Goal: Task Accomplishment & Management: Use online tool/utility

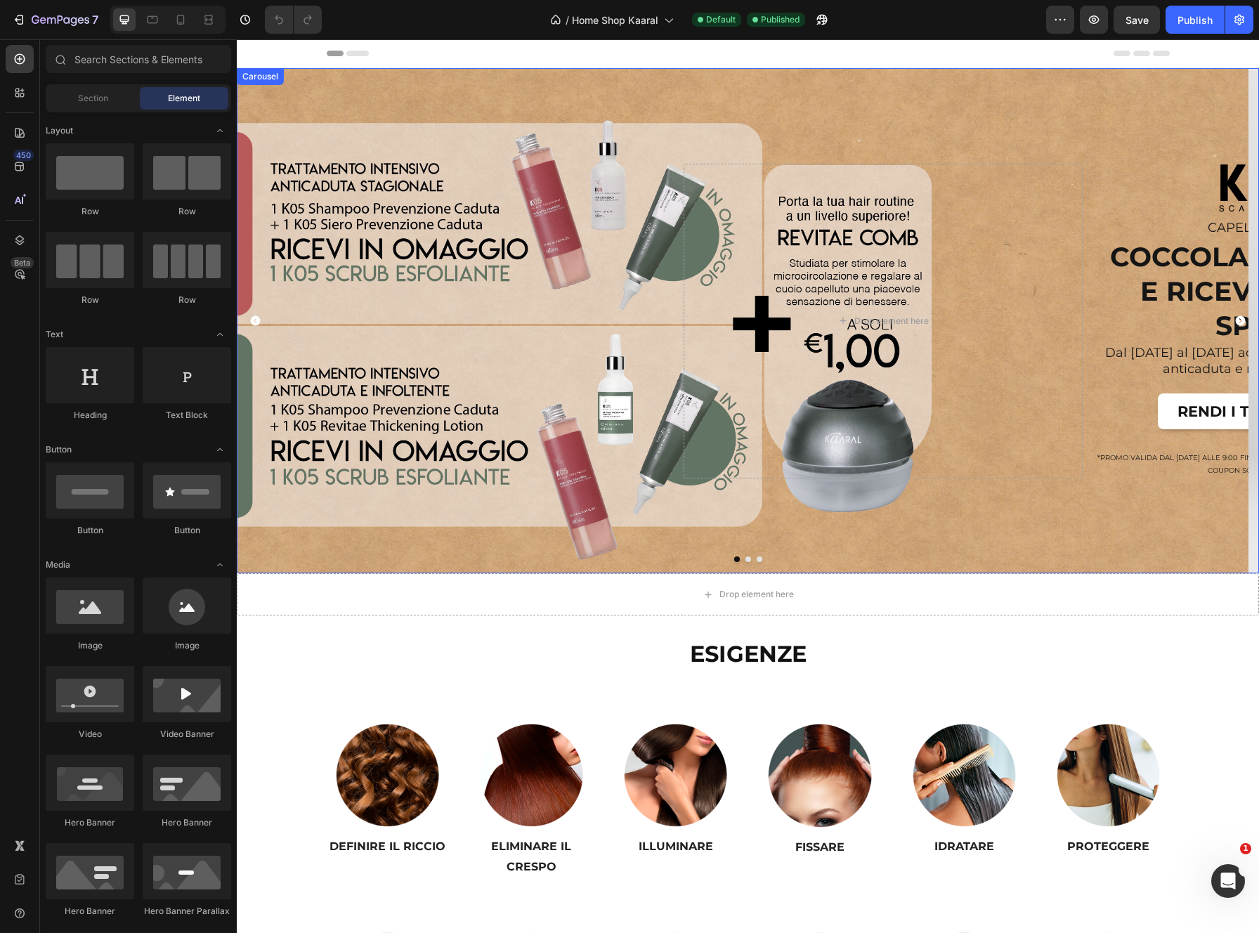
click at [1049, 320] on icon "Carousel Next Arrow" at bounding box center [1241, 321] width 12 height 12
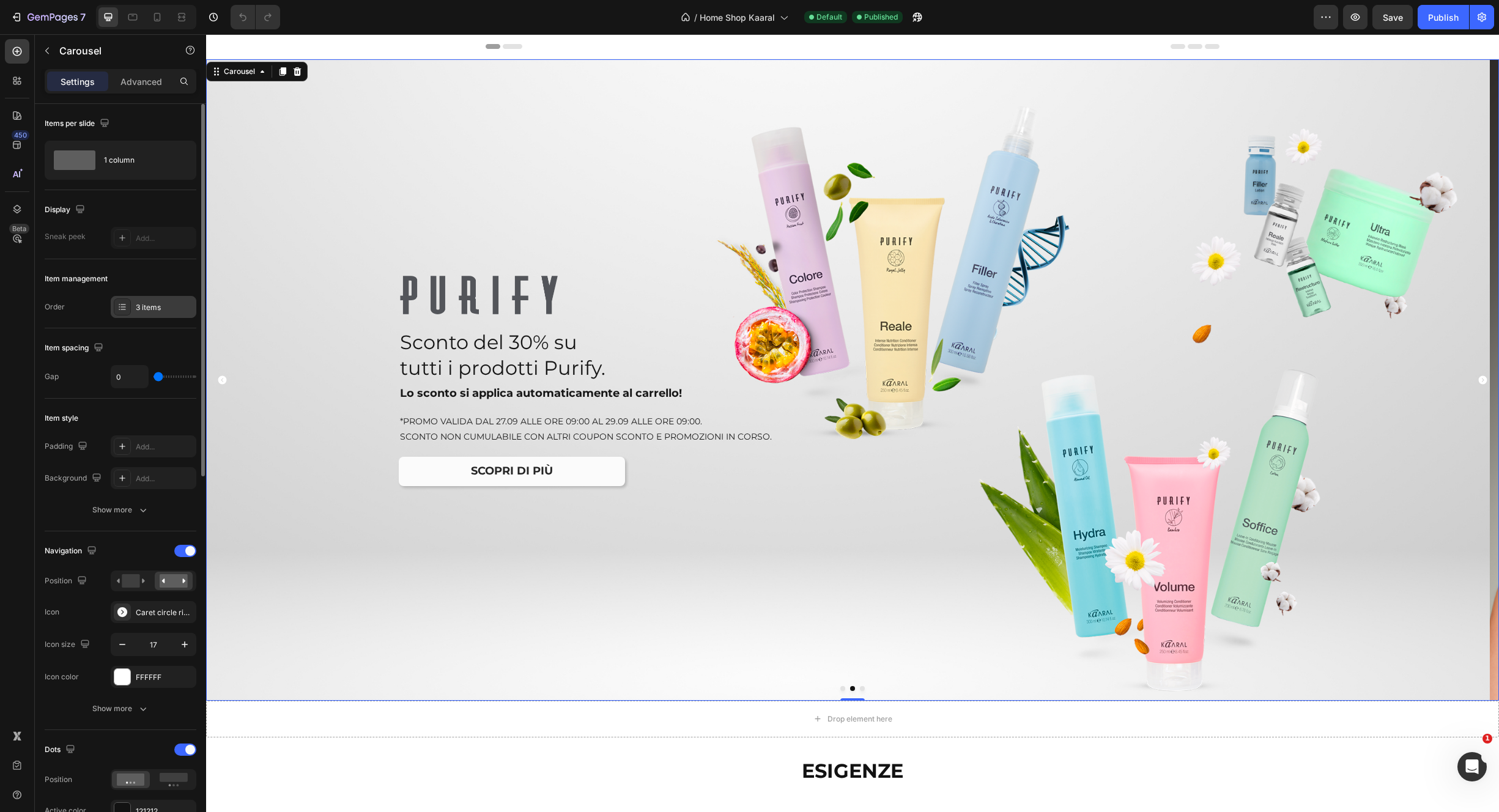
click at [158, 305] on div "3 items" at bounding box center [165, 307] width 57 height 11
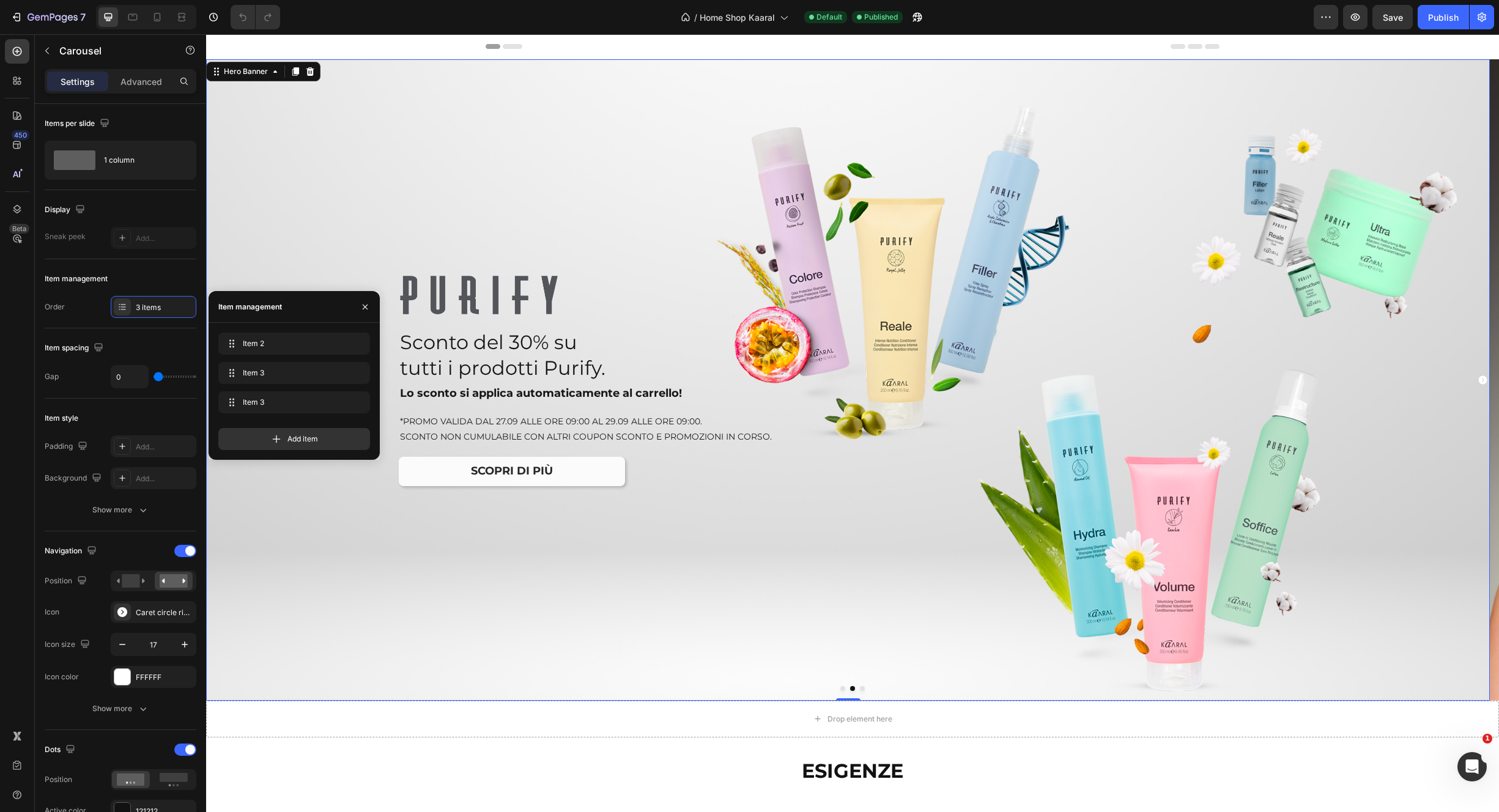
drag, startPoint x: 310, startPoint y: 557, endPoint x: 295, endPoint y: 531, distance: 30.0
click at [310, 557] on div "Overlay" at bounding box center [848, 379] width 1284 height 641
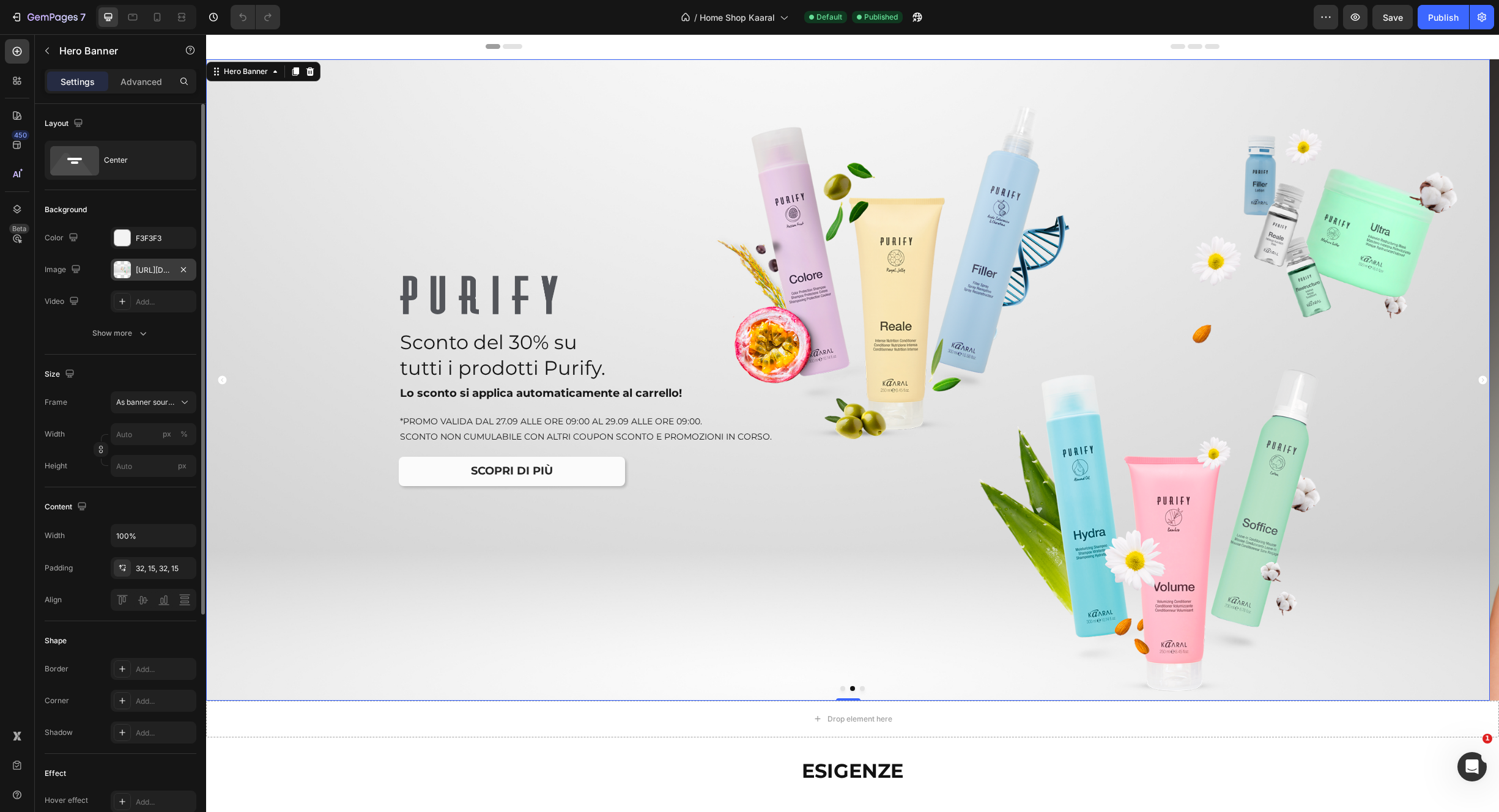
click at [156, 272] on div "https://cdn.shopify.com/s/files/1/0825/5121/0332/files/gempages_512490839532897…" at bounding box center [153, 270] width 36 height 11
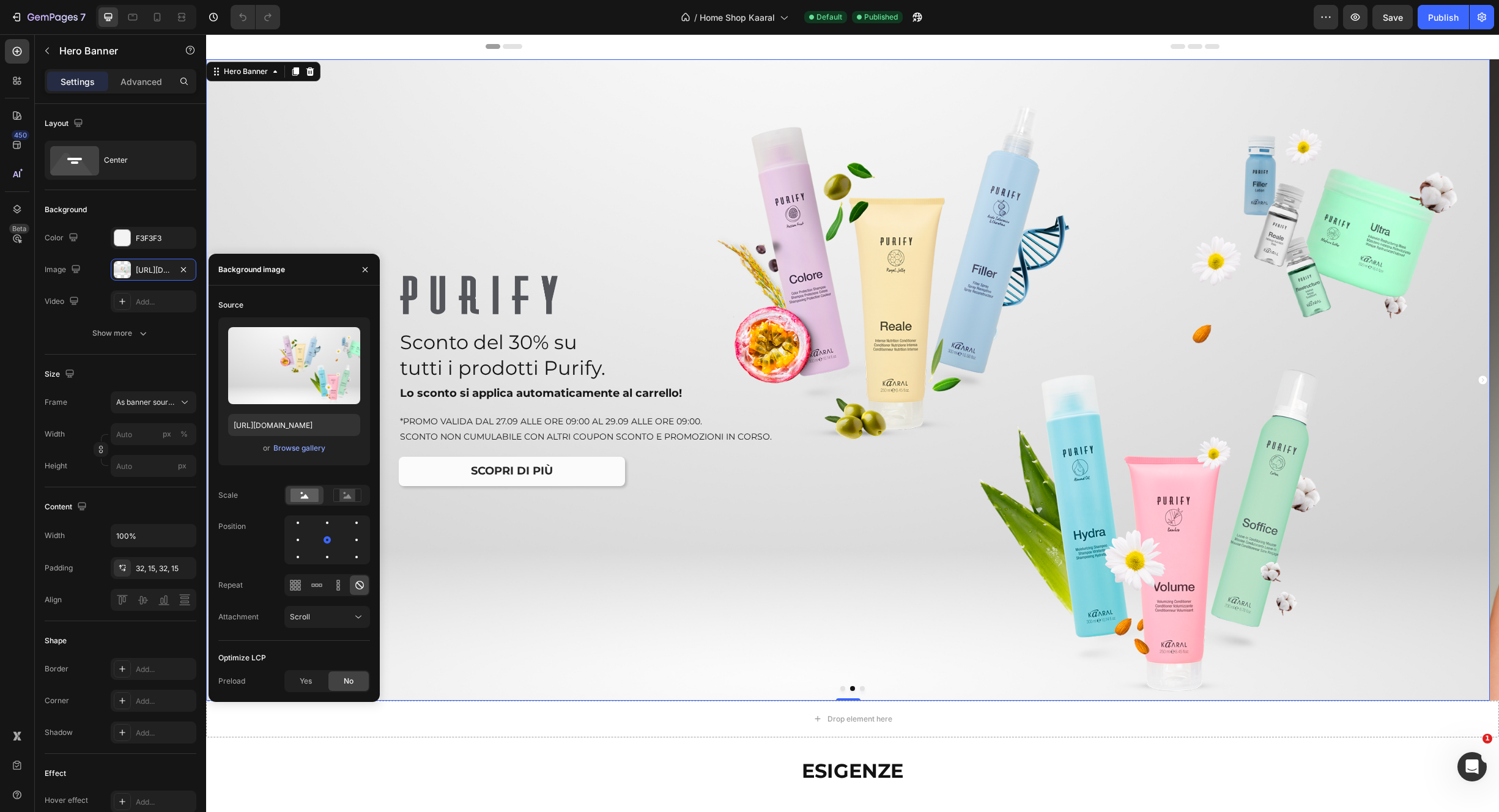
click at [259, 198] on div "Overlay" at bounding box center [848, 379] width 1284 height 641
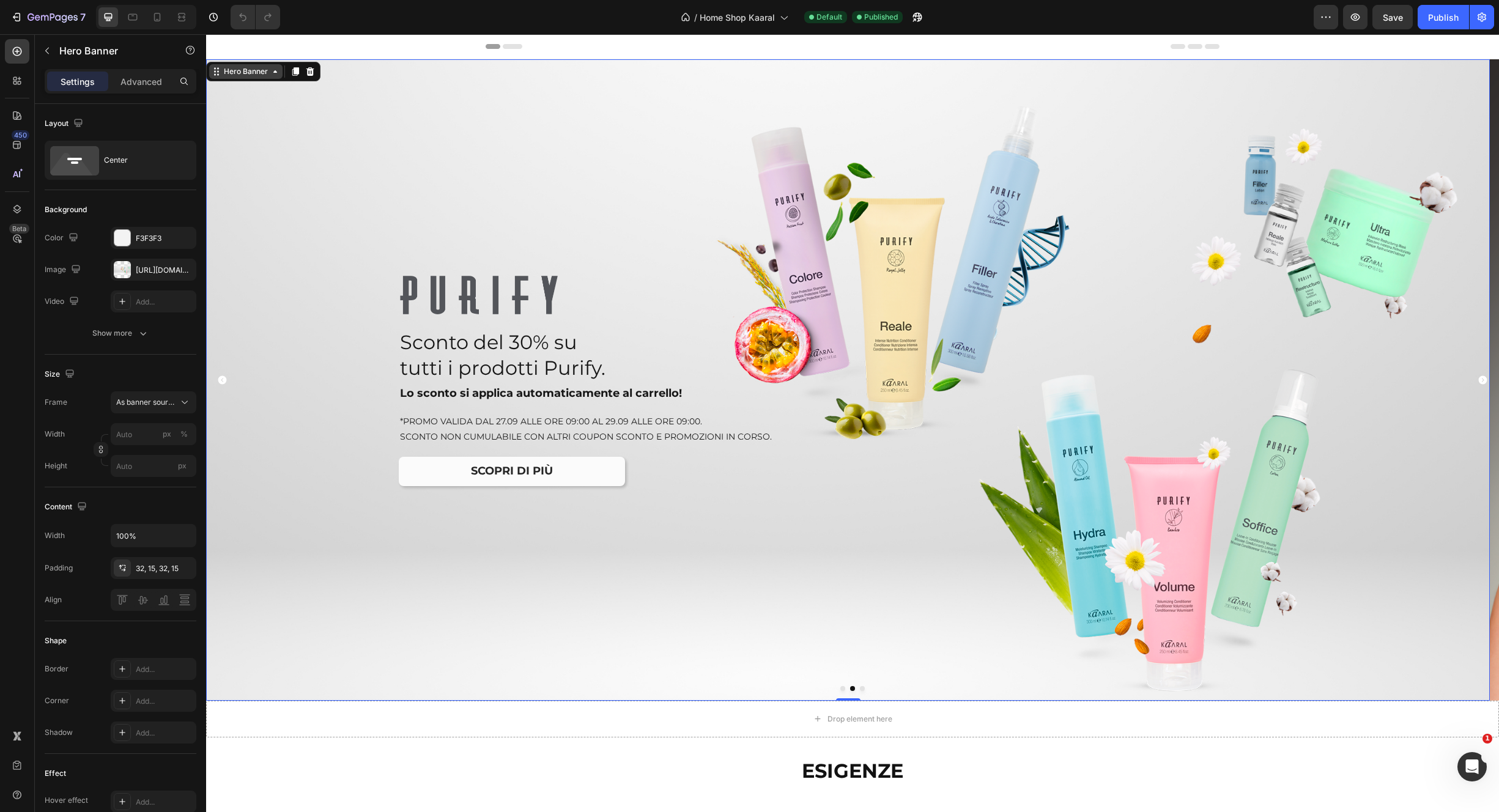
click at [254, 69] on div "Hero Banner" at bounding box center [245, 71] width 49 height 11
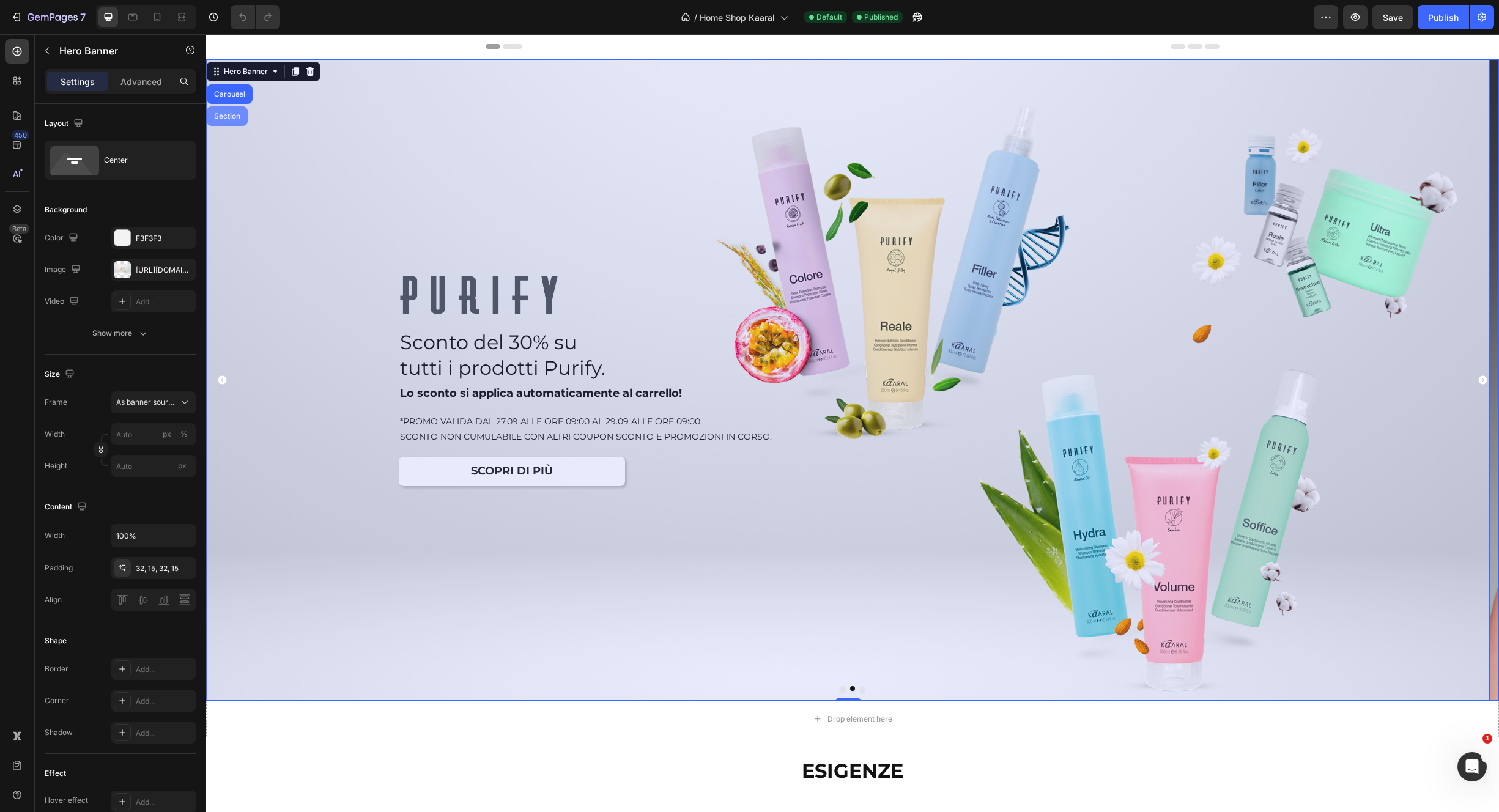
click at [231, 113] on div "Section" at bounding box center [227, 116] width 31 height 7
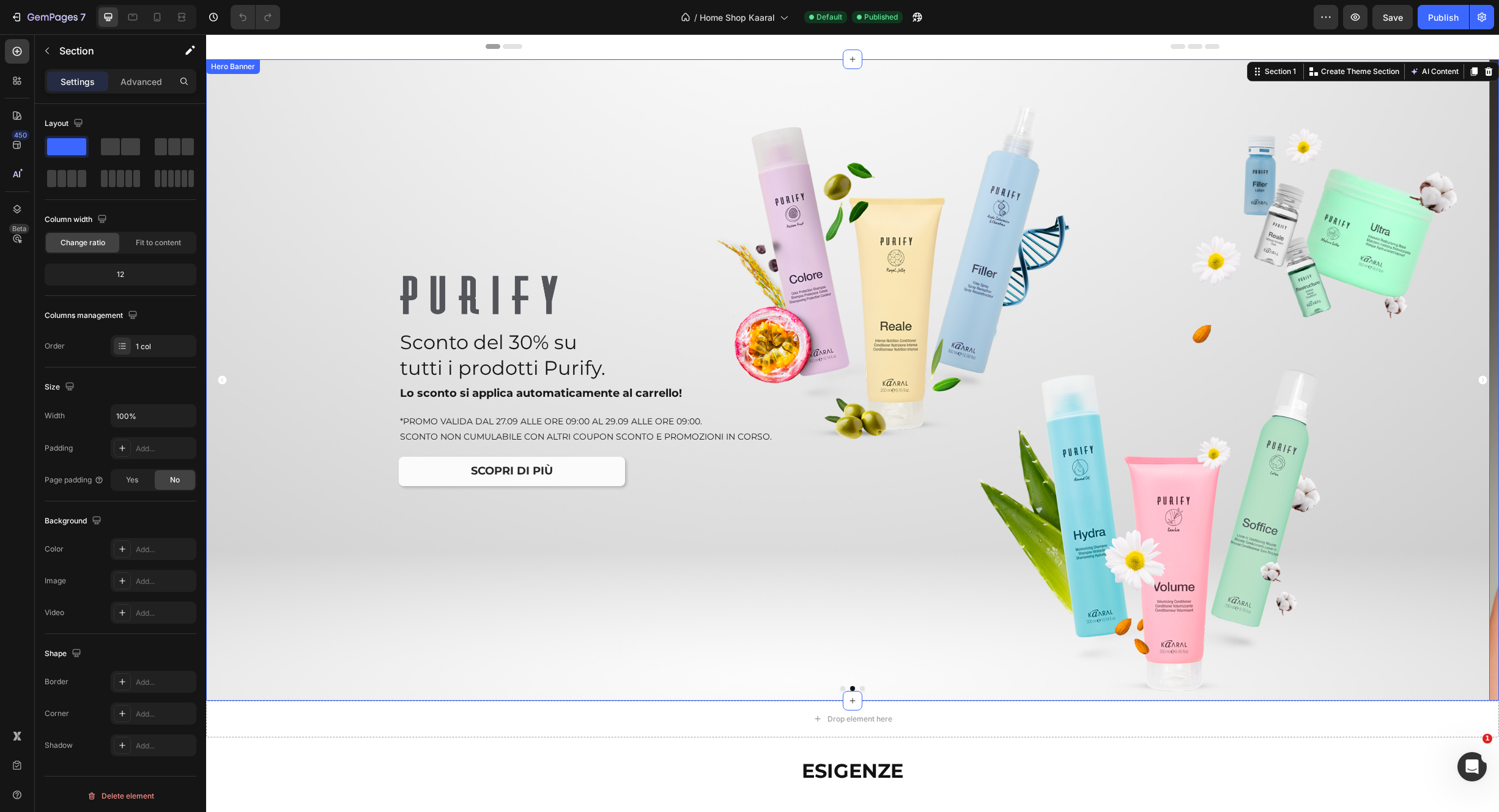
click at [263, 164] on div "Overlay" at bounding box center [848, 379] width 1284 height 641
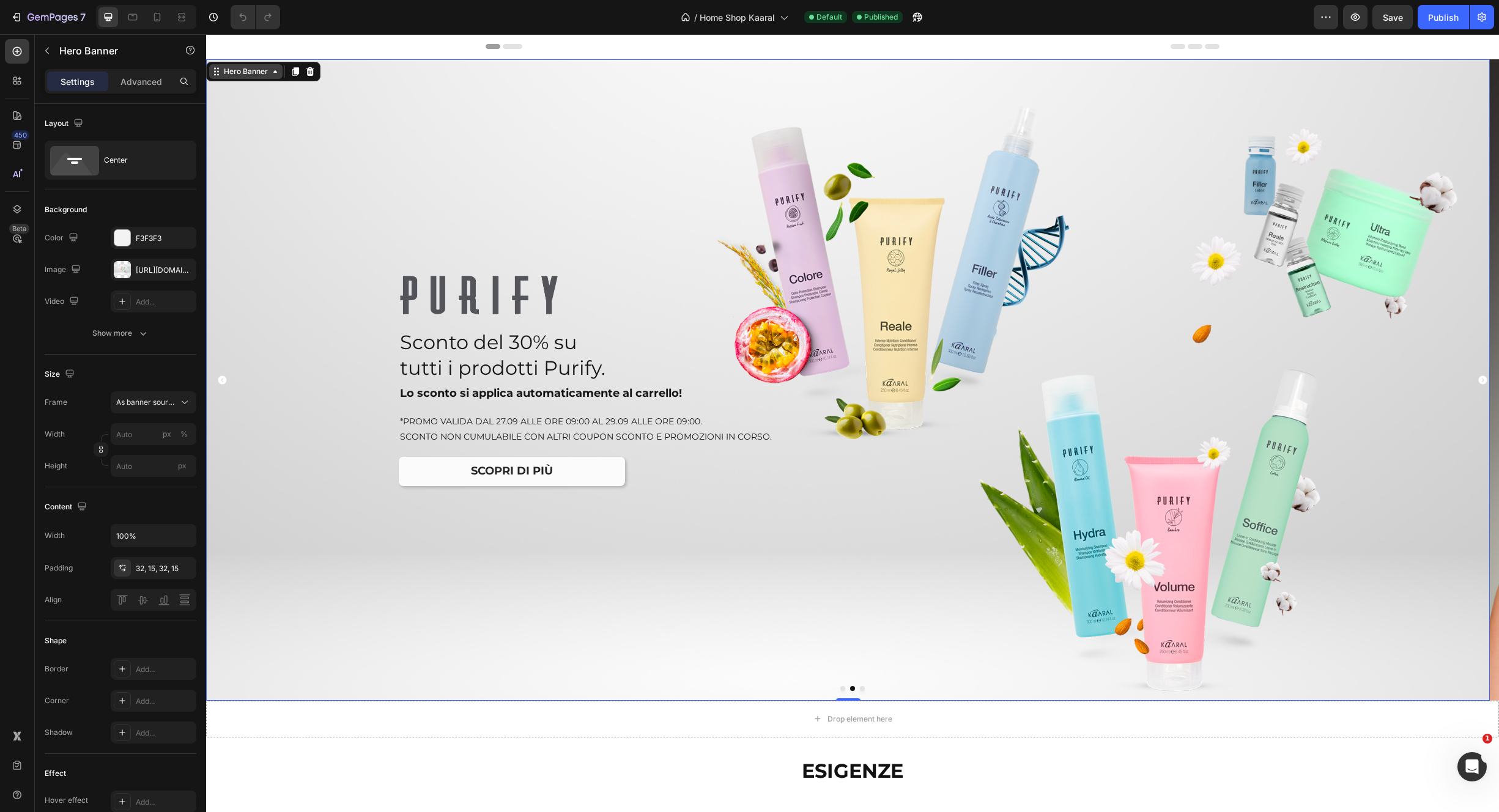
click at [242, 74] on div "Hero Banner" at bounding box center [245, 71] width 49 height 11
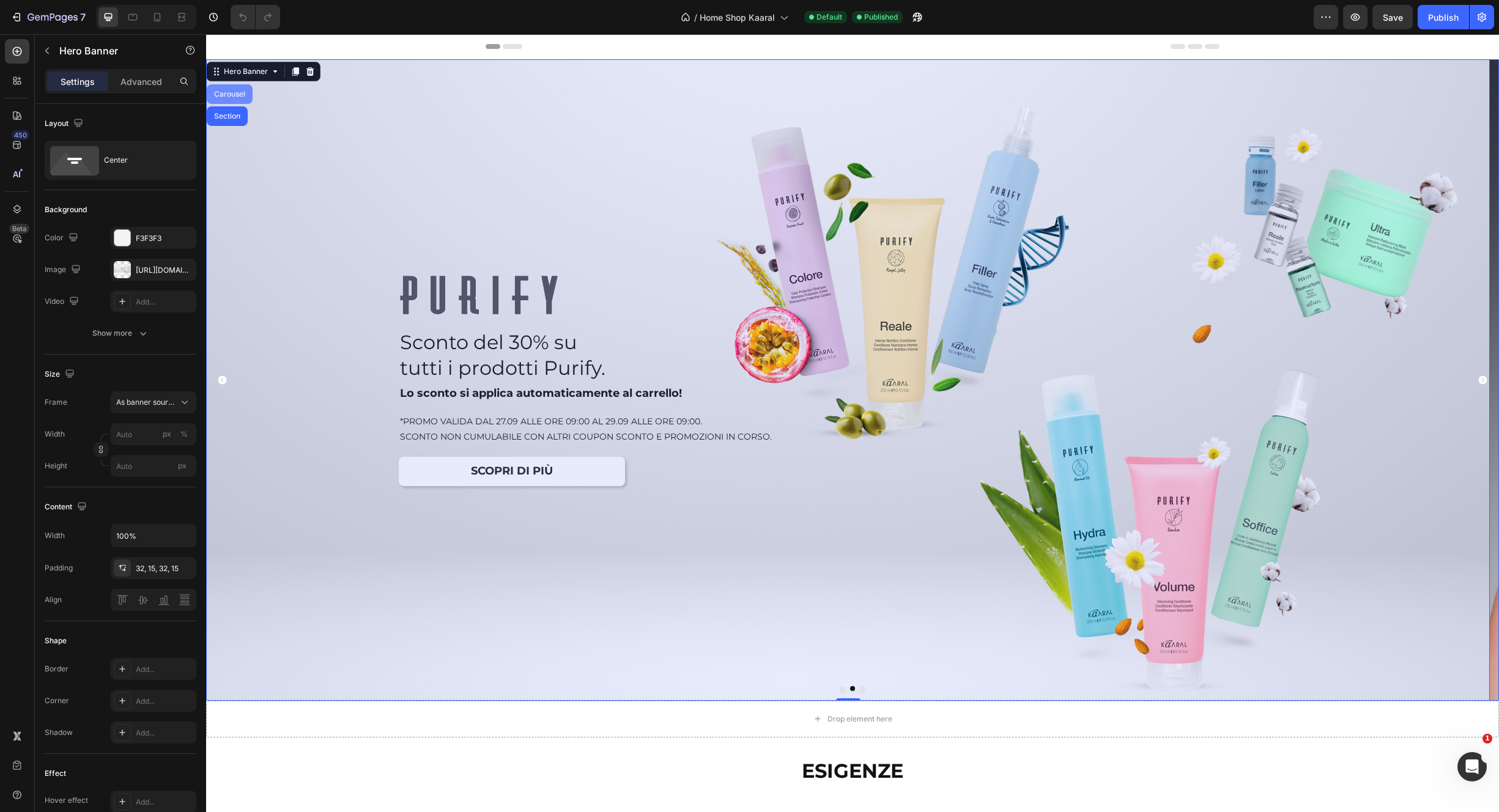
drag, startPoint x: 234, startPoint y: 96, endPoint x: 222, endPoint y: 110, distance: 18.4
click at [234, 96] on div "Carousel" at bounding box center [229, 94] width 36 height 7
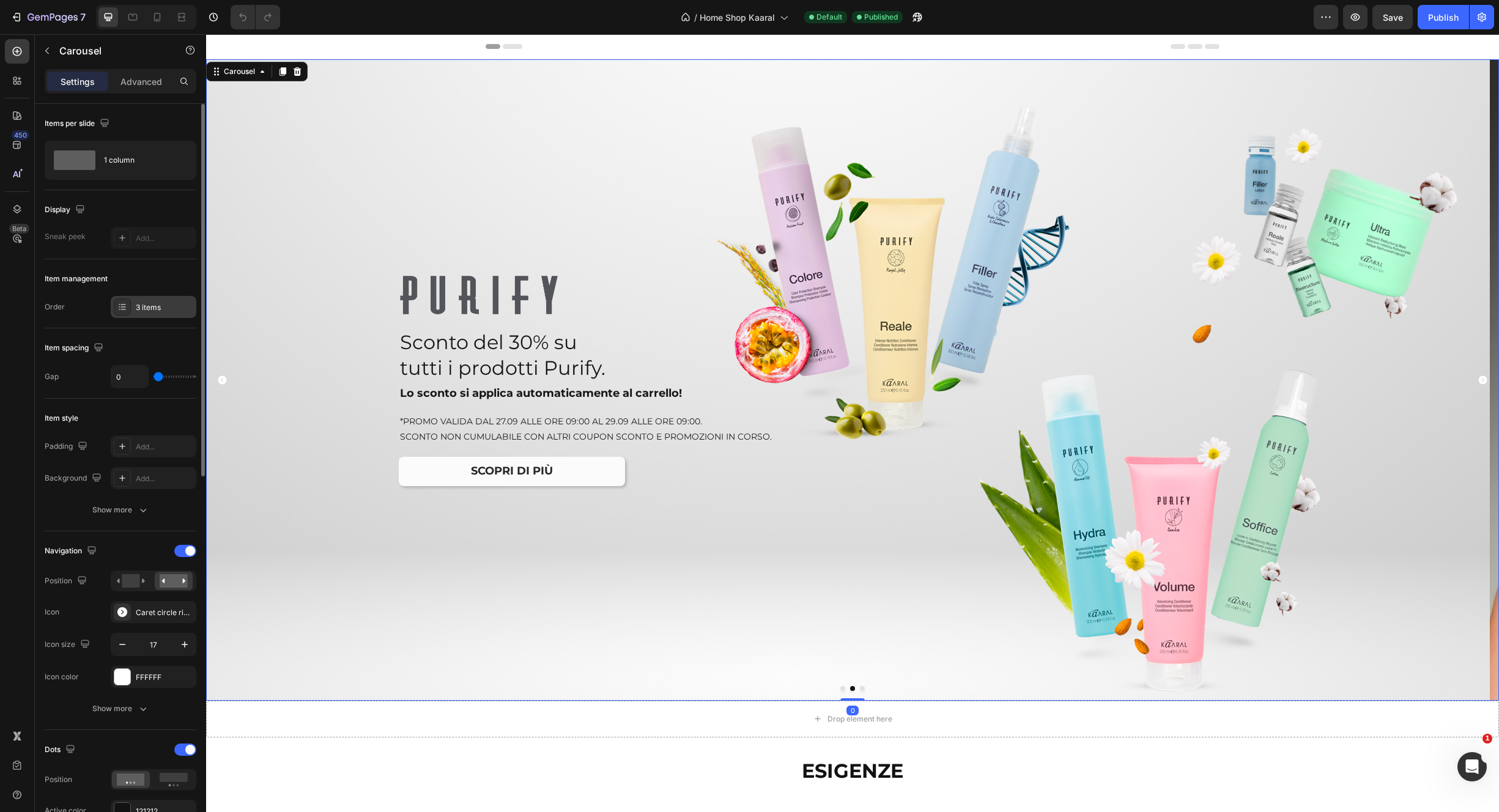
click at [167, 305] on div "3 items" at bounding box center [165, 307] width 57 height 11
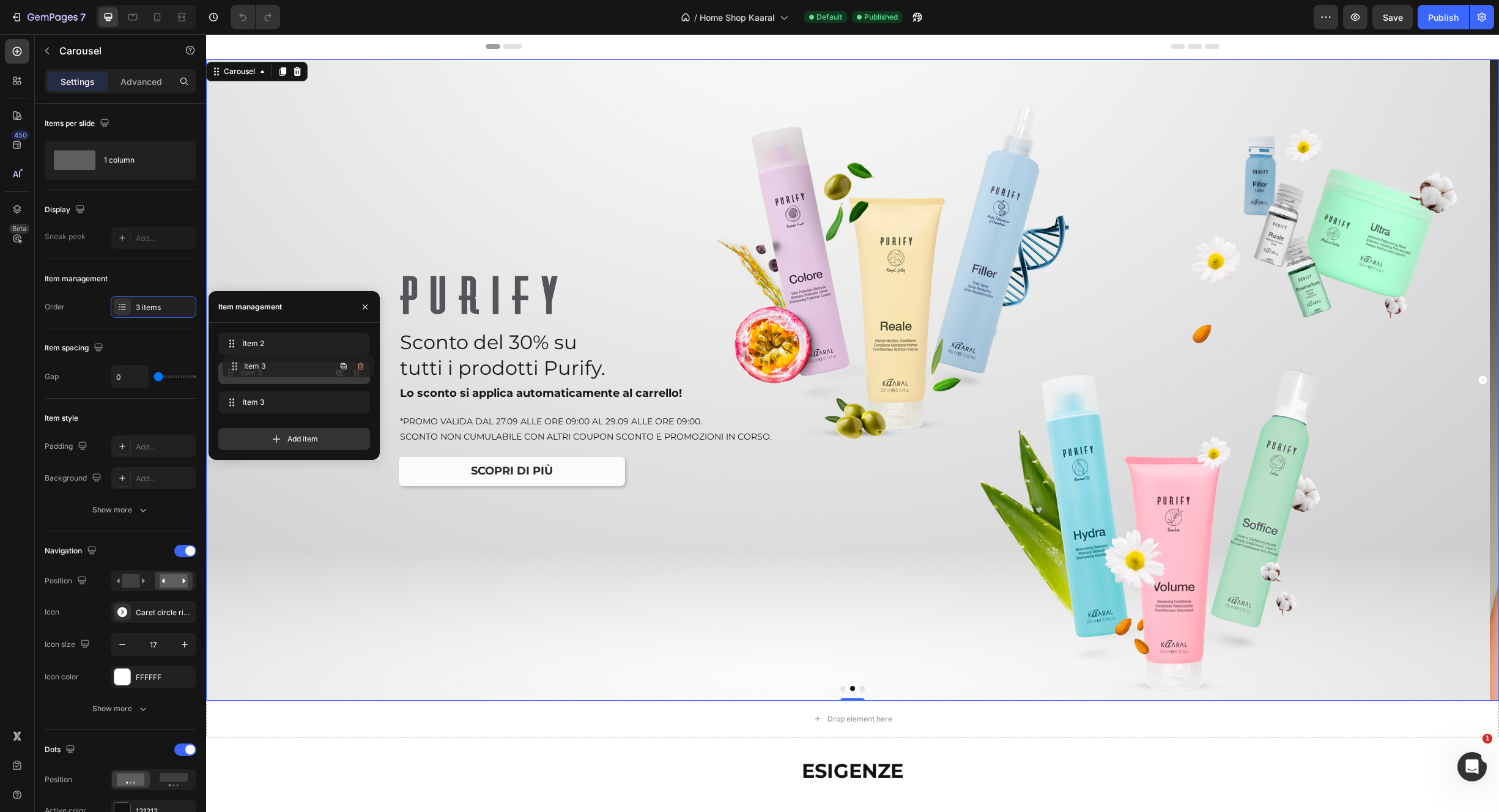
drag, startPoint x: 272, startPoint y: 393, endPoint x: 275, endPoint y: 366, distance: 27.2
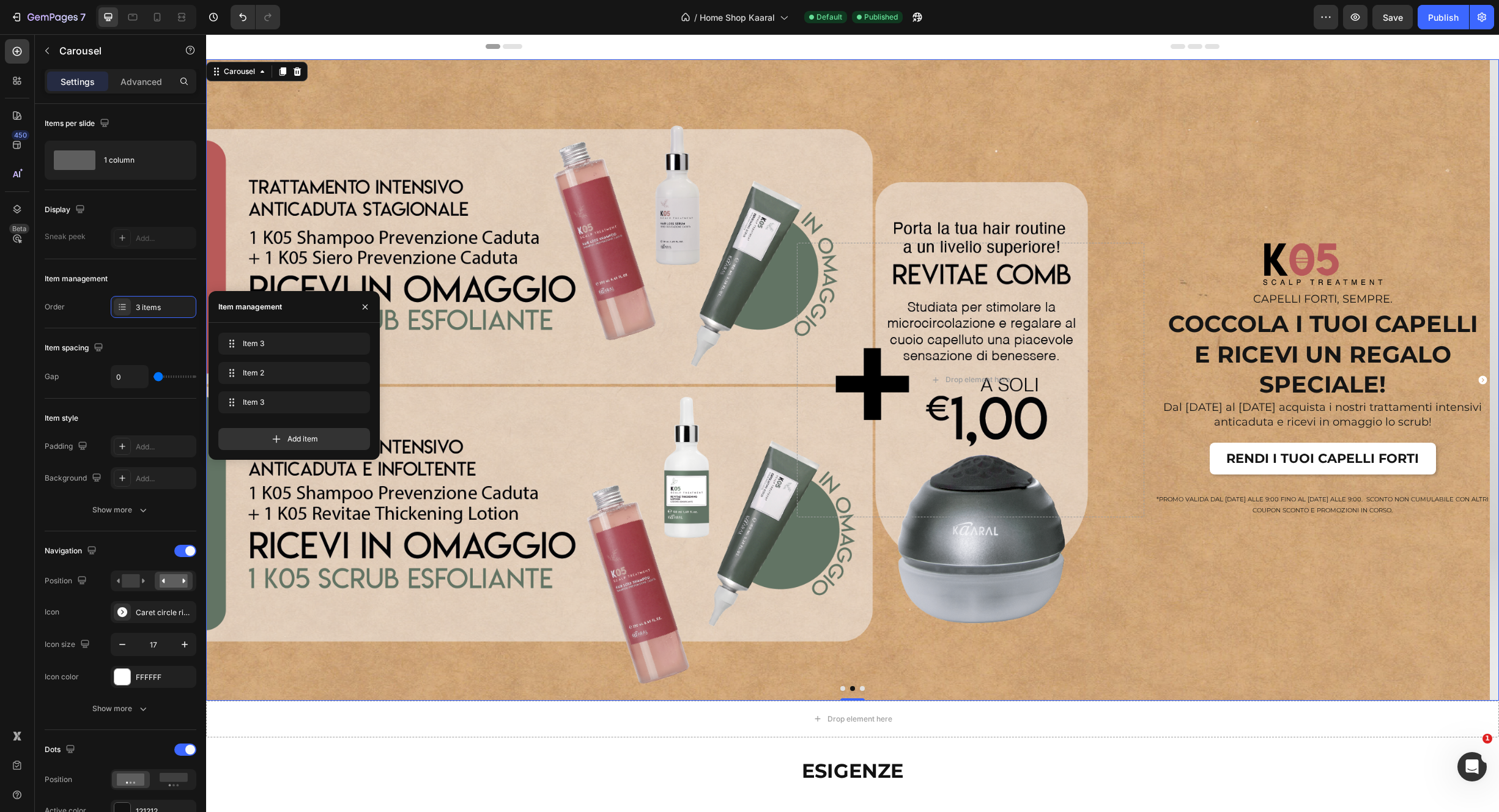
drag, startPoint x: 281, startPoint y: 373, endPoint x: 281, endPoint y: 332, distance: 41.0
drag, startPoint x: 282, startPoint y: 343, endPoint x: 280, endPoint y: 378, distance: 35.1
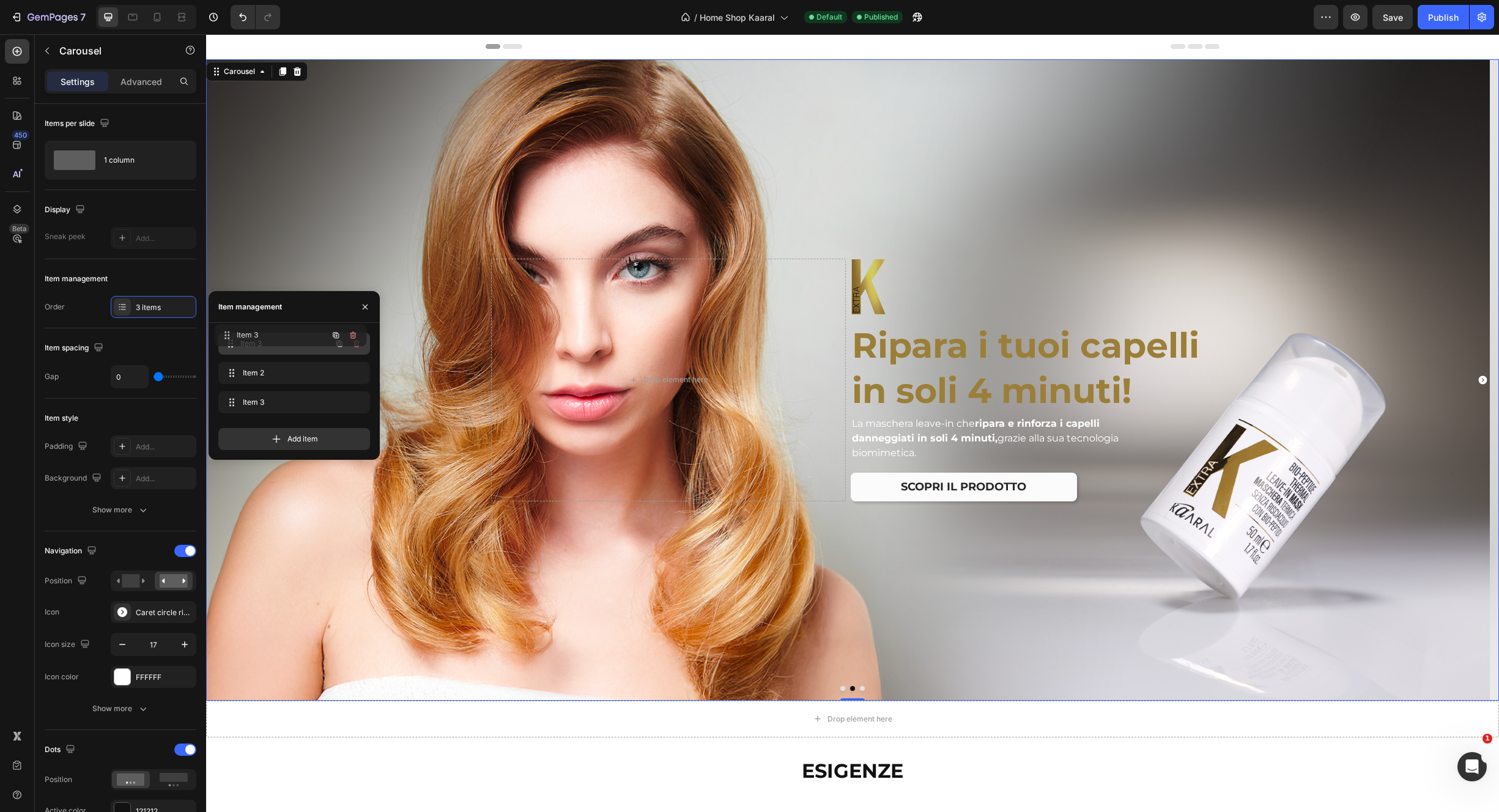
drag, startPoint x: 282, startPoint y: 375, endPoint x: 279, endPoint y: 338, distance: 37.1
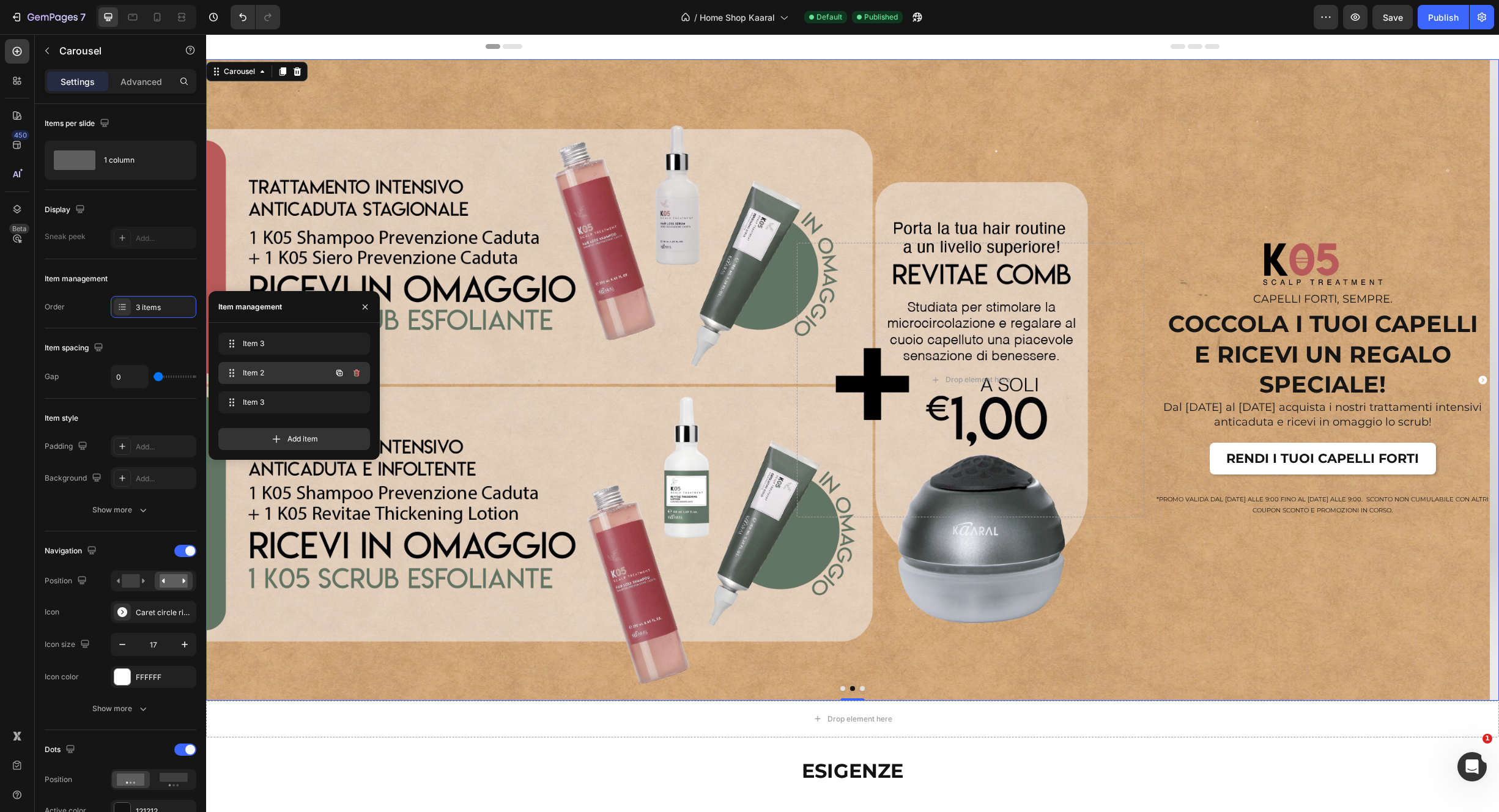
click at [284, 375] on span "Item 2" at bounding box center [277, 372] width 69 height 11
click at [268, 403] on span "Item 3" at bounding box center [277, 402] width 69 height 11
drag, startPoint x: 306, startPoint y: 346, endPoint x: 299, endPoint y: 380, distance: 34.7
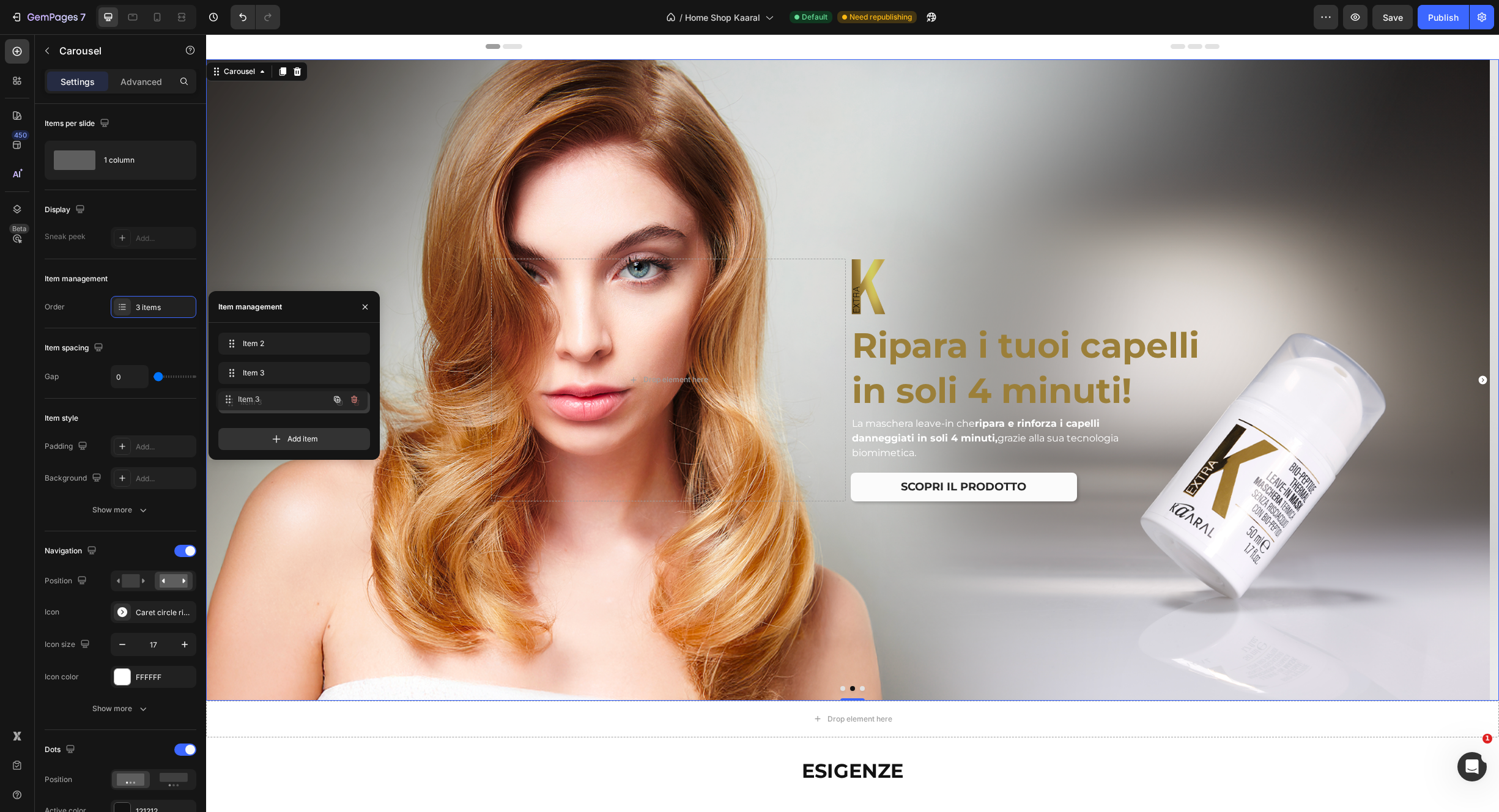
drag, startPoint x: 306, startPoint y: 386, endPoint x: 302, endPoint y: 401, distance: 15.5
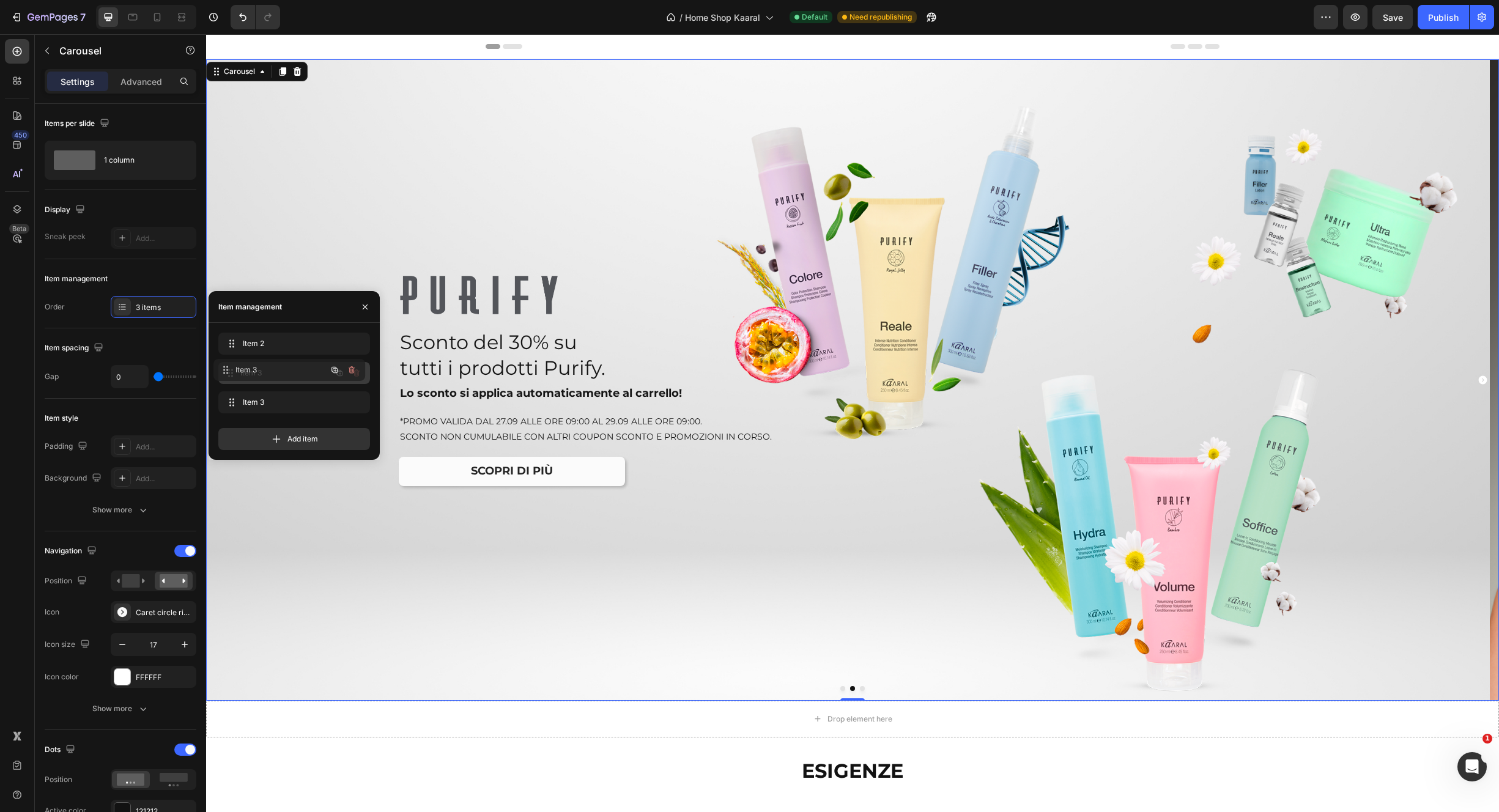
drag, startPoint x: 306, startPoint y: 402, endPoint x: 301, endPoint y: 371, distance: 31.4
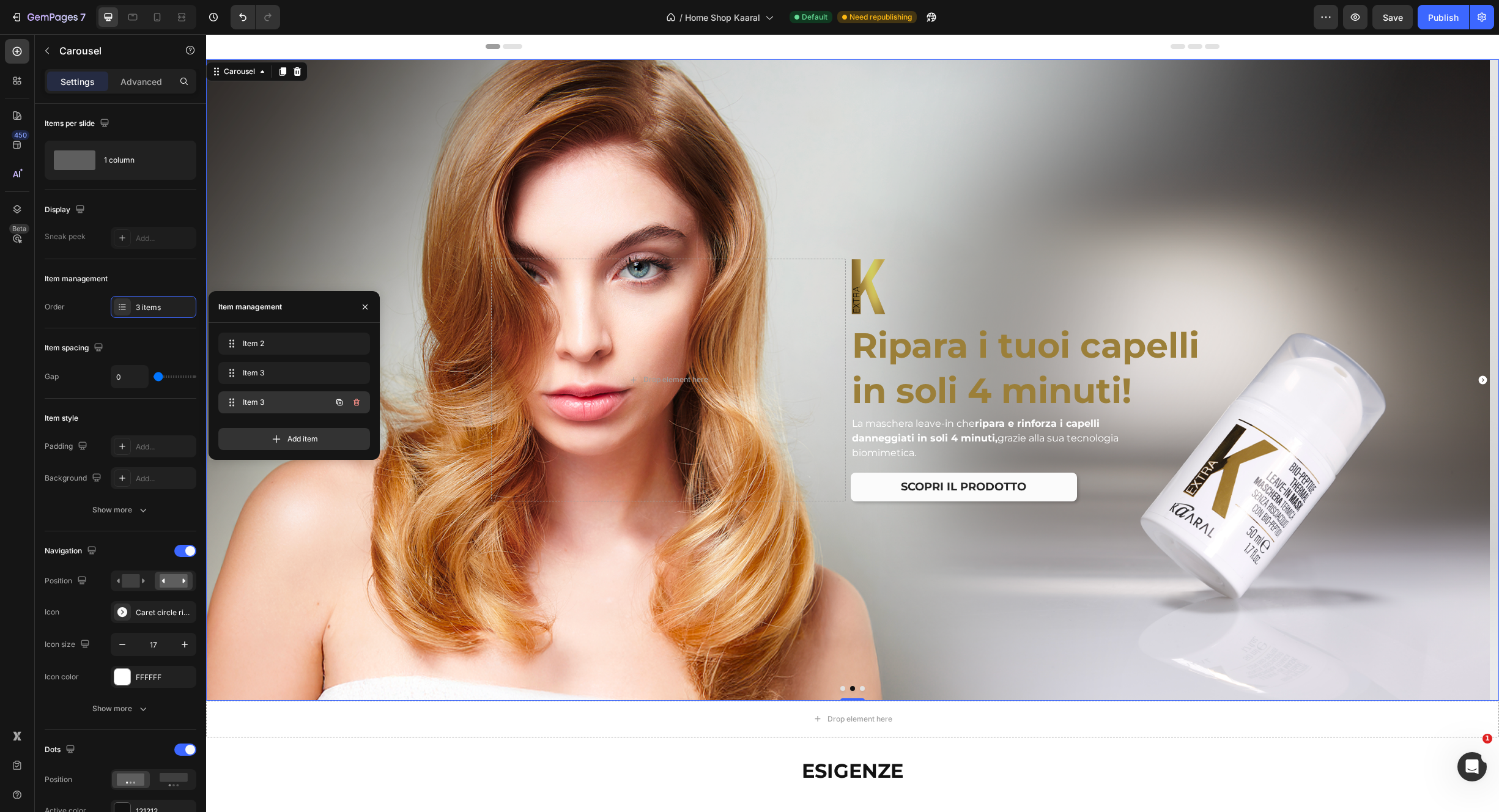
click at [316, 400] on div "Item 3 Item 3" at bounding box center [278, 403] width 108 height 17
click at [306, 501] on div "Drop element here Image Ripara i tuoi capelli in soli 4 minuti! Heading La masc…" at bounding box center [848, 379] width 1266 height 262
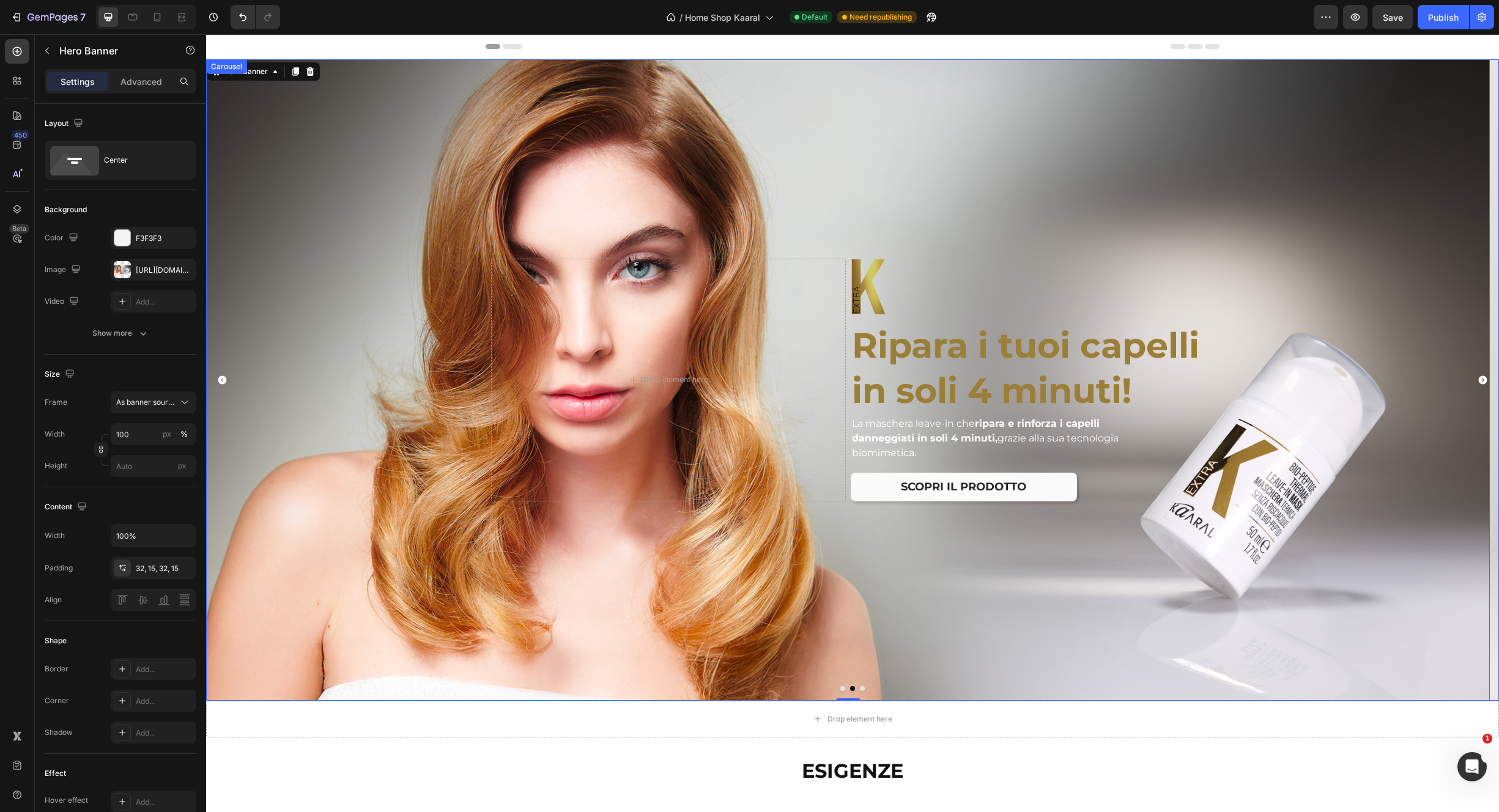
click at [218, 379] on icon "Carousel Back Arrow" at bounding box center [222, 380] width 10 height 10
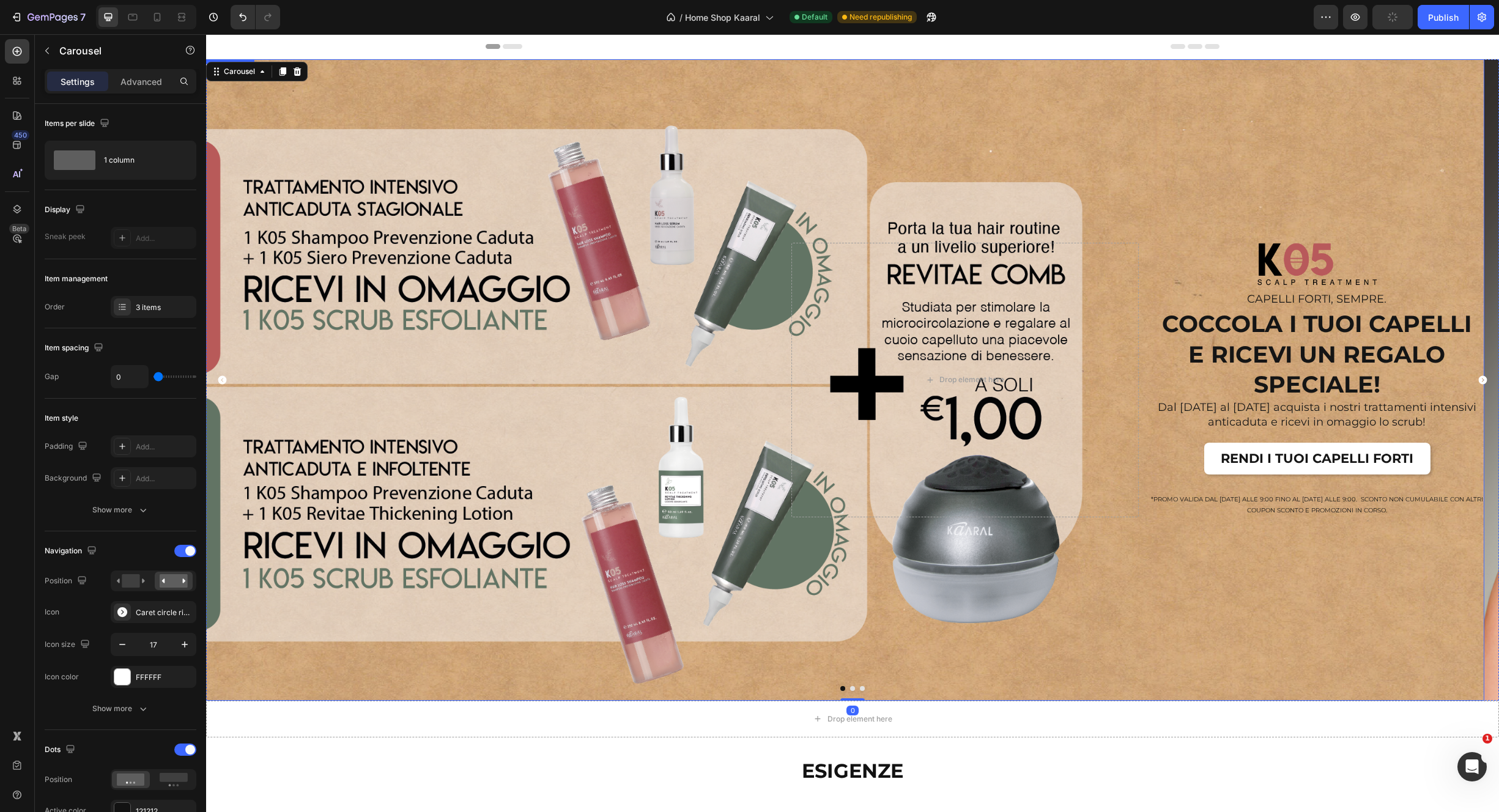
click at [339, 202] on div "Overlay" at bounding box center [843, 379] width 1284 height 641
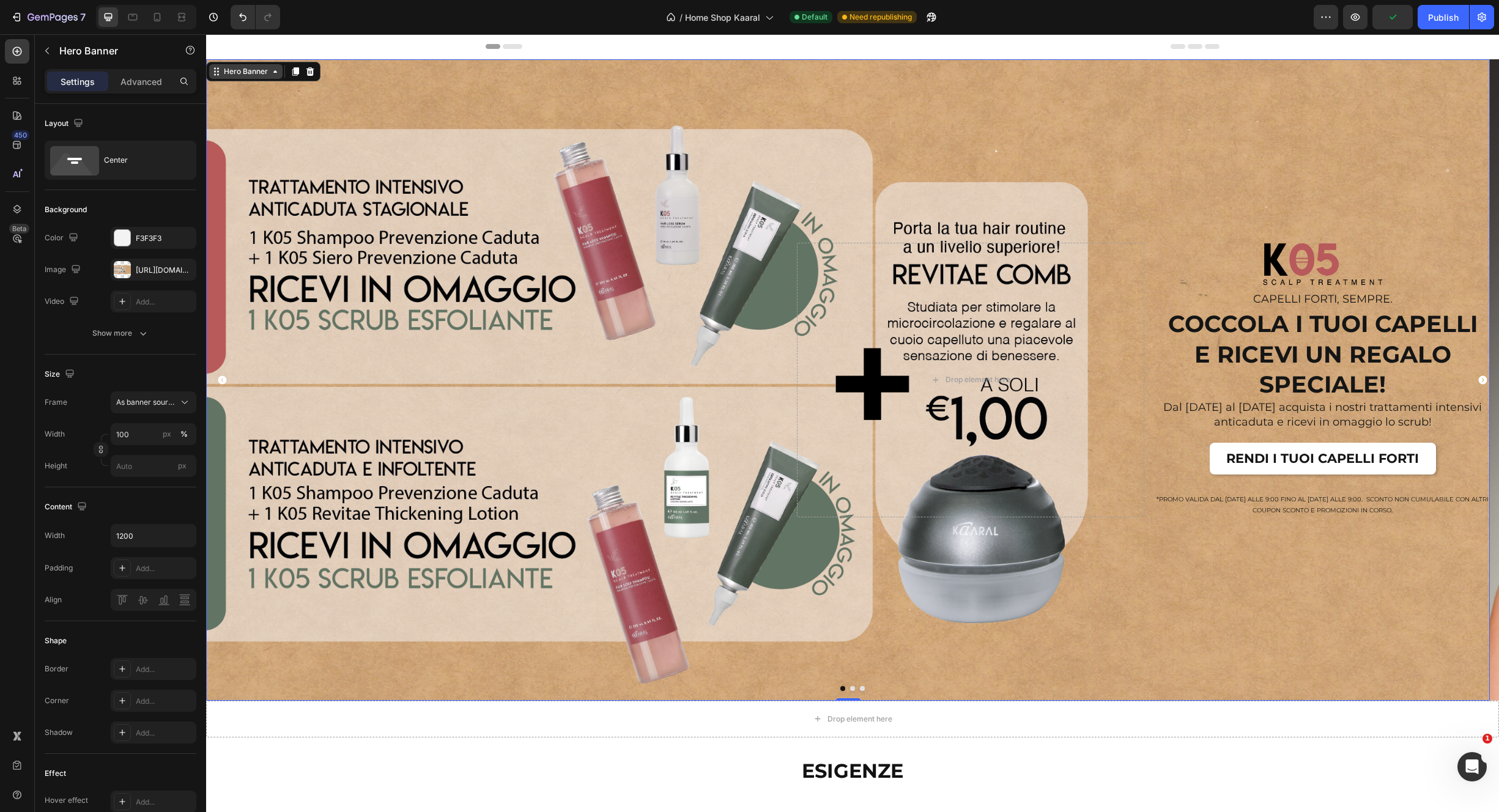
click at [250, 70] on div "Hero Banner" at bounding box center [245, 71] width 49 height 11
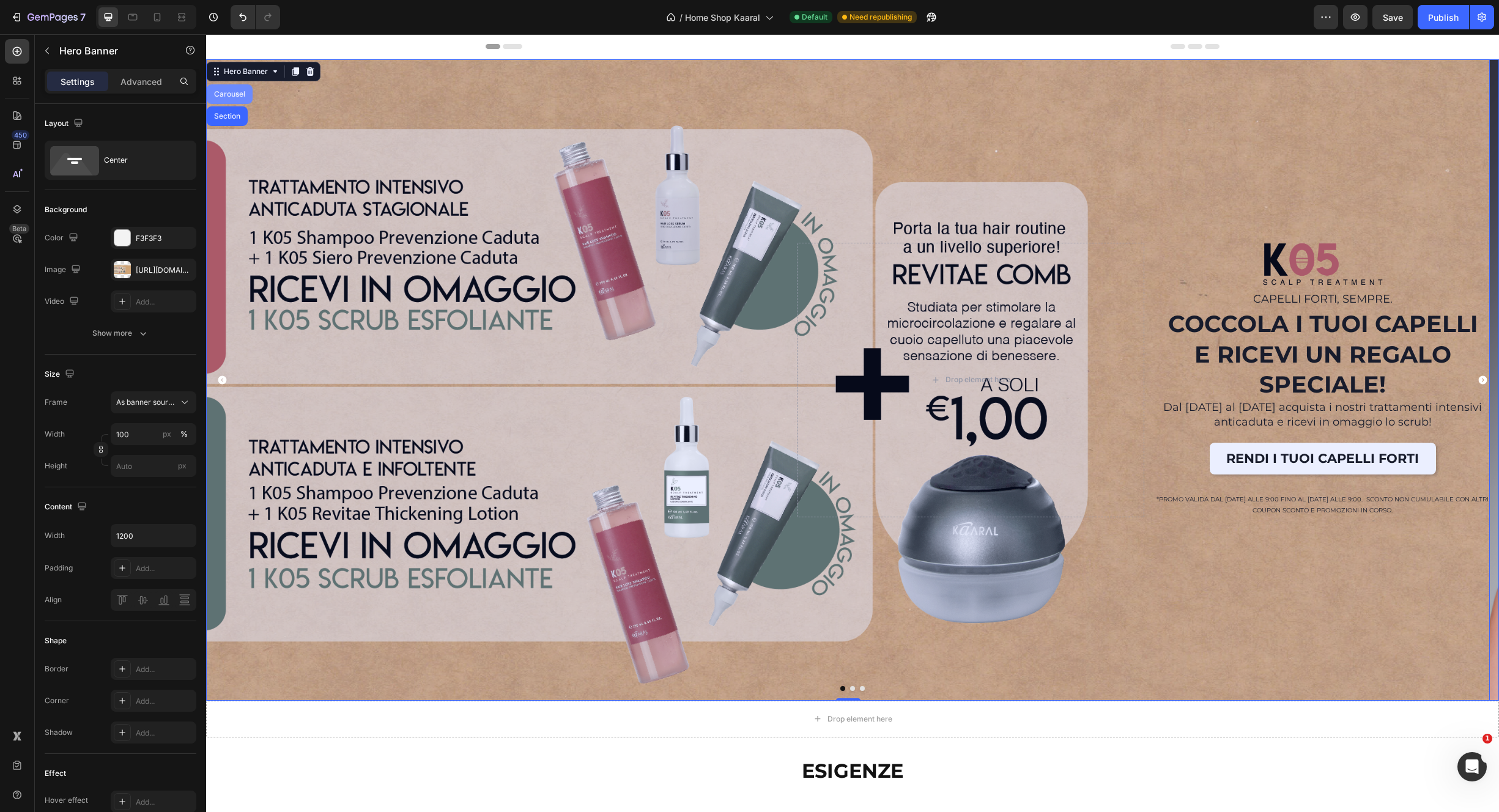
click at [239, 96] on div "Carousel" at bounding box center [229, 94] width 36 height 7
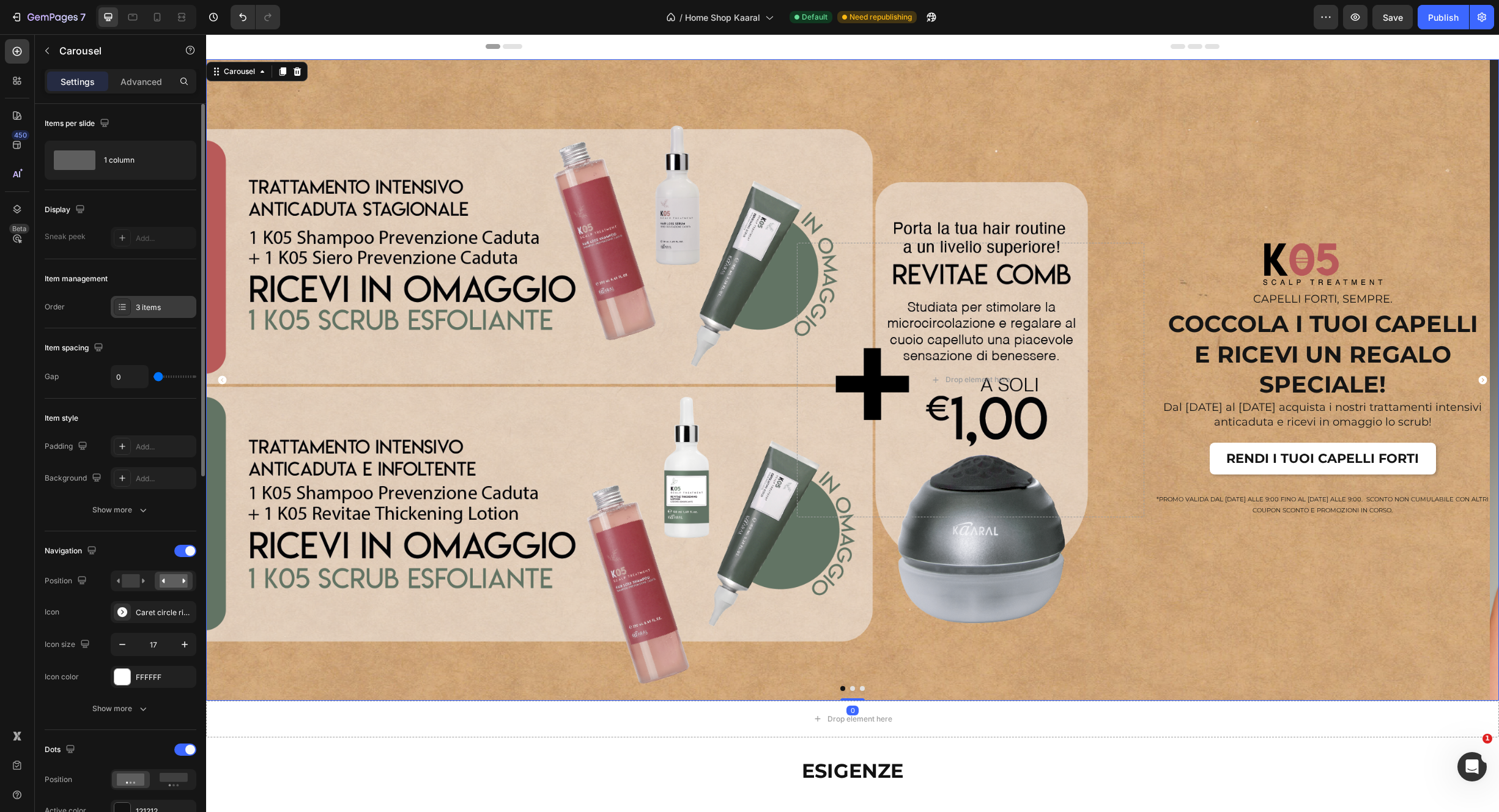
click at [156, 305] on div "3 items" at bounding box center [165, 307] width 57 height 11
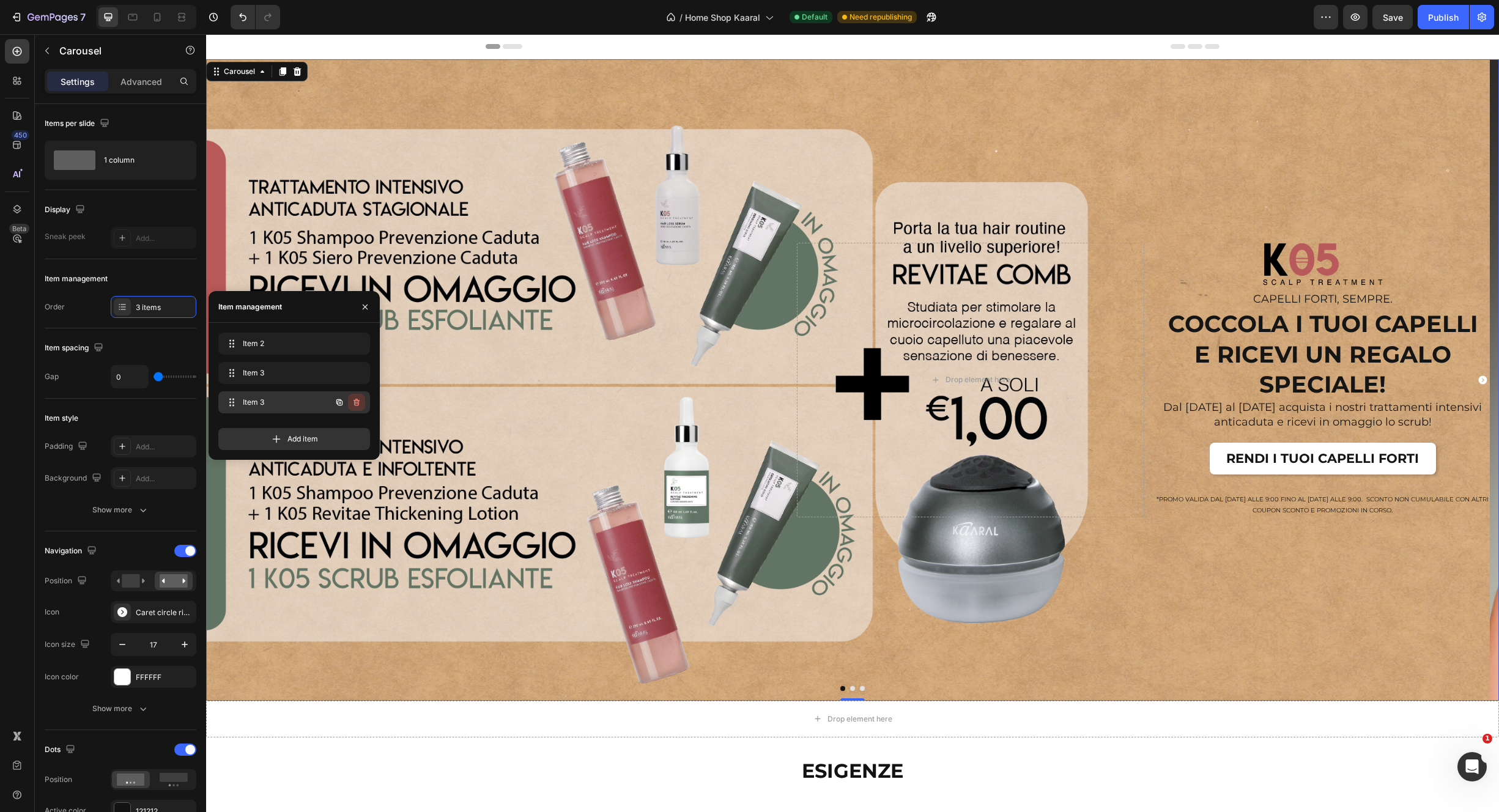
click at [360, 406] on icon "button" at bounding box center [356, 402] width 10 height 10
click at [353, 401] on div "Delete" at bounding box center [348, 402] width 23 height 11
click at [408, 337] on div "Overlay" at bounding box center [848, 379] width 1284 height 641
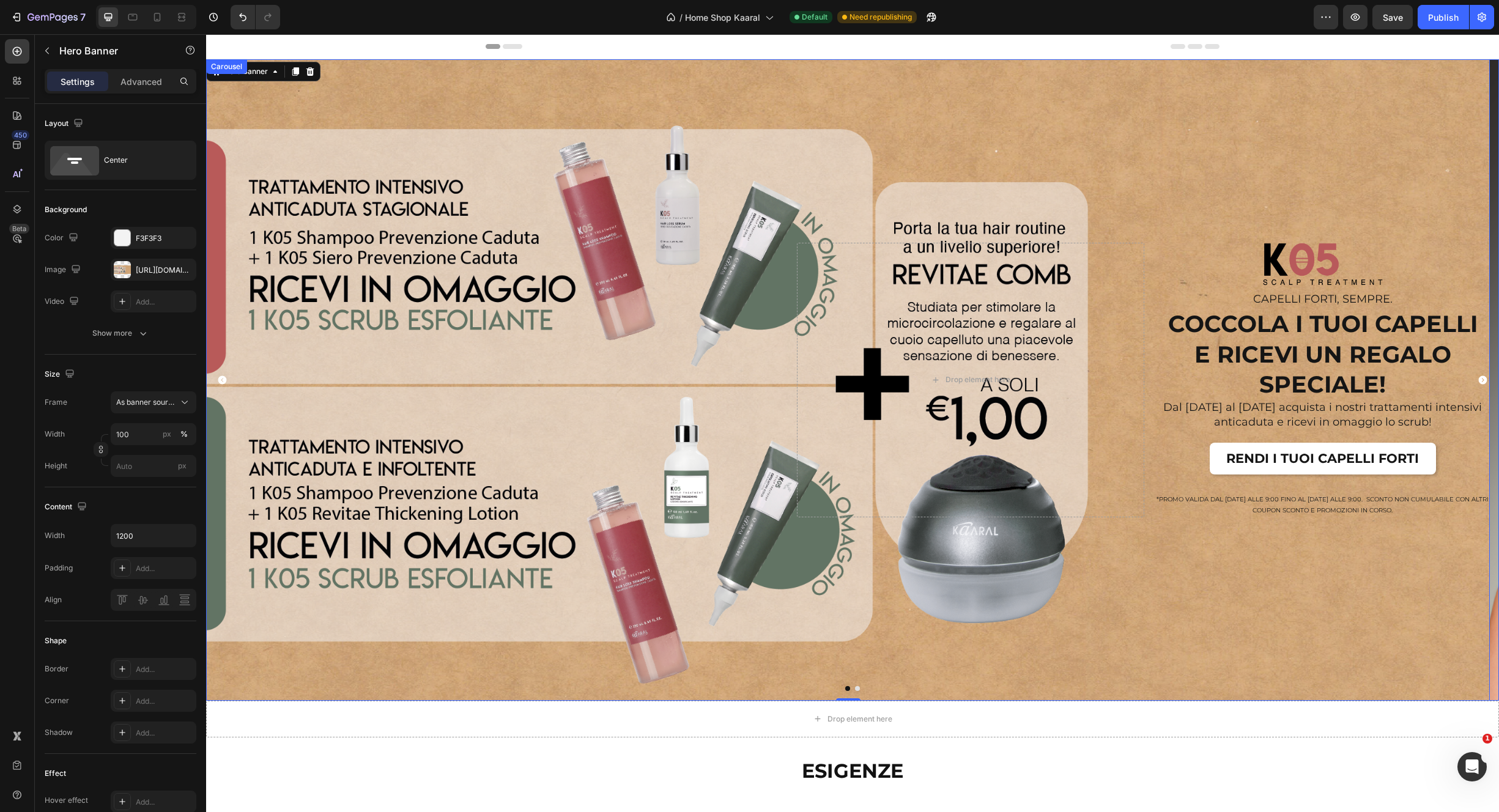
click at [221, 375] on icon "Carousel Back Arrow" at bounding box center [222, 380] width 10 height 10
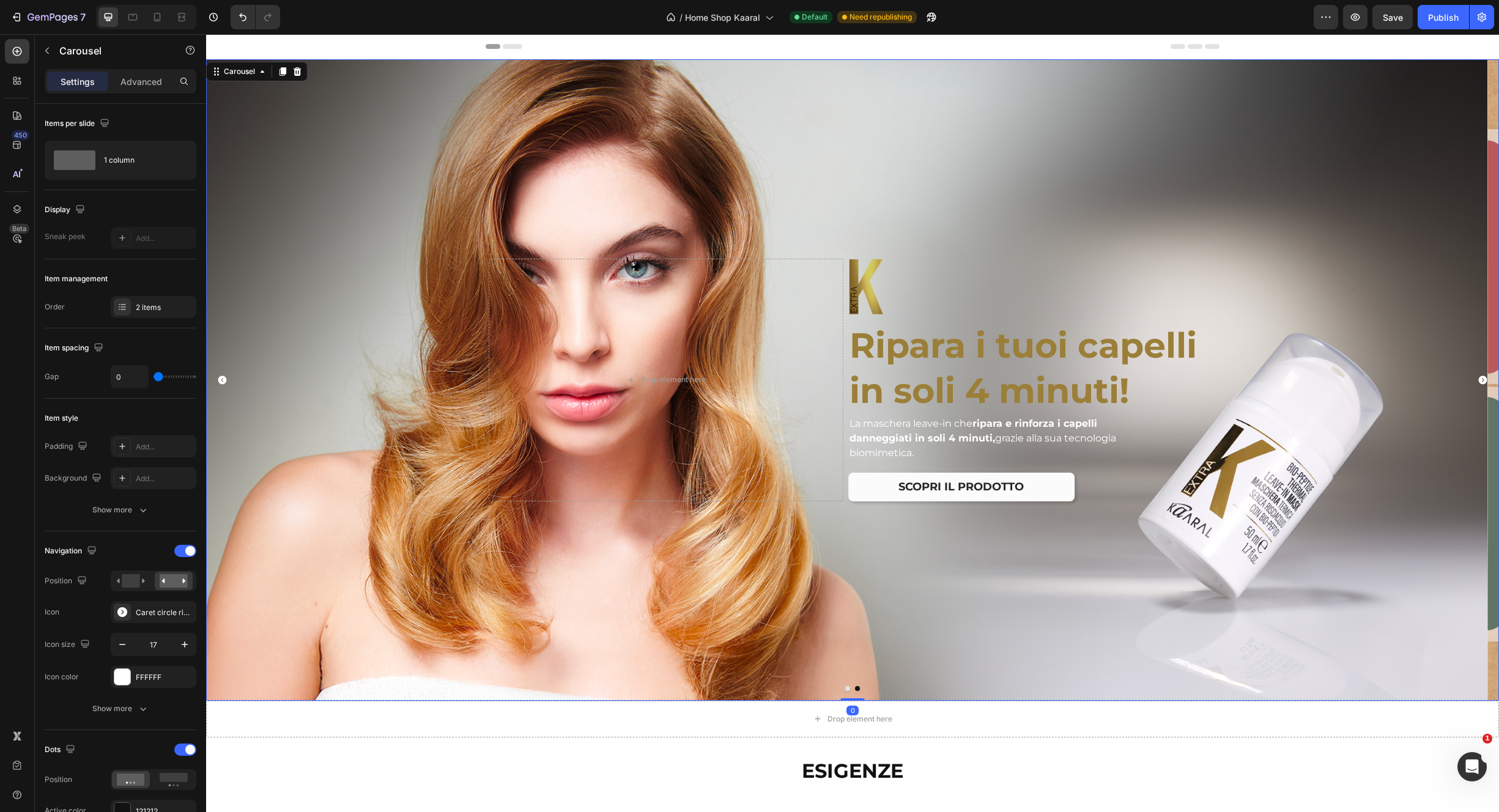
click at [221, 379] on icon "Carousel Back Arrow" at bounding box center [222, 380] width 10 height 10
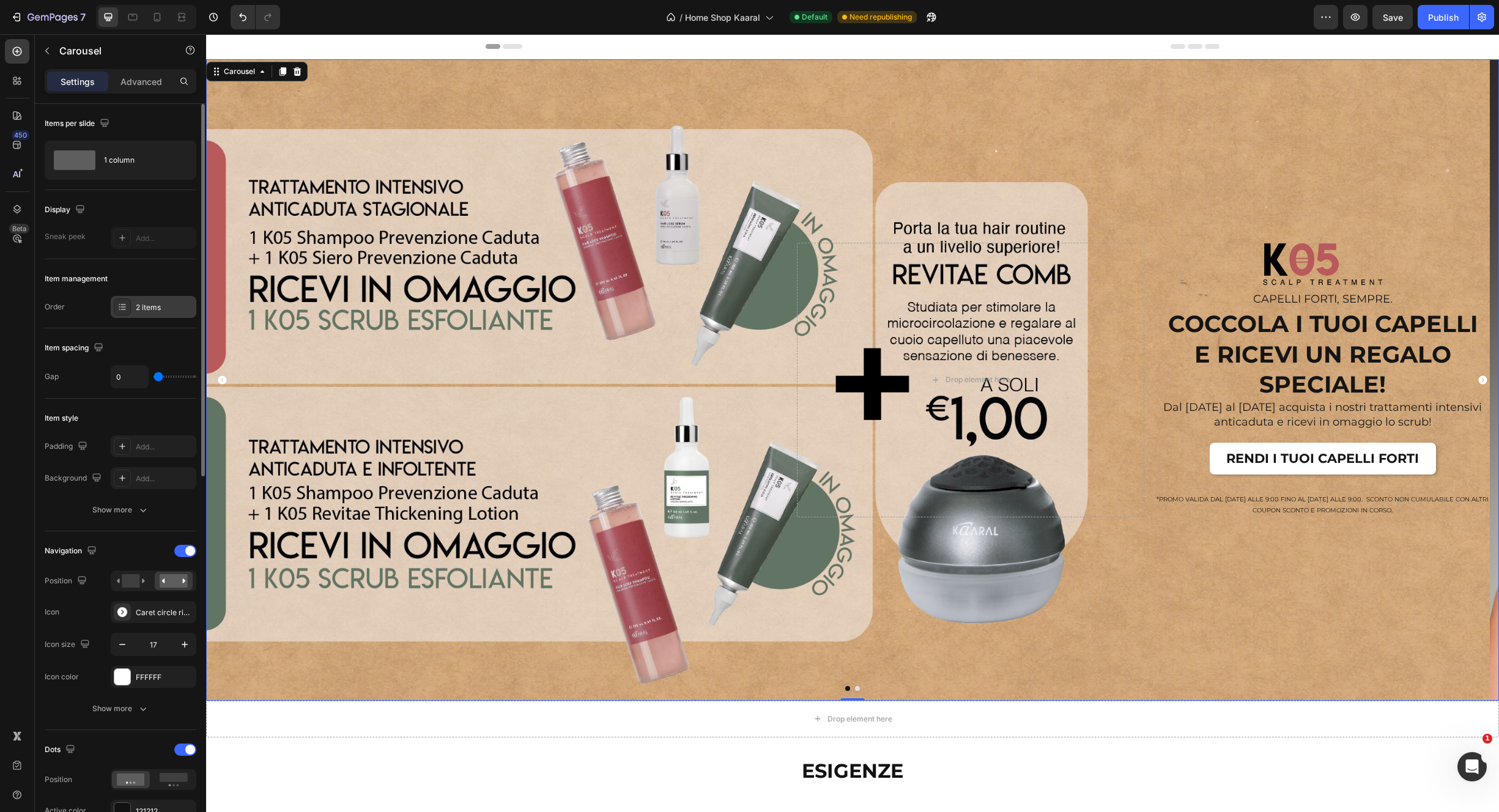
click at [165, 302] on div "2 items" at bounding box center [165, 307] width 57 height 11
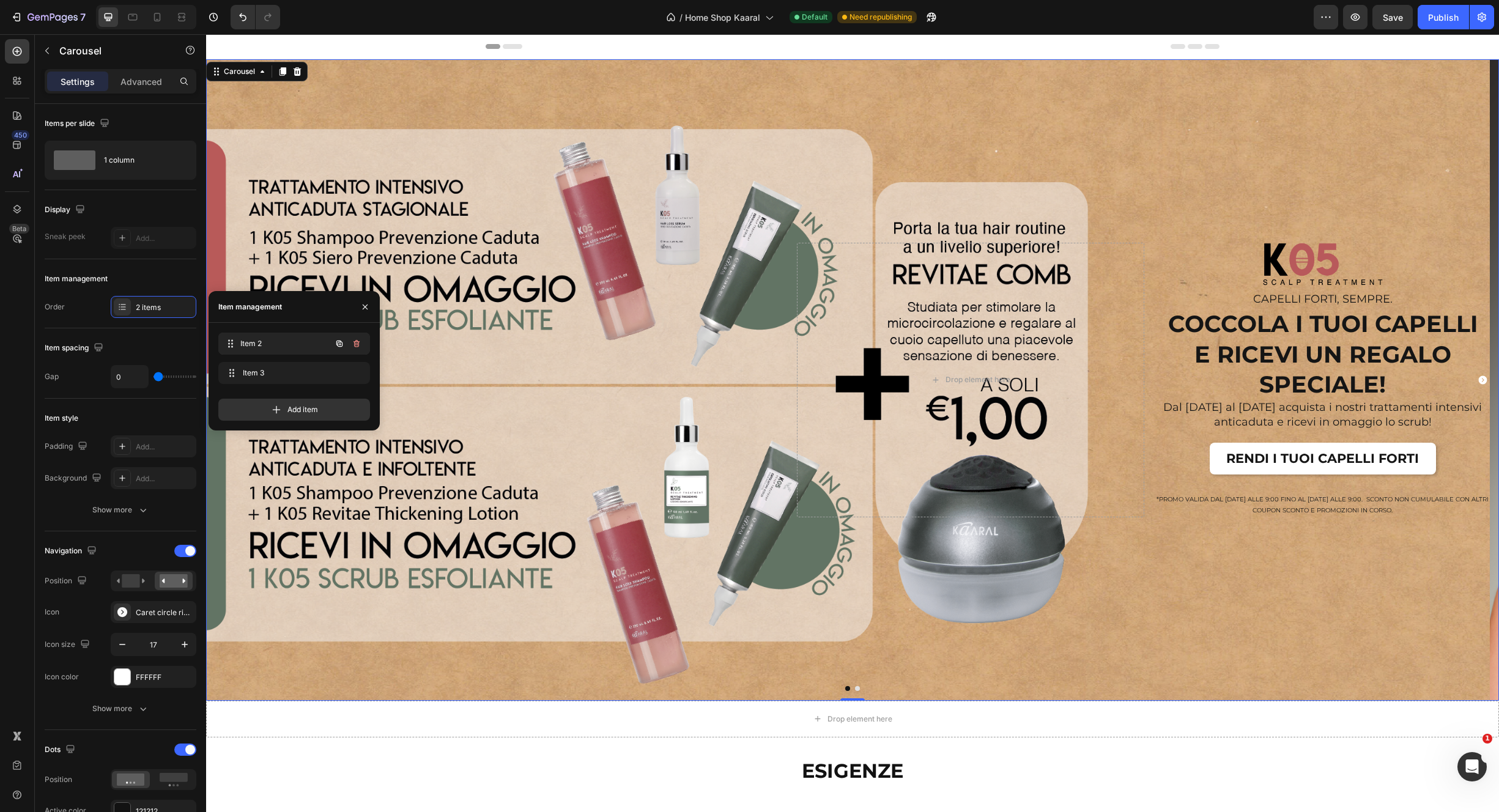
click at [271, 345] on span "Item 2" at bounding box center [286, 344] width 91 height 11
click at [281, 349] on span "Item 2" at bounding box center [277, 344] width 69 height 11
click at [360, 343] on icon "button" at bounding box center [356, 343] width 10 height 10
click at [355, 340] on div "Delete" at bounding box center [348, 344] width 23 height 11
drag, startPoint x: 285, startPoint y: 343, endPoint x: 285, endPoint y: 350, distance: 7.0
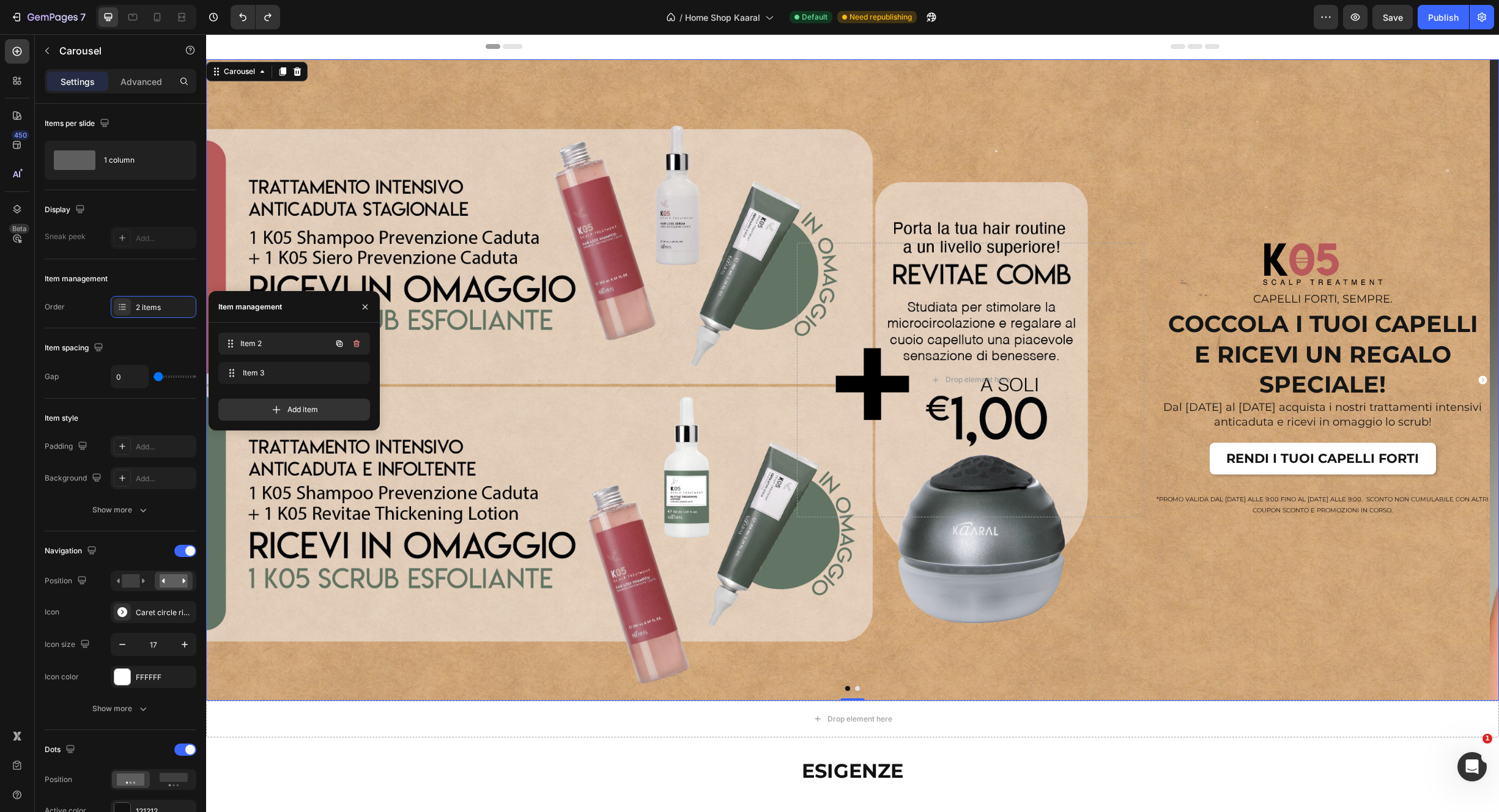
click at [285, 343] on span "Item 2" at bounding box center [286, 344] width 91 height 11
click at [289, 364] on div "Item 3 Item 3" at bounding box center [294, 372] width 151 height 22
drag, startPoint x: 1395, startPoint y: 16, endPoint x: 1417, endPoint y: 17, distance: 22.0
click at [913, 16] on span "Save" at bounding box center [1393, 17] width 20 height 10
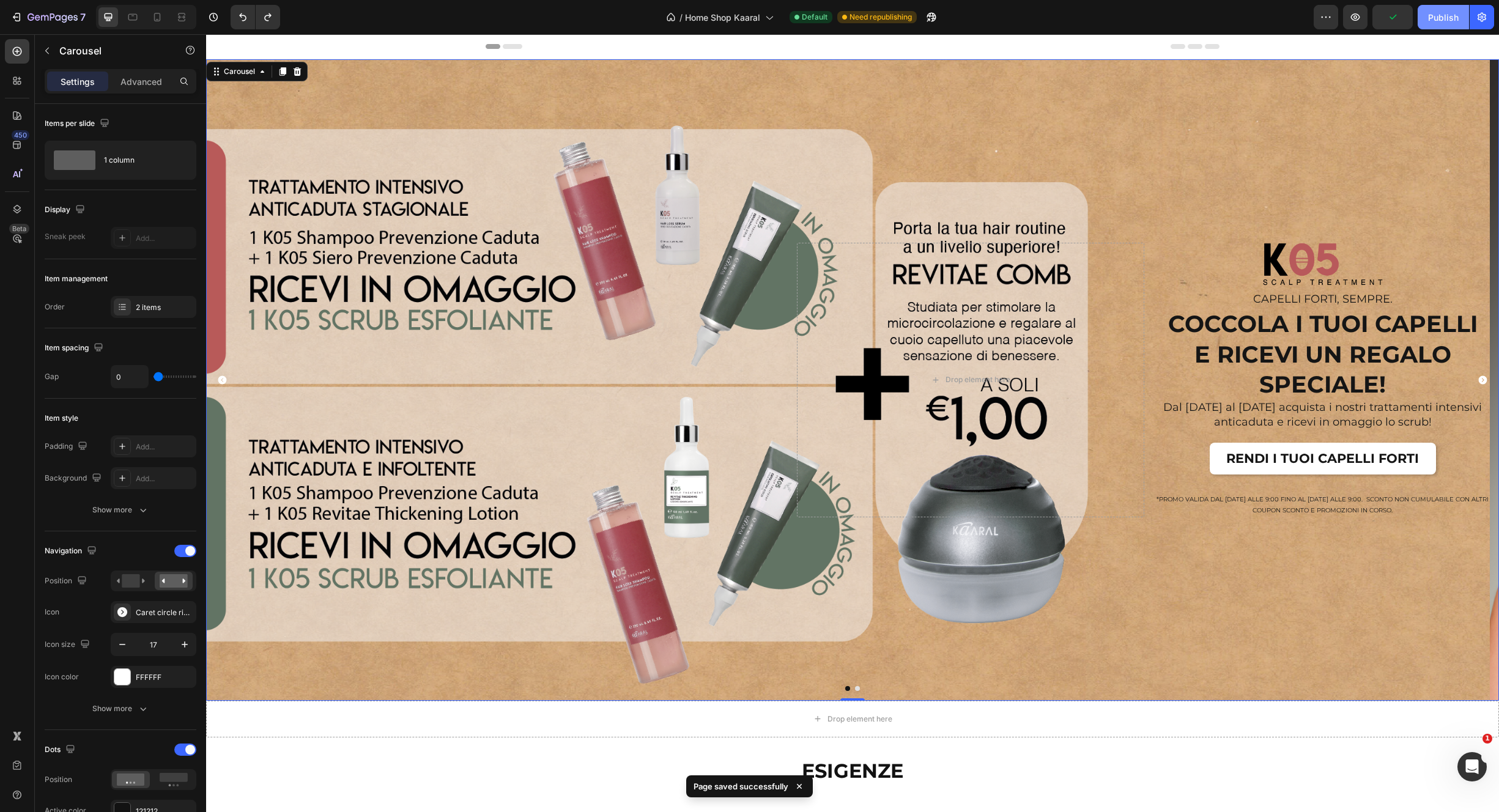
click at [913, 17] on div "Publish" at bounding box center [1443, 17] width 30 height 13
click at [913, 378] on icon "Carousel Next Arrow" at bounding box center [1483, 379] width 9 height 9
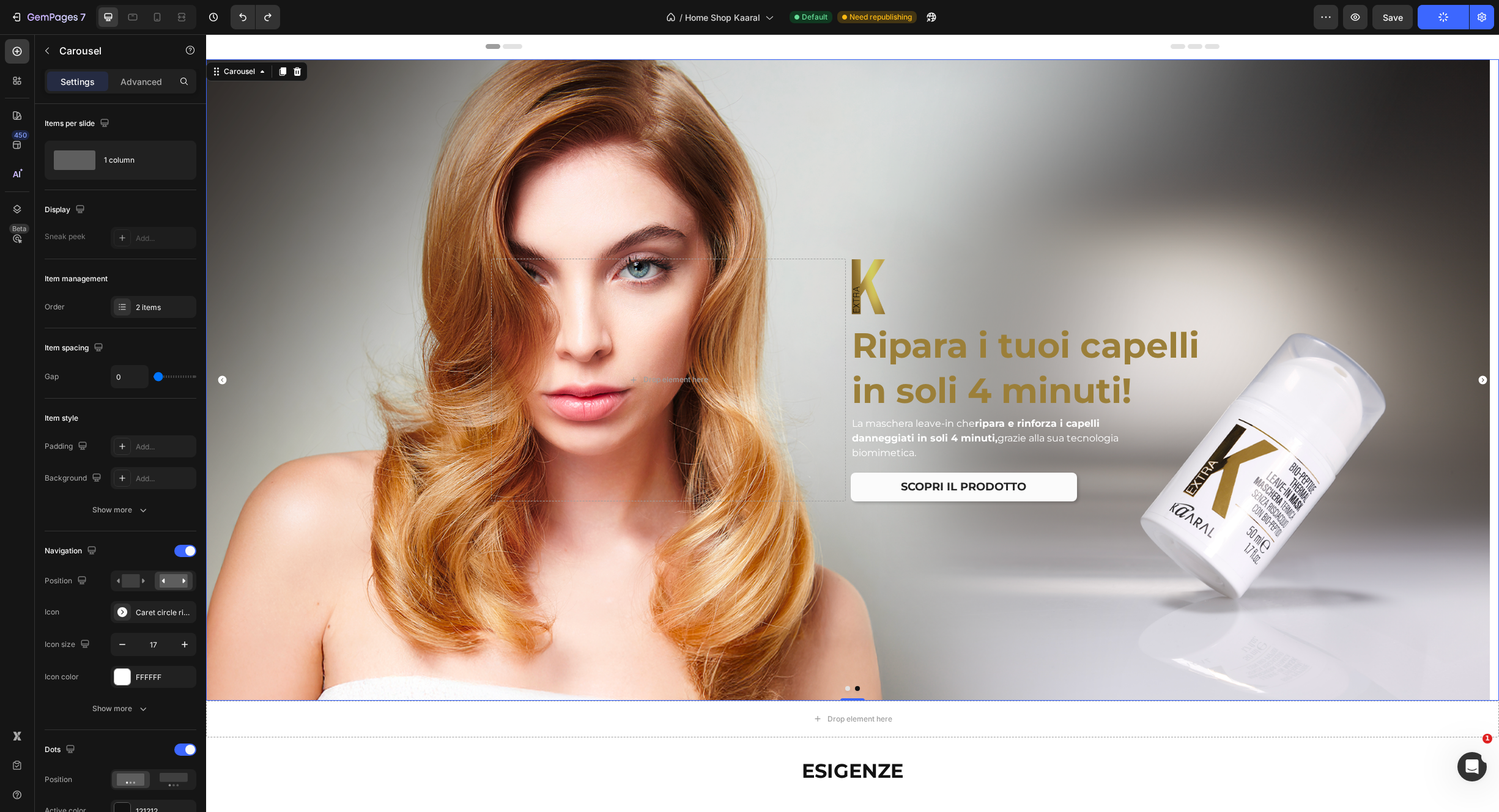
click at [913, 381] on icon "Carousel Next Arrow" at bounding box center [1483, 379] width 9 height 9
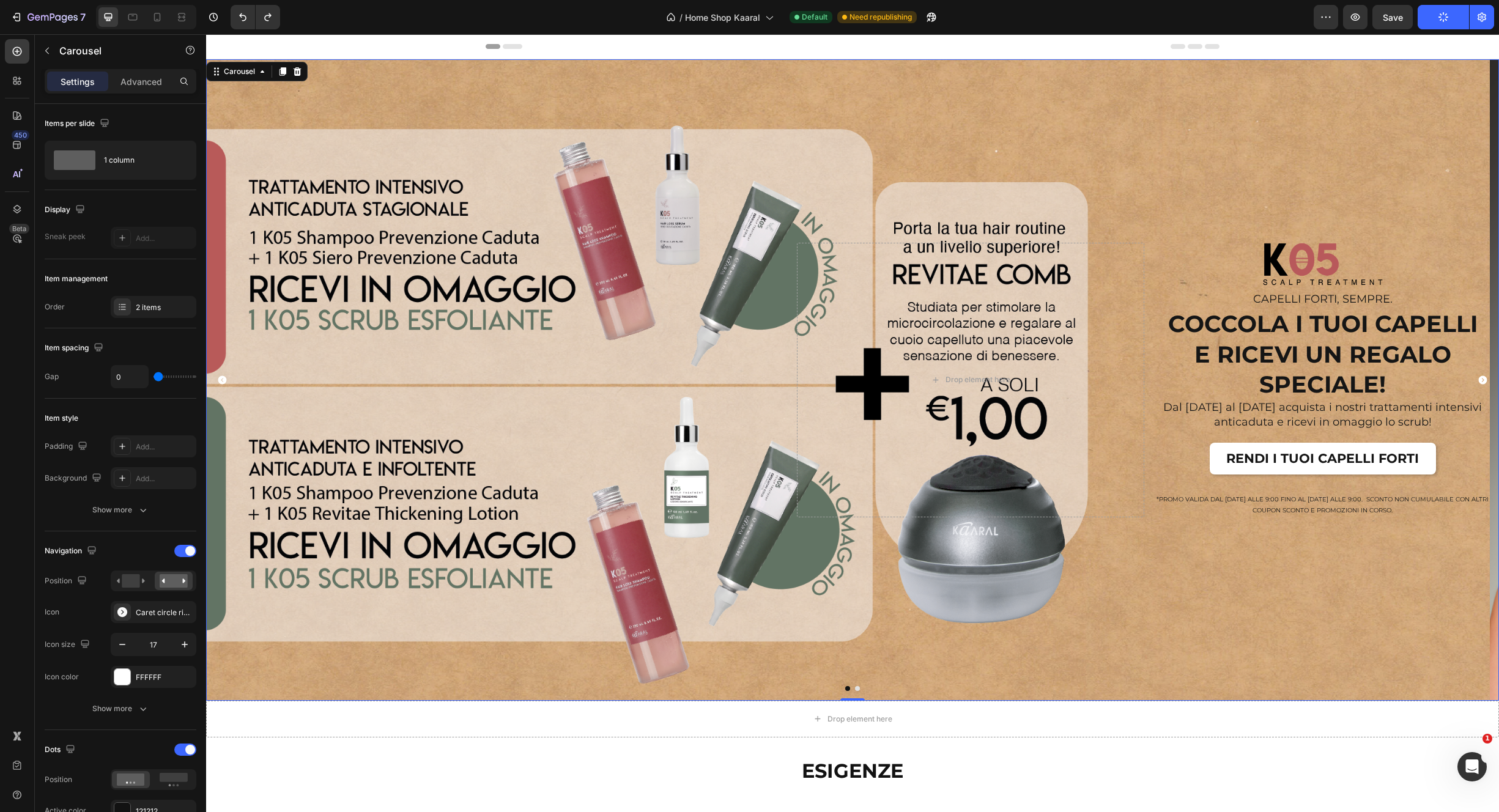
click at [913, 383] on icon "Carousel Next Arrow" at bounding box center [1483, 379] width 9 height 9
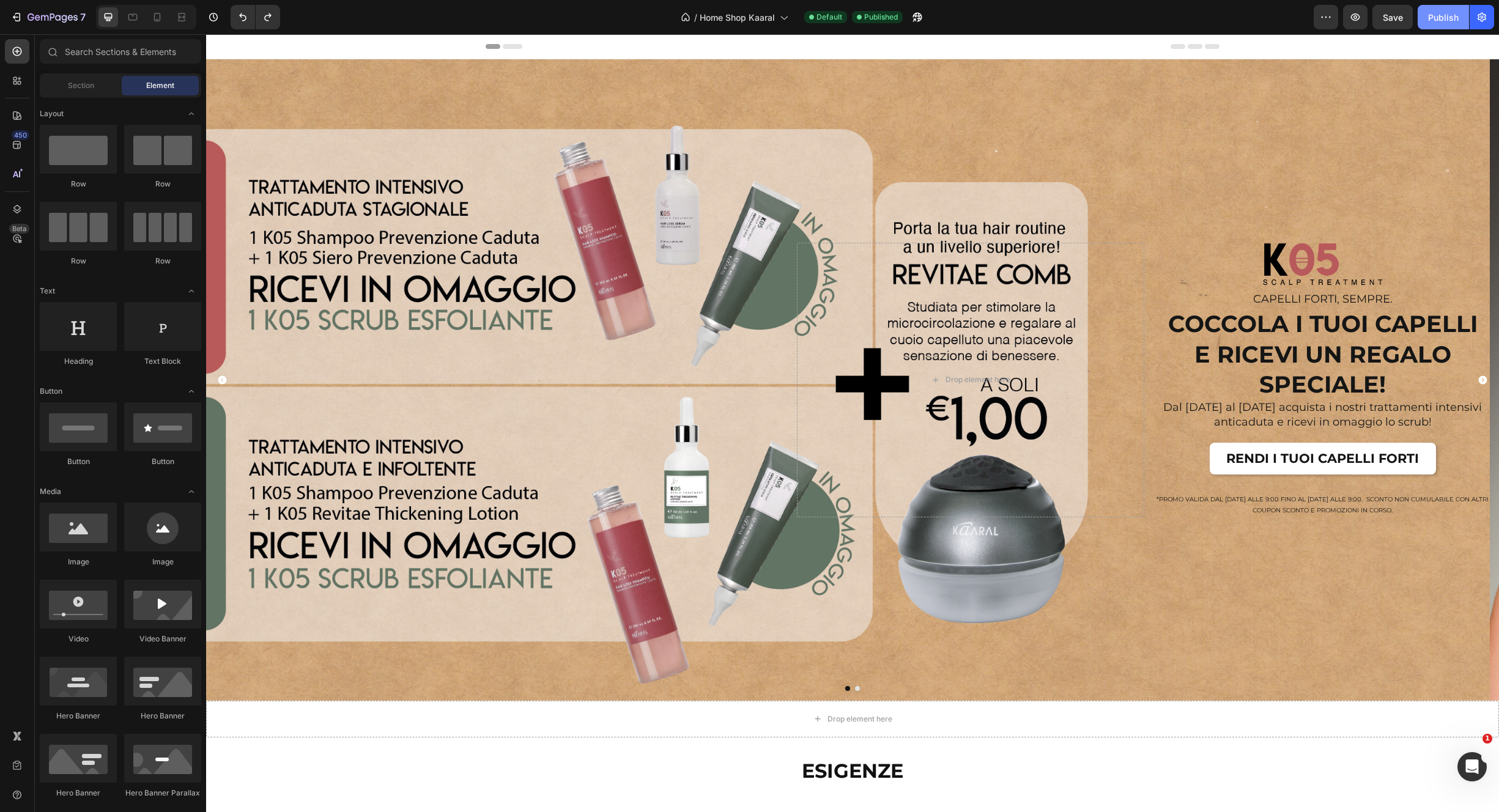
click at [913, 23] on div "Publish" at bounding box center [1443, 17] width 30 height 13
click at [57, 19] on icon "button" at bounding box center [53, 18] width 50 height 10
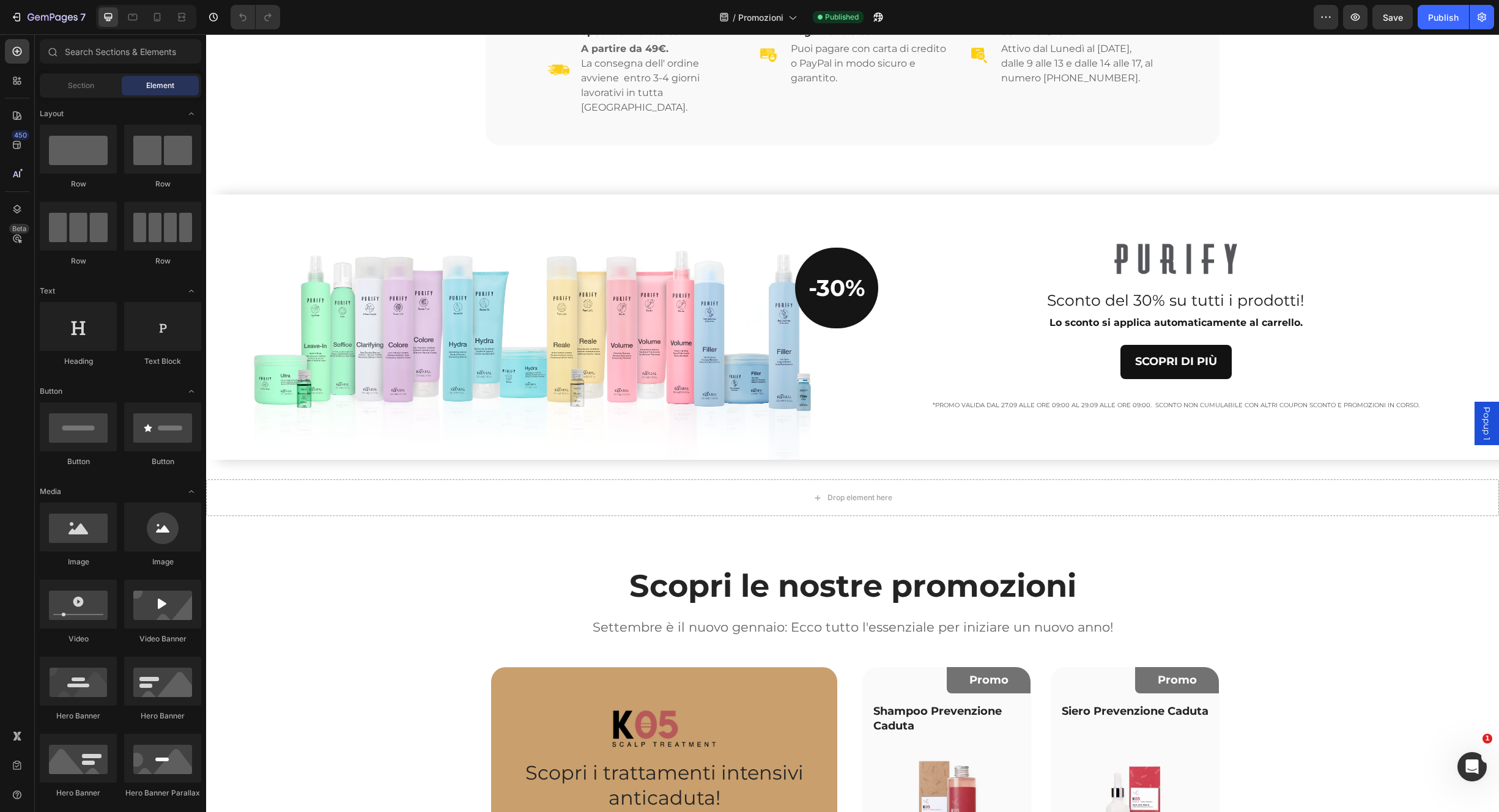
scroll to position [318, 0]
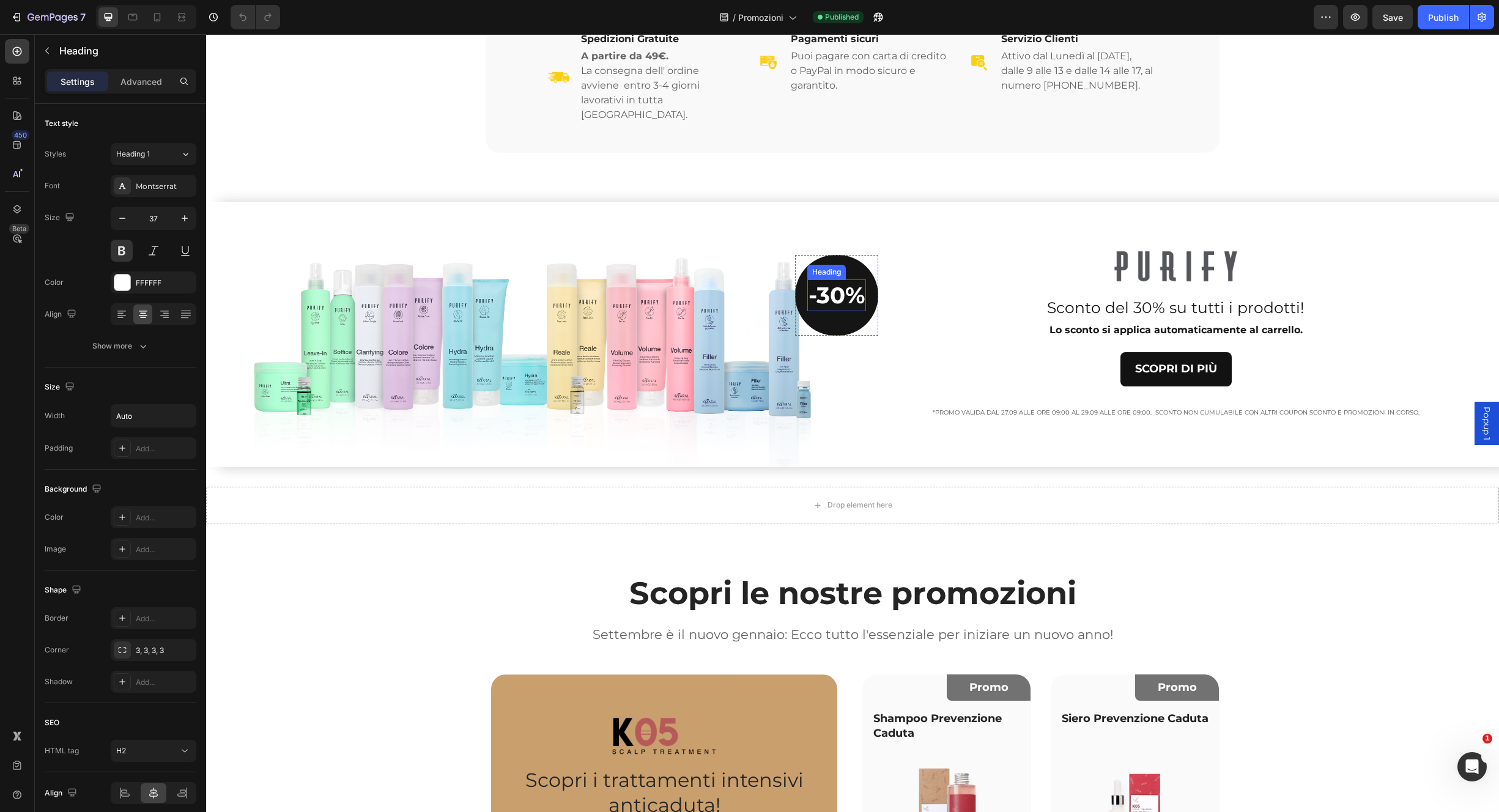
click at [858, 285] on h2 "-30%" at bounding box center [837, 295] width 58 height 32
click at [861, 305] on div "-30% Heading Row 0" at bounding box center [837, 295] width 84 height 81
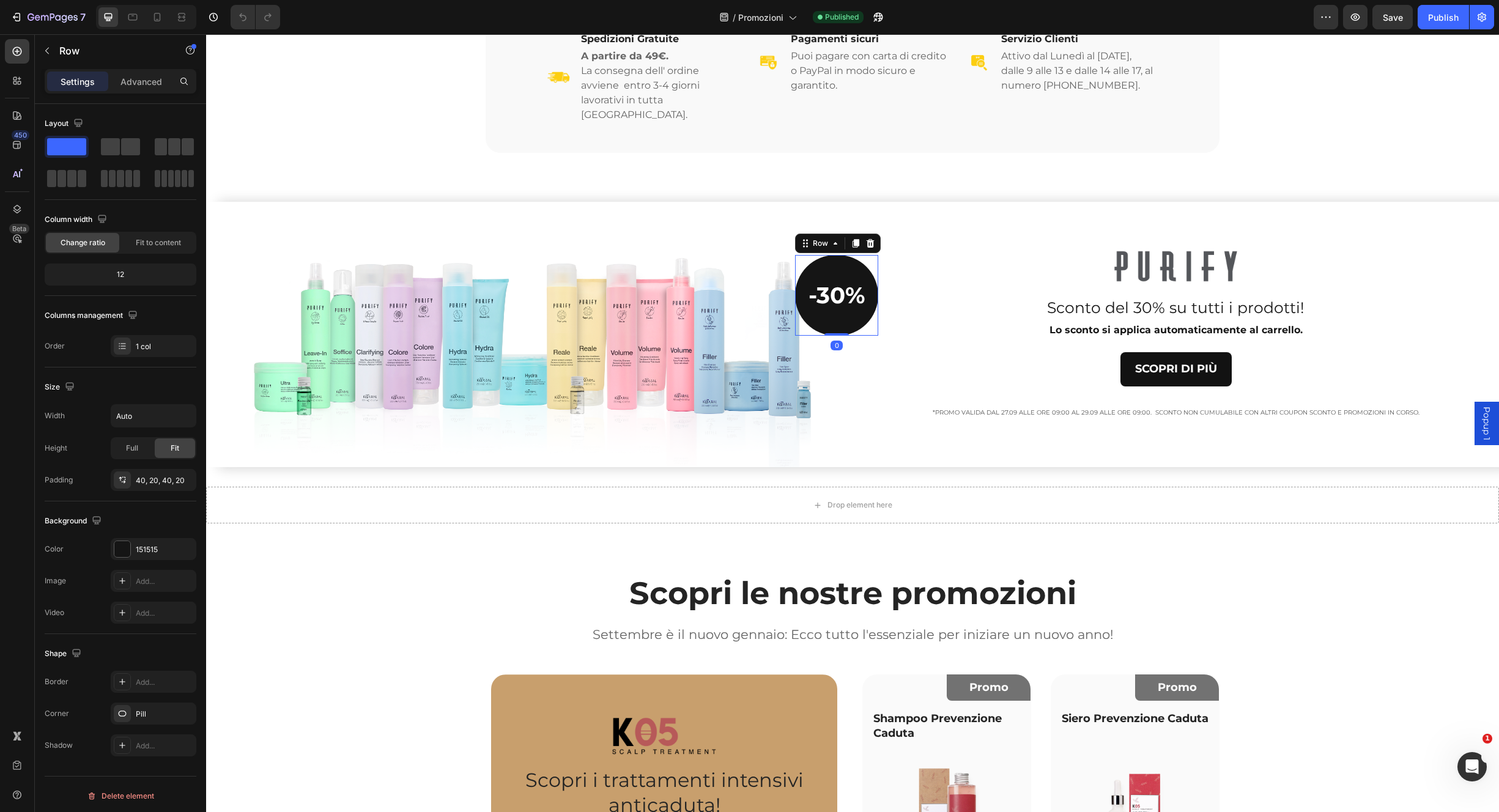
drag, startPoint x: 864, startPoint y: 225, endPoint x: 864, endPoint y: 232, distance: 7.0
click at [867, 239] on icon at bounding box center [870, 244] width 8 height 9
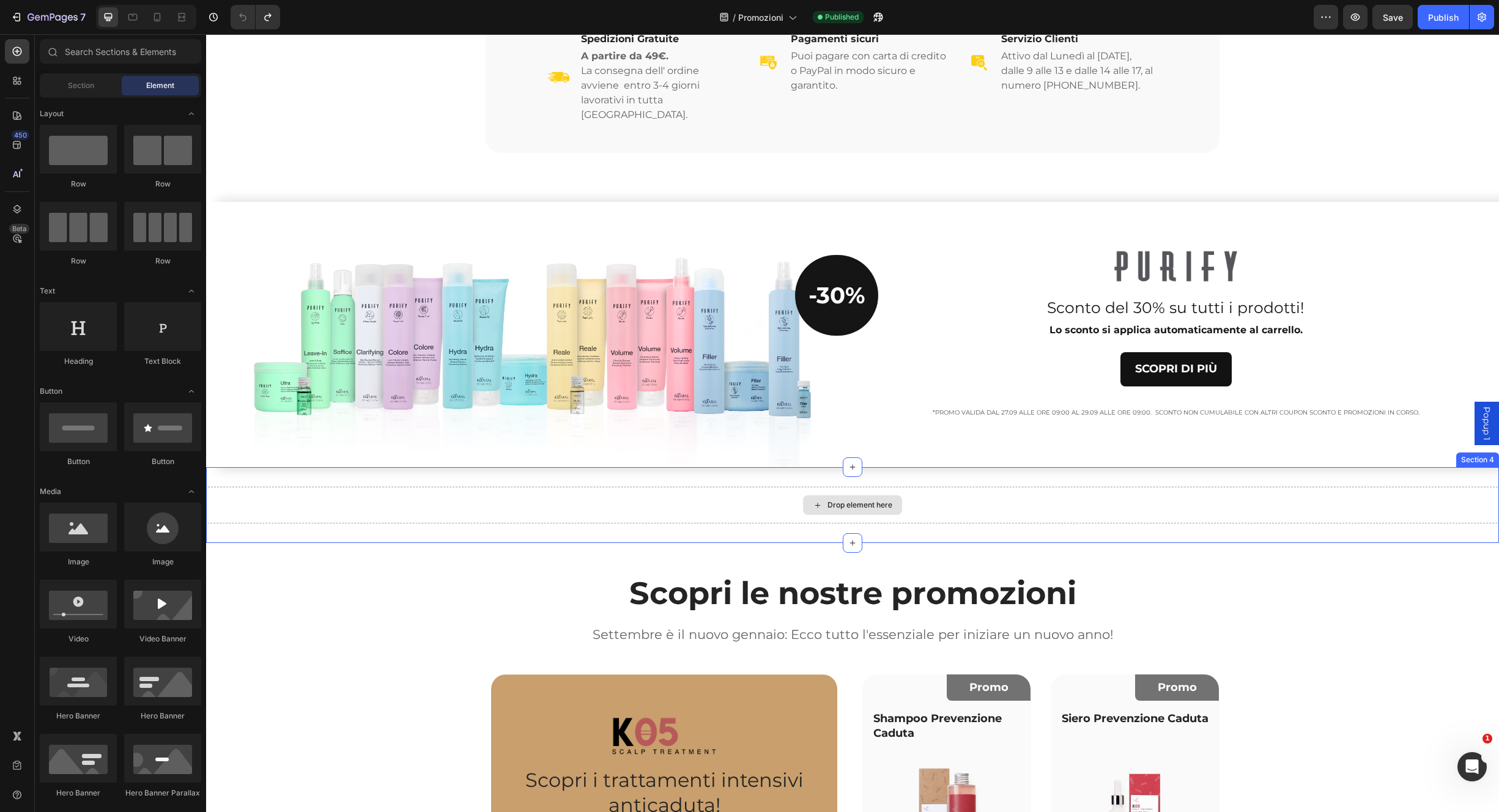
click at [820, 496] on div "Drop element here" at bounding box center [853, 505] width 99 height 19
click at [884, 372] on div "SCOPRI DI PIÙ Button" at bounding box center [1176, 379] width 629 height 53
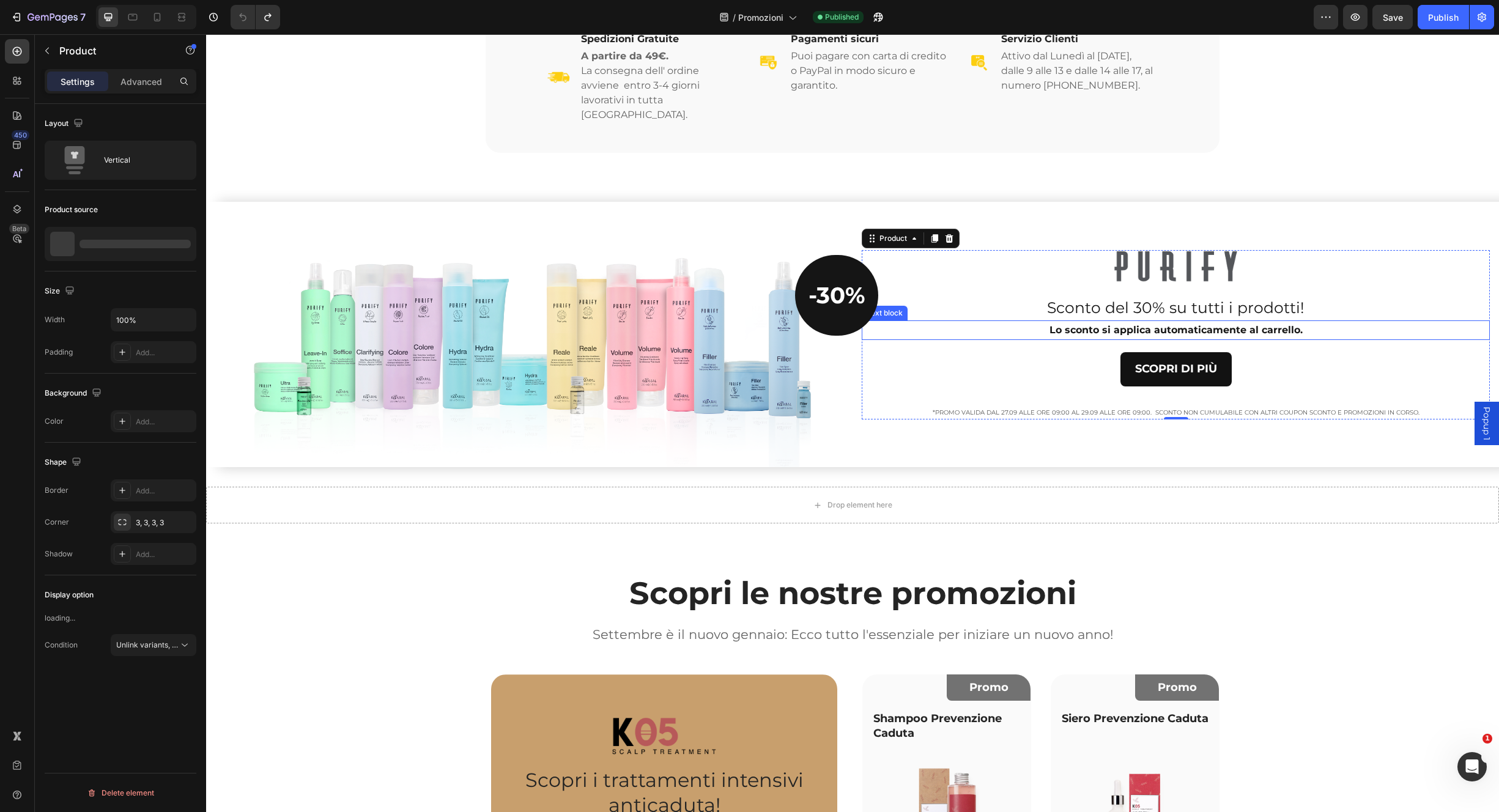
click at [873, 320] on div "Lo sconto si applica automaticamente al carrello." at bounding box center [1176, 330] width 629 height 20
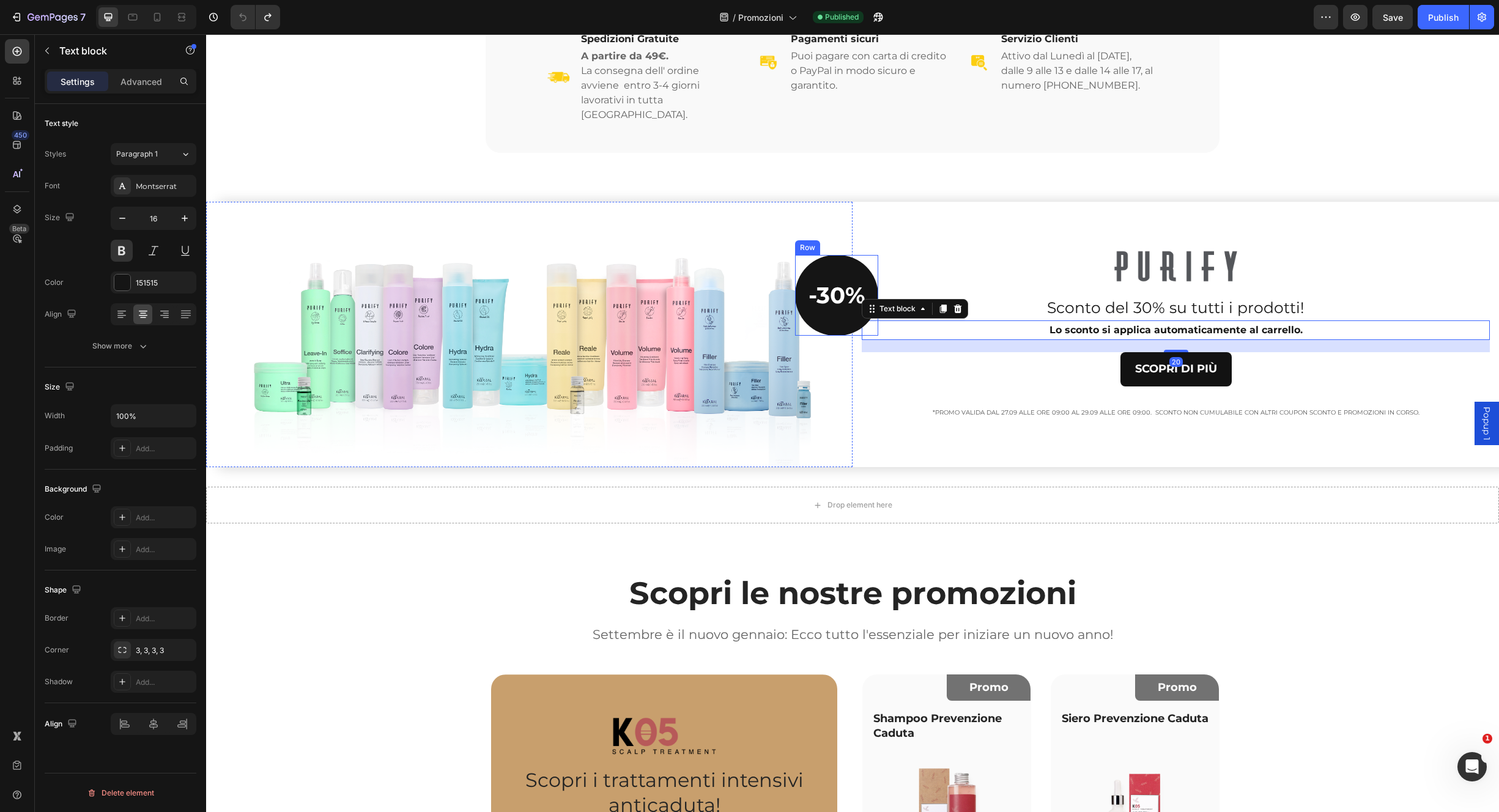
click at [849, 313] on div "-30% Heading Row" at bounding box center [837, 295] width 84 height 81
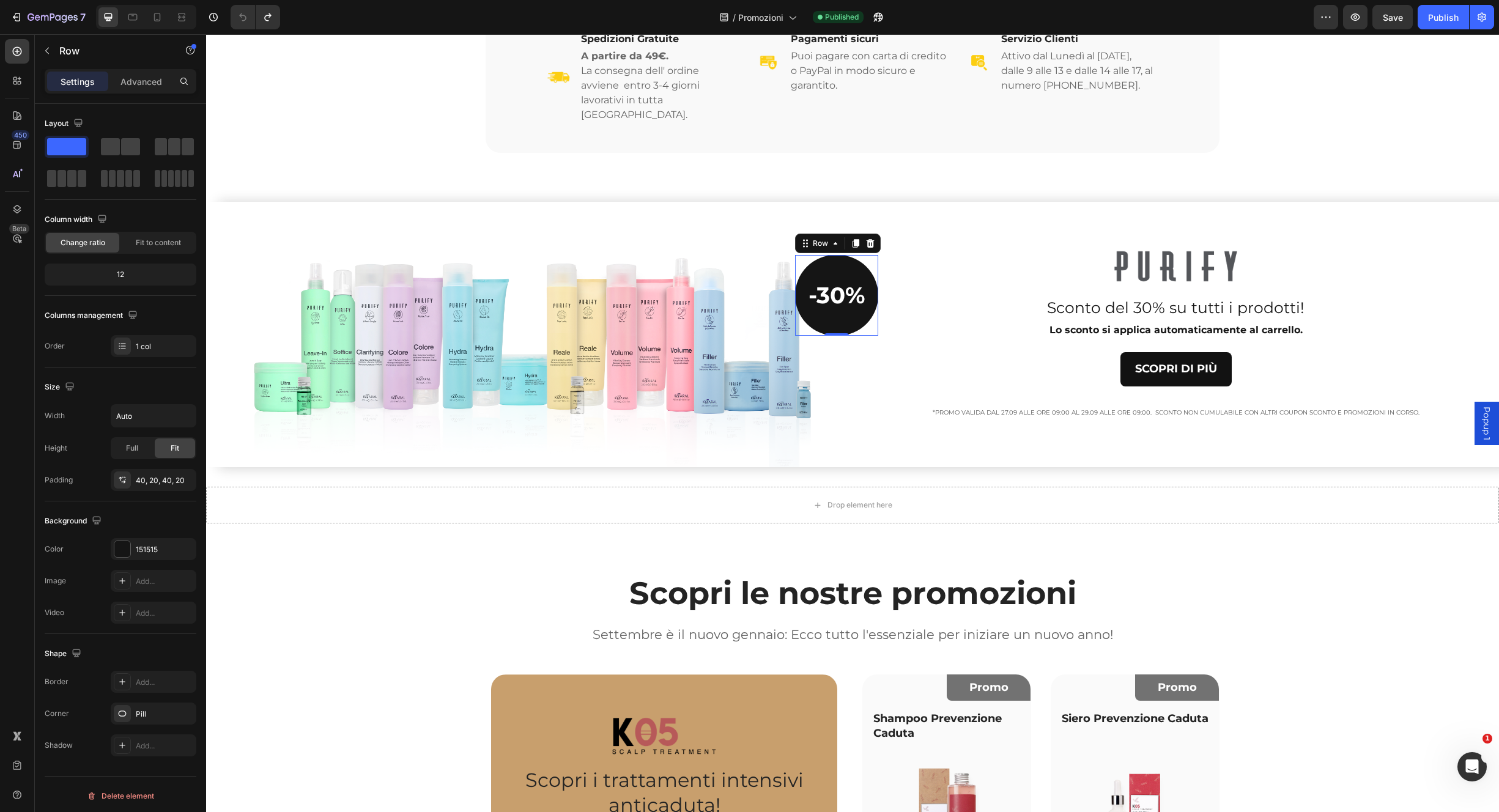
click at [868, 239] on icon at bounding box center [870, 244] width 8 height 9
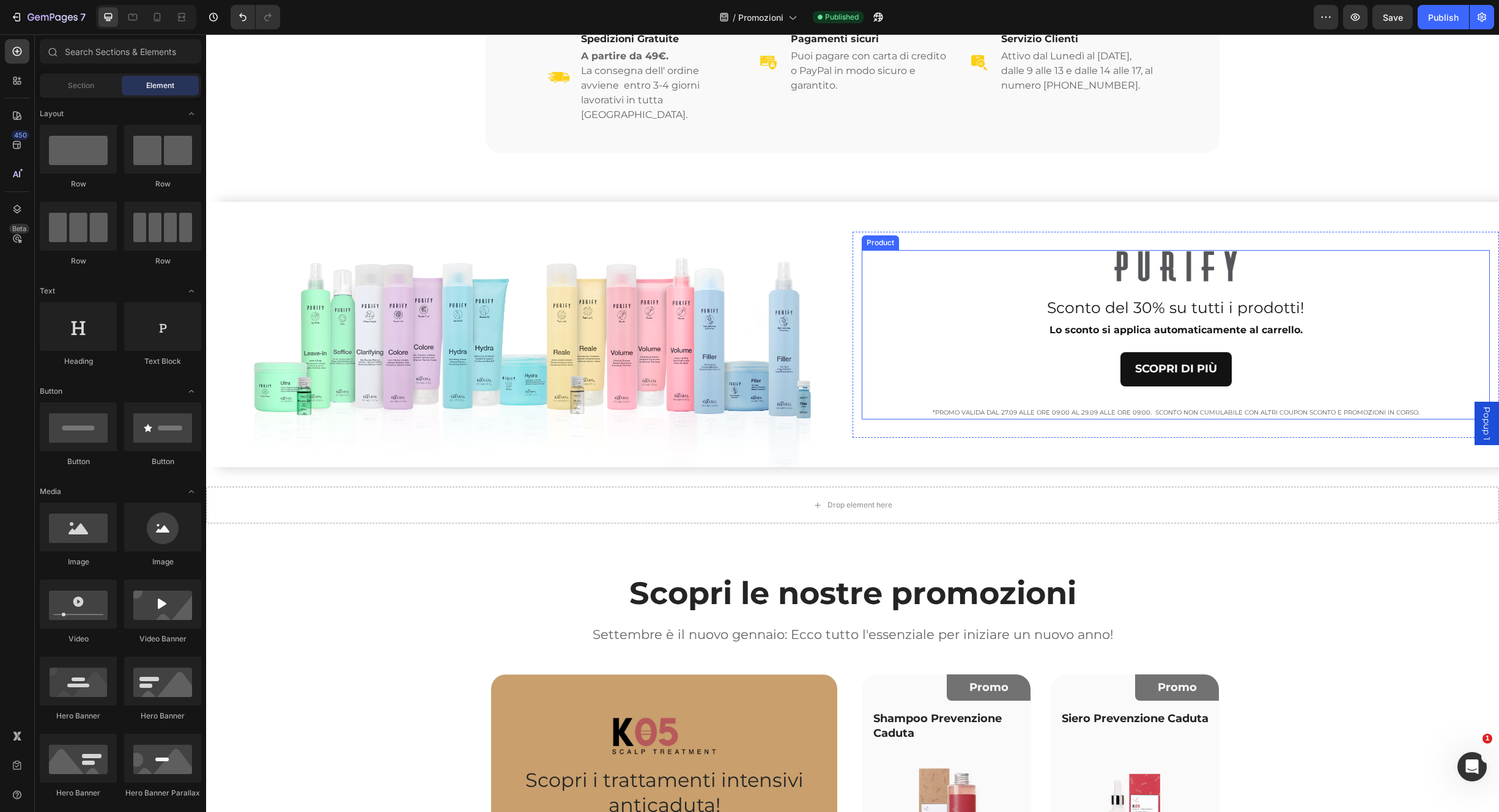
click at [1106, 298] on p "Sconto del 30% su tutti i prodotti!" at bounding box center [1176, 307] width 626 height 20
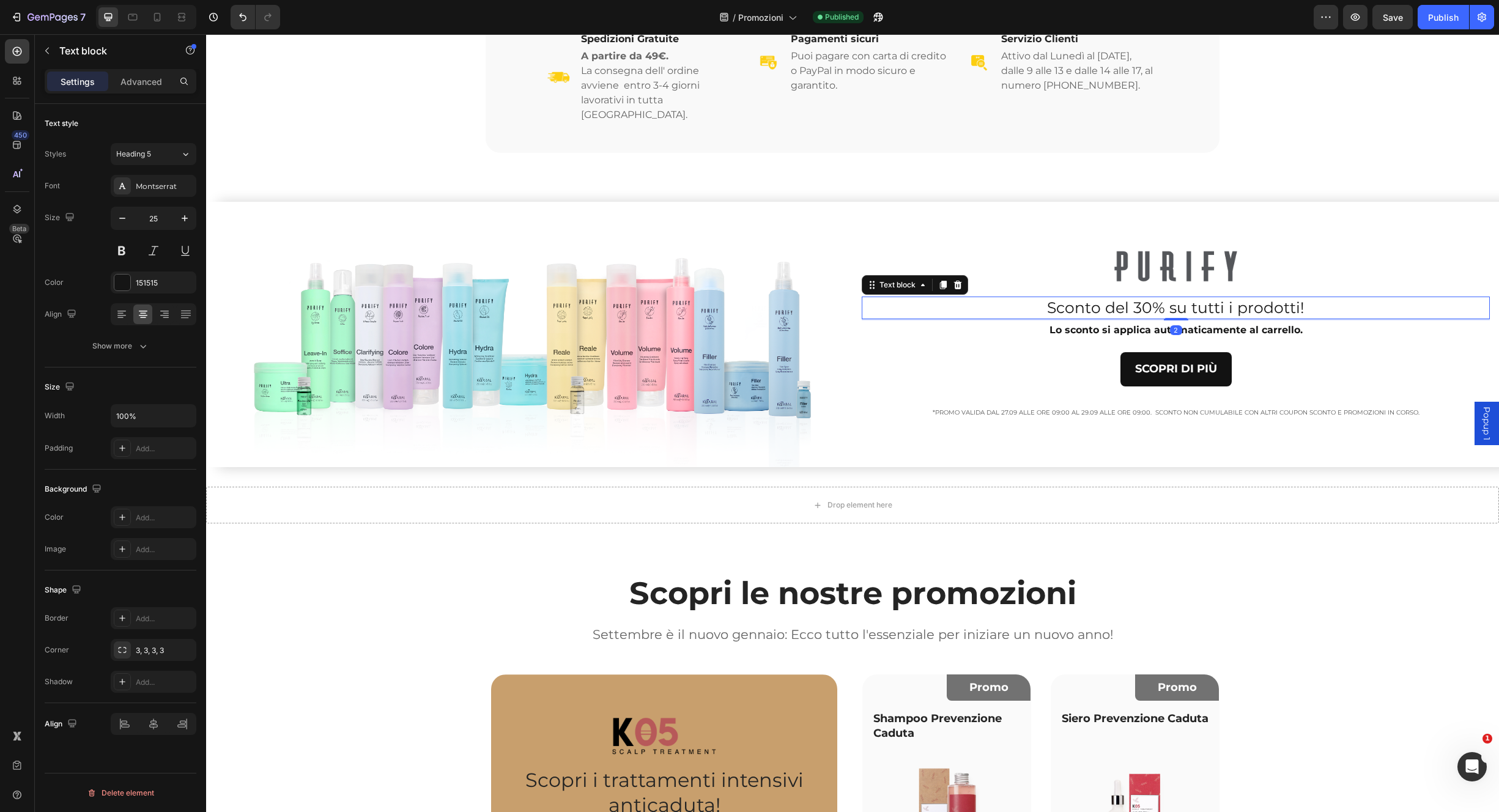
drag, startPoint x: 954, startPoint y: 271, endPoint x: 966, endPoint y: 278, distance: 13.9
click at [954, 281] on icon at bounding box center [958, 285] width 8 height 9
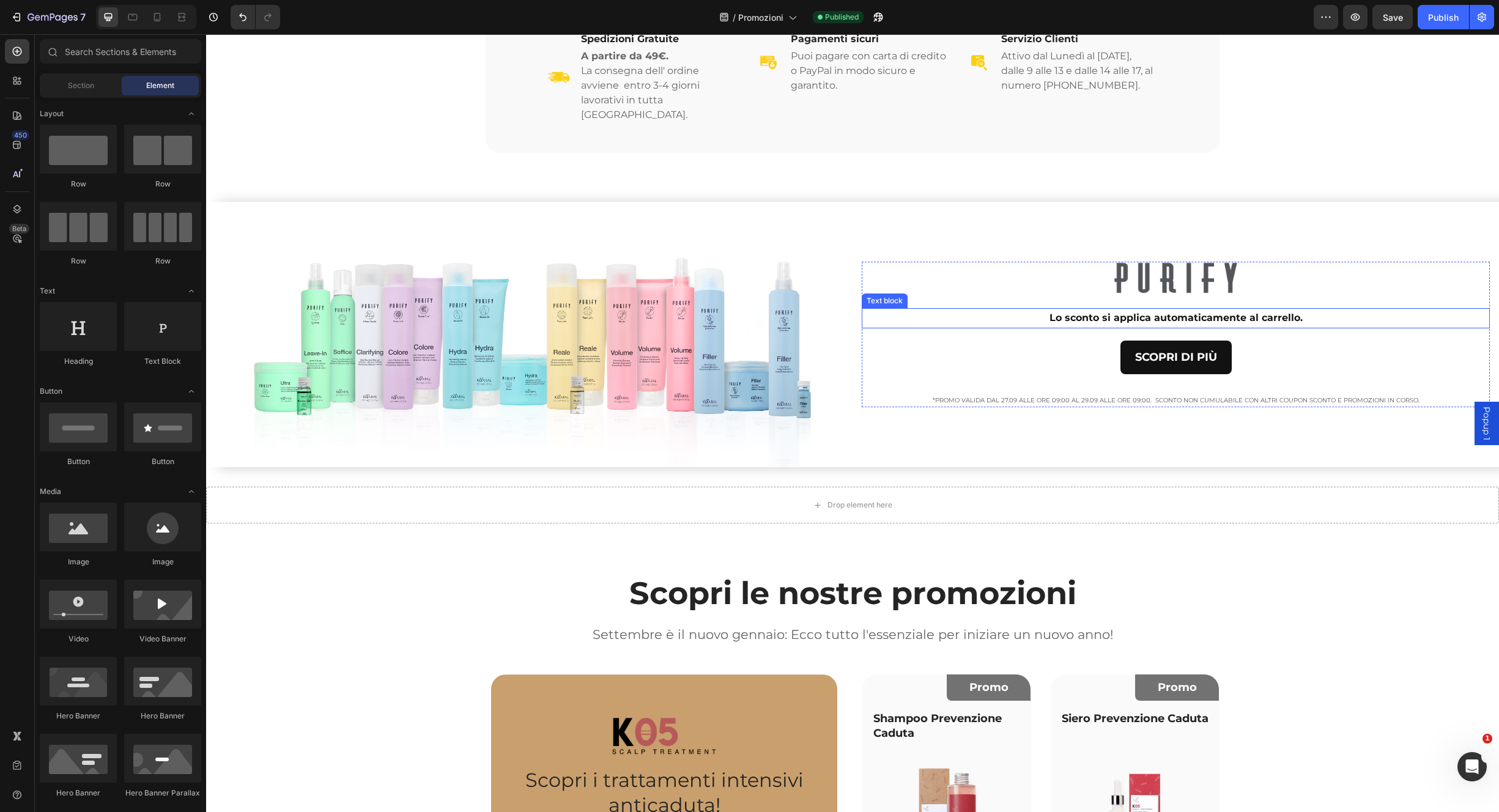
click at [1066, 310] on p "Lo sconto si applica automaticamente al carrello." at bounding box center [1176, 319] width 626 height 17
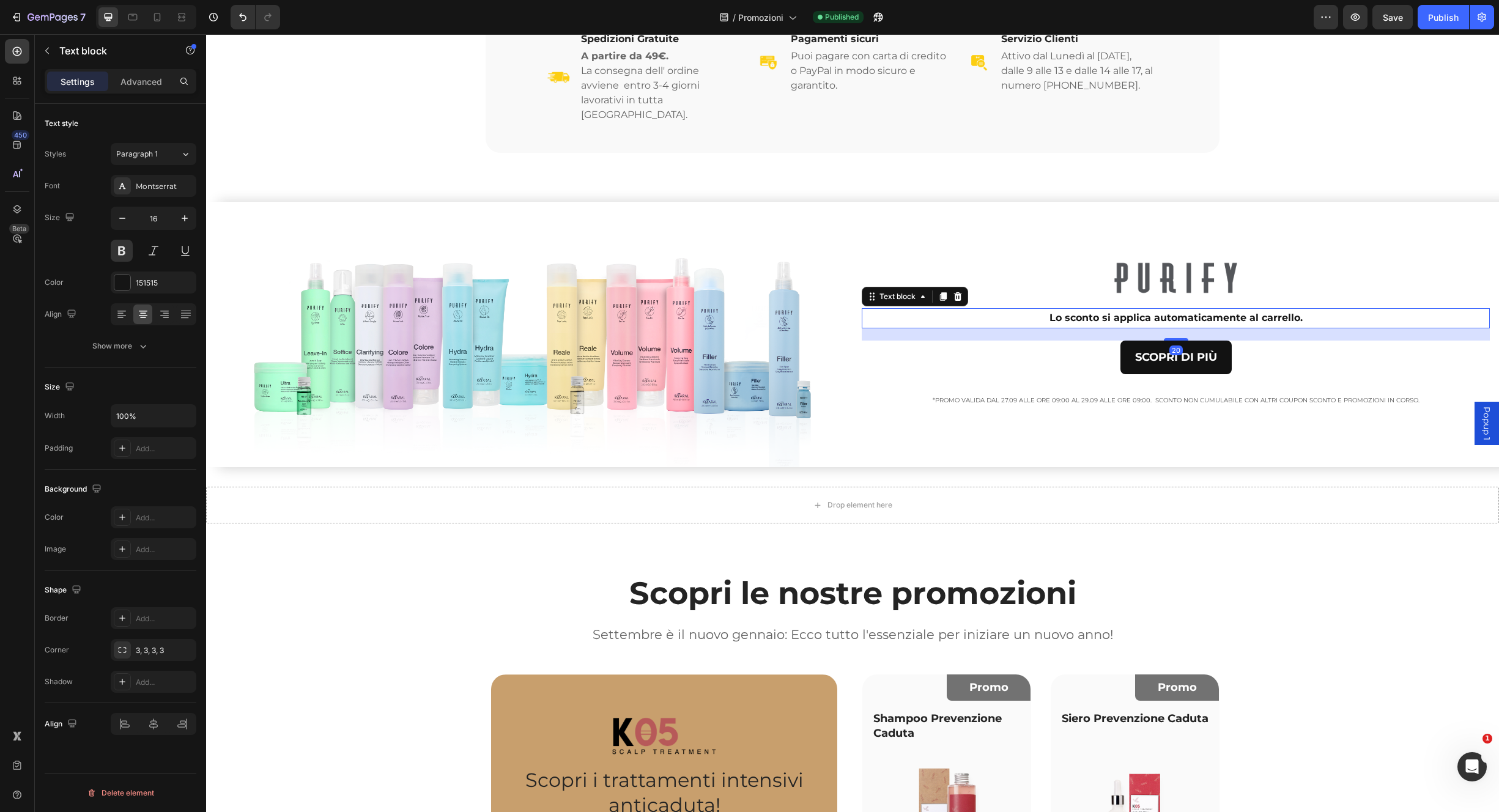
drag, startPoint x: 958, startPoint y: 283, endPoint x: 968, endPoint y: 289, distance: 11.7
click at [957, 292] on icon at bounding box center [958, 296] width 10 height 10
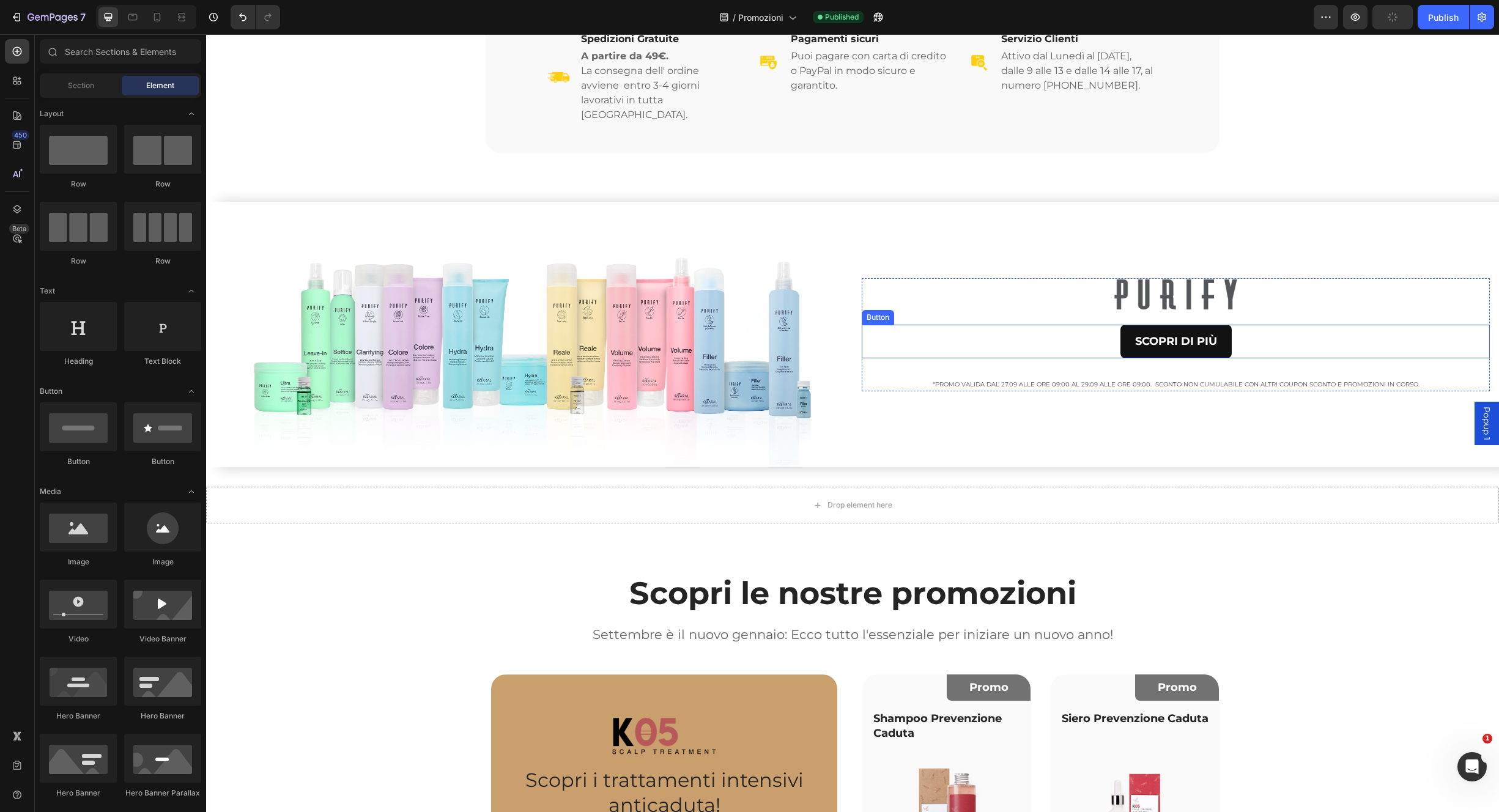
click at [1072, 327] on div "SCOPRI DI PIÙ Button" at bounding box center [1176, 341] width 629 height 34
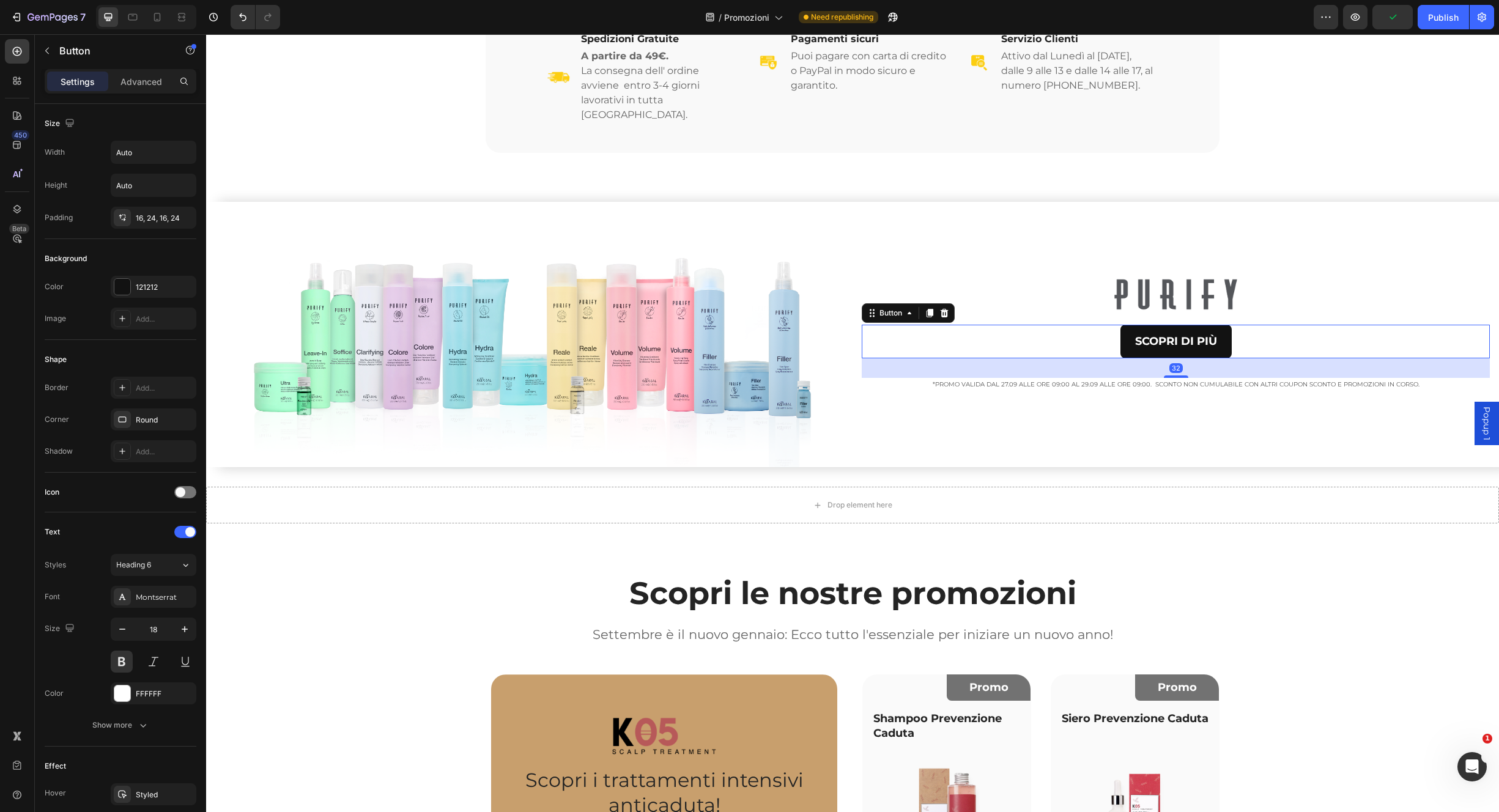
drag, startPoint x: 936, startPoint y: 298, endPoint x: 944, endPoint y: 306, distance: 11.3
click at [939, 308] on icon at bounding box center [944, 312] width 10 height 10
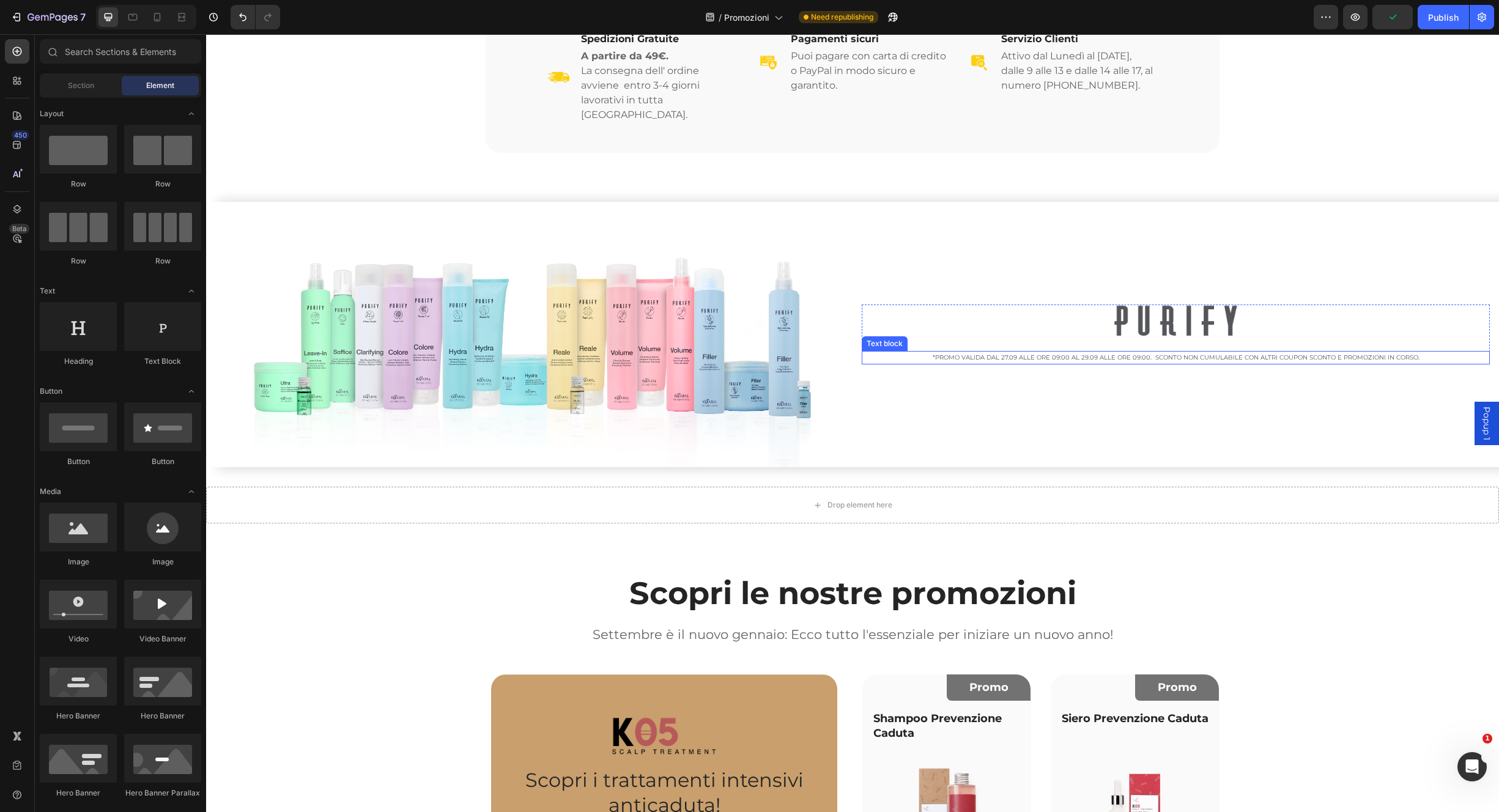
click at [966, 352] on p "*PROMO VALIDA DAL 27.09 ALLE ORE 09:00 AL 29.09 ALLE ORE 09:00. SCONTO NON CUMU…" at bounding box center [1176, 358] width 626 height 11
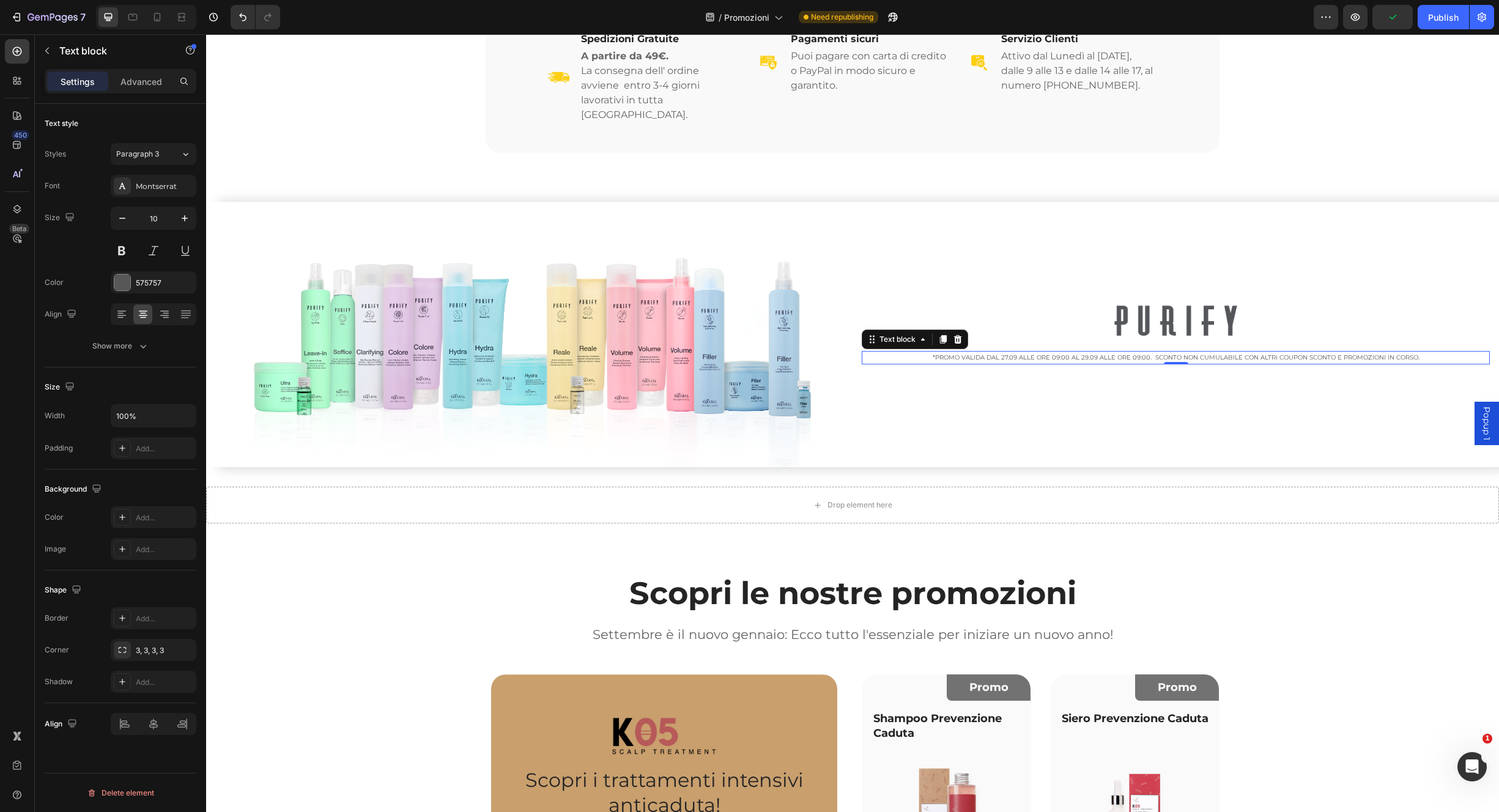
click at [953, 334] on icon at bounding box center [958, 339] width 10 height 10
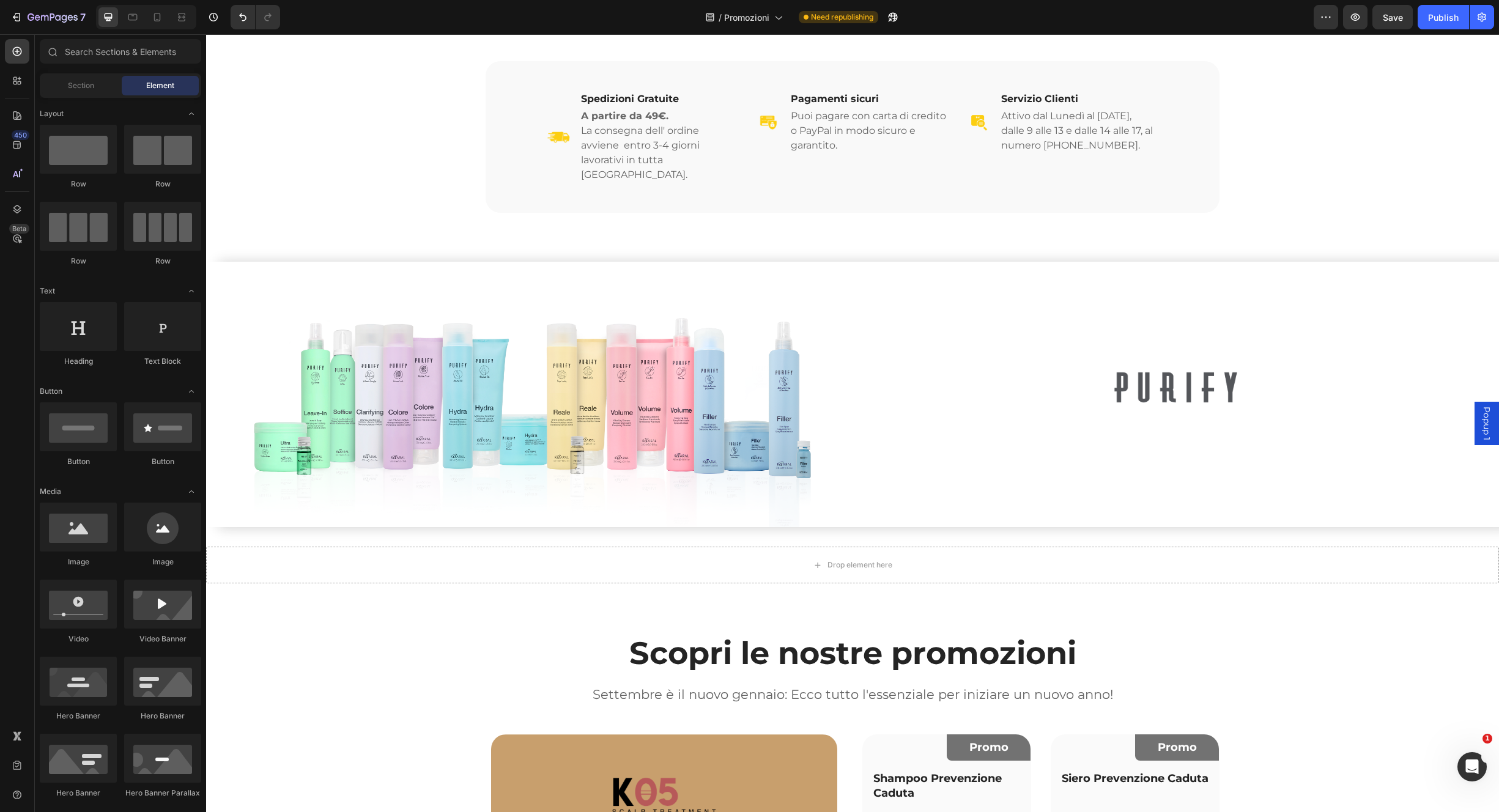
scroll to position [252, 0]
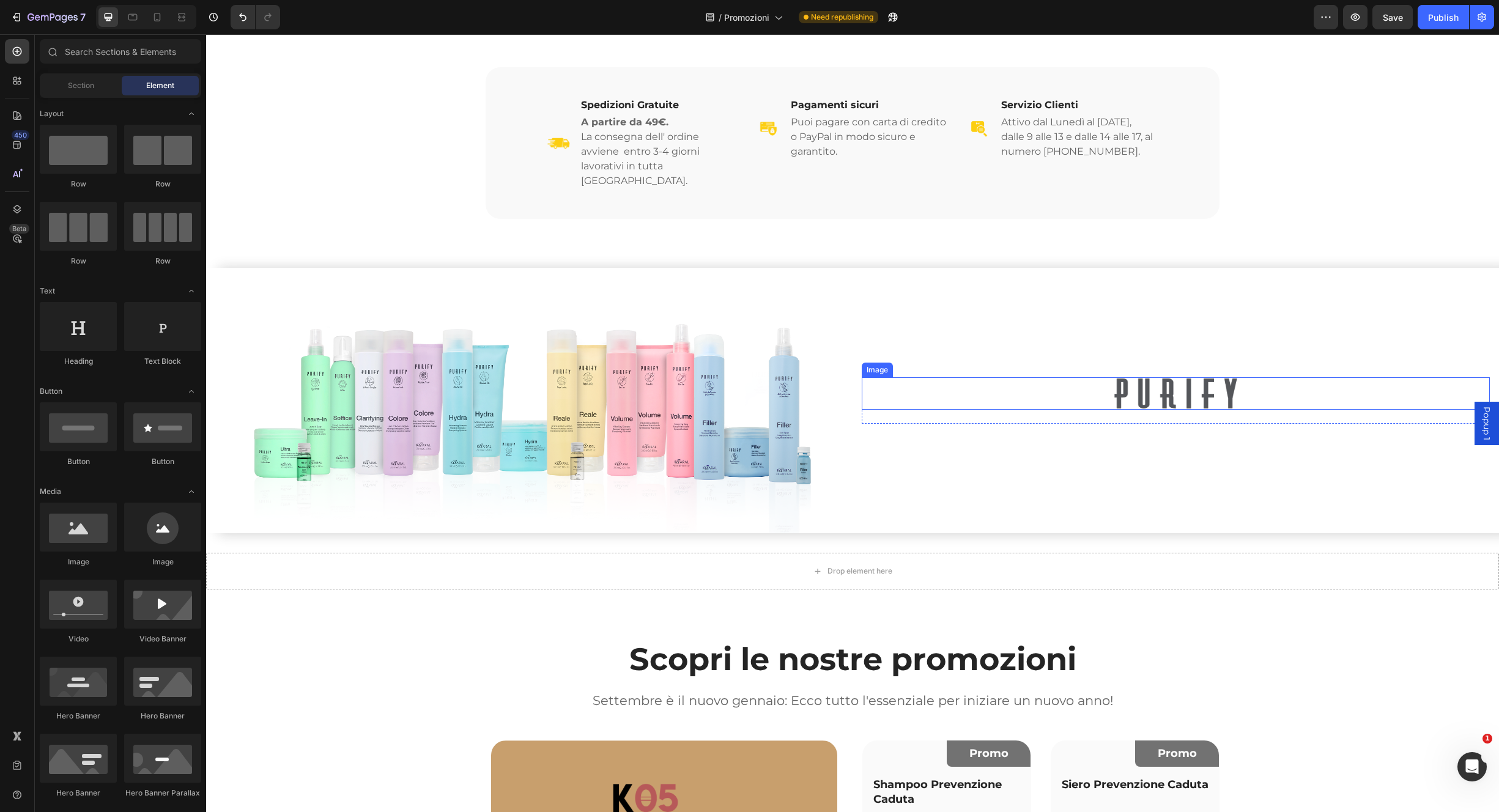
click at [1213, 378] on img at bounding box center [1176, 393] width 125 height 32
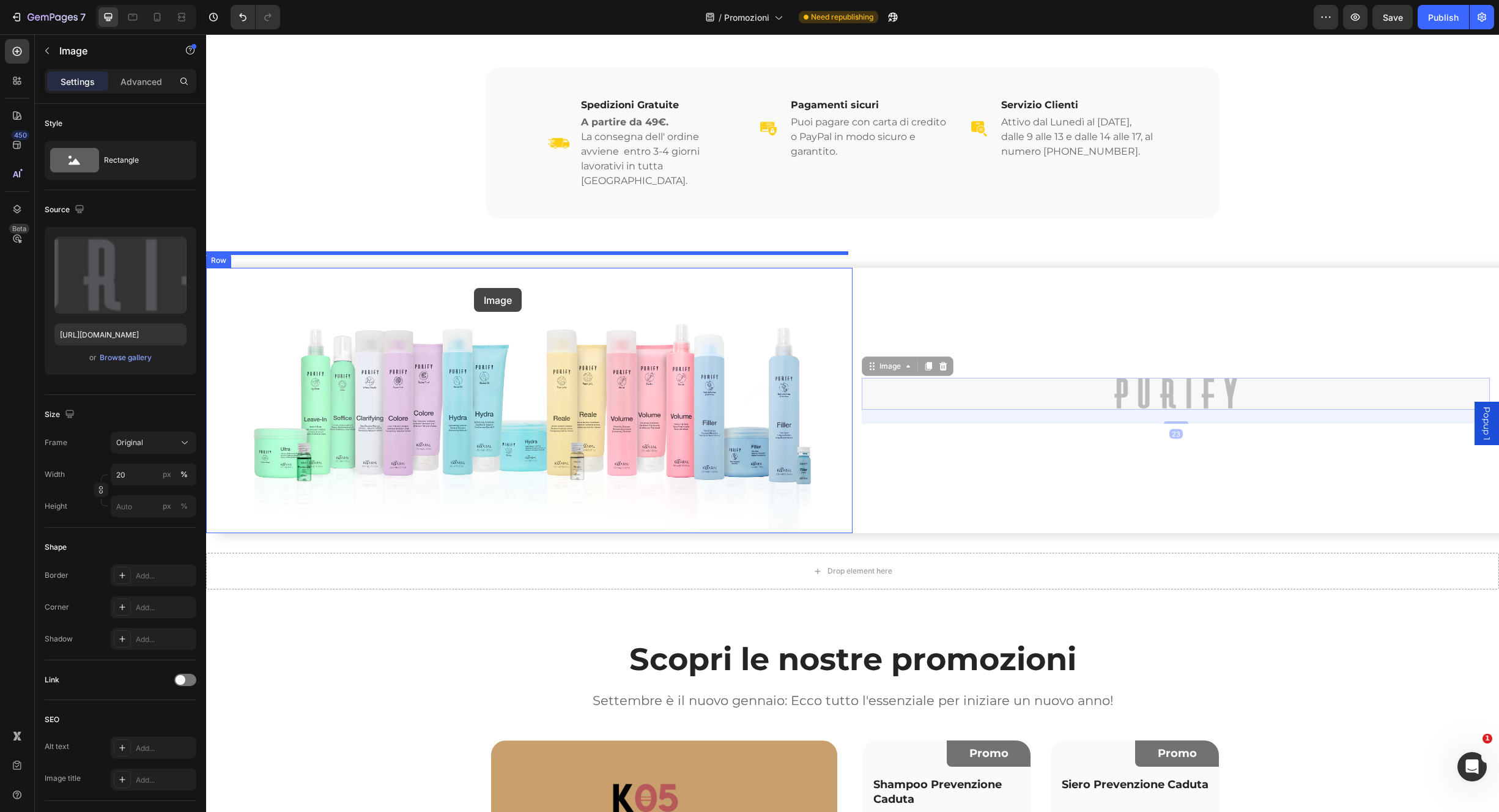
drag, startPoint x: 876, startPoint y: 338, endPoint x: 487, endPoint y: 292, distance: 391.7
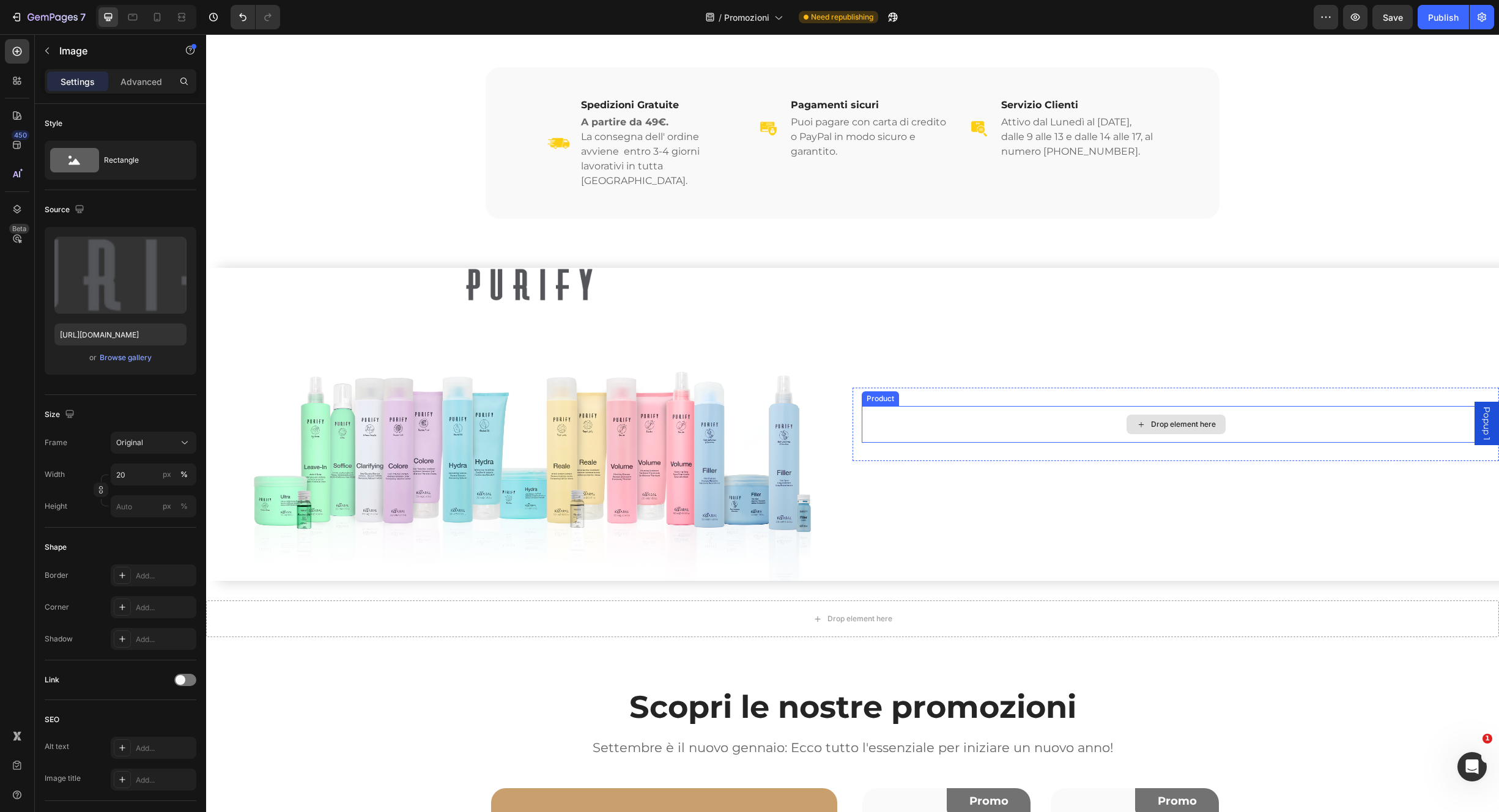
click at [905, 406] on div "Drop element here" at bounding box center [1176, 425] width 629 height 37
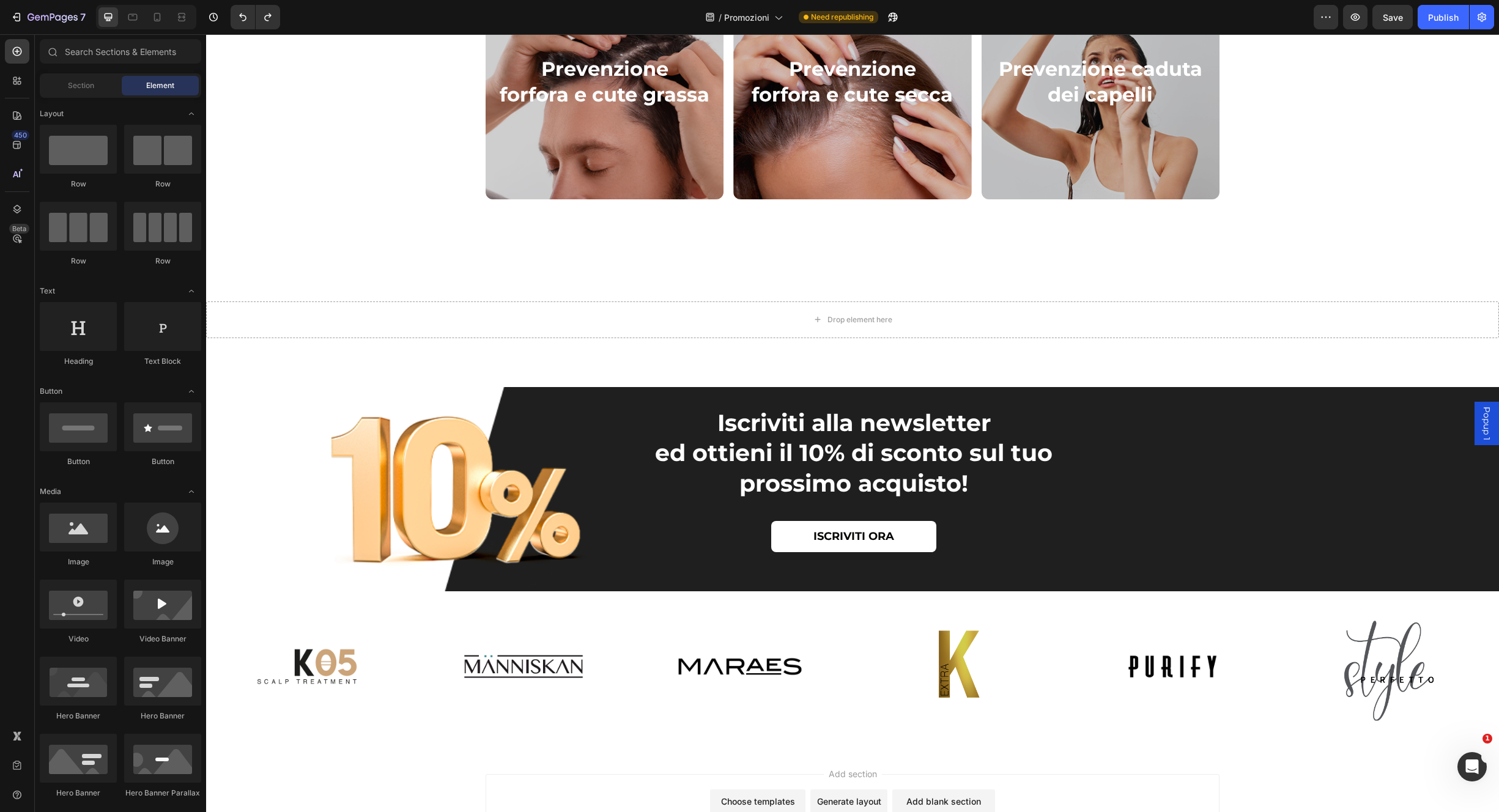
scroll to position [1834, 0]
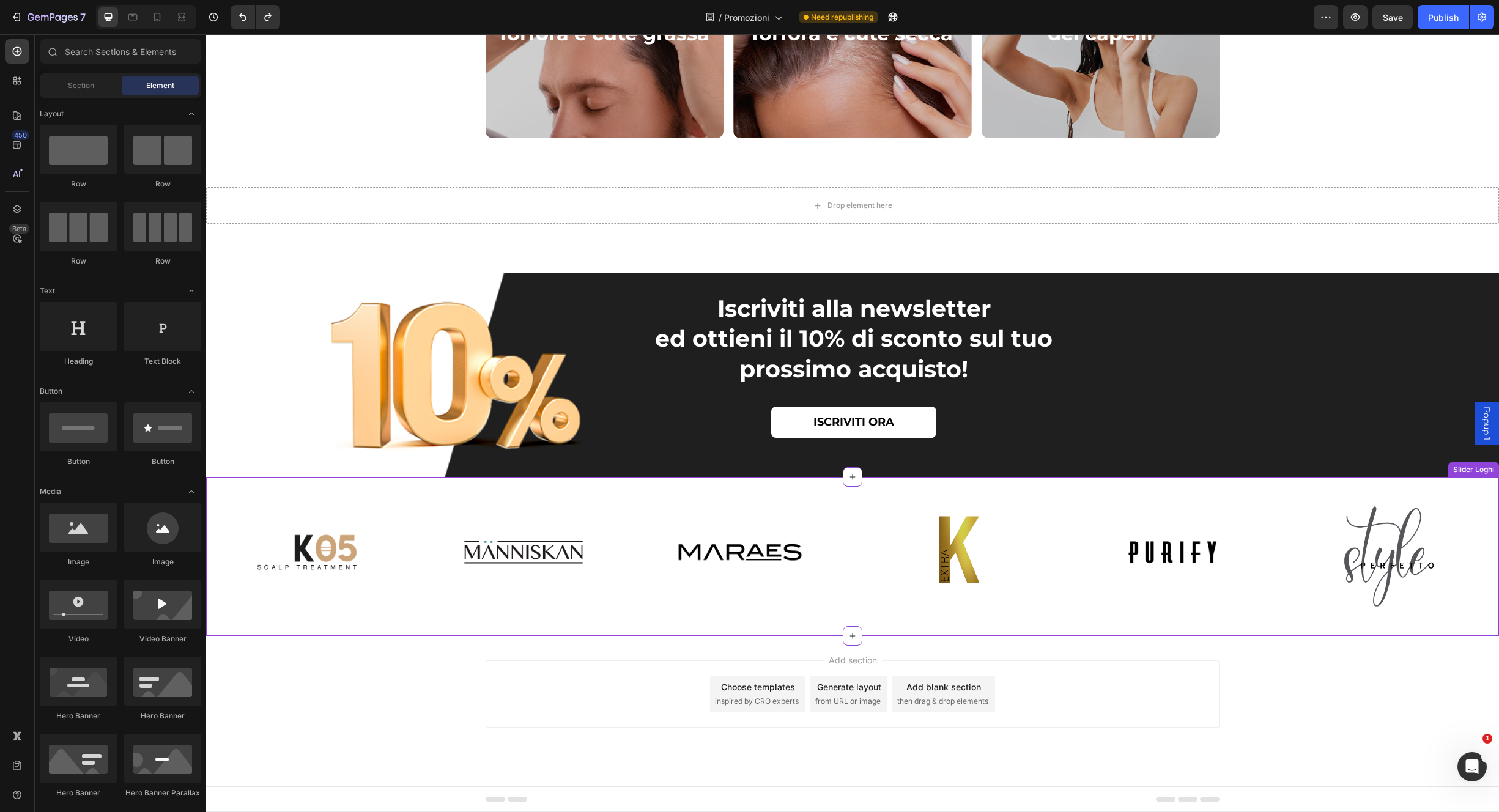
click at [1242, 505] on link at bounding box center [1172, 553] width 182 height 129
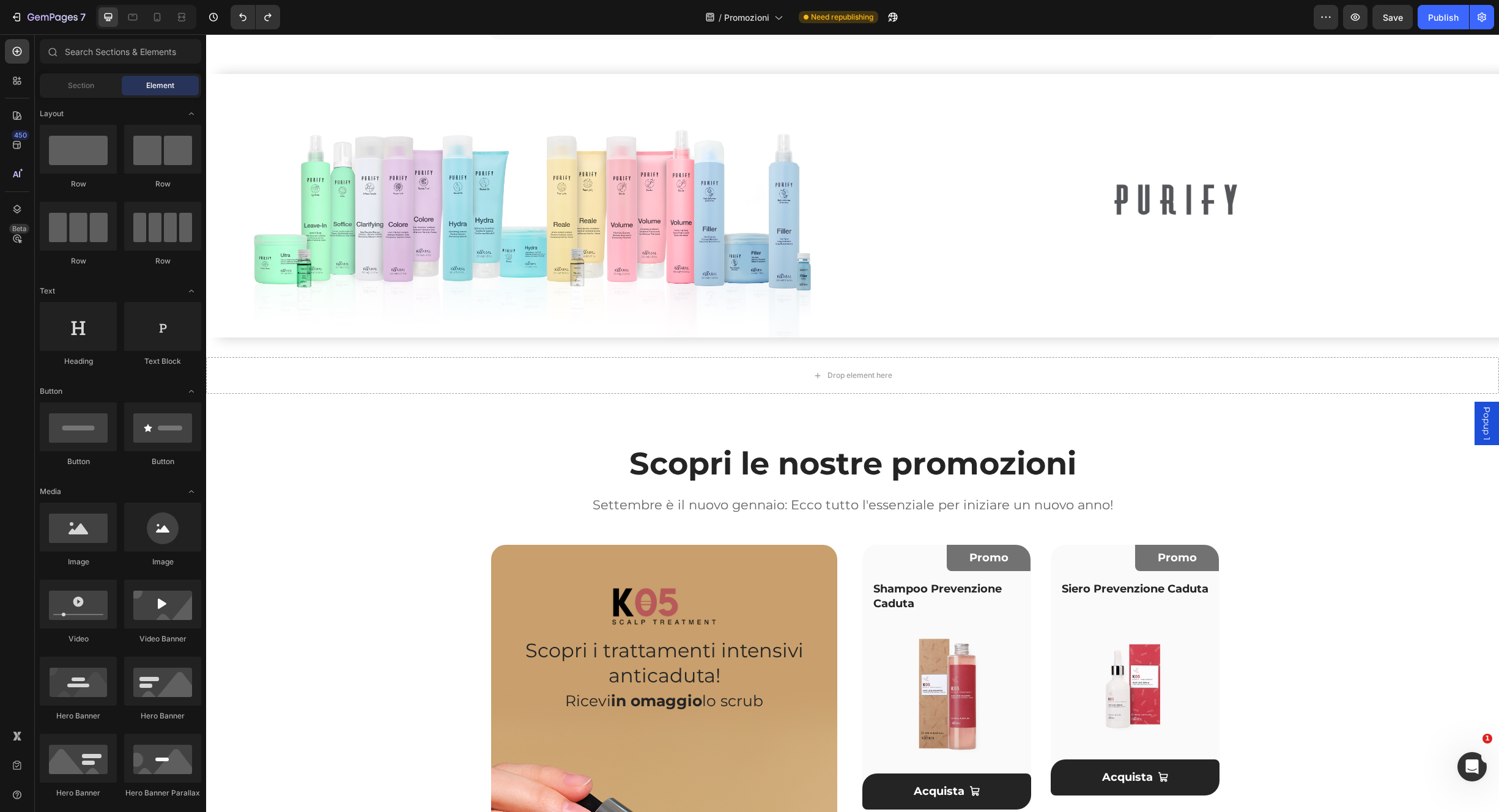
scroll to position [433, 0]
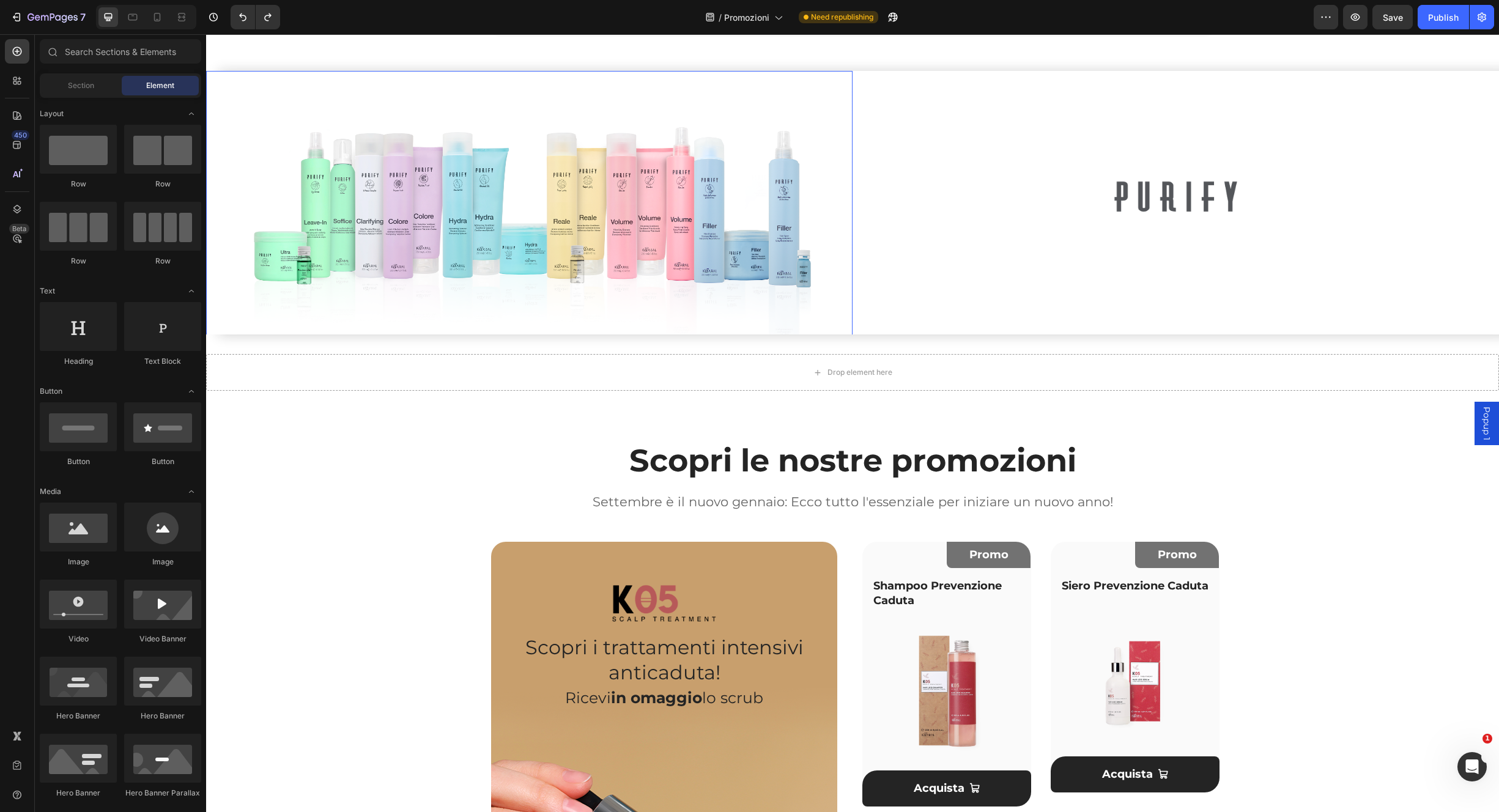
click at [746, 232] on img at bounding box center [529, 204] width 647 height 265
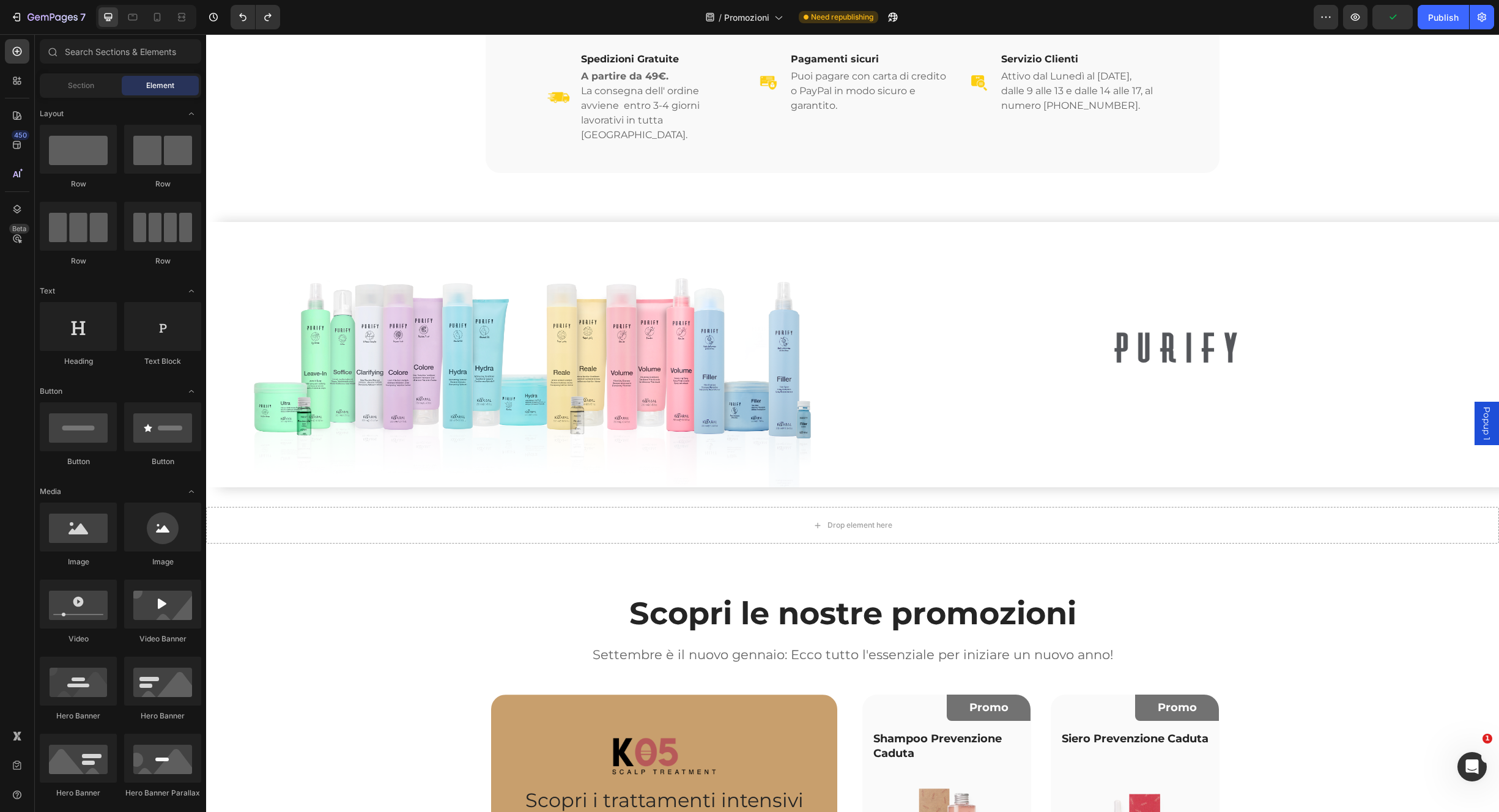
scroll to position [300, 0]
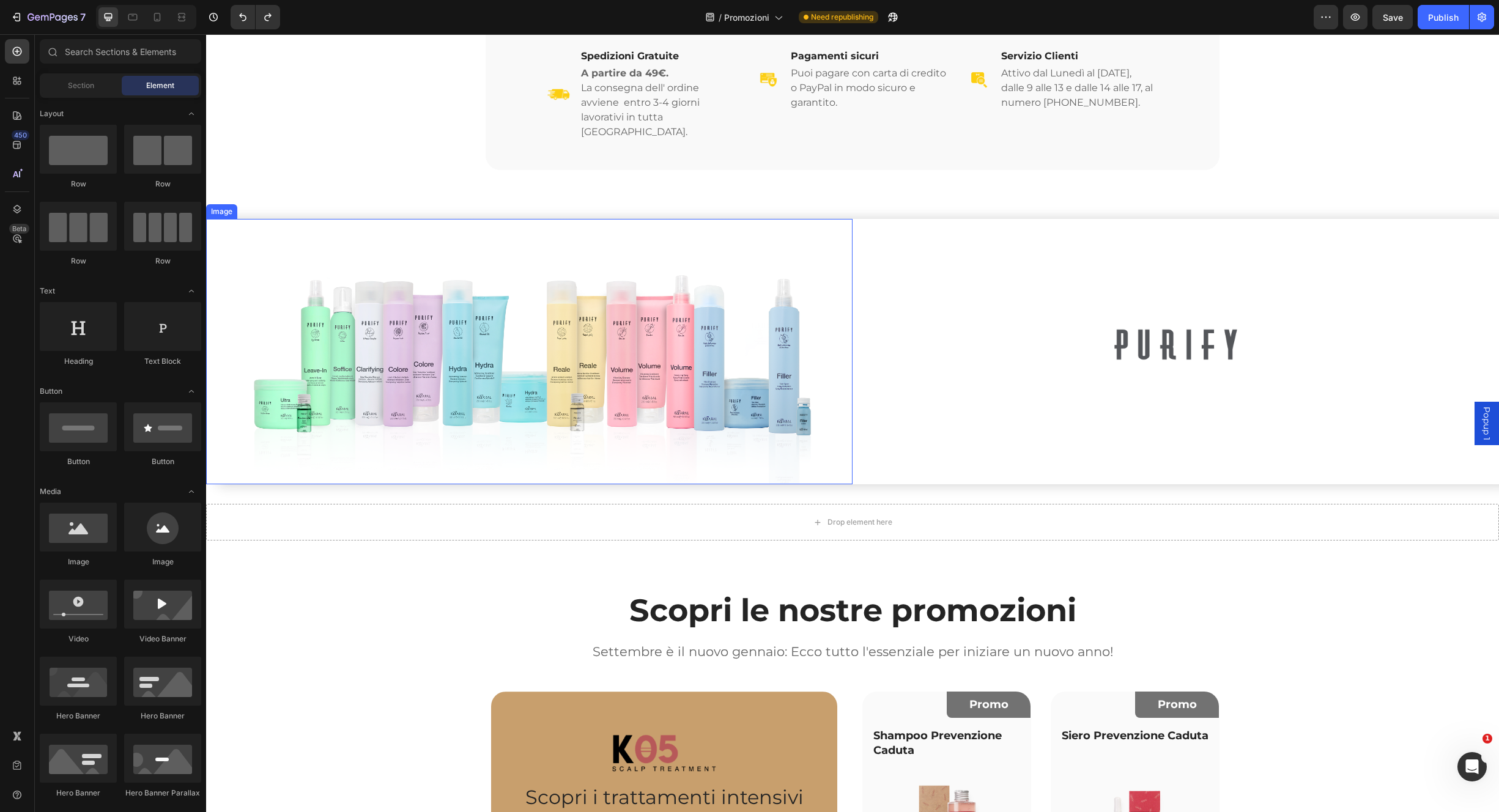
click at [645, 352] on img at bounding box center [529, 352] width 647 height 265
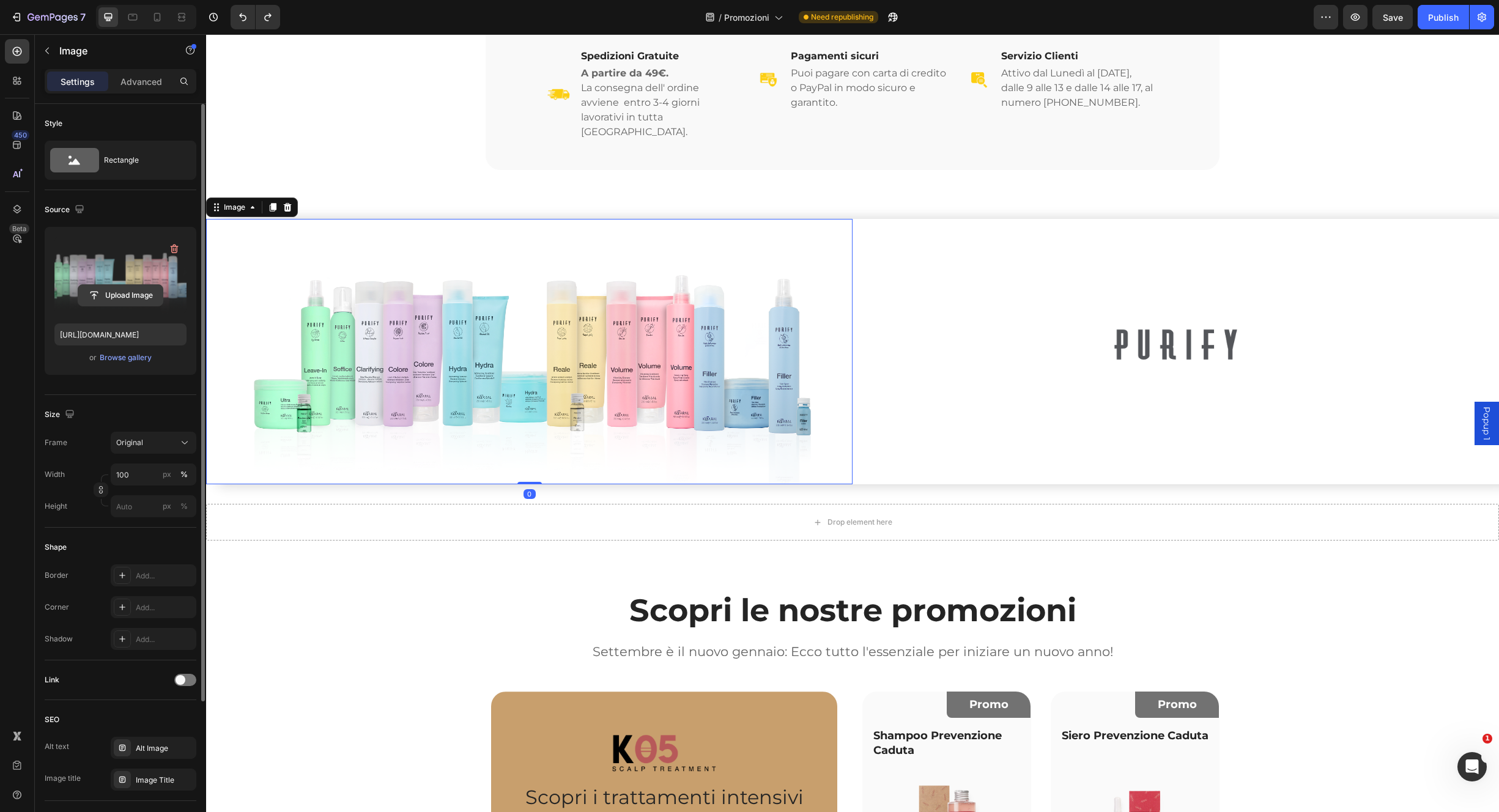
click at [120, 299] on input "file" at bounding box center [120, 295] width 84 height 21
type input "https://cdn.shopify.com/s/files/1/0825/5121/0332/files/gempages_512490839532897…"
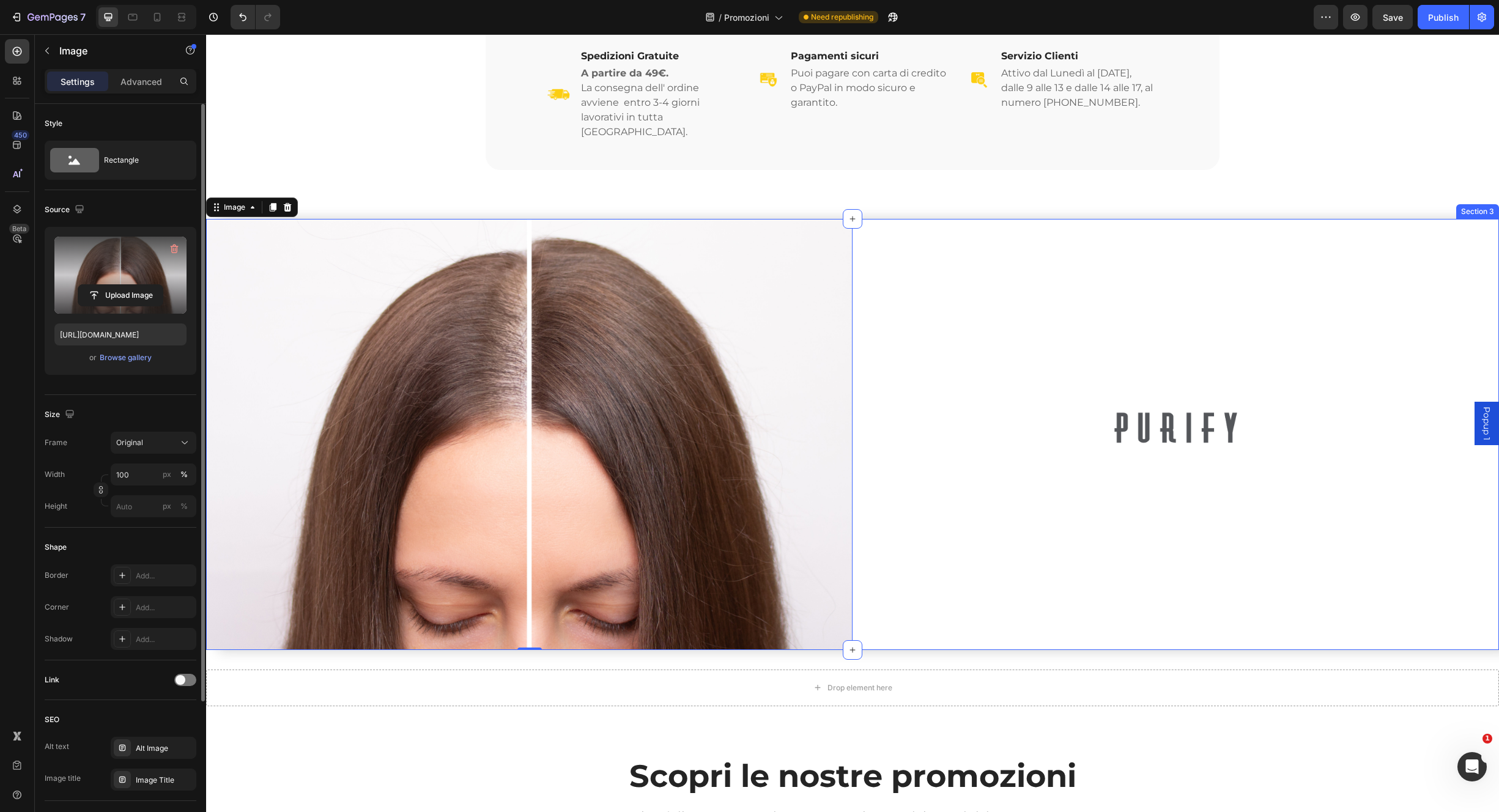
click at [1012, 554] on div "Image Product Row" at bounding box center [1176, 434] width 647 height 431
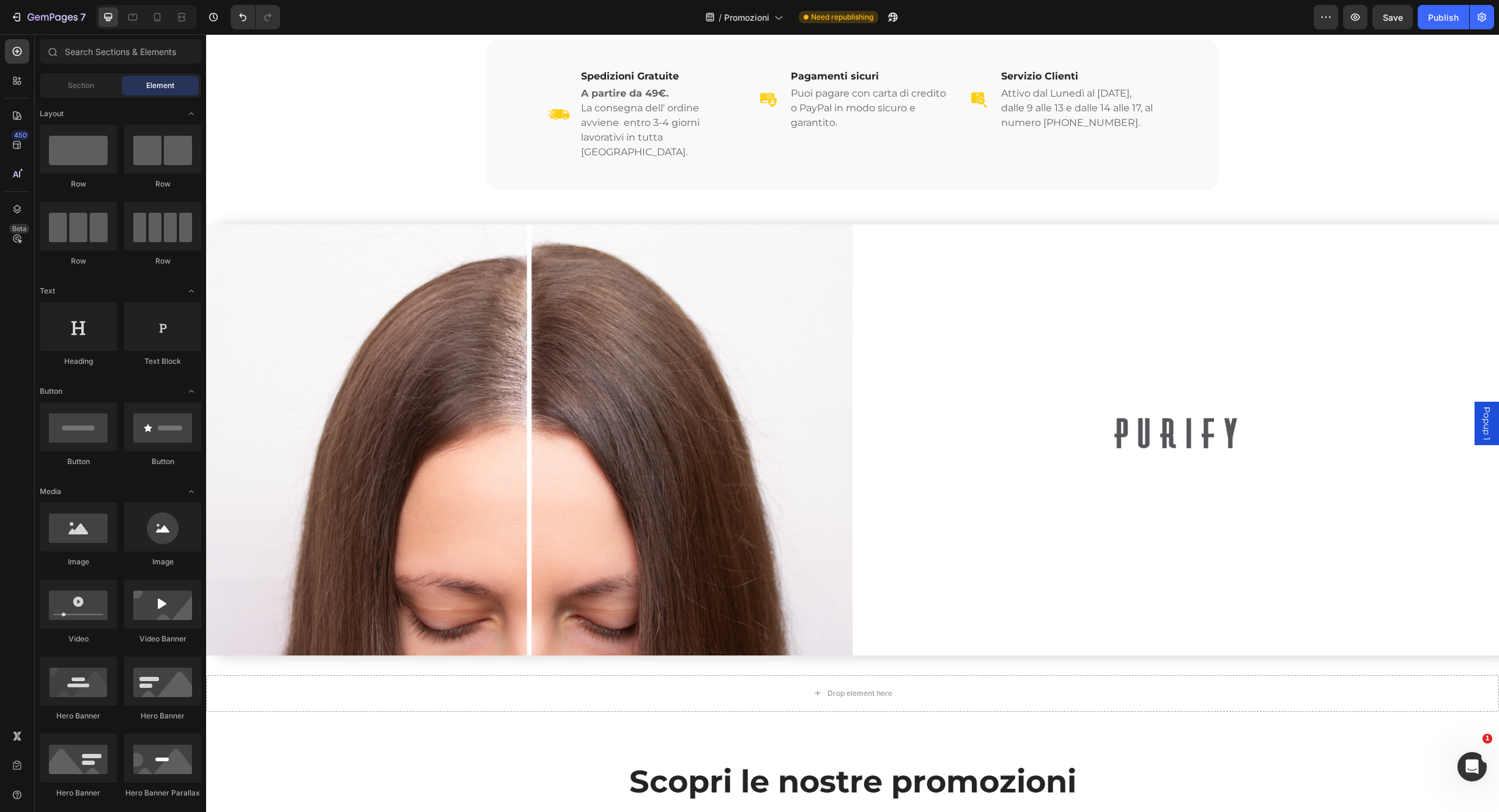
scroll to position [284, 0]
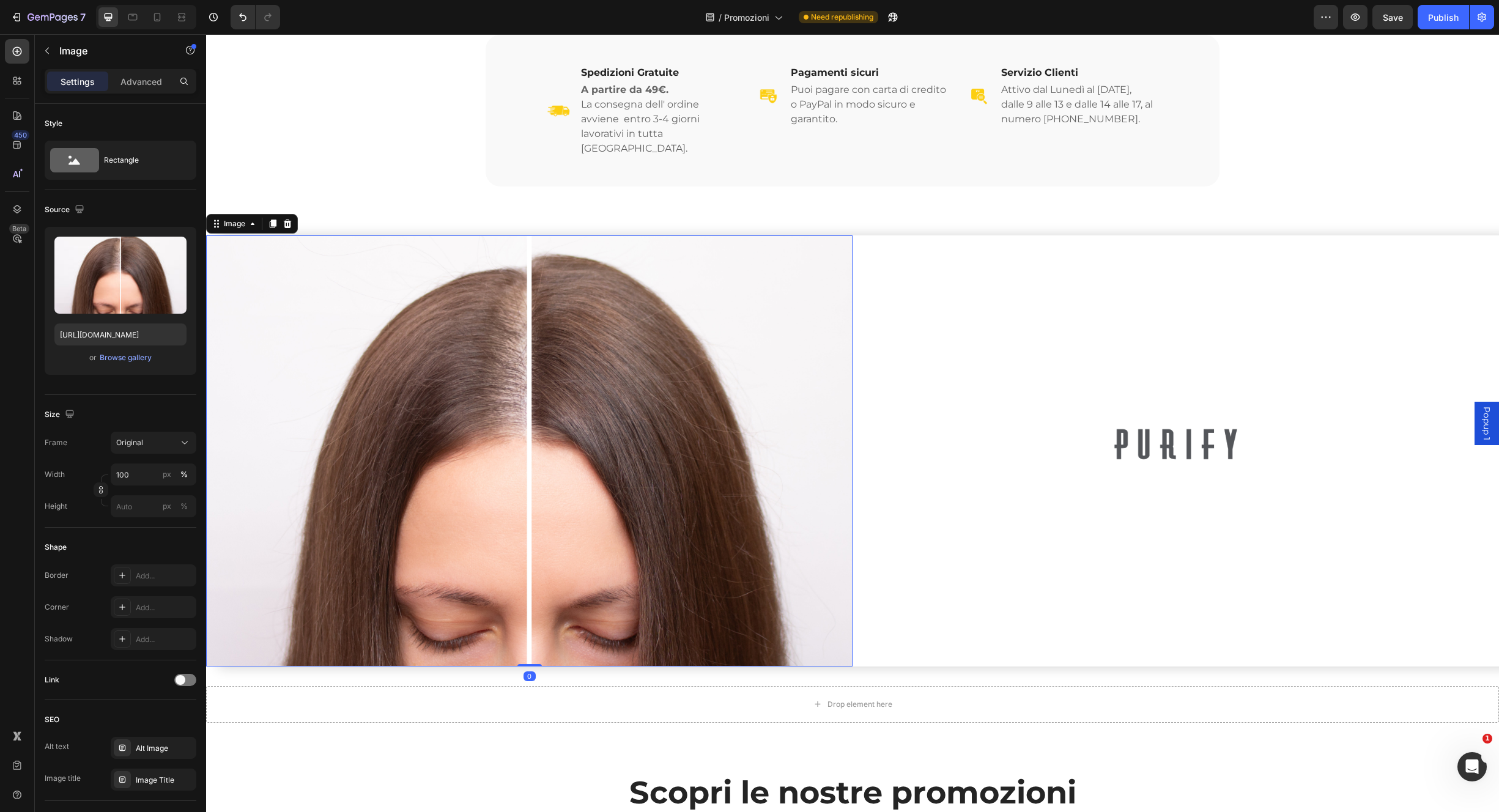
click at [509, 452] on img at bounding box center [529, 451] width 647 height 431
click at [844, 460] on img at bounding box center [529, 451] width 647 height 431
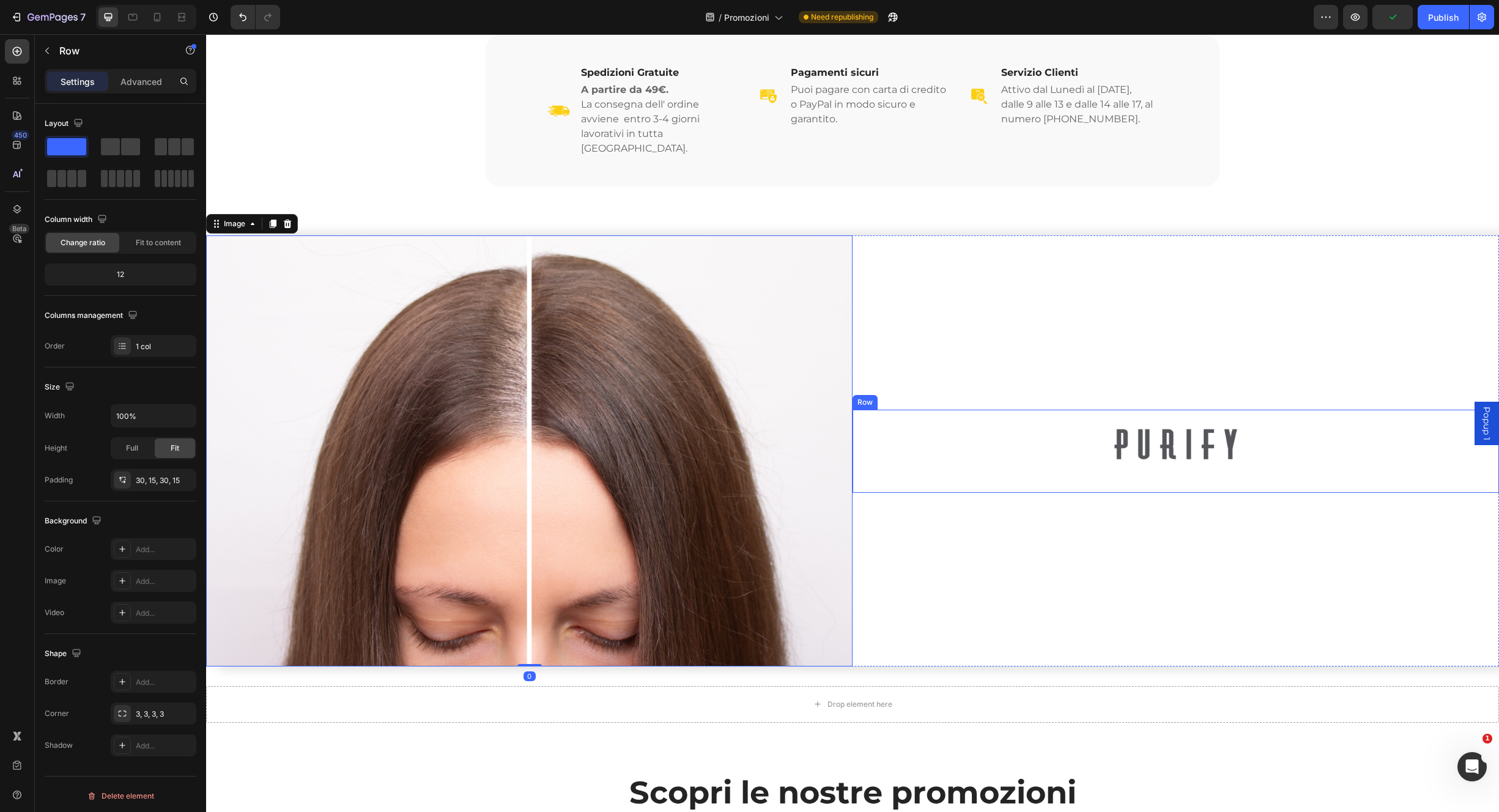
click at [877, 471] on div "Image Product Row" at bounding box center [1176, 452] width 647 height 84
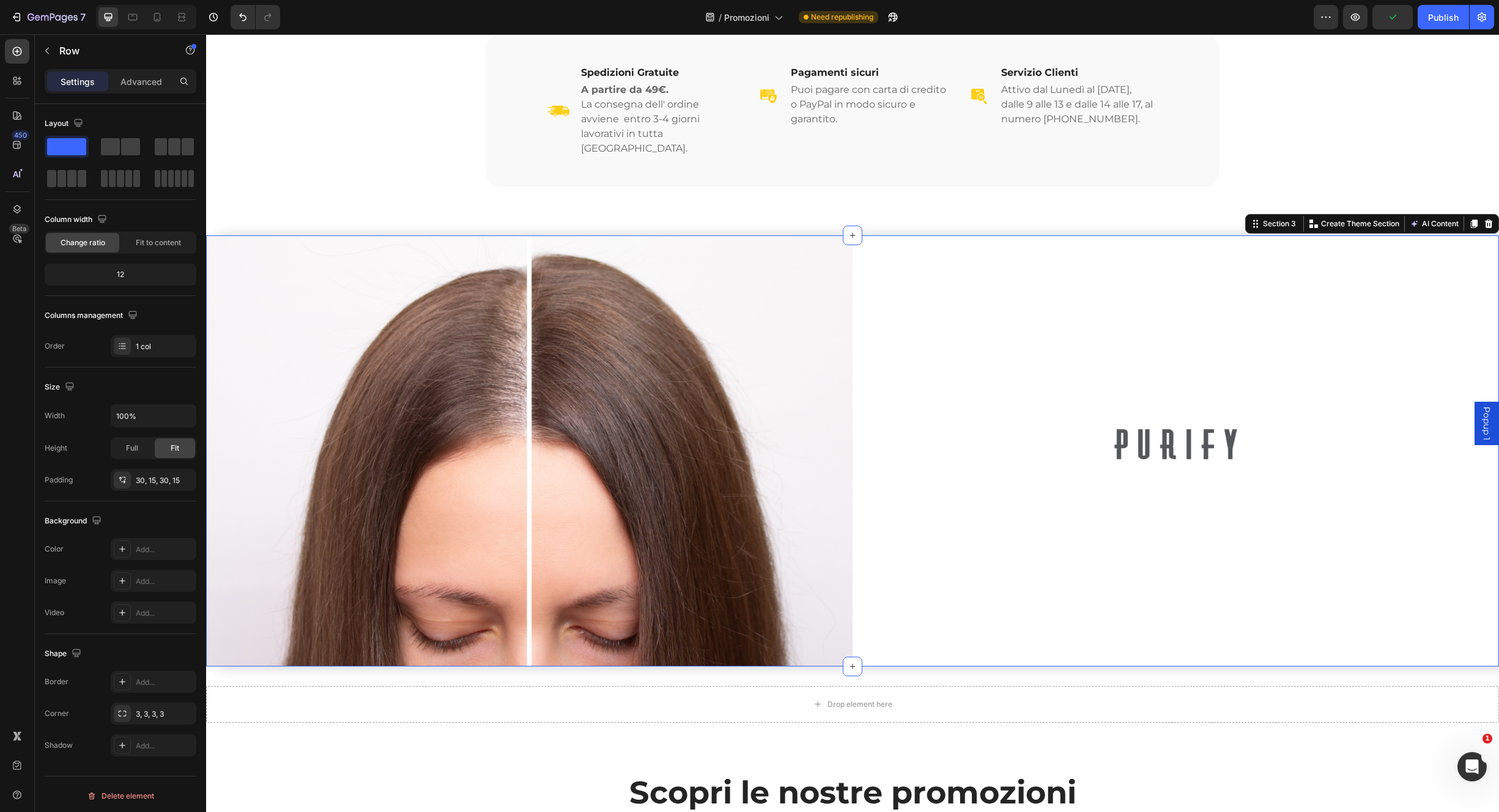
click at [894, 637] on div "Image Product Row" at bounding box center [1176, 451] width 647 height 431
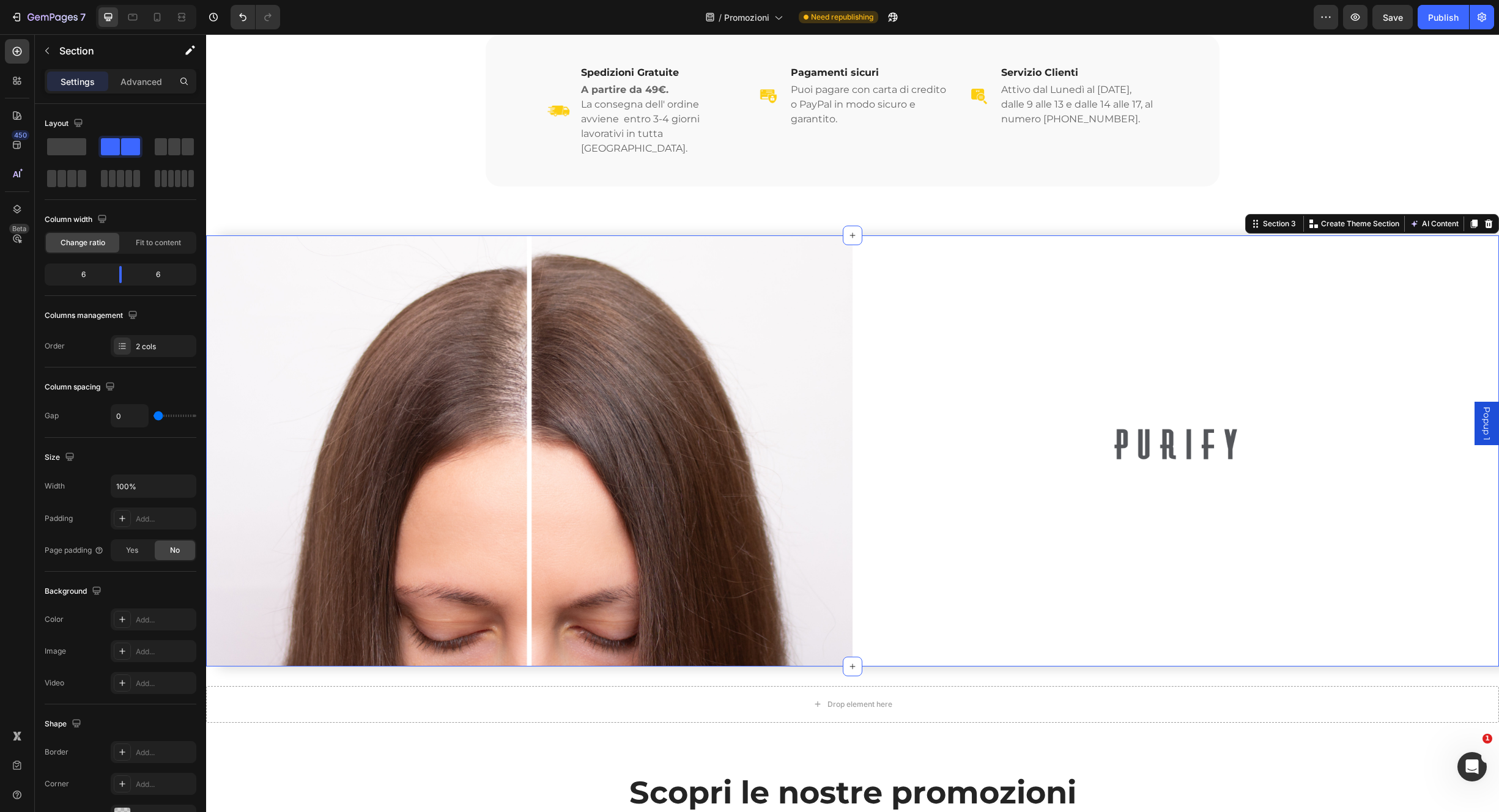
click at [884, 277] on div "Image Product Row" at bounding box center [1176, 451] width 647 height 431
click at [143, 81] on p "Advanced" at bounding box center [141, 81] width 42 height 13
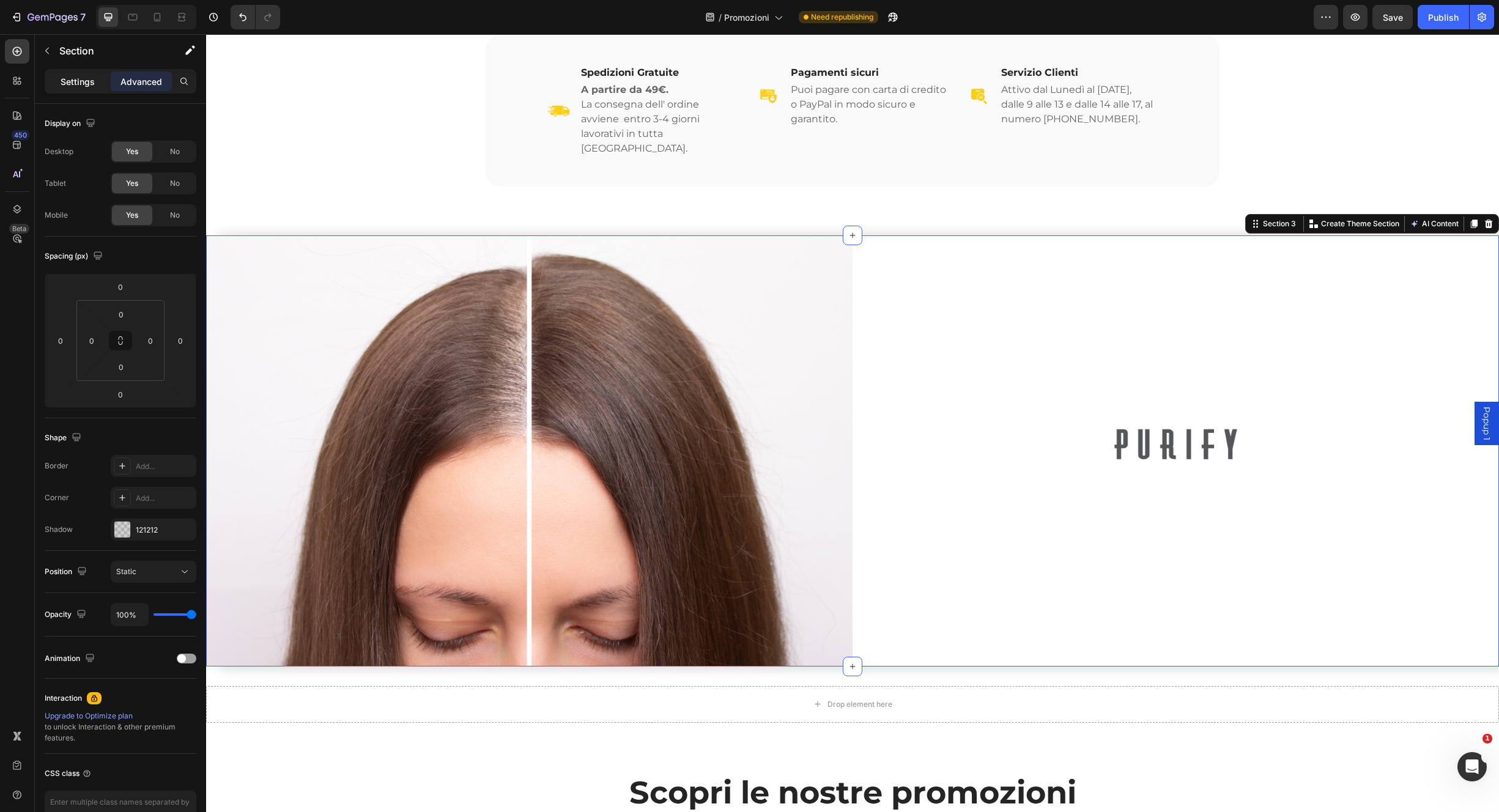
click at [84, 78] on p "Settings" at bounding box center [77, 81] width 34 height 13
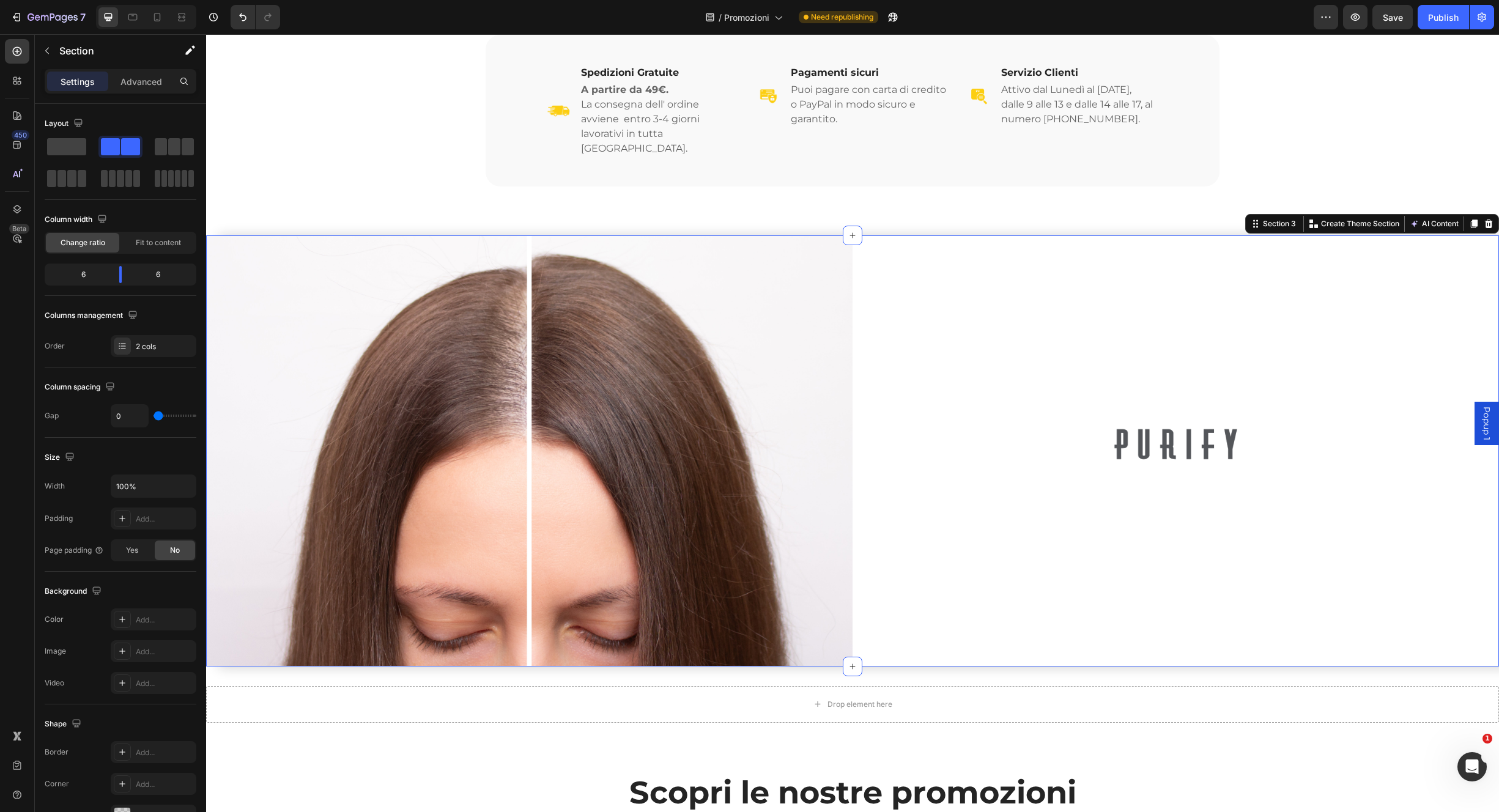
click at [847, 313] on div "Image Row Image Product Row Section 3 Create Theme Section AI Content Write wit…" at bounding box center [853, 451] width 1294 height 431
click at [877, 314] on div "Image Product Row" at bounding box center [1176, 451] width 647 height 431
click at [832, 315] on img at bounding box center [529, 451] width 647 height 431
click at [873, 312] on div "Image Product Row" at bounding box center [1176, 451] width 647 height 431
click at [64, 147] on span at bounding box center [66, 147] width 39 height 17
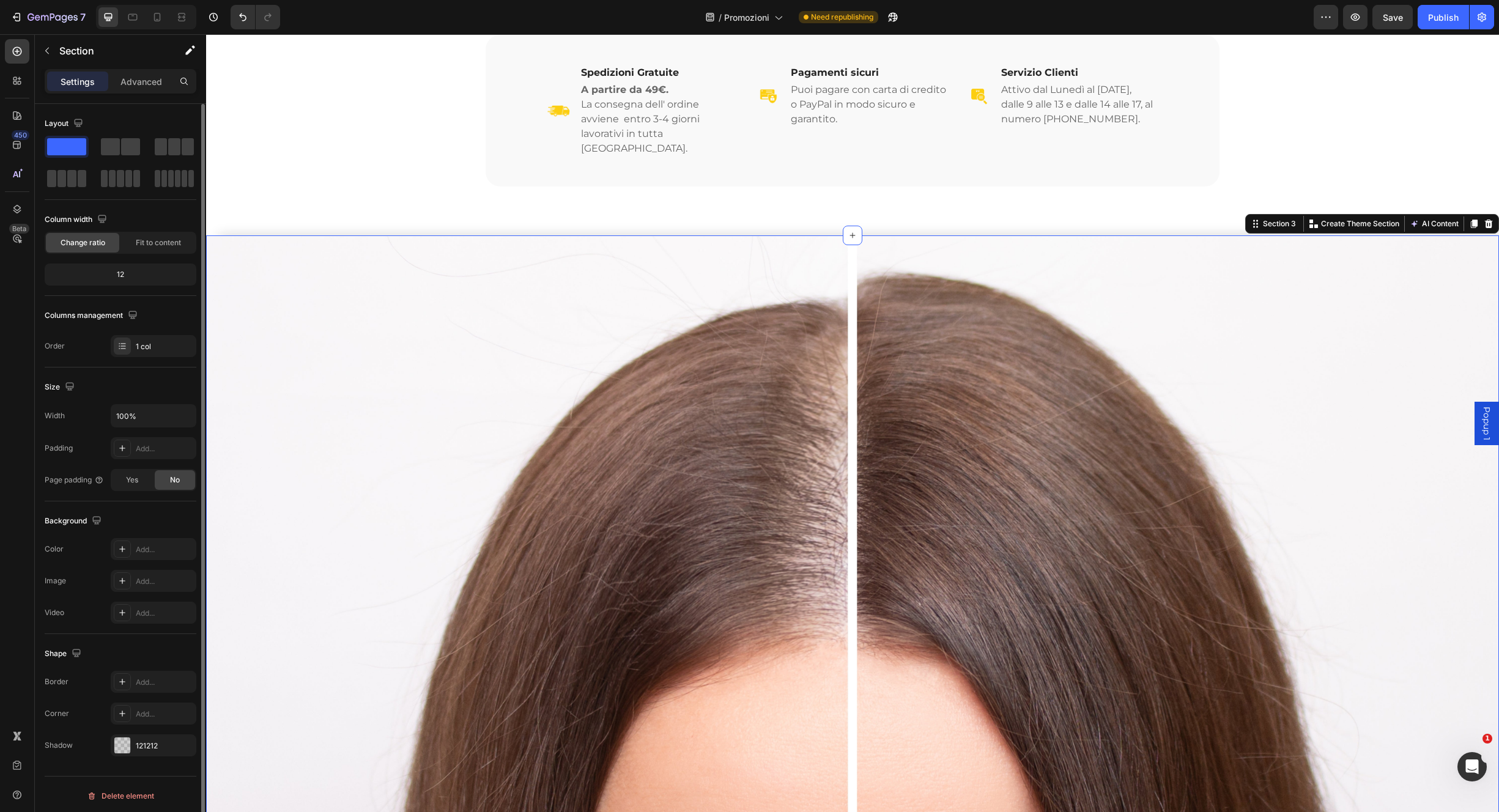
drag, startPoint x: 114, startPoint y: 148, endPoint x: 143, endPoint y: 169, distance: 35.8
click at [114, 148] on span at bounding box center [111, 147] width 19 height 17
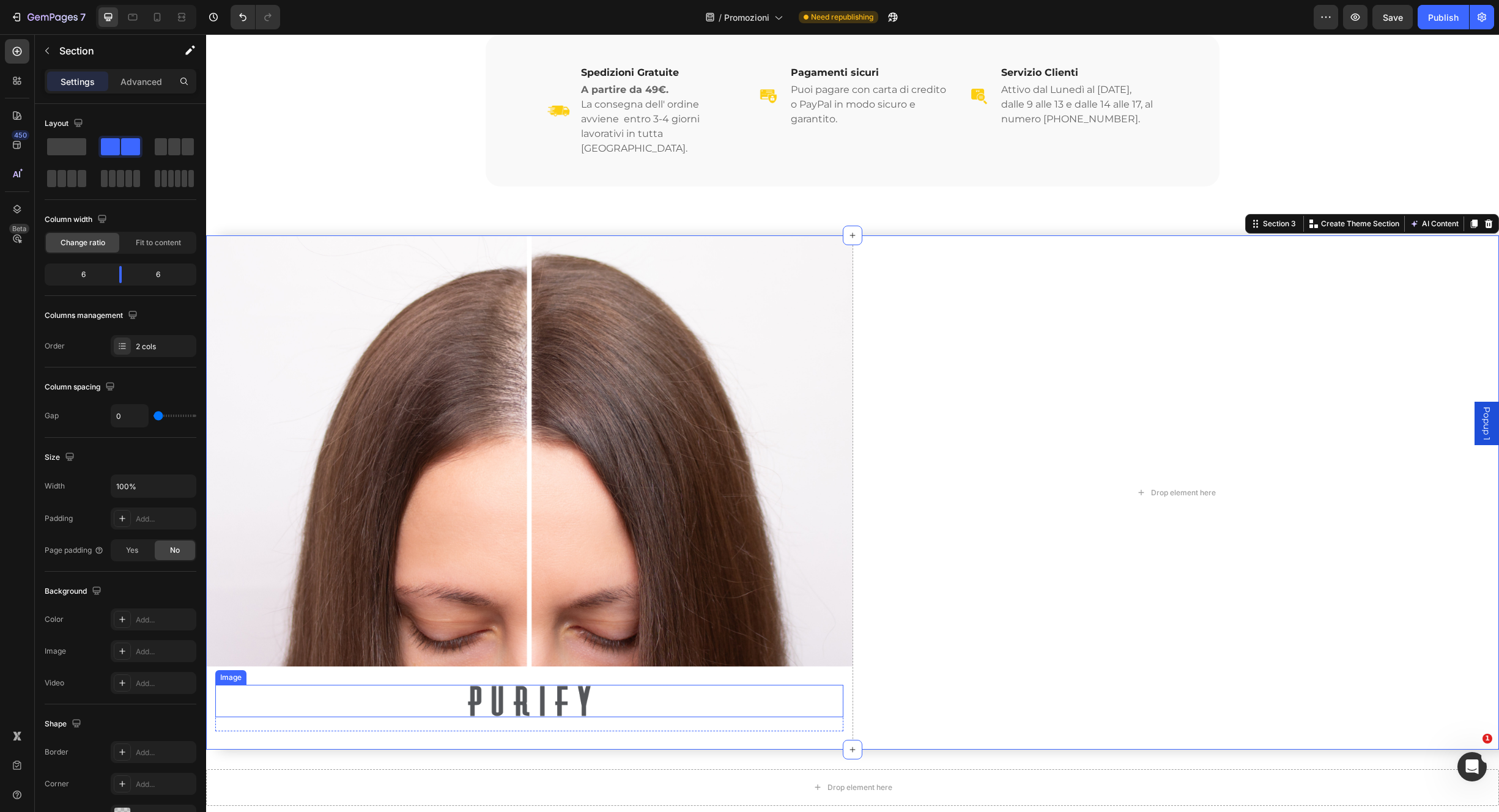
click at [537, 685] on img at bounding box center [529, 701] width 125 height 32
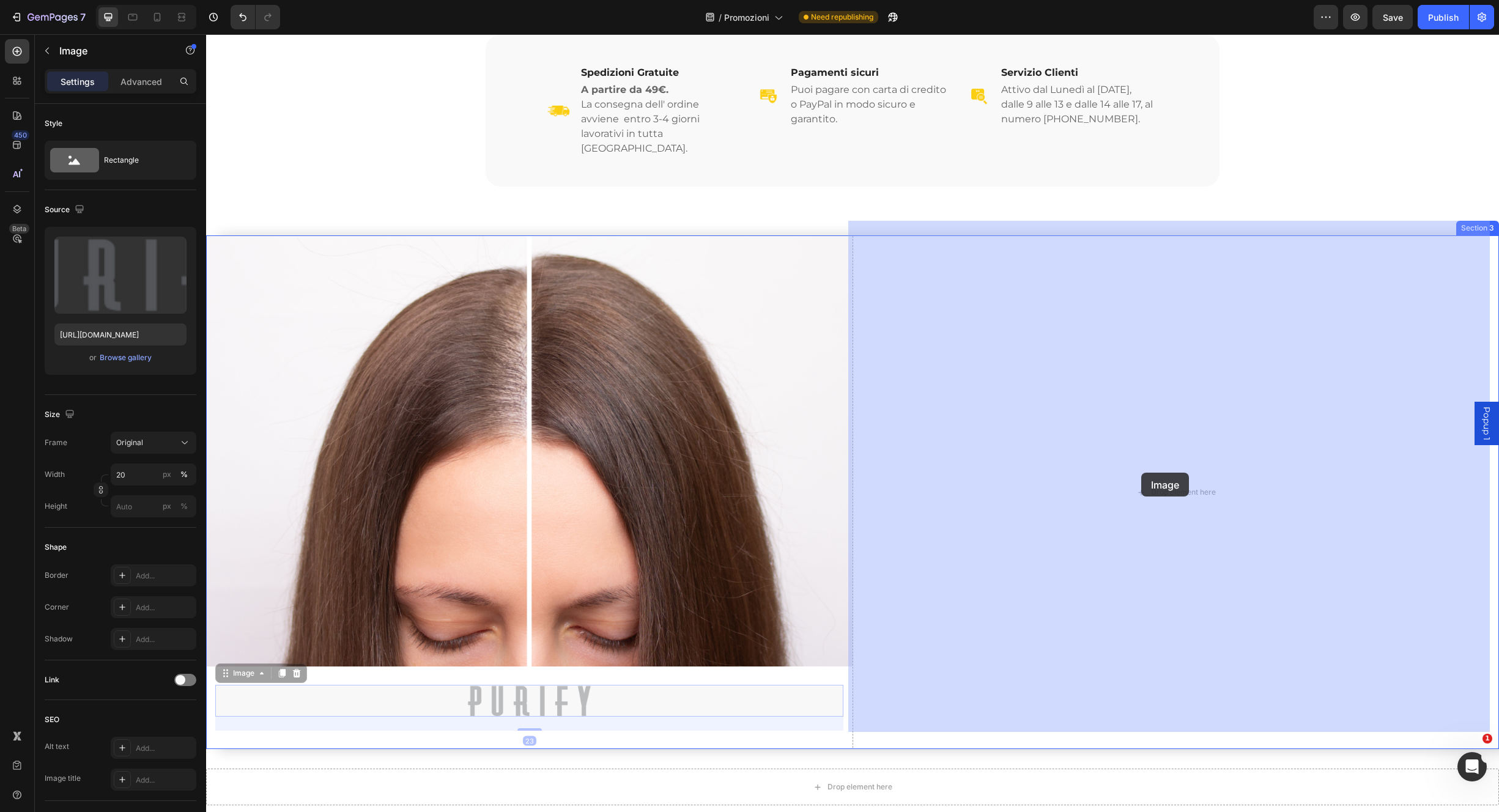
drag, startPoint x: 250, startPoint y: 659, endPoint x: 1144, endPoint y: 470, distance: 913.8
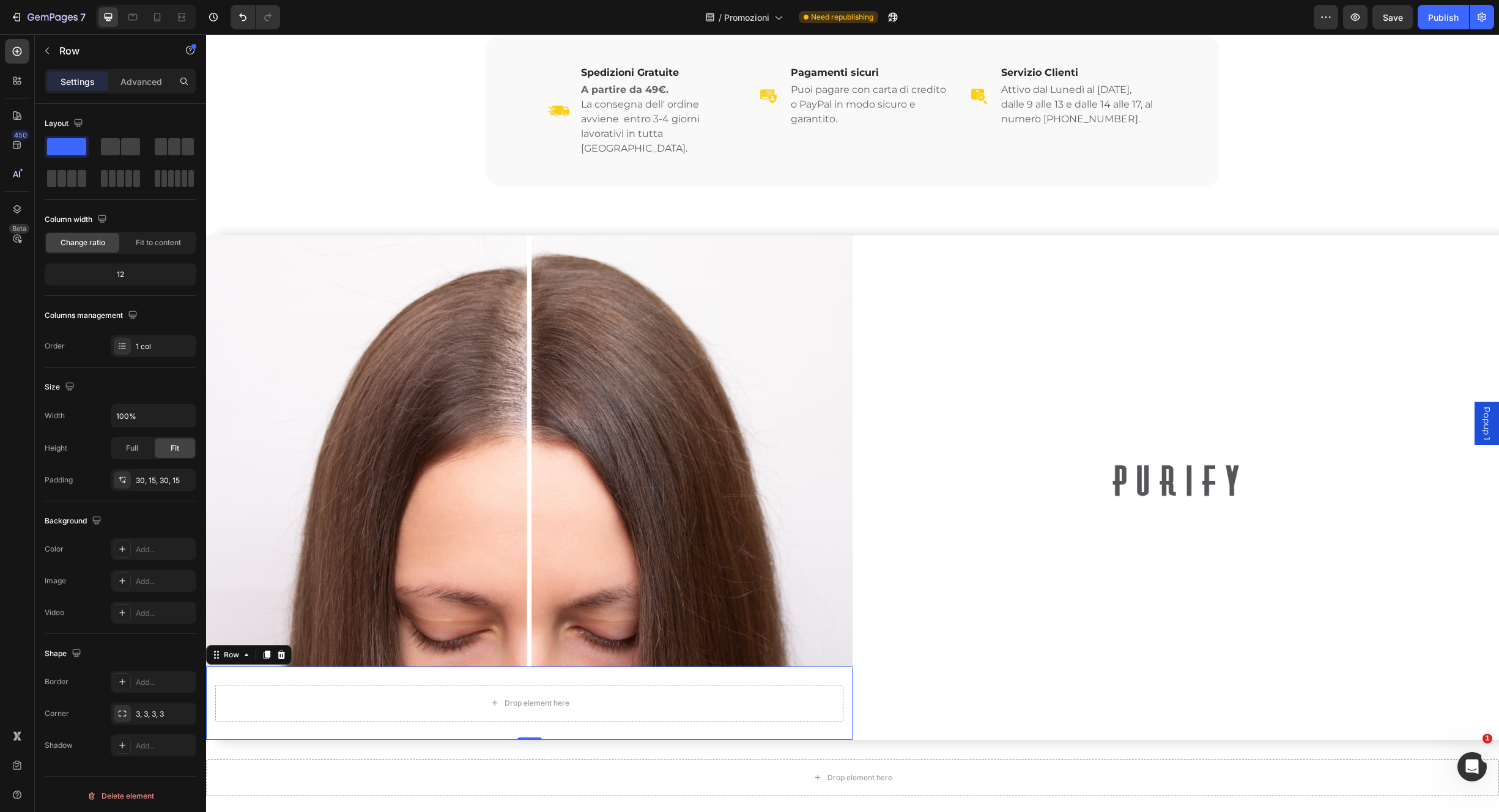
drag, startPoint x: 839, startPoint y: 659, endPoint x: 825, endPoint y: 648, distance: 17.8
click at [840, 667] on div "Drop element here Product Row 0" at bounding box center [529, 703] width 647 height 73
click at [287, 648] on div at bounding box center [281, 654] width 15 height 15
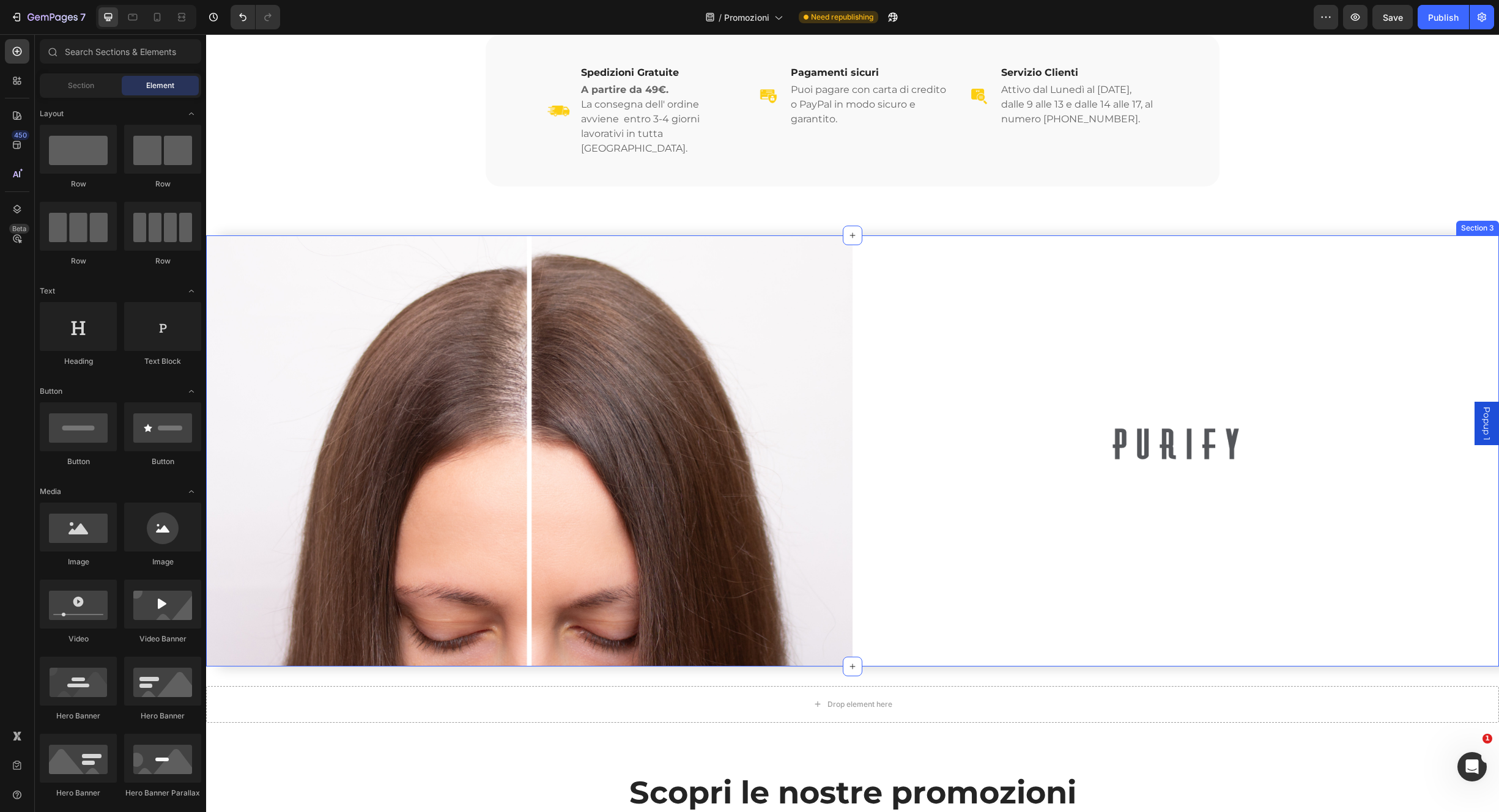
click at [895, 373] on div "Image" at bounding box center [1176, 451] width 647 height 431
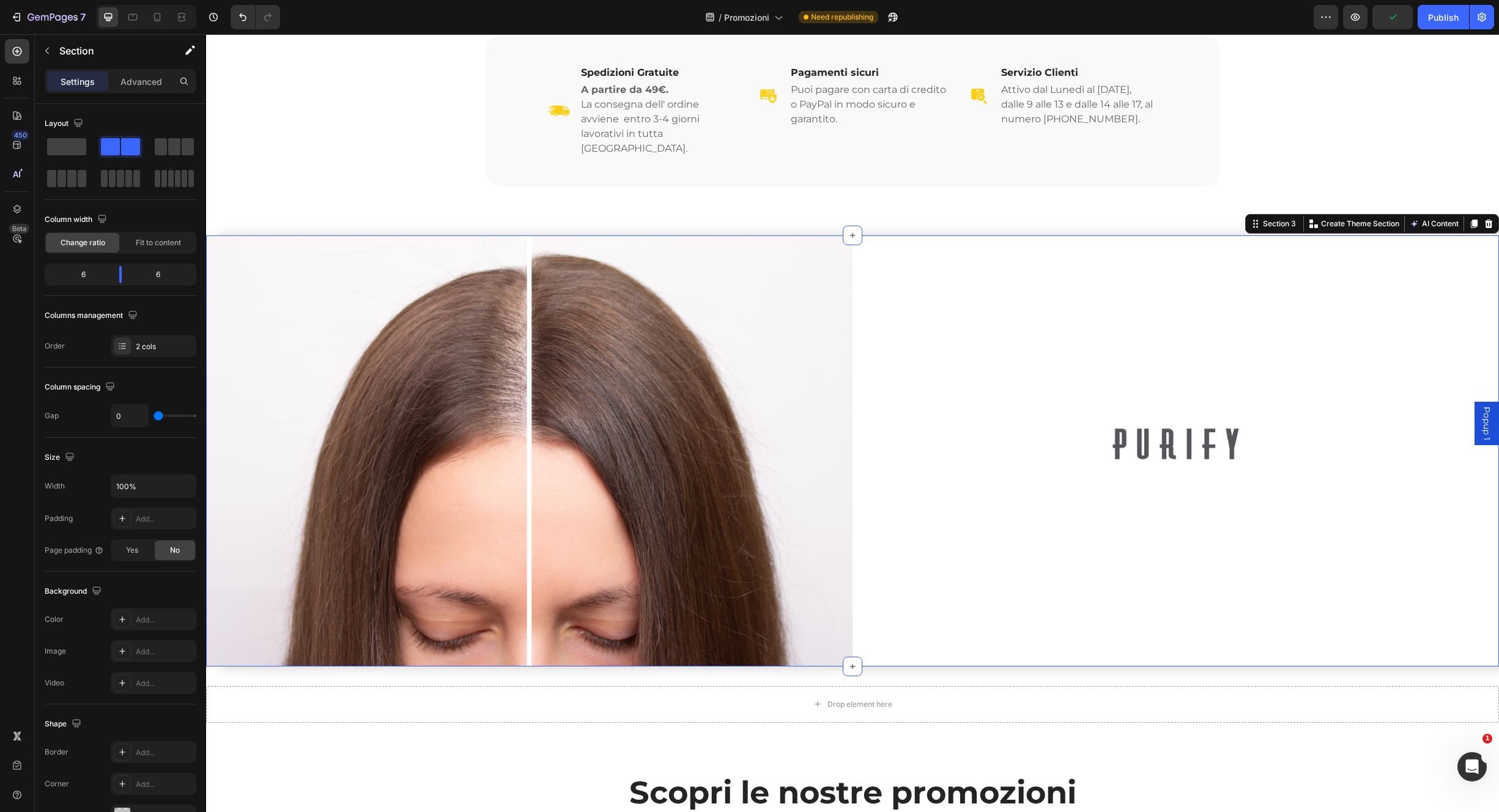
drag, startPoint x: 903, startPoint y: 290, endPoint x: 944, endPoint y: 299, distance: 42.0
click at [903, 290] on div "Image" at bounding box center [1176, 451] width 647 height 431
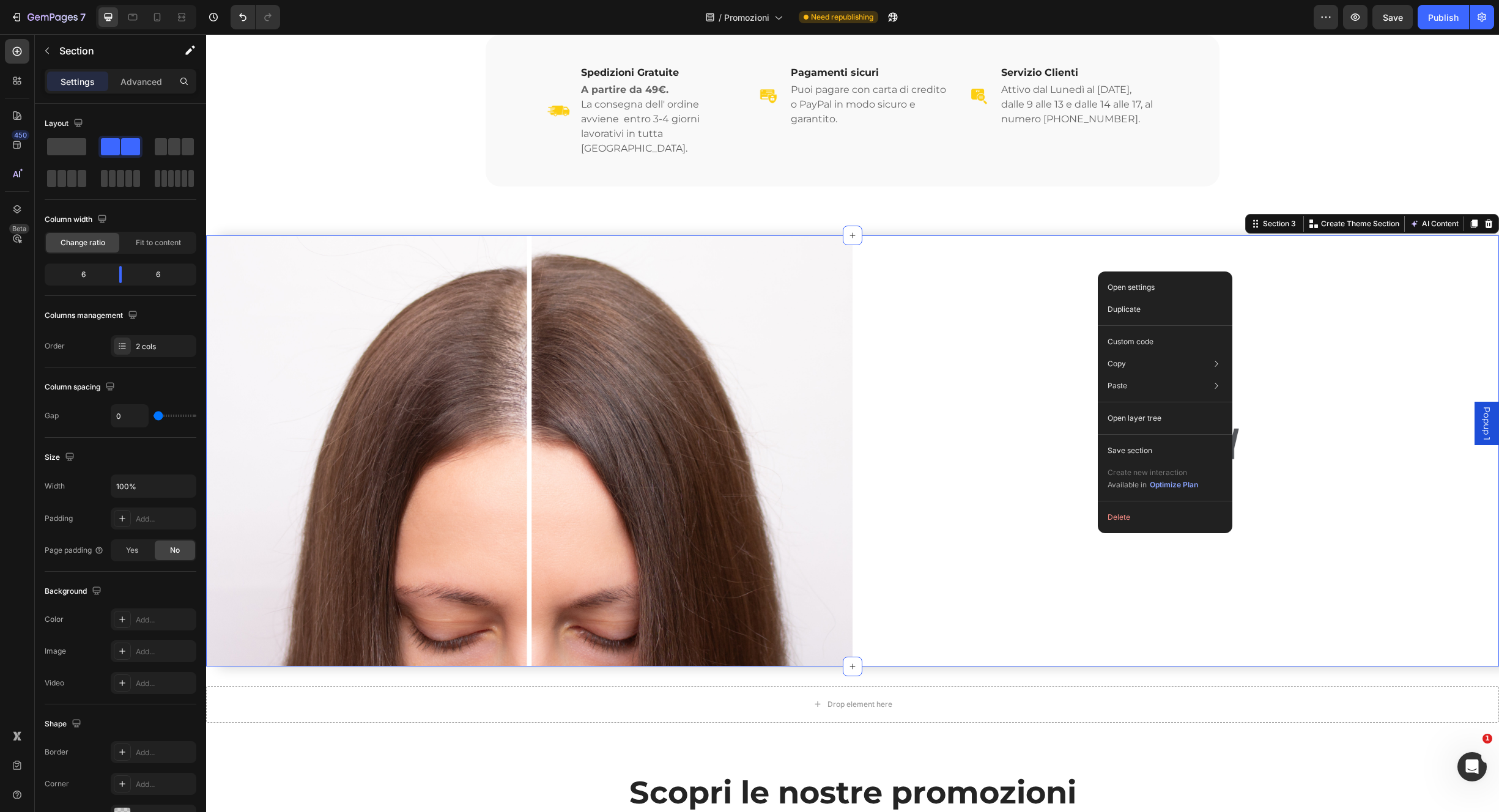
drag, startPoint x: 1098, startPoint y: 273, endPoint x: 1159, endPoint y: 238, distance: 70.3
click at [1277, 218] on div "Section 3" at bounding box center [1280, 224] width 38 height 11
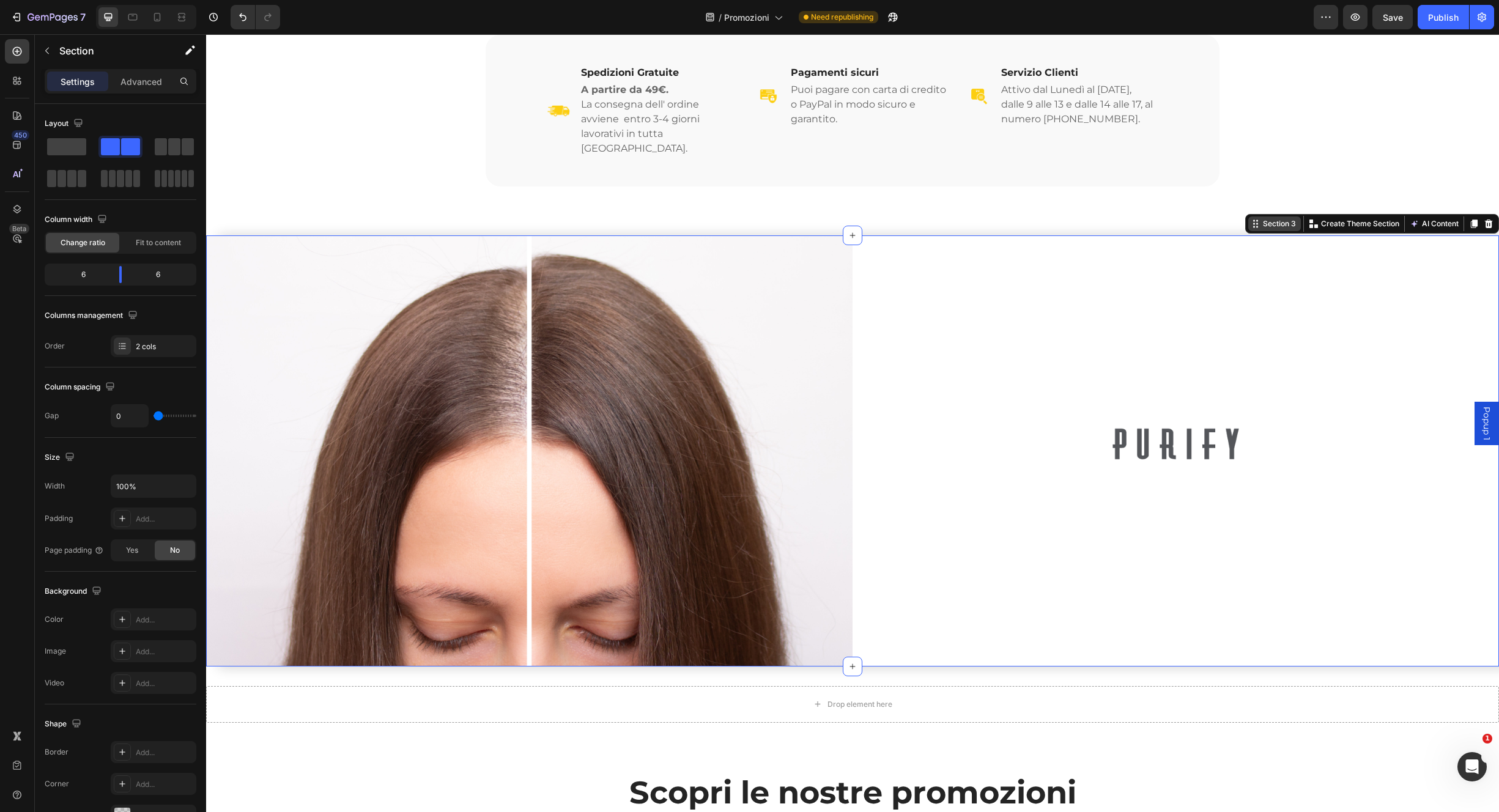
click at [1269, 218] on div "Section 3" at bounding box center [1280, 224] width 38 height 11
click at [1272, 217] on div "Section 3 Create Theme Section AI Content Write with GemAI What would you like …" at bounding box center [1373, 224] width 254 height 19
click at [1273, 218] on div "Section 3" at bounding box center [1280, 224] width 38 height 11
click at [1274, 218] on div "Section 3" at bounding box center [1280, 224] width 38 height 11
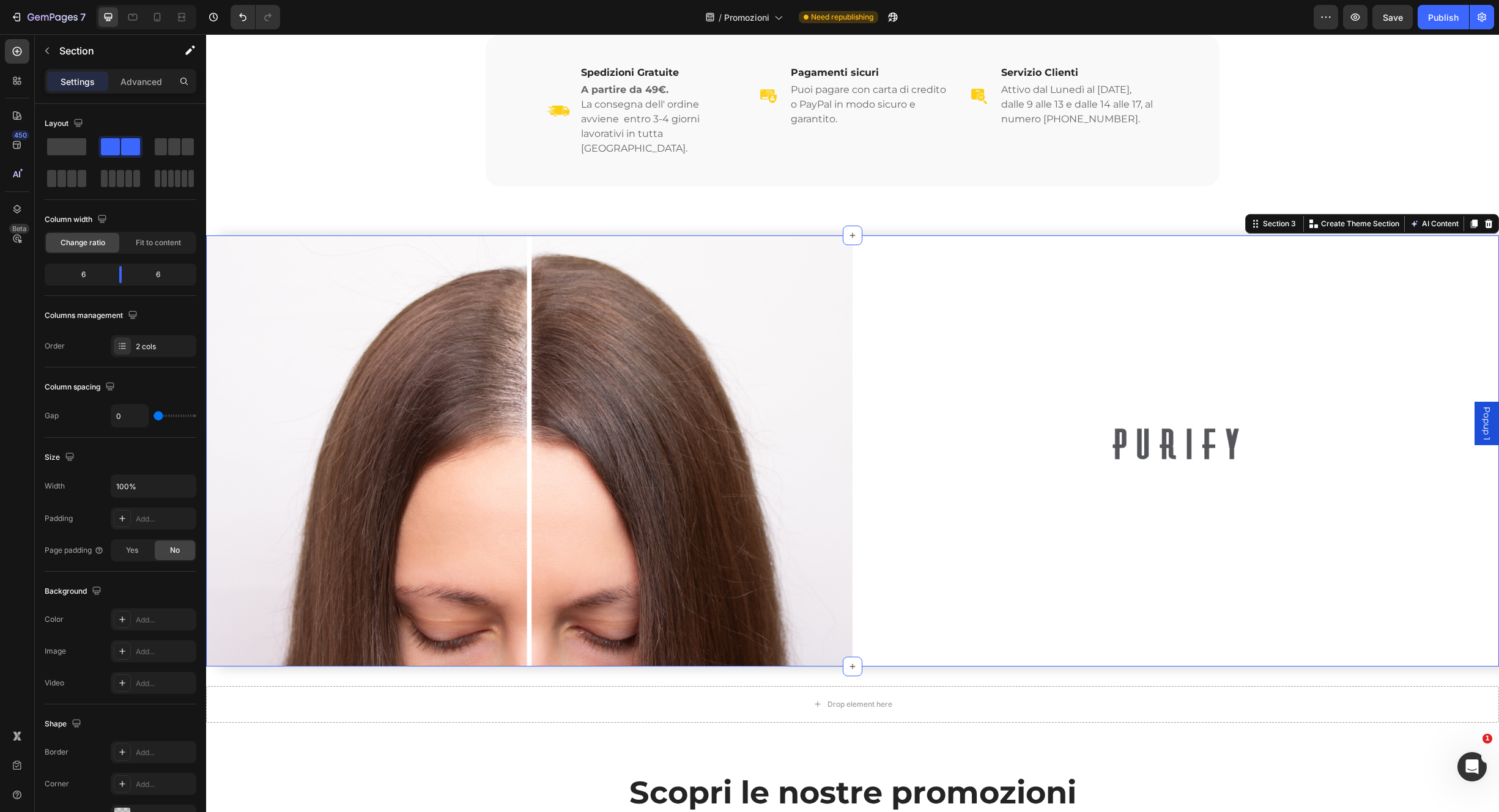
drag, startPoint x: 1134, startPoint y: 382, endPoint x: 1123, endPoint y: 379, distance: 11.4
click at [1134, 384] on div "Image" at bounding box center [1176, 451] width 647 height 431
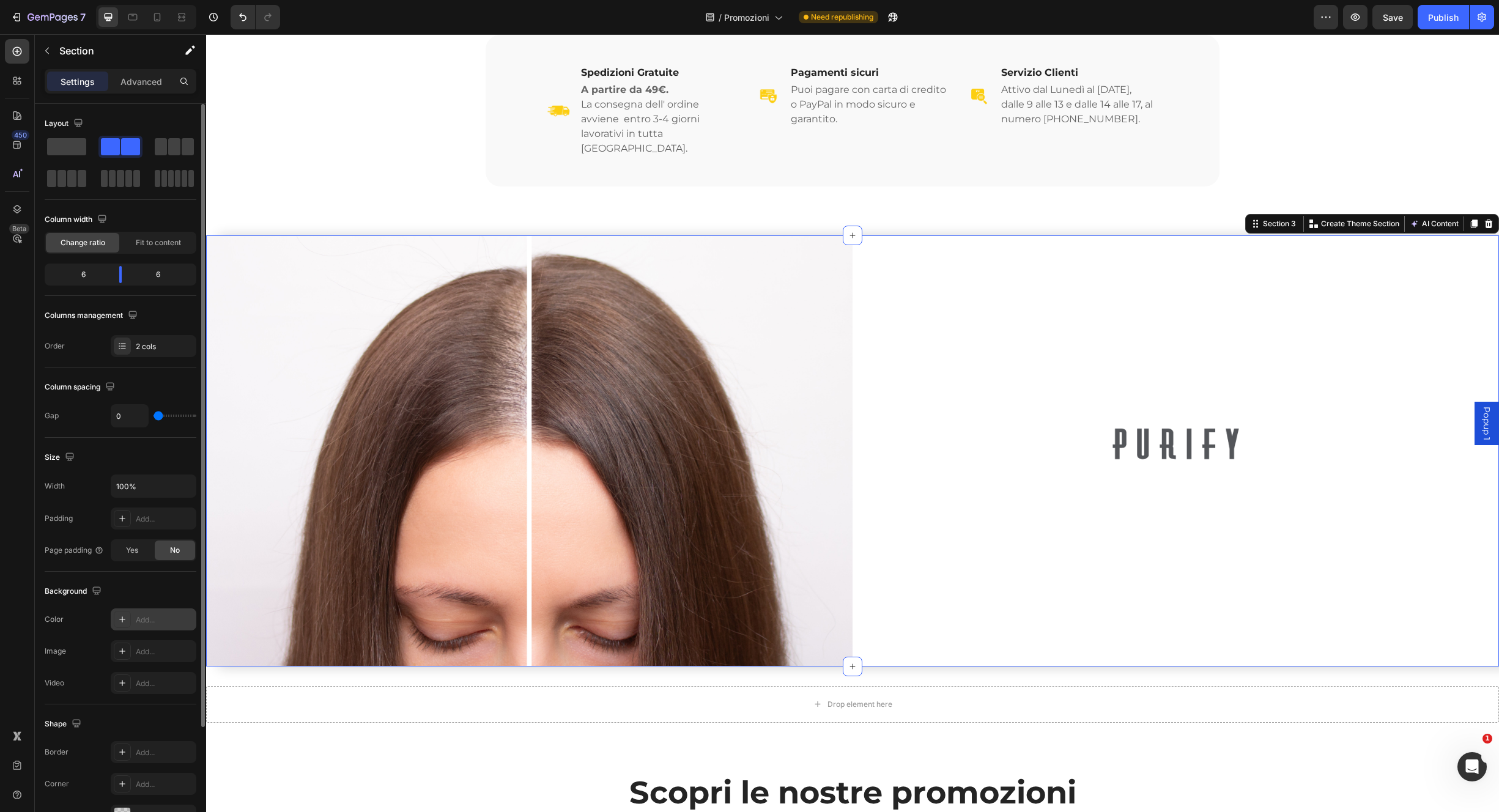
click at [128, 625] on div at bounding box center [123, 620] width 17 height 17
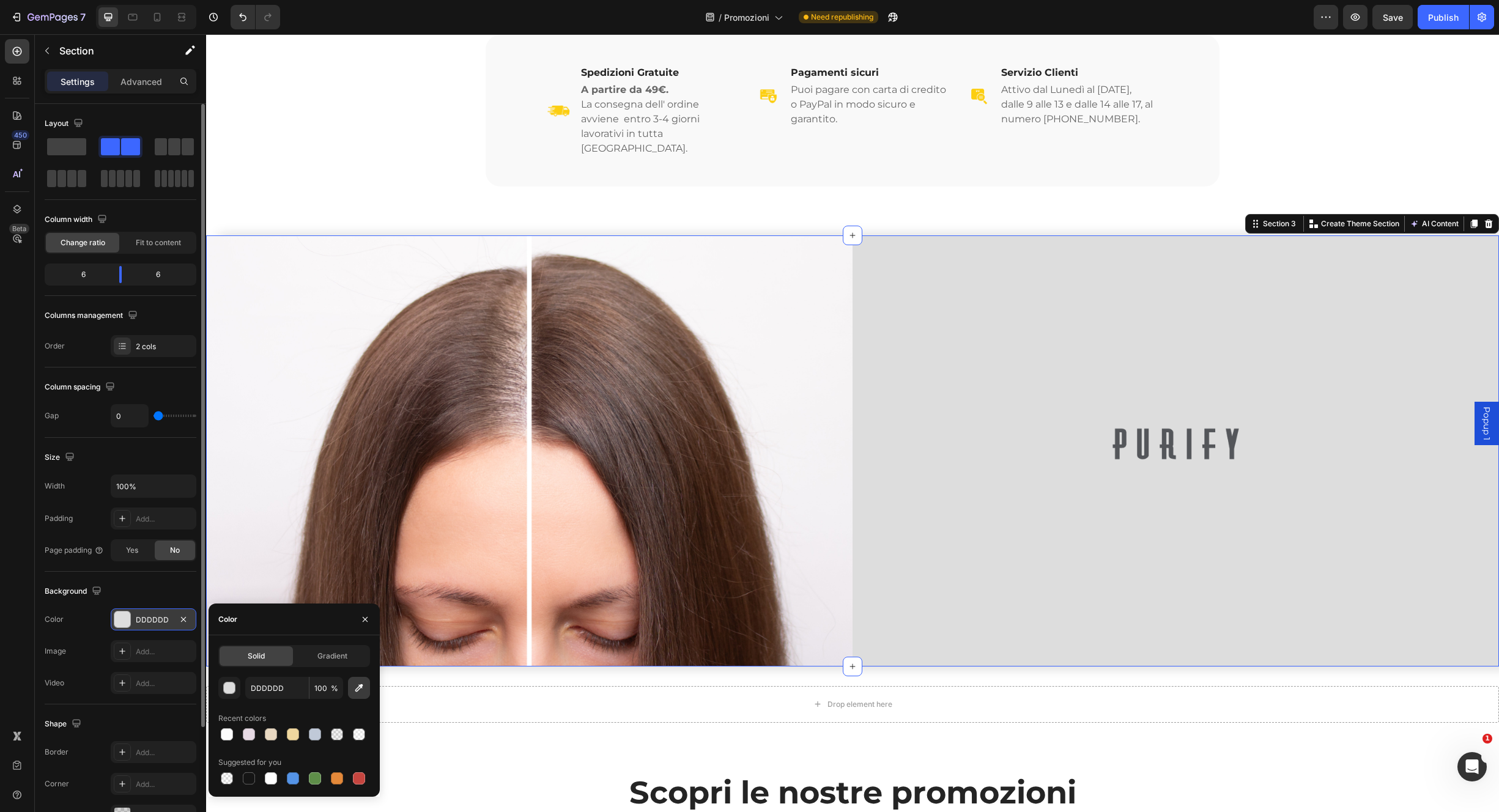
click at [360, 681] on button "button" at bounding box center [359, 688] width 22 height 22
type input "F6F4F5"
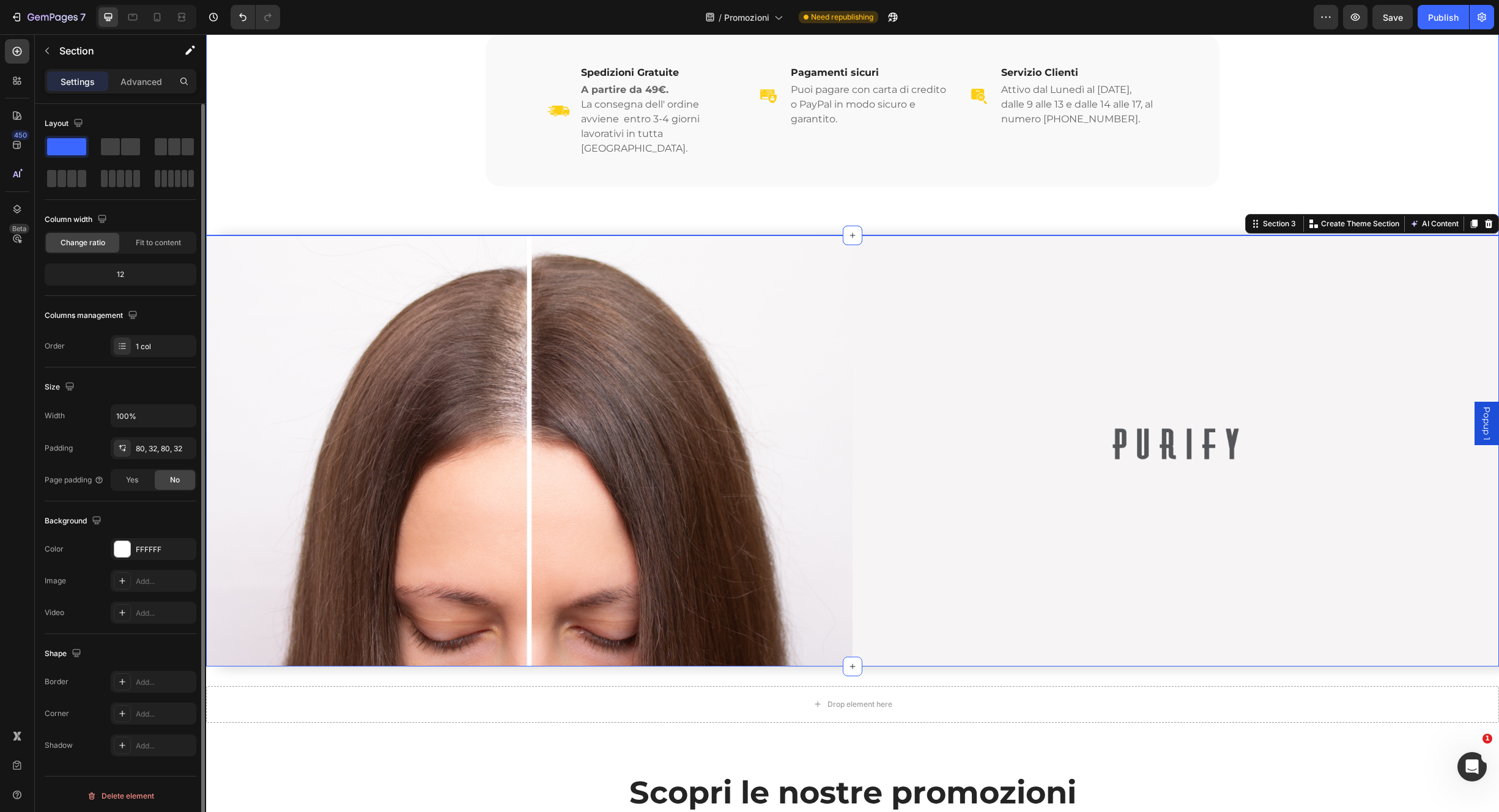
click at [1341, 84] on div "Image Spedizioni Gratuite Heading A partire da 49€. La consegna dell' ordine av…" at bounding box center [852, 111] width 1254 height 151
click at [1167, 427] on img at bounding box center [1176, 444] width 129 height 34
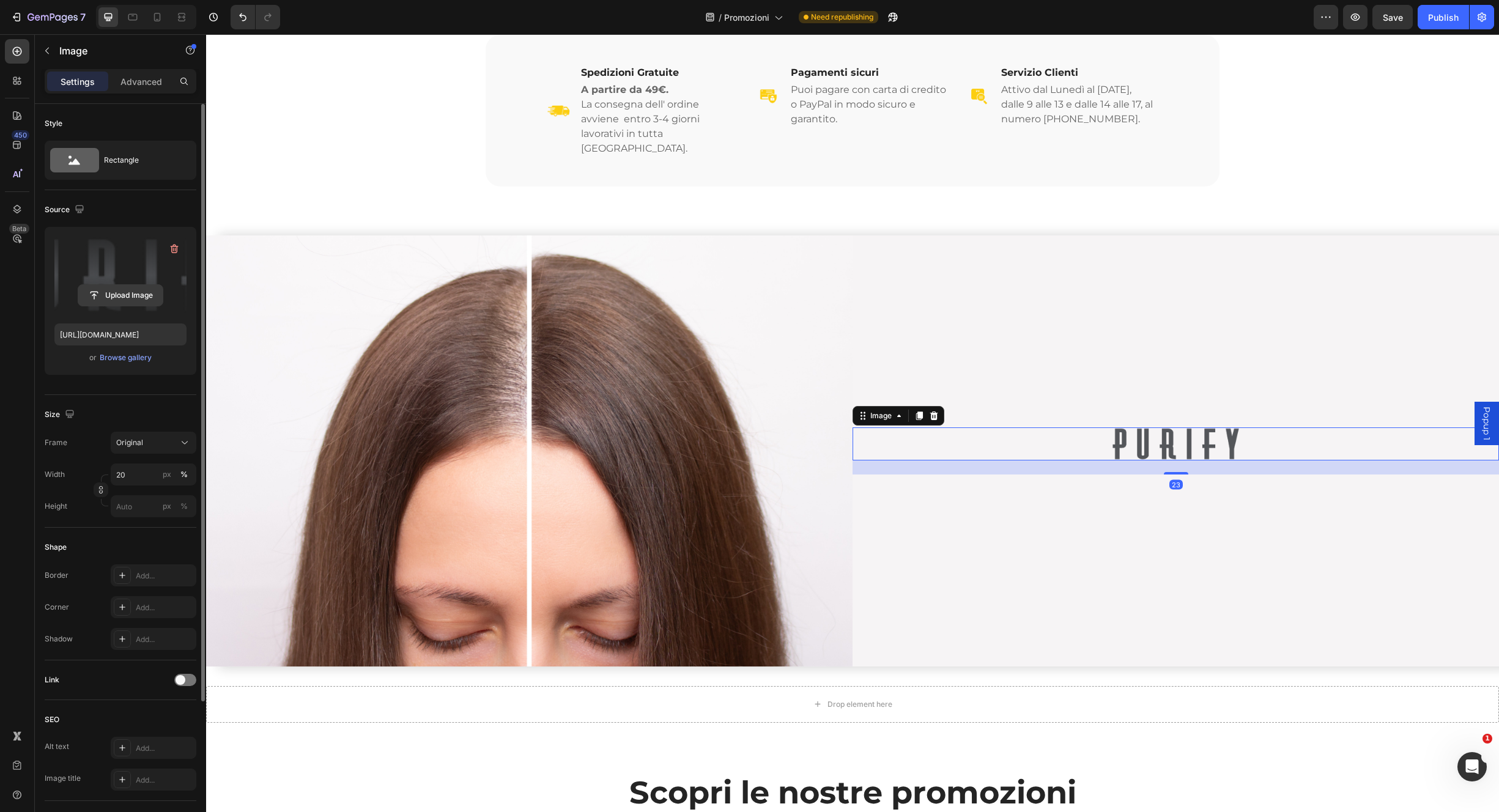
click at [116, 296] on input "file" at bounding box center [120, 295] width 84 height 21
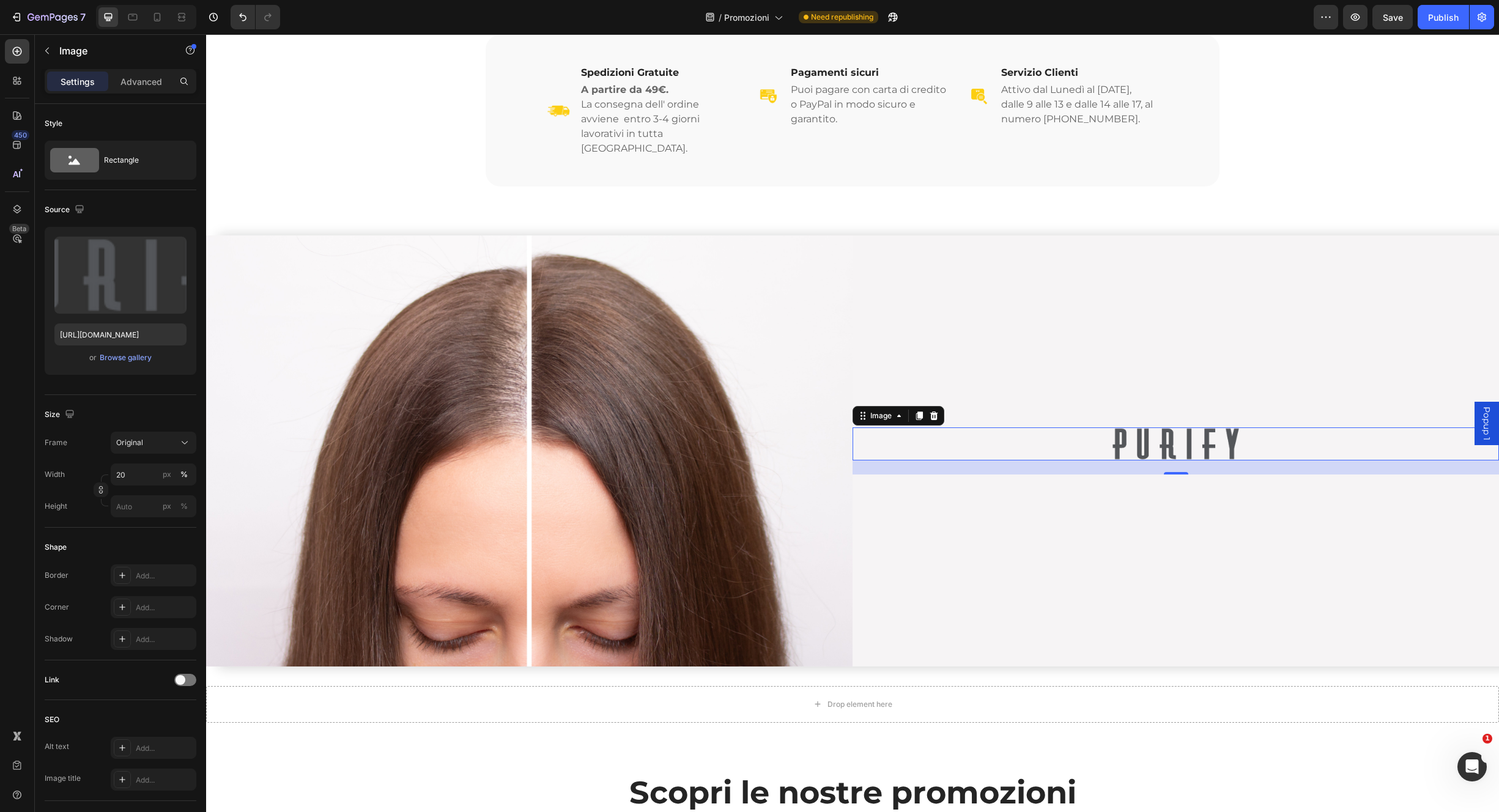
type input "https://cdn.shopify.com/s/files/1/0825/5121/0332/files/gempages_512490839532897…"
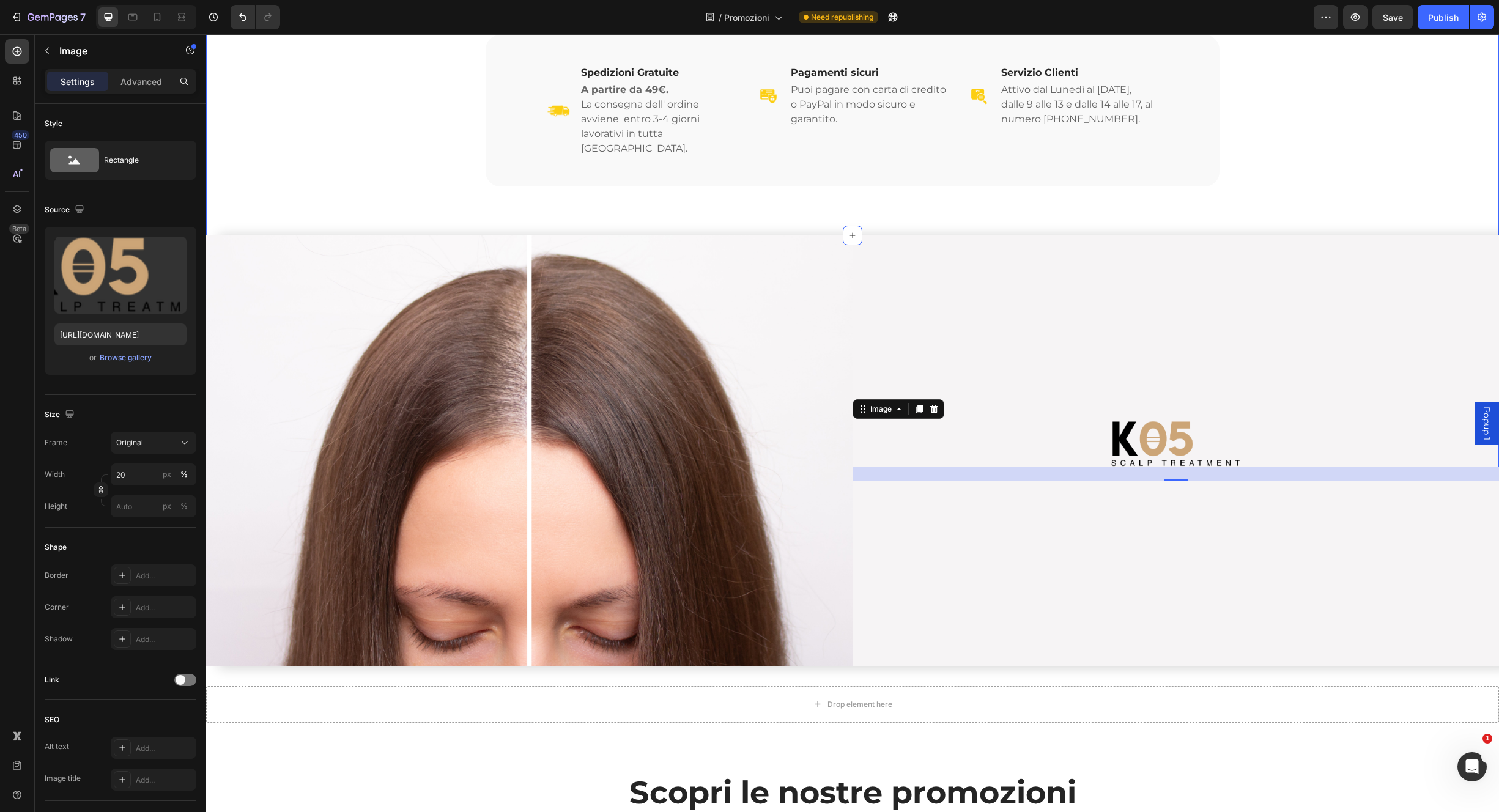
click at [1335, 160] on div "Image Spedizioni Gratuite Heading A partire da 49€. La consegna dell' ordine av…" at bounding box center [852, 111] width 1254 height 151
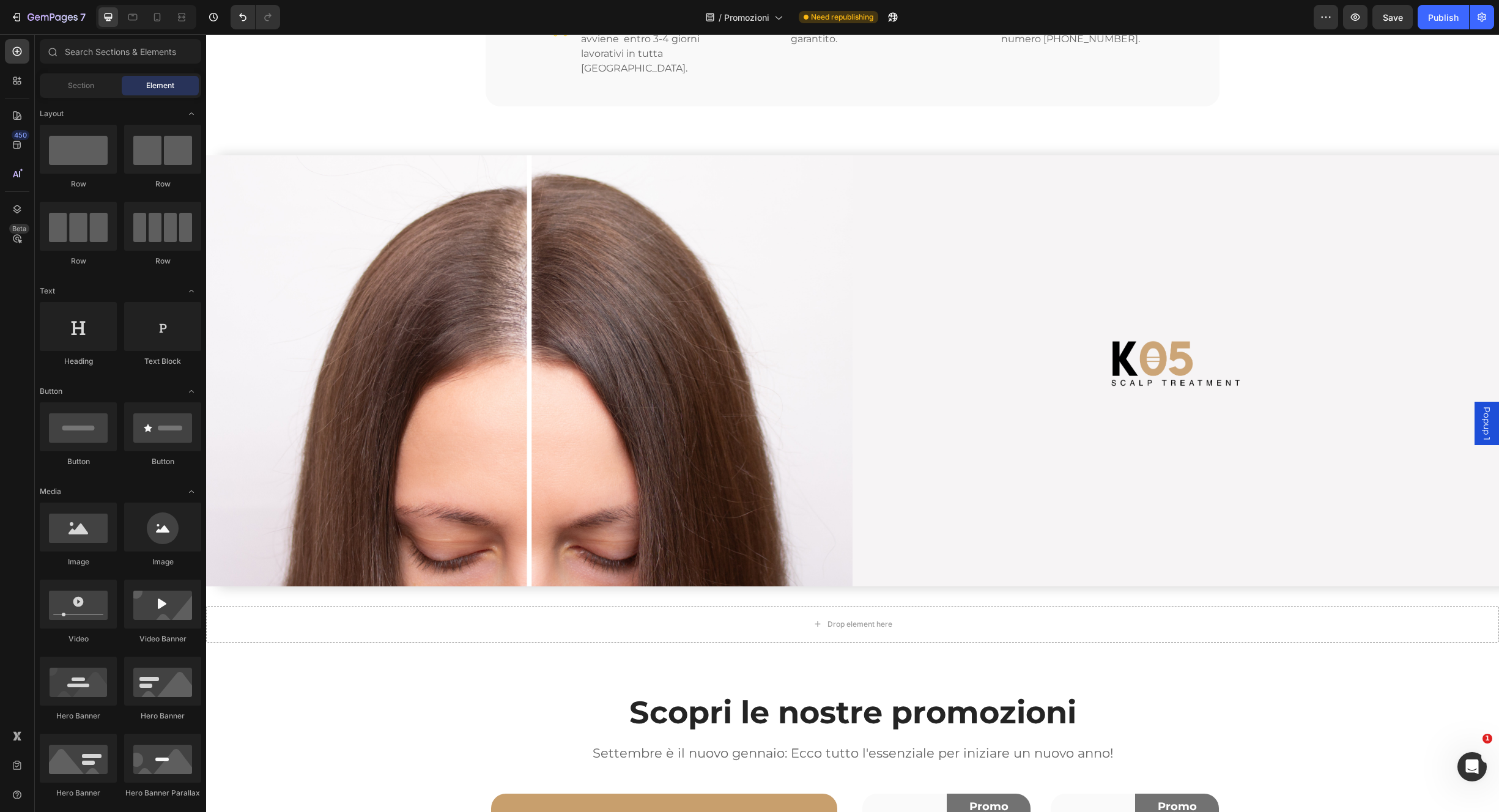
scroll to position [378, 0]
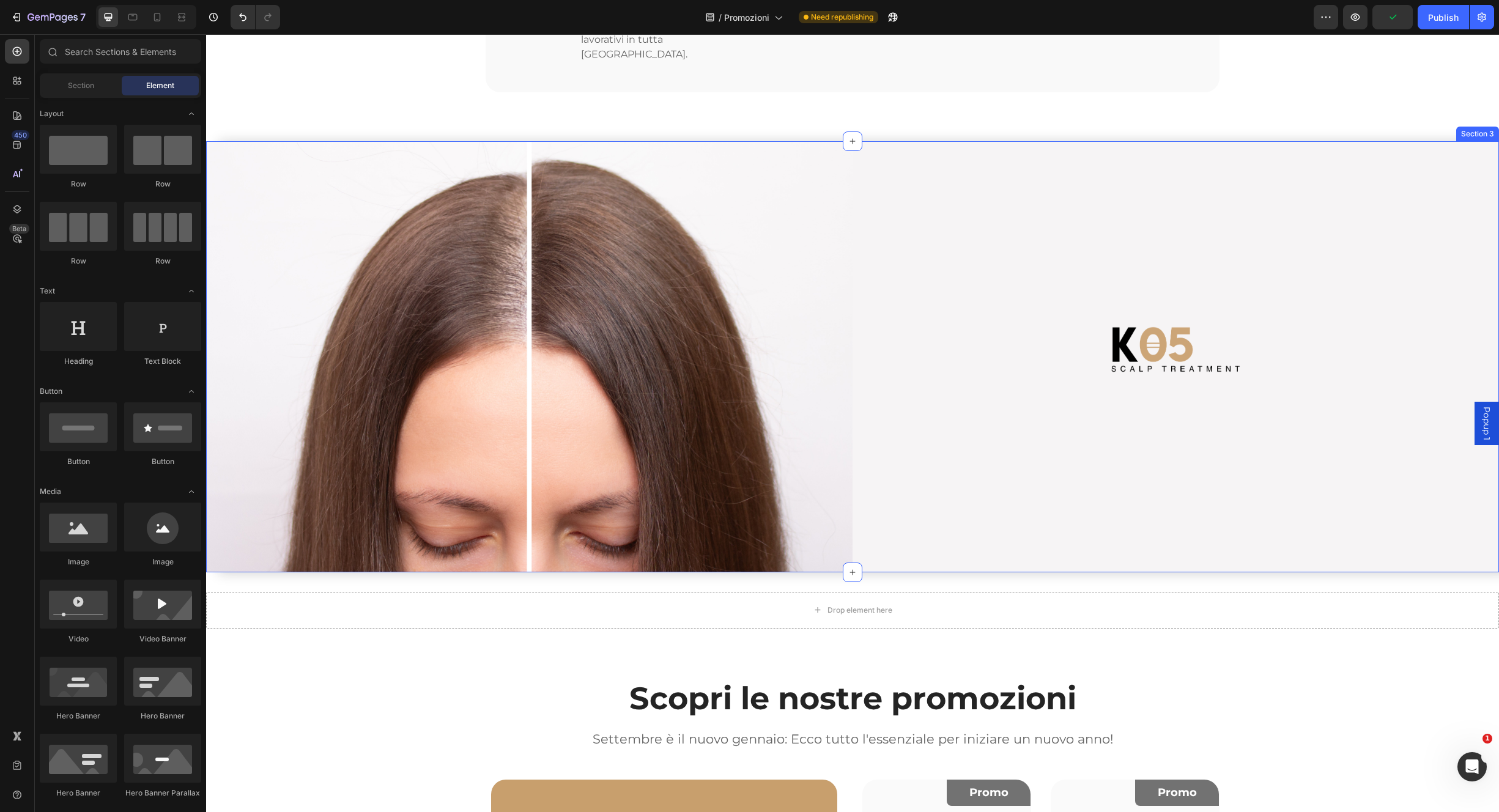
click at [719, 446] on img at bounding box center [529, 356] width 647 height 431
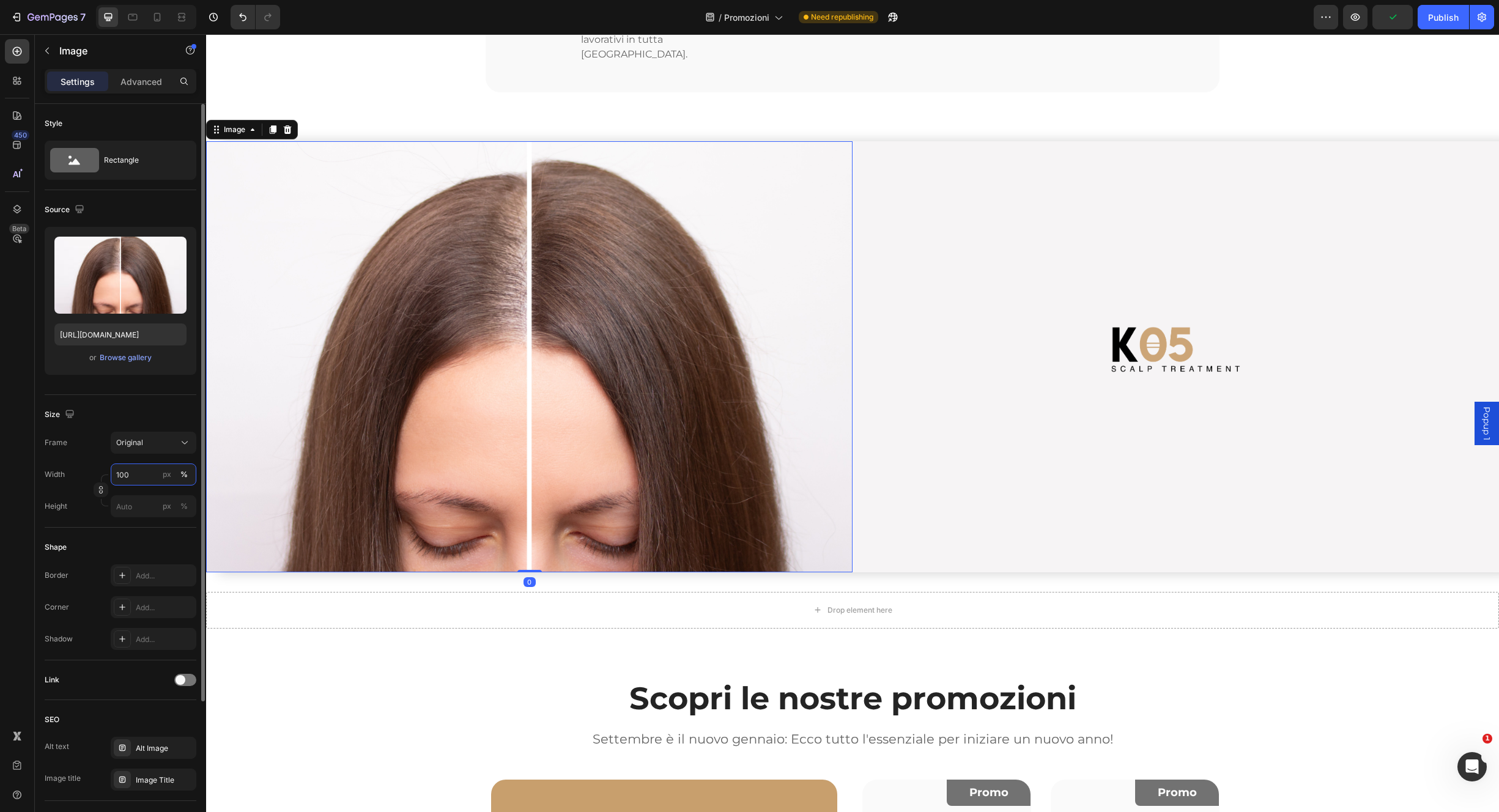
click at [139, 476] on input "100" at bounding box center [153, 474] width 85 height 22
click at [168, 476] on div "px" at bounding box center [167, 474] width 9 height 11
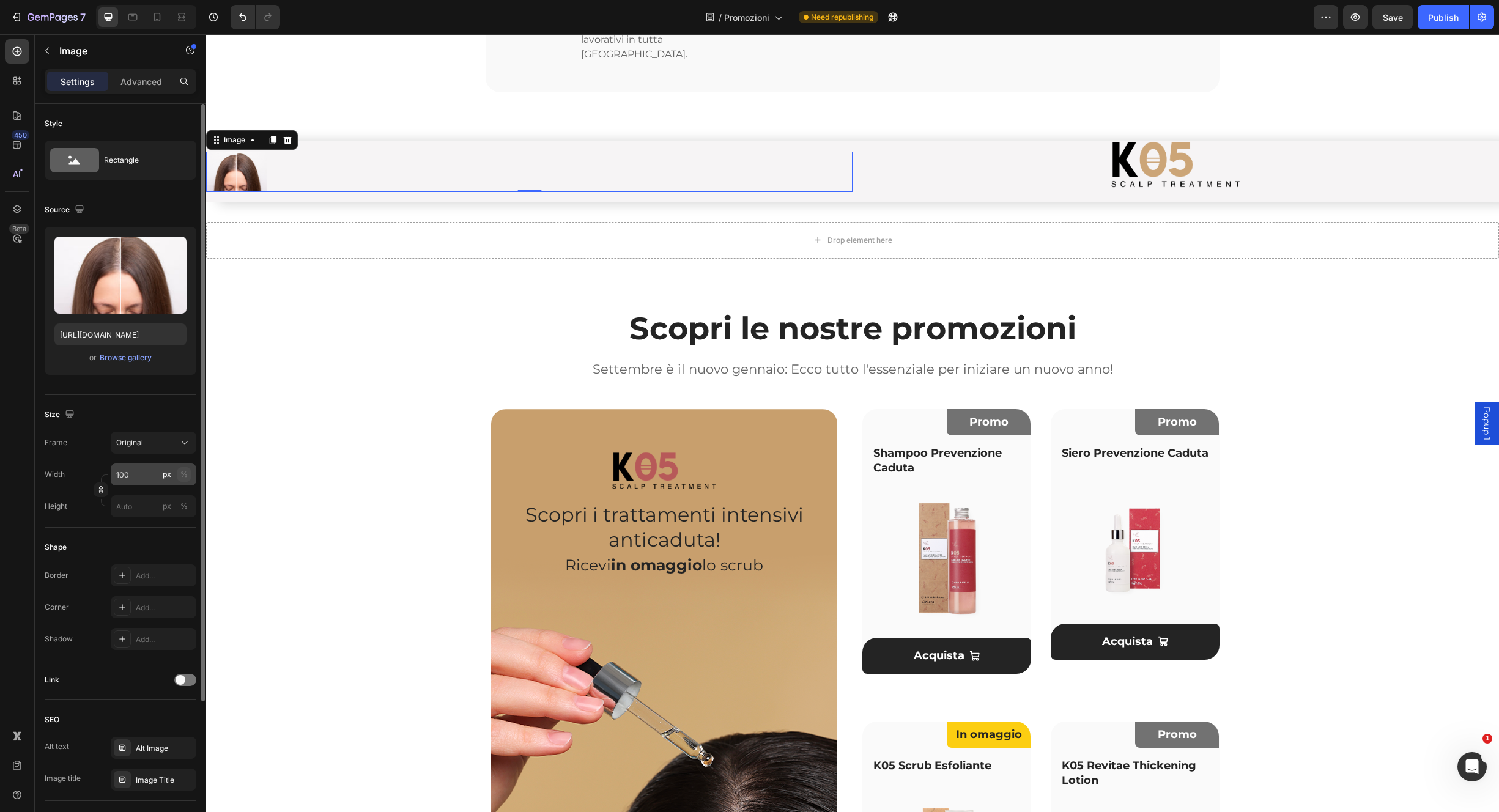
click at [187, 478] on div "%" at bounding box center [184, 474] width 7 height 11
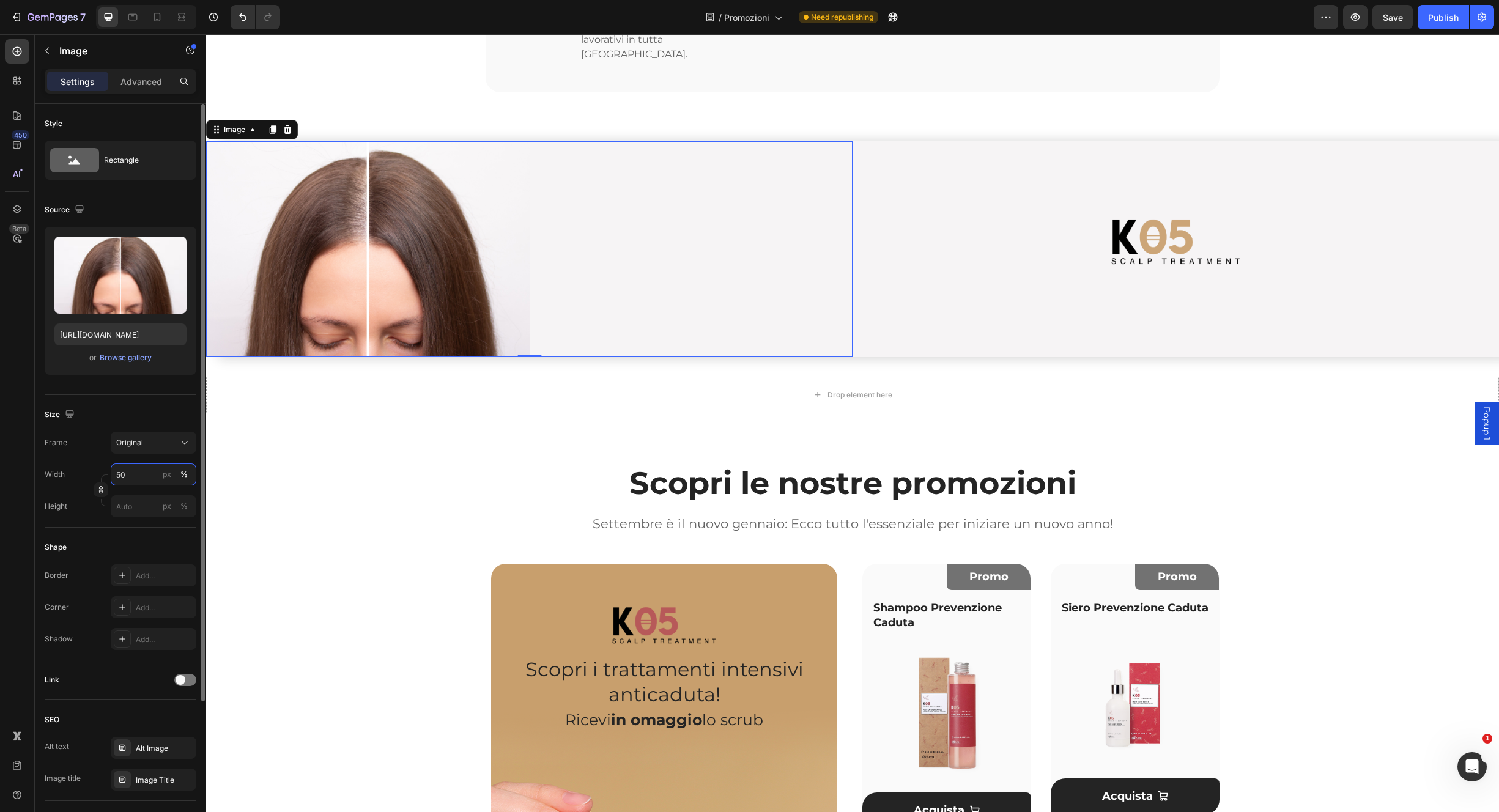
drag, startPoint x: 135, startPoint y: 476, endPoint x: 111, endPoint y: 474, distance: 24.1
click at [110, 477] on div "Width 50 px %" at bounding box center [120, 474] width 151 height 22
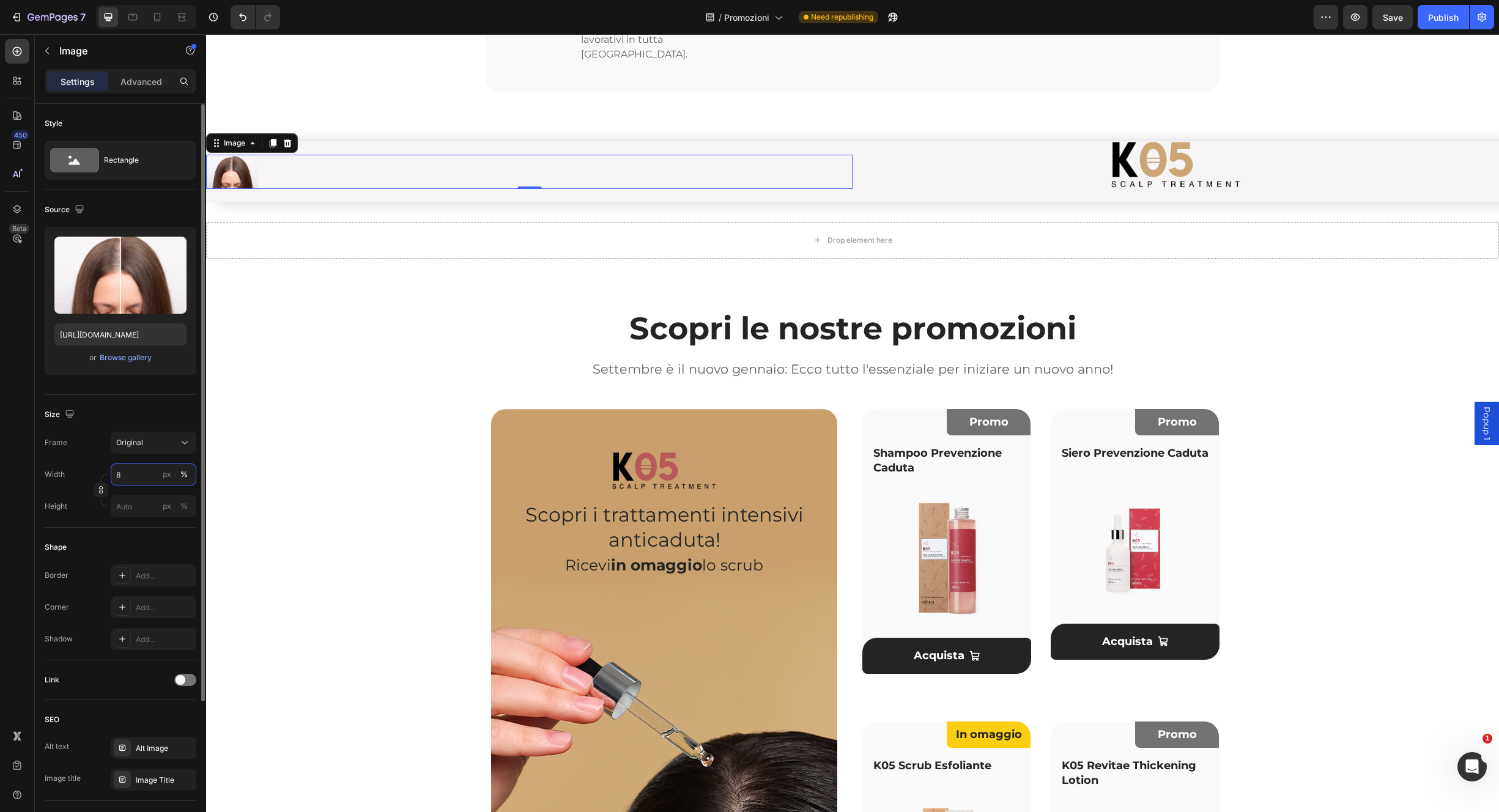
type input "80"
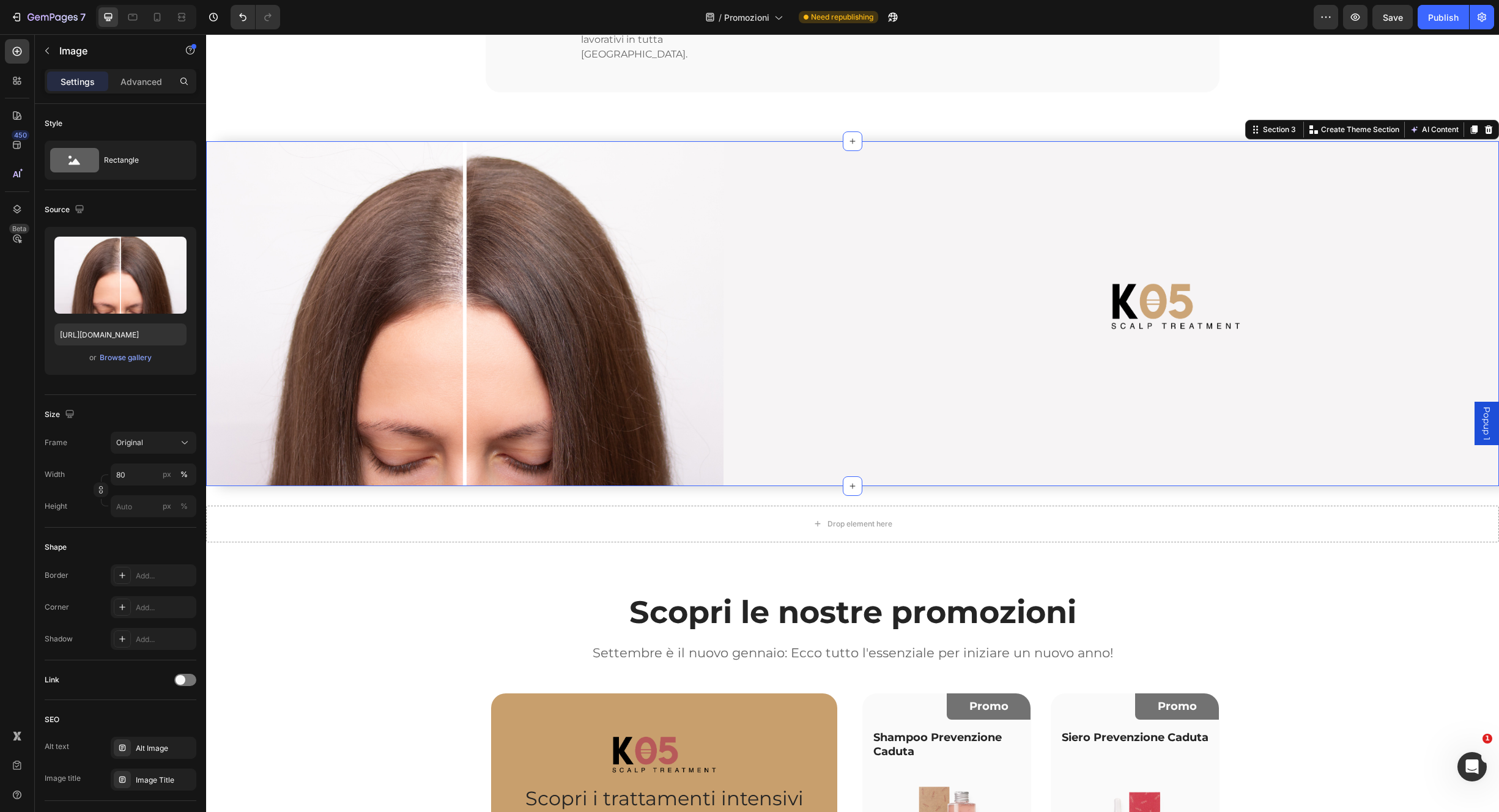
click at [891, 414] on div "Image" at bounding box center [1176, 313] width 647 height 345
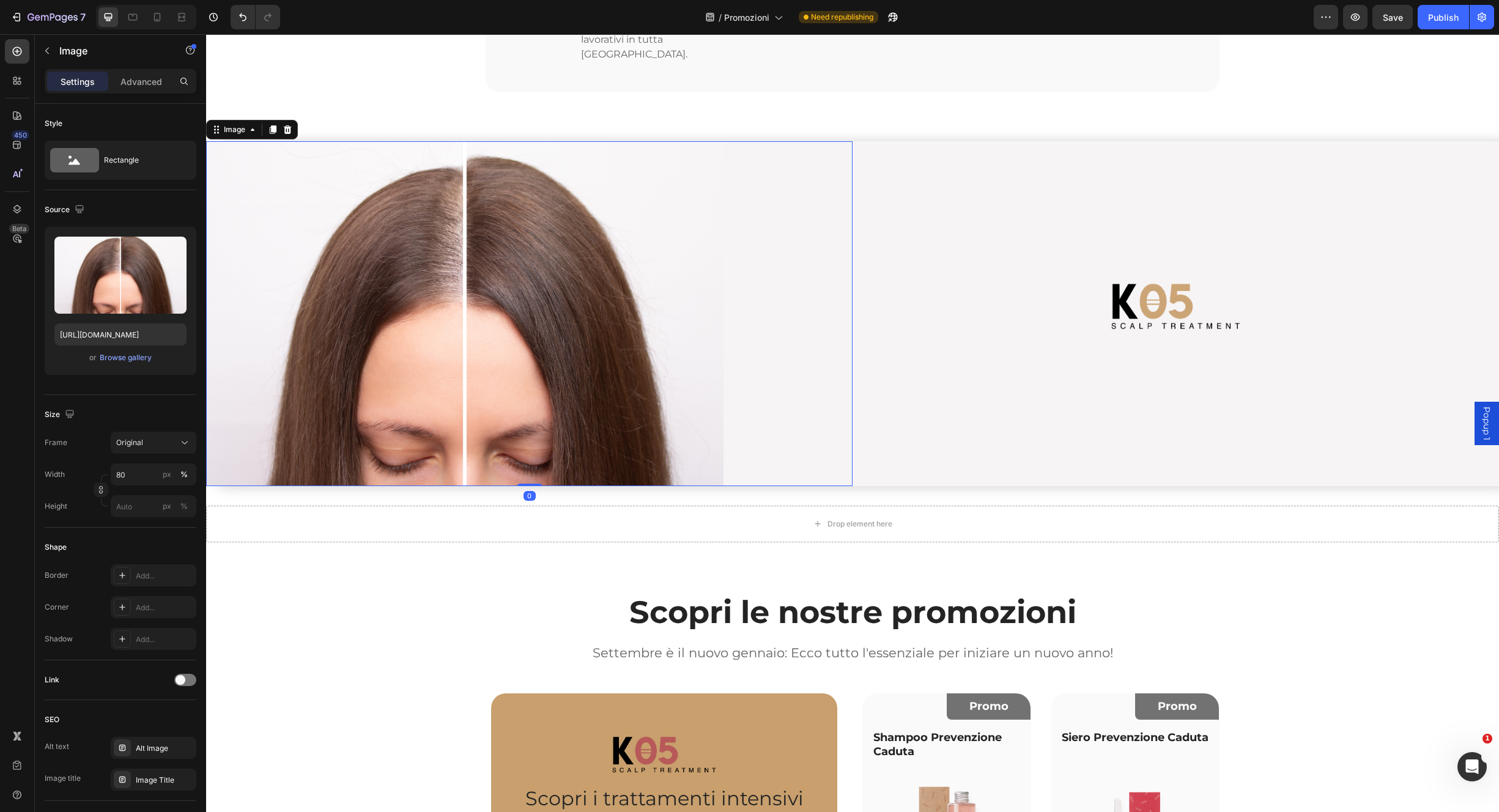
drag, startPoint x: 769, startPoint y: 417, endPoint x: 762, endPoint y: 438, distance: 22.1
click at [769, 417] on div at bounding box center [529, 313] width 647 height 345
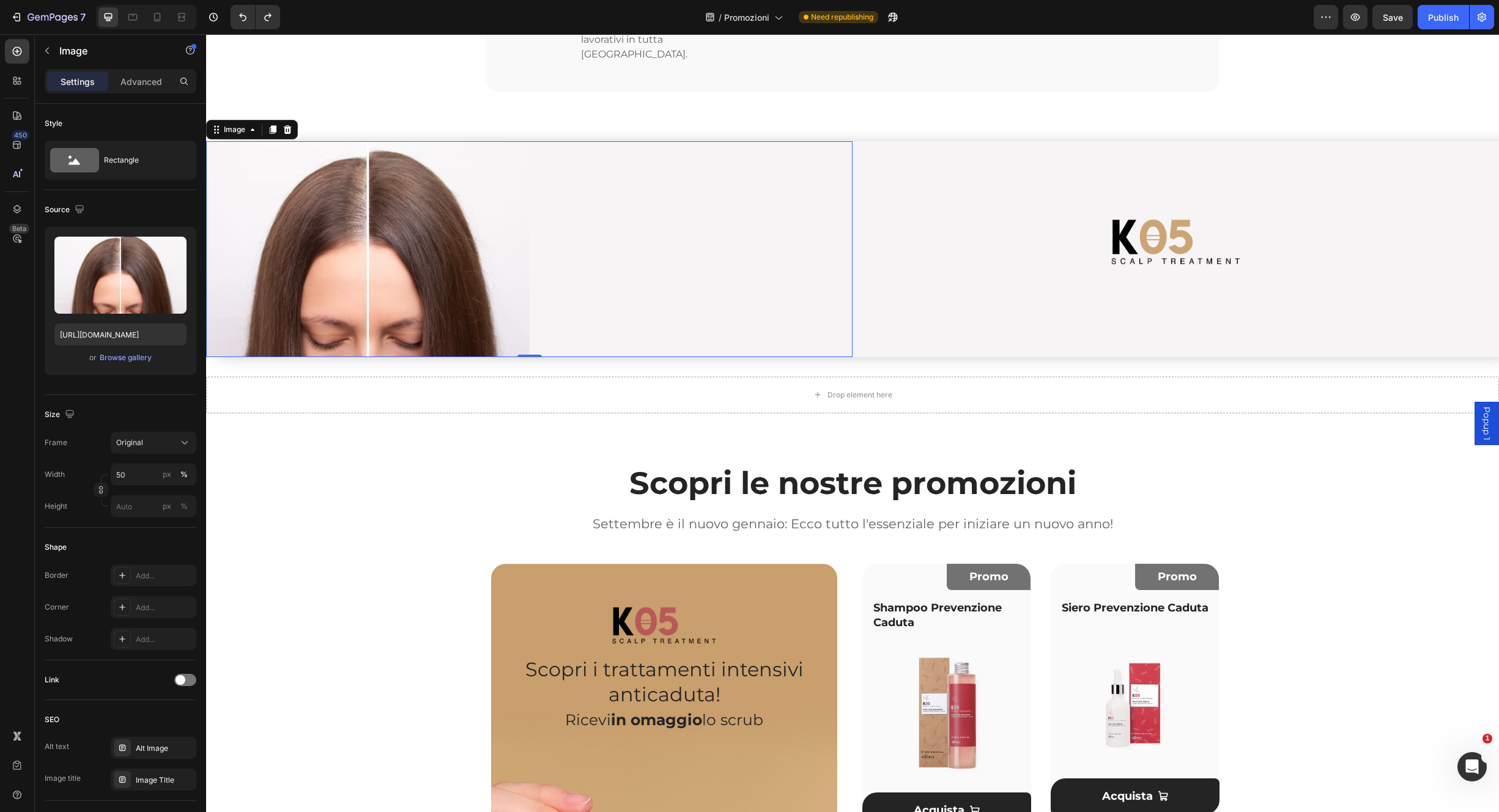
type input "100"
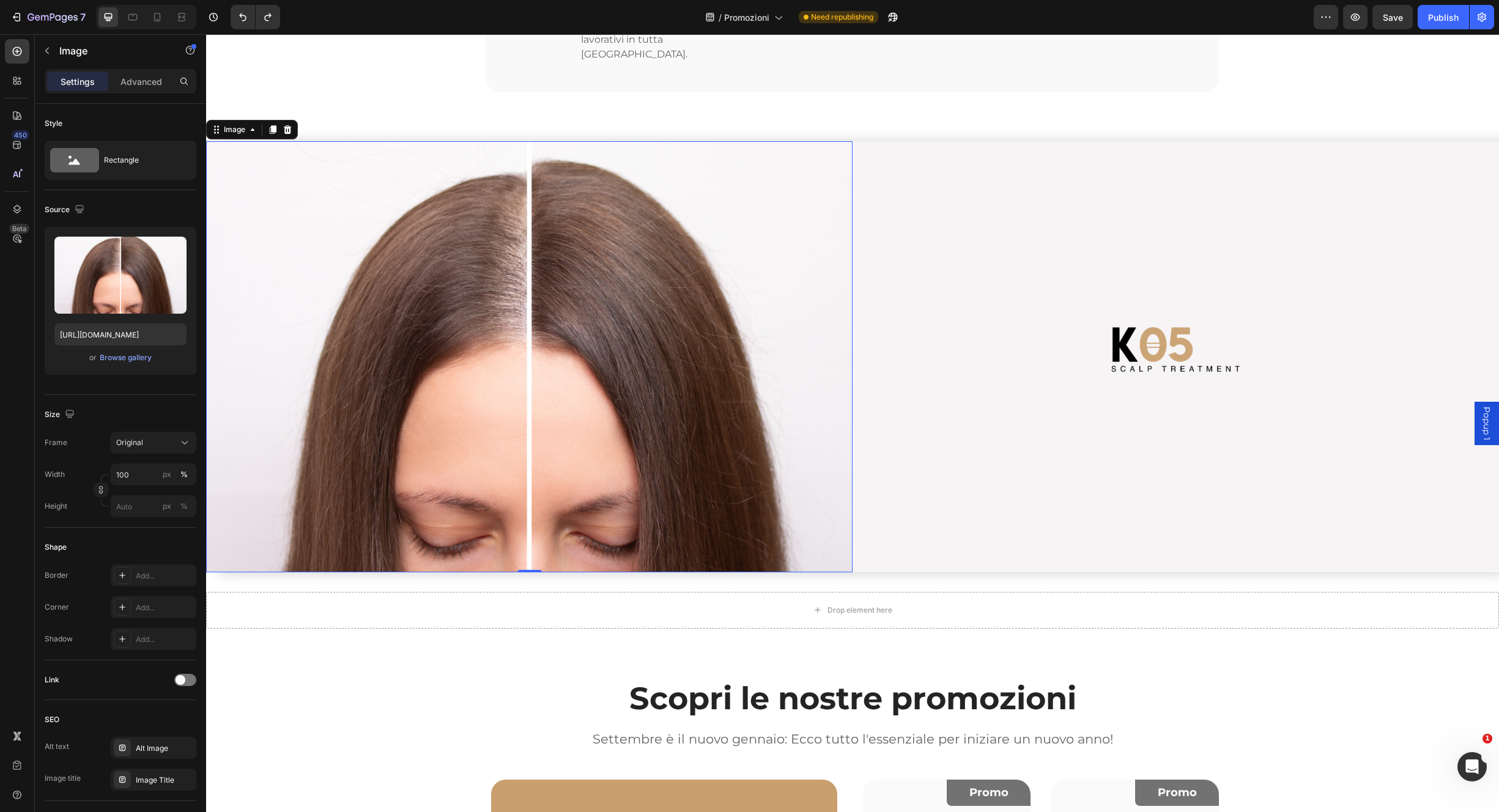
click at [581, 460] on img at bounding box center [529, 356] width 647 height 431
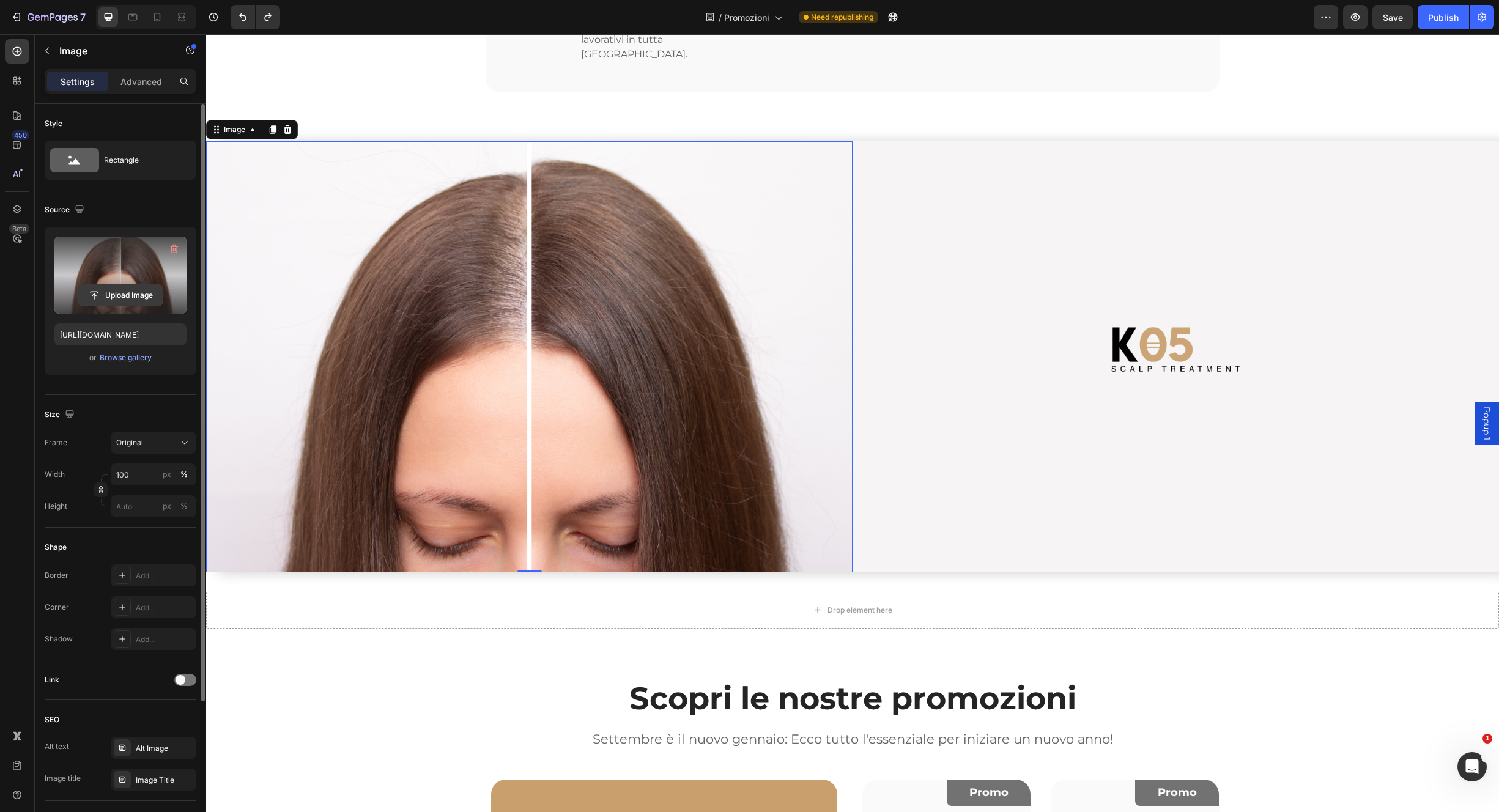
click at [123, 292] on input "file" at bounding box center [120, 295] width 84 height 21
type input "https://cdn.shopify.com/s/files/1/0825/5121/0332/files/gempages_512490839532897…"
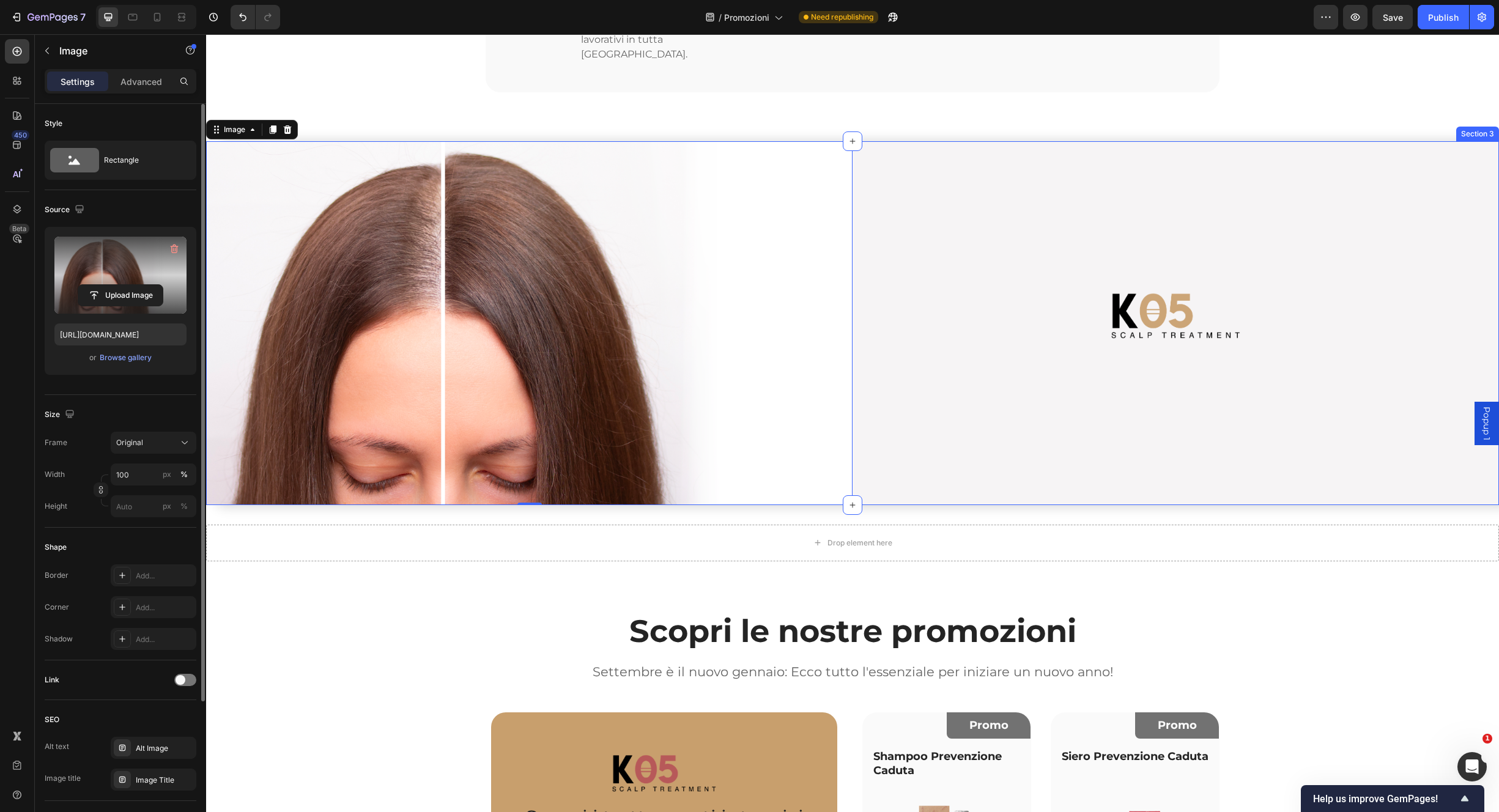
click at [909, 349] on div "Image" at bounding box center [1176, 323] width 647 height 364
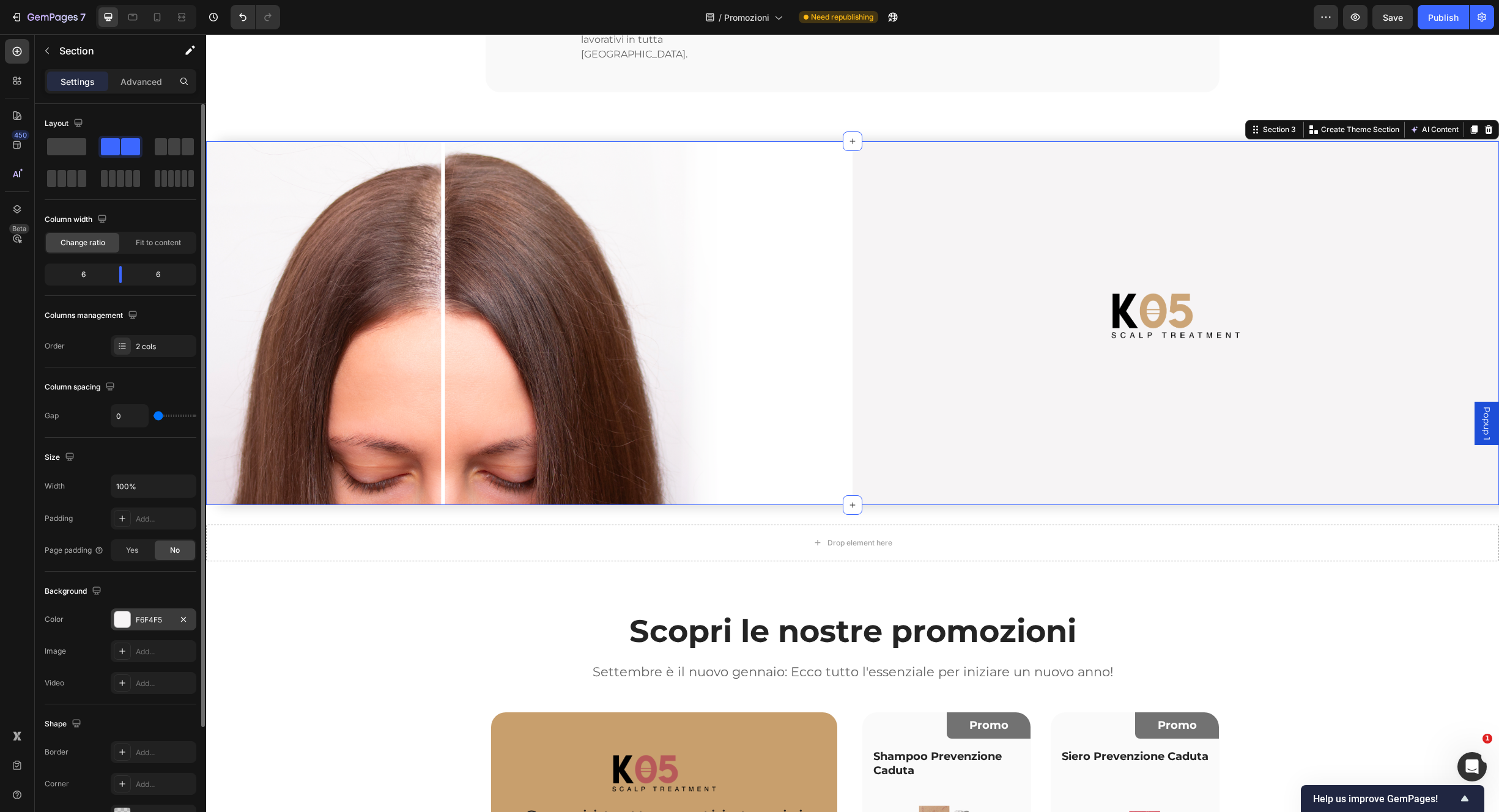
drag, startPoint x: 180, startPoint y: 621, endPoint x: 156, endPoint y: 627, distance: 24.7
click at [180, 621] on icon "button" at bounding box center [183, 619] width 10 height 10
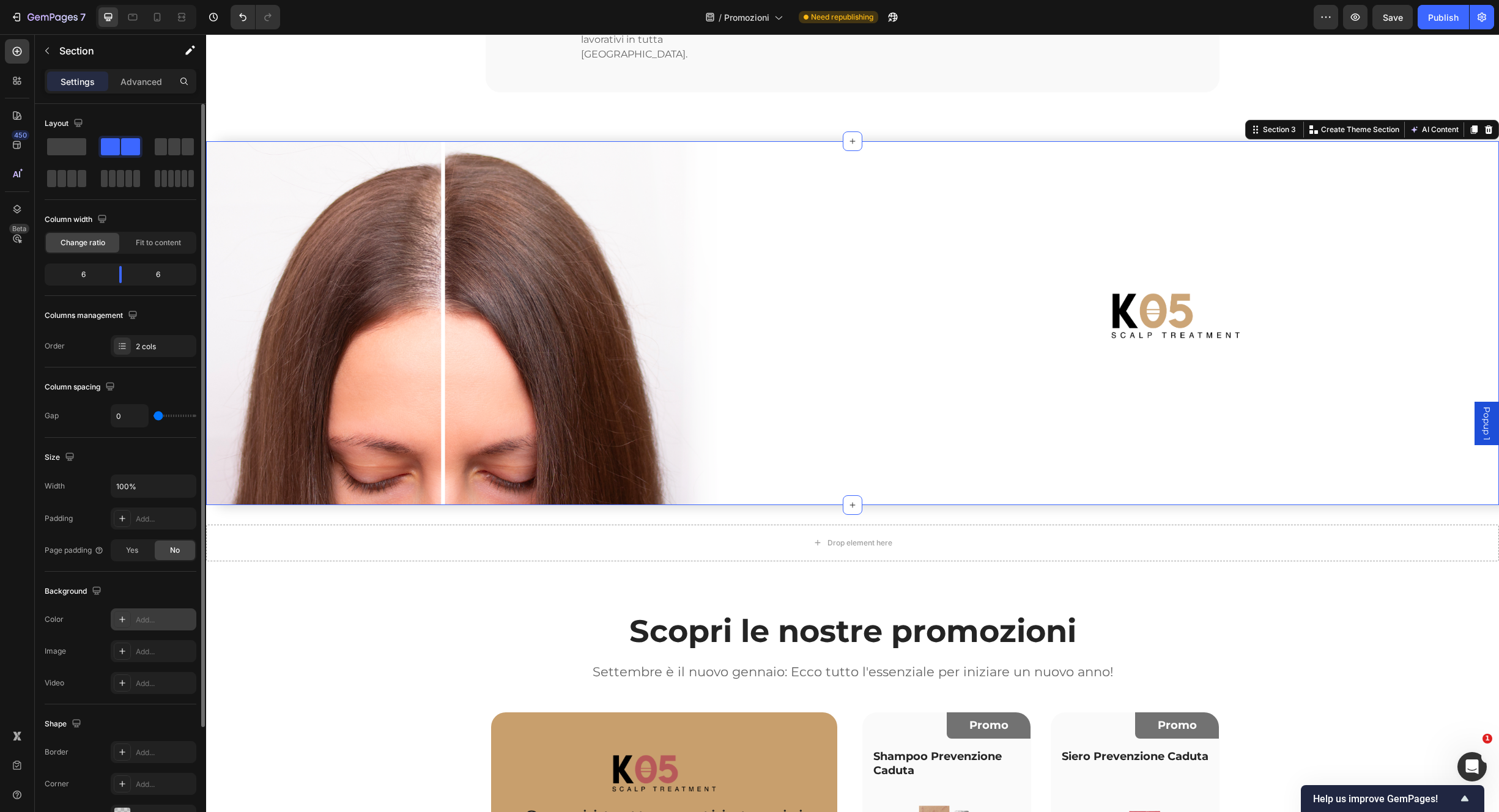
drag, startPoint x: 123, startPoint y: 627, endPoint x: 150, endPoint y: 610, distance: 31.9
click at [123, 627] on div at bounding box center [123, 620] width 17 height 17
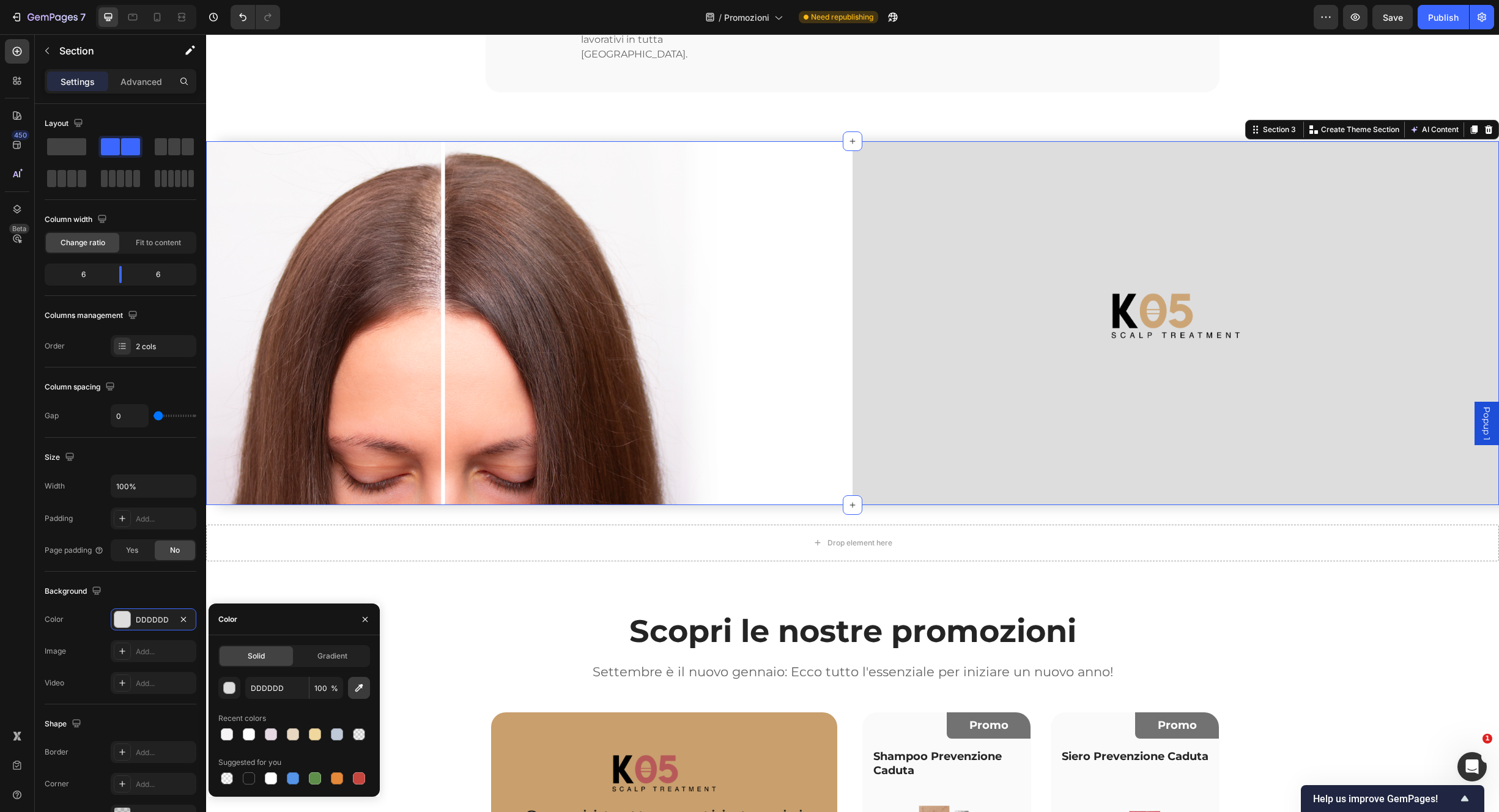
click at [360, 691] on icon "button" at bounding box center [359, 688] width 12 height 12
type input "FFFFFF"
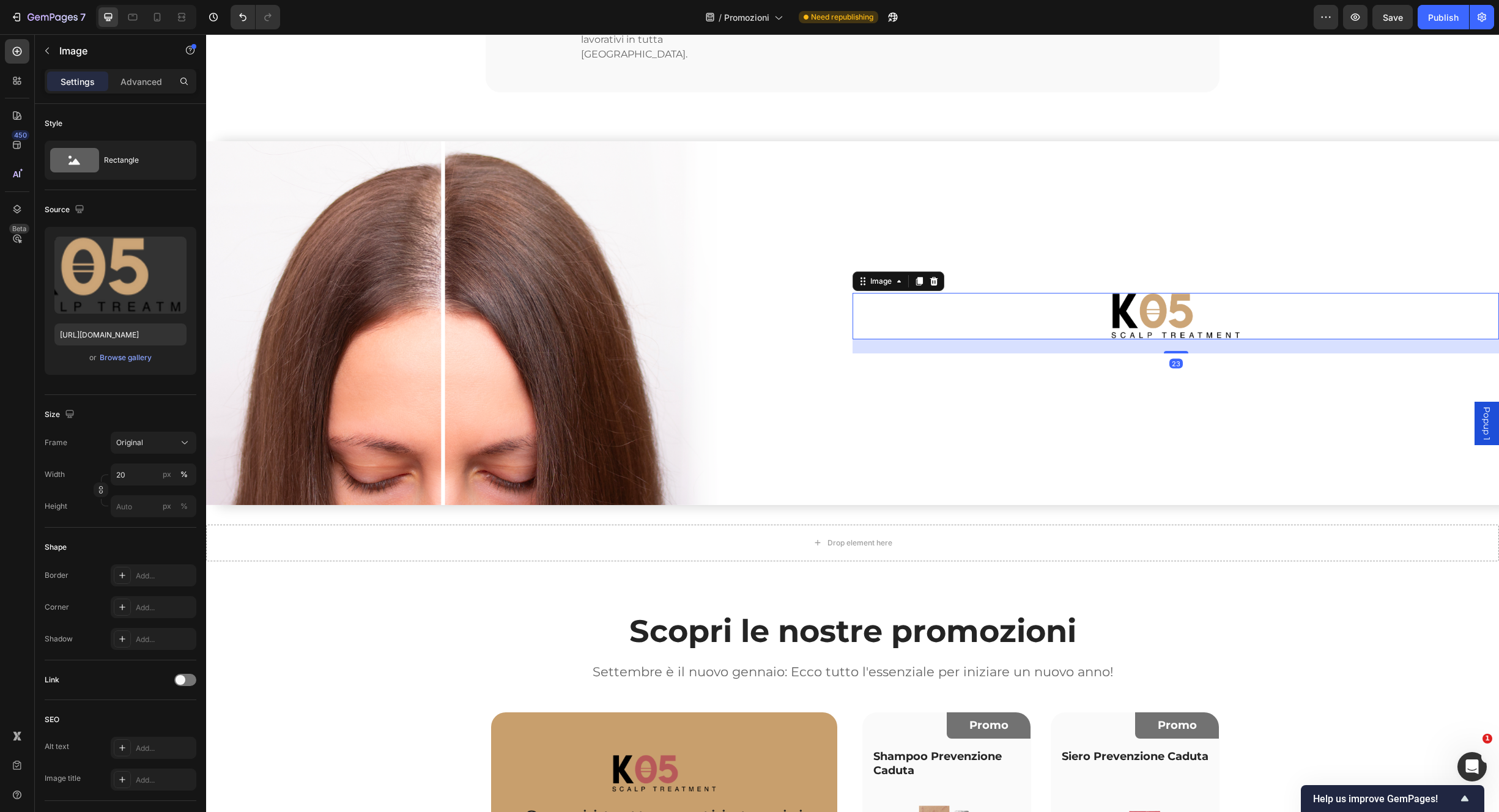
click at [1160, 293] on img at bounding box center [1176, 316] width 129 height 46
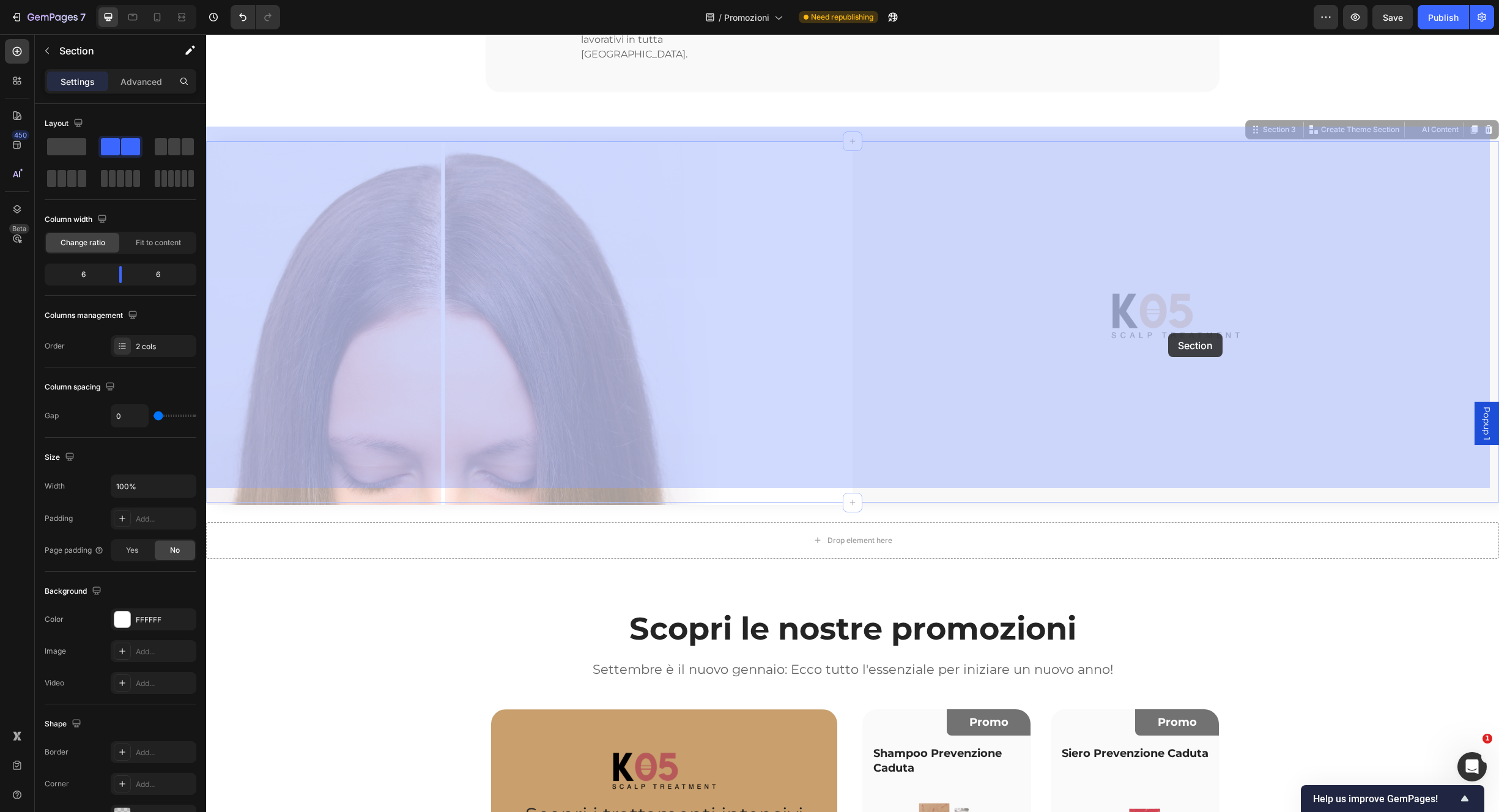
drag, startPoint x: 1168, startPoint y: 338, endPoint x: 1168, endPoint y: 328, distance: 10.0
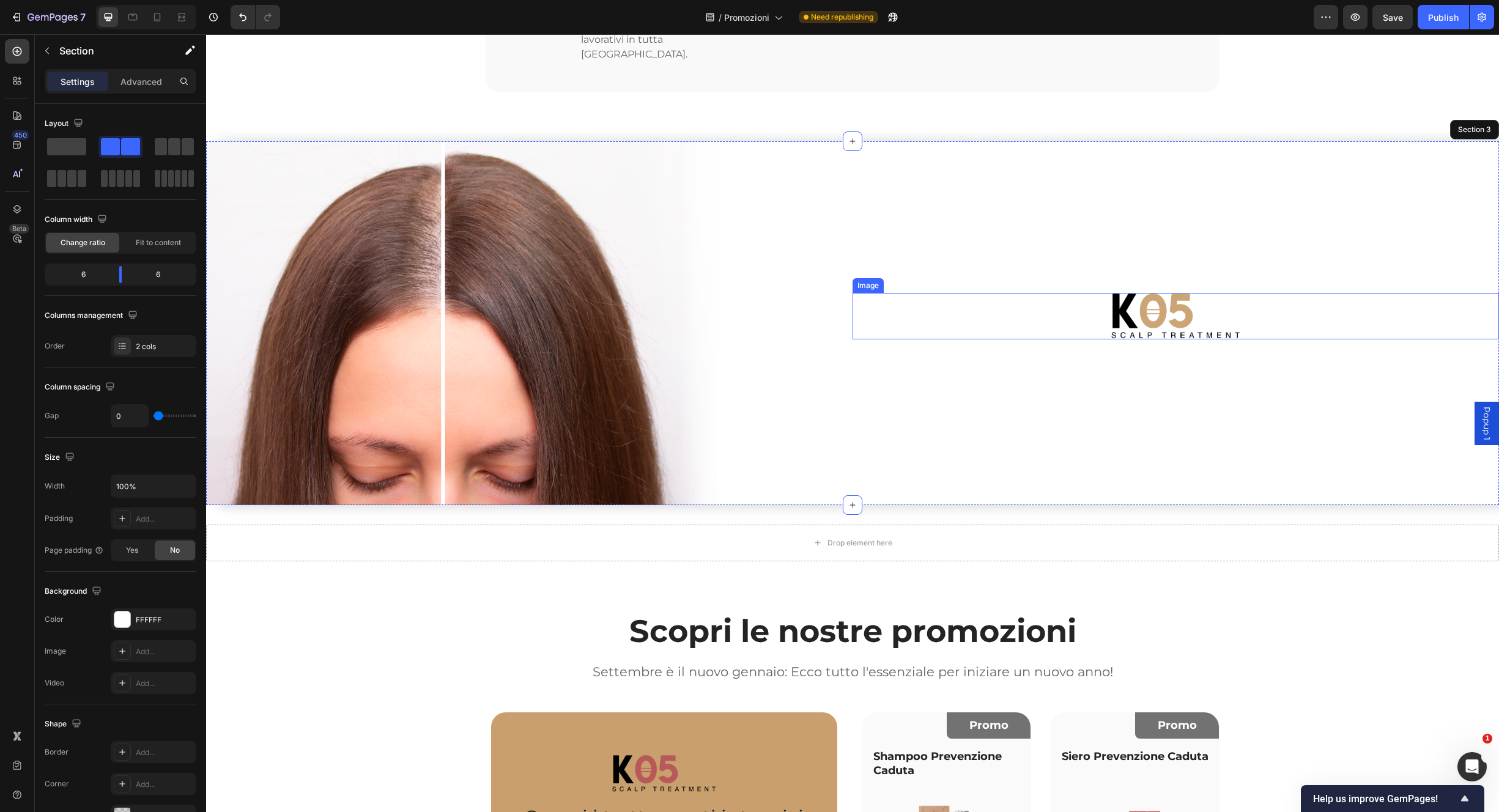
click at [1170, 307] on img at bounding box center [1176, 316] width 129 height 46
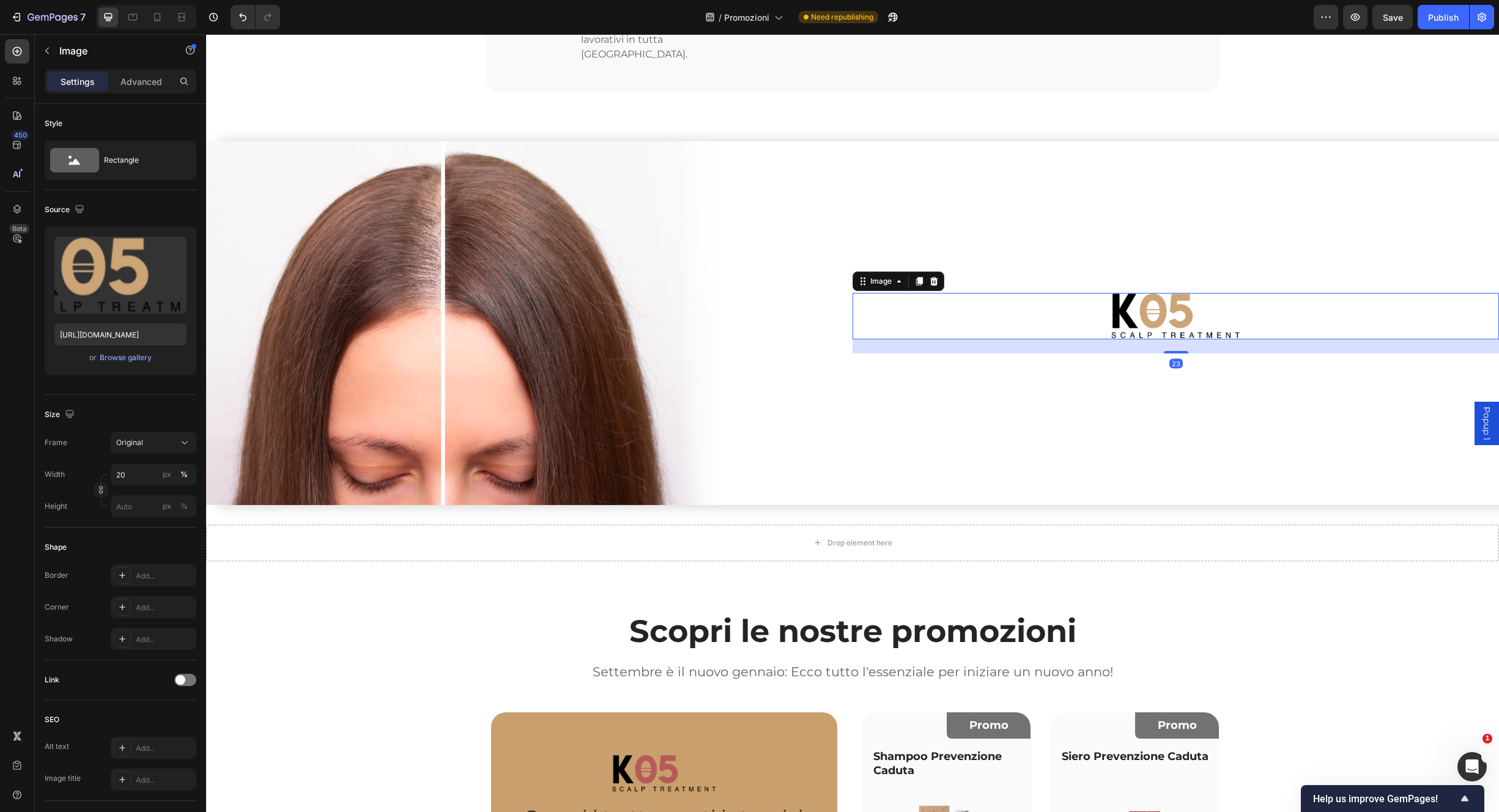
click at [1168, 339] on div "23" at bounding box center [1176, 346] width 647 height 14
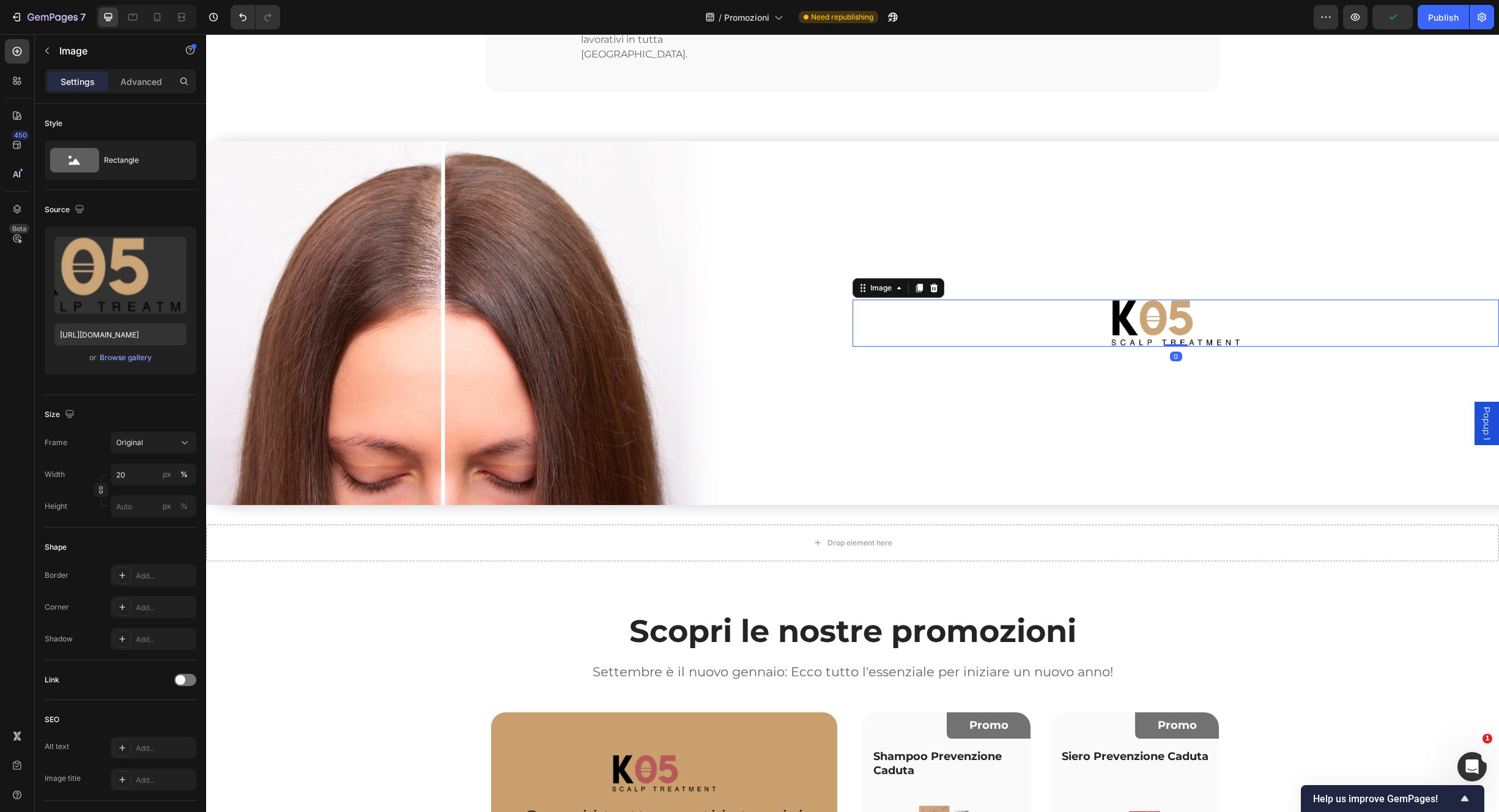
drag, startPoint x: 1169, startPoint y: 335, endPoint x: 1170, endPoint y: 312, distance: 23.0
click at [1169, 318] on div "Image 0" at bounding box center [1176, 322] width 647 height 46
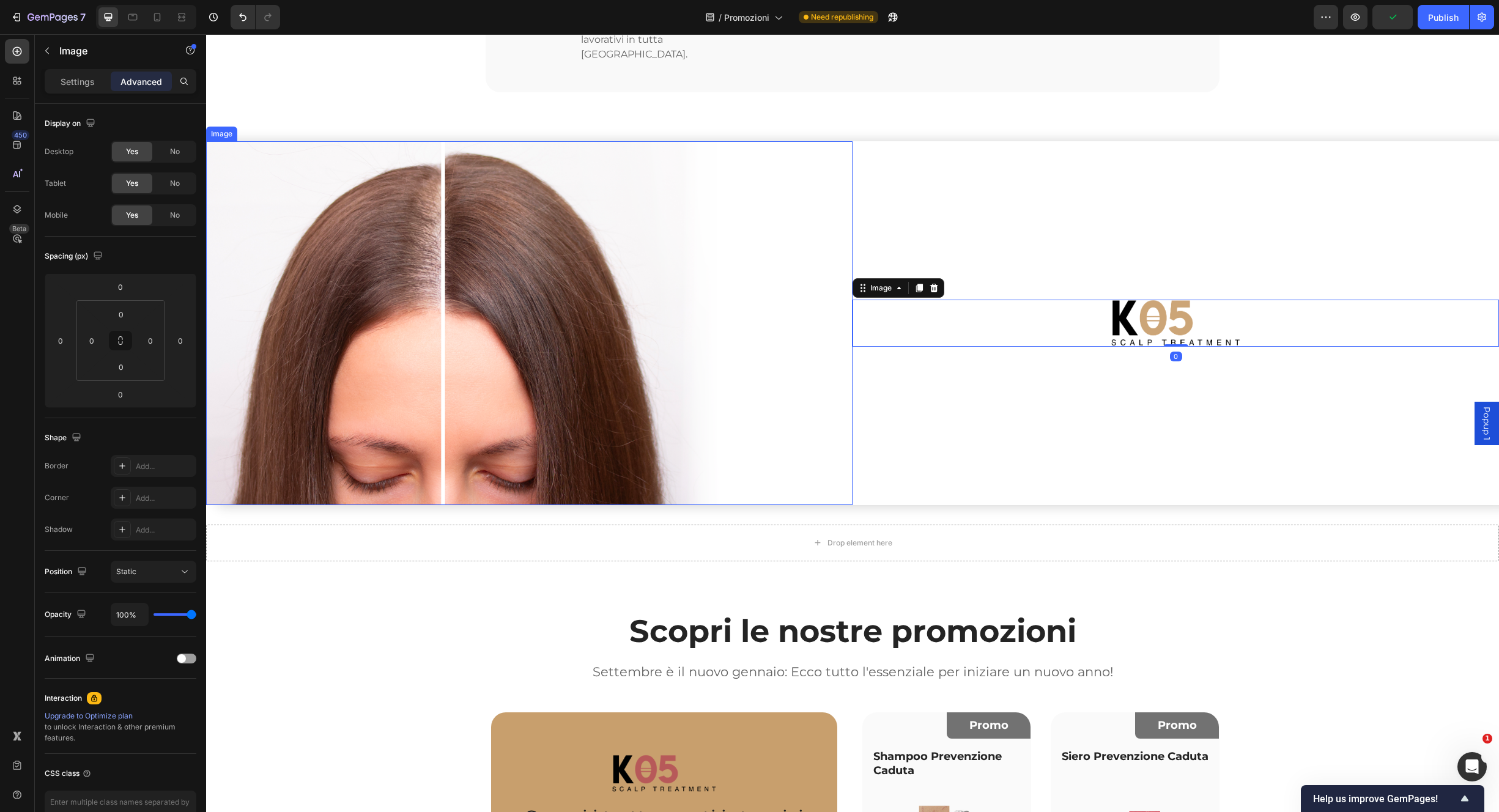
click at [599, 369] on img at bounding box center [529, 323] width 647 height 364
click at [77, 82] on p "Settings" at bounding box center [77, 81] width 34 height 13
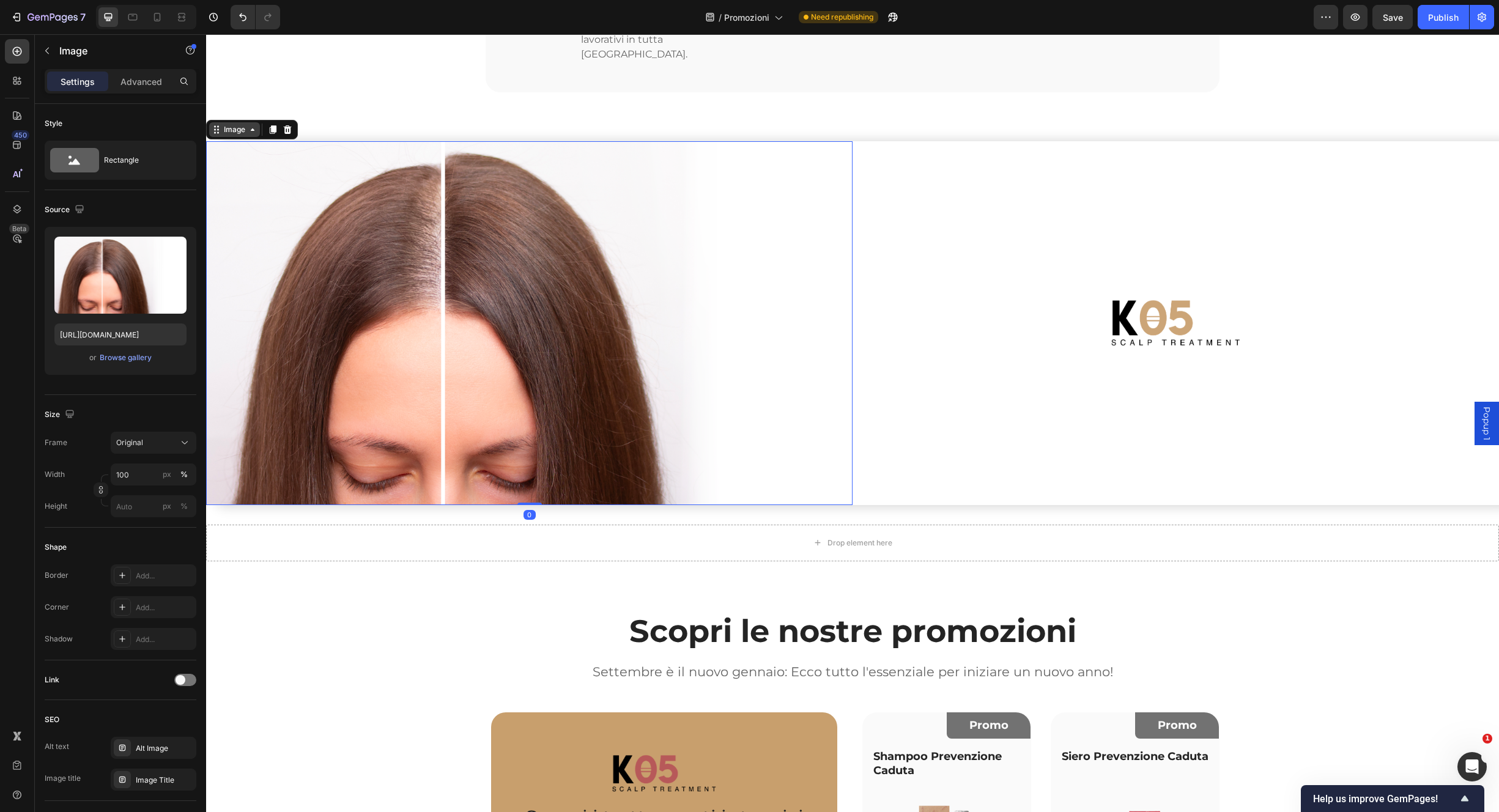
click at [236, 124] on div "Image" at bounding box center [234, 130] width 26 height 11
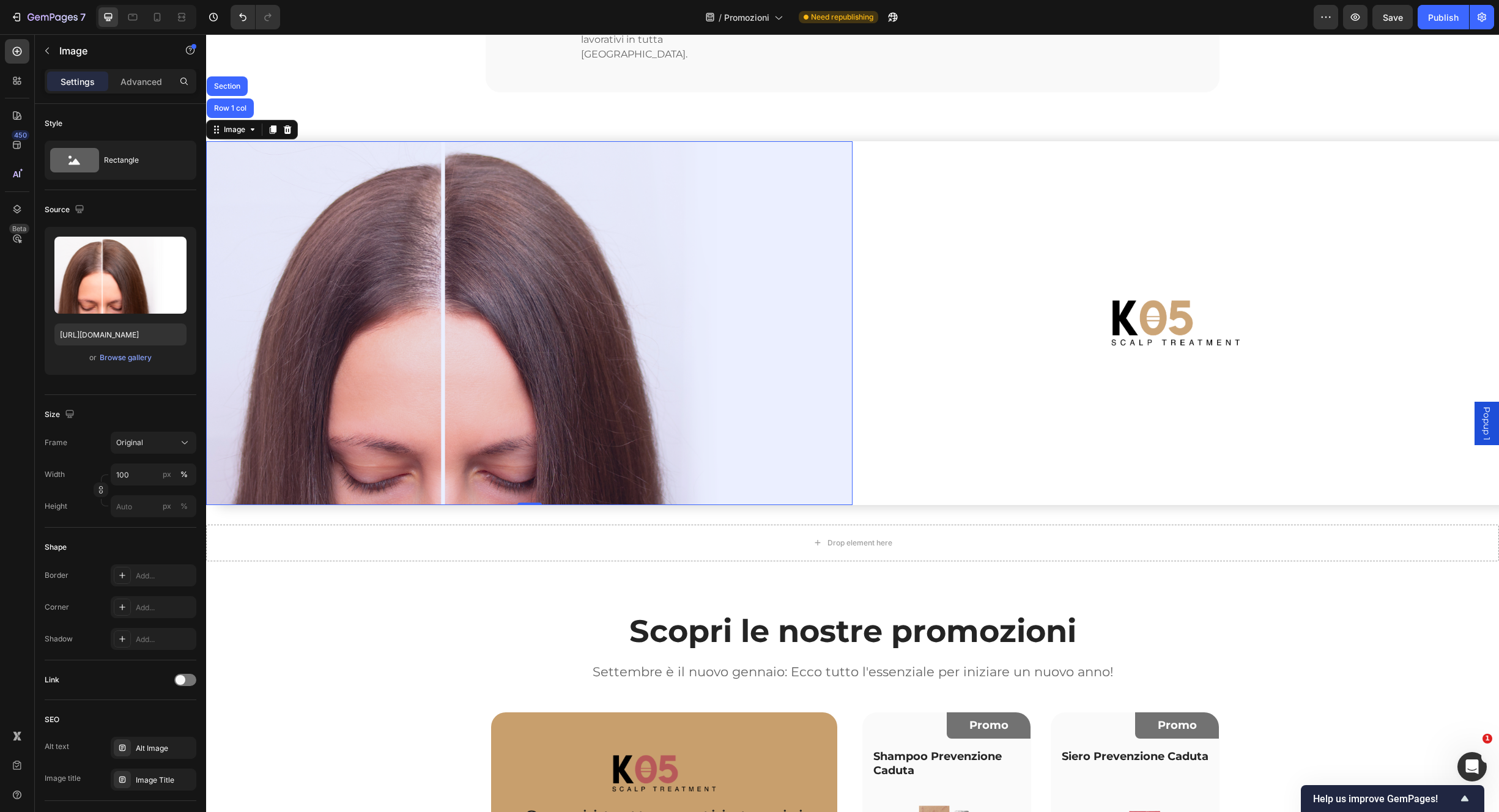
click at [239, 104] on div "Row 1 col" at bounding box center [230, 108] width 37 height 7
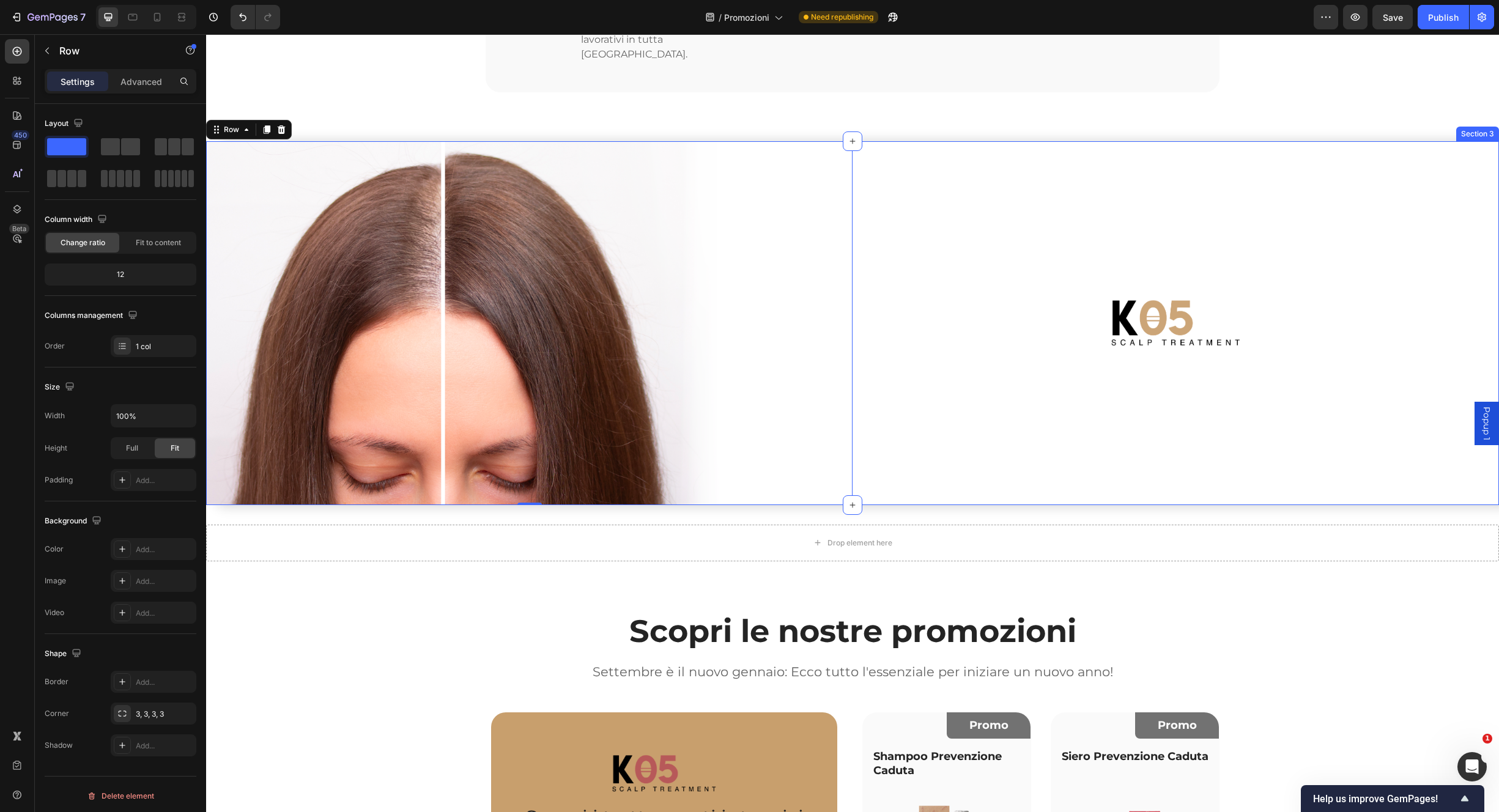
click at [874, 218] on div "Image" at bounding box center [1176, 323] width 647 height 364
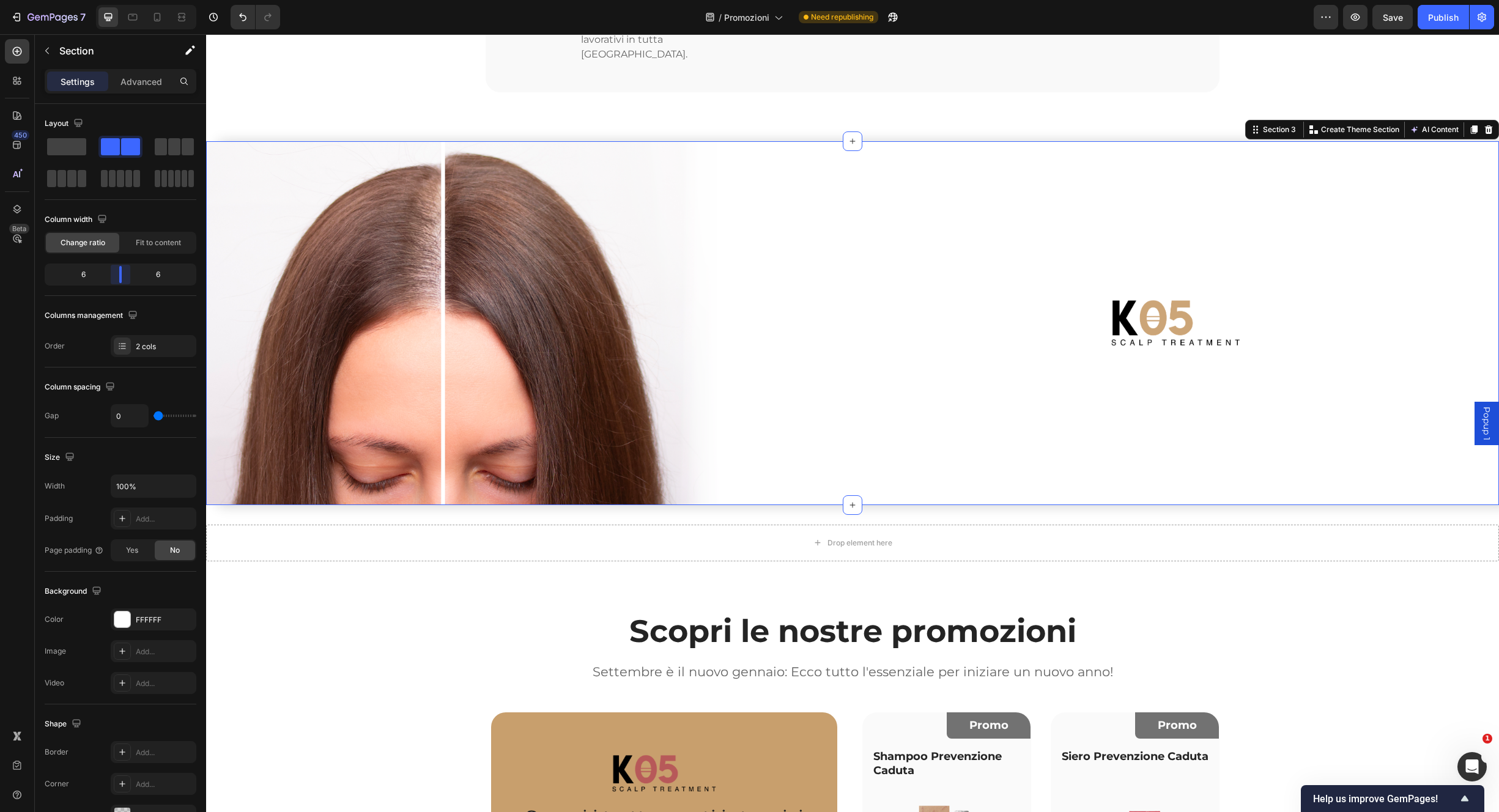
drag, startPoint x: 118, startPoint y: 273, endPoint x: 126, endPoint y: 271, distance: 8.2
click at [126, 0] on body "7 Version history / Promozioni Need republishing Preview Save Publish 450 Beta …" at bounding box center [750, 0] width 1499 height 0
drag, startPoint x: 1157, startPoint y: 361, endPoint x: 1153, endPoint y: 352, distance: 9.8
click at [1157, 361] on div "Image" at bounding box center [1176, 323] width 647 height 364
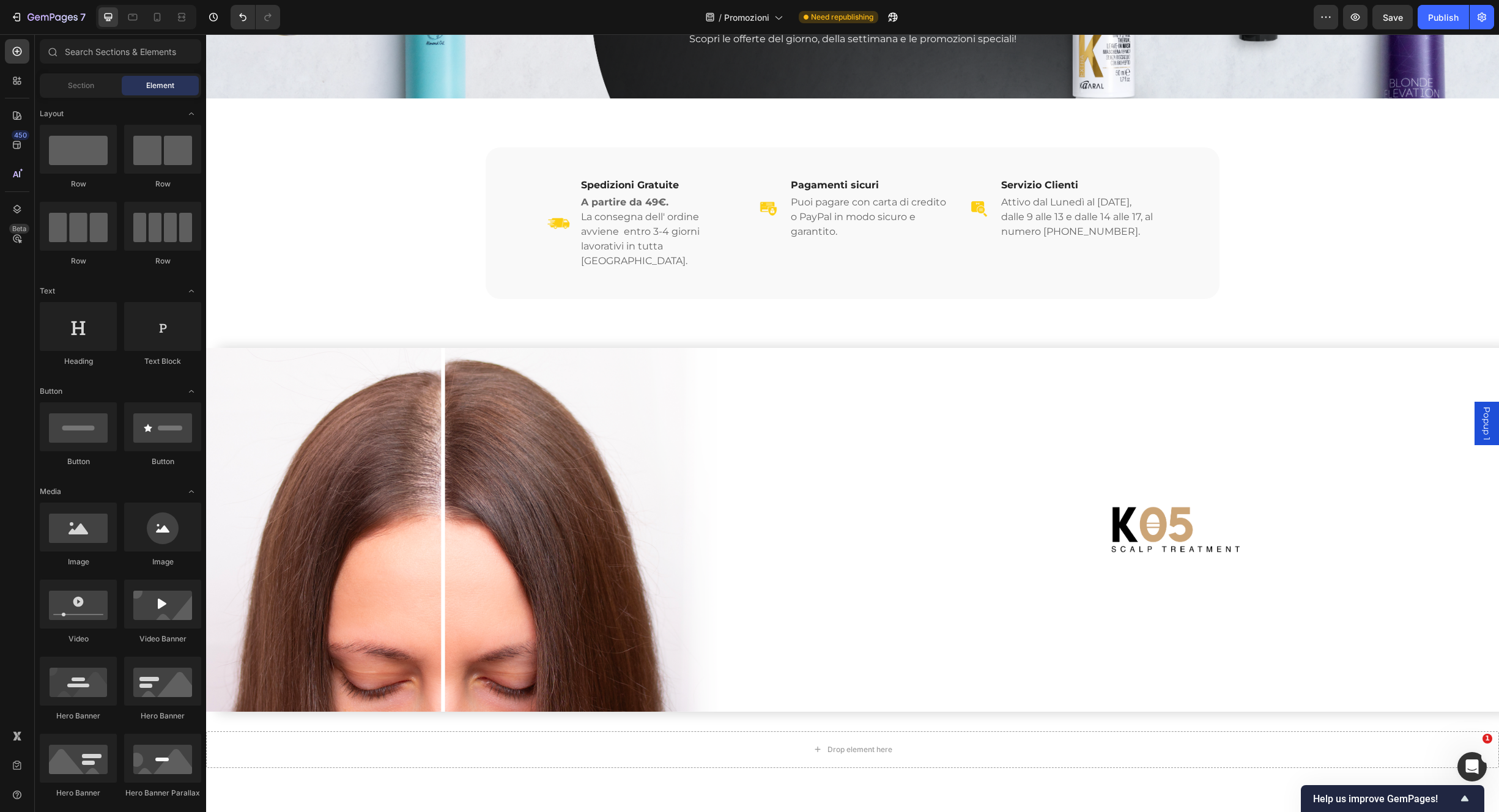
scroll to position [170, 0]
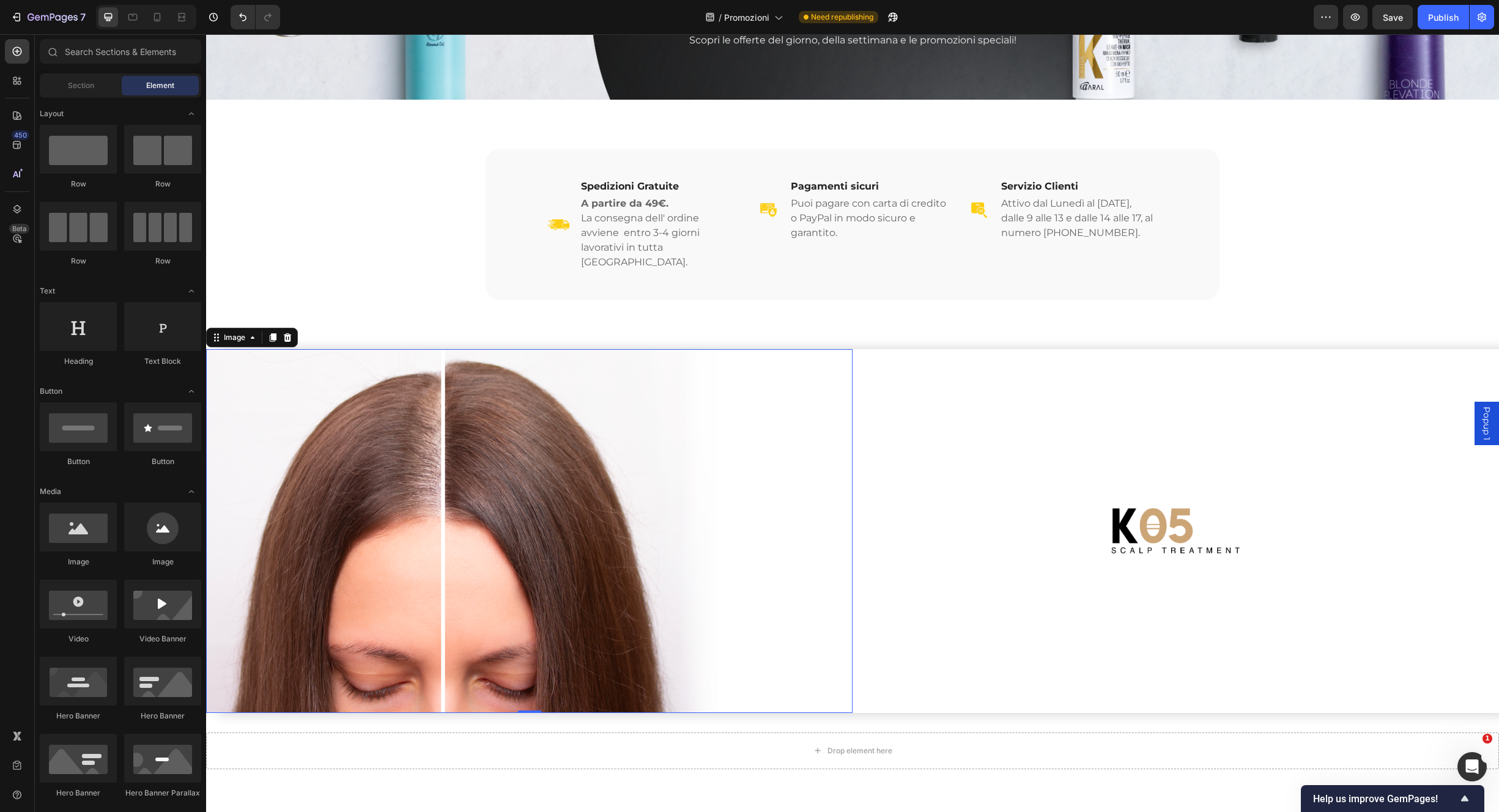
drag, startPoint x: 657, startPoint y: 571, endPoint x: 656, endPoint y: 587, distance: 16.0
click at [657, 572] on img at bounding box center [529, 531] width 647 height 364
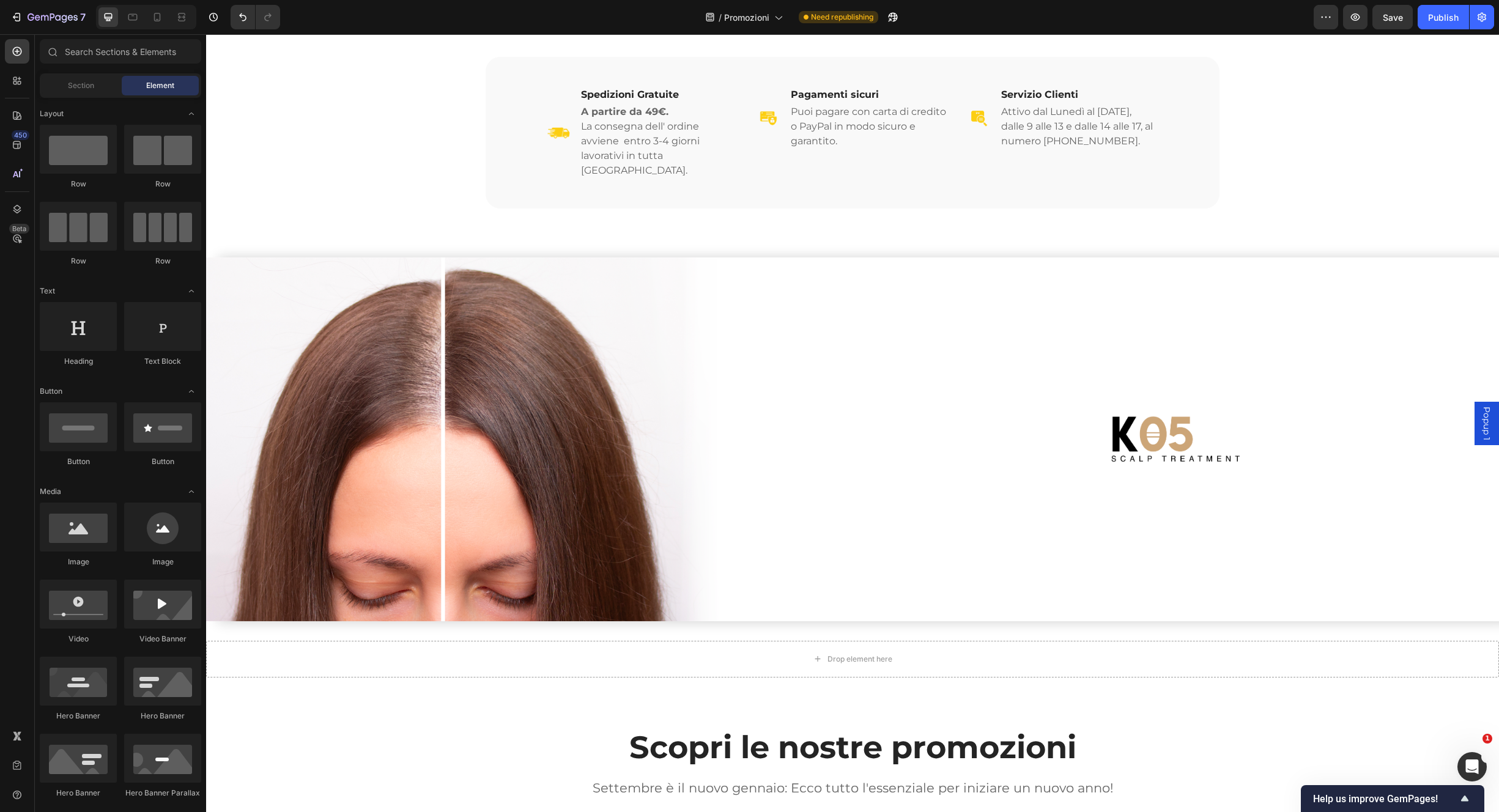
scroll to position [256, 0]
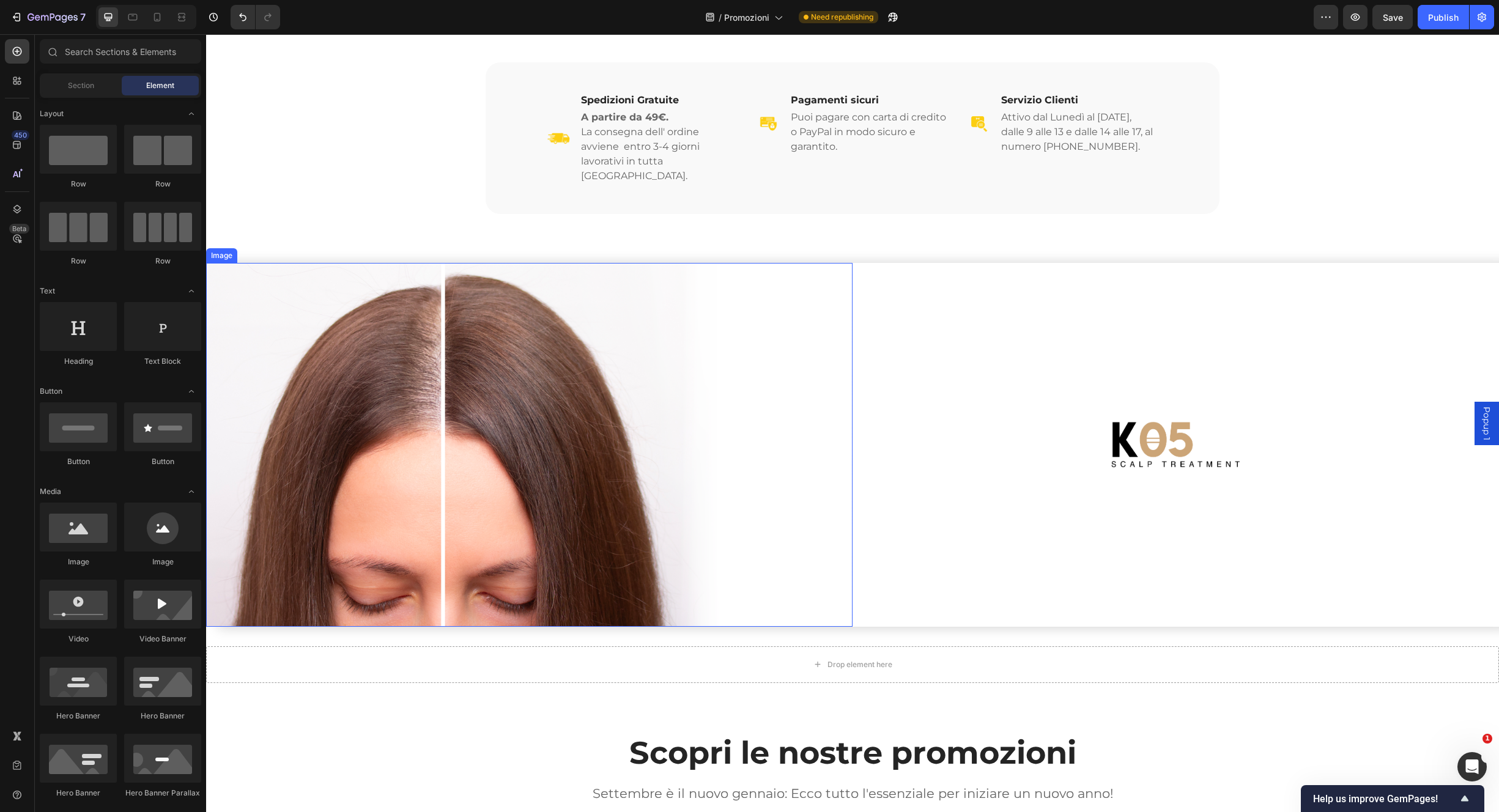
click at [423, 520] on img at bounding box center [529, 445] width 647 height 364
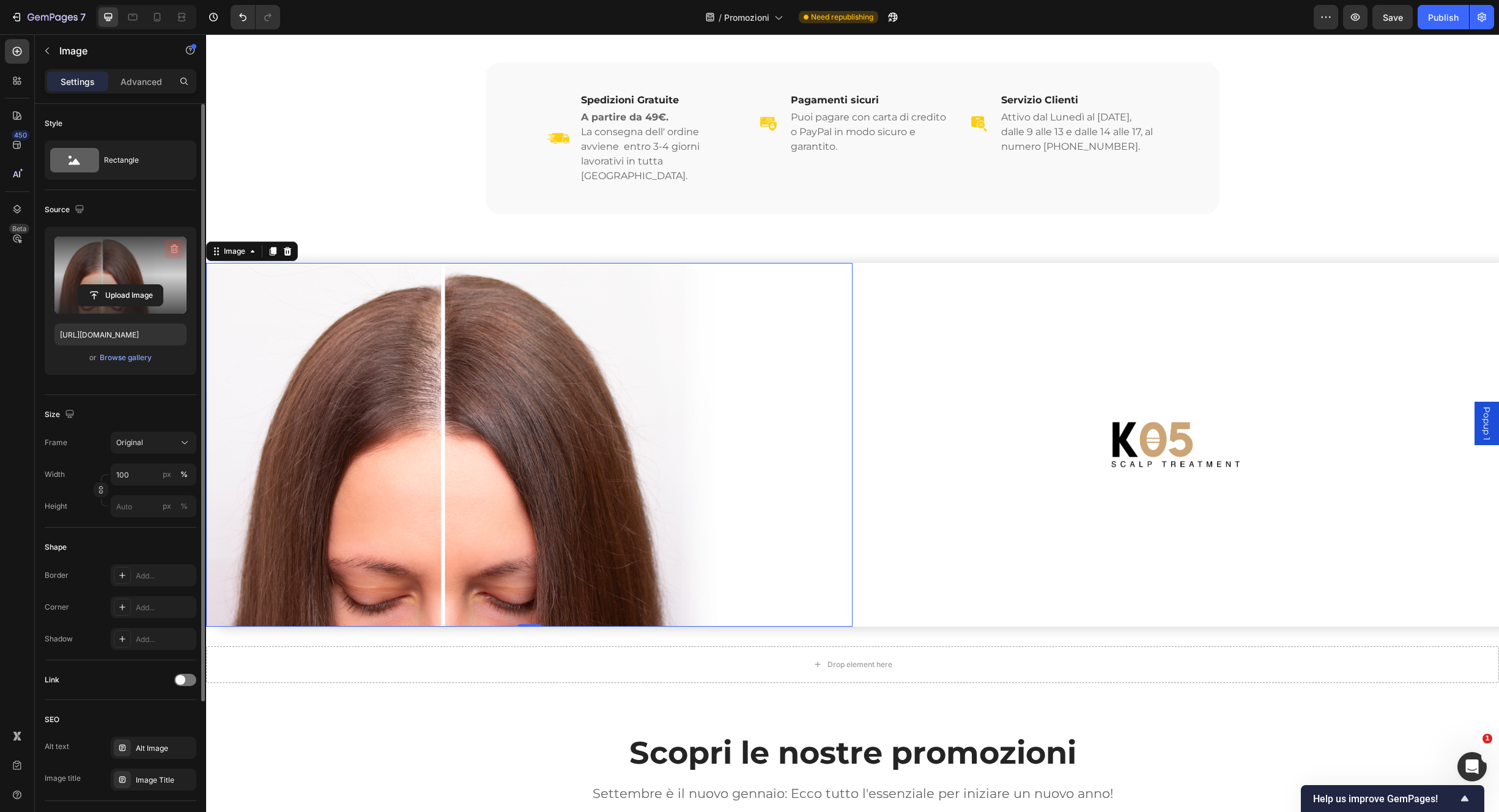
click at [174, 248] on icon "button" at bounding box center [174, 249] width 12 height 12
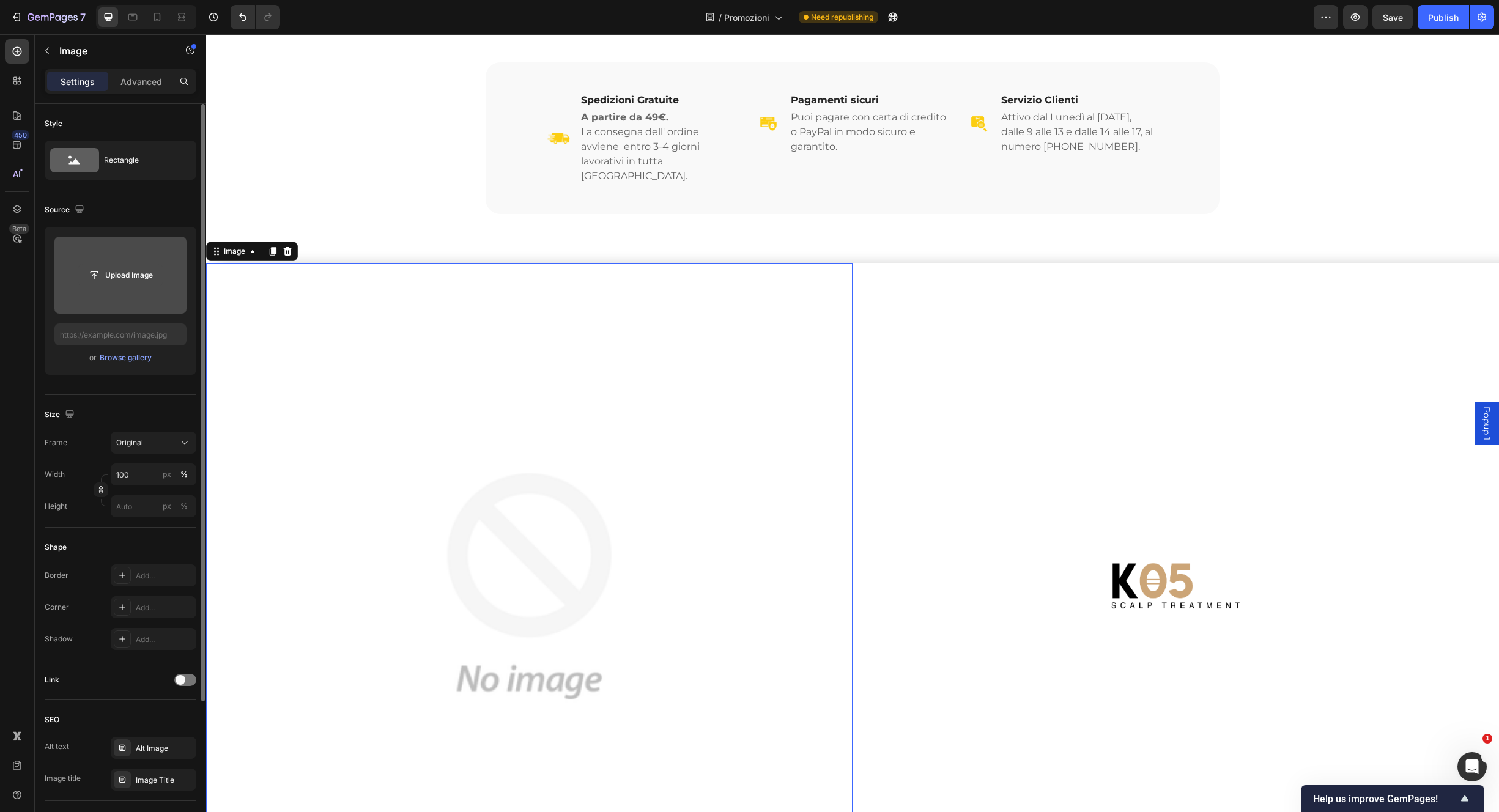
click at [133, 277] on input "file" at bounding box center [120, 275] width 84 height 21
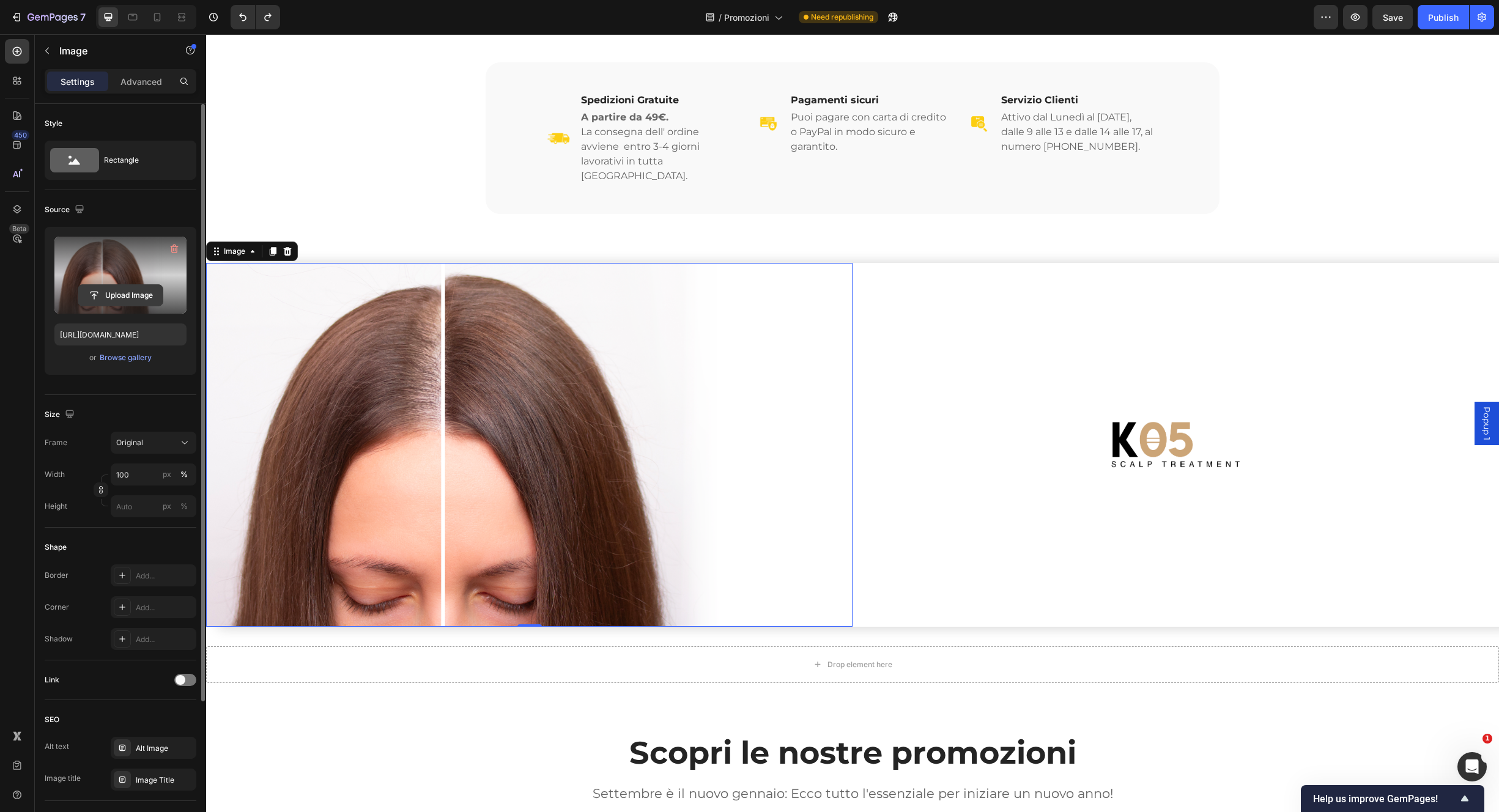
click at [135, 292] on input "file" at bounding box center [120, 295] width 84 height 21
type input "https://cdn.shopify.com/s/files/1/0825/5121/0332/files/gempages_512490839532897…"
click at [911, 305] on div "Image" at bounding box center [1176, 445] width 647 height 364
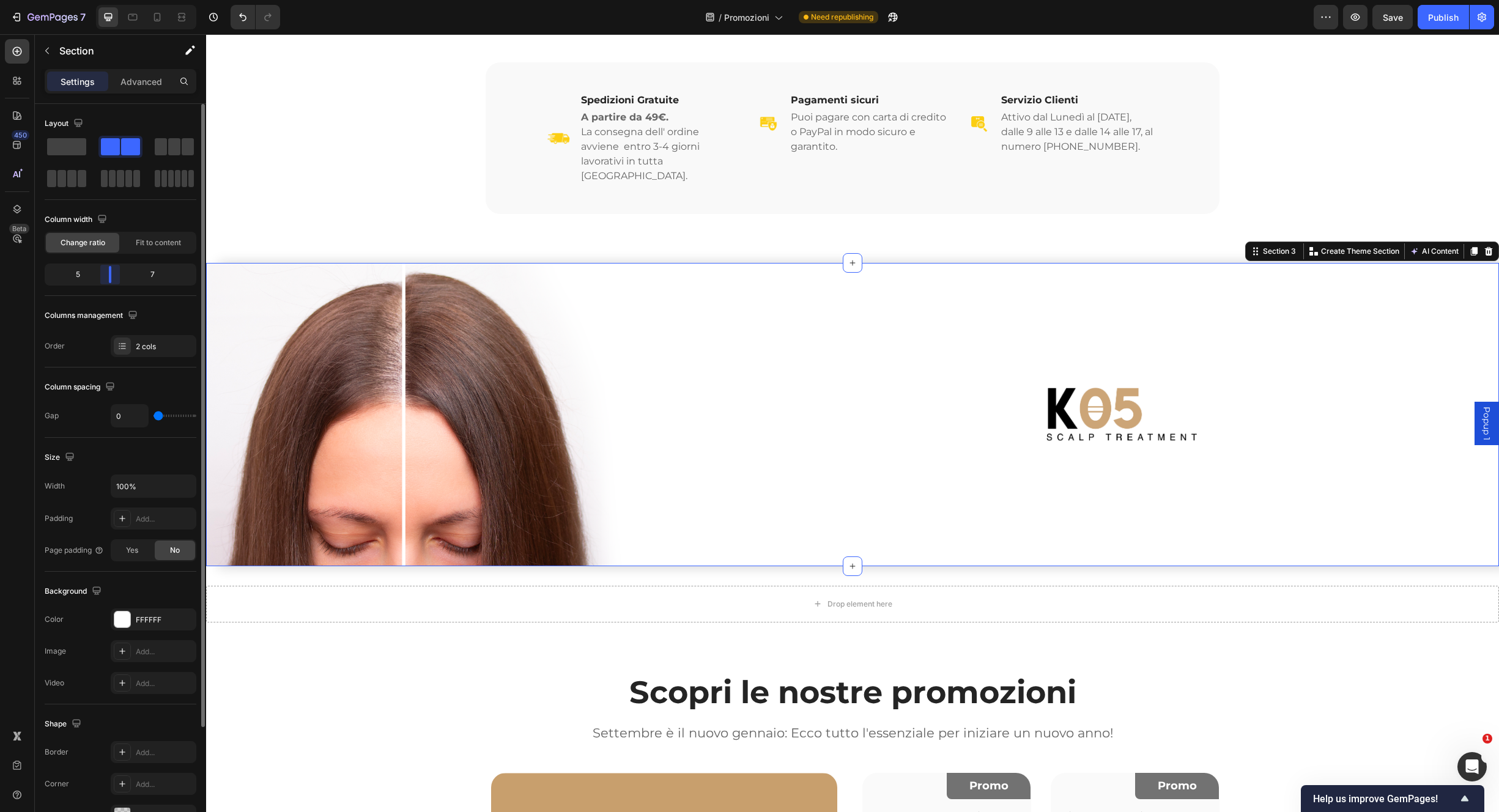
drag, startPoint x: 118, startPoint y: 278, endPoint x: 106, endPoint y: 277, distance: 12.0
click at [106, 0] on body "7 Version history / Promozioni Need republishing Preview Save Publish 450 Beta …" at bounding box center [750, 0] width 1499 height 0
click at [1071, 415] on img at bounding box center [1122, 414] width 151 height 55
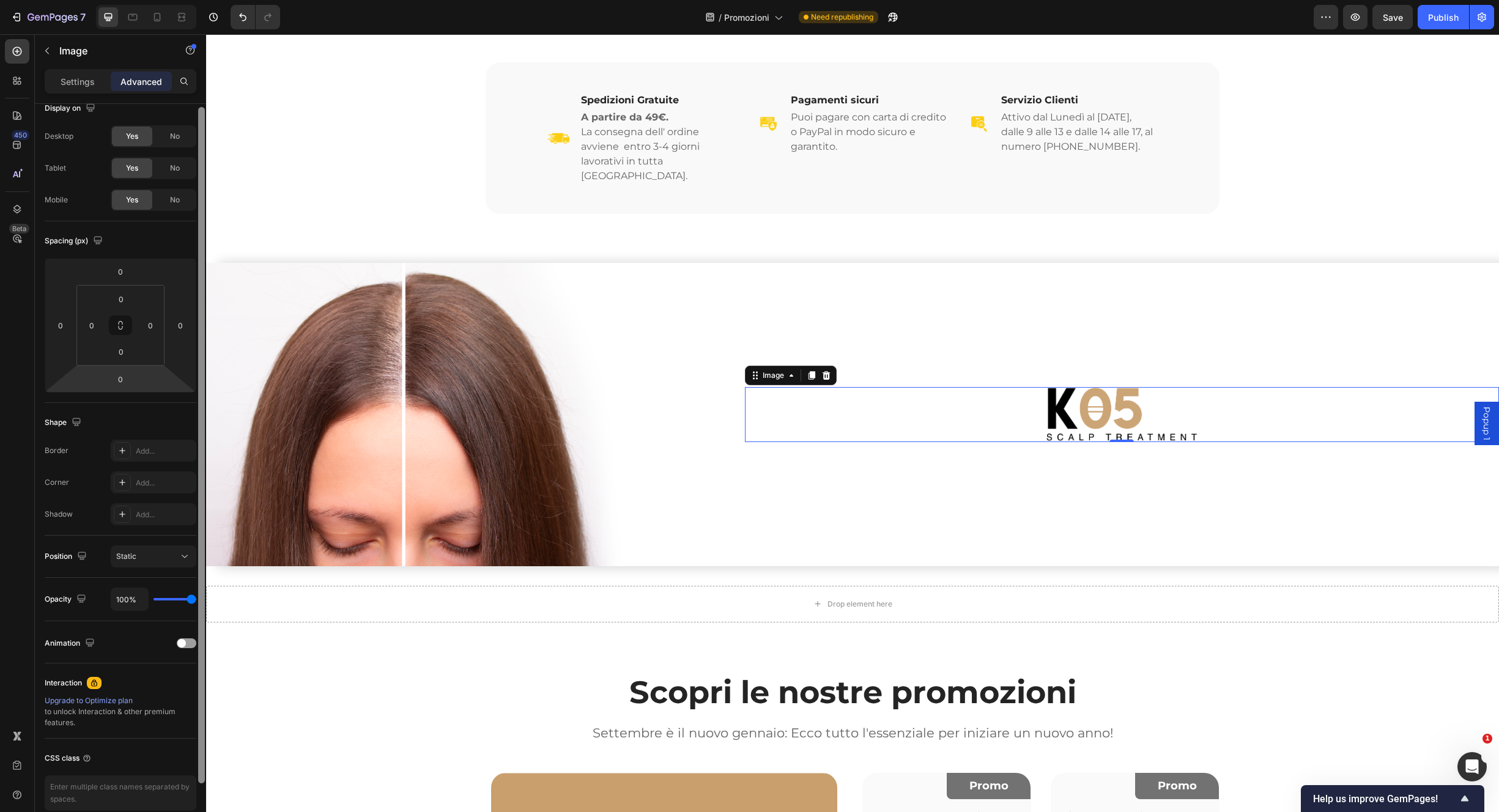
click at [201, 477] on div at bounding box center [202, 445] width 7 height 676
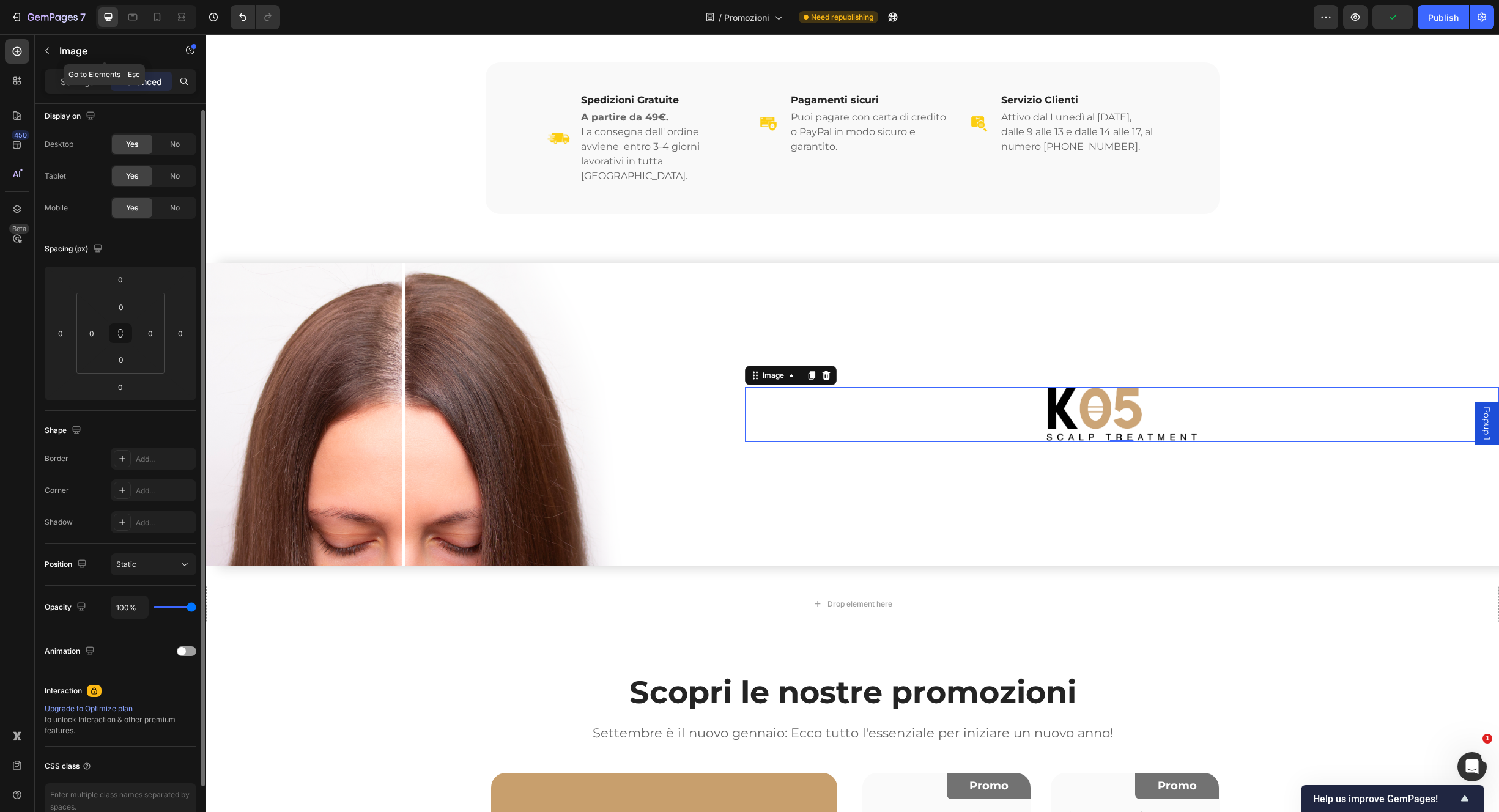
click at [45, 50] on icon "button" at bounding box center [47, 51] width 3 height 7
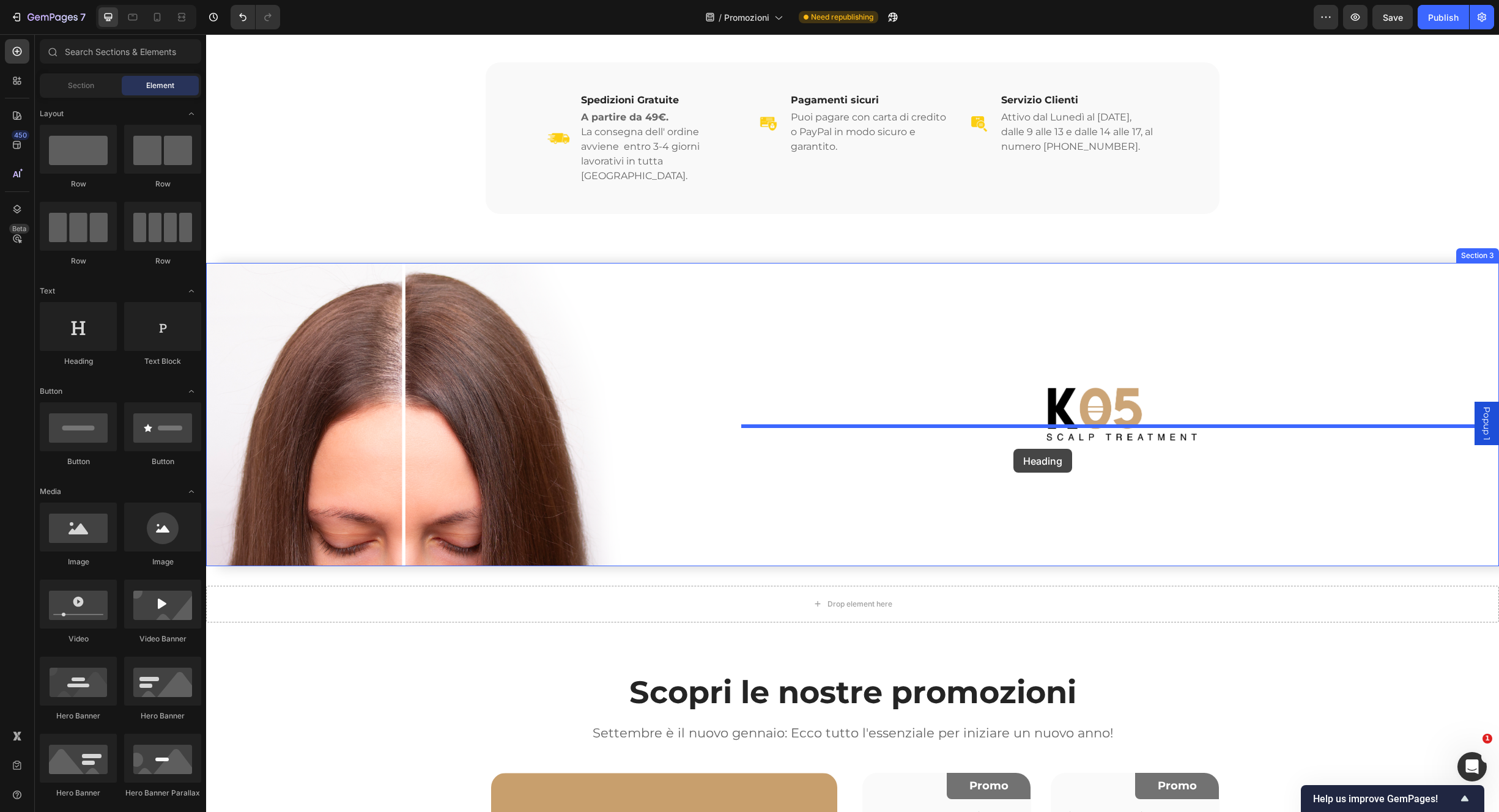
drag, startPoint x: 310, startPoint y: 372, endPoint x: 1013, endPoint y: 449, distance: 707.2
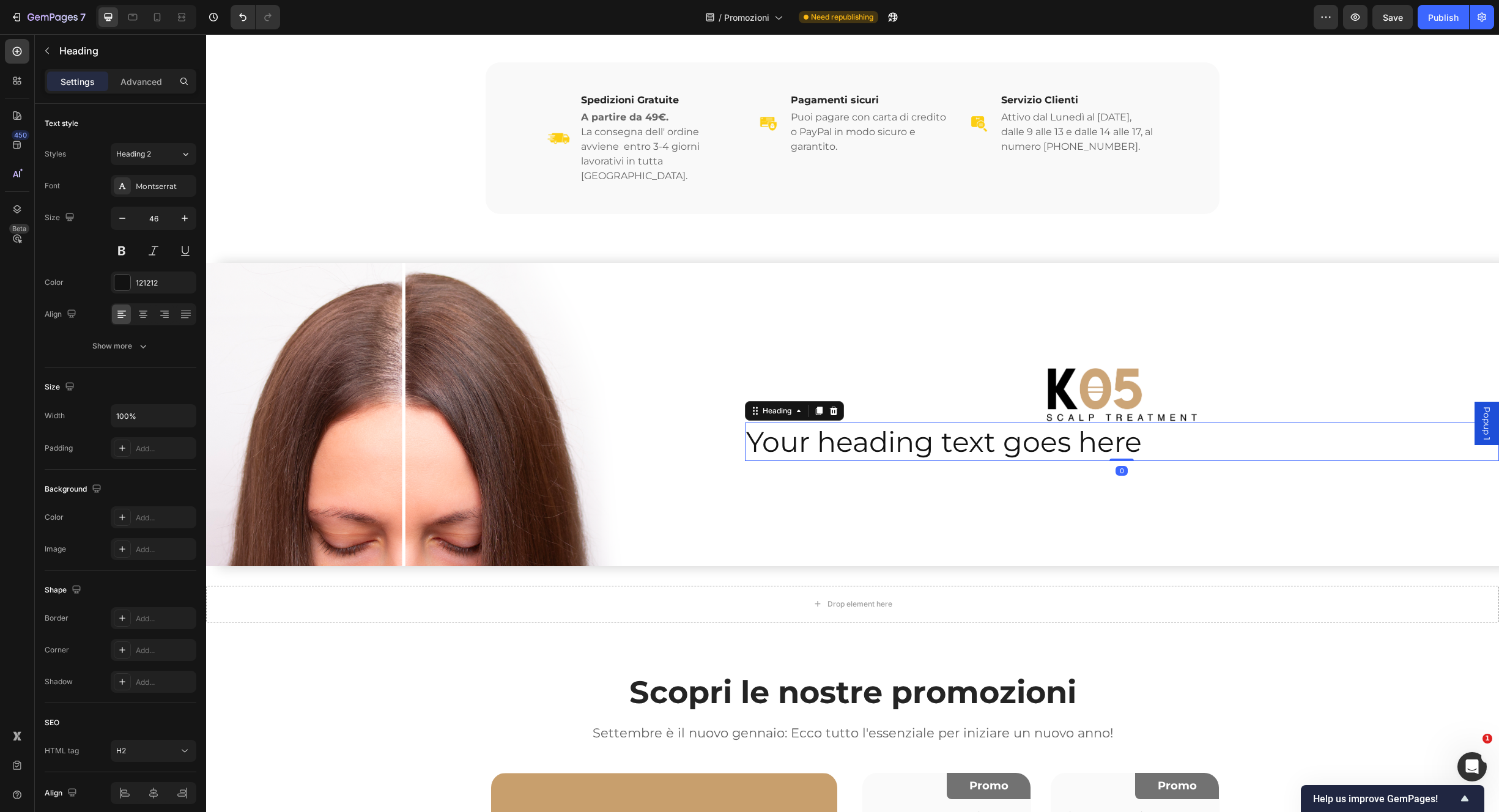
click at [1093, 429] on h2 "Your heading text goes here" at bounding box center [1122, 442] width 755 height 39
drag, startPoint x: 1093, startPoint y: 428, endPoint x: 1094, endPoint y: 419, distance: 9.1
click at [1093, 428] on p "Your heading text goes here" at bounding box center [1122, 442] width 752 height 37
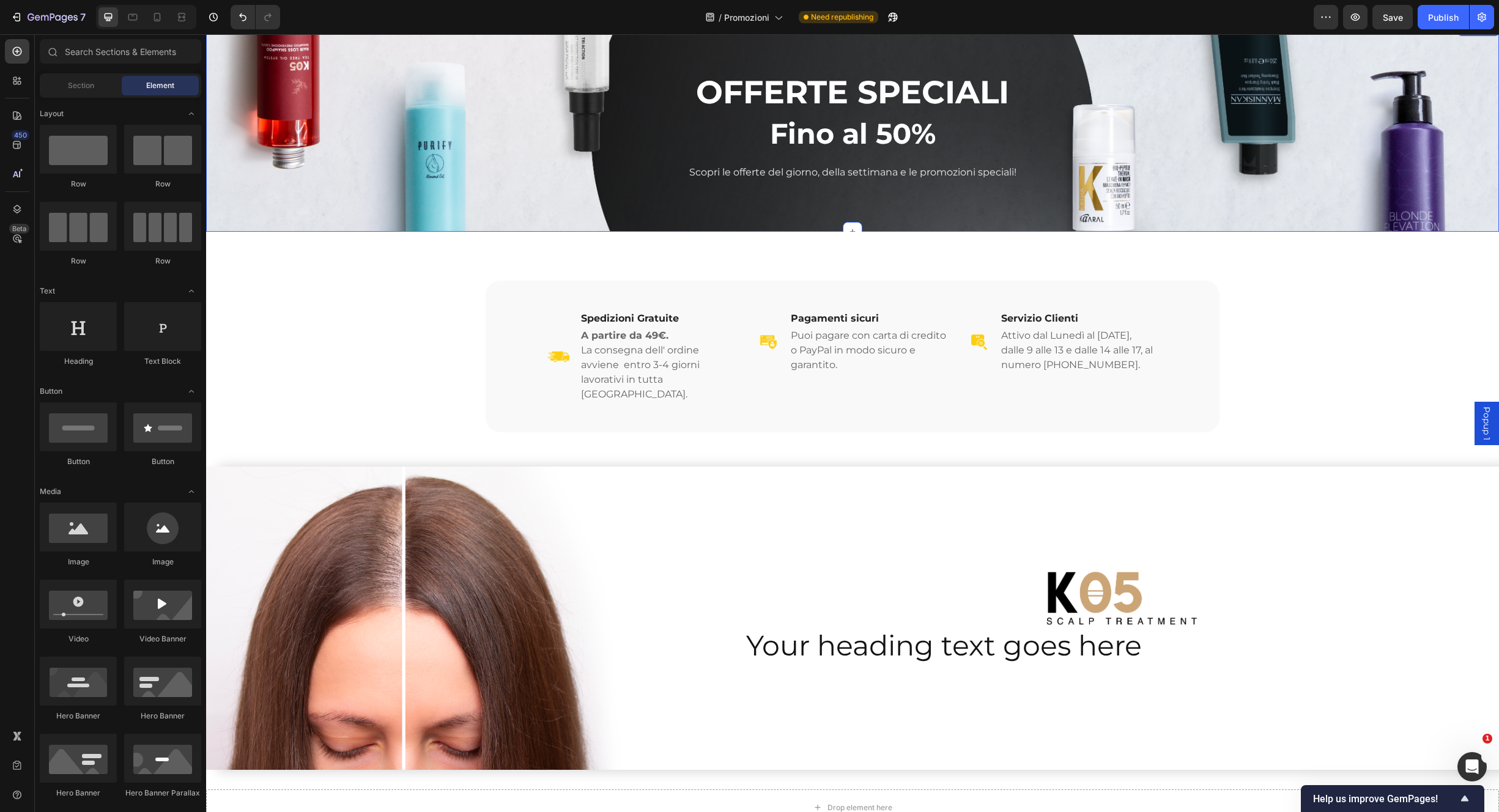
scroll to position [29, 0]
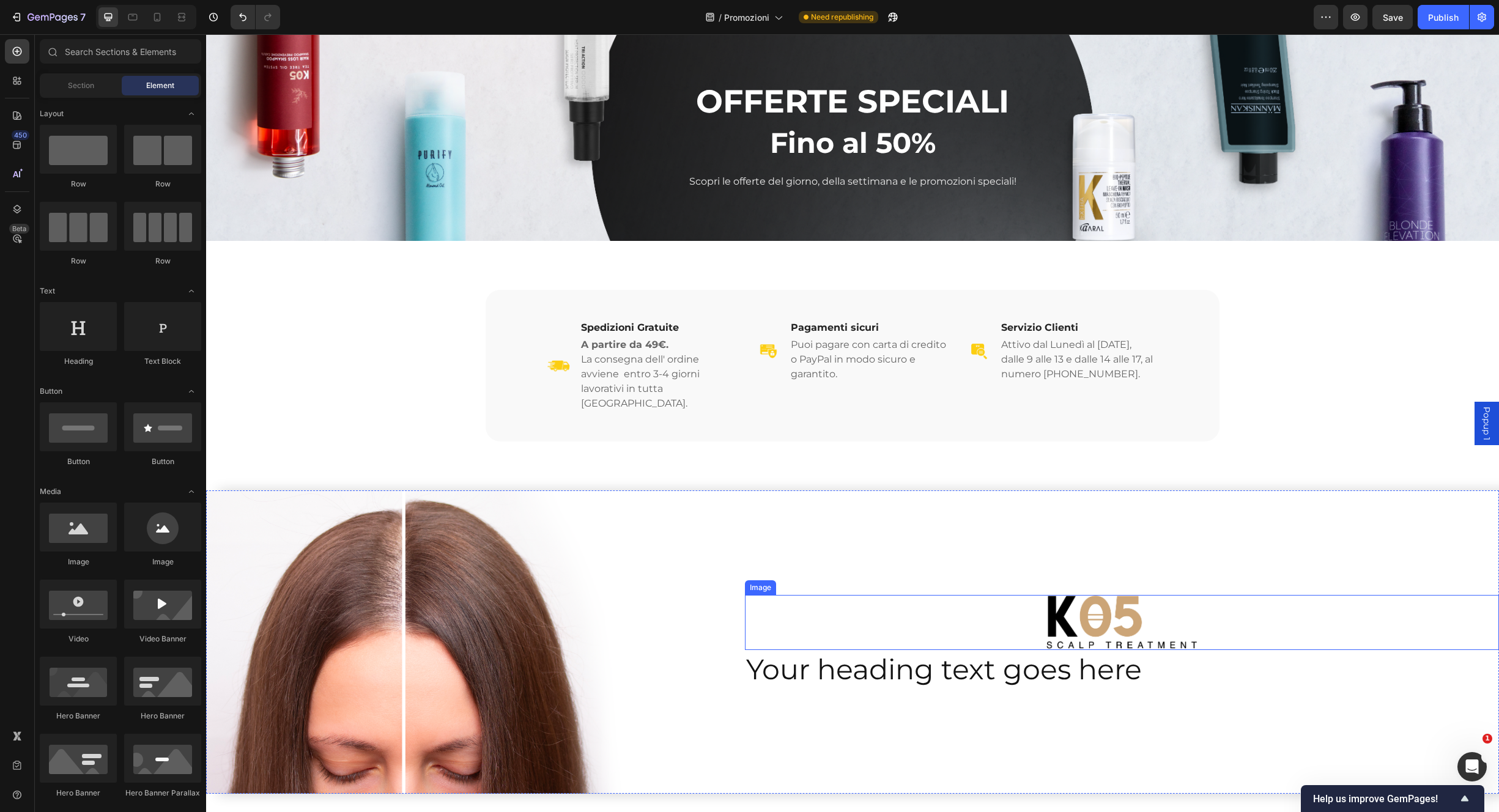
click at [925, 657] on h2 "Your heading text goes here" at bounding box center [1122, 669] width 755 height 39
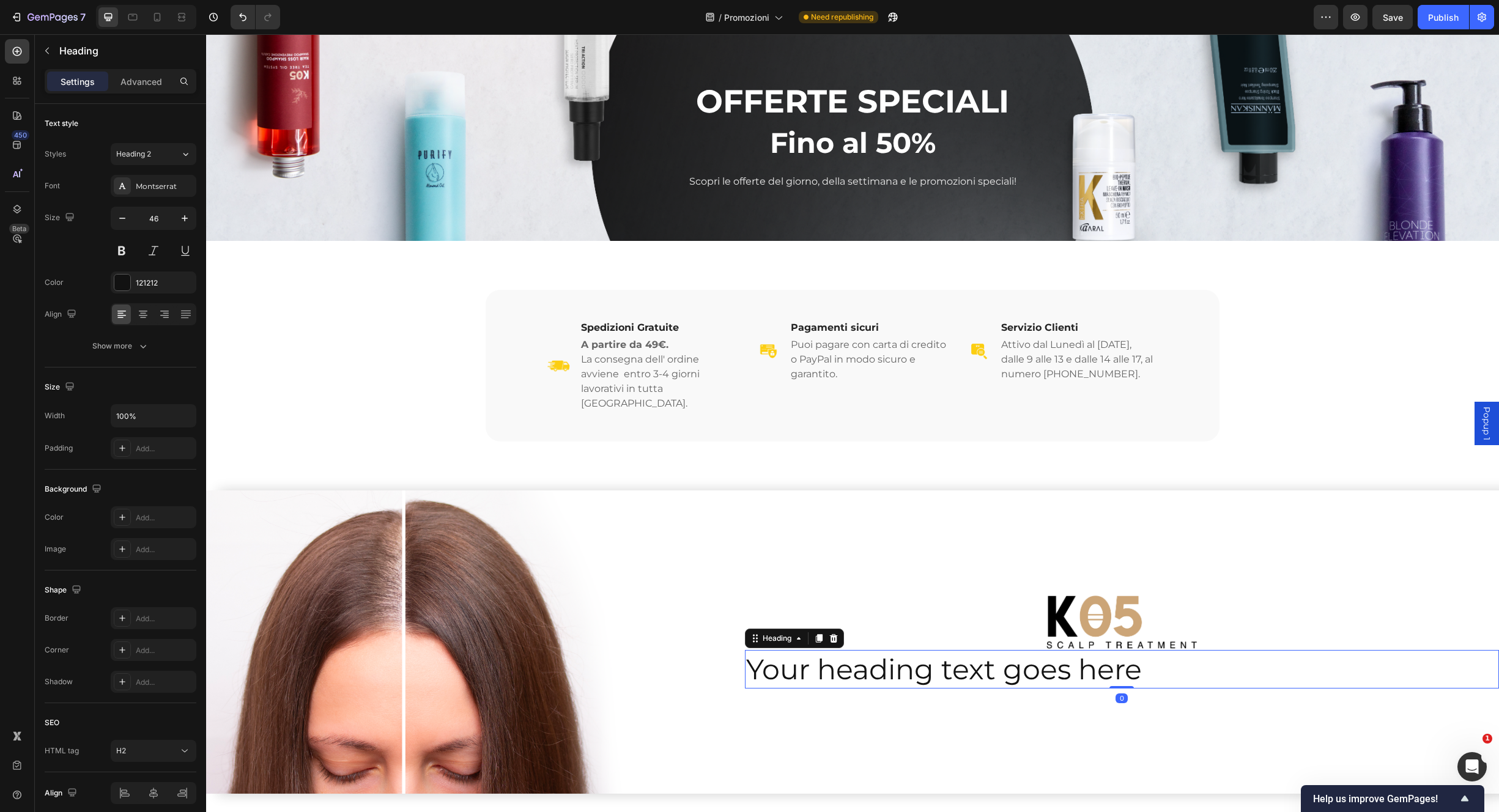
click at [923, 657] on h2 "Your heading text goes here" at bounding box center [1122, 669] width 755 height 39
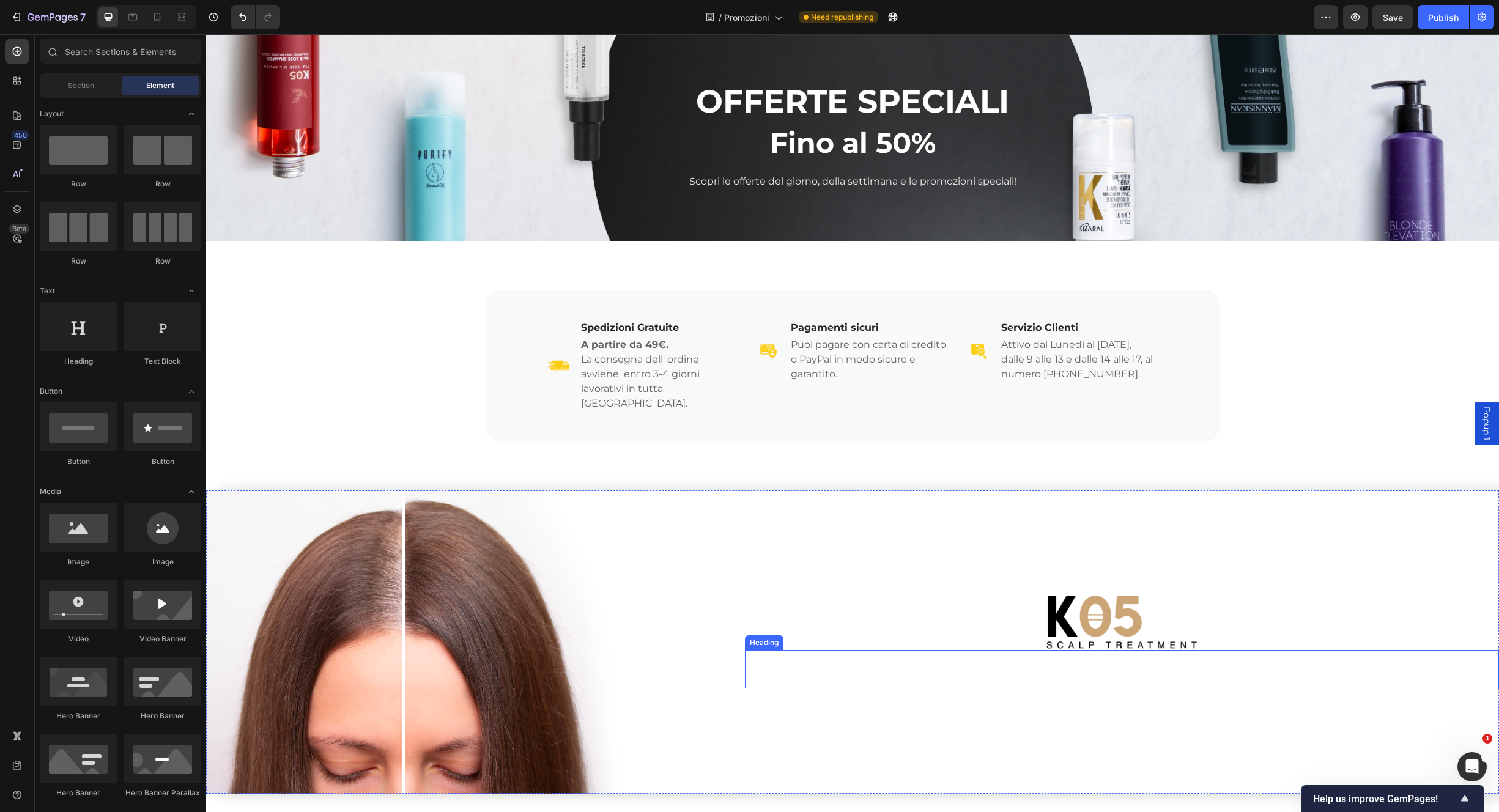
click at [1100, 666] on p "Rich Text Editor. Editing area: main" at bounding box center [1122, 669] width 752 height 37
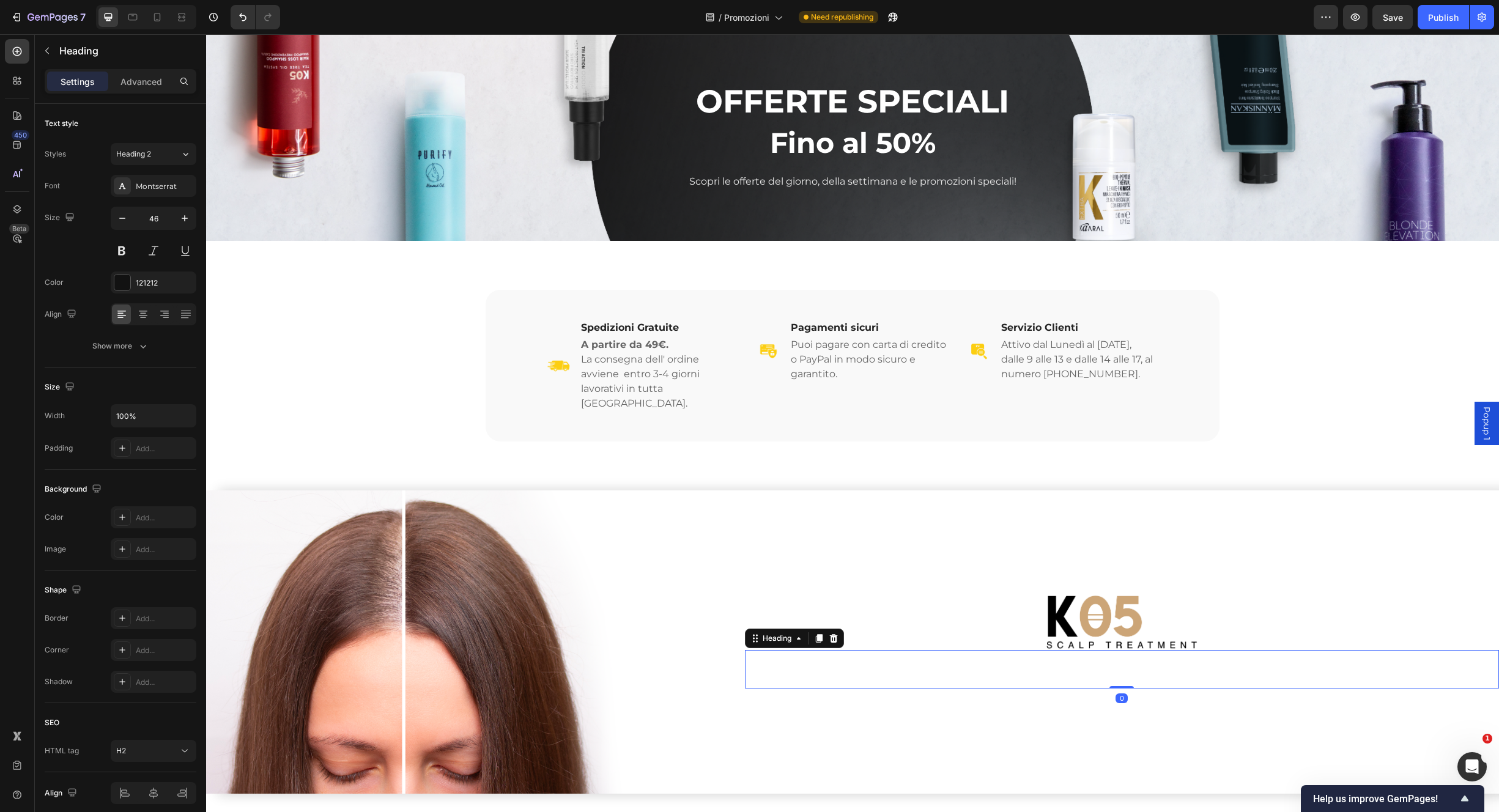
click at [829, 634] on icon at bounding box center [833, 638] width 10 height 10
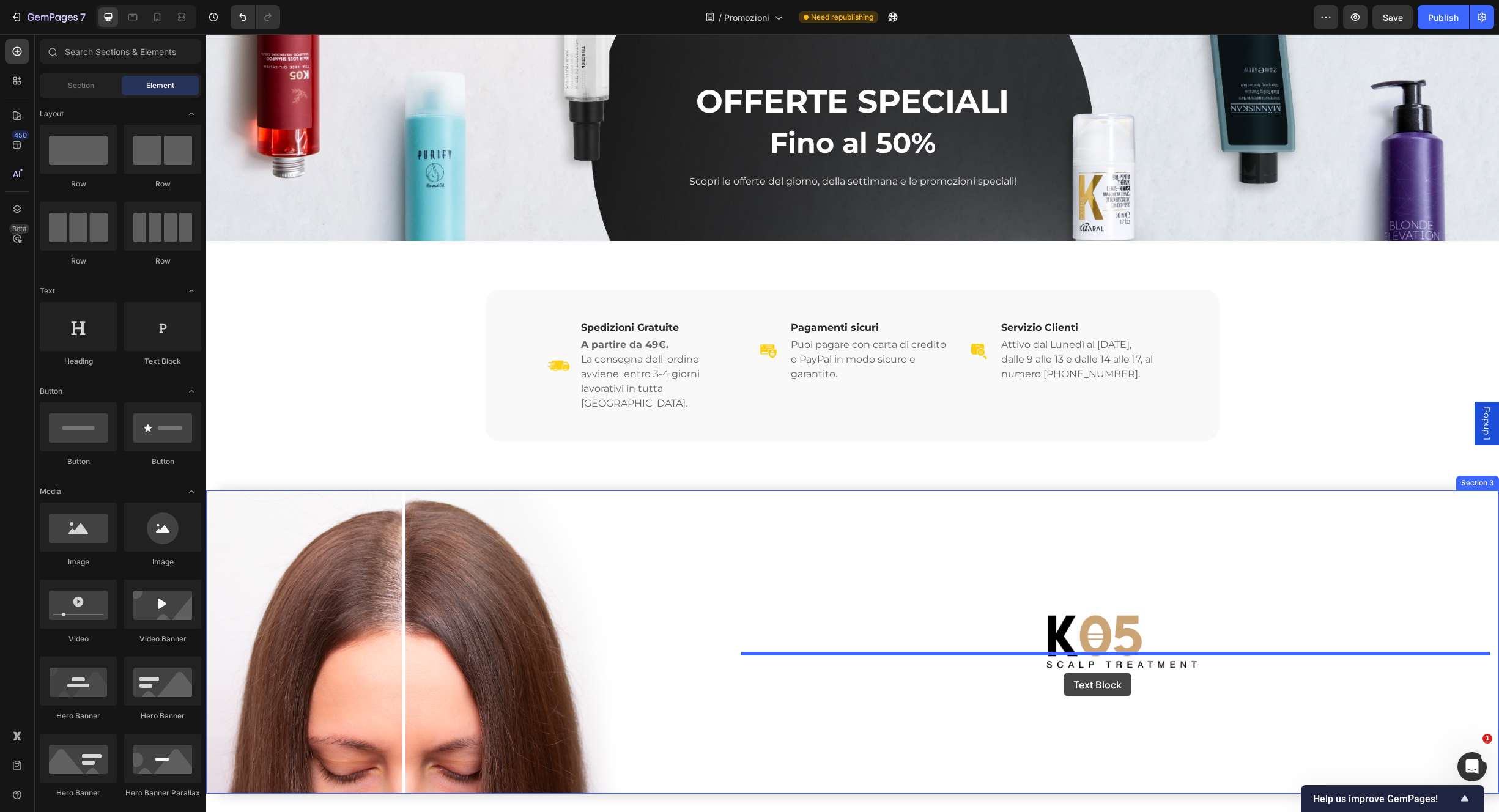
drag, startPoint x: 388, startPoint y: 383, endPoint x: 1076, endPoint y: 666, distance: 743.9
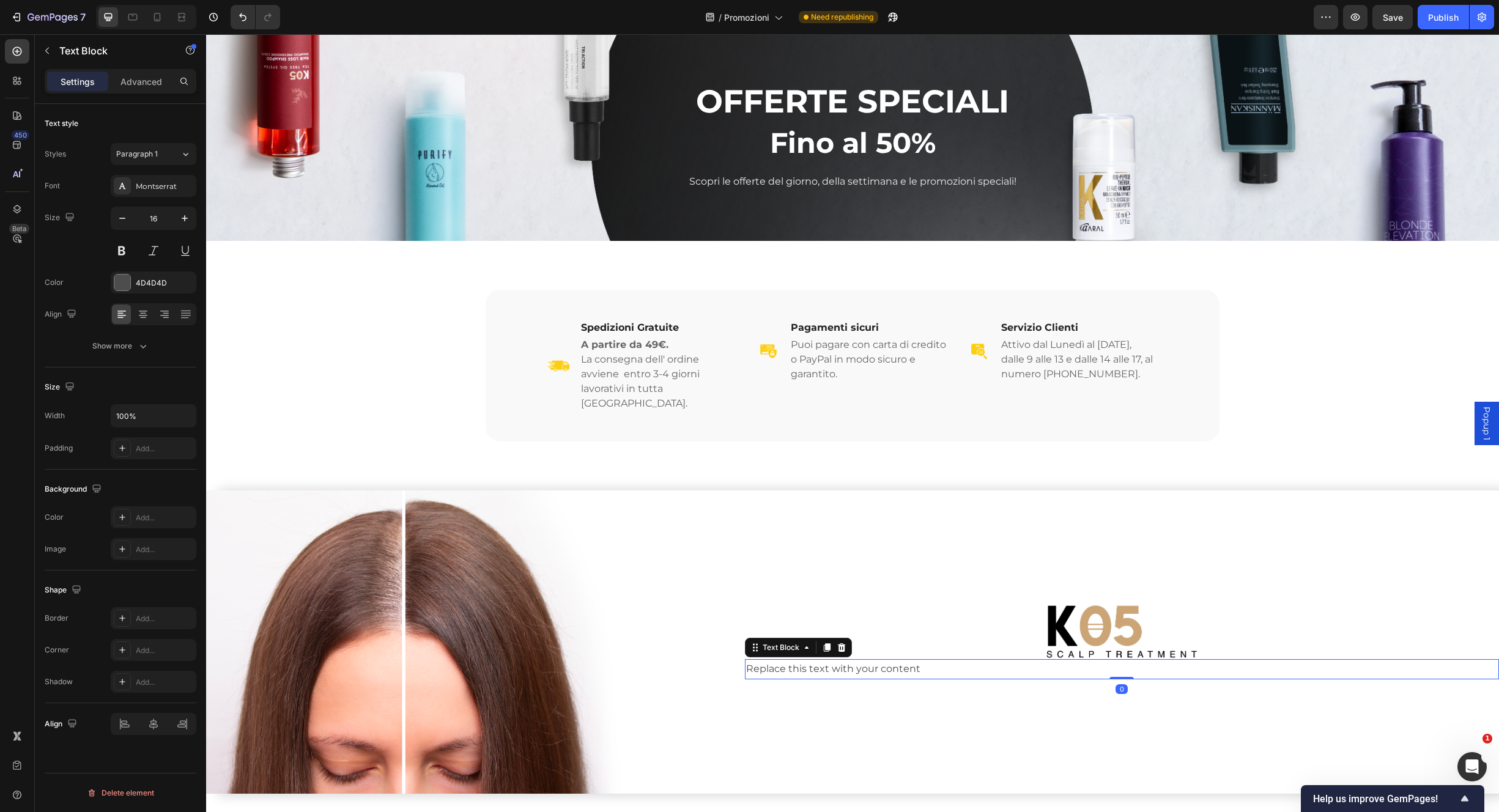
click at [915, 660] on div "Replace this text with your content" at bounding box center [1122, 669] width 755 height 20
click at [919, 661] on p "Replace this text with your content" at bounding box center [1122, 669] width 752 height 17
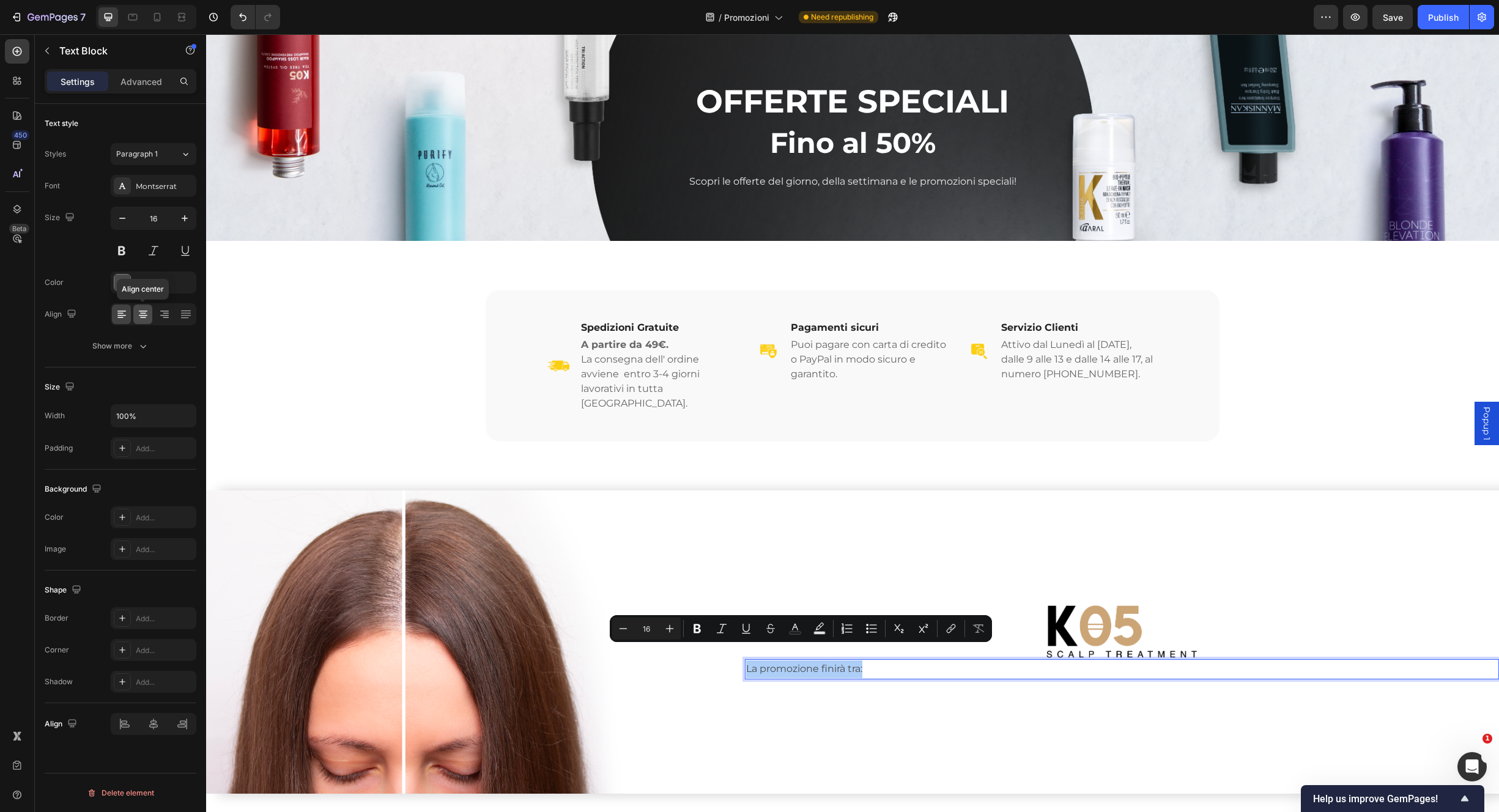
click at [151, 317] on div at bounding box center [143, 314] width 19 height 19
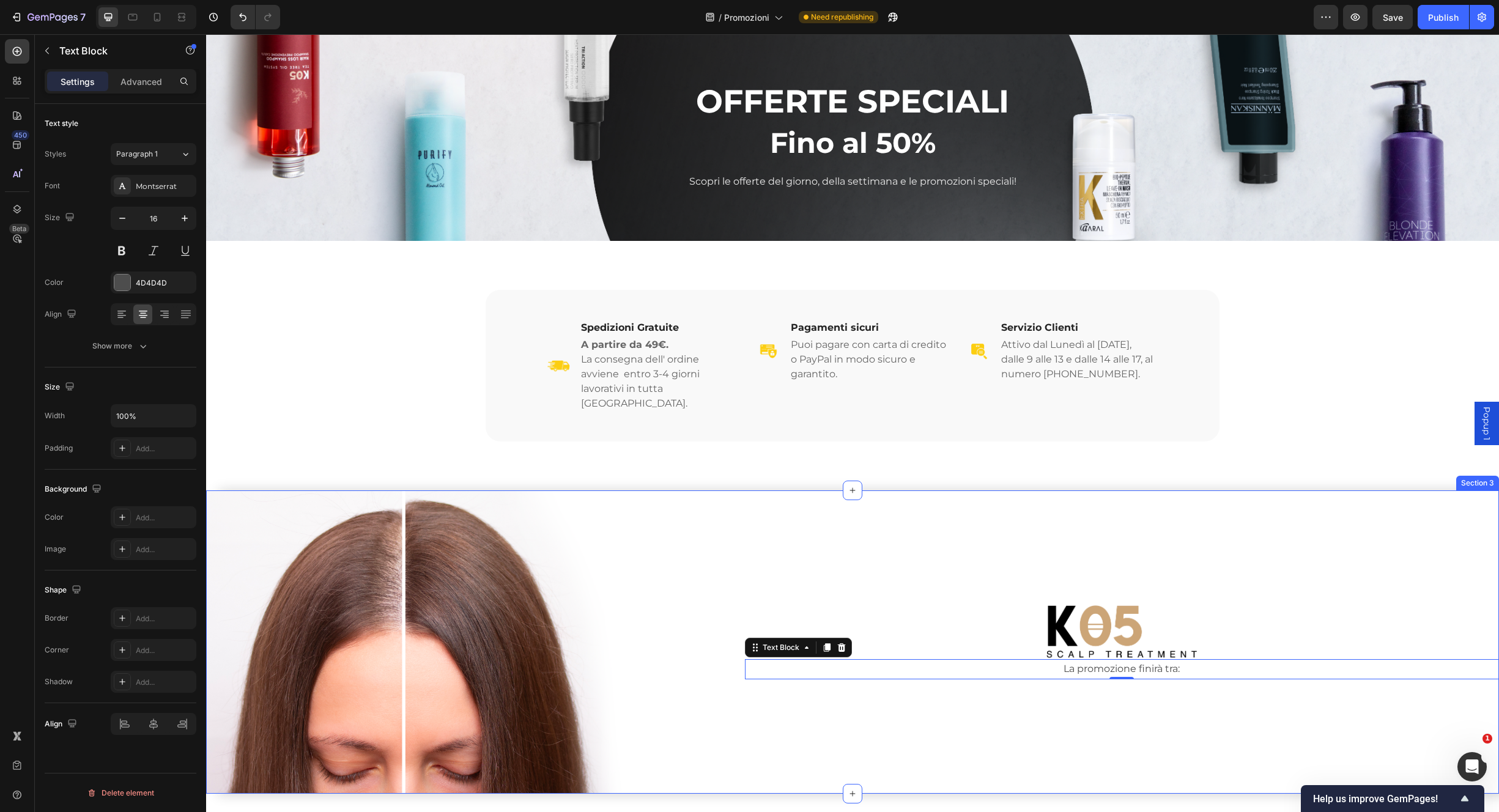
click at [1133, 586] on div "Image La promozione finirà tra: Text Block 0" at bounding box center [1122, 642] width 755 height 304
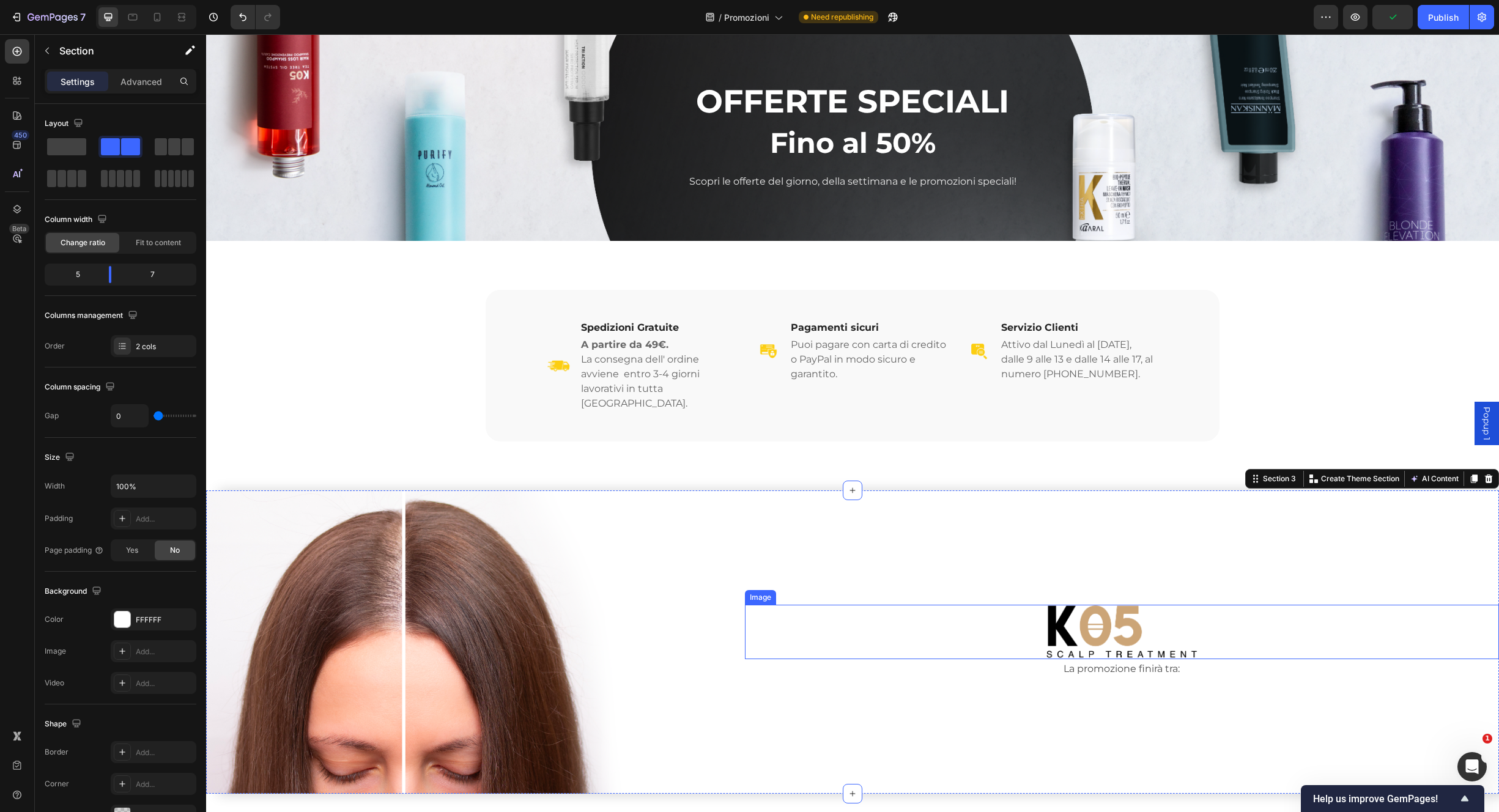
click at [1123, 627] on img at bounding box center [1122, 632] width 151 height 55
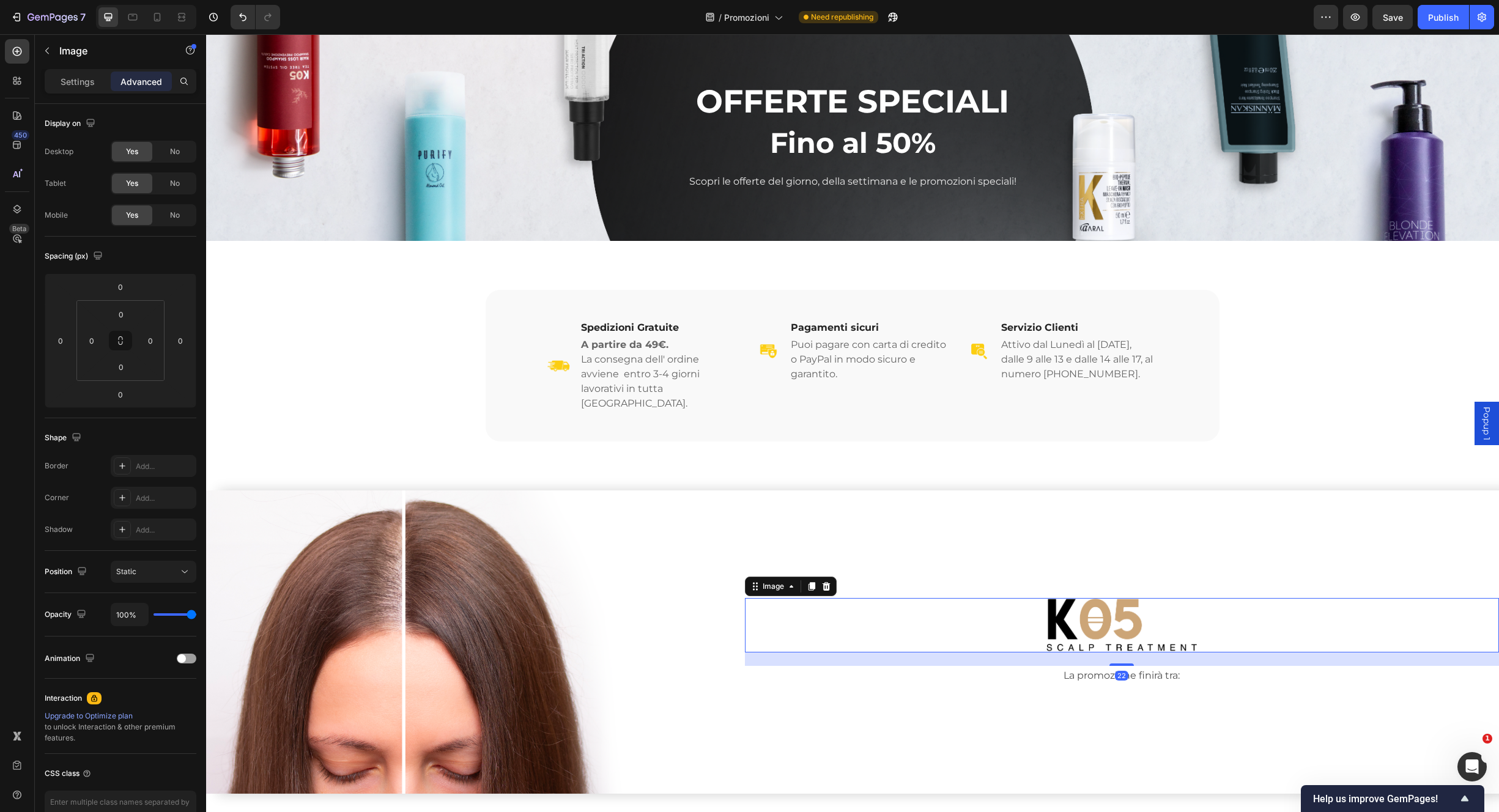
drag, startPoint x: 1117, startPoint y: 643, endPoint x: 1126, endPoint y: 661, distance: 20.1
click at [1114, 653] on div "22" at bounding box center [1122, 653] width 755 height 0
type input "24"
click at [1145, 668] on p "La promozione finirà tra:" at bounding box center [1122, 676] width 752 height 17
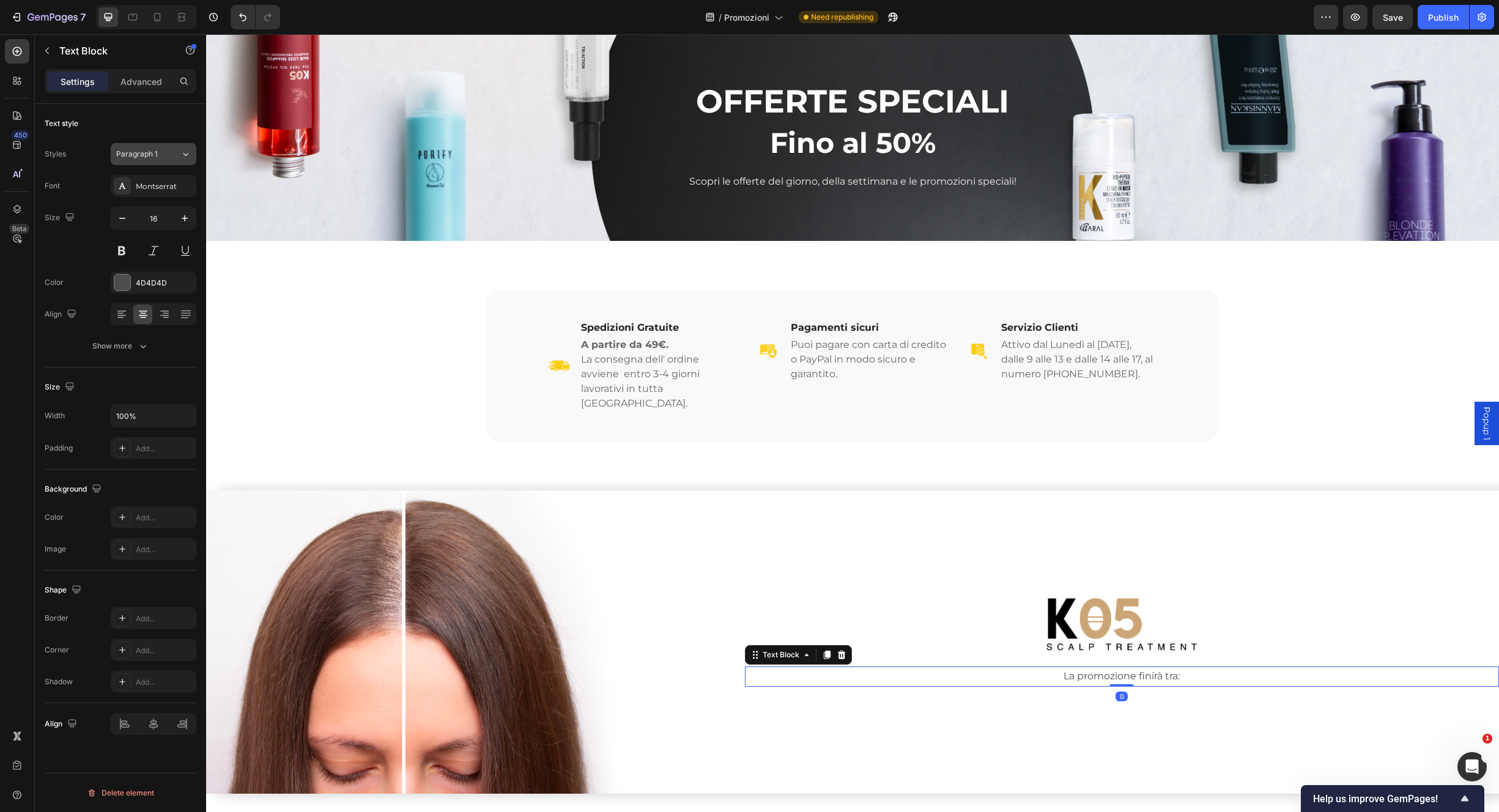
click at [185, 161] on button "Paragraph 1" at bounding box center [153, 153] width 85 height 22
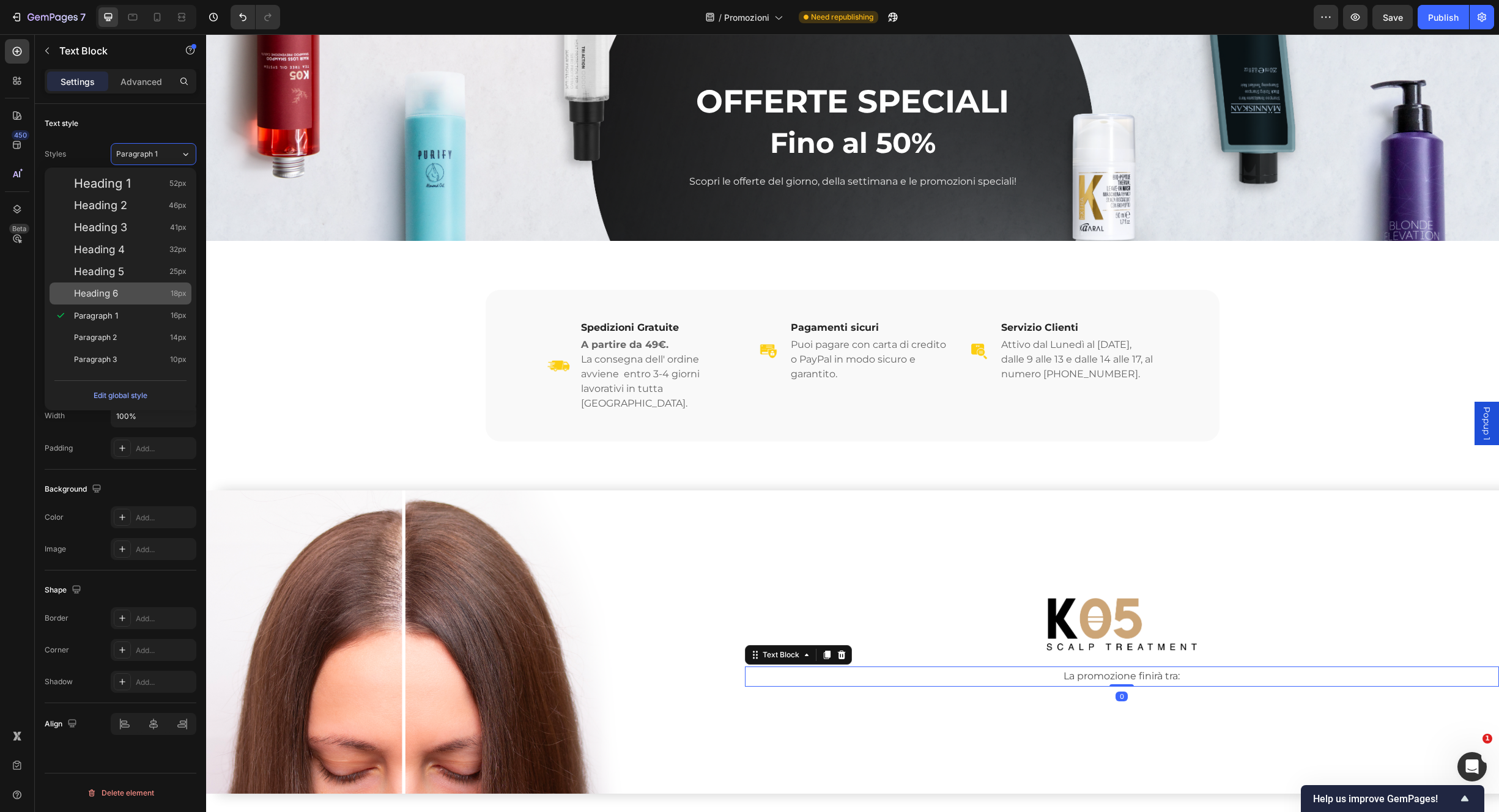
click at [153, 292] on div "Heading 6 18px" at bounding box center [130, 293] width 112 height 12
type input "18"
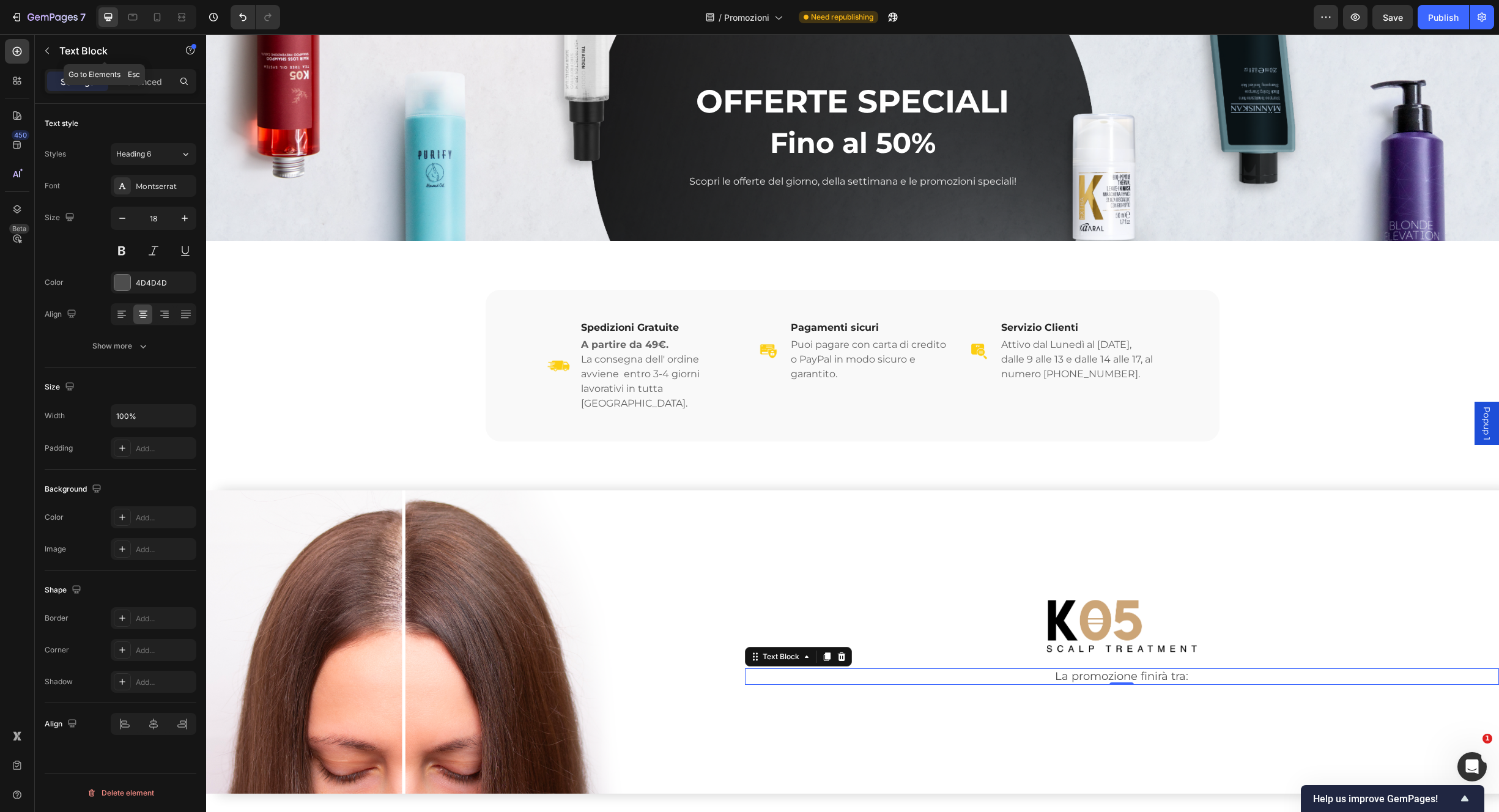
click at [46, 50] on icon "button" at bounding box center [47, 51] width 3 height 7
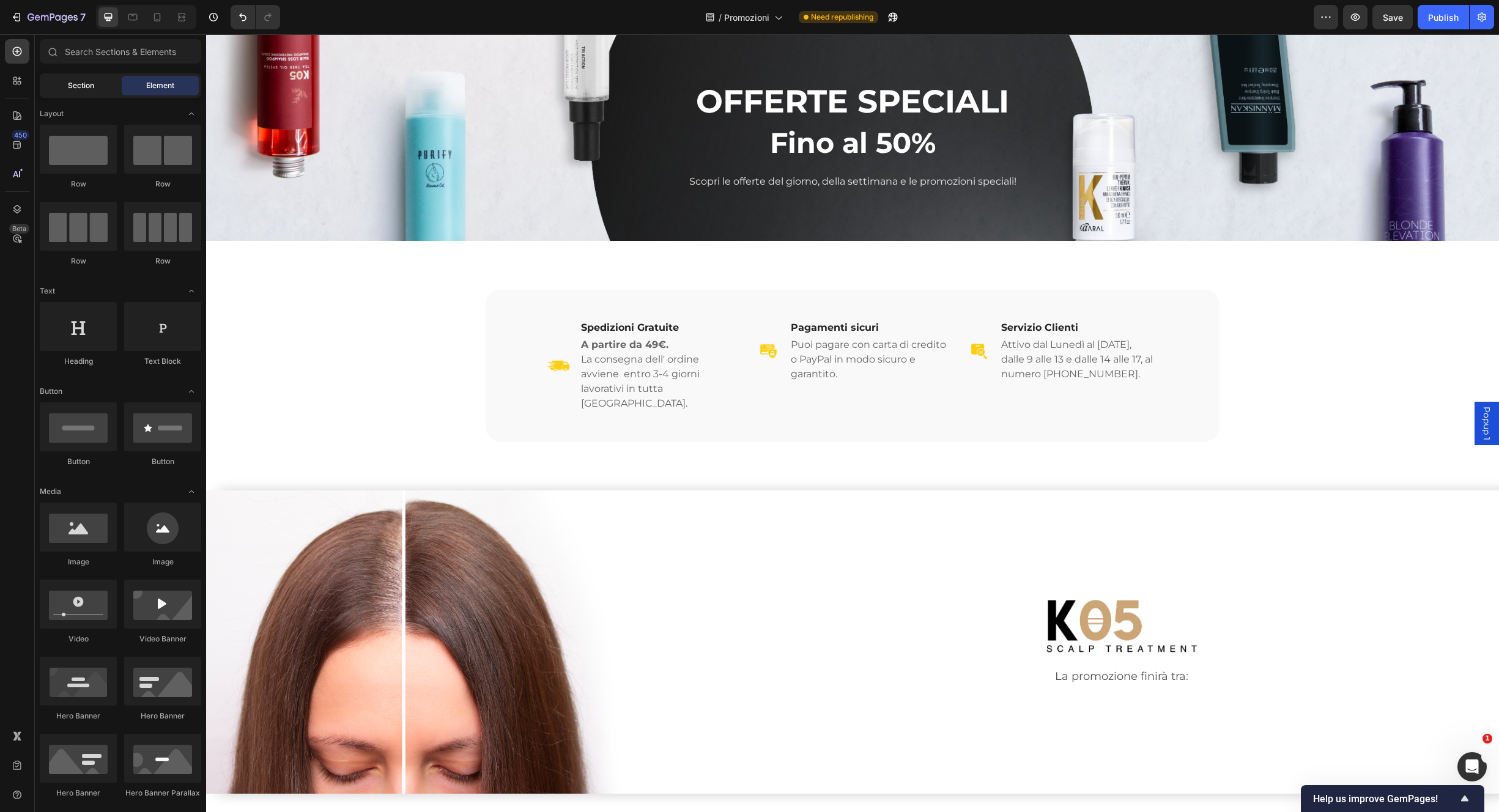
click at [91, 87] on span "Section" at bounding box center [81, 85] width 26 height 11
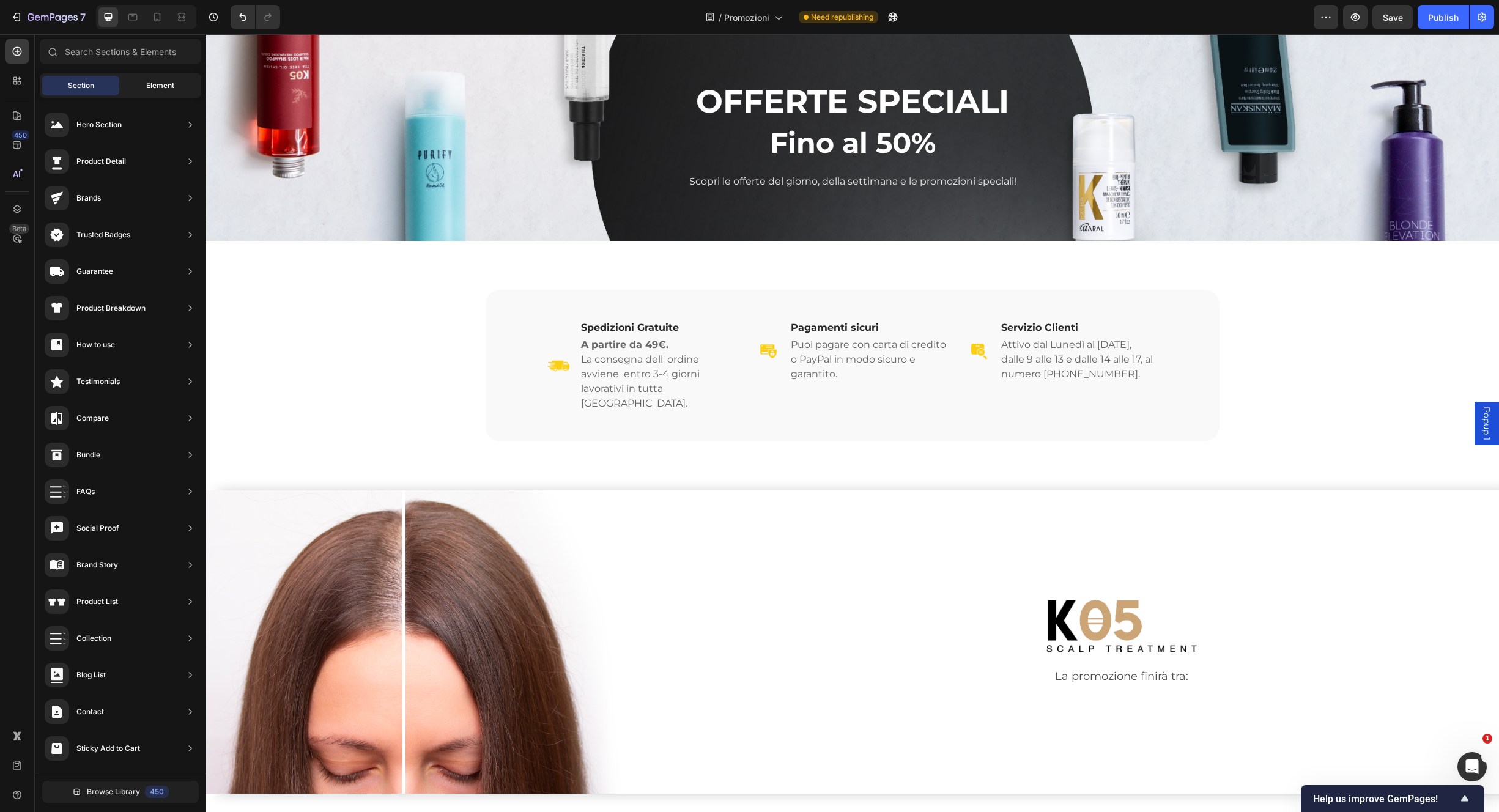
click at [151, 83] on span "Element" at bounding box center [160, 85] width 28 height 11
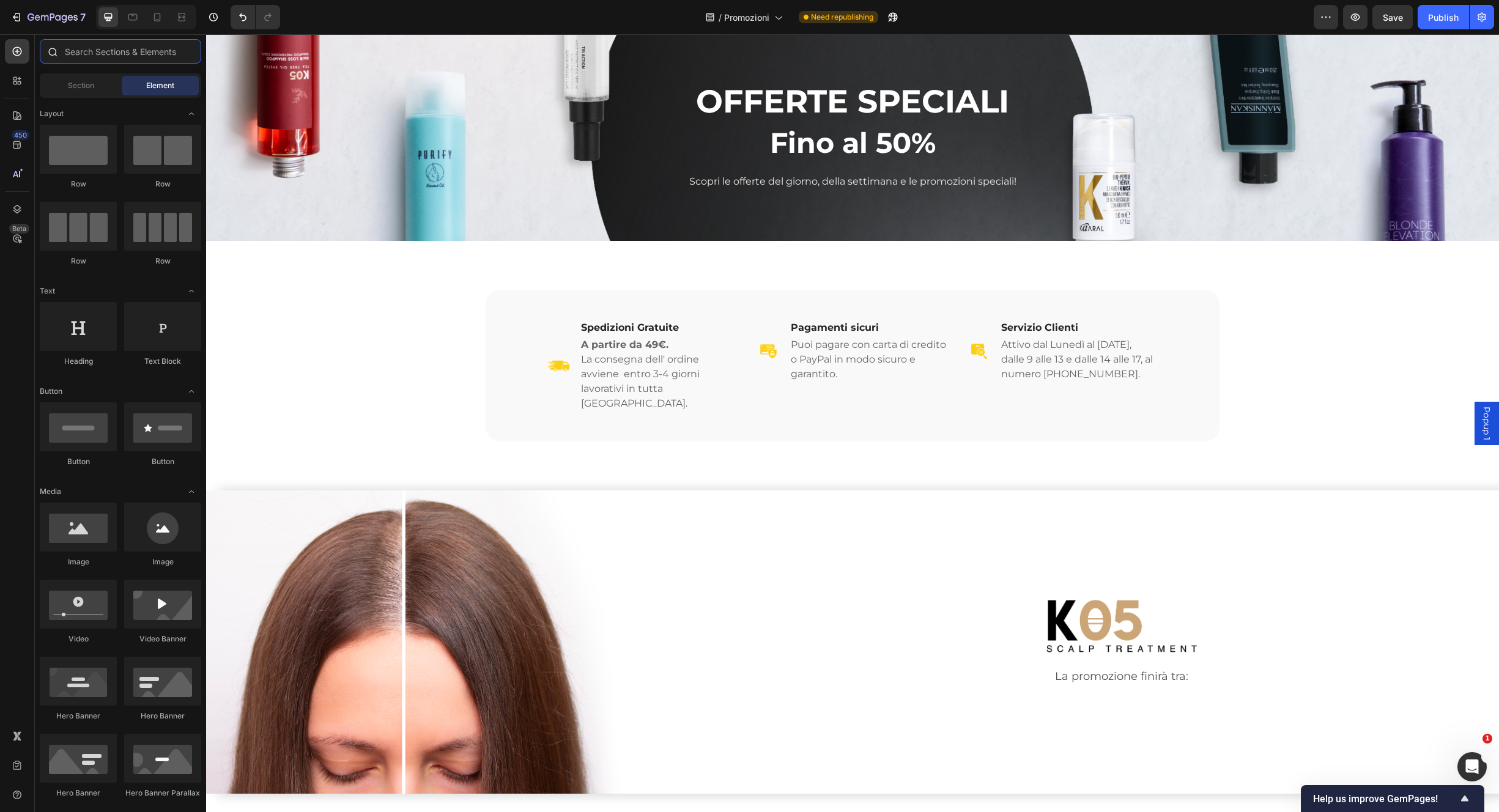
click at [118, 57] on input "text" at bounding box center [121, 51] width 162 height 24
click at [79, 90] on span "Section" at bounding box center [81, 85] width 26 height 11
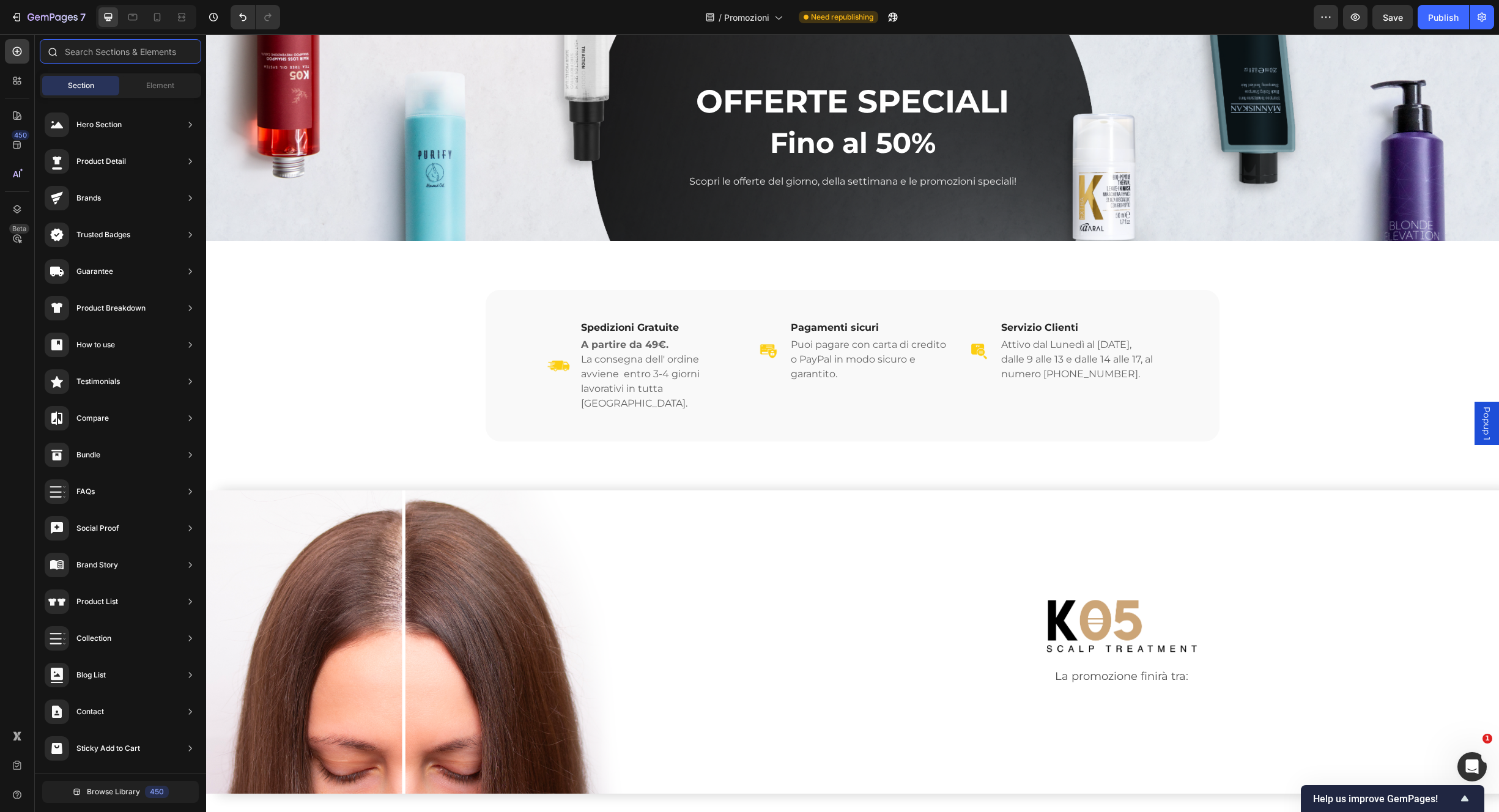
click at [132, 50] on input "text" at bounding box center [121, 51] width 162 height 24
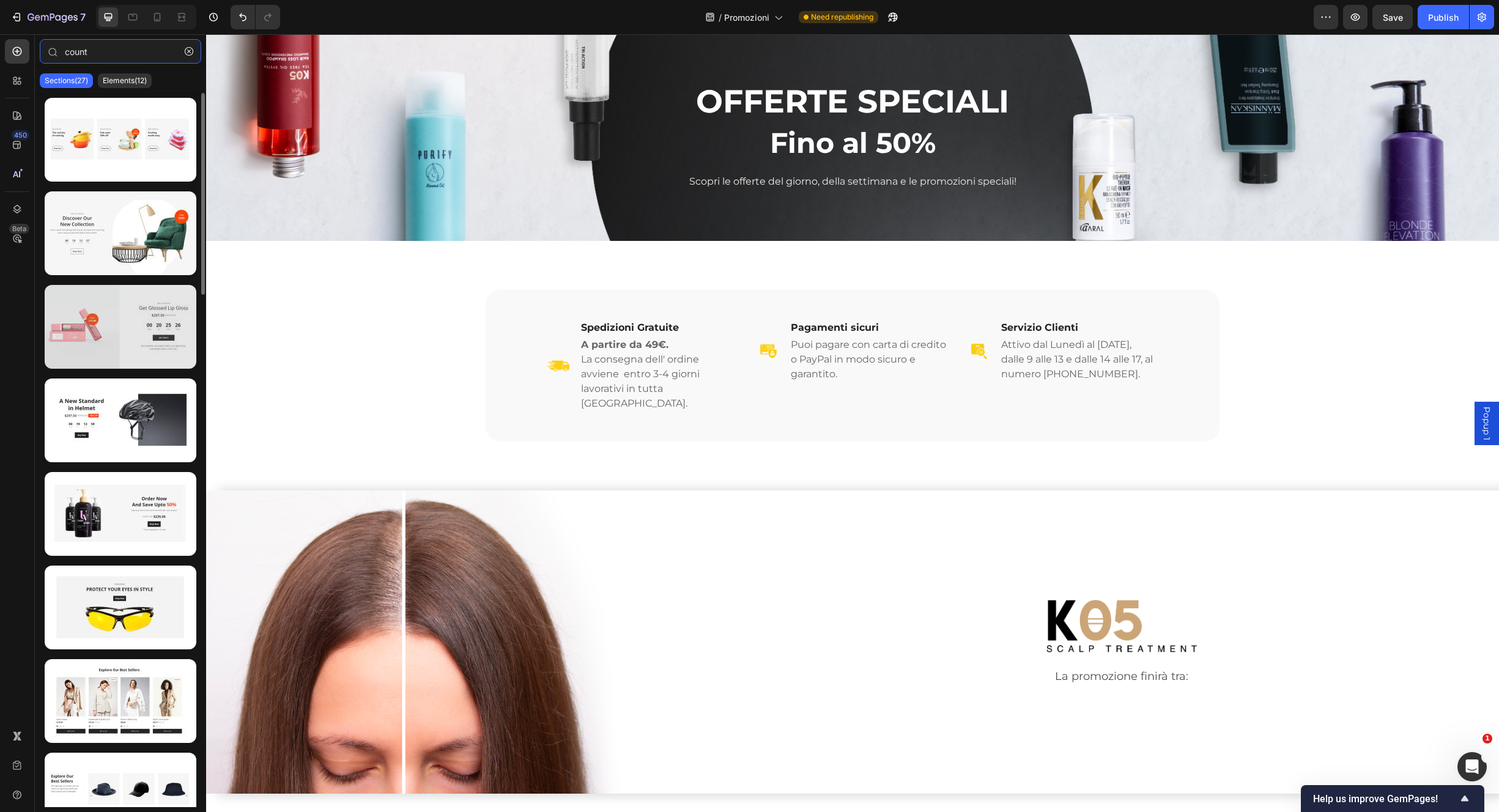
type input "count"
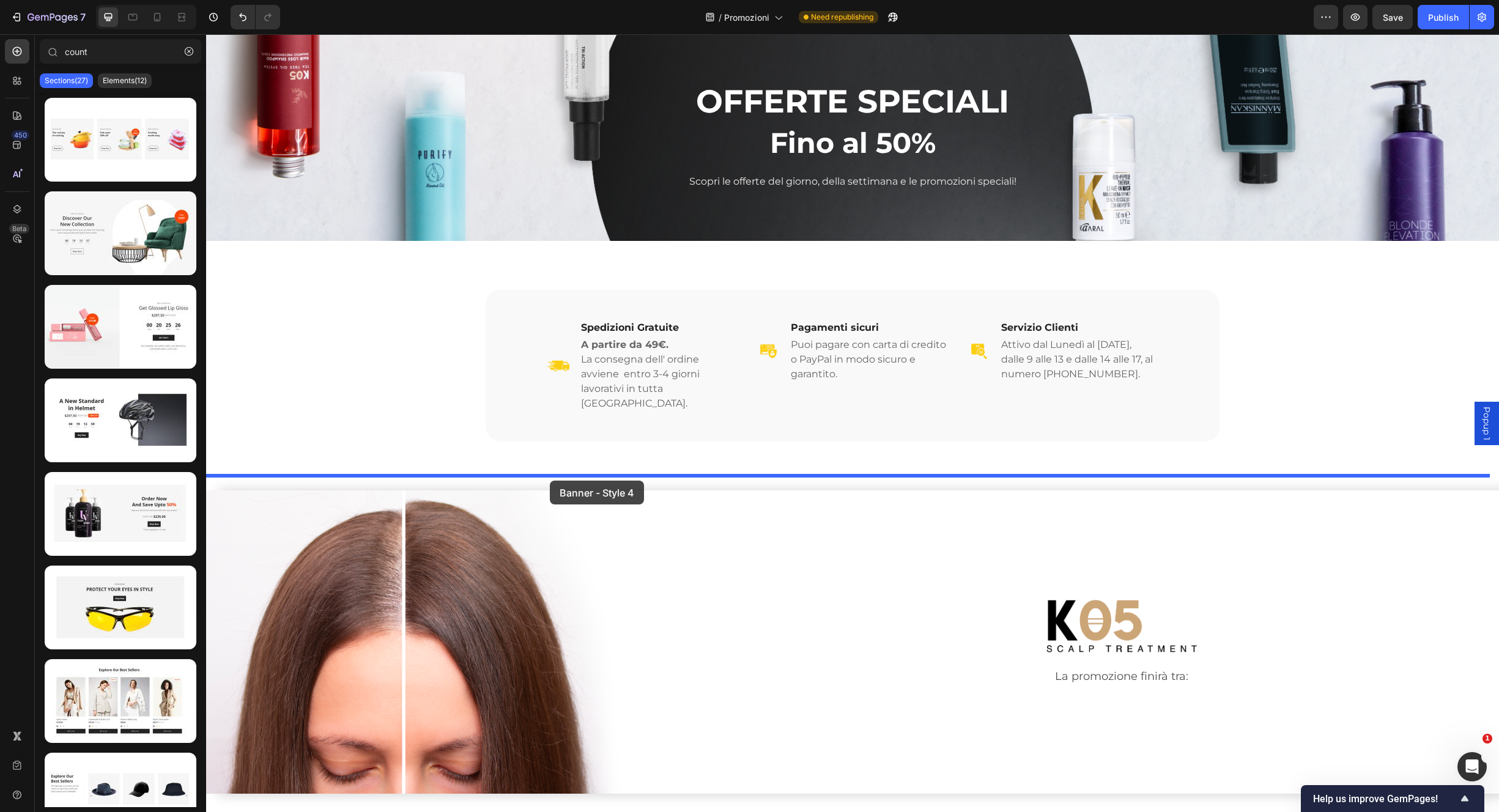
drag, startPoint x: 353, startPoint y: 346, endPoint x: 875, endPoint y: 398, distance: 524.6
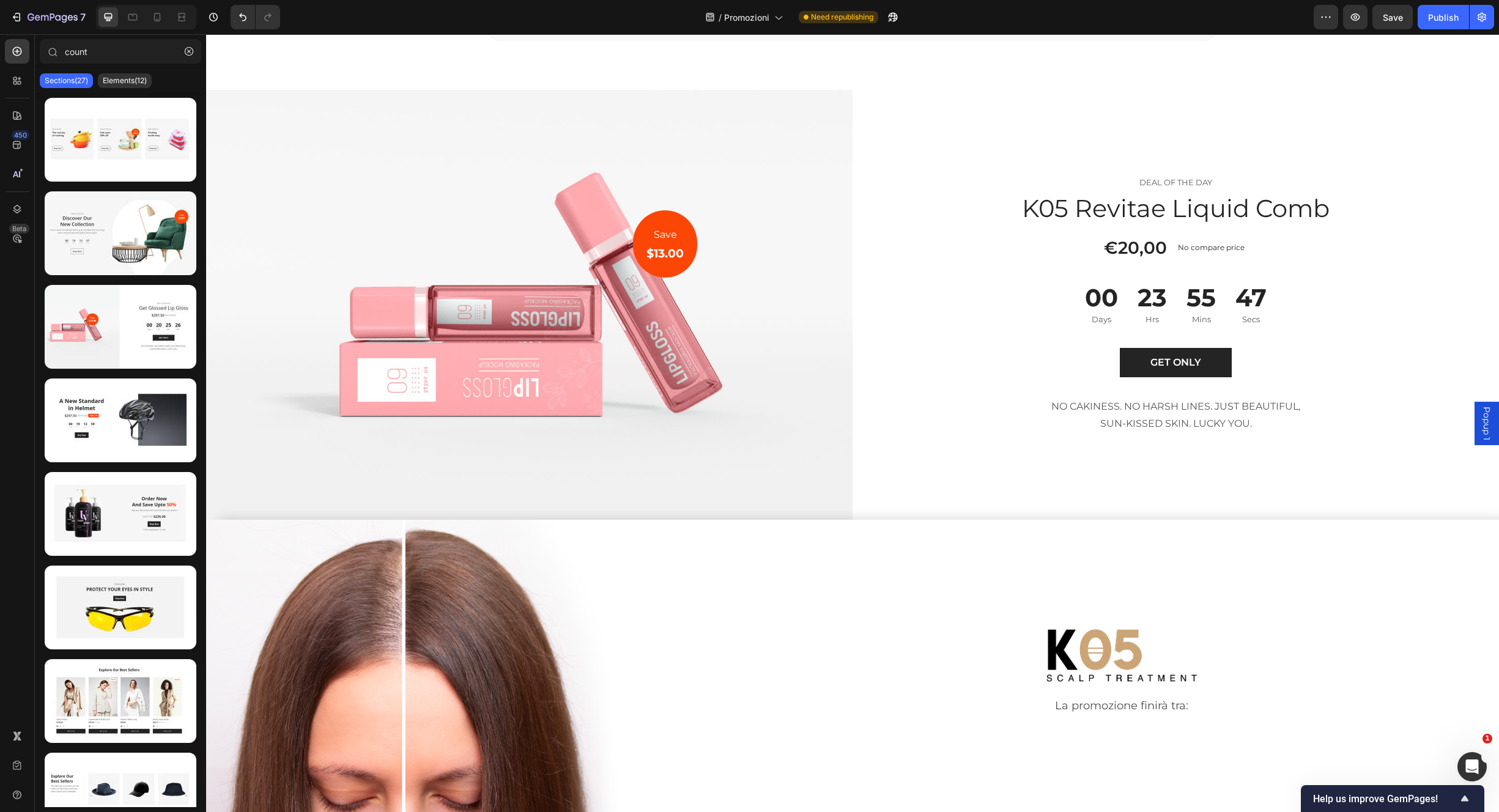
scroll to position [438, 0]
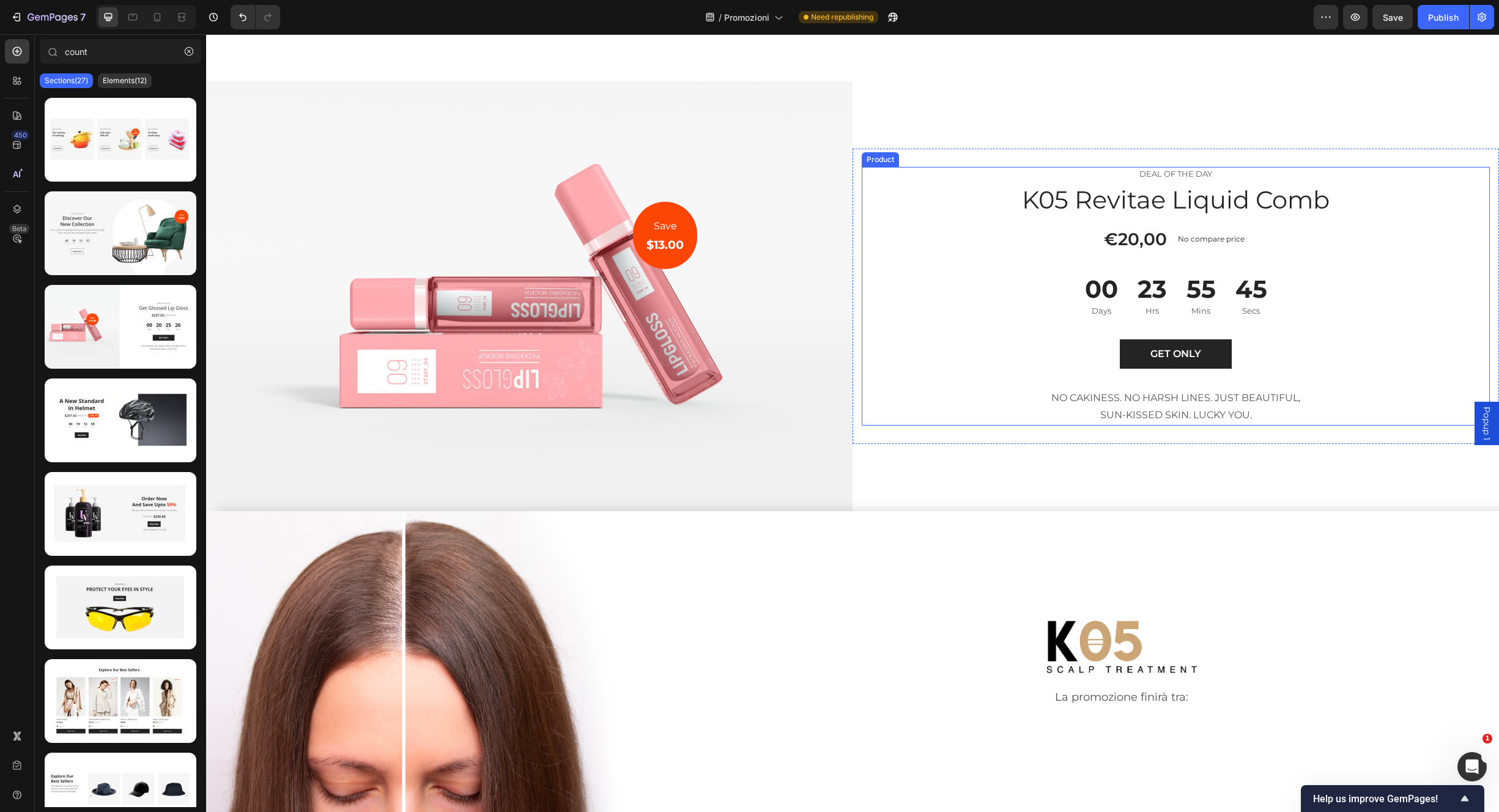
click at [1214, 282] on div "55 Mins" at bounding box center [1201, 295] width 49 height 49
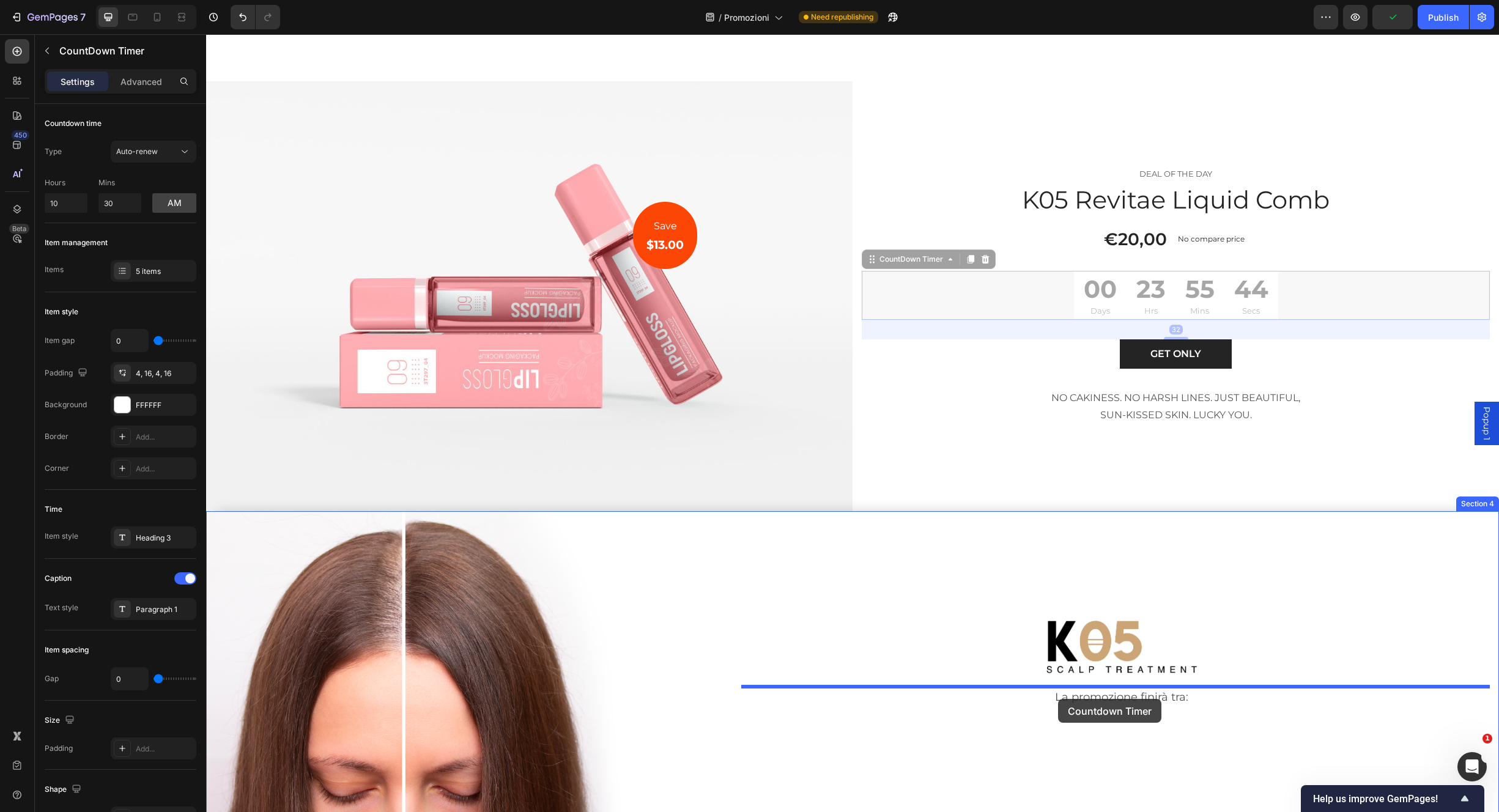
drag, startPoint x: 921, startPoint y: 246, endPoint x: 1059, endPoint y: 699, distance: 473.6
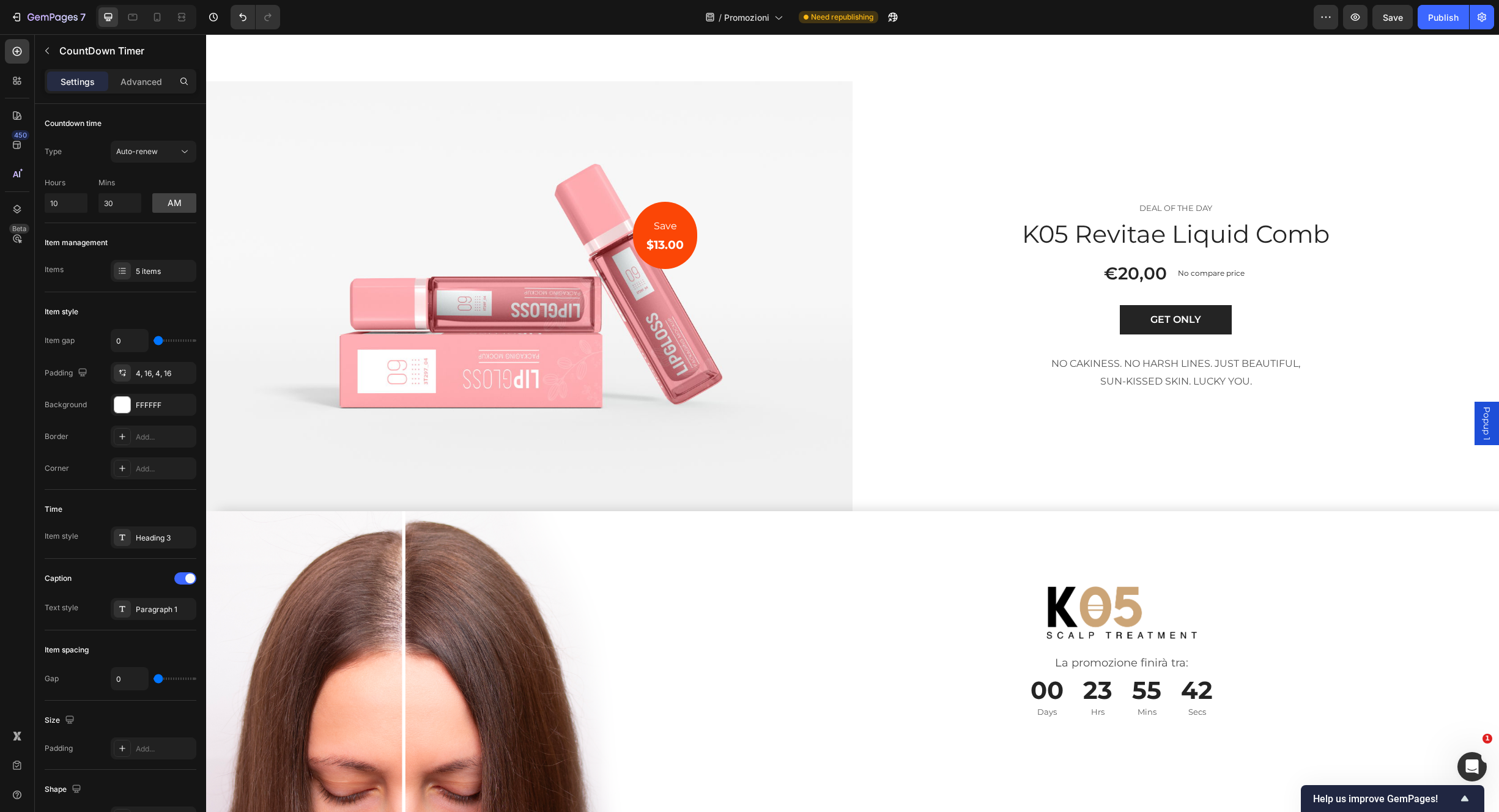
click at [1133, 684] on div "55" at bounding box center [1147, 690] width 30 height 32
click at [1229, 672] on div "00 Days 23 Hrs 55 Mins 41 Secs" at bounding box center [1122, 696] width 755 height 49
click at [1201, 674] on div "41" at bounding box center [1198, 690] width 26 height 32
click at [1215, 673] on div "40 Secs" at bounding box center [1197, 696] width 53 height 49
click at [1161, 656] on p "La promozione finirà tra:" at bounding box center [1122, 663] width 752 height 14
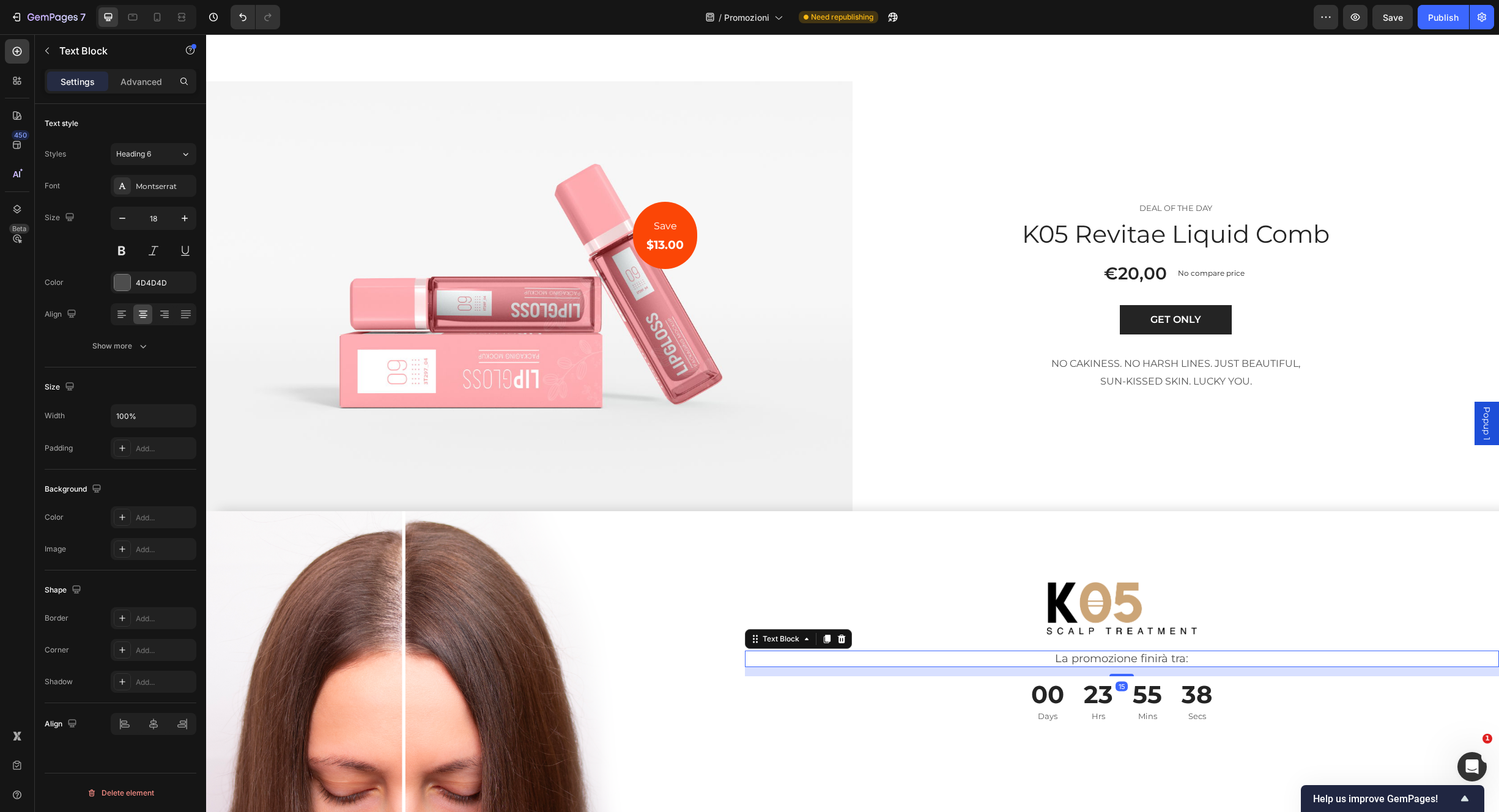
drag, startPoint x: 1119, startPoint y: 651, endPoint x: 1137, endPoint y: 607, distance: 47.5
click at [1117, 659] on div "Image La promozione finirà tra: Text Block 15 00 Days 23 Hrs 55 Mins 38 Secs Co…" at bounding box center [1122, 663] width 755 height 304
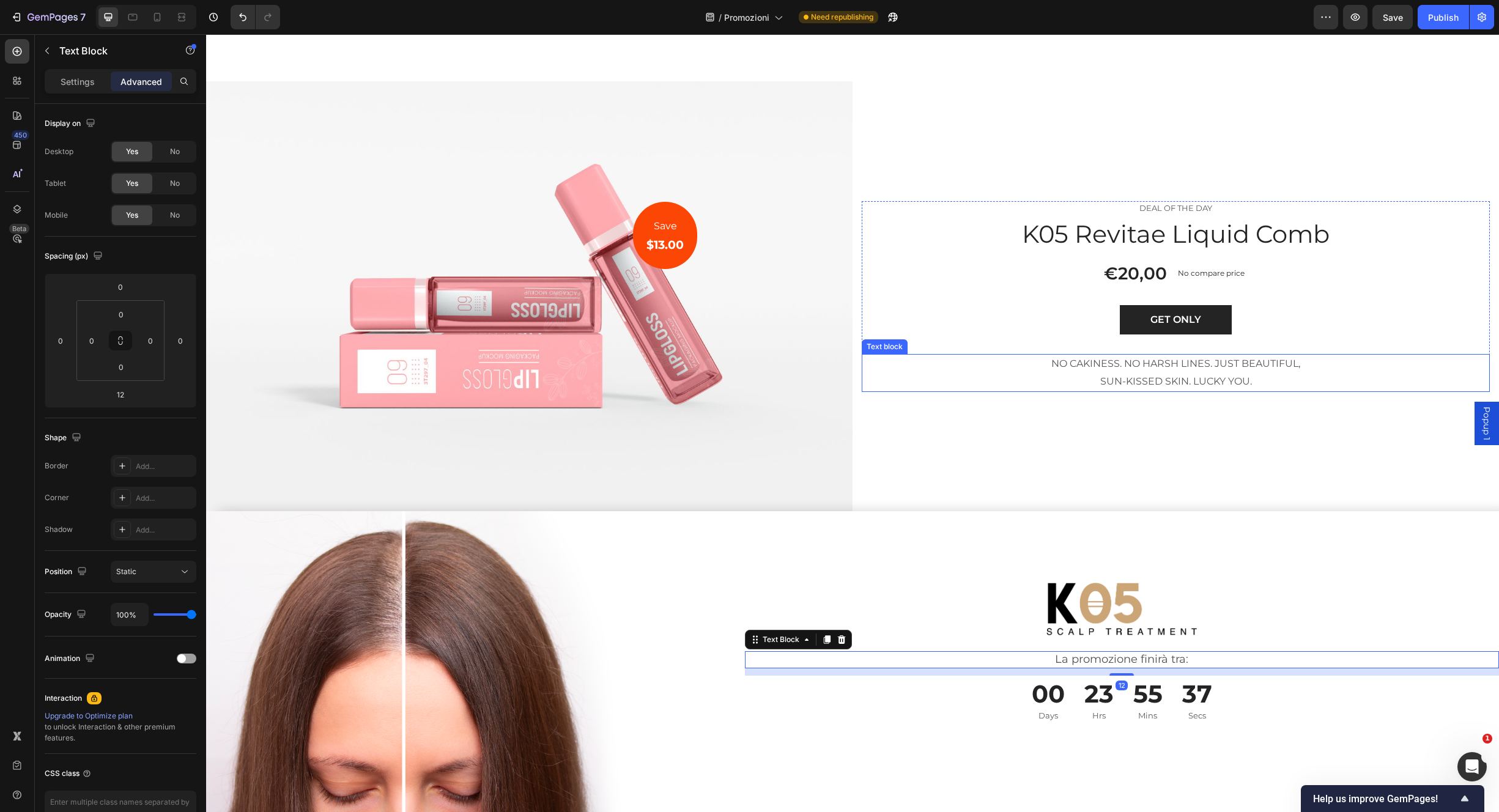
click at [1211, 361] on p "NO CAKINESS. NO HARSH LINES. JUST BEAUTIFUL, SUN-KISSED SKIN. LUCKY YOU." at bounding box center [1176, 372] width 626 height 36
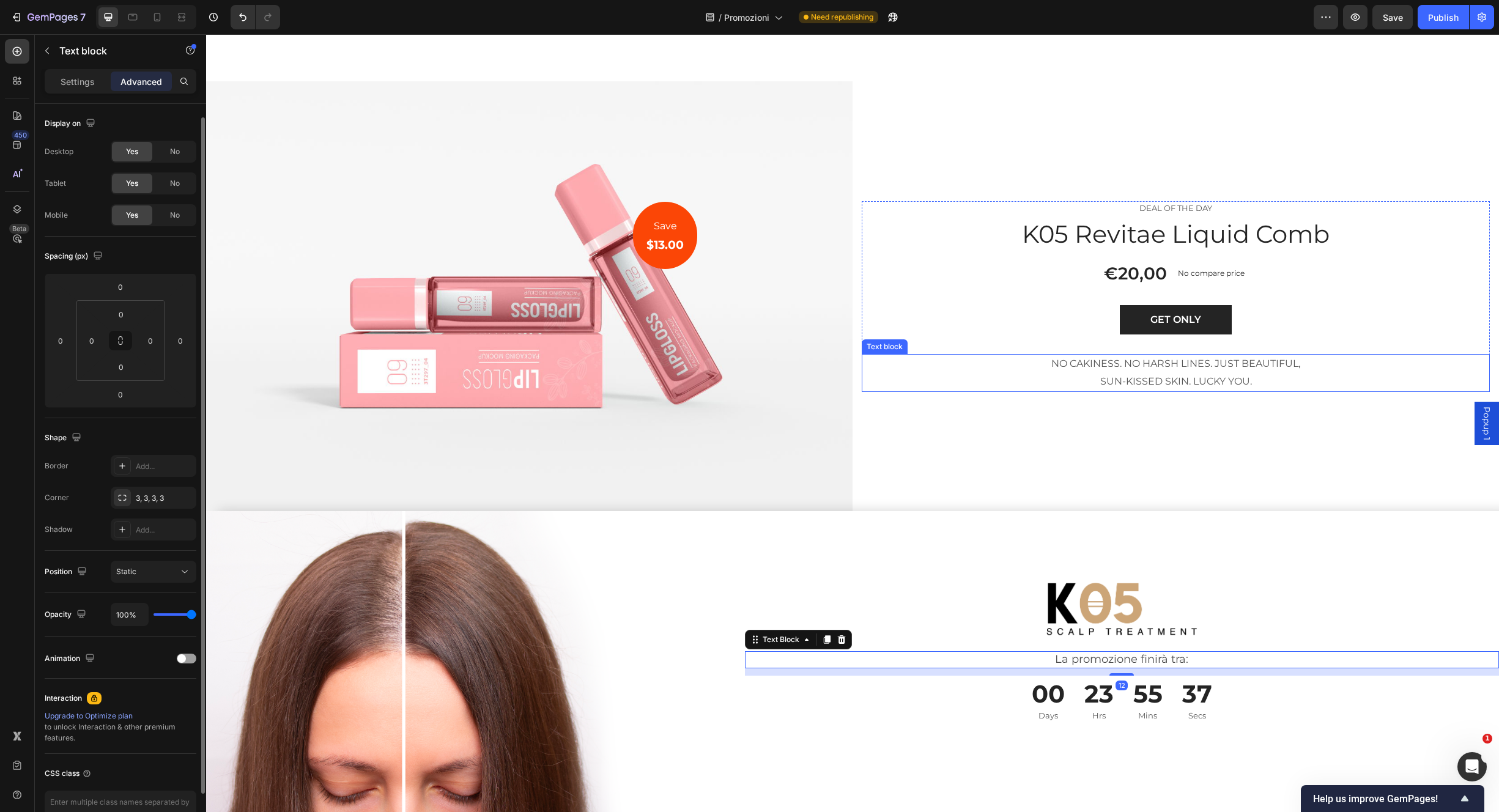
scroll to position [7, 0]
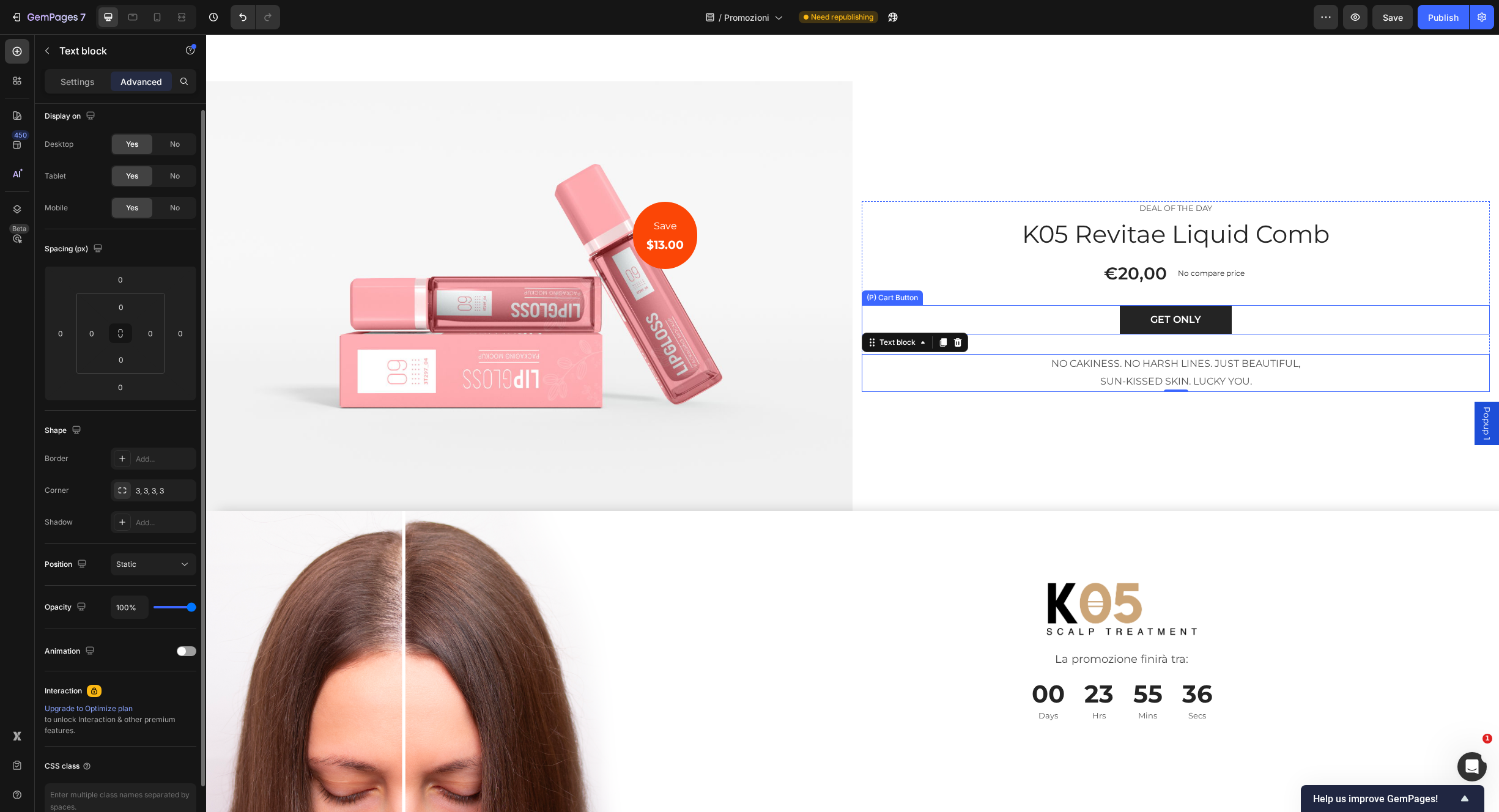
click at [1245, 305] on div "GET ONLY (P) Cart Button" at bounding box center [1176, 320] width 629 height 30
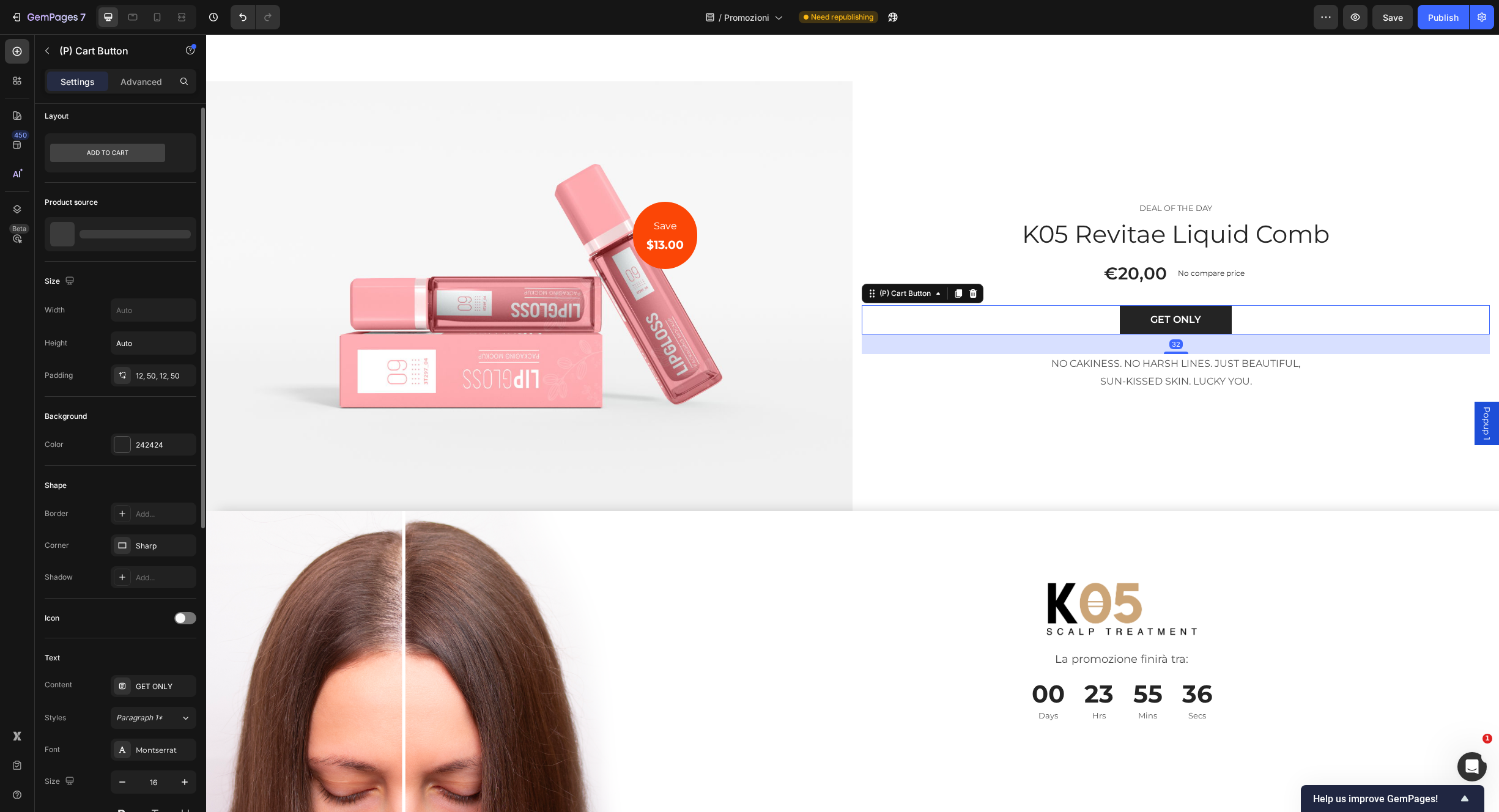
scroll to position [0, 0]
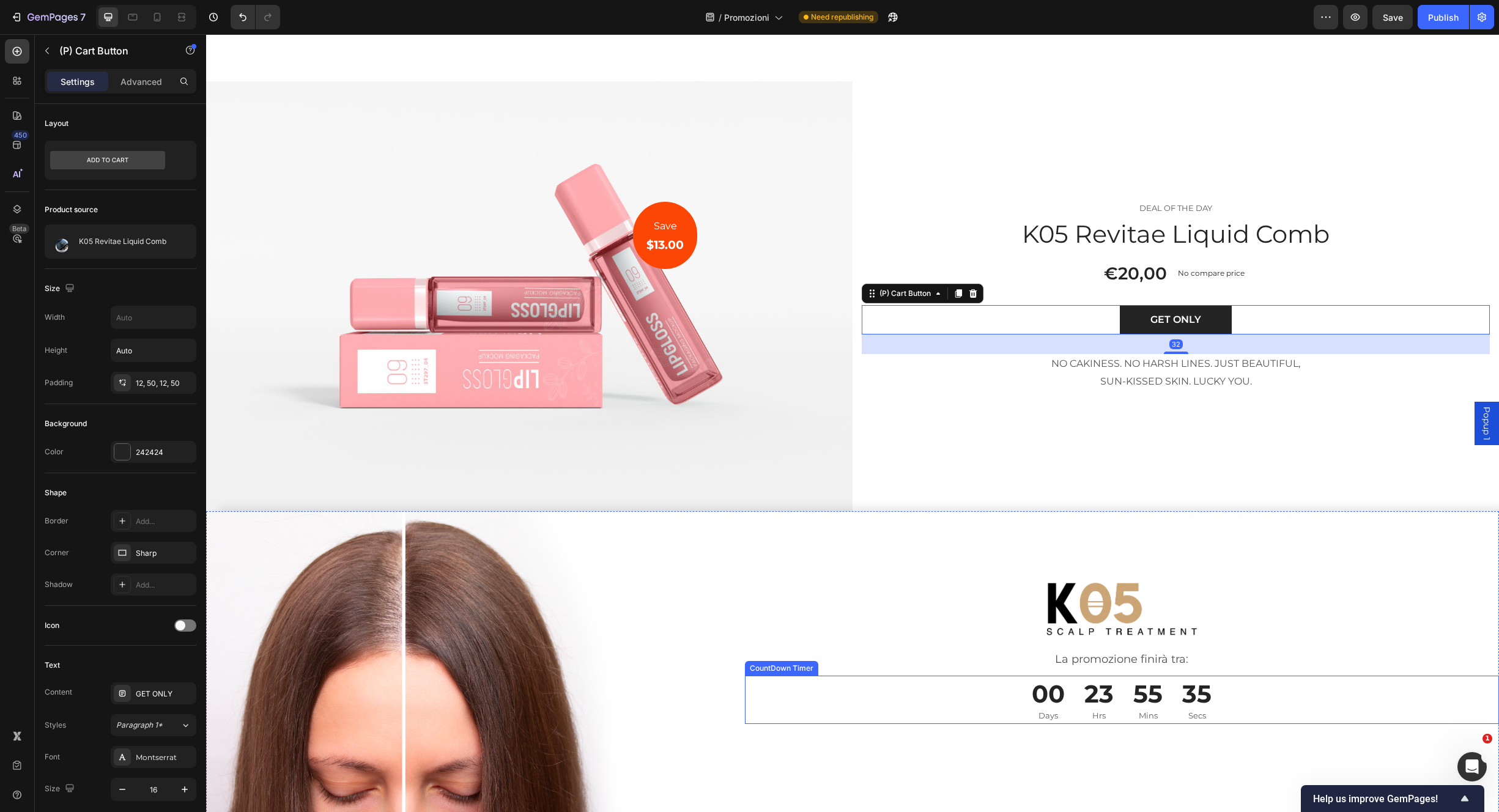
click at [1213, 676] on div "35 Secs" at bounding box center [1197, 701] width 49 height 49
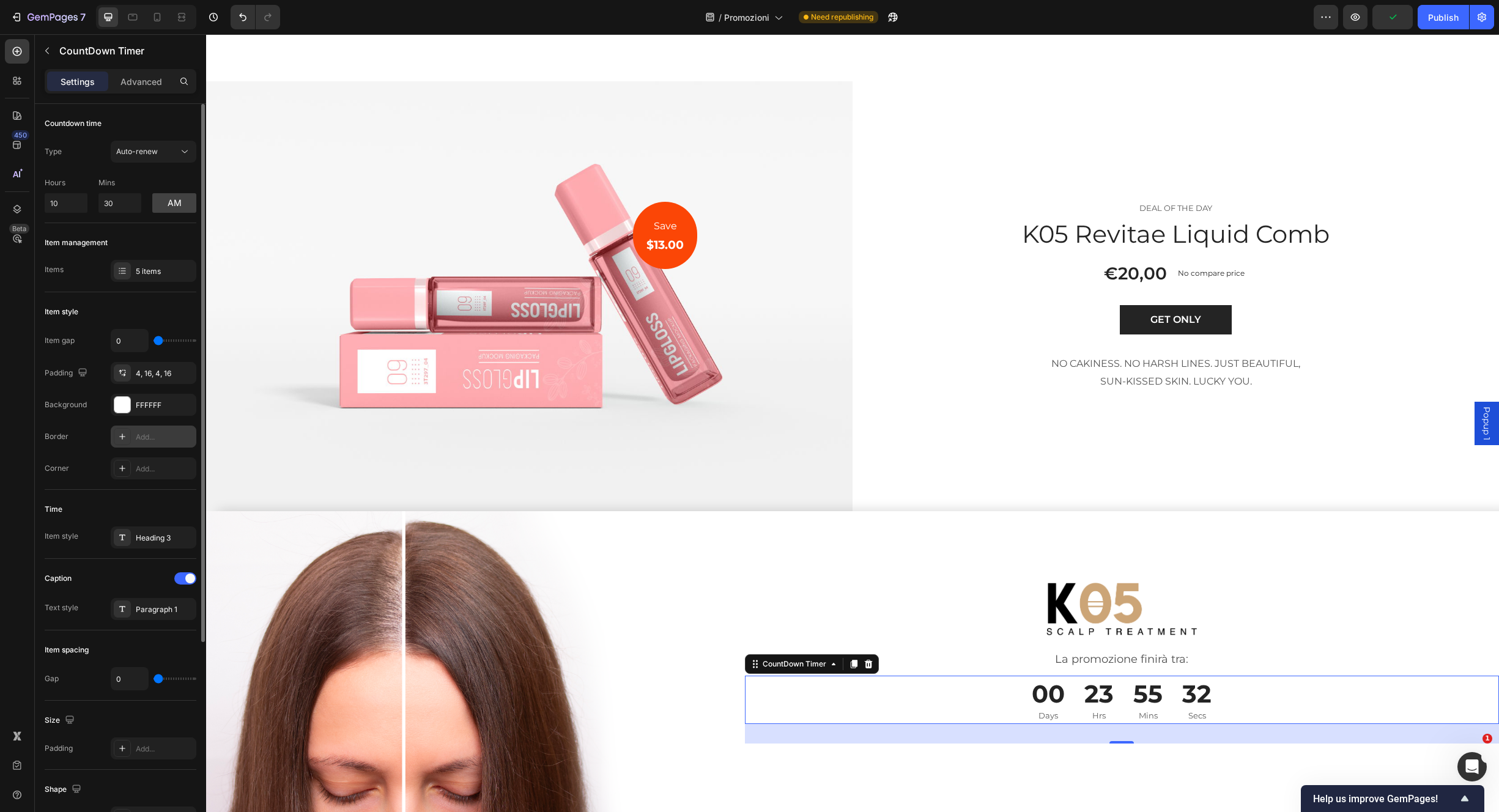
click at [124, 435] on icon at bounding box center [122, 436] width 10 height 10
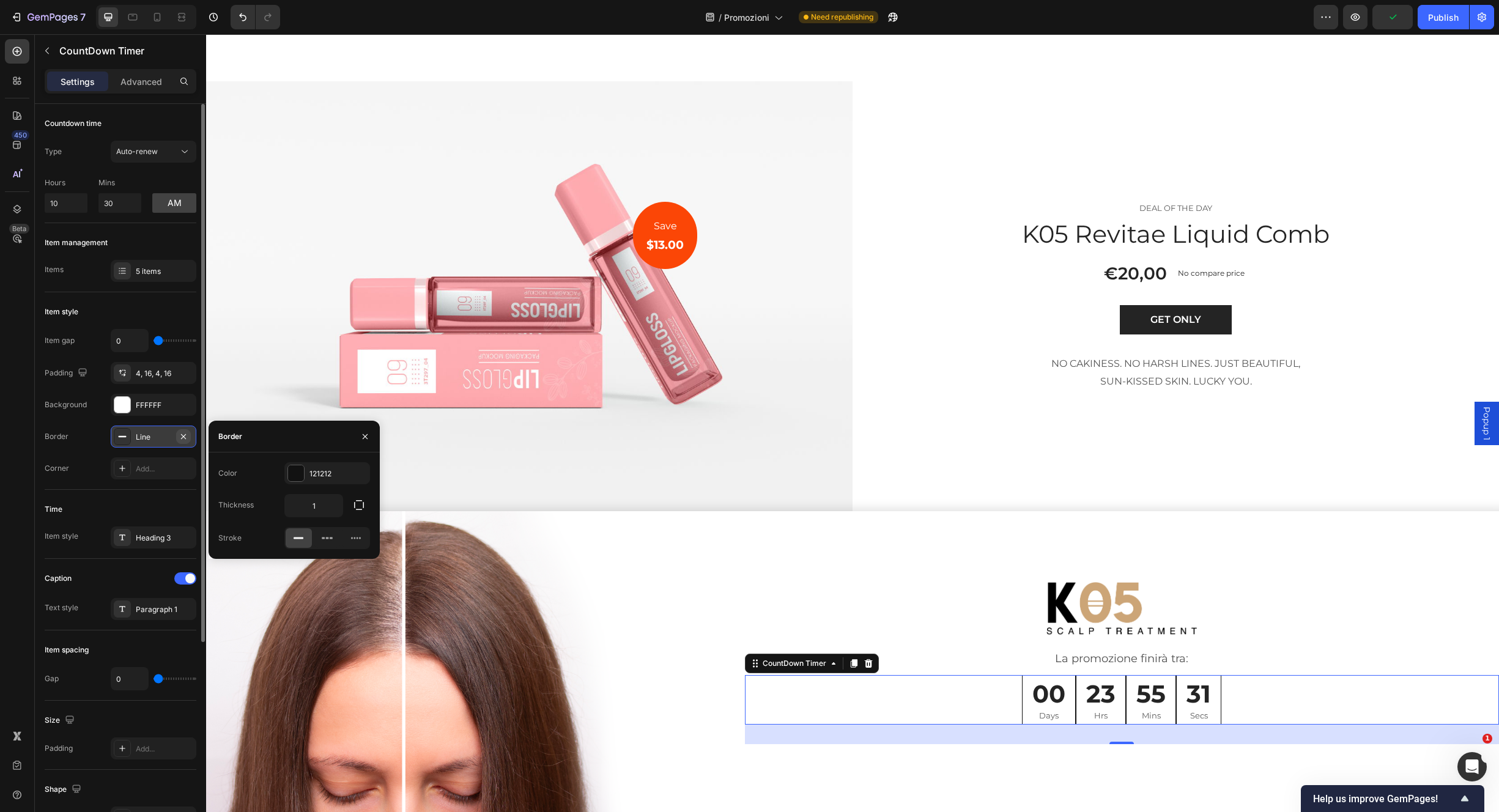
click at [185, 435] on icon "button" at bounding box center [183, 436] width 10 height 10
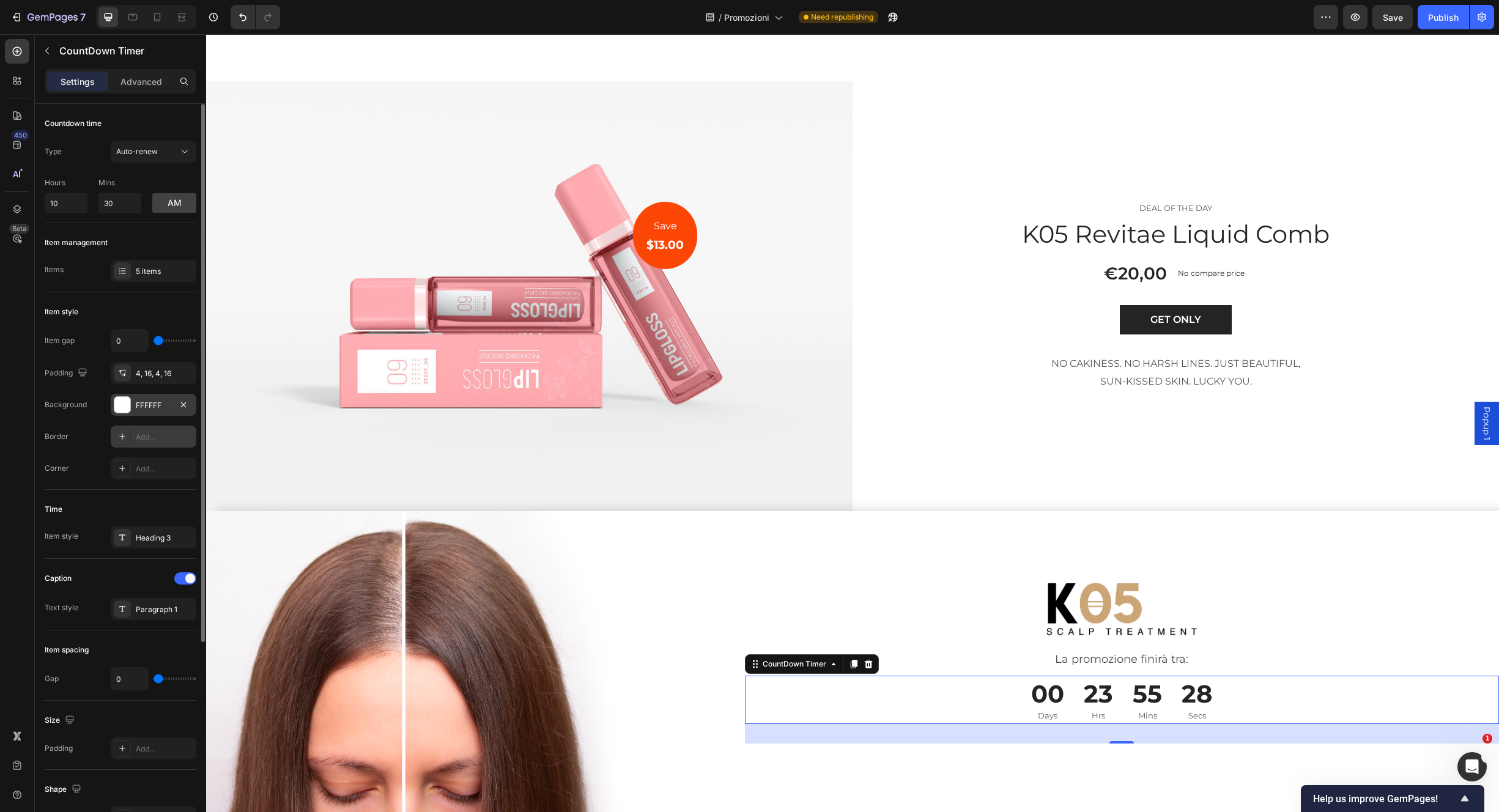
click at [149, 400] on div "FFFFFF" at bounding box center [153, 406] width 36 height 11
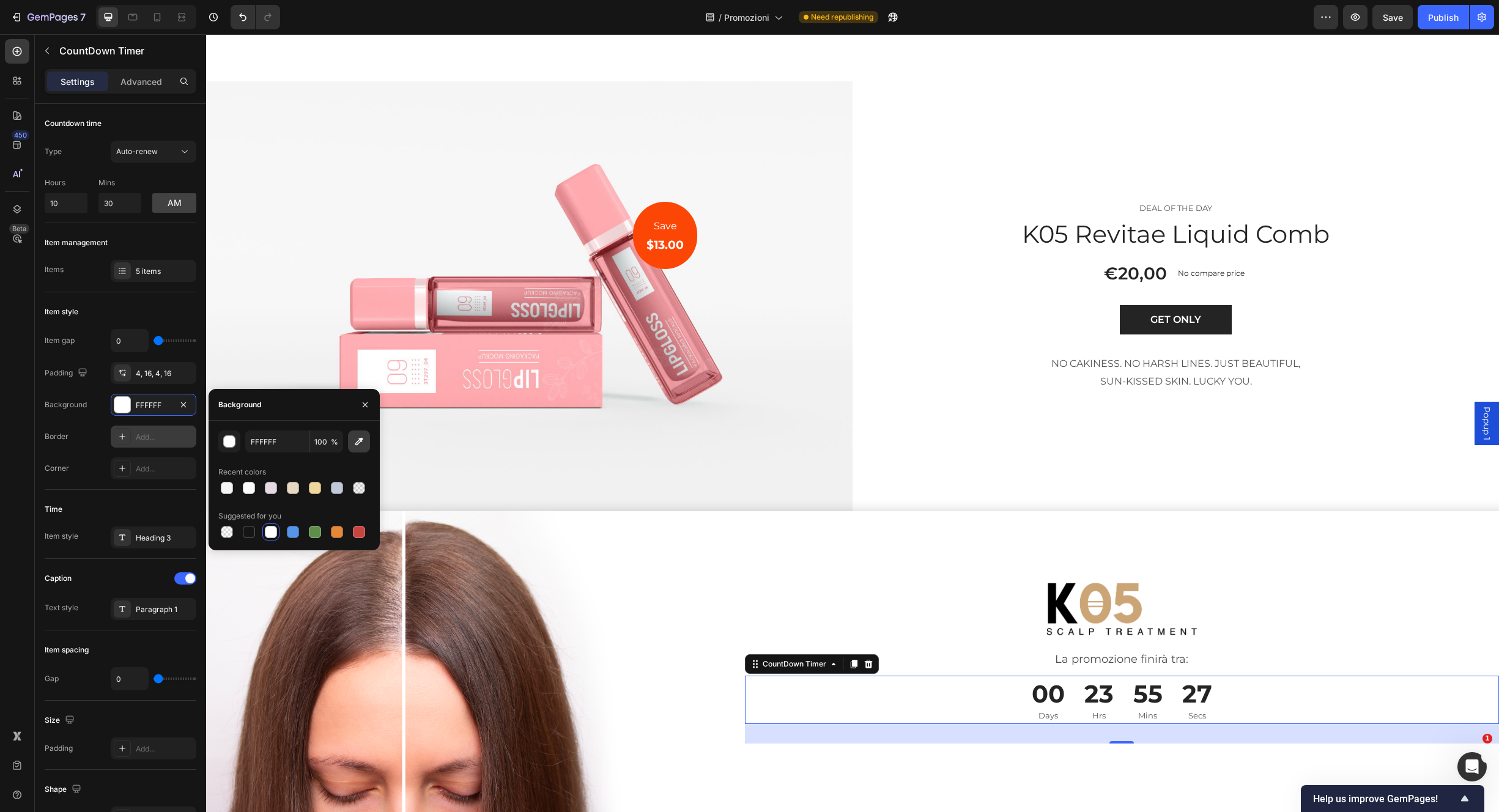
click at [359, 448] on button "button" at bounding box center [359, 441] width 22 height 22
type input "F8F8F8"
click at [1124, 459] on div "DEAL OF THE DAY Text block K05 Revitae Liquid Comb (P) Title €20,00 (P) Price (…" at bounding box center [1176, 296] width 647 height 430
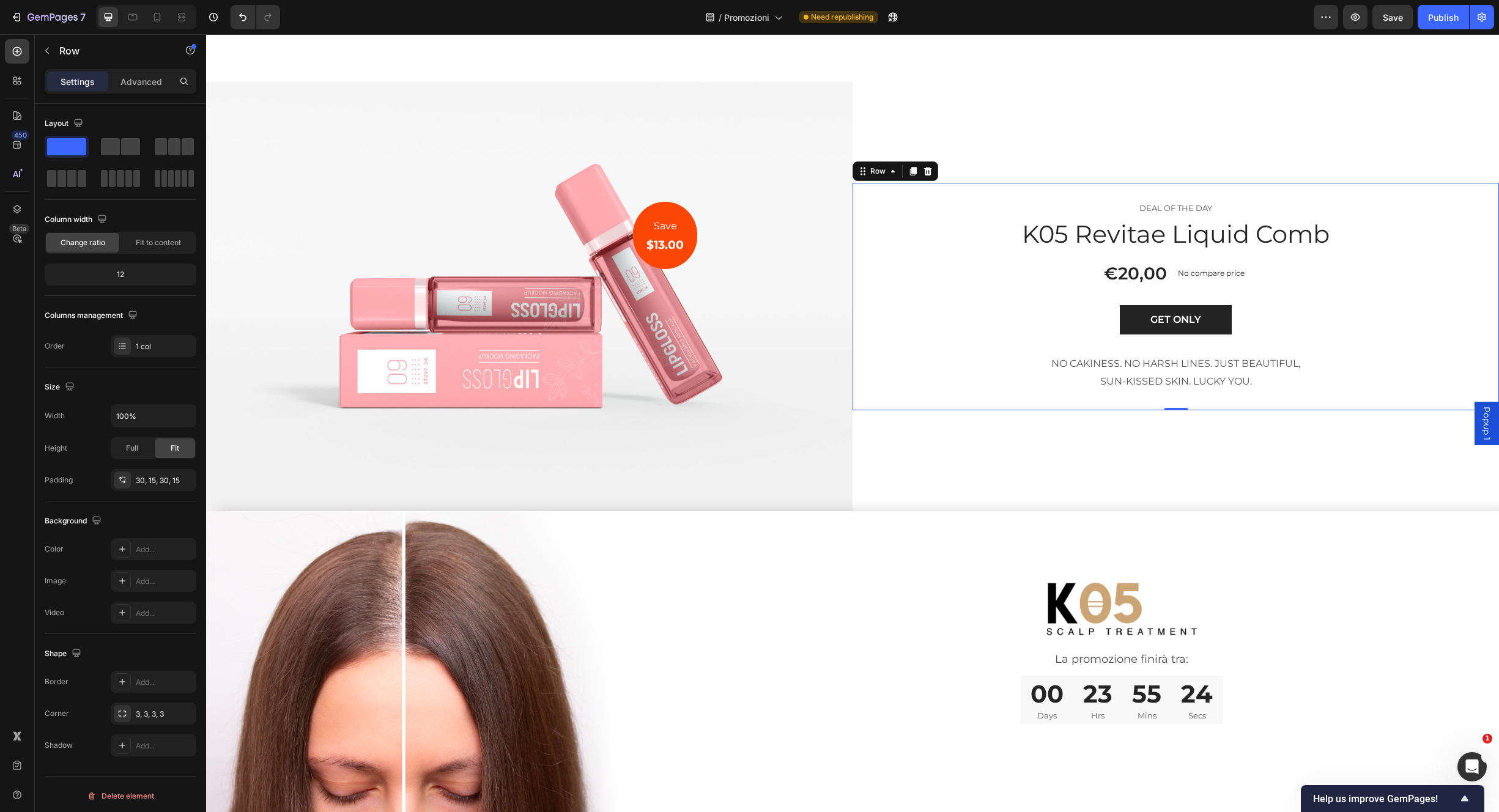
click at [1232, 388] on div "DEAL OF THE DAY Text block K05 Revitae Liquid Comb (P) Title €20,00 (P) Price (…" at bounding box center [1176, 296] width 647 height 227
click at [1375, 81] on div "Save Text block $13.00 Heading Row Image Row DEAL OF THE DAY Text block K05 Rev…" at bounding box center [853, 296] width 1294 height 430
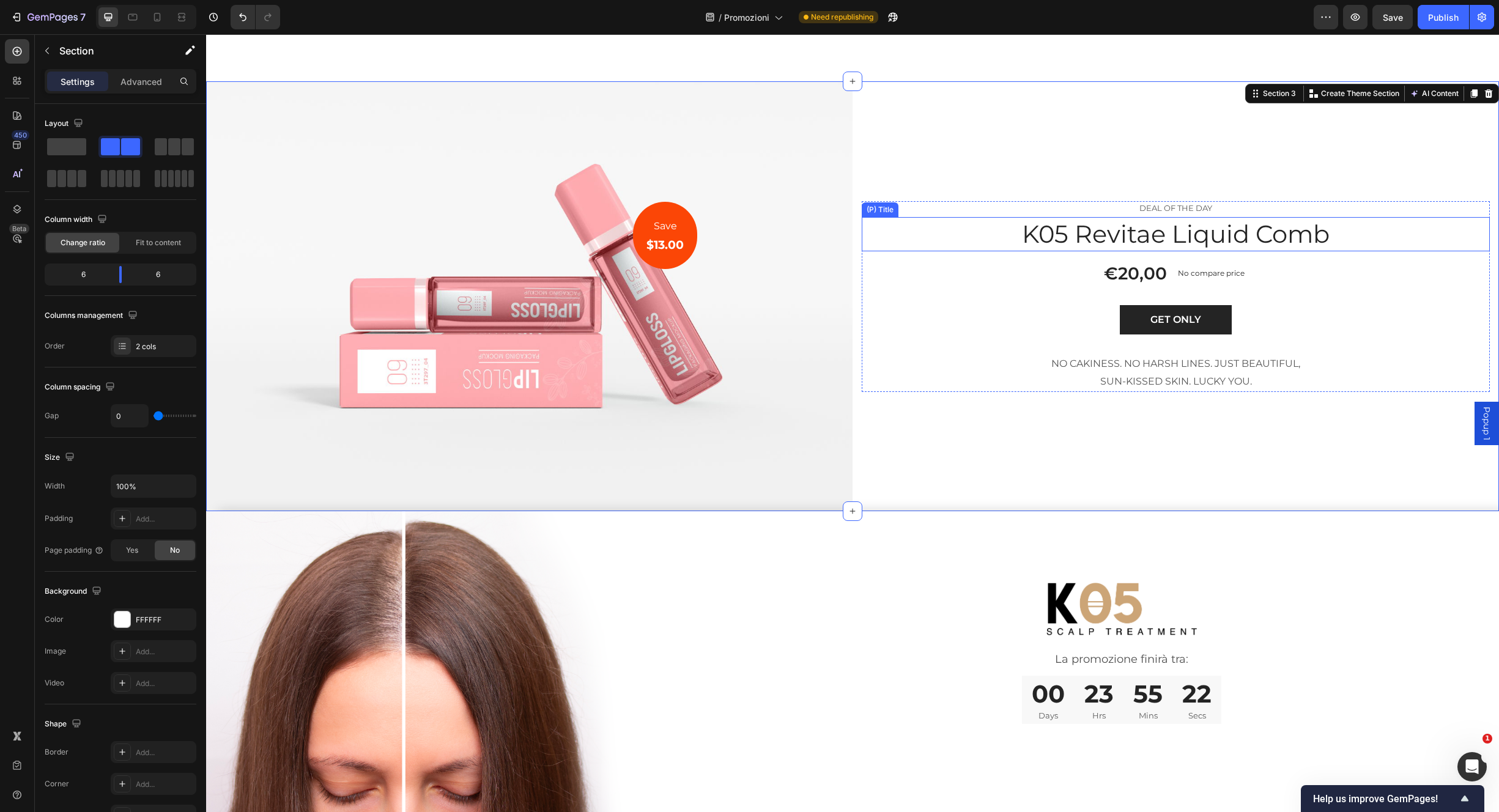
click at [1277, 220] on h1 "K05 Revitae Liquid Comb" at bounding box center [1176, 233] width 629 height 34
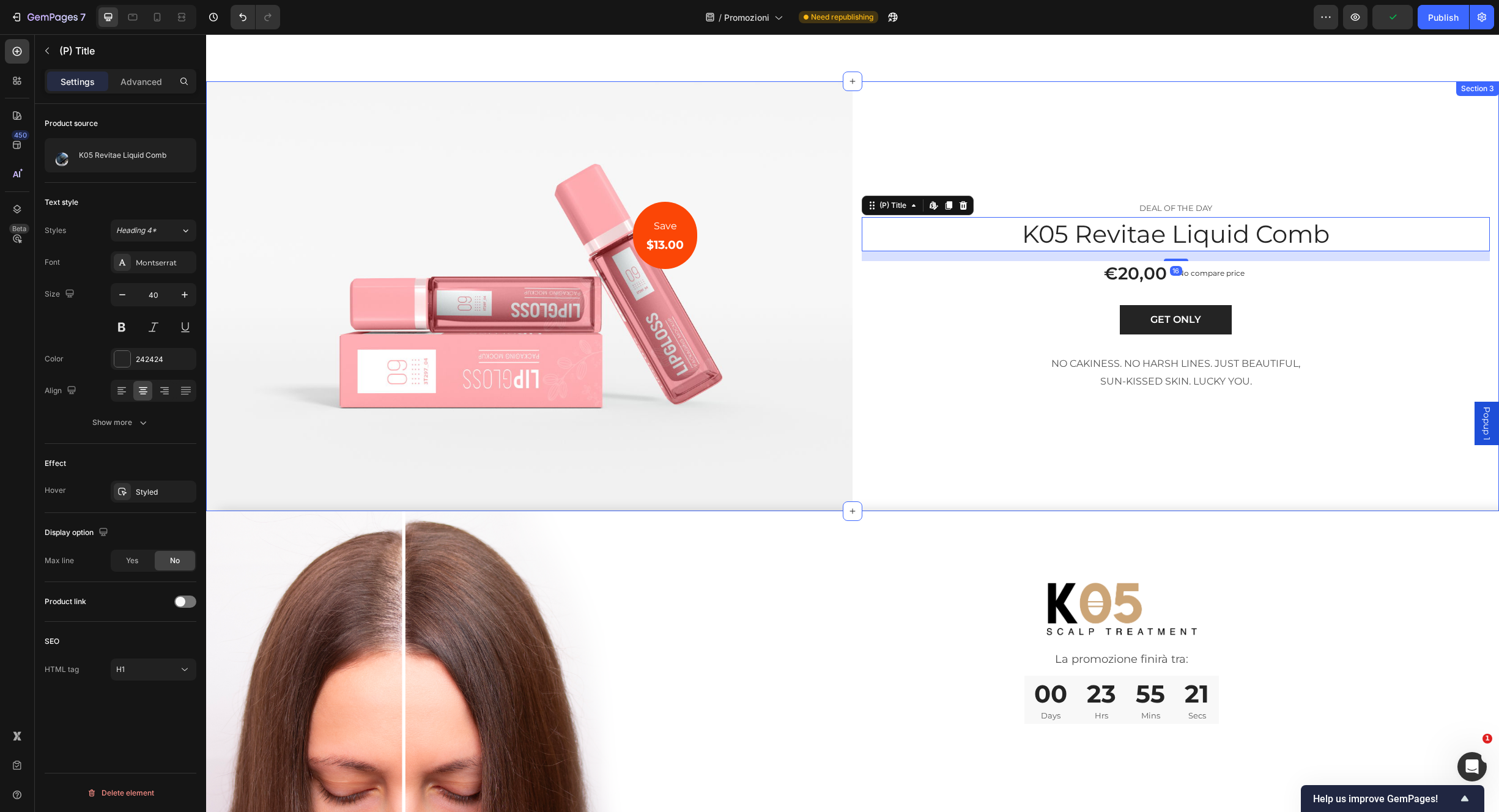
click at [1375, 102] on div "DEAL OF THE DAY Text block K05 Revitae Liquid Comb (P) Title Edit content in Sh…" at bounding box center [1176, 296] width 647 height 430
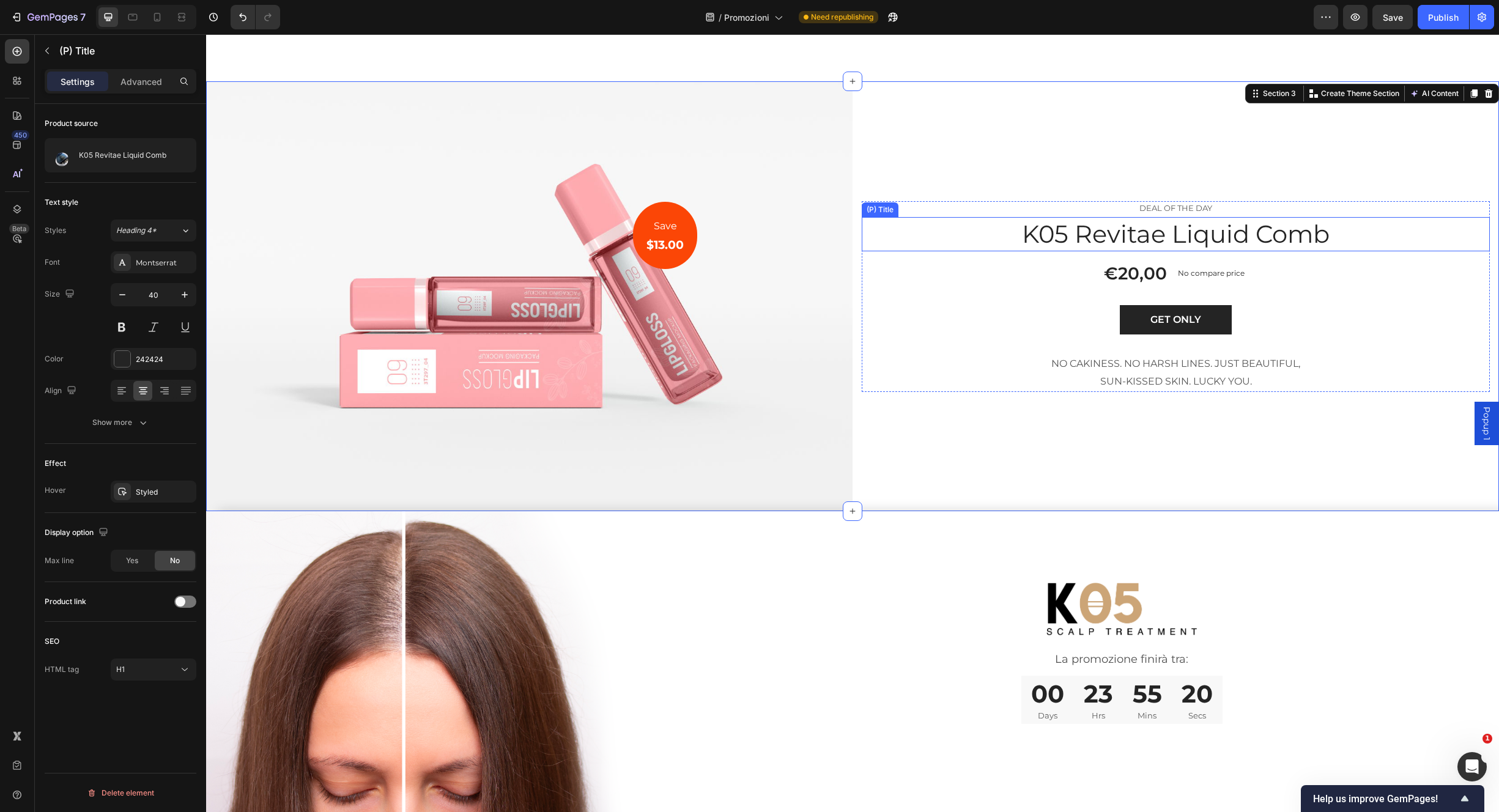
click at [1301, 217] on h1 "K05 Revitae Liquid Comb" at bounding box center [1176, 233] width 629 height 34
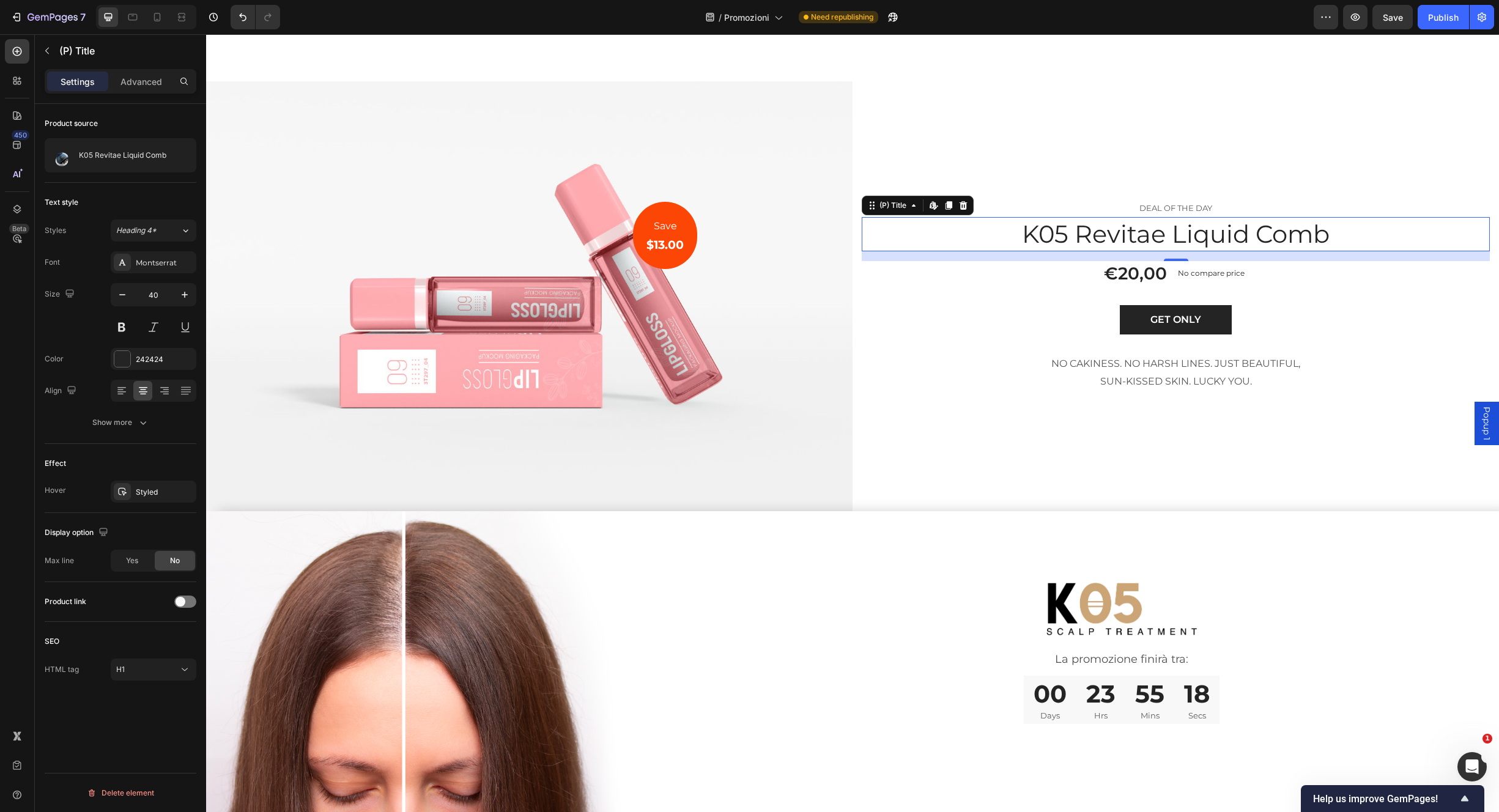
drag, startPoint x: 944, startPoint y: 189, endPoint x: 940, endPoint y: 201, distance: 12.6
click at [945, 201] on icon at bounding box center [949, 205] width 7 height 9
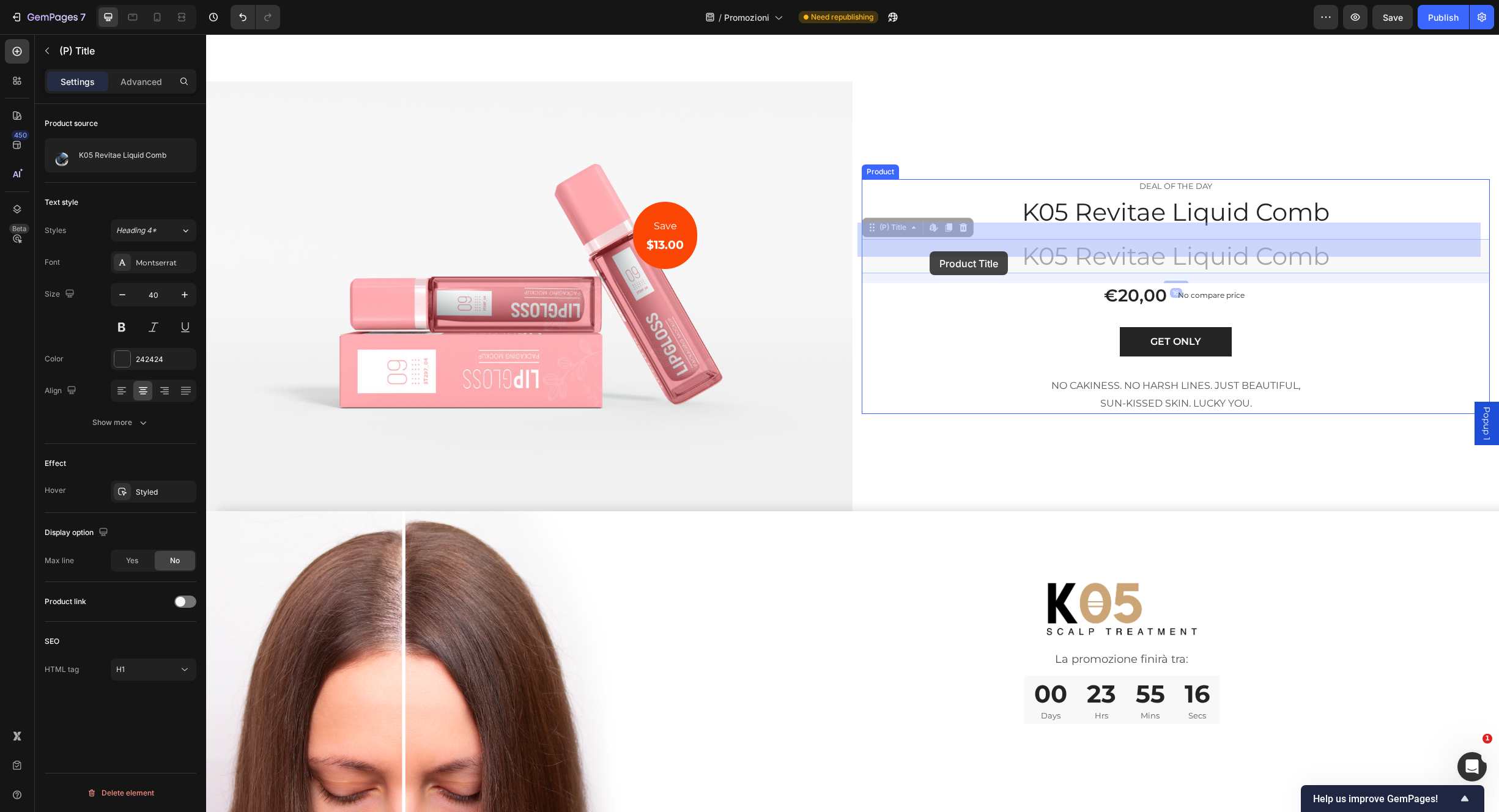
drag, startPoint x: 903, startPoint y: 210, endPoint x: 933, endPoint y: 245, distance: 46.1
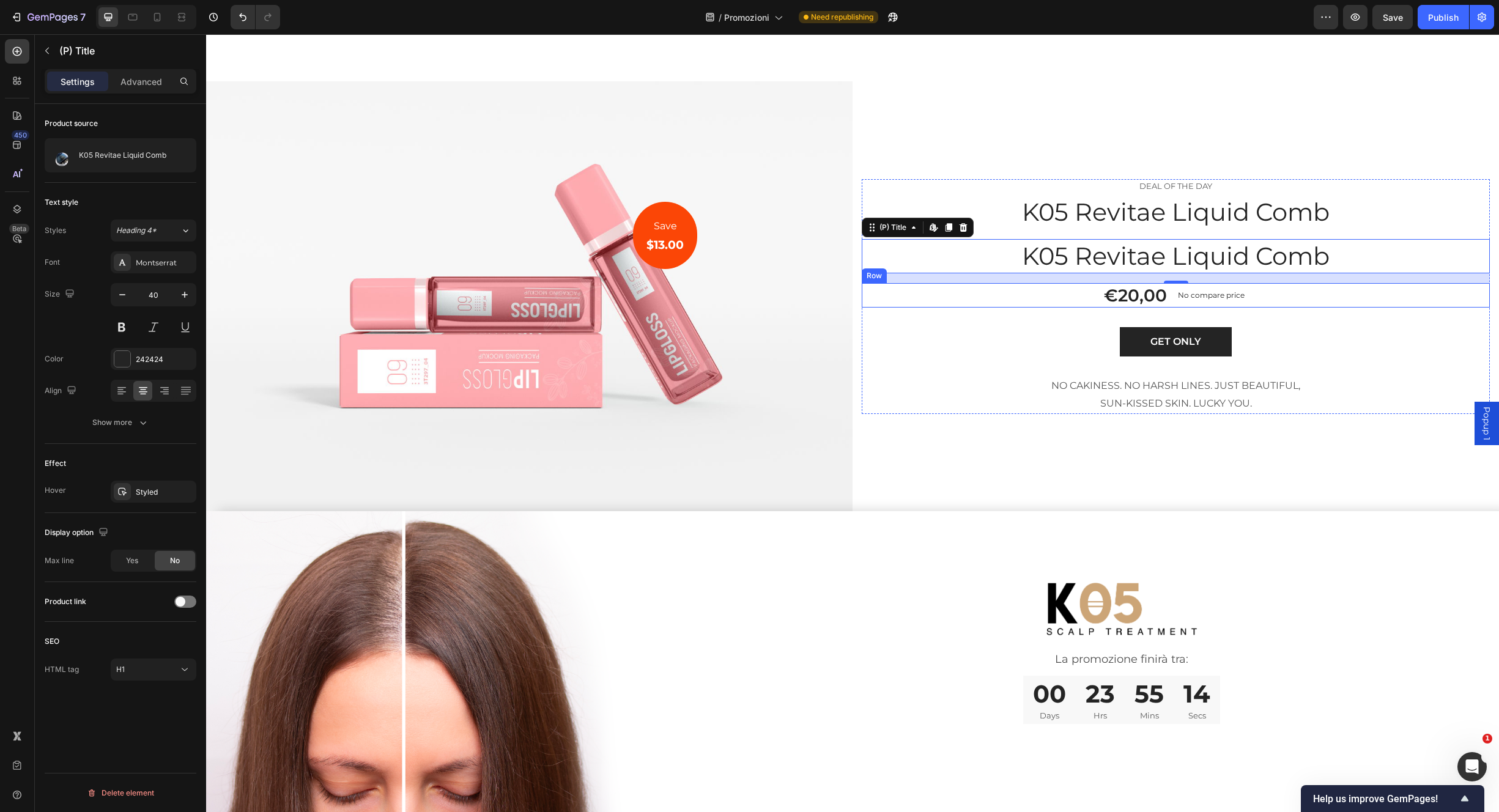
drag, startPoint x: 945, startPoint y: 217, endPoint x: 956, endPoint y: 231, distance: 17.8
click at [956, 239] on div "K05 Revitae Liquid Comb (P) Title Edit content in Shopify 16" at bounding box center [1176, 256] width 629 height 34
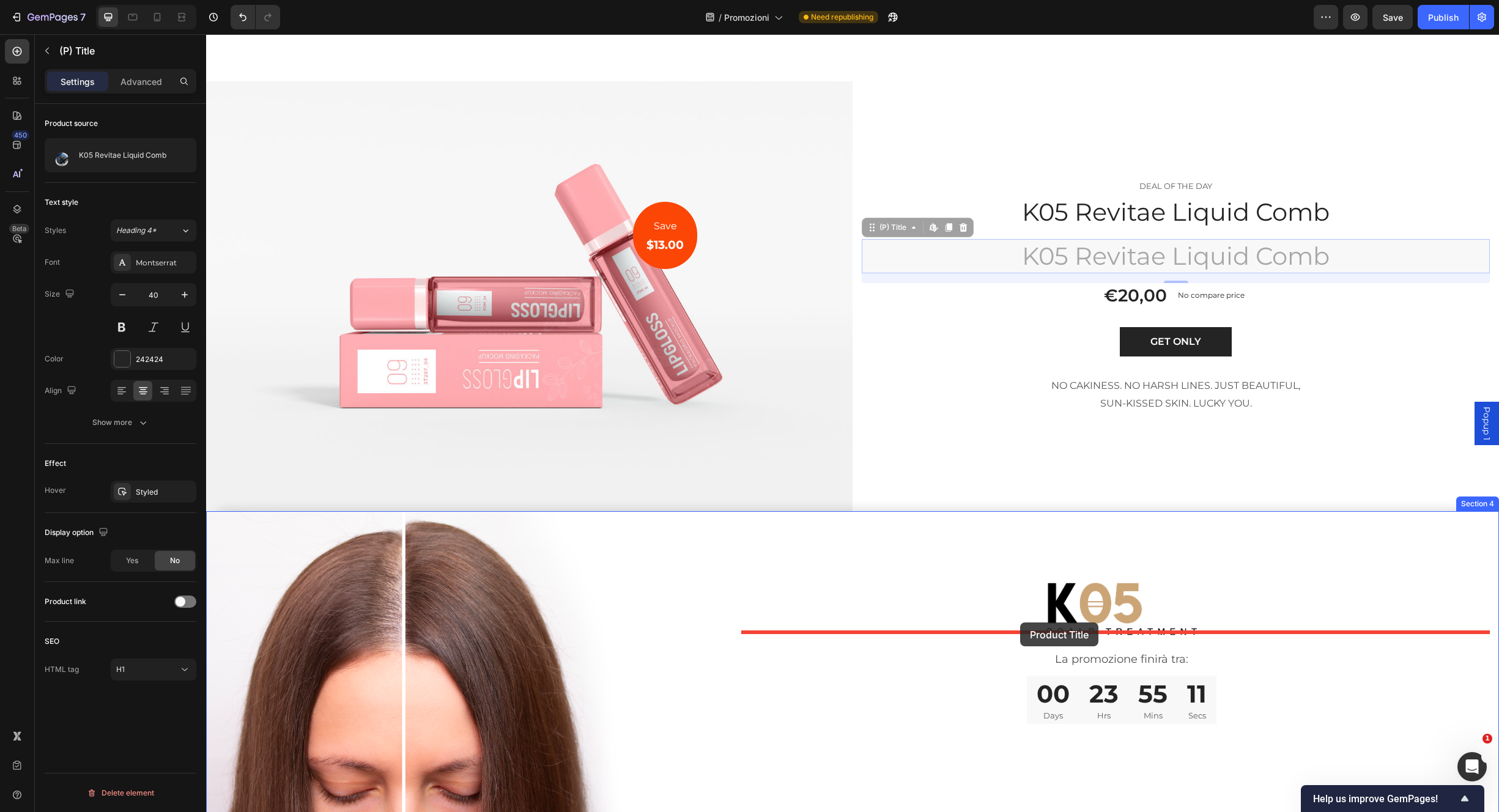
drag, startPoint x: 895, startPoint y: 211, endPoint x: 1024, endPoint y: 620, distance: 428.9
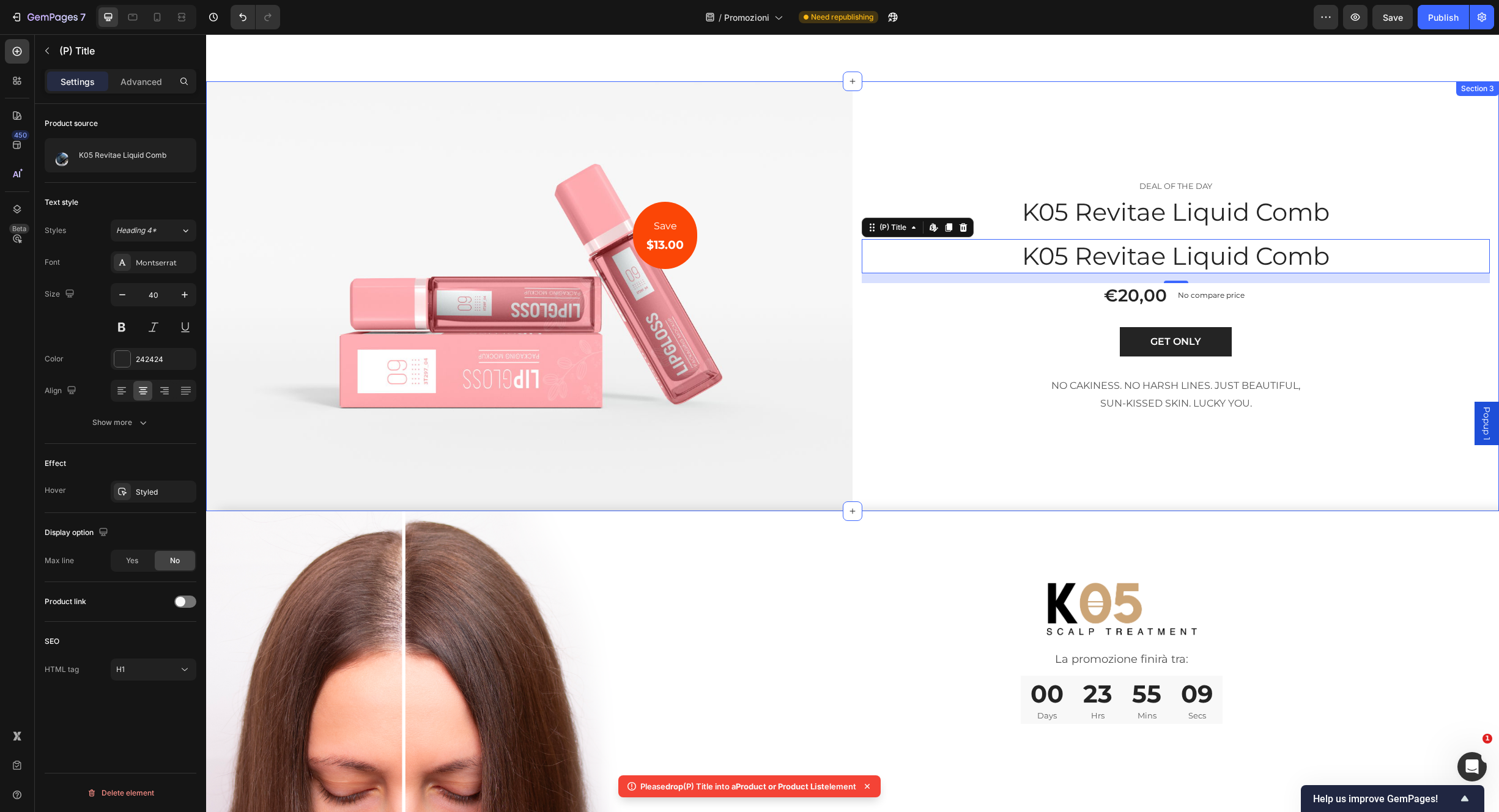
click at [1413, 81] on div "Save Text block $13.00 Heading Row Image Row DEAL OF THE DAY Text block K05 Rev…" at bounding box center [853, 296] width 1294 height 430
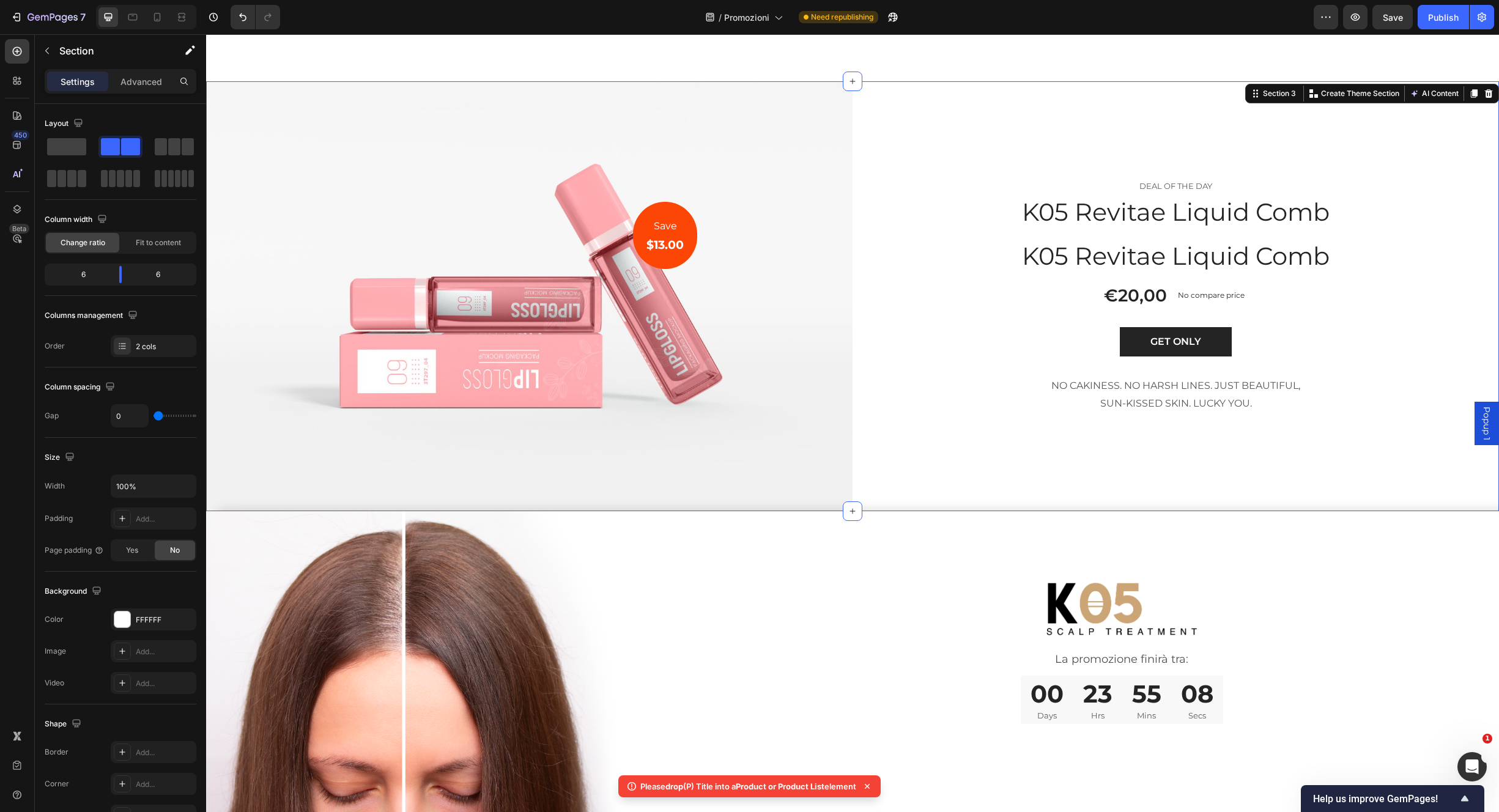
click at [1485, 90] on icon at bounding box center [1489, 94] width 8 height 9
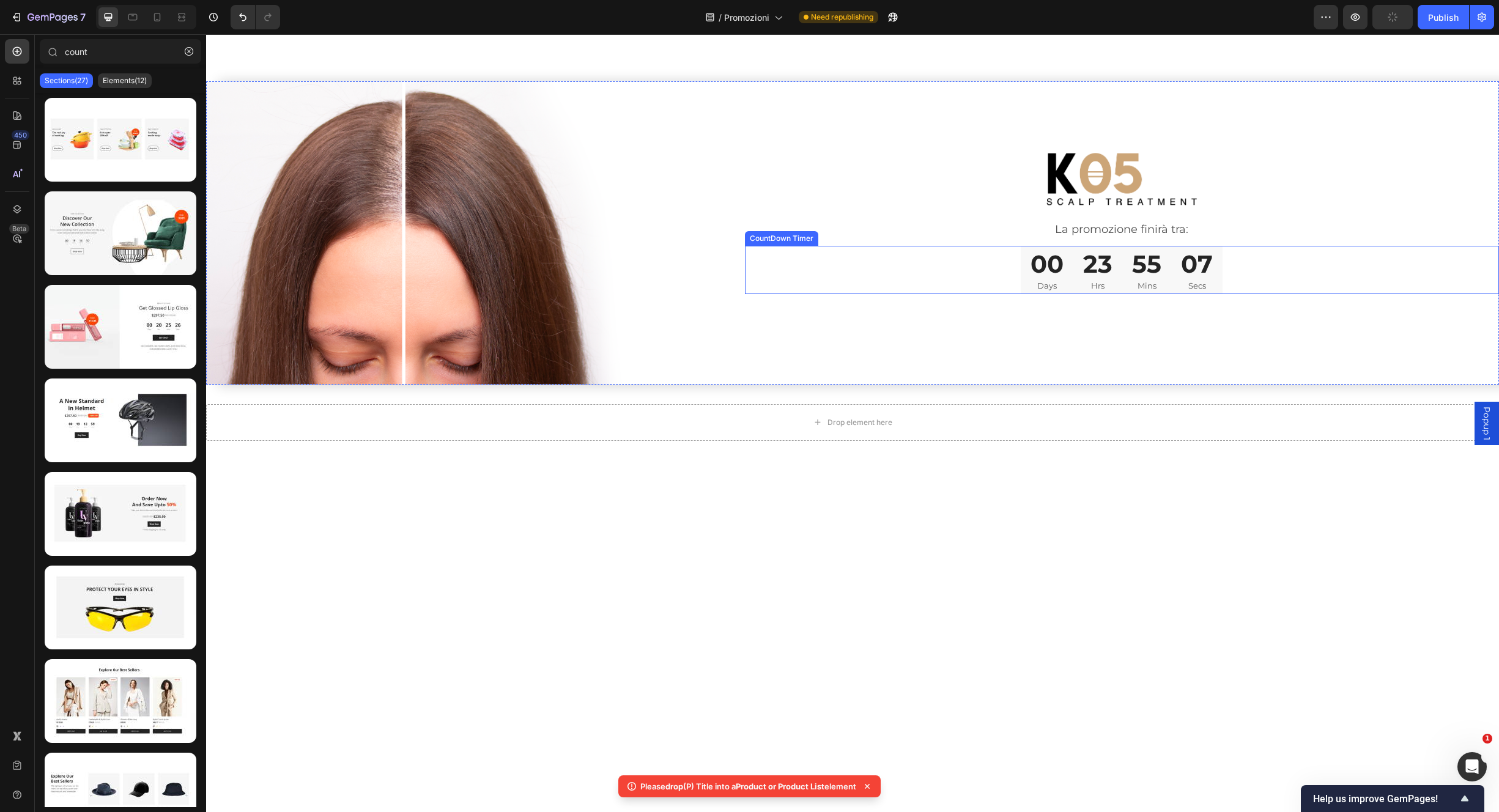
click at [1200, 280] on p "Secs" at bounding box center [1197, 286] width 32 height 12
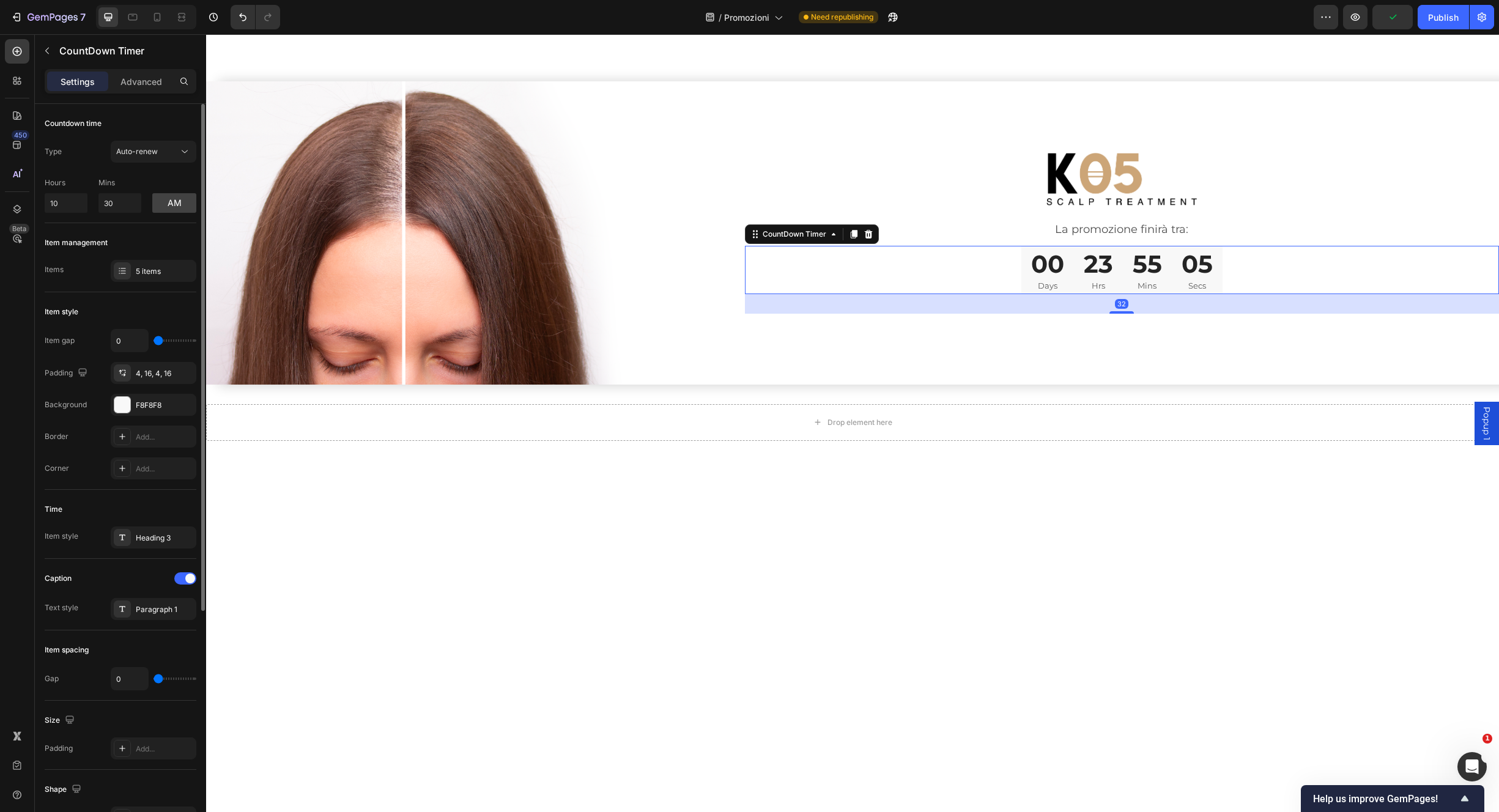
type input "8"
type input "10"
type input "11"
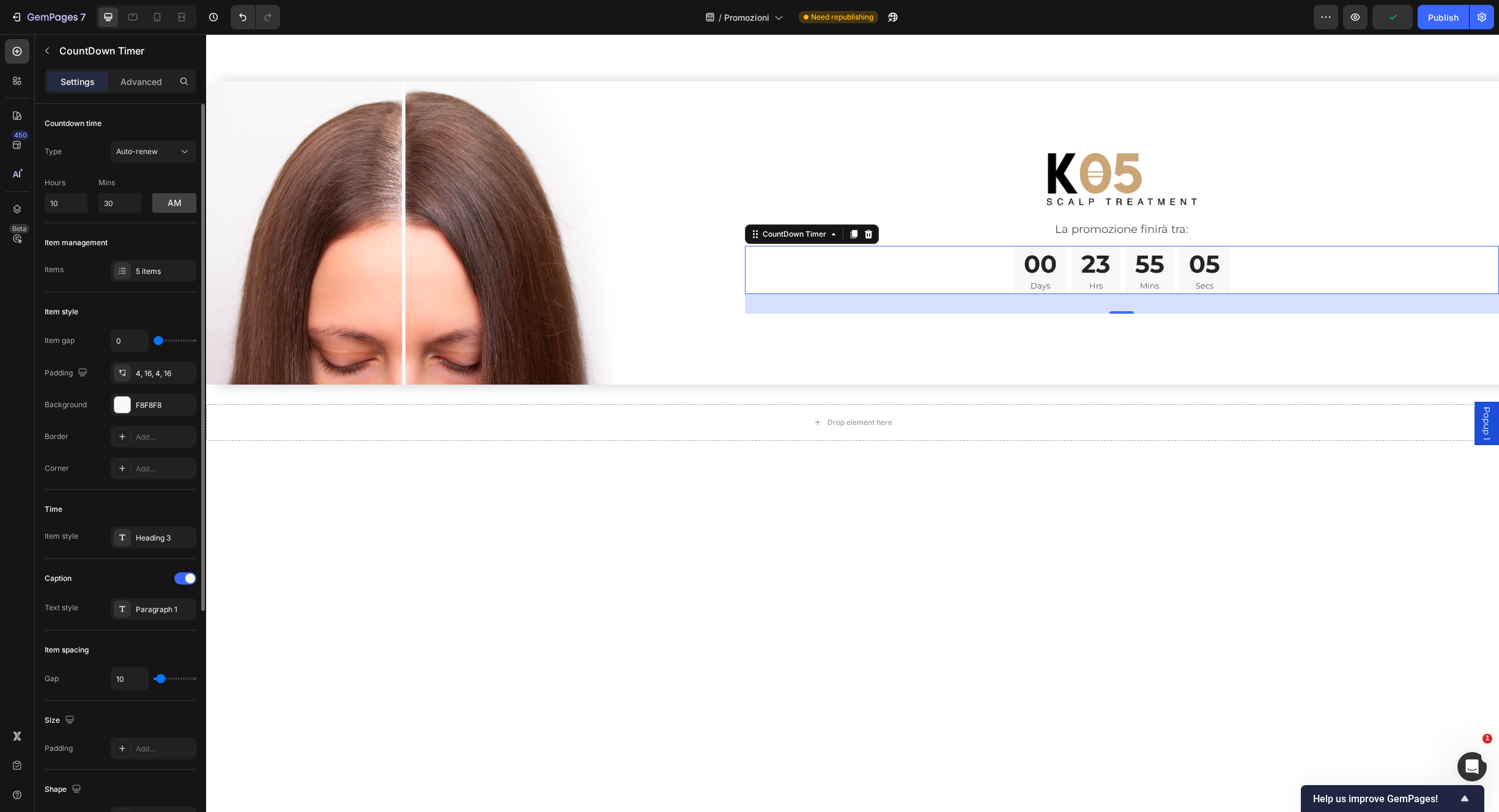
type input "11"
type input "12"
type input "14"
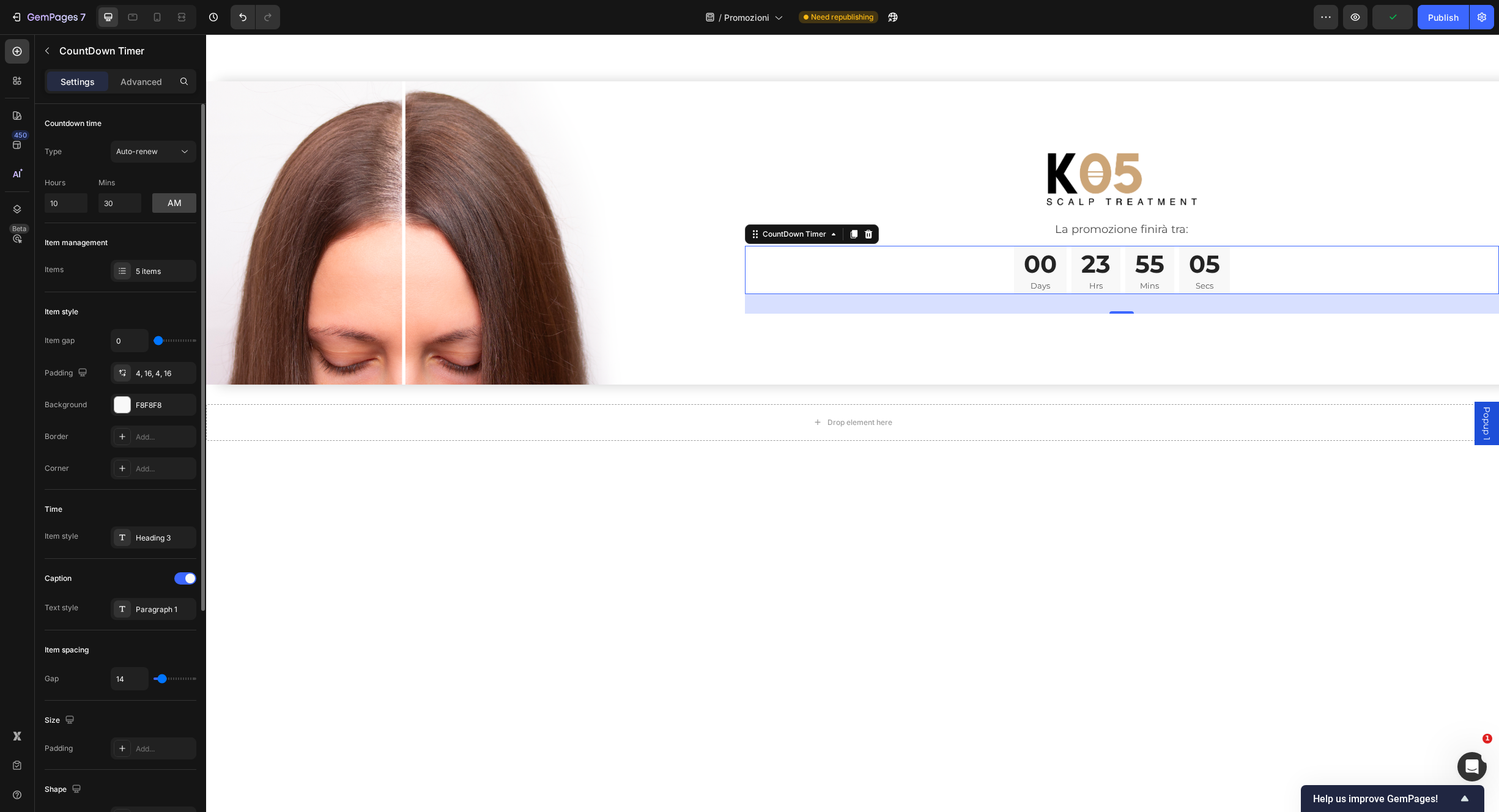
type input "16"
type input "18"
type input "21"
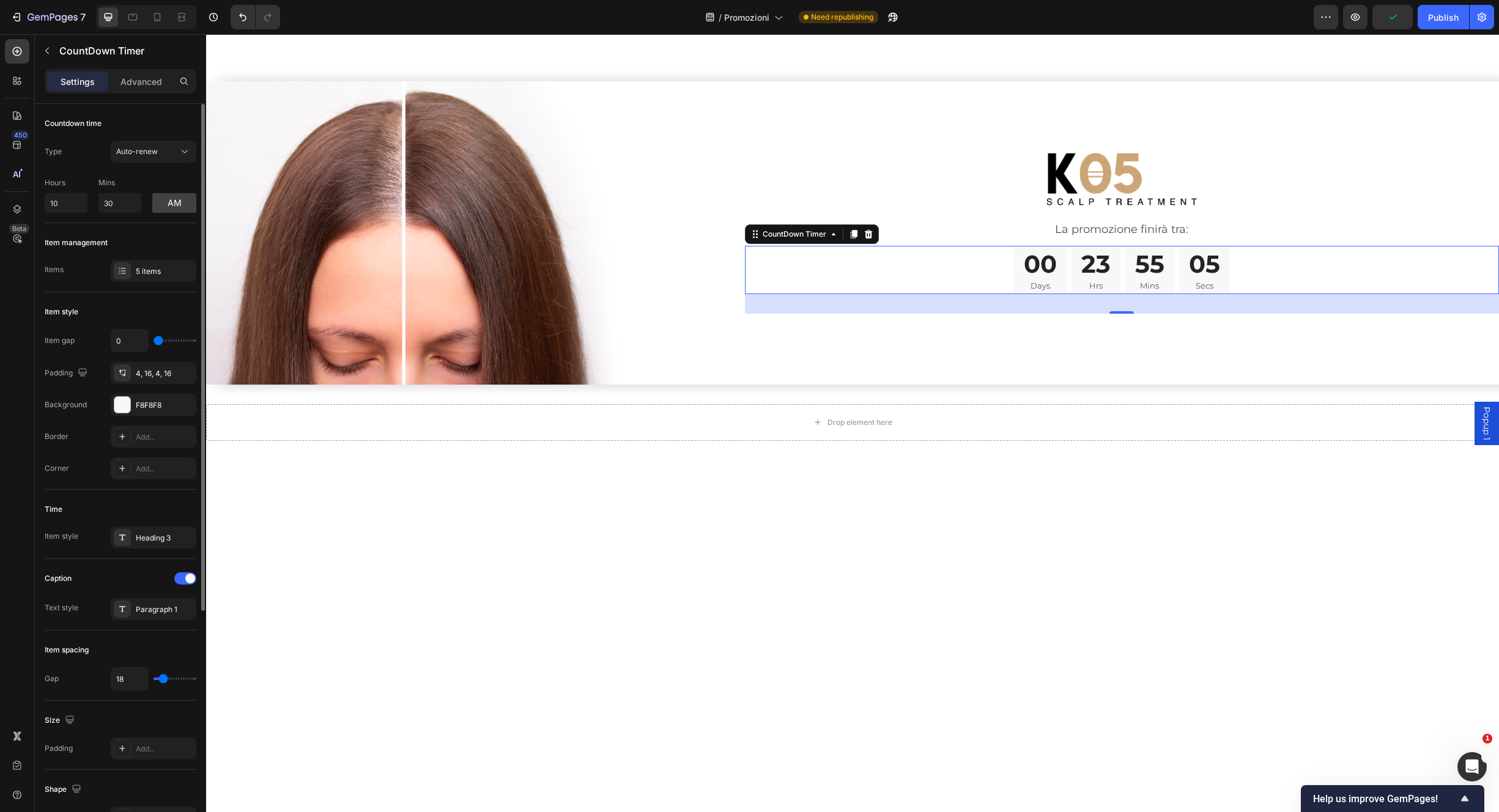
type input "21"
type input "26"
type input "29"
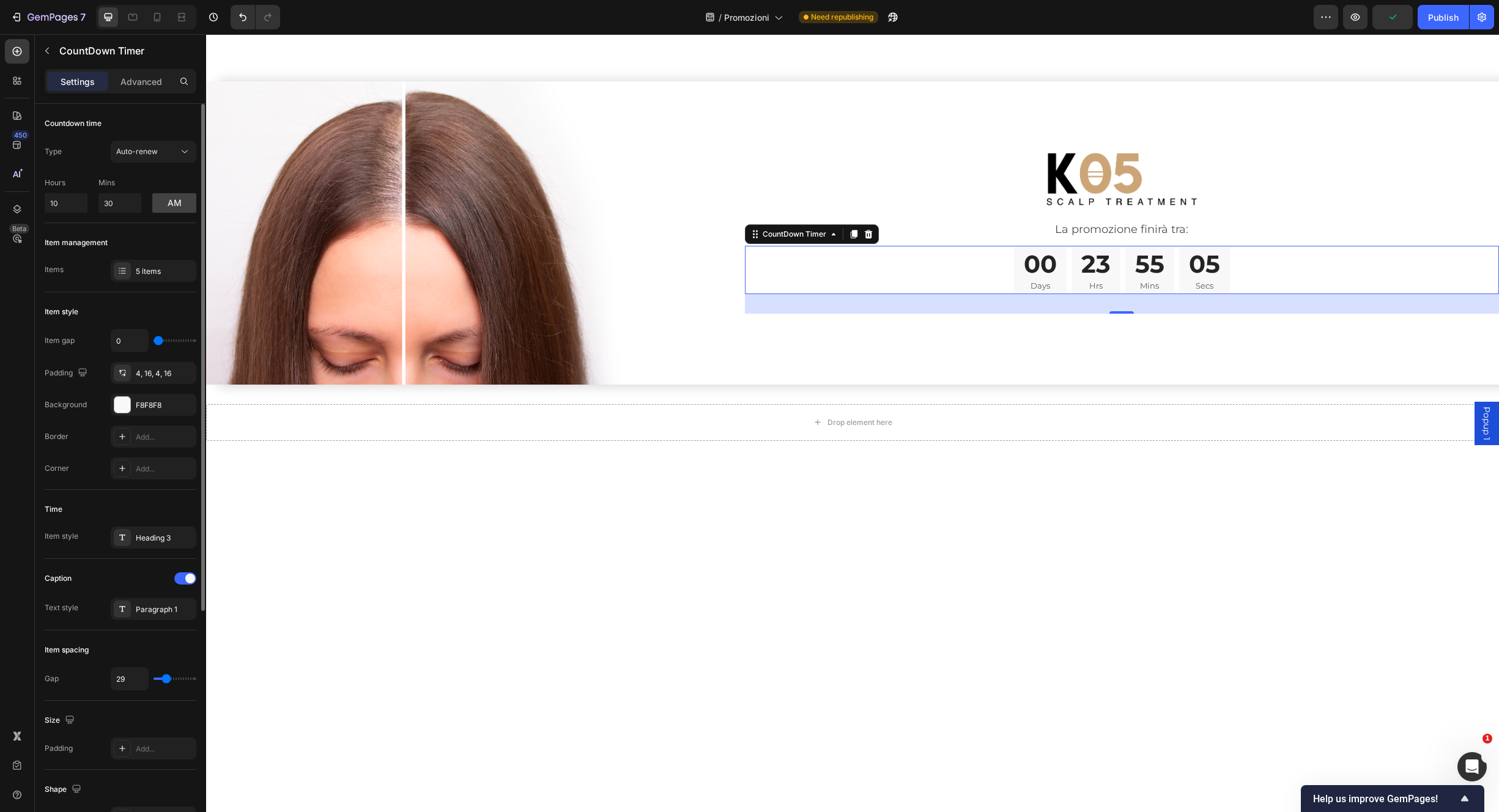
type input "33"
type input "36"
type input "38"
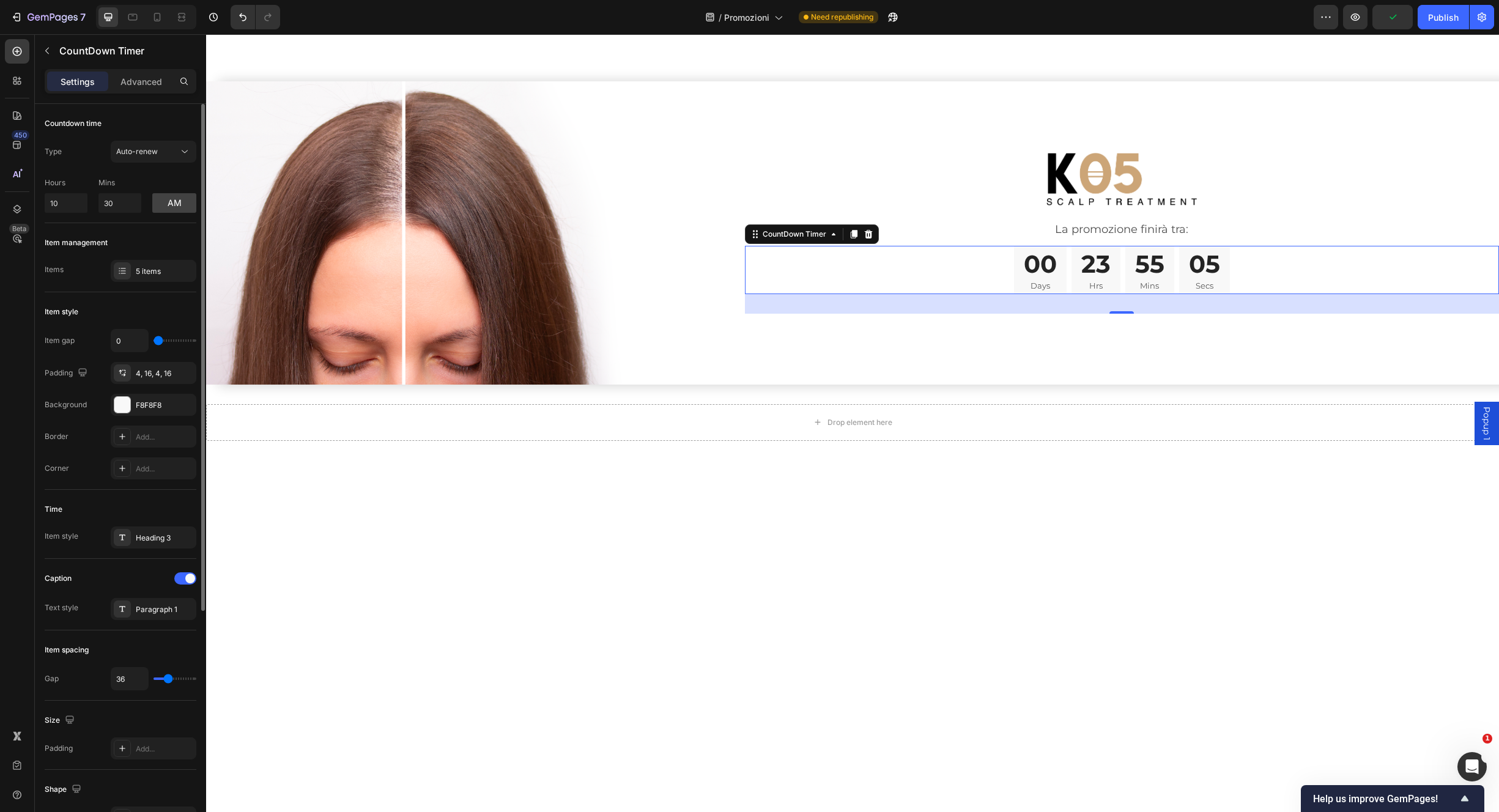
type input "38"
type input "40"
type input "42"
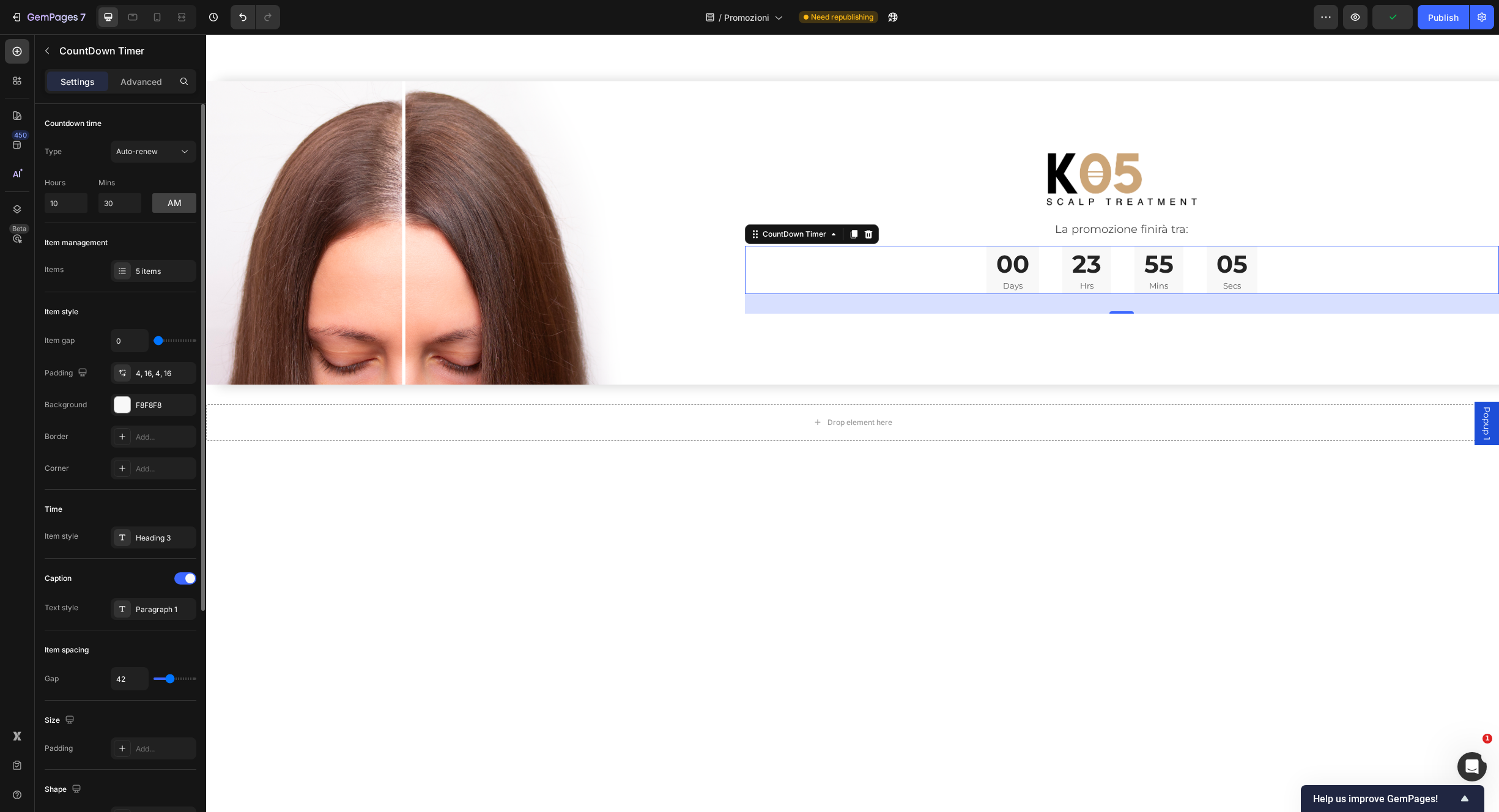
type input "44"
type input "45"
type input "46"
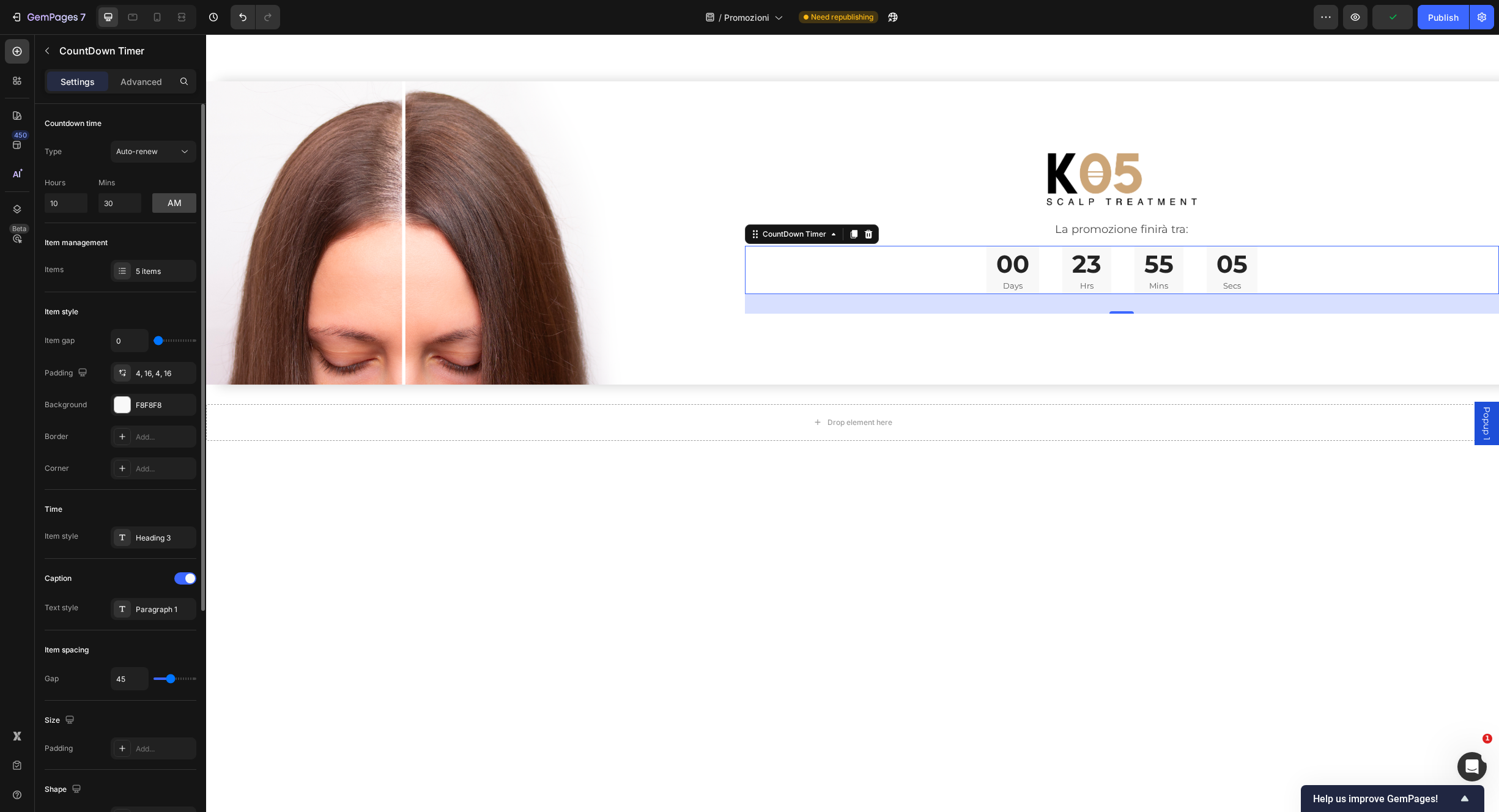
type input "46"
type input "47"
type input "45"
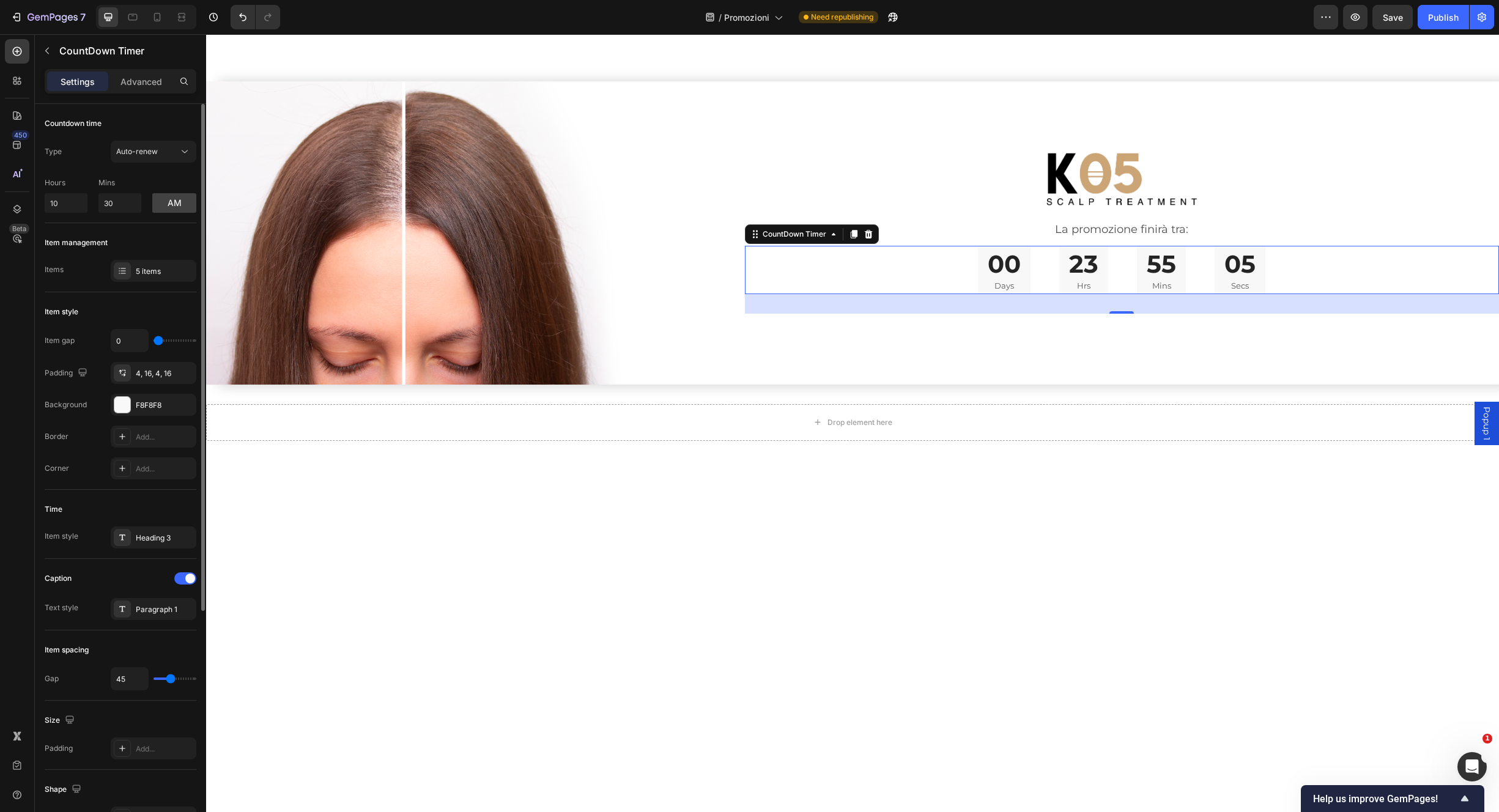
type input "42"
type input "38"
type input "36"
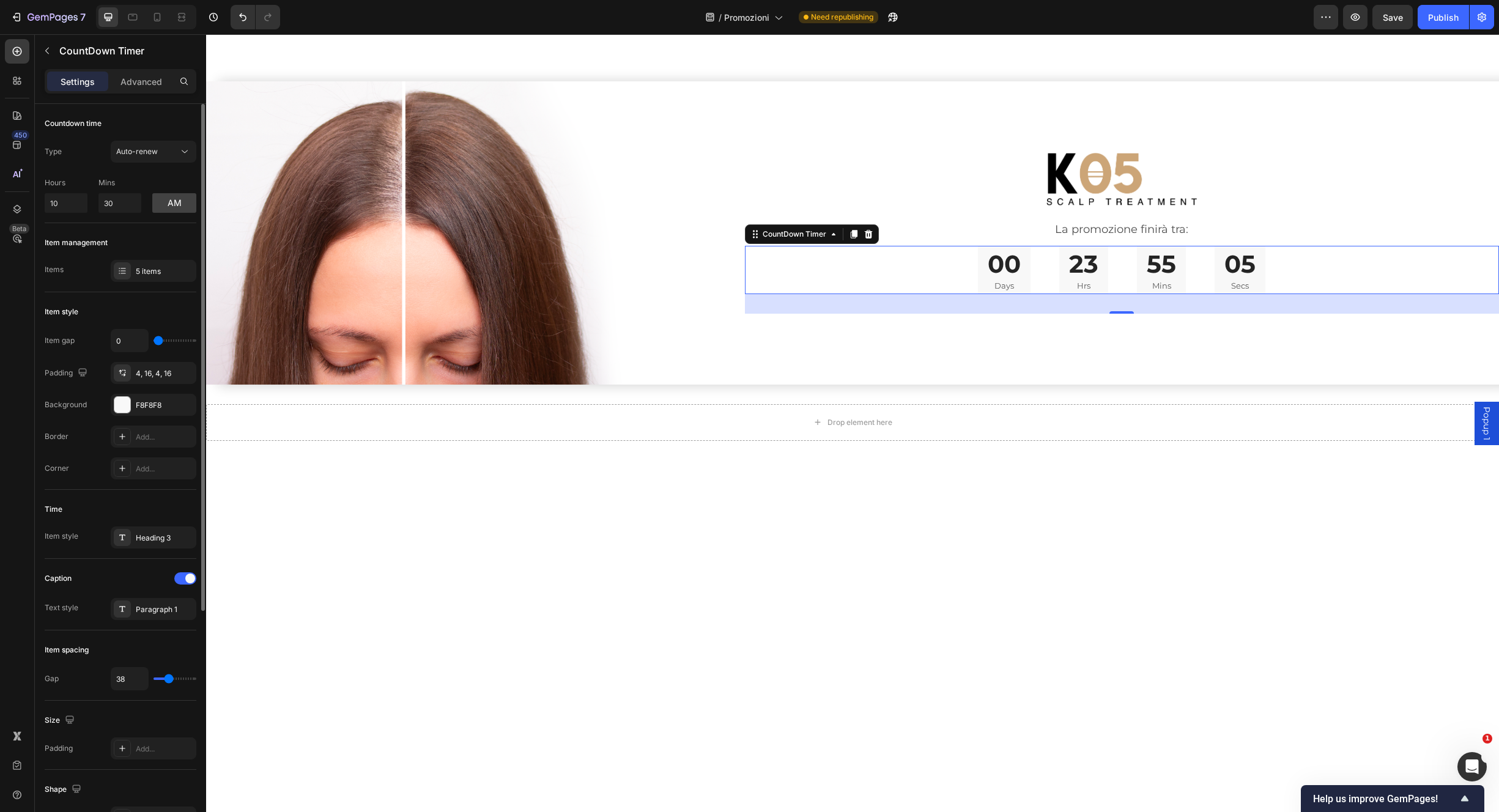
type input "36"
type input "33"
type input "31"
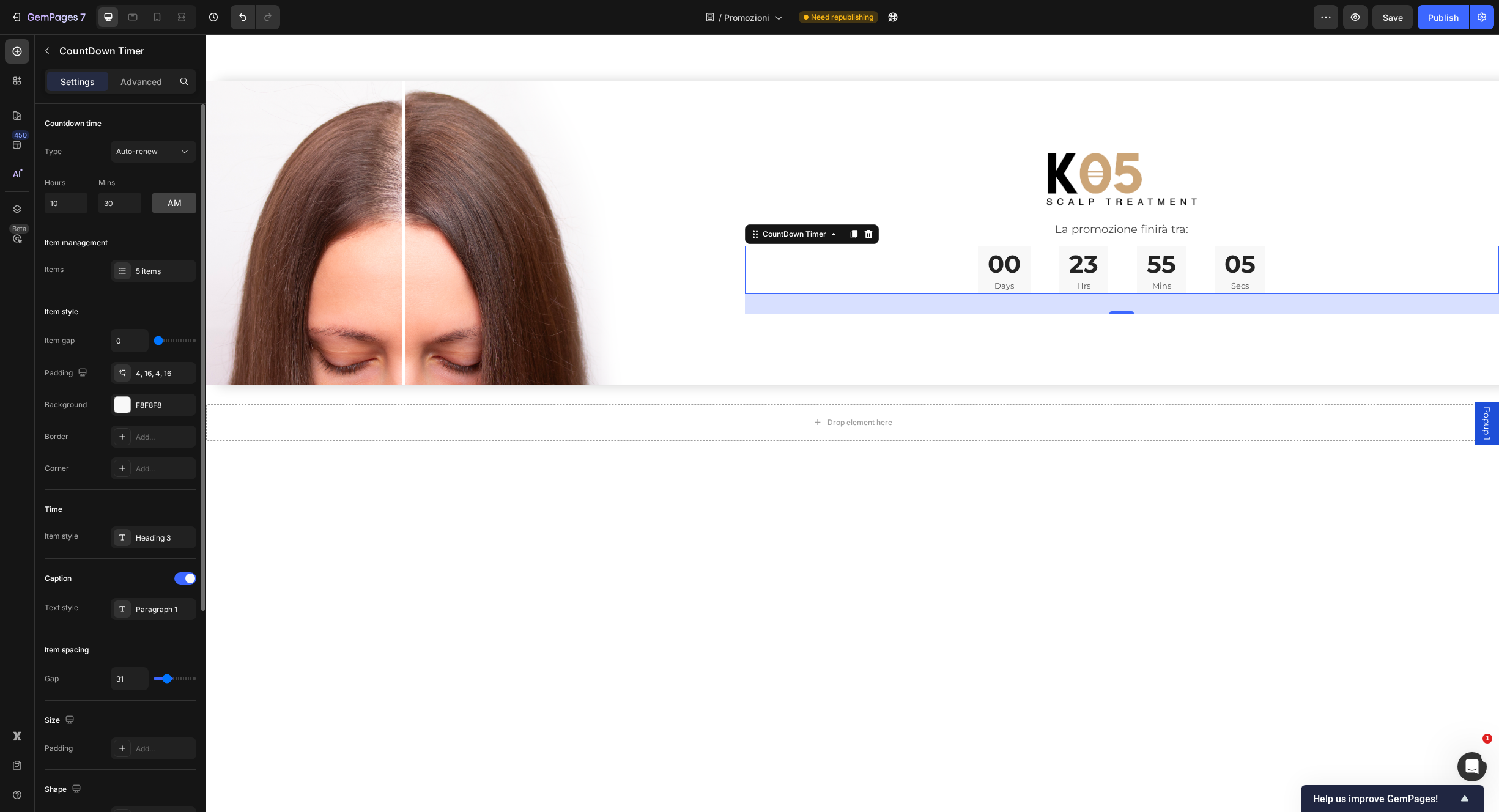
type input "30"
type input "29"
type input "28"
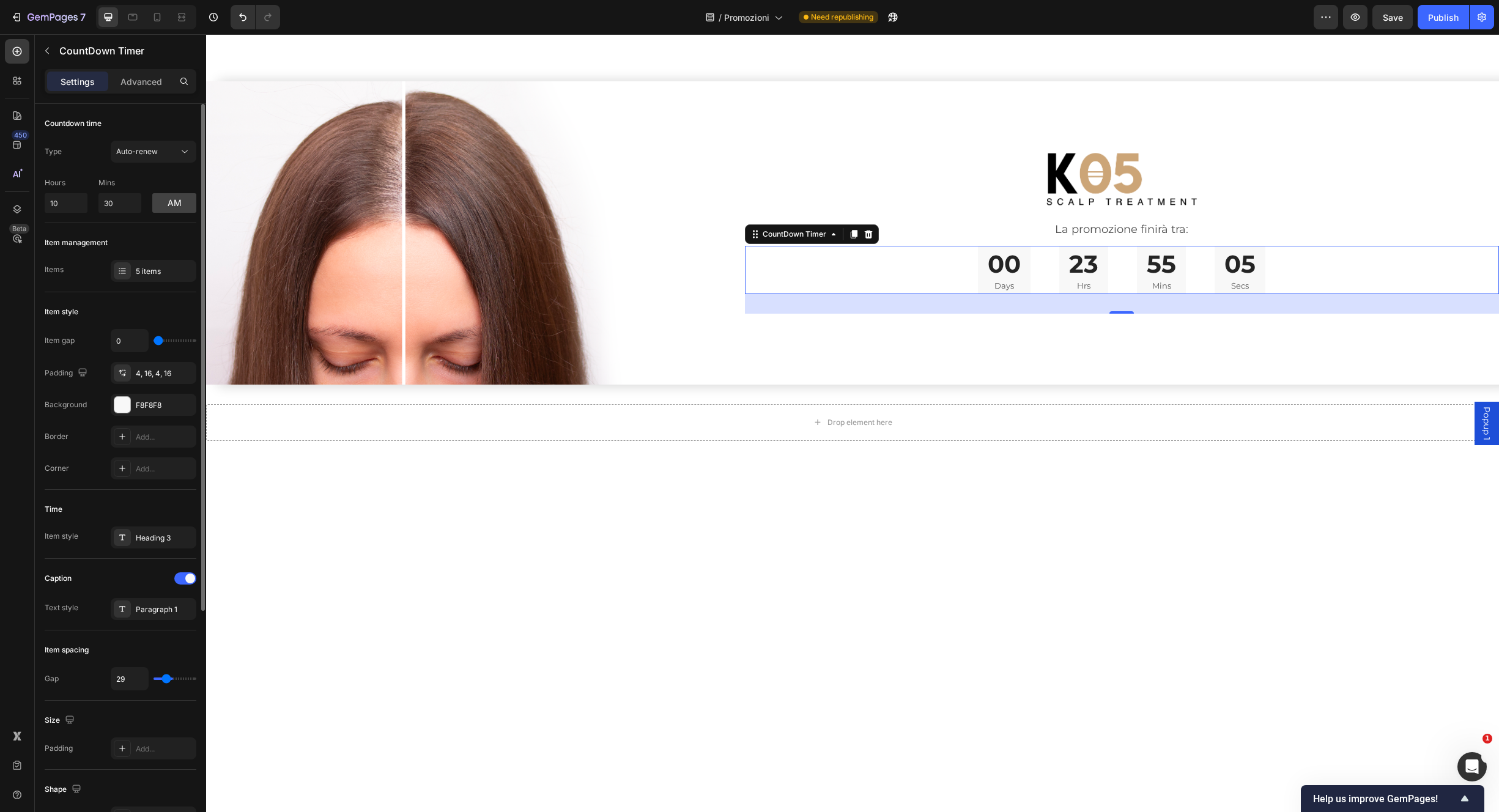
type input "28"
type input "27"
type input "26"
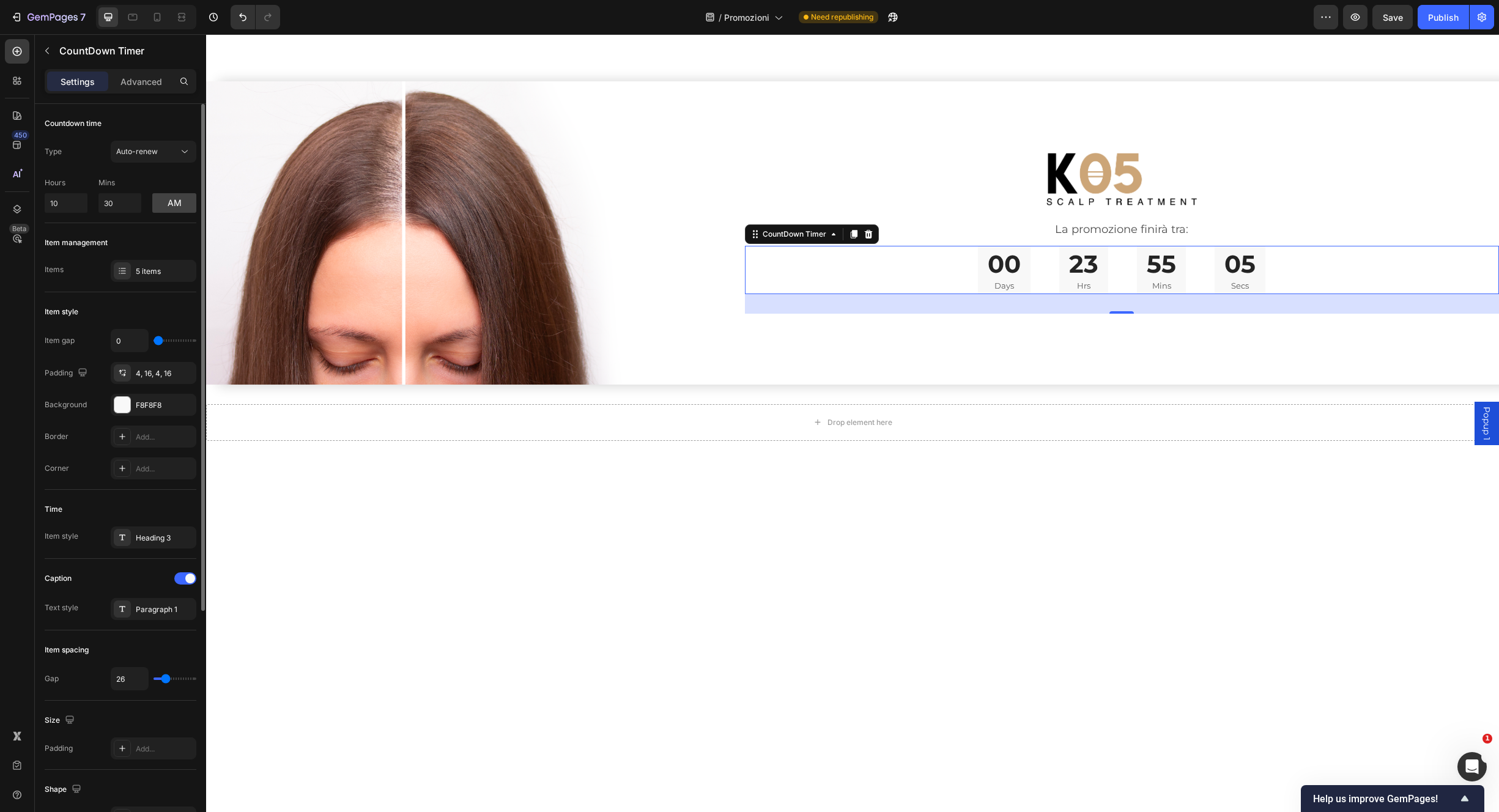
type input "24"
type input "23"
type input "22"
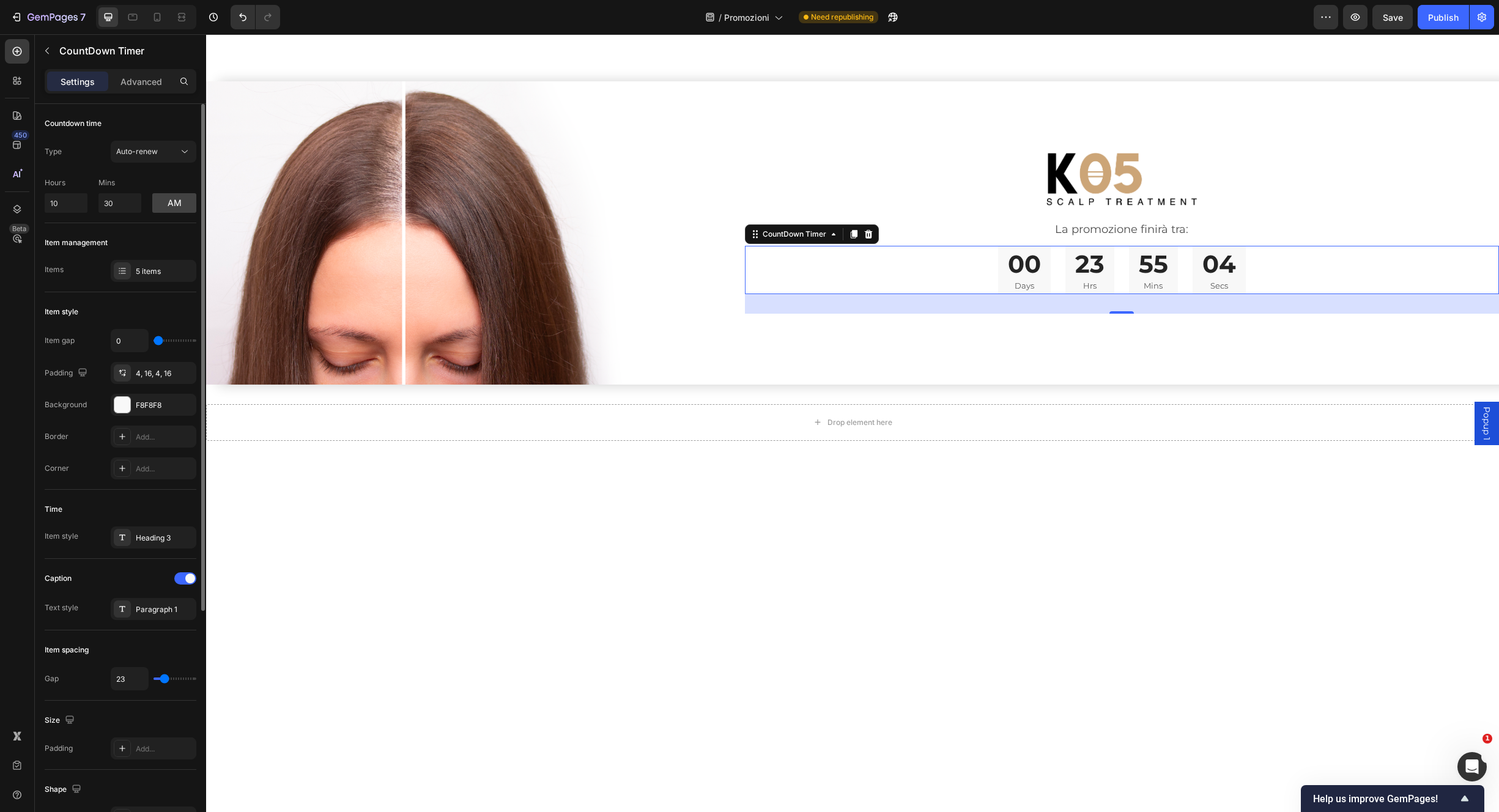
type input "22"
type input "21"
type input "20"
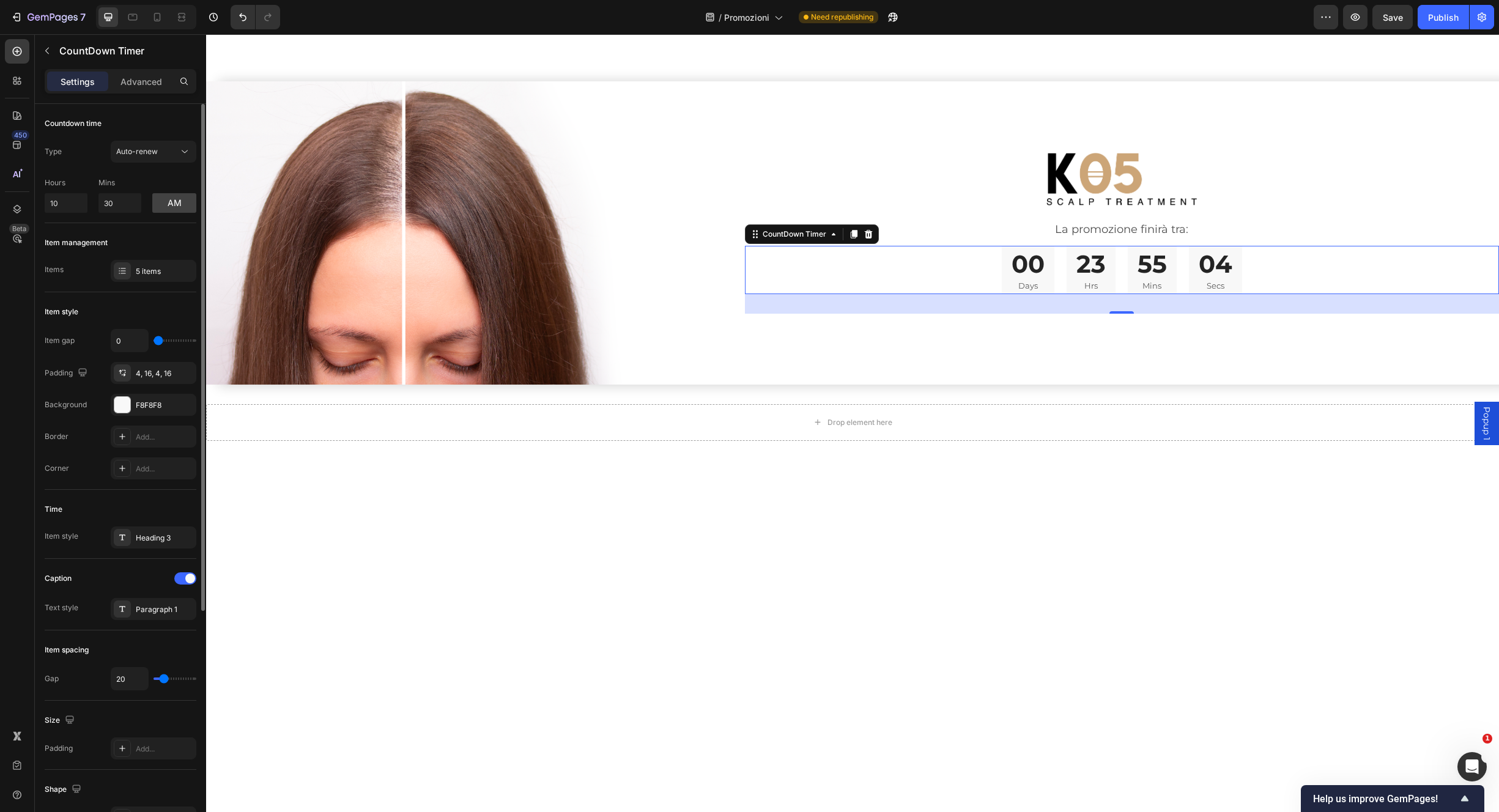
type input "21"
type input "22"
type input "23"
click at [165, 680] on input "range" at bounding box center [174, 679] width 43 height 3
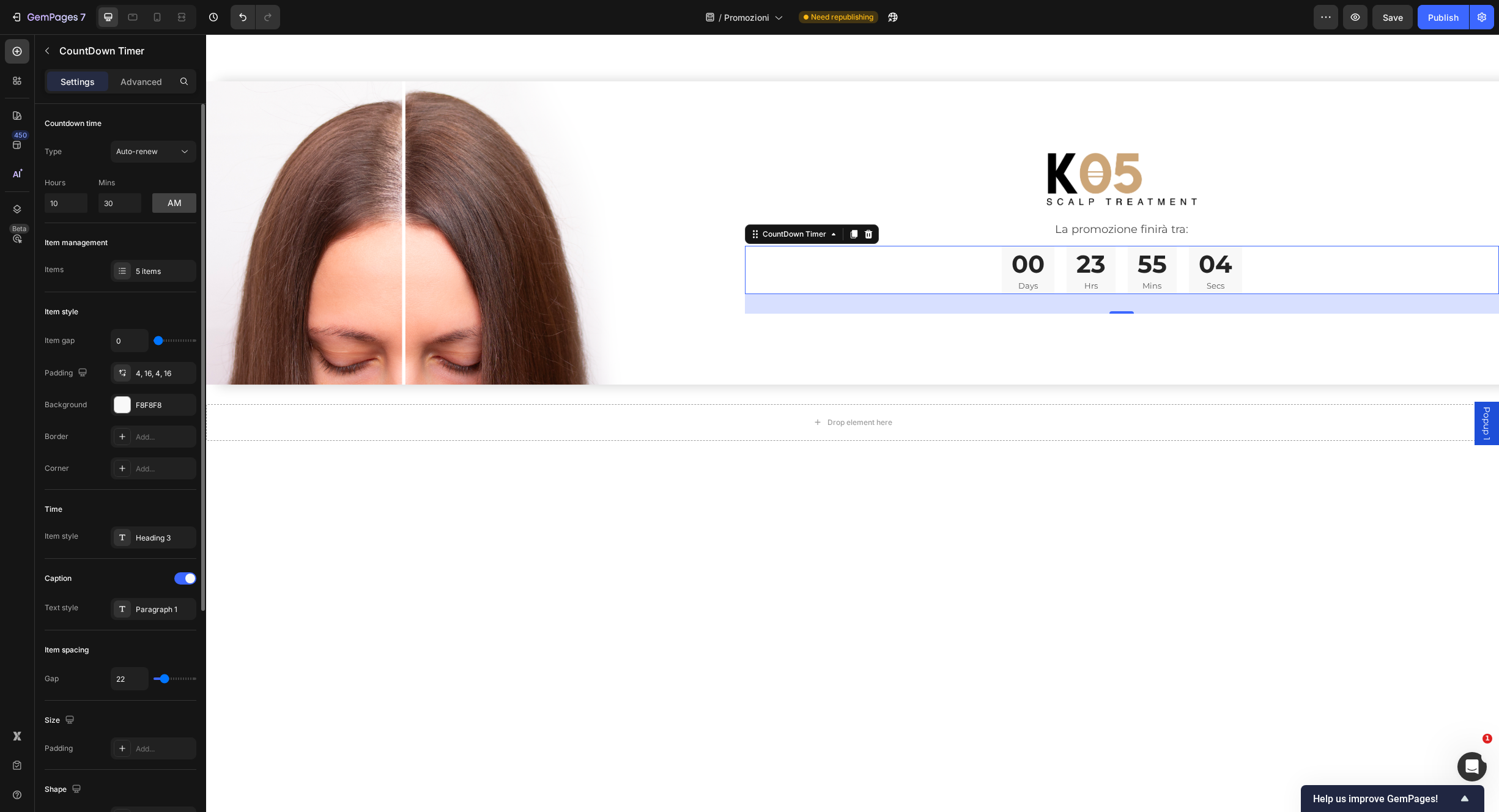
type input "23"
drag, startPoint x: 1236, startPoint y: 255, endPoint x: 1239, endPoint y: 248, distance: 7.6
click at [1236, 254] on div "00 Days 23 Hrs 55 Mins 01 Secs" at bounding box center [1122, 271] width 755 height 49
click at [122, 438] on icon at bounding box center [122, 436] width 10 height 10
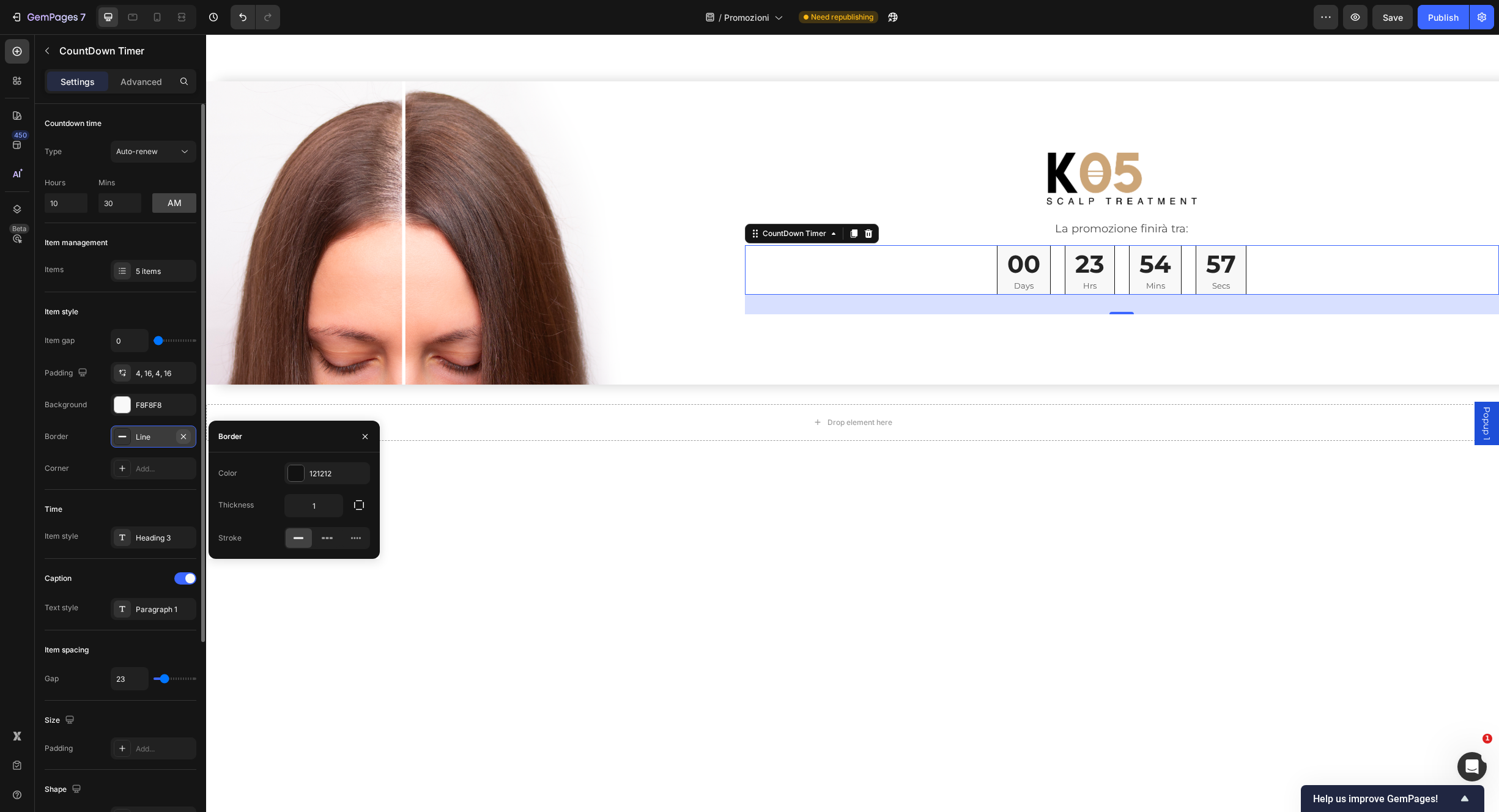
click at [184, 437] on icon "button" at bounding box center [183, 436] width 10 height 10
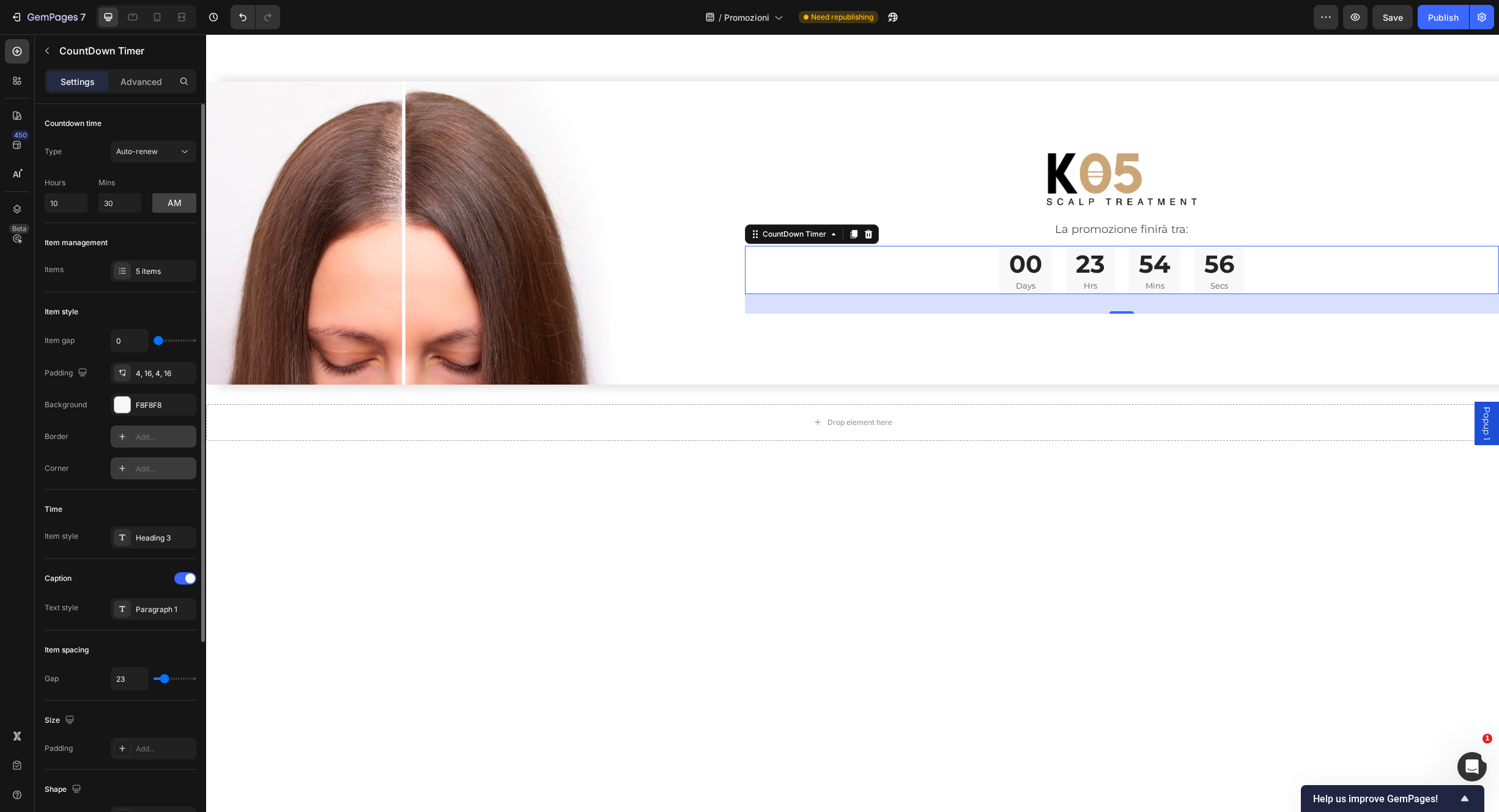
click at [120, 467] on icon at bounding box center [122, 468] width 10 height 10
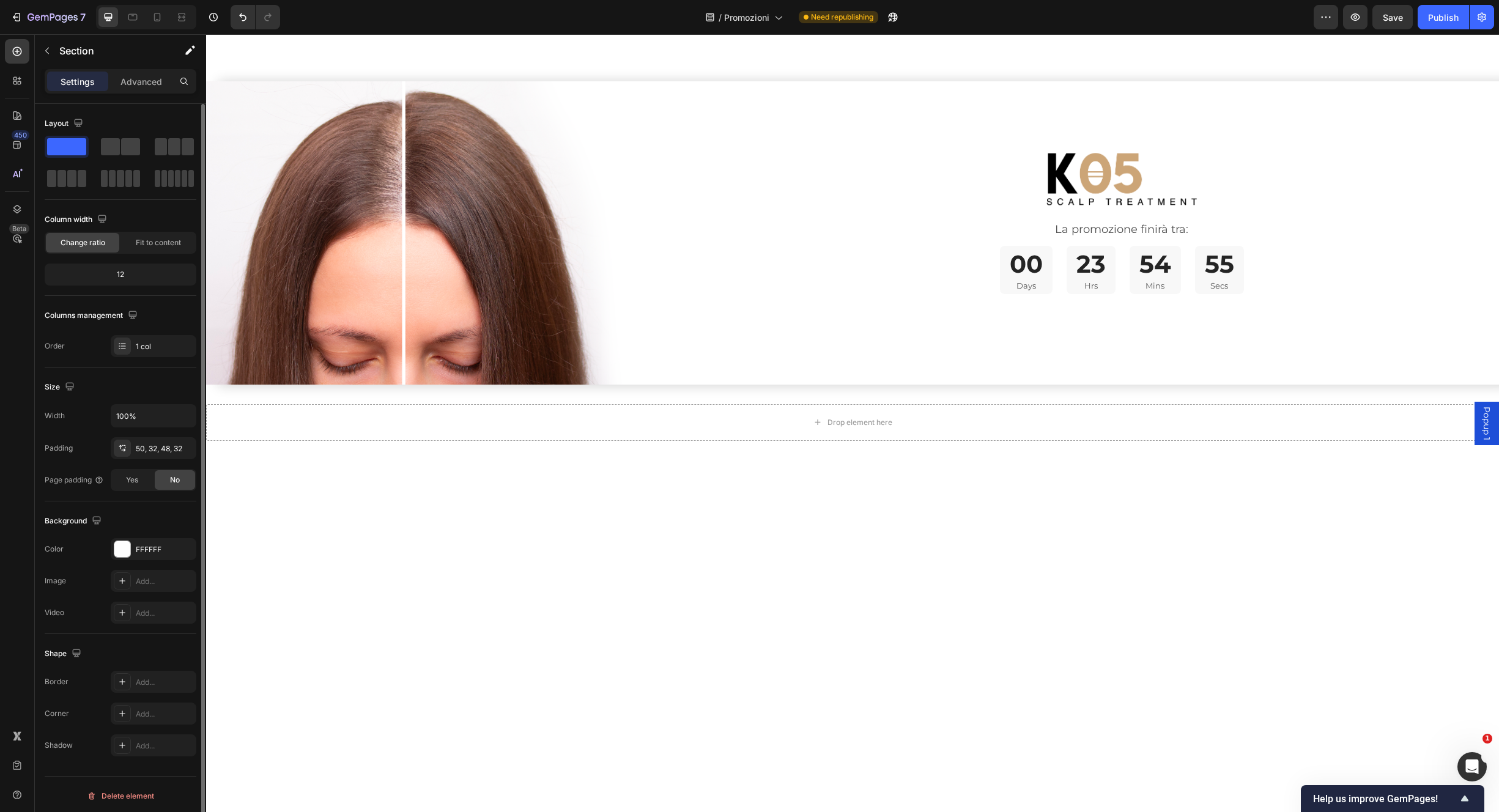
drag, startPoint x: 344, startPoint y: 575, endPoint x: 407, endPoint y: 548, distance: 68.5
click at [956, 246] on div "00 Days 23 Hrs 54 Mins 54 Secs" at bounding box center [1122, 271] width 755 height 49
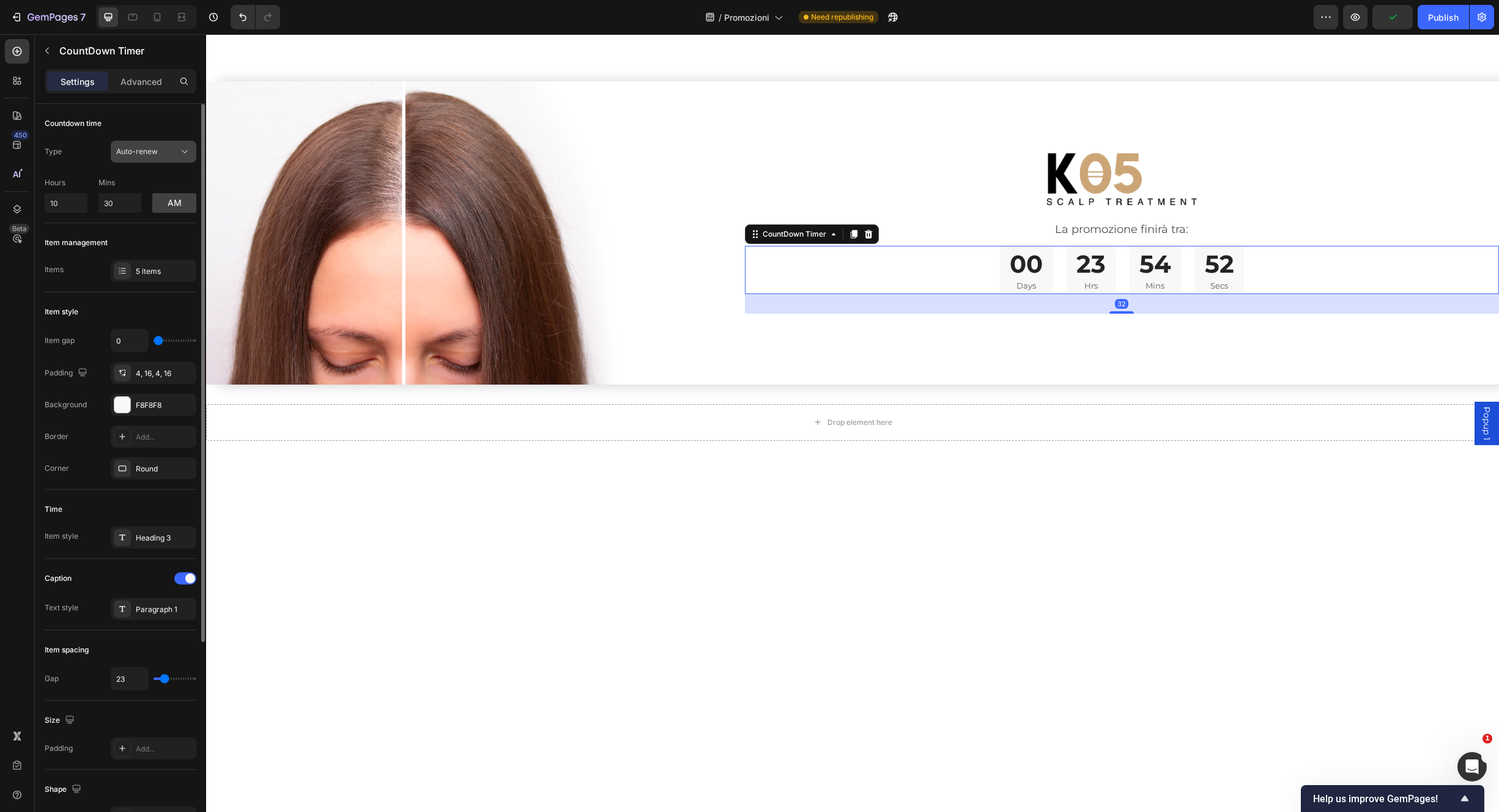
click at [149, 149] on span "Auto-renew" at bounding box center [138, 151] width 42 height 10
click at [165, 155] on div "Auto-renew" at bounding box center [148, 151] width 63 height 11
click at [172, 205] on button "am" at bounding box center [174, 203] width 44 height 19
click at [175, 207] on button "pm" at bounding box center [174, 203] width 44 height 19
click at [165, 277] on div "5 items" at bounding box center [153, 271] width 85 height 22
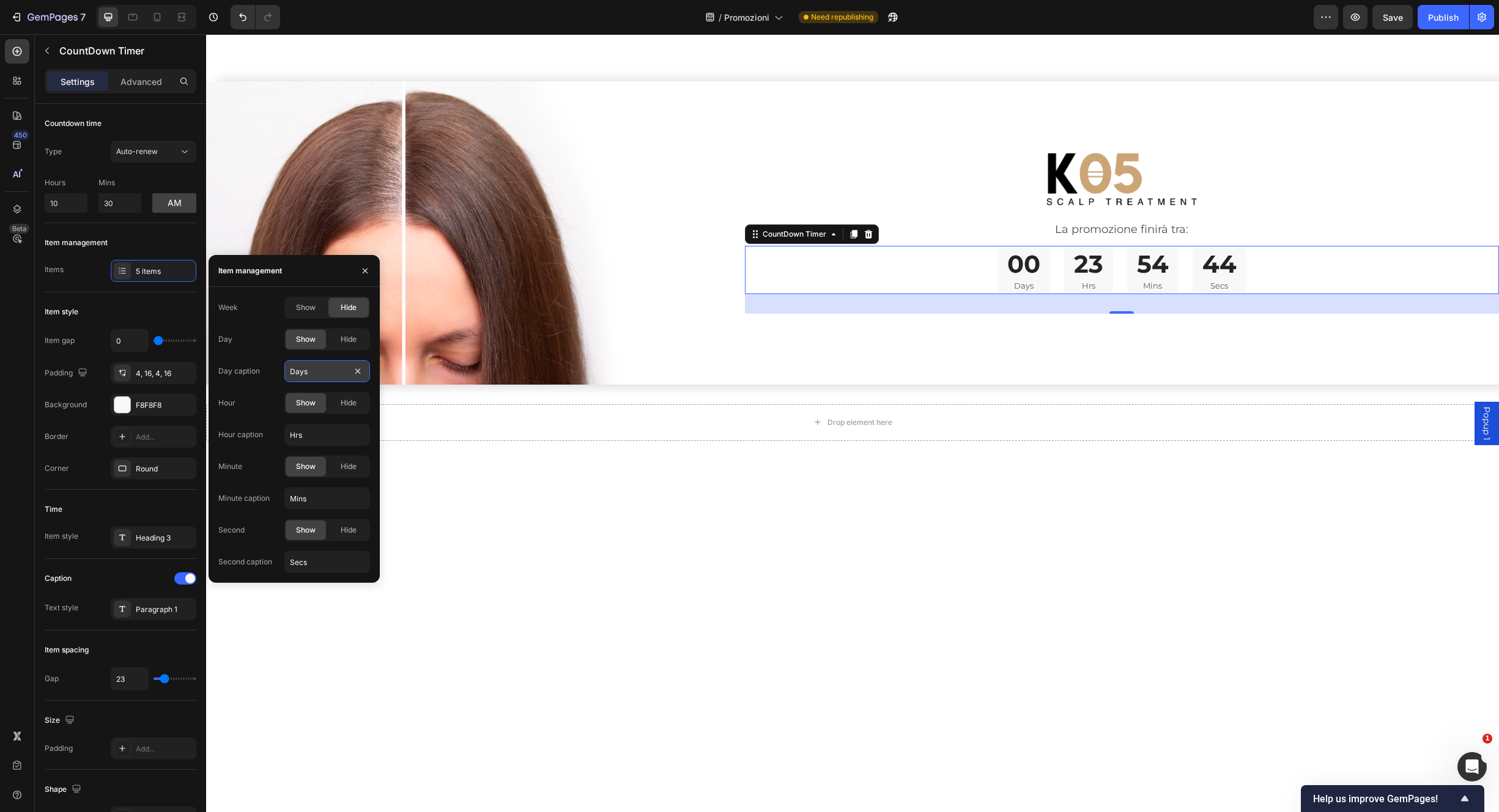
click at [334, 369] on input "Days" at bounding box center [327, 371] width 85 height 22
type input "Giorni"
click at [326, 435] on input "Hrs" at bounding box center [327, 434] width 85 height 22
type input "Ore"
drag, startPoint x: 316, startPoint y: 501, endPoint x: 319, endPoint y: 484, distance: 17.3
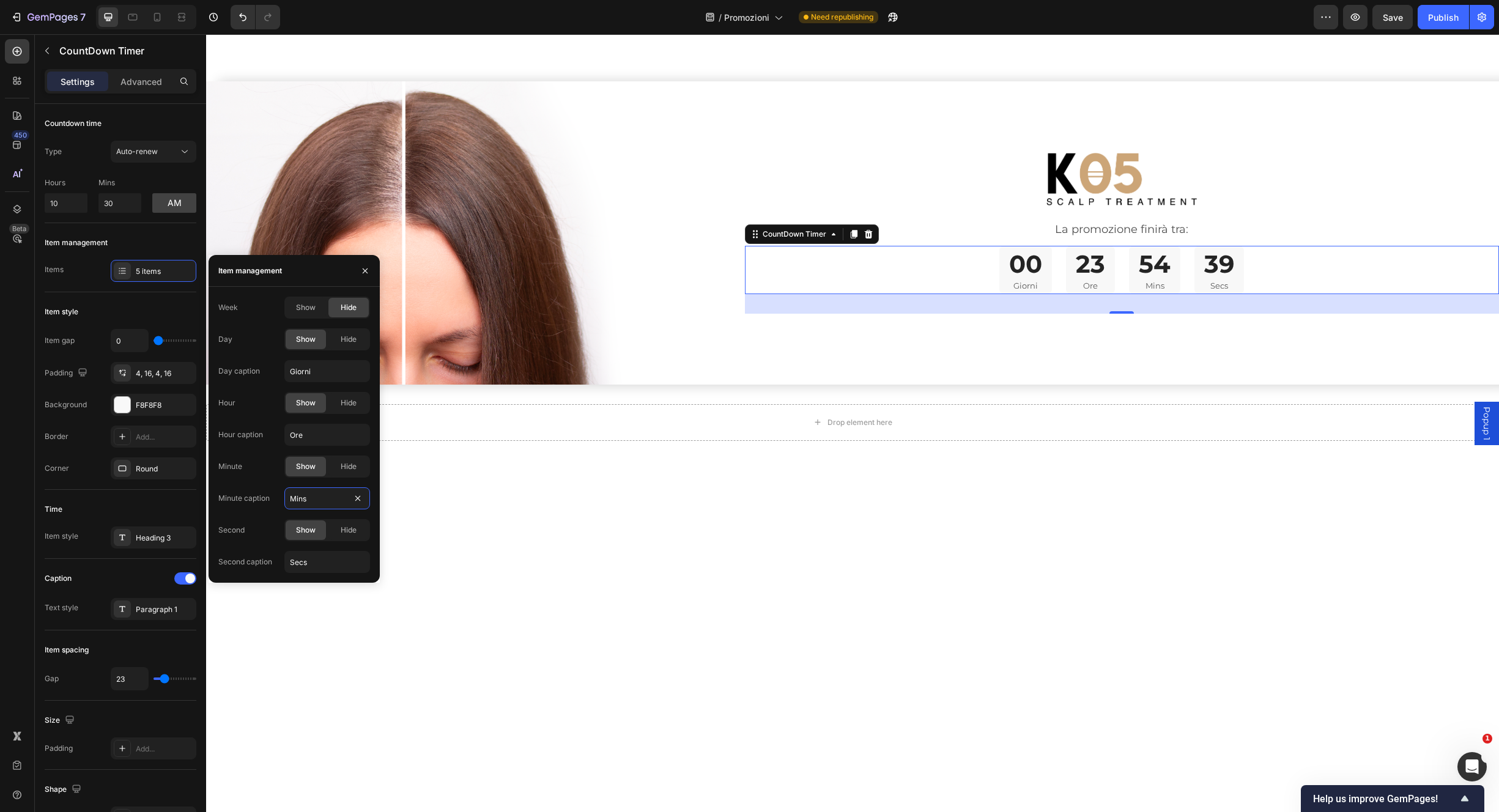
click at [316, 501] on input "Mins" at bounding box center [327, 498] width 85 height 22
type input "Minuti"
click at [326, 555] on input "Secs" at bounding box center [327, 561] width 85 height 22
type input "Secondi"
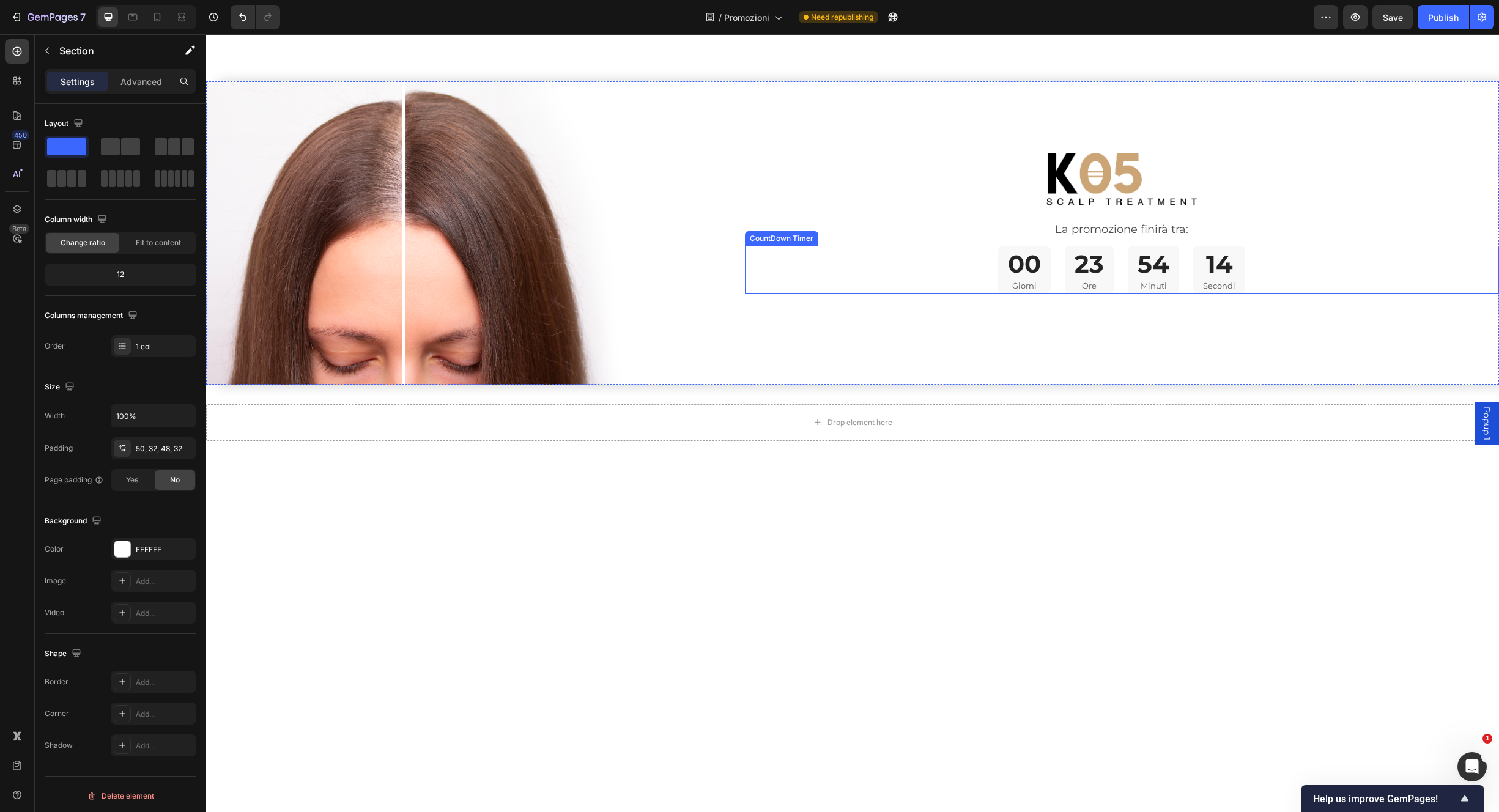
click at [990, 276] on div "00 Giorni 23 Ore 54 Minuti 14 Secondi" at bounding box center [1122, 271] width 755 height 49
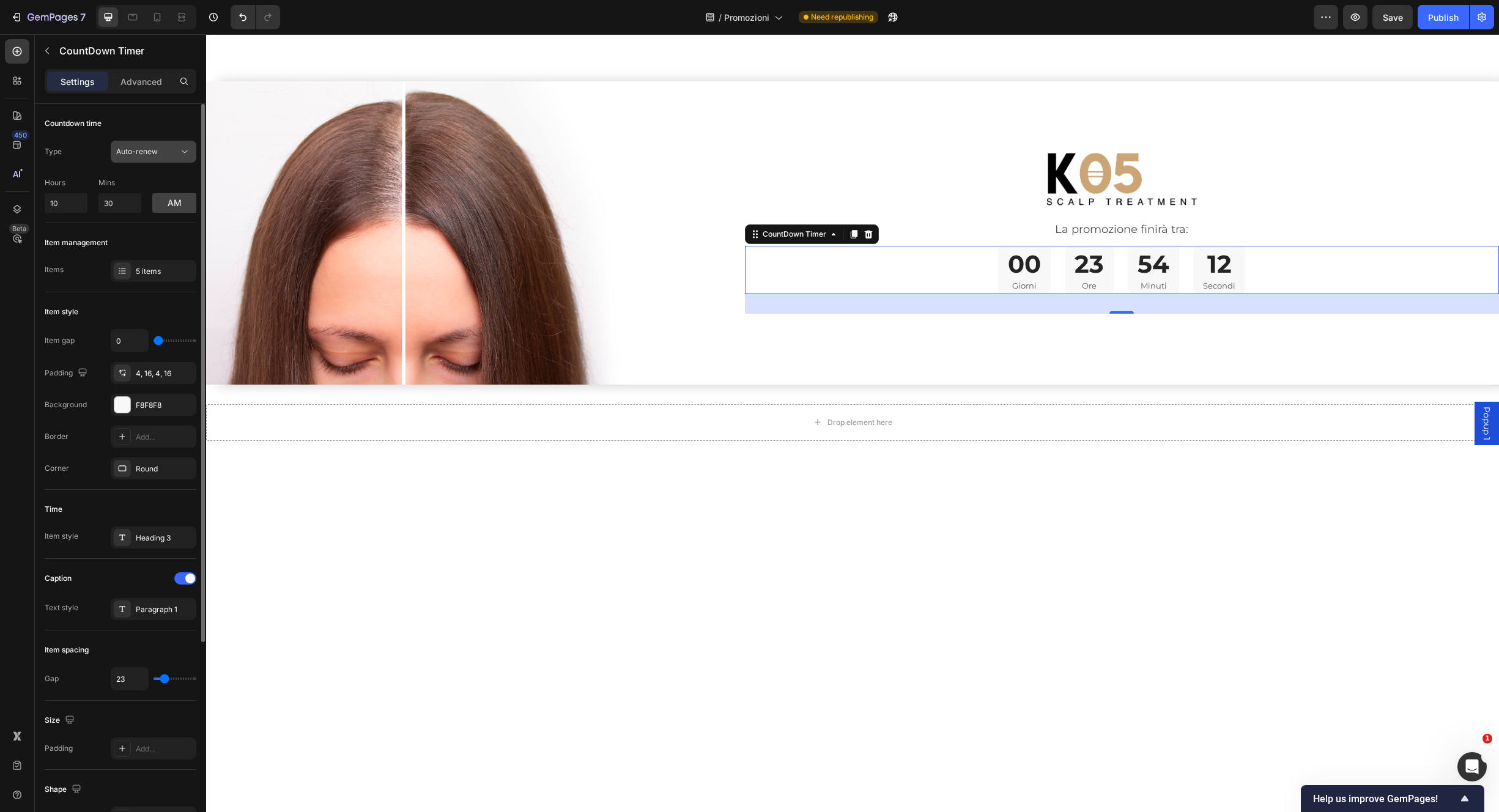
click at [156, 151] on span "Auto-renew" at bounding box center [138, 151] width 42 height 10
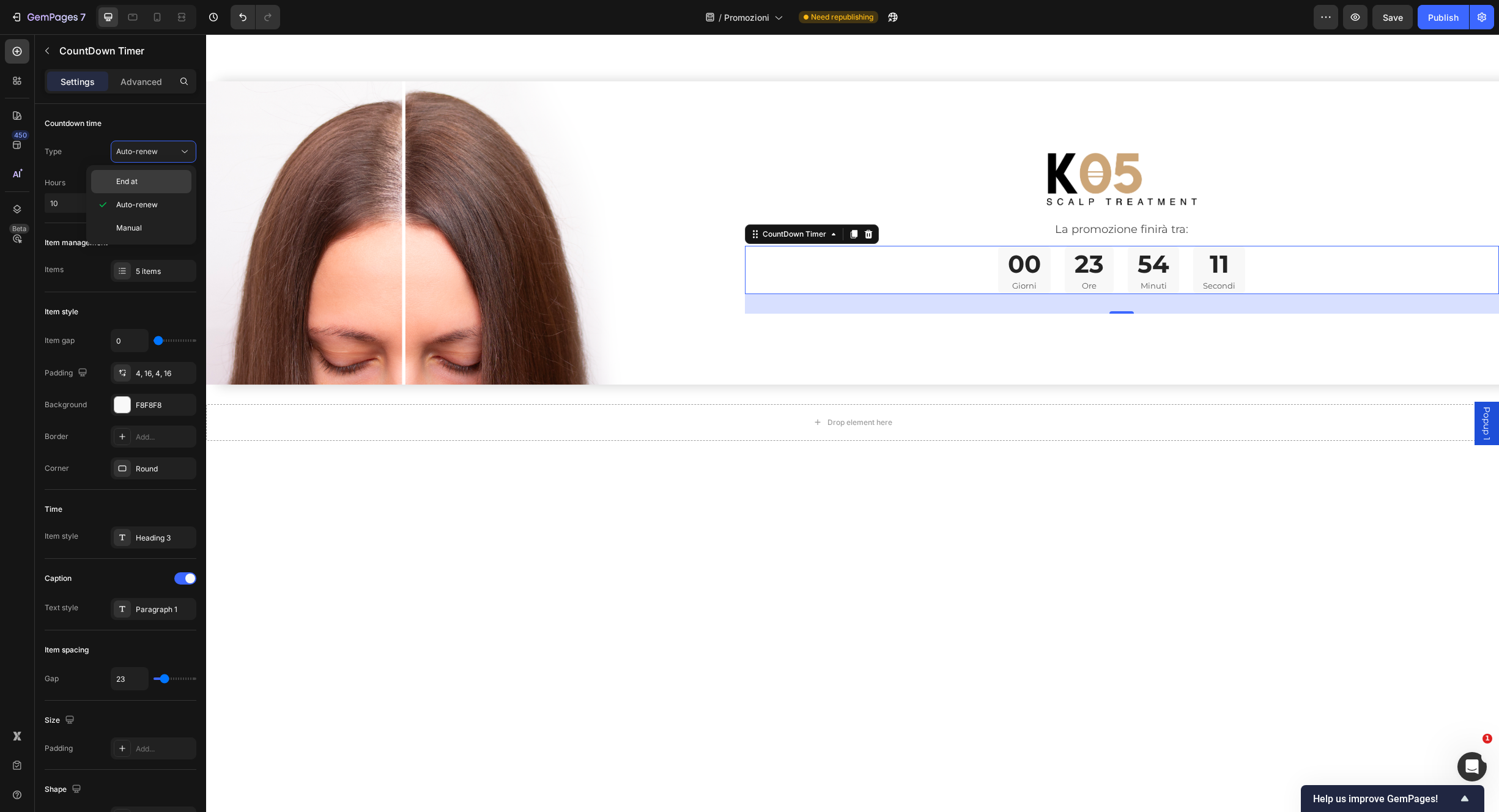
drag, startPoint x: 151, startPoint y: 182, endPoint x: 133, endPoint y: 190, distance: 19.7
click at [152, 182] on p "End at" at bounding box center [151, 181] width 70 height 11
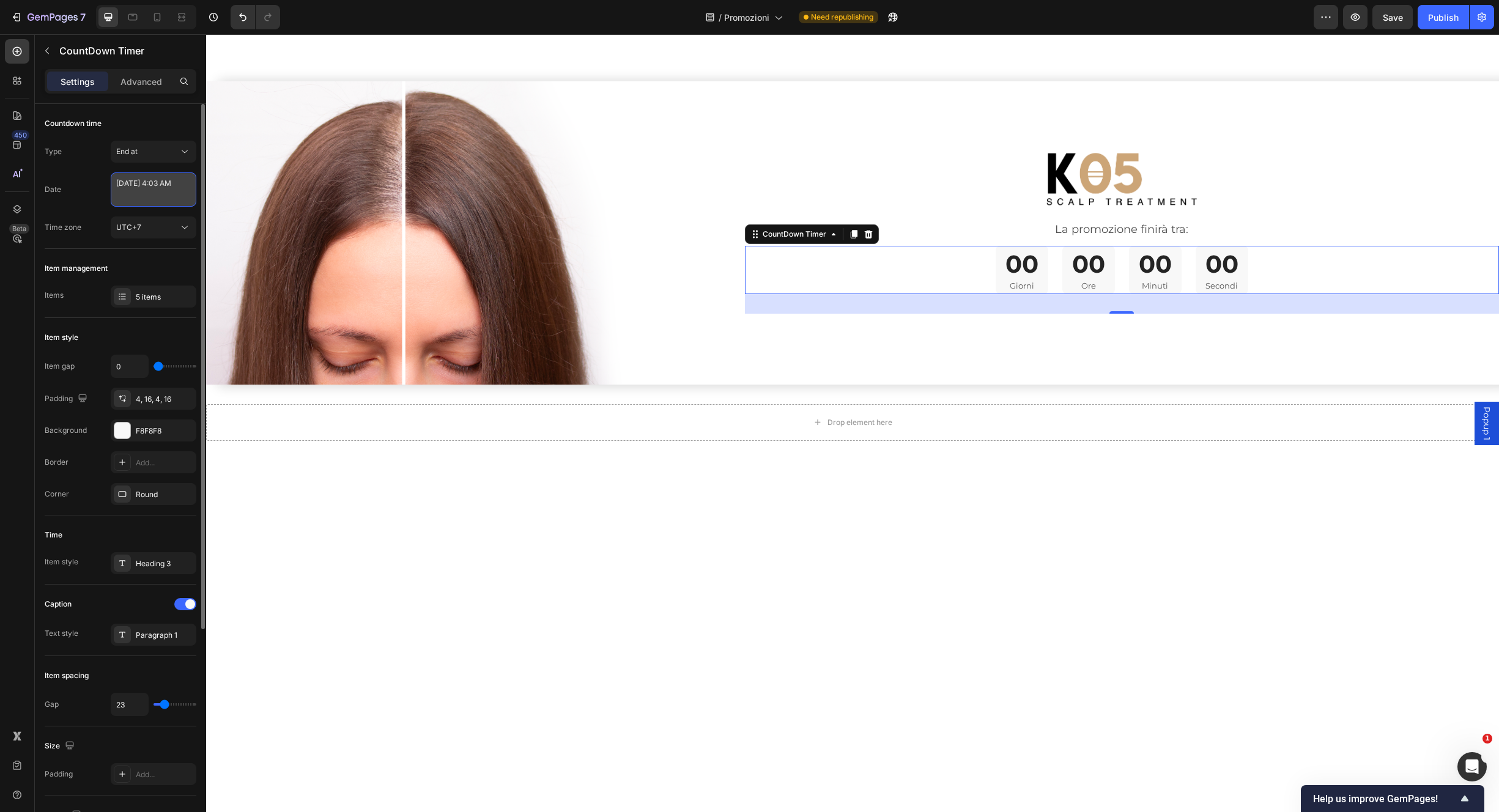
select select "4"
select select "3"
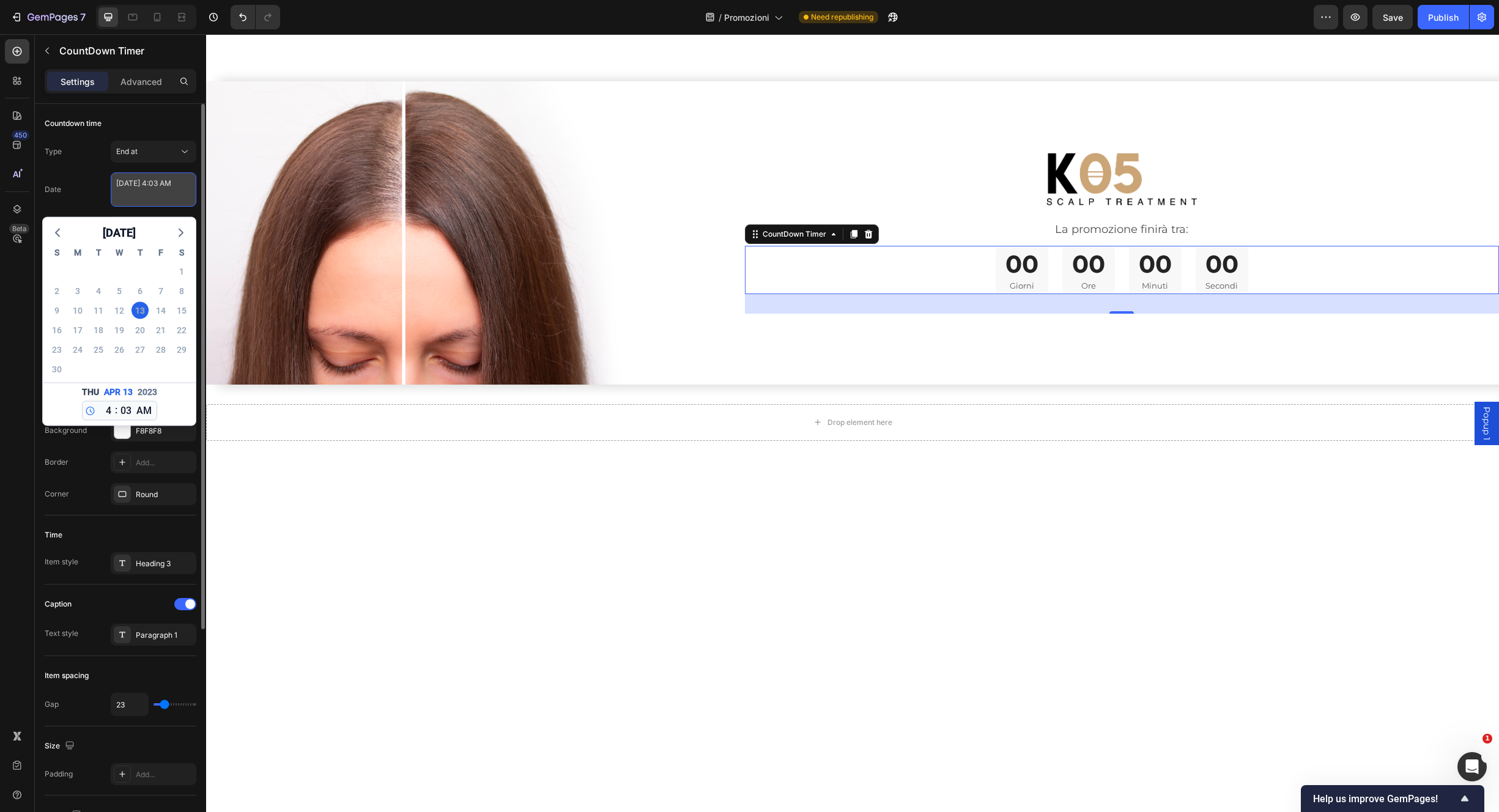
click at [131, 198] on textarea "April 13 2023 4:03 AM" at bounding box center [153, 189] width 85 height 34
click at [180, 232] on icon "button" at bounding box center [181, 232] width 15 height 15
click at [57, 232] on icon "button" at bounding box center [57, 232] width 15 height 15
click at [182, 232] on polyline "button" at bounding box center [181, 233] width 3 height 7
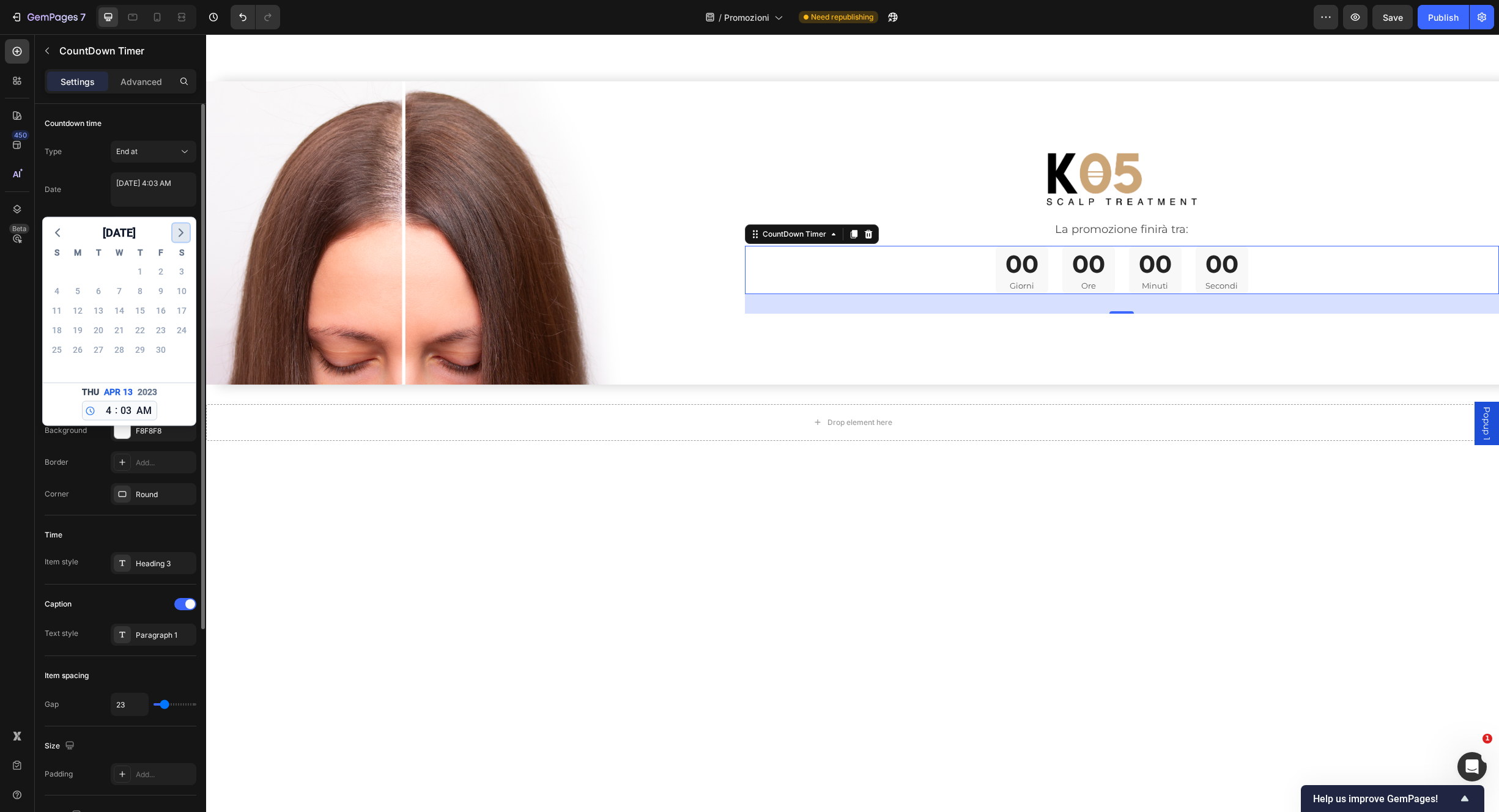
click at [185, 232] on icon "button" at bounding box center [181, 232] width 15 height 15
click at [185, 230] on icon "button" at bounding box center [181, 232] width 15 height 15
click at [185, 230] on icon "button" at bounding box center [181, 232] width 15 height 15
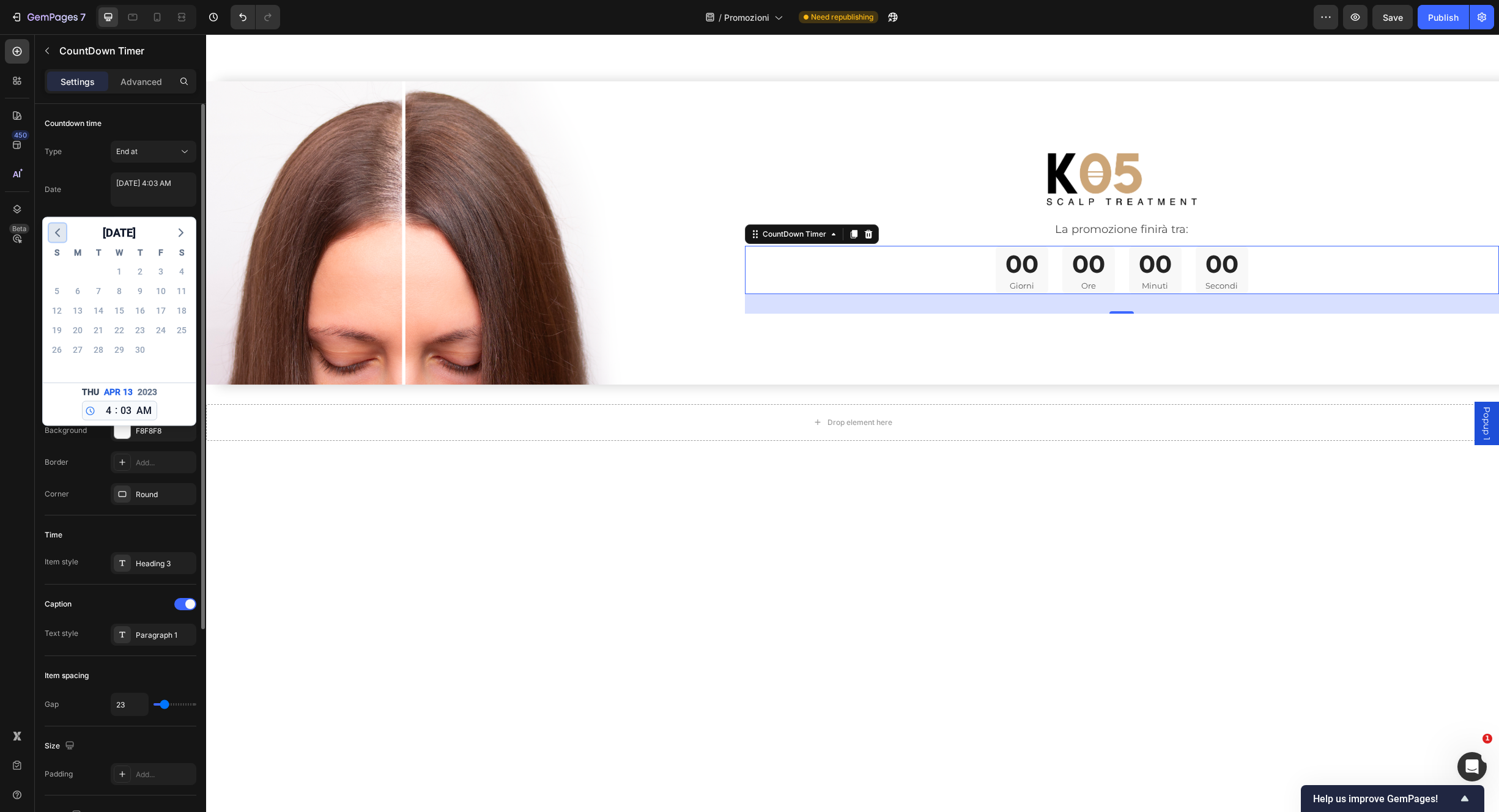
click at [57, 232] on polyline "button" at bounding box center [57, 233] width 3 height 7
click at [136, 232] on span "October 2023" at bounding box center [119, 232] width 33 height 18
click at [122, 262] on button "2023" at bounding box center [119, 260] width 30 height 18
click at [91, 339] on button "2025" at bounding box center [87, 341] width 30 height 19
click at [91, 339] on button "Oct" at bounding box center [87, 341] width 30 height 19
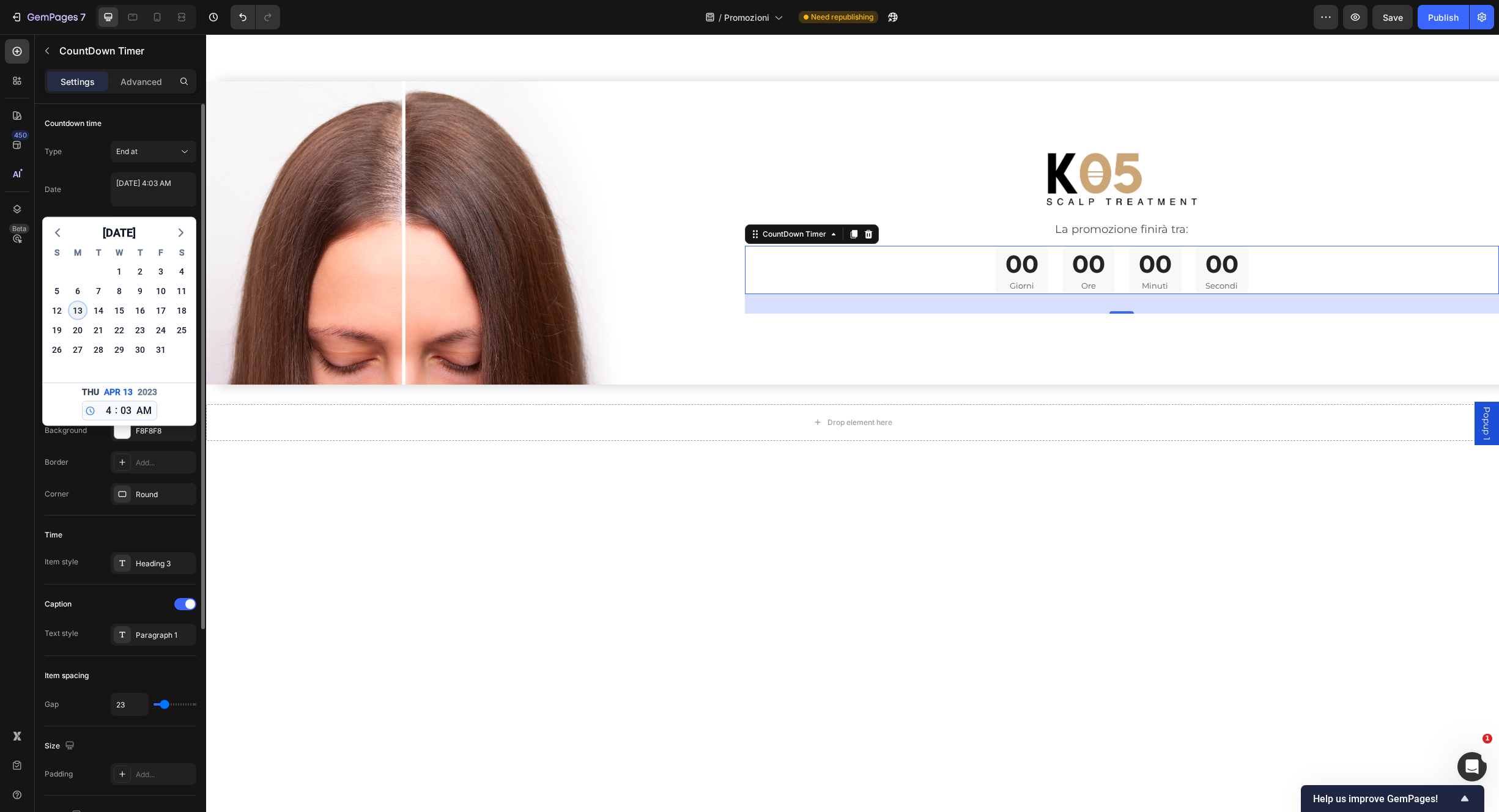
click at [77, 313] on div "13" at bounding box center [77, 311] width 17 height 17
type textarea "October 13 2025 4:03 AM"
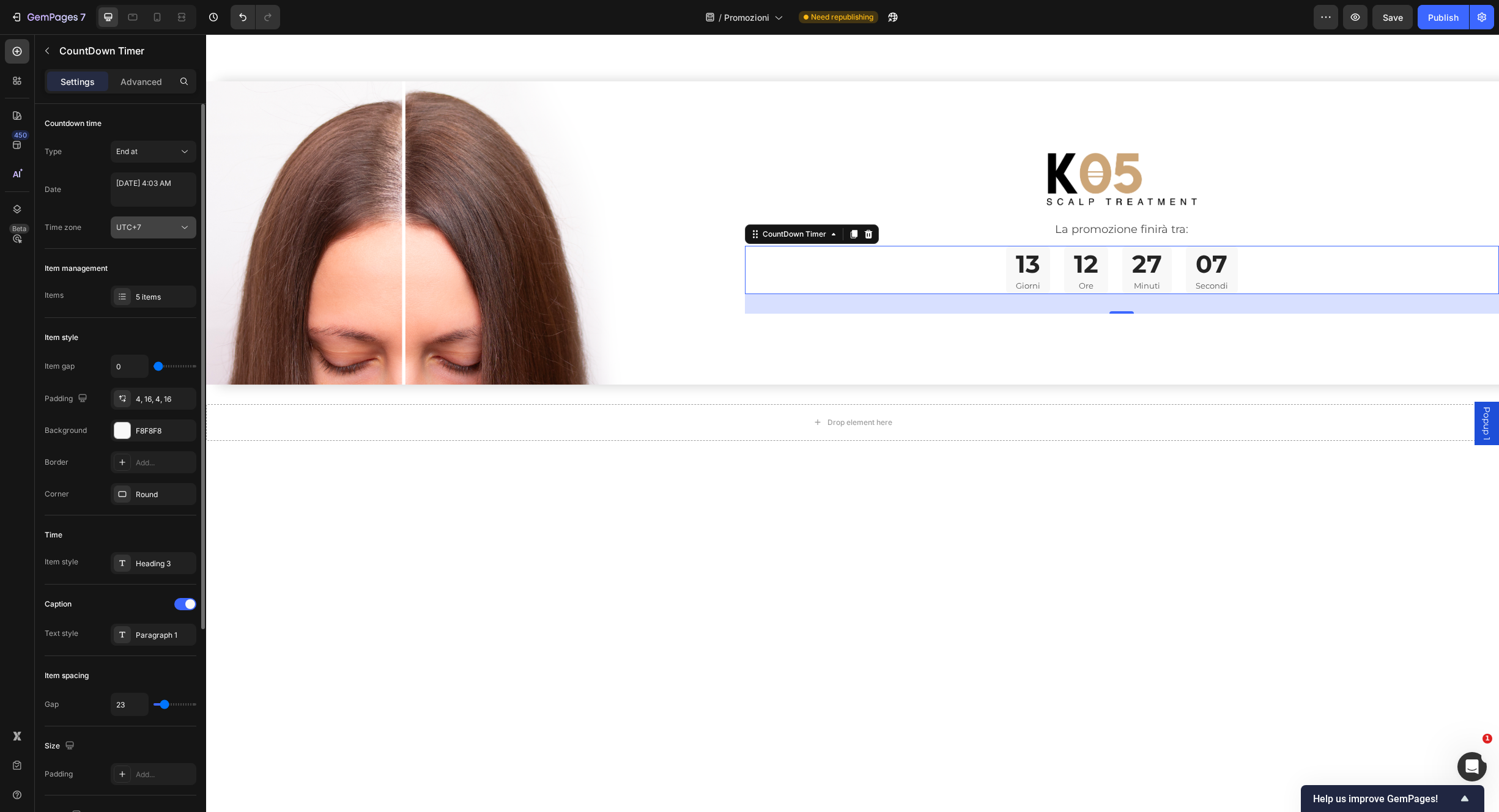
click at [158, 232] on div "UTC+7" at bounding box center [148, 227] width 63 height 11
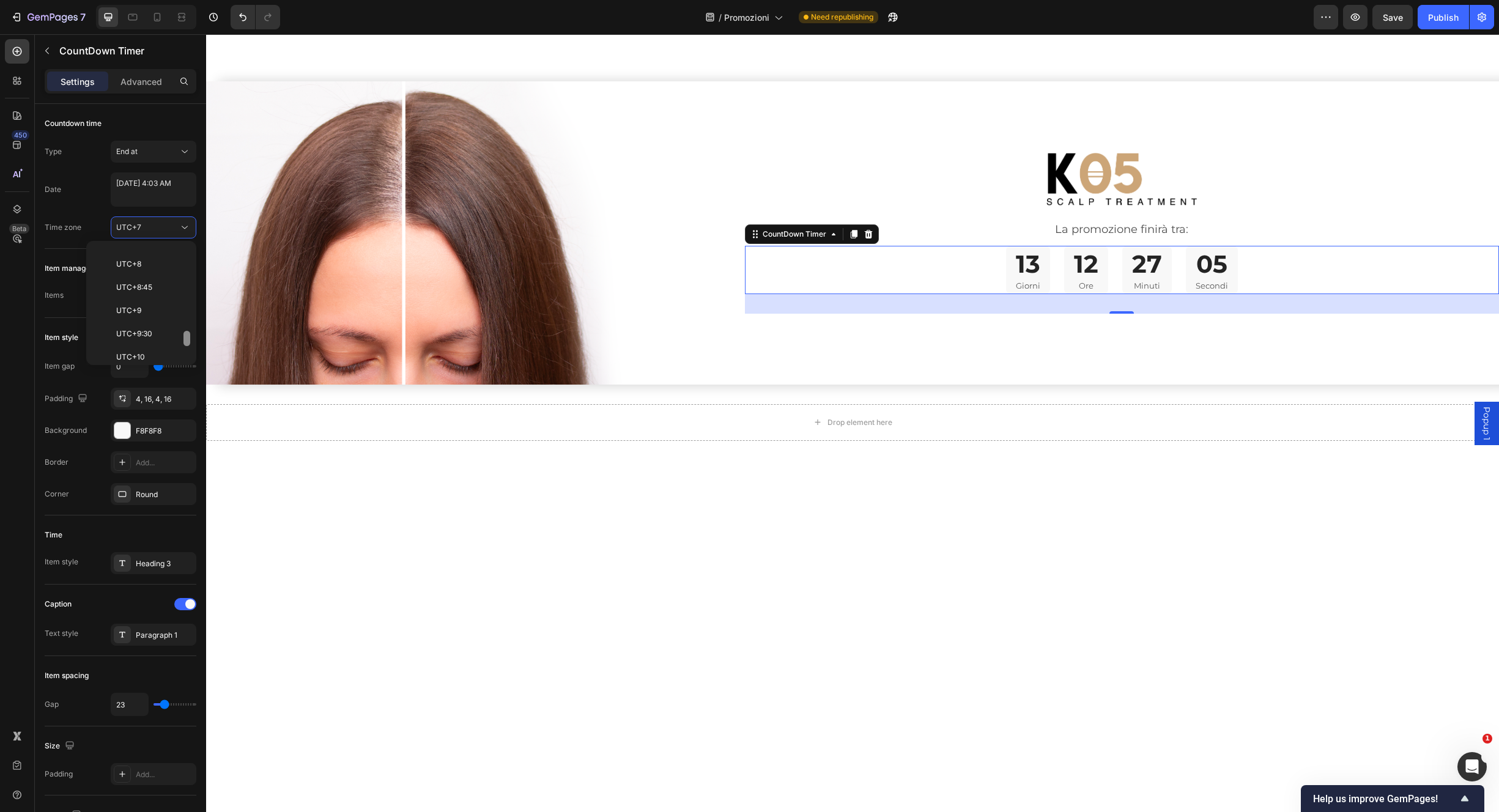
click at [190, 316] on div at bounding box center [186, 303] width 10 height 114
drag, startPoint x: 186, startPoint y: 337, endPoint x: 193, endPoint y: 301, distance: 36.7
click at [193, 301] on div "UTC-12 UTC-11 UTC-10 UTC-9:30 UTC-9 UTC-8 UTC-7 UTC-6 UTC-5 UTC-4 UTC-3 UTC-2:3…" at bounding box center [141, 303] width 110 height 124
click at [155, 268] on p "UTC+2" at bounding box center [149, 267] width 64 height 11
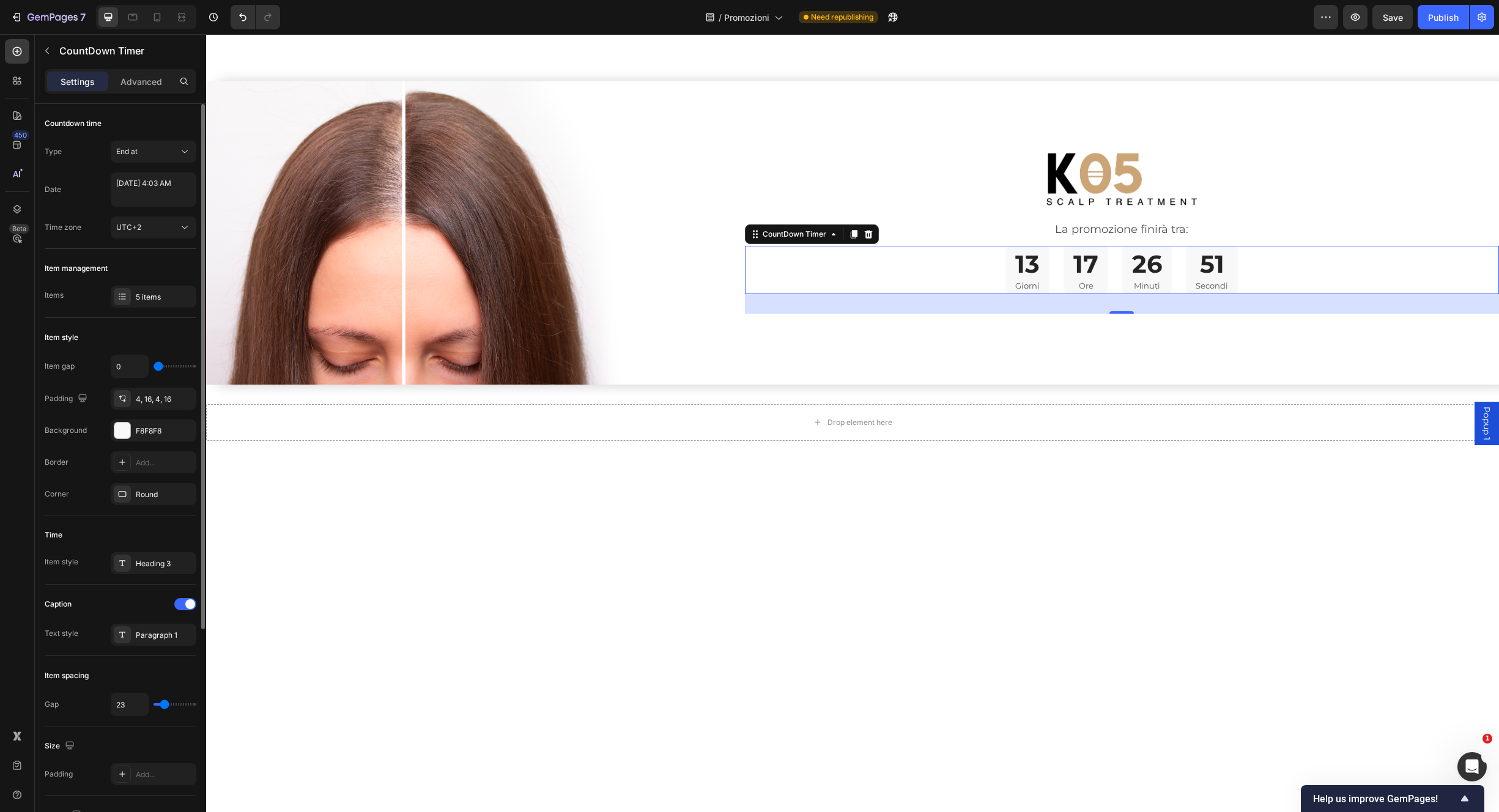
type input "29"
type input "28"
type input "27"
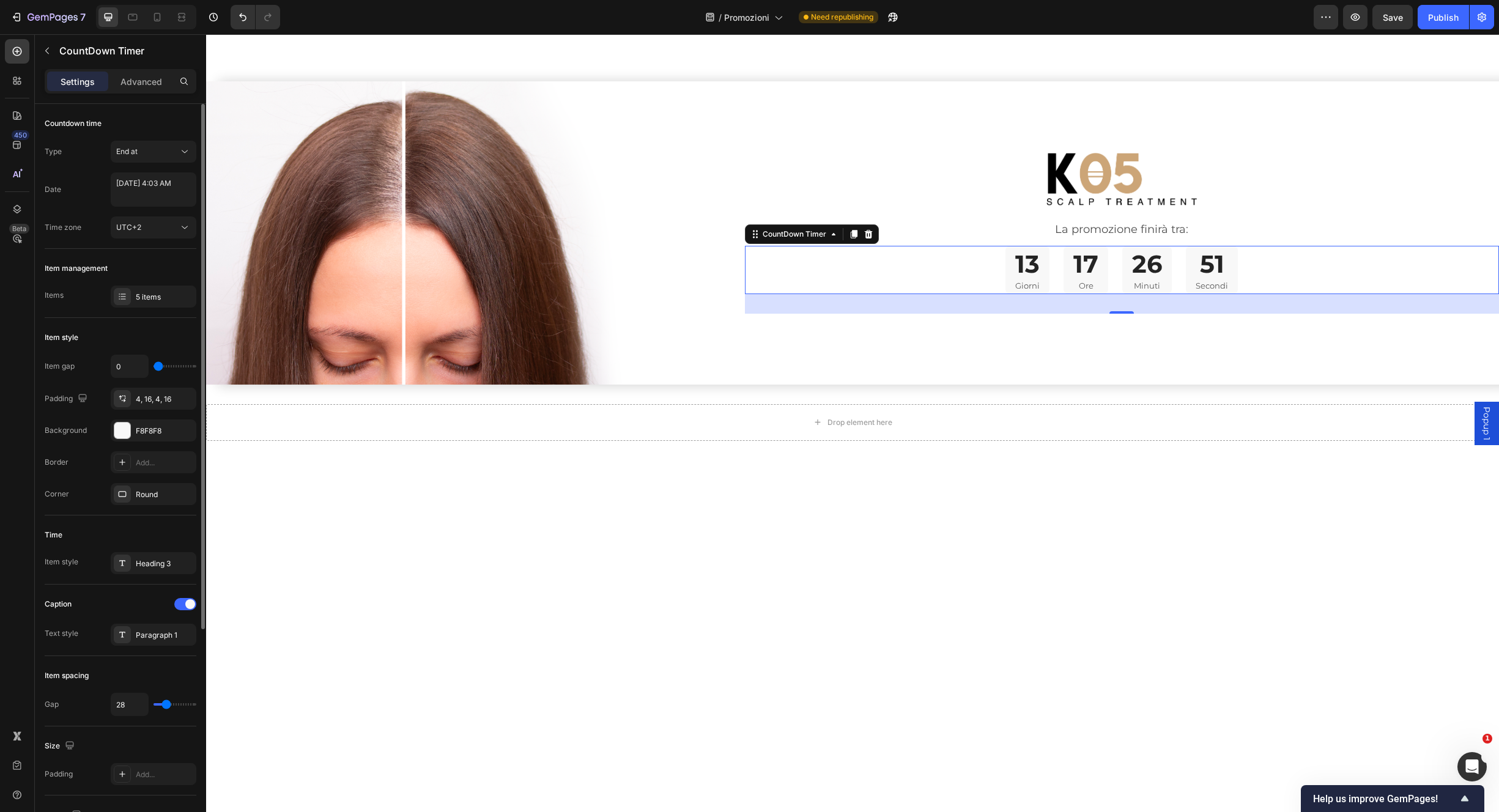
type input "27"
type input "26"
type input "24"
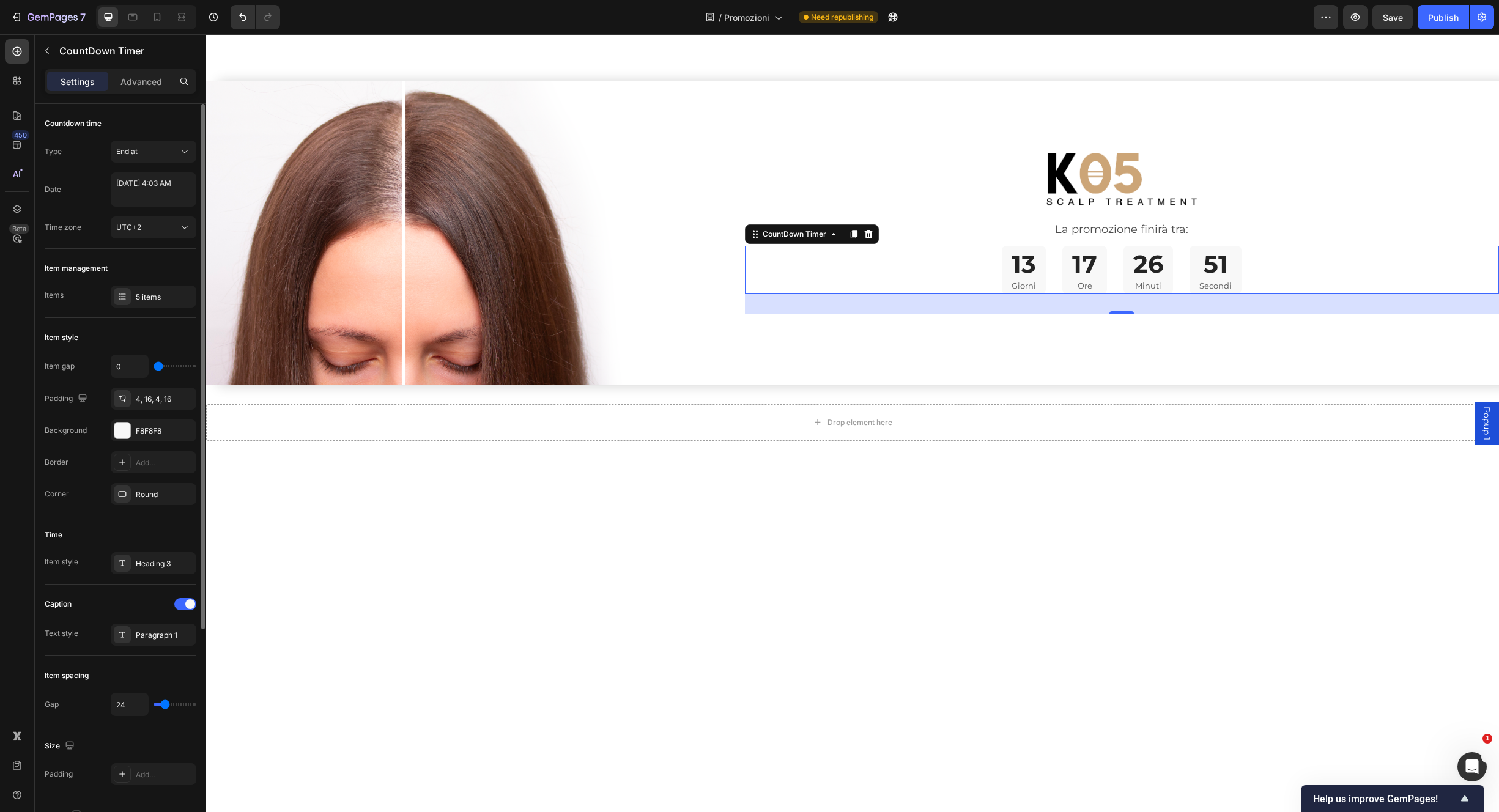
type input "23"
type input "21"
type input "18"
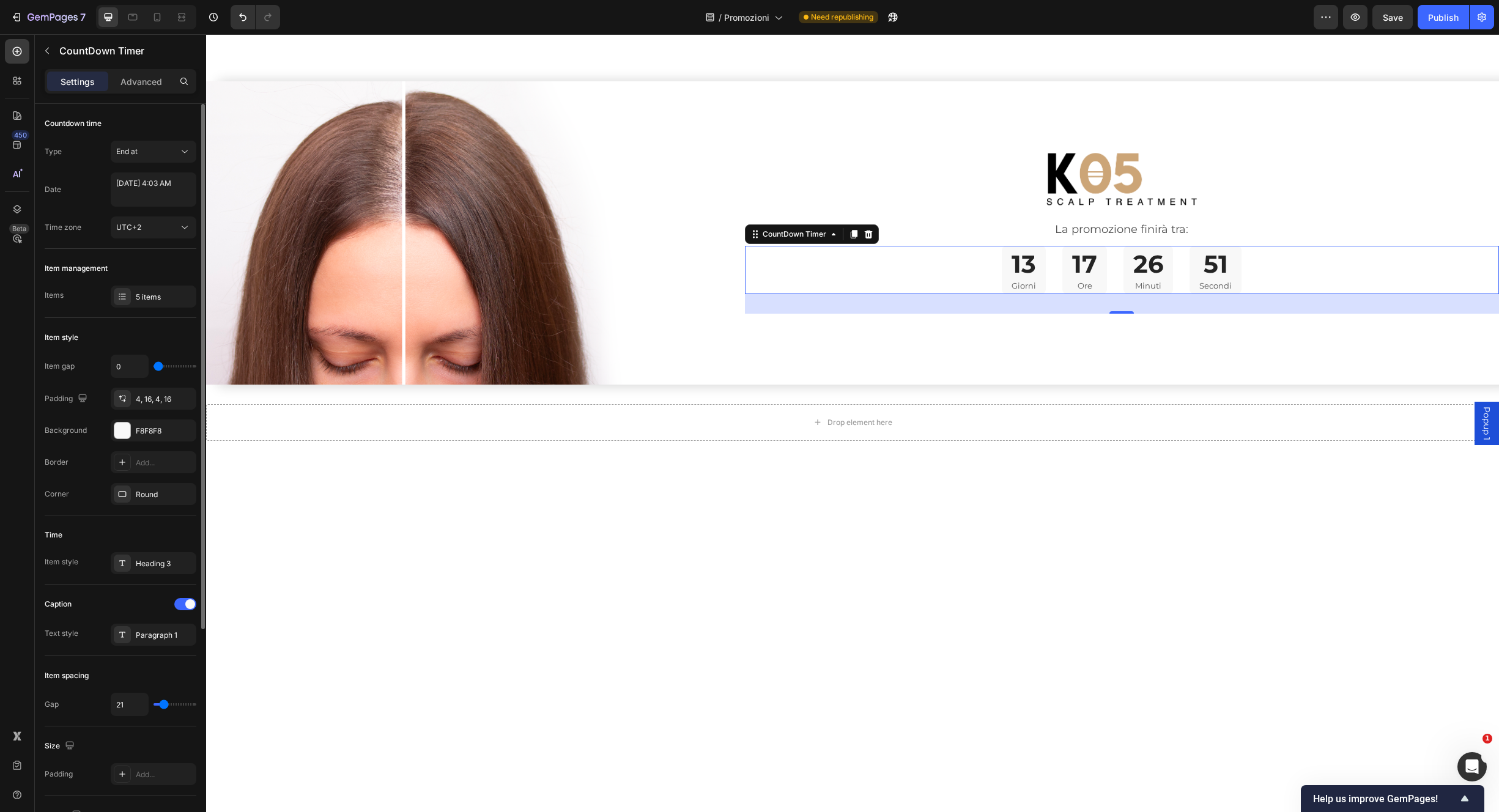
type input "18"
type input "17"
type input "16"
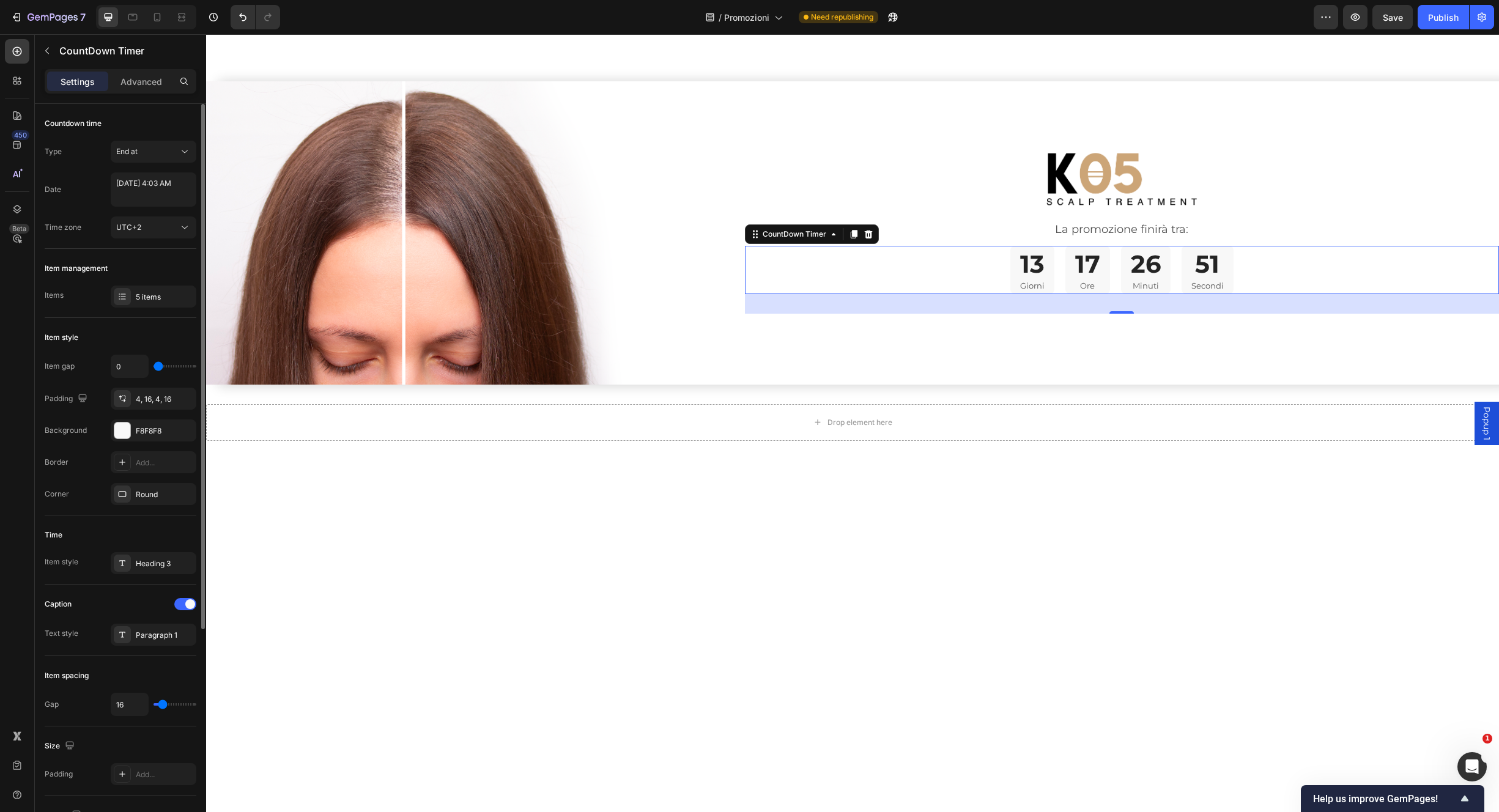
type input "15"
type input "14"
type input "13"
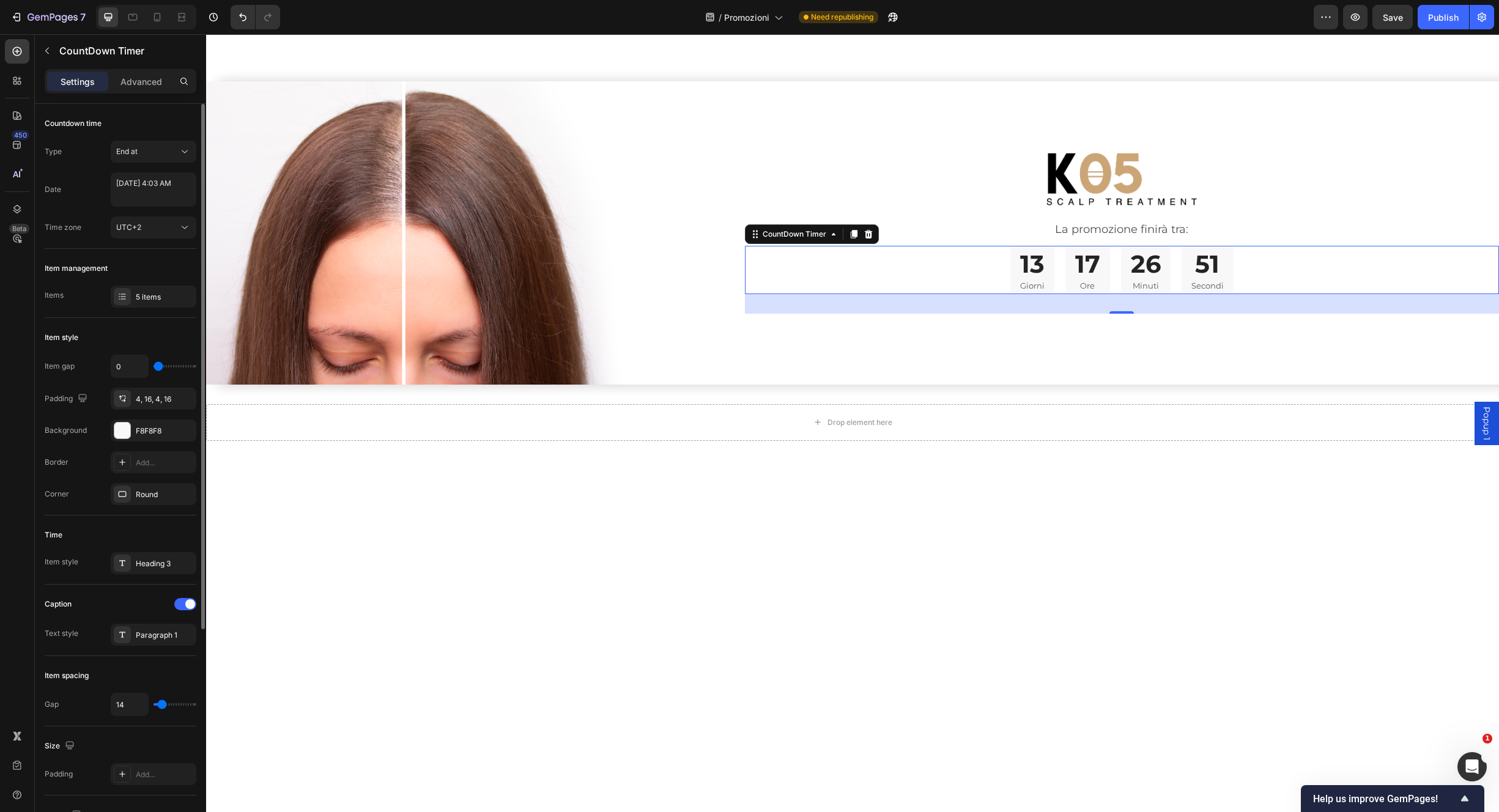
type input "13"
type input "14"
type input "16"
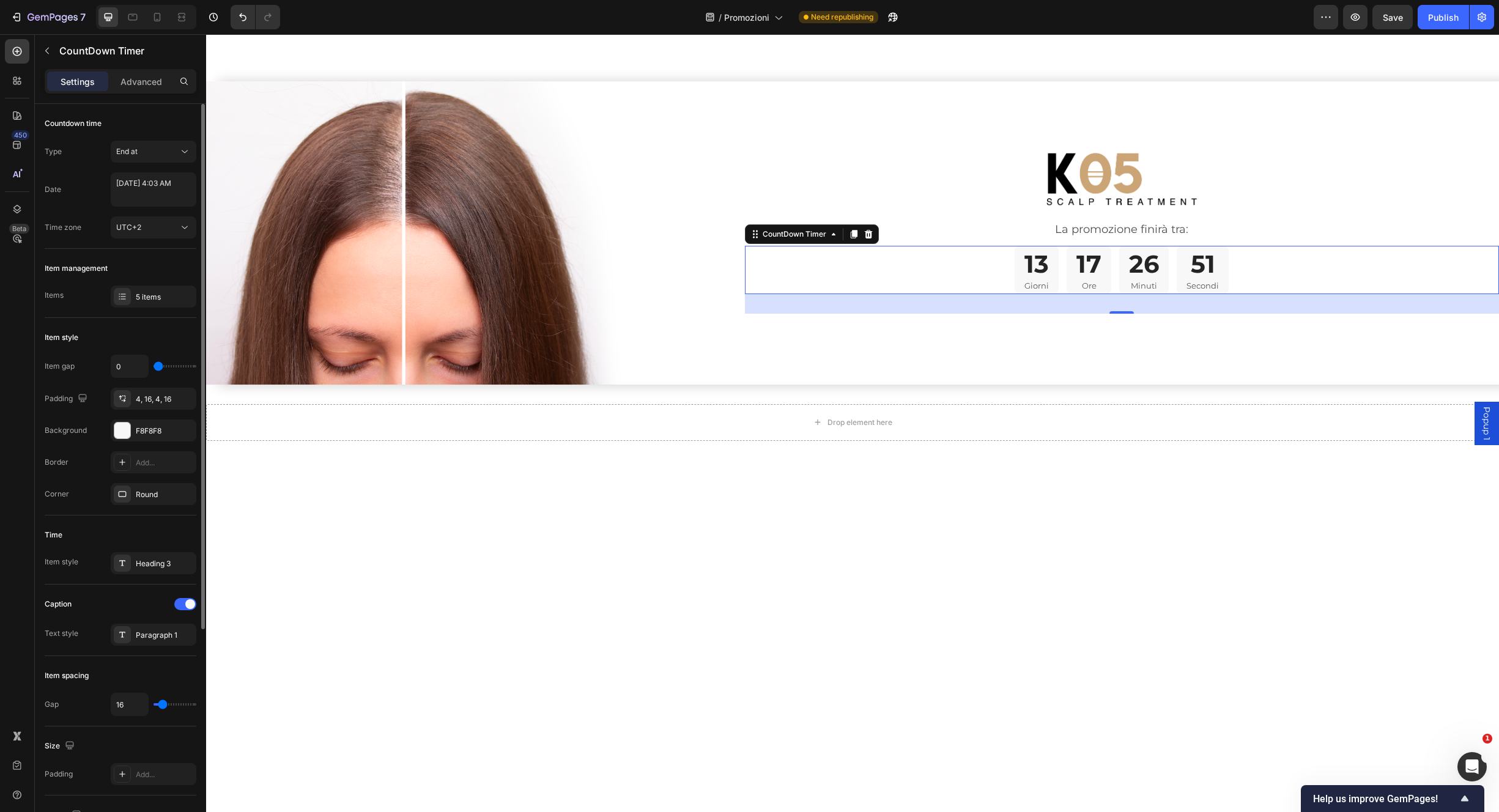
type input "17"
type input "18"
type input "19"
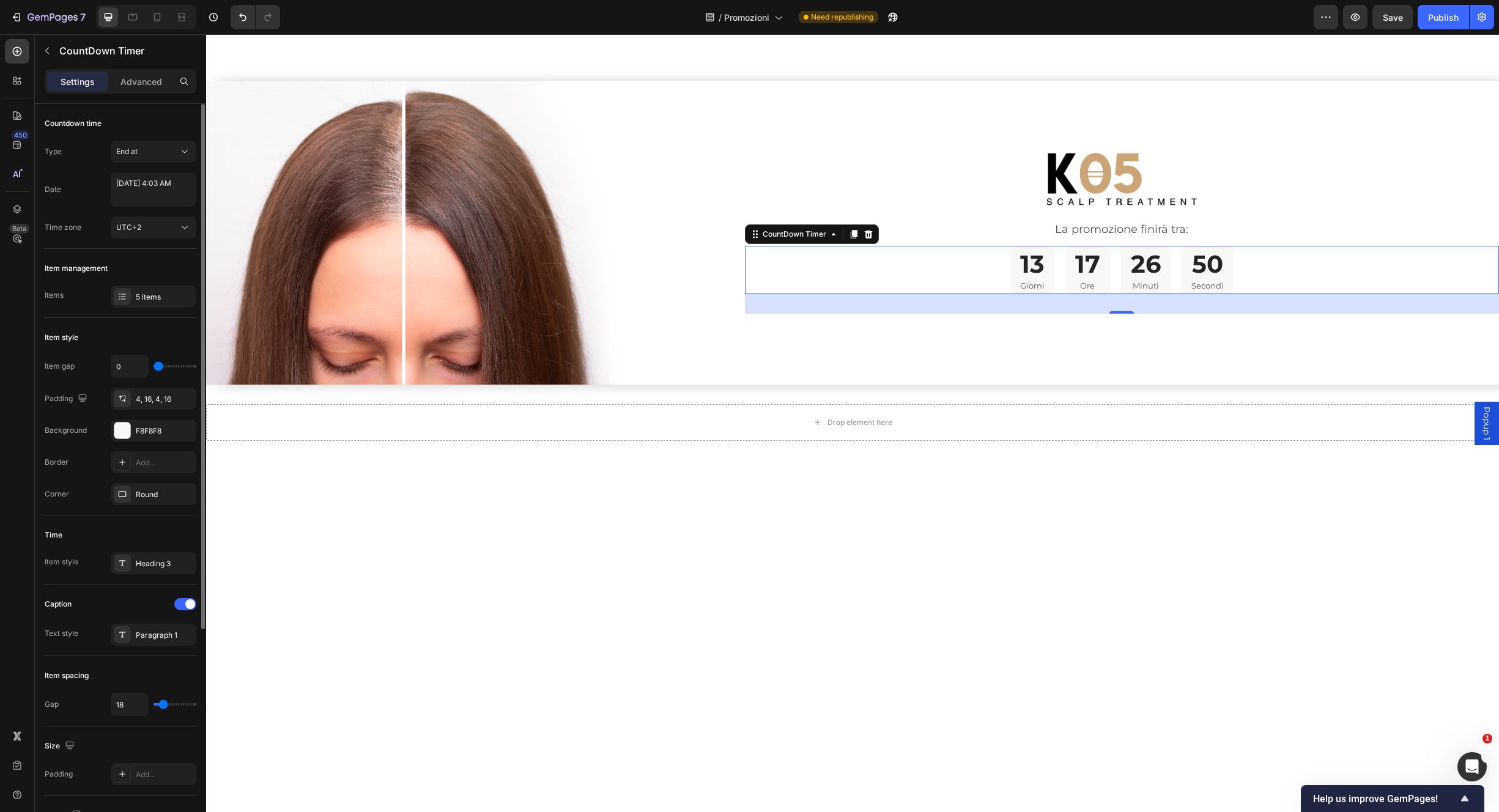
type input "19"
type input "20"
type input "21"
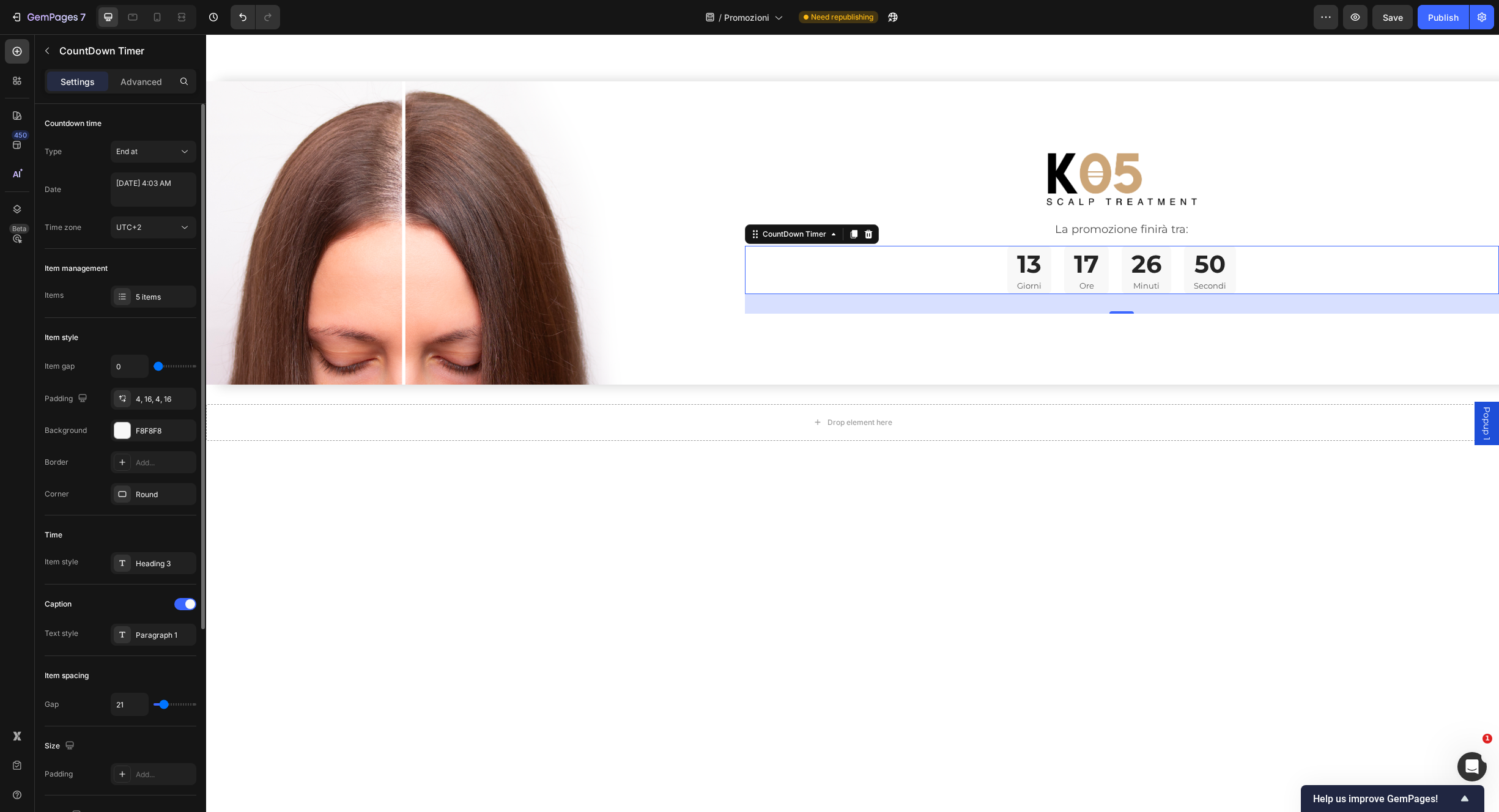
type input "22"
type input "23"
type input "22"
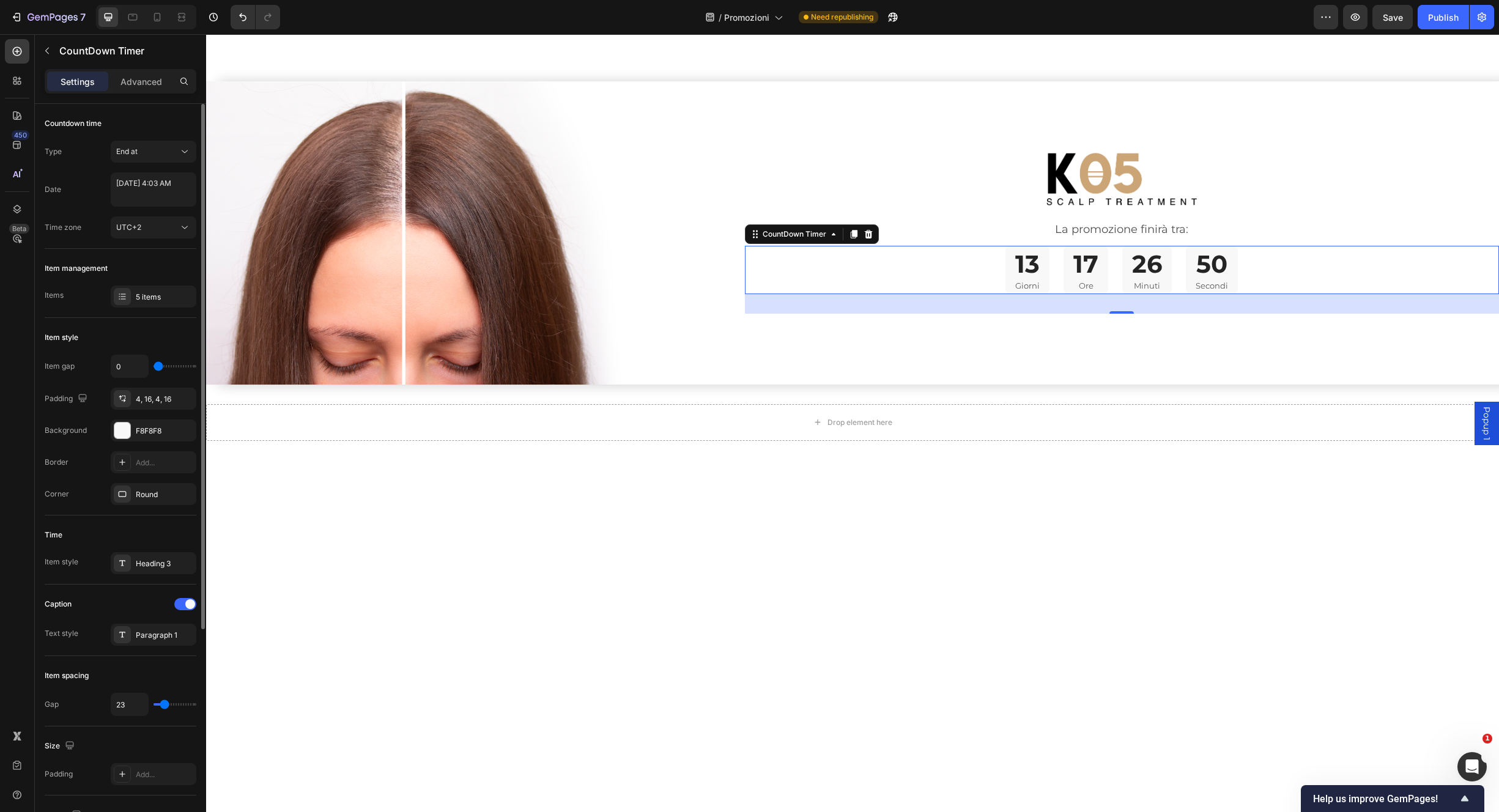
type input "22"
type input "21"
click at [164, 706] on input "range" at bounding box center [174, 704] width 43 height 3
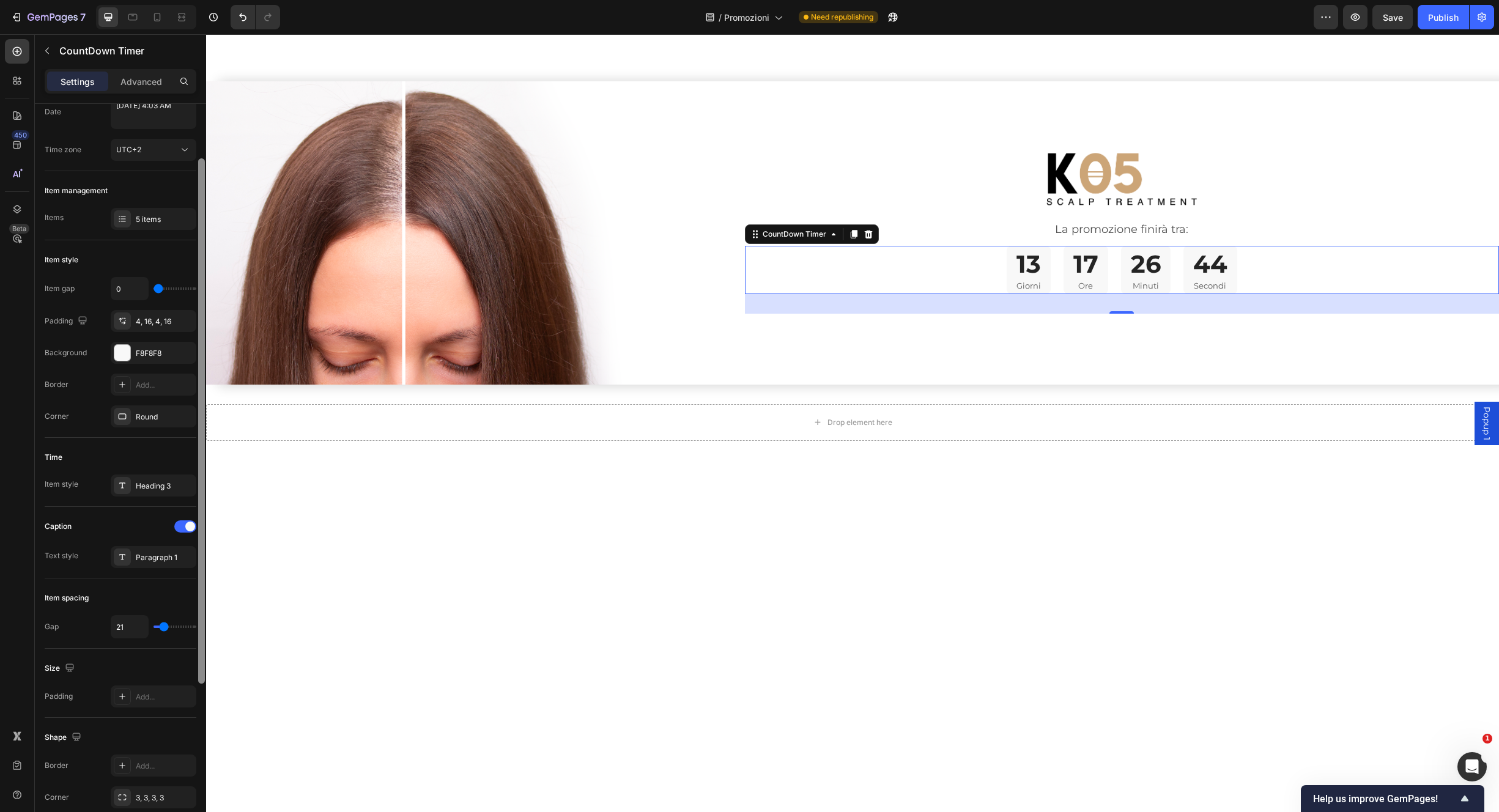
scroll to position [0, 0]
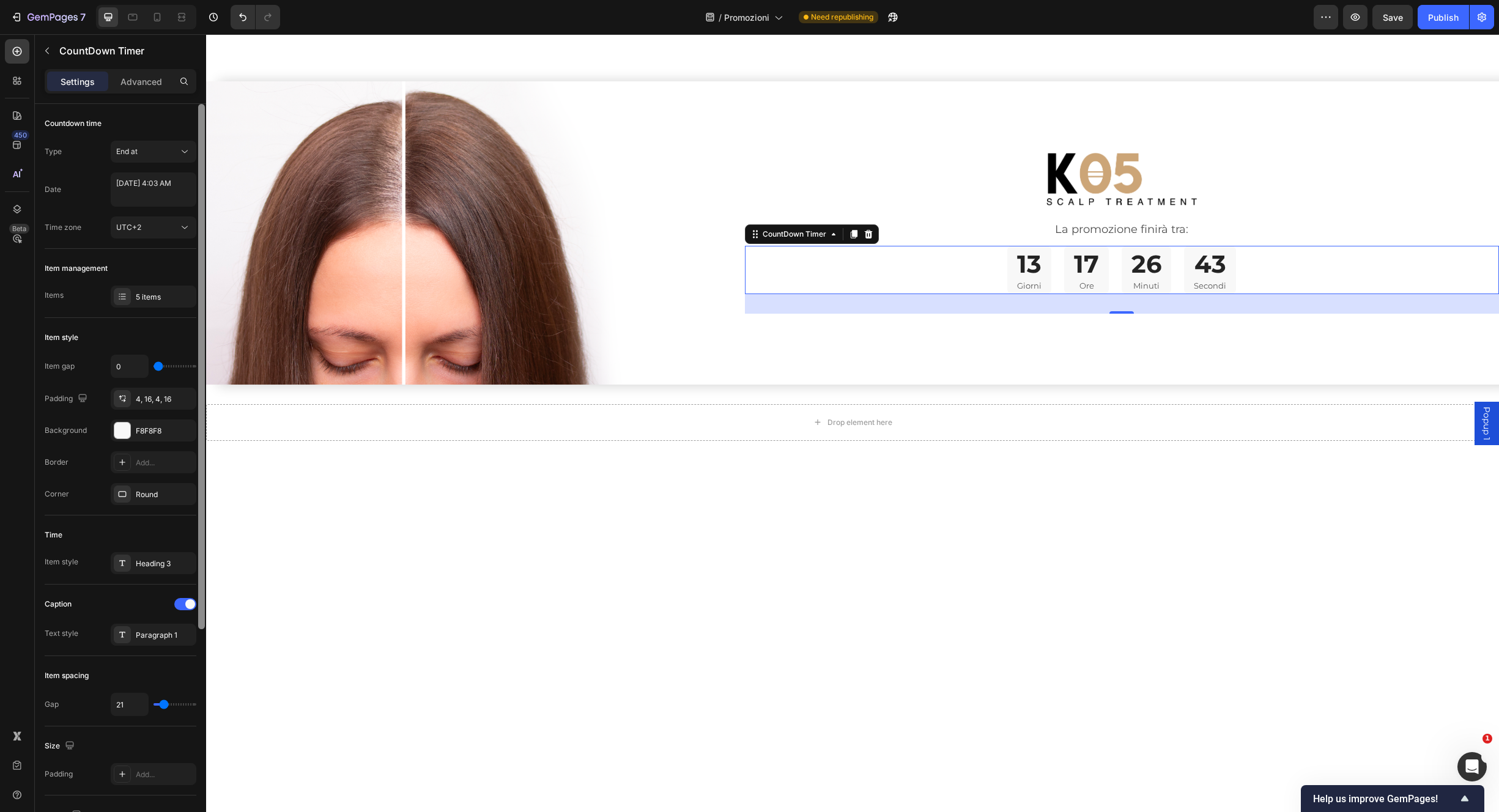
drag, startPoint x: 203, startPoint y: 554, endPoint x: 205, endPoint y: 496, distance: 58.0
click at [203, 493] on div at bounding box center [202, 366] width 7 height 526
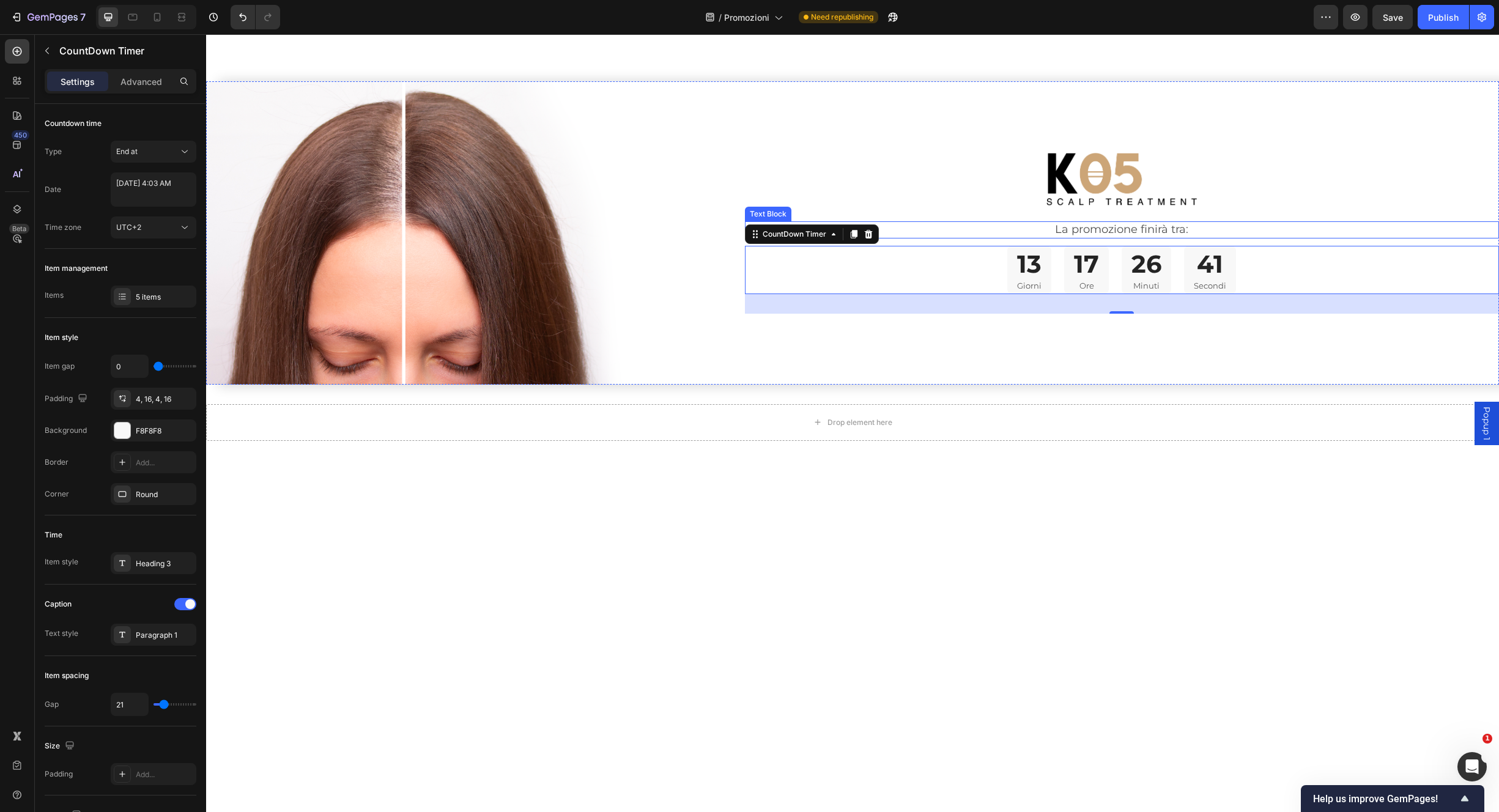
click at [1277, 223] on p "La promozione finirà tra:" at bounding box center [1122, 230] width 752 height 14
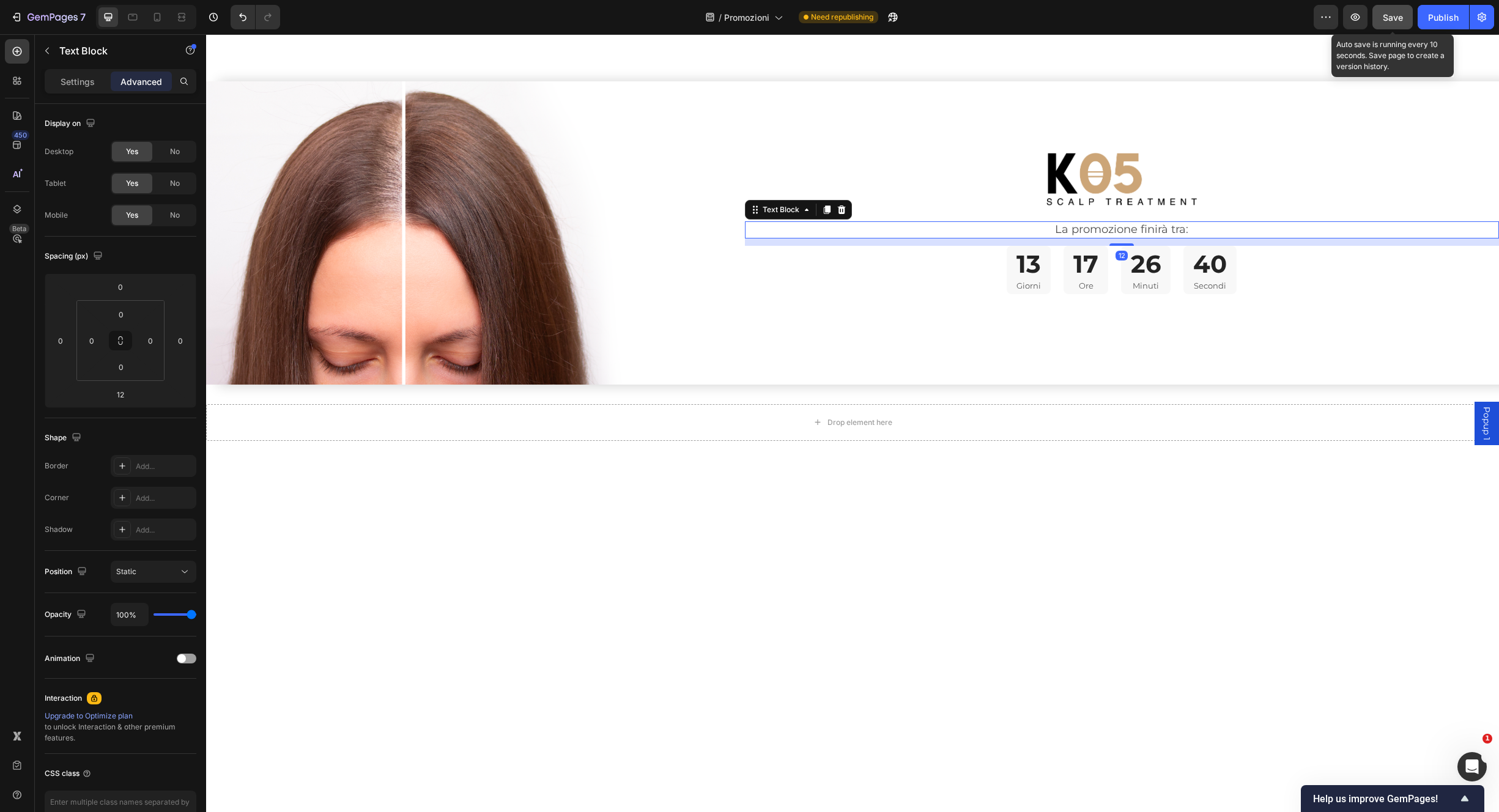
click at [1396, 10] on button "Save" at bounding box center [1393, 17] width 40 height 24
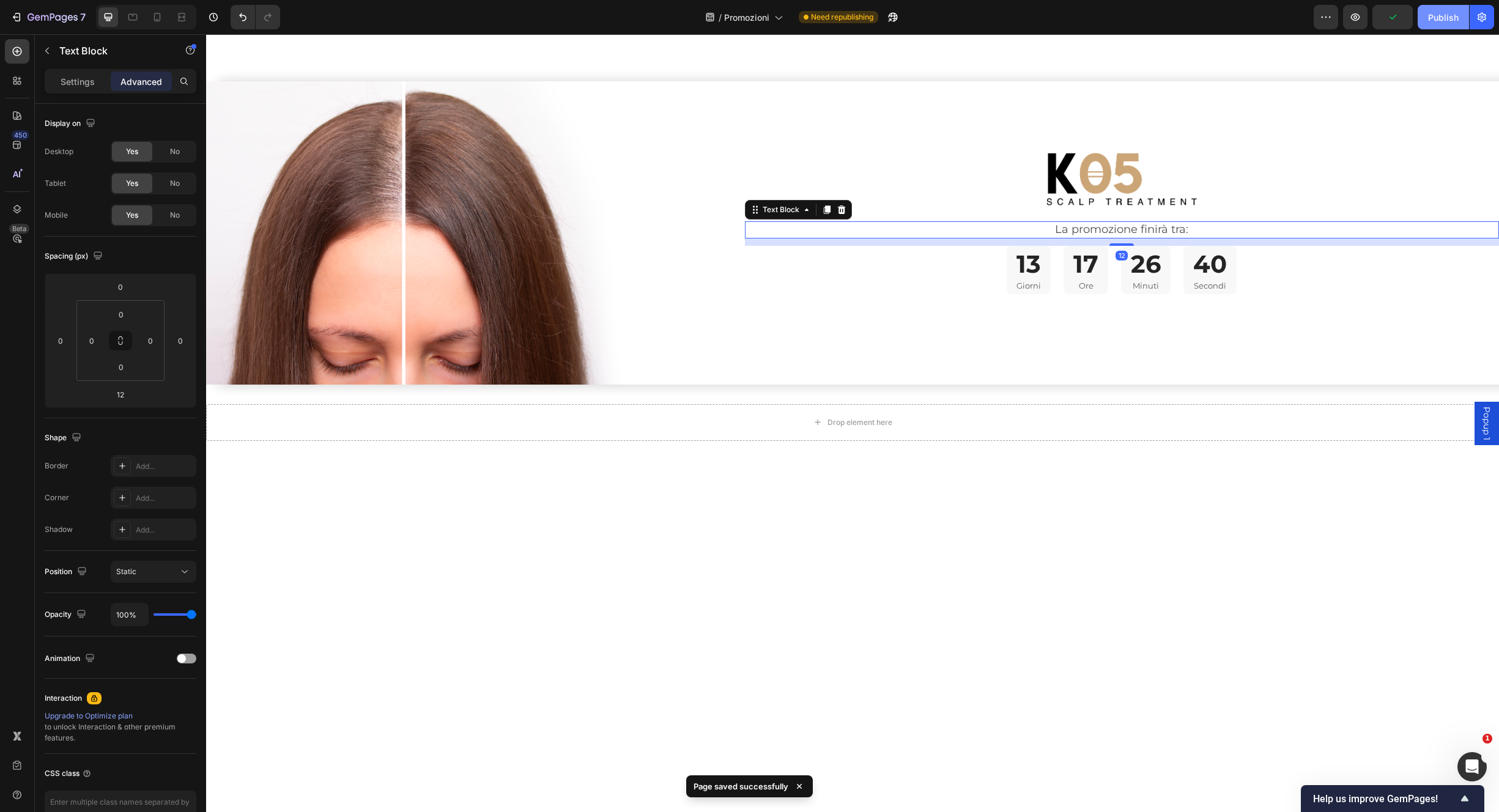
click at [1437, 19] on div "Publish" at bounding box center [1443, 17] width 30 height 13
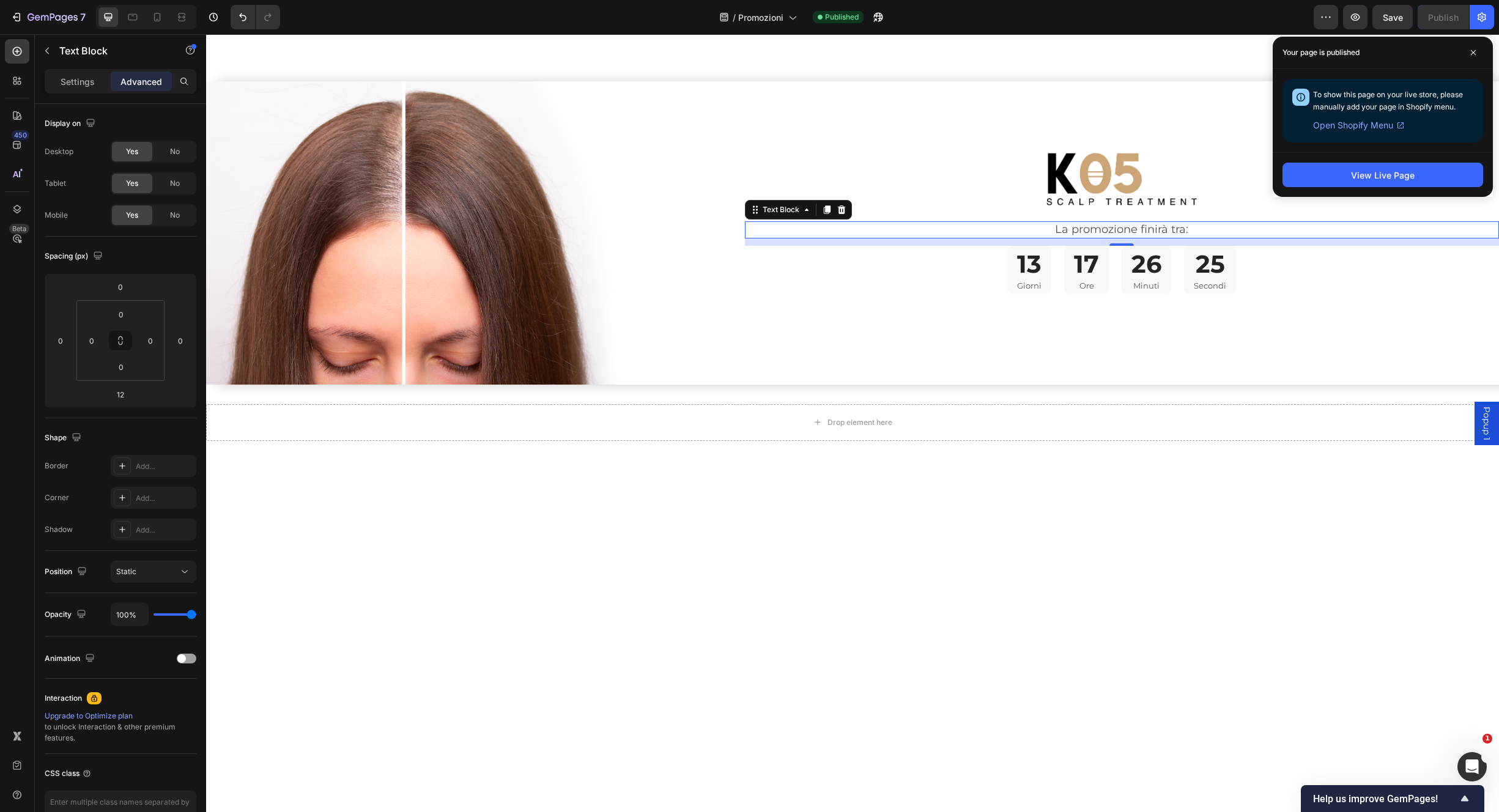
drag, startPoint x: 1219, startPoint y: 218, endPoint x: 1190, endPoint y: 214, distance: 29.3
click at [1220, 223] on p "La promozione finirà tra:" at bounding box center [1122, 230] width 752 height 14
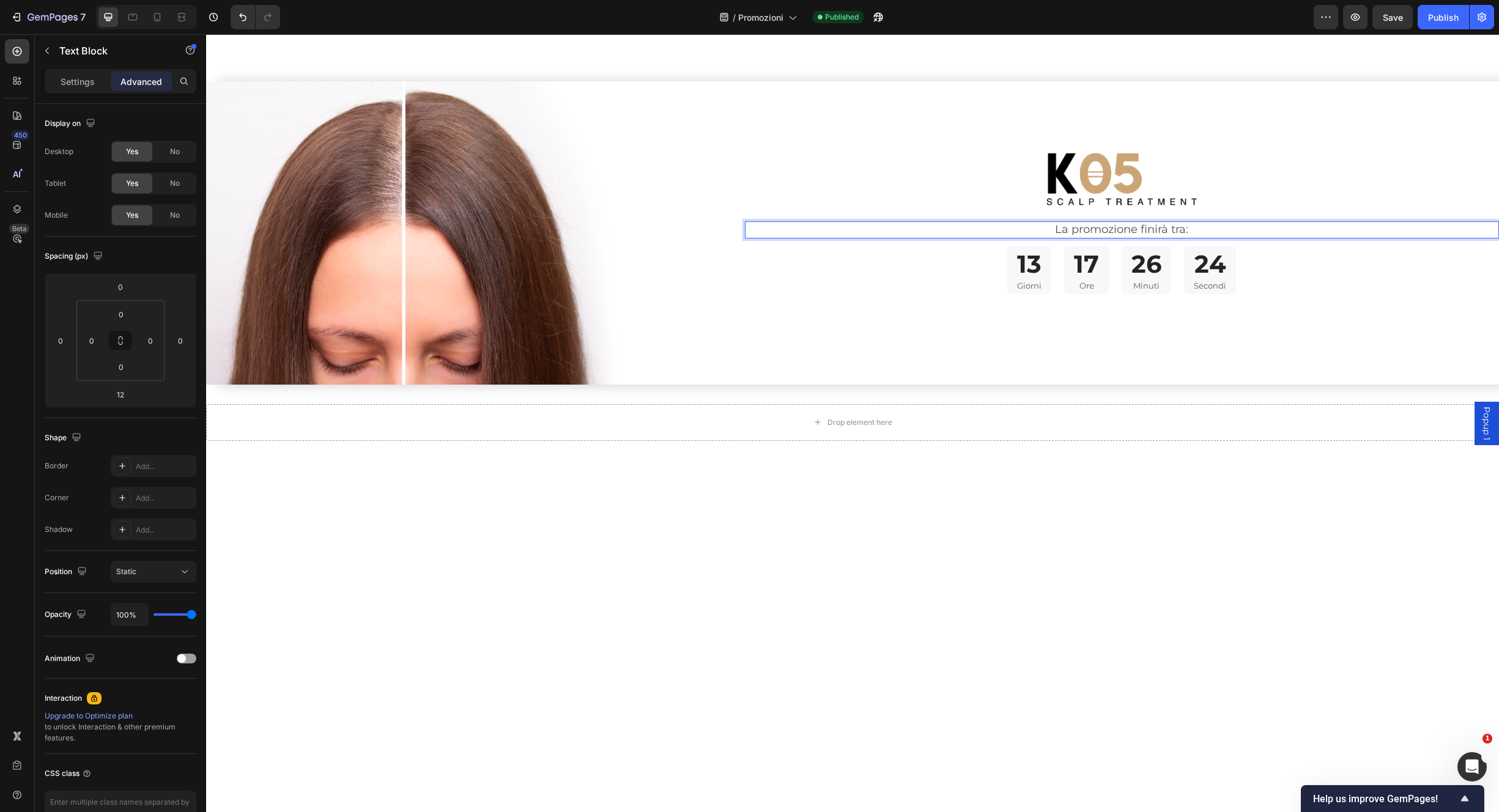
click at [1133, 223] on p "La promozione finirà tra:" at bounding box center [1122, 230] width 752 height 14
drag, startPoint x: 1254, startPoint y: 332, endPoint x: 1224, endPoint y: 242, distance: 94.9
click at [1254, 332] on div "Image La promozione finirà tra: Text Block 12 13 Giorni 17 Ore 26 Minuti 23 Sec…" at bounding box center [1122, 232] width 755 height 304
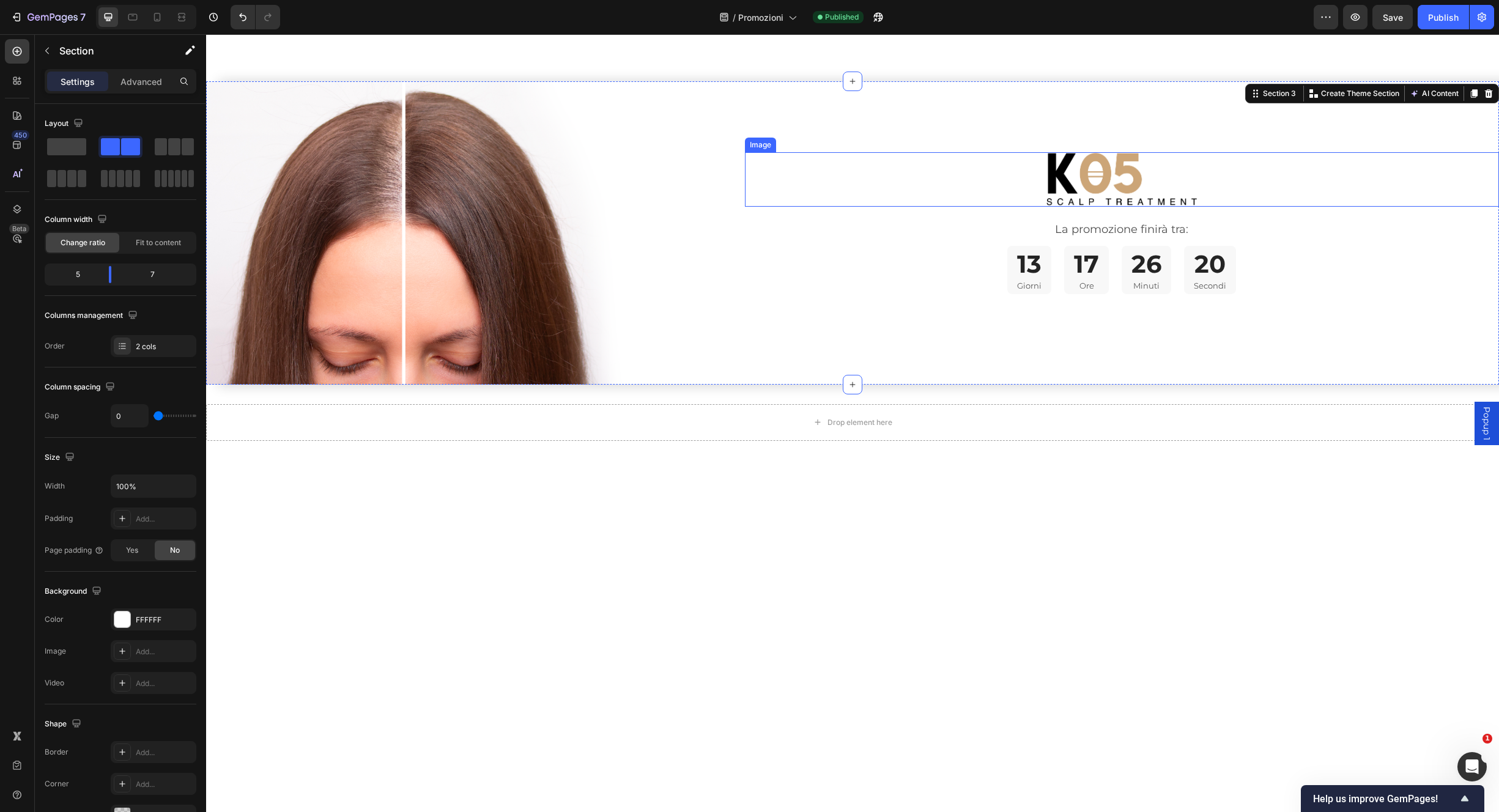
click at [1318, 170] on div at bounding box center [1122, 179] width 755 height 55
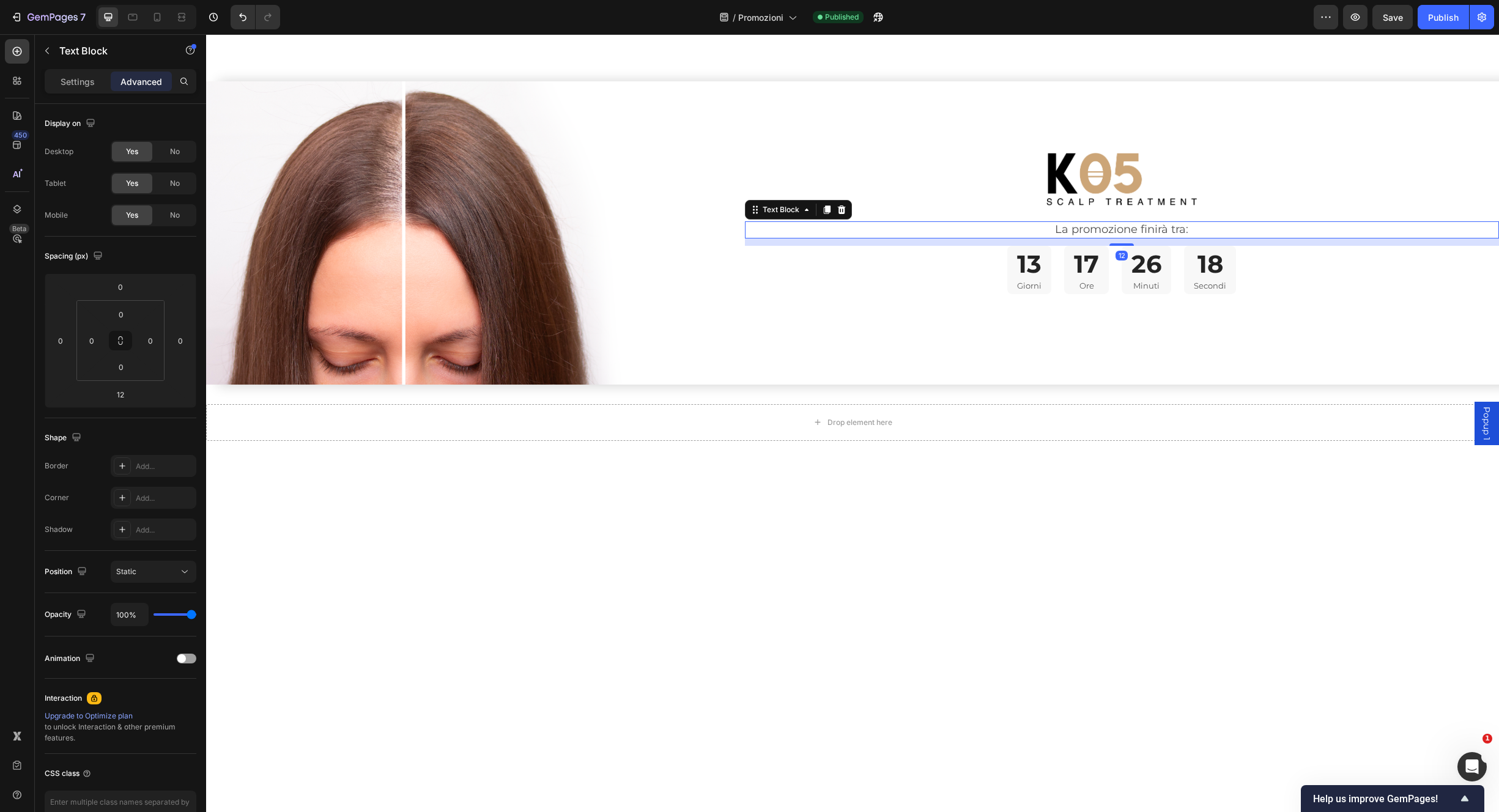
click at [1200, 223] on p "La promozione finirà tra:" at bounding box center [1122, 230] width 752 height 14
click at [1259, 250] on div "13 Giorni 17 Ore 26 Minuti 18 Secondi" at bounding box center [1122, 271] width 755 height 49
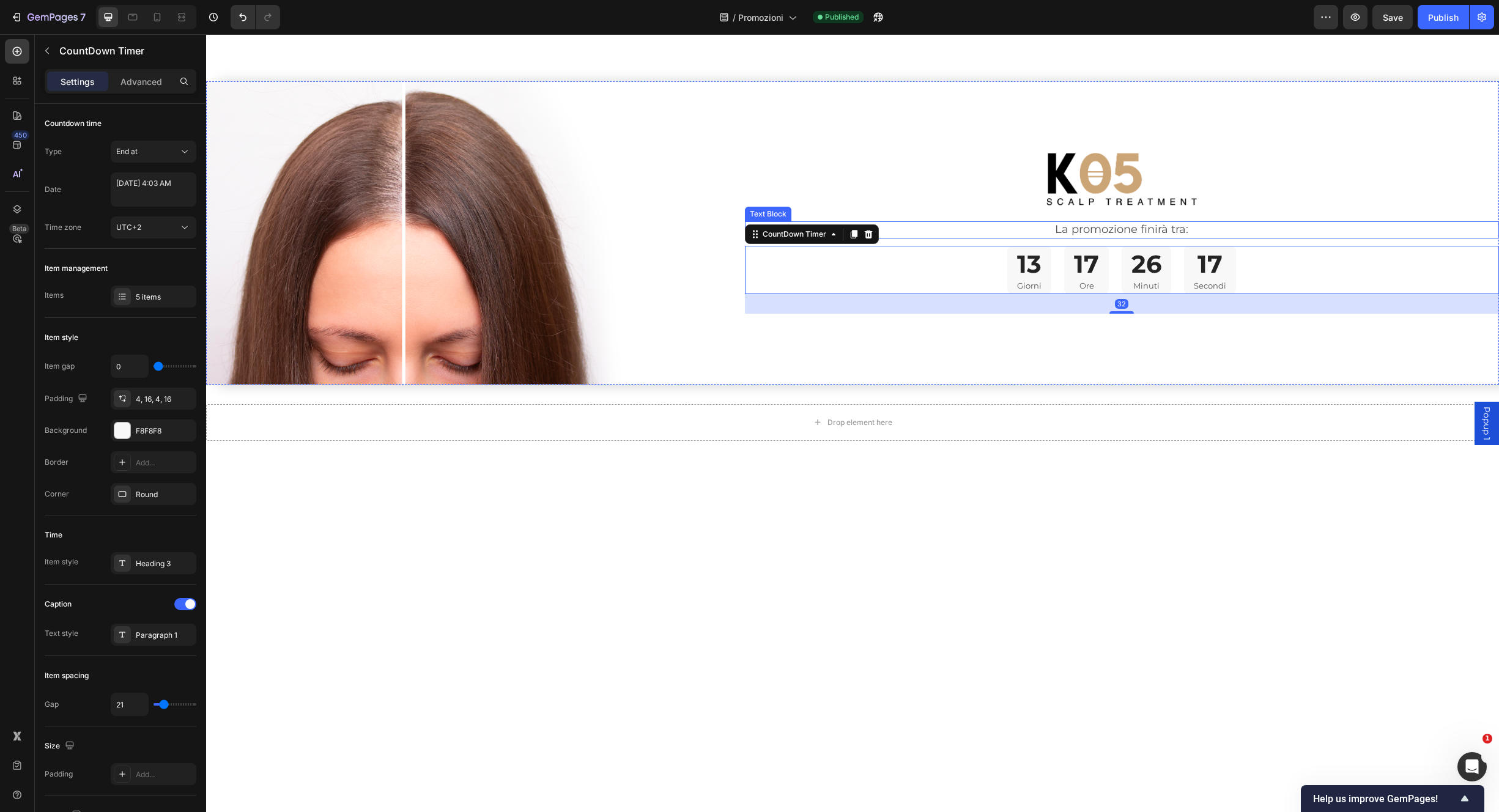
click at [1254, 205] on div "Image La promozione finirà tra: Text Block 13 Giorni 17 Ore 26 Minuti 17 Second…" at bounding box center [1122, 232] width 755 height 304
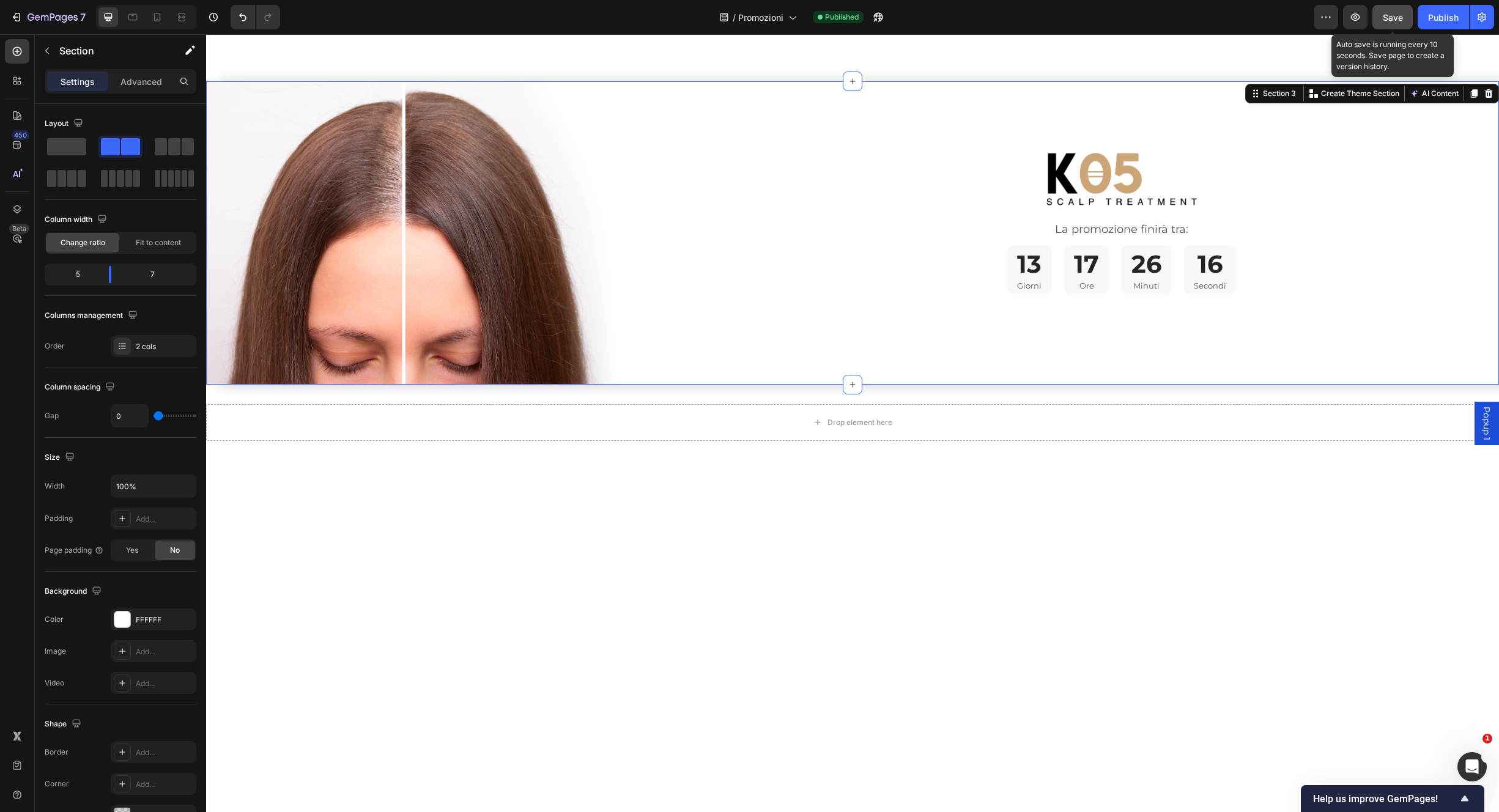
click at [1385, 17] on span "Save" at bounding box center [1393, 17] width 20 height 10
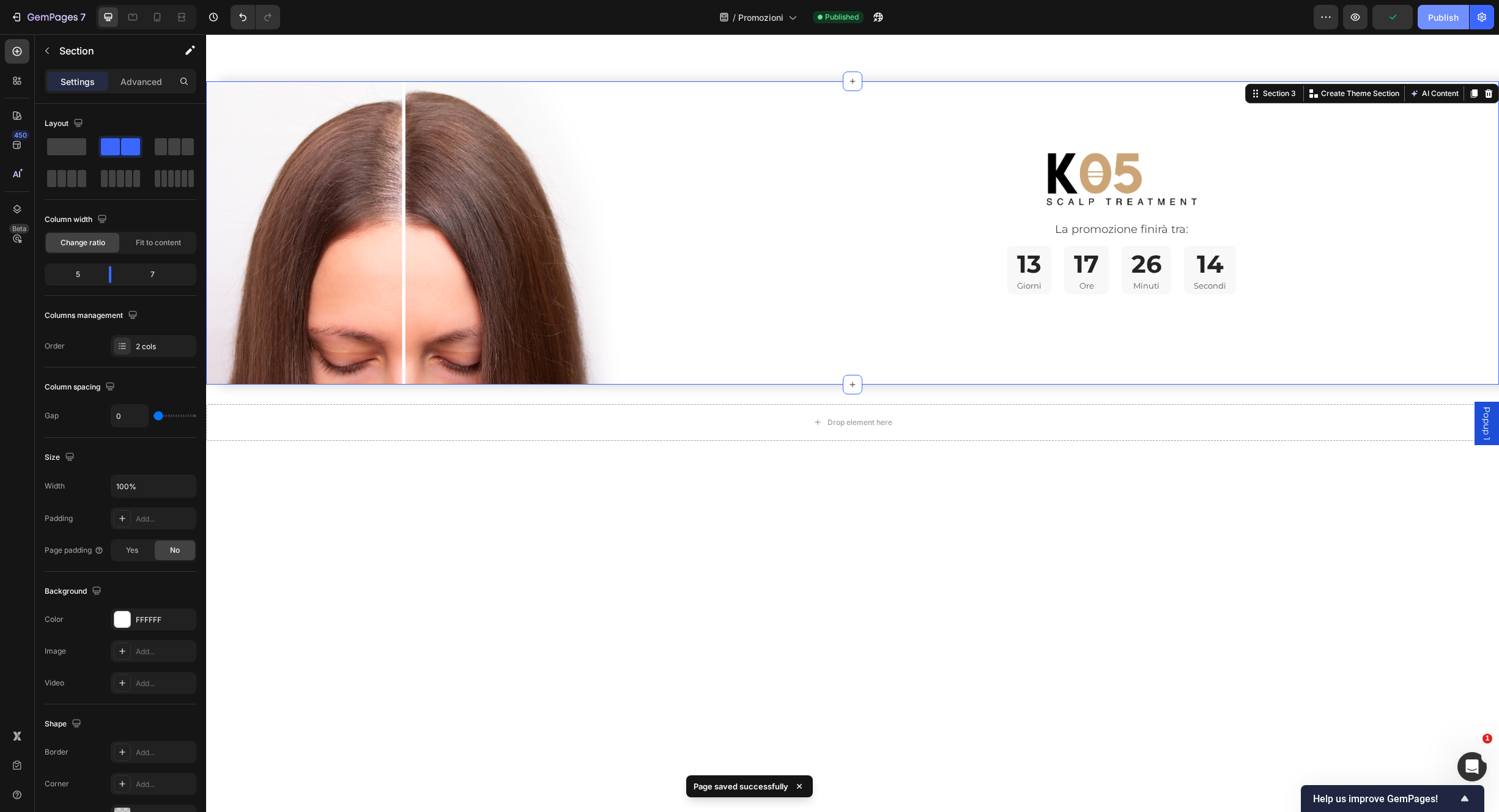
click at [1441, 23] on button "Publish" at bounding box center [1443, 17] width 51 height 24
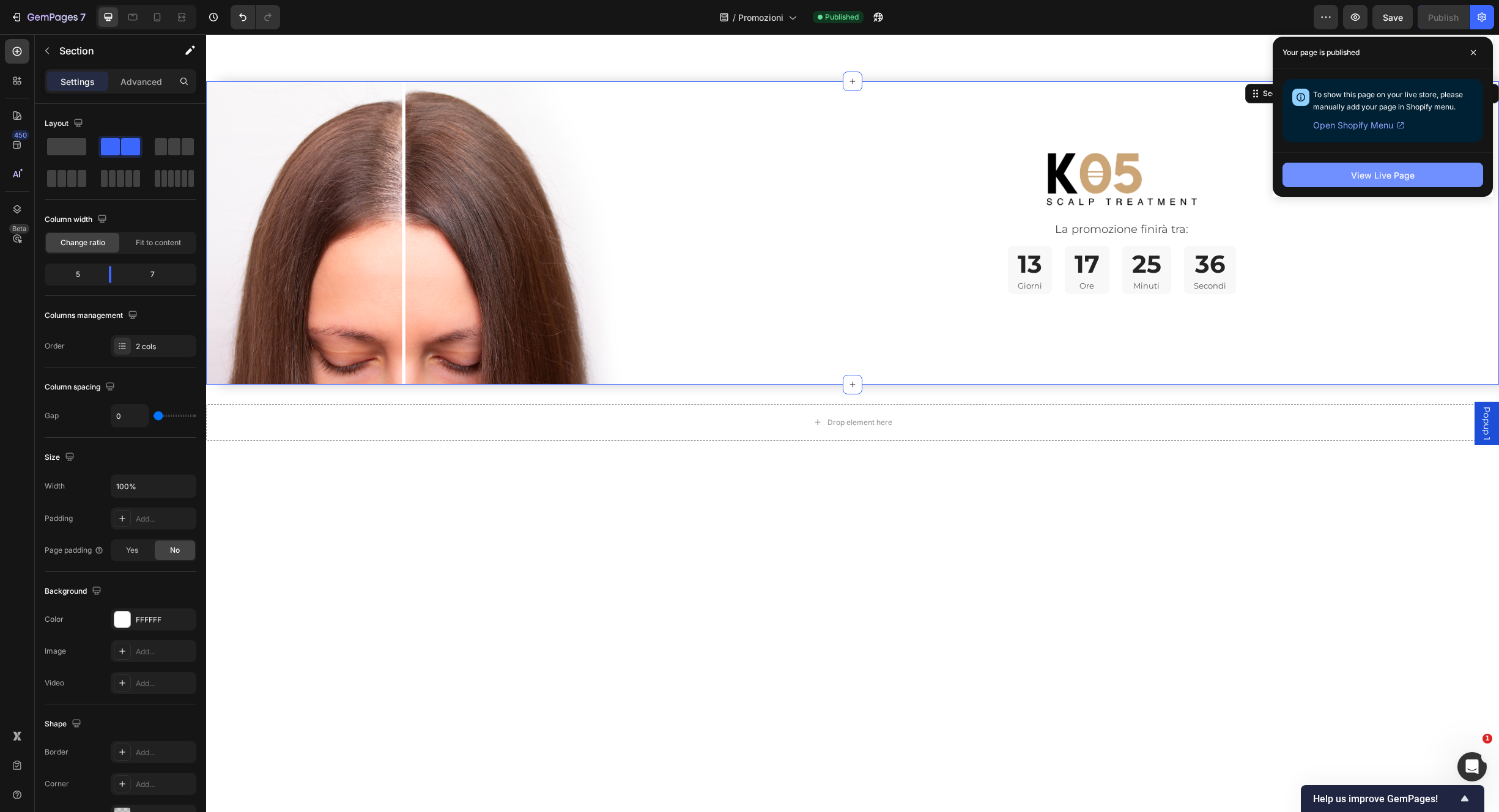
click at [1388, 180] on div "View Live Page" at bounding box center [1382, 175] width 64 height 13
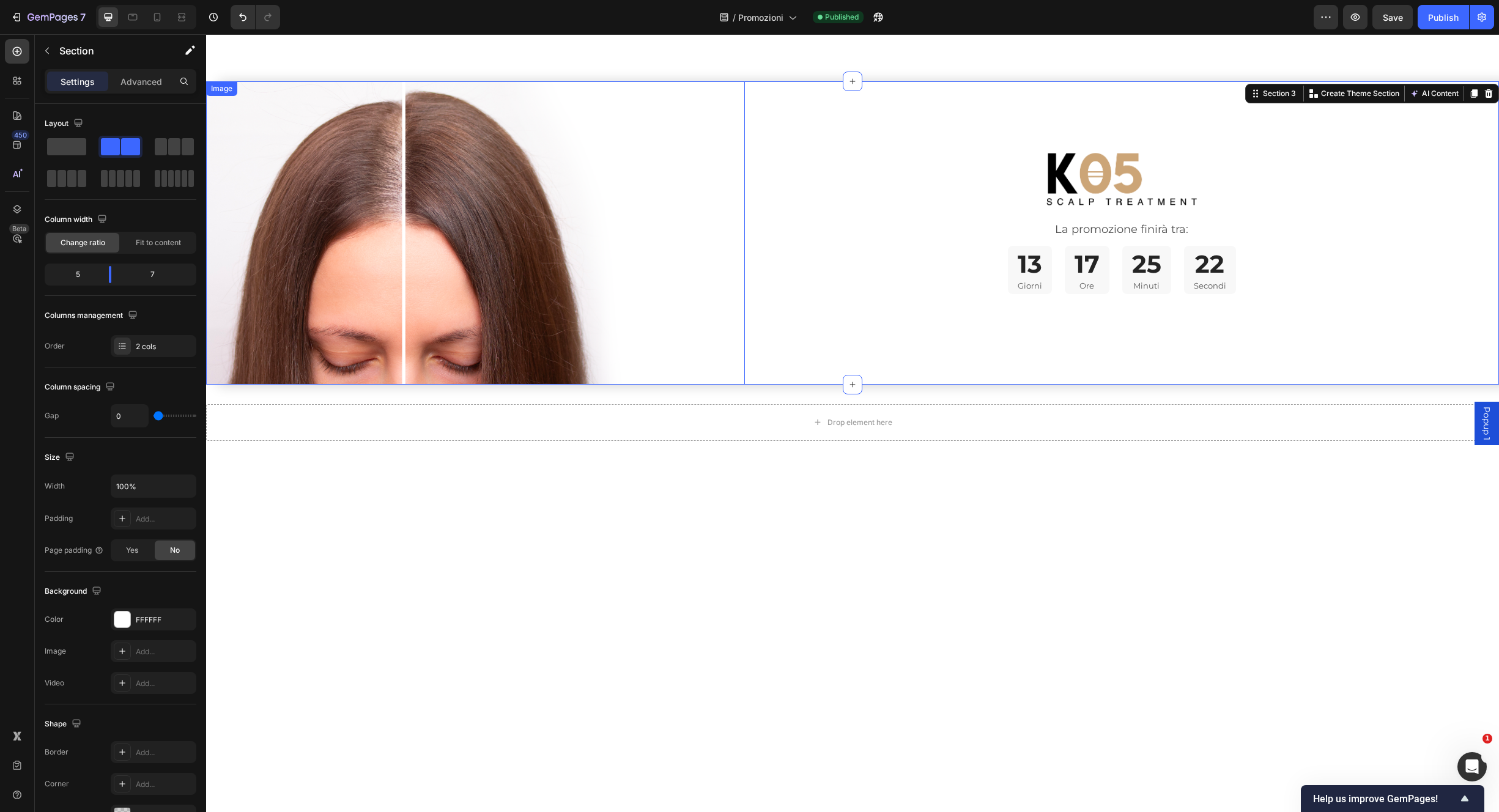
click at [837, 169] on div at bounding box center [1122, 179] width 755 height 55
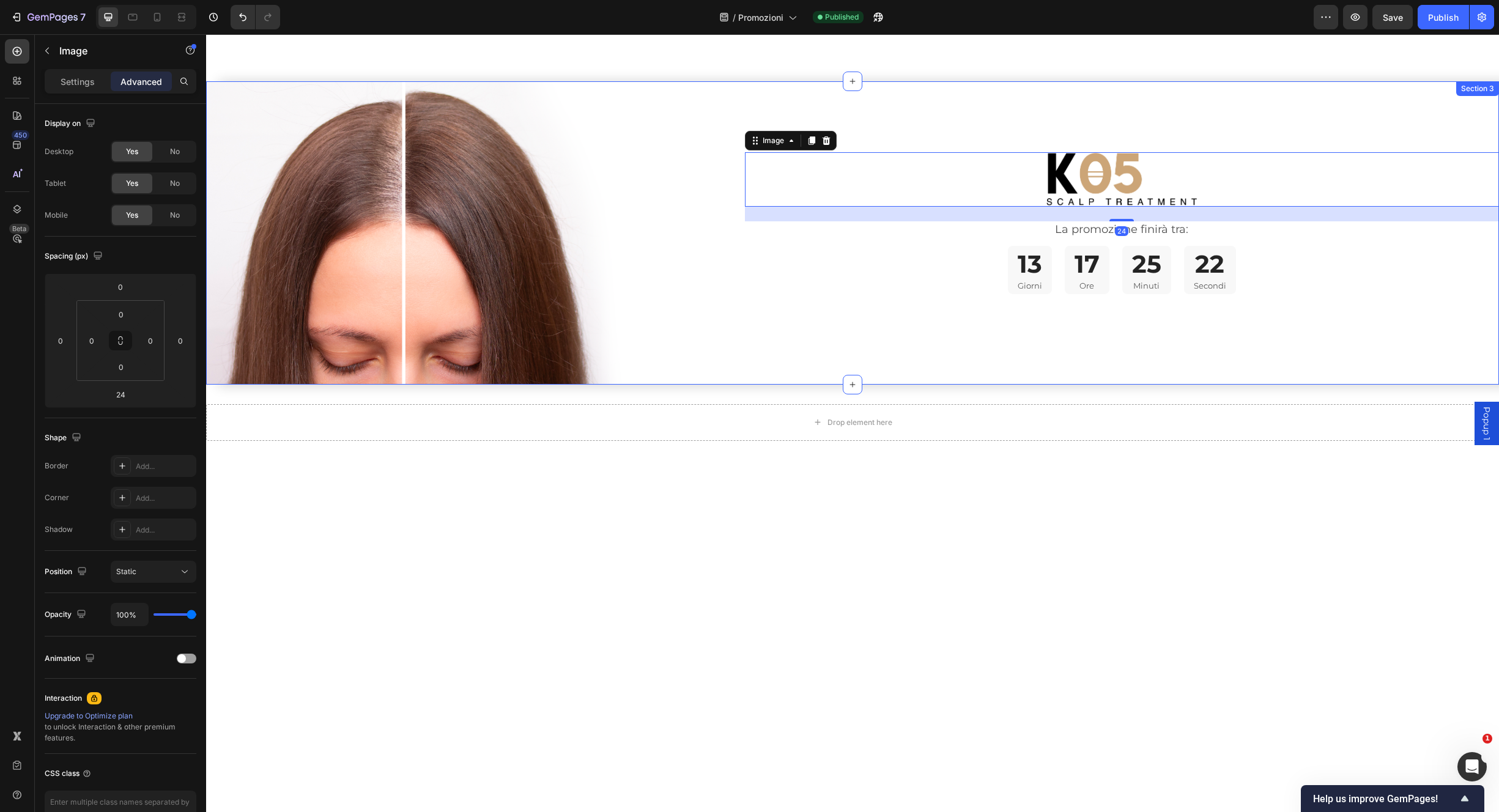
click at [855, 84] on div "Image 24 La promozione finirà tra: Text Block 13 Giorni 17 Ore 25 Minuti 22 Sec…" at bounding box center [1122, 232] width 755 height 304
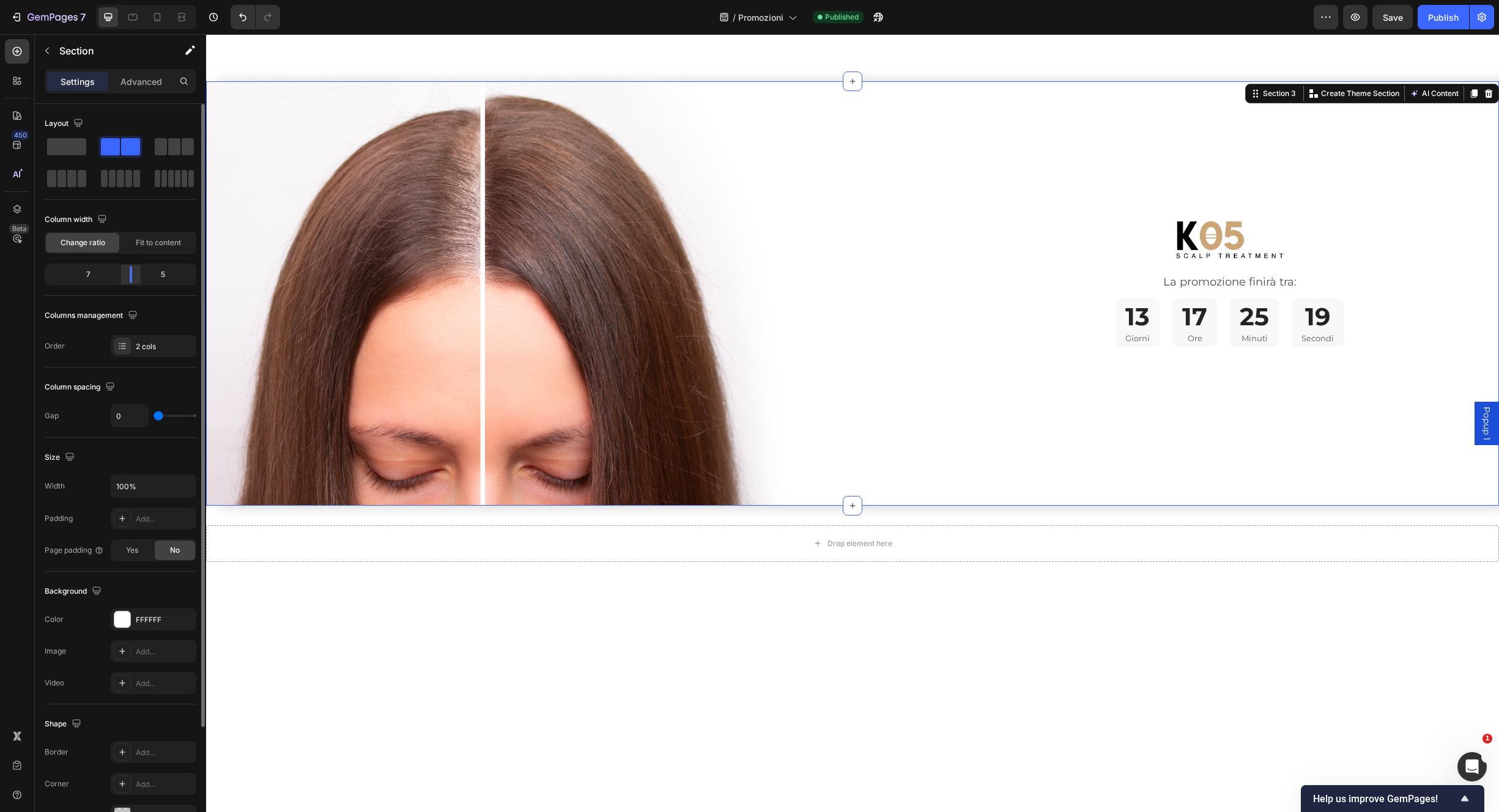
drag, startPoint x: 112, startPoint y: 280, endPoint x: 134, endPoint y: 277, distance: 22.2
click at [131, 0] on body "7 Version history / Promozioni Published Preview Save Publish 450 Beta count Se…" at bounding box center [750, 0] width 1499 height 0
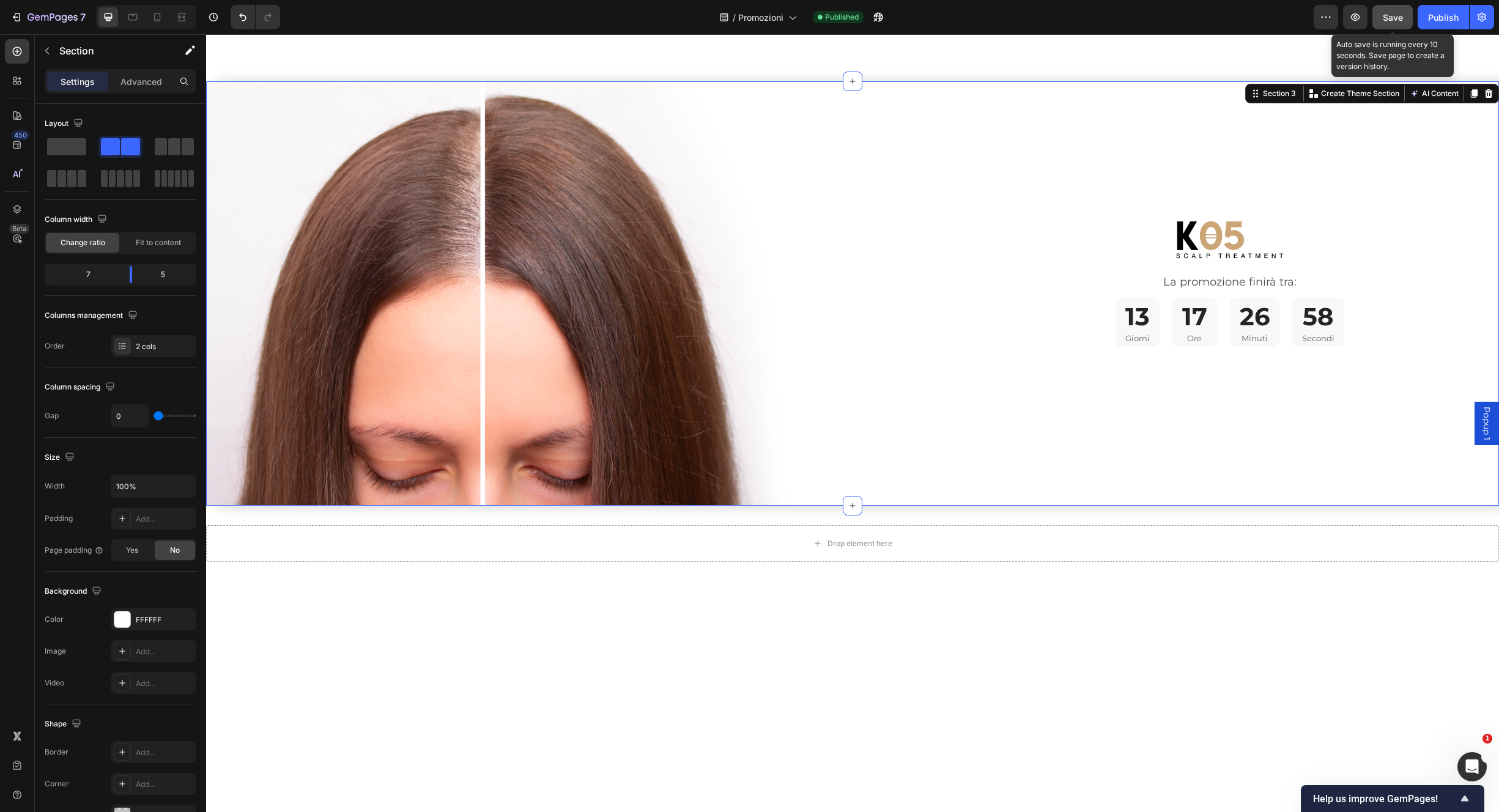
click at [1390, 26] on button "Save" at bounding box center [1393, 17] width 40 height 24
click at [1437, 23] on div "Publish" at bounding box center [1443, 17] width 30 height 13
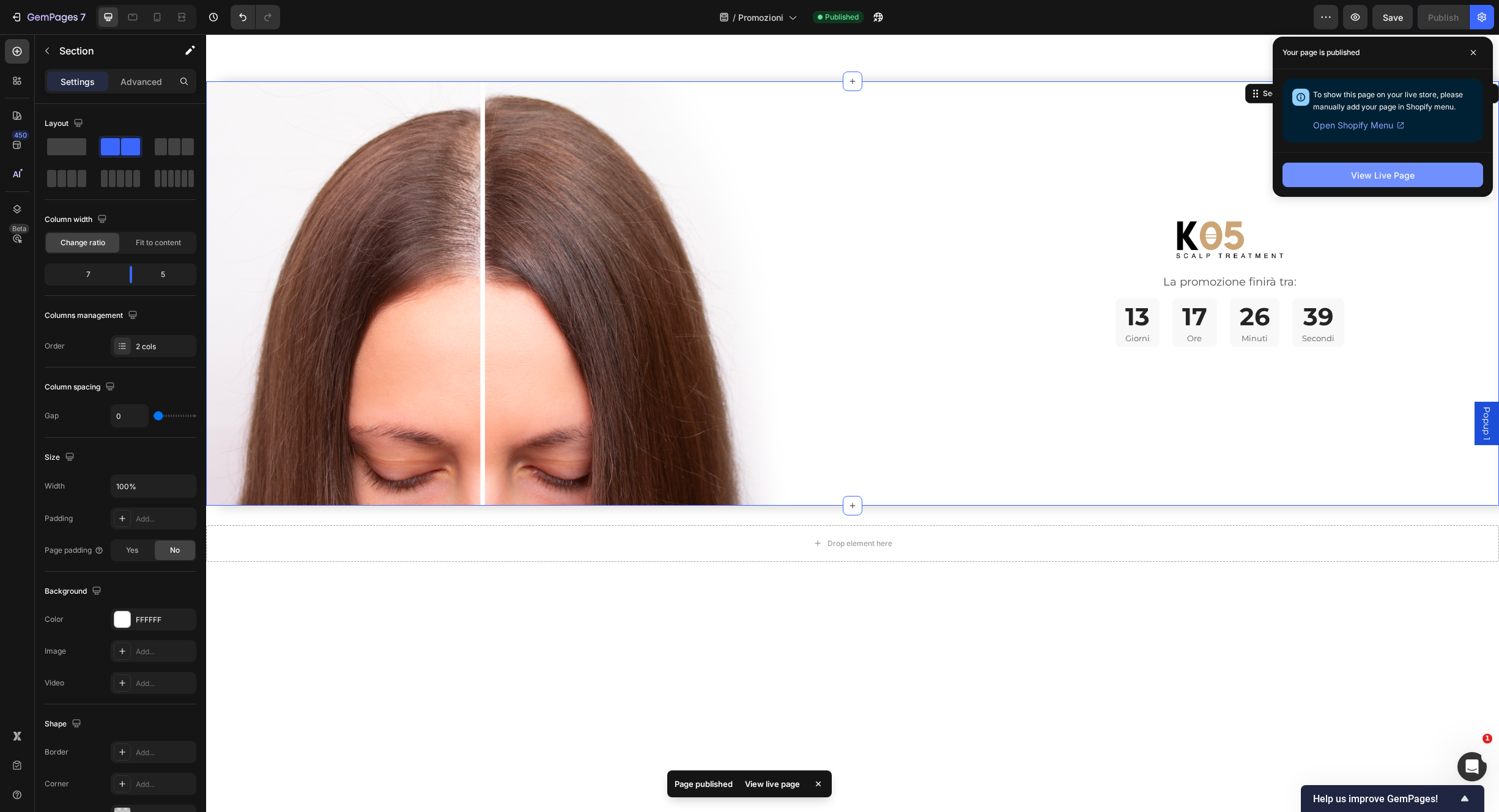
click at [1375, 177] on div "View Live Page" at bounding box center [1382, 175] width 64 height 13
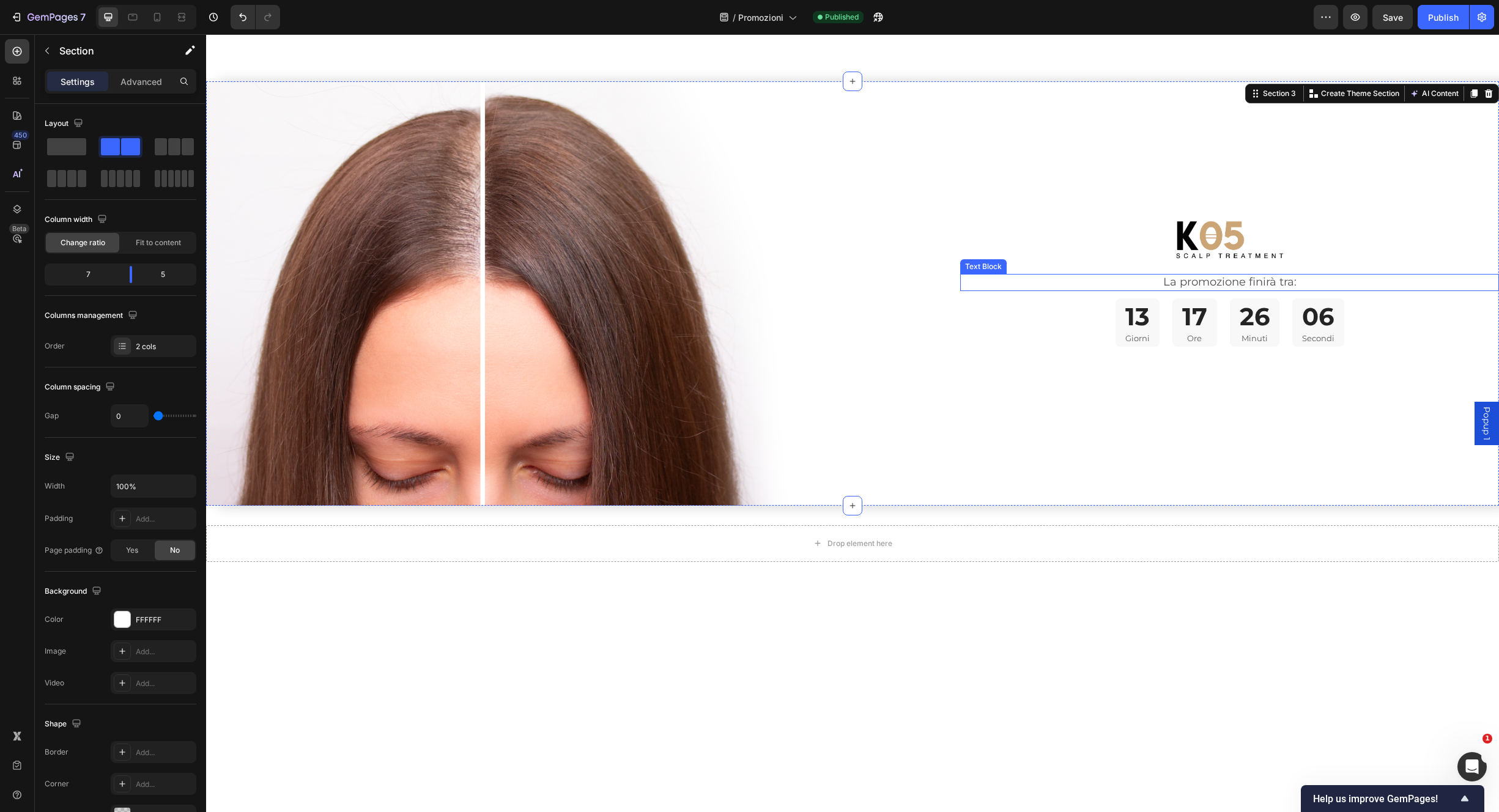
click at [1176, 275] on p "La promozione finirà tra:" at bounding box center [1230, 282] width 536 height 14
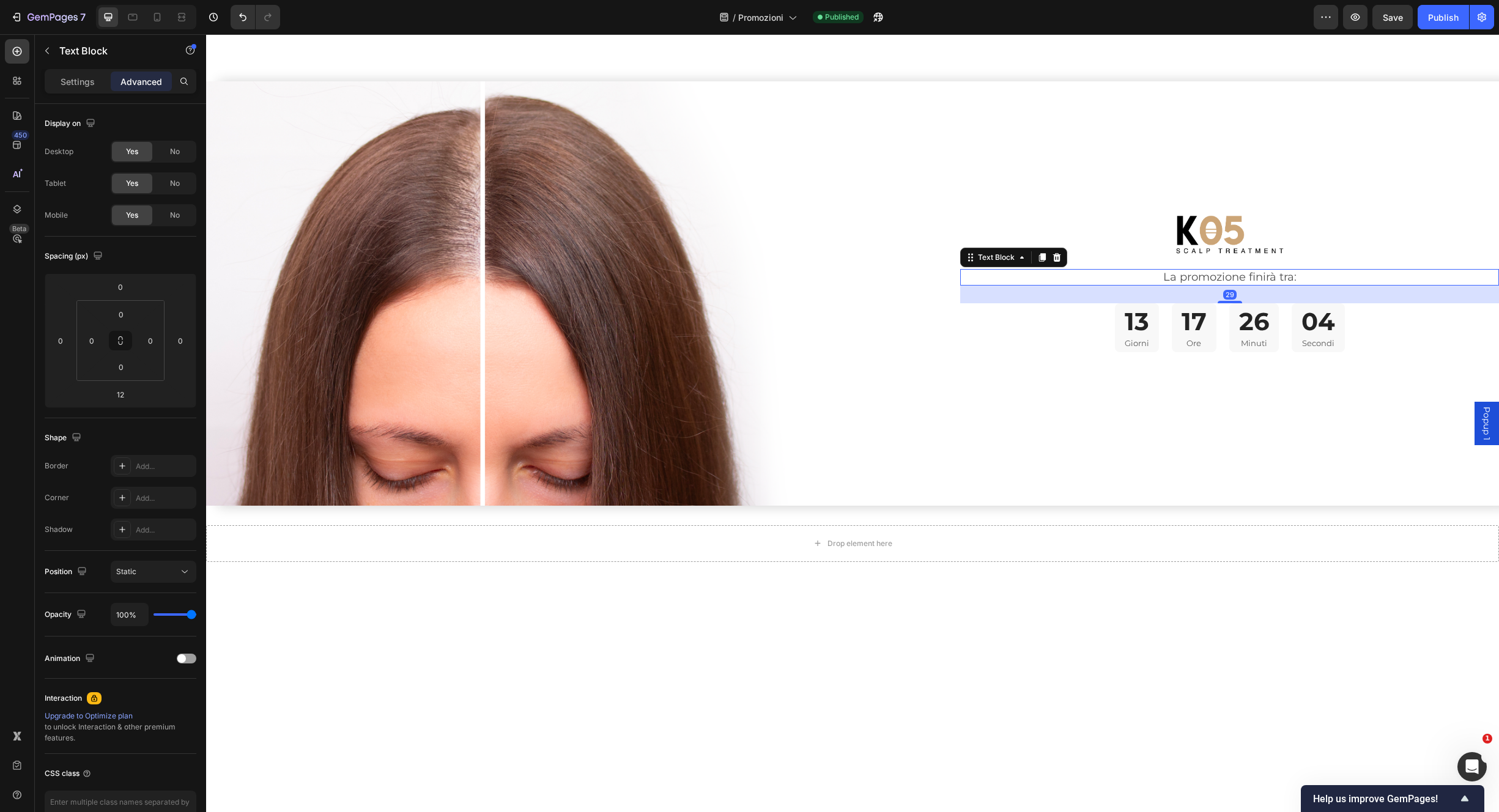
drag, startPoint x: 1226, startPoint y: 280, endPoint x: 1239, endPoint y: 272, distance: 15.3
click at [1227, 289] on div "Image La promozione finirà tra: Text Block 29 13 Giorni 17 Ore 26 Minuti 04 Sec…" at bounding box center [1229, 293] width 539 height 425
type input "27"
drag, startPoint x: 1393, startPoint y: 23, endPoint x: 1402, endPoint y: 23, distance: 9.0
click at [1392, 23] on div "Save" at bounding box center [1393, 17] width 20 height 13
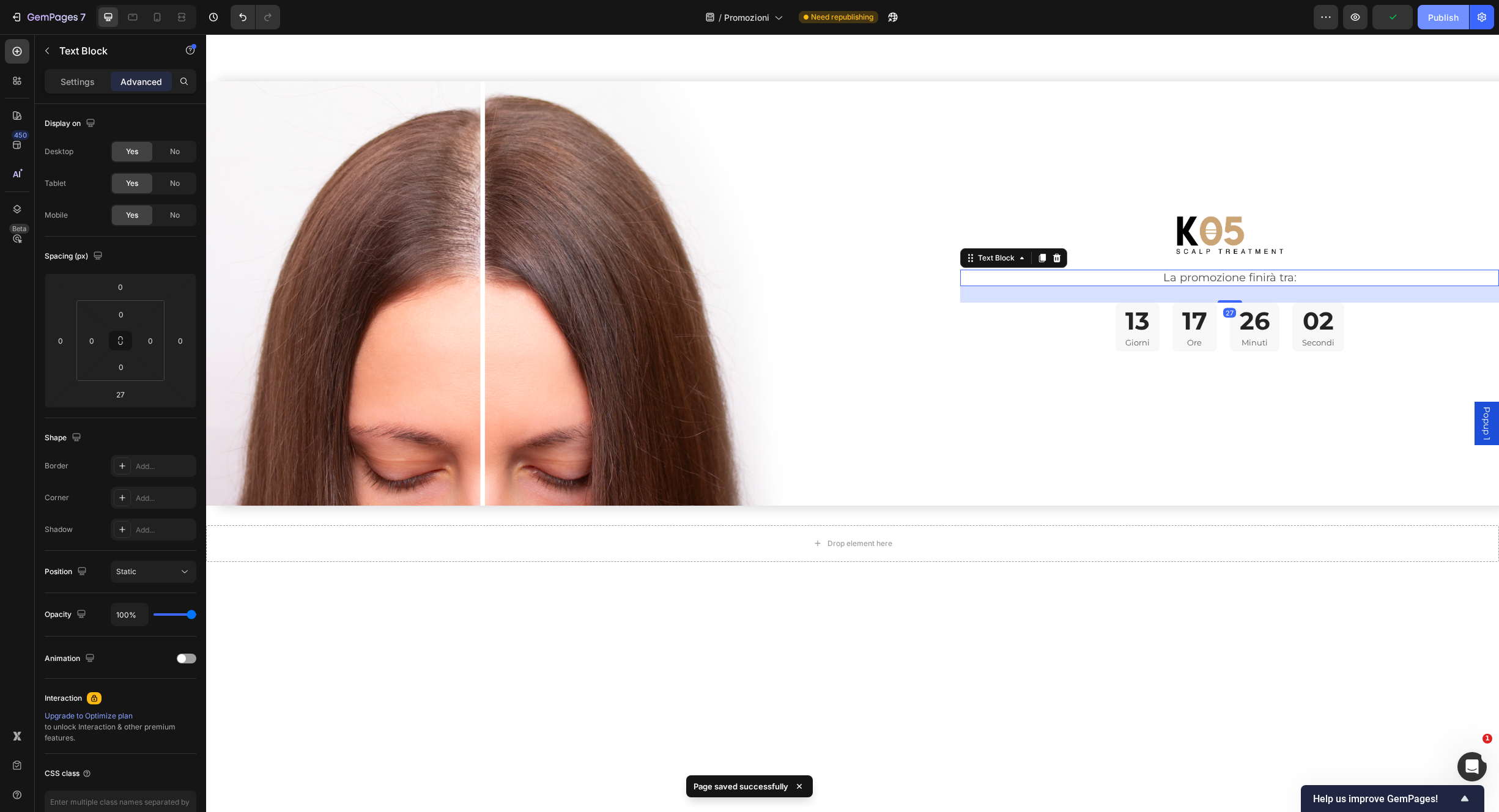
click at [1435, 24] on button "Publish" at bounding box center [1443, 17] width 51 height 24
click at [1217, 221] on img at bounding box center [1230, 235] width 108 height 39
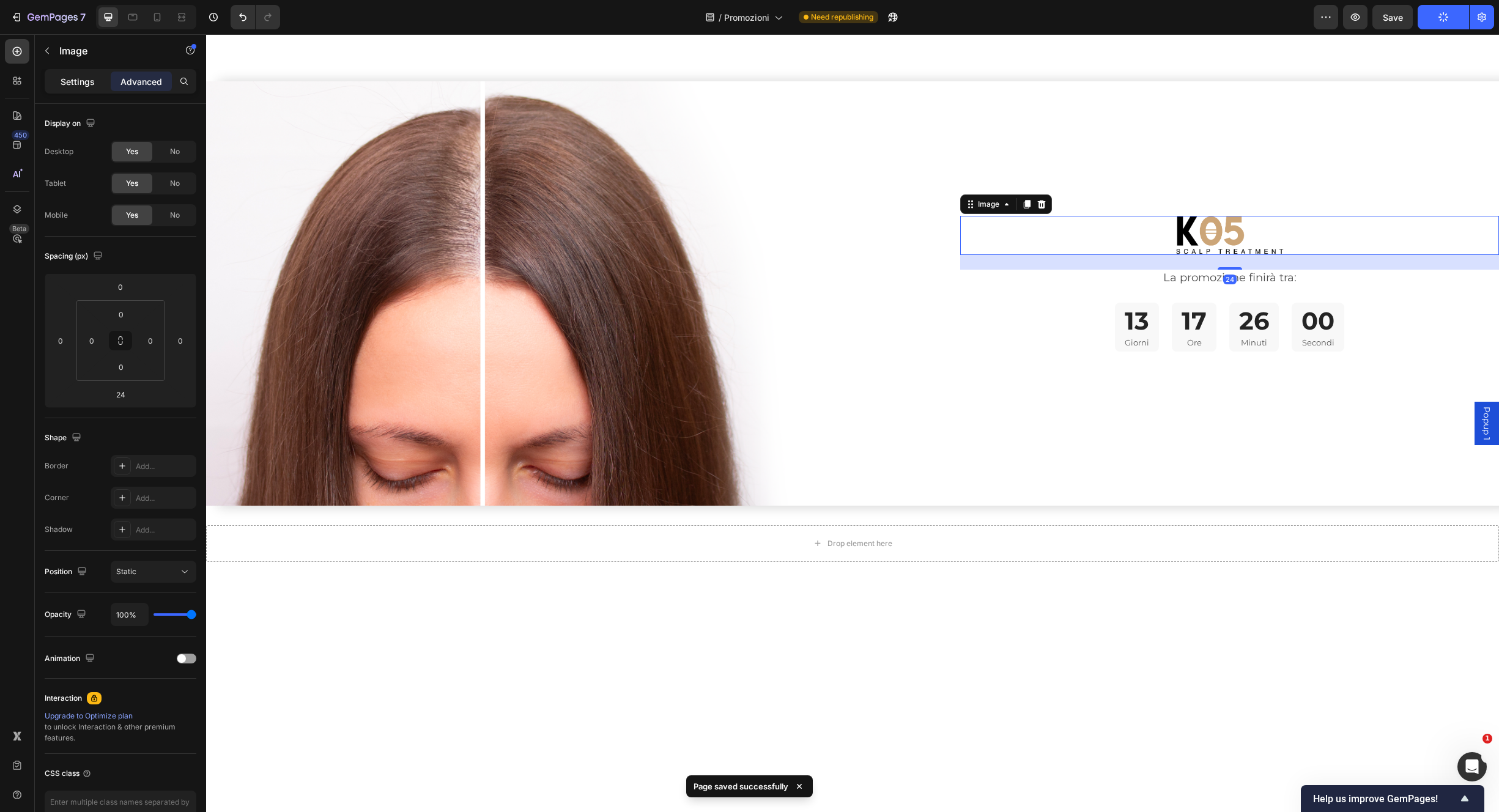
click at [81, 84] on p "Settings" at bounding box center [77, 81] width 34 height 13
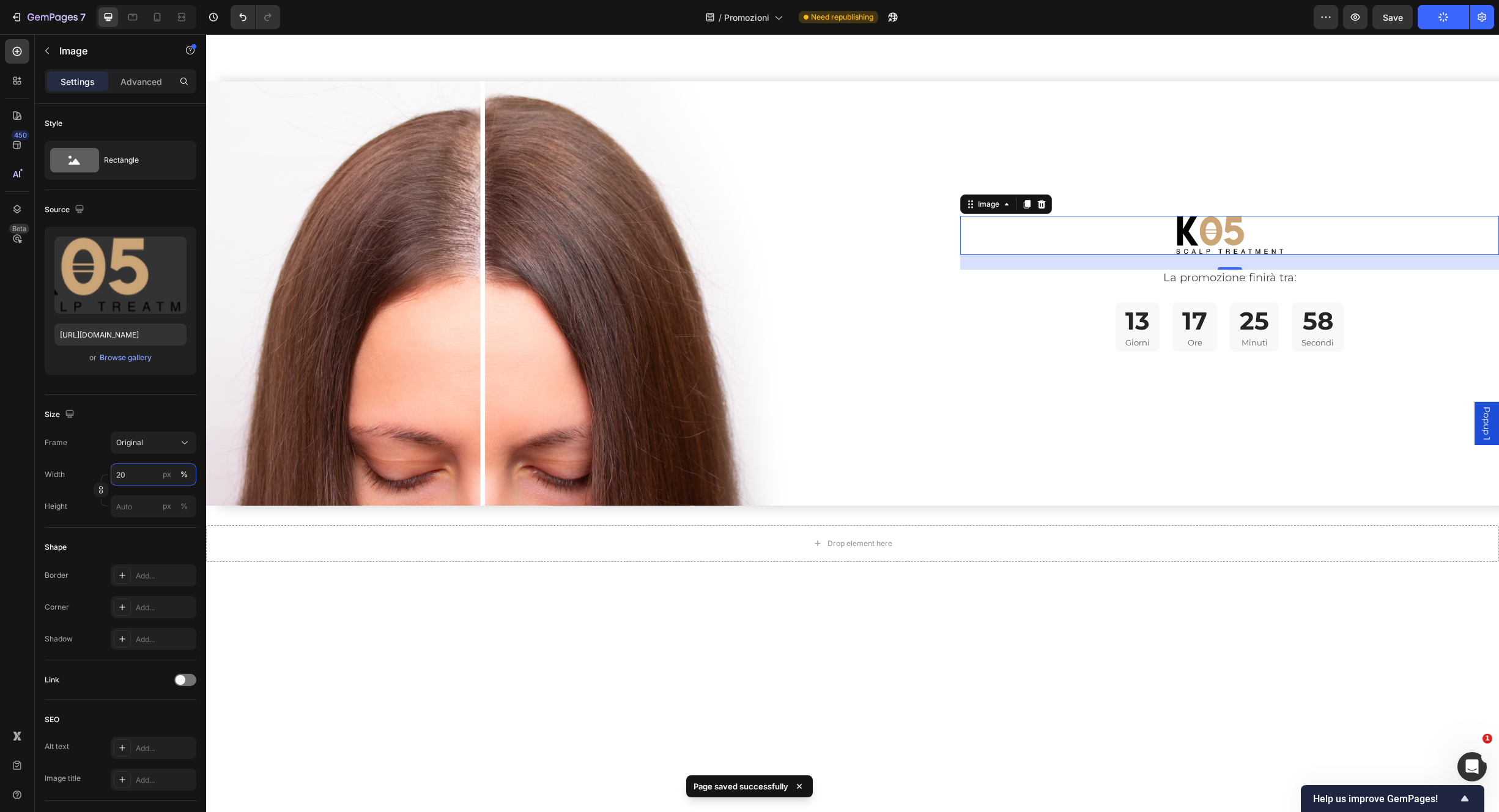
drag, startPoint x: 145, startPoint y: 470, endPoint x: 157, endPoint y: 470, distance: 12.0
click at [145, 471] on input "20" at bounding box center [153, 474] width 85 height 22
click at [143, 507] on p "Full 100%" at bounding box center [151, 504] width 71 height 11
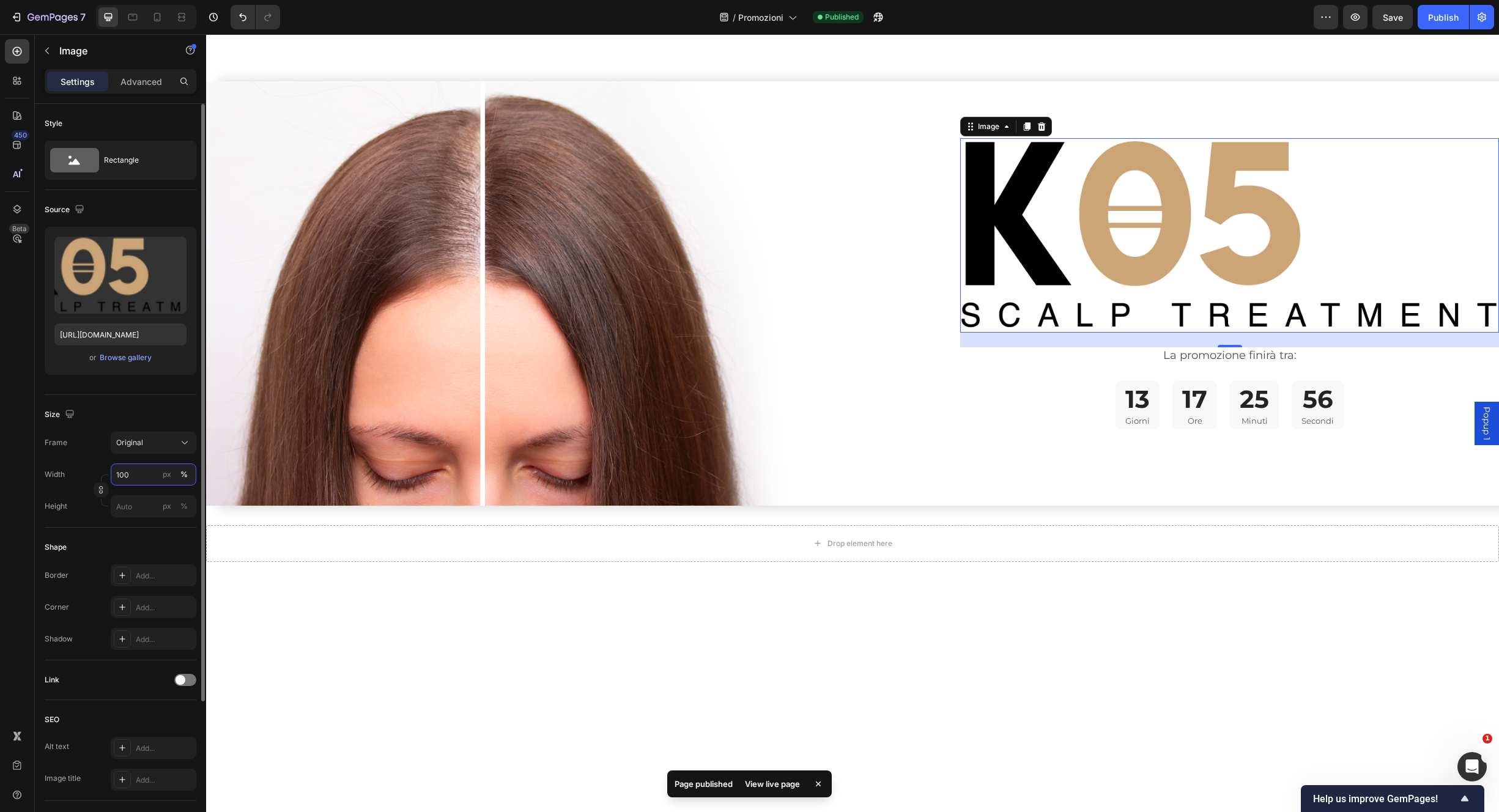
click at [143, 472] on input "100" at bounding box center [153, 474] width 85 height 22
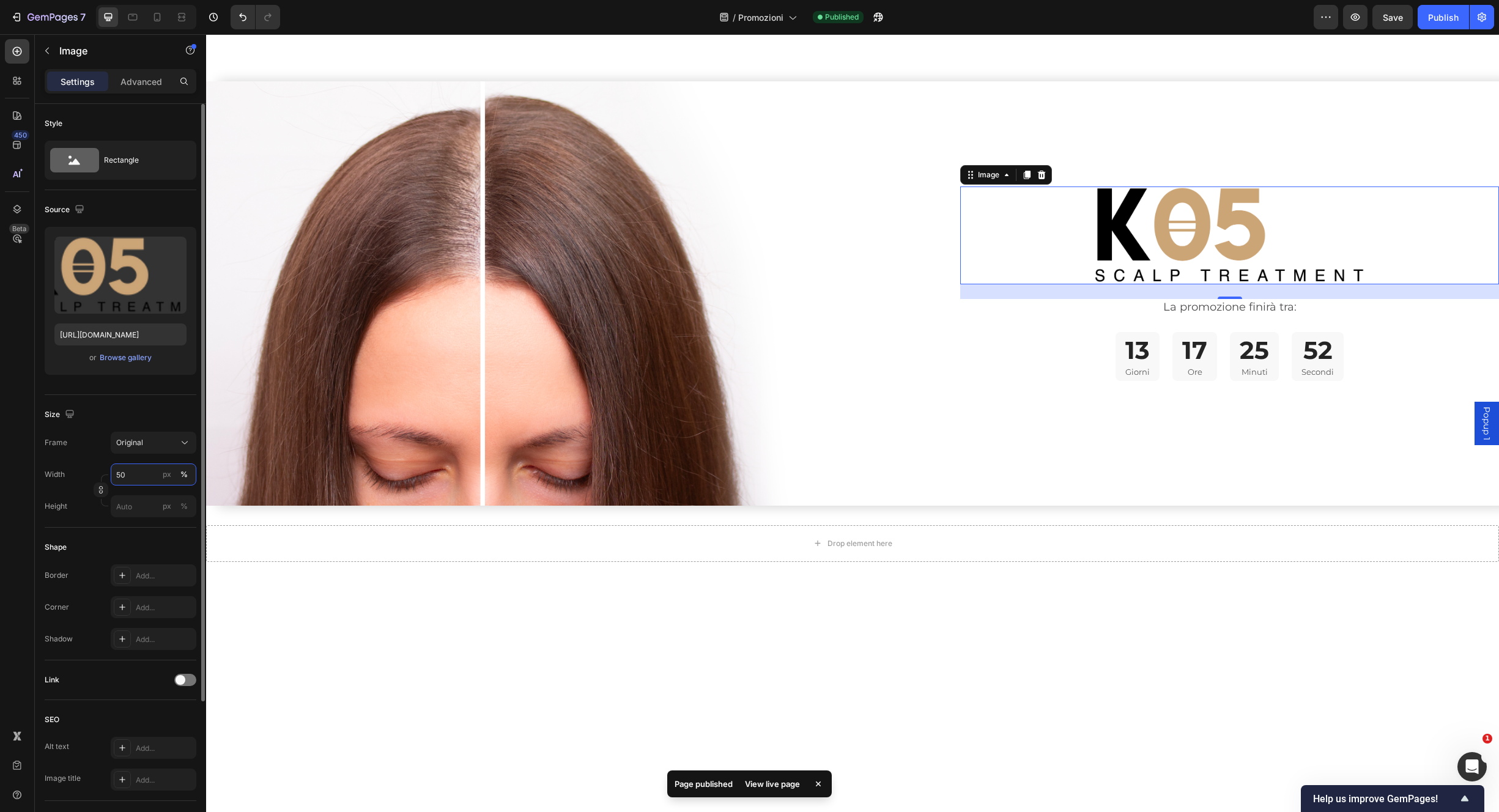
drag, startPoint x: 117, startPoint y: 474, endPoint x: 104, endPoint y: 470, distance: 13.6
click at [105, 470] on div "Width 50 px %" at bounding box center [120, 474] width 151 height 22
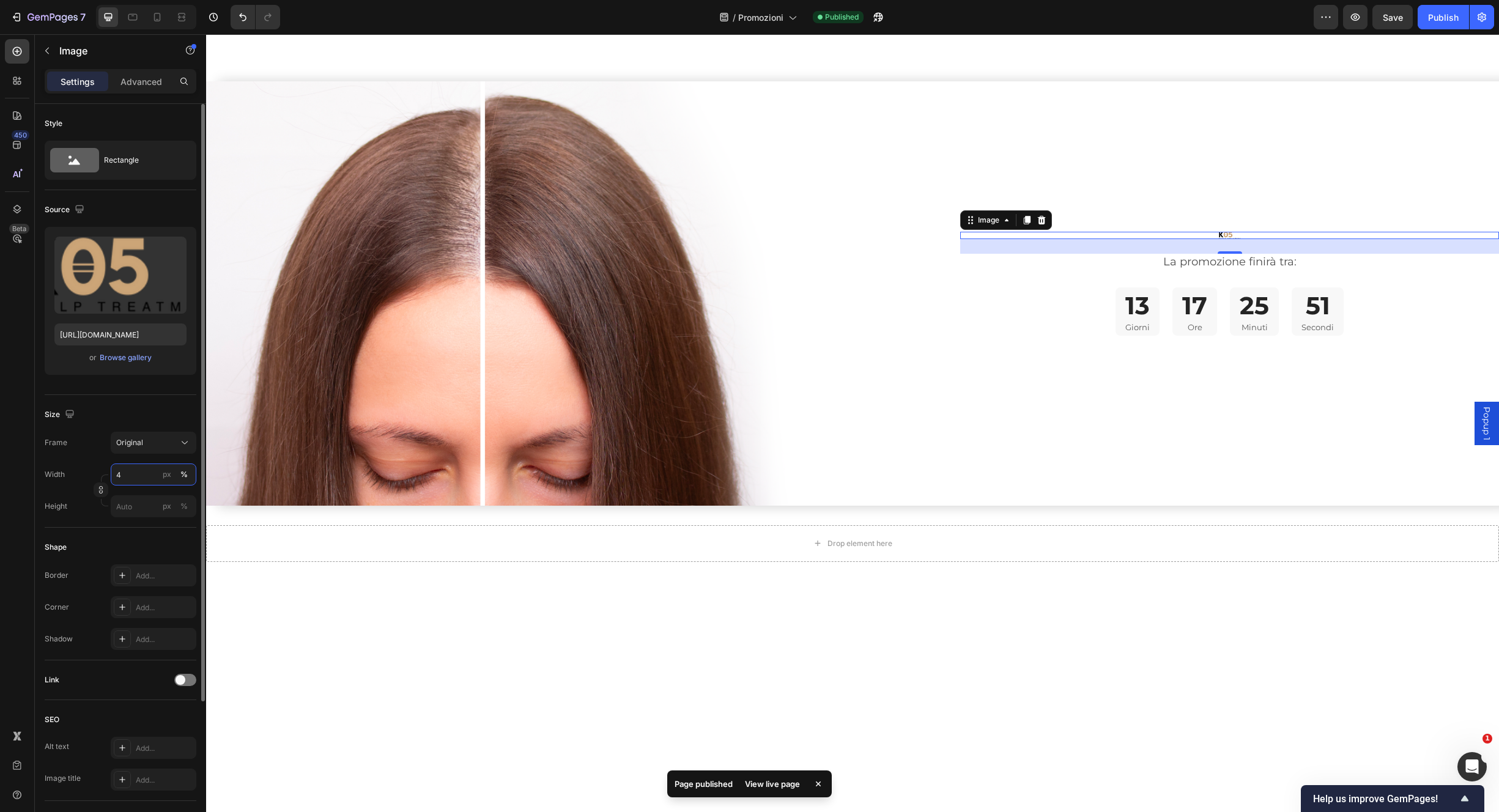
type input "40"
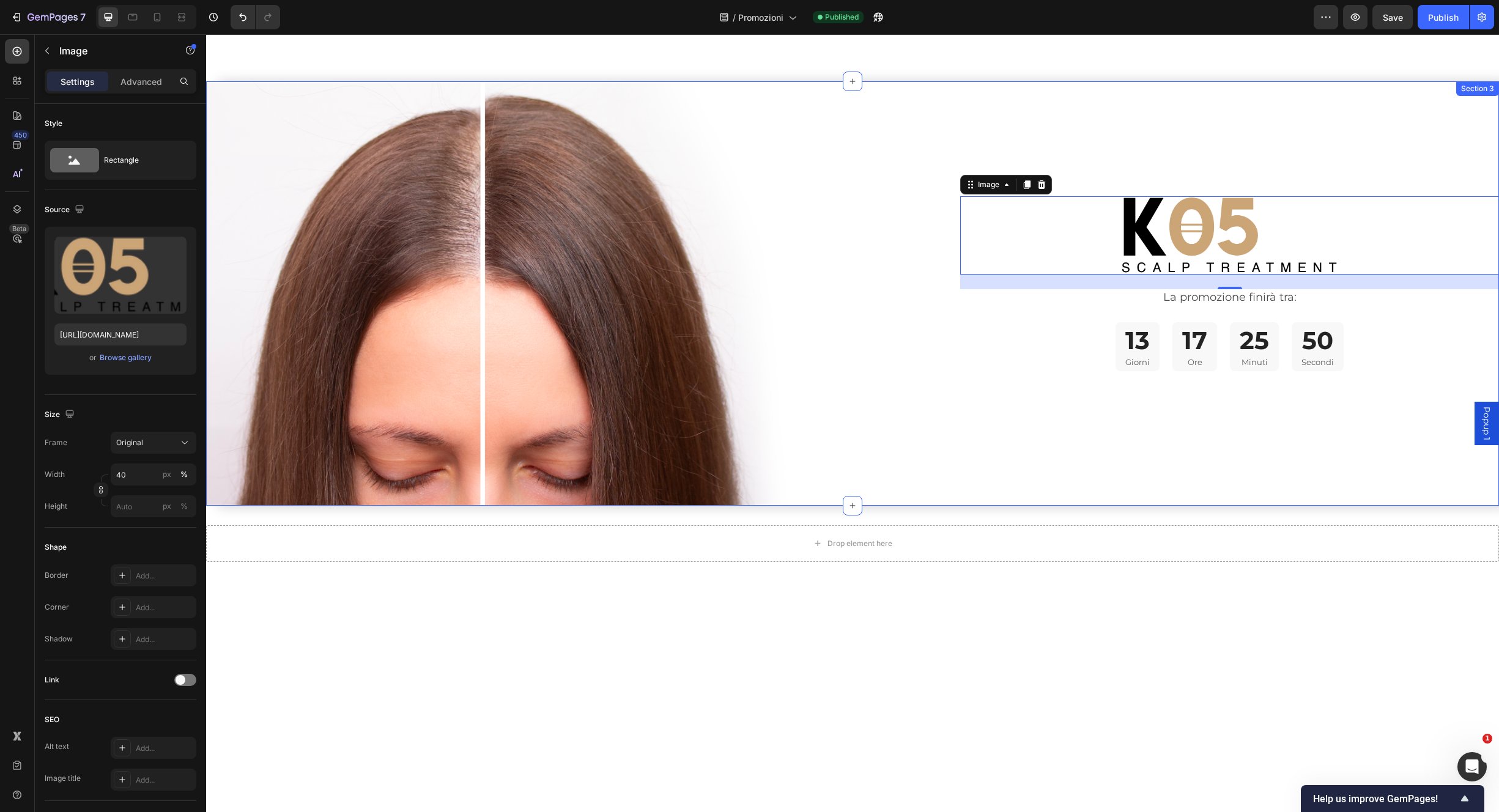
click at [1307, 100] on div "Image 24 La promozione finirà tra: Text Block 13 Giorni 17 Ore 25 Minuti 50 Sec…" at bounding box center [1229, 293] width 539 height 425
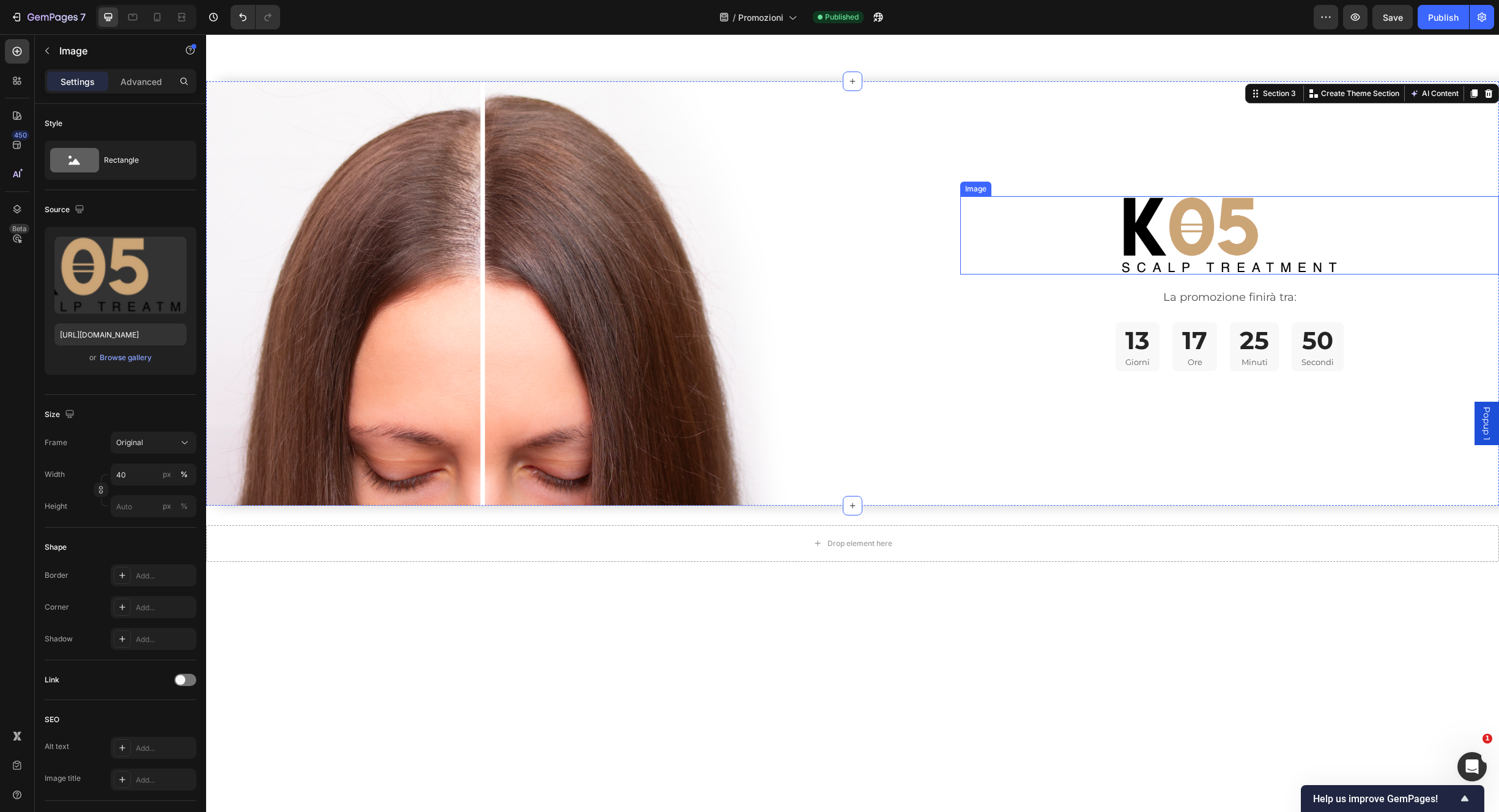
click at [1296, 224] on img at bounding box center [1229, 235] width 215 height 77
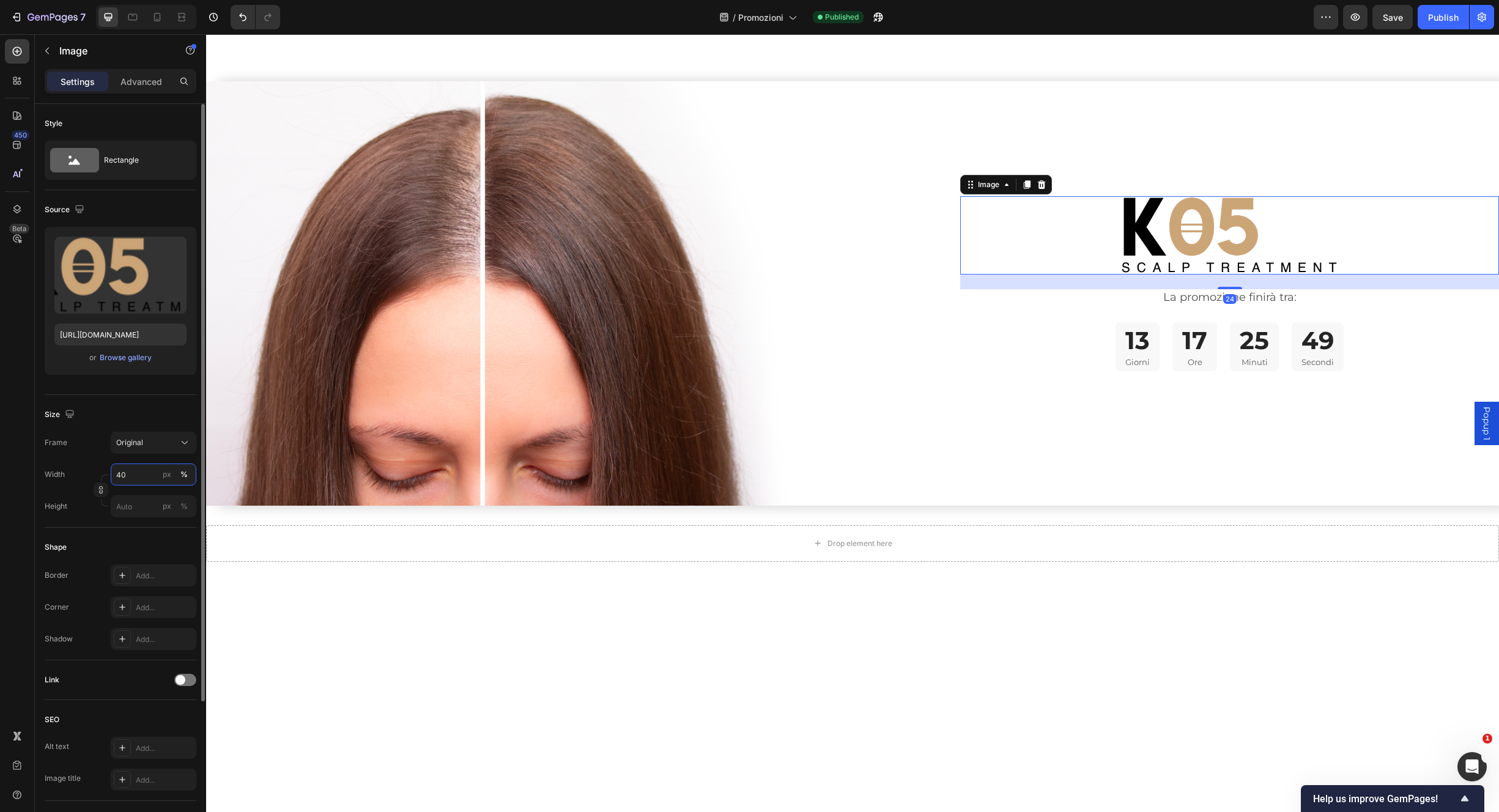
drag, startPoint x: 134, startPoint y: 482, endPoint x: 126, endPoint y: 475, distance: 10.6
click at [134, 482] on input "40" at bounding box center [153, 474] width 85 height 22
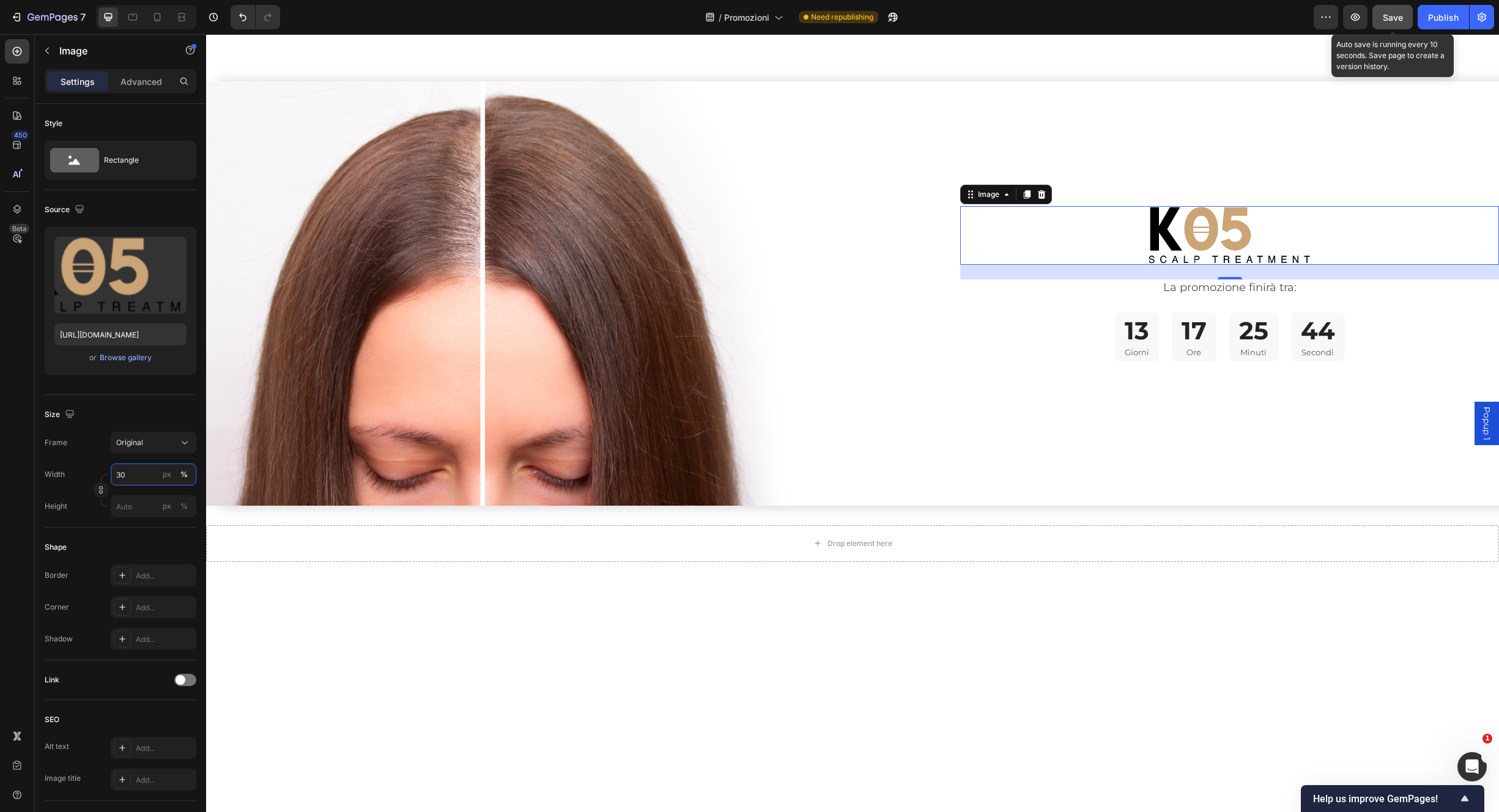
type input "30"
click at [1390, 21] on span "Save" at bounding box center [1393, 17] width 20 height 10
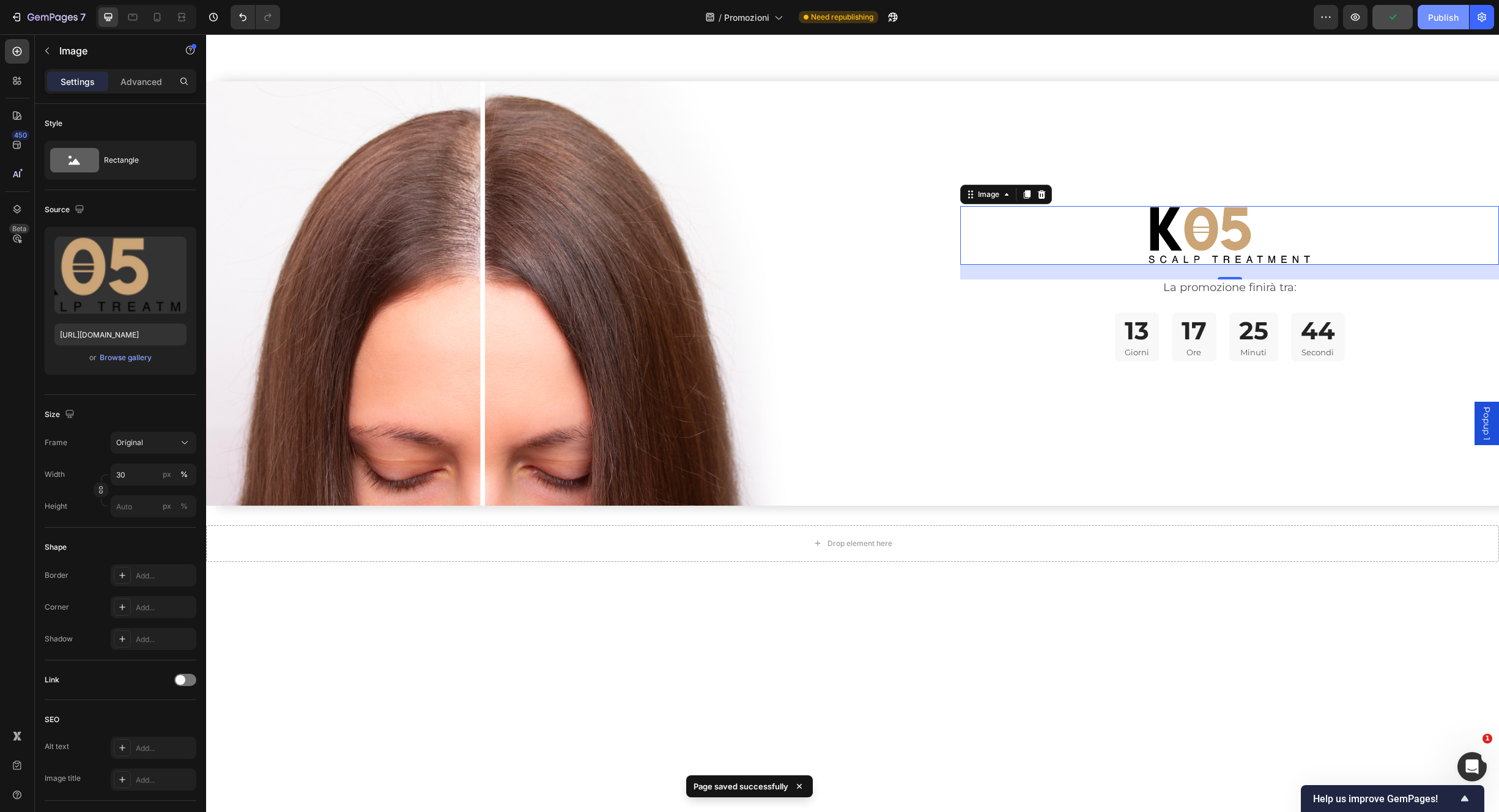
click at [1447, 23] on button "Publish" at bounding box center [1443, 17] width 51 height 24
click at [1245, 281] on p "La promozione finirà tra:" at bounding box center [1230, 288] width 536 height 14
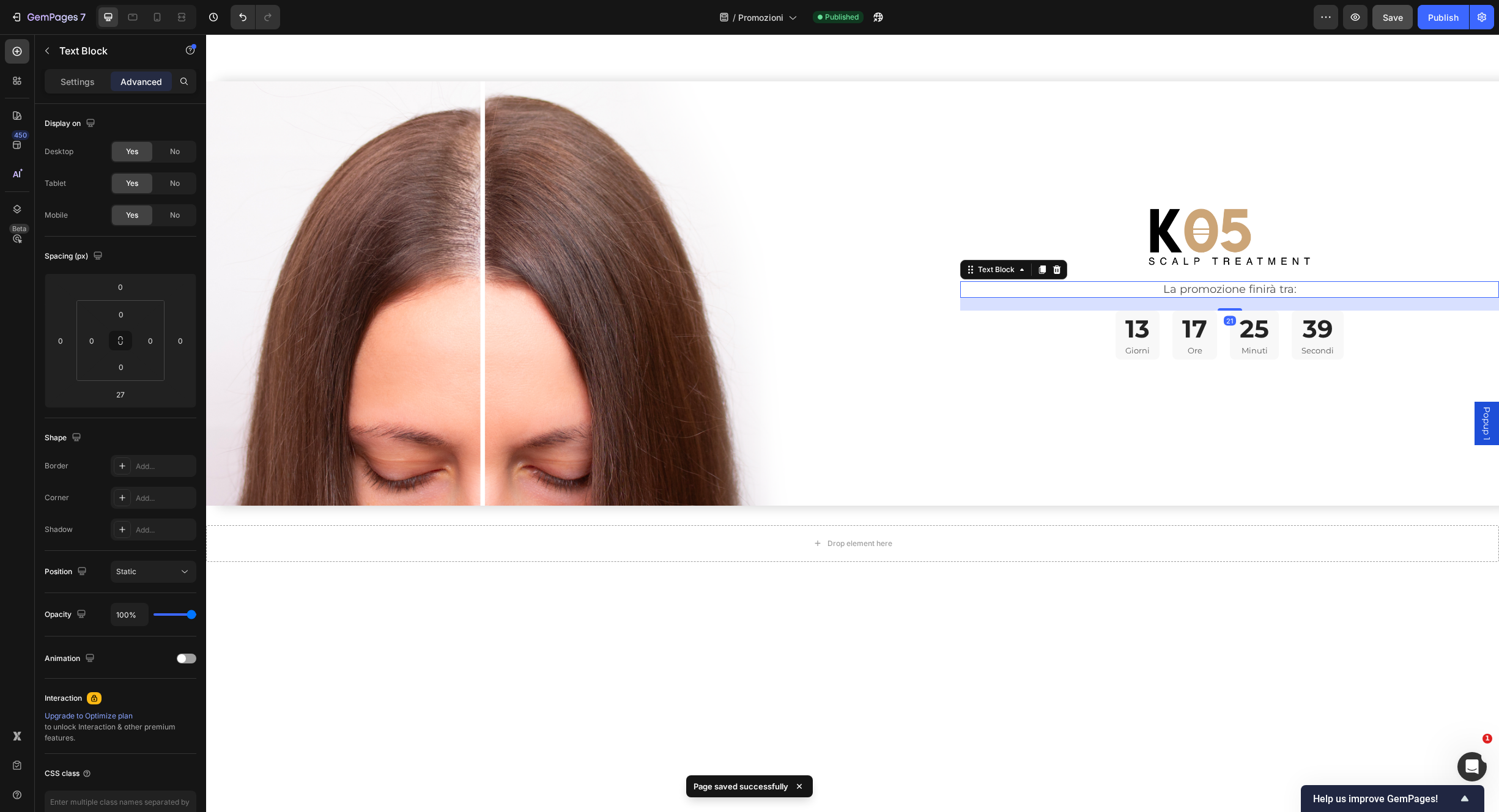
click at [1226, 308] on div at bounding box center [1230, 309] width 24 height 3
type input "21"
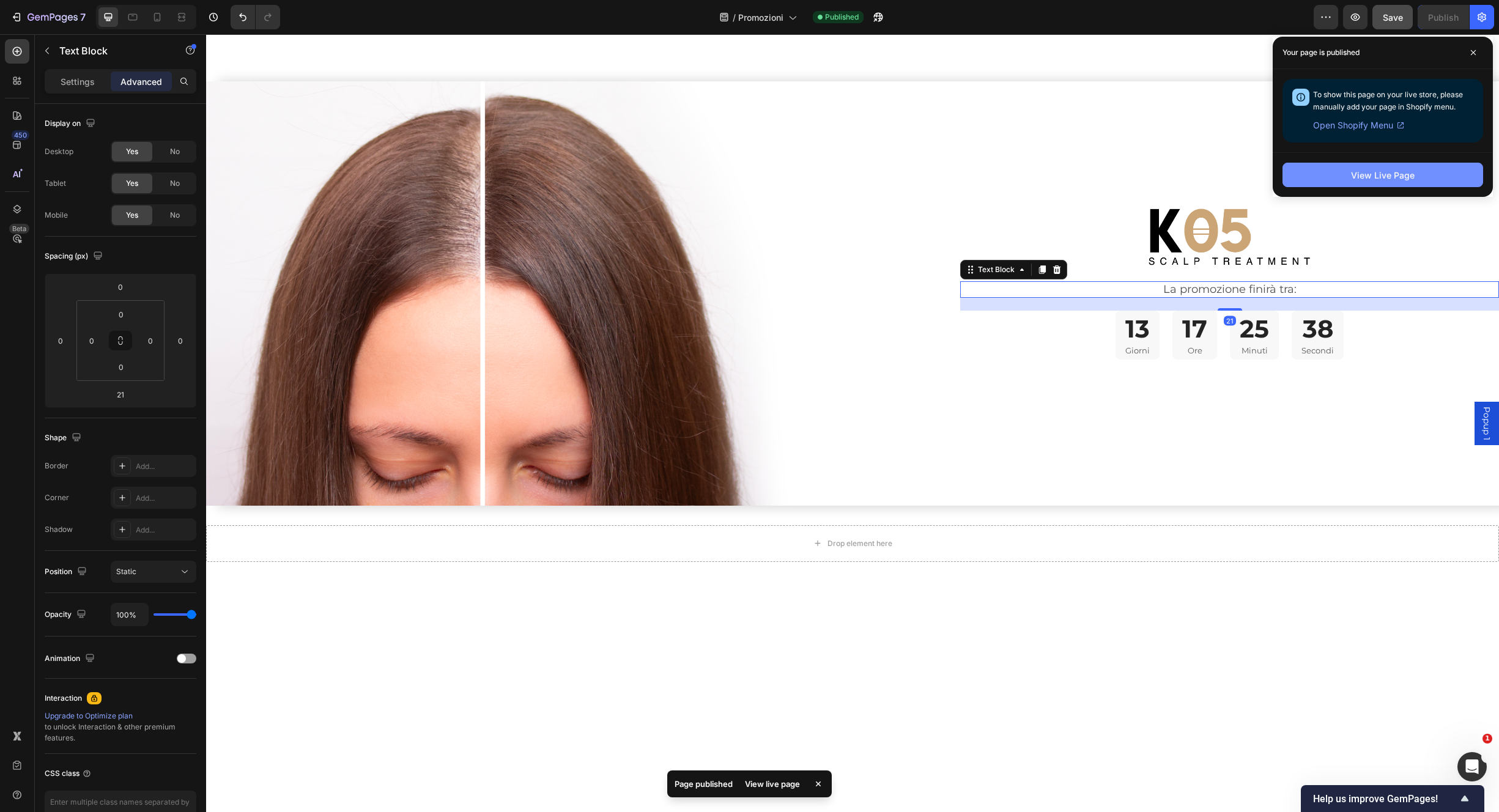
click at [1375, 175] on div "View Live Page" at bounding box center [1382, 175] width 64 height 13
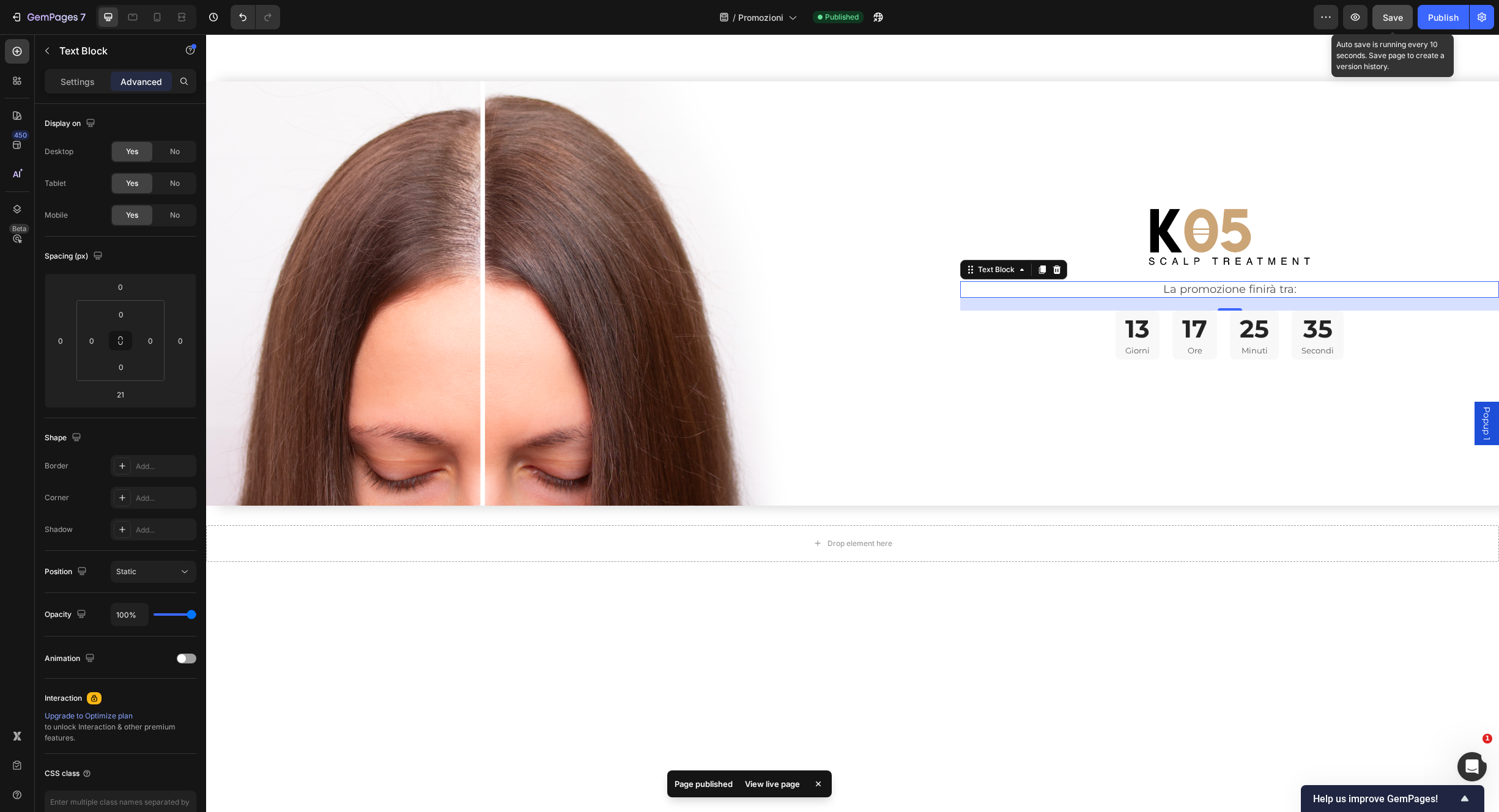
click at [1394, 24] on button "Save" at bounding box center [1393, 17] width 40 height 24
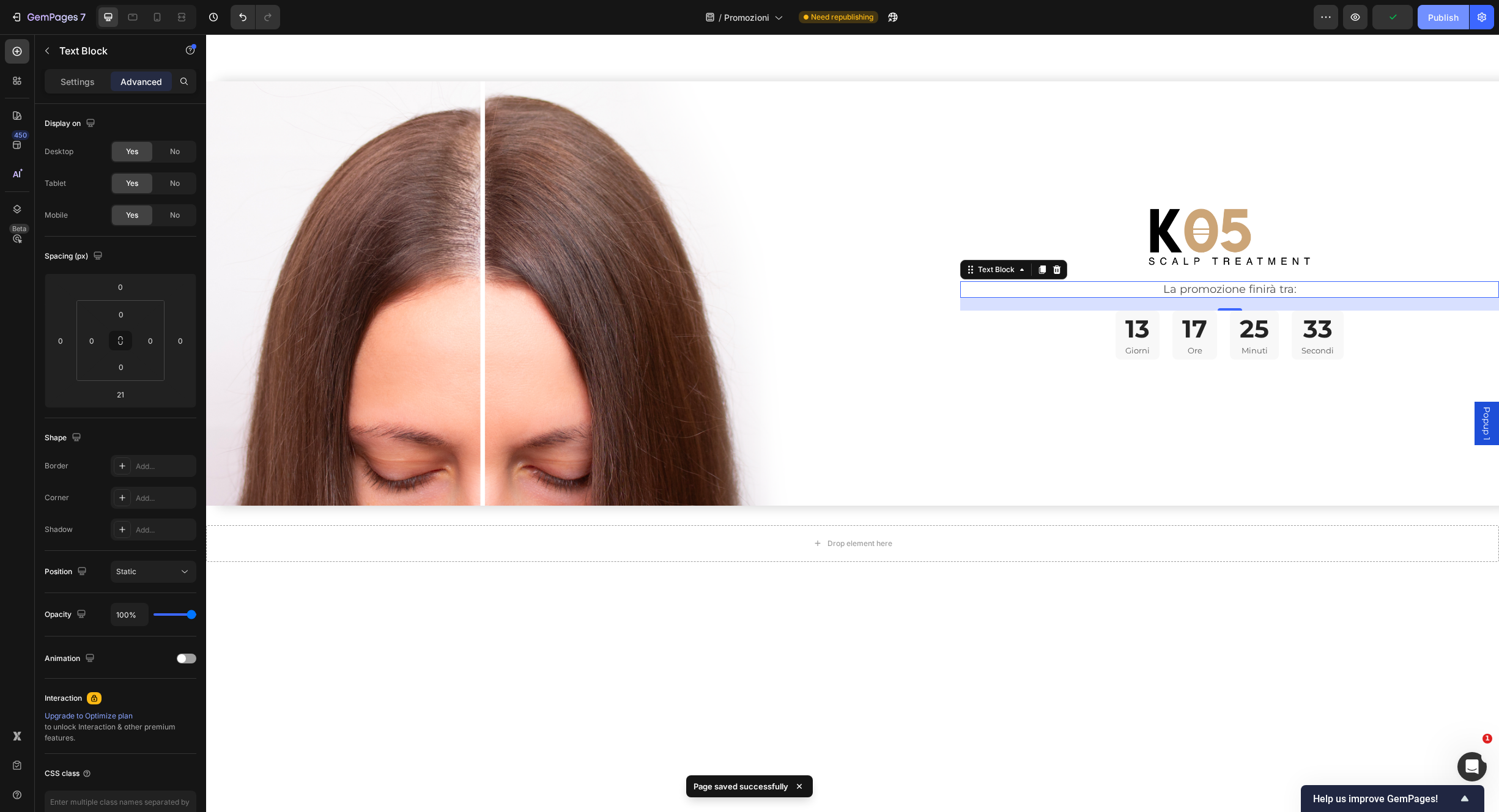
click at [1442, 17] on div "Publish" at bounding box center [1443, 17] width 30 height 13
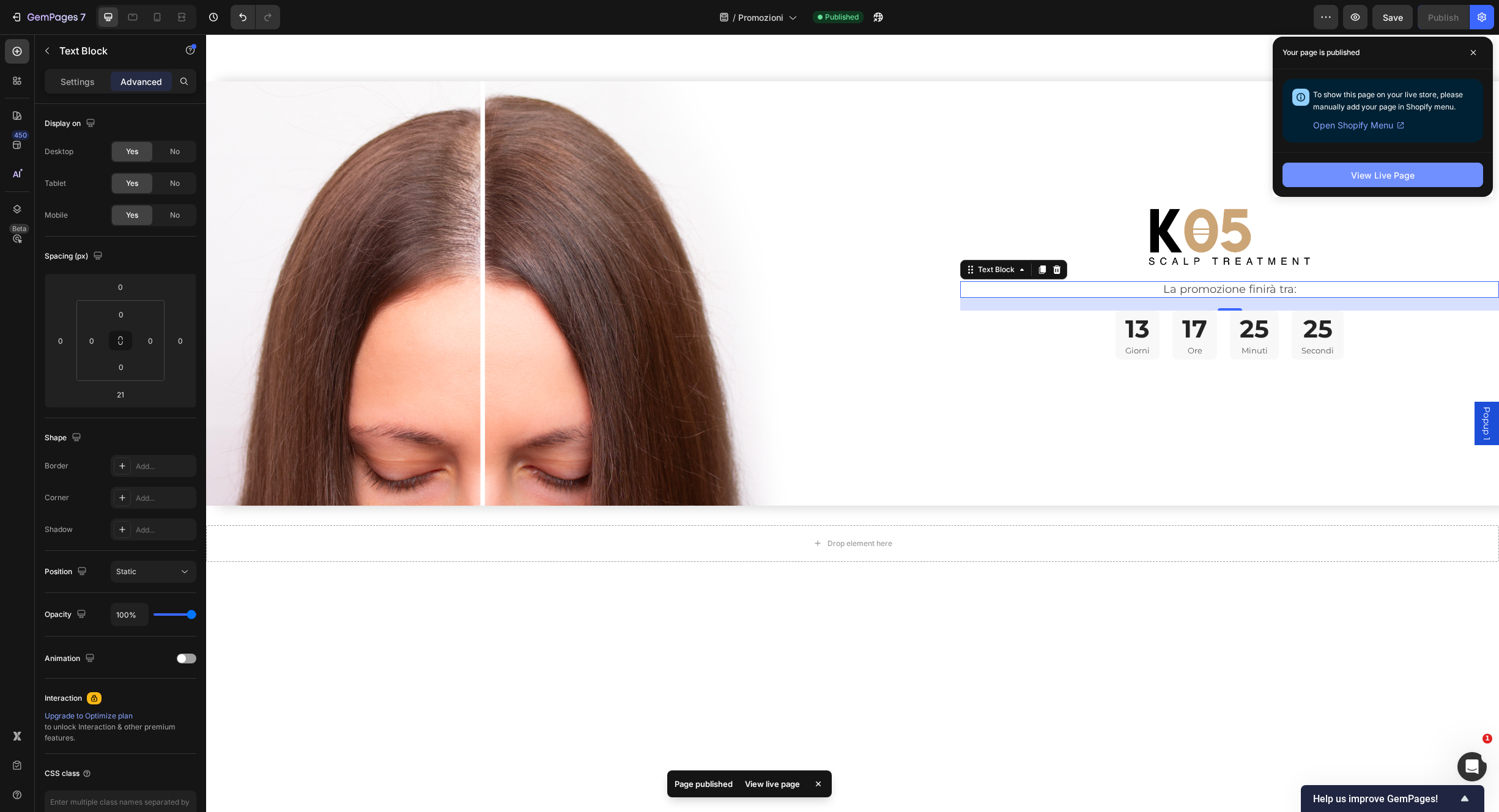
click at [1396, 175] on div "View Live Page" at bounding box center [1382, 175] width 64 height 13
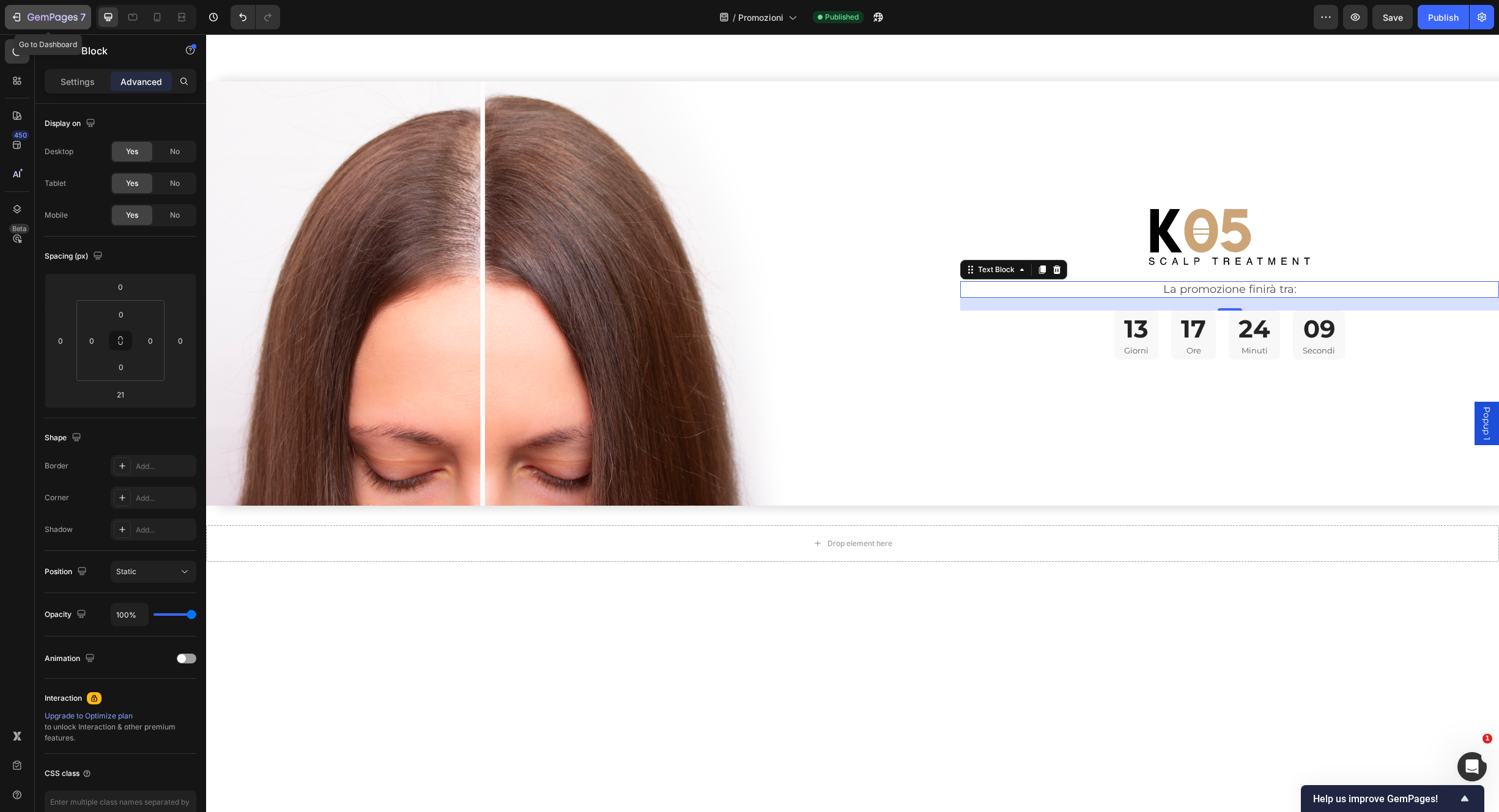
drag, startPoint x: 39, startPoint y: 14, endPoint x: 53, endPoint y: 15, distance: 14.0
click at [38, 16] on icon "button" at bounding box center [53, 18] width 50 height 10
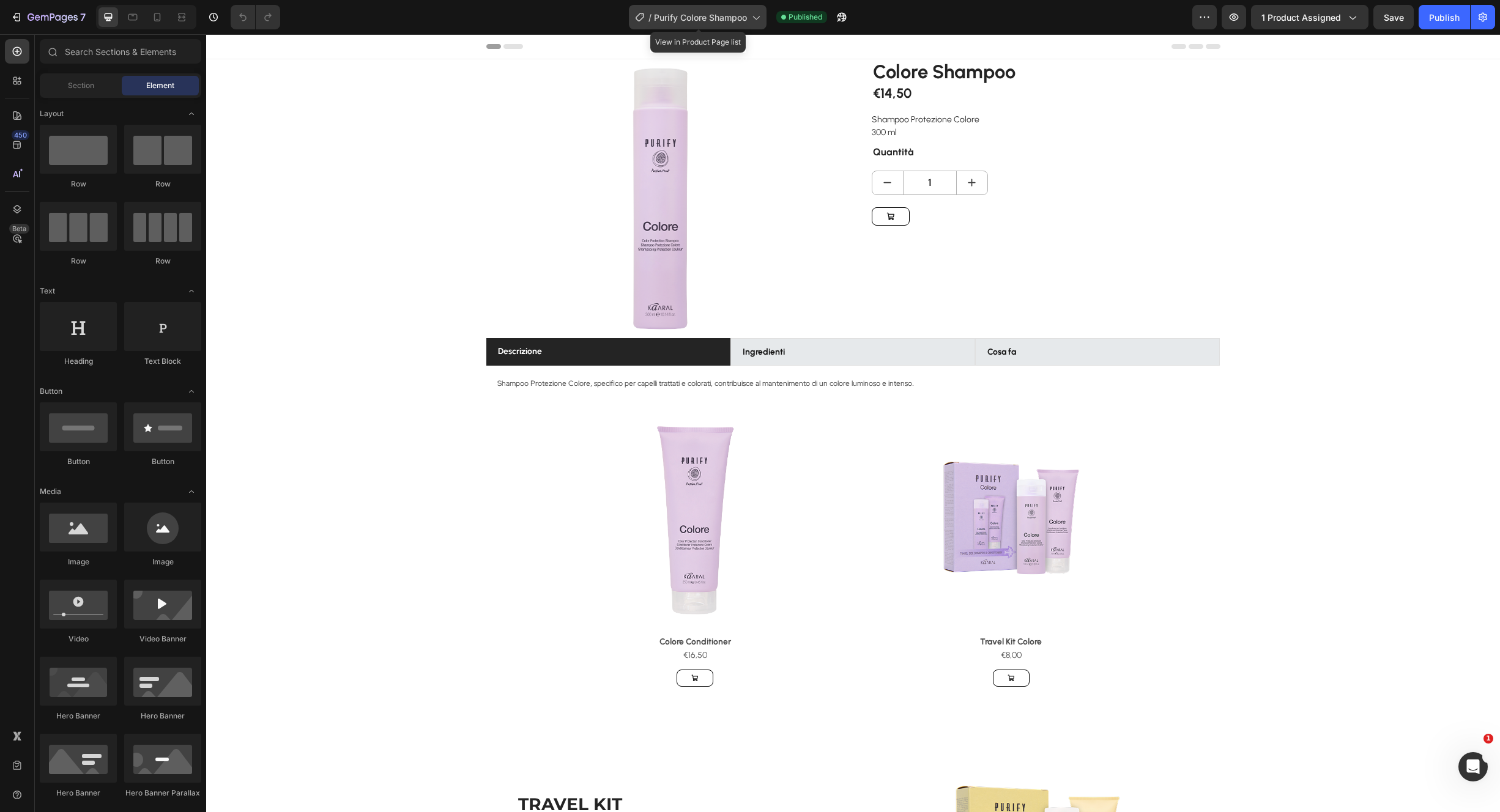
click at [680, 20] on span "Purify Colore Shampoo" at bounding box center [700, 17] width 93 height 13
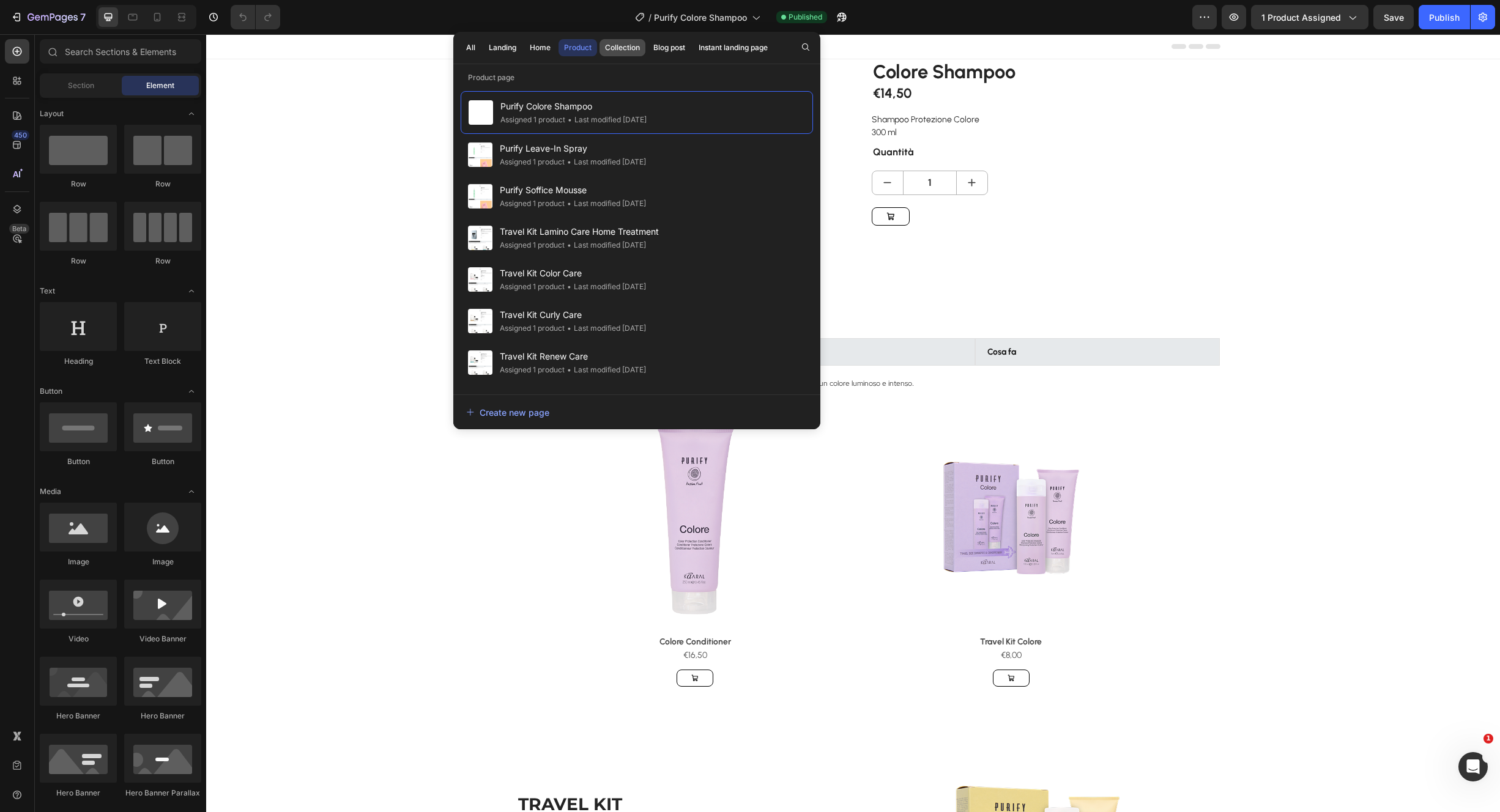
click at [629, 51] on div "Collection" at bounding box center [622, 47] width 35 height 11
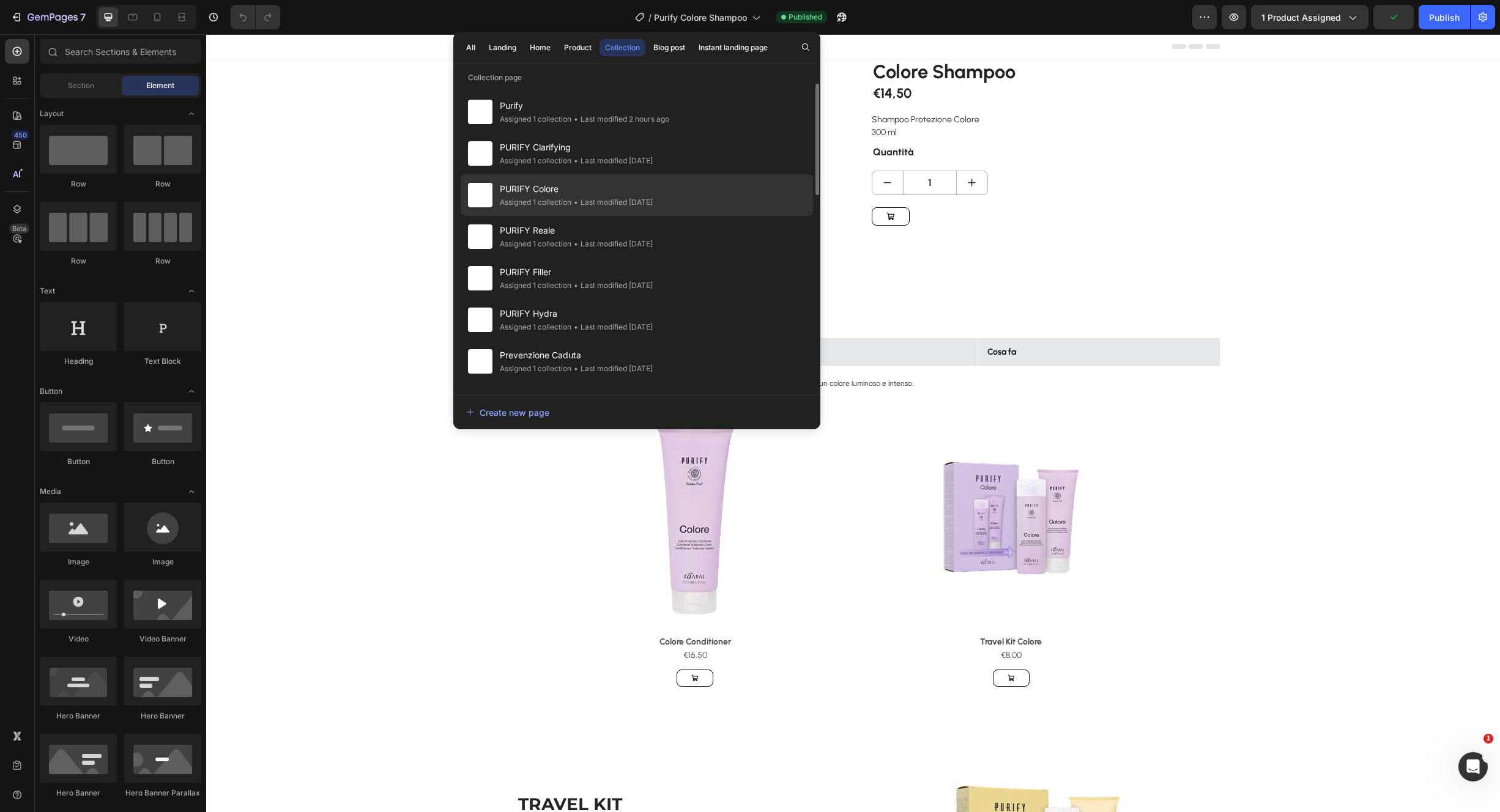
click at [548, 193] on span "PURIFY Colore" at bounding box center [576, 189] width 153 height 15
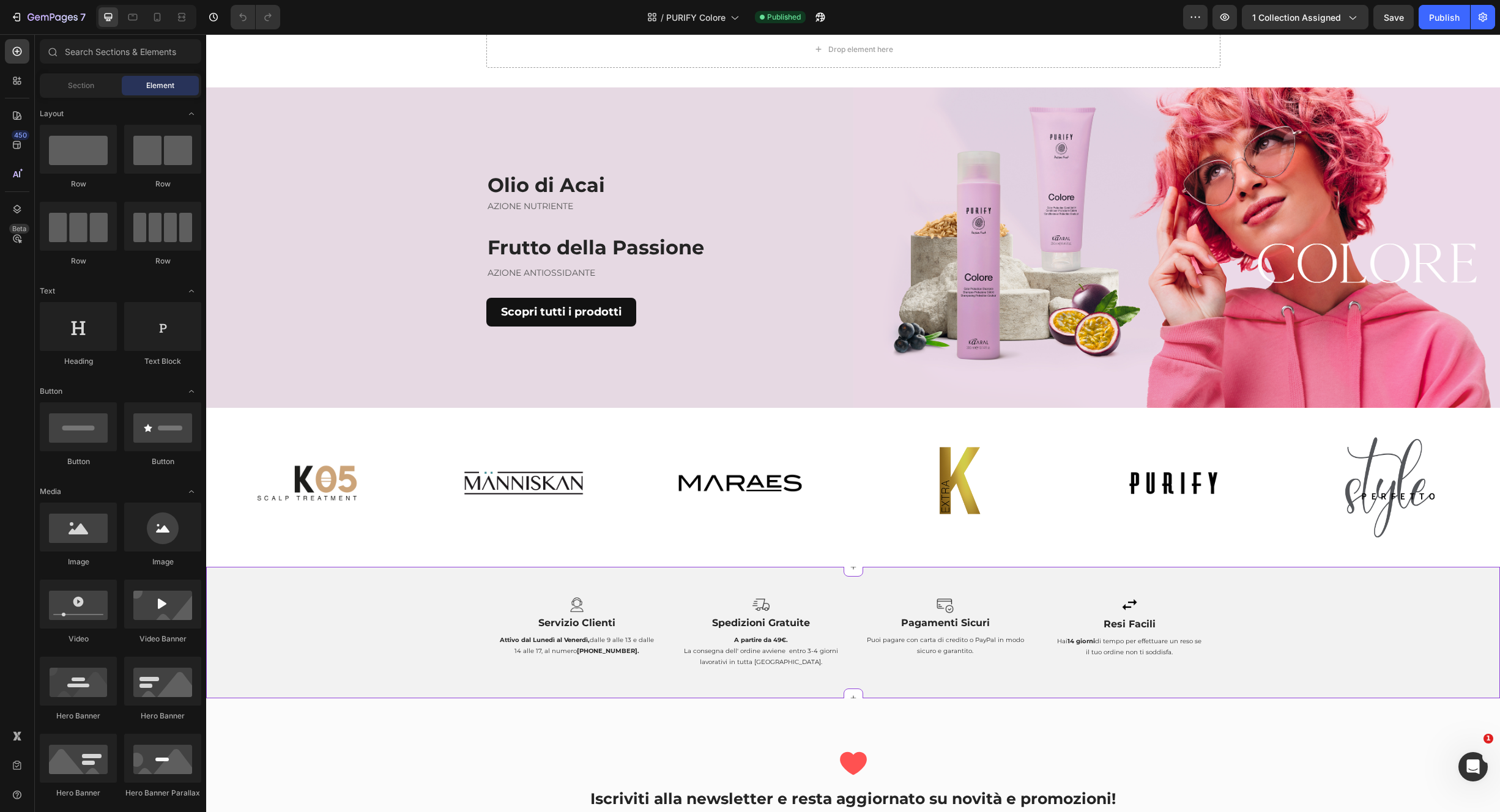
scroll to position [1084, 0]
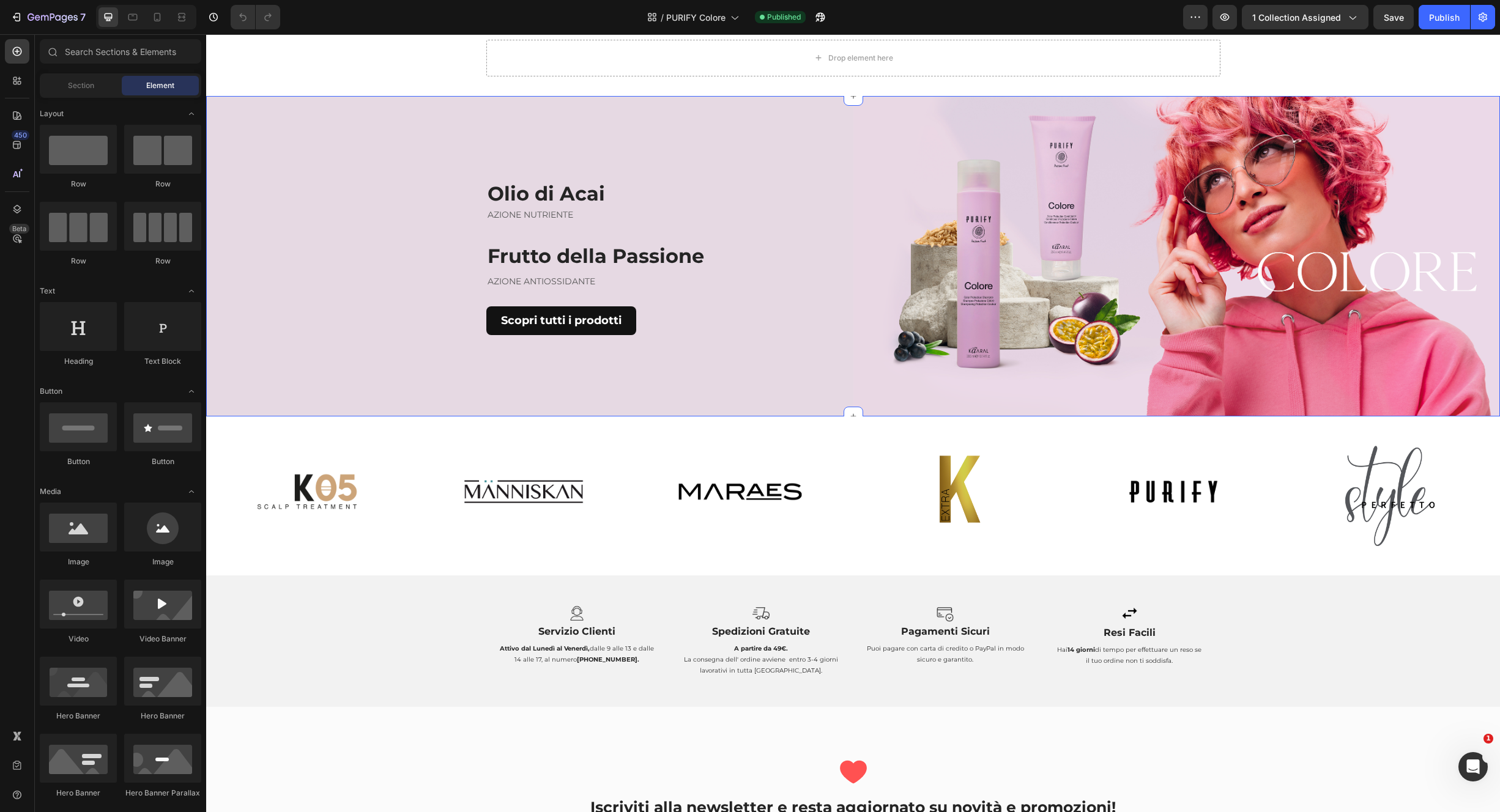
click at [764, 122] on div "Olio di Acai Heading AZIONE NUTRIENTE Text block Frutto della Passione Heading …" at bounding box center [530, 258] width 648 height 324
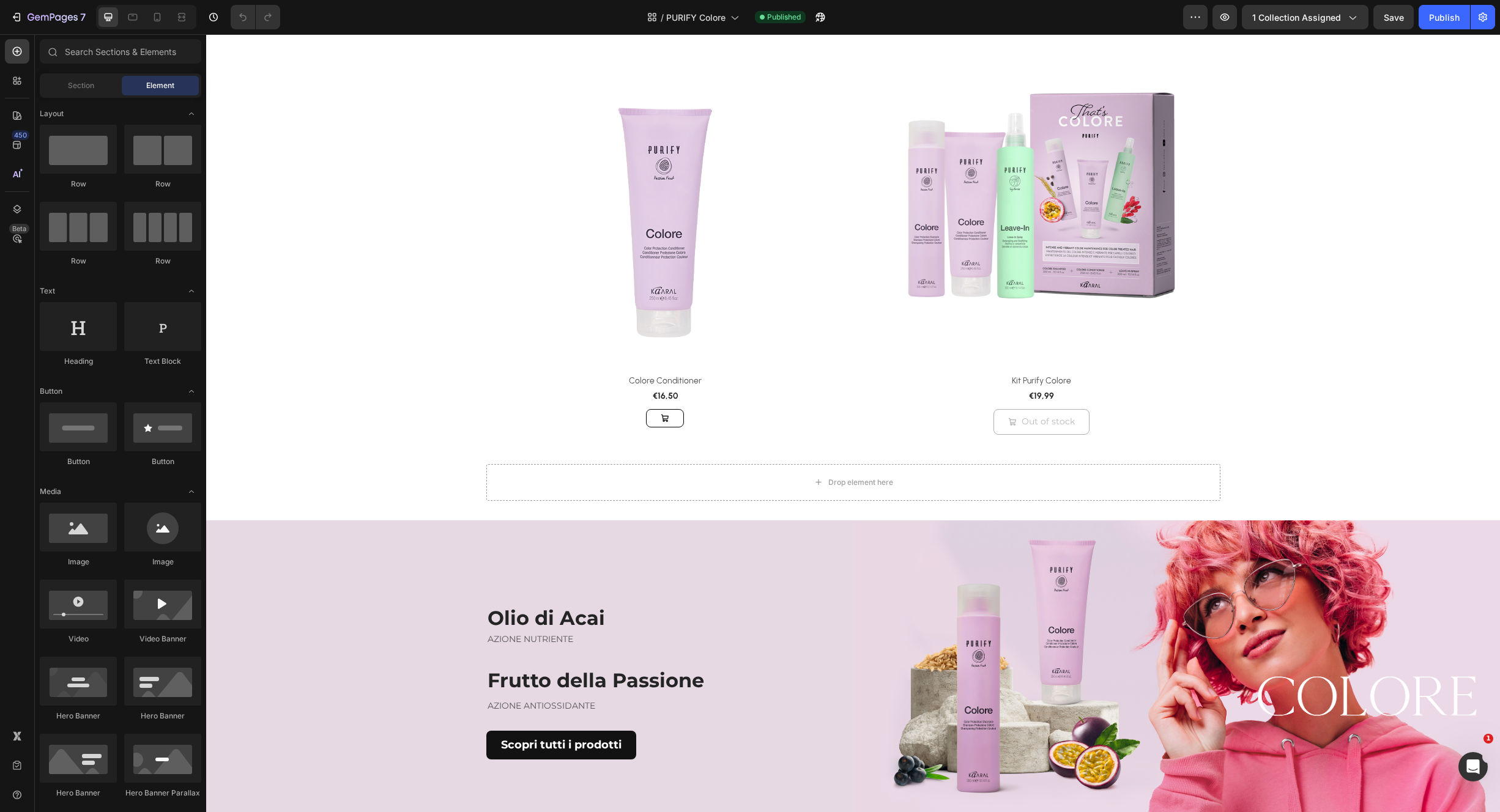
scroll to position [587, 0]
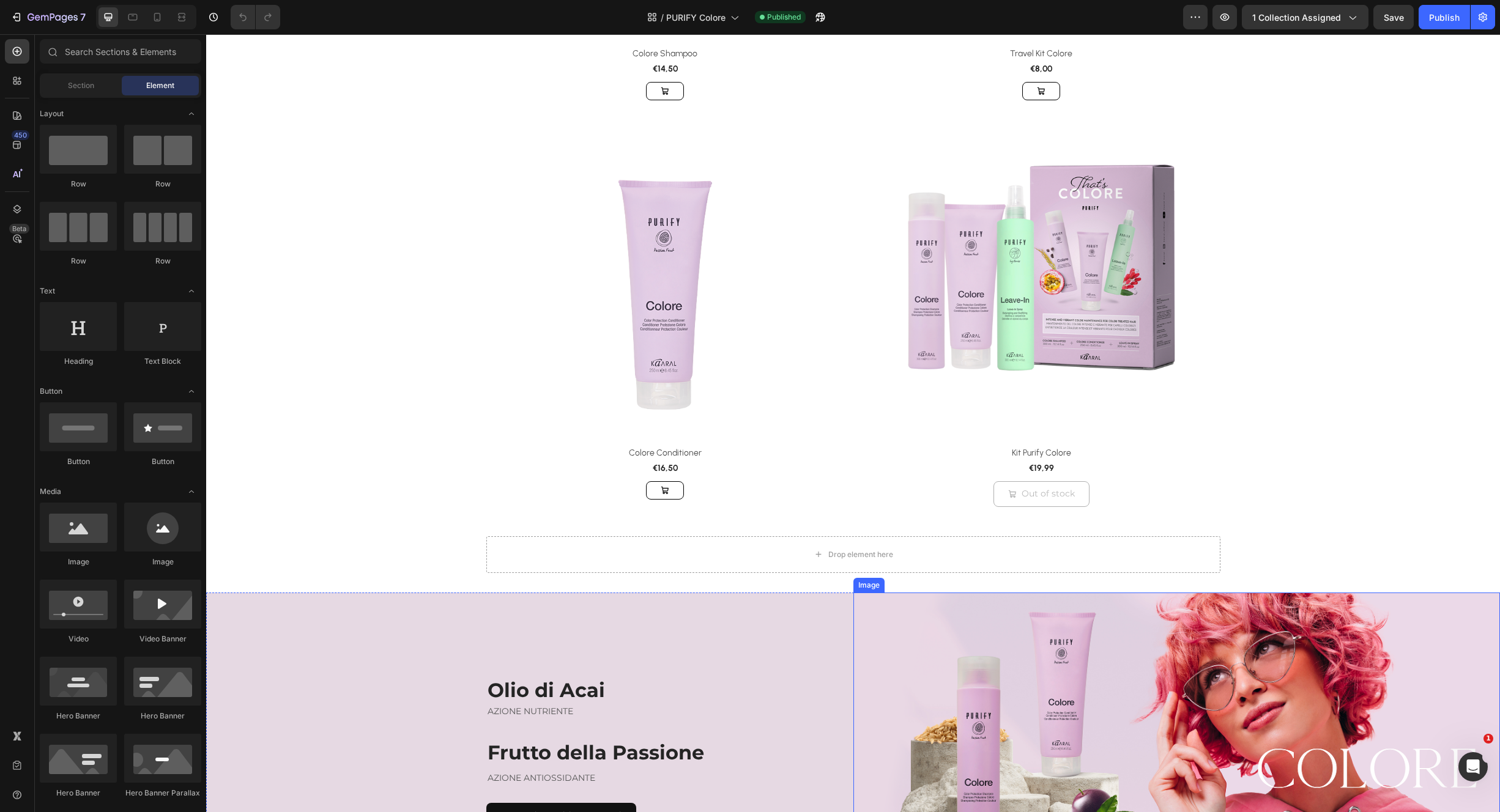
click at [911, 614] on img at bounding box center [1177, 755] width 648 height 324
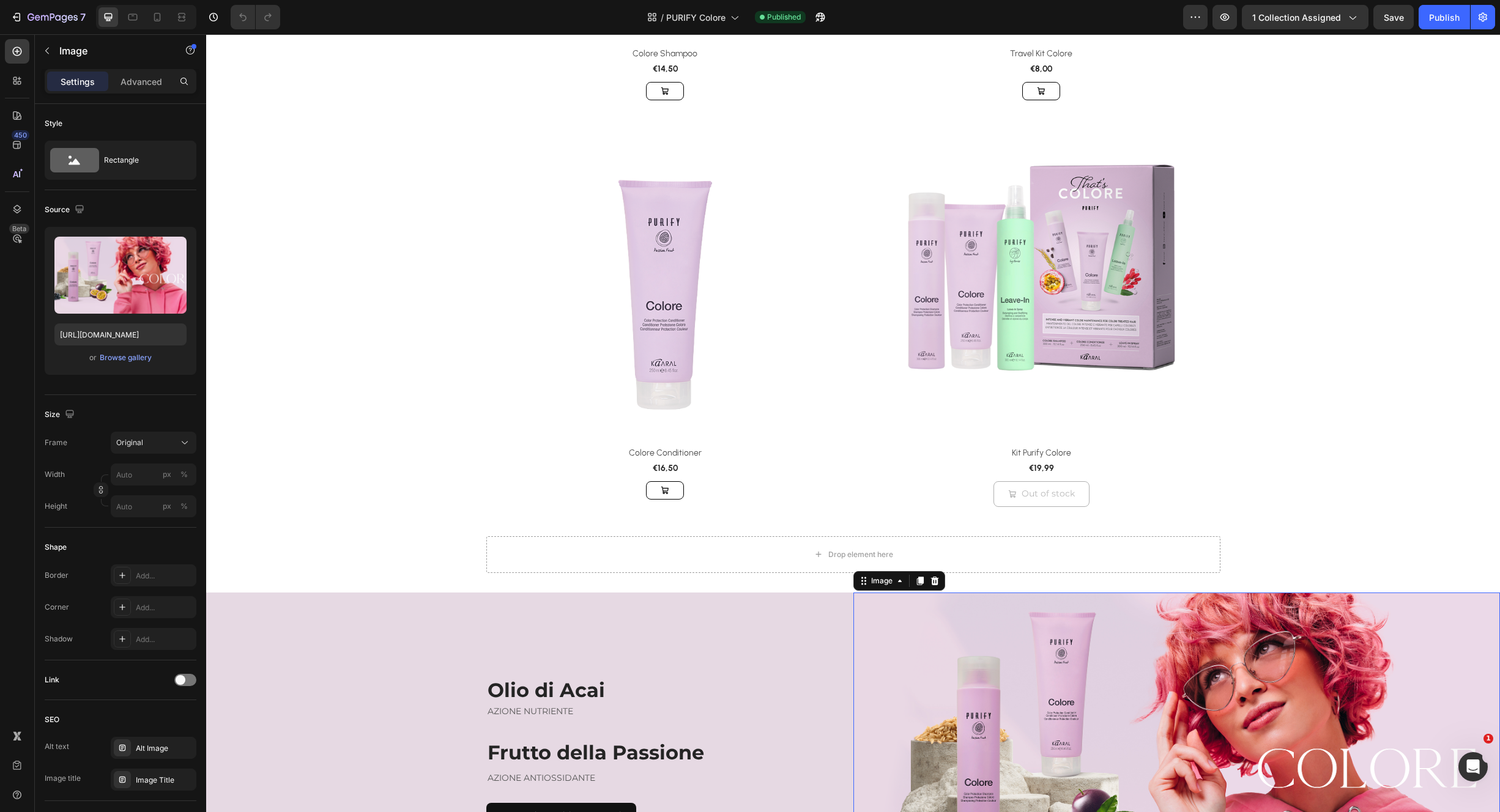
click at [729, 616] on div "Olio di Acai Heading AZIONE NUTRIENTE Text block Frutto della Passione Heading …" at bounding box center [530, 755] width 648 height 324
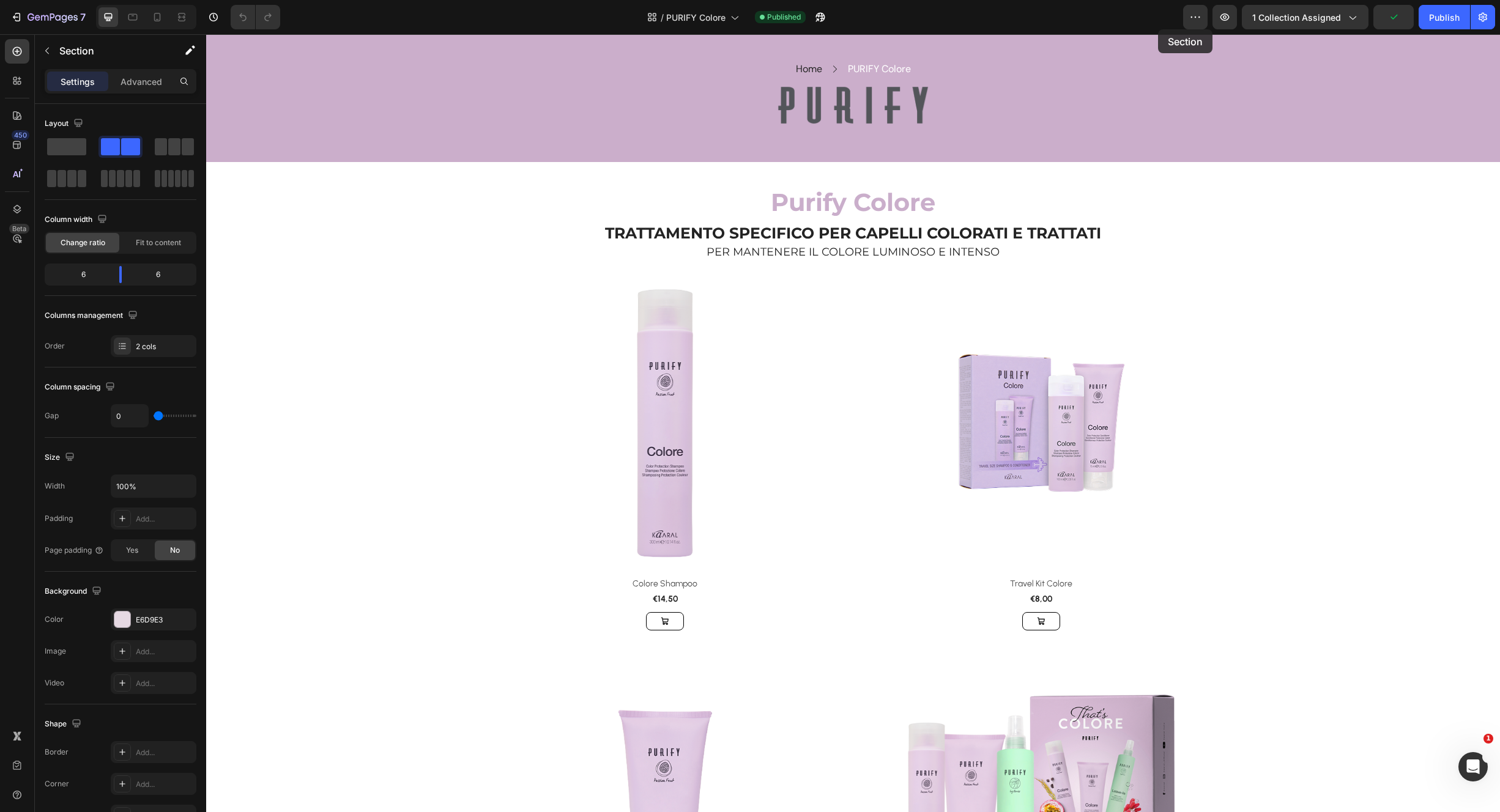
scroll to position [0, 0]
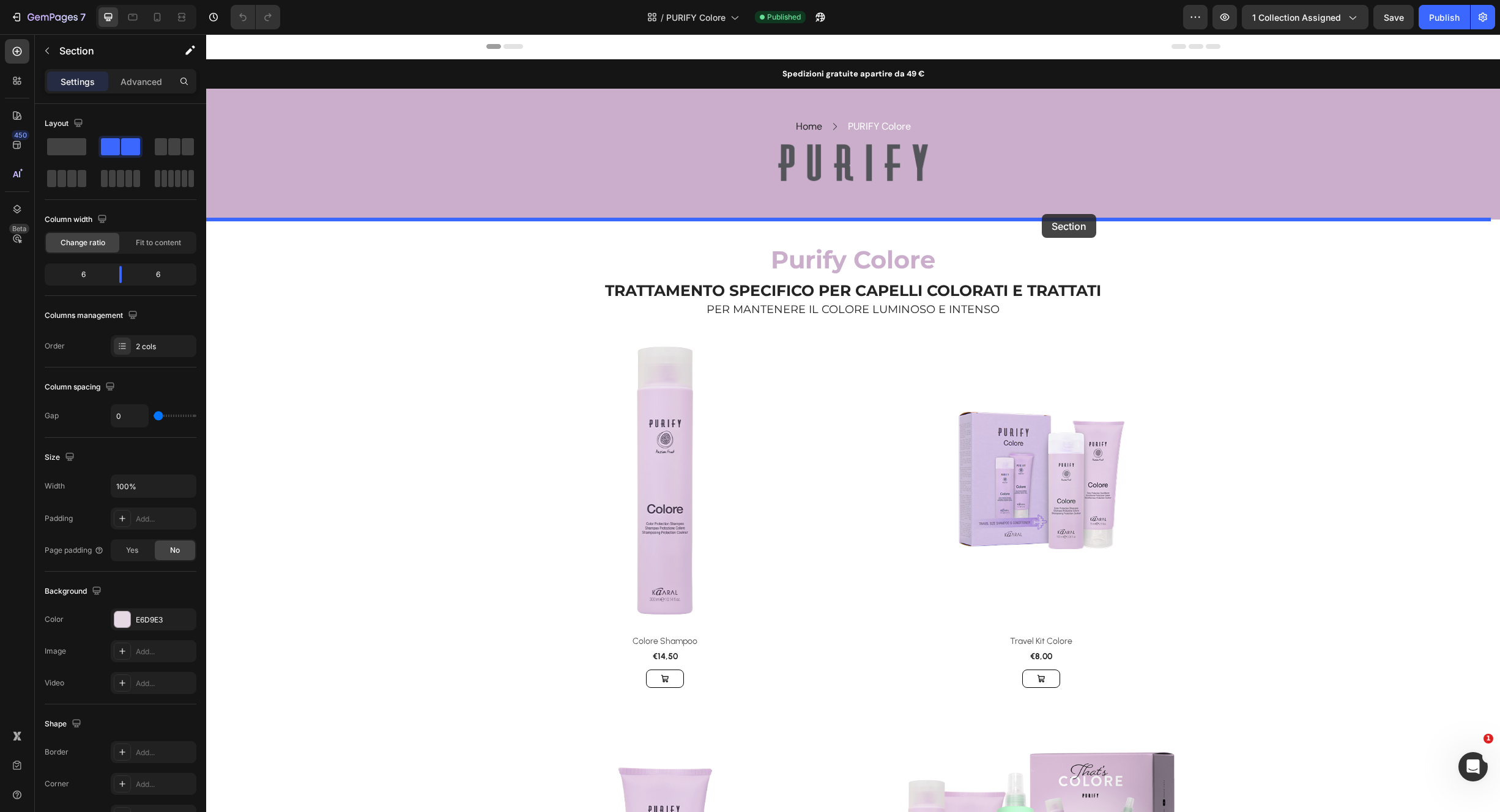
drag, startPoint x: 1275, startPoint y: 580, endPoint x: 1051, endPoint y: 215, distance: 428.3
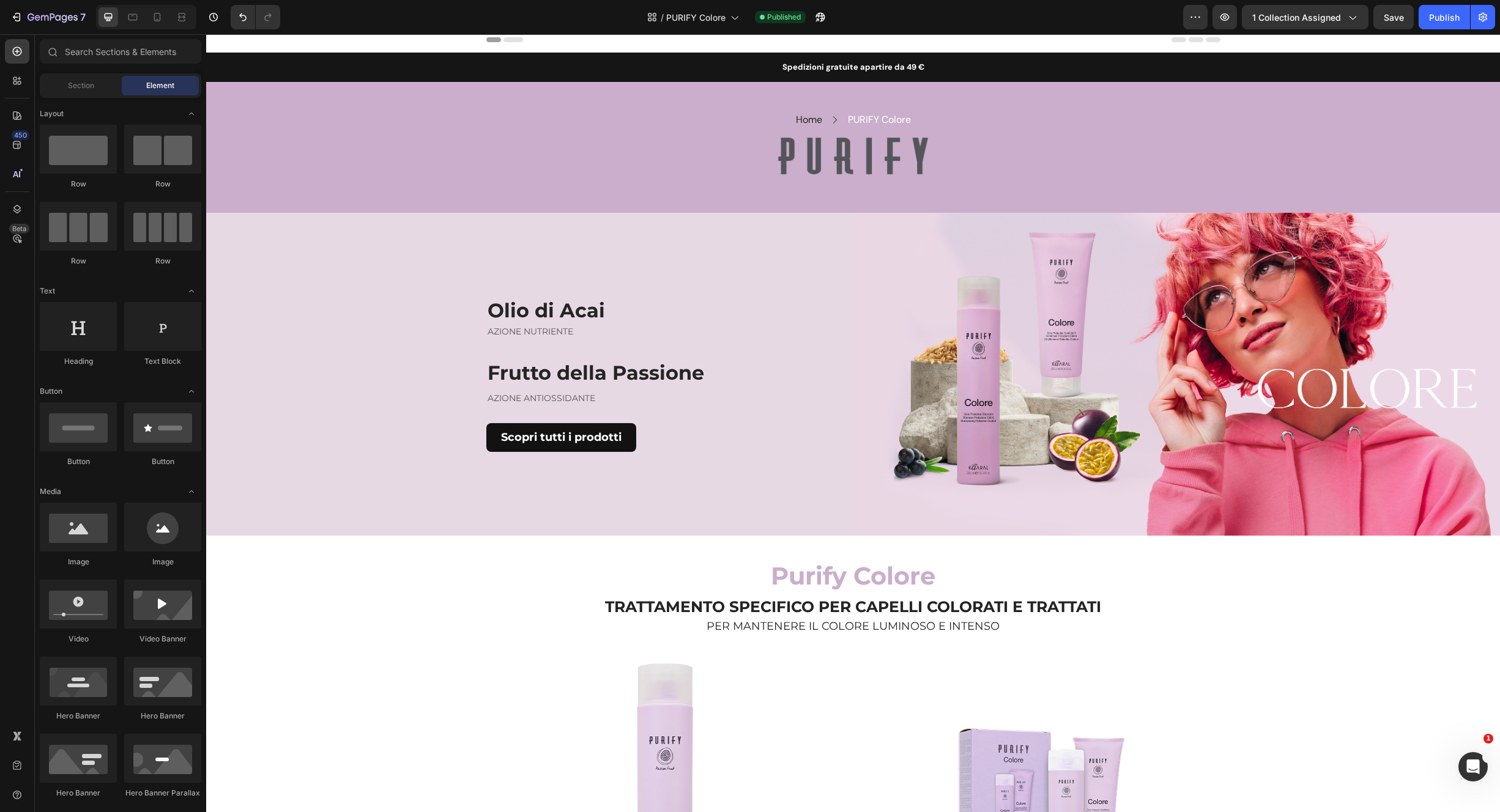
scroll to position [5, 0]
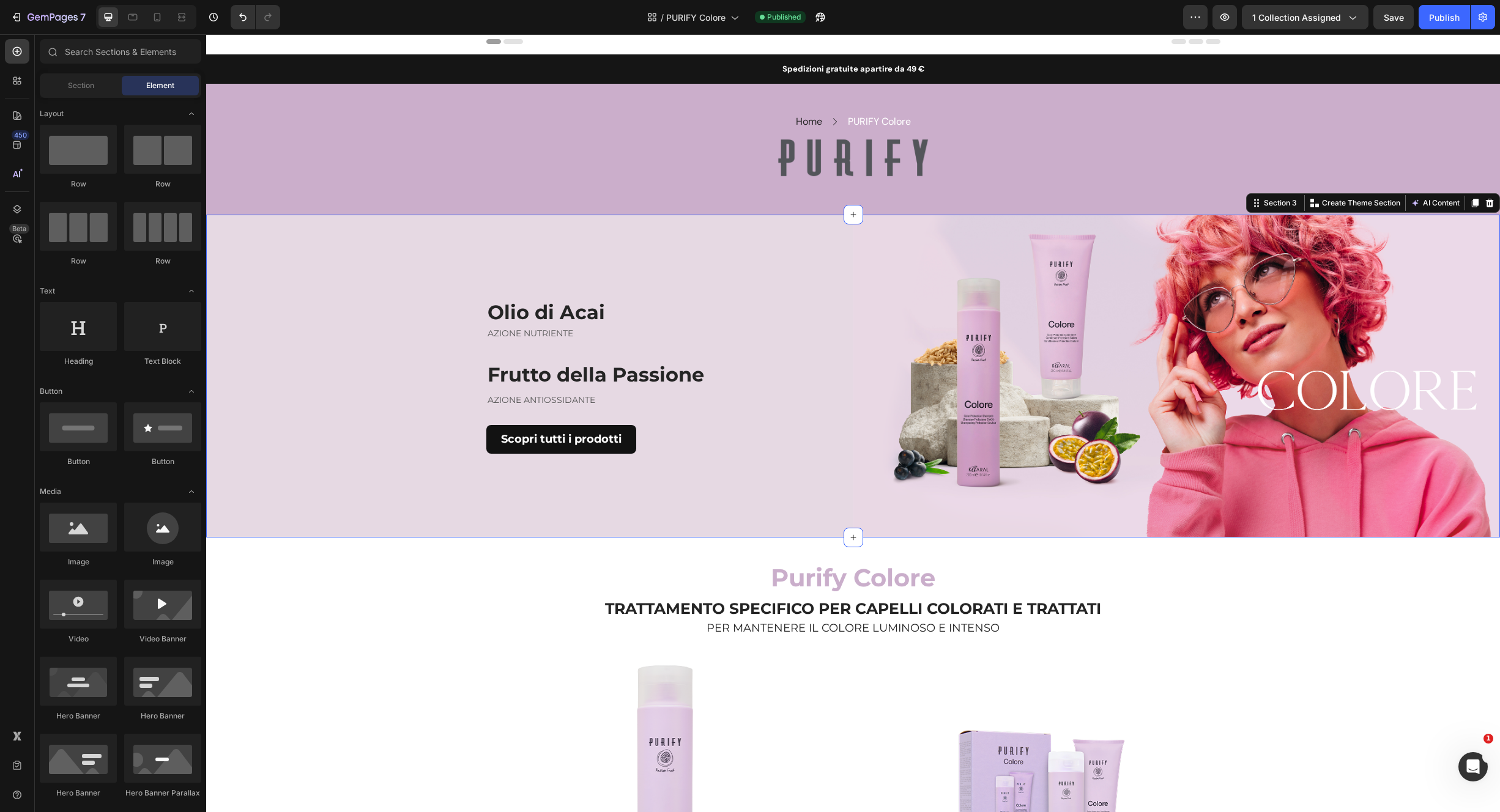
click at [744, 230] on div "Olio di Acai Heading AZIONE NUTRIENTE Text block Frutto della Passione Heading …" at bounding box center [530, 377] width 648 height 324
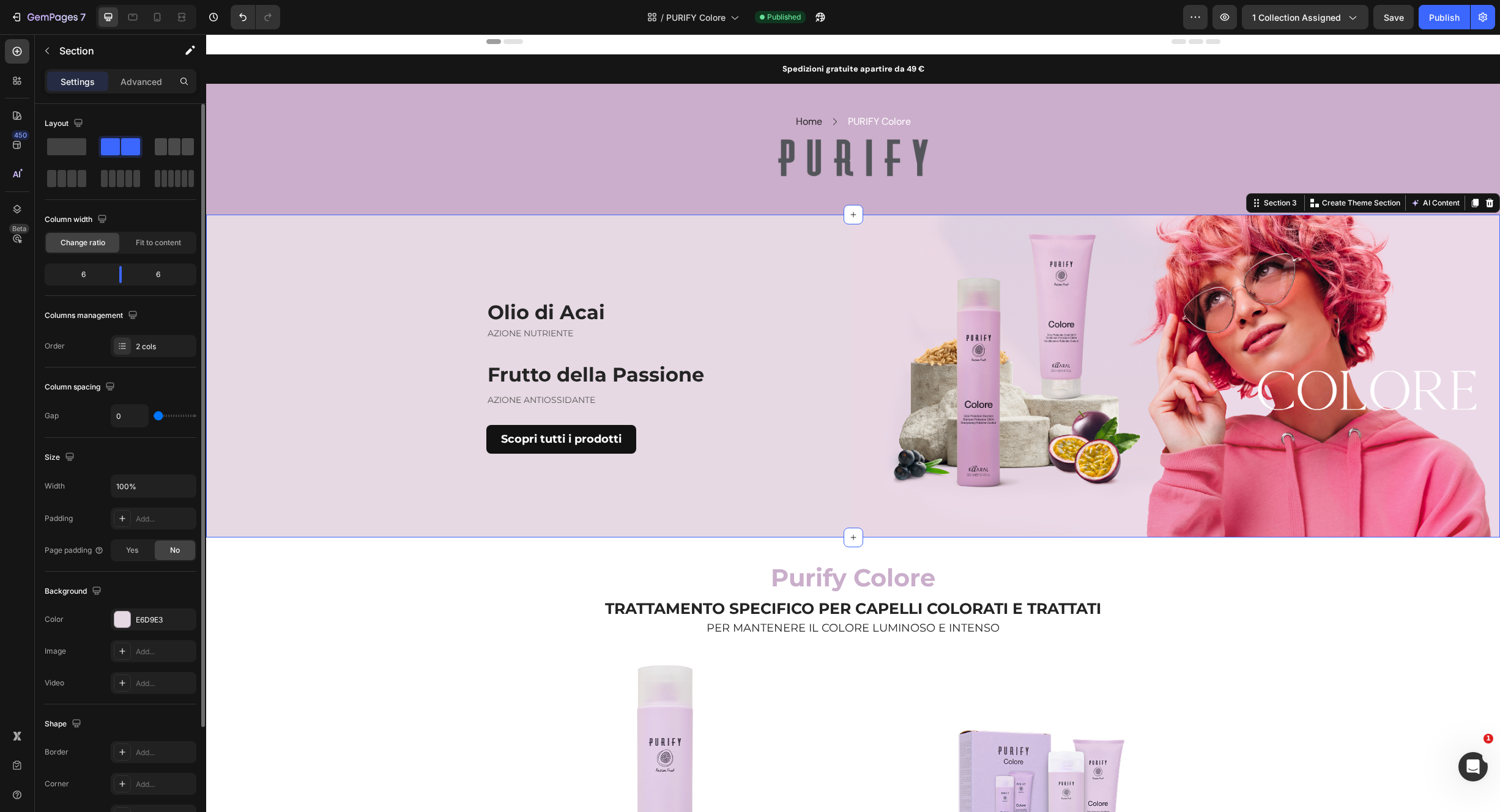
click at [161, 153] on span at bounding box center [161, 147] width 12 height 17
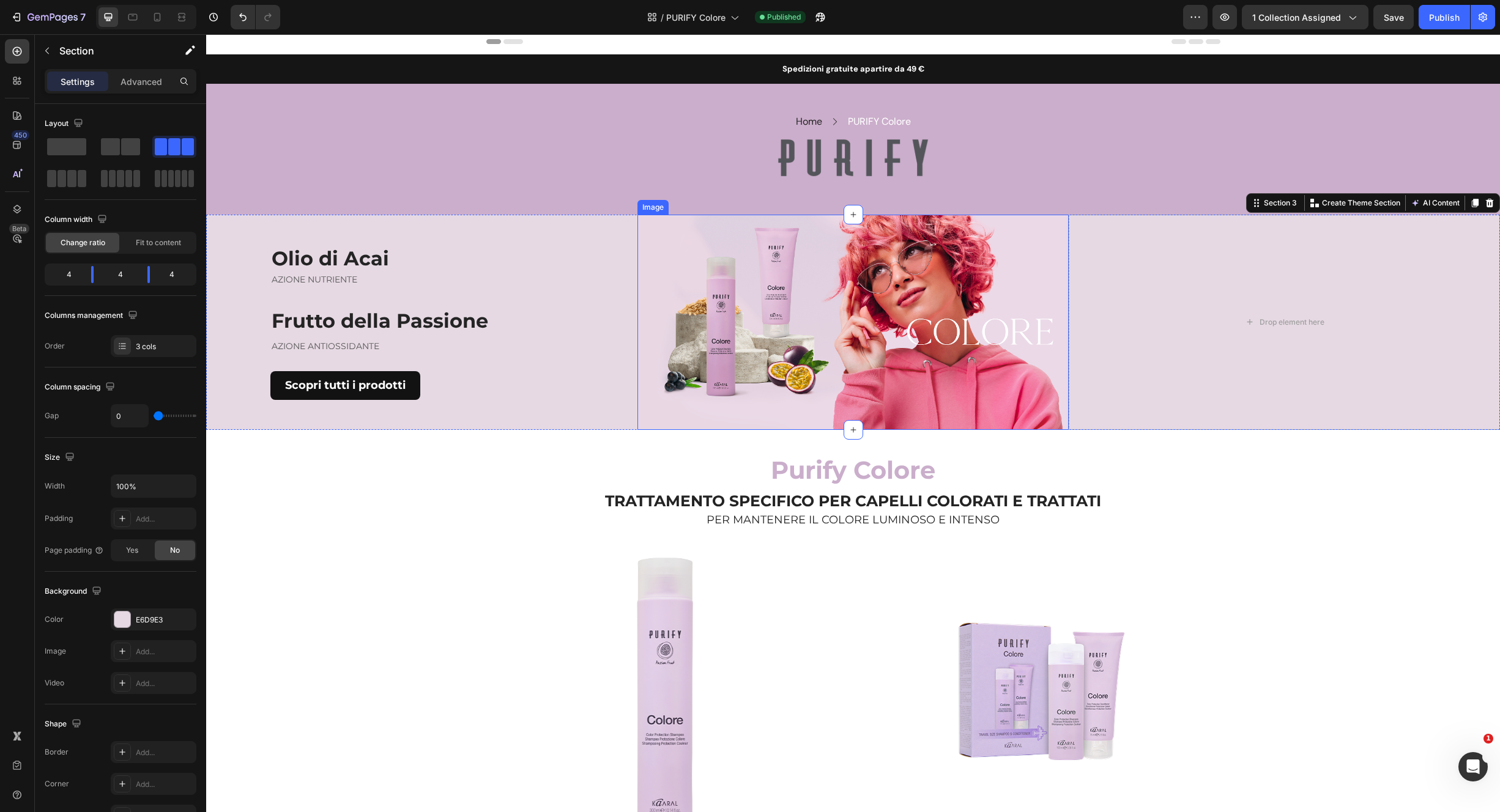
click at [949, 297] on img at bounding box center [852, 322] width 431 height 215
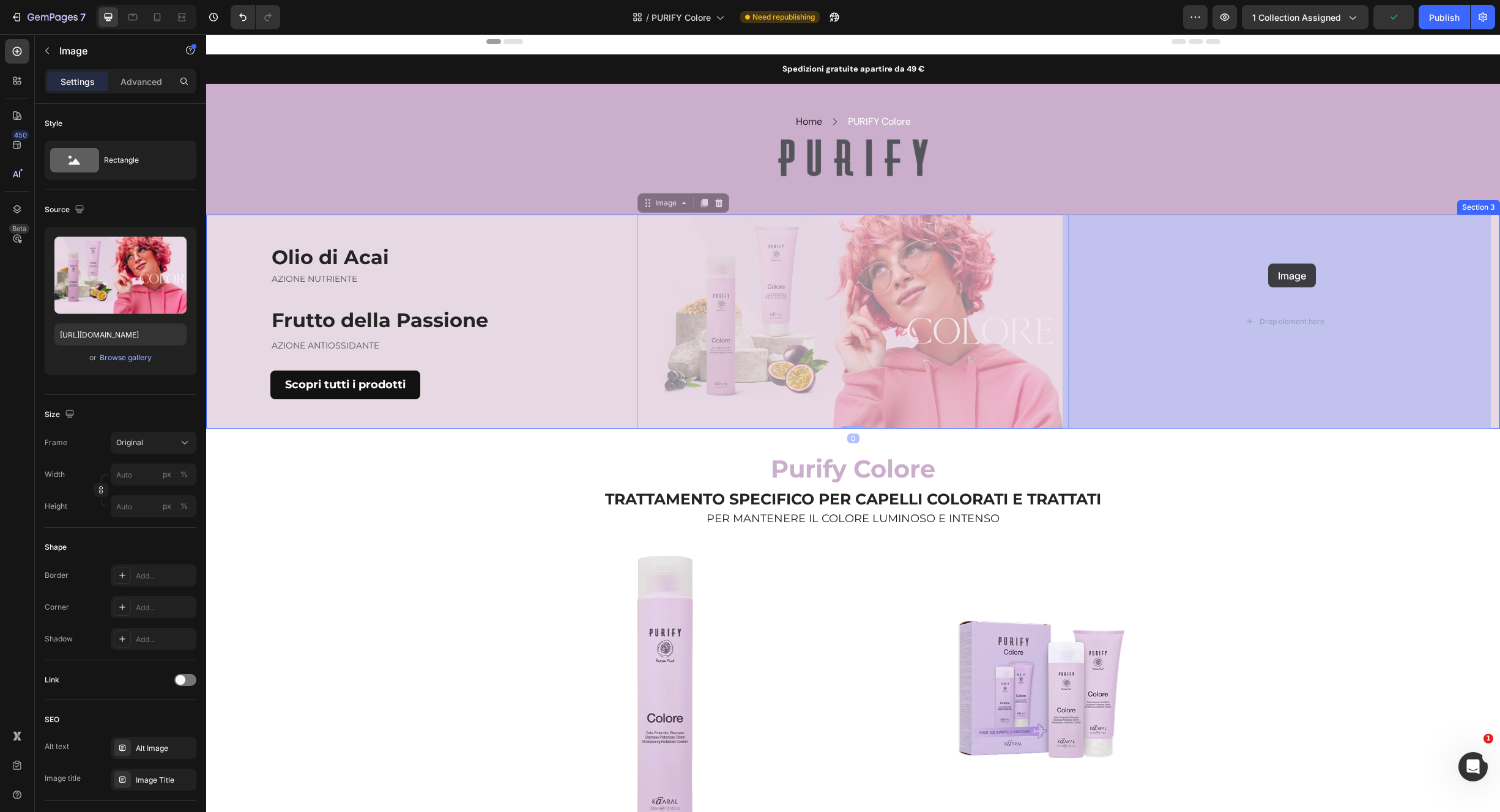
drag, startPoint x: 672, startPoint y: 205, endPoint x: 1268, endPoint y: 260, distance: 598.5
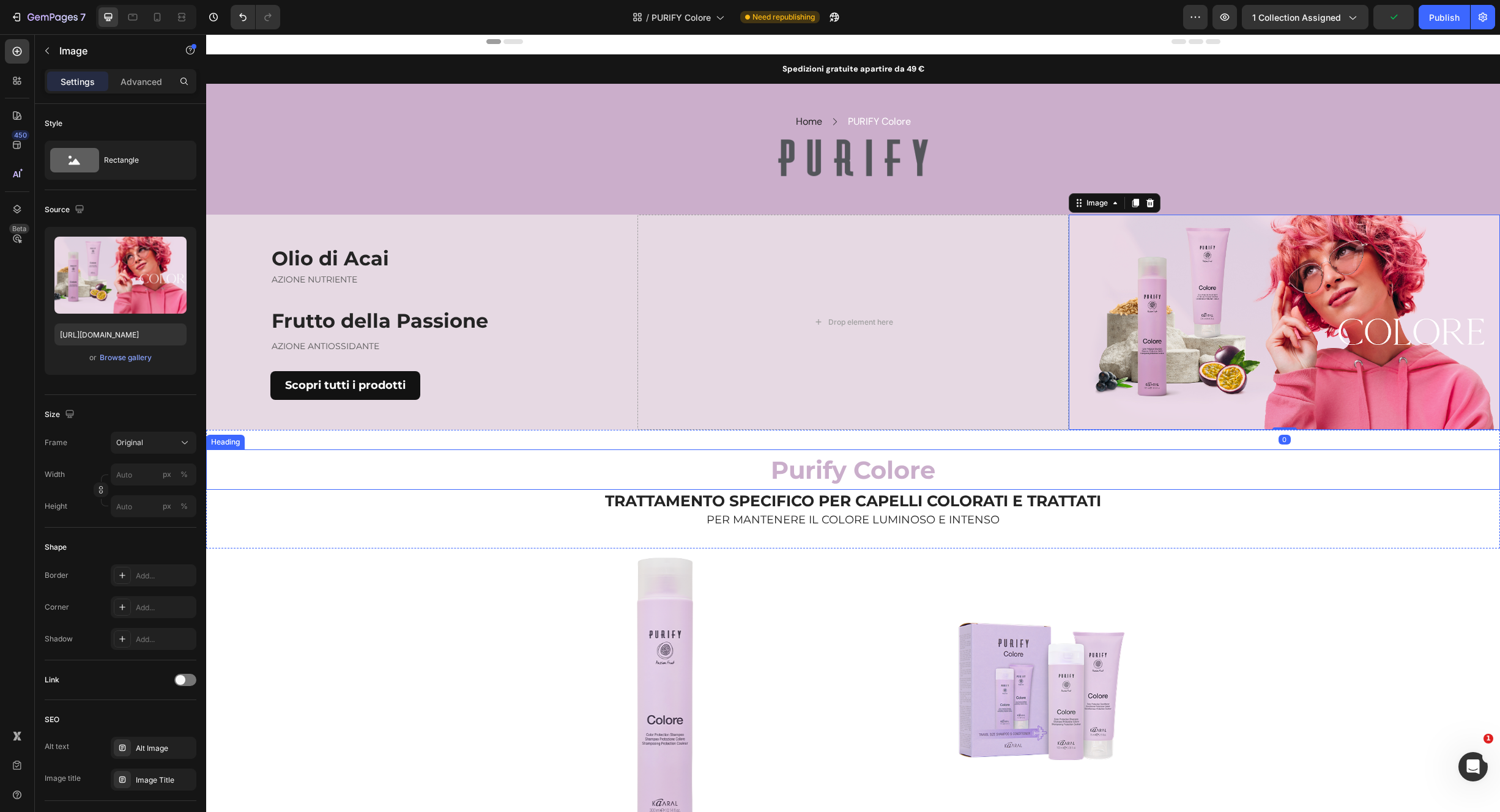
click at [842, 461] on span "Purify Colore" at bounding box center [852, 470] width 165 height 30
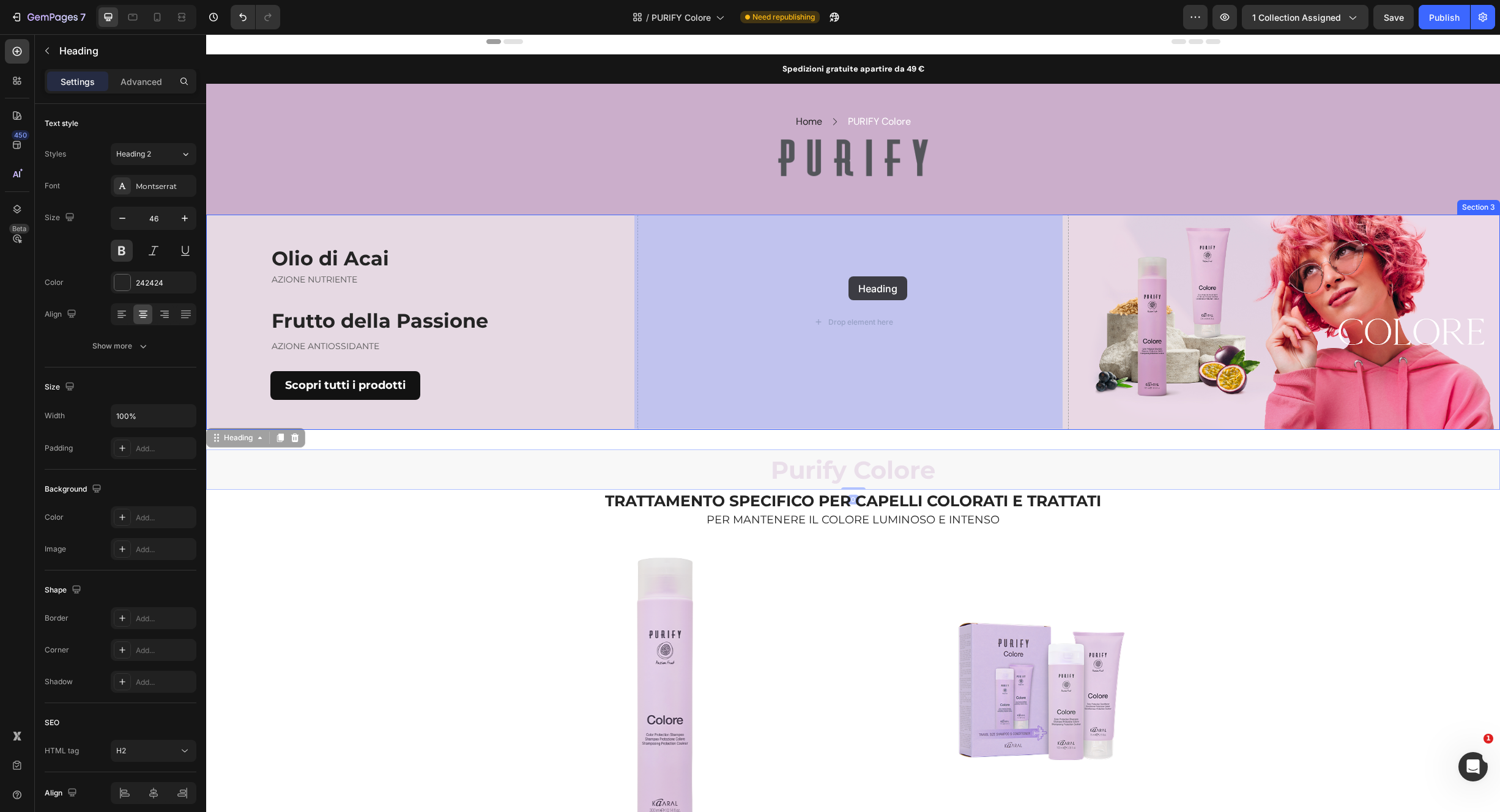
drag, startPoint x: 246, startPoint y: 433, endPoint x: 849, endPoint y: 277, distance: 622.9
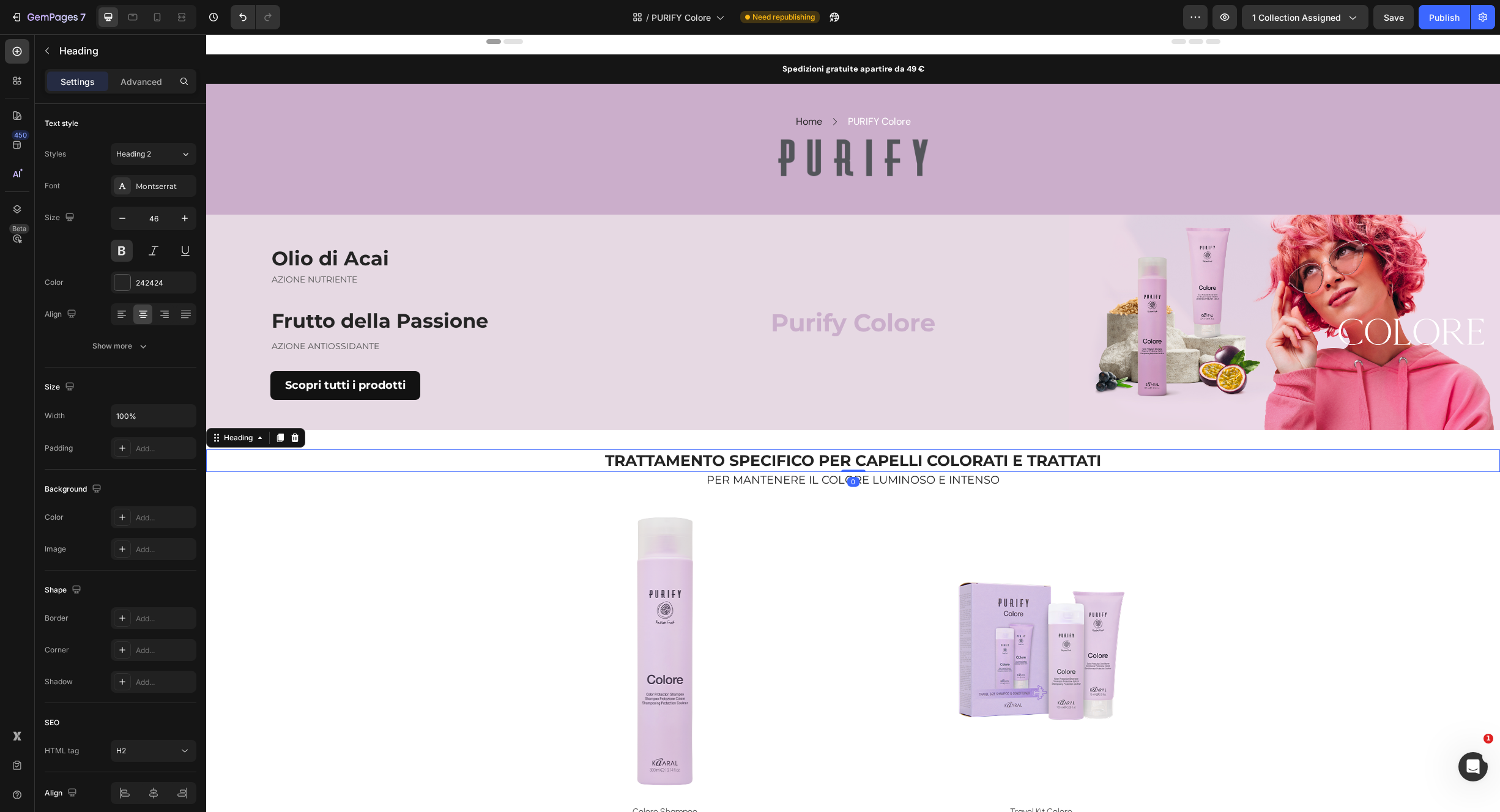
drag, startPoint x: 852, startPoint y: 460, endPoint x: 820, endPoint y: 450, distance: 33.5
click at [853, 460] on h2 "TRATTAMENTO SPECIFICO PER CAPELLI COLORATI E TRATTATI" at bounding box center [853, 461] width 1294 height 23
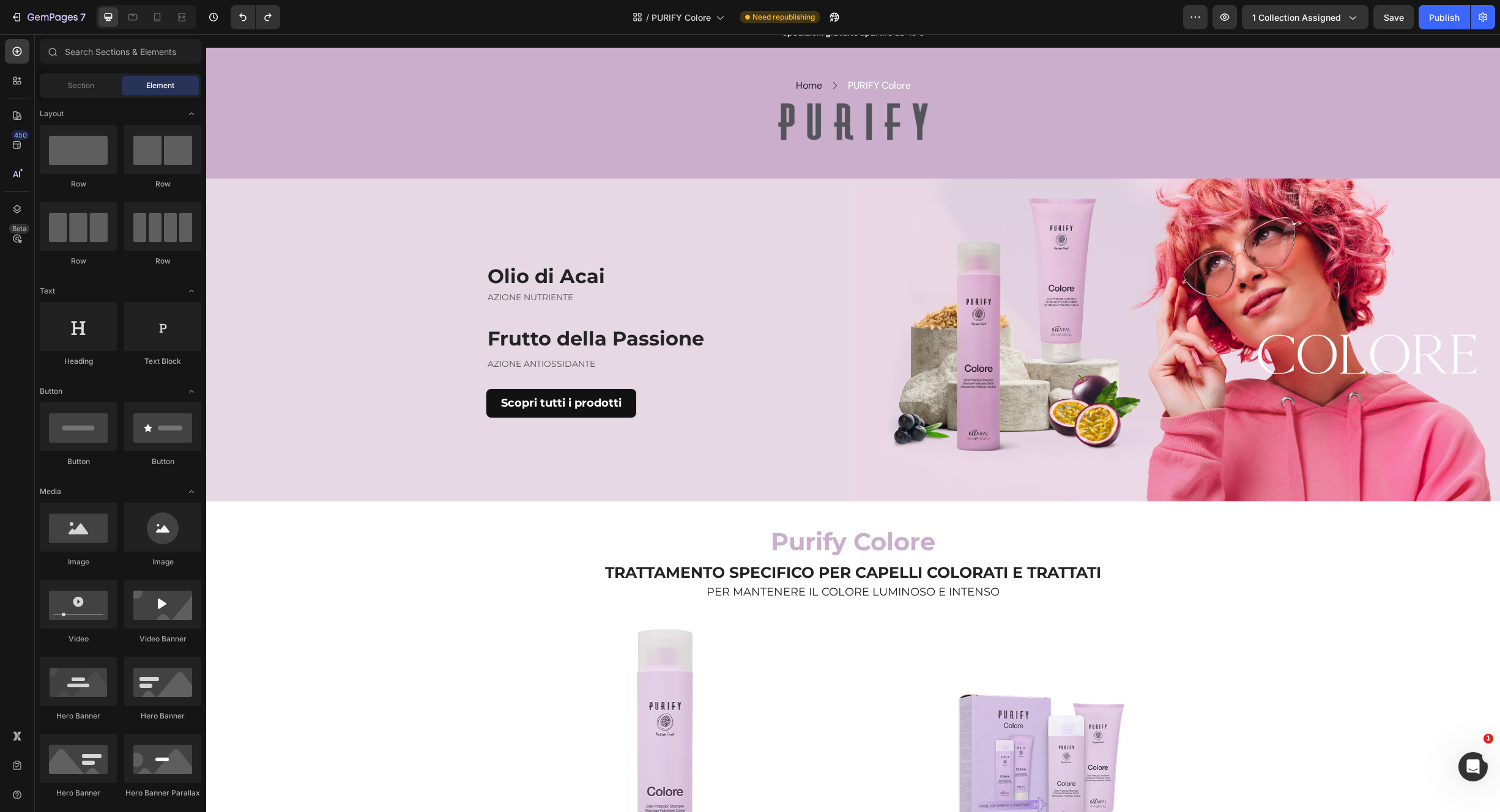
scroll to position [57, 0]
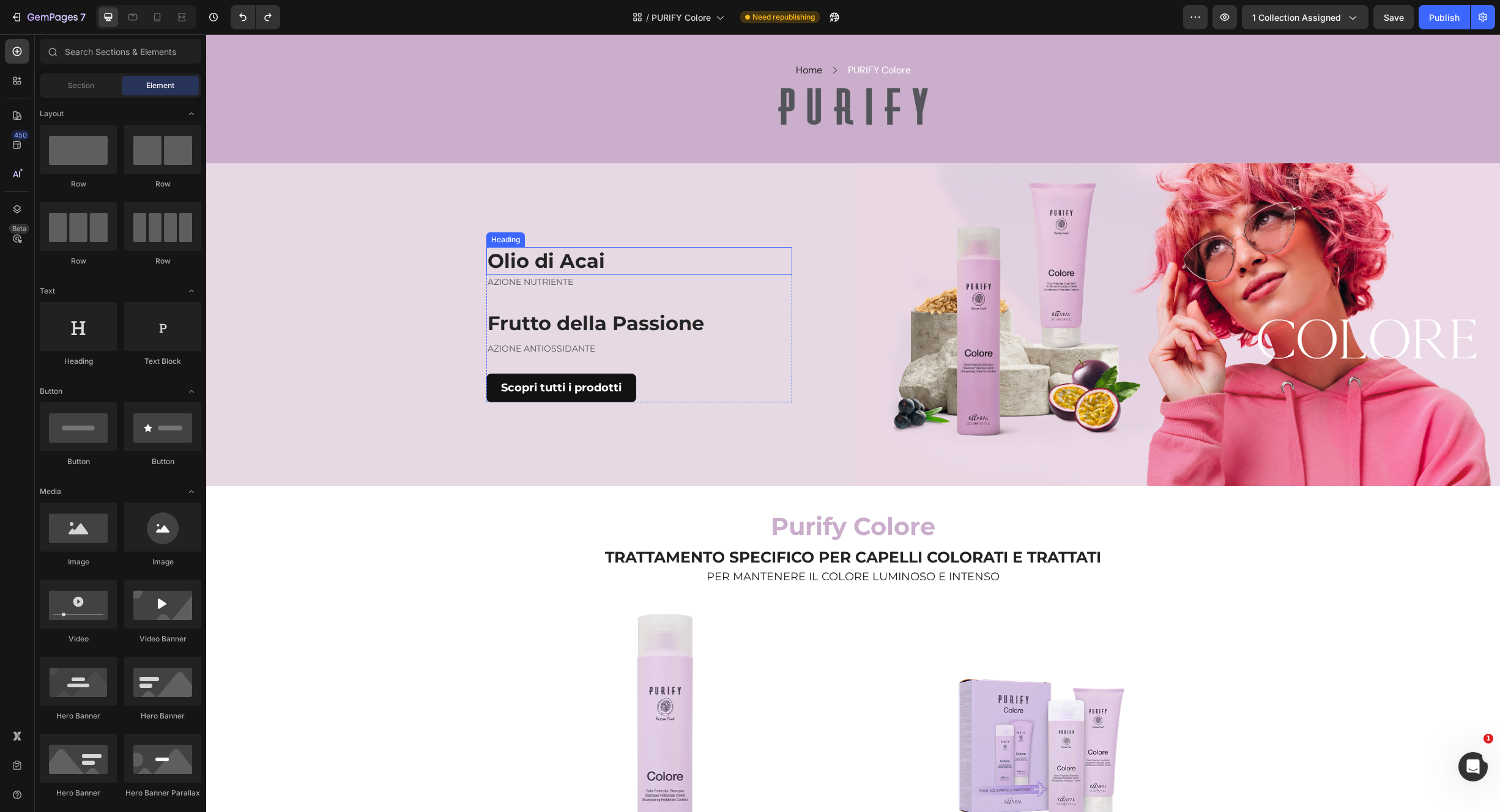
click at [536, 258] on h2 "Olio di Acai" at bounding box center [639, 261] width 306 height 28
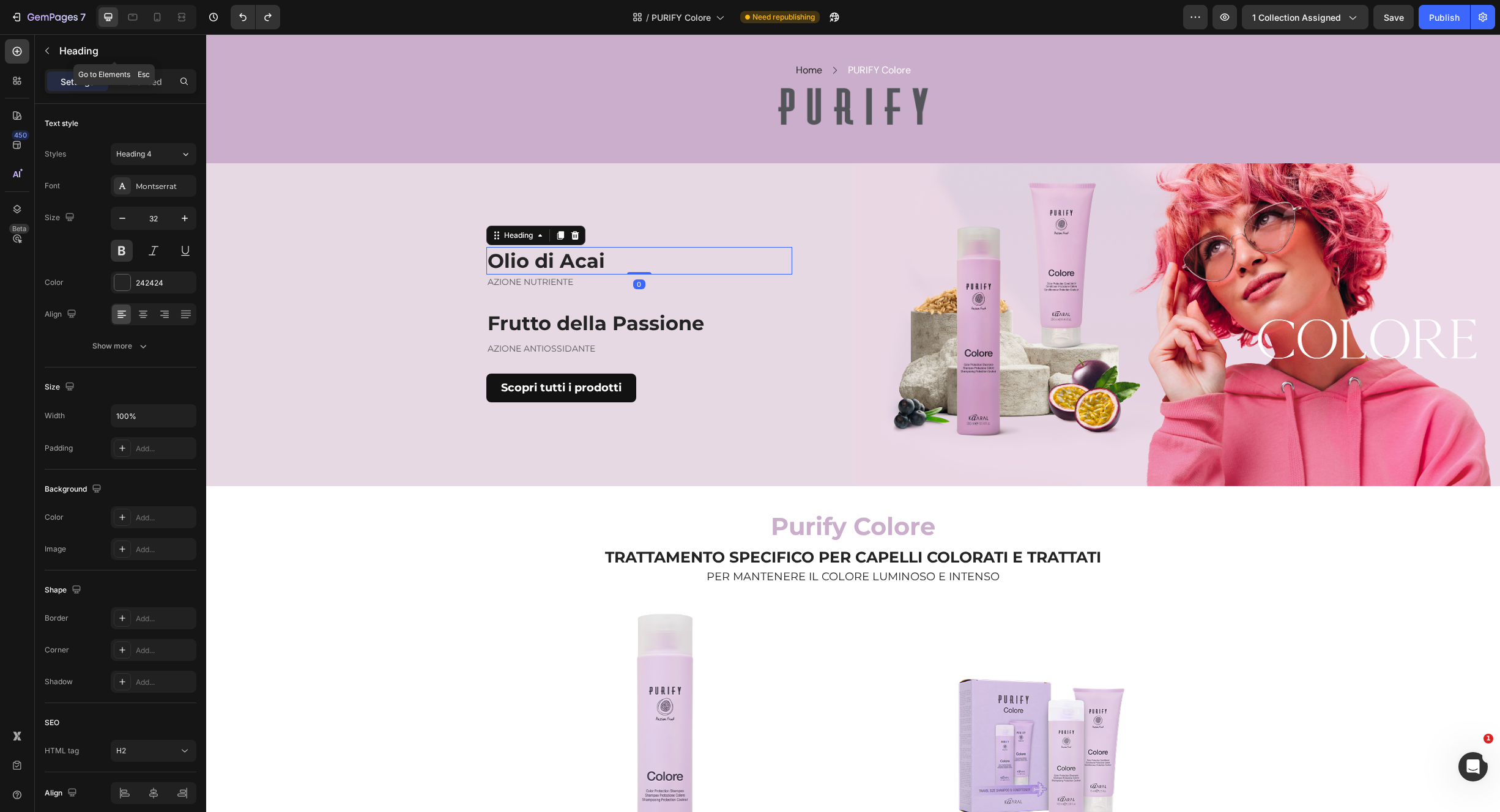
click at [42, 52] on icon "button" at bounding box center [46, 50] width 10 height 10
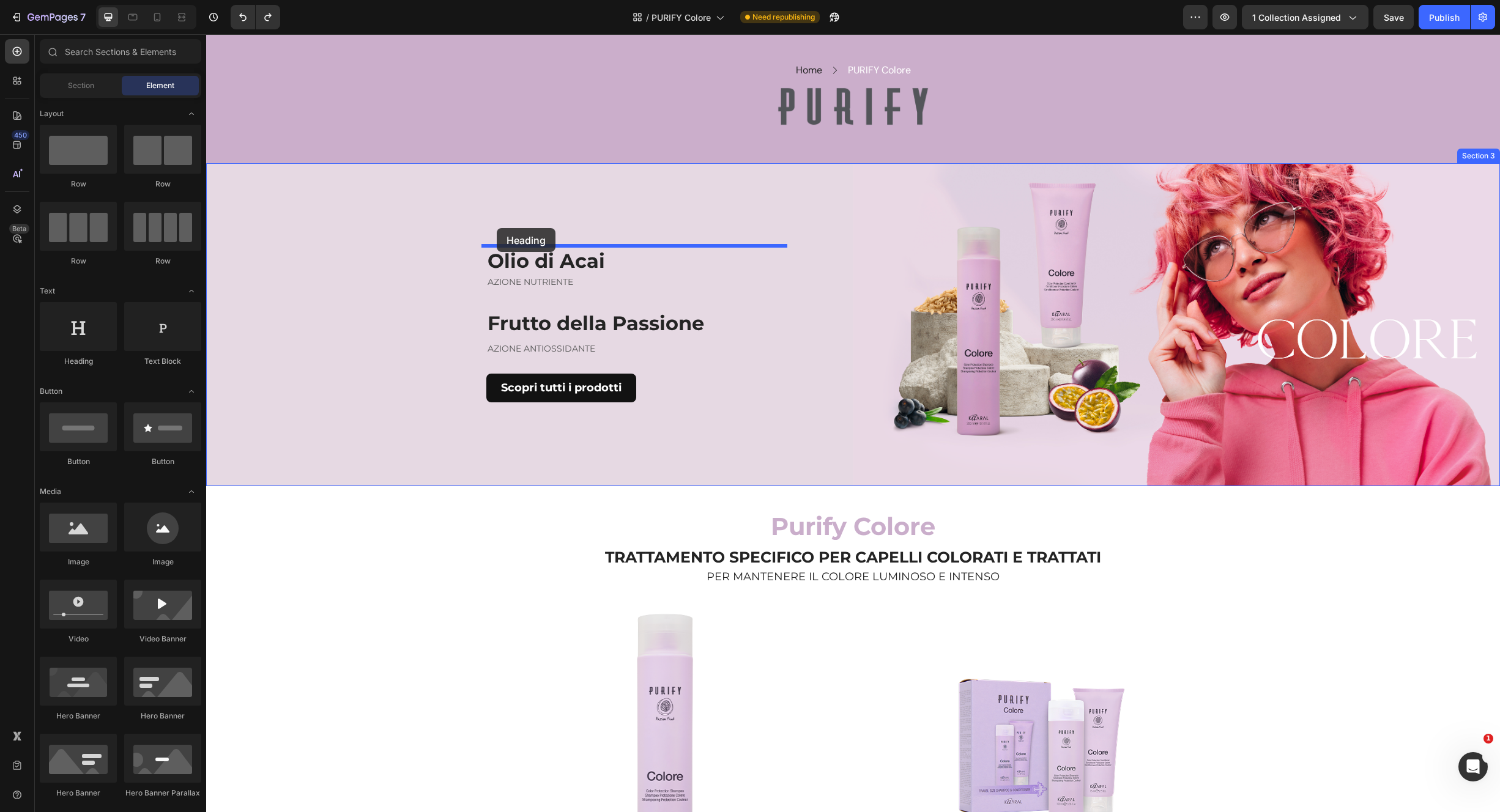
drag, startPoint x: 337, startPoint y: 361, endPoint x: 497, endPoint y: 228, distance: 208.1
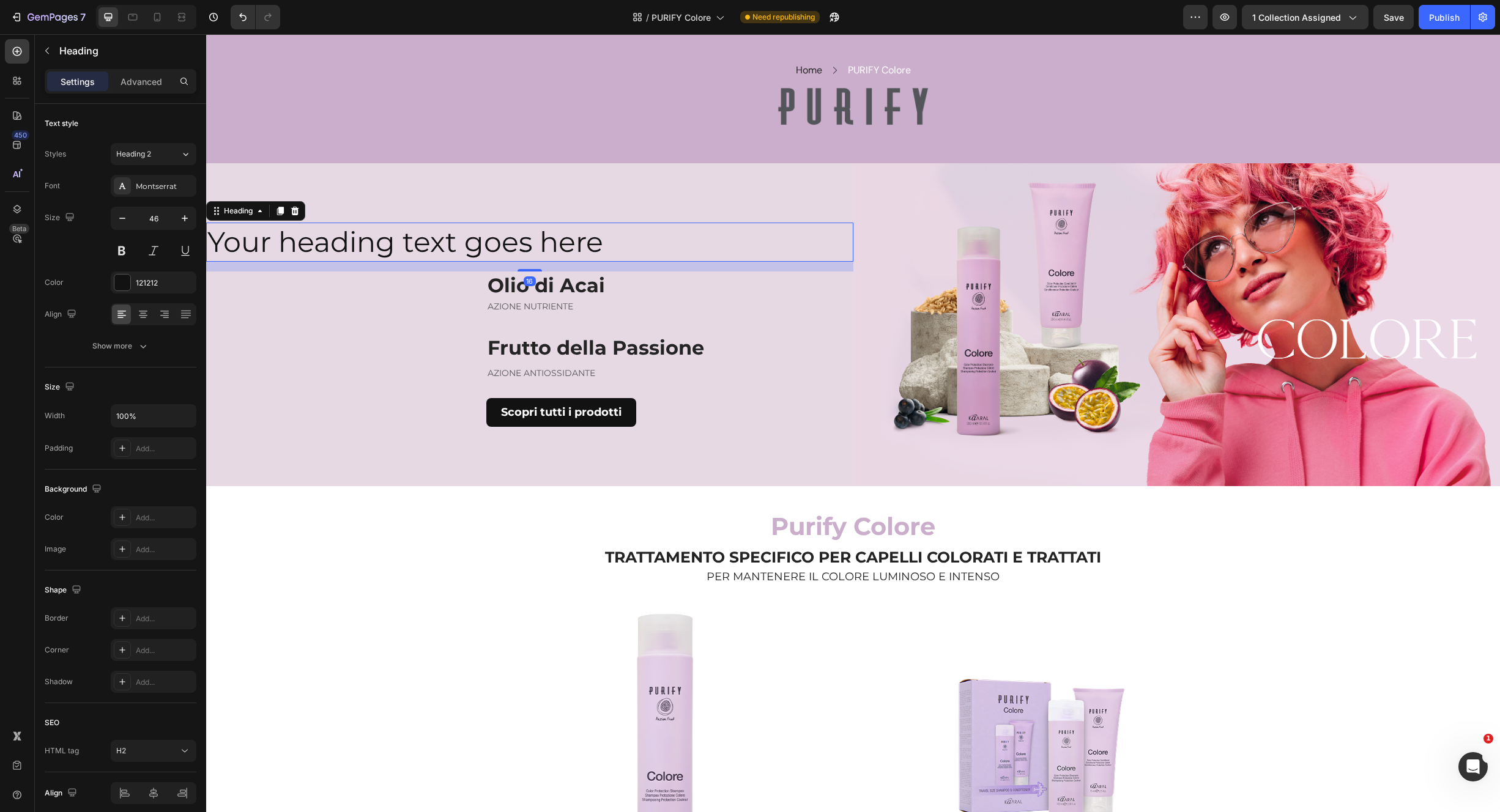
click at [518, 247] on h2 "Your heading text goes here" at bounding box center [530, 242] width 648 height 39
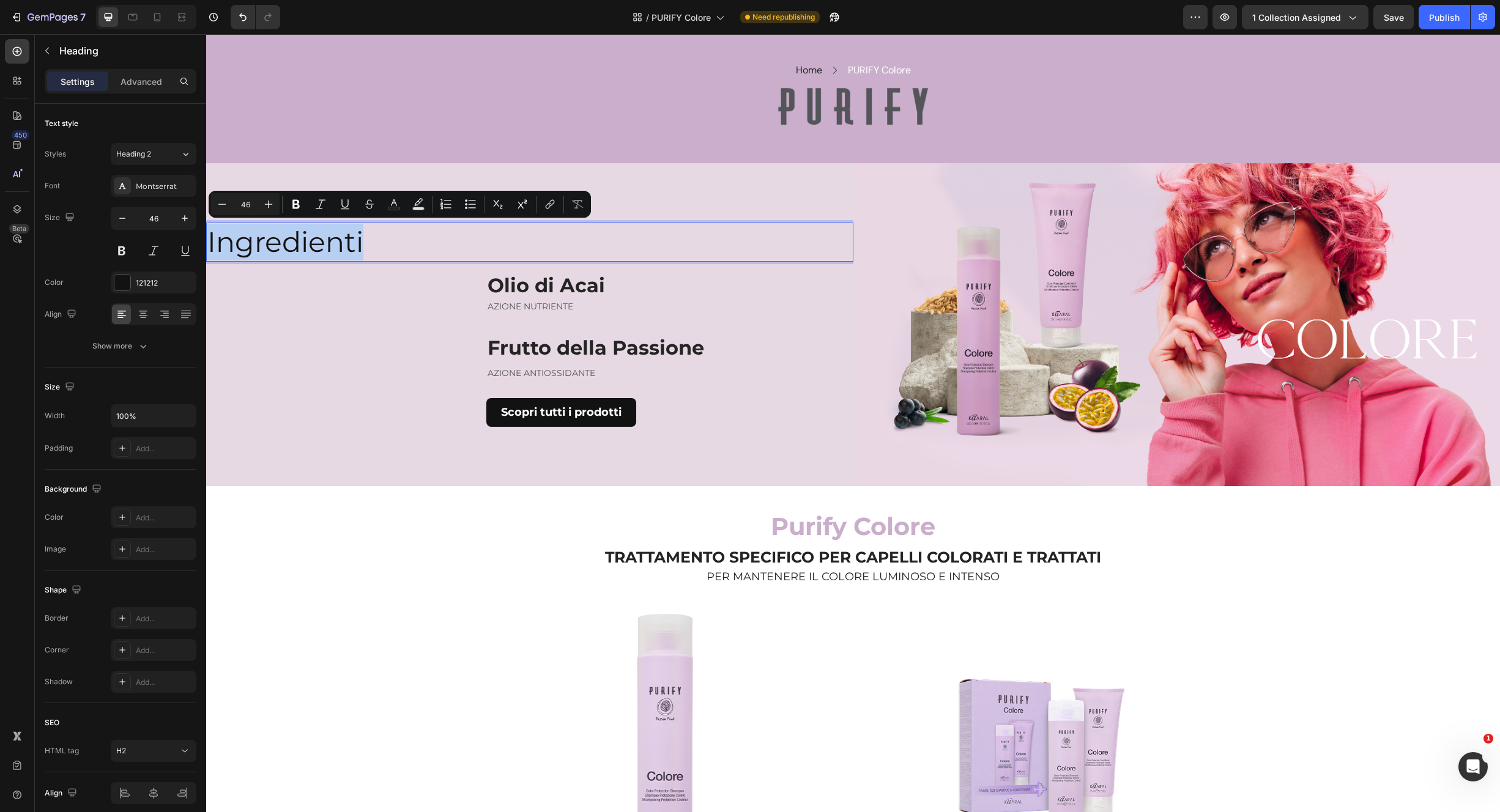
click at [361, 244] on p "Ingredienti" at bounding box center [529, 242] width 645 height 37
click at [272, 274] on div "Ingredienti e benefici: Heading 16 Olio di Acai Heading AZIONE NUTRIENTE Text b…" at bounding box center [530, 325] width 648 height 324
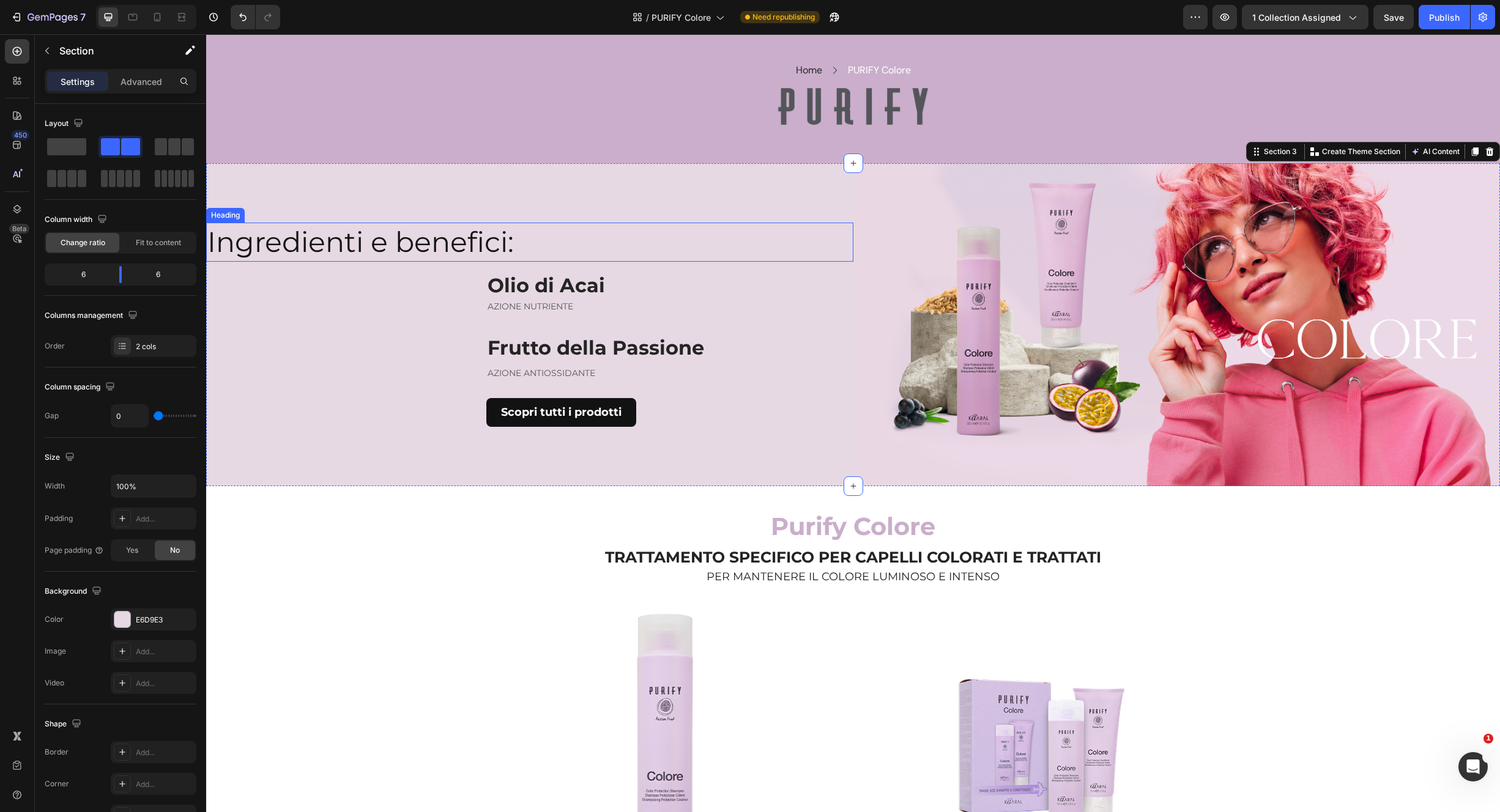
click at [326, 234] on p "Ingredienti e benefici:" at bounding box center [529, 242] width 645 height 37
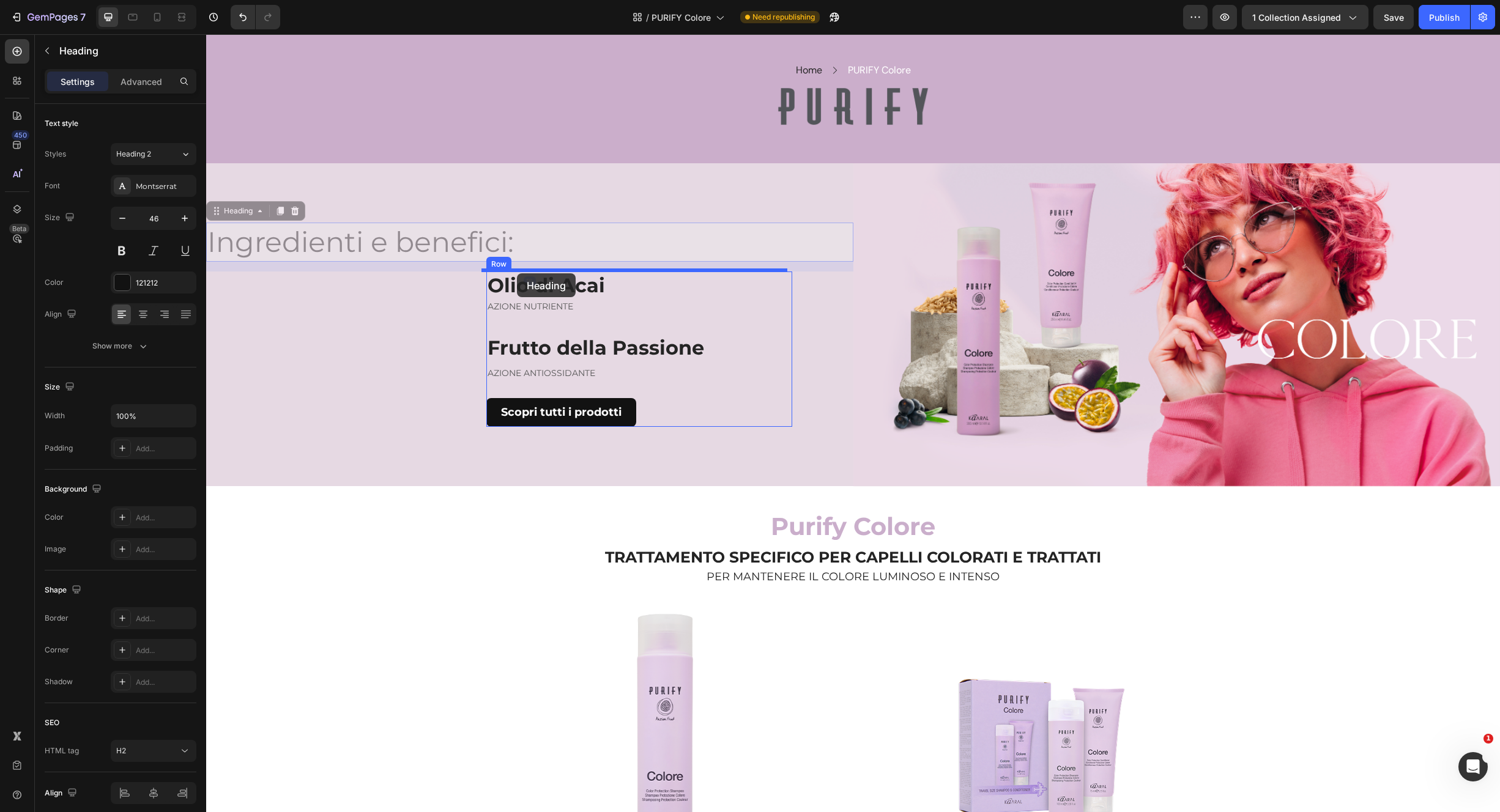
drag, startPoint x: 244, startPoint y: 211, endPoint x: 517, endPoint y: 273, distance: 280.0
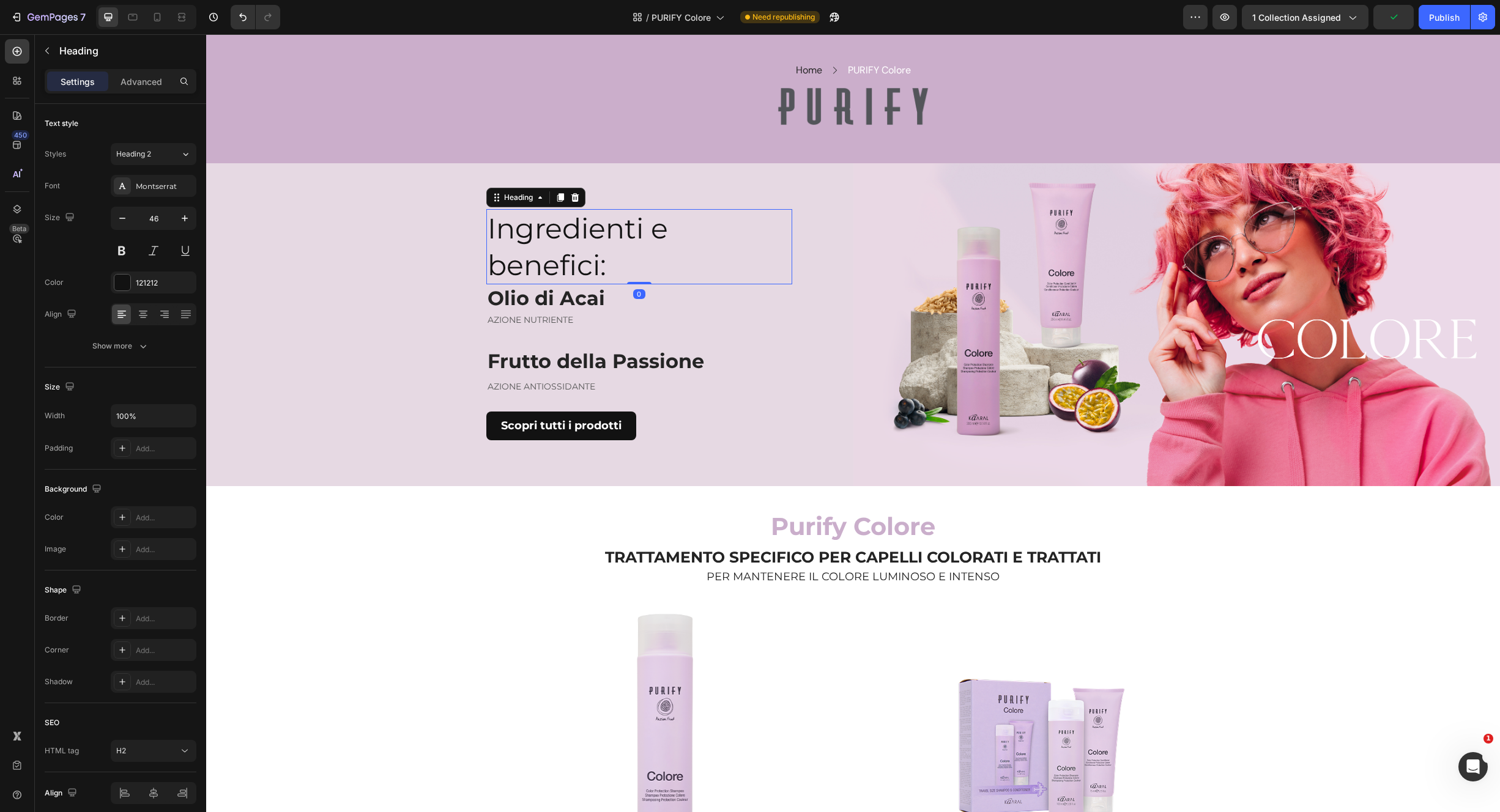
click at [615, 271] on h2 "Ingredienti e benefici:" at bounding box center [639, 246] width 306 height 76
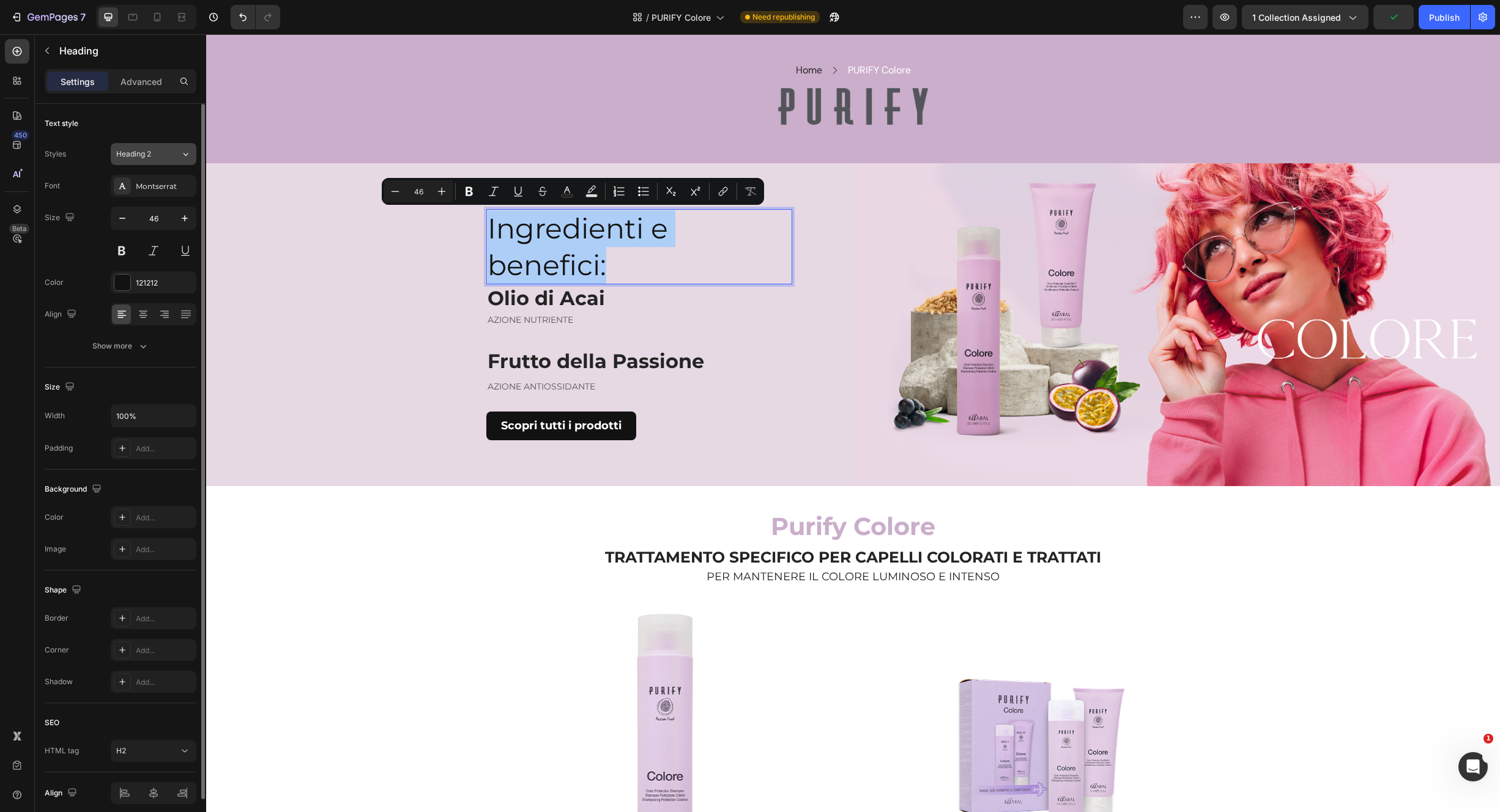
click at [179, 153] on div "Heading 2" at bounding box center [149, 154] width 64 height 11
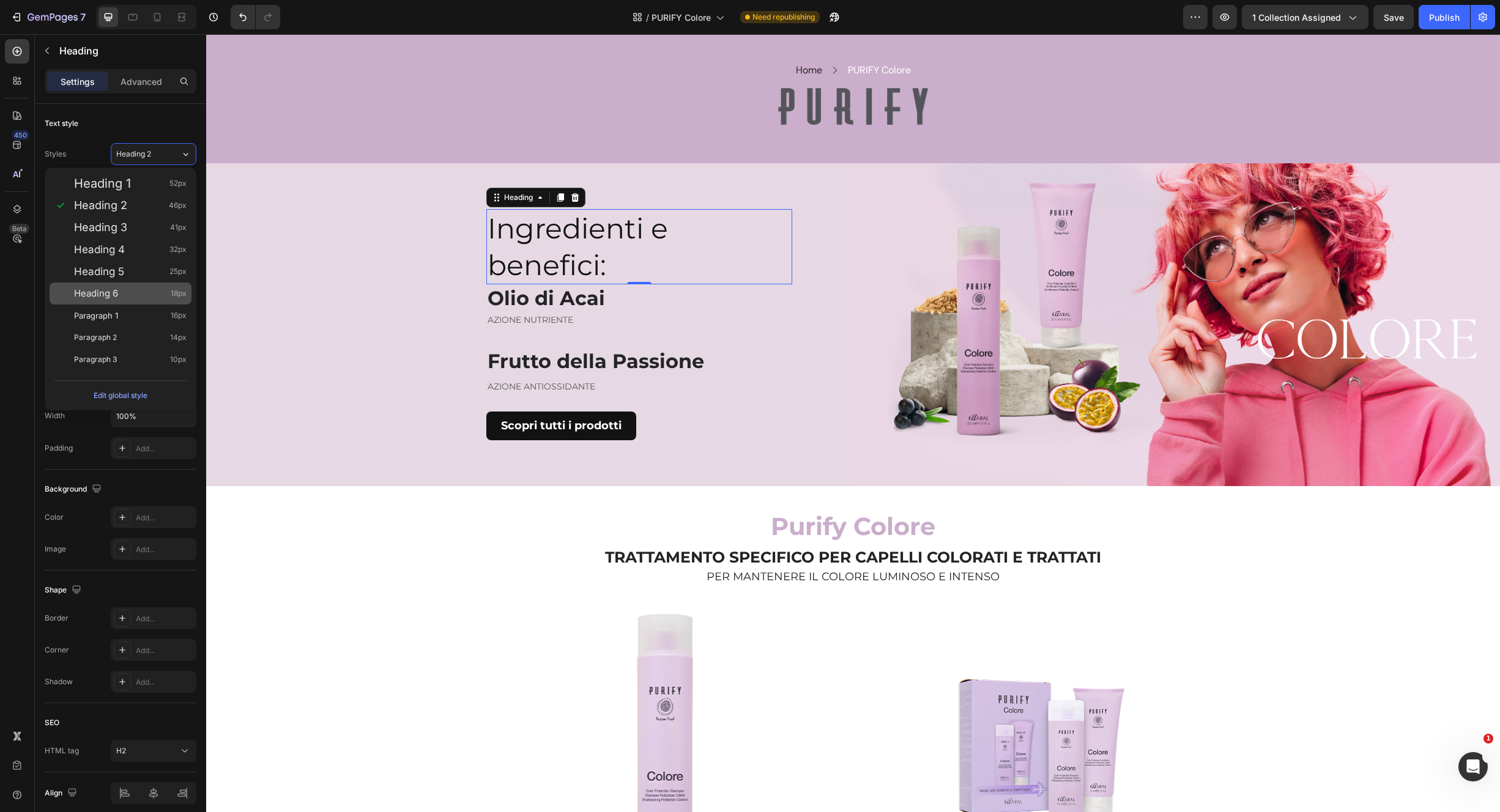
drag, startPoint x: 141, startPoint y: 294, endPoint x: 151, endPoint y: 295, distance: 10.0
click at [141, 295] on div "Heading 6 18px" at bounding box center [130, 293] width 112 height 12
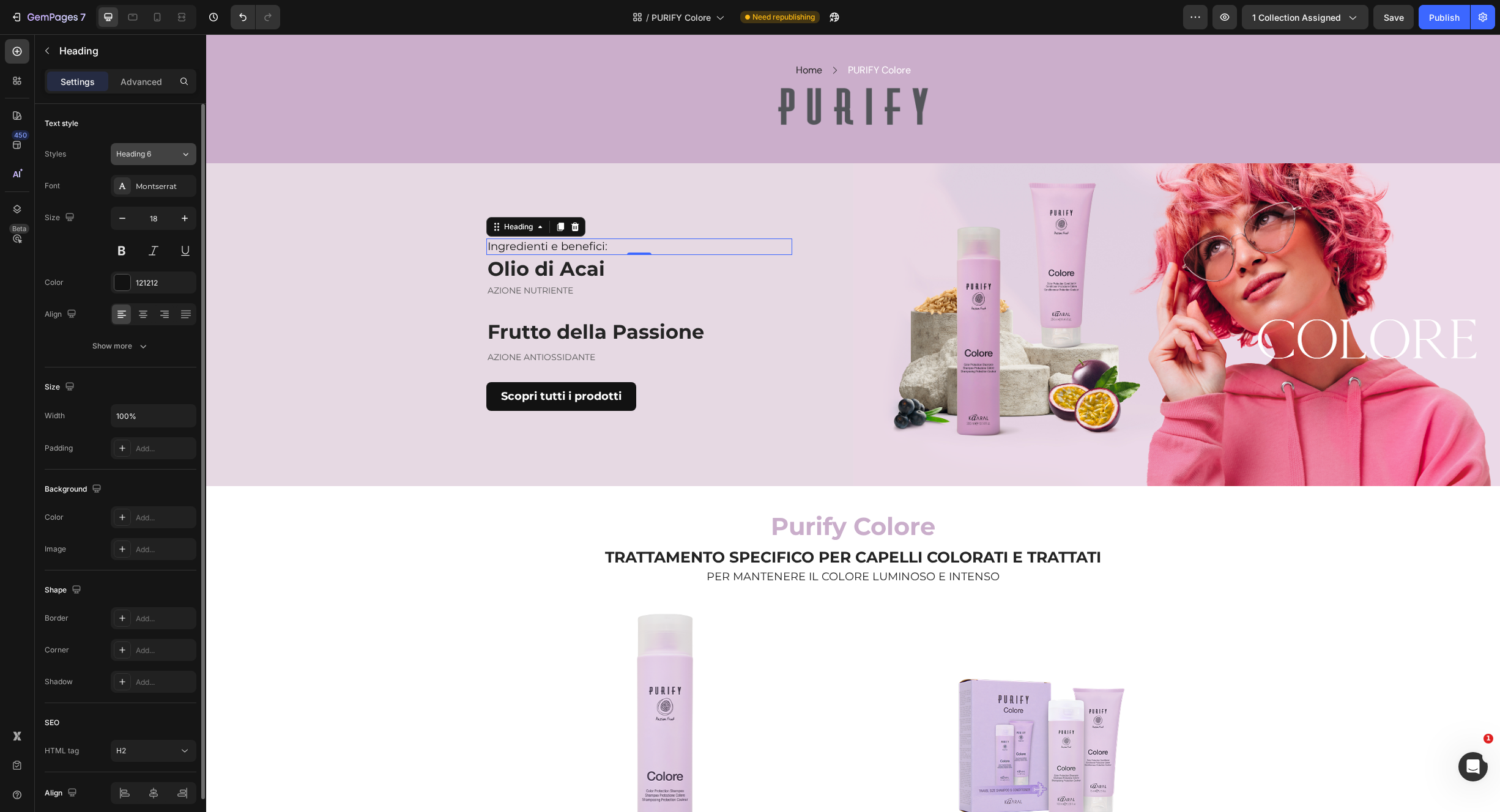
click at [169, 153] on div "Heading 6" at bounding box center [149, 154] width 64 height 11
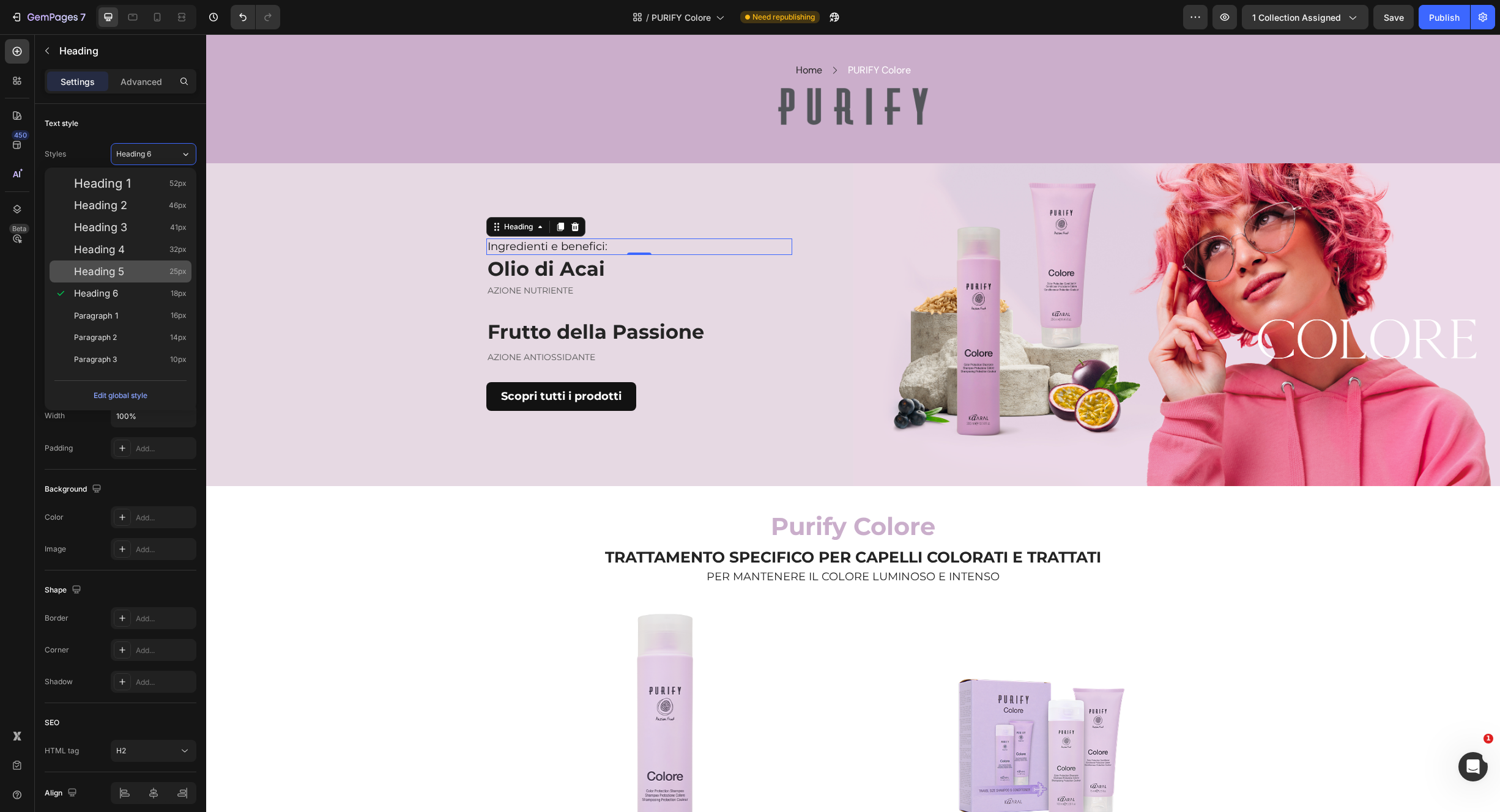
click at [117, 271] on span "Heading 5" at bounding box center [99, 272] width 50 height 12
type input "25"
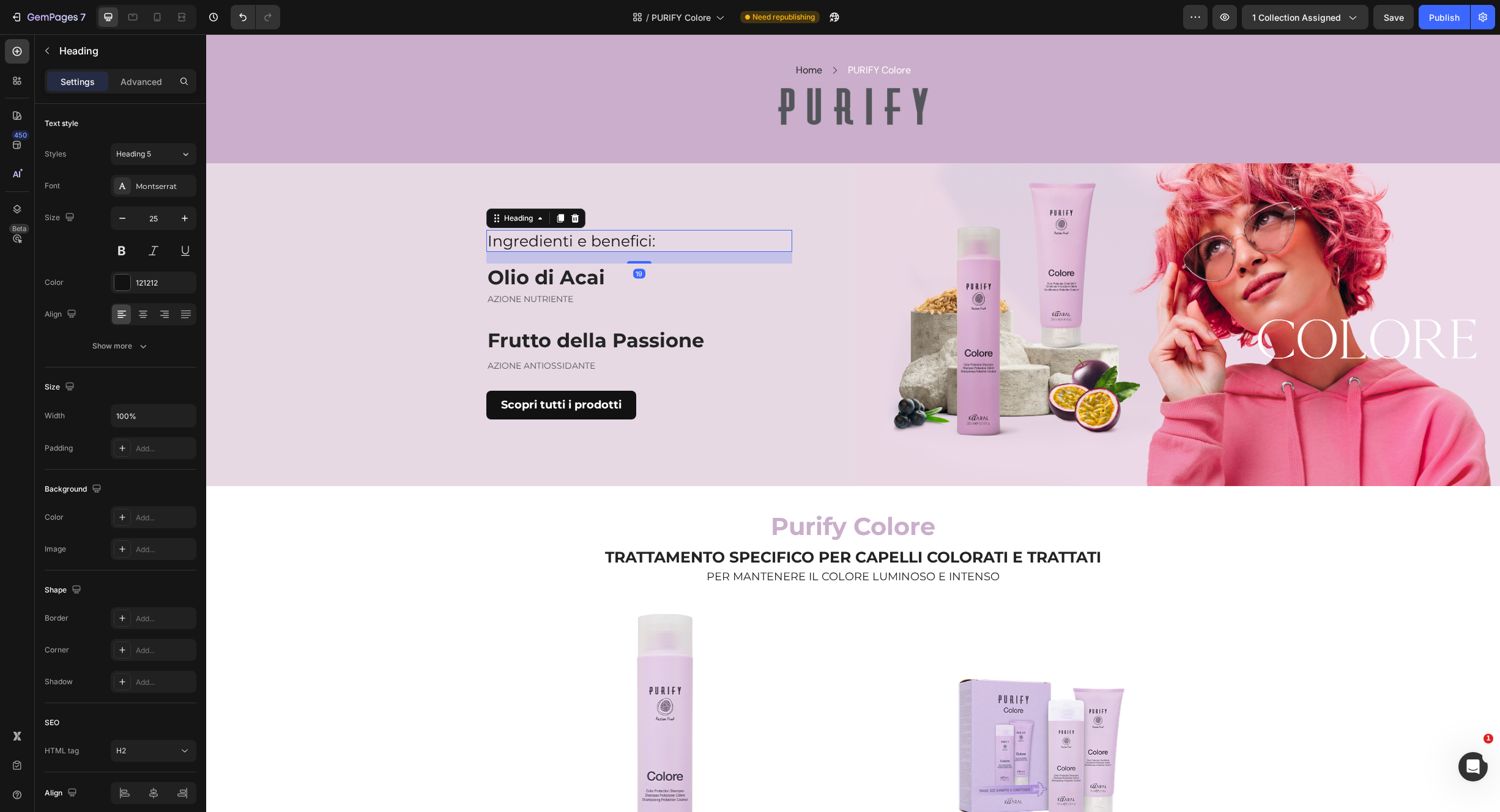
click at [631, 266] on div "Ingredienti e benefici: Heading 19 Olio di Acai Heading AZIONE NUTRIENTE Text b…" at bounding box center [639, 325] width 306 height 190
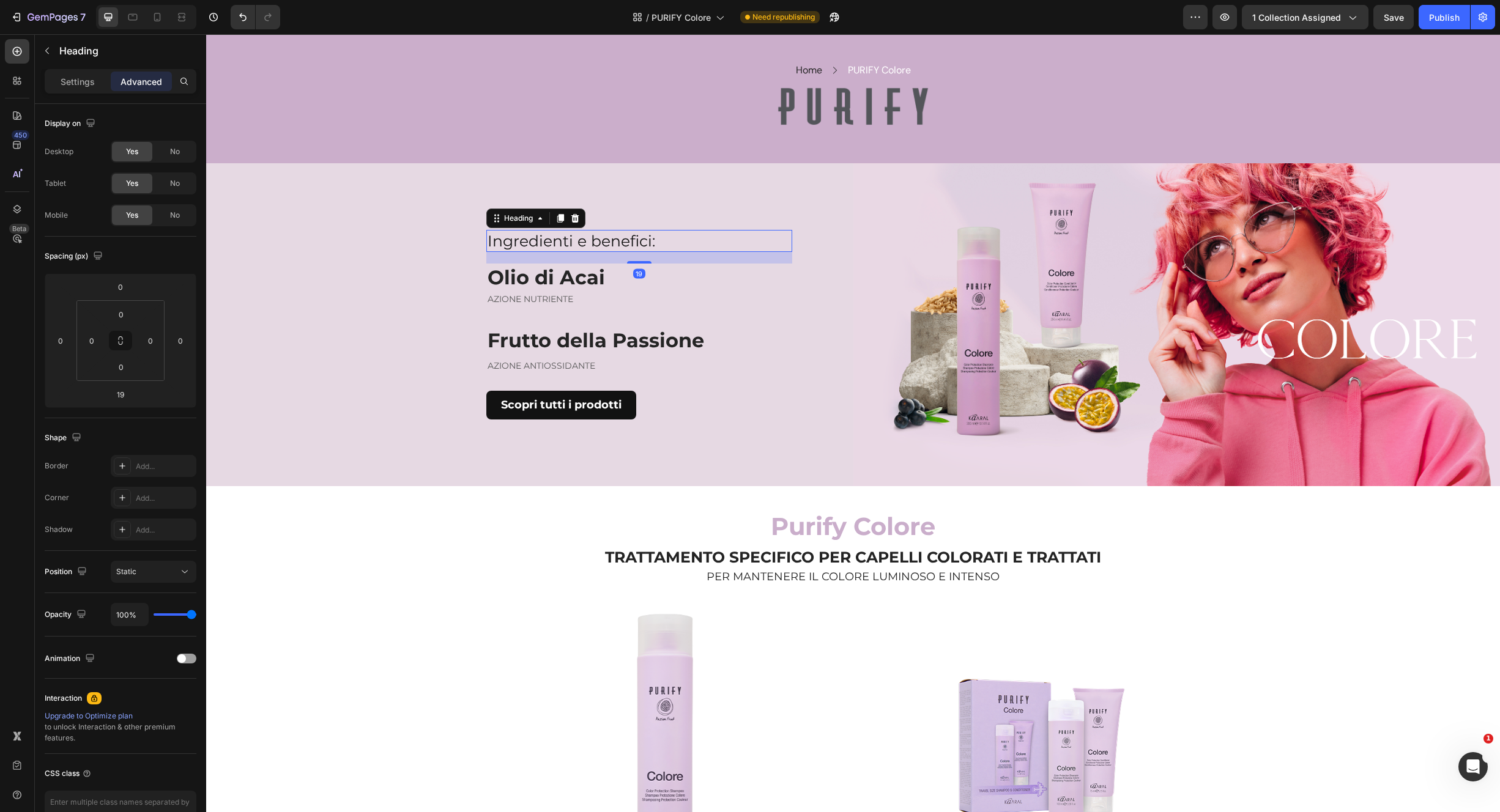
click at [686, 312] on div "Ingredienti e benefici: Heading 19 Olio di Acai Heading AZIONE NUTRIENTE Text b…" at bounding box center [639, 325] width 306 height 190
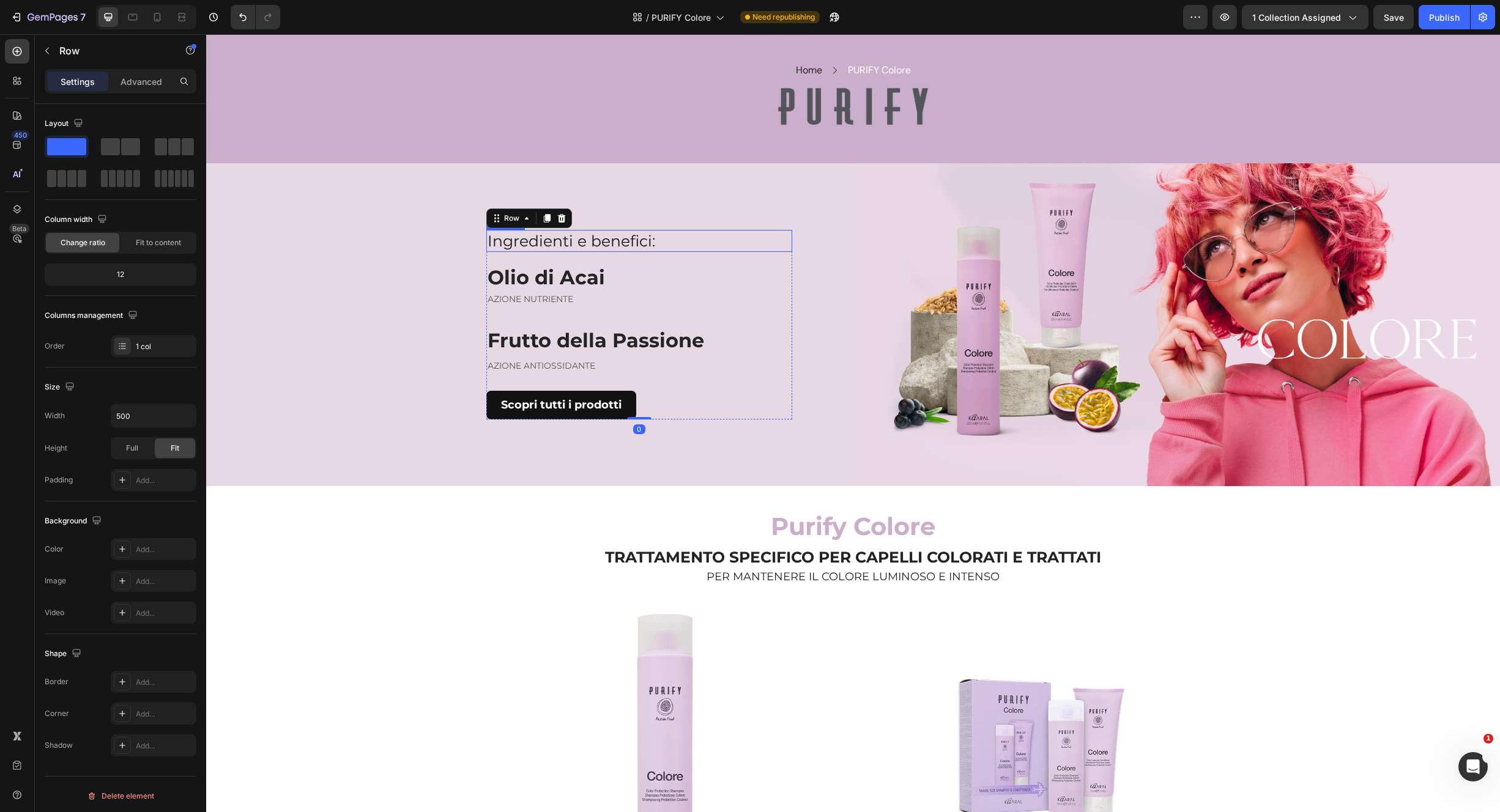
click at [734, 246] on p "Ingredienti e benefici:" at bounding box center [639, 241] width 304 height 20
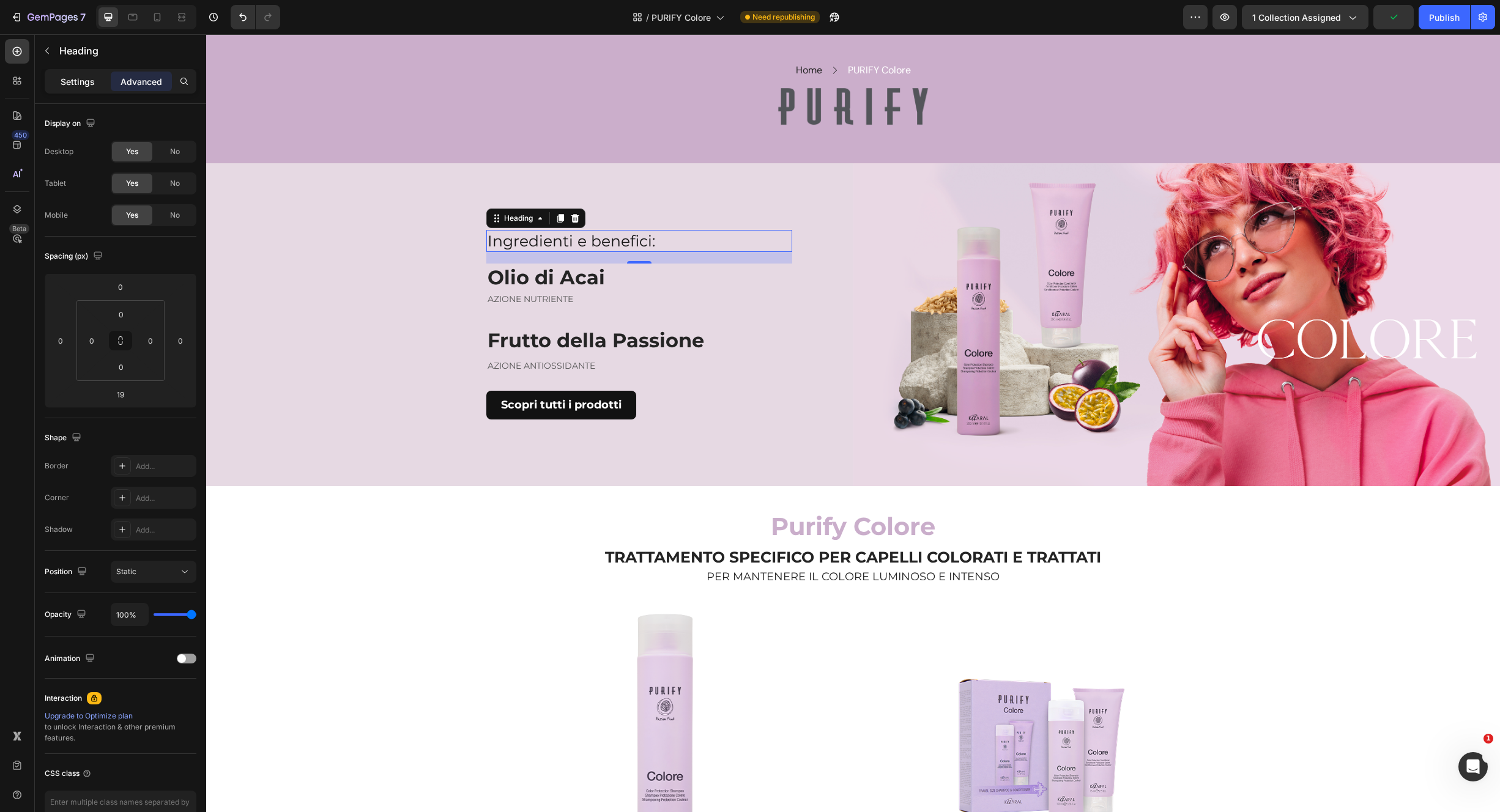
click at [71, 75] on div "Settings" at bounding box center [77, 81] width 61 height 19
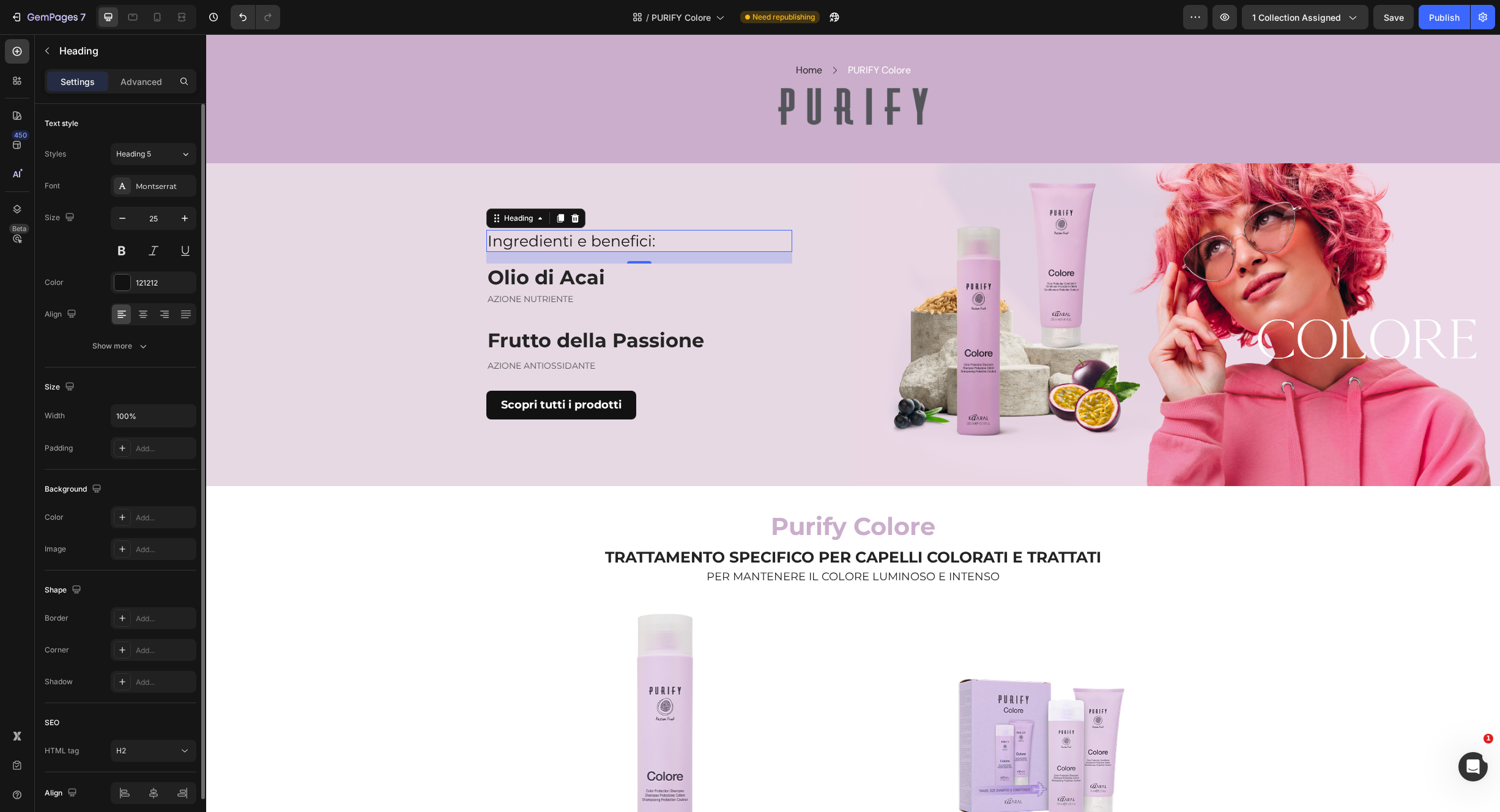
drag, startPoint x: 126, startPoint y: 252, endPoint x: 136, endPoint y: 270, distance: 20.6
click at [126, 253] on button at bounding box center [121, 250] width 22 height 22
click at [164, 285] on div "121212" at bounding box center [153, 283] width 36 height 11
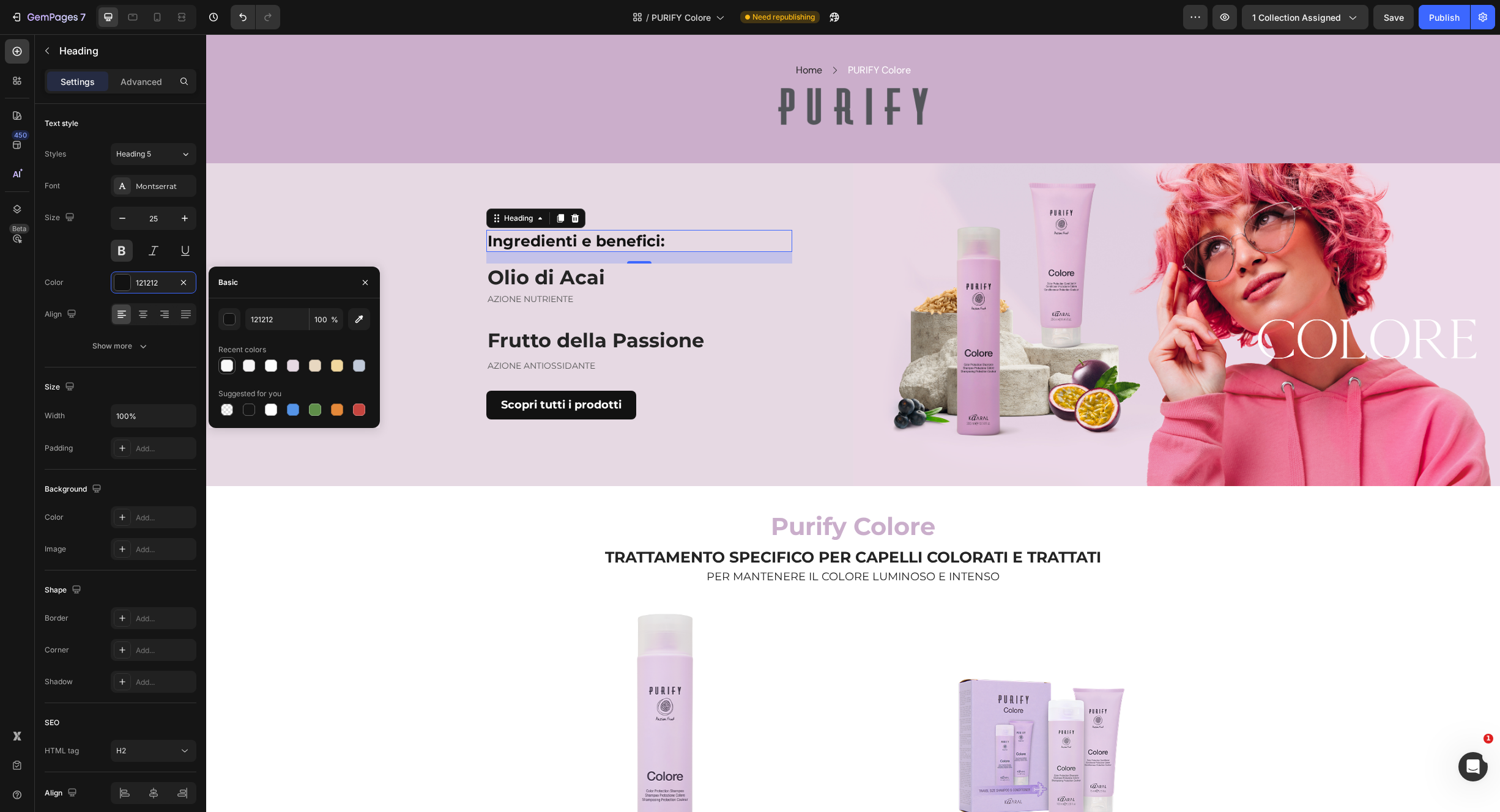
drag, startPoint x: 225, startPoint y: 364, endPoint x: 233, endPoint y: 365, distance: 8.1
click at [226, 365] on div at bounding box center [227, 366] width 12 height 12
click at [254, 414] on div at bounding box center [249, 409] width 15 height 15
type input "151515"
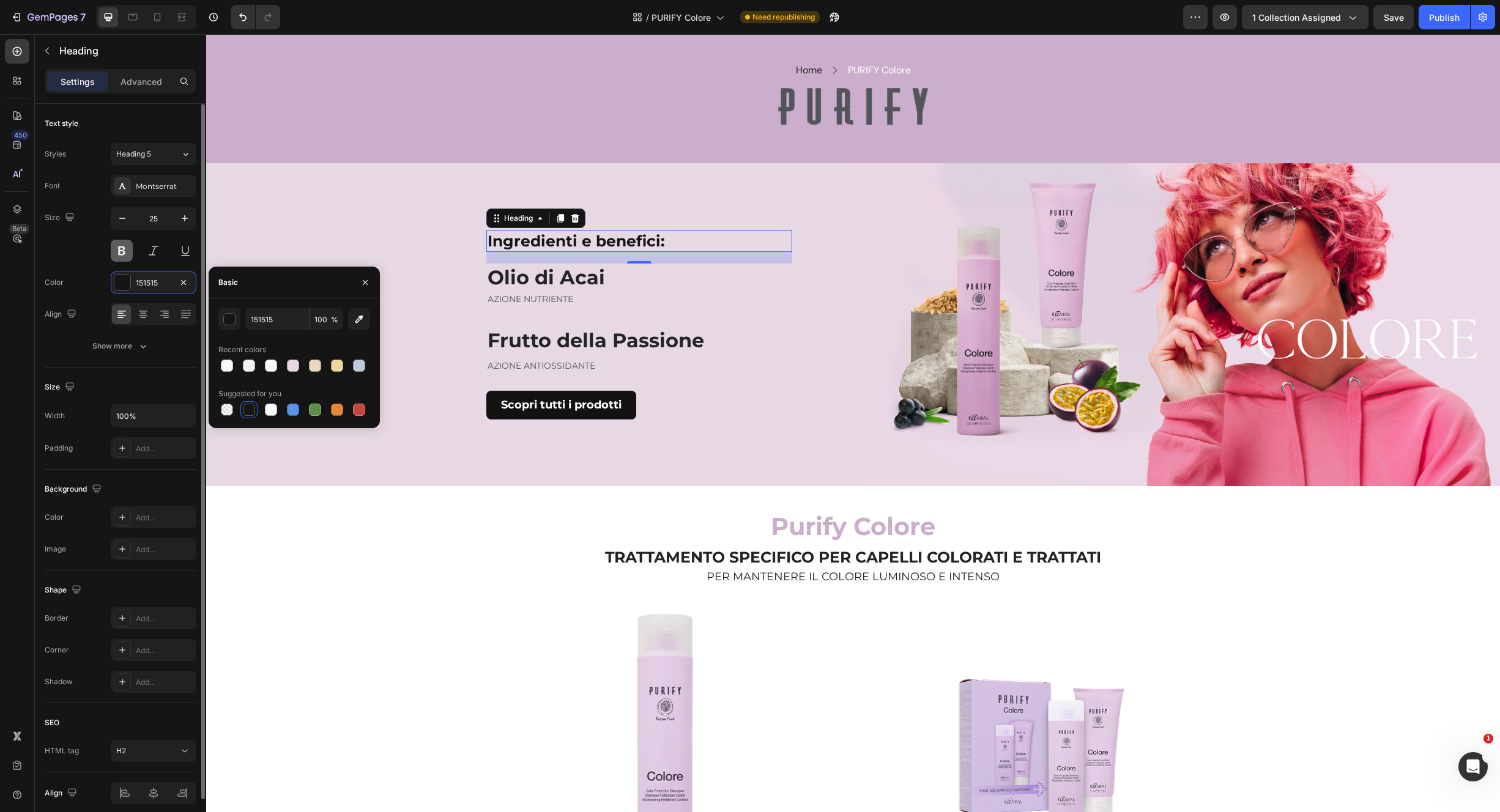
click at [120, 256] on button at bounding box center [121, 250] width 22 height 22
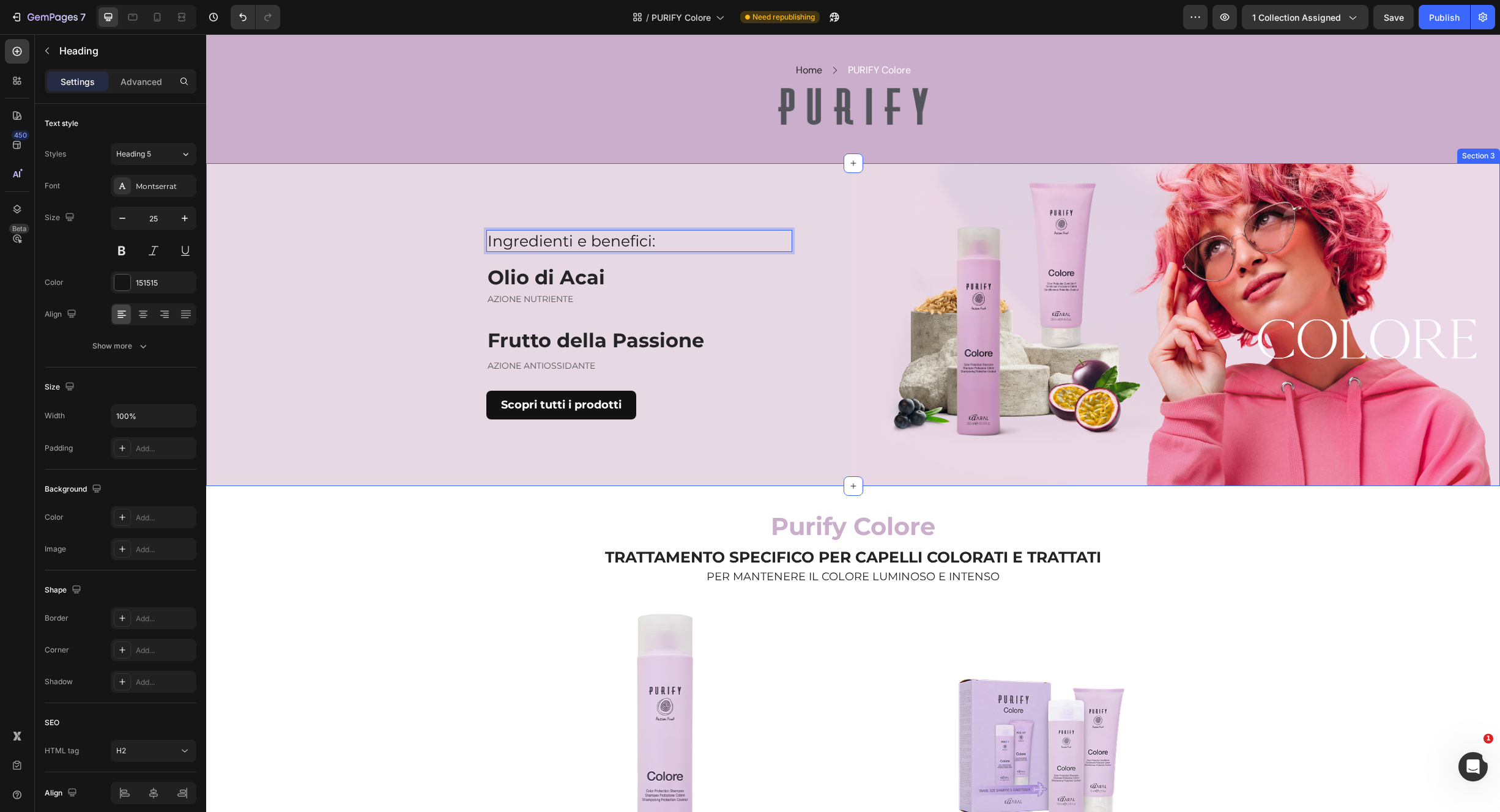
click at [601, 490] on div "Purify Colore Heading TRATTAMENTO SPECIFICO PER CAPELLI COLORATI E TRATTATI Hea…" at bounding box center [853, 546] width 1294 height 118
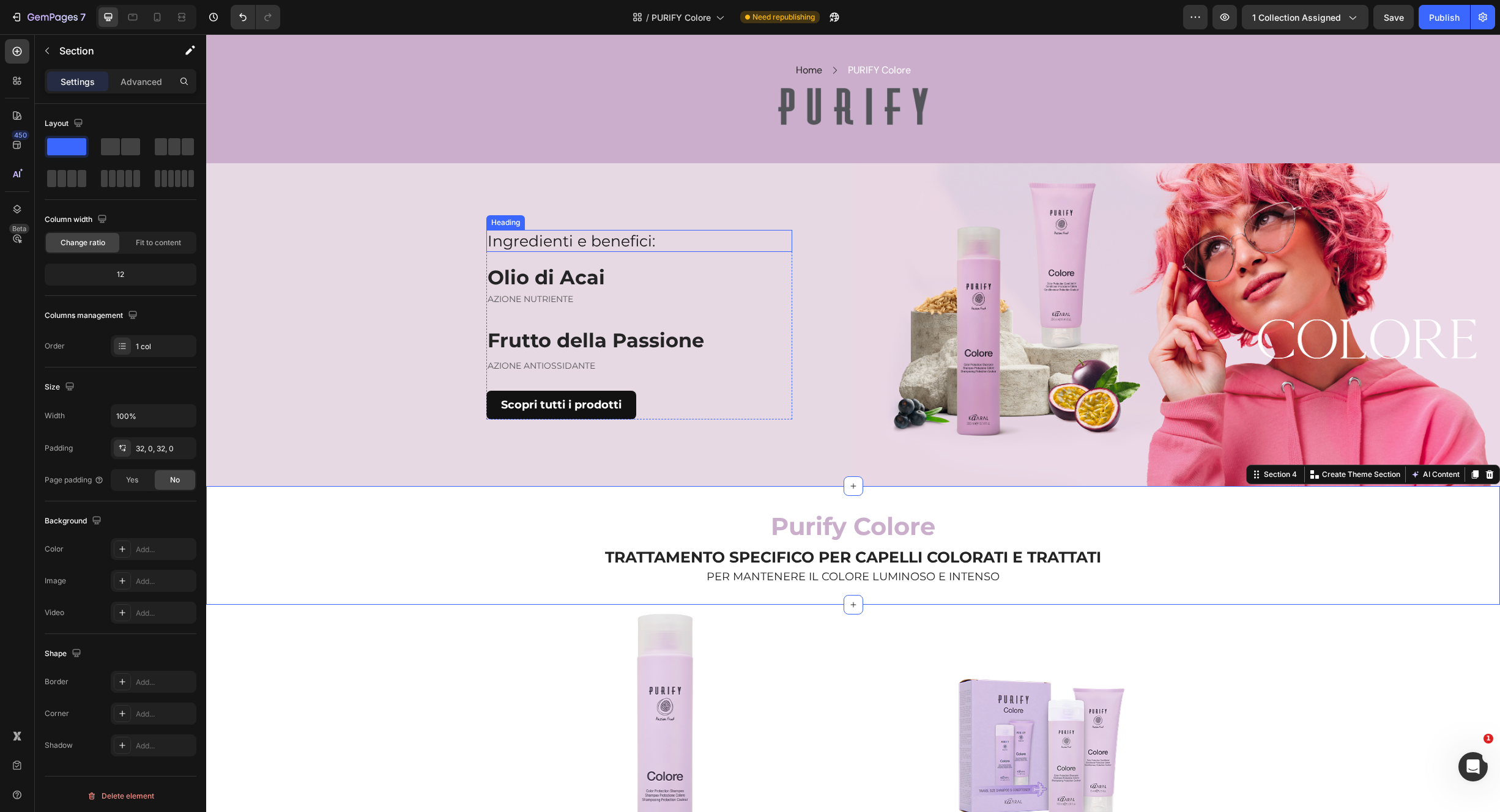
click at [622, 240] on p "Ingredienti e benefici:" at bounding box center [639, 241] width 304 height 20
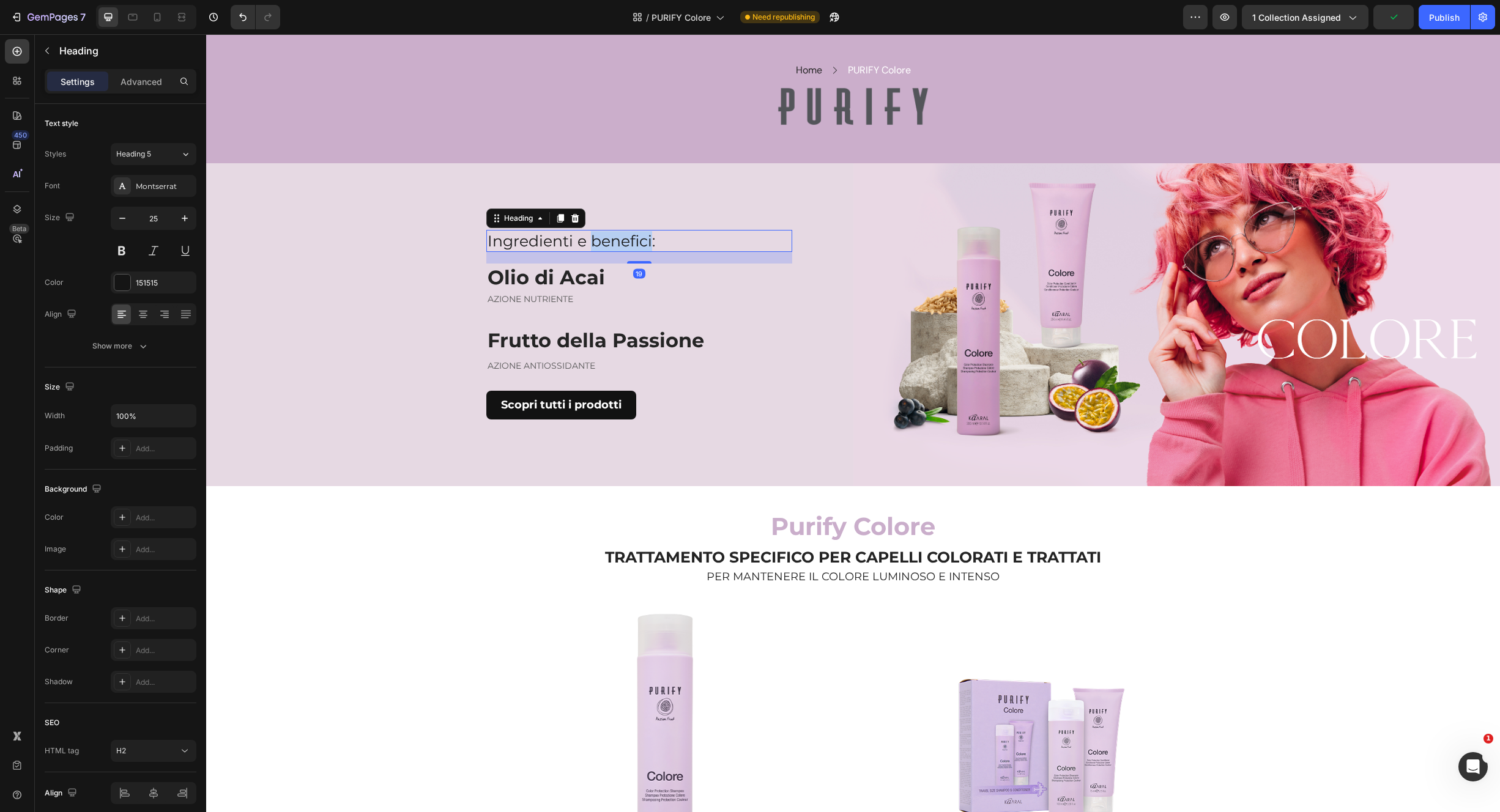
click at [596, 238] on p "Ingredienti e benefici:" at bounding box center [639, 241] width 304 height 20
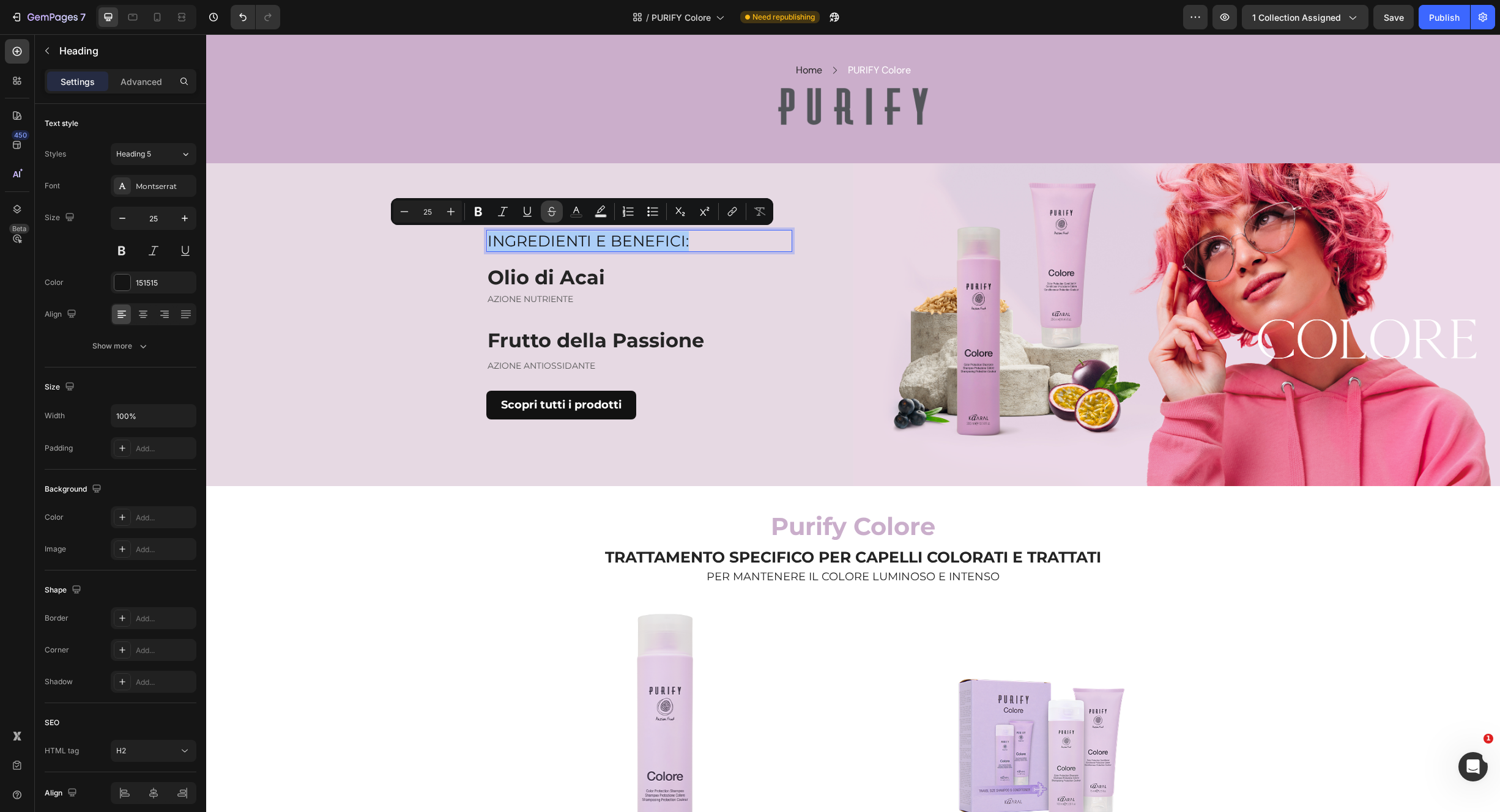
click at [550, 220] on button "Strikethrough" at bounding box center [551, 211] width 22 height 22
click at [686, 277] on h2 "Olio di Acai" at bounding box center [639, 278] width 306 height 28
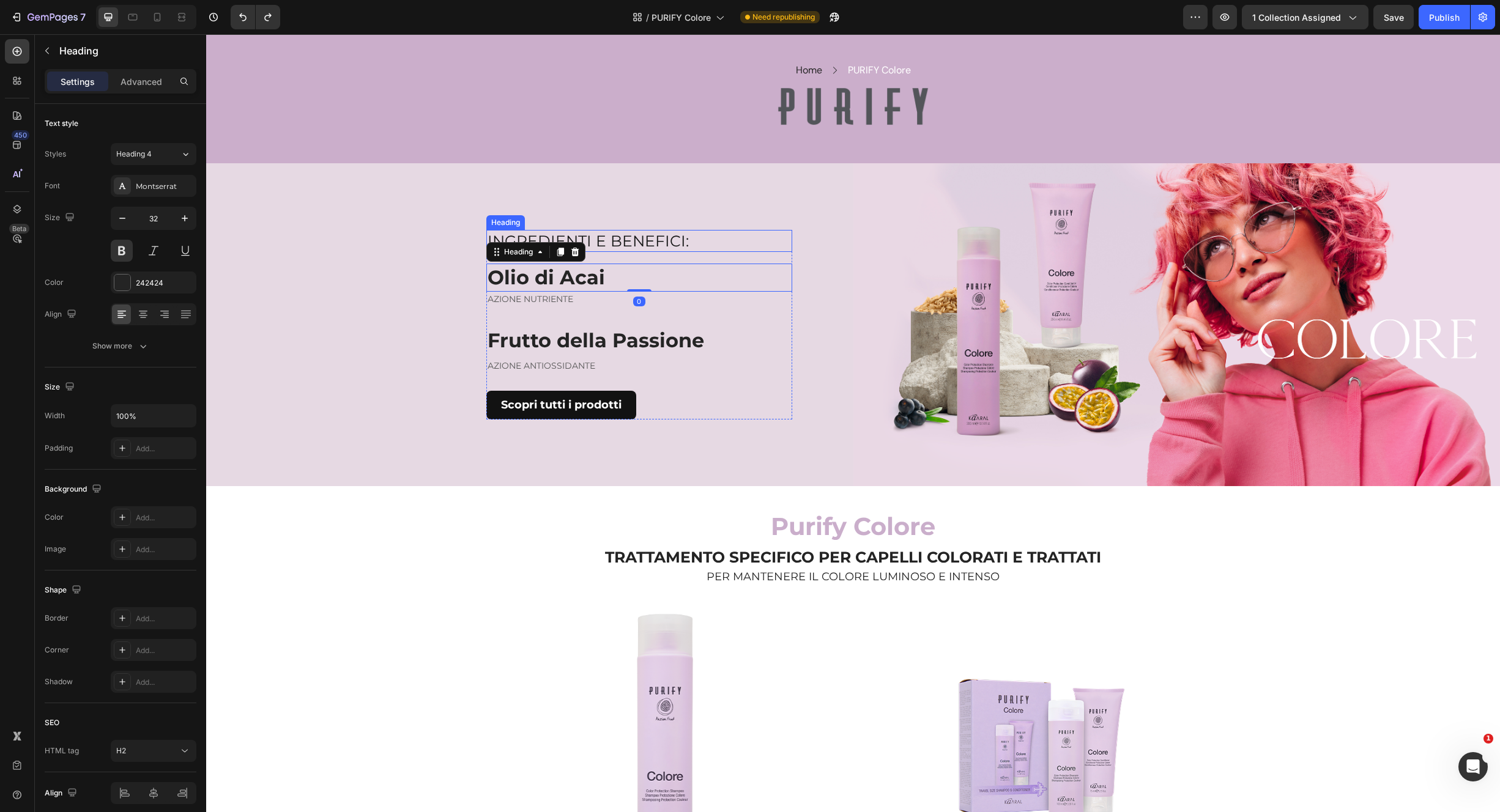
click at [673, 244] on h2 "INGREDIENTI E BENEFICI:" at bounding box center [639, 241] width 306 height 23
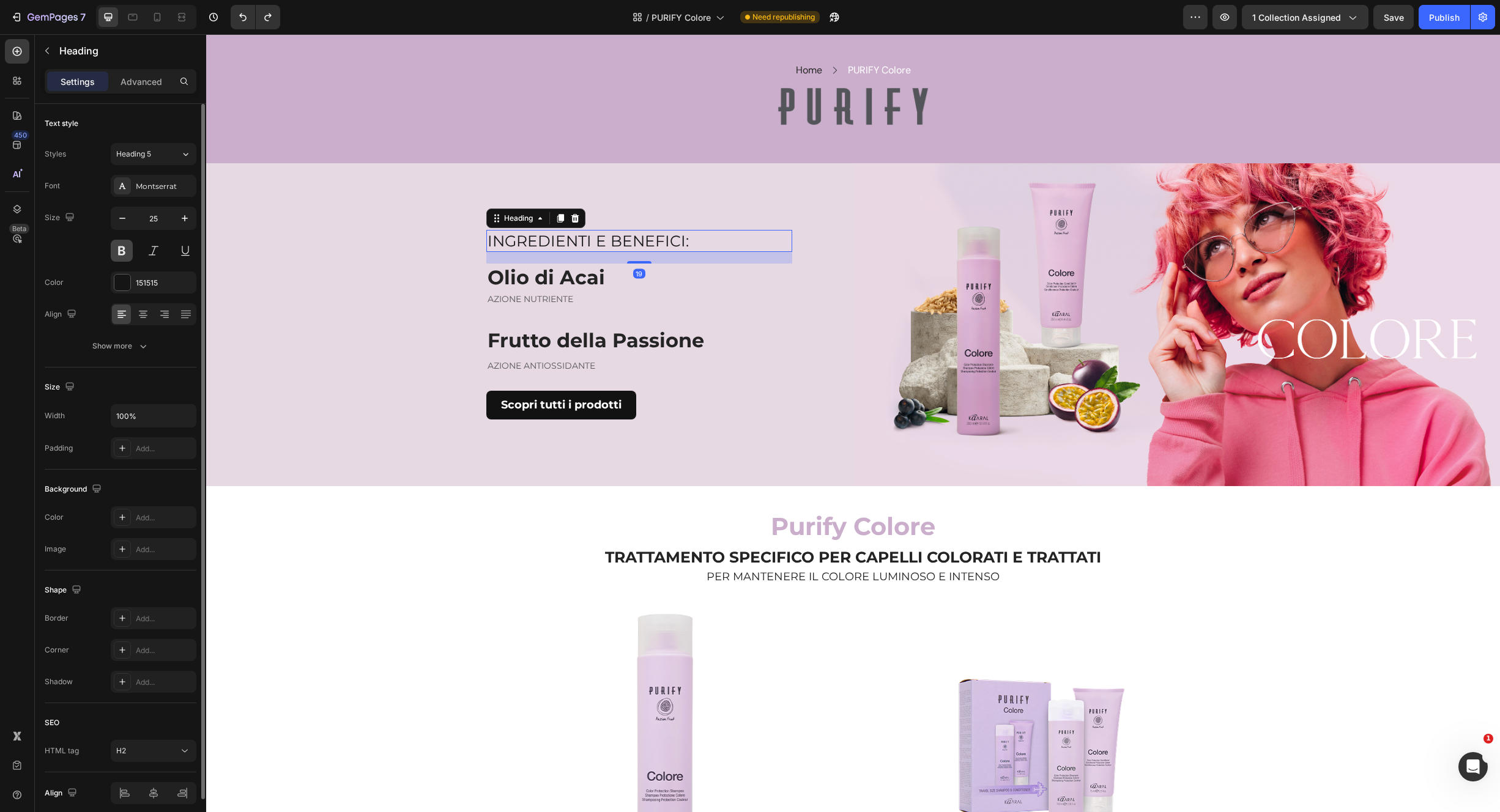
click at [123, 257] on button at bounding box center [121, 250] width 22 height 22
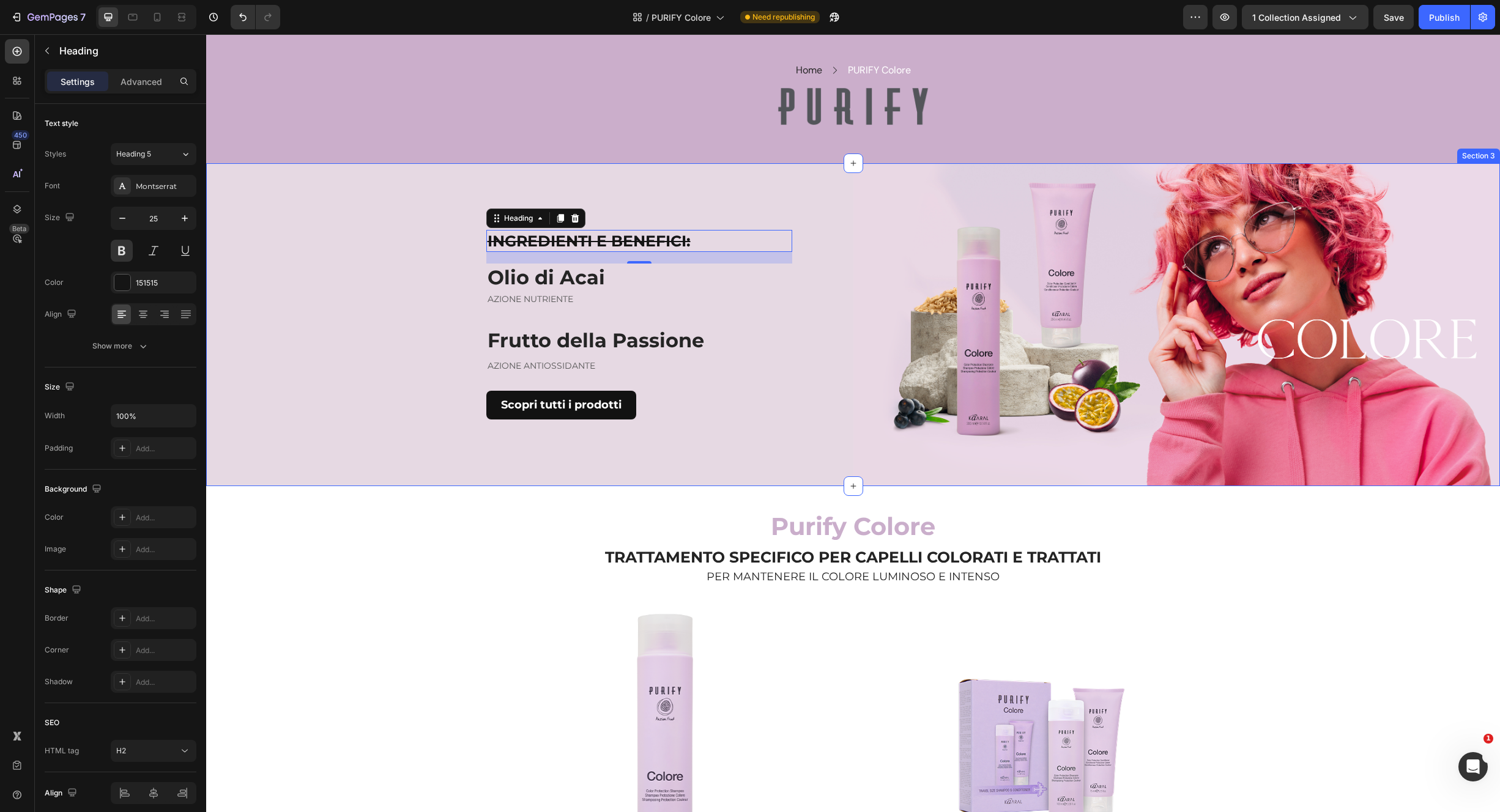
click at [655, 224] on div "INGREDIENTI E BENEFICI: Heading 19 Olio di Acai Heading AZIONE NUTRIENTE Text b…" at bounding box center [530, 325] width 648 height 324
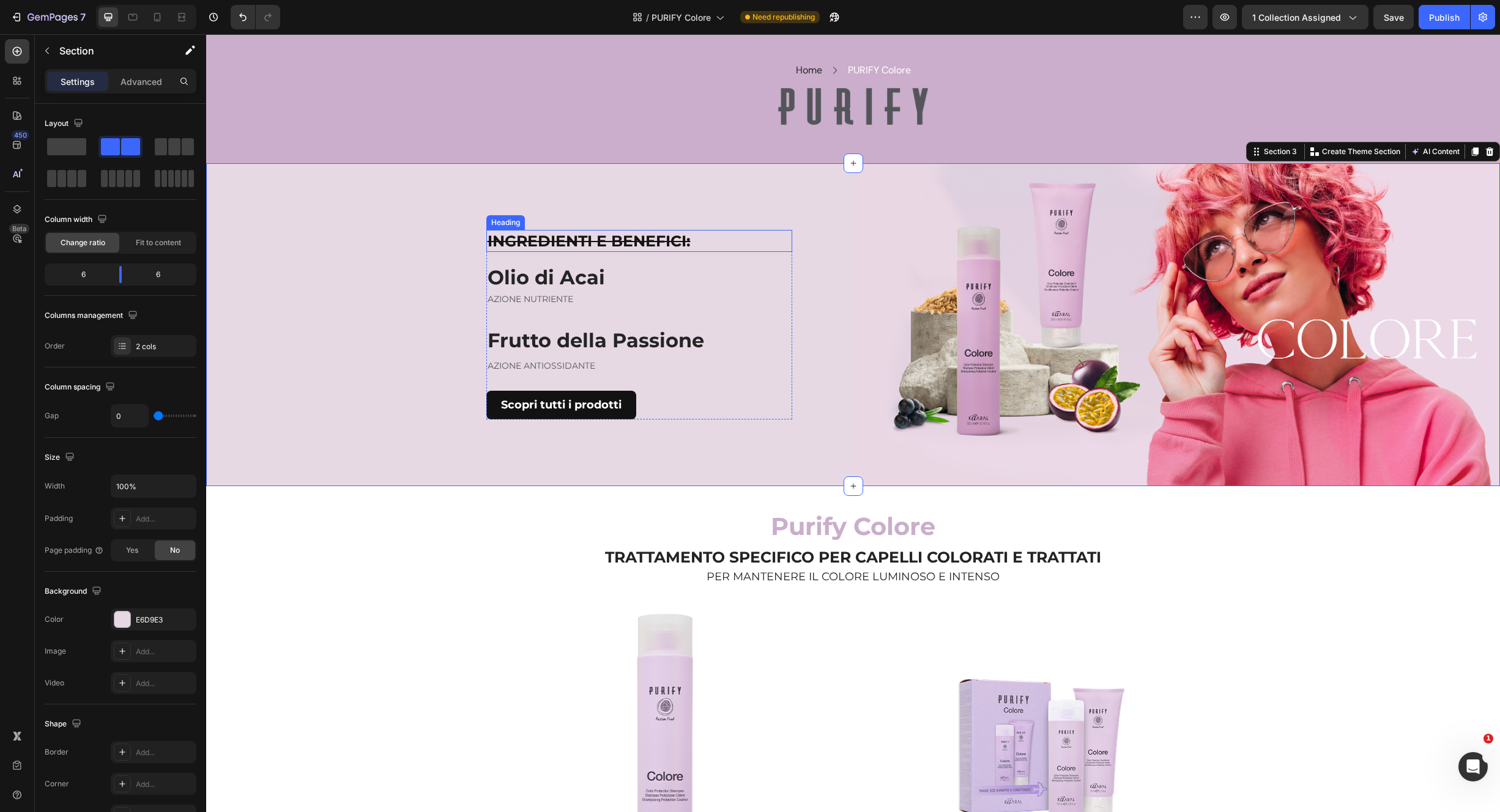
click at [655, 238] on s "INGREDIENTI E BENEFICI:" at bounding box center [589, 240] width 203 height 18
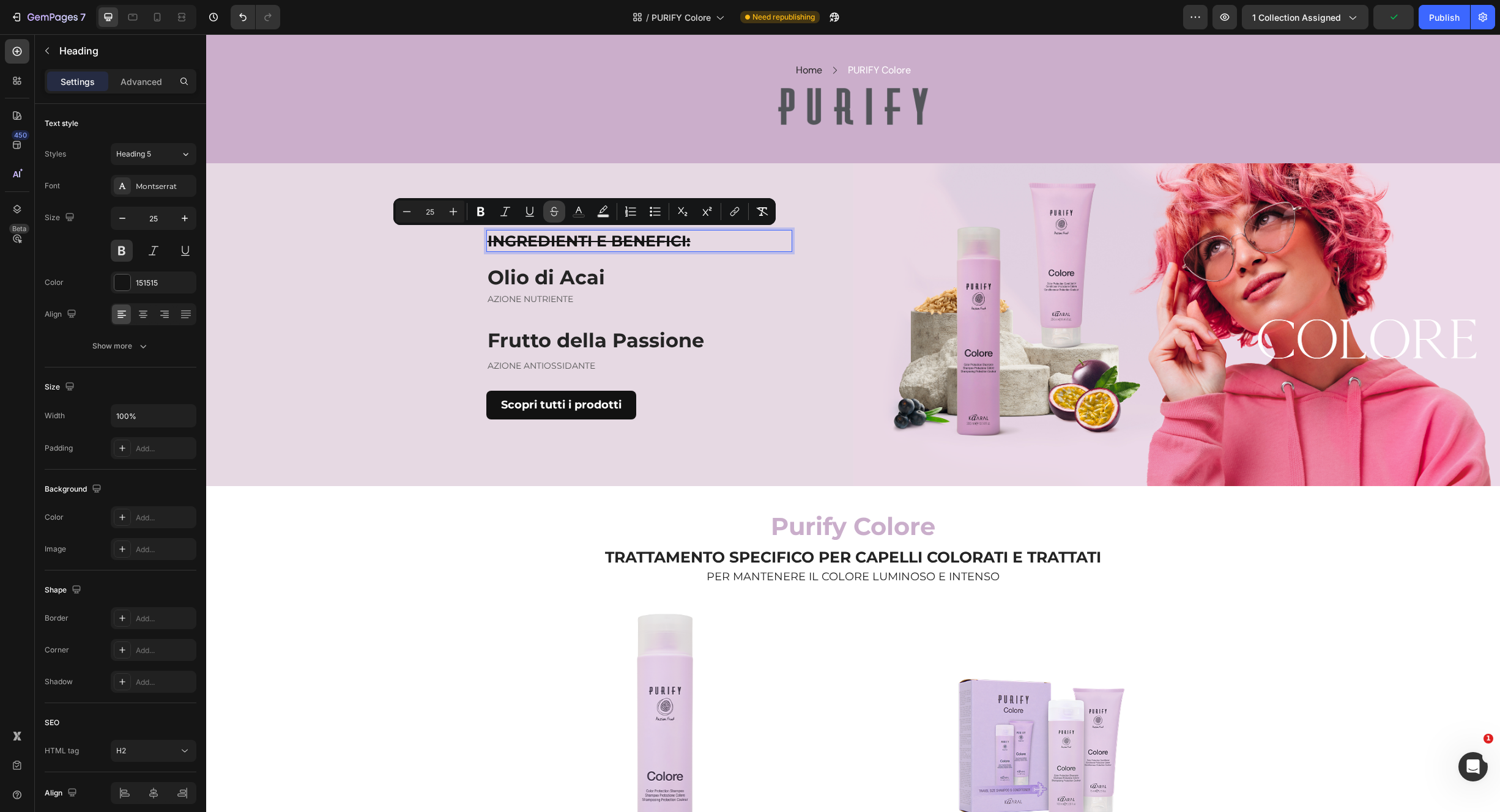
click at [548, 214] on icon "Editor contextual toolbar" at bounding box center [555, 211] width 12 height 12
click at [555, 213] on icon "Editor contextual toolbar" at bounding box center [555, 211] width 12 height 12
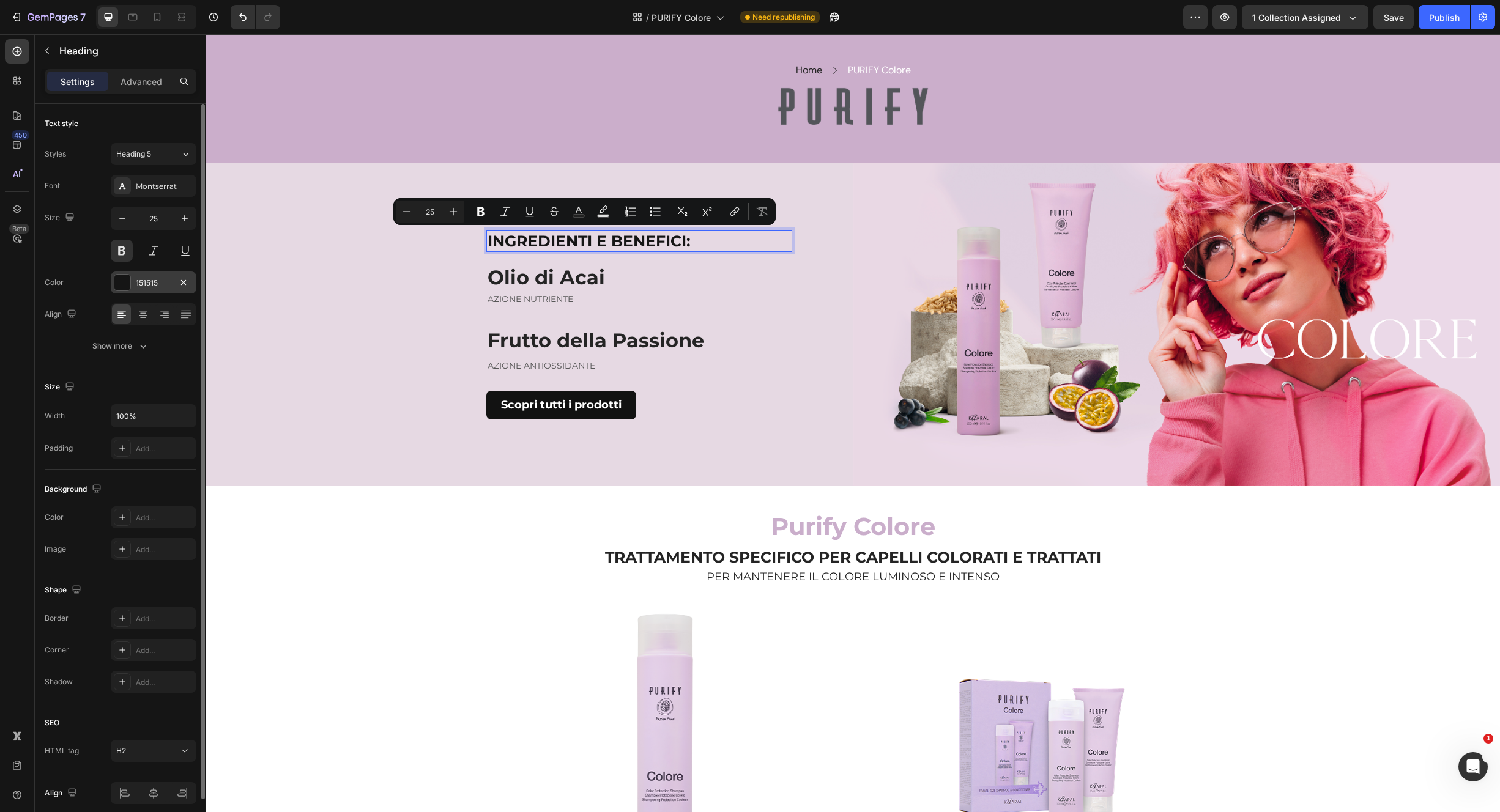
click at [124, 286] on div at bounding box center [122, 283] width 16 height 16
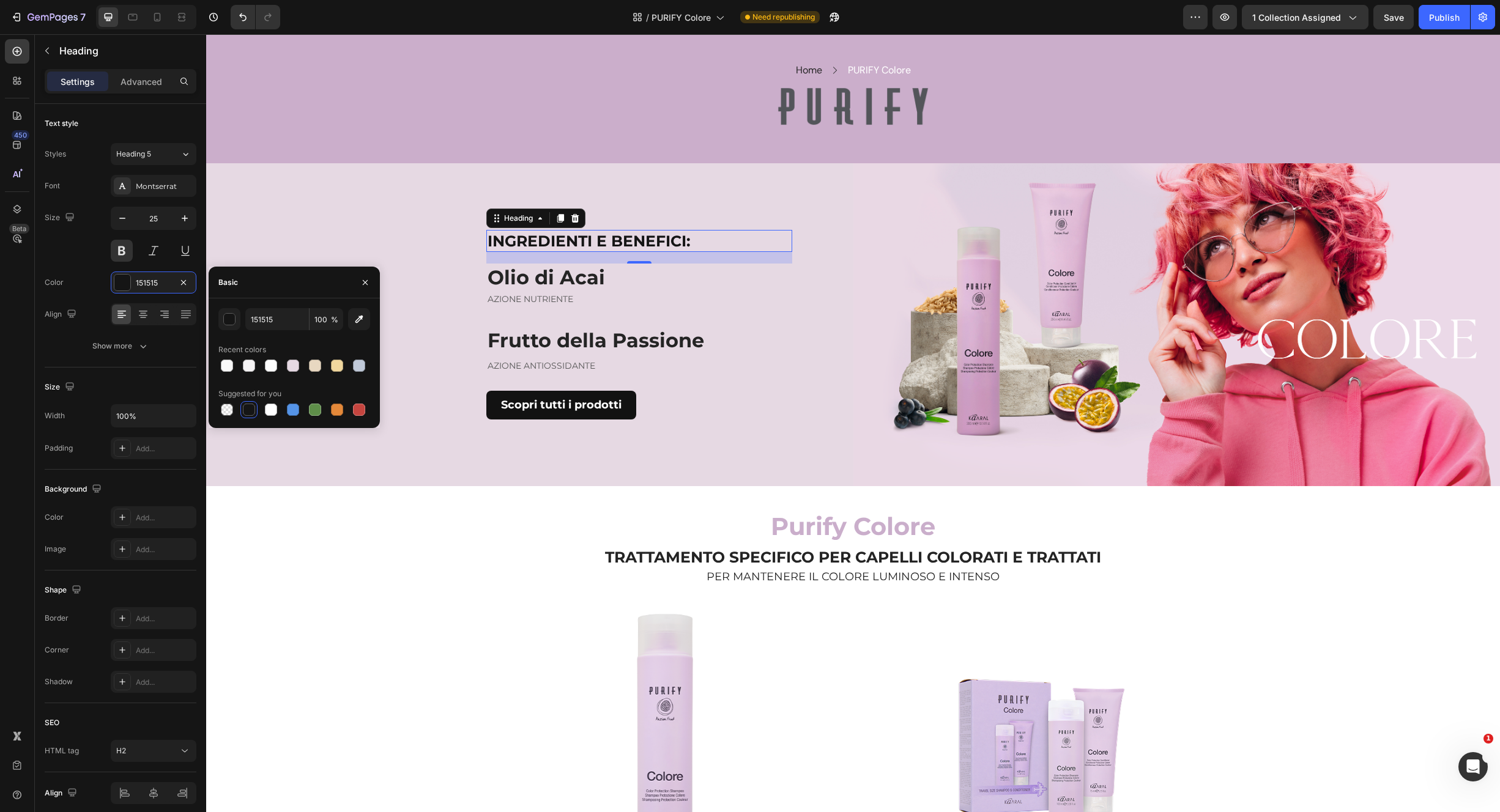
click at [359, 316] on icon "button" at bounding box center [359, 319] width 12 height 12
type input "CBAECB"
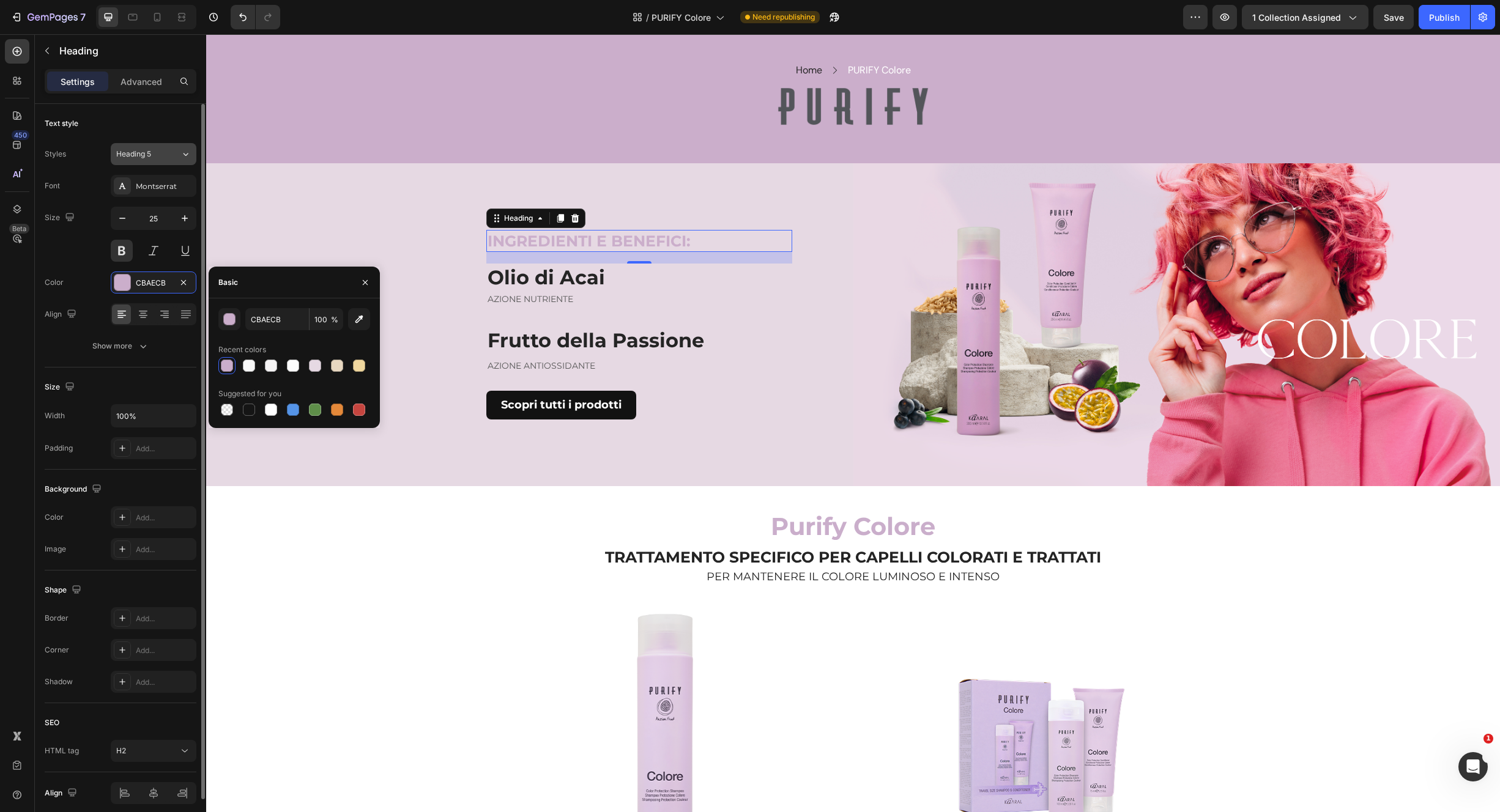
click at [184, 153] on icon at bounding box center [186, 155] width 5 height 3
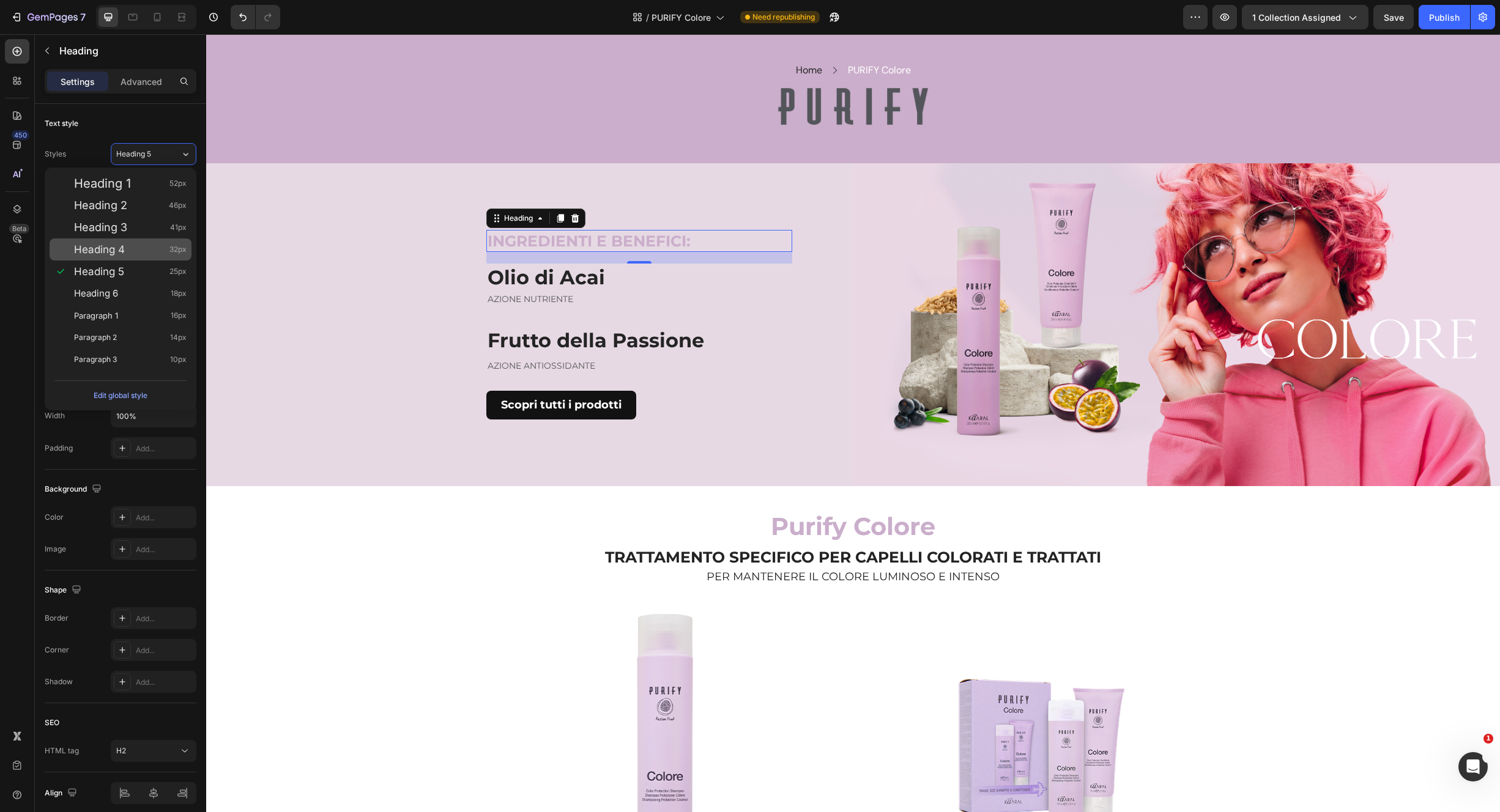
click at [130, 245] on div "Heading 4 32px" at bounding box center [130, 250] width 112 height 12
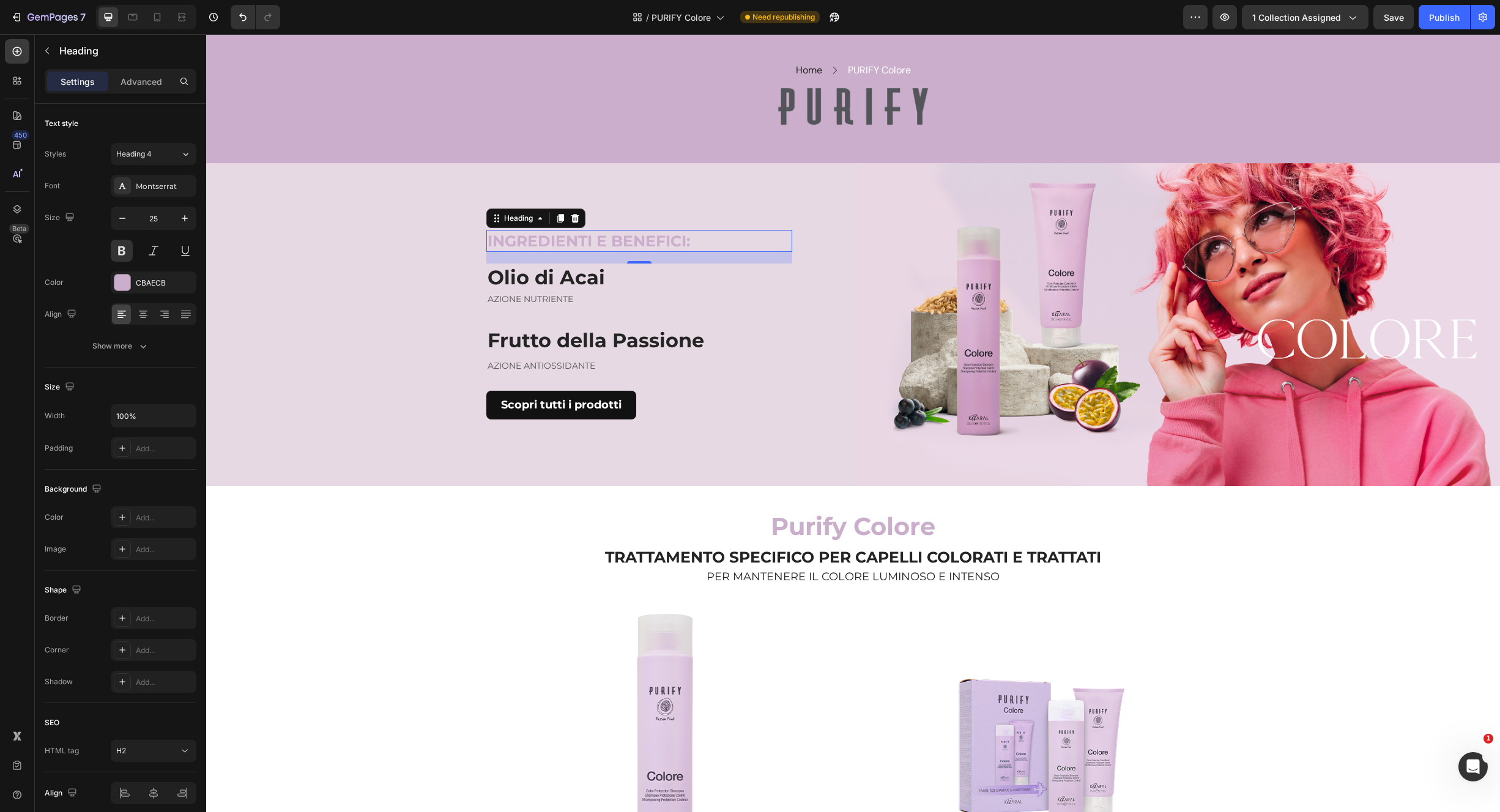
type input "32"
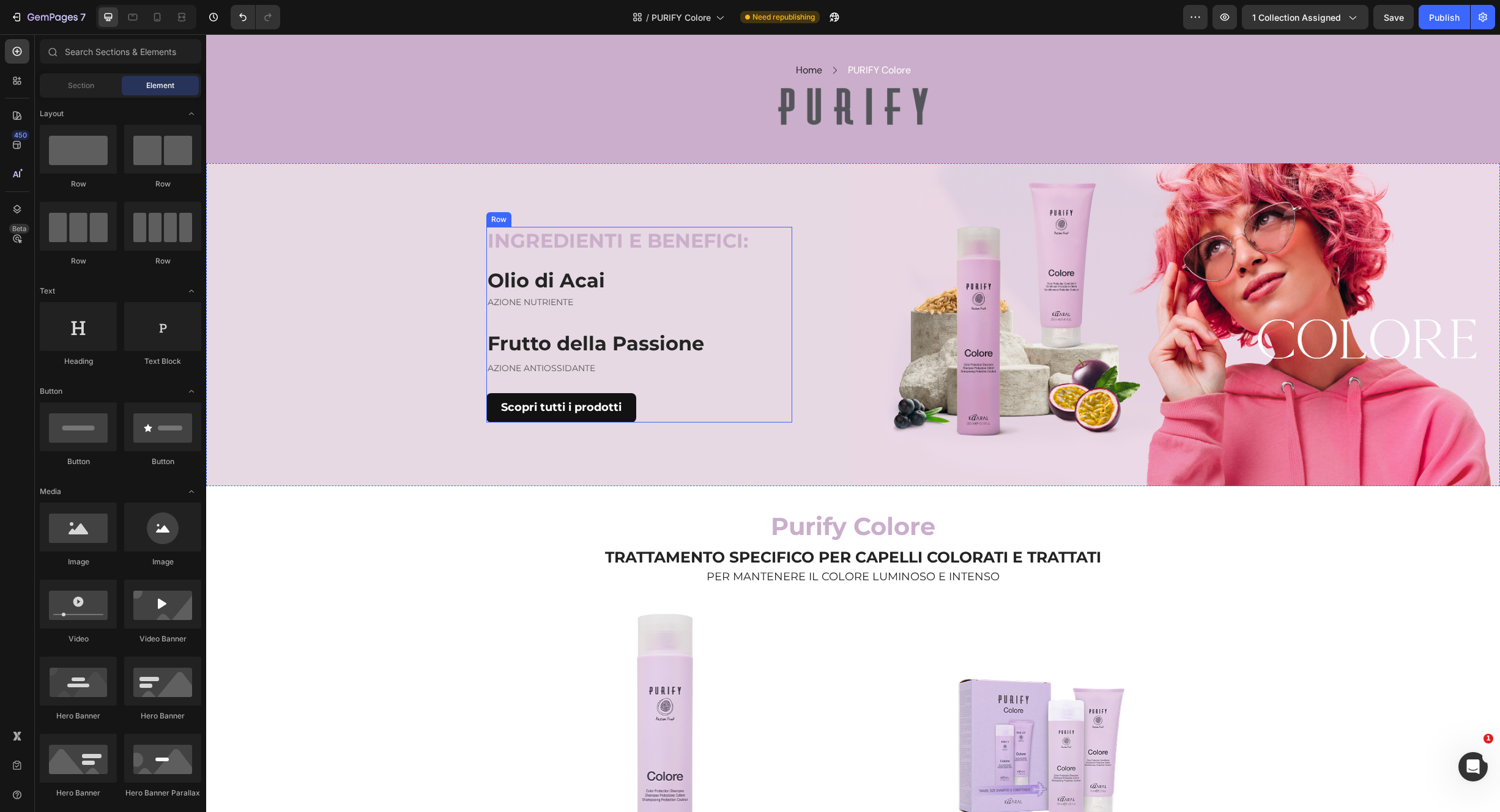
click at [571, 246] on p "INGREDIENTI E BENEFICI:" at bounding box center [639, 241] width 304 height 26
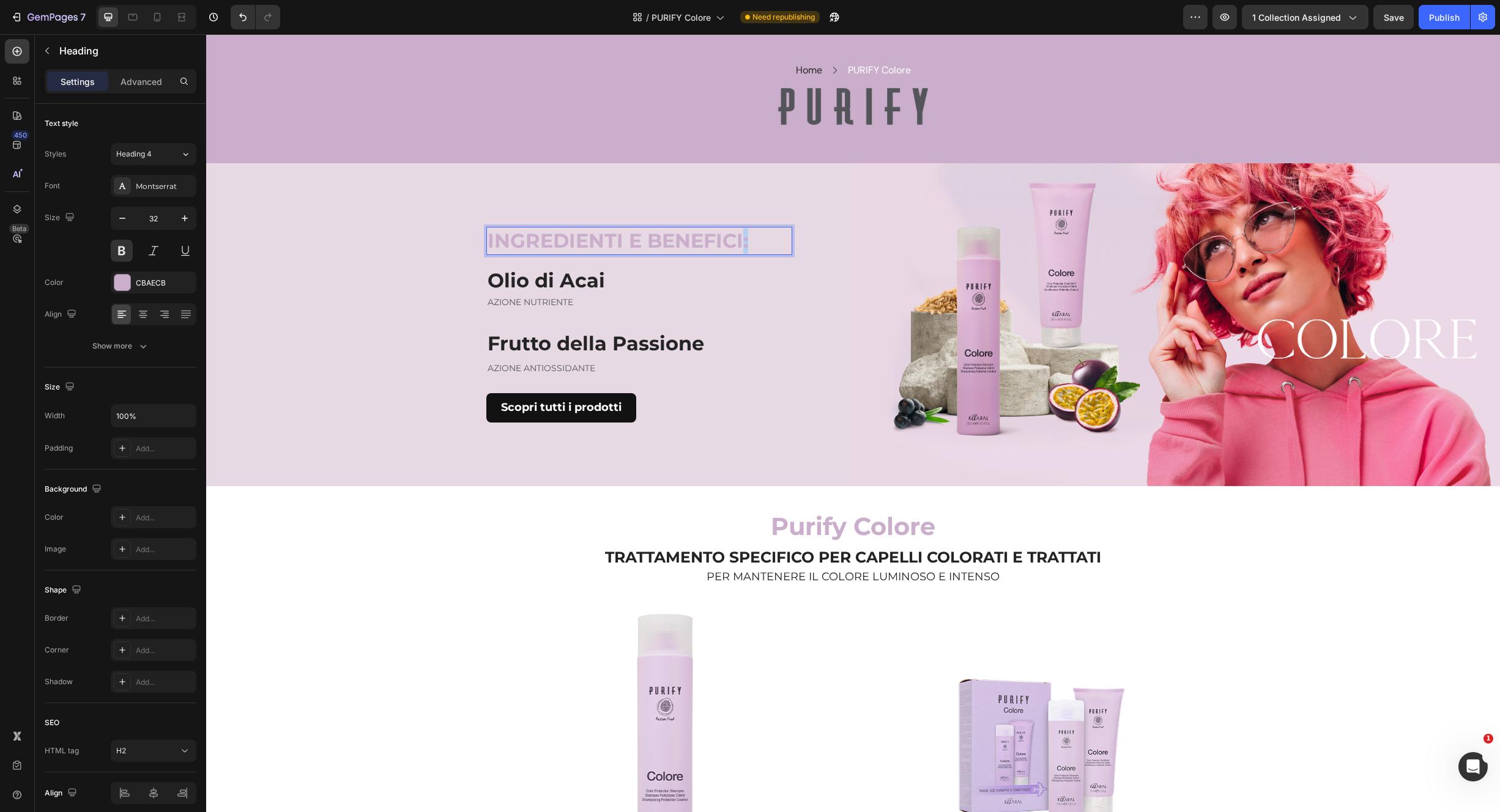
click at [755, 240] on p "INGREDIENTI E BENEFICI:" at bounding box center [639, 241] width 304 height 26
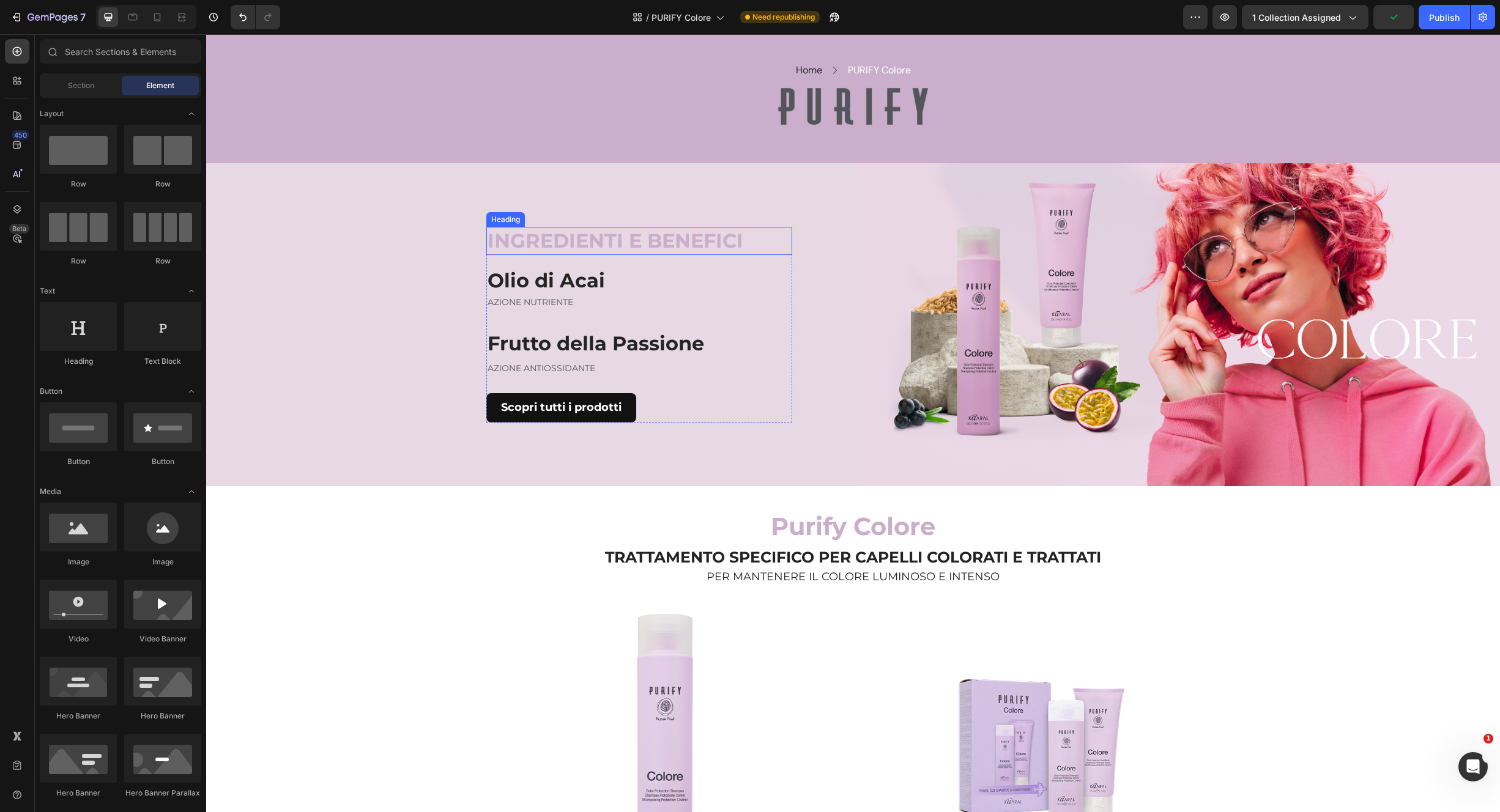
click at [625, 241] on p "INGREDIENTI E BENEFICI" at bounding box center [639, 241] width 304 height 26
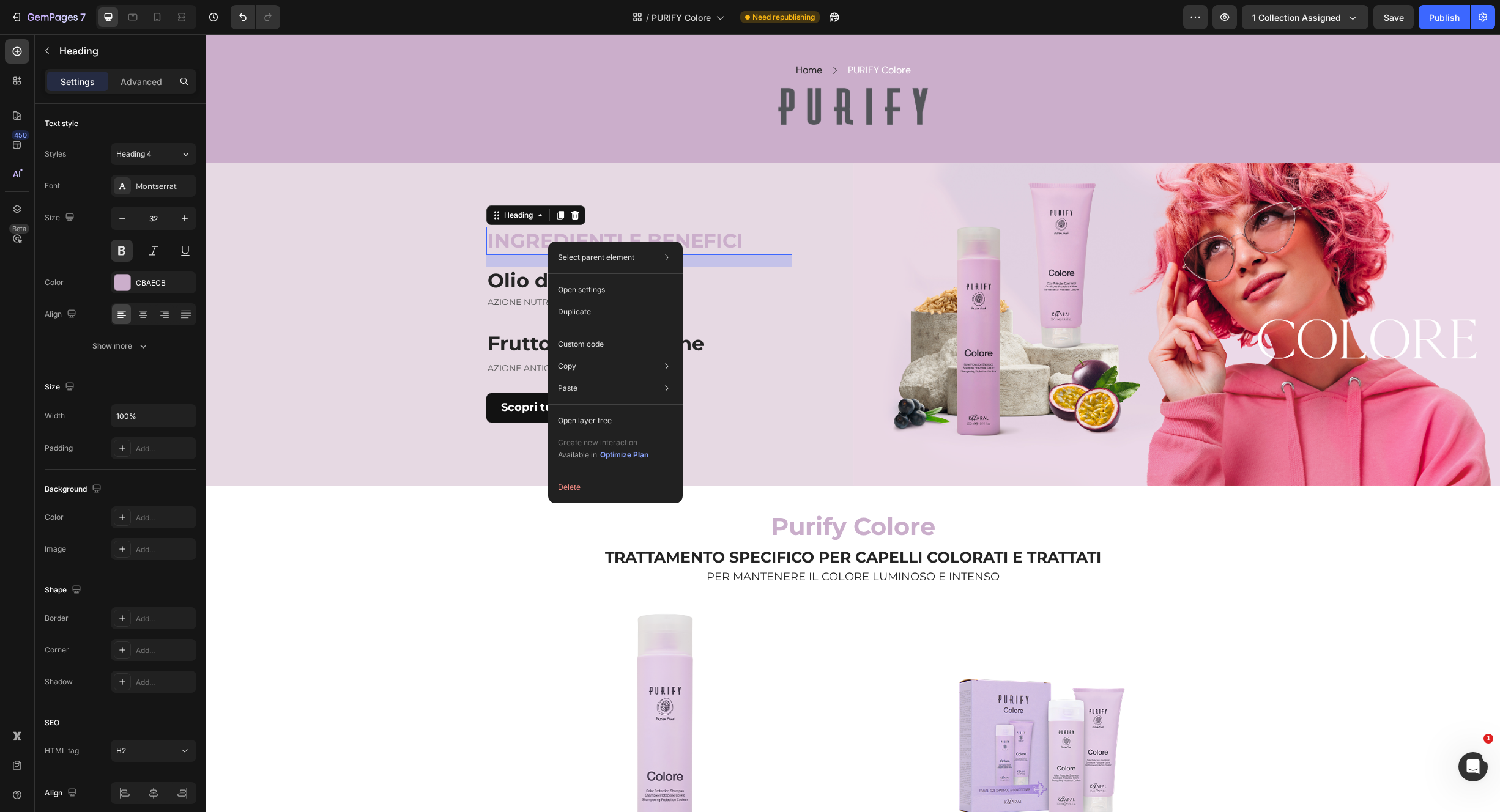
drag, startPoint x: 552, startPoint y: 242, endPoint x: 553, endPoint y: 236, distance: 6.1
click at [705, 372] on p "Copy element" at bounding box center [724, 371] width 49 height 11
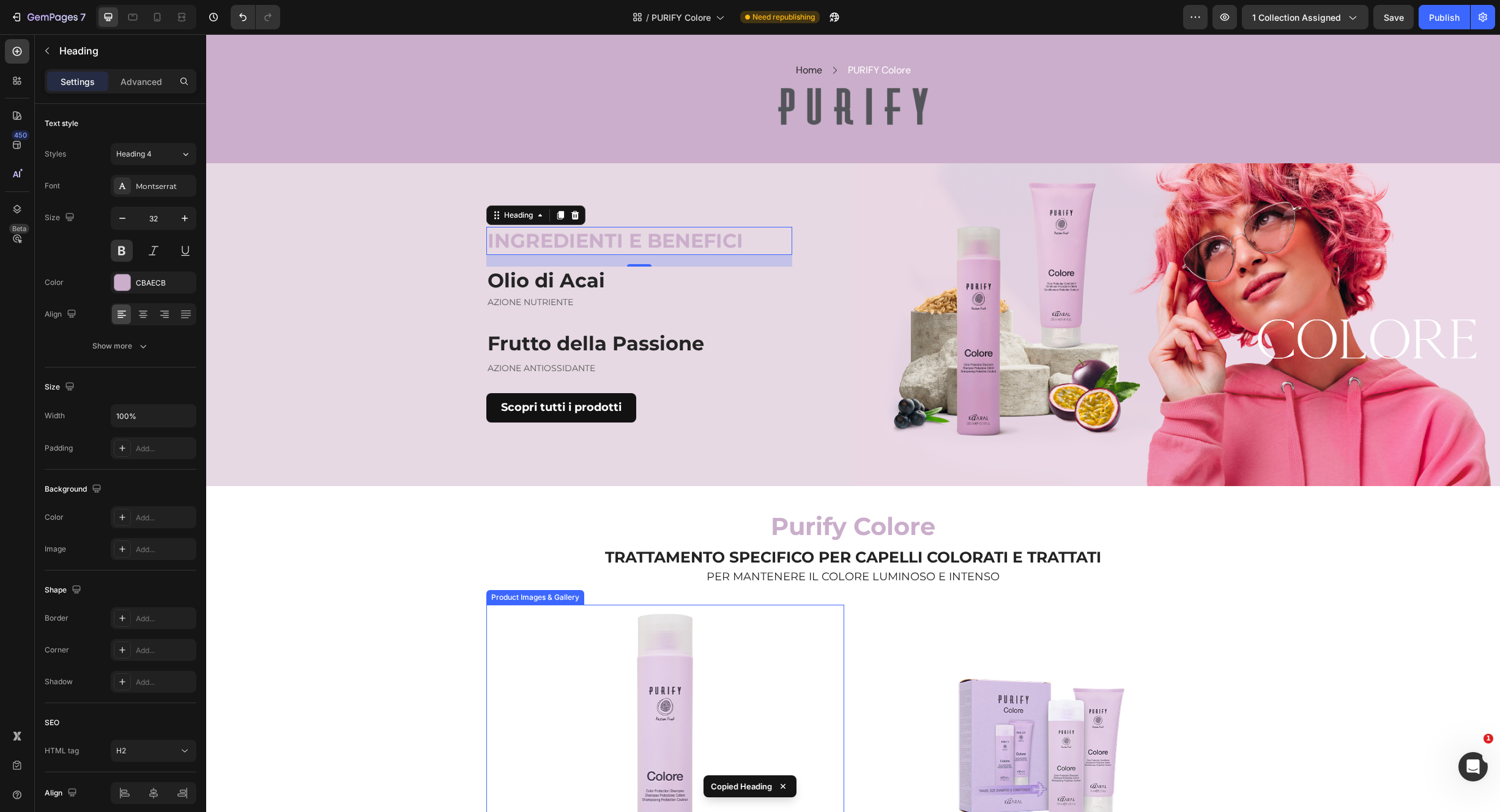
click at [499, 664] on div at bounding box center [665, 748] width 358 height 286
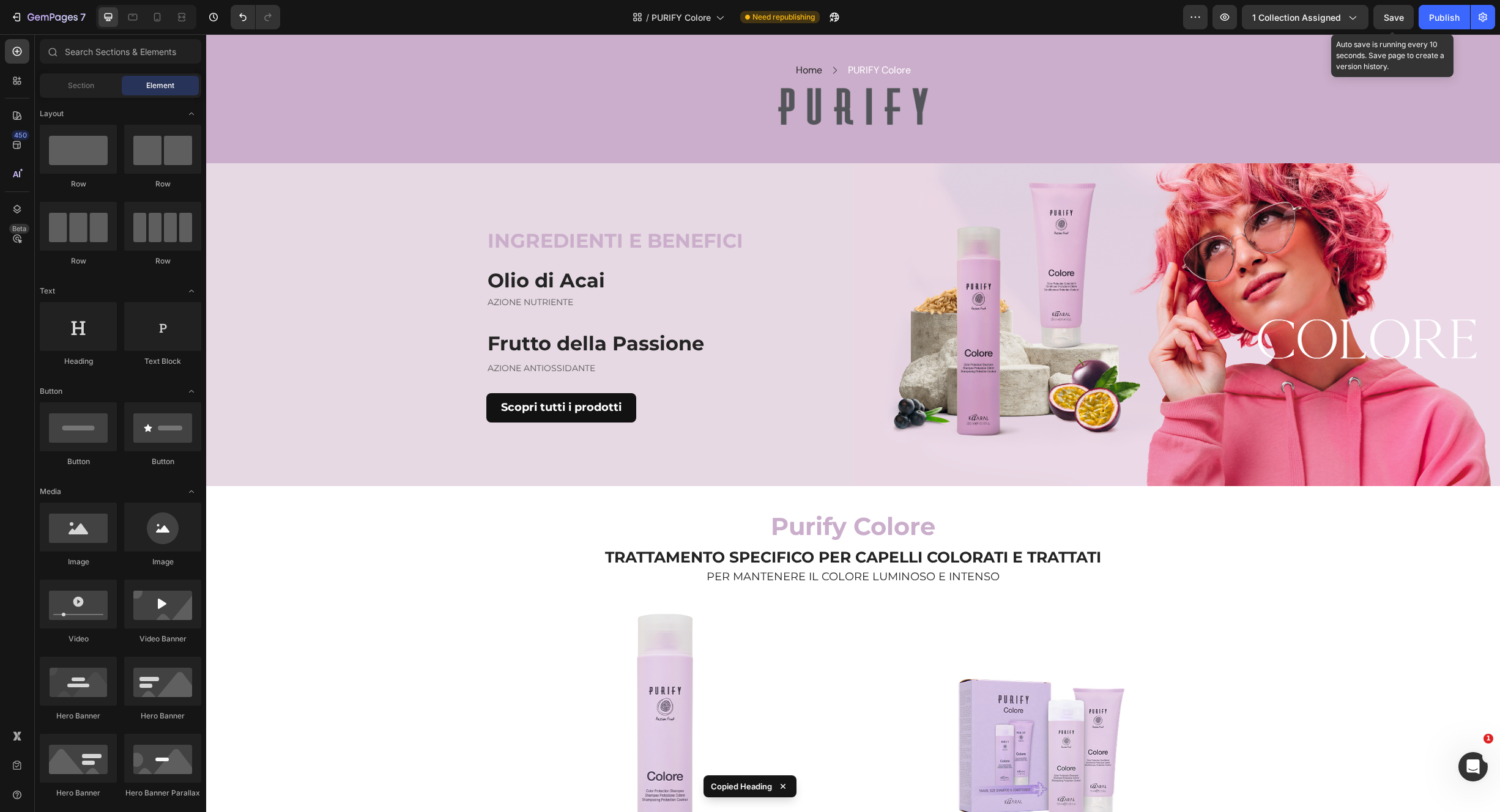
drag, startPoint x: 1395, startPoint y: 20, endPoint x: 1417, endPoint y: 19, distance: 22.0
click at [1395, 19] on span "Save" at bounding box center [1394, 17] width 20 height 10
click at [1436, 19] on div "Publish" at bounding box center [1444, 17] width 30 height 13
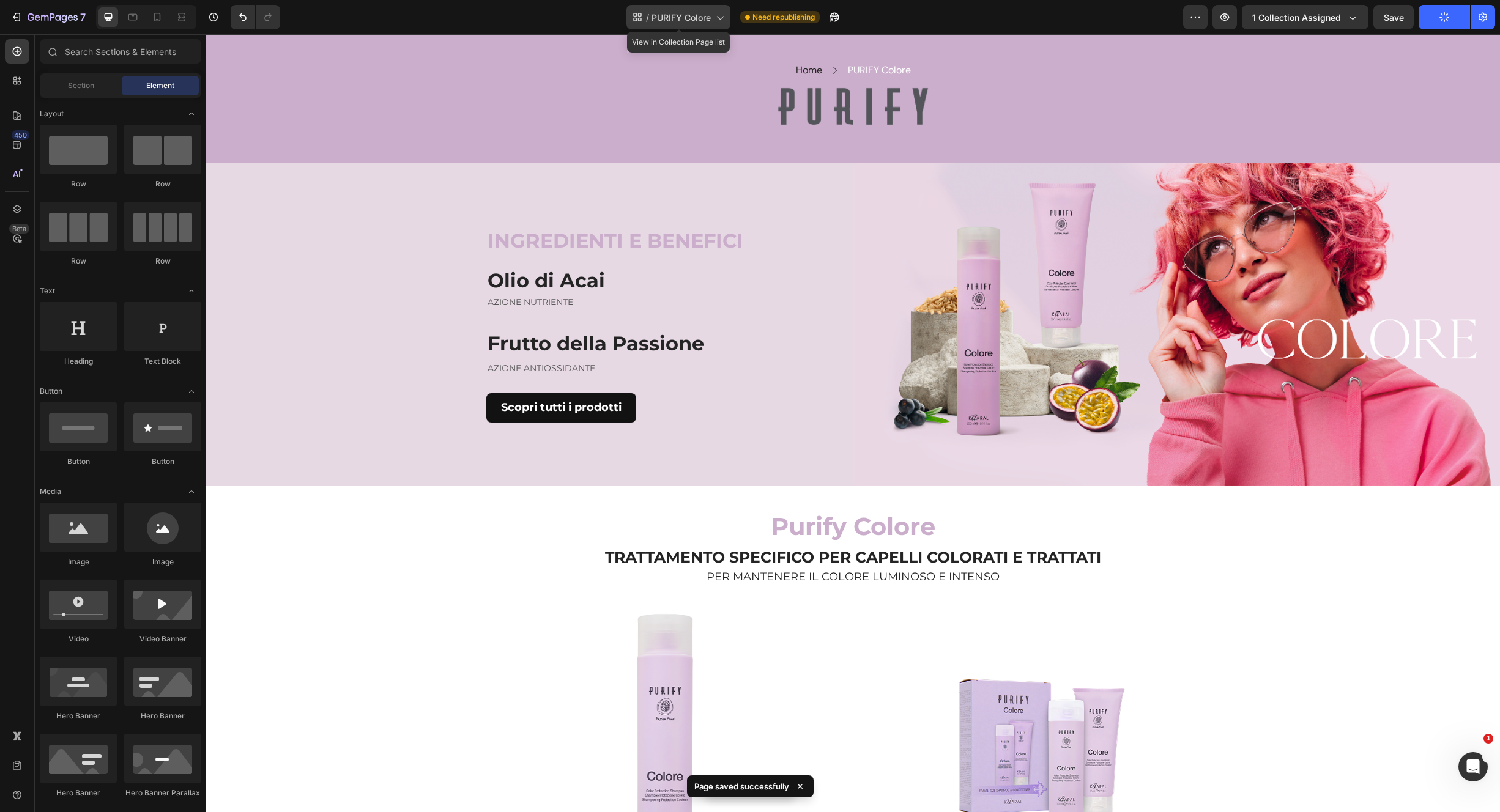
click at [689, 23] on span "PURIFY Colore" at bounding box center [681, 17] width 59 height 13
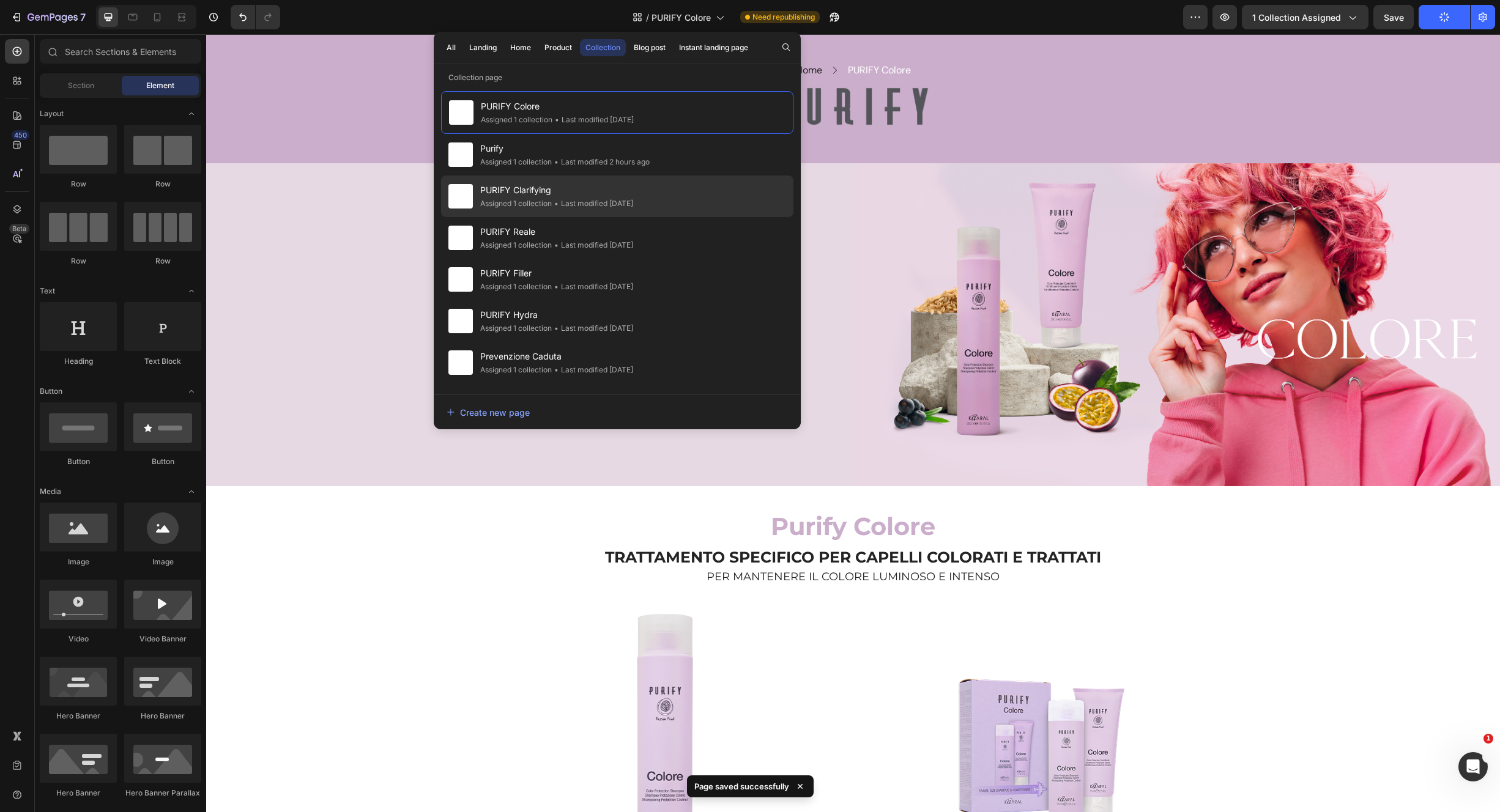
click at [581, 196] on span "PURIFY Clarifying" at bounding box center [557, 190] width 153 height 15
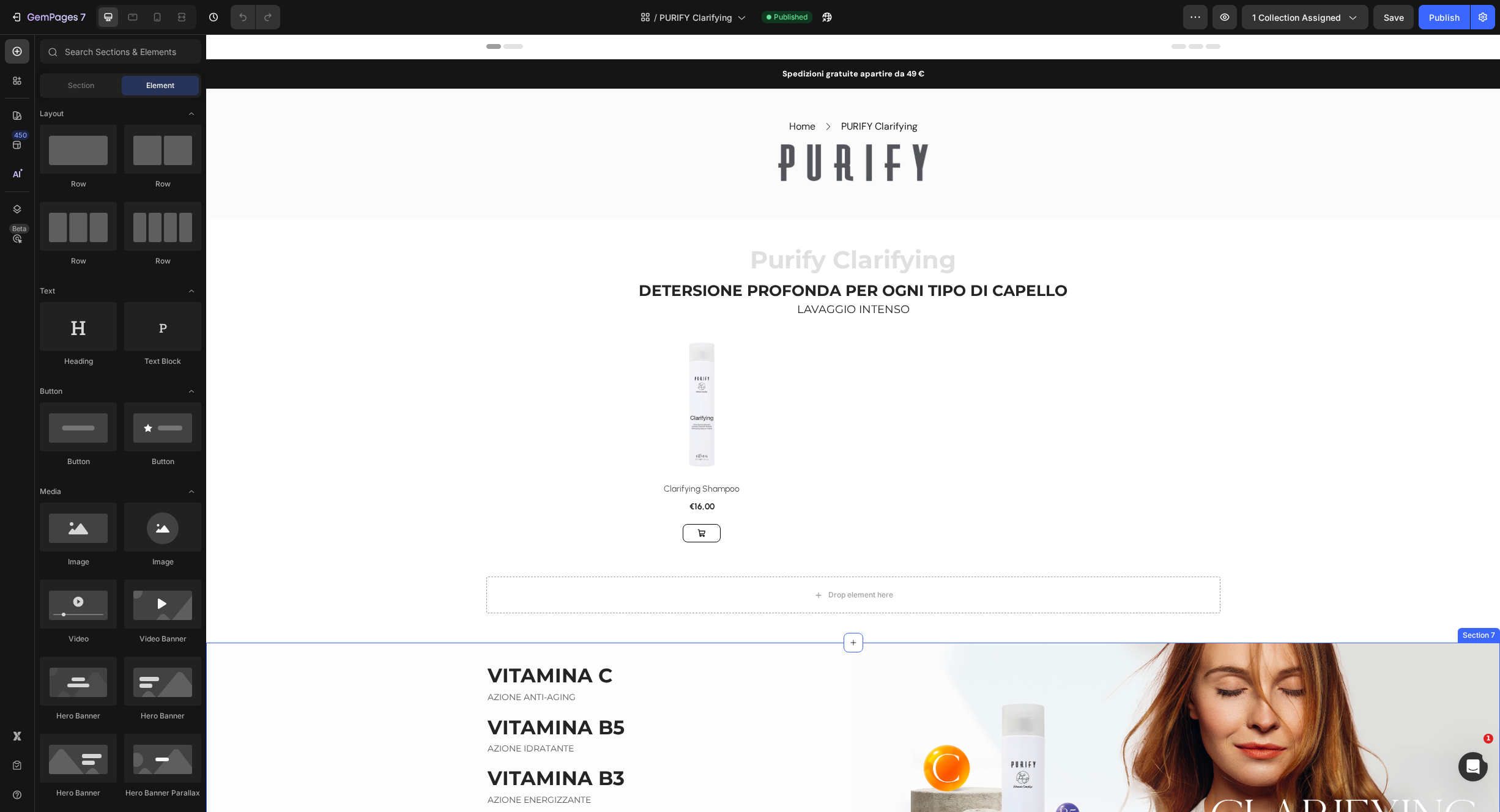
click at [392, 657] on div "VITAMINA C Heading AZIONE ANTI-AGING Text block VITAMINA B5 Heading AZIONE IDRA…" at bounding box center [530, 805] width 648 height 324
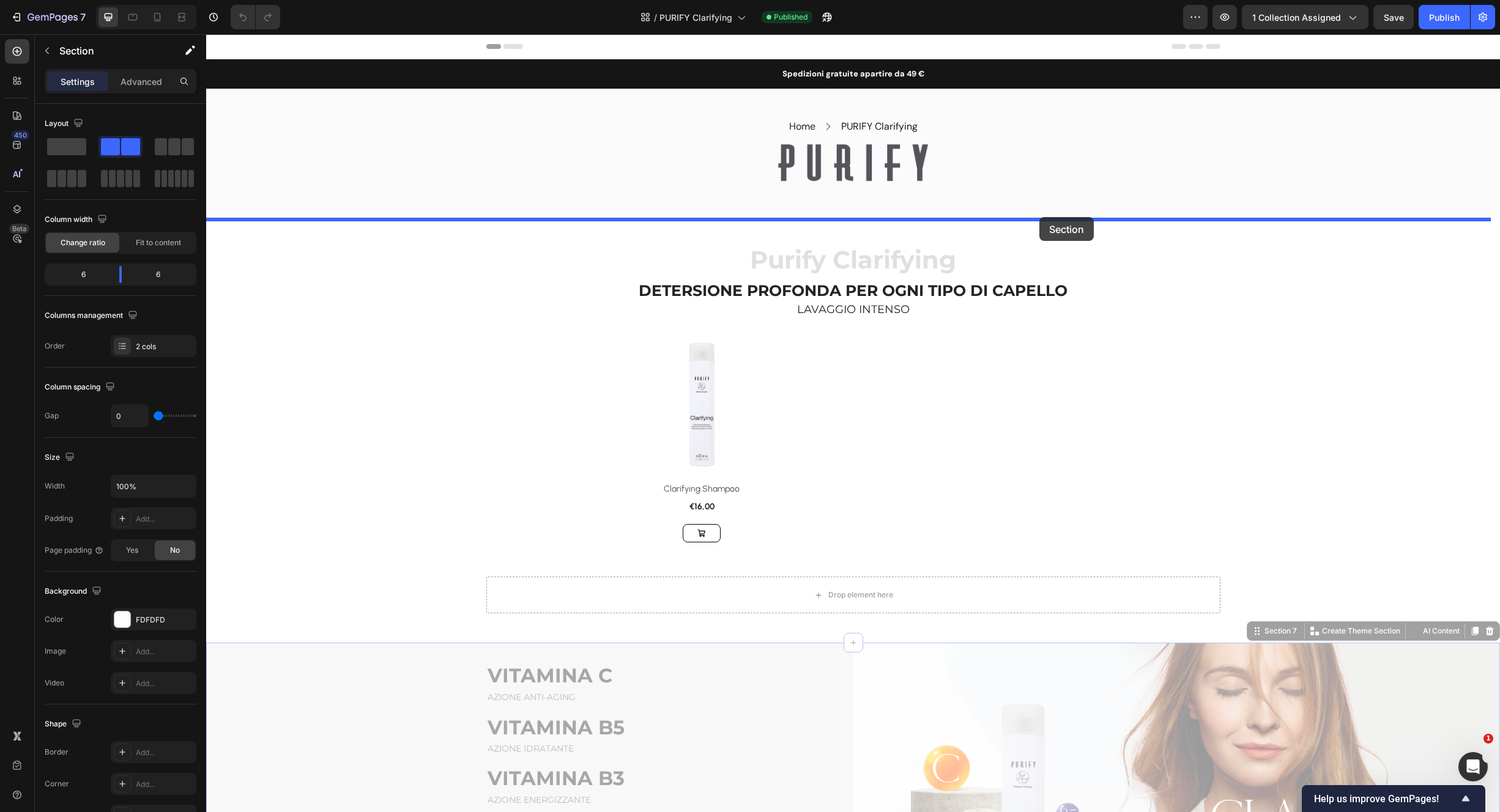
drag, startPoint x: 1279, startPoint y: 627, endPoint x: 1039, endPoint y: 215, distance: 476.8
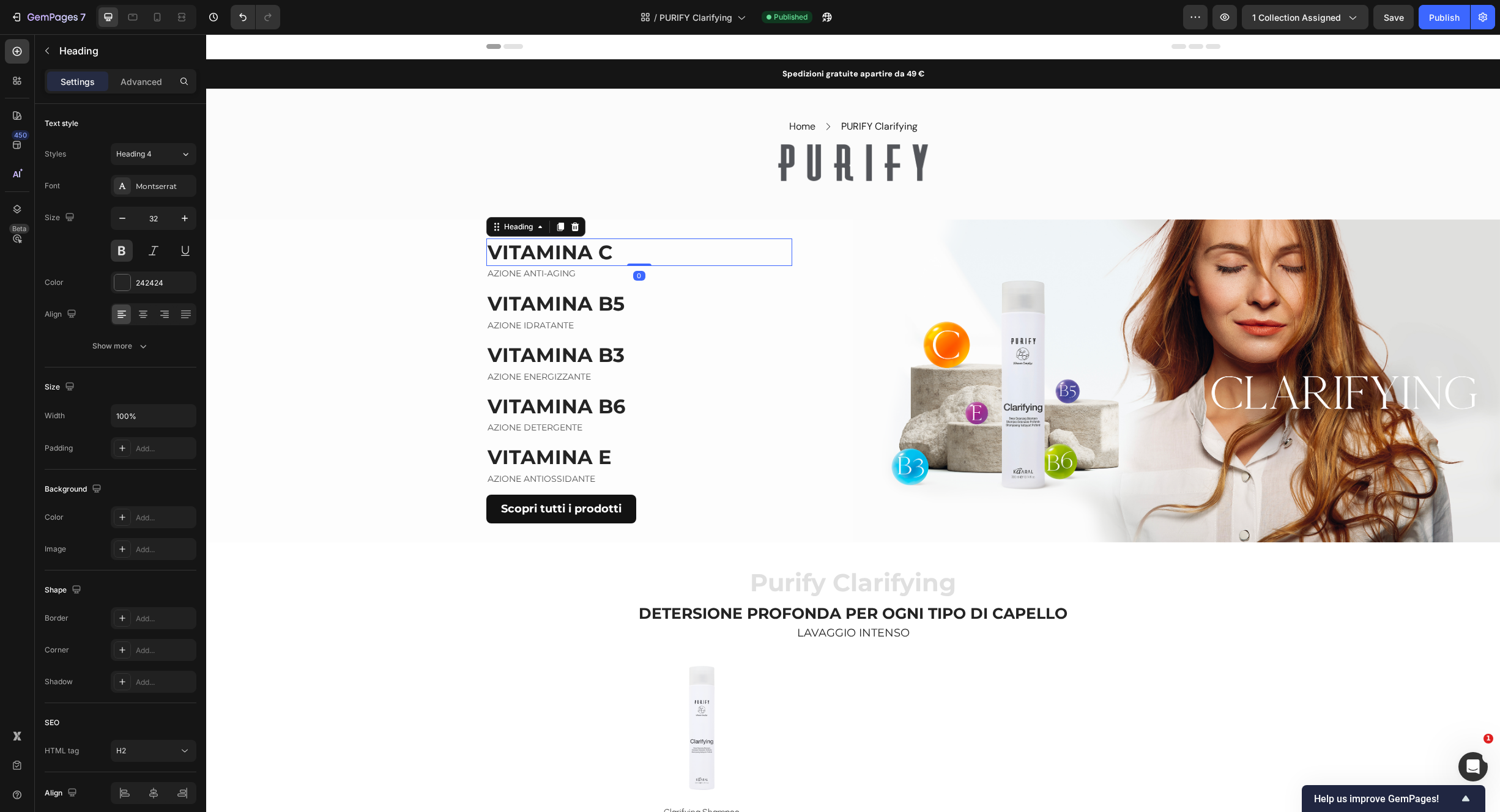
click at [629, 240] on h2 "VITAMINA C" at bounding box center [639, 252] width 306 height 28
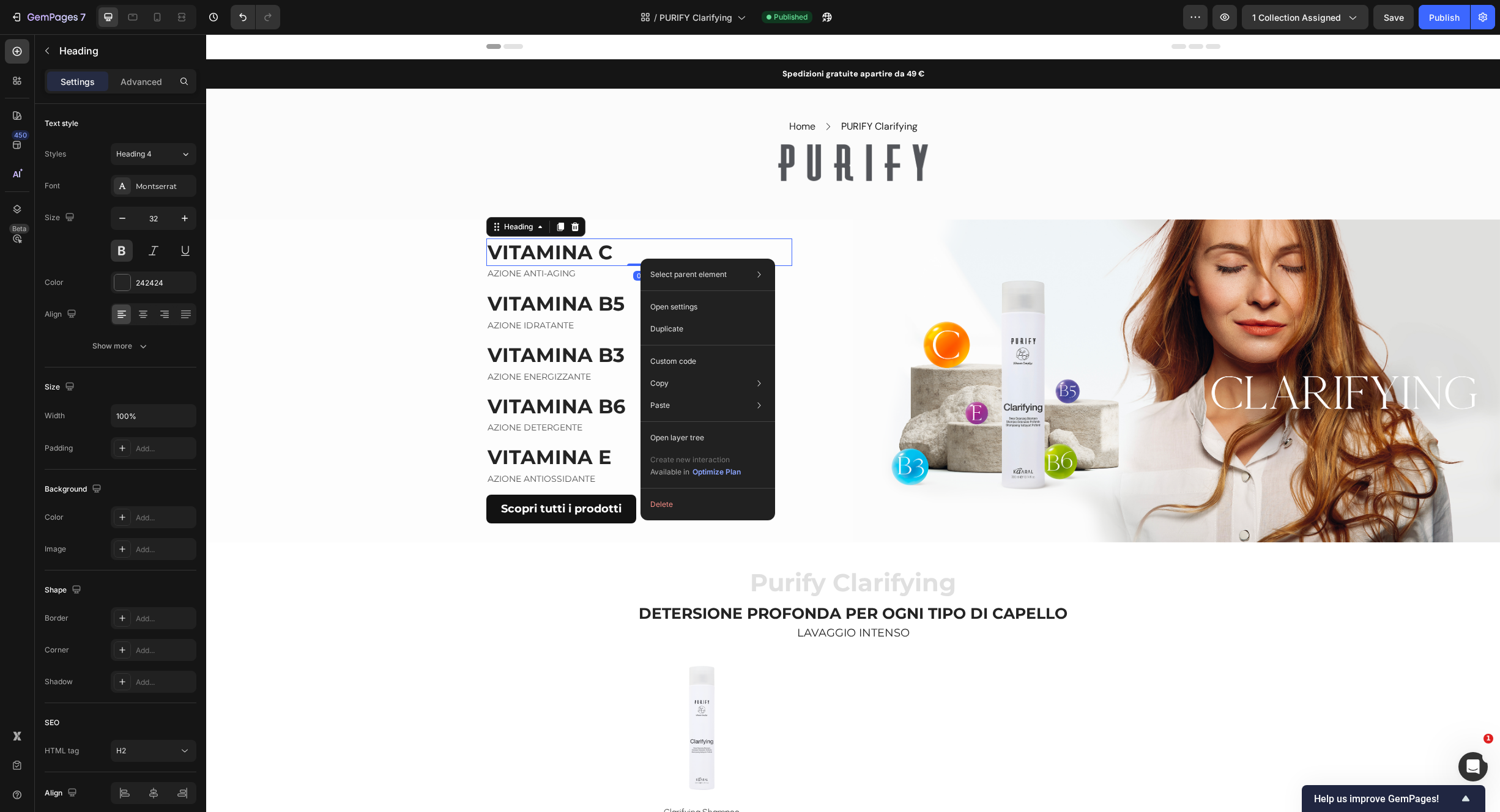
drag, startPoint x: 640, startPoint y: 254, endPoint x: 639, endPoint y: 245, distance: 9.1
click at [793, 410] on p "Paste element" at bounding box center [817, 410] width 50 height 11
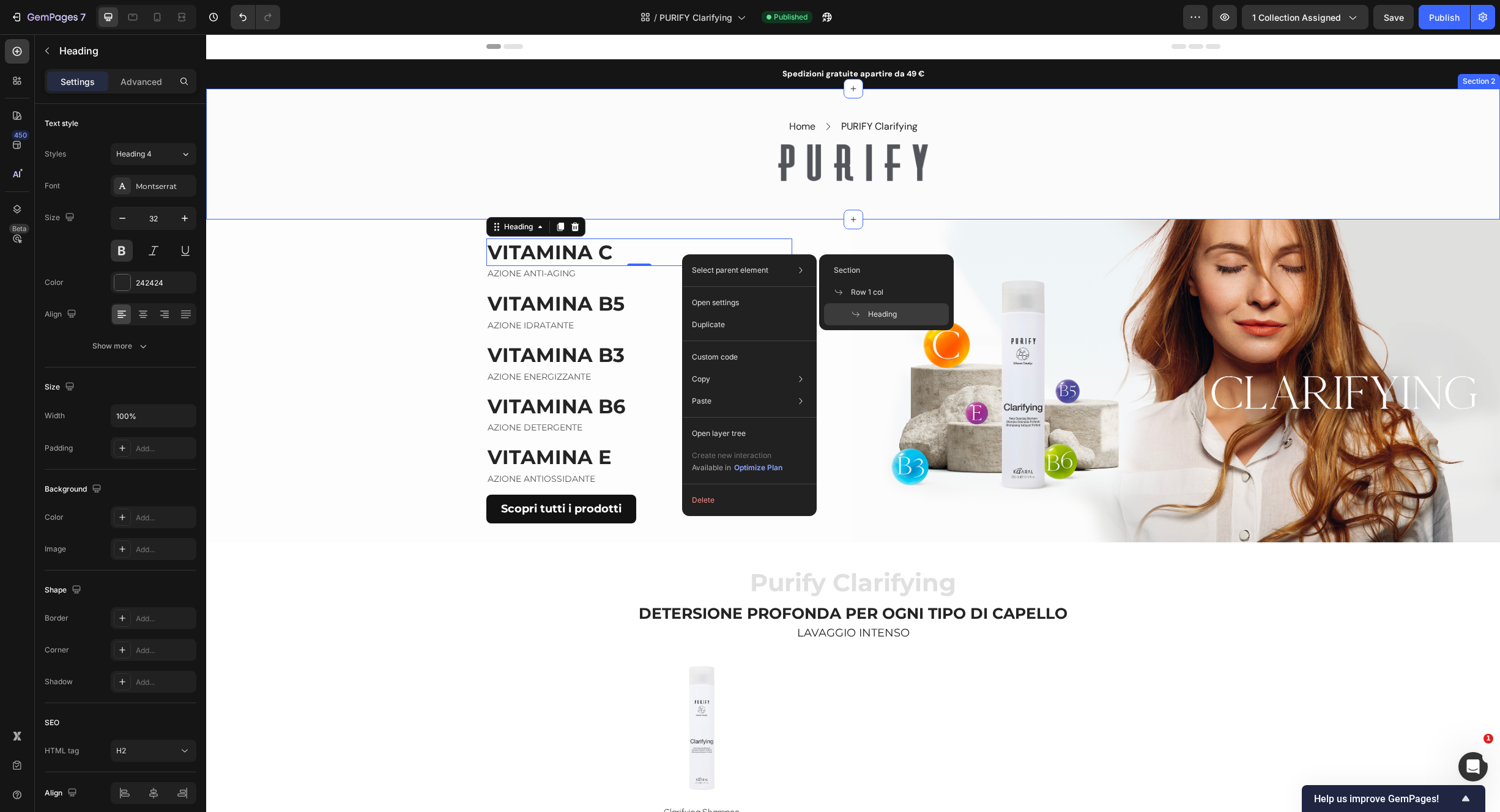
click at [645, 205] on div "Home Text block Icon PURIFY Clarifying Text block Row Row Image Row Section 2" at bounding box center [853, 154] width 1294 height 131
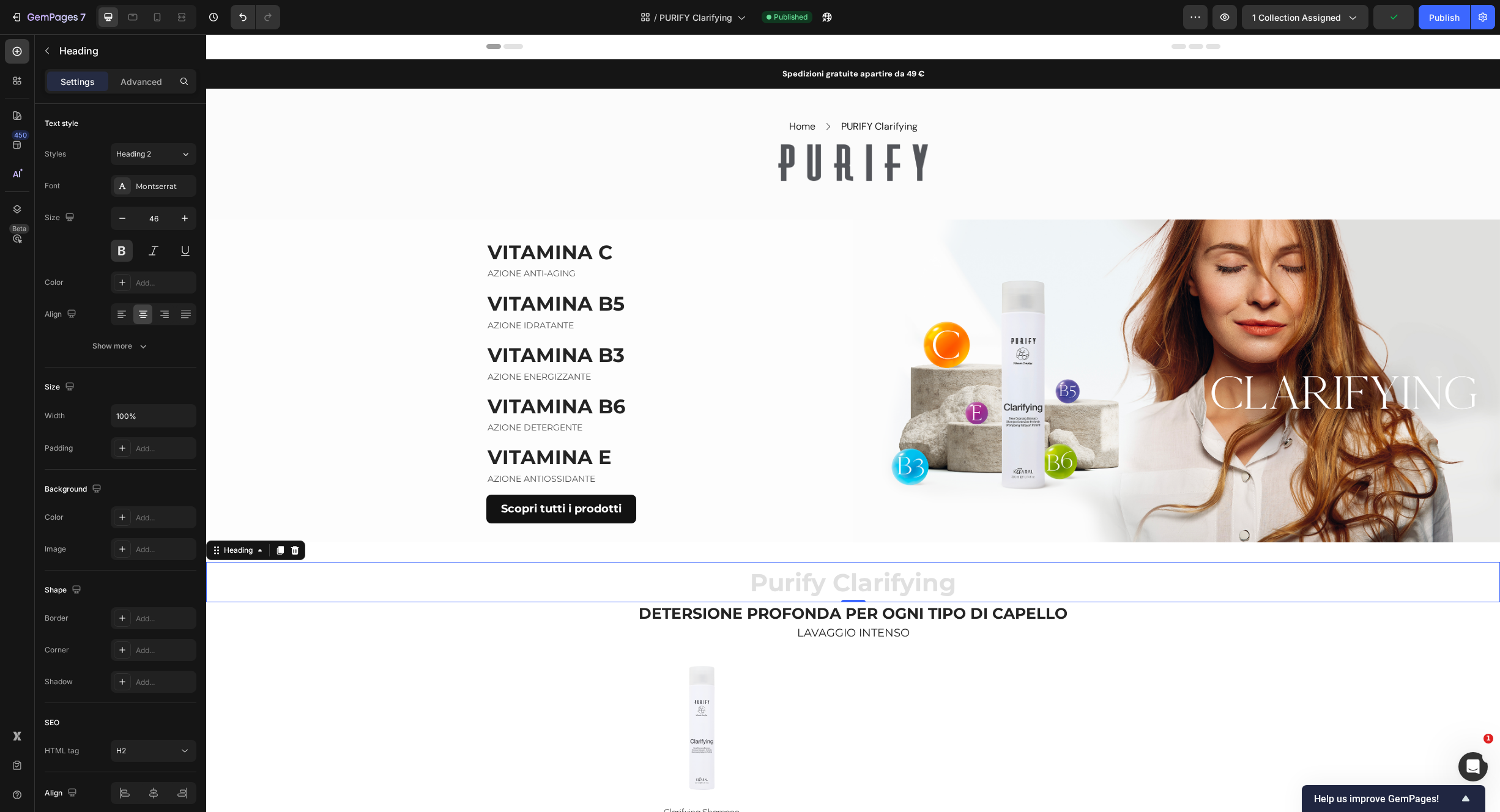
click at [479, 595] on h2 "Purify Clarifying" at bounding box center [853, 582] width 1294 height 40
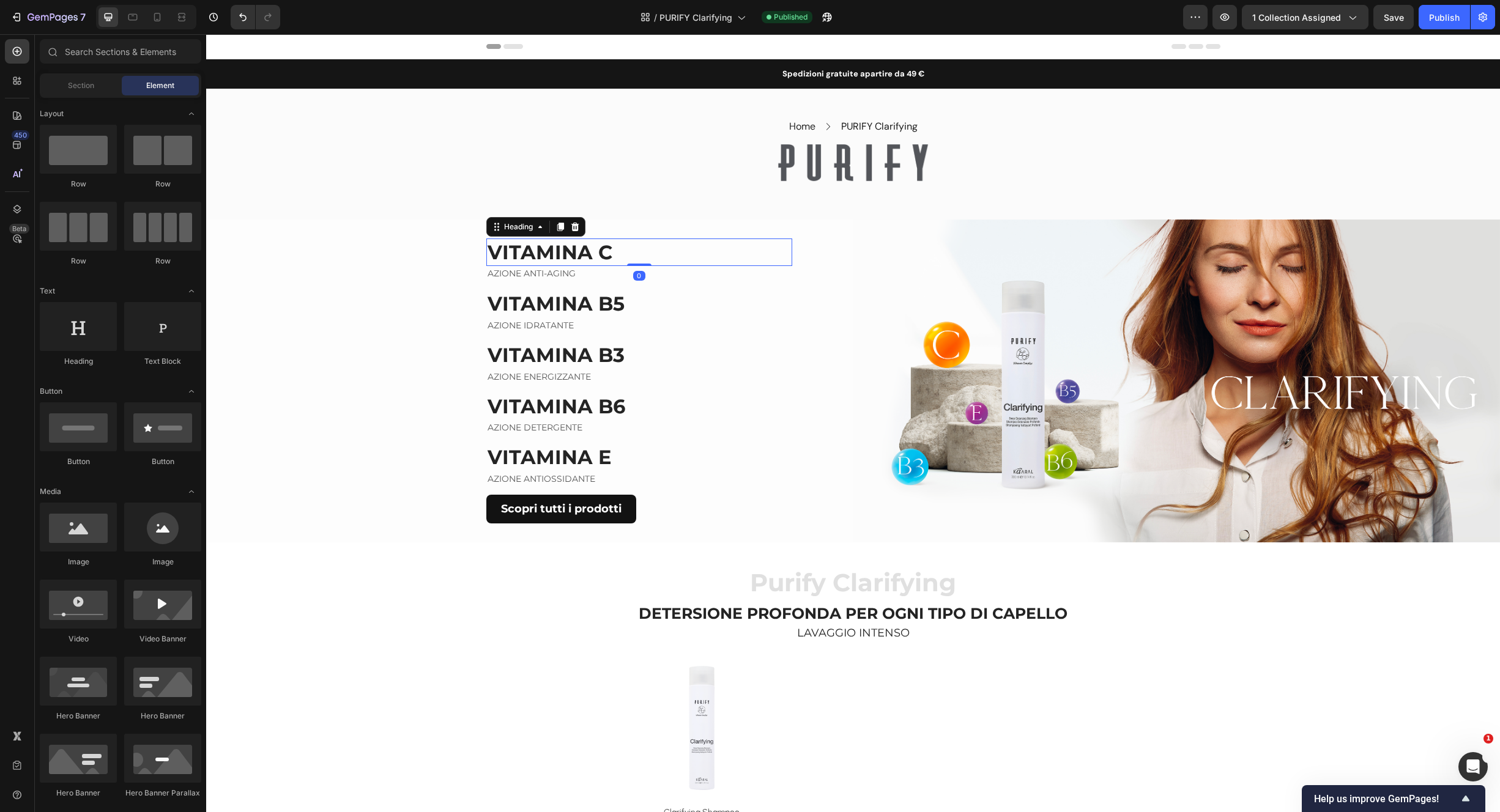
click at [674, 241] on h2 "VITAMINA C" at bounding box center [639, 252] width 306 height 28
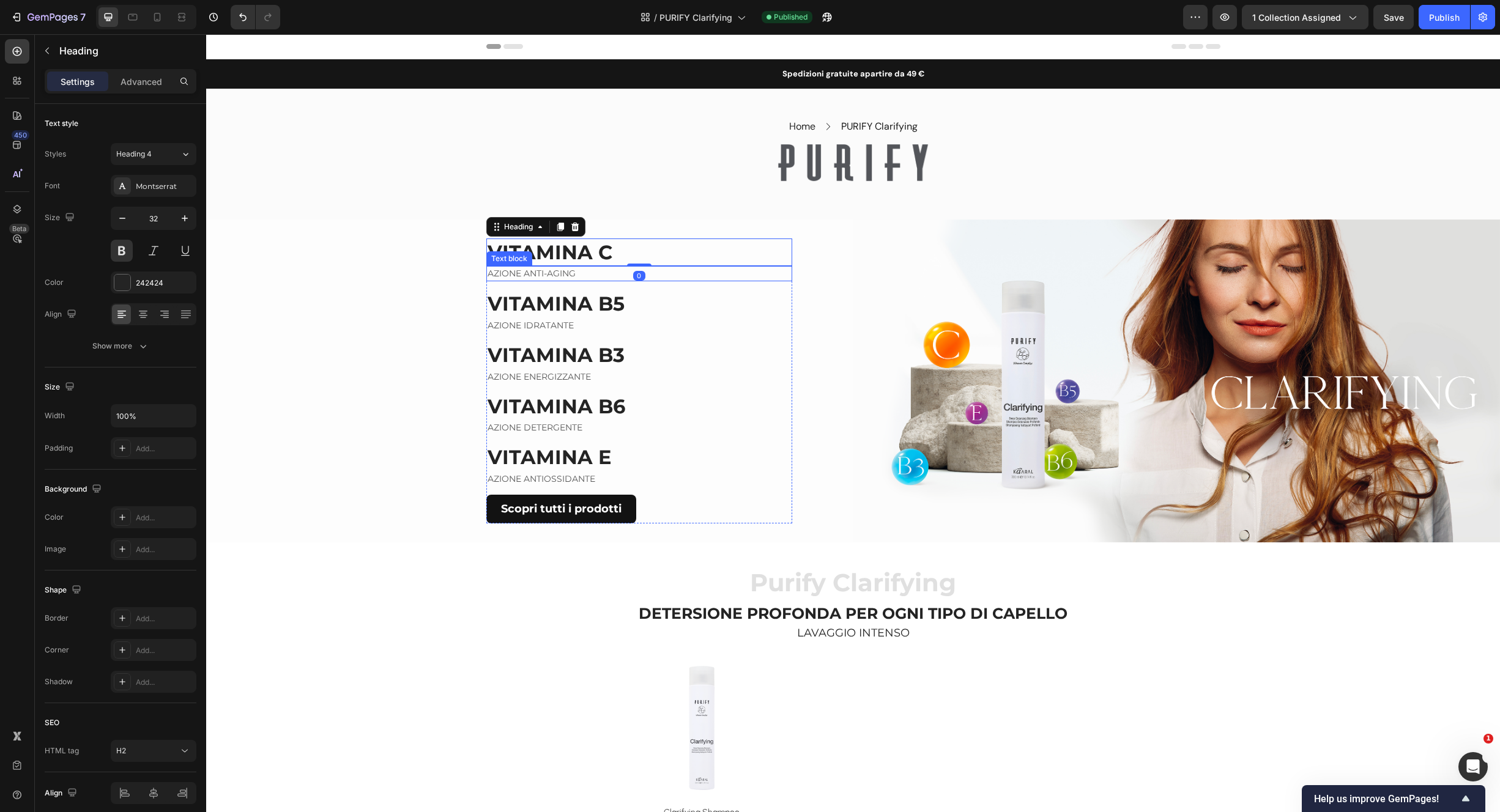
click at [758, 278] on p "AZIONE ANTI-AGING" at bounding box center [639, 273] width 304 height 13
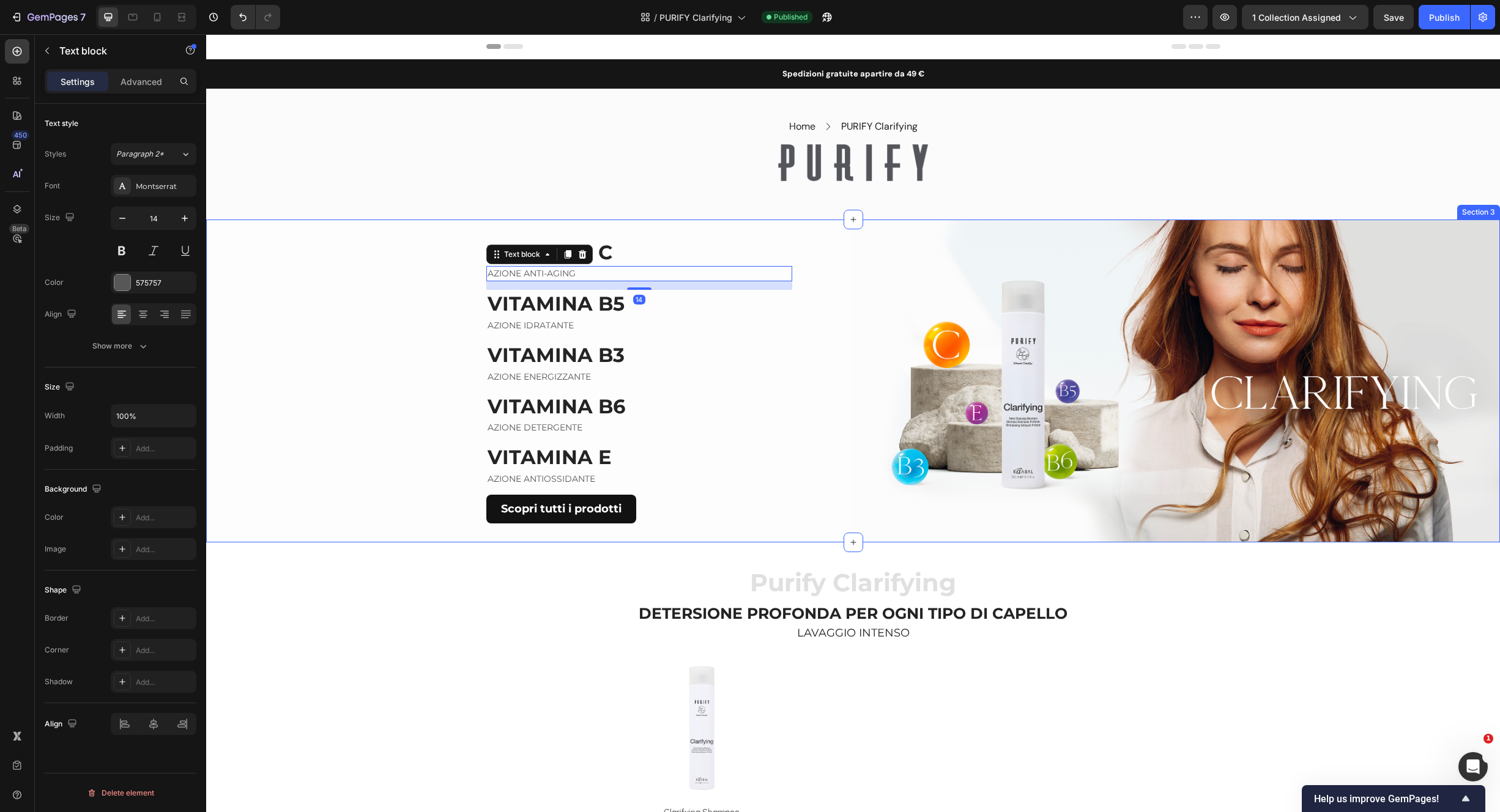
click at [798, 292] on div "VITAMINA C Heading AZIONE ANTI-AGING Text block 14 VITAMINA B5 Heading AZIONE I…" at bounding box center [530, 381] width 648 height 324
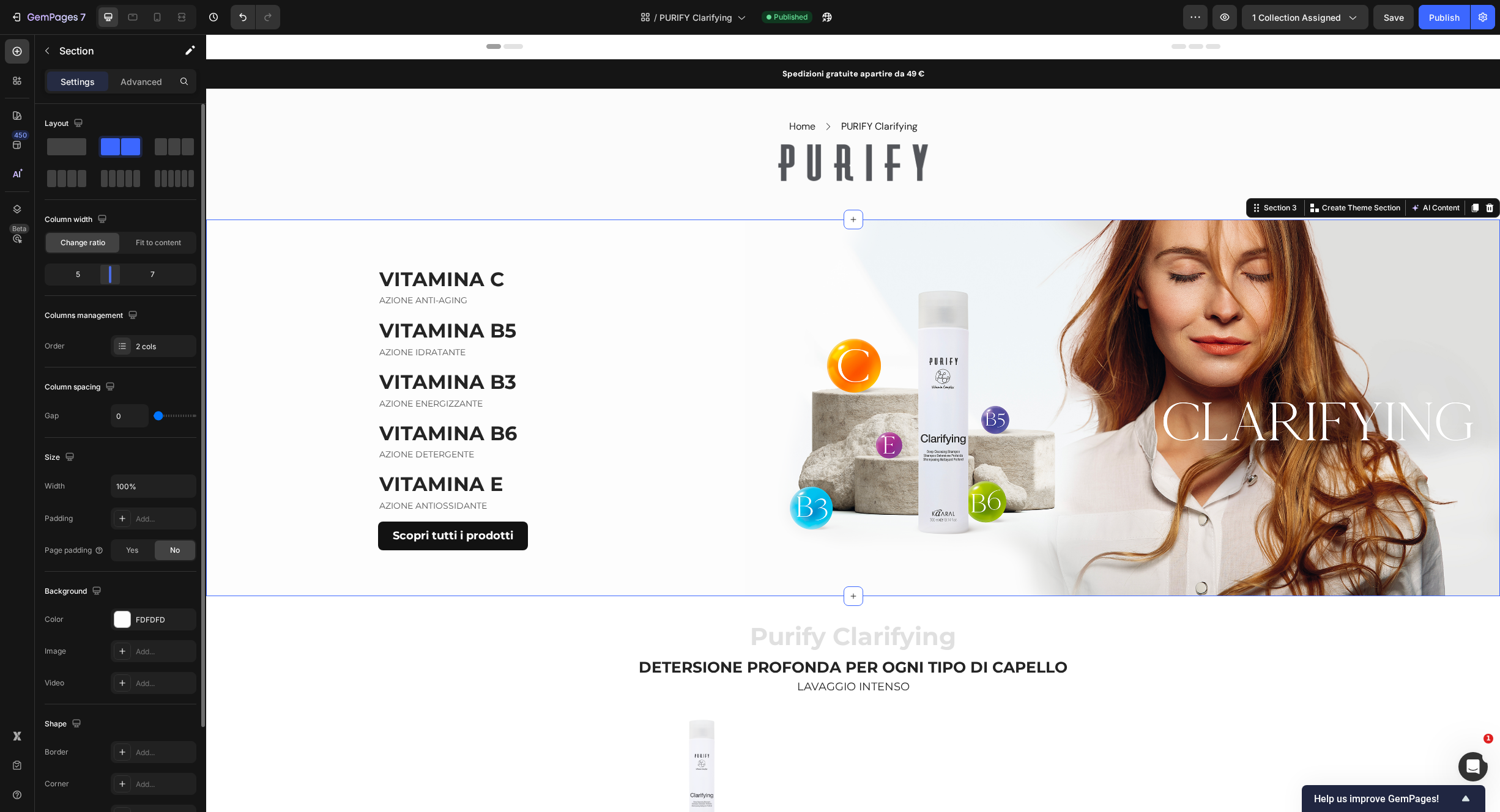
click at [111, 0] on body "7 Version history / PURIFY Clarifying Published Preview 1 collection assigned S…" at bounding box center [750, 0] width 1500 height 0
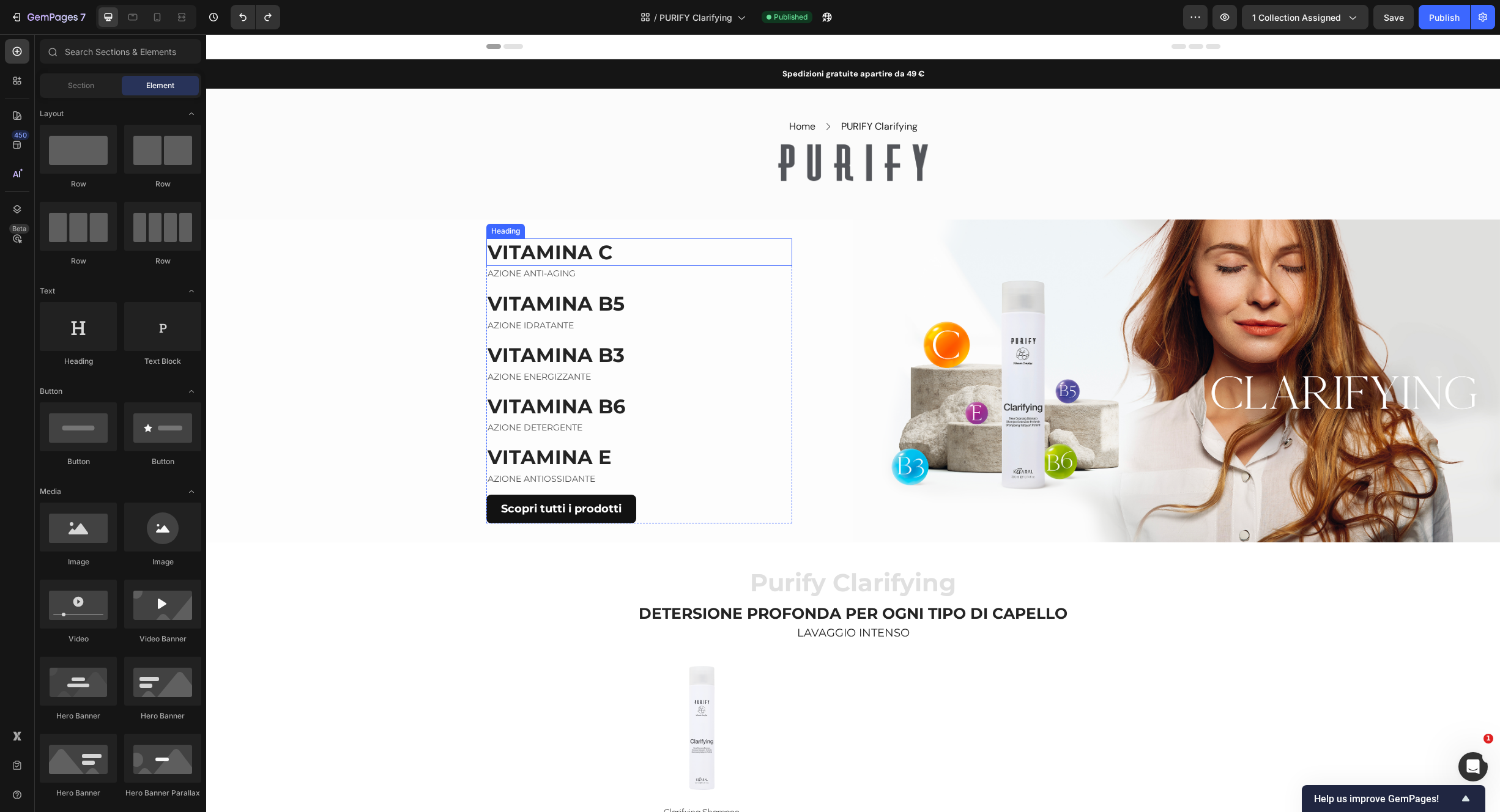
click at [672, 242] on h2 "VITAMINA C" at bounding box center [639, 252] width 306 height 28
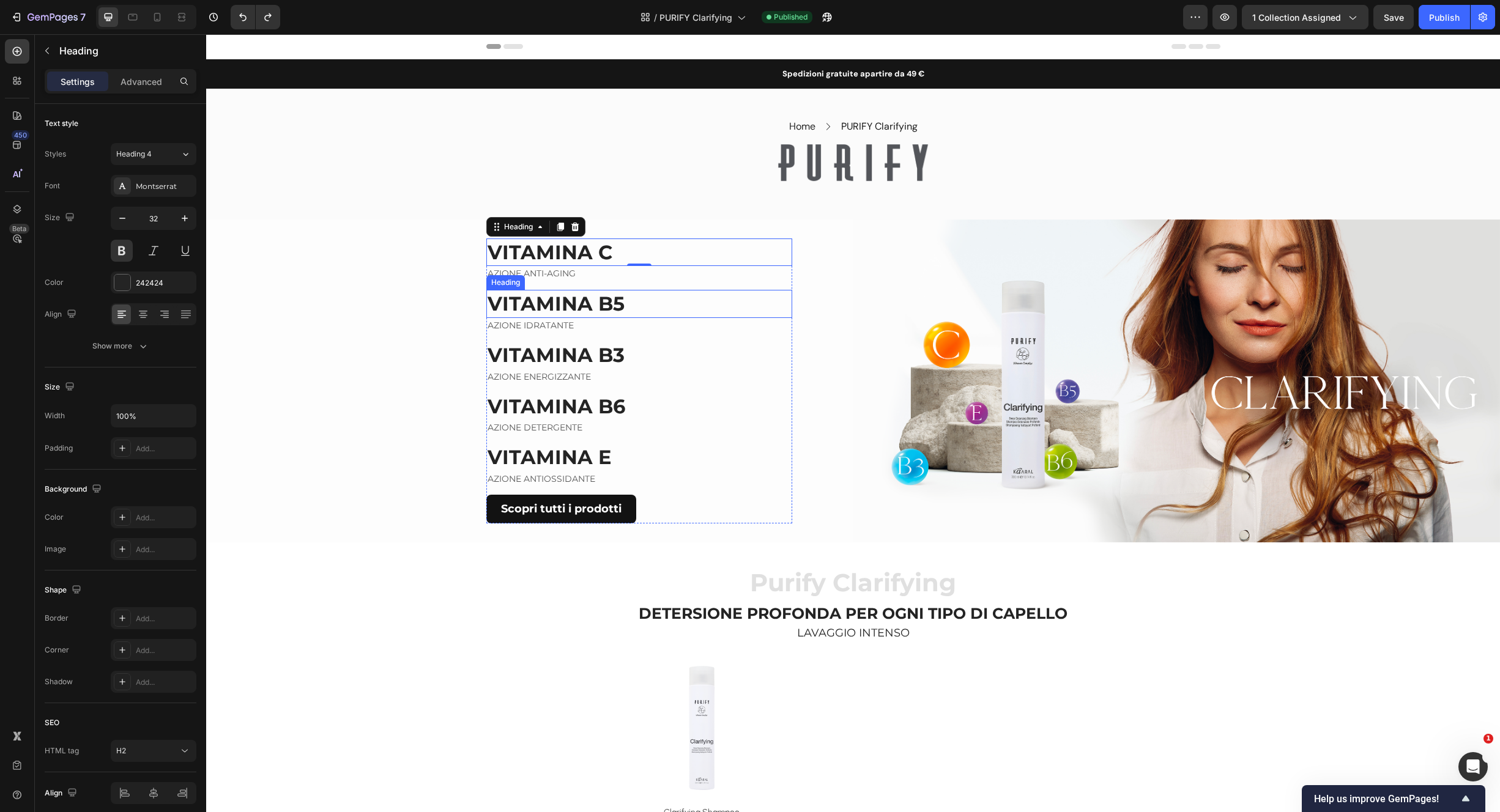
click at [714, 297] on h2 "VITAMINA B5" at bounding box center [639, 304] width 306 height 28
click at [755, 271] on p "AZIONE ANTI-AGING" at bounding box center [639, 273] width 304 height 13
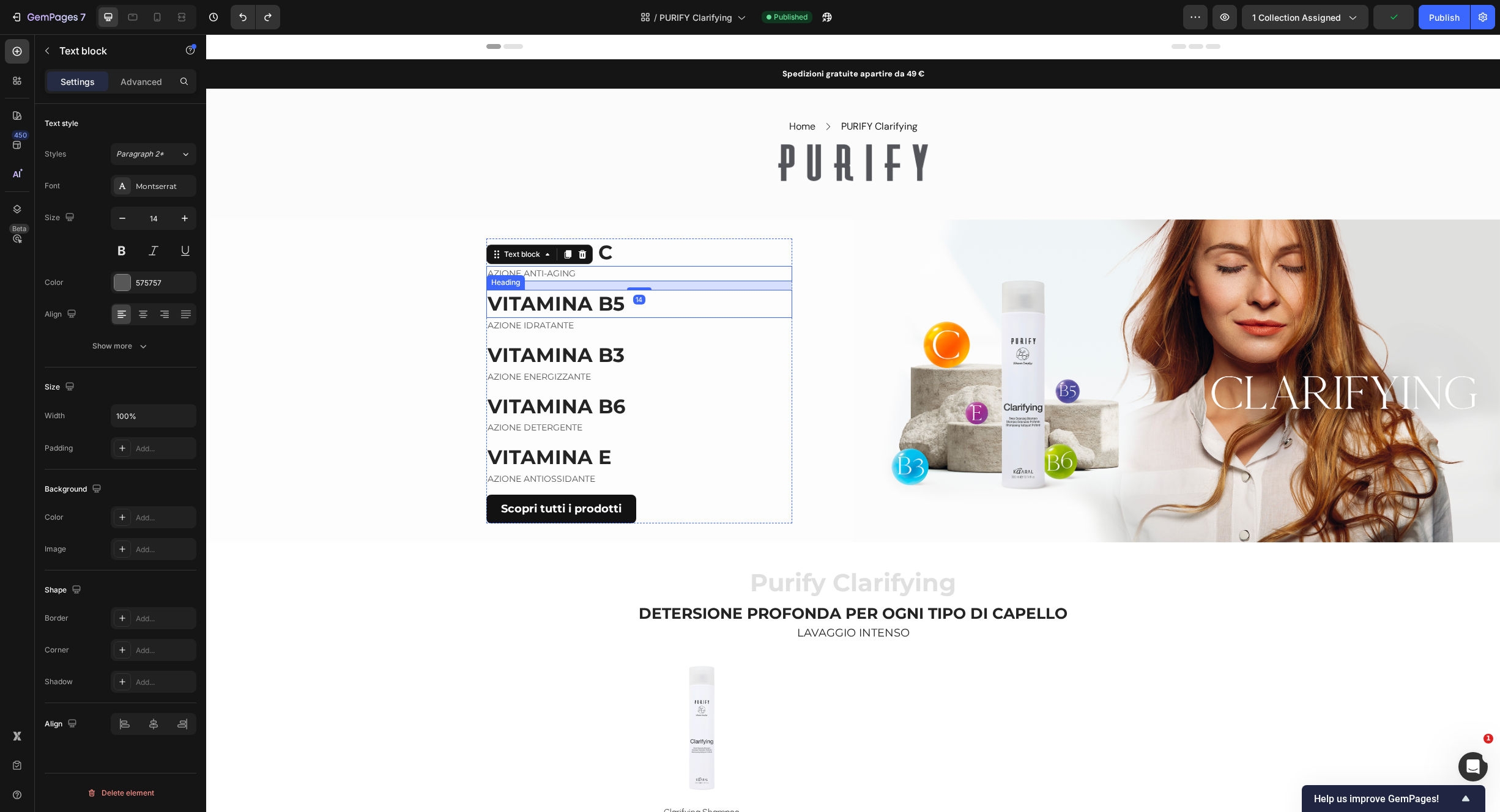
click at [784, 292] on h2 "VITAMINA B5" at bounding box center [639, 304] width 306 height 28
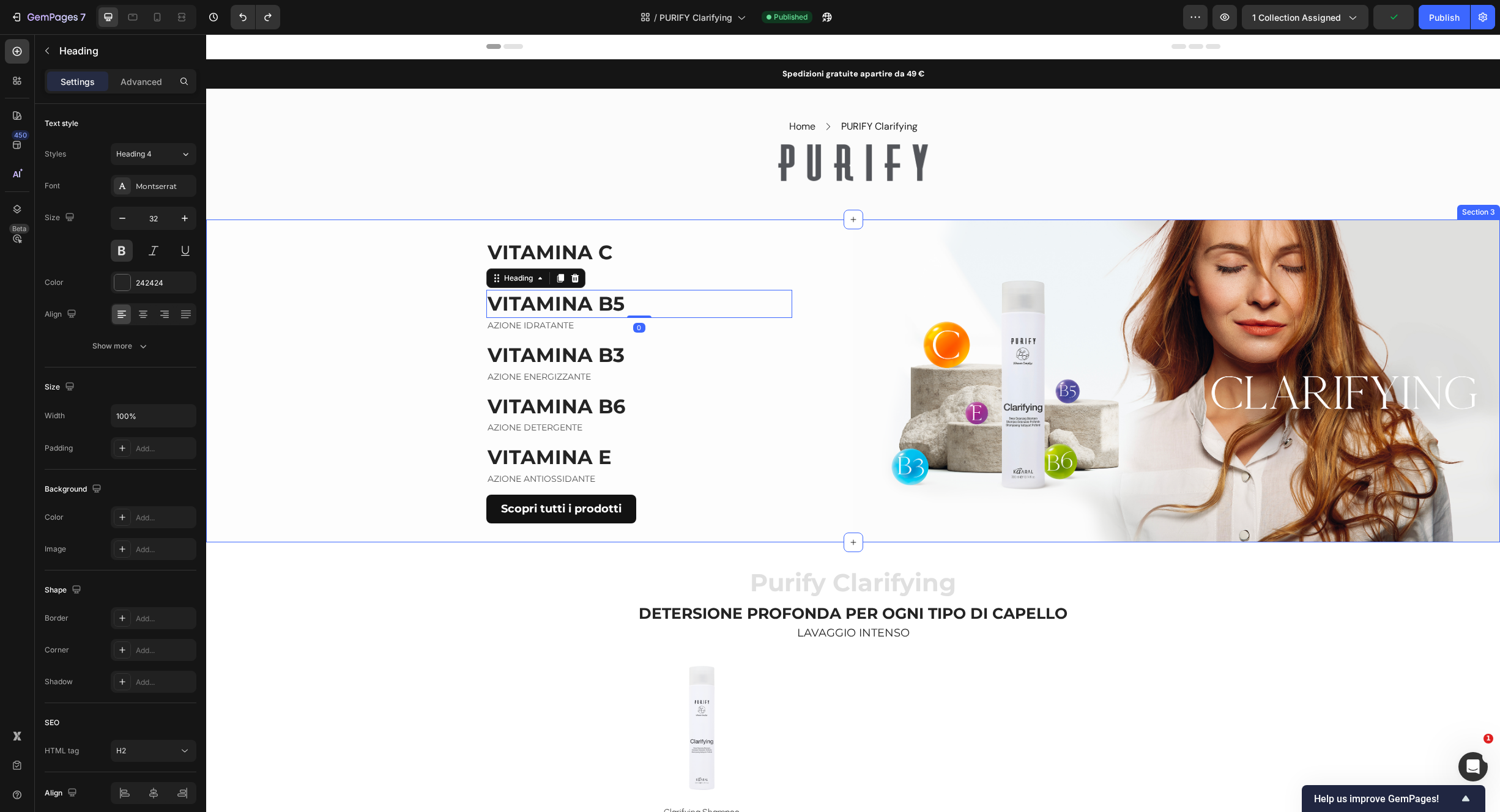
click at [786, 273] on div "AZIONE ANTI-AGING" at bounding box center [639, 274] width 306 height 16
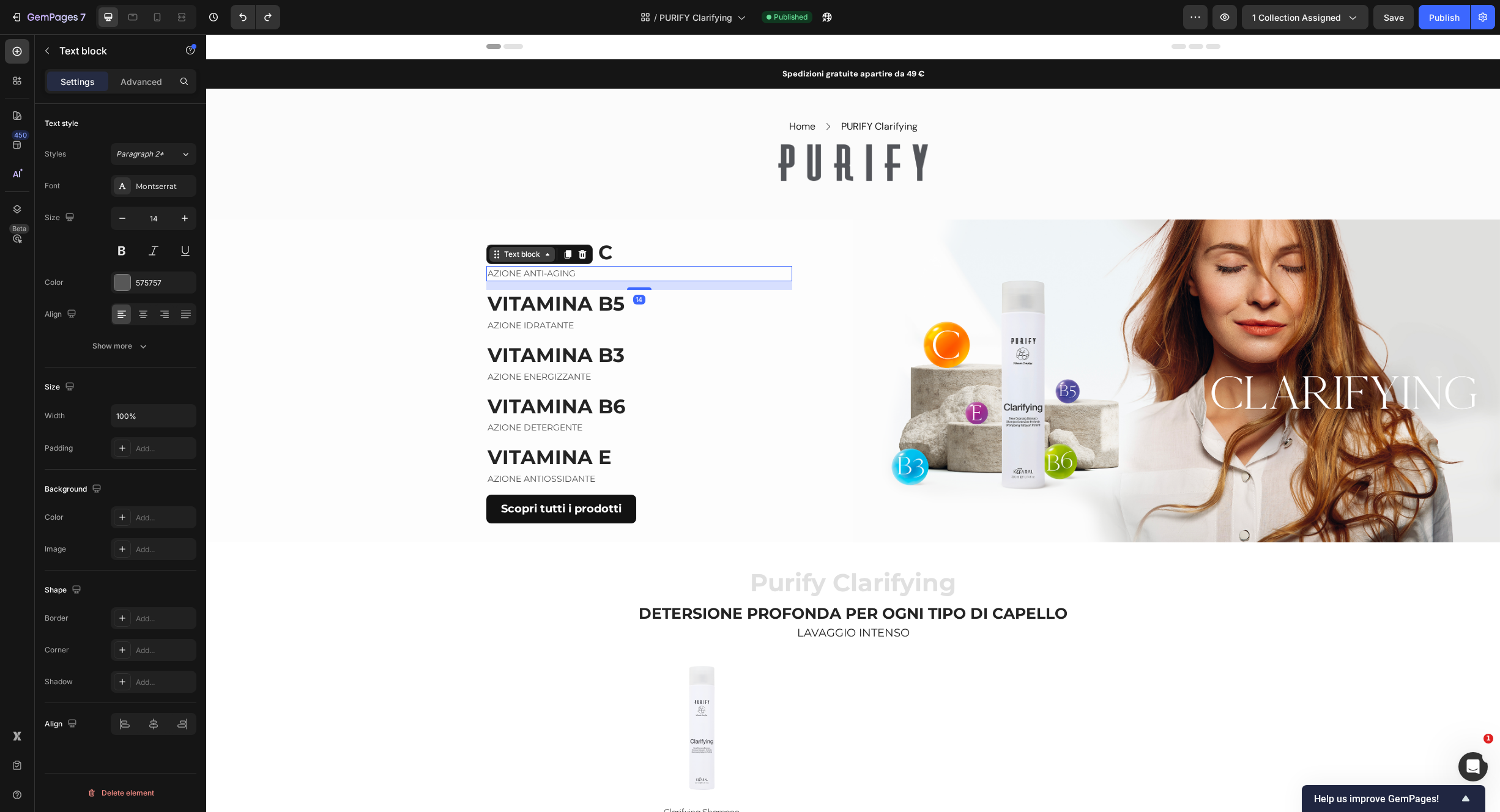
click at [526, 251] on div "Text block" at bounding box center [521, 254] width 41 height 11
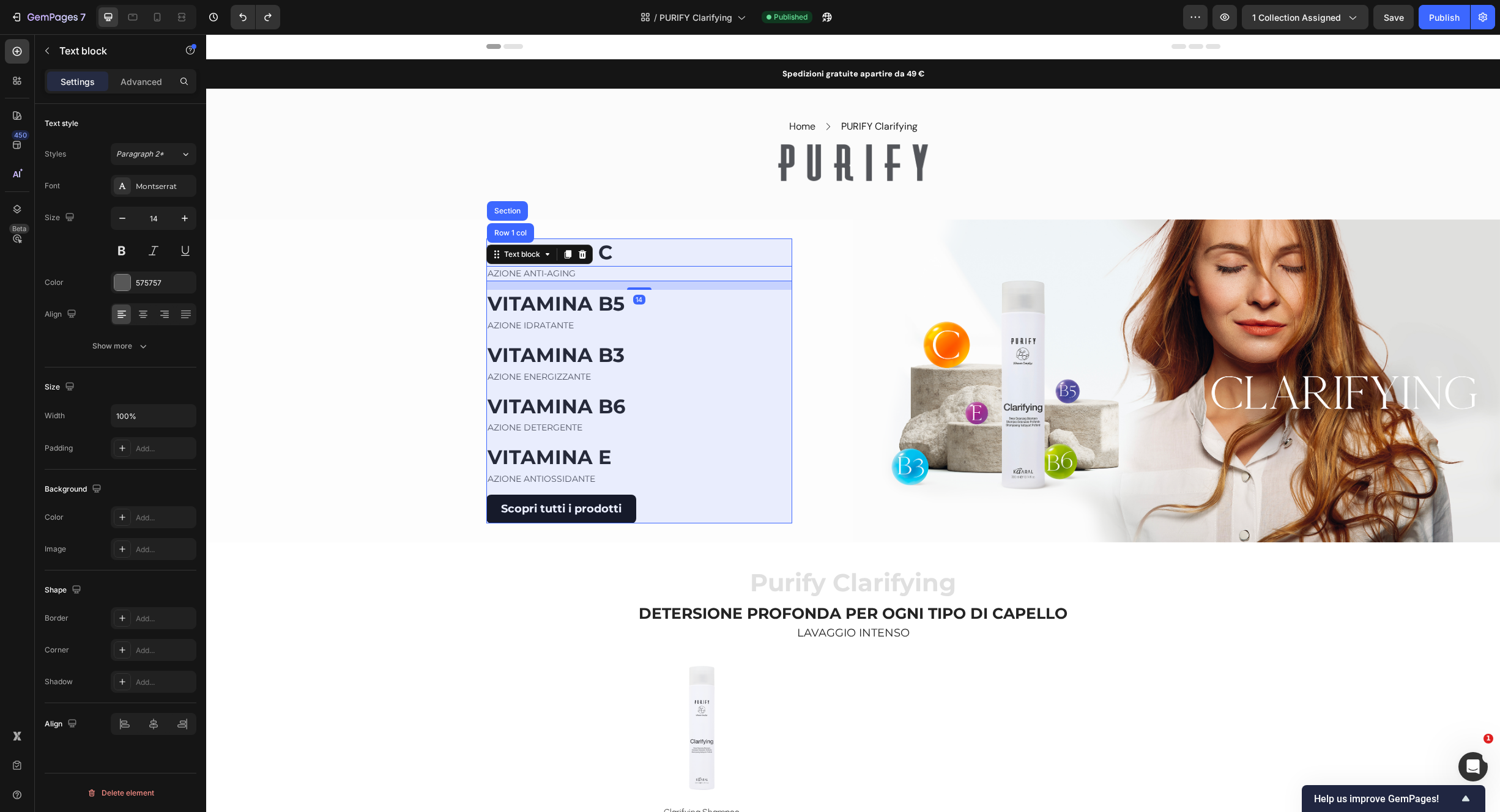
click at [514, 231] on div "Row 1 col" at bounding box center [510, 233] width 37 height 7
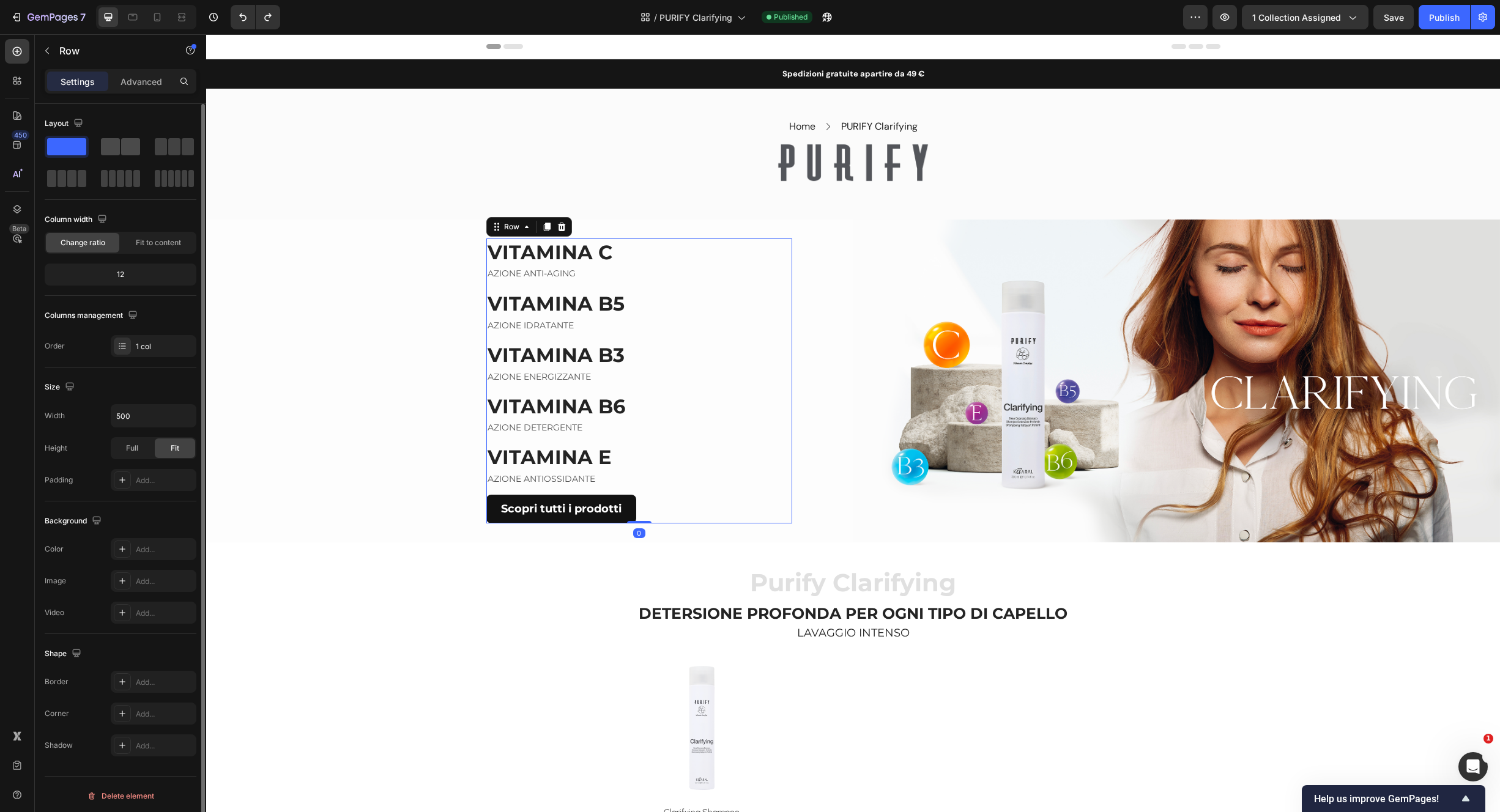
click at [117, 151] on span at bounding box center [111, 147] width 19 height 17
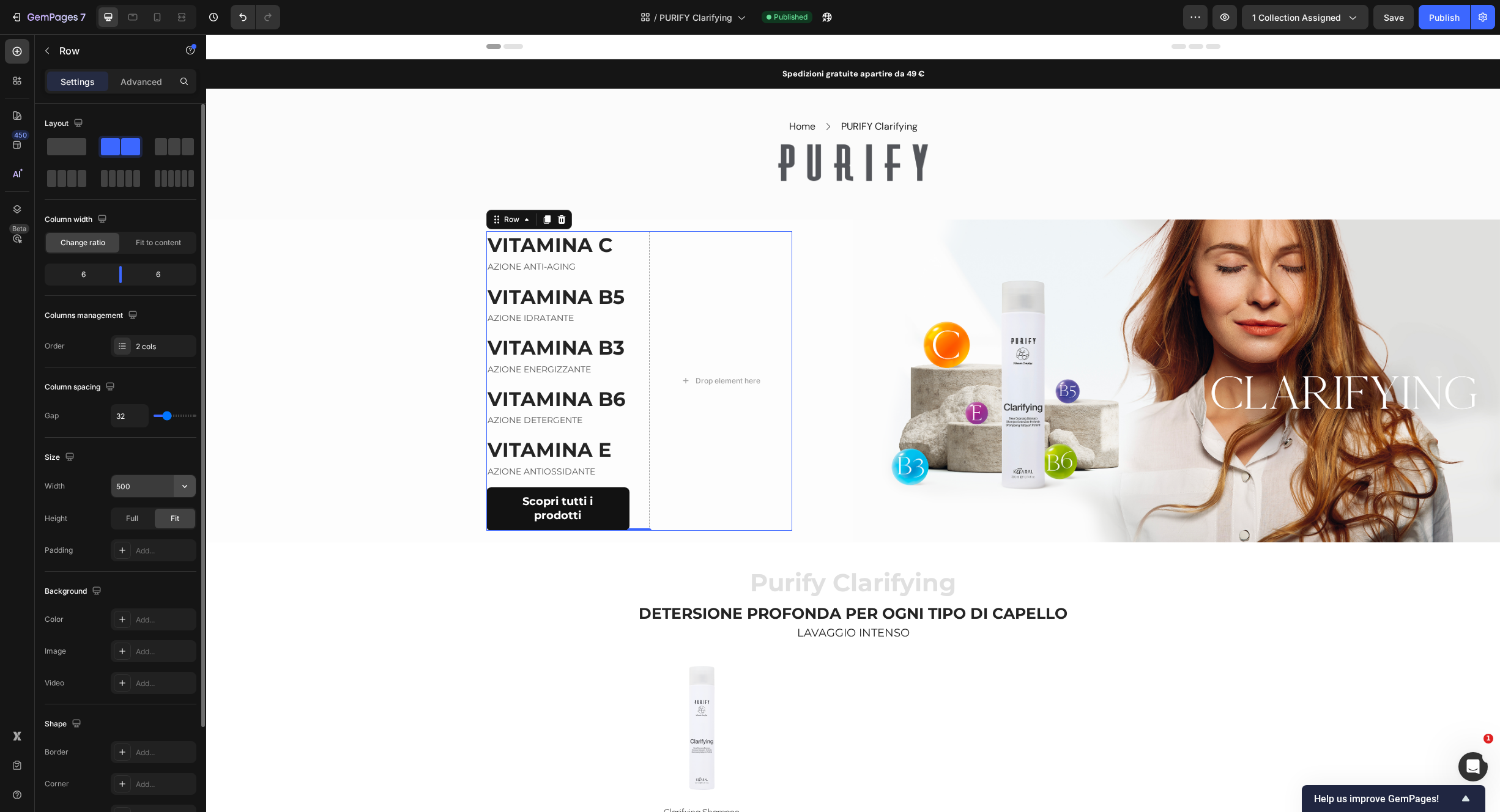
click at [185, 483] on icon "button" at bounding box center [185, 487] width 12 height 12
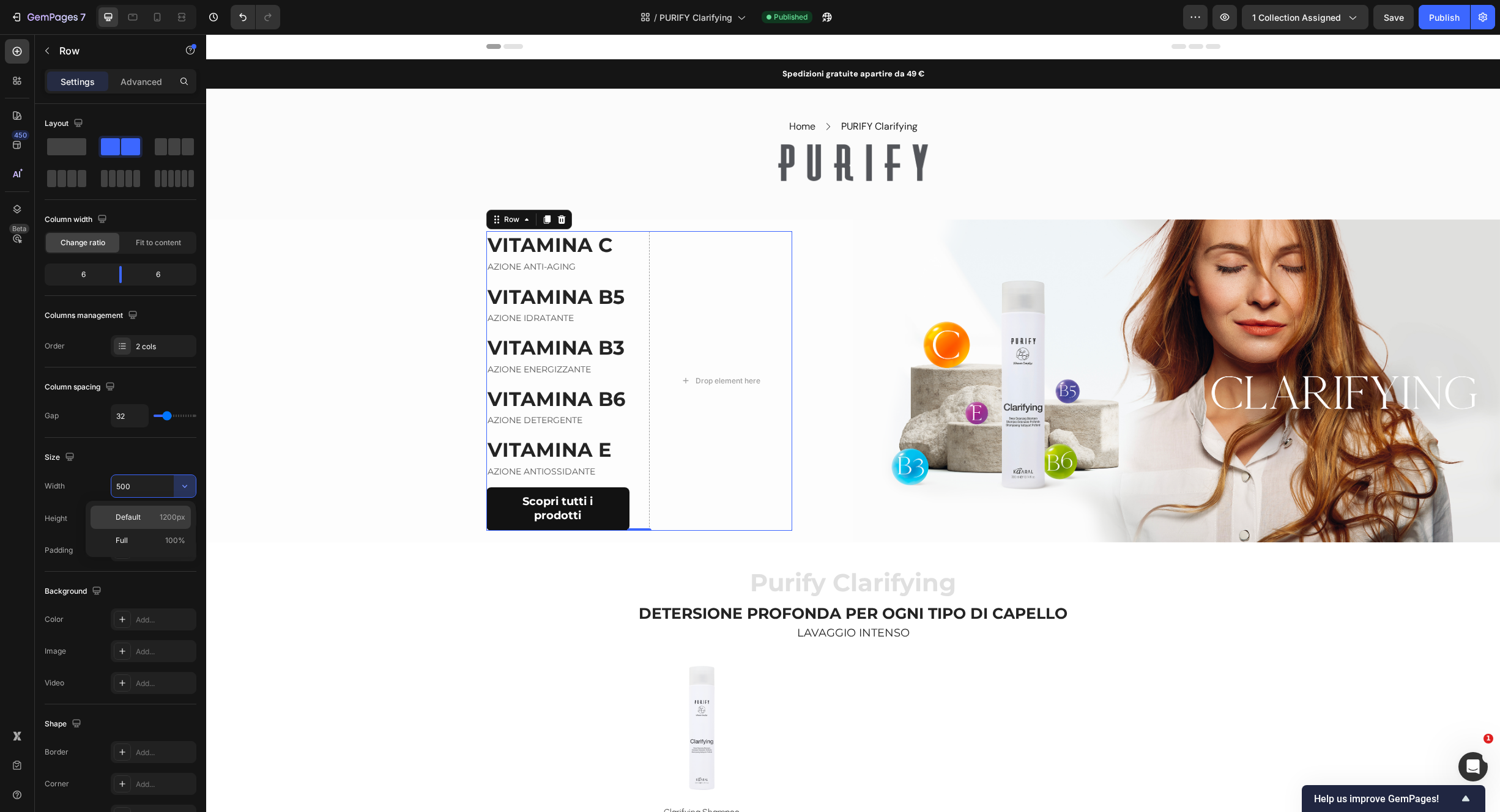
click at [143, 515] on p "Default 1200px" at bounding box center [151, 517] width 70 height 11
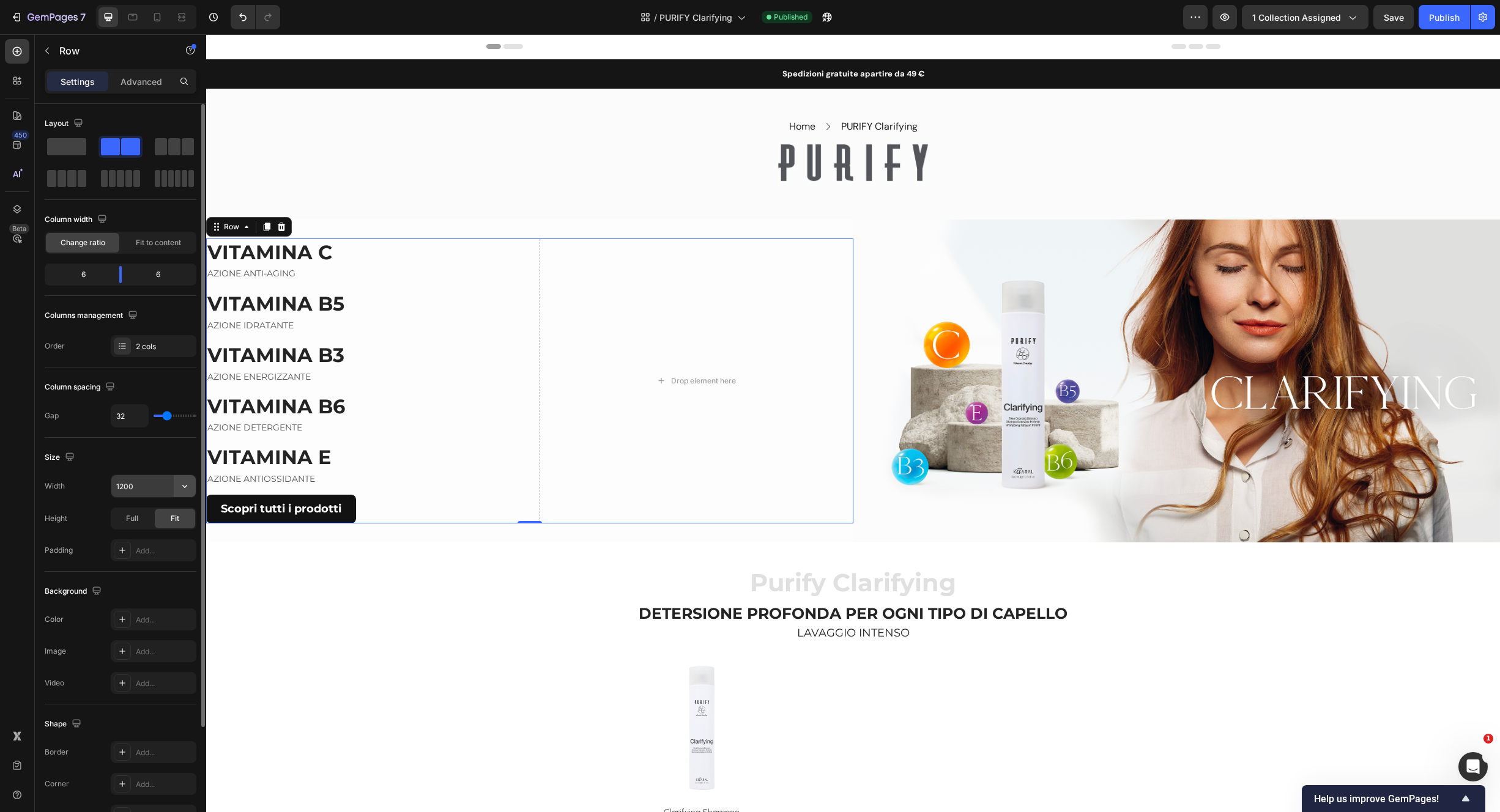
click at [187, 489] on icon "button" at bounding box center [185, 487] width 12 height 12
click at [151, 536] on p "Full 100%" at bounding box center [151, 540] width 70 height 11
drag, startPoint x: 183, startPoint y: 478, endPoint x: 177, endPoint y: 487, distance: 10.8
click at [182, 479] on button "button" at bounding box center [185, 486] width 22 height 22
click at [147, 518] on p "Default 1200px" at bounding box center [151, 517] width 70 height 11
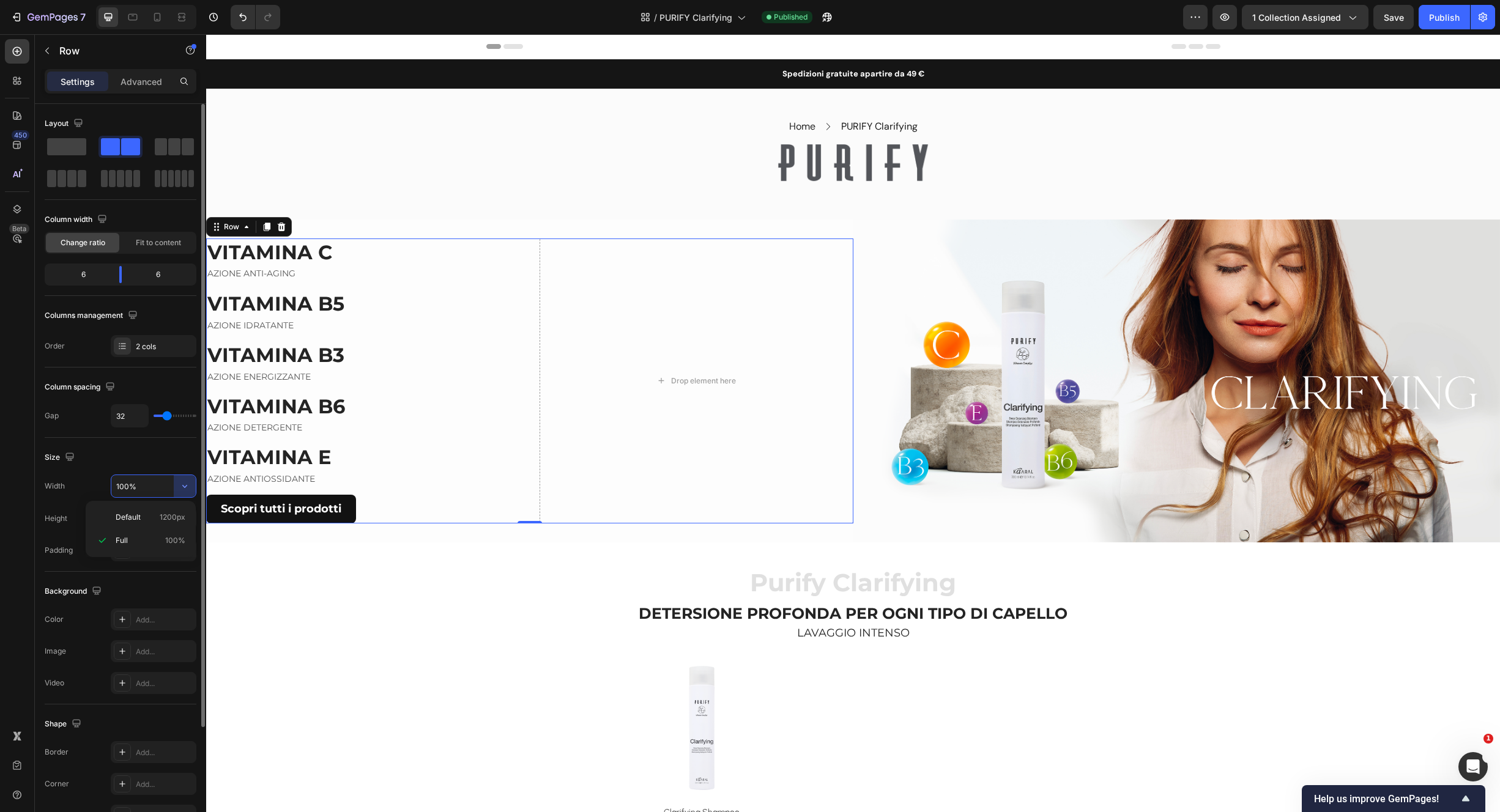
type input "1200"
click at [122, 550] on icon at bounding box center [122, 550] width 10 height 10
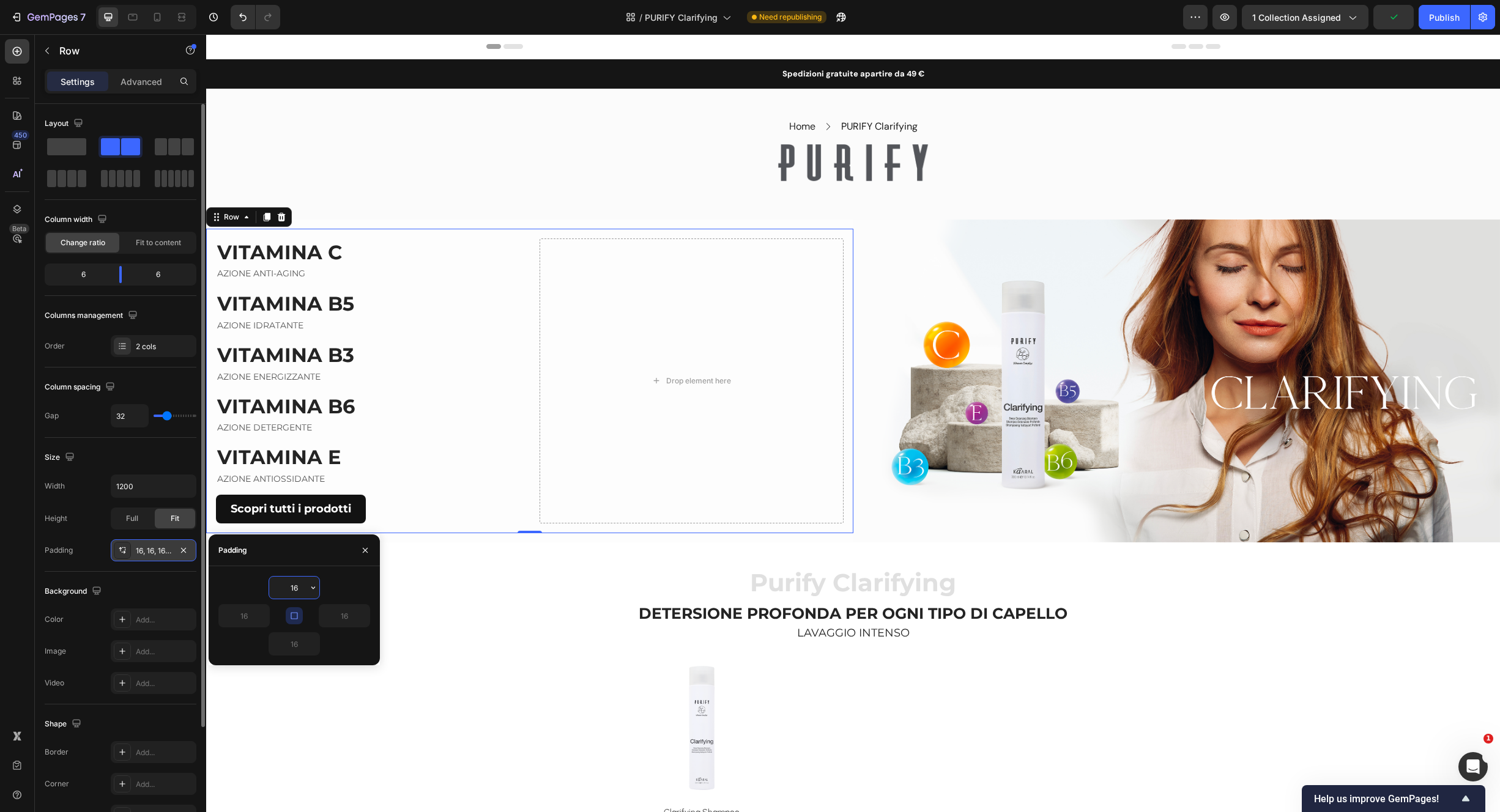
type input "0"
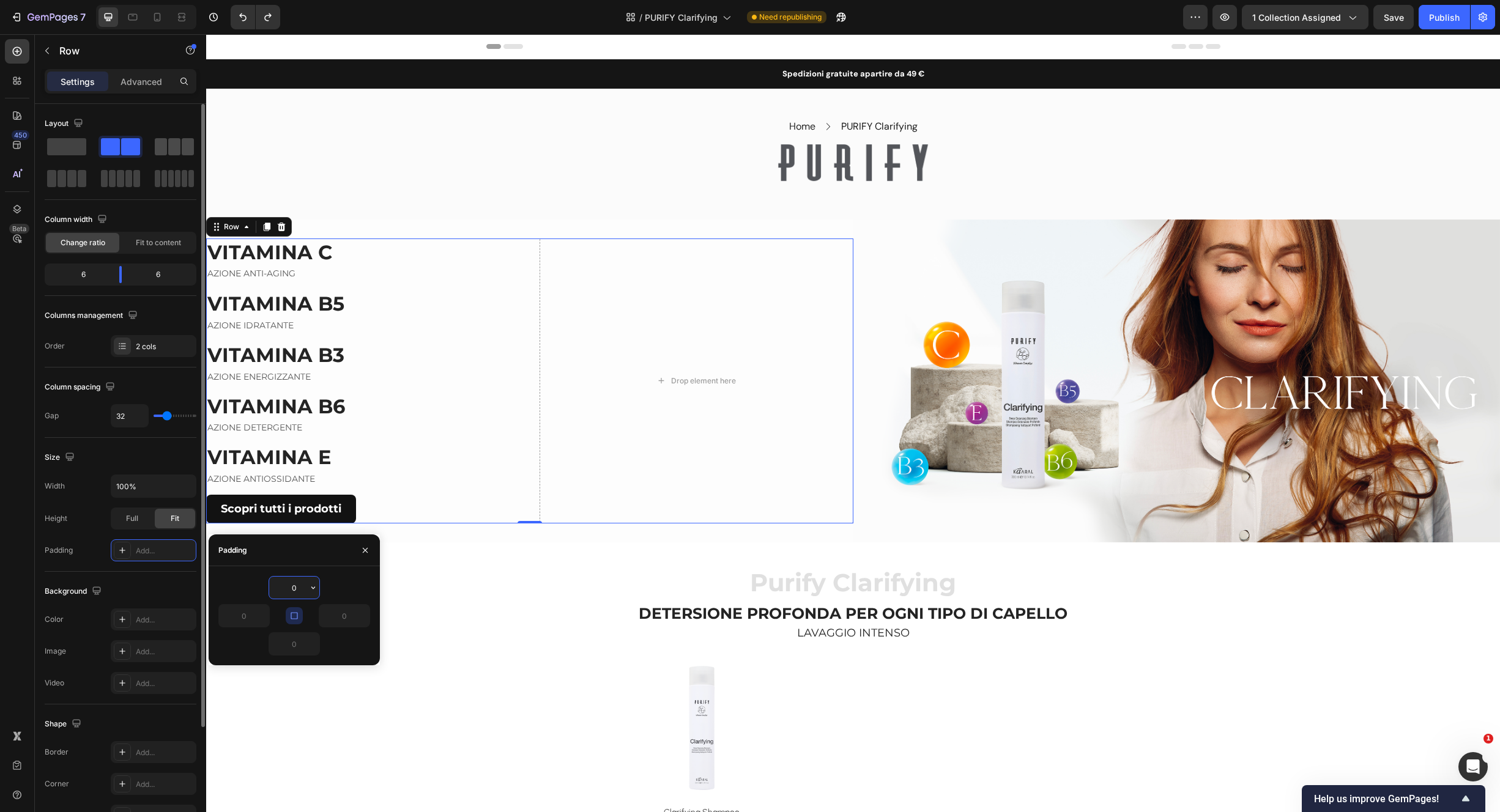
type input "1200"
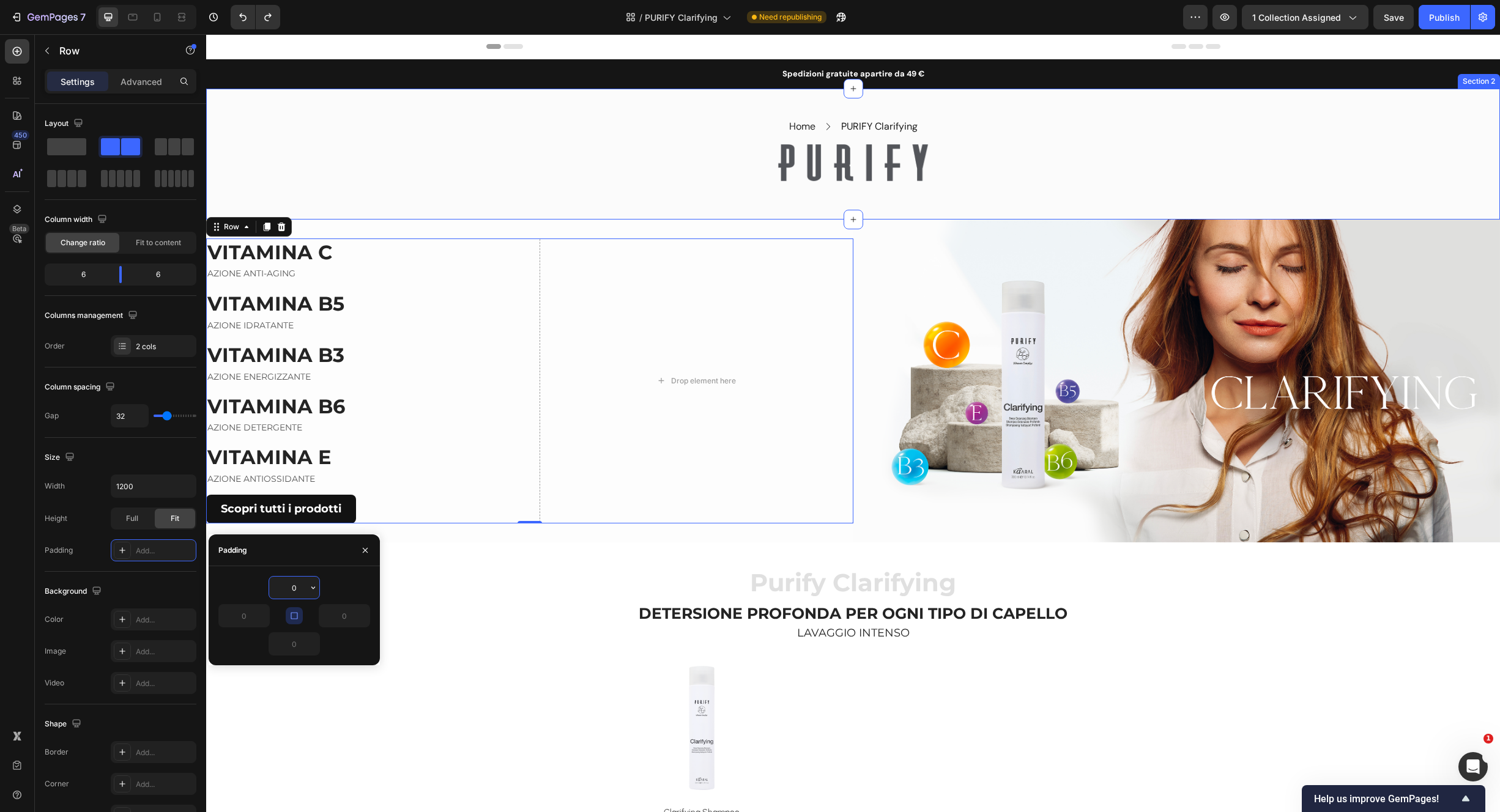
drag, startPoint x: 400, startPoint y: 170, endPoint x: 379, endPoint y: 138, distance: 38.3
click at [400, 168] on div "Home Text block Icon PURIFY Clarifying Text block Row Row Image Row" at bounding box center [853, 154] width 1294 height 72
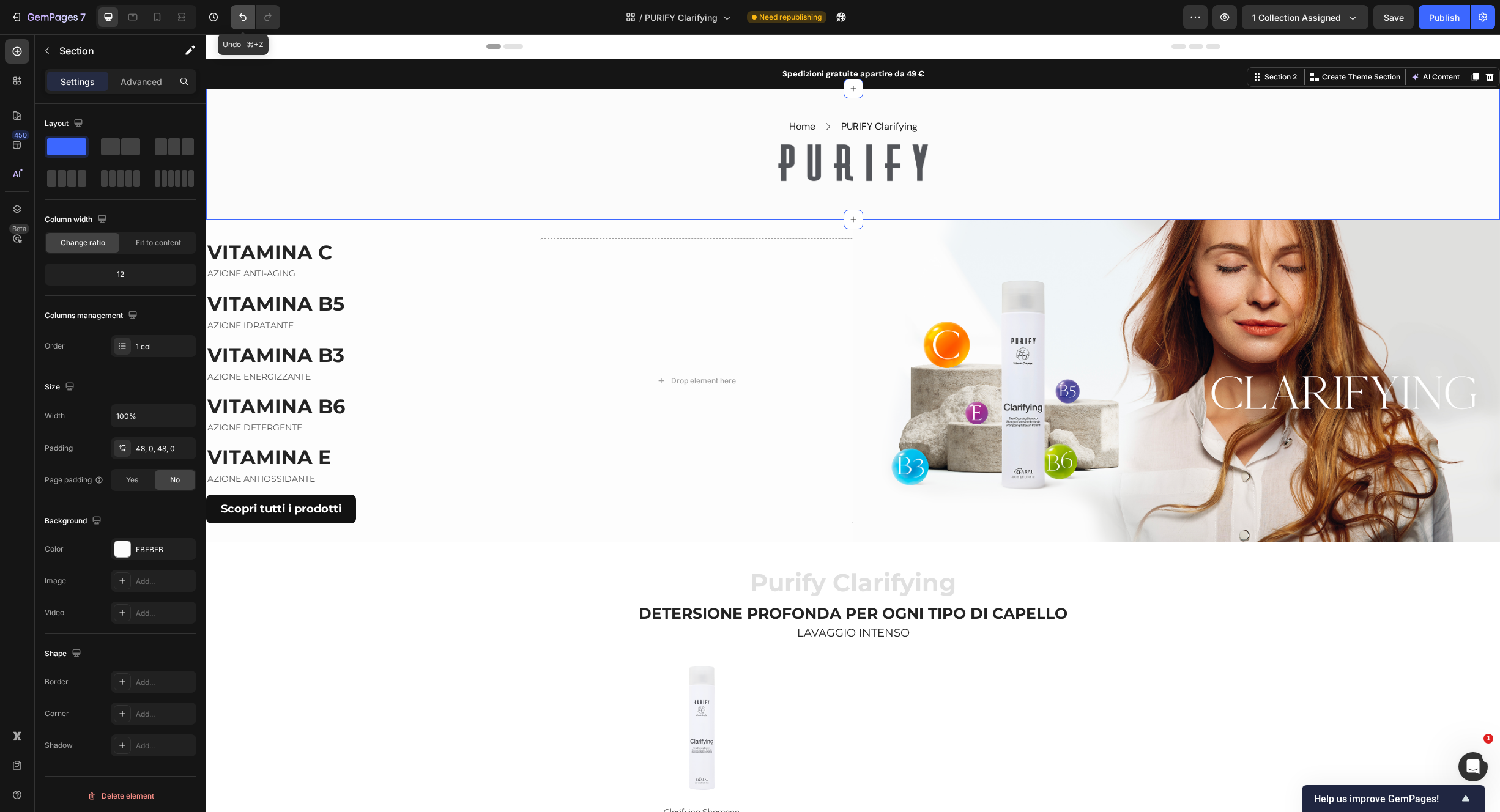
click at [245, 22] on icon "Undo/Redo" at bounding box center [243, 17] width 12 height 12
click at [242, 16] on icon "Undo/Redo" at bounding box center [243, 17] width 7 height 8
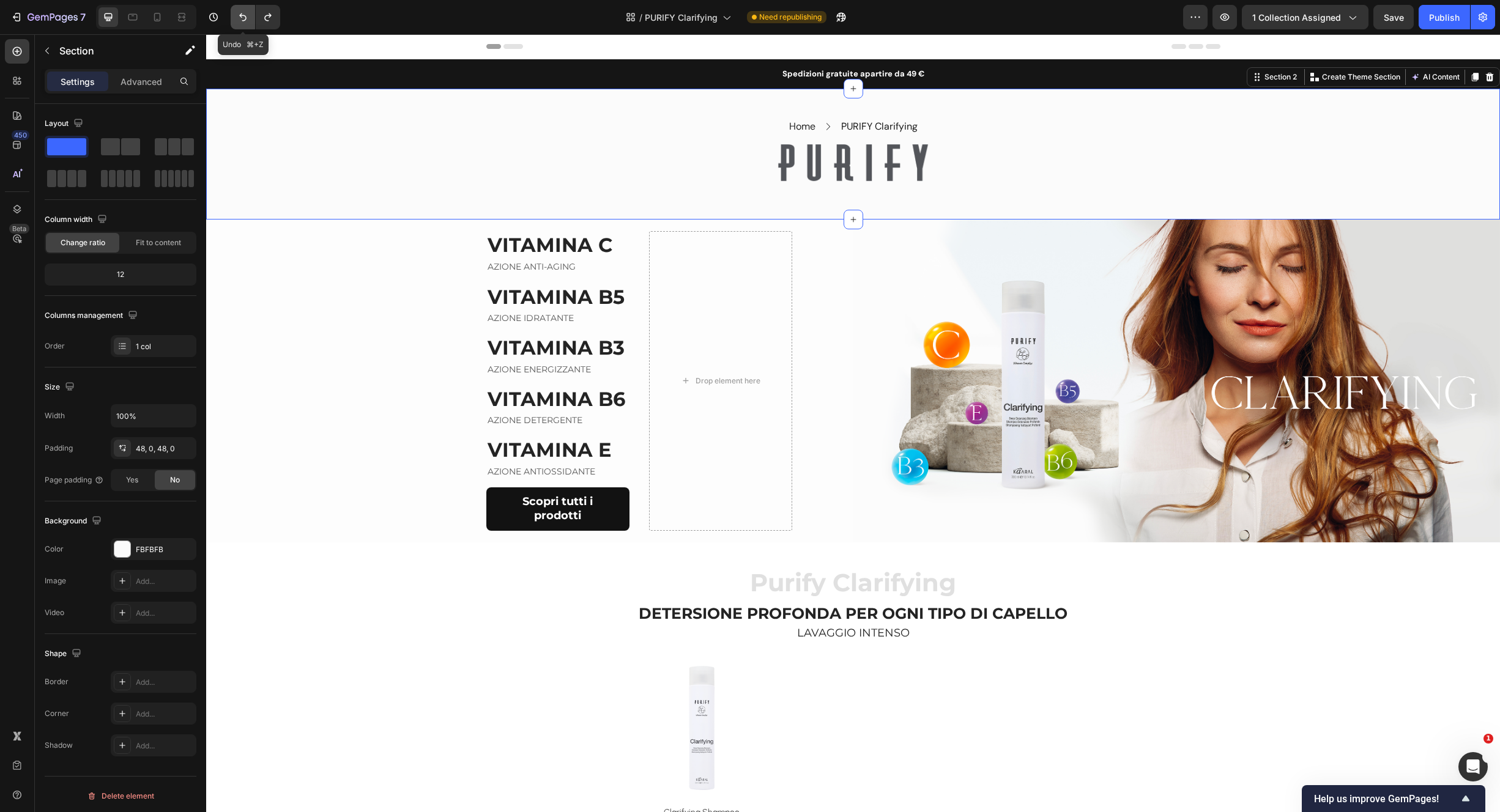
click at [246, 12] on icon "Undo/Redo" at bounding box center [243, 17] width 12 height 12
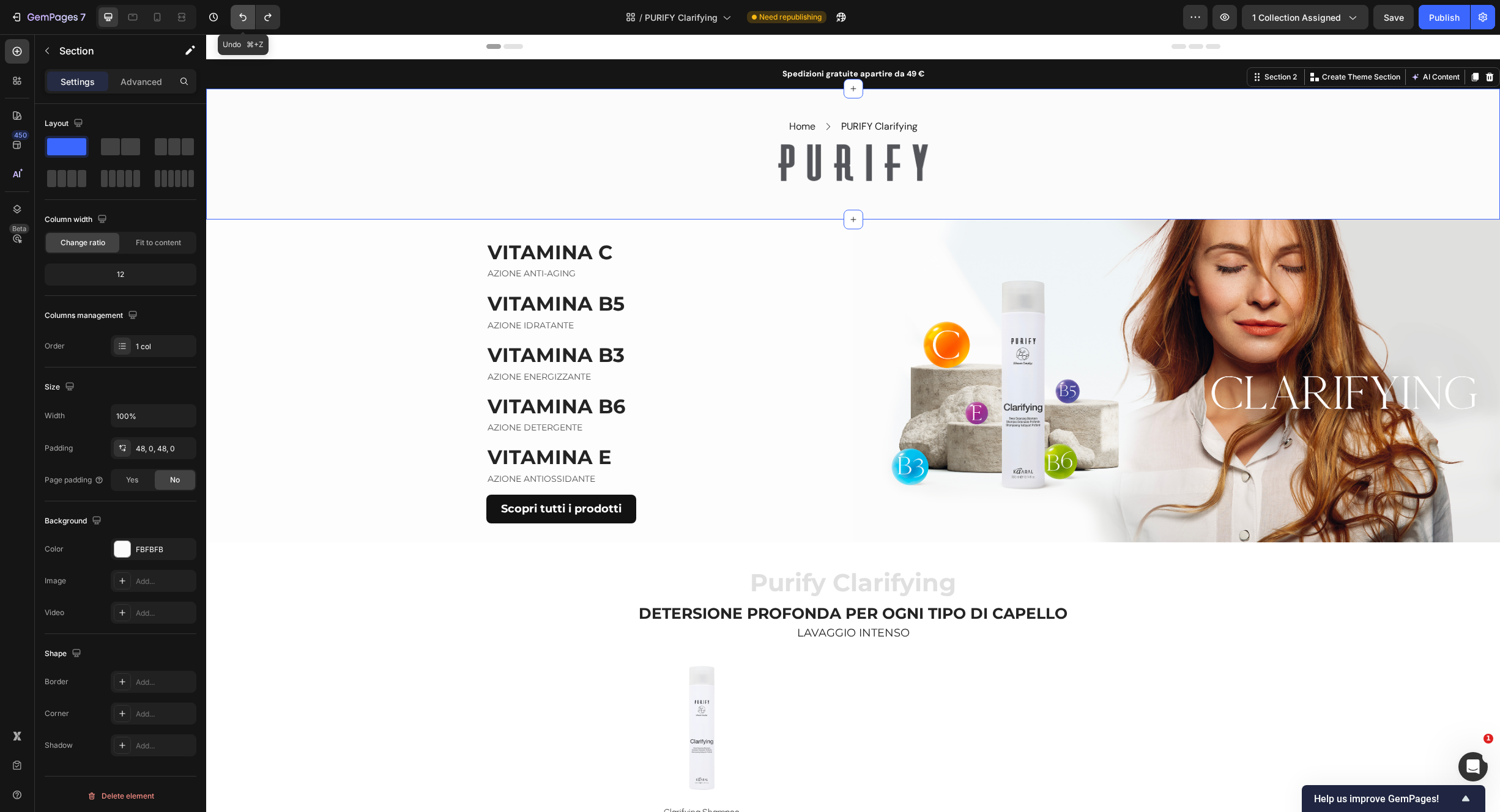
click at [242, 13] on icon "Undo/Redo" at bounding box center [243, 17] width 12 height 12
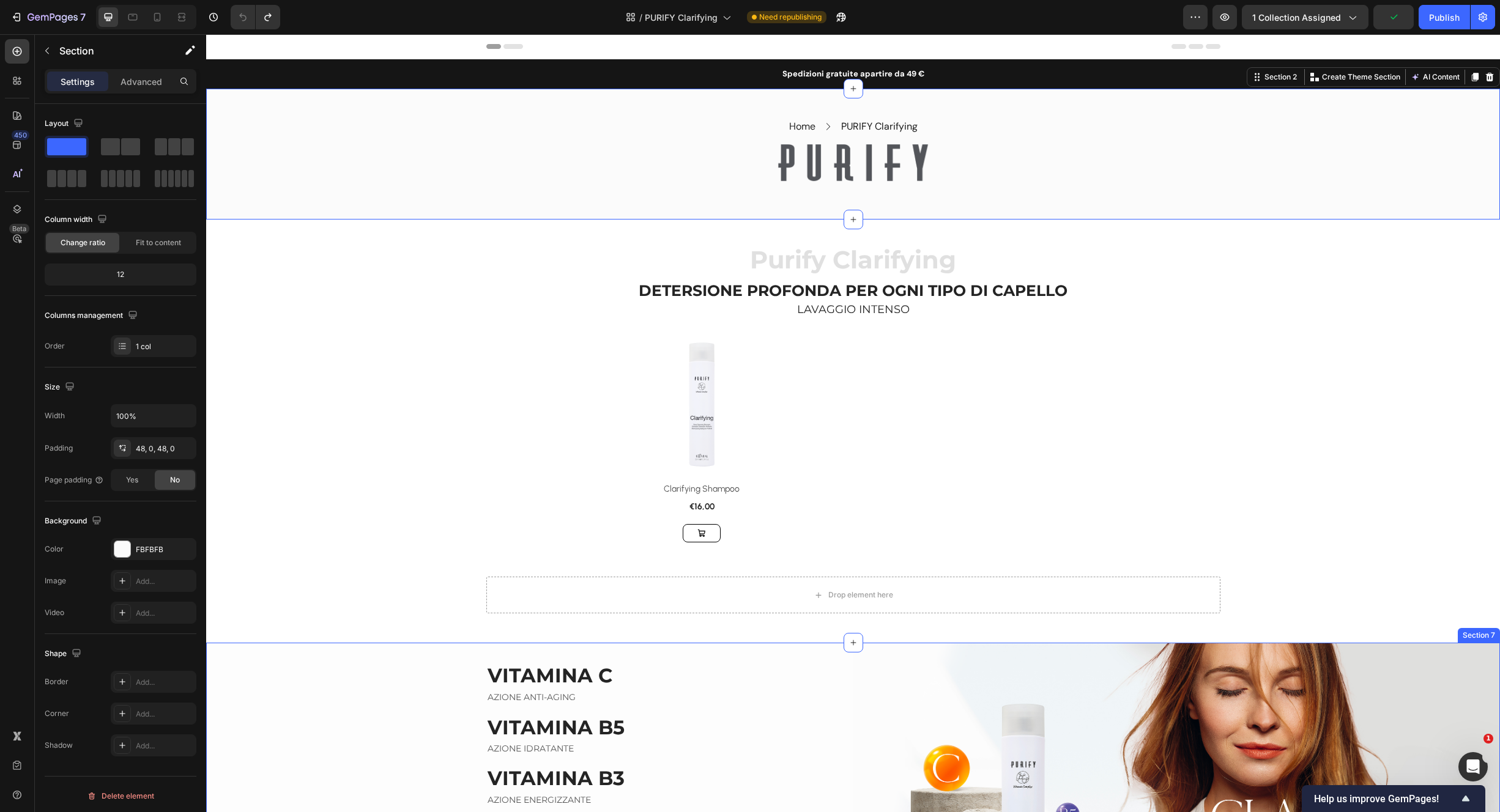
click at [438, 652] on div "VITAMINA C Heading AZIONE ANTI-AGING Text block VITAMINA B5 Heading AZIONE IDRA…" at bounding box center [530, 805] width 648 height 324
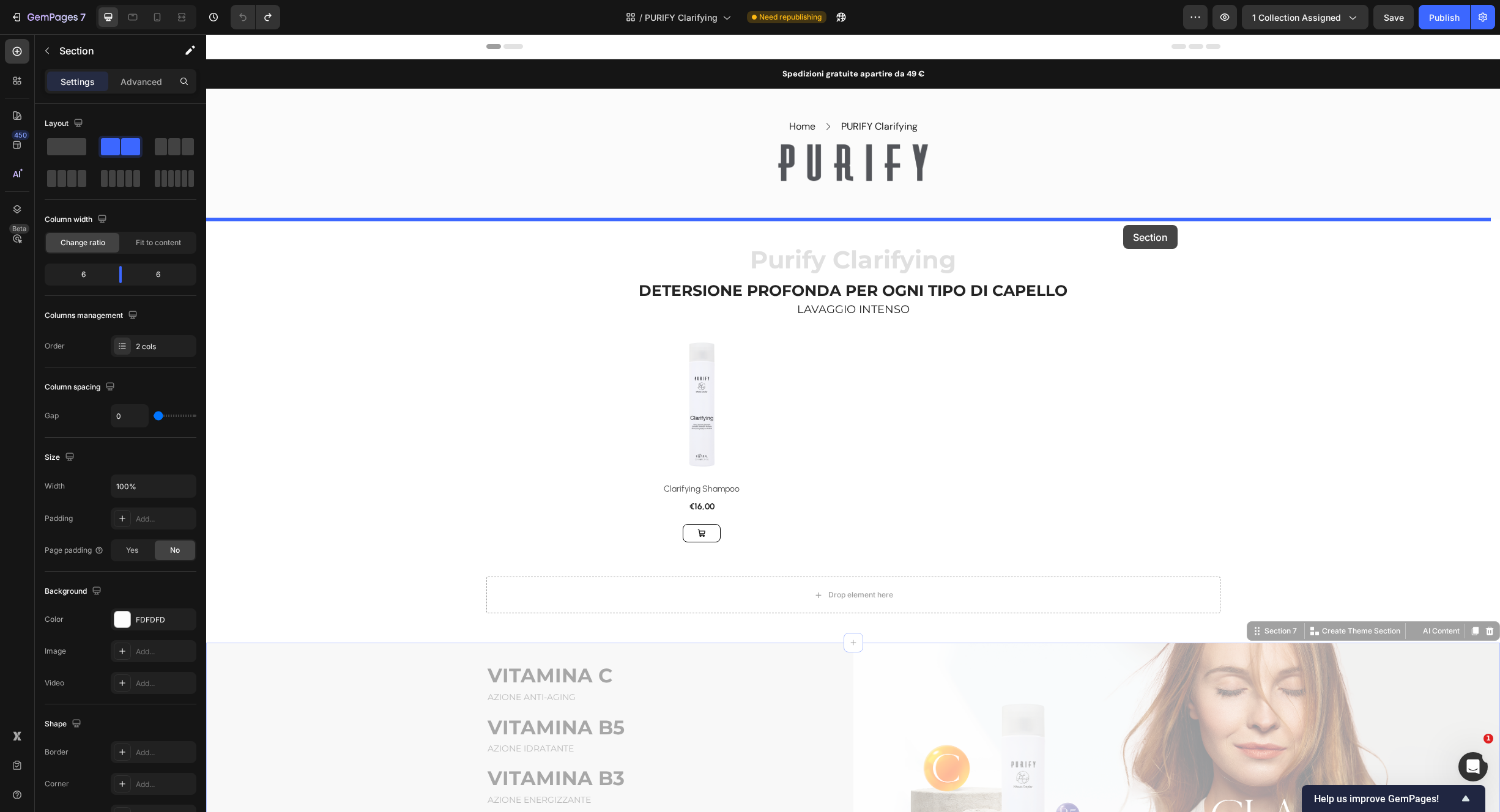
drag, startPoint x: 1273, startPoint y: 635, endPoint x: 1125, endPoint y: 220, distance: 440.6
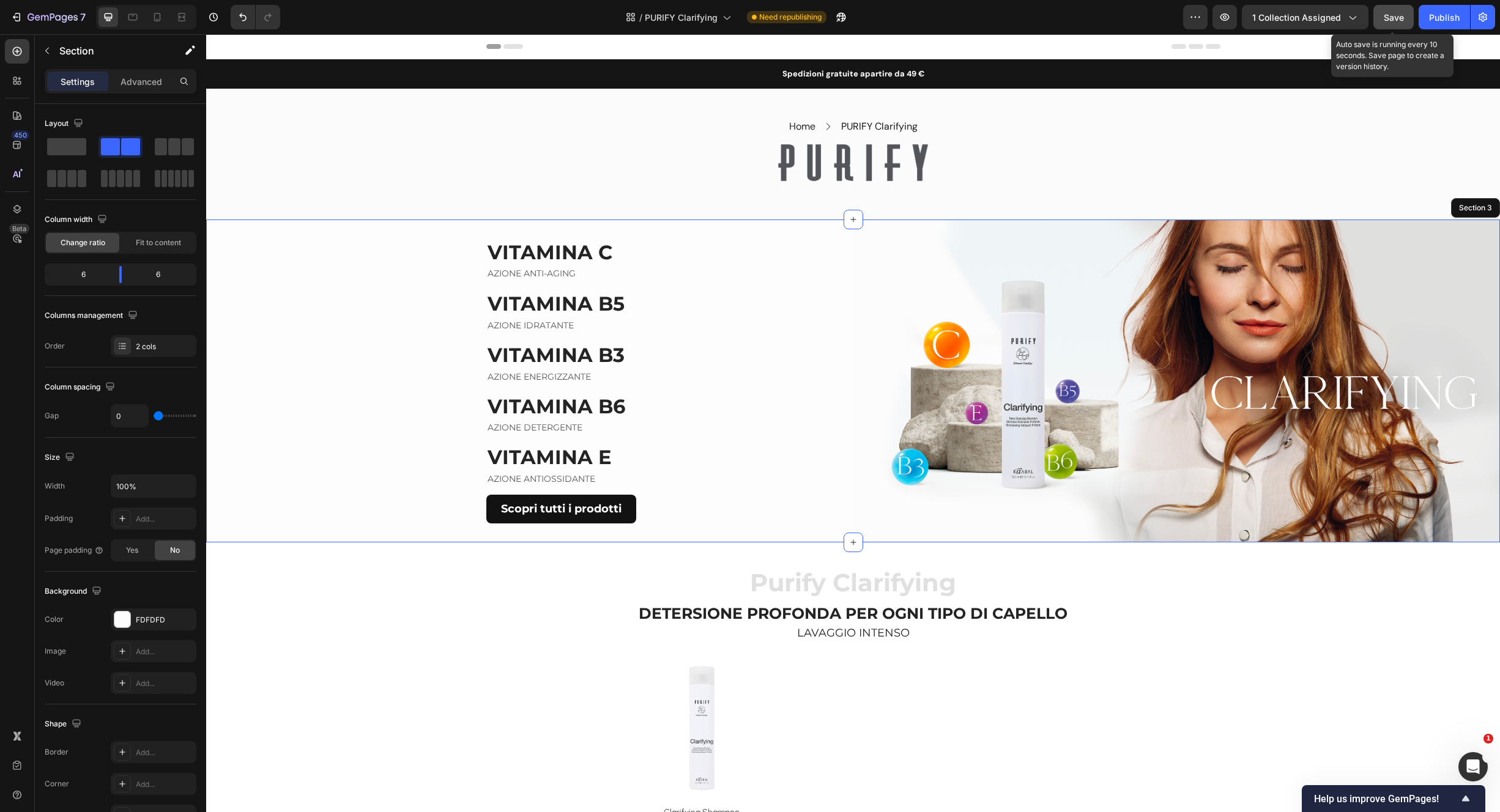
click at [1396, 16] on span "Save" at bounding box center [1394, 17] width 20 height 10
click at [1442, 17] on div "Publish" at bounding box center [1444, 17] width 30 height 13
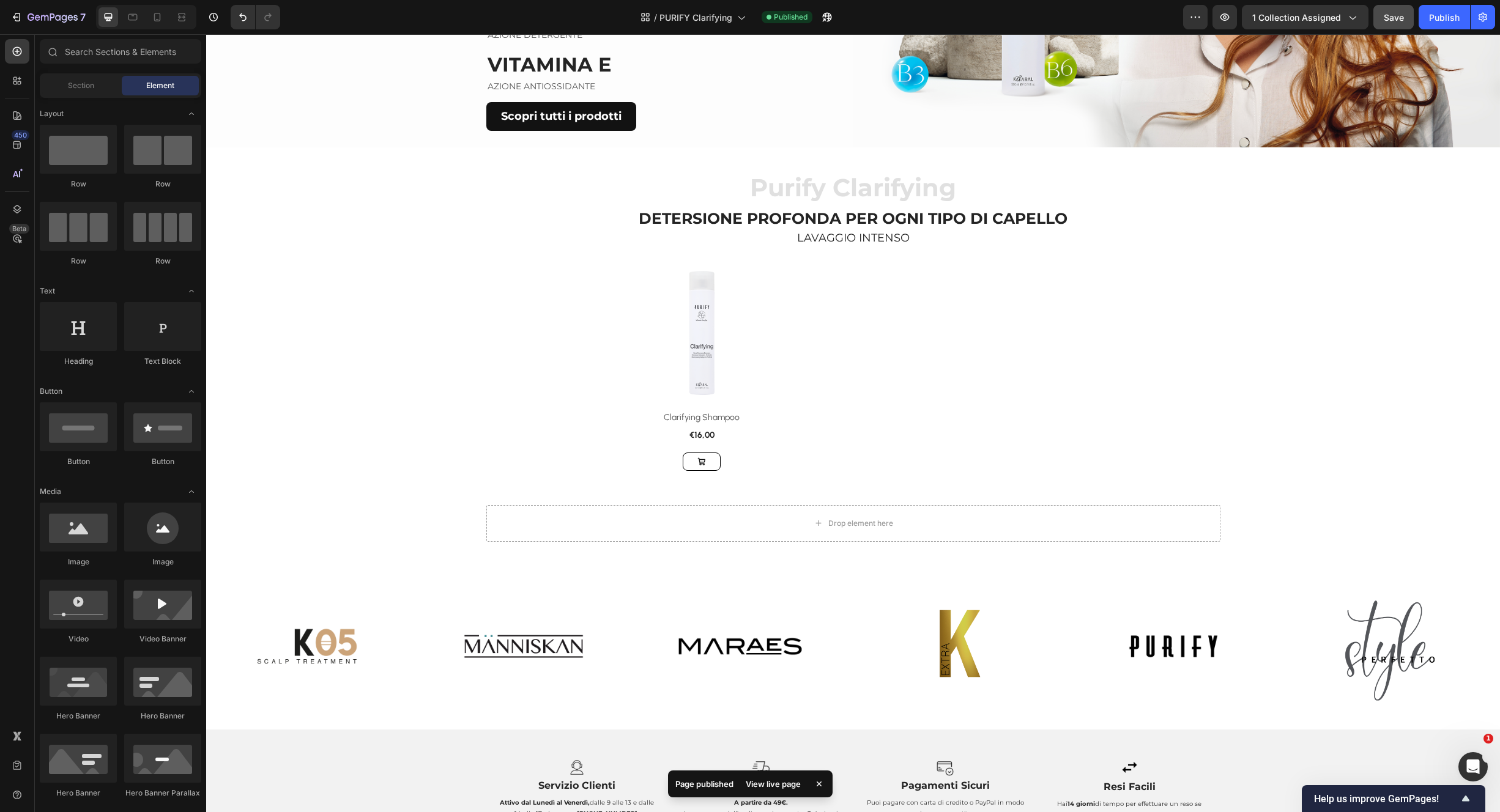
scroll to position [378, 0]
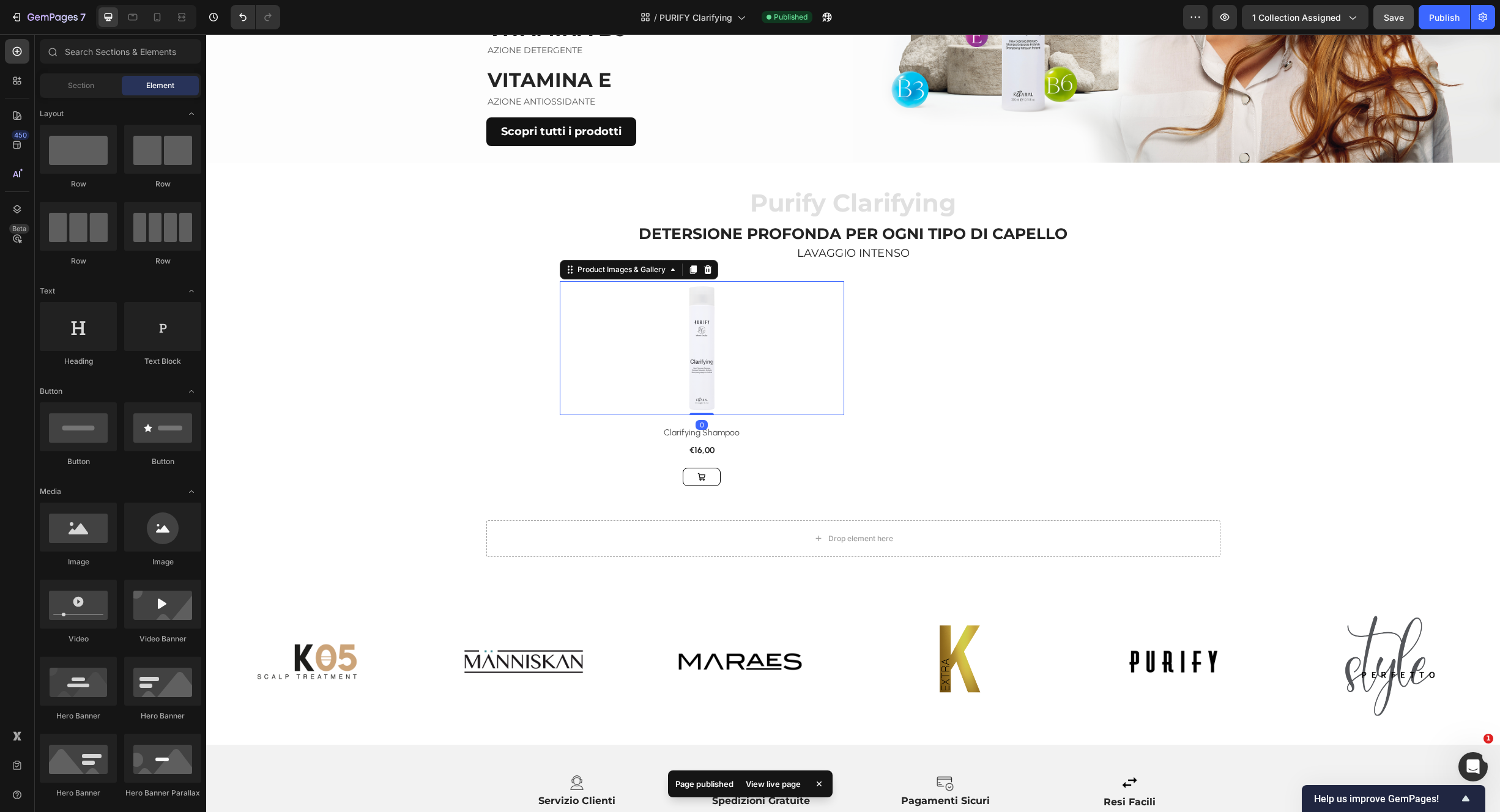
drag, startPoint x: 790, startPoint y: 338, endPoint x: 806, endPoint y: 340, distance: 16.1
click at [790, 338] on div at bounding box center [702, 348] width 285 height 134
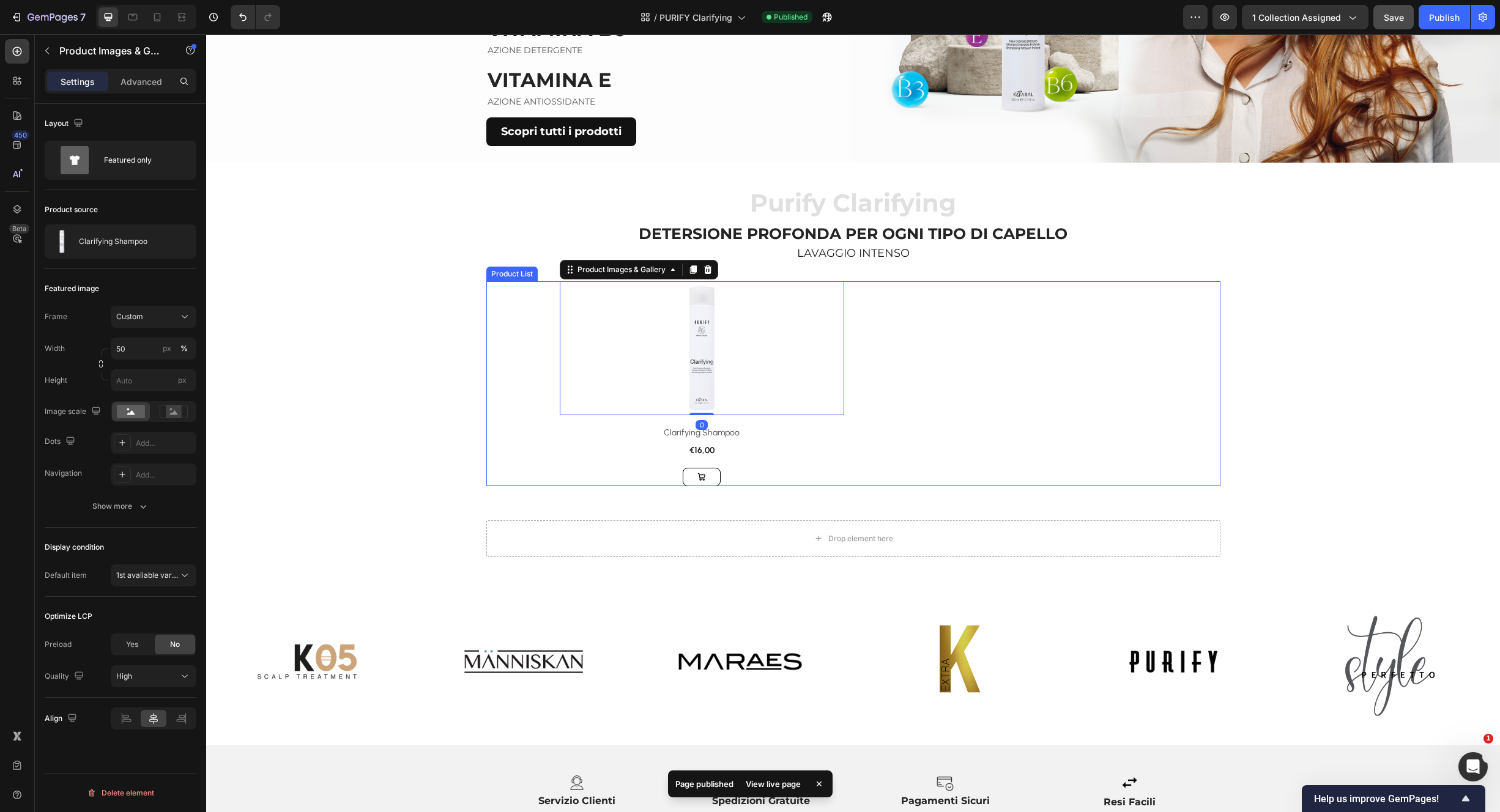
click at [917, 361] on div "Product Images & Gallery 0 Row Clarifying Shampoo (P) Title €16,00 (P) Price (P…" at bounding box center [853, 383] width 588 height 205
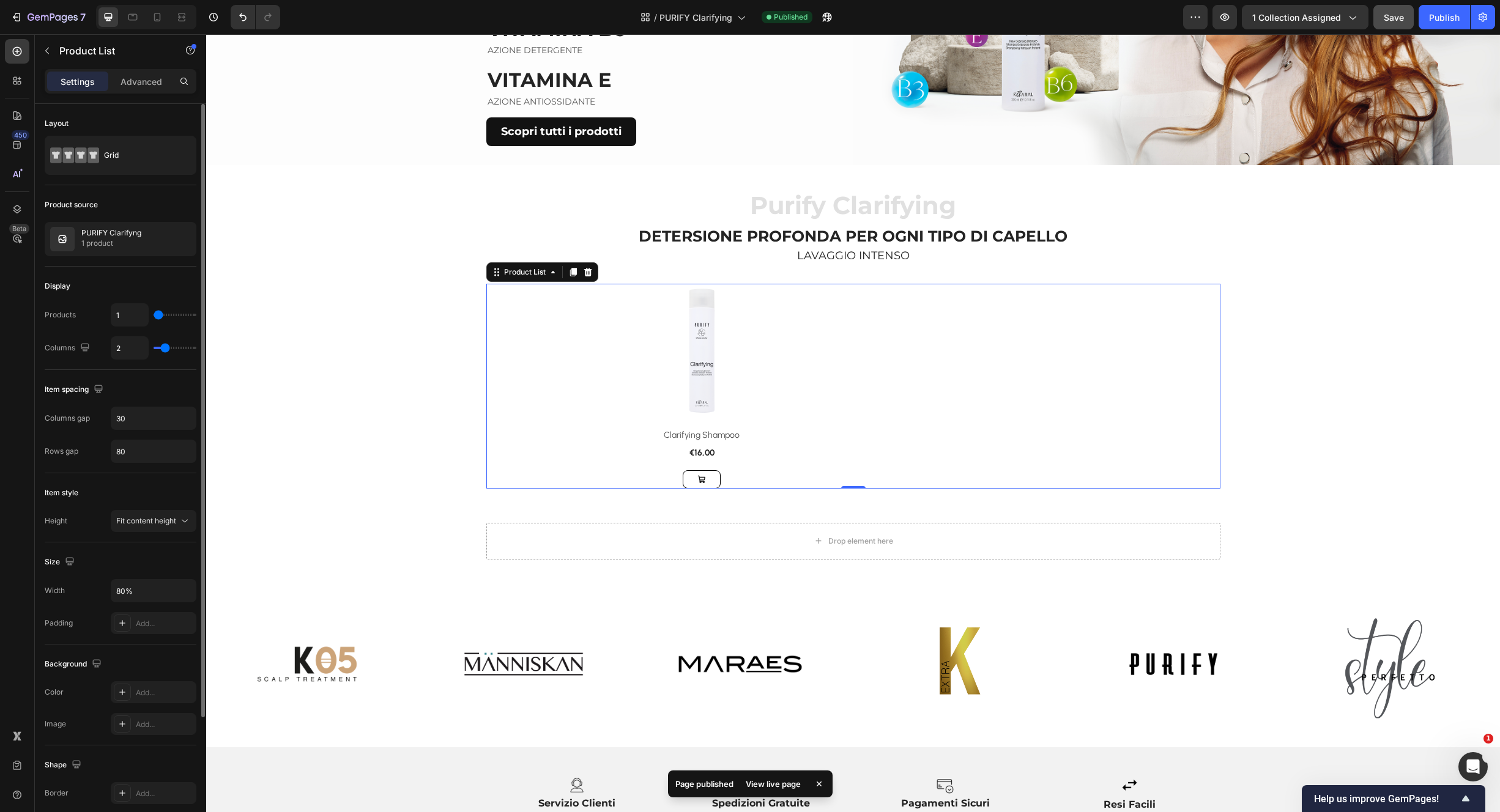
type input "1"
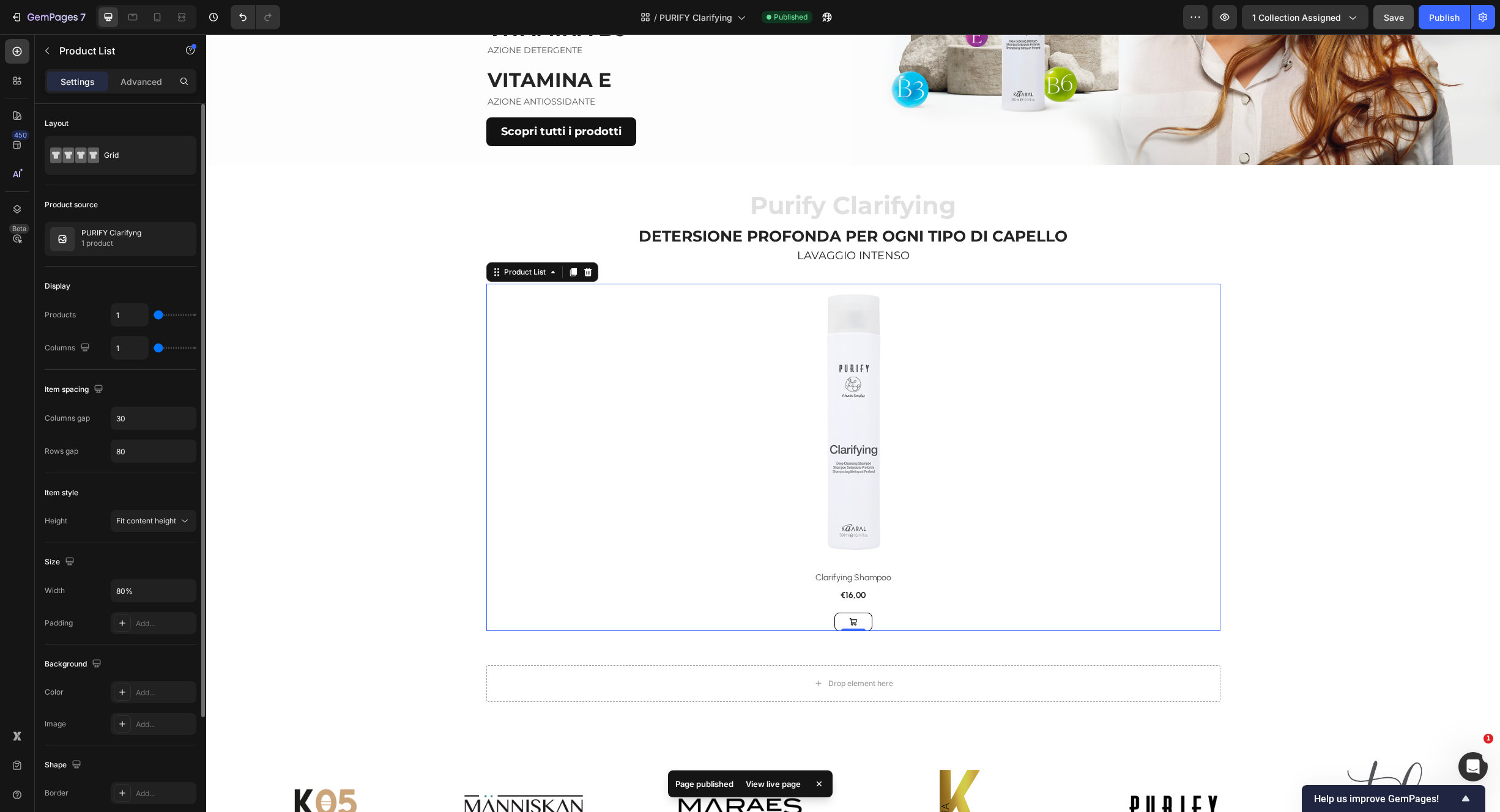
drag, startPoint x: 164, startPoint y: 349, endPoint x: 152, endPoint y: 349, distance: 12.0
click at [151, 349] on div "1" at bounding box center [153, 348] width 85 height 23
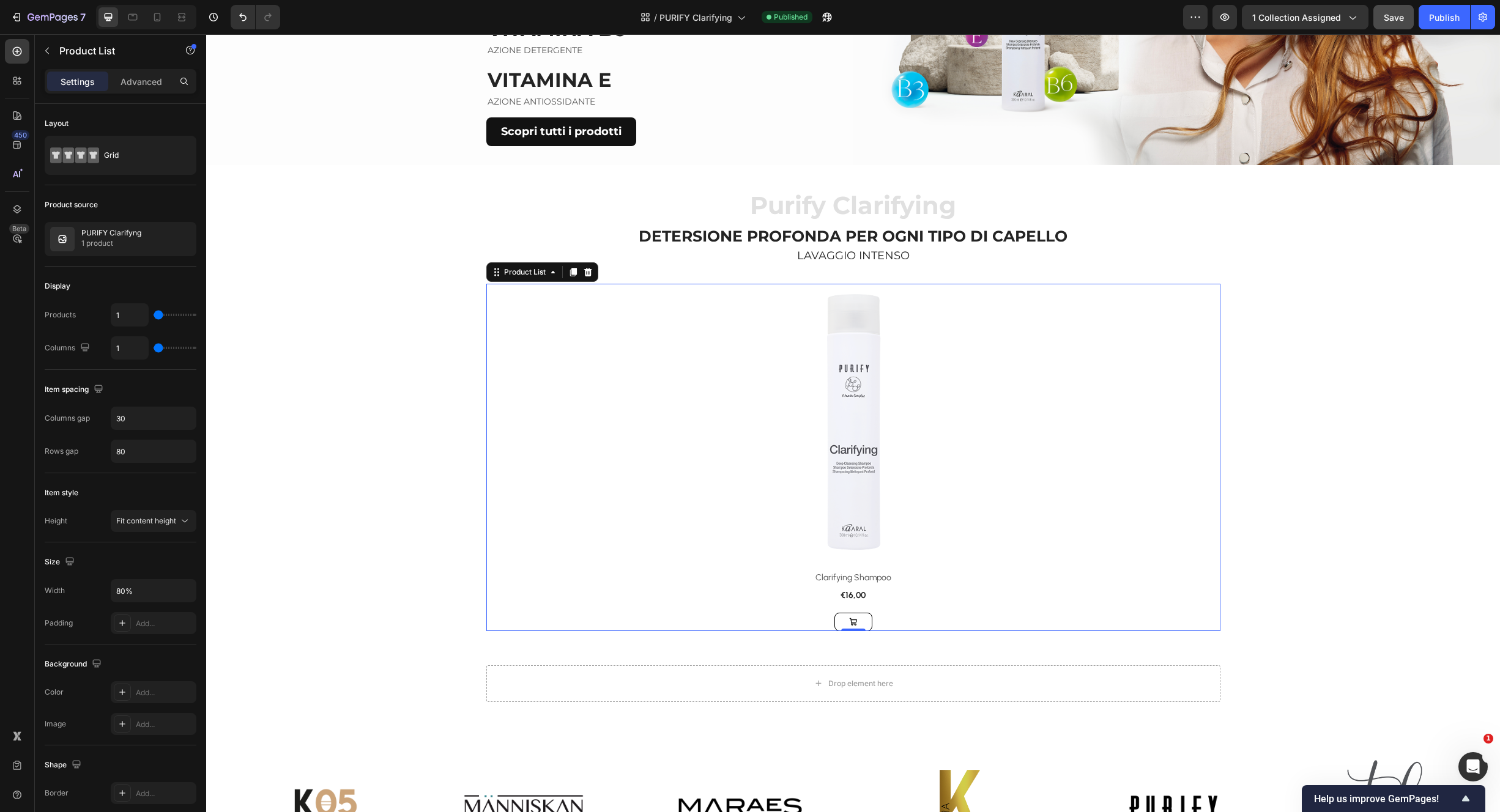
type input "1"
drag, startPoint x: 1406, startPoint y: 11, endPoint x: 1418, endPoint y: 11, distance: 12.0
click at [1406, 11] on button "Save" at bounding box center [1394, 17] width 40 height 24
click at [1438, 19] on div "Publish" at bounding box center [1444, 17] width 30 height 13
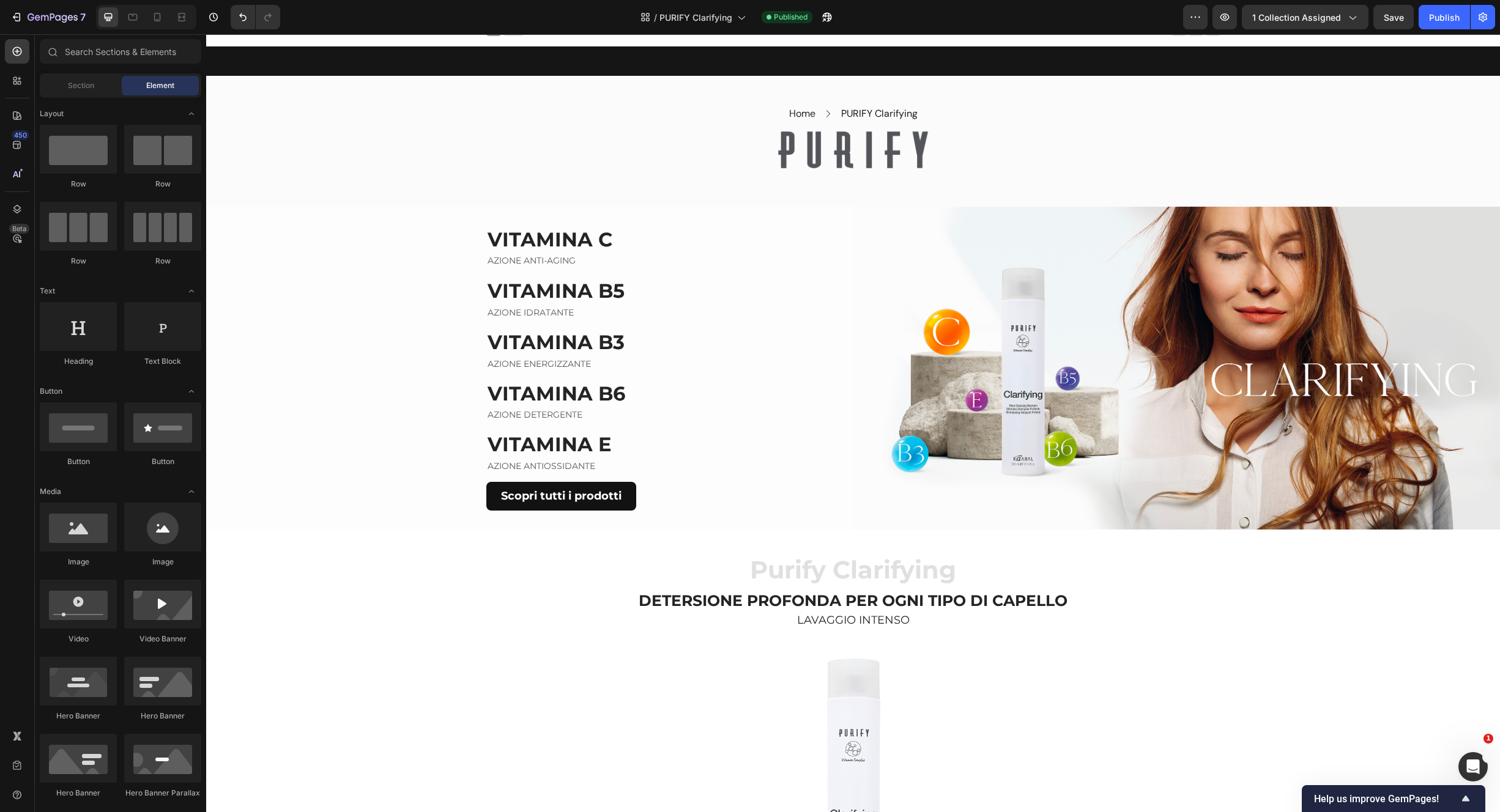
scroll to position [0, 0]
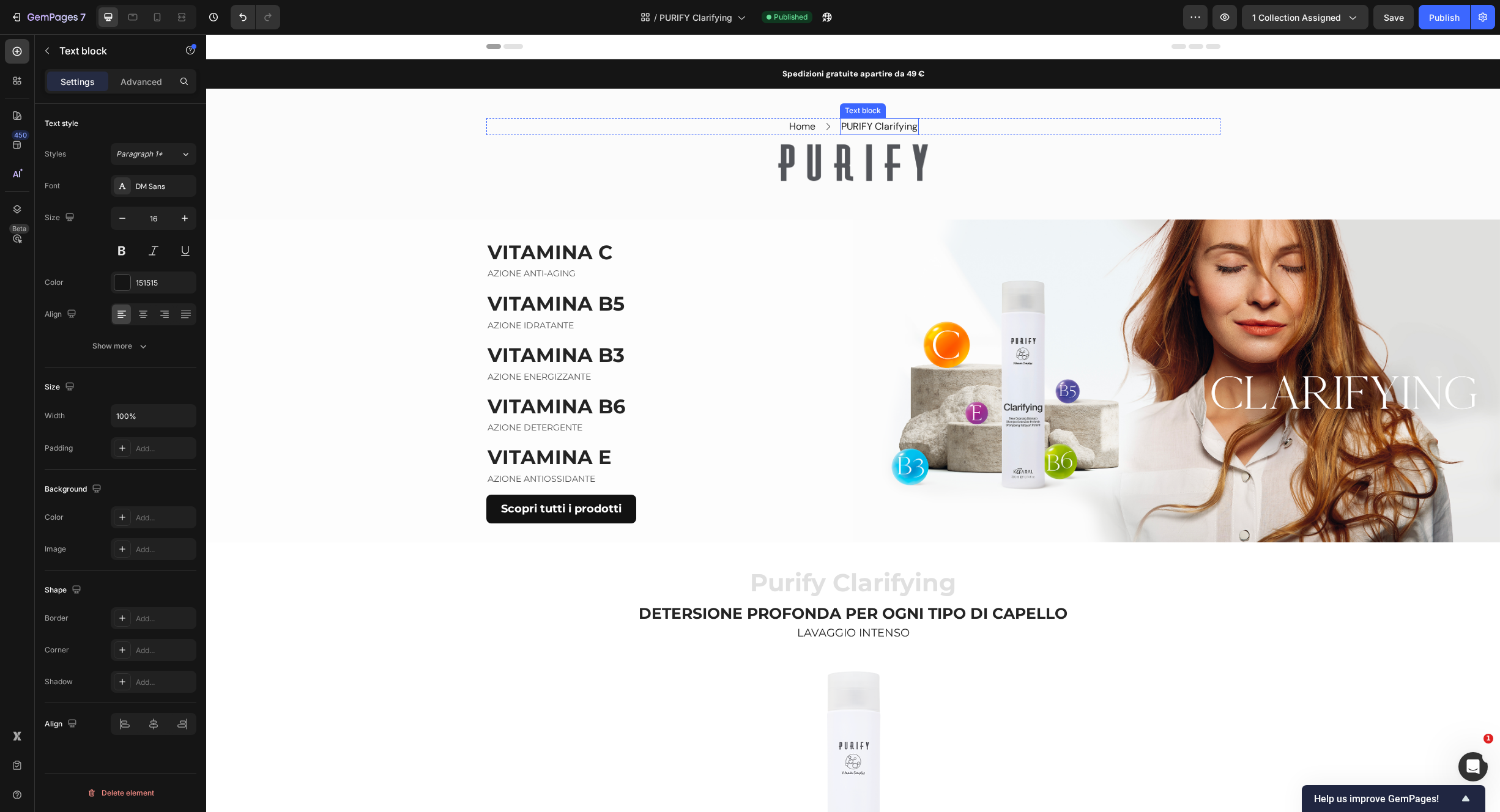
click at [894, 126] on p "PURIFY Clarifying" at bounding box center [879, 126] width 77 height 15
click at [184, 154] on icon at bounding box center [185, 154] width 10 height 12
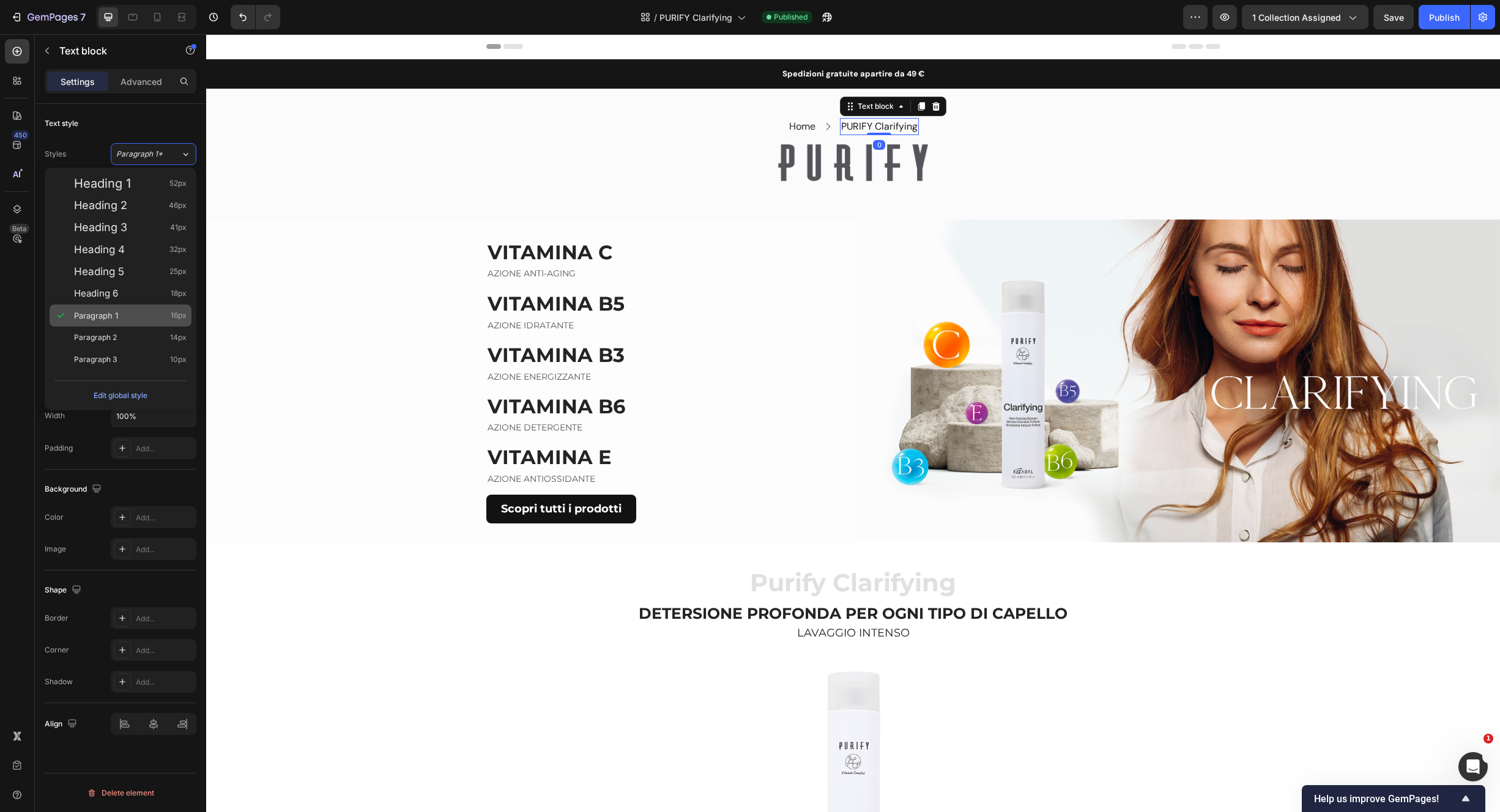
click at [129, 310] on div "Paragraph 1 16px" at bounding box center [120, 315] width 142 height 22
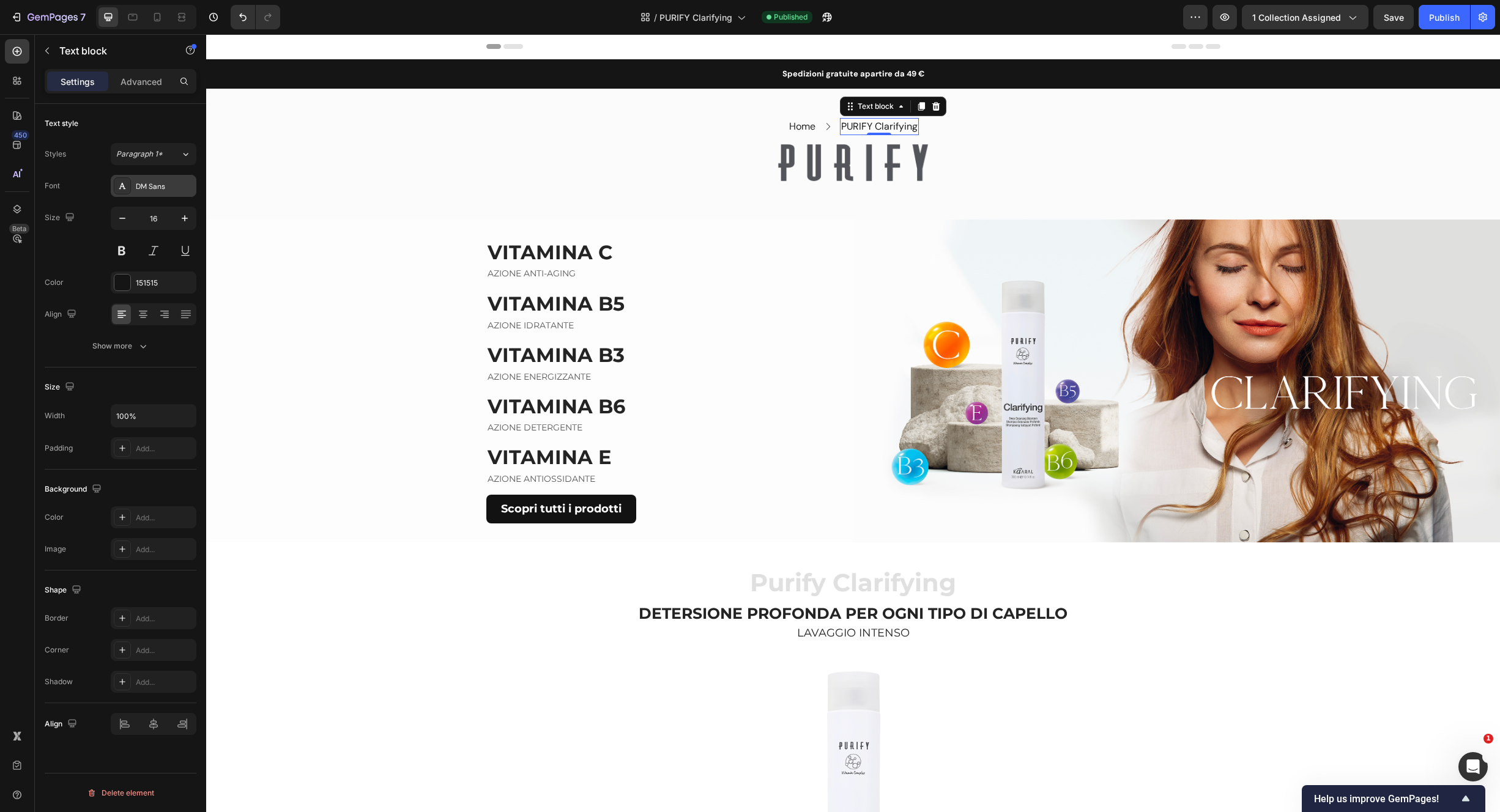
click at [185, 186] on div "DM Sans" at bounding box center [165, 186] width 57 height 11
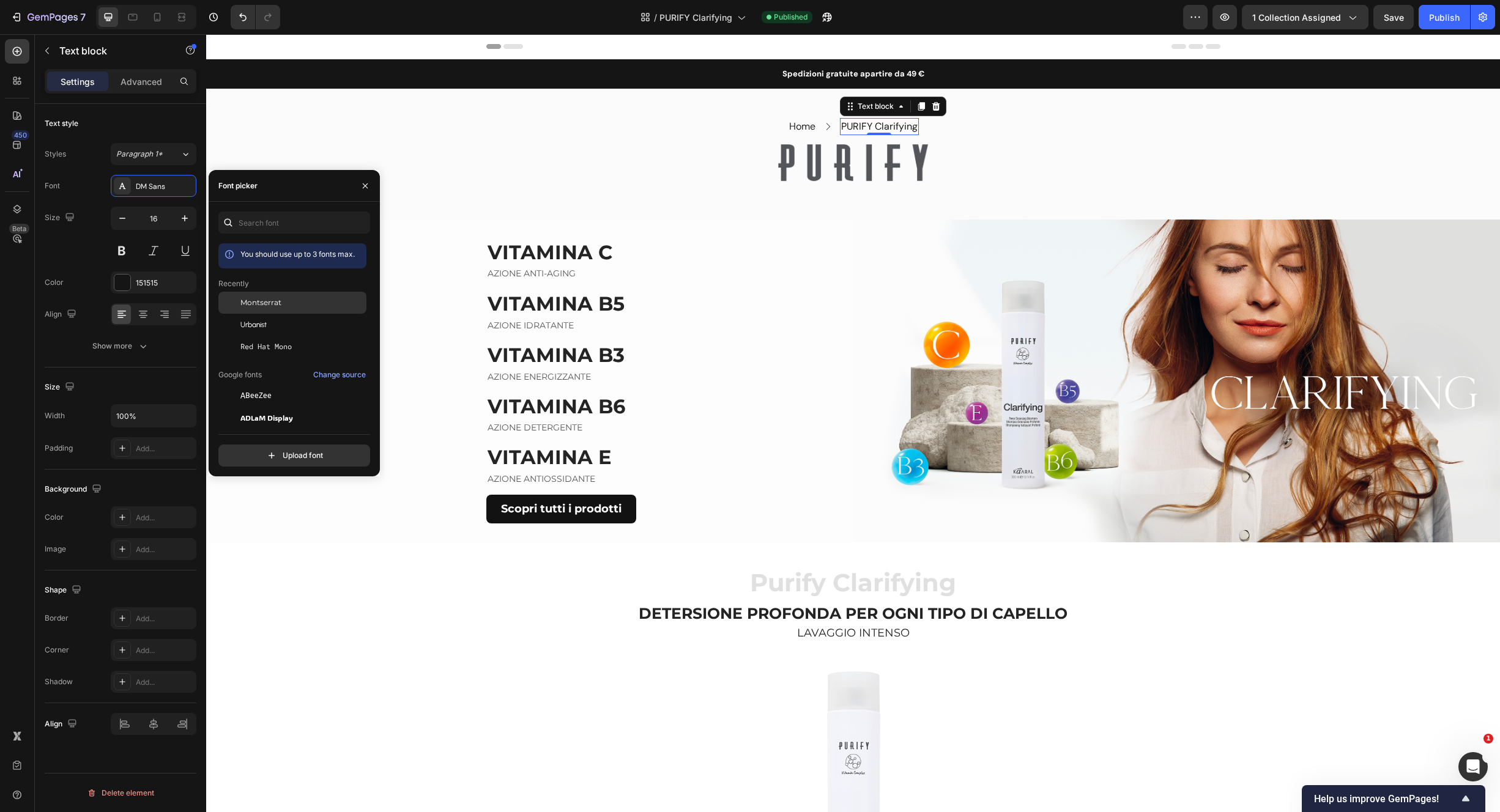
click at [273, 305] on span "Montserrat" at bounding box center [260, 303] width 41 height 11
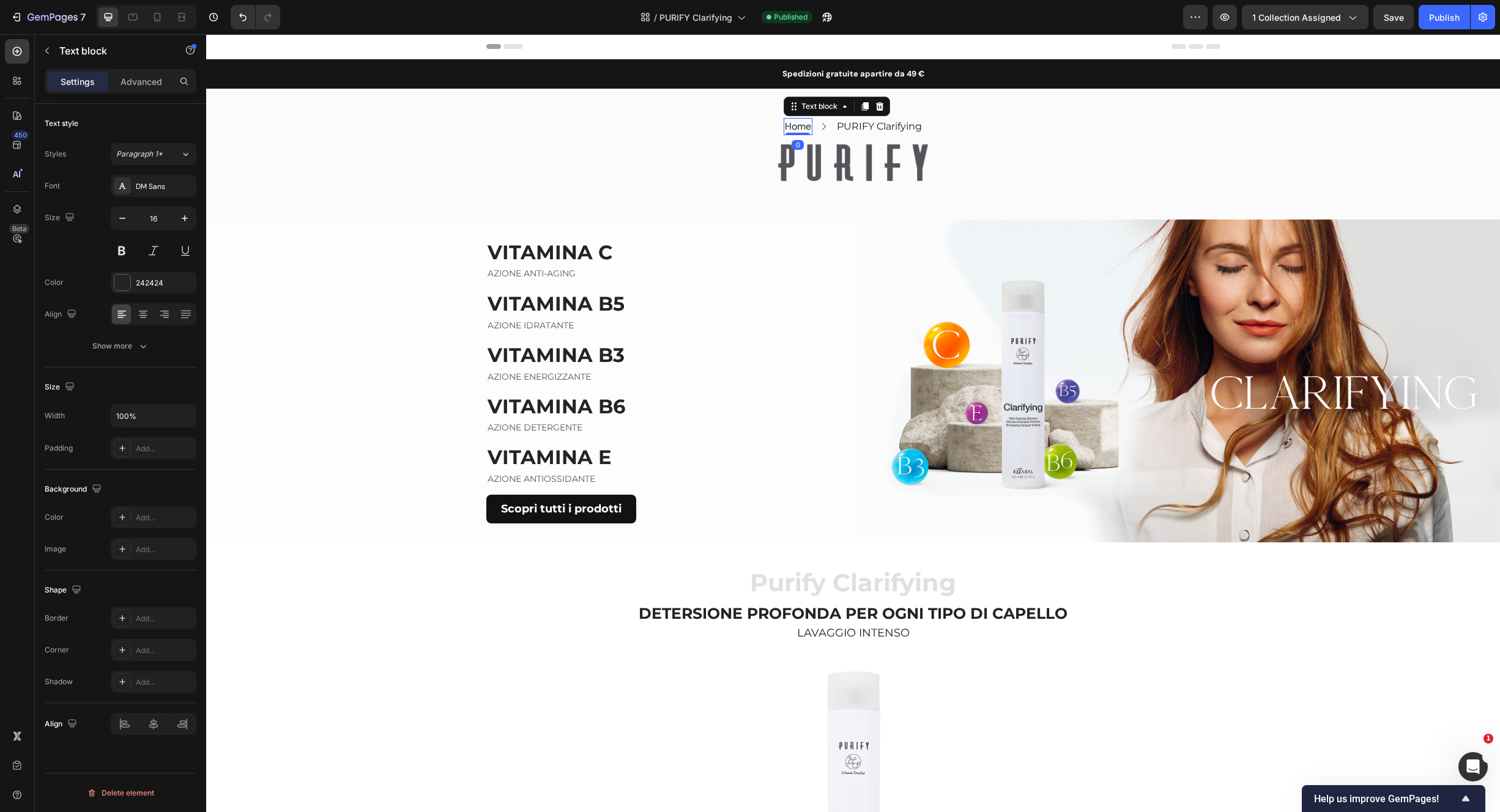
drag, startPoint x: 784, startPoint y: 126, endPoint x: 769, endPoint y: 119, distance: 16.6
click at [785, 126] on link "Home" at bounding box center [798, 126] width 26 height 13
click at [178, 189] on div "DM Sans" at bounding box center [165, 186] width 57 height 11
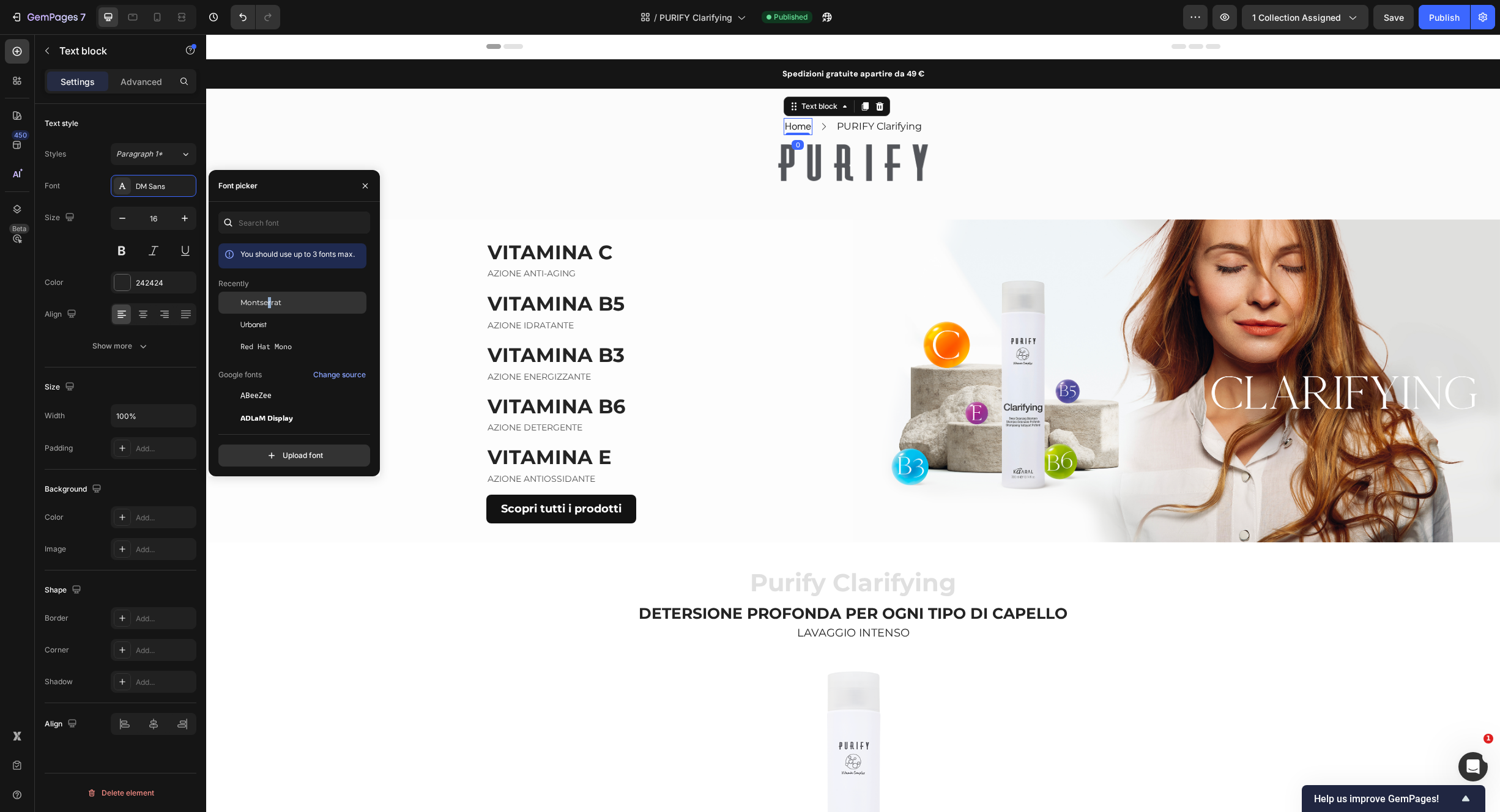
click at [270, 307] on span "Montserrat" at bounding box center [260, 303] width 41 height 11
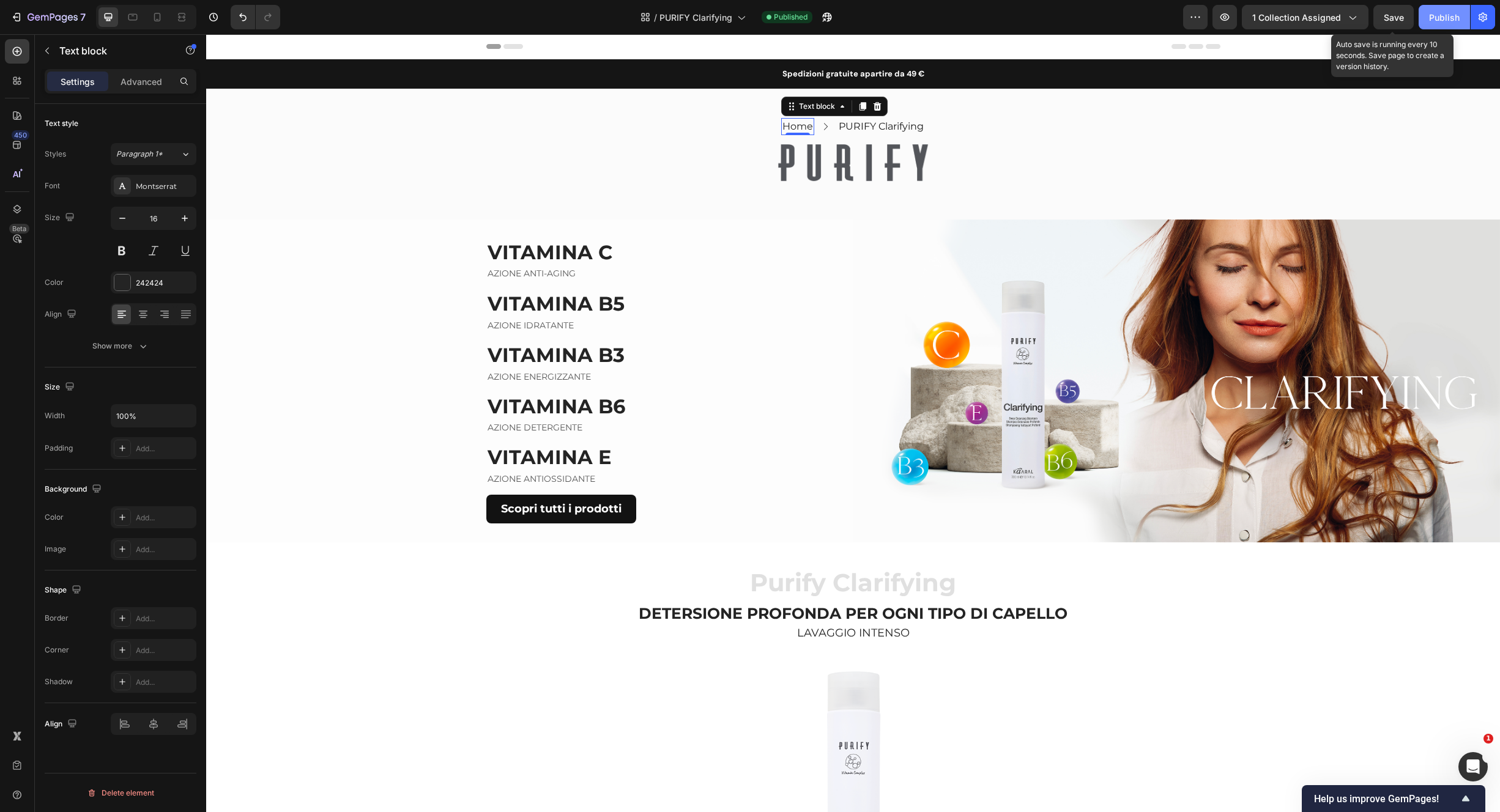
drag, startPoint x: 1394, startPoint y: 18, endPoint x: 1429, endPoint y: 19, distance: 35.0
click at [1394, 18] on span "Save" at bounding box center [1394, 17] width 20 height 10
click at [1440, 19] on div "Publish" at bounding box center [1444, 17] width 30 height 13
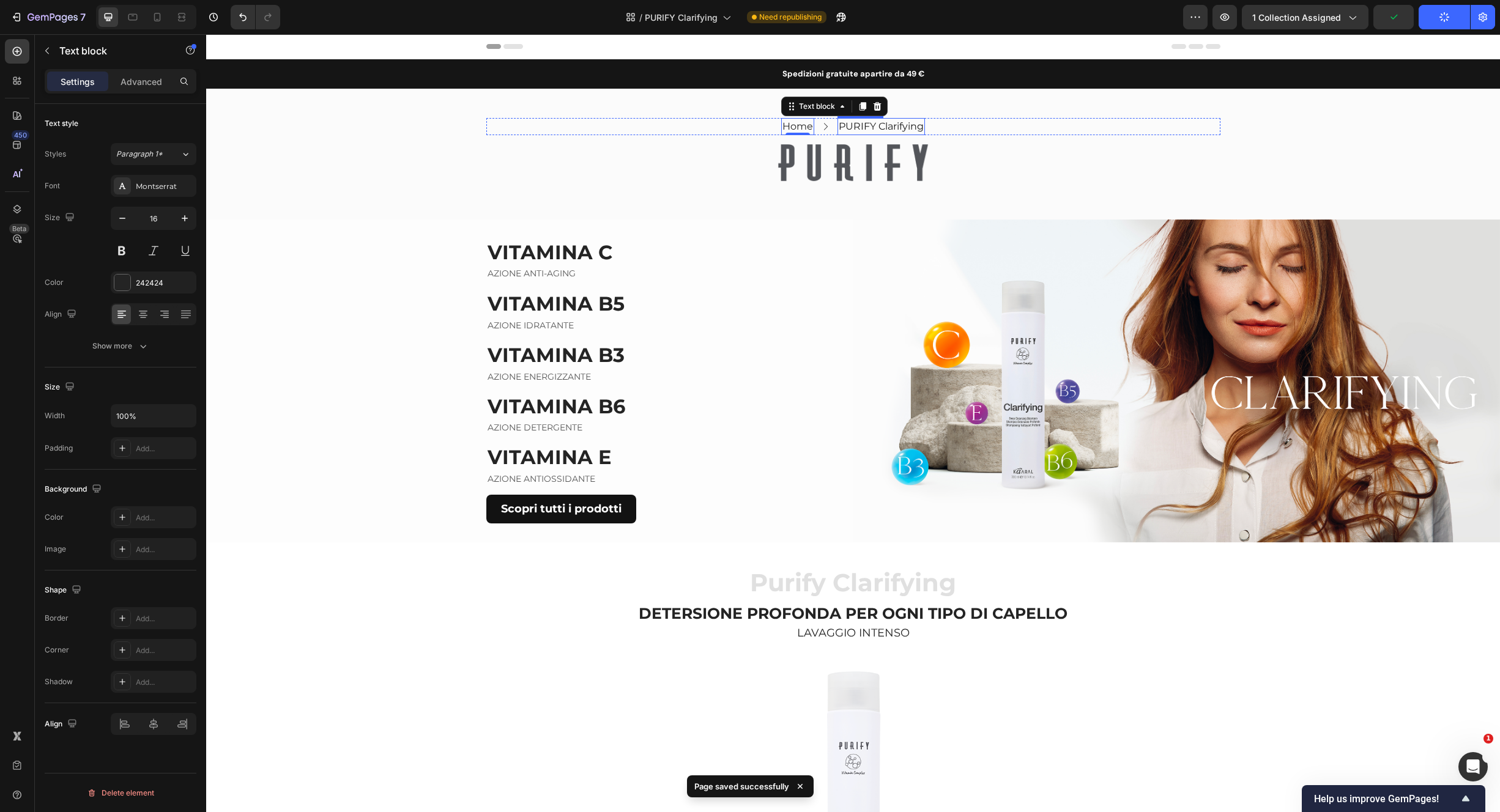
click at [918, 131] on p "PURIFY Clarifying" at bounding box center [881, 126] width 85 height 15
click at [178, 279] on icon "button" at bounding box center [183, 282] width 10 height 10
click at [124, 281] on icon at bounding box center [122, 282] width 10 height 10
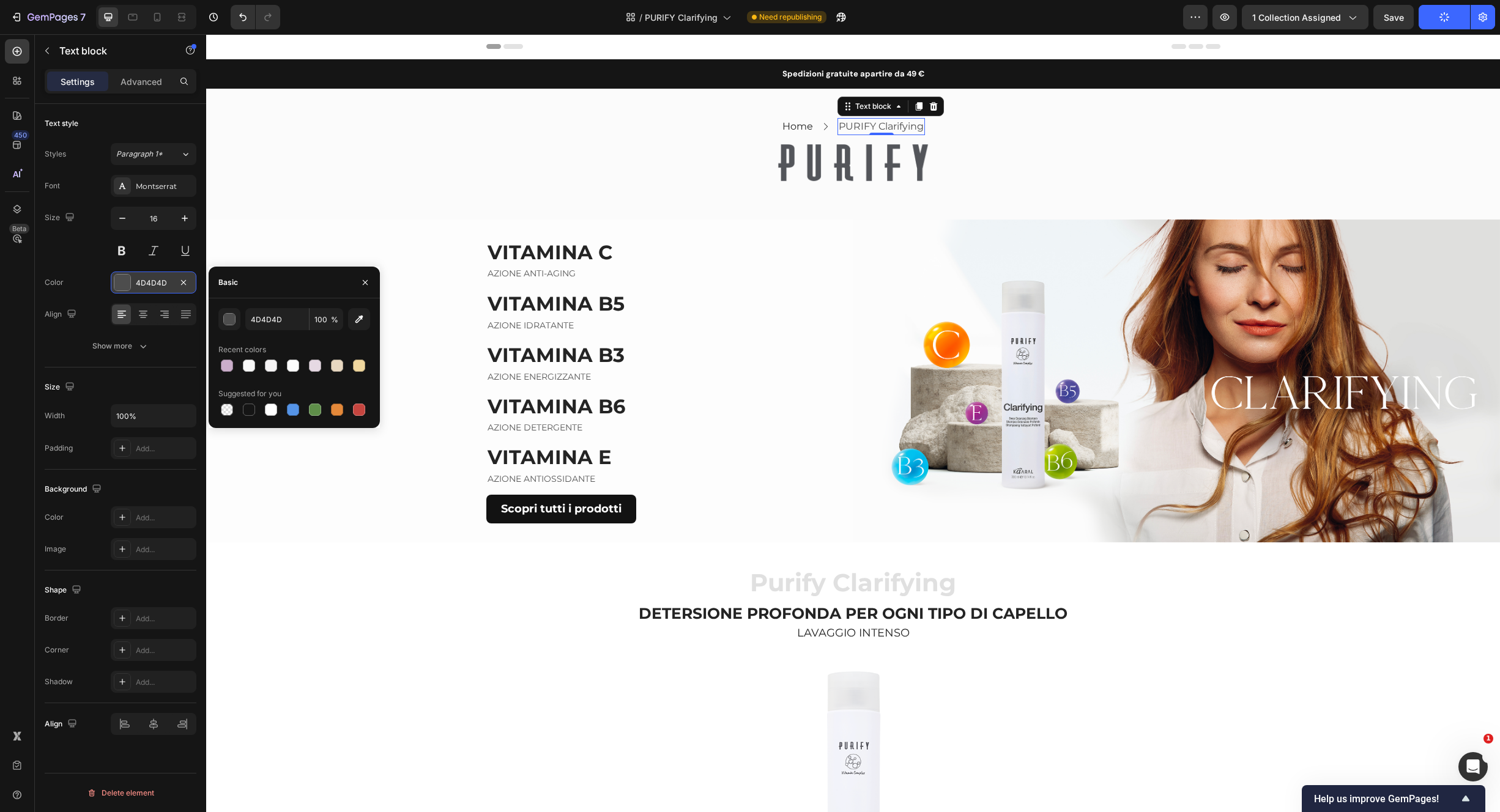
drag, startPoint x: 242, startPoint y: 408, endPoint x: 259, endPoint y: 393, distance: 22.7
click at [242, 408] on div at bounding box center [249, 409] width 15 height 15
type input "151515"
click at [333, 318] on span "%" at bounding box center [334, 319] width 7 height 11
drag, startPoint x: 313, startPoint y: 318, endPoint x: 302, endPoint y: 318, distance: 11.0
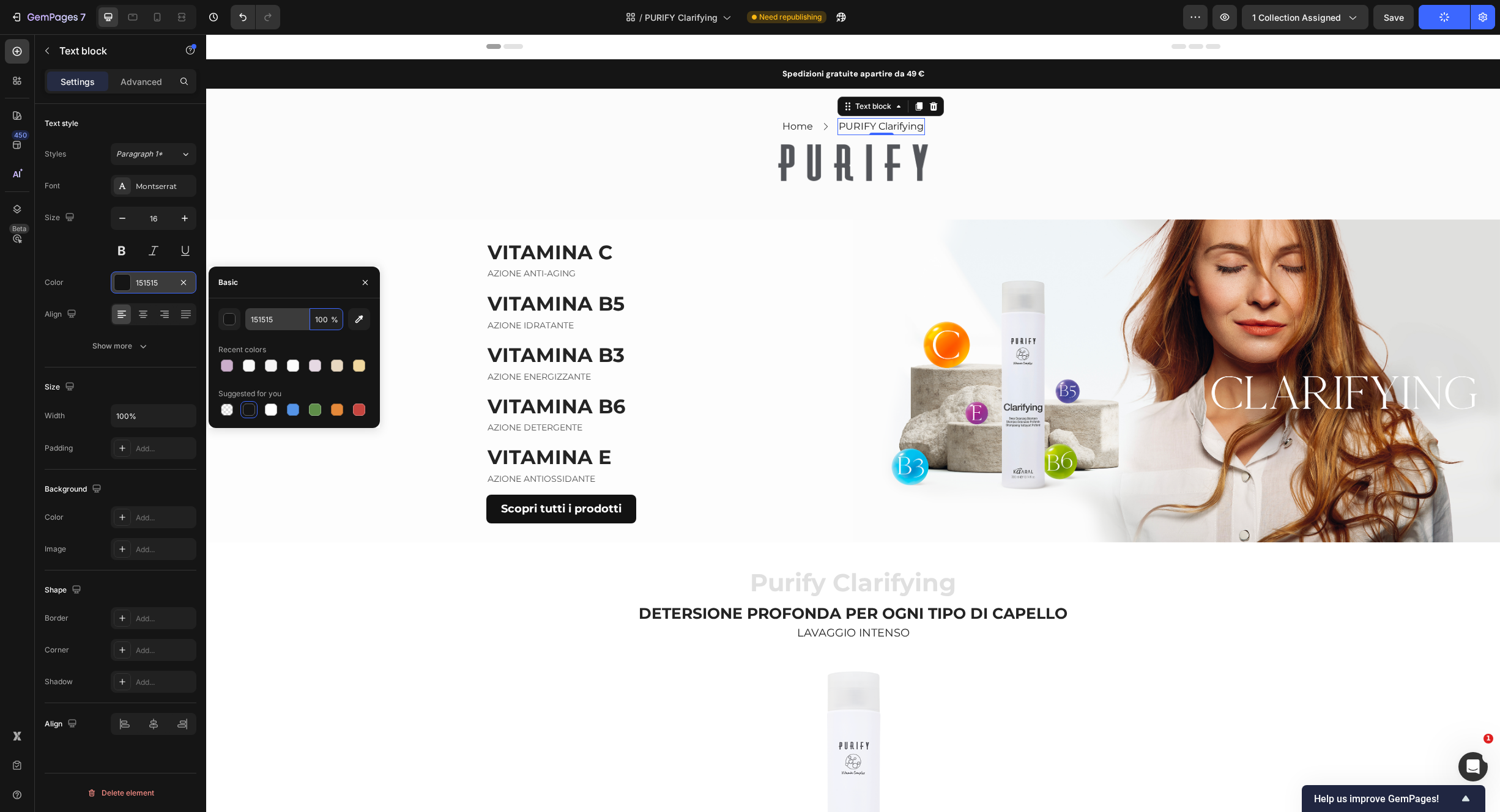
click at [301, 318] on div "151515 100 %" at bounding box center [294, 319] width 98 height 22
type input "50"
click at [659, 263] on h2 "VITAMINA C" at bounding box center [639, 252] width 306 height 28
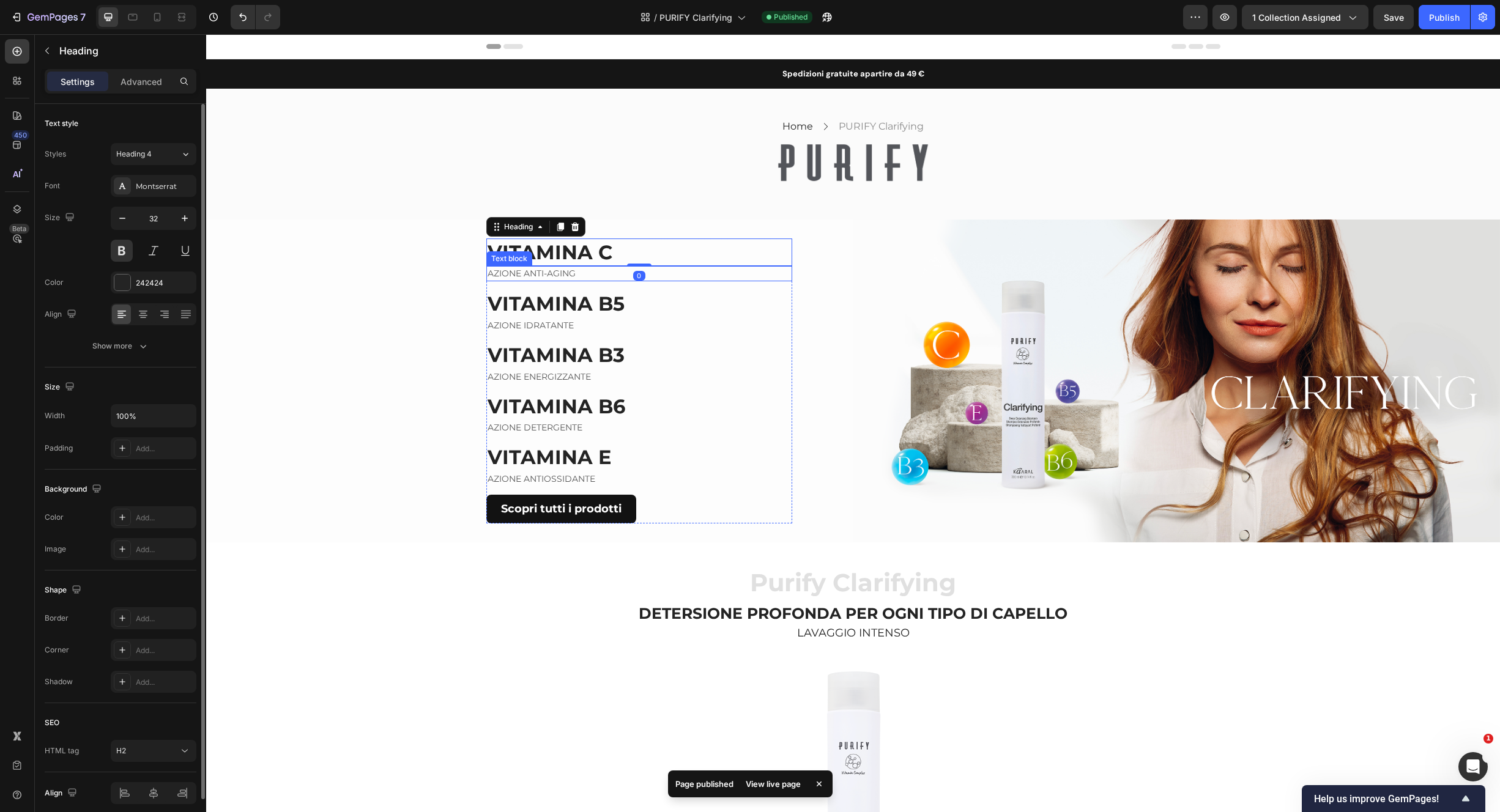
click at [659, 278] on p "AZIONE ANTI-AGING" at bounding box center [639, 273] width 304 height 13
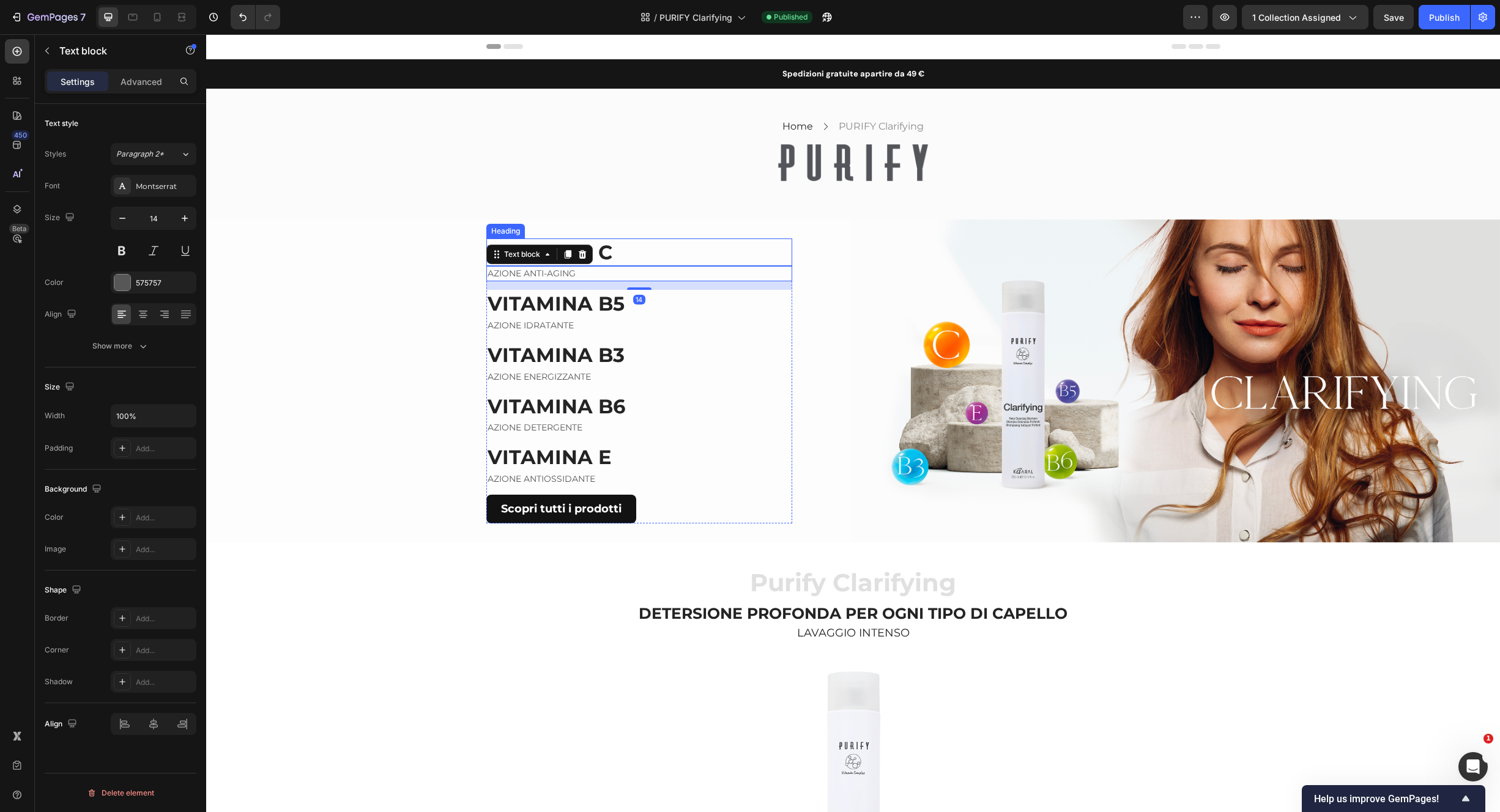
click at [650, 254] on h2 "VITAMINA C" at bounding box center [639, 252] width 306 height 28
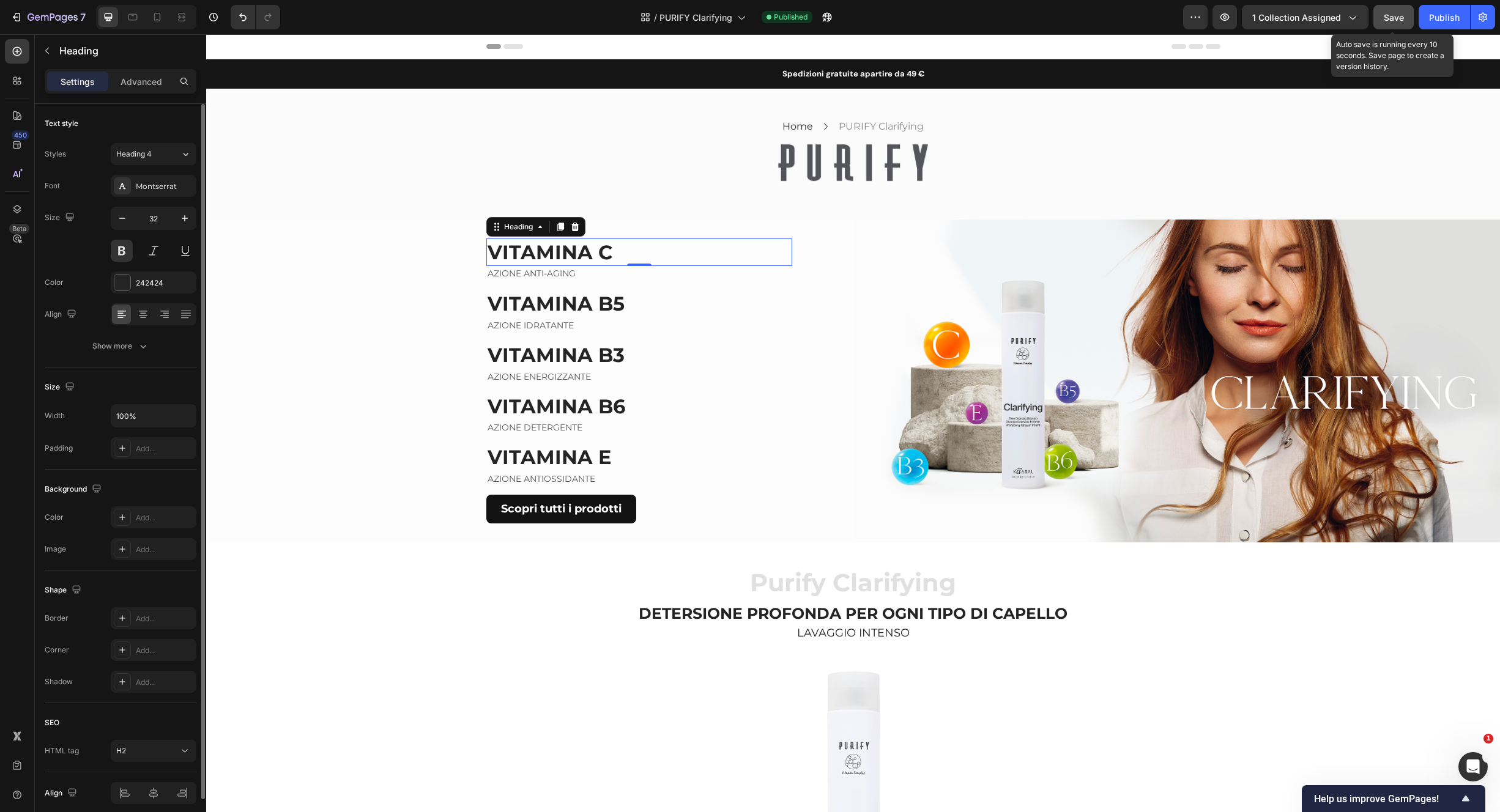
drag, startPoint x: 1389, startPoint y: 22, endPoint x: 1405, endPoint y: 20, distance: 16.1
click at [1389, 22] on div "Save" at bounding box center [1394, 17] width 20 height 13
click at [1431, 25] on button "Publish" at bounding box center [1444, 17] width 51 height 24
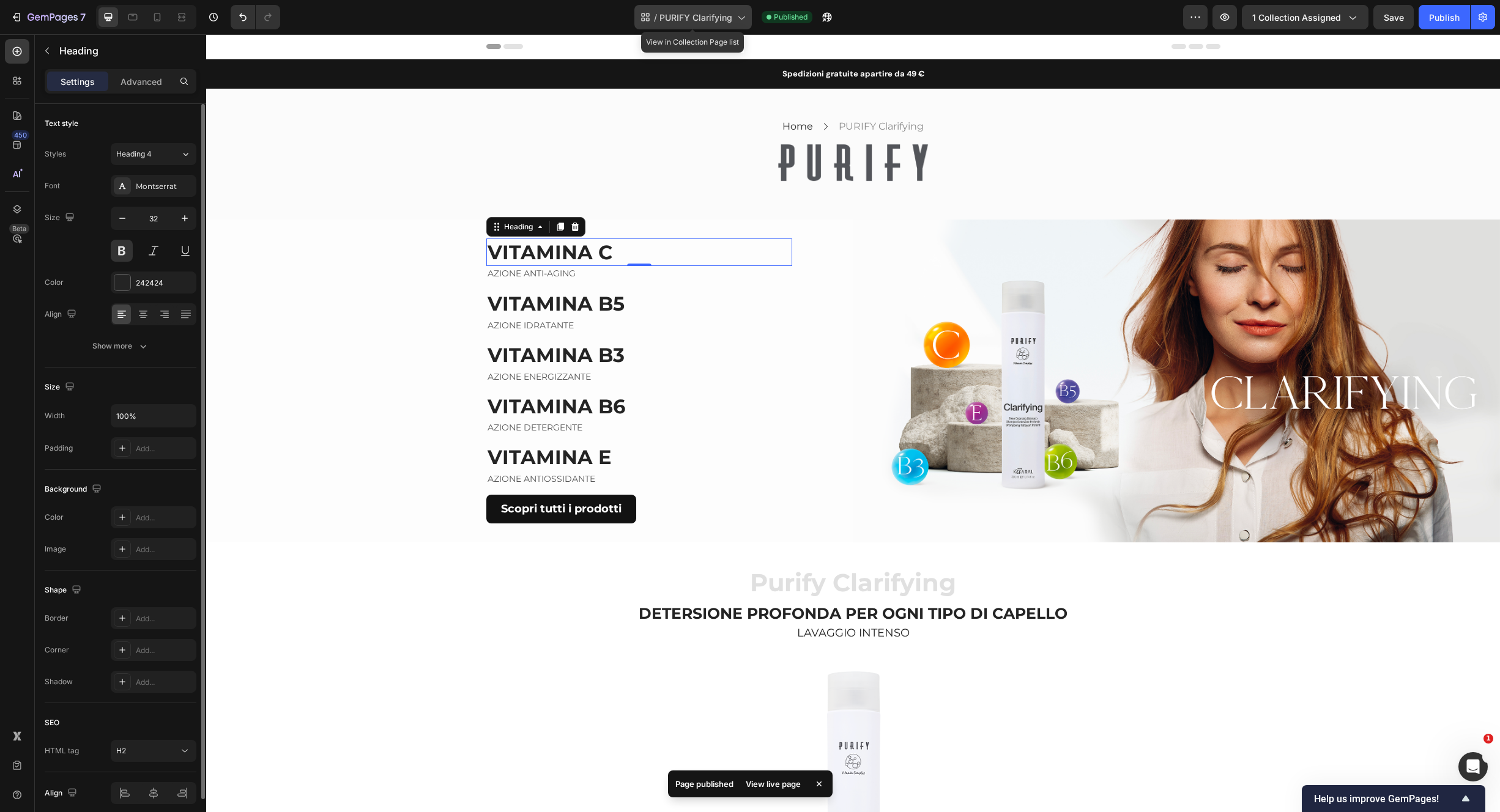
click at [705, 21] on span "PURIFY Clarifying" at bounding box center [696, 17] width 73 height 13
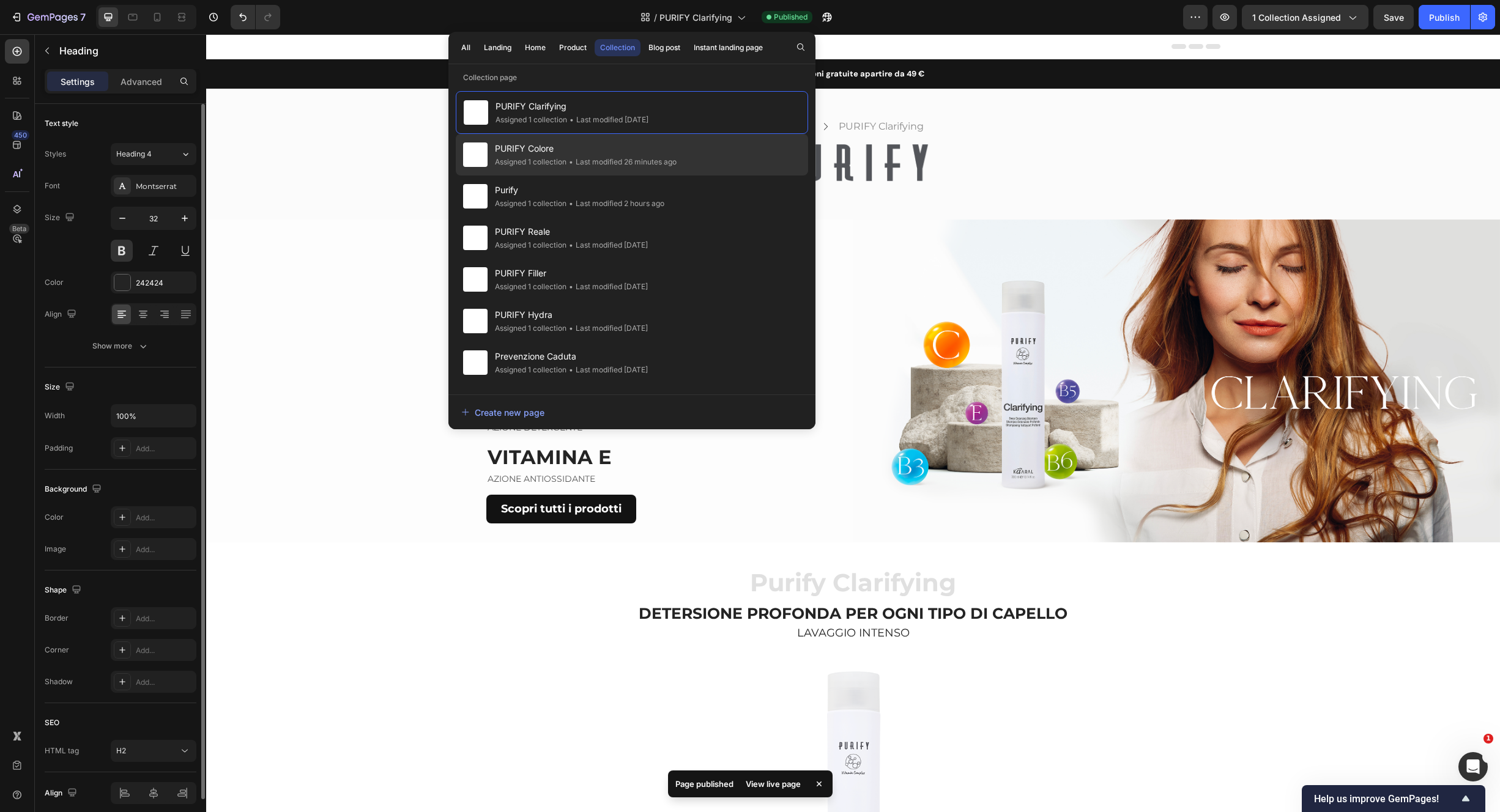
click at [633, 162] on div "• Last modified 26 minutes ago" at bounding box center [622, 162] width 110 height 12
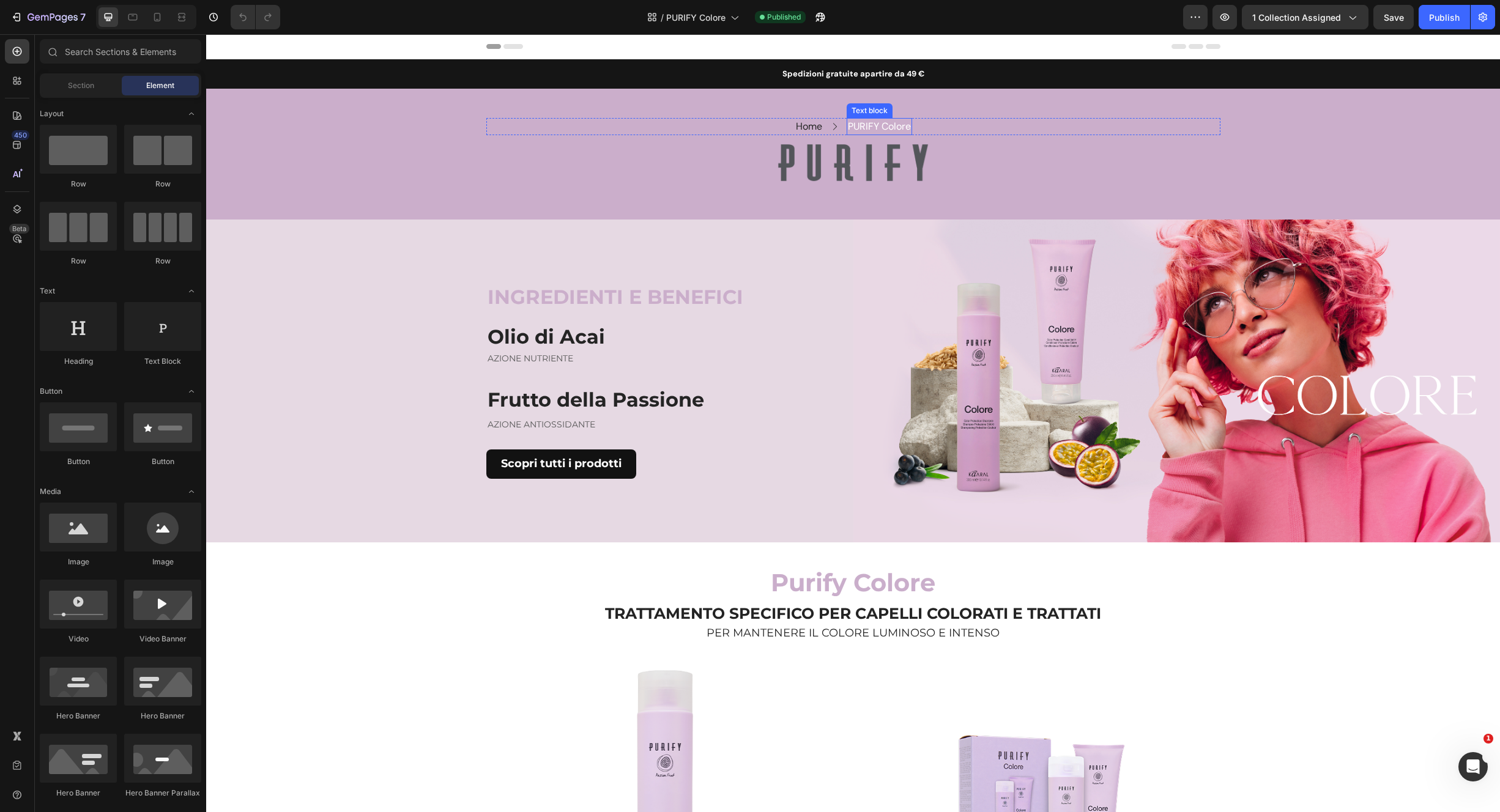
click at [884, 129] on p "PURIFY Colore" at bounding box center [879, 126] width 63 height 15
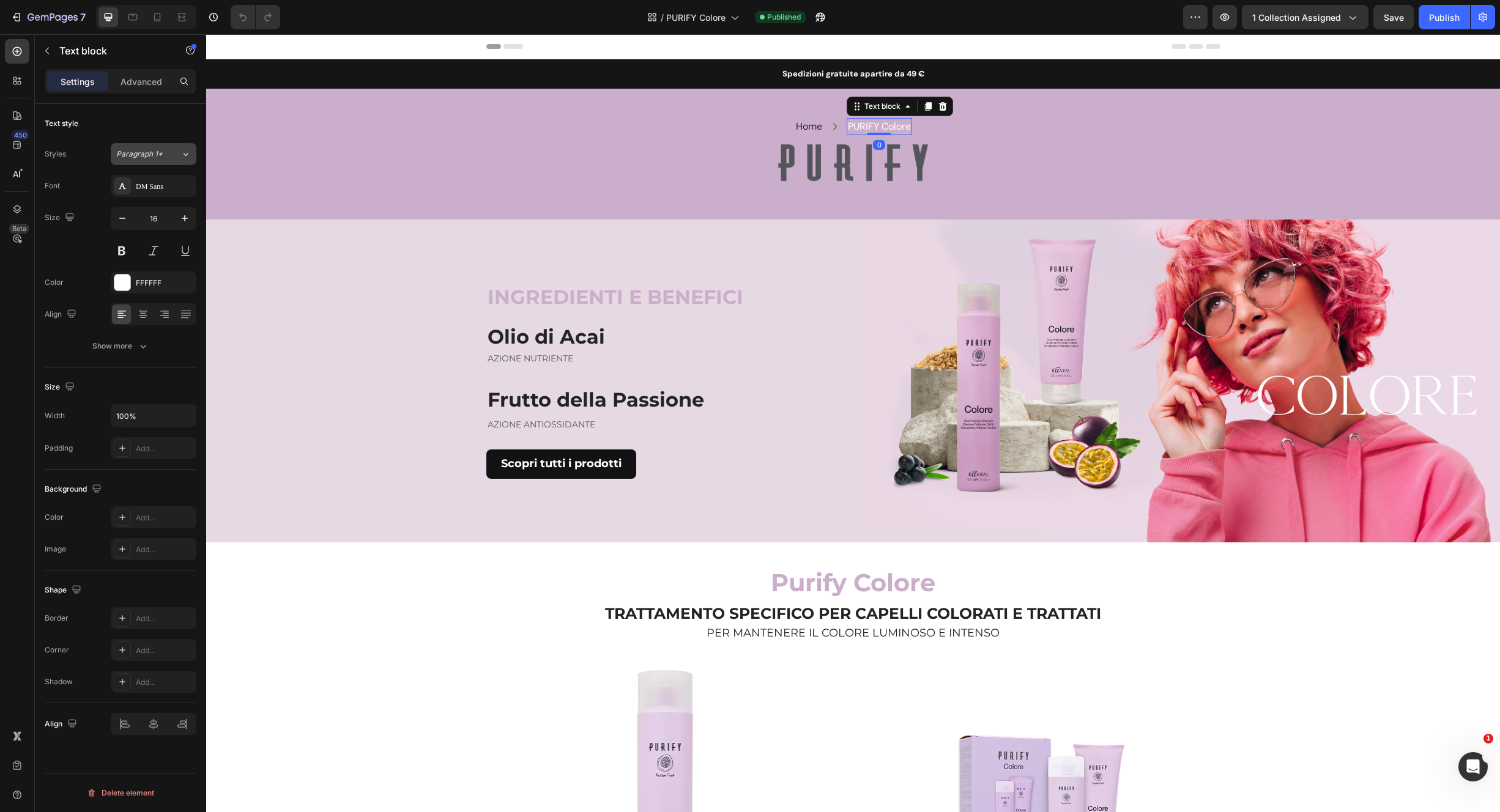
click at [186, 158] on icon at bounding box center [185, 154] width 10 height 12
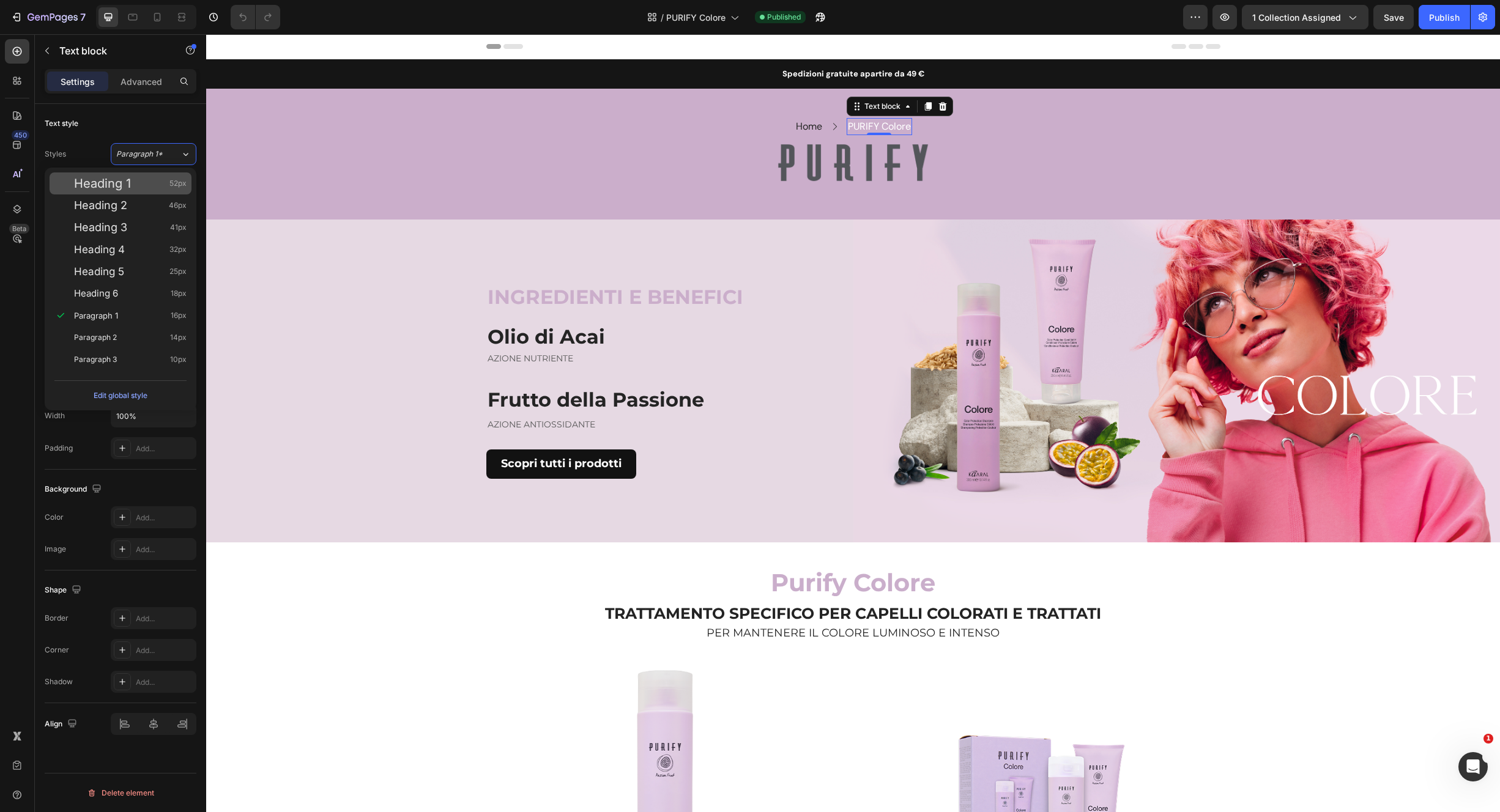
drag, startPoint x: 182, startPoint y: 161, endPoint x: 182, endPoint y: 173, distance: 12.0
click at [182, 161] on button "Paragraph 1*" at bounding box center [153, 153] width 85 height 22
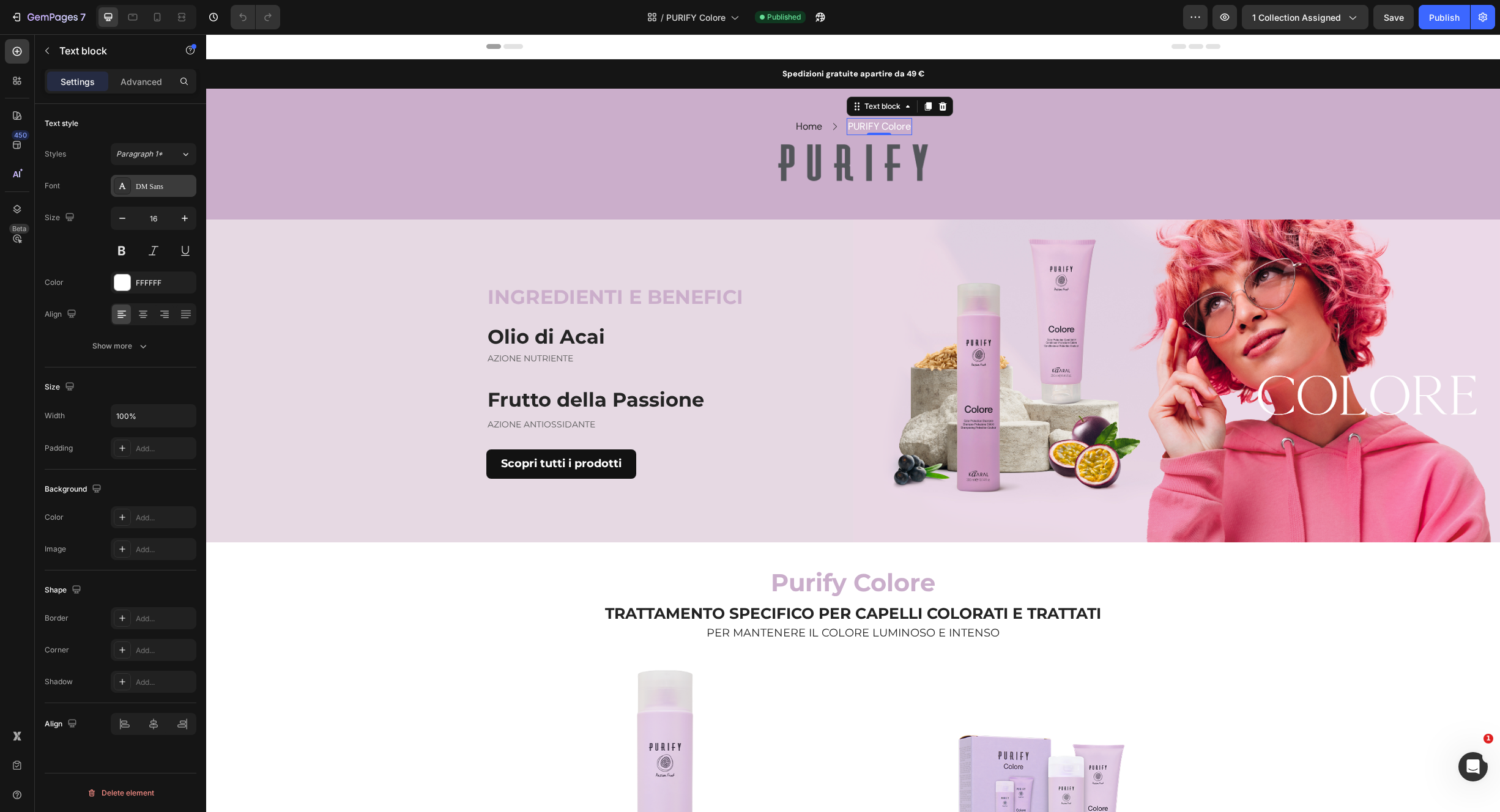
click at [178, 184] on div "DM Sans" at bounding box center [165, 186] width 57 height 11
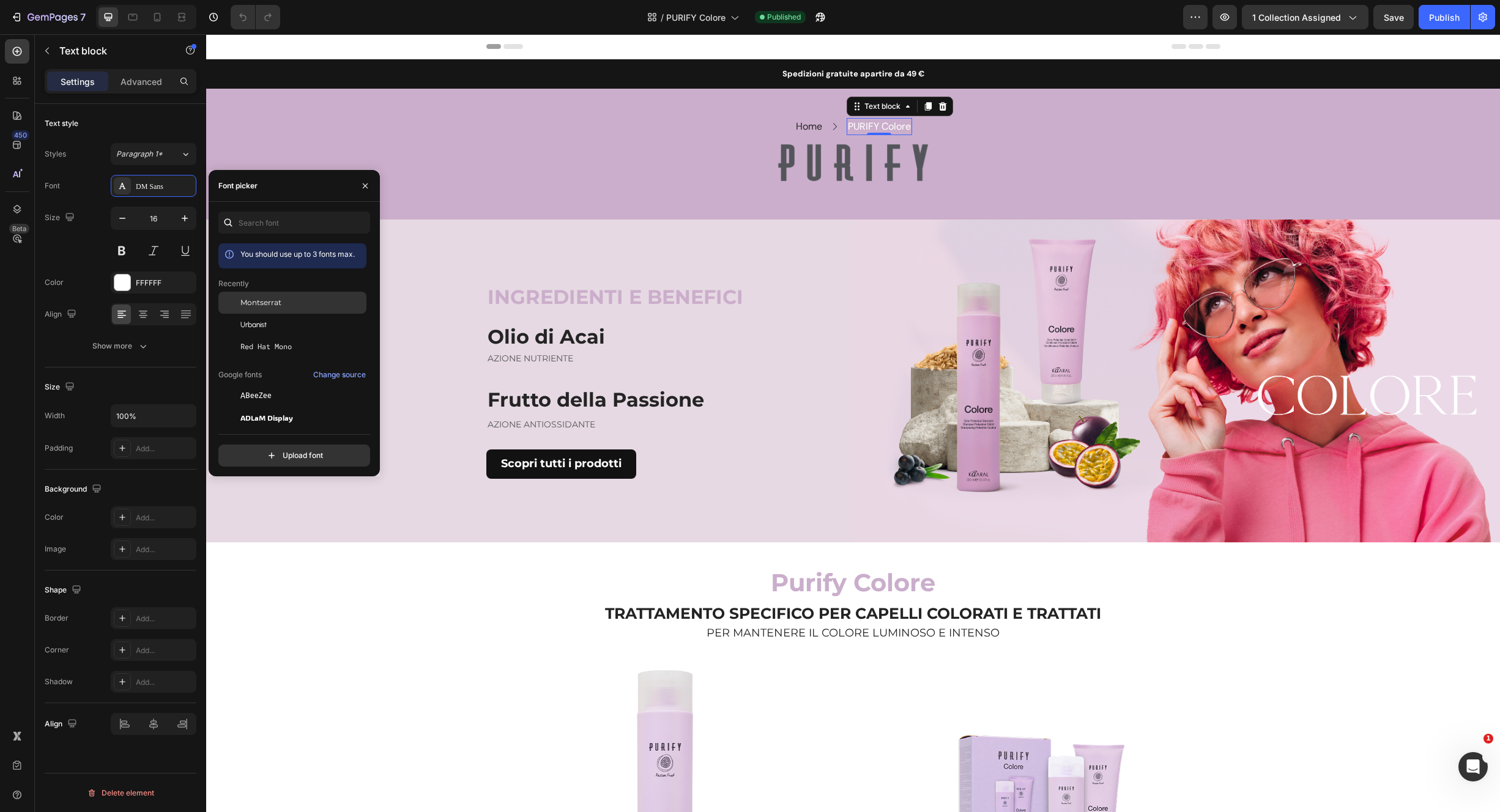
click at [275, 305] on span "Montserrat" at bounding box center [260, 303] width 41 height 11
drag, startPoint x: 792, startPoint y: 129, endPoint x: 783, endPoint y: 130, distance: 9.1
click at [792, 129] on link "Home" at bounding box center [804, 126] width 26 height 13
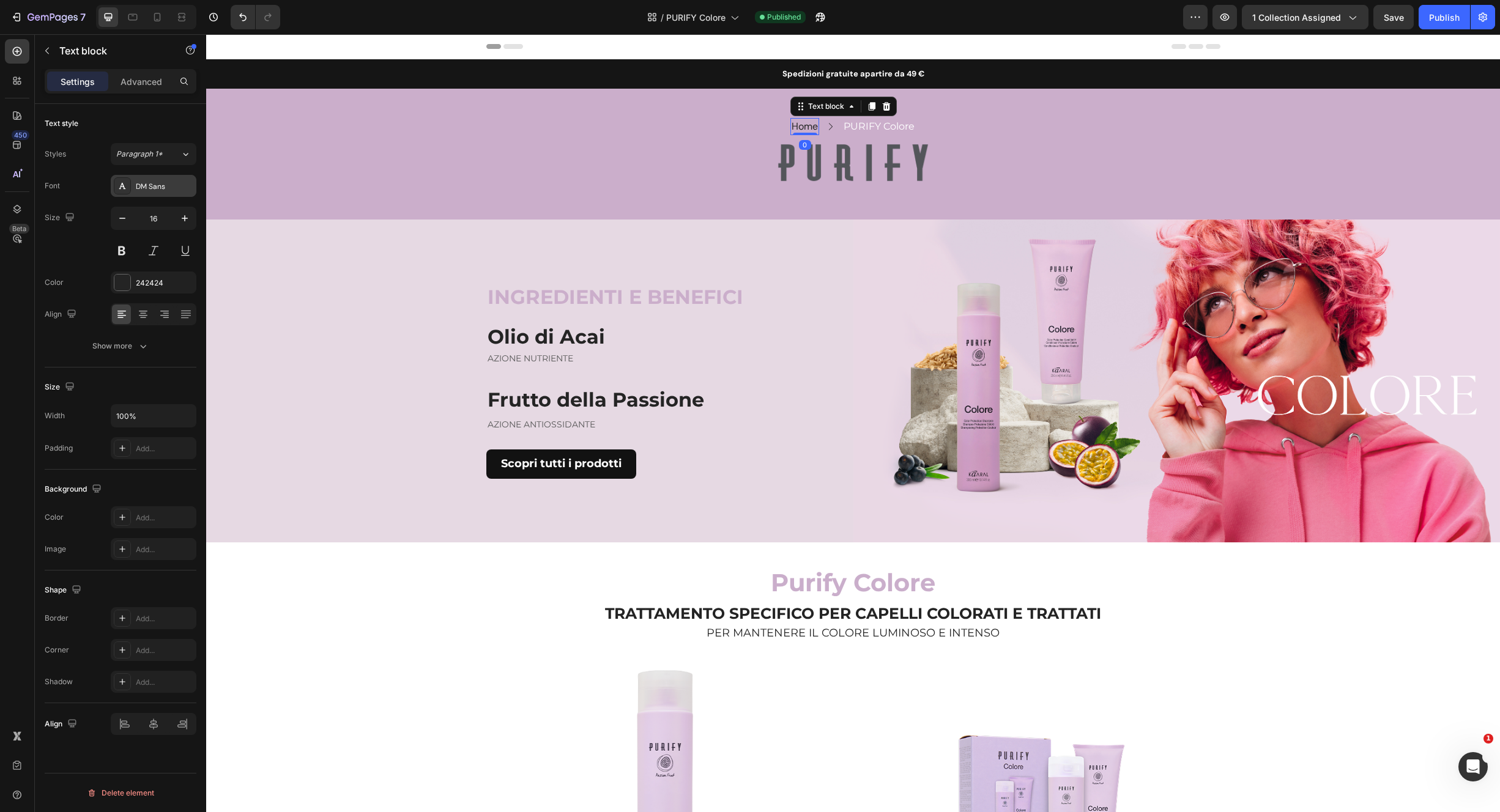
click at [184, 191] on div "DM Sans" at bounding box center [153, 185] width 85 height 22
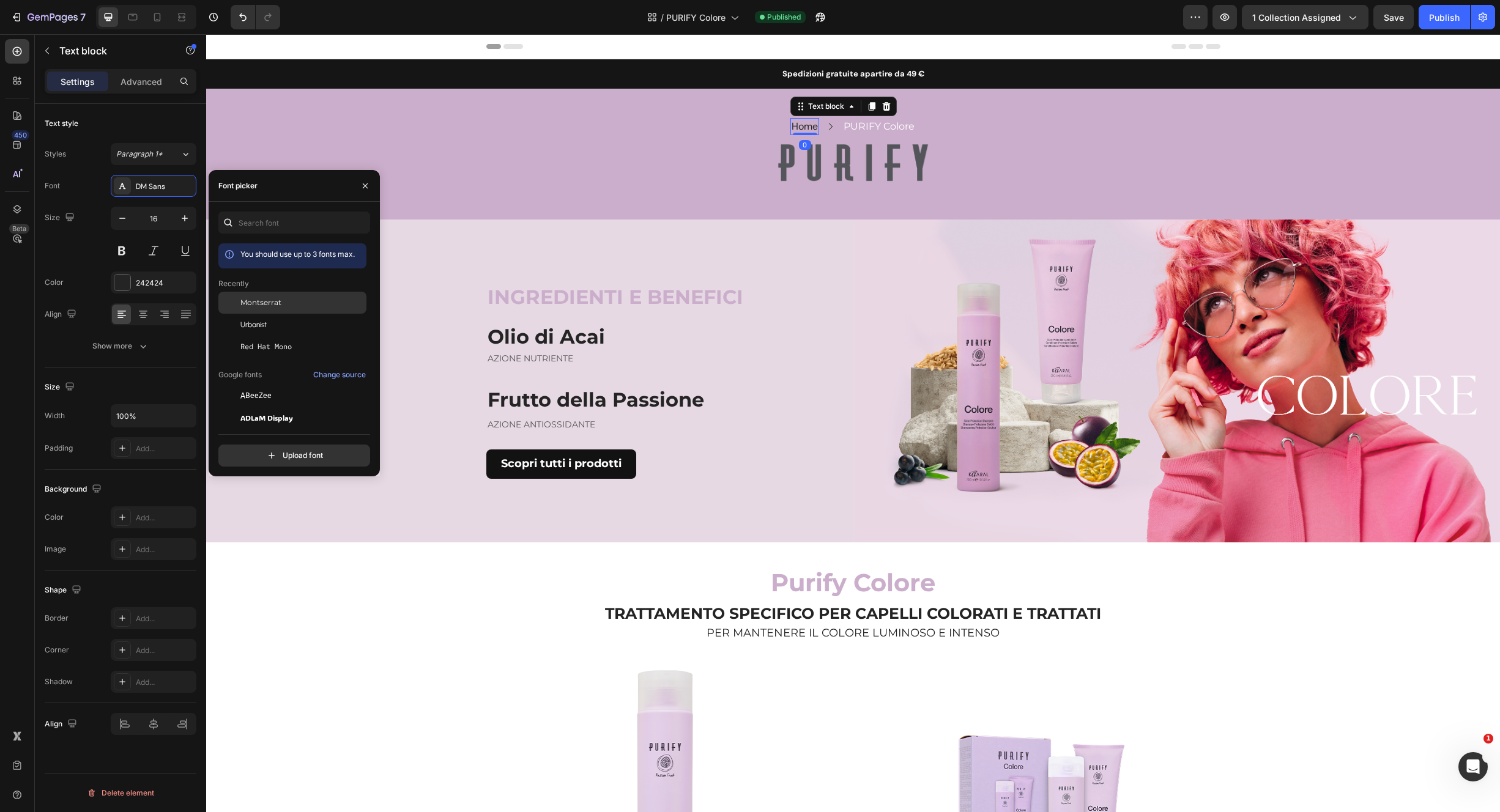
click at [269, 303] on span "Montserrat" at bounding box center [260, 303] width 41 height 11
click at [1399, 23] on button "button" at bounding box center [1394, 17] width 40 height 24
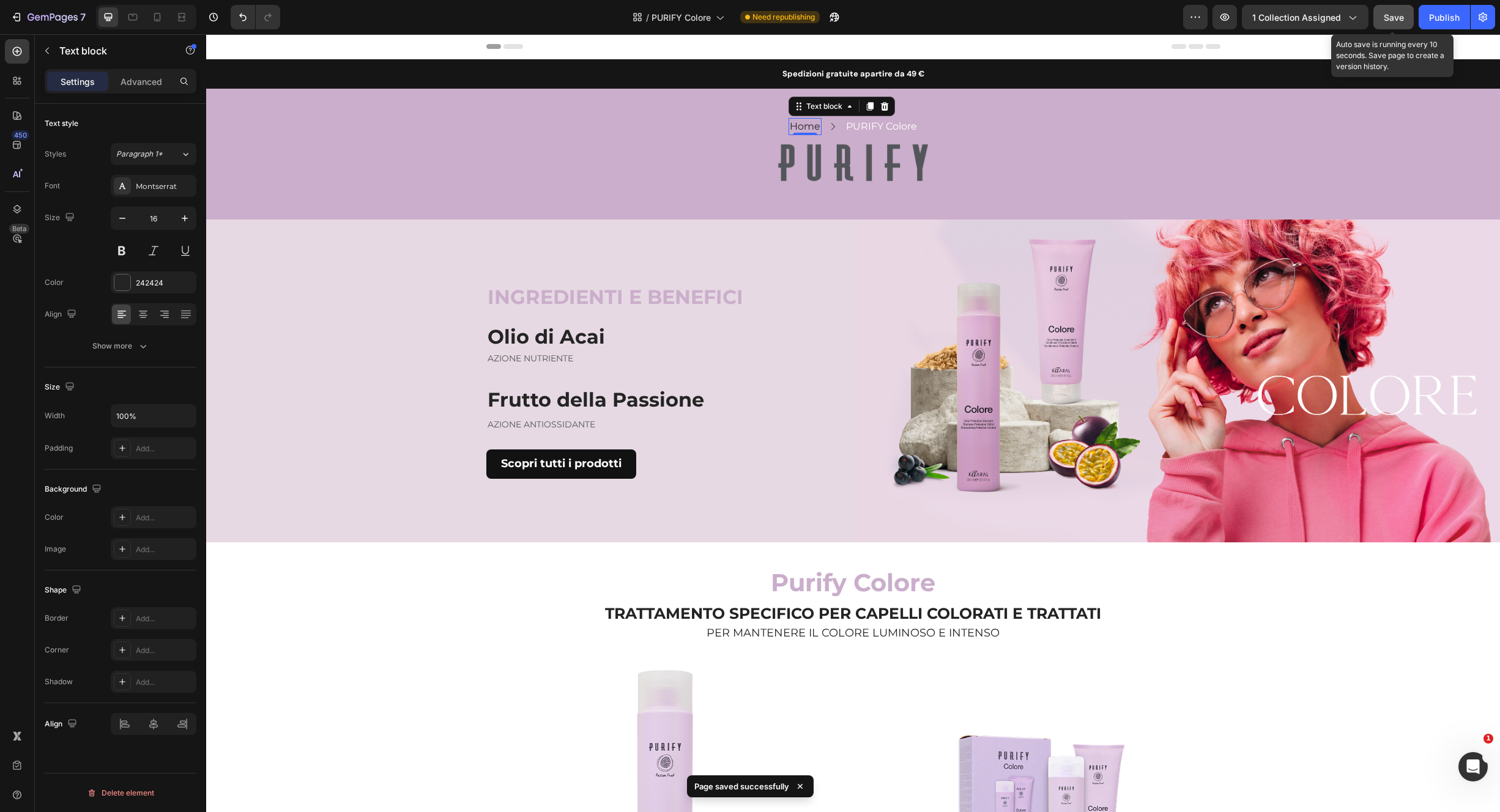
click at [1401, 18] on span "Save" at bounding box center [1394, 17] width 20 height 10
click at [1444, 20] on div "Publish" at bounding box center [1444, 17] width 30 height 13
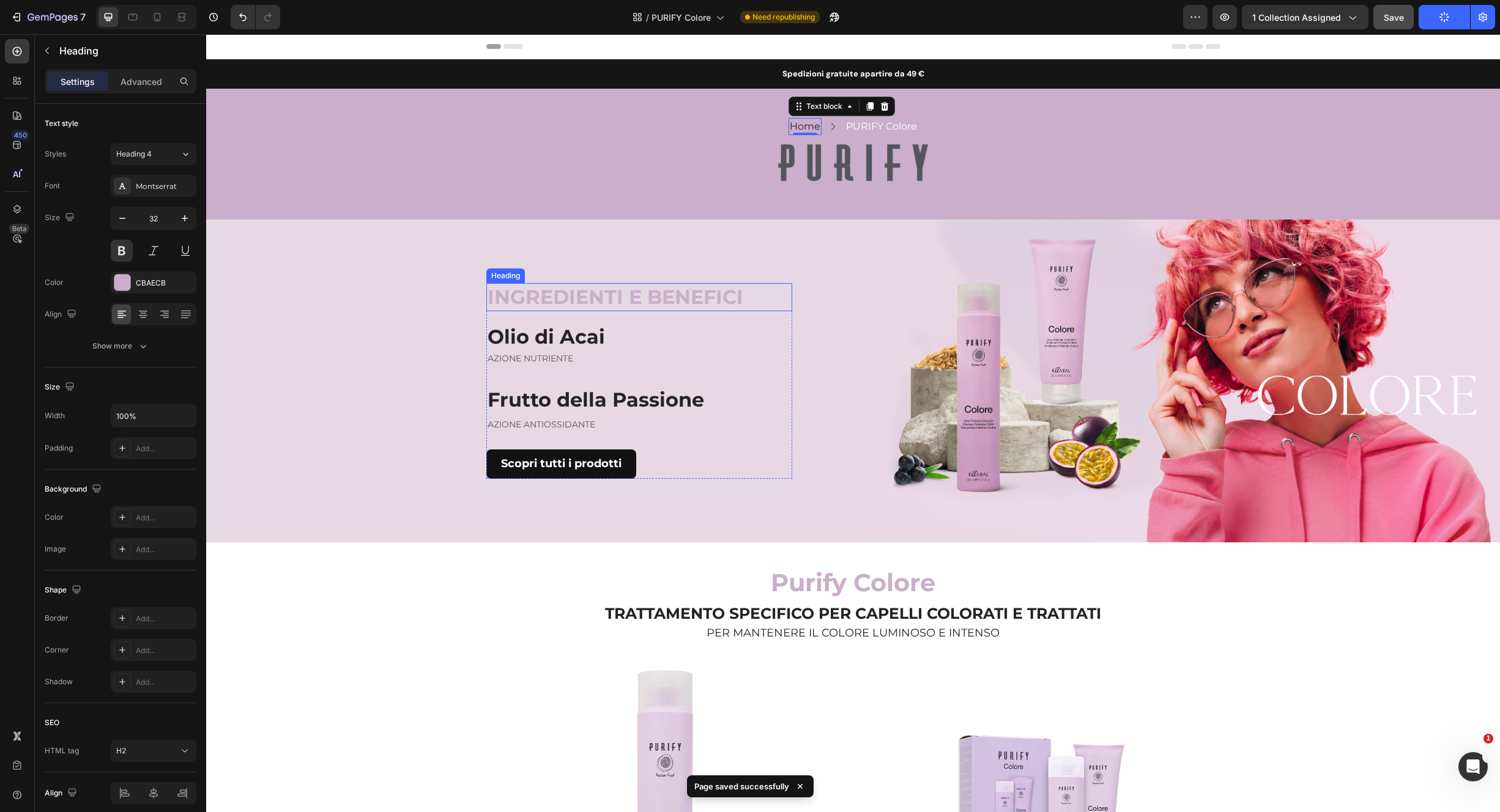
click at [631, 300] on h2 "INGREDIENTI E BENEFICI" at bounding box center [639, 297] width 306 height 28
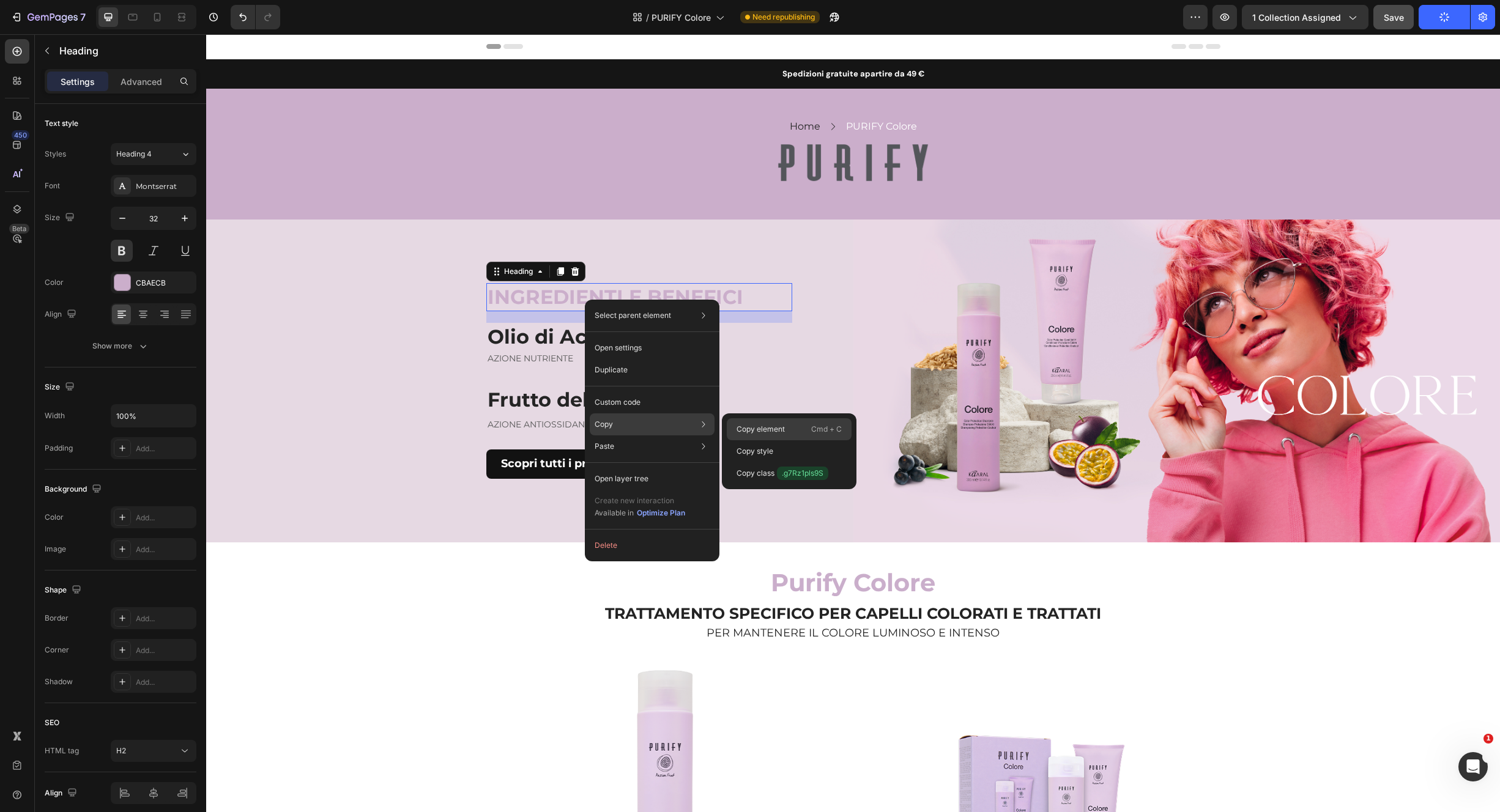
click at [748, 426] on p "Copy element" at bounding box center [761, 429] width 49 height 11
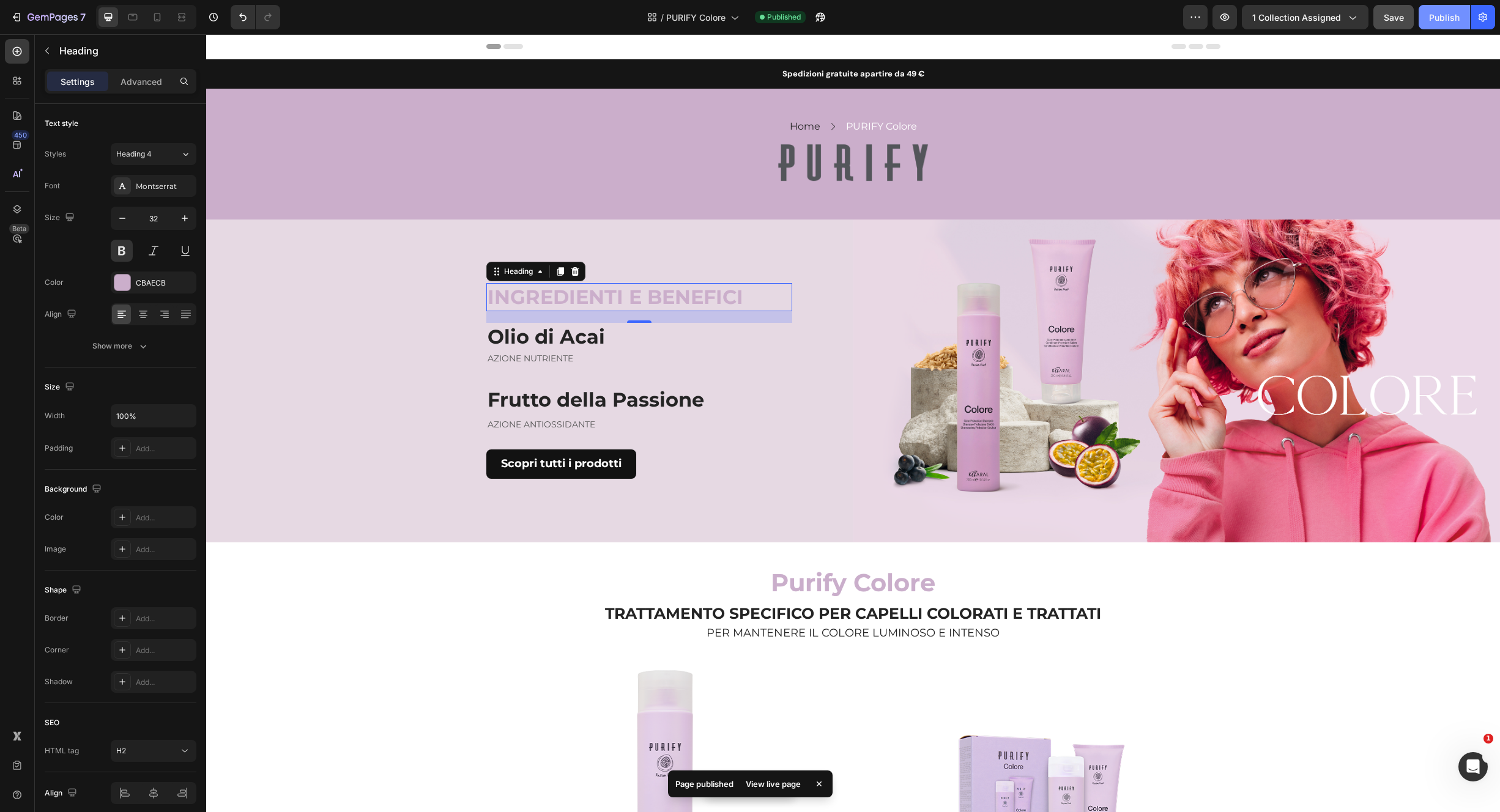
click at [1432, 22] on div "Publish" at bounding box center [1444, 17] width 30 height 13
click at [692, 16] on span "PURIFY Colore" at bounding box center [696, 17] width 59 height 13
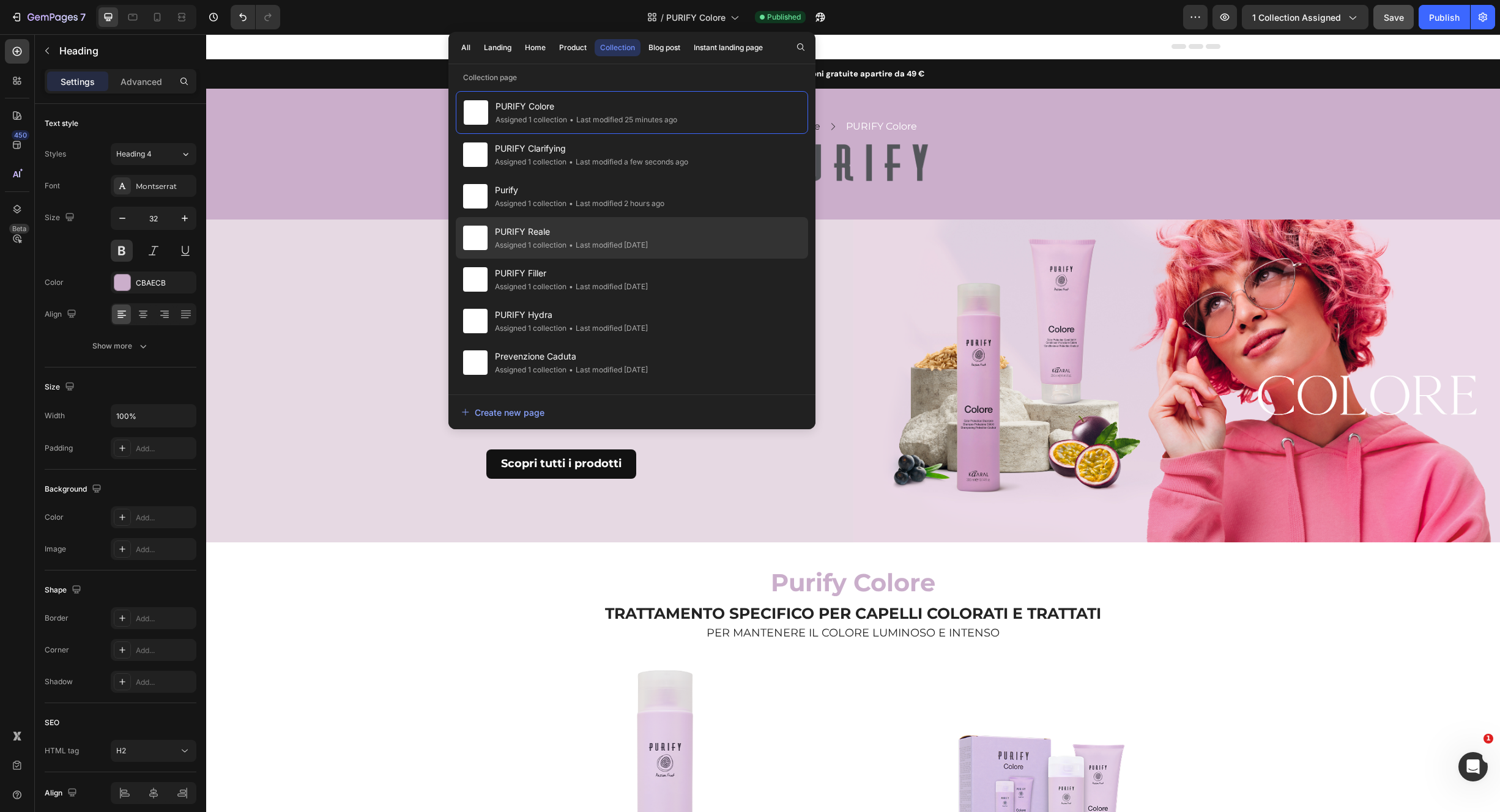
click at [648, 245] on div "• Last modified 3 days ago" at bounding box center [607, 245] width 81 height 12
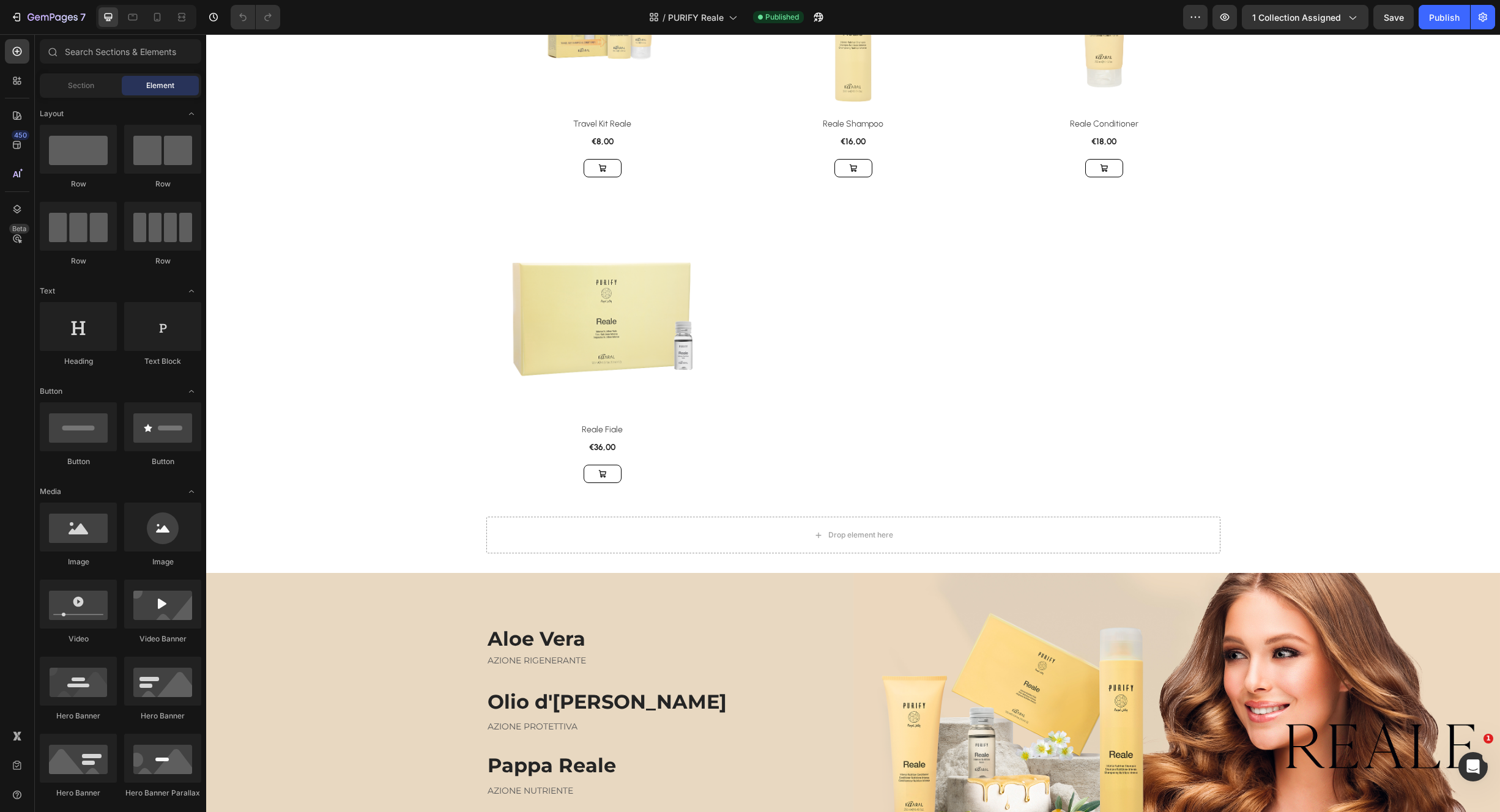
scroll to position [505, 0]
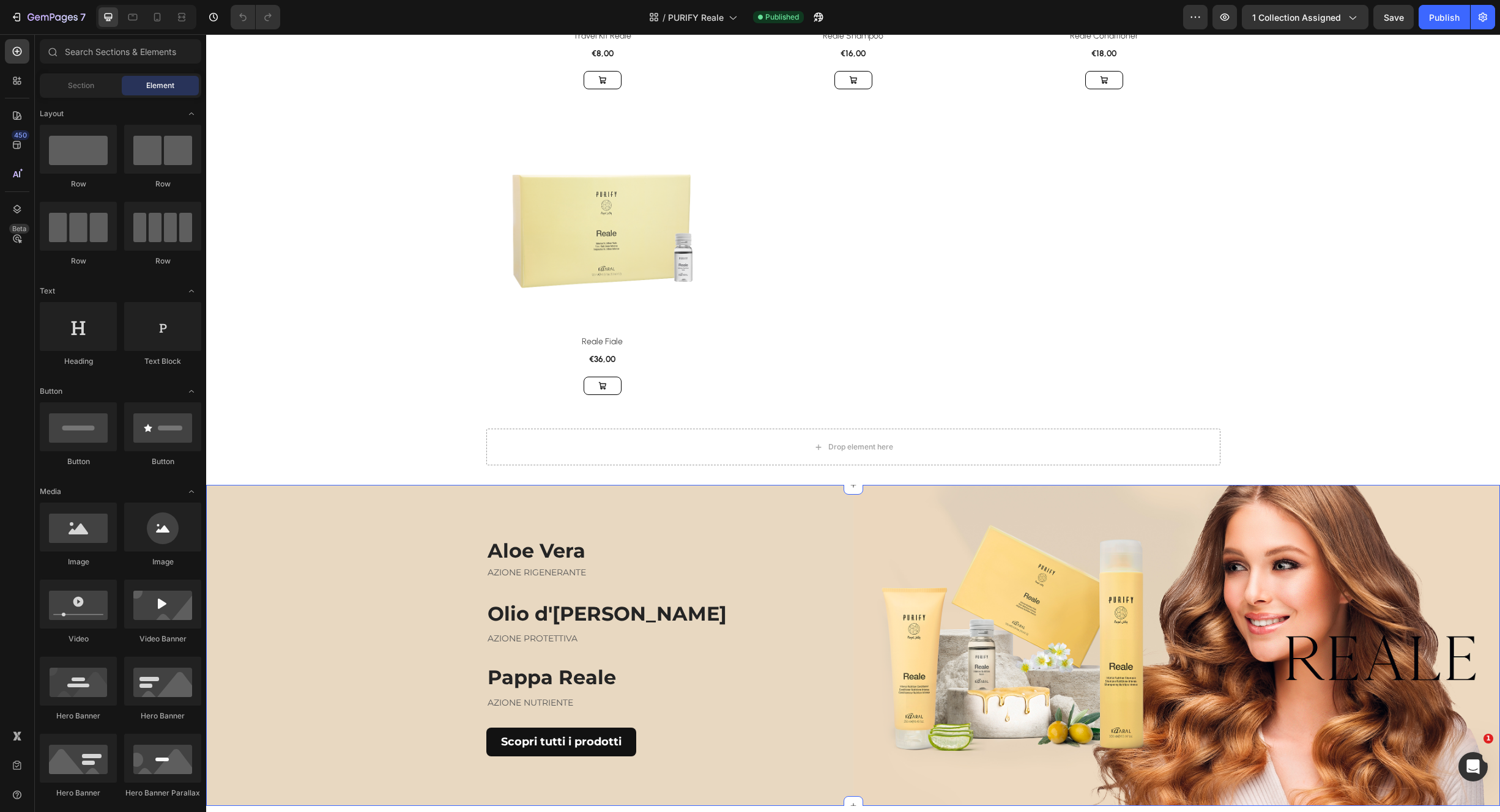
click at [467, 493] on div "[PERSON_NAME] Heading AZIONE RIGENERANTE Text block Olio d'Oliva Heading AZIONE…" at bounding box center [530, 647] width 648 height 324
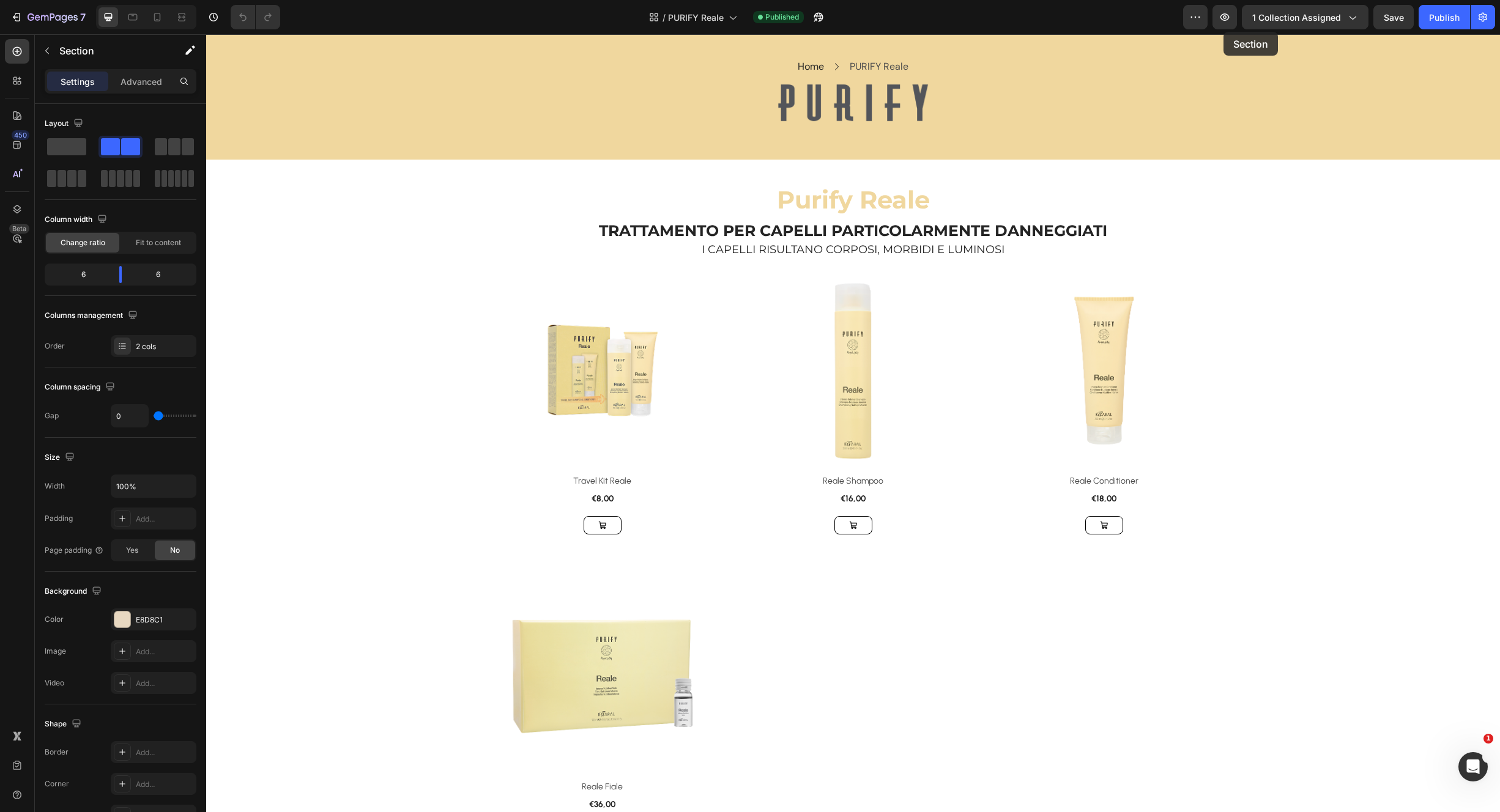
scroll to position [0, 0]
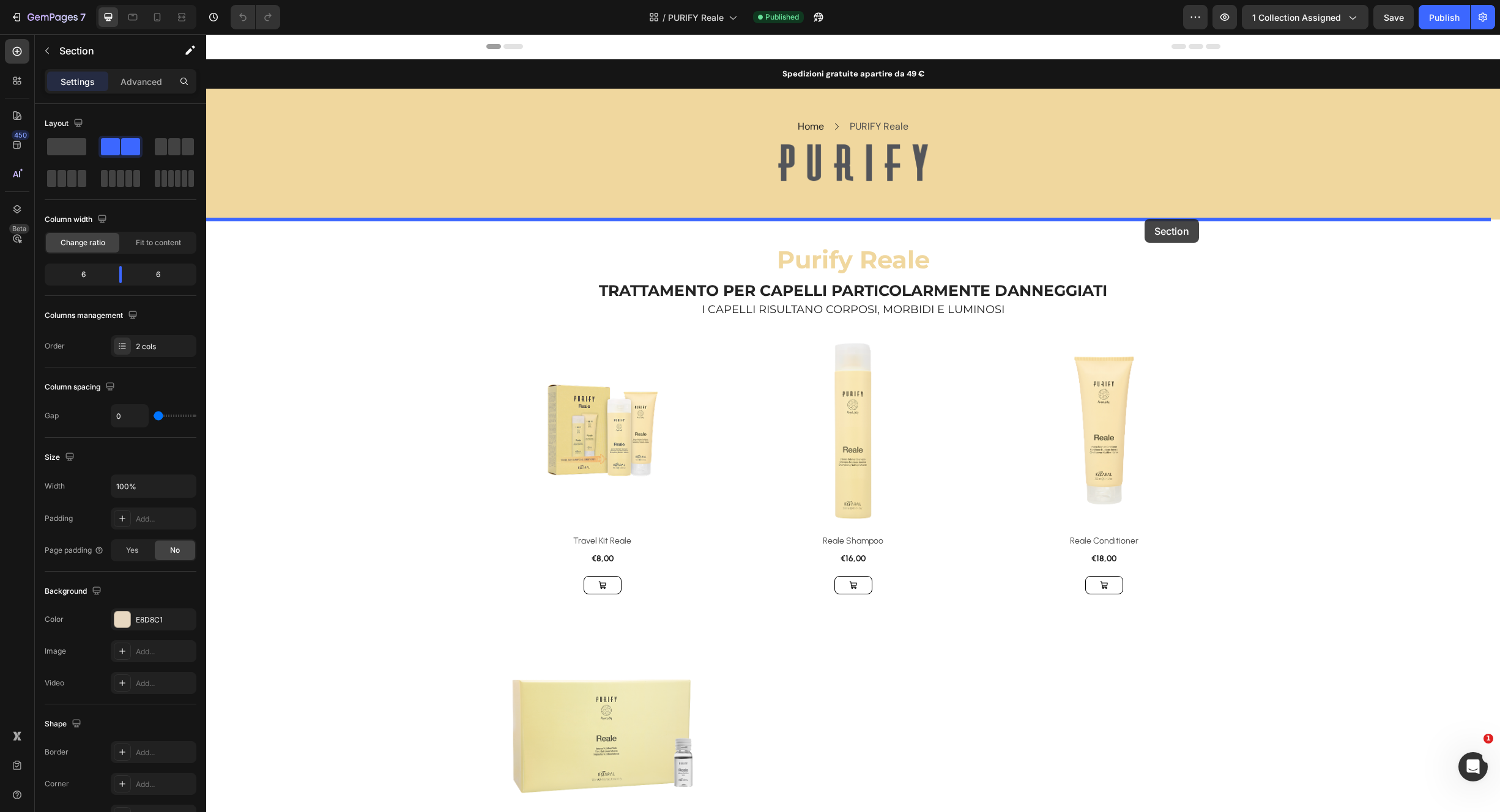
drag, startPoint x: 1268, startPoint y: 473, endPoint x: 1146, endPoint y: 221, distance: 280.0
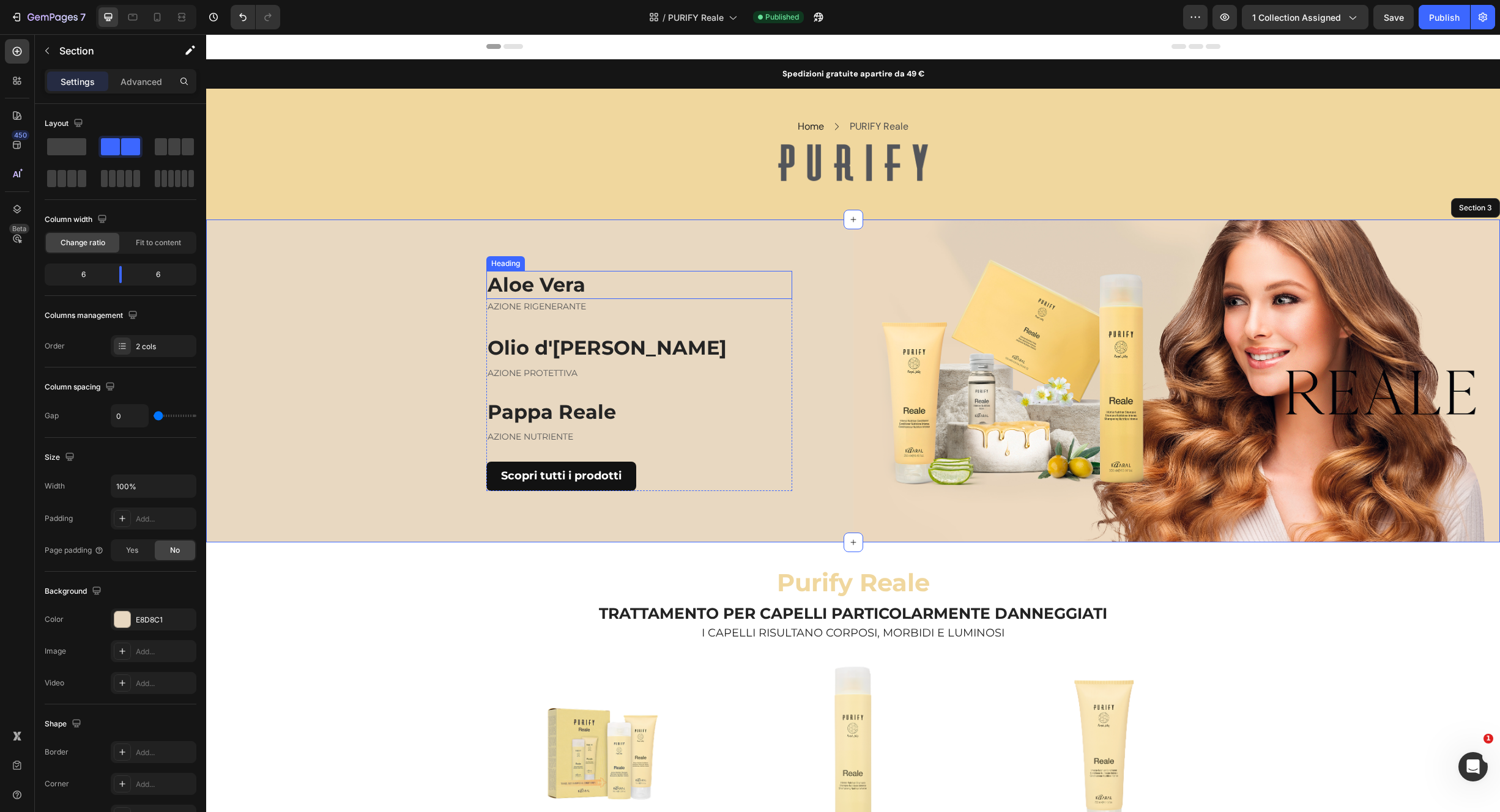
click at [569, 283] on h2 "Aloe Vera" at bounding box center [639, 285] width 306 height 28
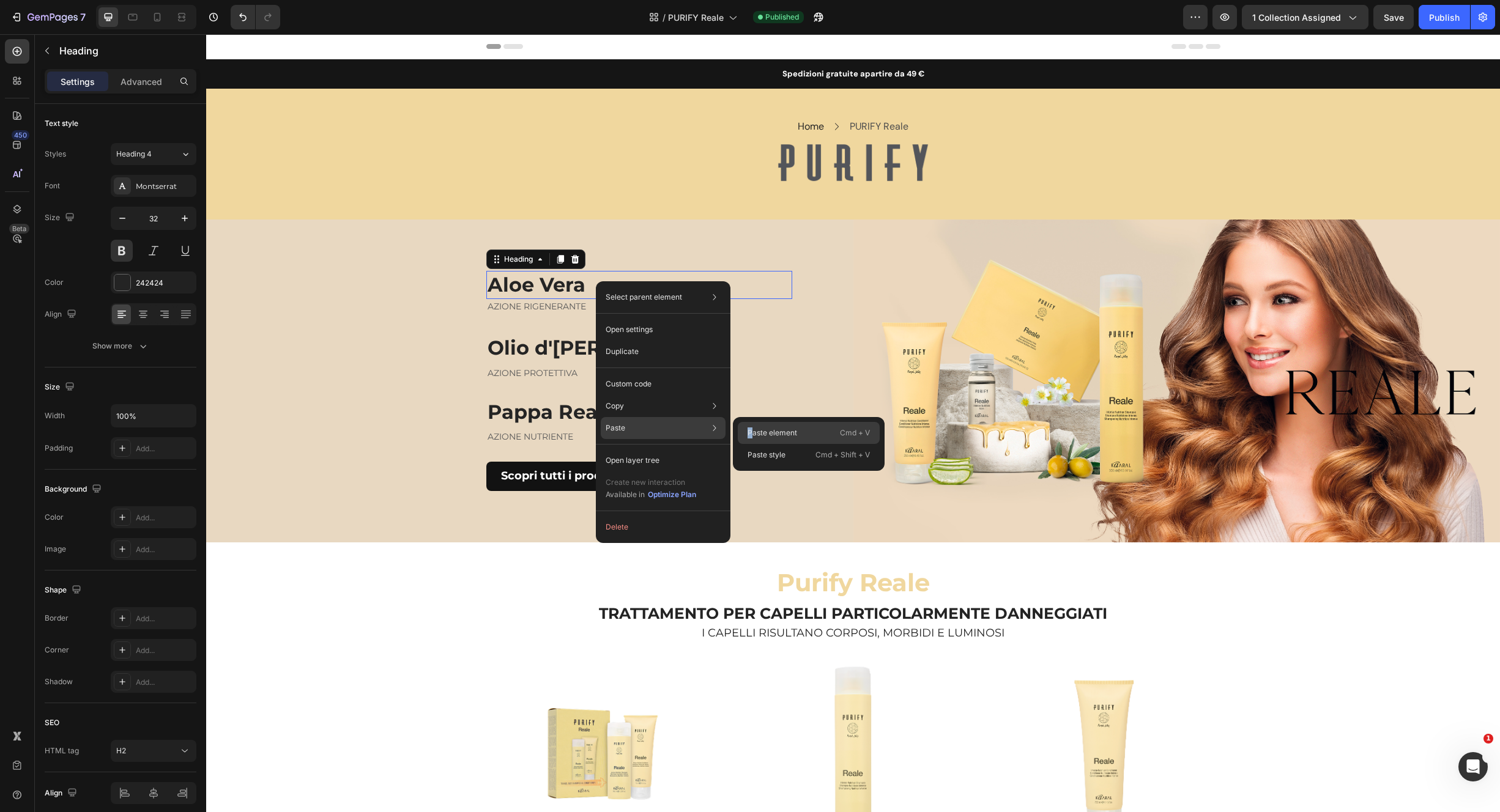
click at [750, 437] on p "Paste element" at bounding box center [772, 433] width 50 height 11
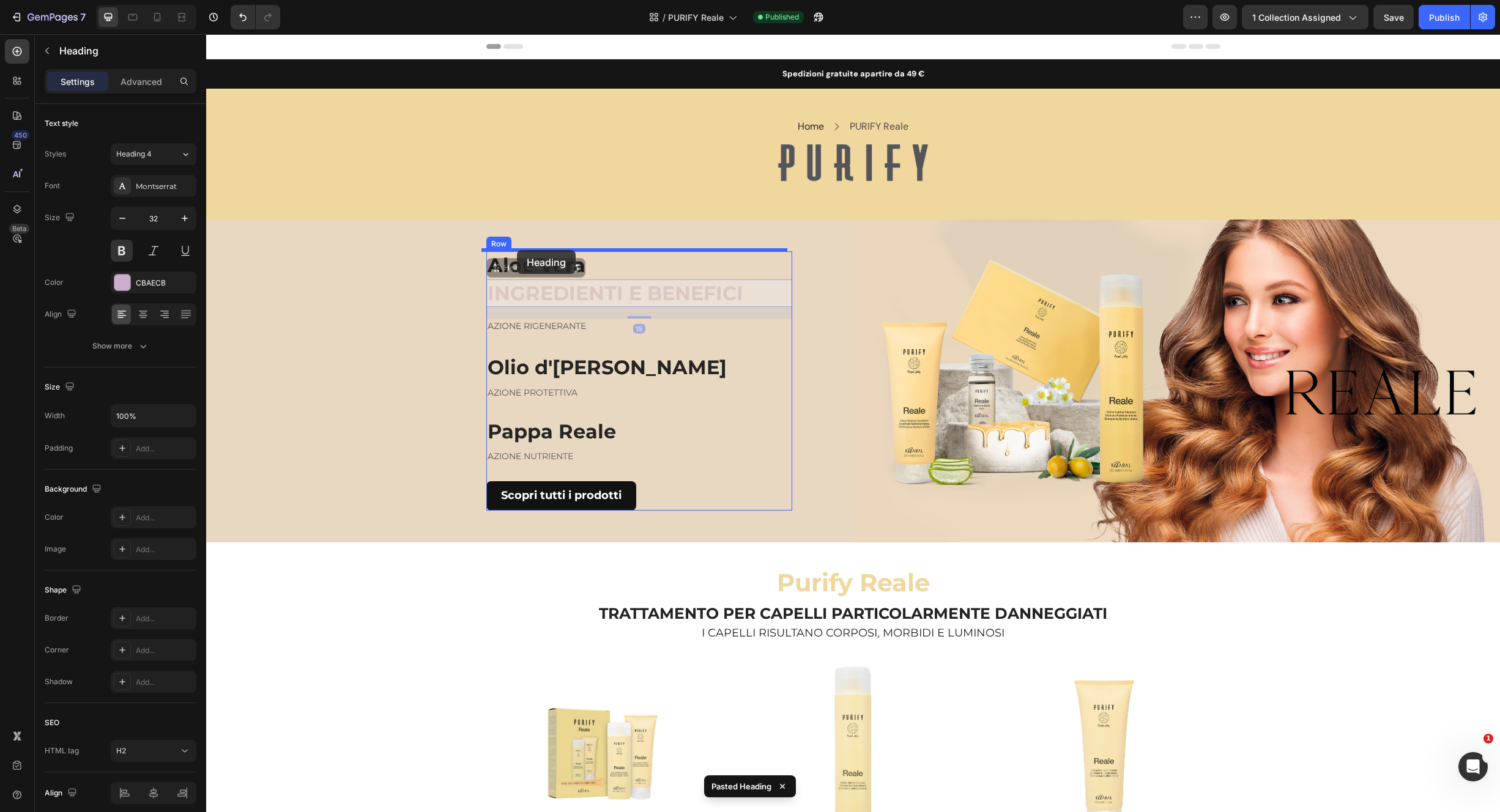
drag, startPoint x: 527, startPoint y: 272, endPoint x: 521, endPoint y: 254, distance: 19.0
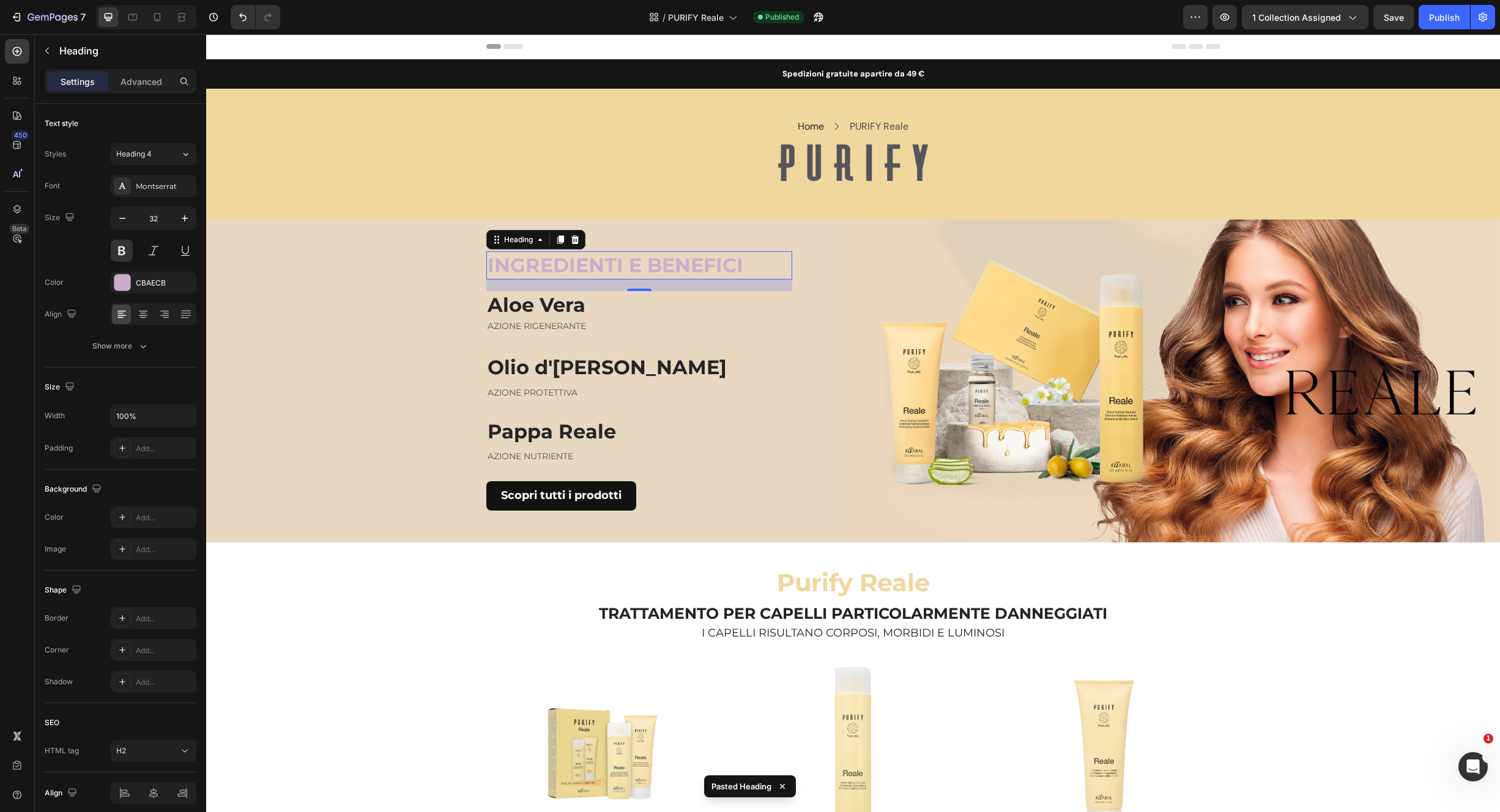
drag, startPoint x: 541, startPoint y: 271, endPoint x: 543, endPoint y: 258, distance: 13.2
click at [541, 271] on h2 "INGREDIENTI E BENEFICI" at bounding box center [639, 265] width 306 height 28
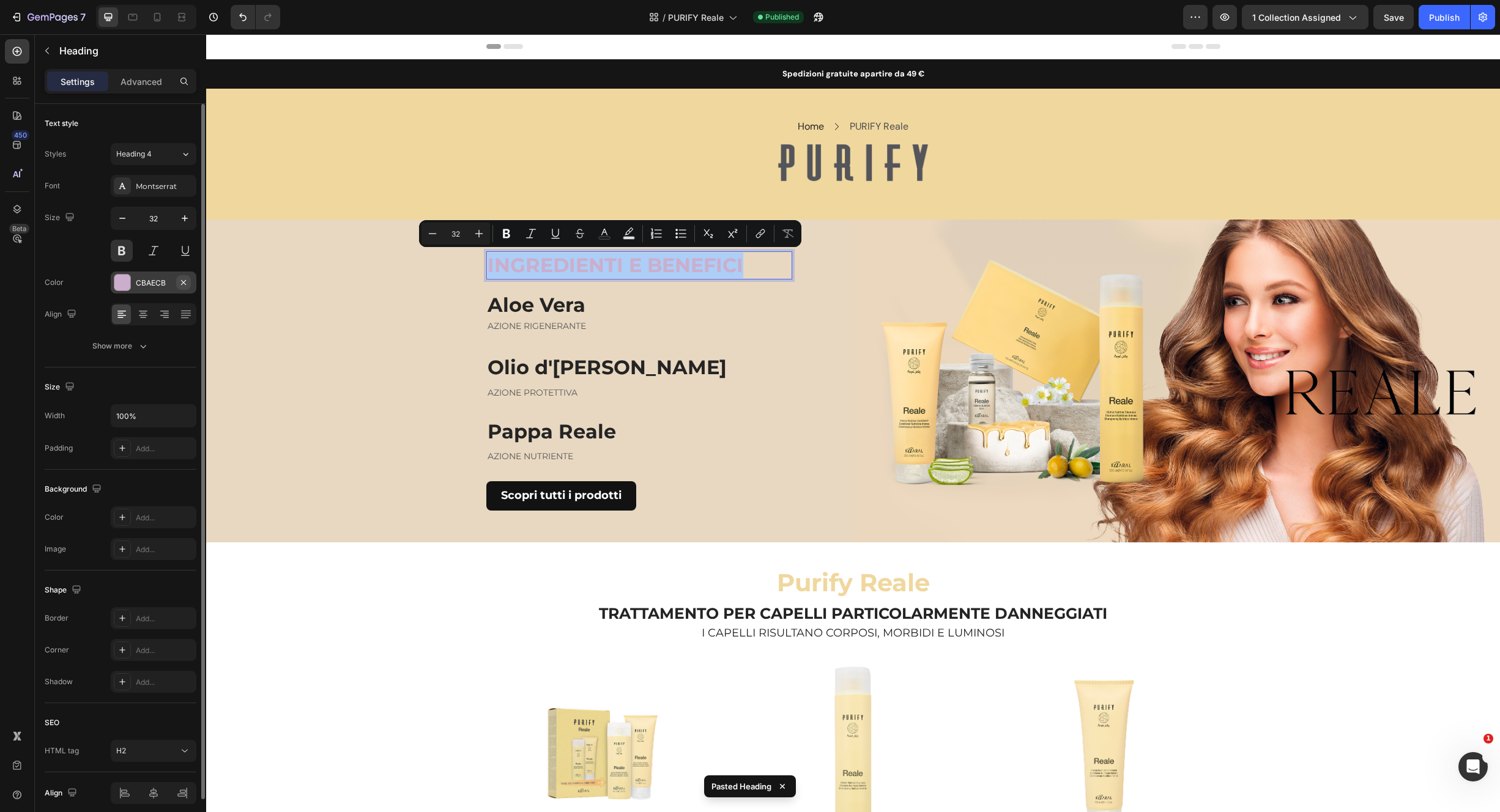
drag, startPoint x: 180, startPoint y: 283, endPoint x: 132, endPoint y: 283, distance: 48.0
click at [176, 279] on button "button" at bounding box center [183, 282] width 15 height 15
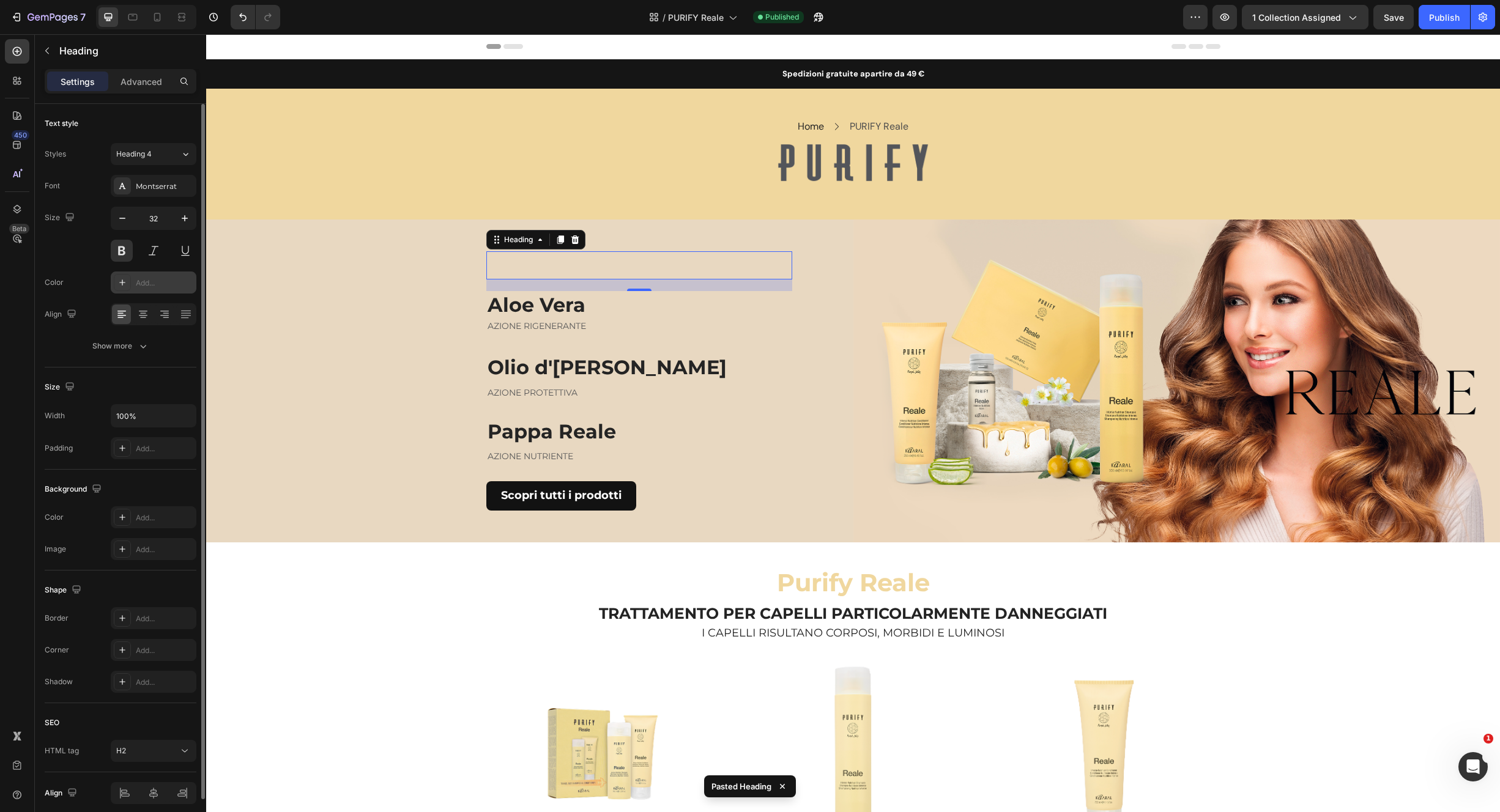
click at [123, 281] on icon at bounding box center [122, 282] width 10 height 10
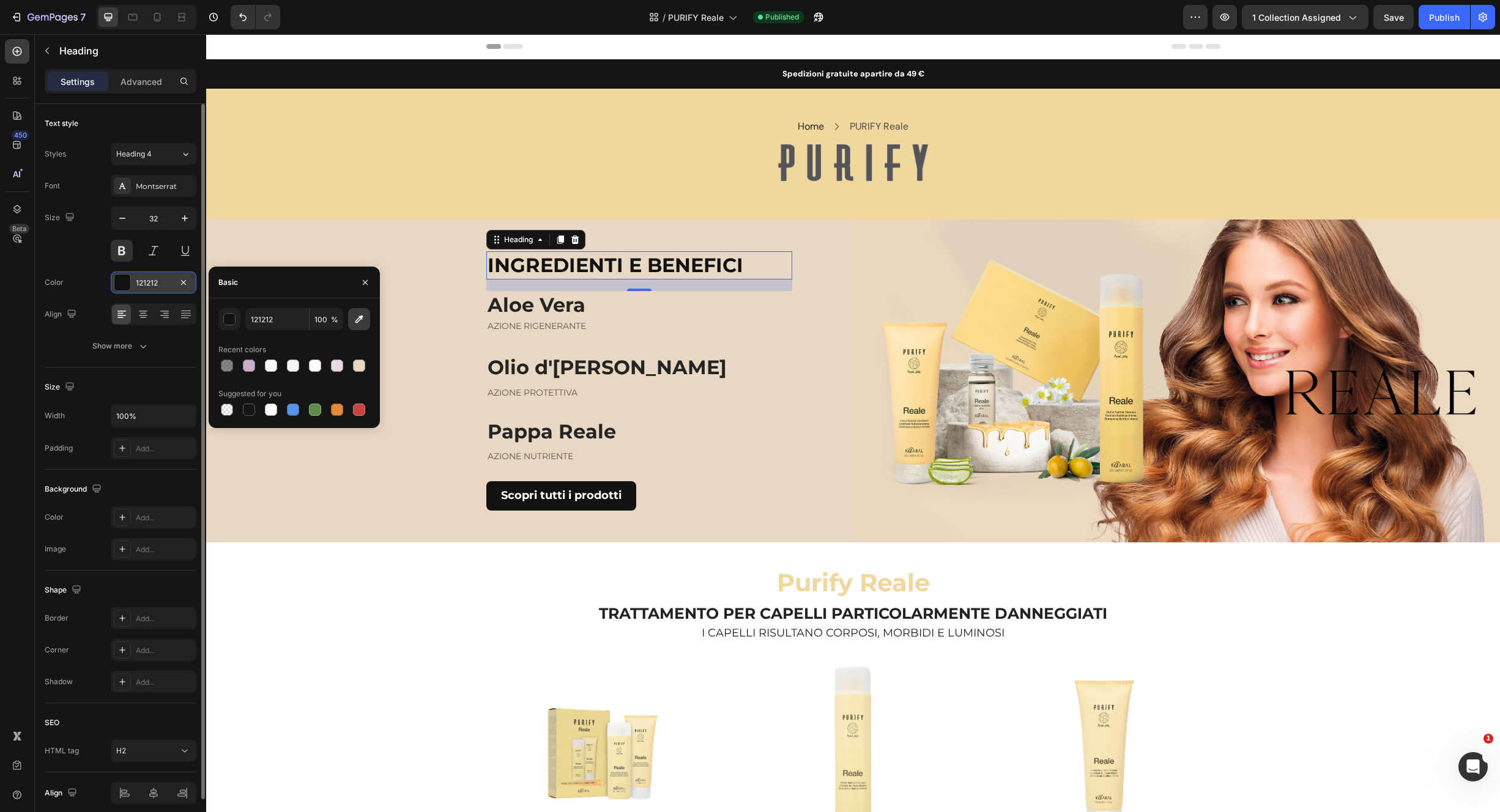
click at [358, 318] on icon "button" at bounding box center [359, 319] width 8 height 8
click at [271, 408] on div at bounding box center [271, 410] width 12 height 12
type input "FFFFFF"
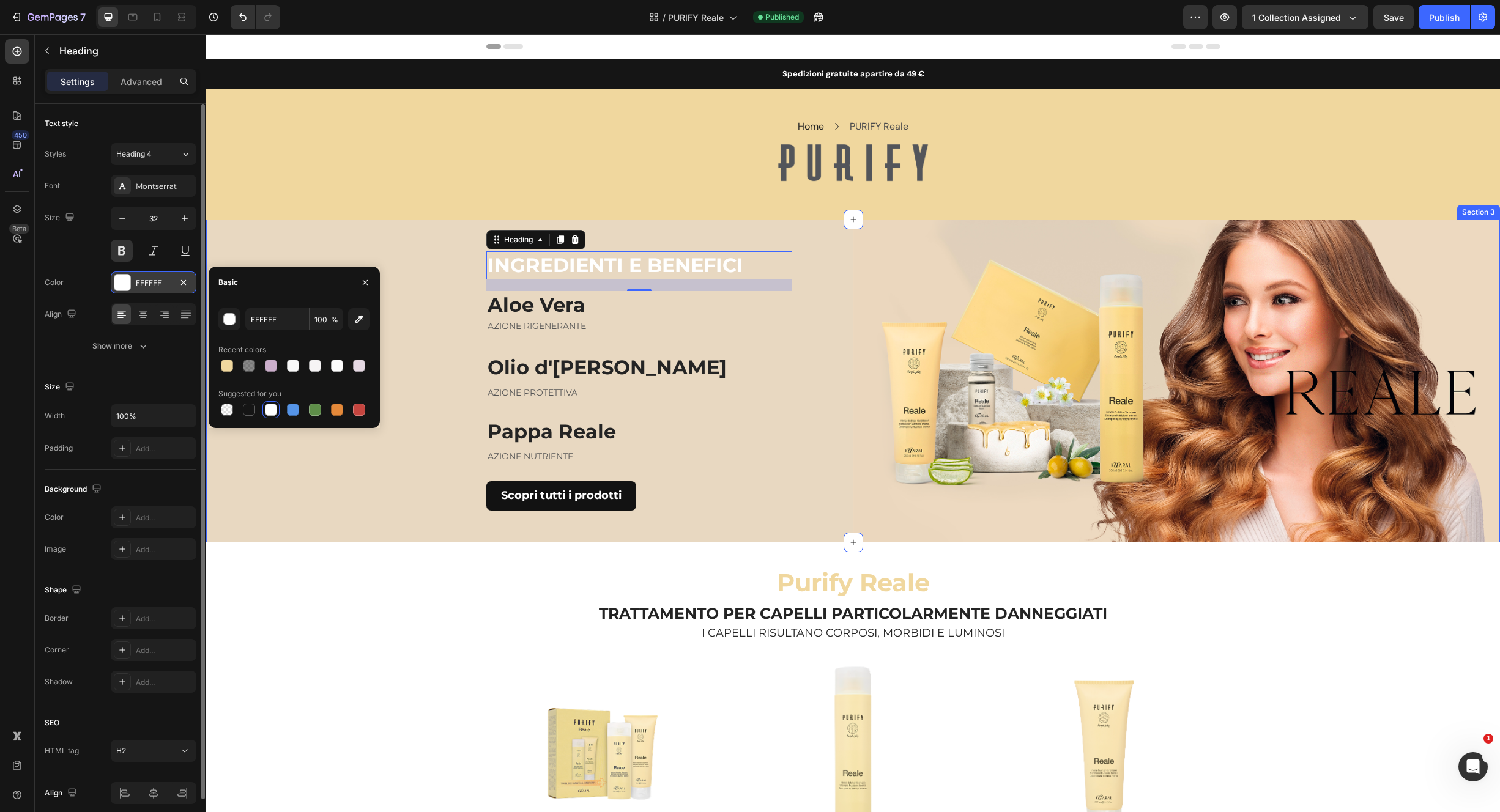
click at [376, 238] on div "INGREDIENTI E BENEFICI Heading 19 Aloe Vera Heading AZIONE RIGENERANTE Text blo…" at bounding box center [530, 381] width 648 height 324
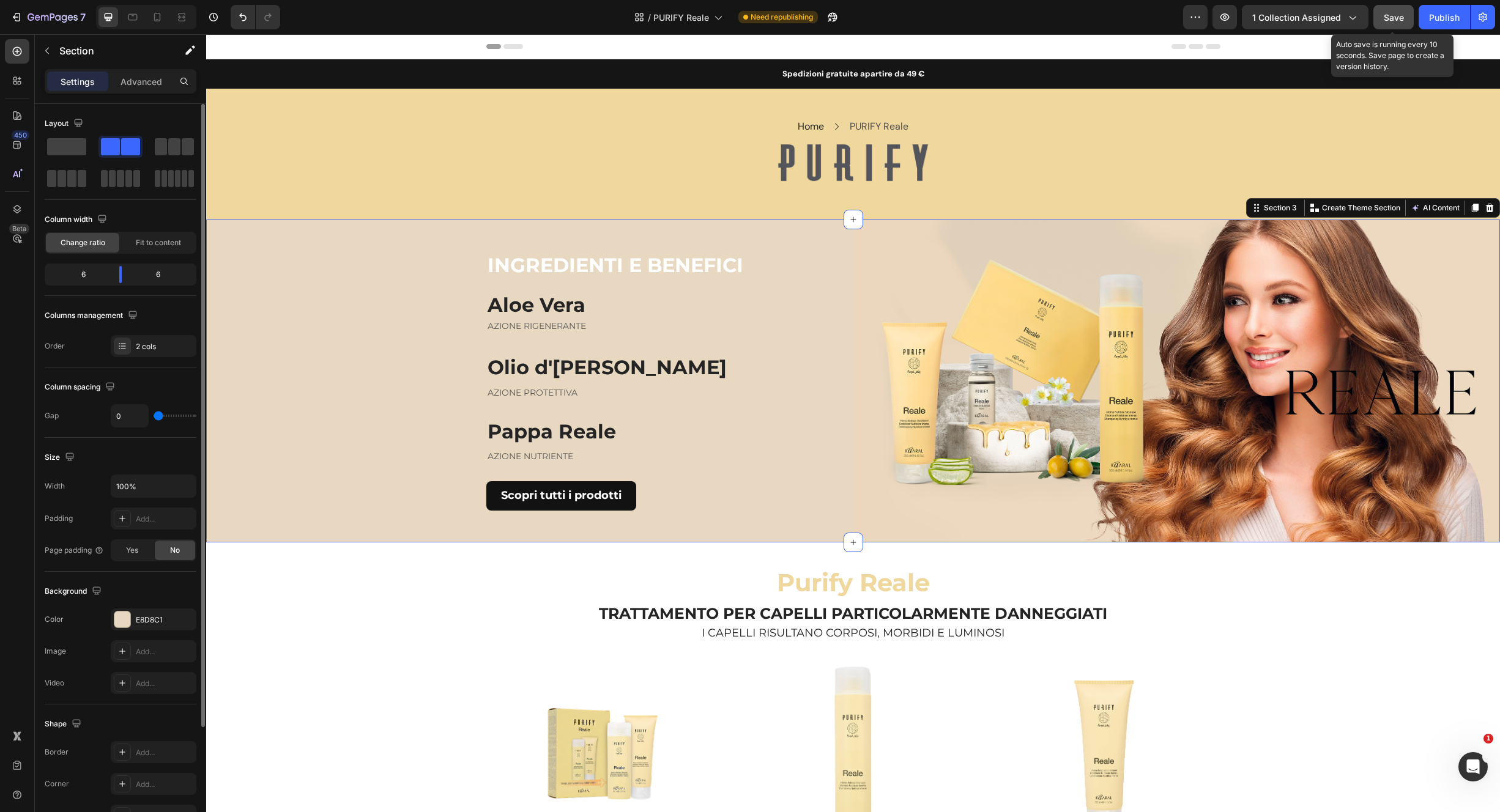
click at [1397, 22] on span "Save" at bounding box center [1394, 17] width 20 height 10
click at [1441, 22] on div "Publish" at bounding box center [1444, 17] width 30 height 13
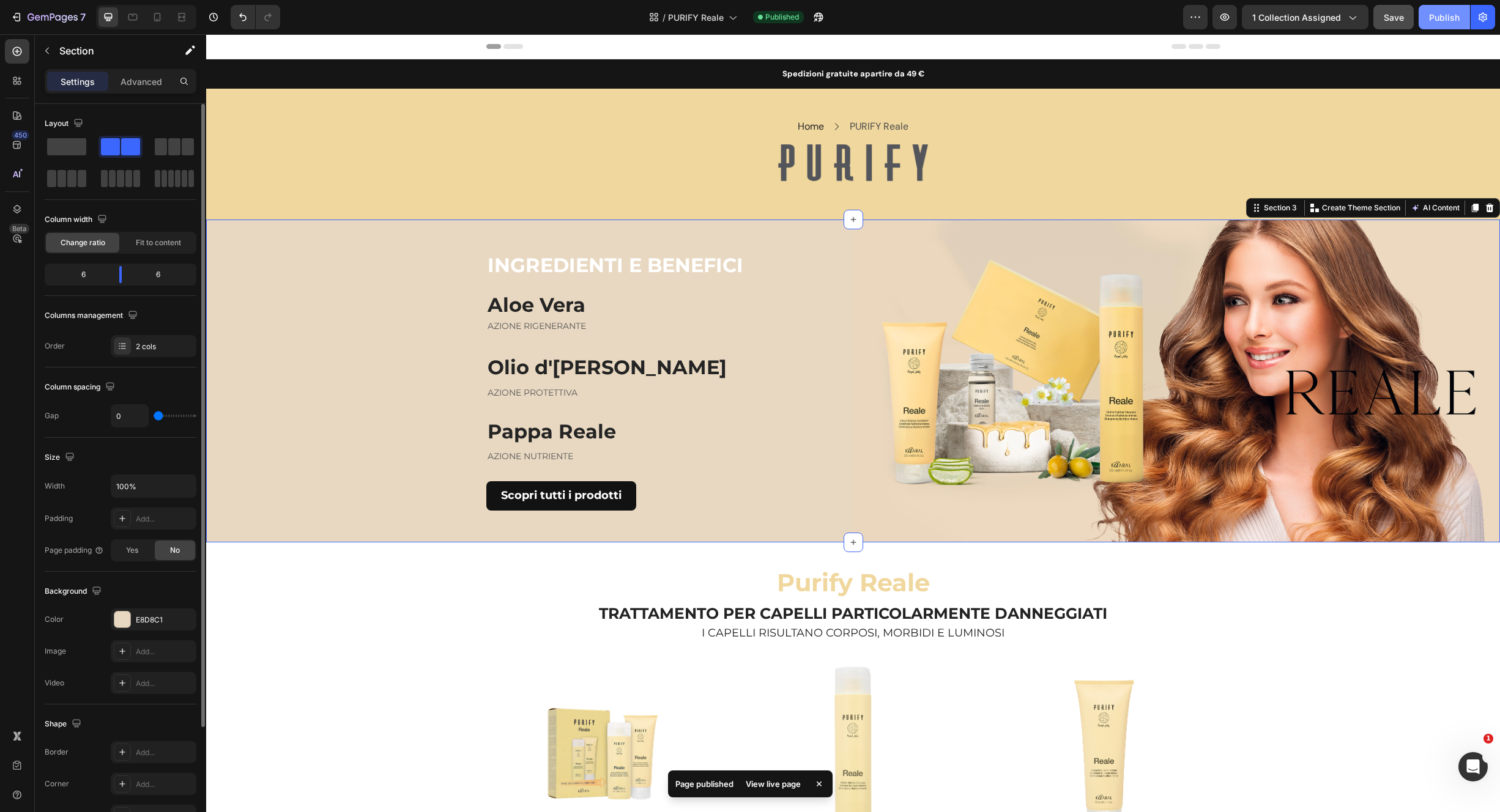
click at [1443, 20] on div "Publish" at bounding box center [1444, 17] width 30 height 13
click at [705, 22] on span "PURIFY Reale" at bounding box center [696, 17] width 56 height 13
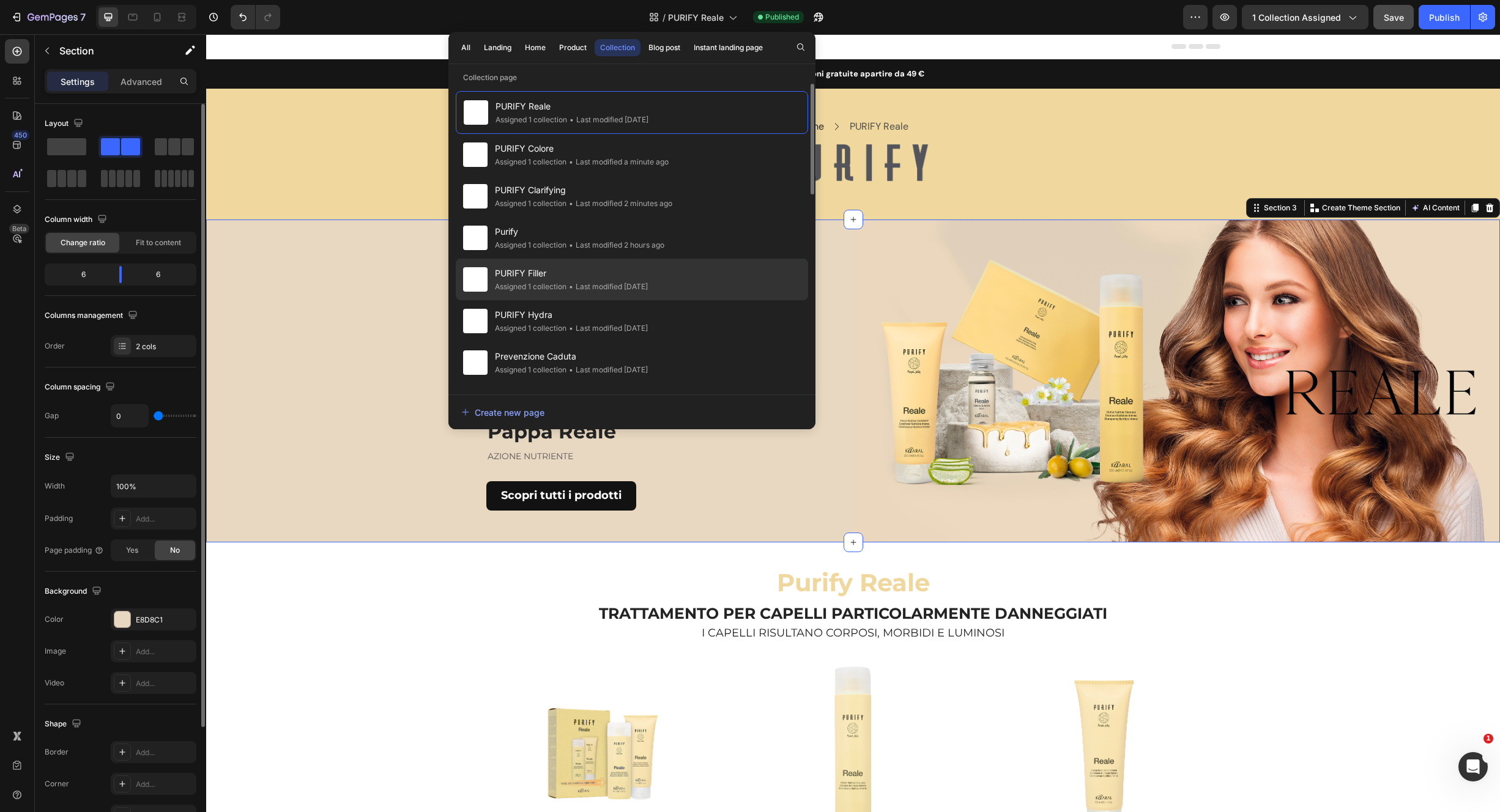
click at [676, 278] on div "PURIFY Filler Assigned 1 collection • Last modified 3 days ago" at bounding box center [632, 279] width 353 height 42
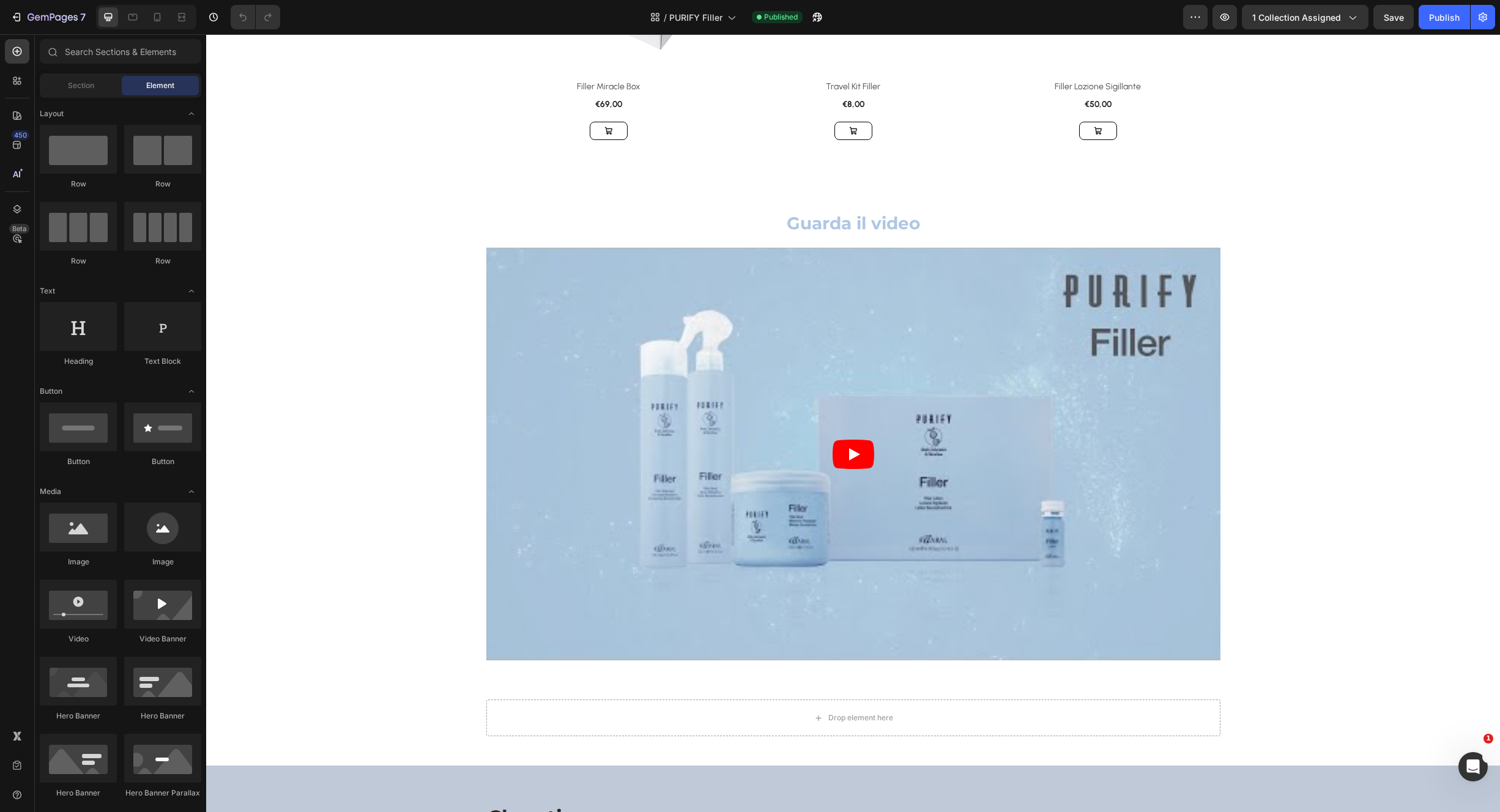
scroll to position [980, 0]
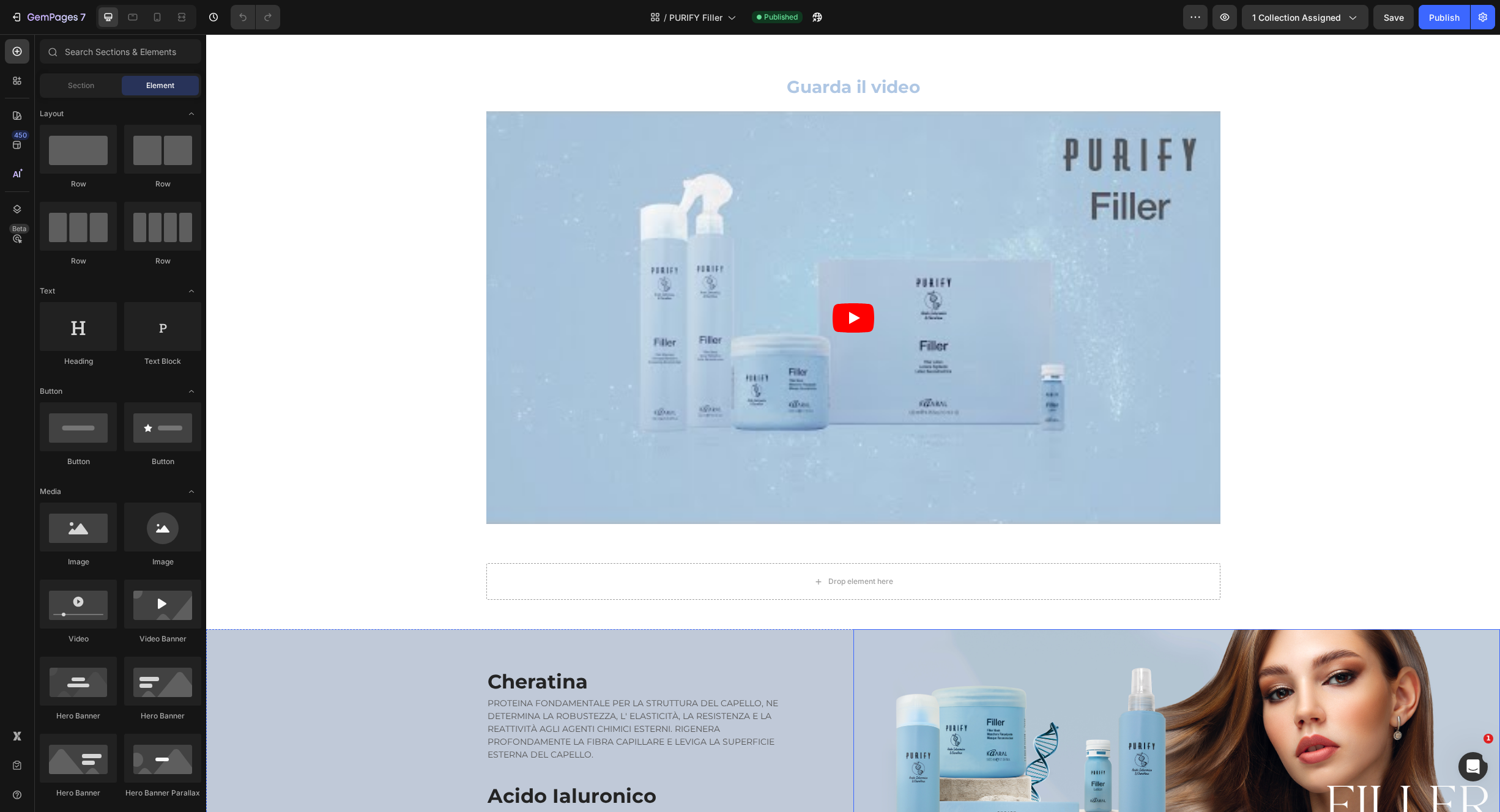
click at [1362, 641] on img at bounding box center [1177, 791] width 648 height 324
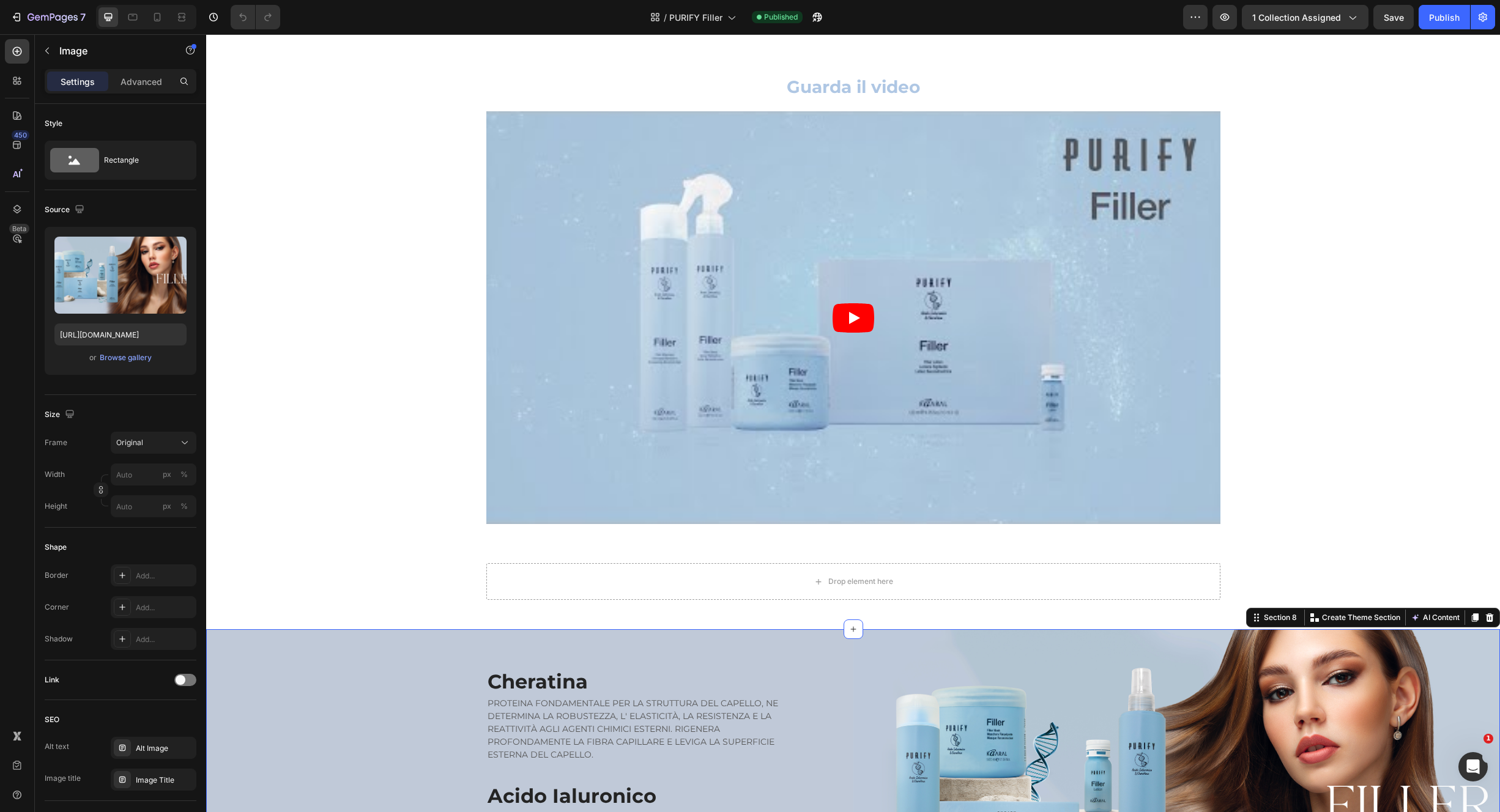
click at [373, 635] on div "Cheratina Heading PROTEINA FONDAMENTALE PER LA STRUTTURA DEL CAPELLO, NE DETERM…" at bounding box center [530, 791] width 648 height 324
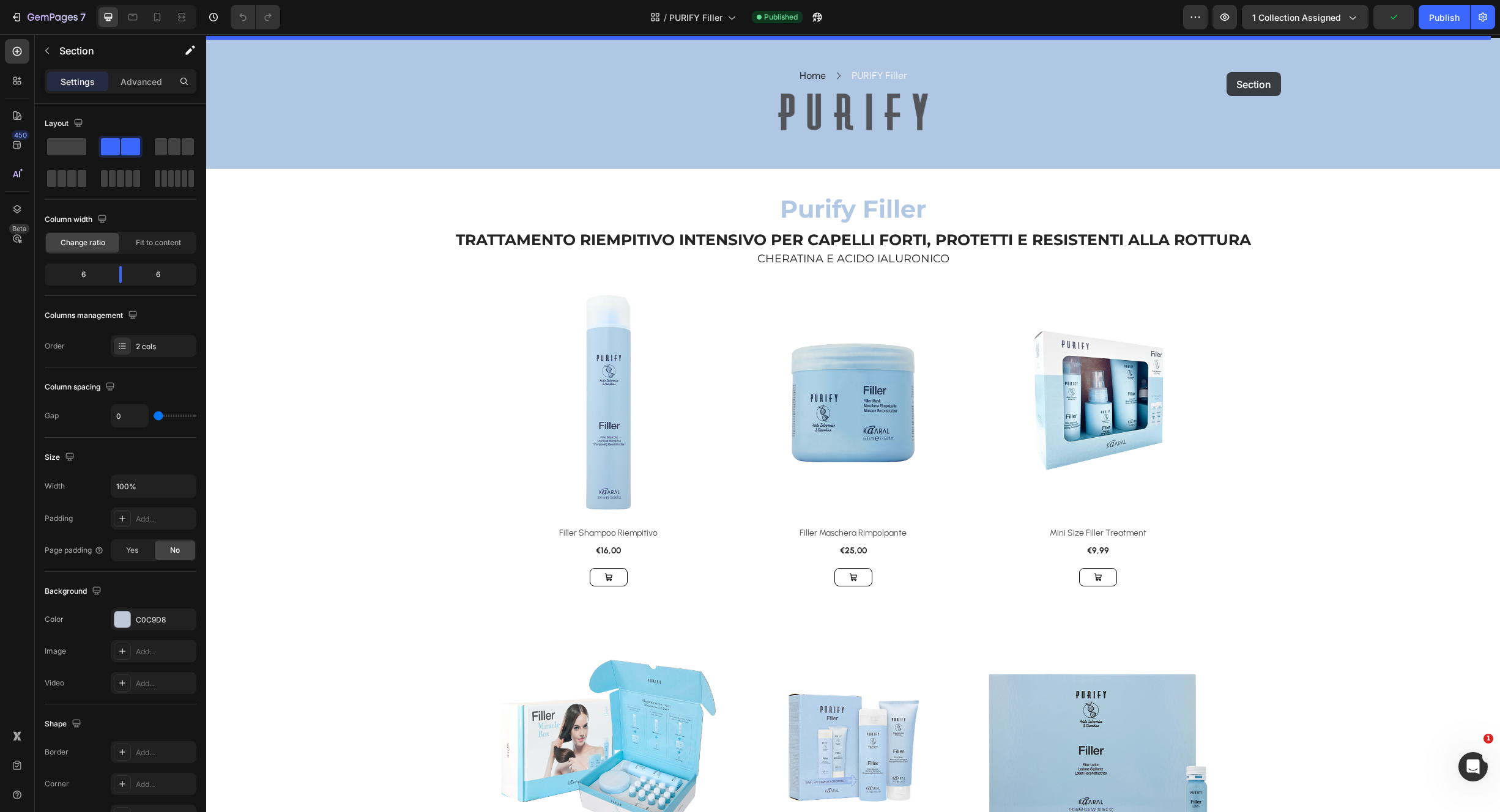
scroll to position [37, 0]
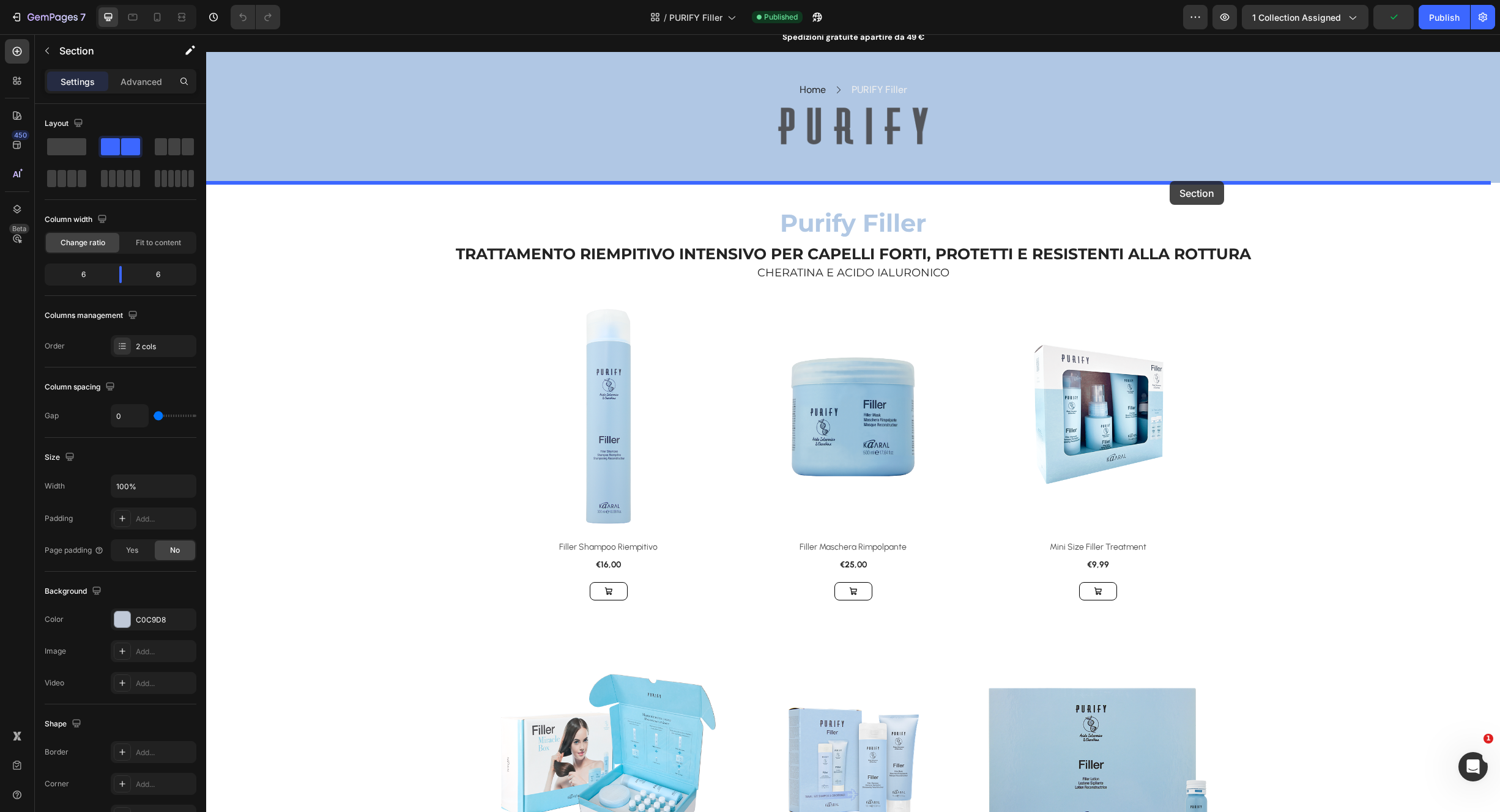
drag, startPoint x: 1273, startPoint y: 616, endPoint x: 1170, endPoint y: 185, distance: 443.1
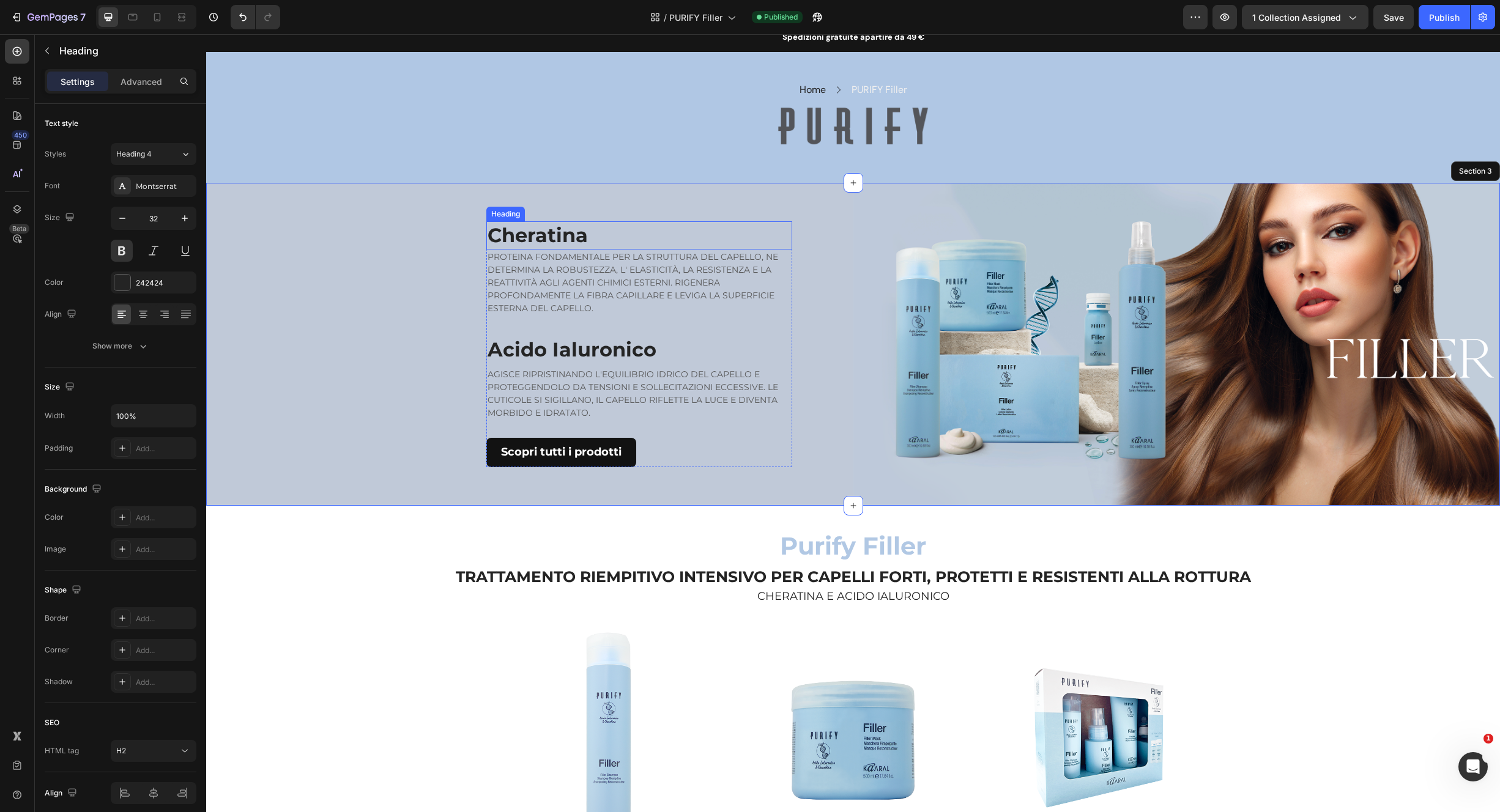
click at [600, 229] on h2 "Cheratina" at bounding box center [639, 235] width 306 height 28
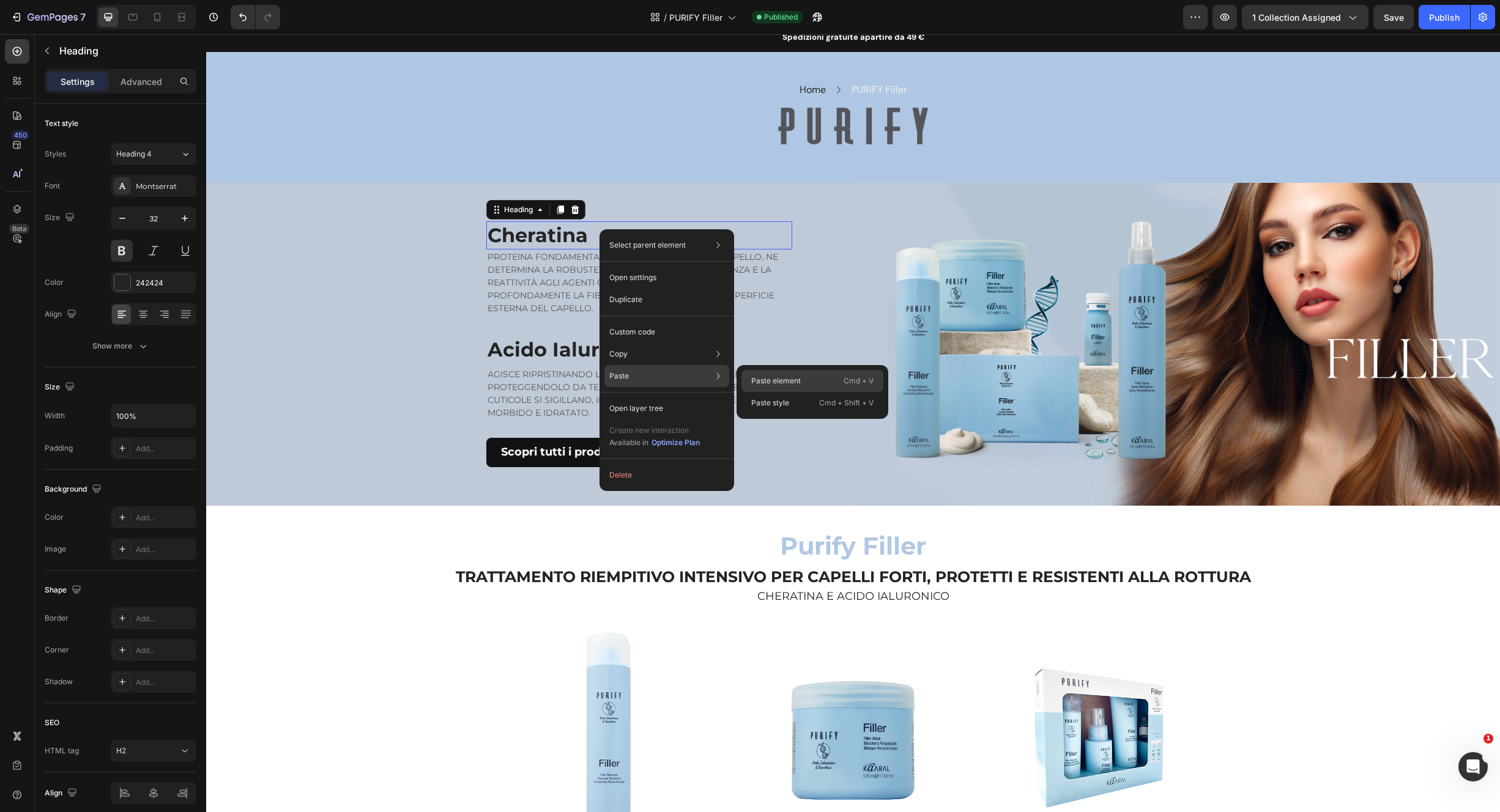
click at [758, 377] on p "Paste element" at bounding box center [776, 380] width 50 height 11
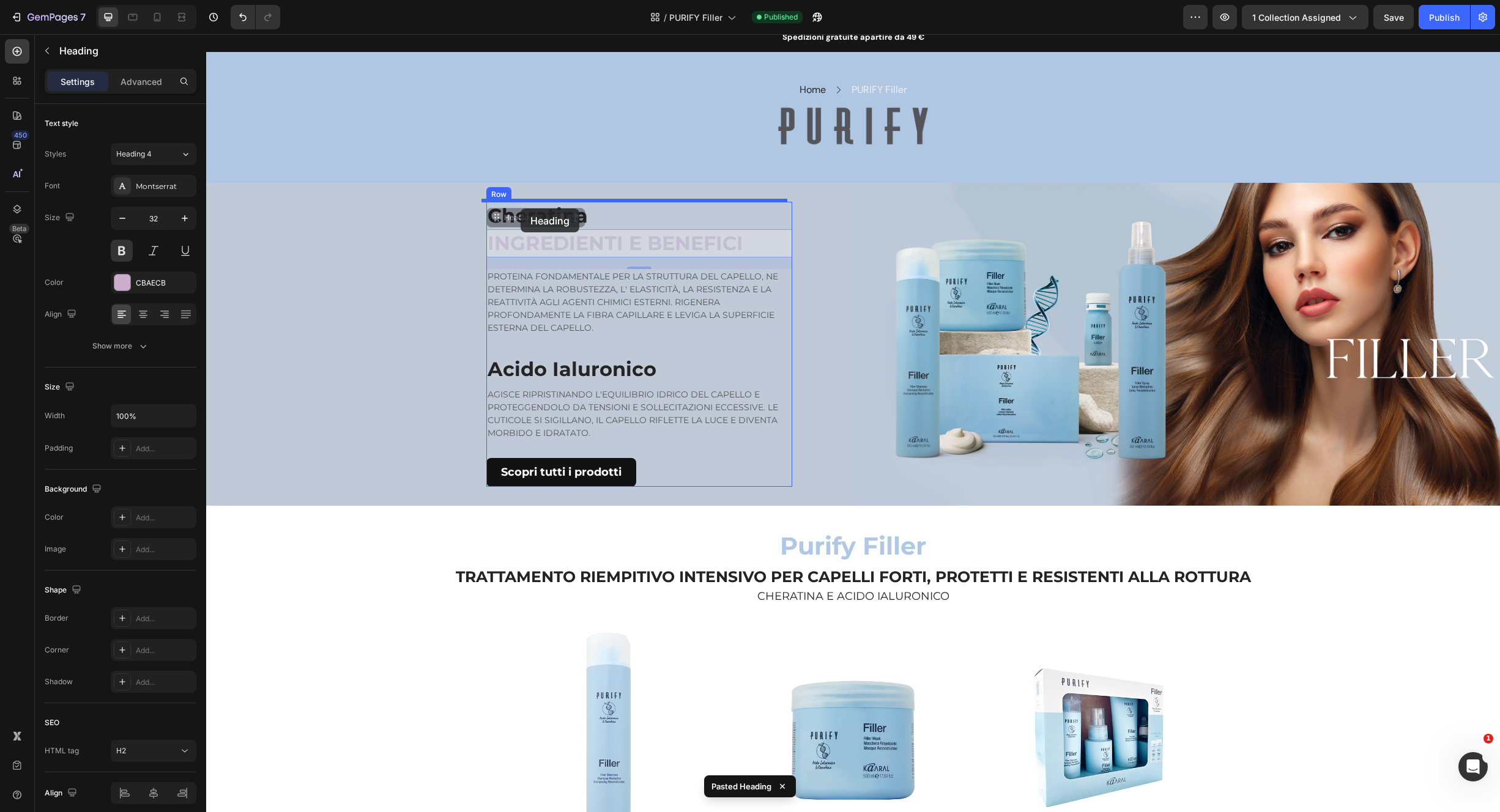
drag, startPoint x: 522, startPoint y: 218, endPoint x: 522, endPoint y: 211, distance: 7.0
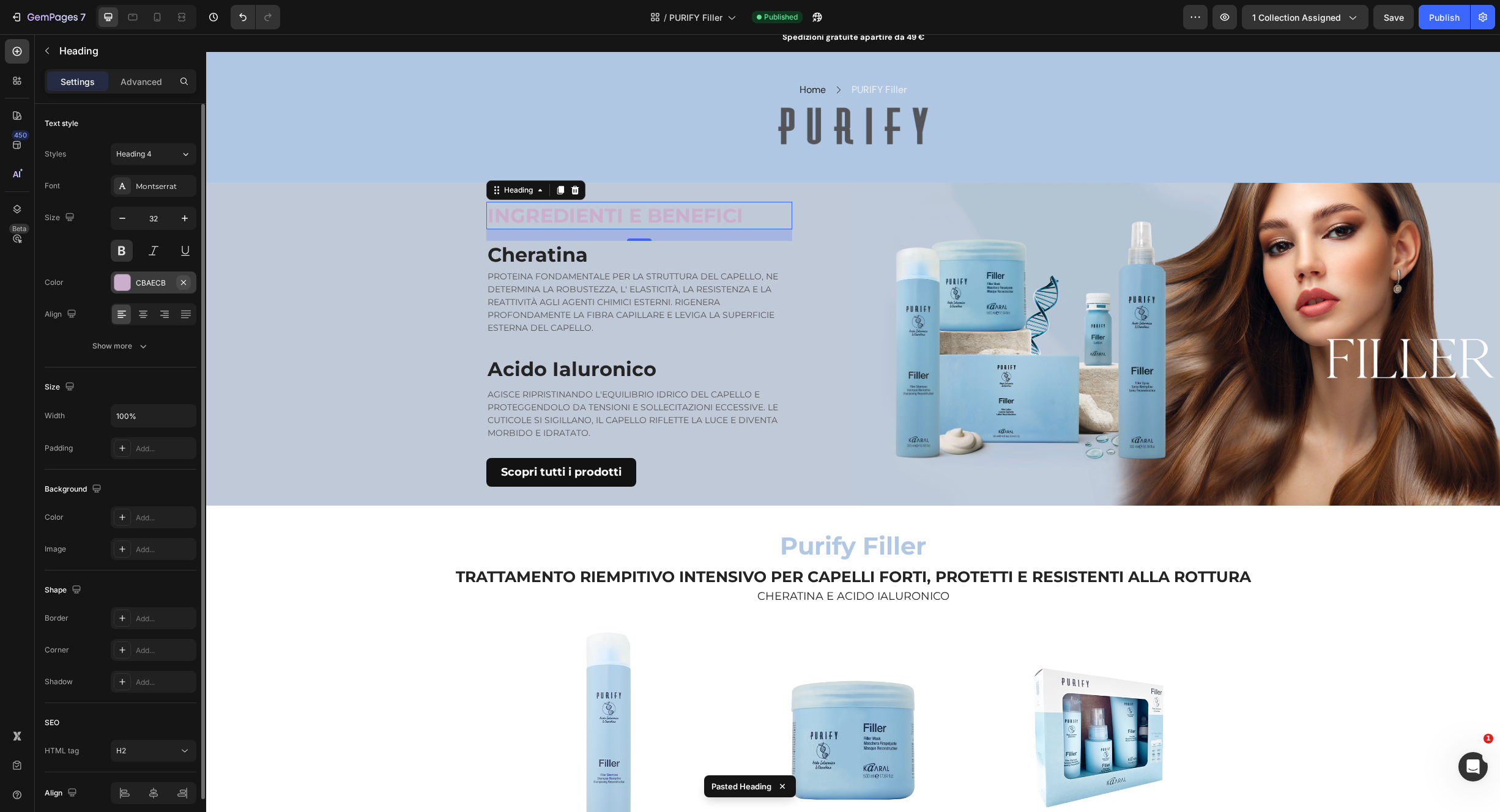
click at [178, 282] on button "button" at bounding box center [183, 282] width 15 height 15
click at [124, 281] on icon at bounding box center [122, 282] width 10 height 10
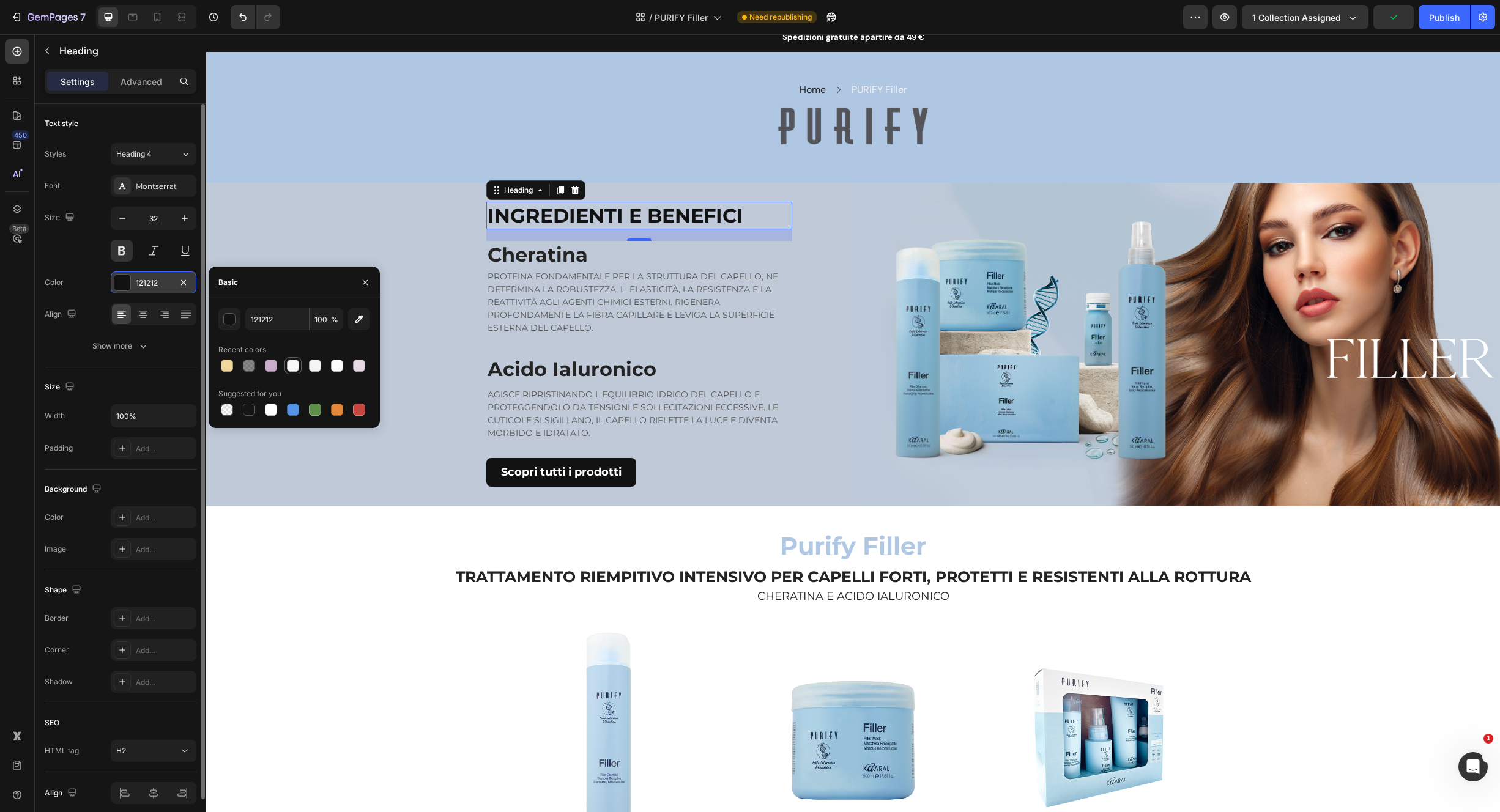
click at [293, 363] on div at bounding box center [293, 366] width 12 height 12
type input "F8F8F8"
click at [380, 209] on div "INGREDIENTI E BENEFICI Heading 19 Cheratina Heading PROTEINA FONDAMENTALE PER L…" at bounding box center [530, 345] width 648 height 324
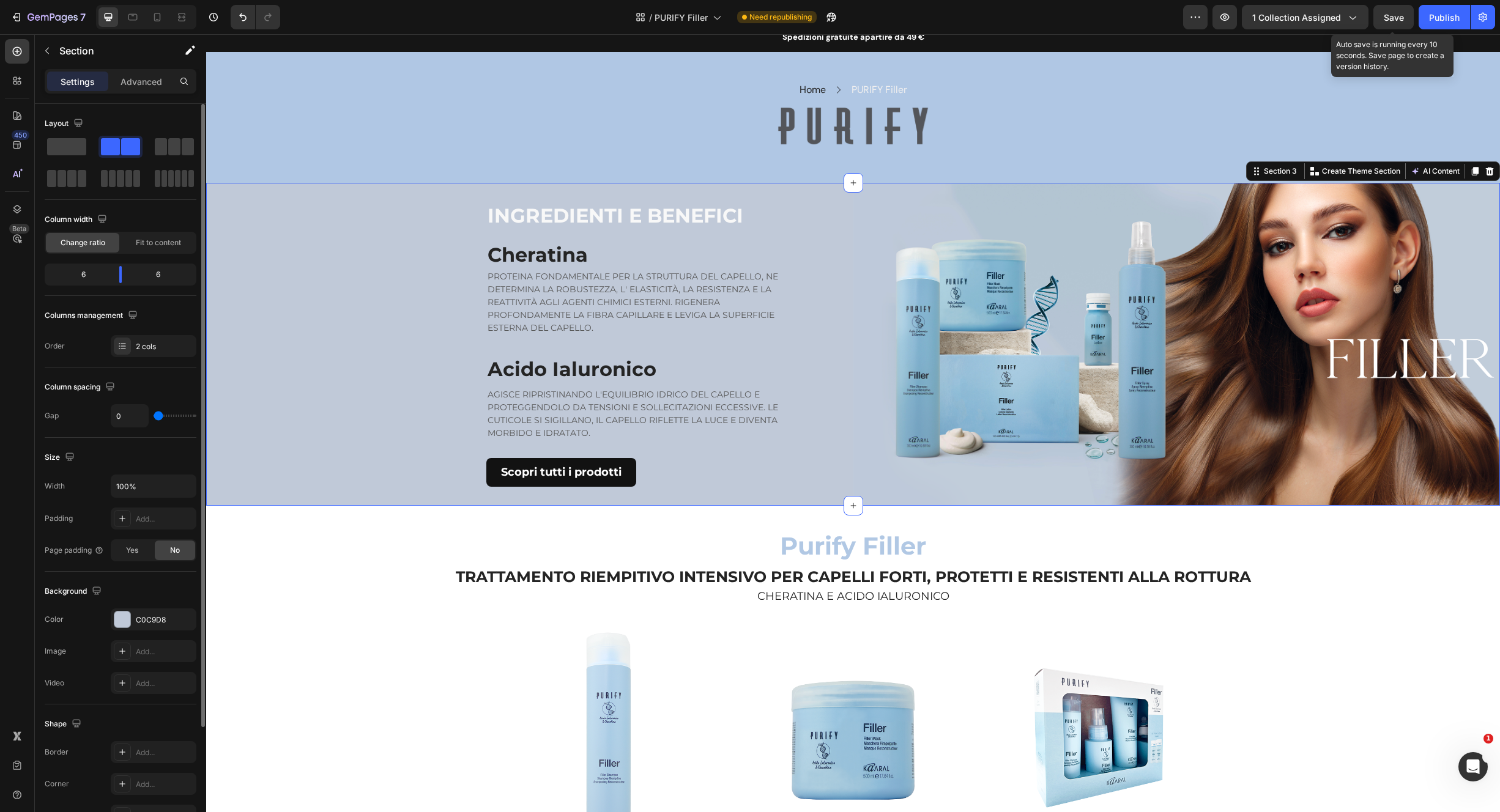
drag, startPoint x: 1399, startPoint y: 20, endPoint x: 1416, endPoint y: 17, distance: 17.3
click at [1399, 20] on span "Save" at bounding box center [1394, 17] width 20 height 10
drag, startPoint x: 1439, startPoint y: 17, endPoint x: 1426, endPoint y: 25, distance: 15.3
click at [1439, 17] on div "Publish" at bounding box center [1444, 17] width 30 height 13
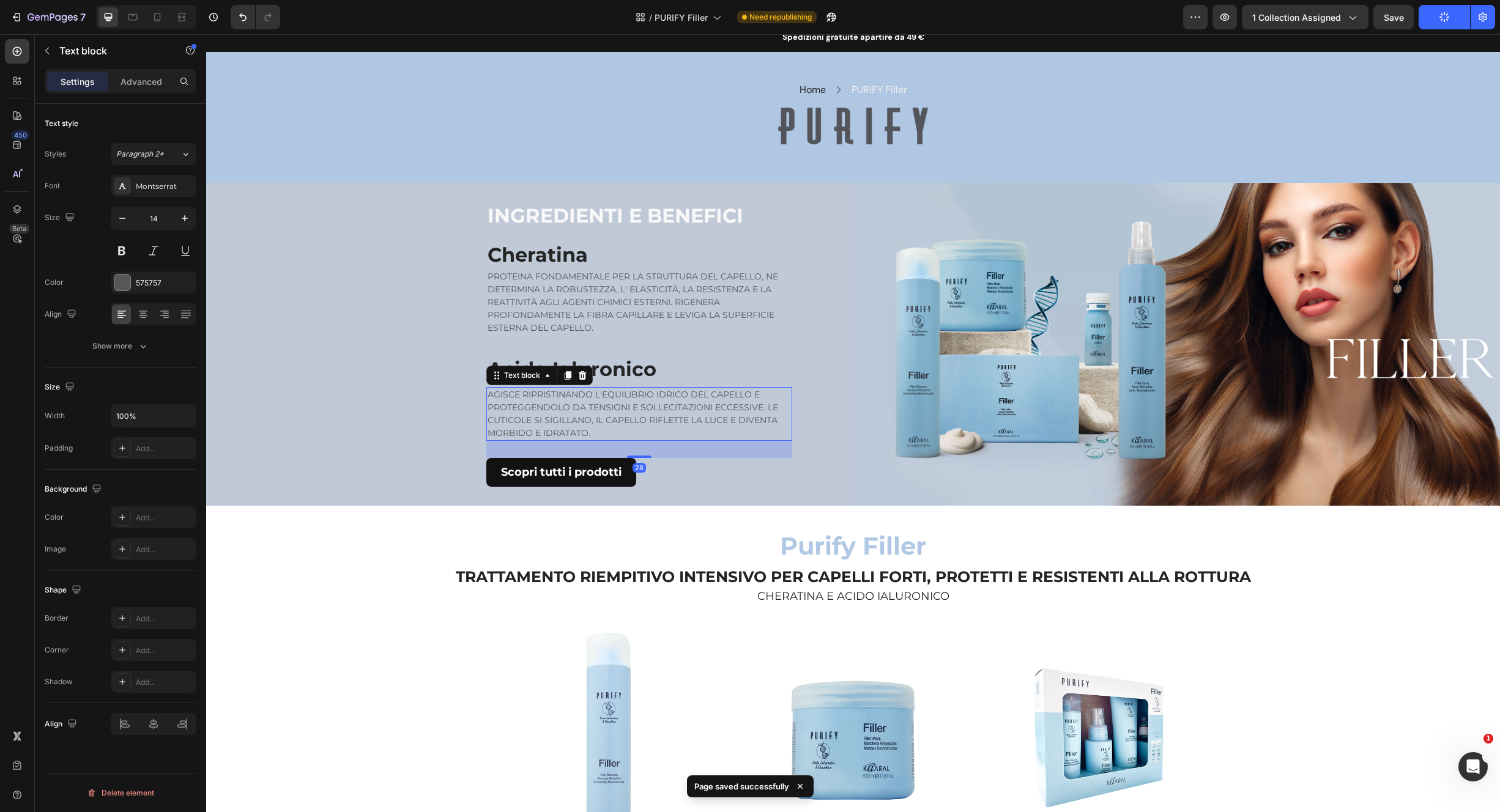
drag, startPoint x: 562, startPoint y: 400, endPoint x: 571, endPoint y: 411, distance: 14.2
click at [562, 400] on p "AGISCE RIPRISTINANDO L'EQUILIBRIO IDRICO DEL CAPELLO E PROTEGGENDOLO DA TENSION…" at bounding box center [639, 413] width 304 height 51
click at [163, 11] on div at bounding box center [157, 17] width 19 height 19
type input "12"
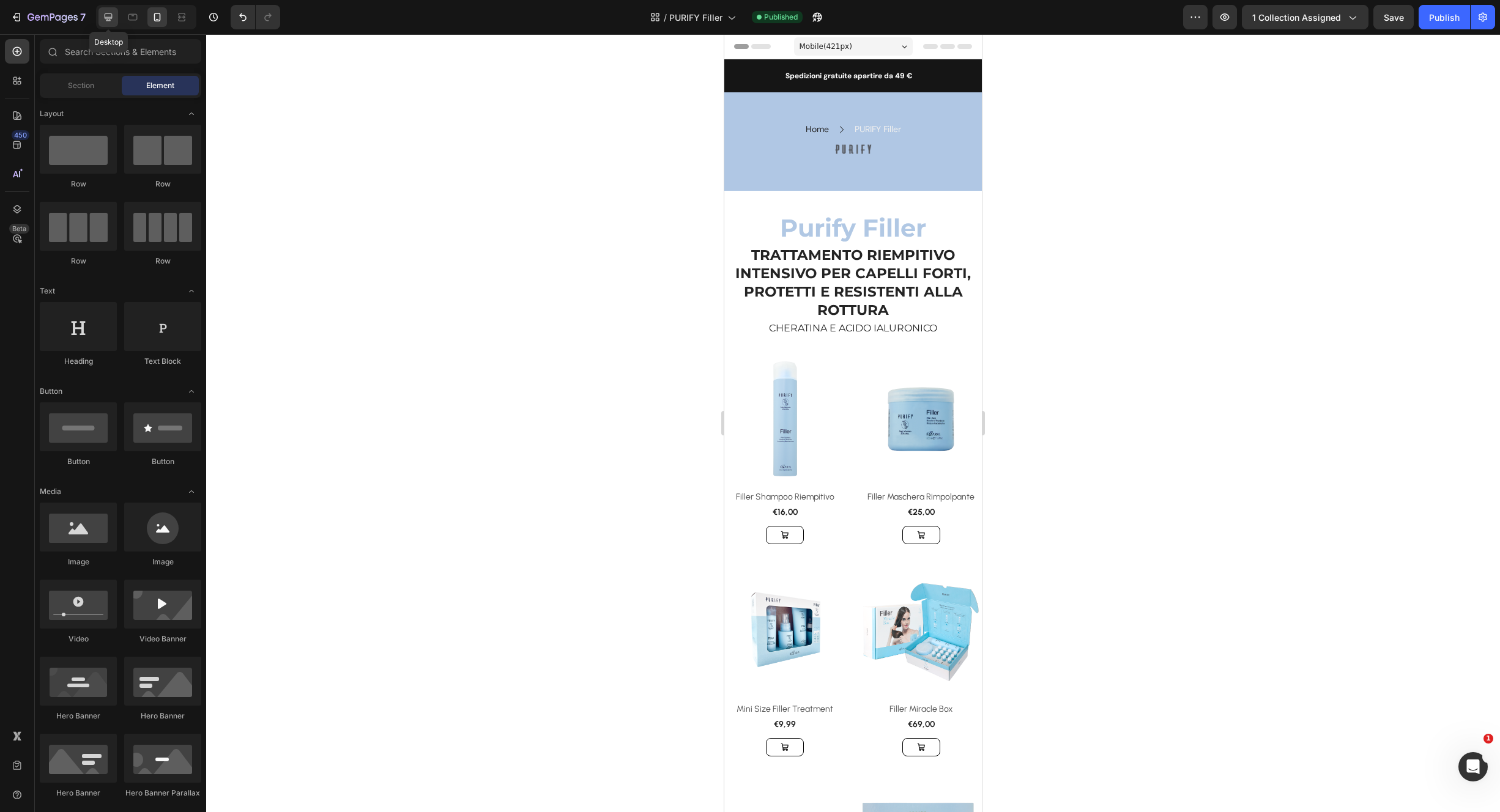
click at [107, 21] on icon at bounding box center [108, 17] width 12 height 12
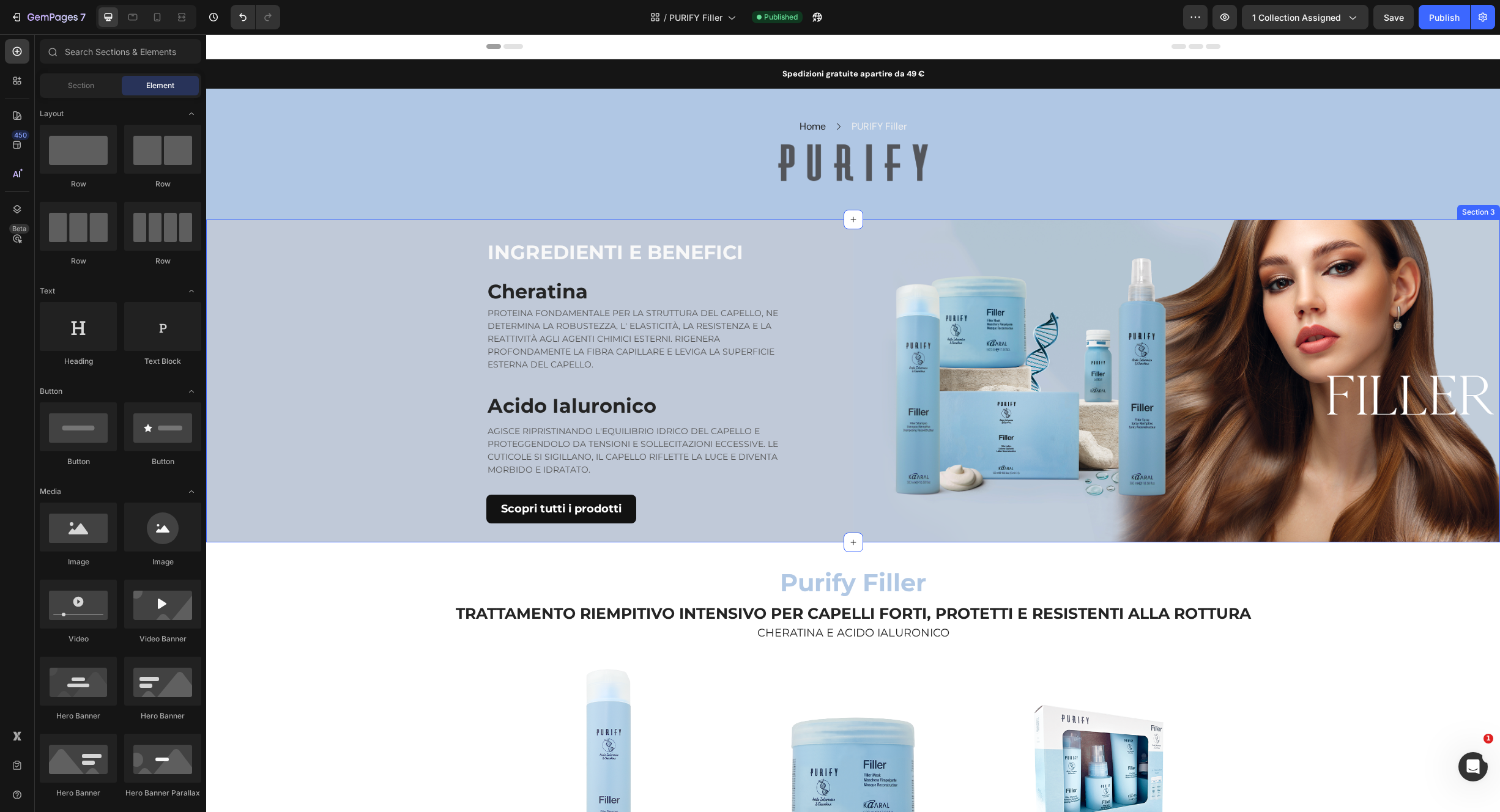
click at [233, 272] on div "INGREDIENTI E BENEFICI Heading Cheratina Heading PROTEINA FONDAMENTALE PER LA S…" at bounding box center [530, 381] width 648 height 324
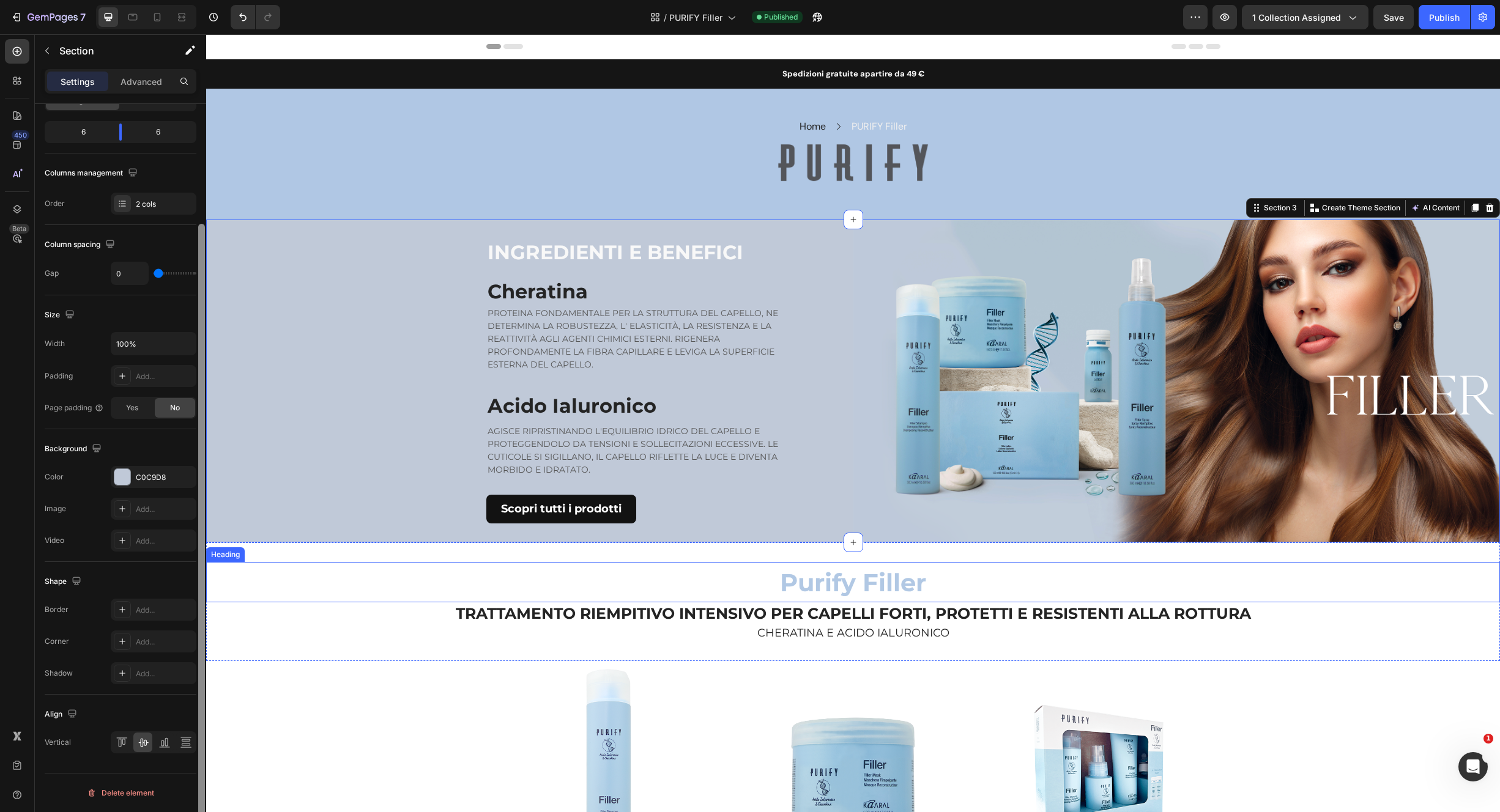
drag, startPoint x: 408, startPoint y: 391, endPoint x: 212, endPoint y: 573, distance: 267.5
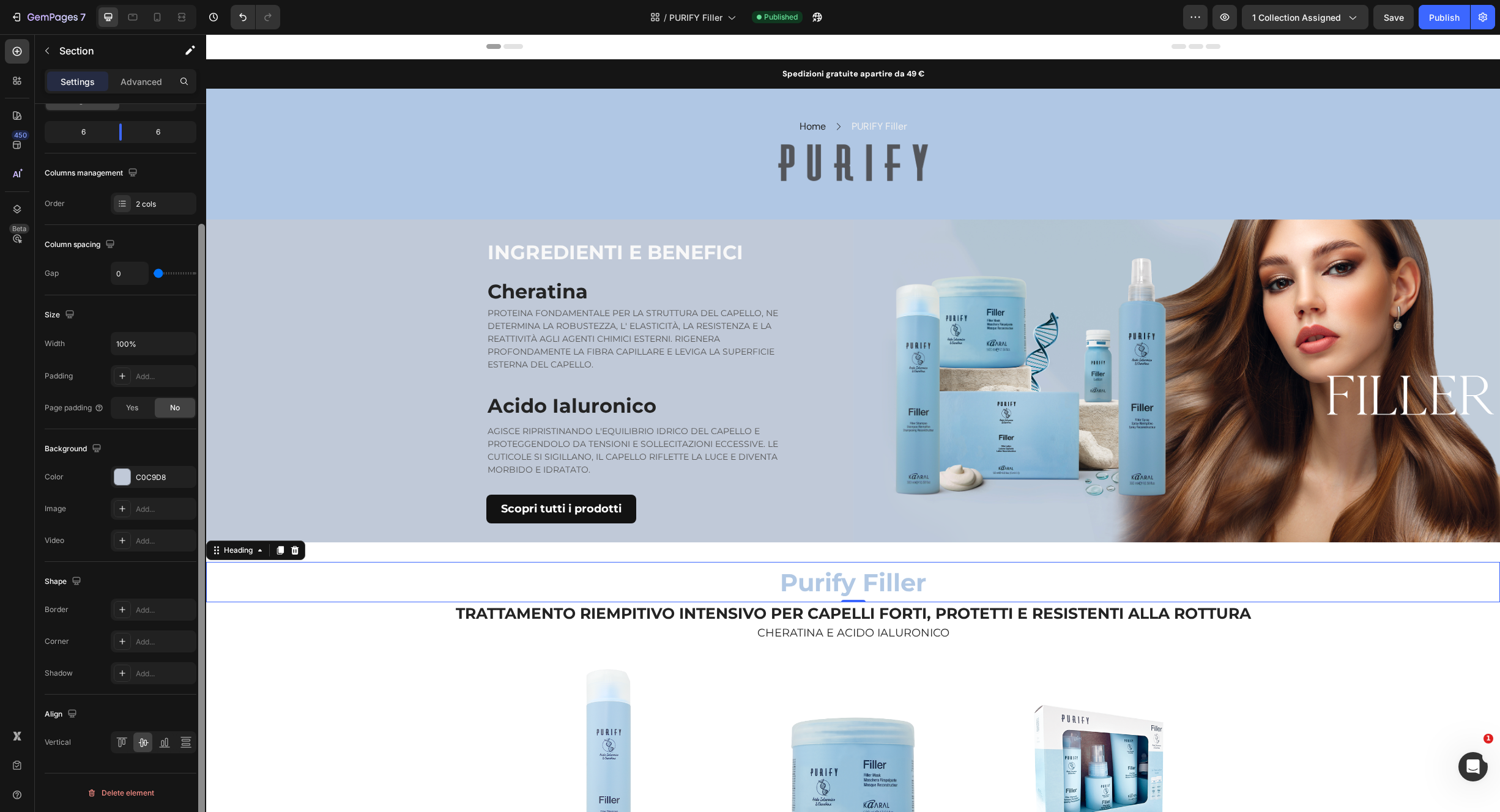
scroll to position [50, 0]
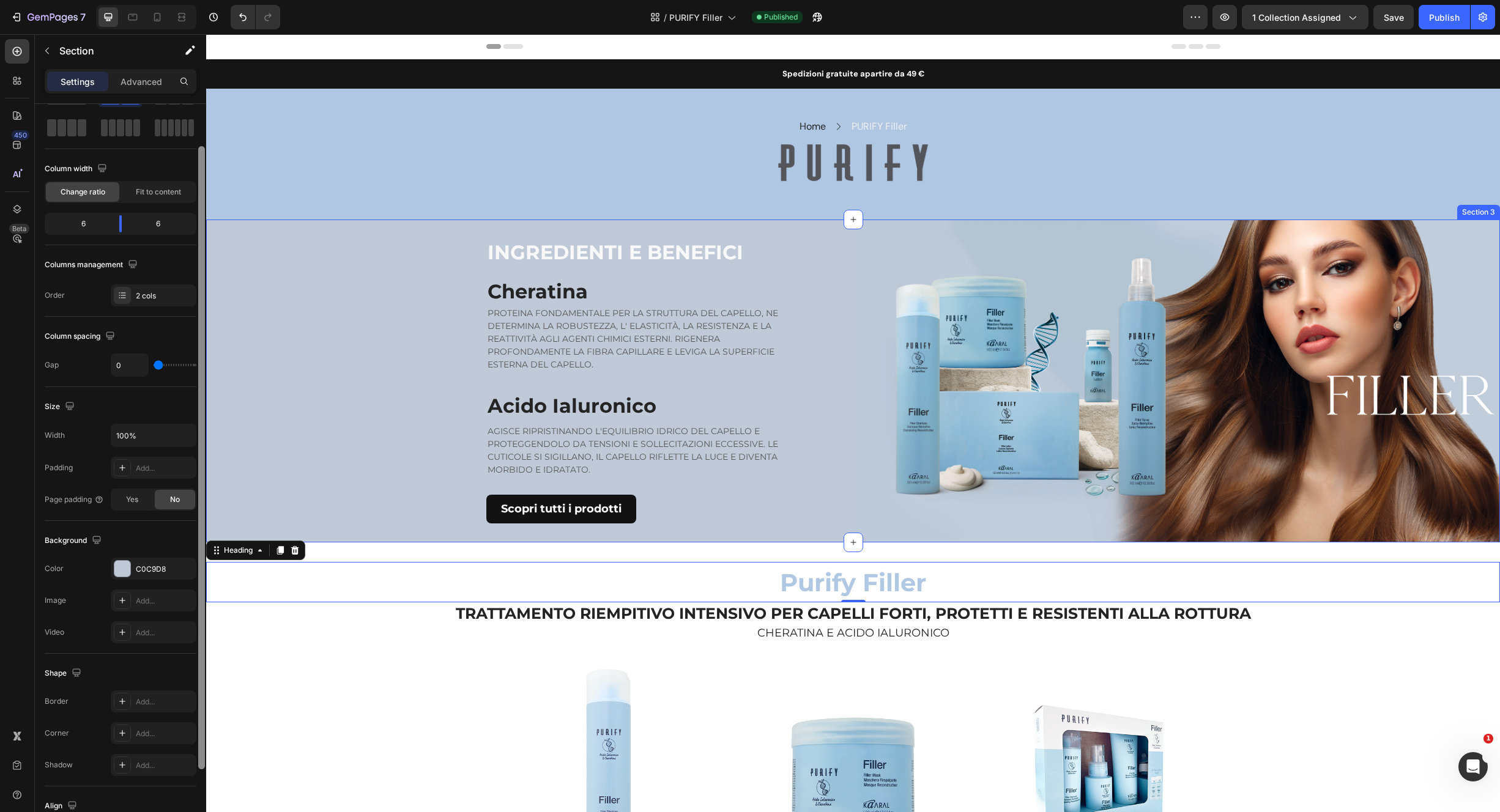
click at [259, 313] on div "INGREDIENTI E BENEFICI Heading Cheratina Heading PROTEINA FONDAMENTALE PER LA S…" at bounding box center [530, 381] width 648 height 324
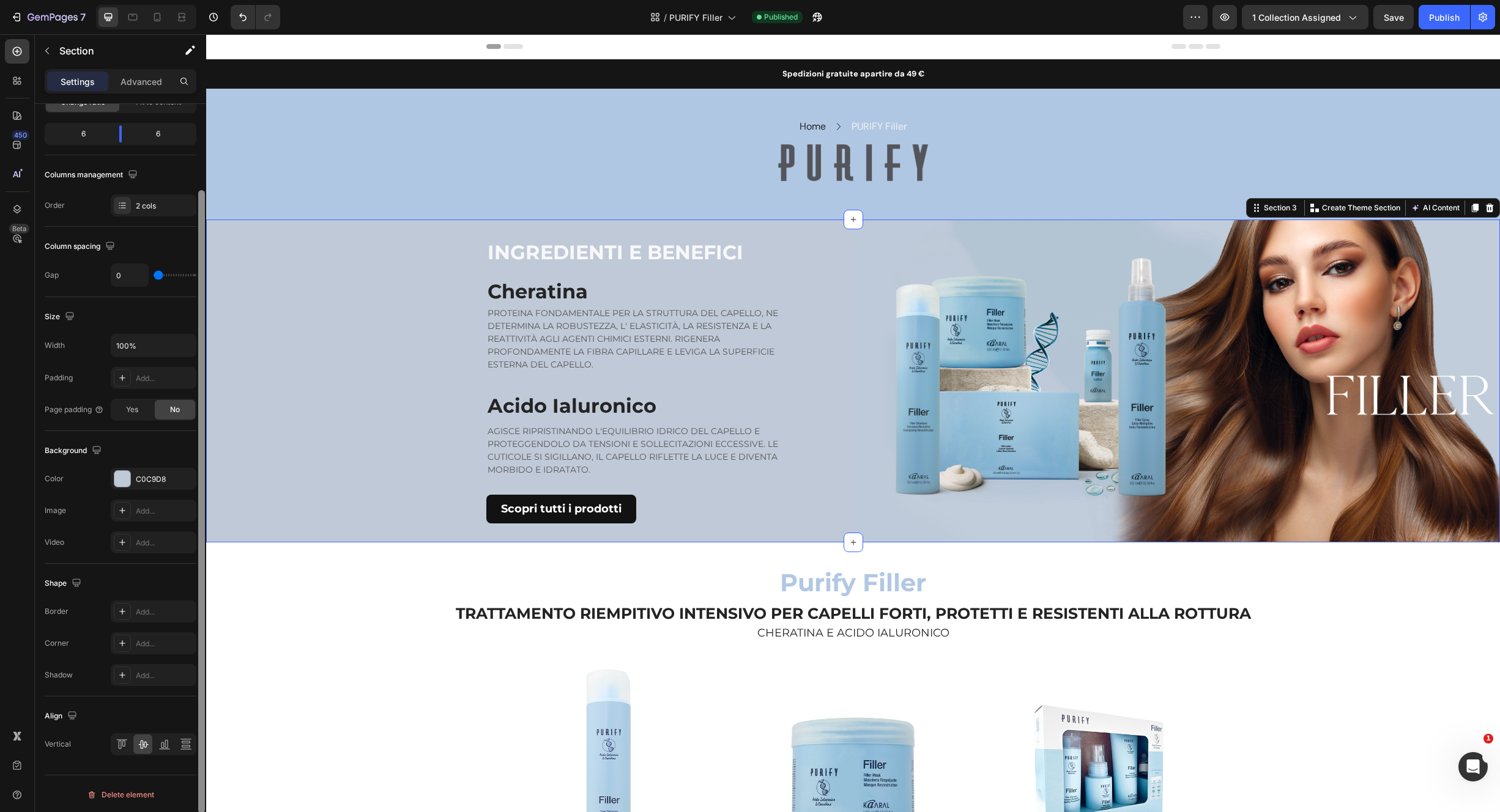
scroll to position [143, 0]
drag, startPoint x: 406, startPoint y: 292, endPoint x: 206, endPoint y: 396, distance: 225.4
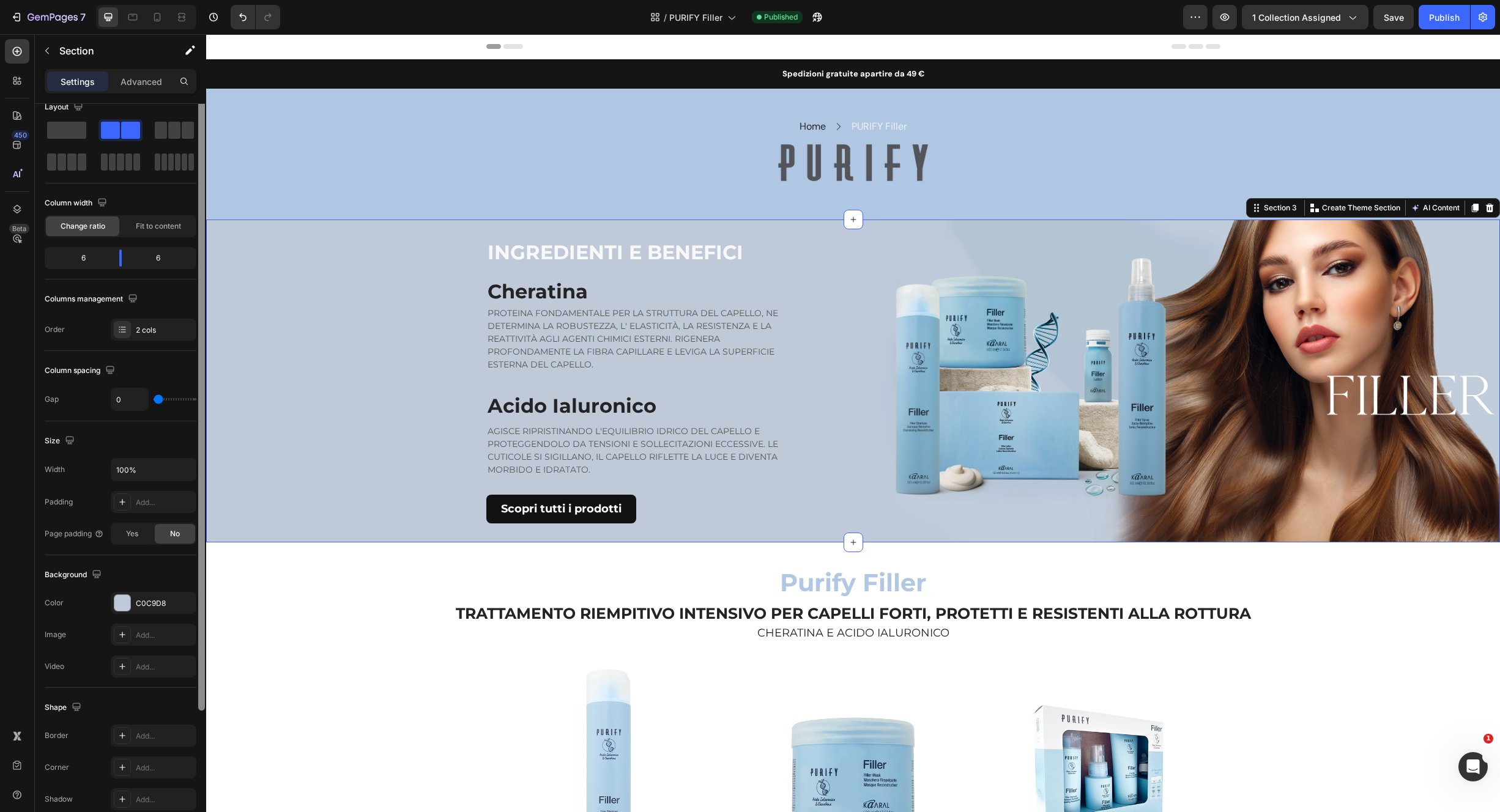
scroll to position [0, 0]
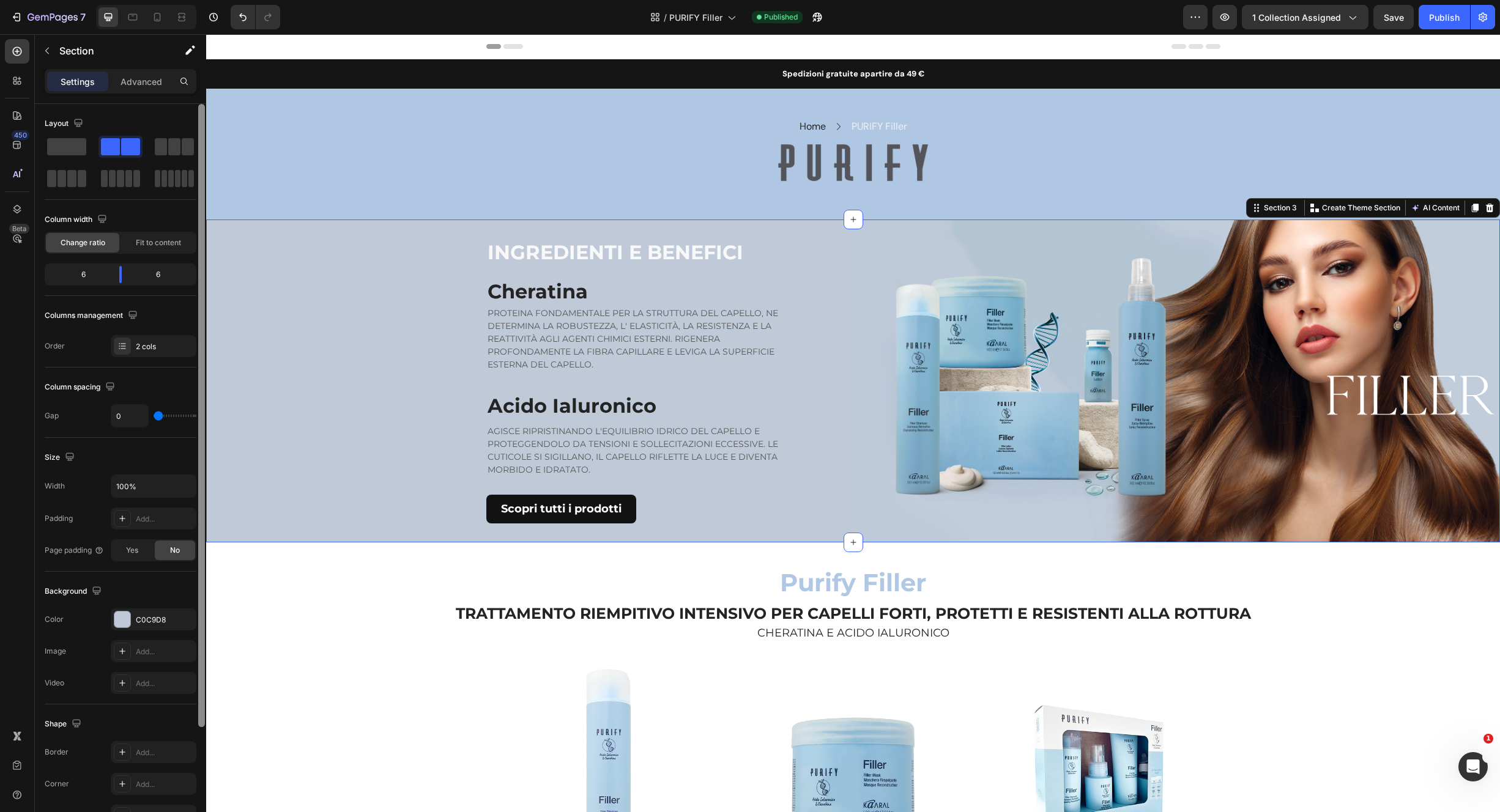
drag, startPoint x: 201, startPoint y: 378, endPoint x: 184, endPoint y: 225, distance: 153.9
click at [184, 221] on div "Layout Column width Change ratio Fit to content 6 6 Columns management Order 2 …" at bounding box center [120, 475] width 172 height 743
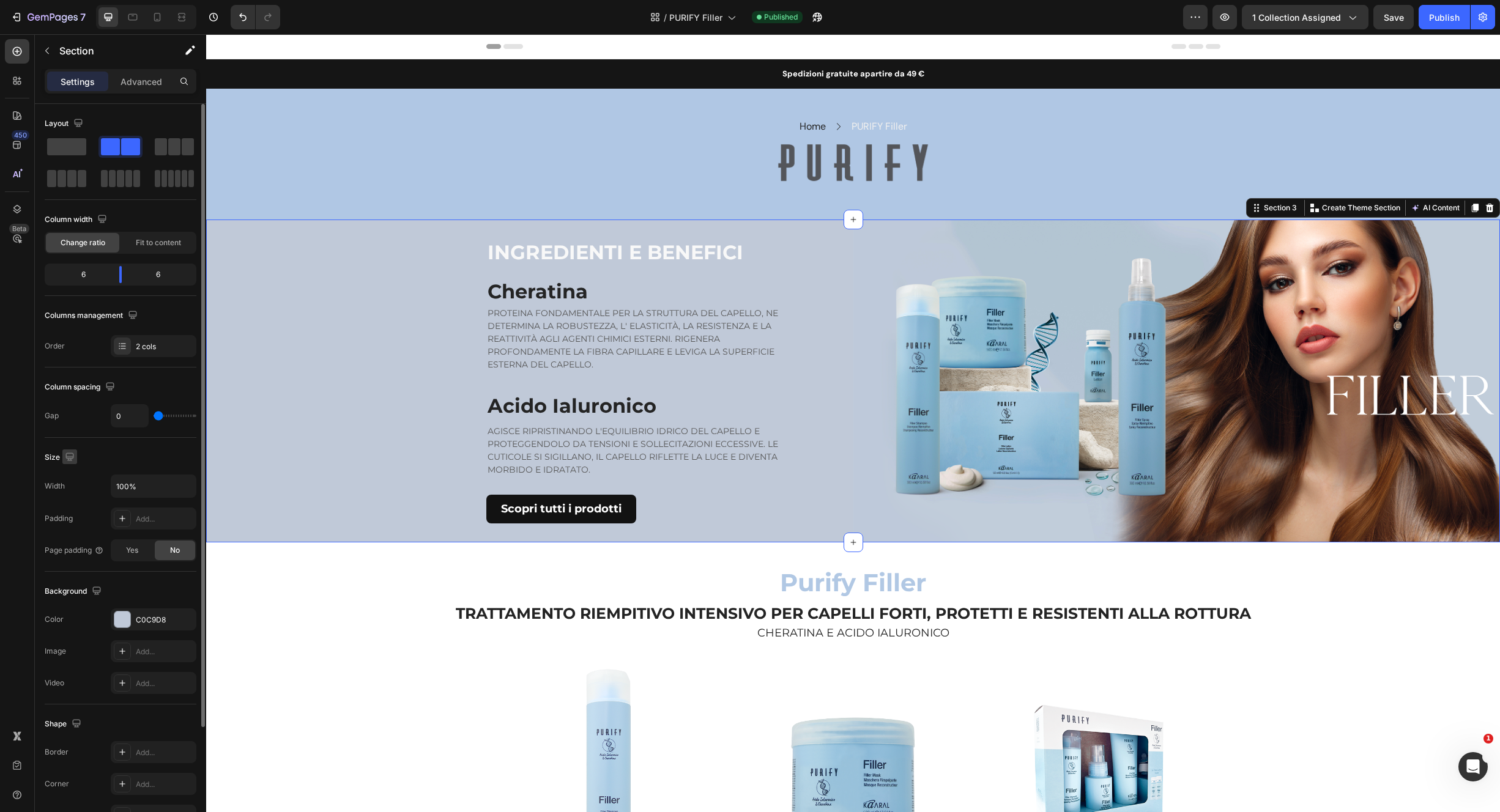
click at [71, 456] on icon "button" at bounding box center [70, 457] width 12 height 12
click at [75, 519] on icon "button" at bounding box center [72, 520] width 12 height 12
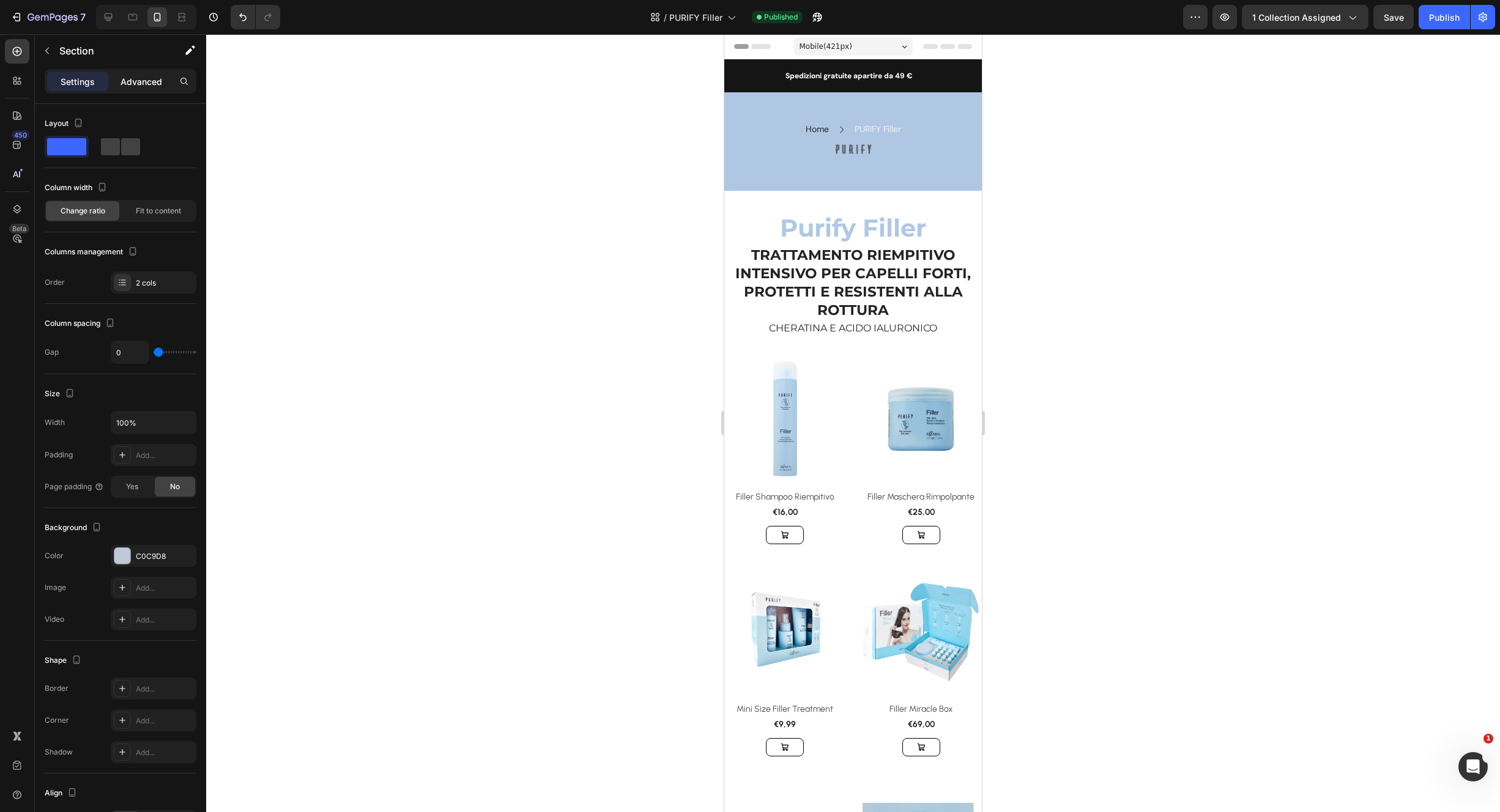
drag, startPoint x: 145, startPoint y: 85, endPoint x: 153, endPoint y: 108, distance: 24.4
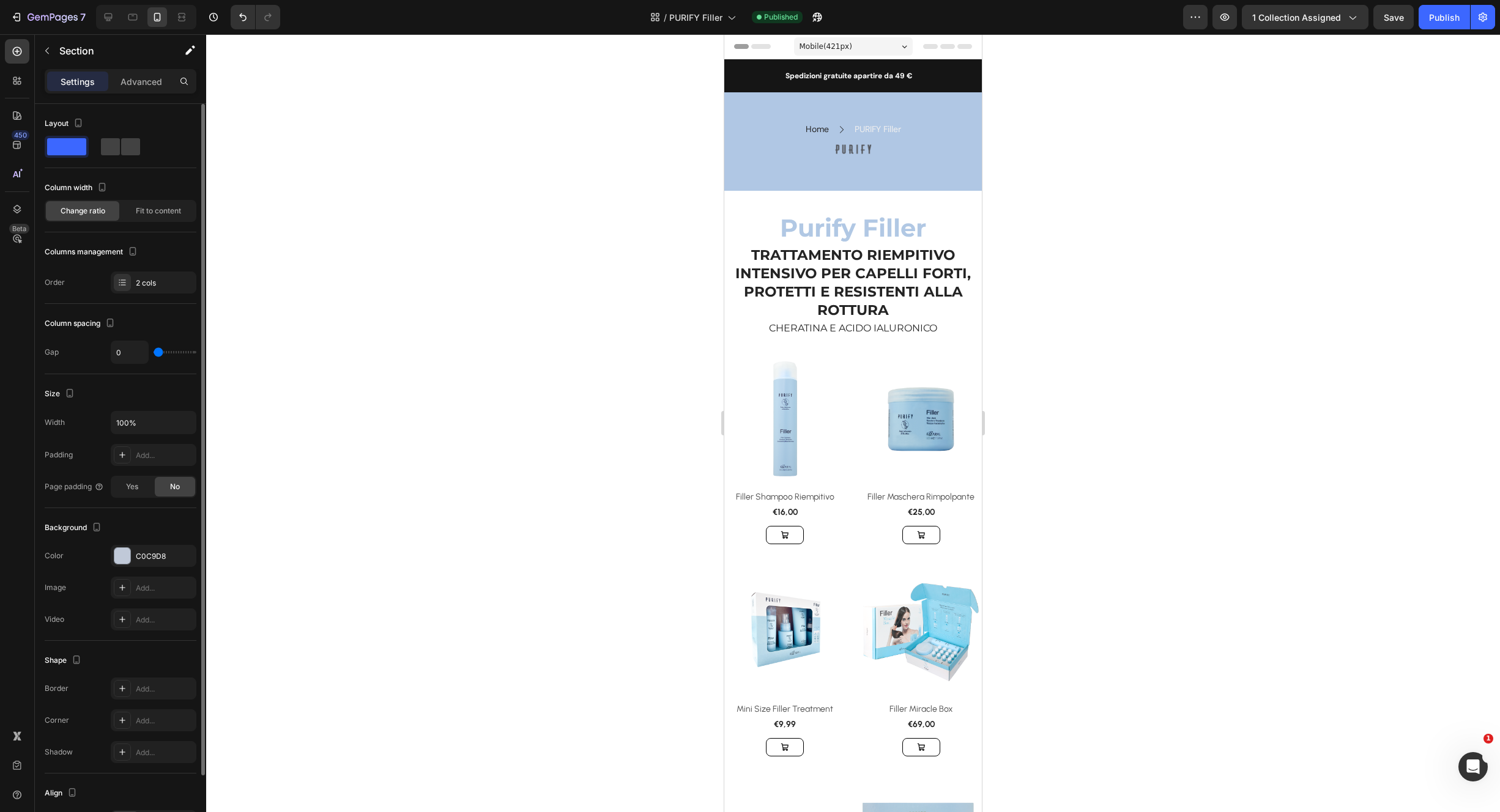
click at [147, 85] on p "Advanced" at bounding box center [141, 81] width 42 height 13
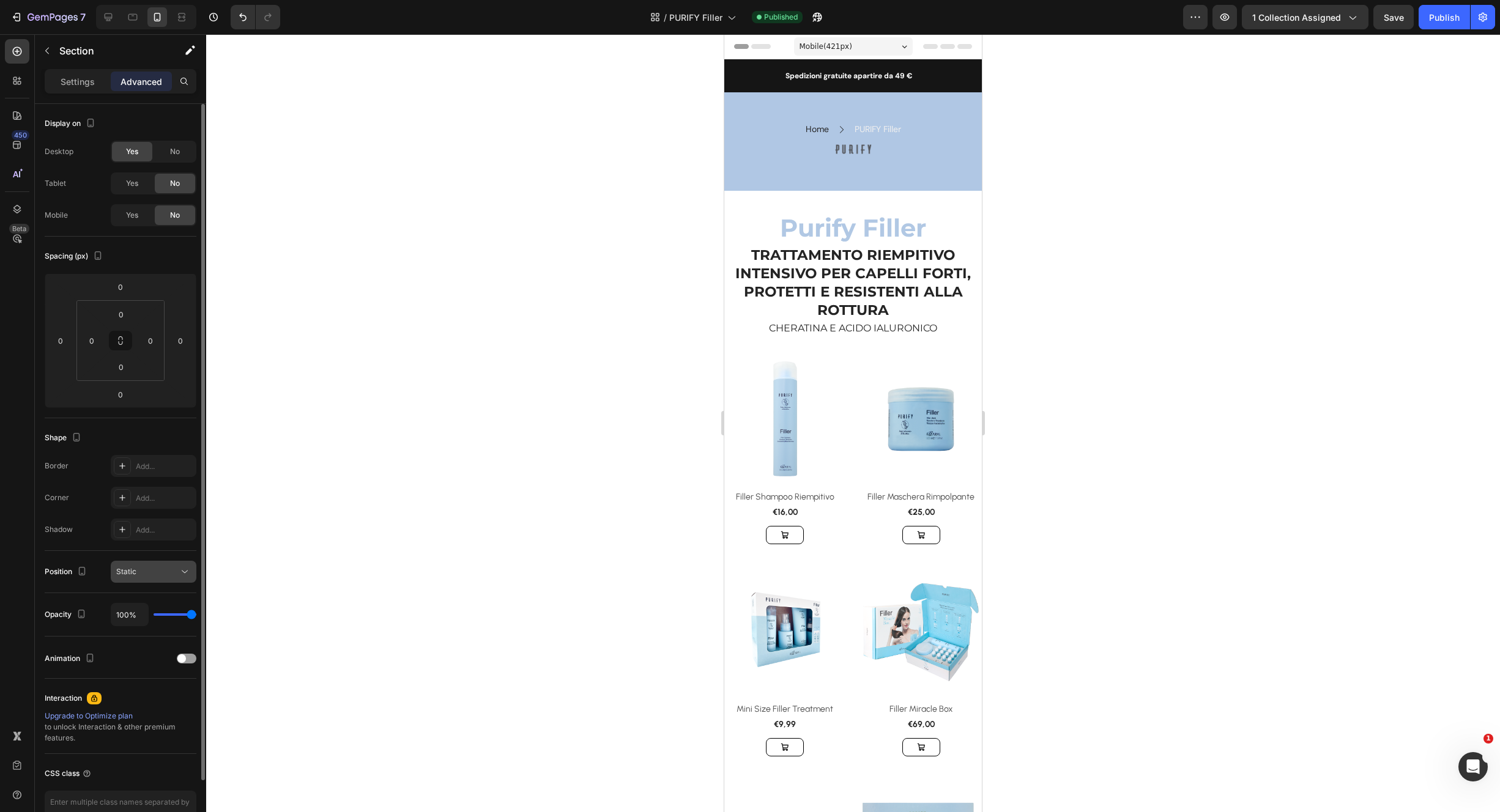
click at [178, 574] on icon at bounding box center [185, 572] width 12 height 12
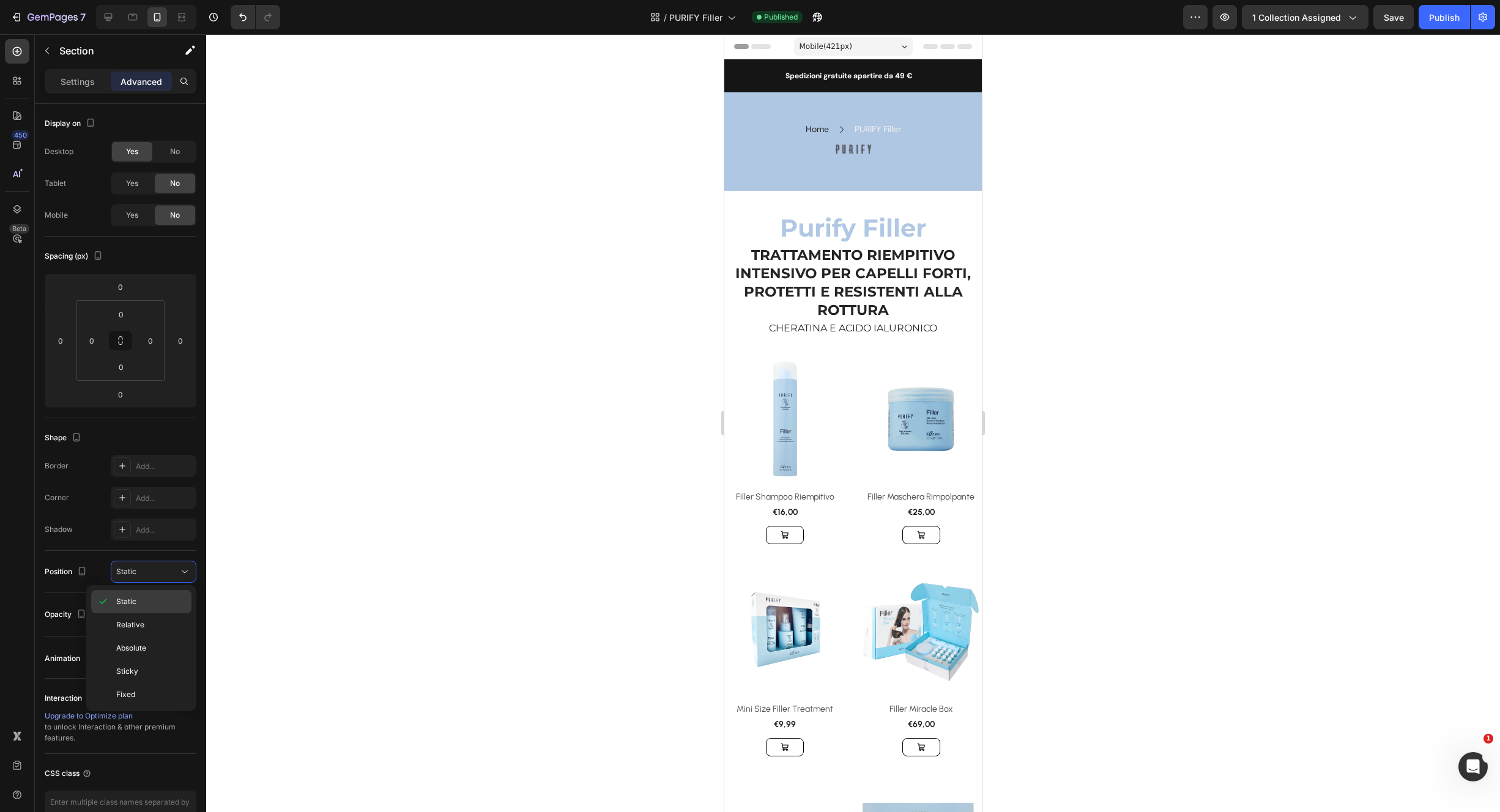
click at [164, 597] on p "Static" at bounding box center [151, 601] width 70 height 11
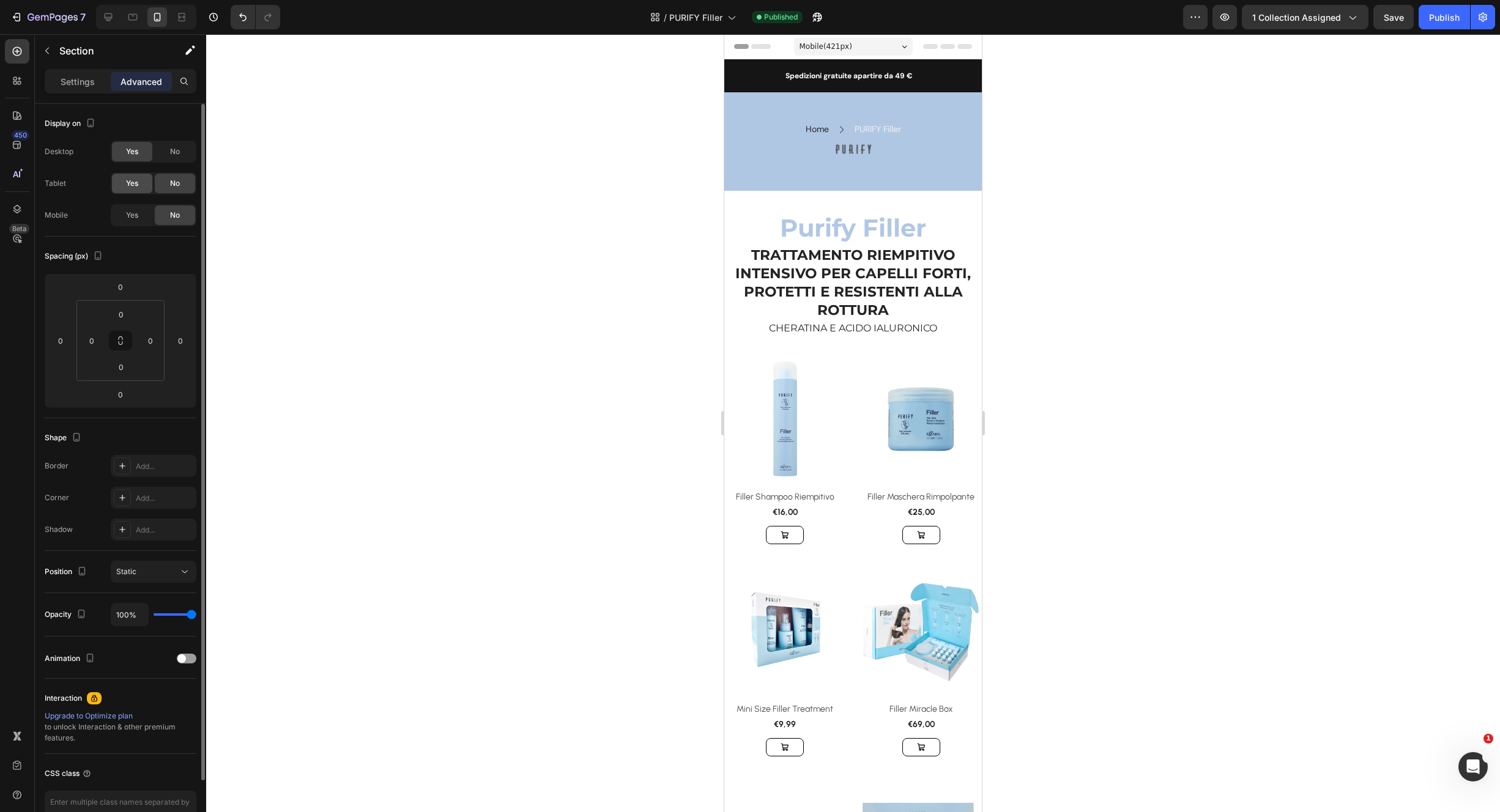
click at [143, 182] on div "Yes" at bounding box center [132, 184] width 40 height 19
click at [134, 215] on span "Yes" at bounding box center [132, 215] width 12 height 11
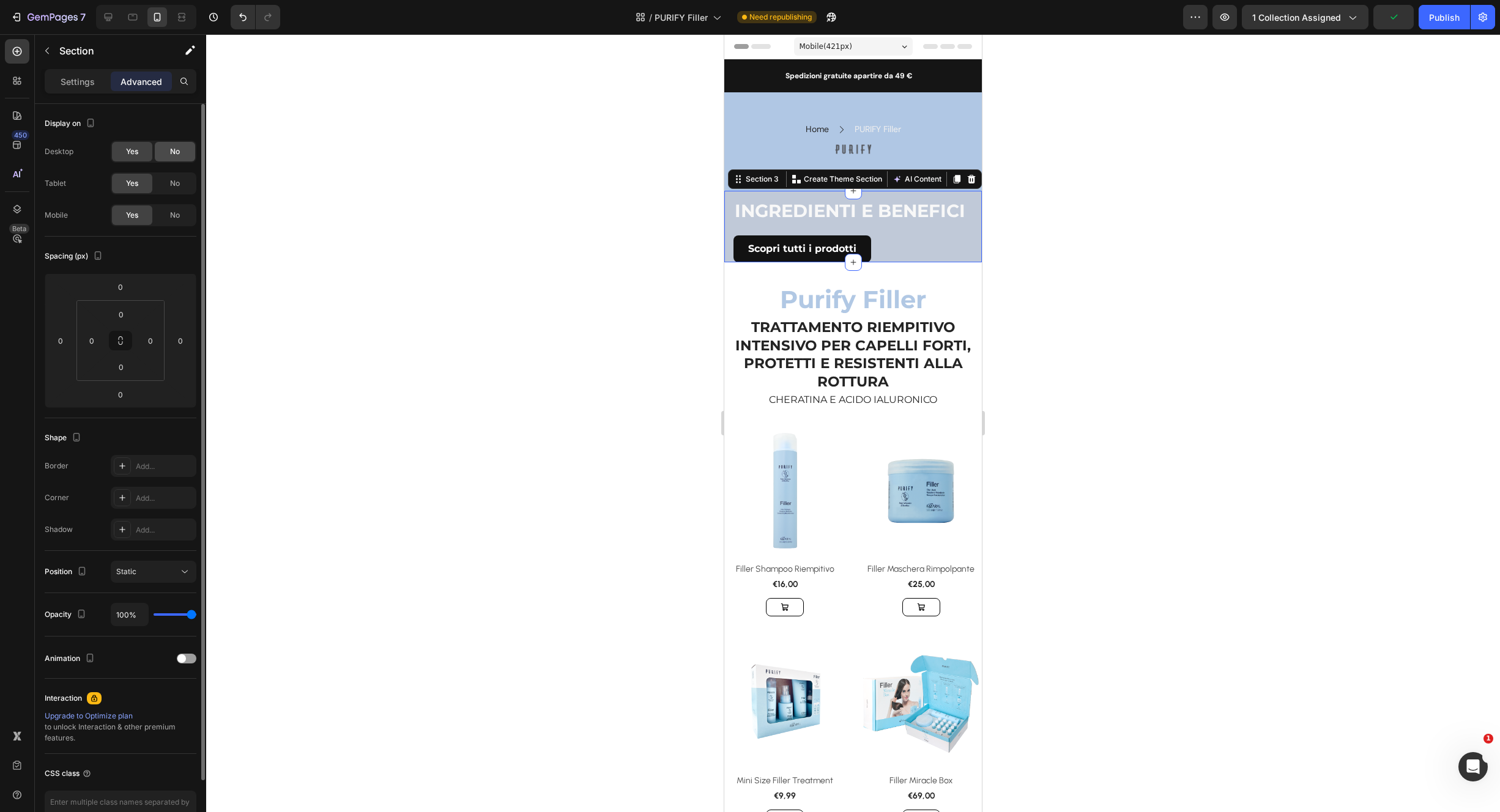
click at [173, 158] on div "No" at bounding box center [175, 151] width 40 height 19
drag, startPoint x: 176, startPoint y: 180, endPoint x: 176, endPoint y: 188, distance: 8.0
click at [176, 180] on span "No" at bounding box center [174, 184] width 10 height 11
click at [176, 206] on div "No" at bounding box center [175, 215] width 40 height 19
click at [133, 153] on span "Yes" at bounding box center [132, 151] width 12 height 11
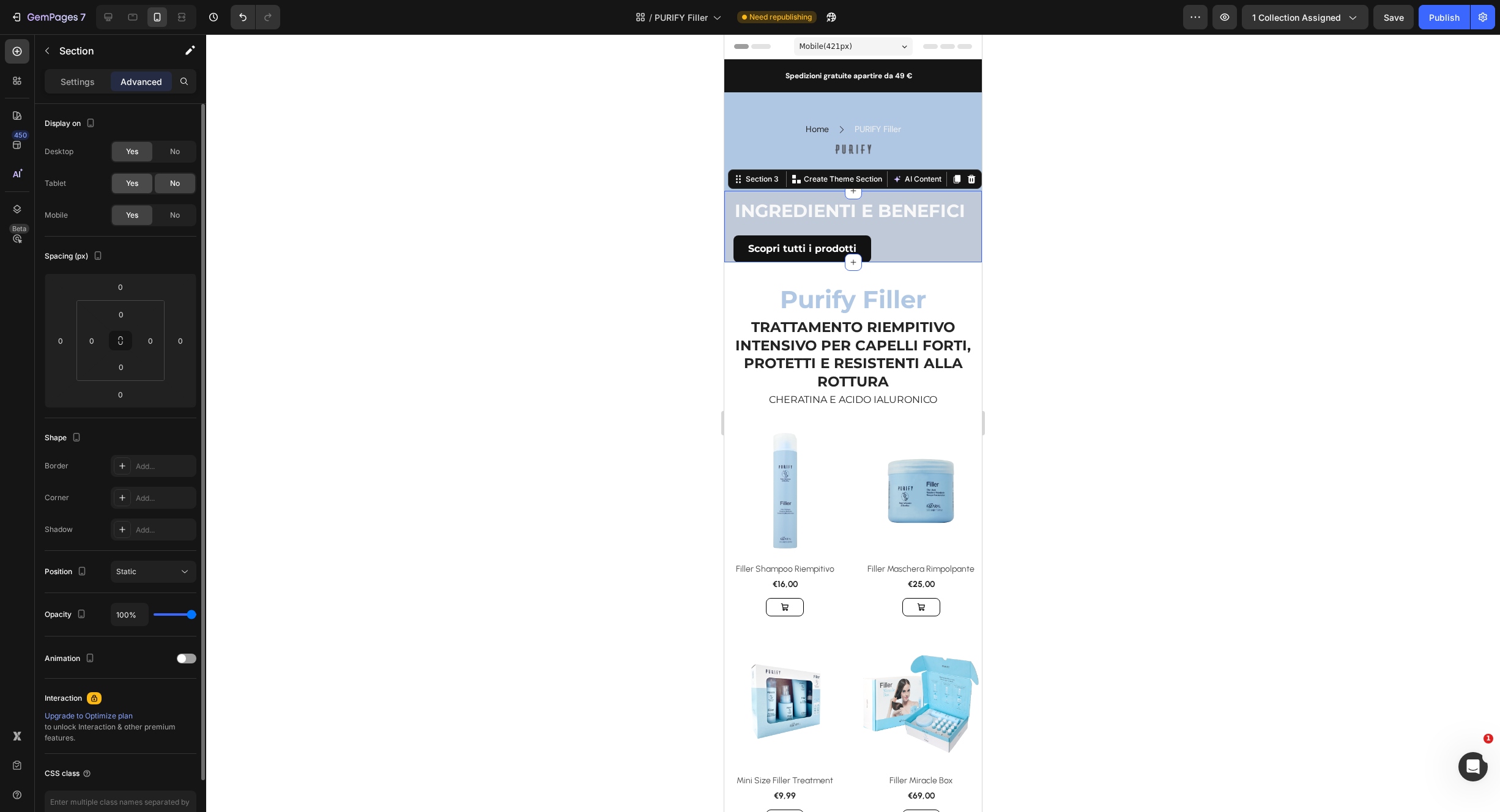
click at [141, 186] on div "Yes" at bounding box center [132, 184] width 40 height 19
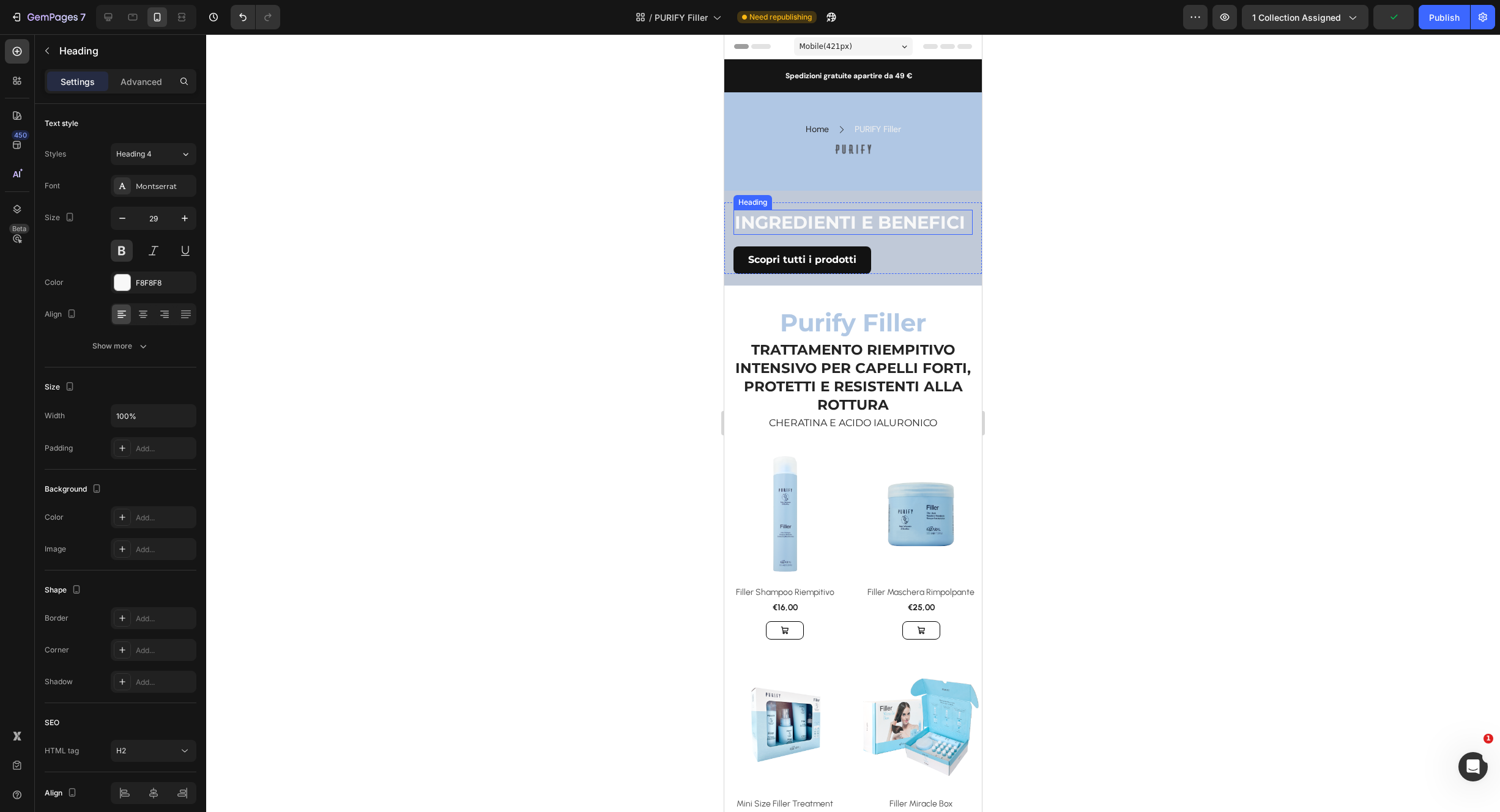
click at [943, 211] on h2 "INGREDIENTI E BENEFICI" at bounding box center [853, 223] width 239 height 26
click at [952, 274] on div "Scopri tutti i prodotti Button" at bounding box center [853, 260] width 239 height 28
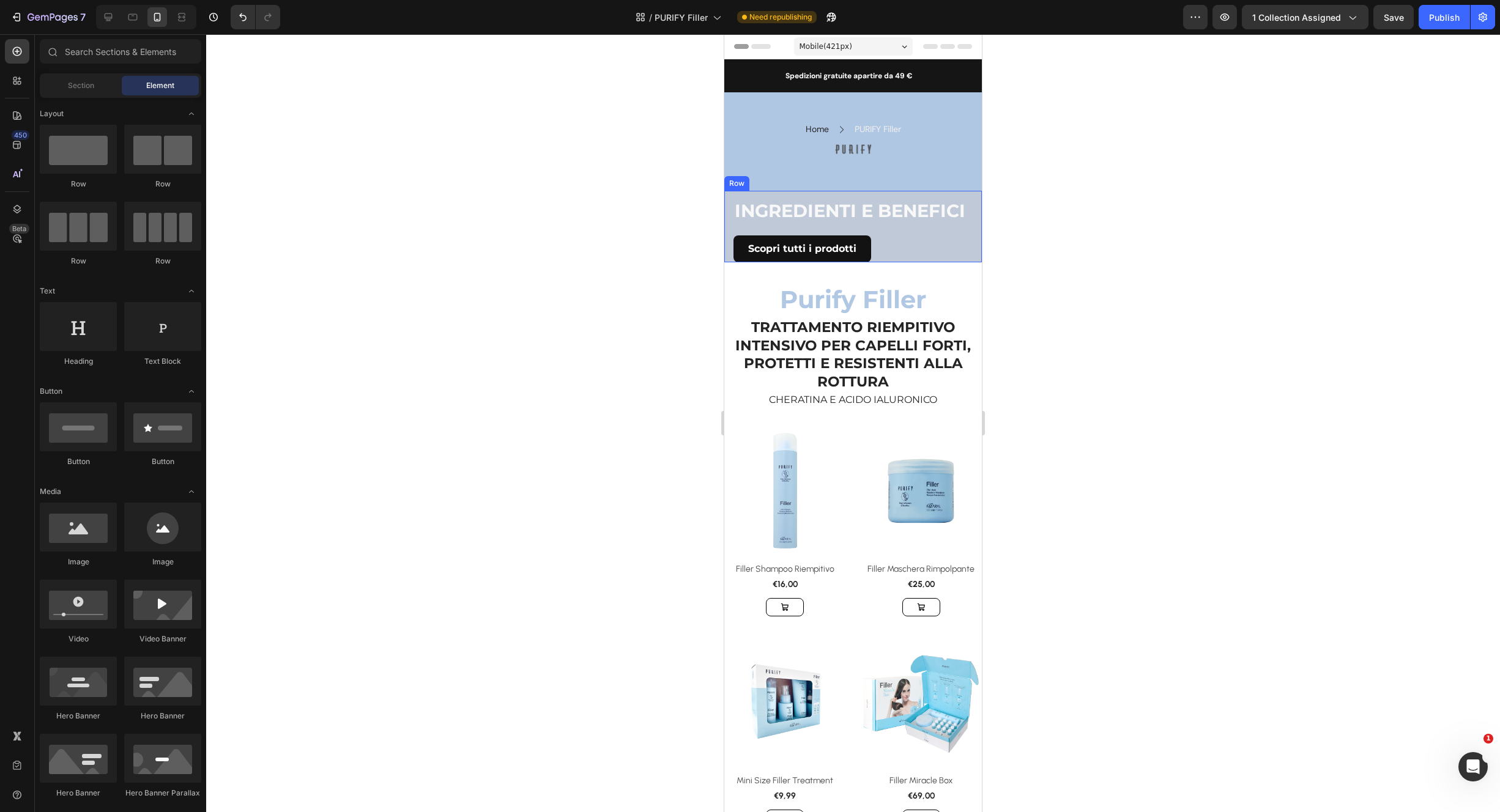
click at [967, 263] on div "INGREDIENTI E BENEFICI Heading Cheratina Heading PROTEINA FONDAMENTALE PER LA S…" at bounding box center [853, 226] width 258 height 72
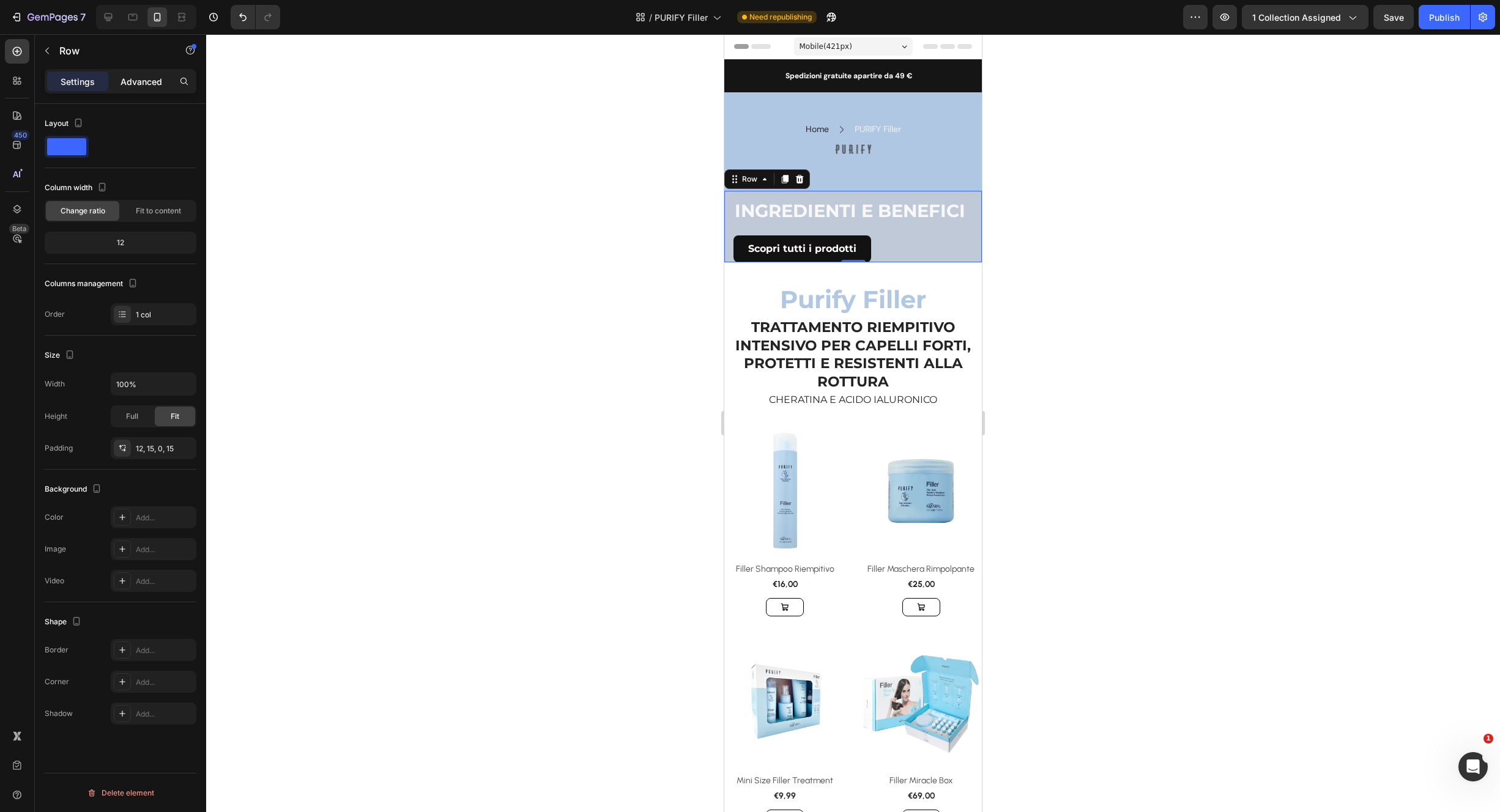
click at [149, 89] on div "Advanced" at bounding box center [141, 81] width 61 height 19
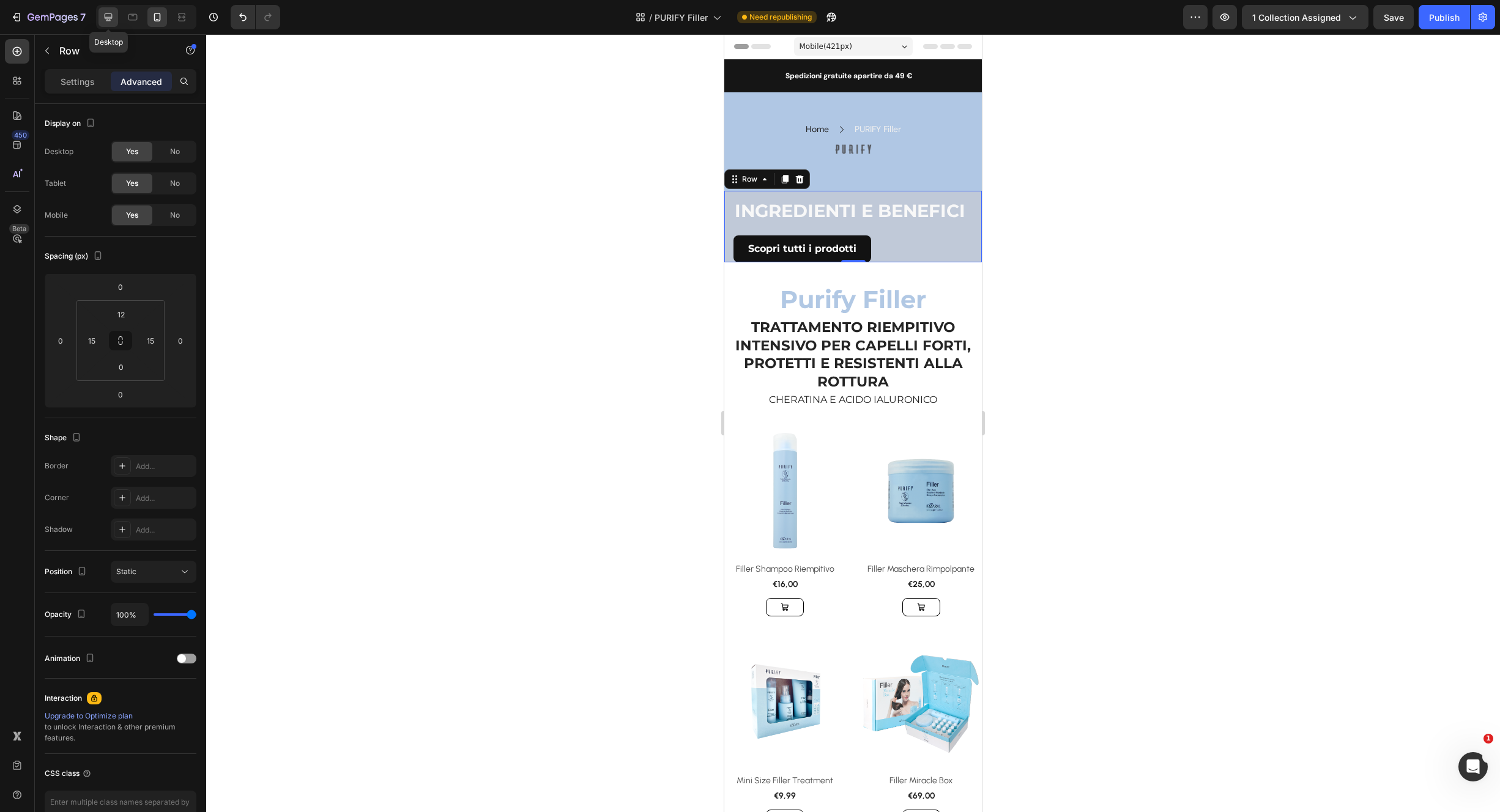
click at [108, 15] on icon at bounding box center [108, 17] width 12 height 12
type input "100"
type input "0"
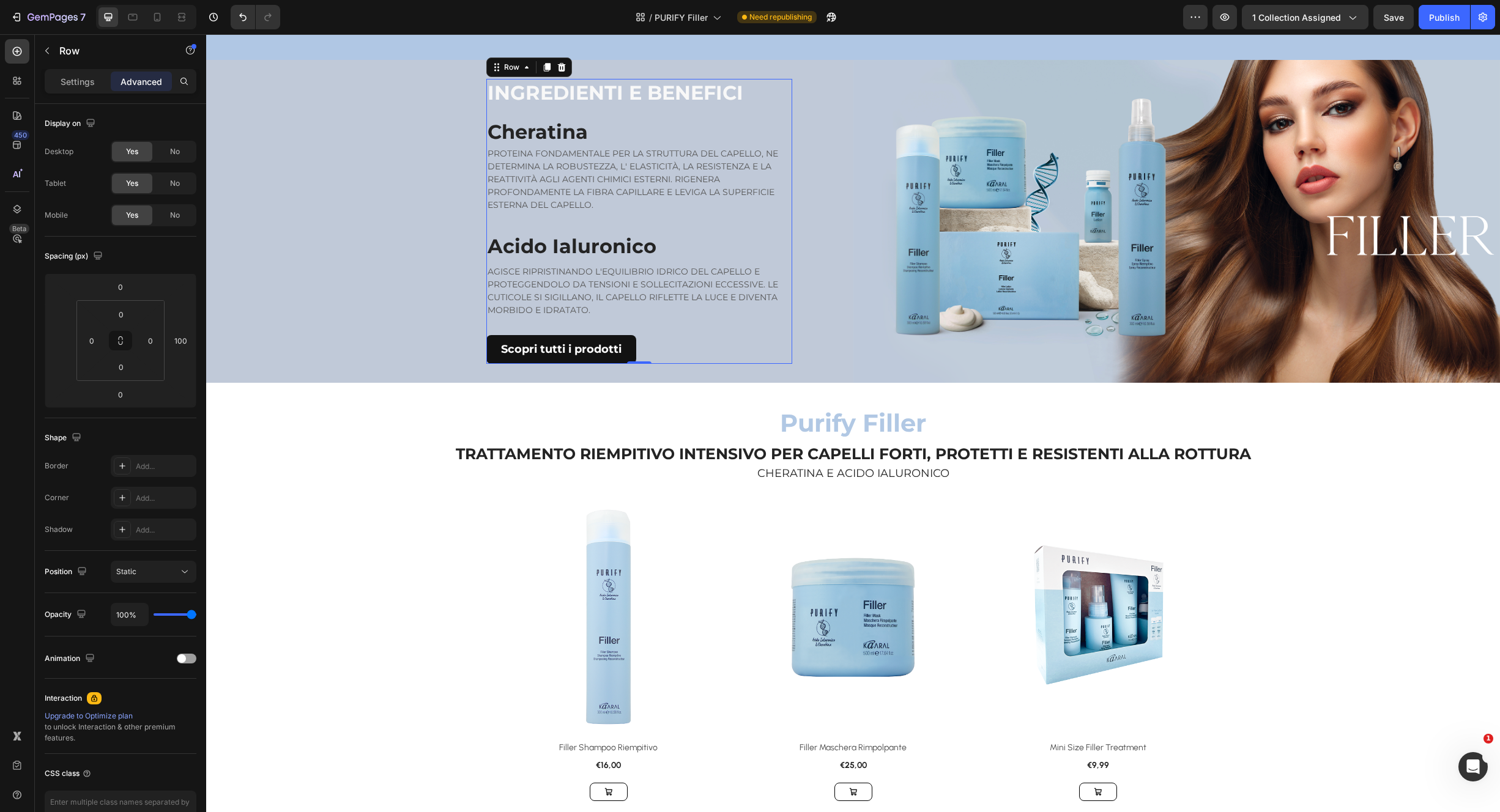
scroll to position [160, 0]
click at [231, 154] on div "INGREDIENTI E BENEFICI Heading Cheratina Heading PROTEINA FONDAMENTALE PER LA S…" at bounding box center [530, 221] width 648 height 324
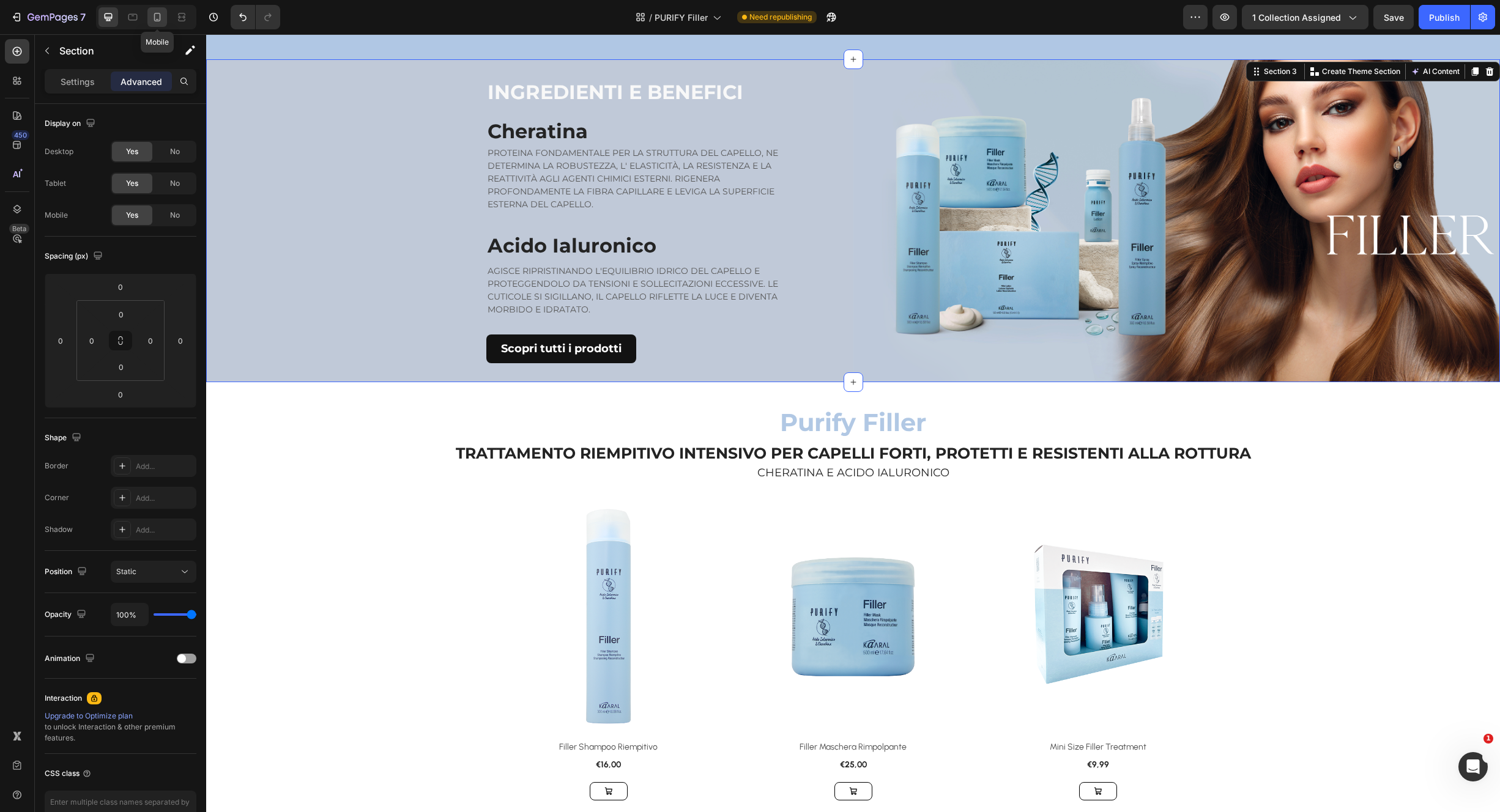
click at [157, 18] on icon at bounding box center [158, 17] width 12 height 12
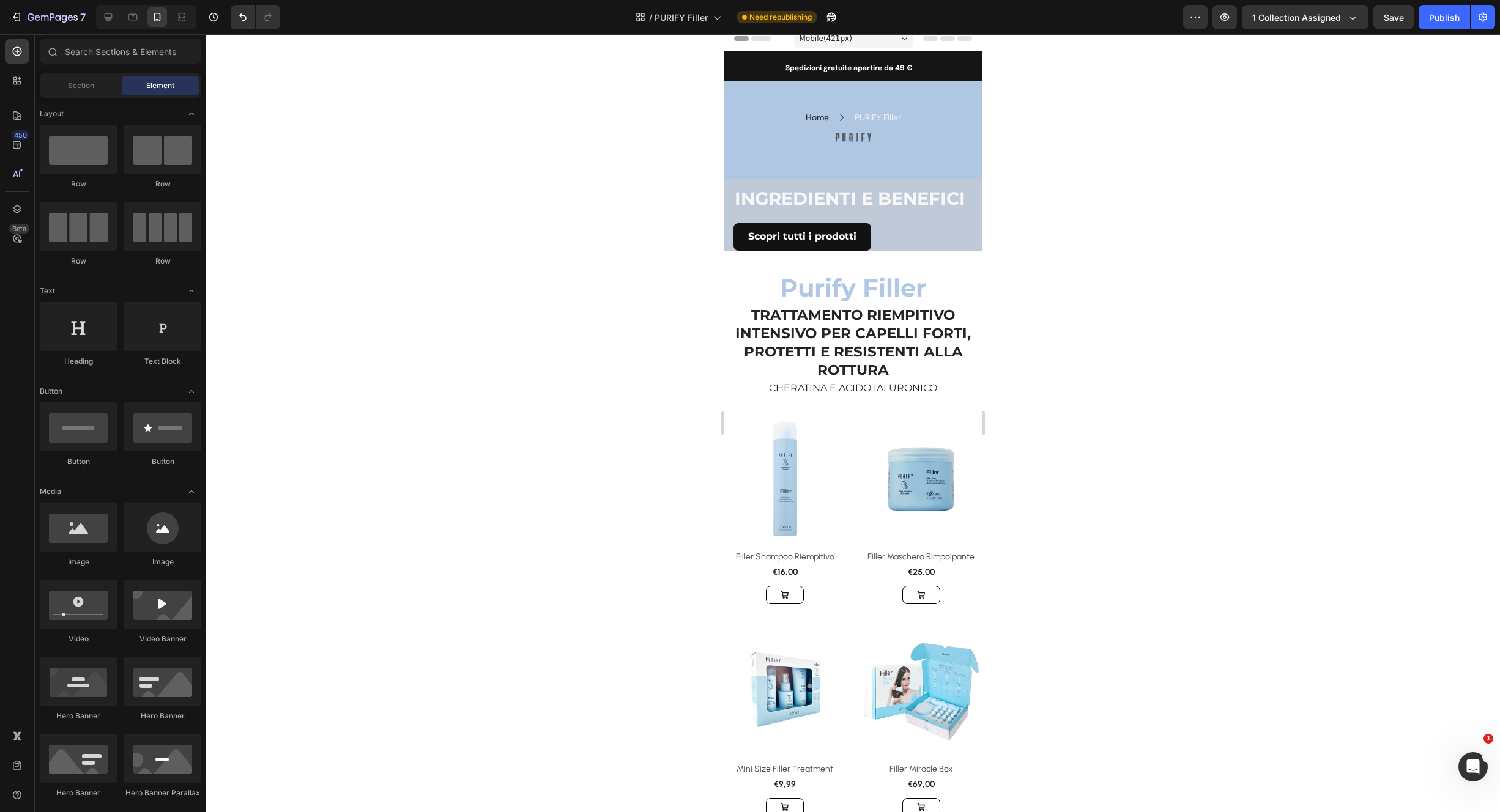
scroll to position [3, 0]
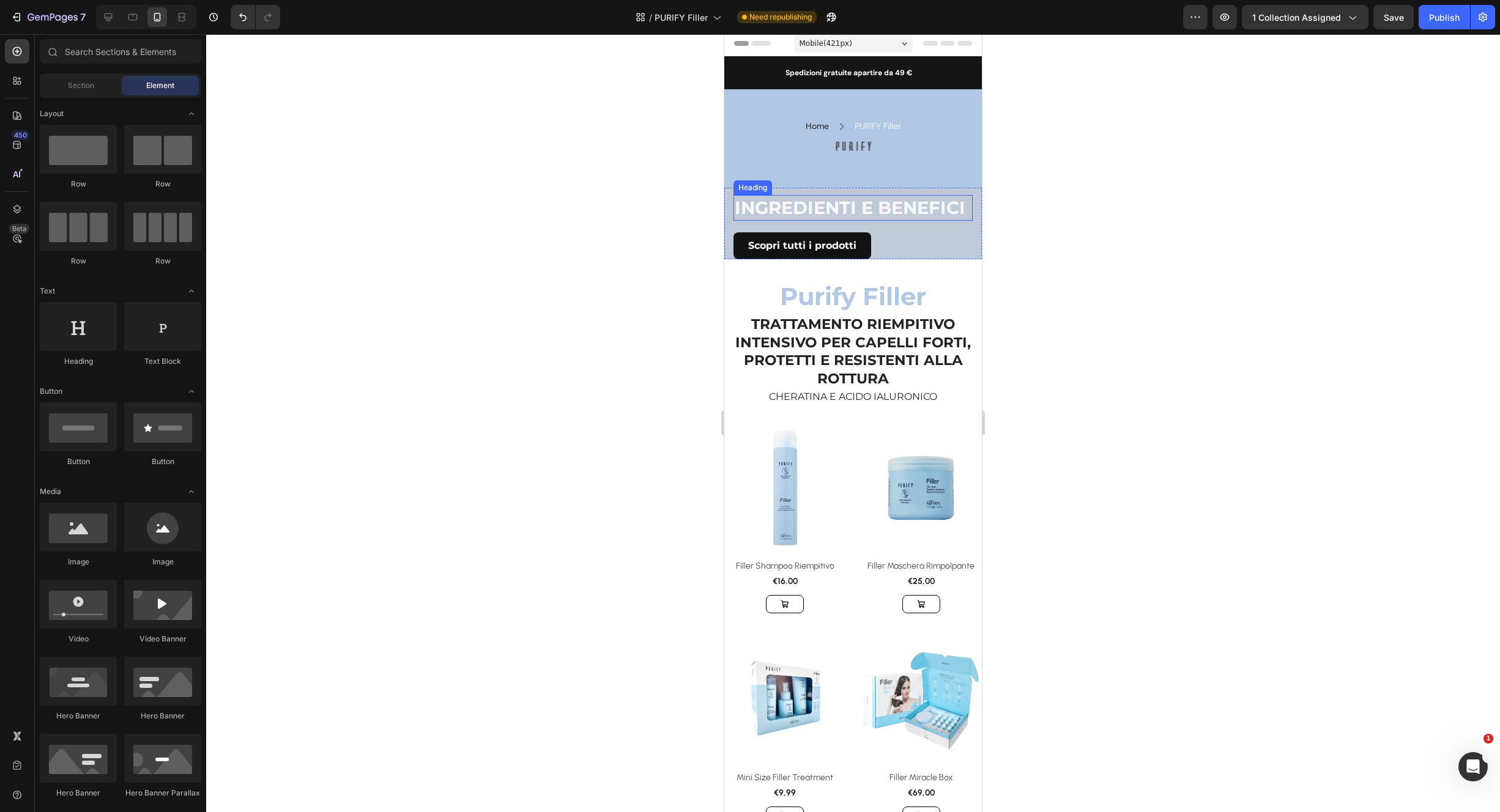
click at [956, 221] on h2 "INGREDIENTI E BENEFICI" at bounding box center [853, 208] width 239 height 26
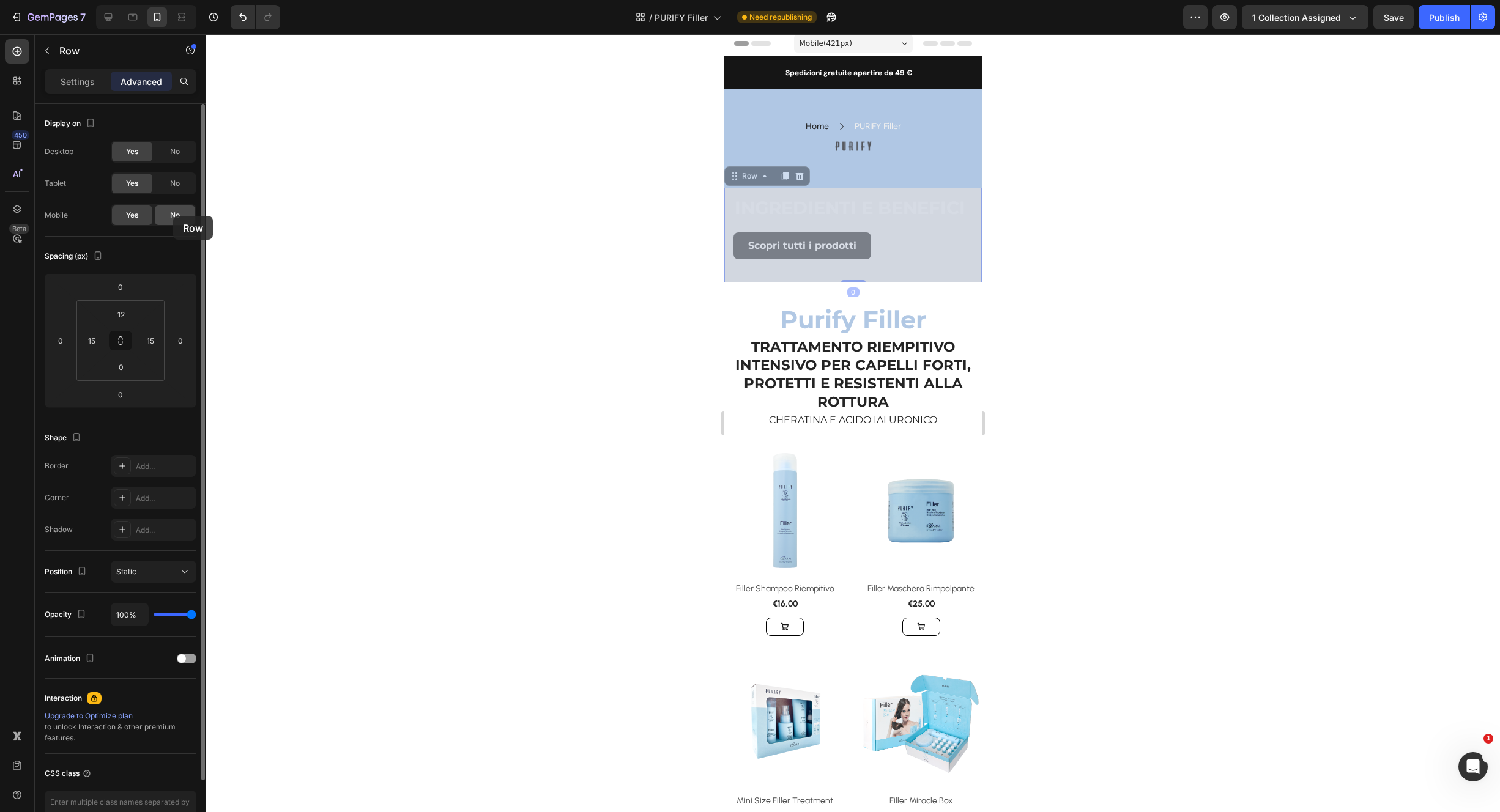
click at [172, 217] on span "No" at bounding box center [174, 215] width 10 height 11
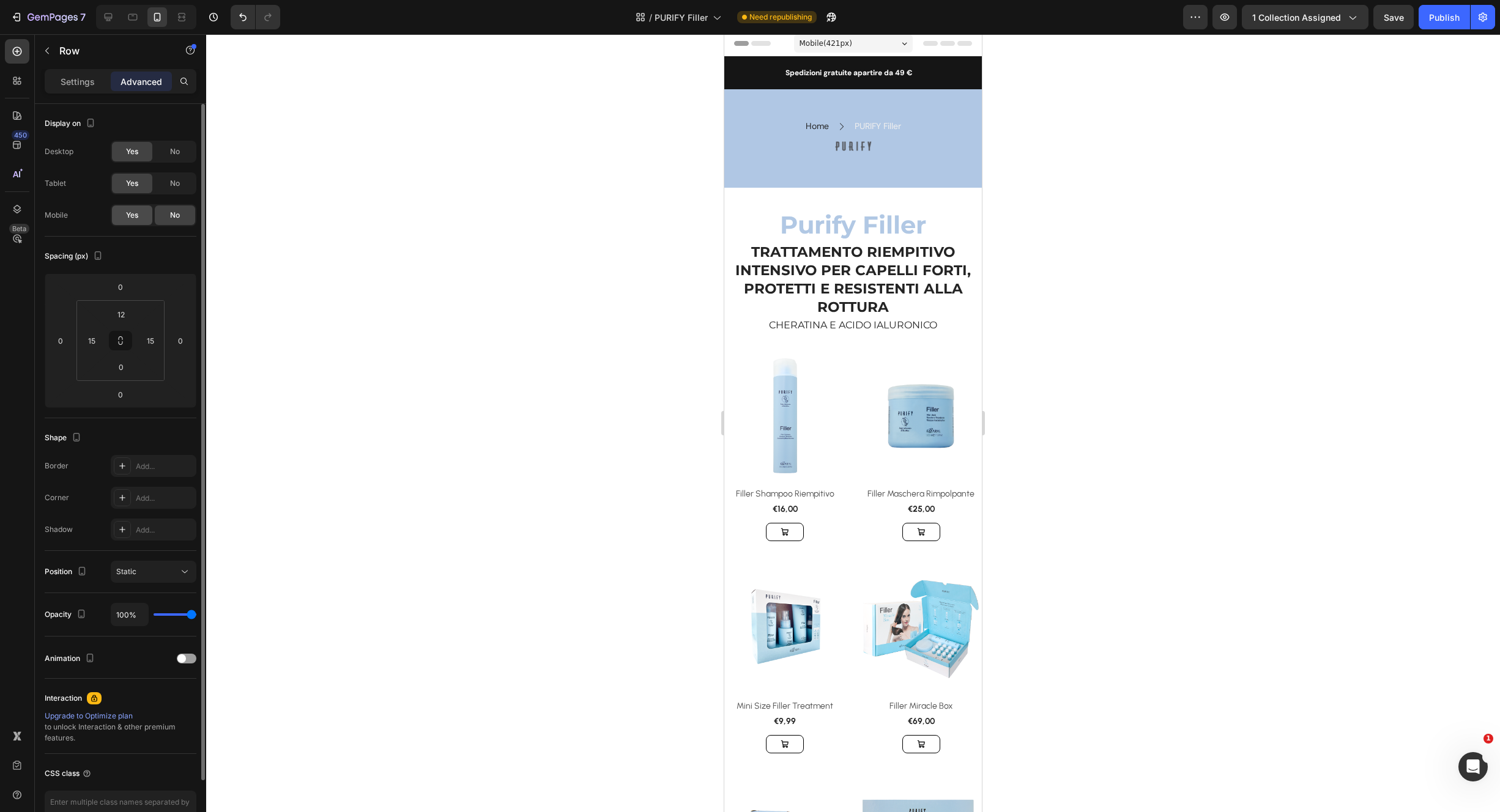
click at [131, 209] on div "Yes" at bounding box center [132, 215] width 40 height 19
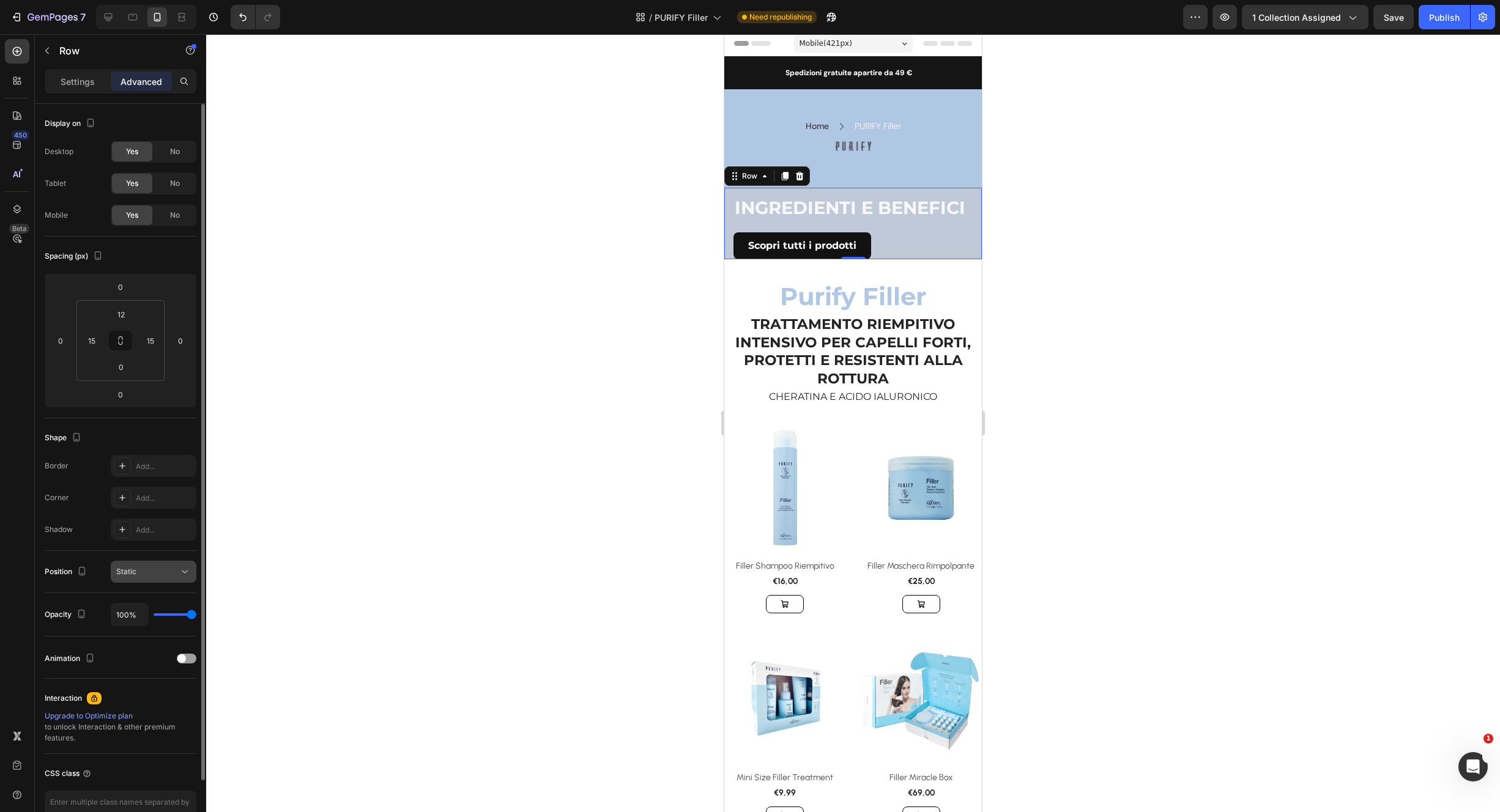
click at [164, 572] on div "Static" at bounding box center [148, 572] width 63 height 11
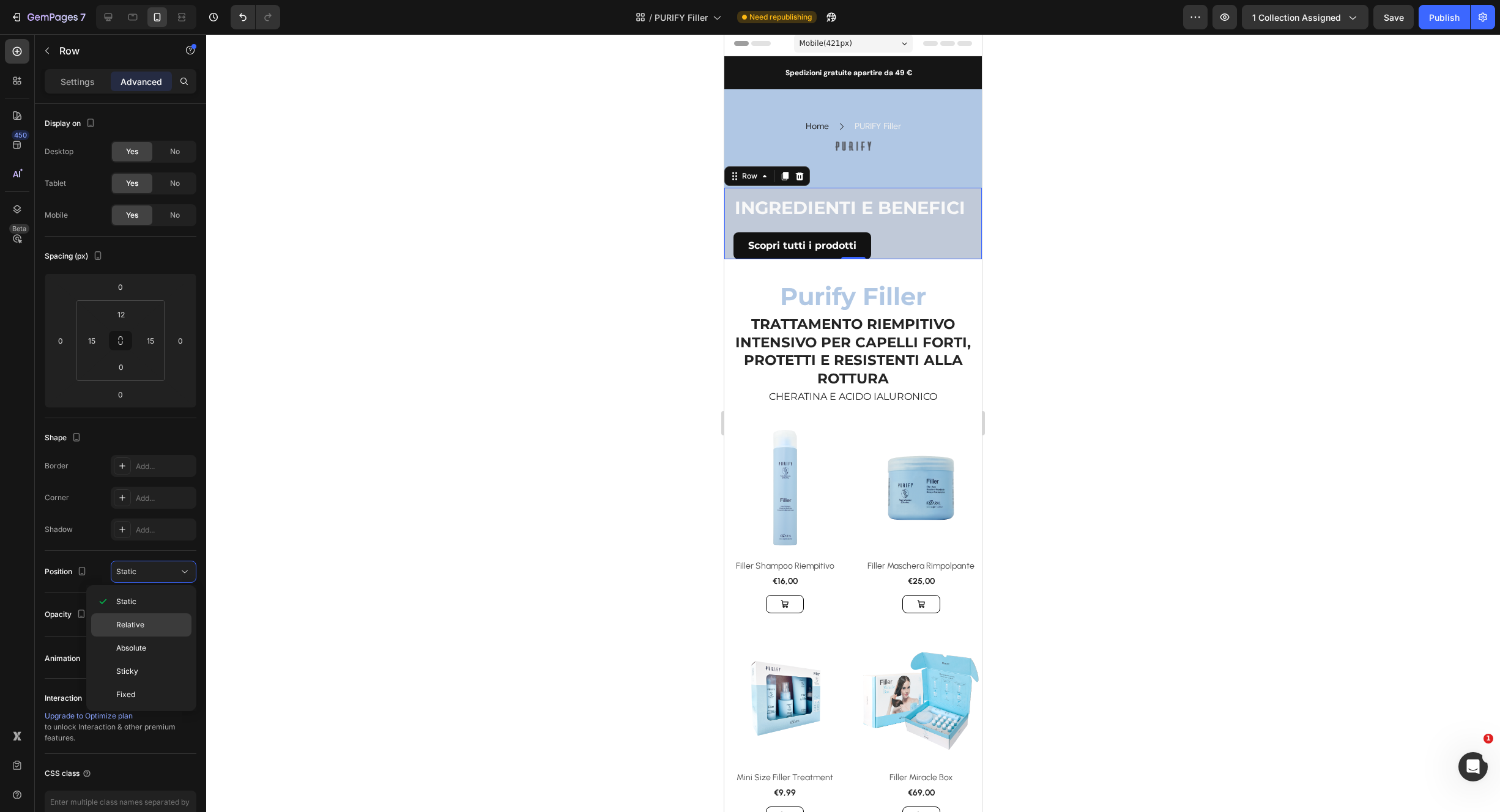
click at [157, 620] on p "Relative" at bounding box center [151, 625] width 70 height 11
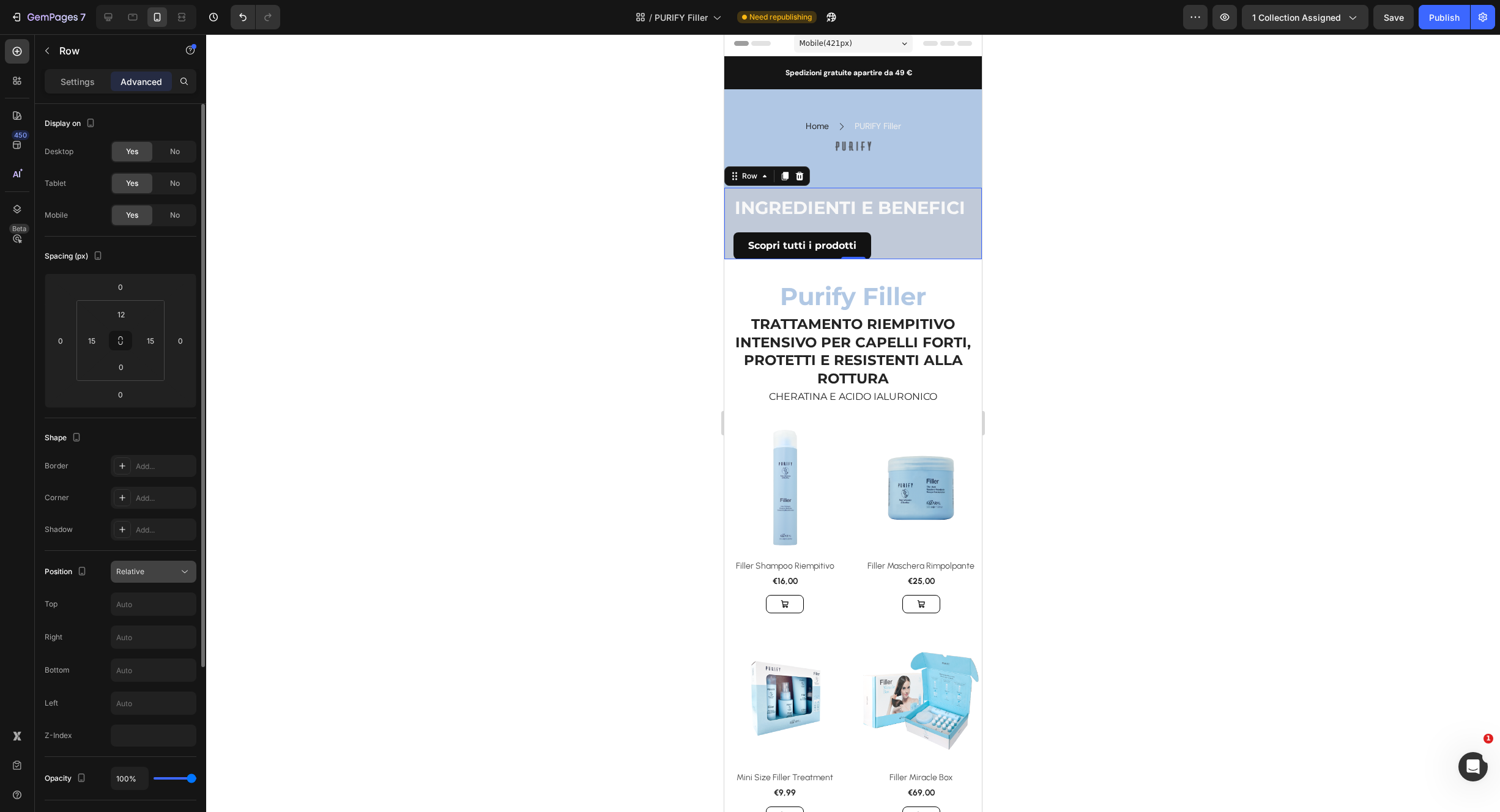
click at [156, 573] on div "Relative" at bounding box center [148, 572] width 63 height 11
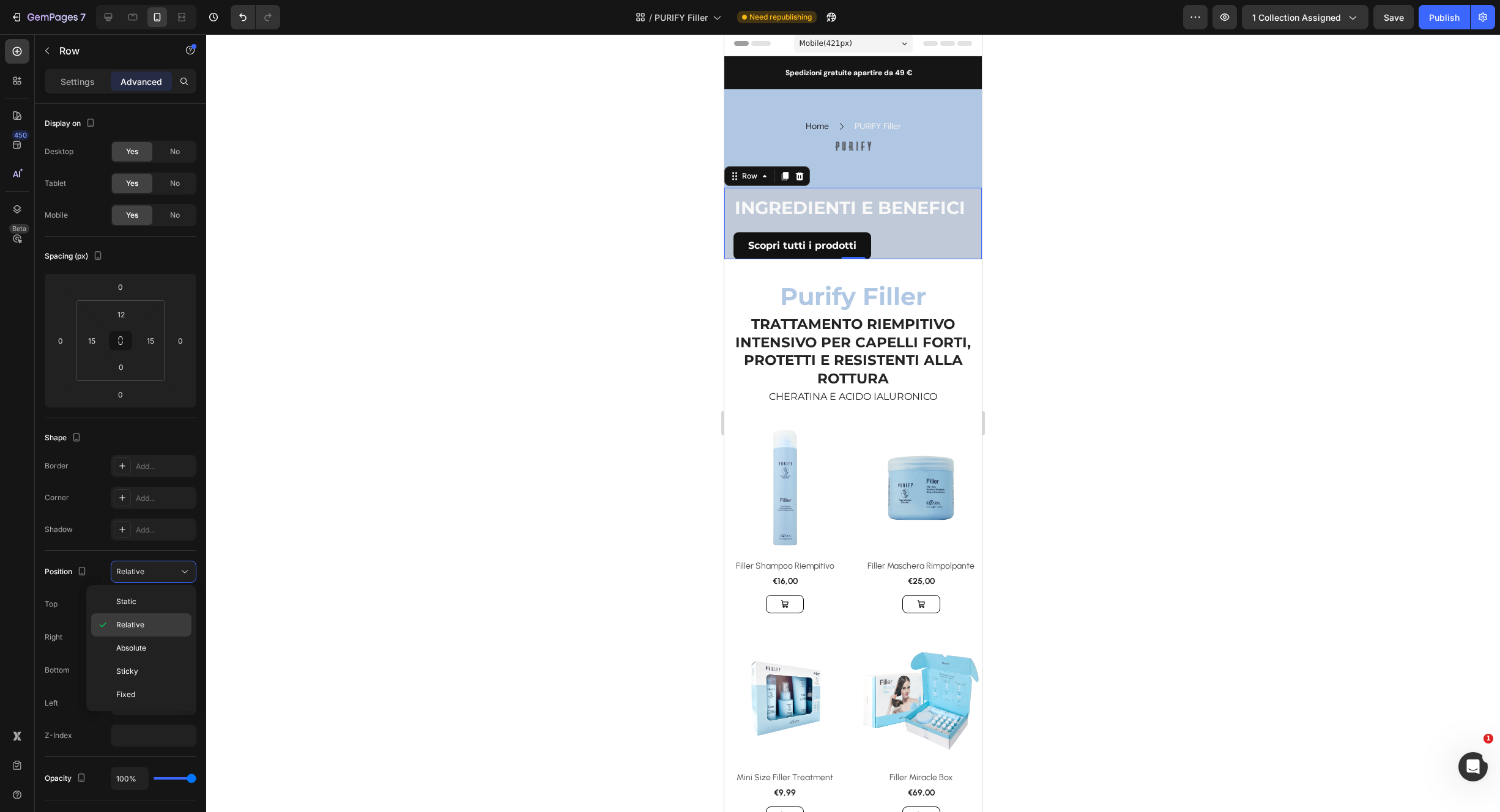
drag, startPoint x: 149, startPoint y: 646, endPoint x: 149, endPoint y: 629, distance: 17.0
click at [149, 646] on p "Absolute" at bounding box center [151, 648] width 70 height 11
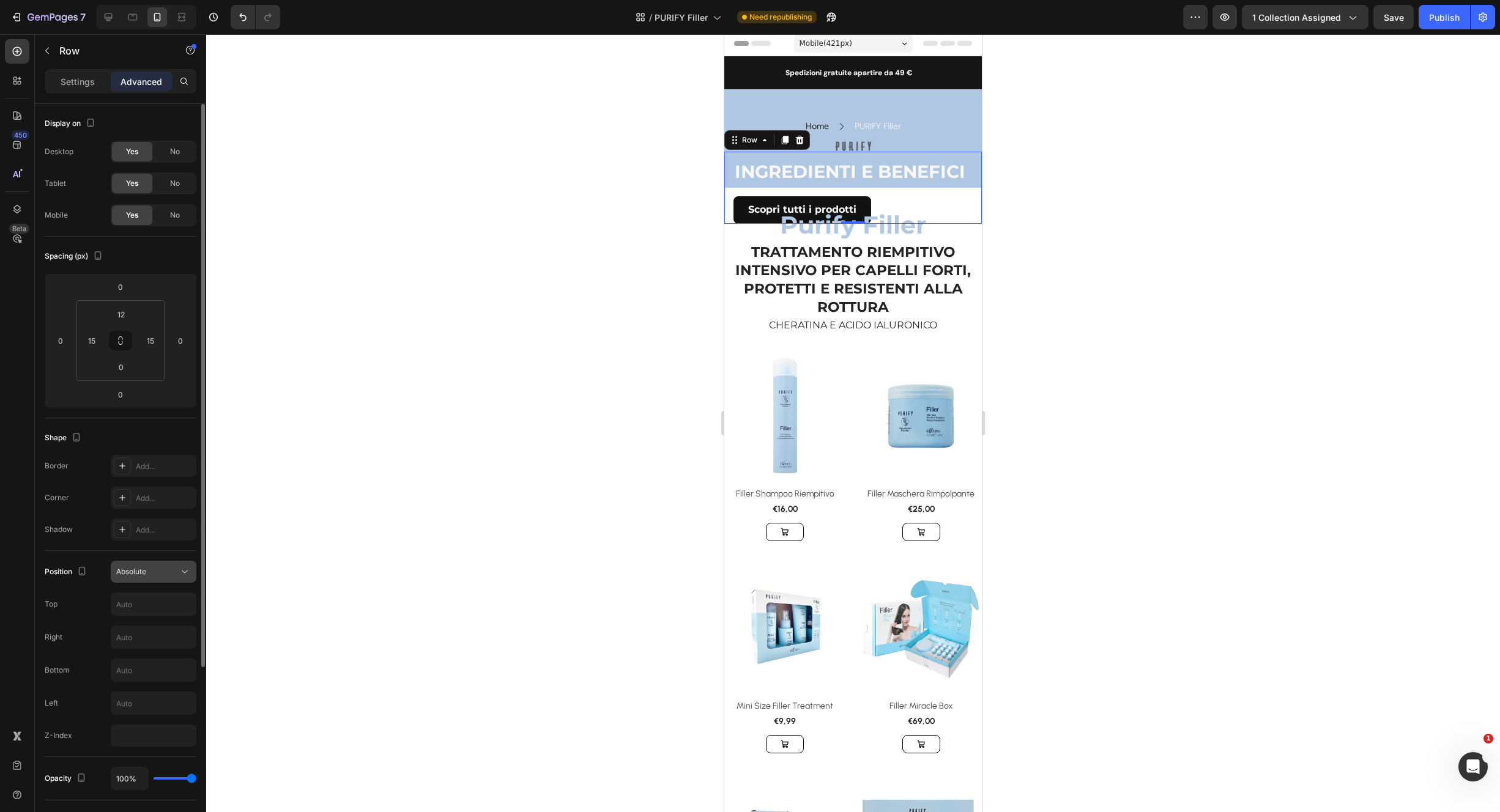
click at [154, 567] on div "Absolute" at bounding box center [148, 572] width 63 height 11
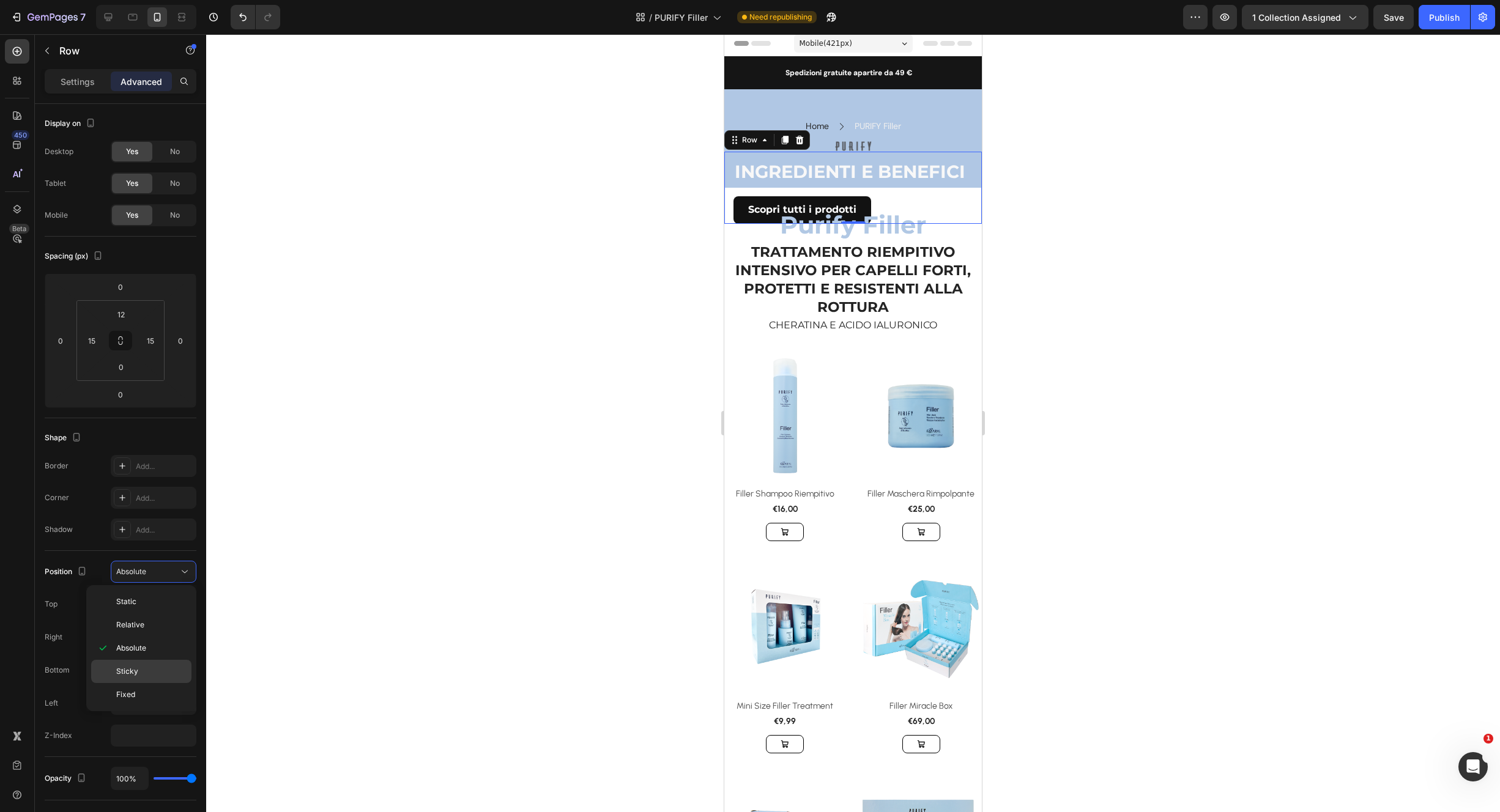
drag, startPoint x: 153, startPoint y: 688, endPoint x: 153, endPoint y: 674, distance: 14.0
click at [153, 688] on div "Fixed" at bounding box center [141, 695] width 100 height 23
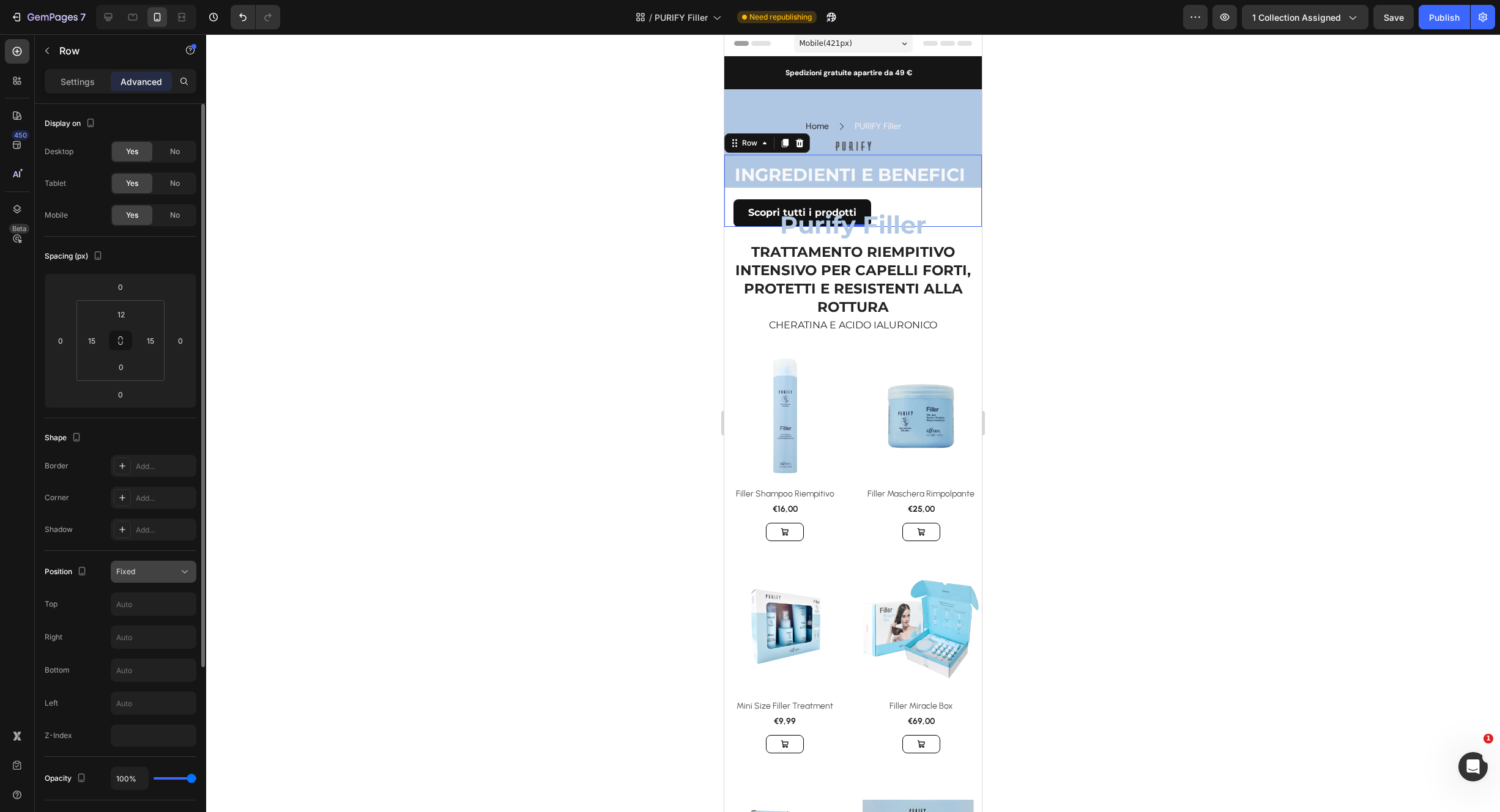
click at [153, 568] on div "Fixed" at bounding box center [148, 572] width 63 height 11
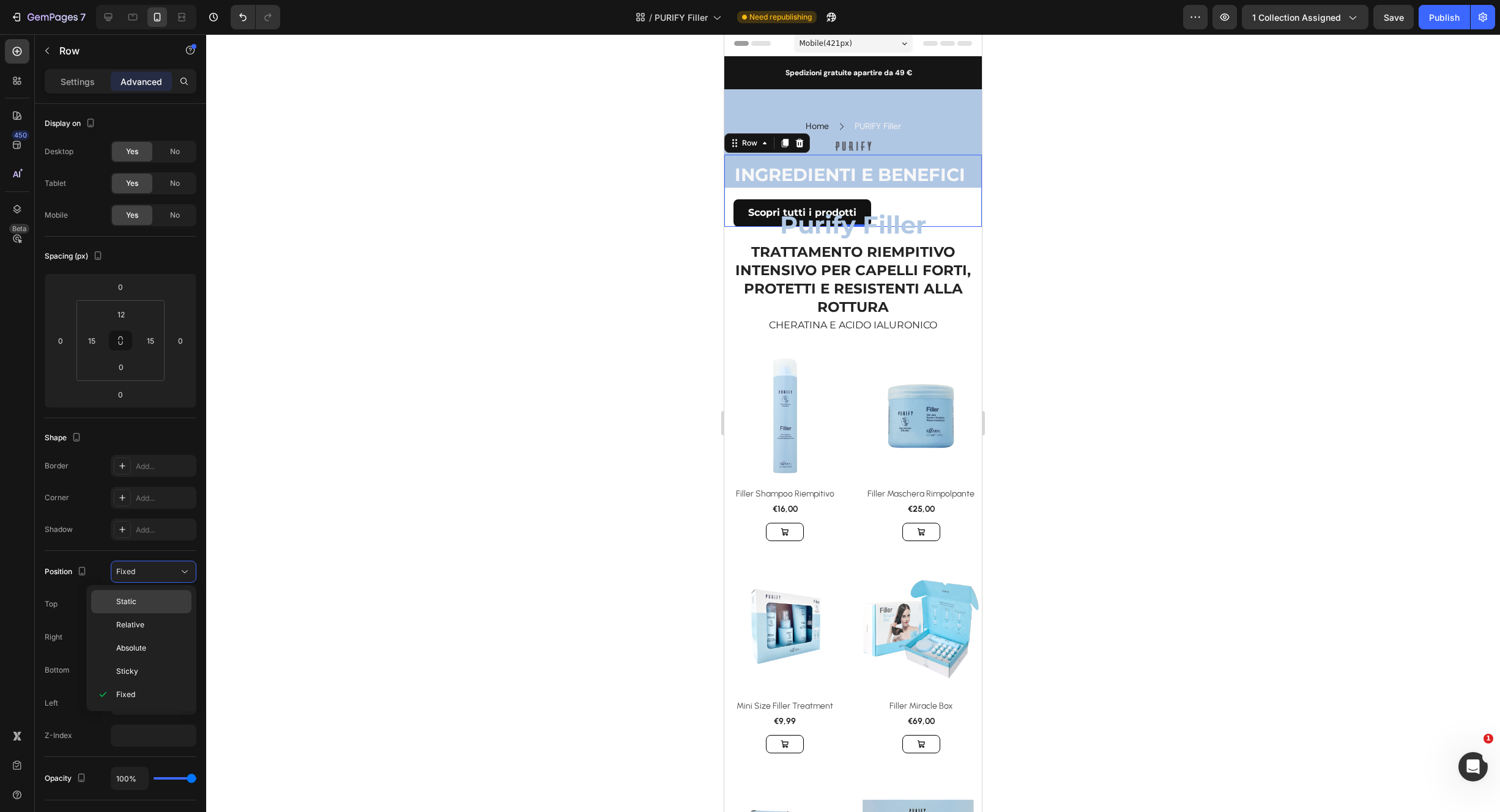
click at [151, 600] on p "Static" at bounding box center [151, 601] width 70 height 11
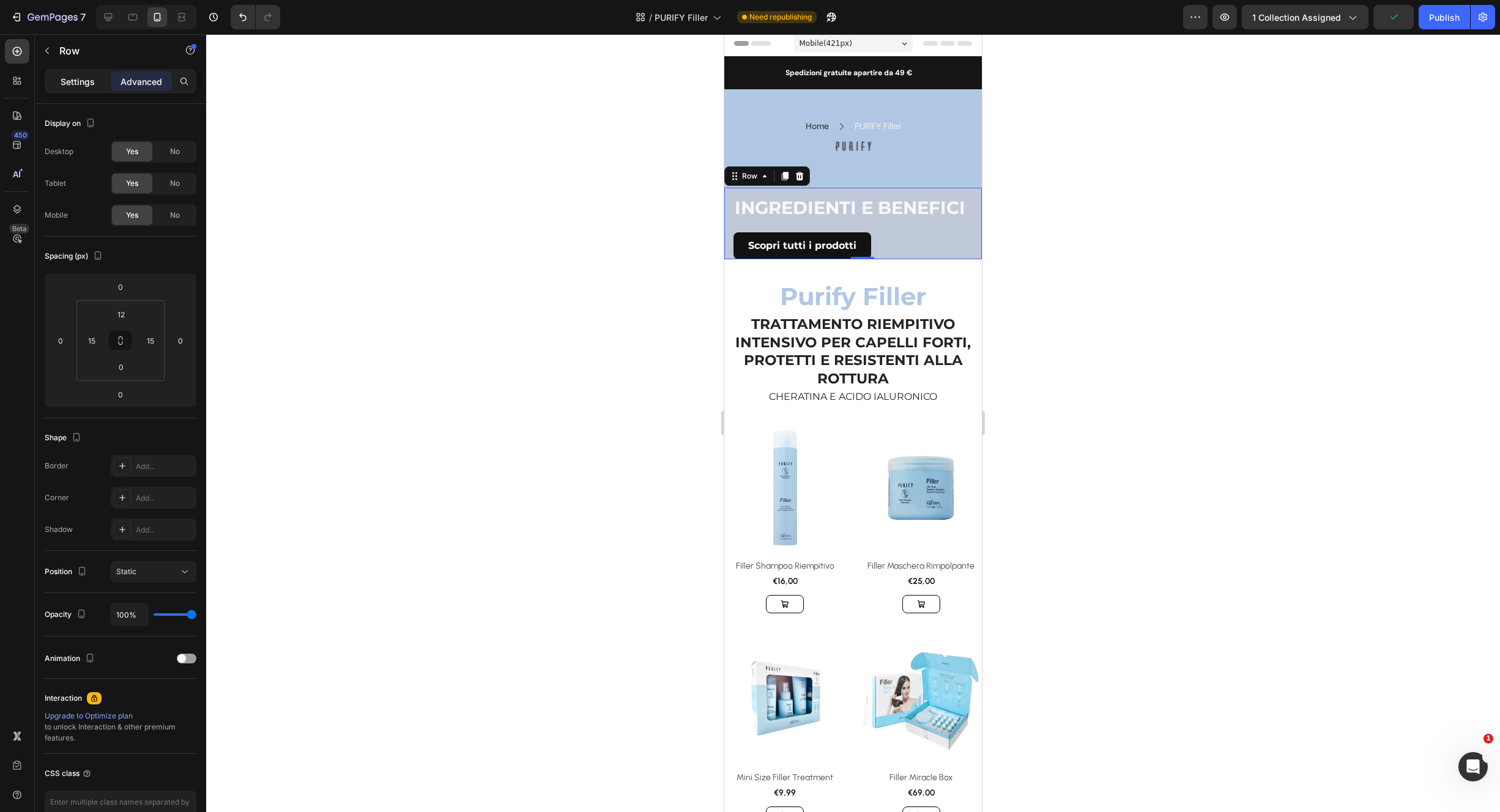
click at [91, 84] on p "Settings" at bounding box center [77, 81] width 34 height 13
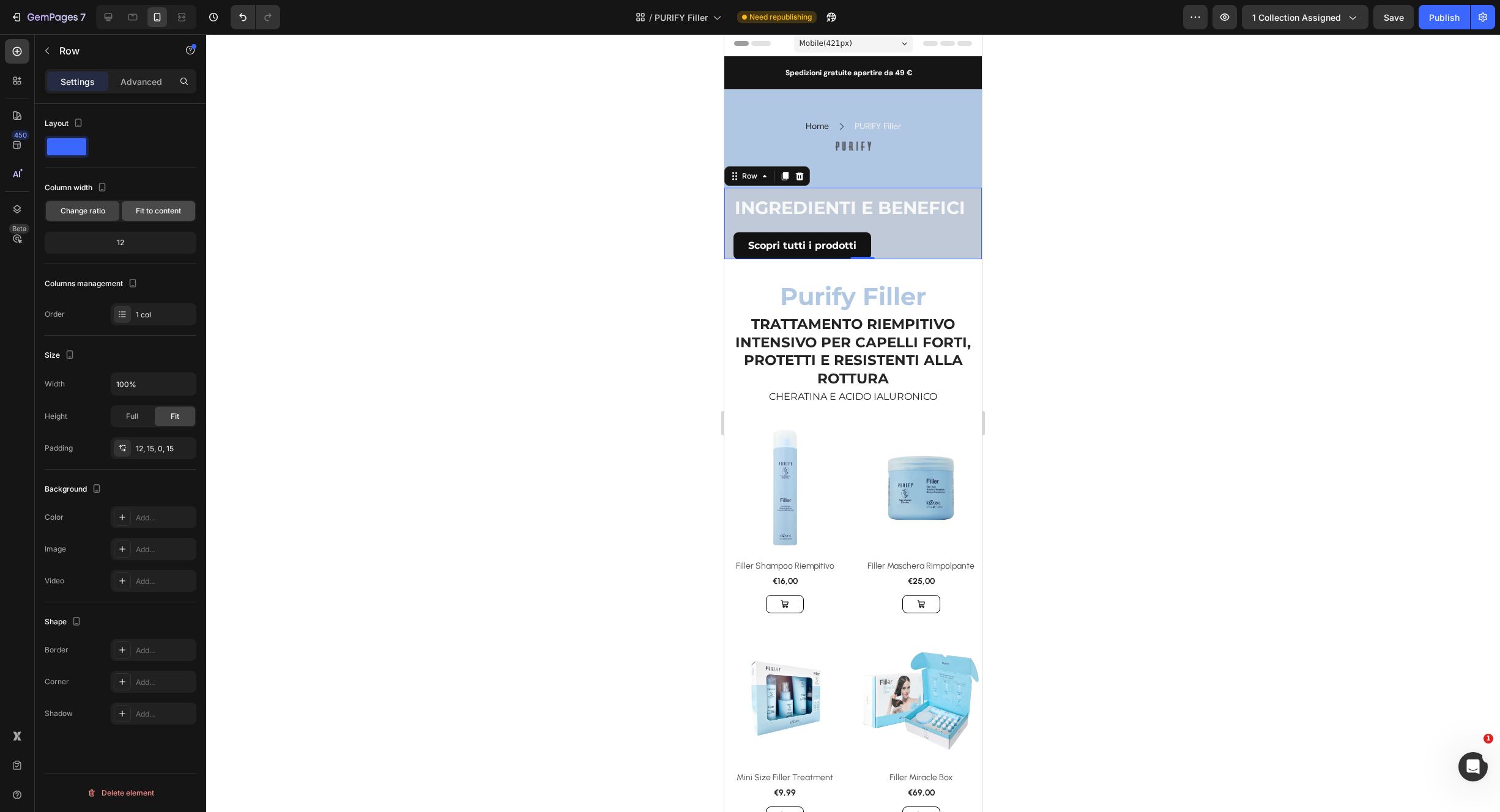
click at [180, 211] on span "Fit to content" at bounding box center [158, 211] width 45 height 11
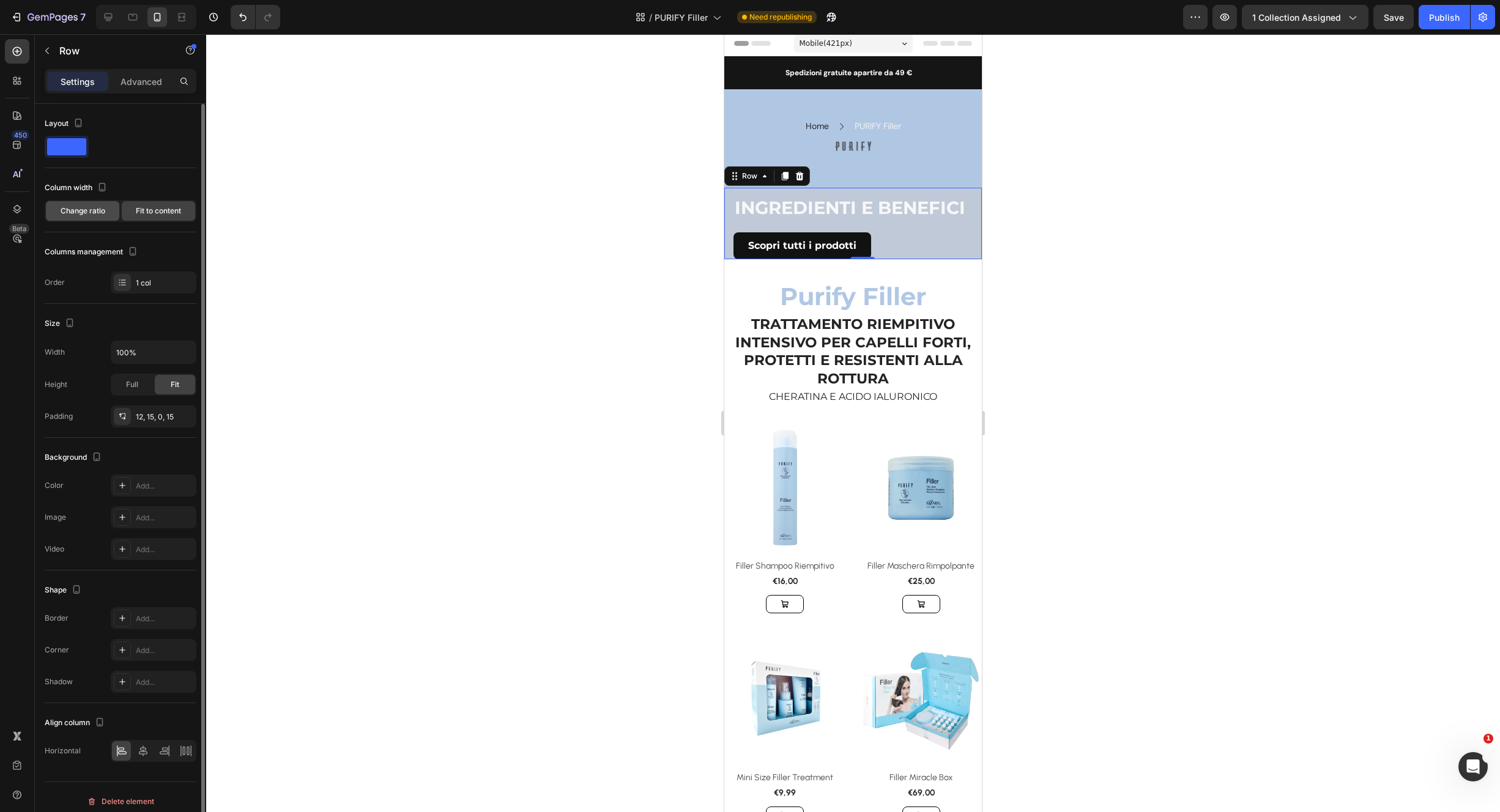
click at [98, 205] on div "Change ratio" at bounding box center [83, 211] width 73 height 19
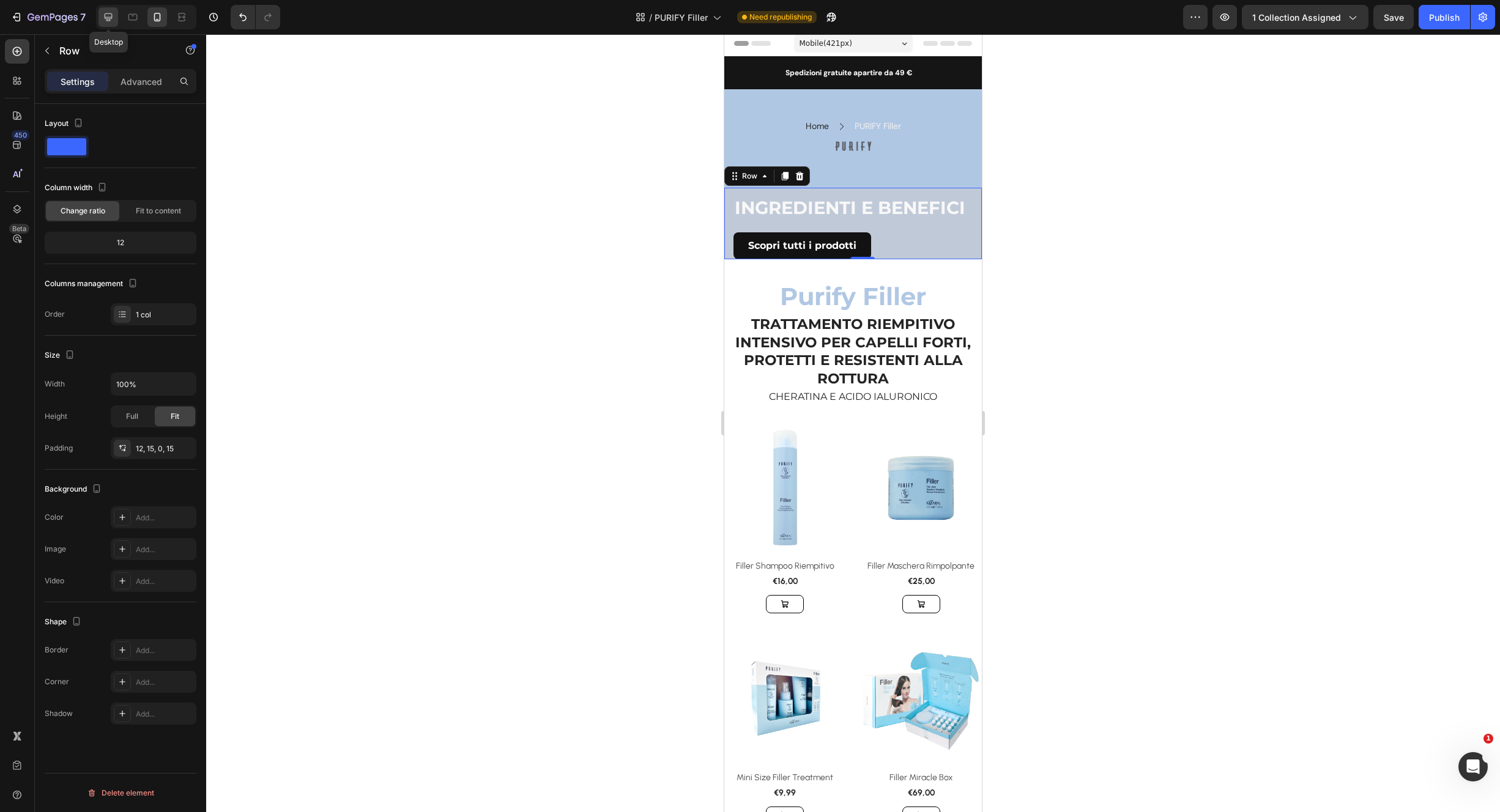
click at [112, 17] on icon at bounding box center [108, 17] width 12 height 12
type input "500"
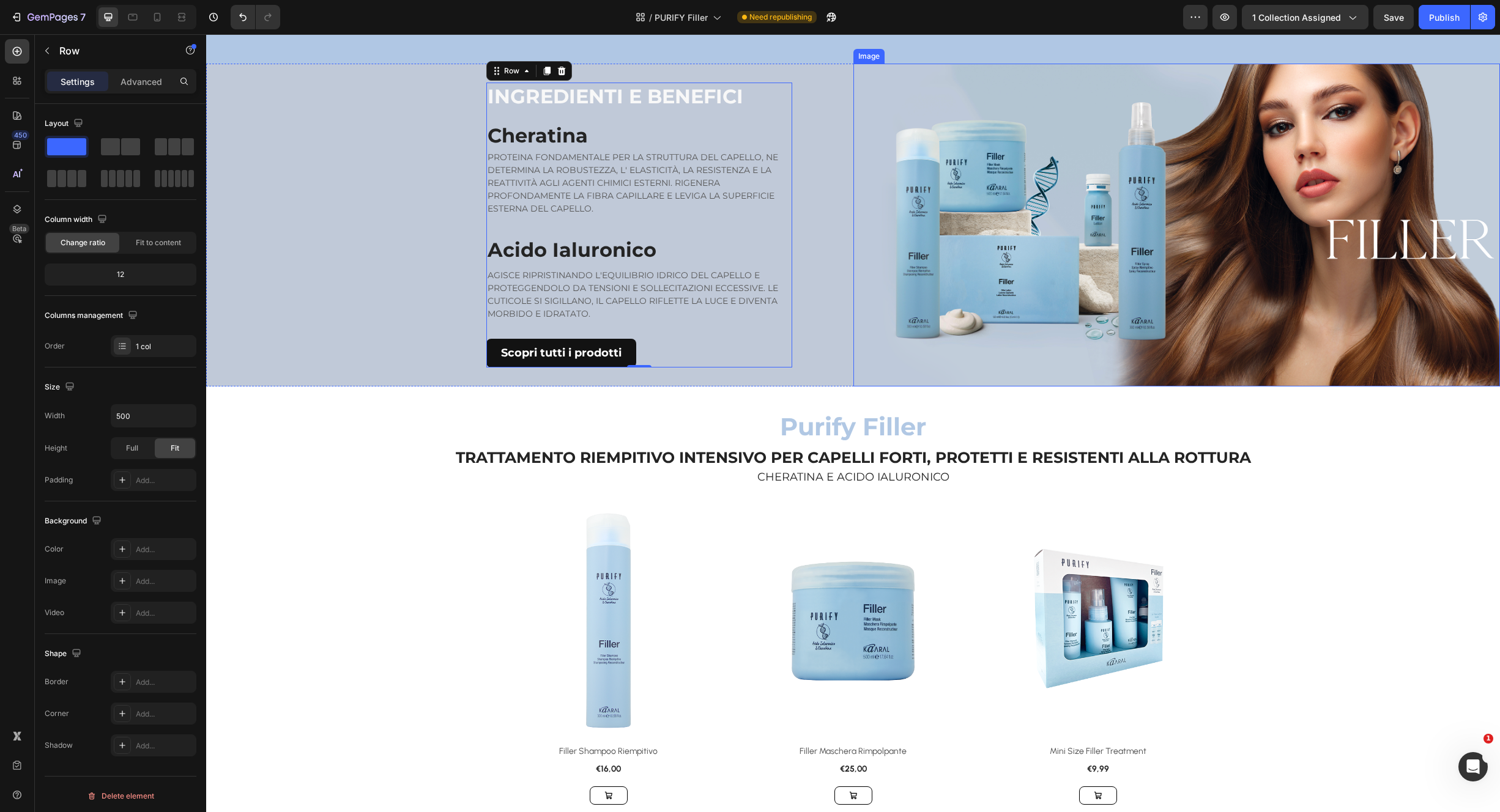
scroll to position [160, 0]
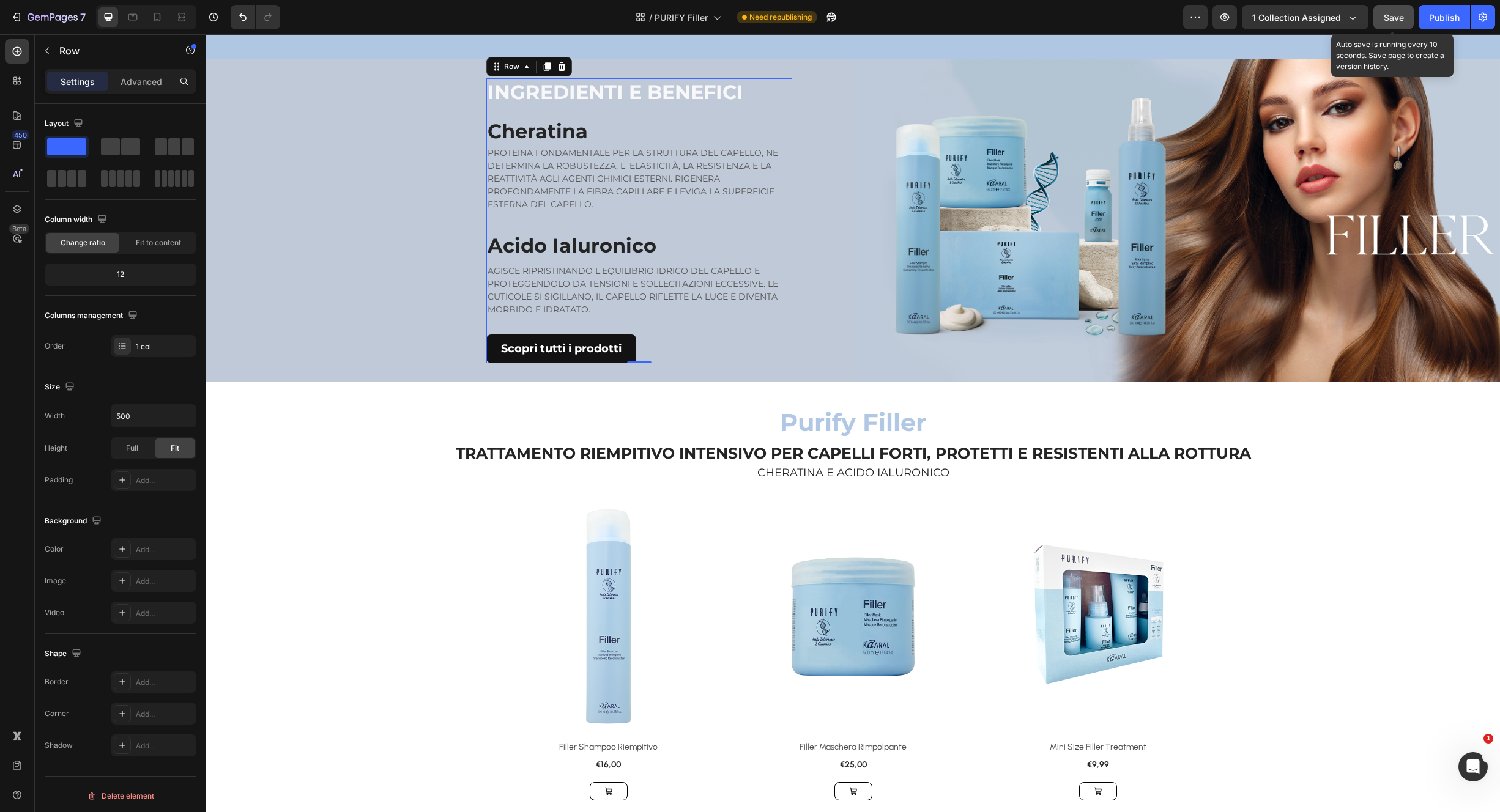
click at [1399, 11] on div "Save" at bounding box center [1394, 17] width 20 height 13
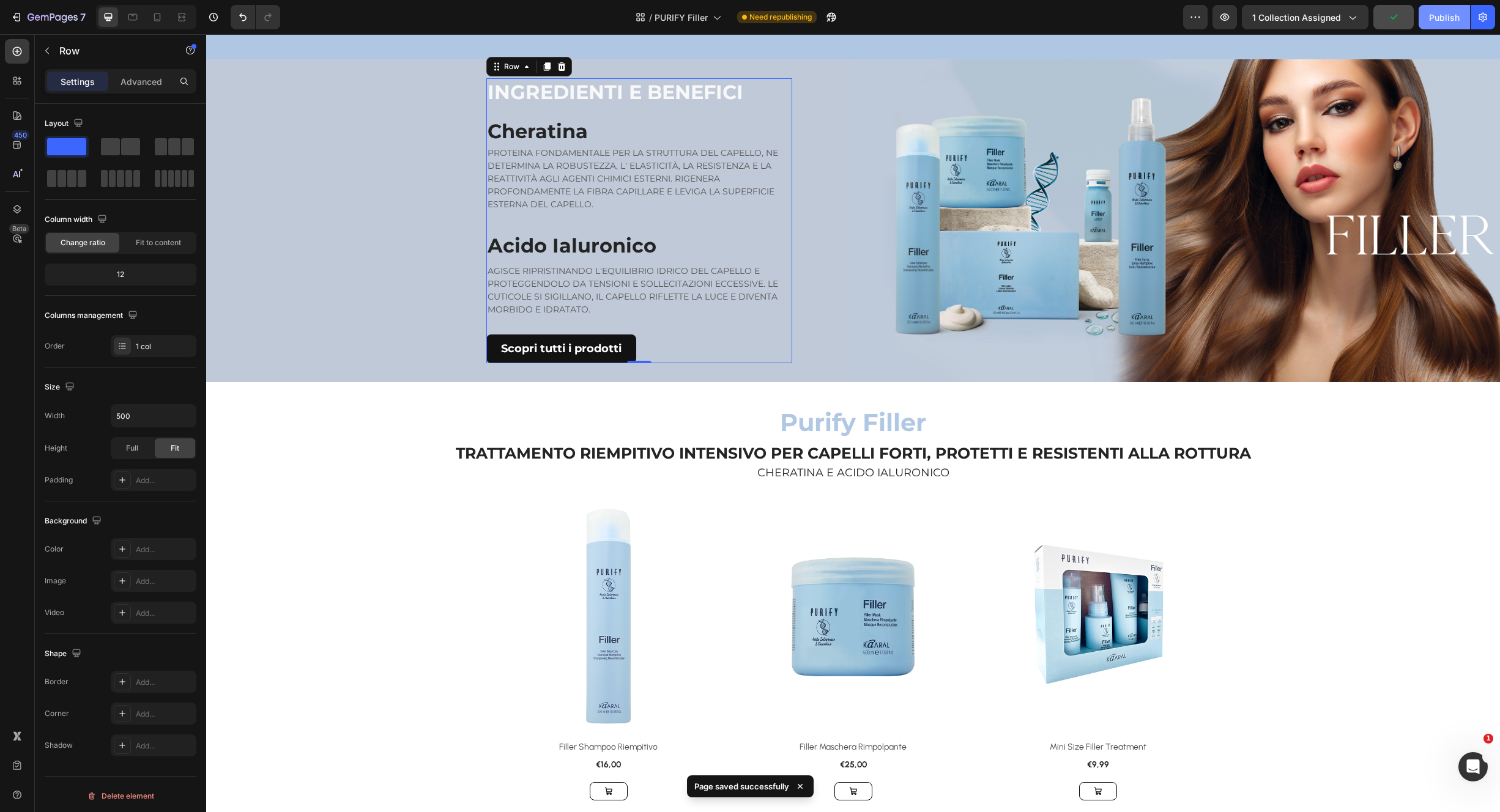
click at [1441, 18] on div "Publish" at bounding box center [1444, 17] width 30 height 13
click at [1060, 360] on img at bounding box center [1177, 221] width 648 height 324
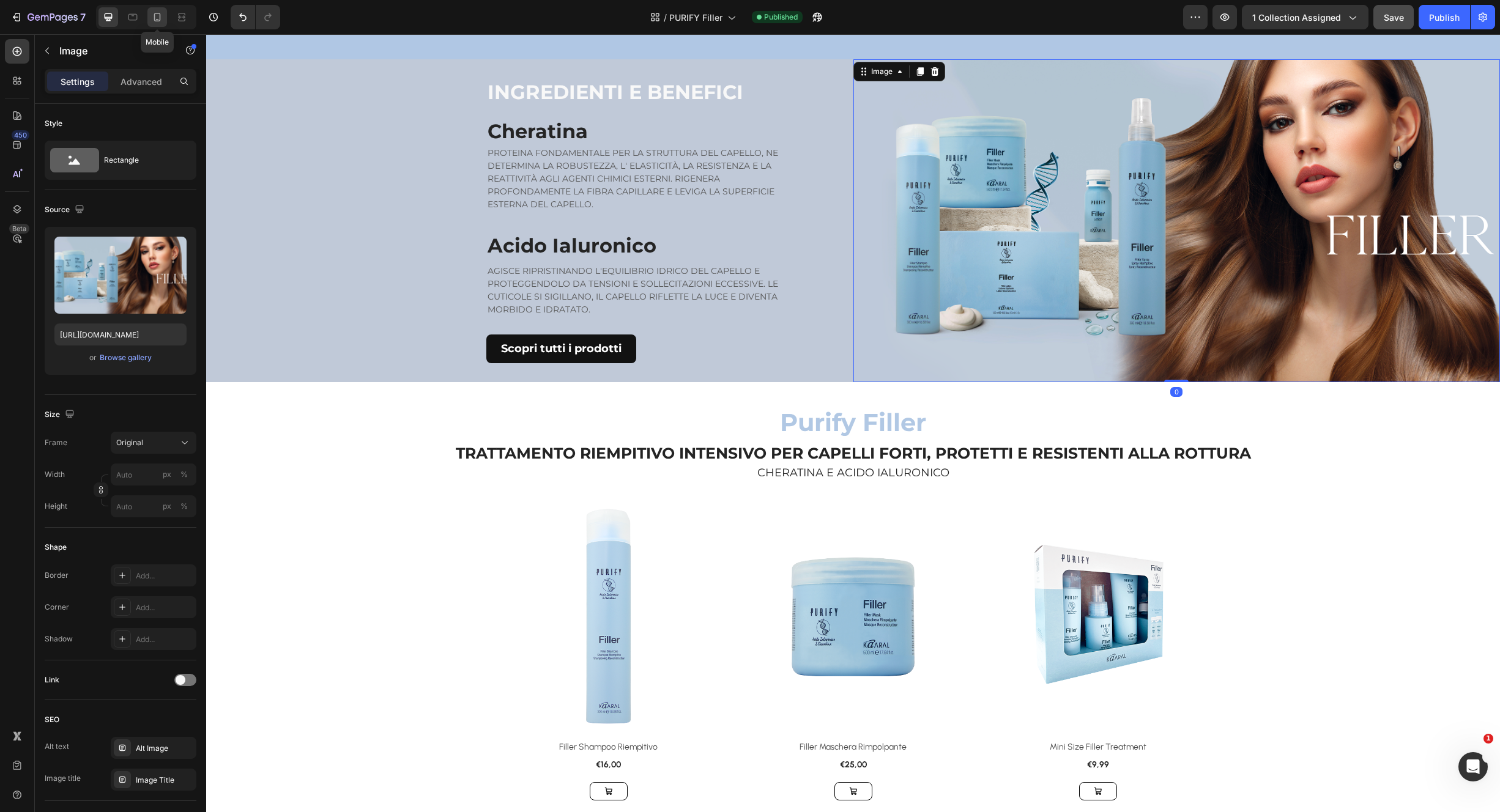
click at [158, 15] on icon at bounding box center [158, 17] width 12 height 12
type input "100"
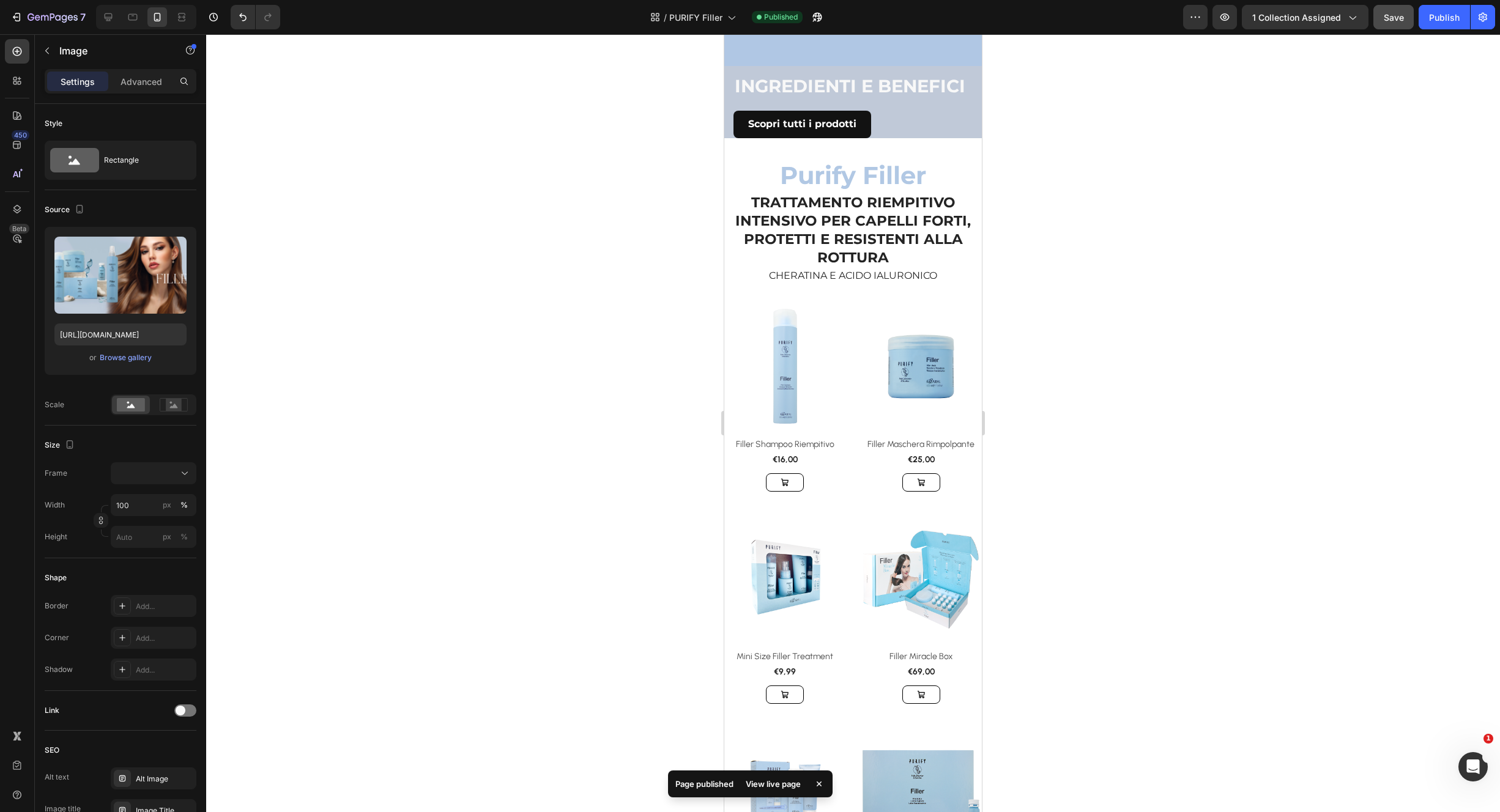
scroll to position [117, 0]
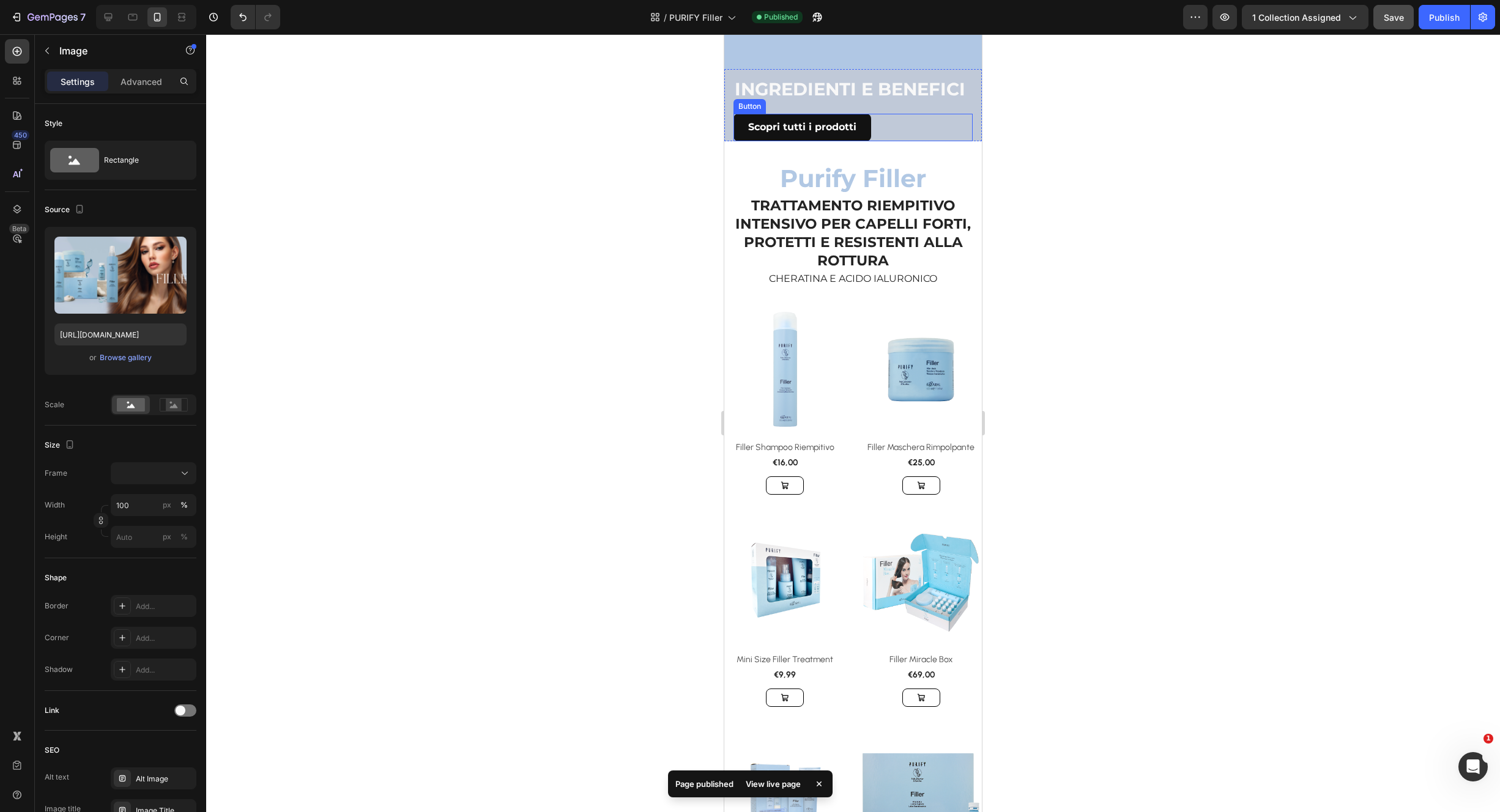
click at [929, 141] on div "Scopri tutti i prodotti Button" at bounding box center [853, 128] width 239 height 28
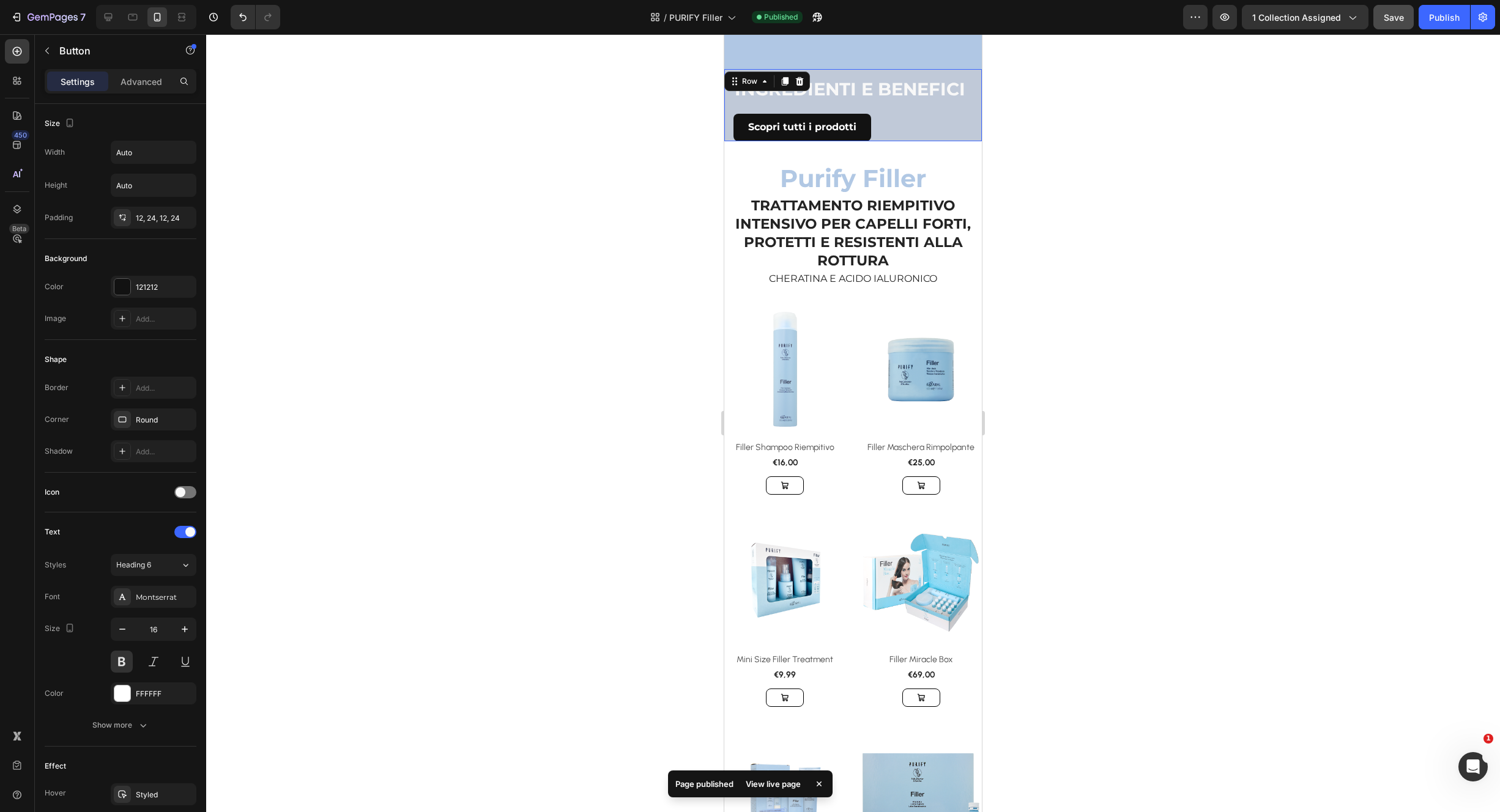
click at [967, 137] on div "INGREDIENTI E BENEFICI Heading Cheratina Heading PROTEINA FONDAMENTALE PER LA S…" at bounding box center [853, 104] width 258 height 72
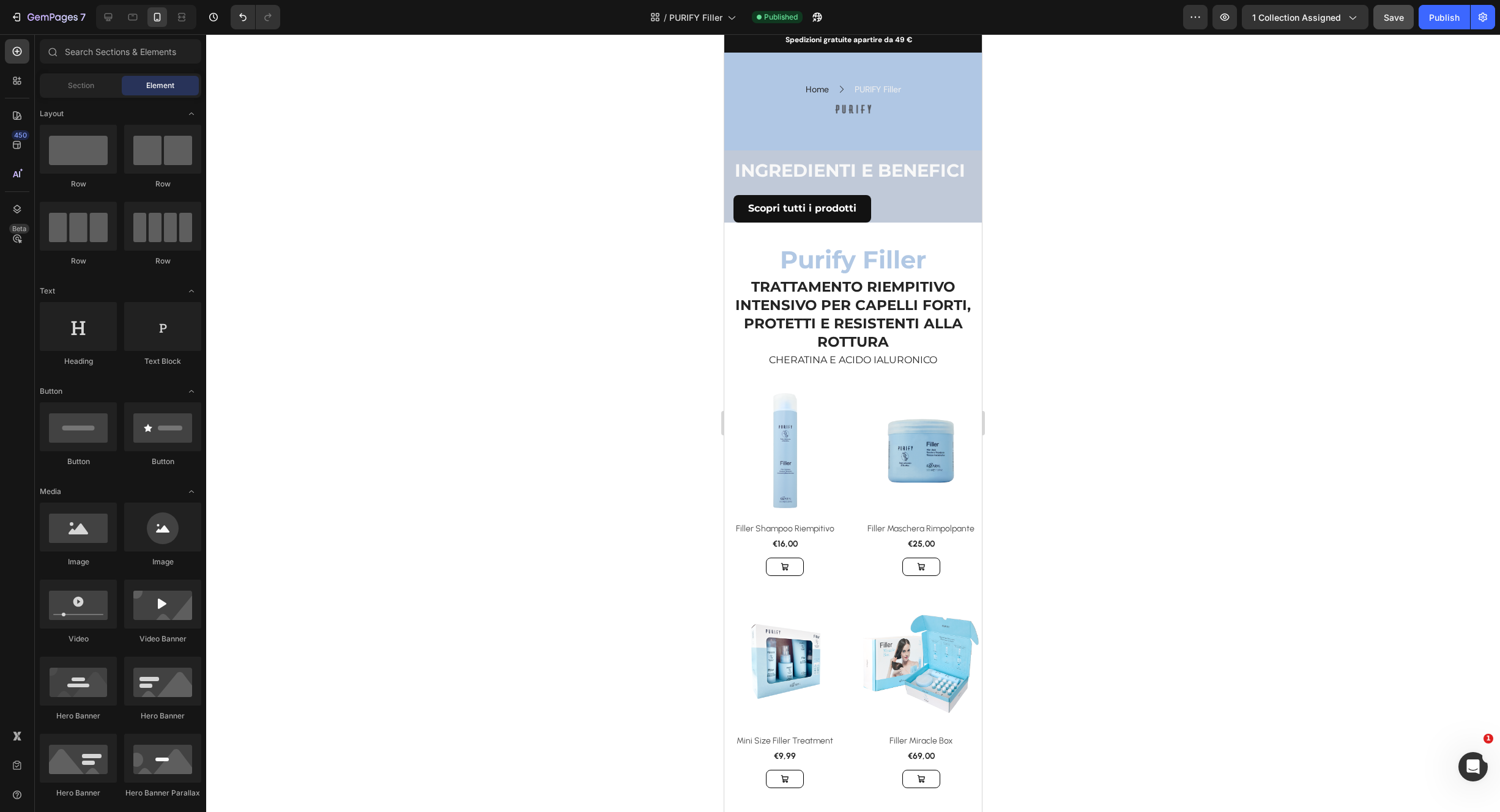
scroll to position [32, 0]
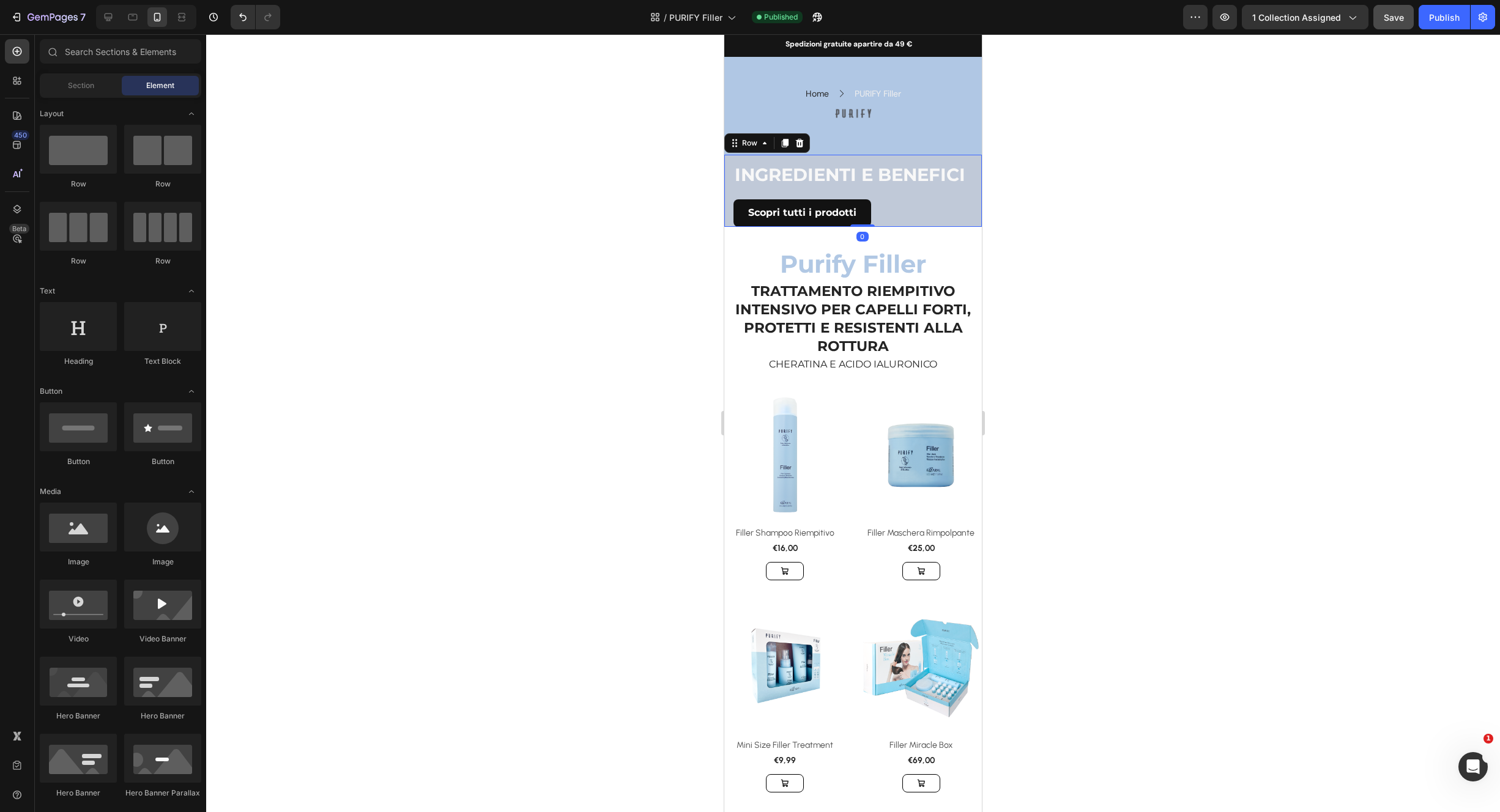
click at [965, 172] on div "INGREDIENTI E BENEFICI Heading Cheratina Heading PROTEINA FONDAMENTALE PER LA S…" at bounding box center [853, 191] width 258 height 72
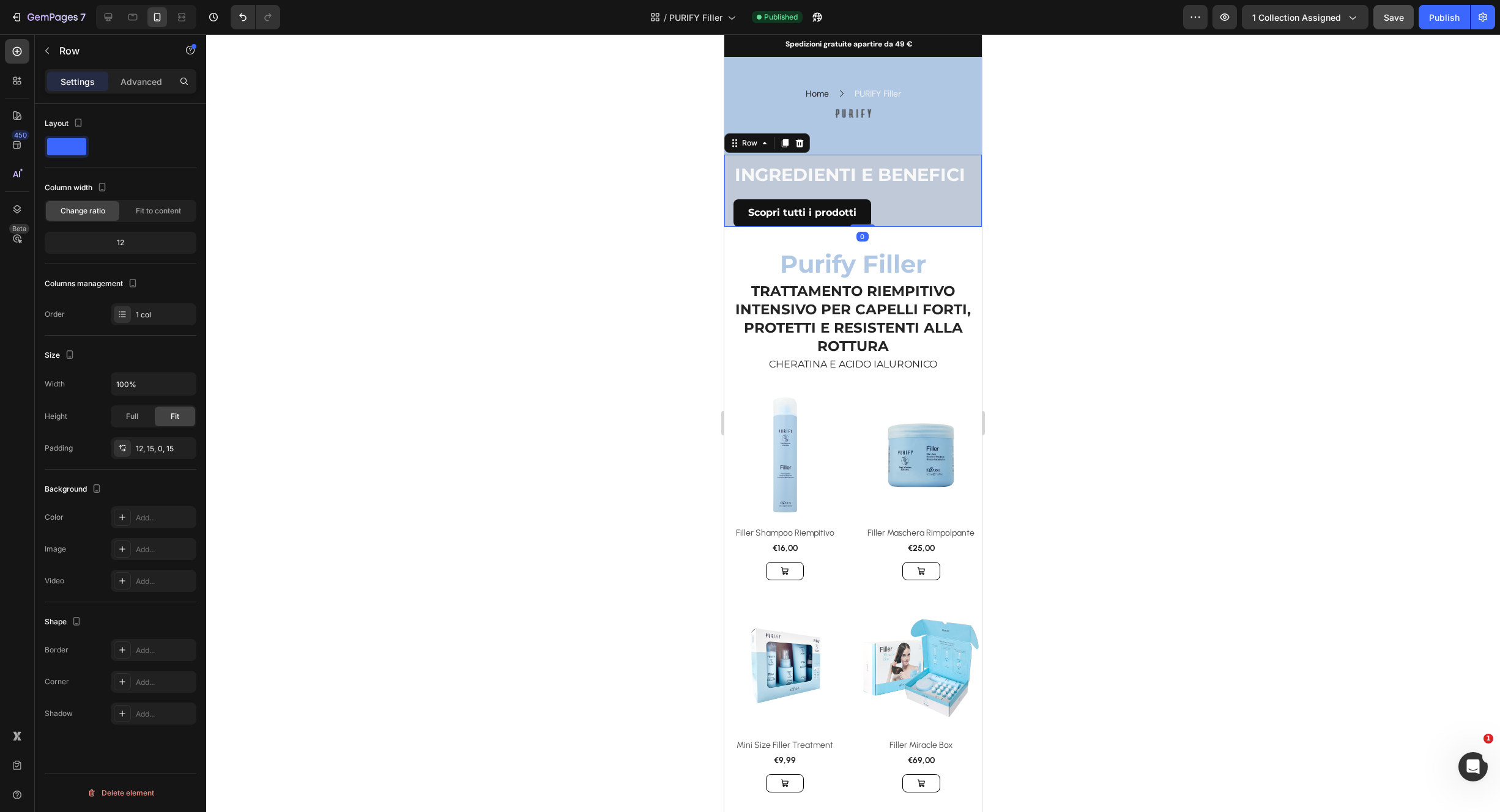
click at [143, 92] on div "Settings Advanced" at bounding box center [120, 81] width 151 height 24
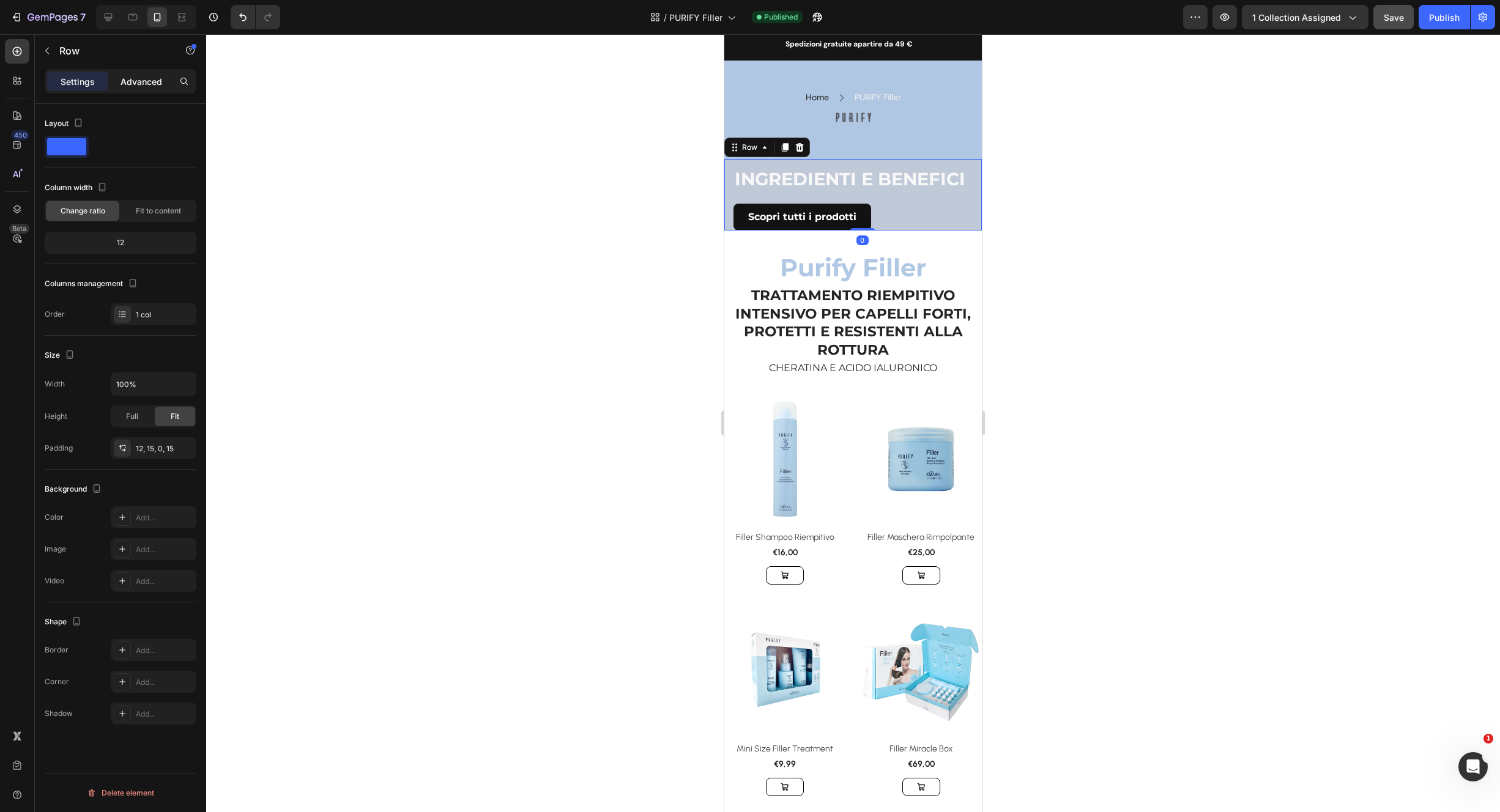
click at [140, 81] on p "Advanced" at bounding box center [141, 81] width 42 height 13
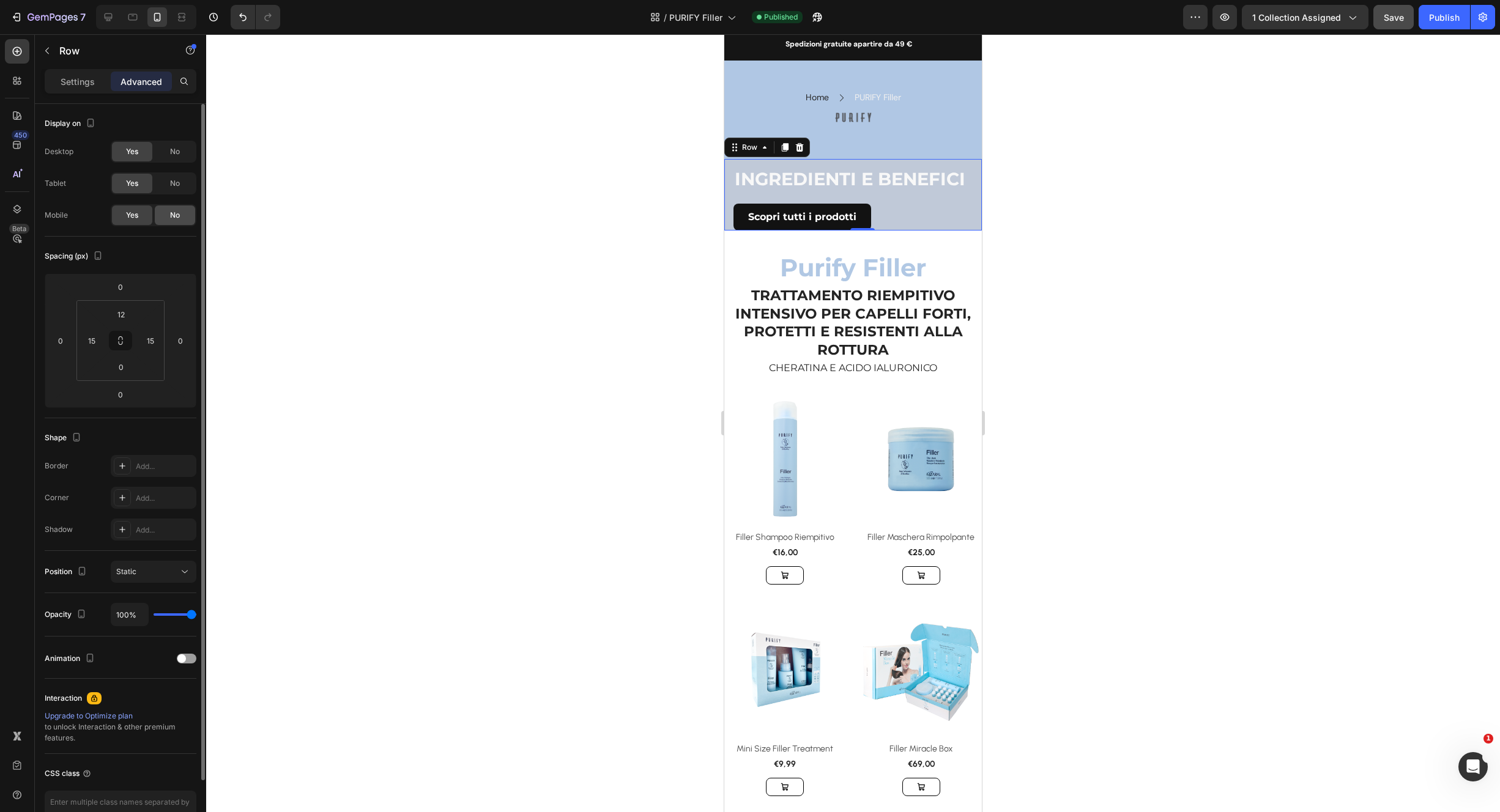
click at [175, 211] on span "No" at bounding box center [174, 215] width 10 height 11
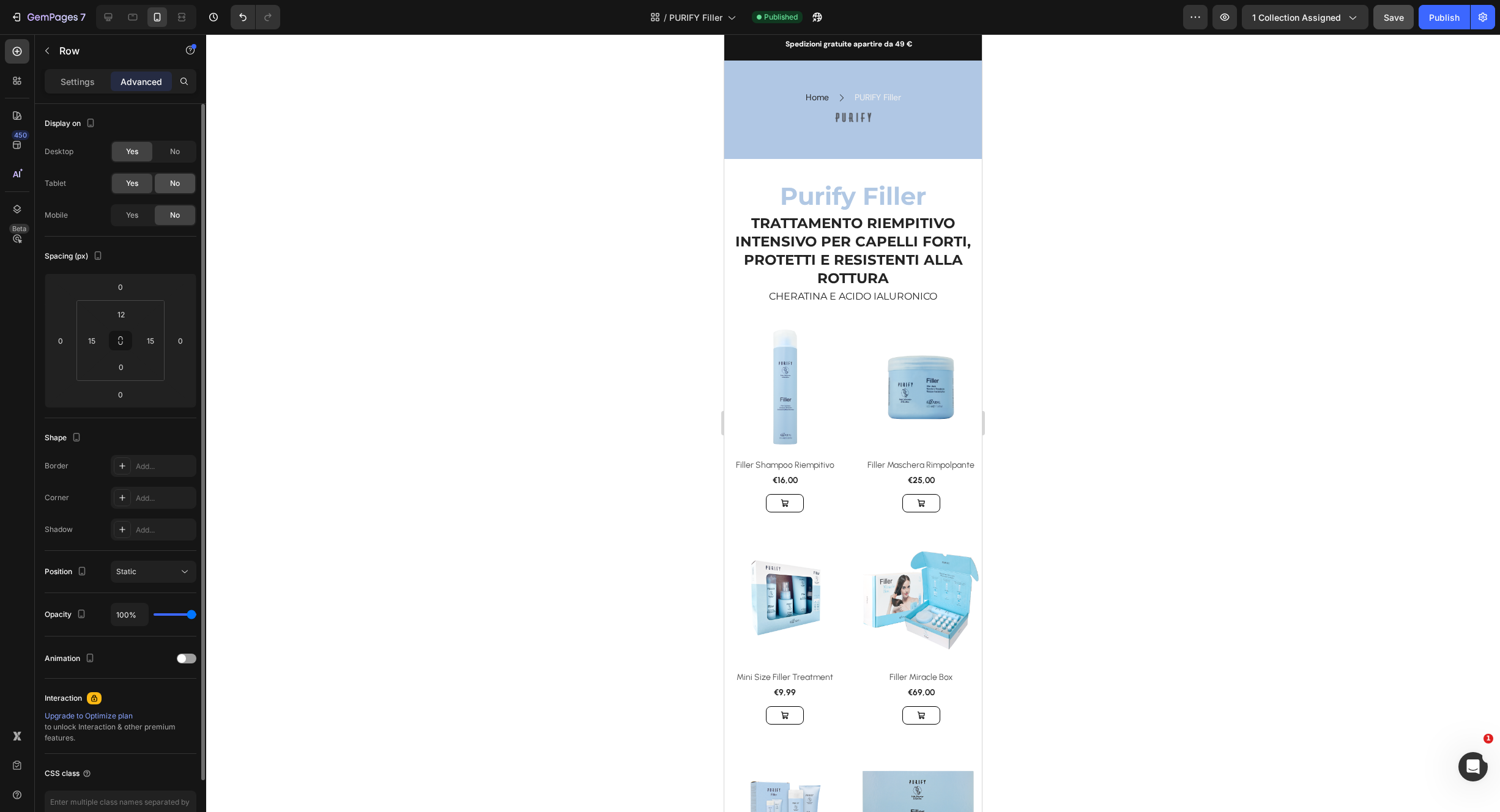
click at [185, 180] on div "No" at bounding box center [175, 184] width 40 height 19
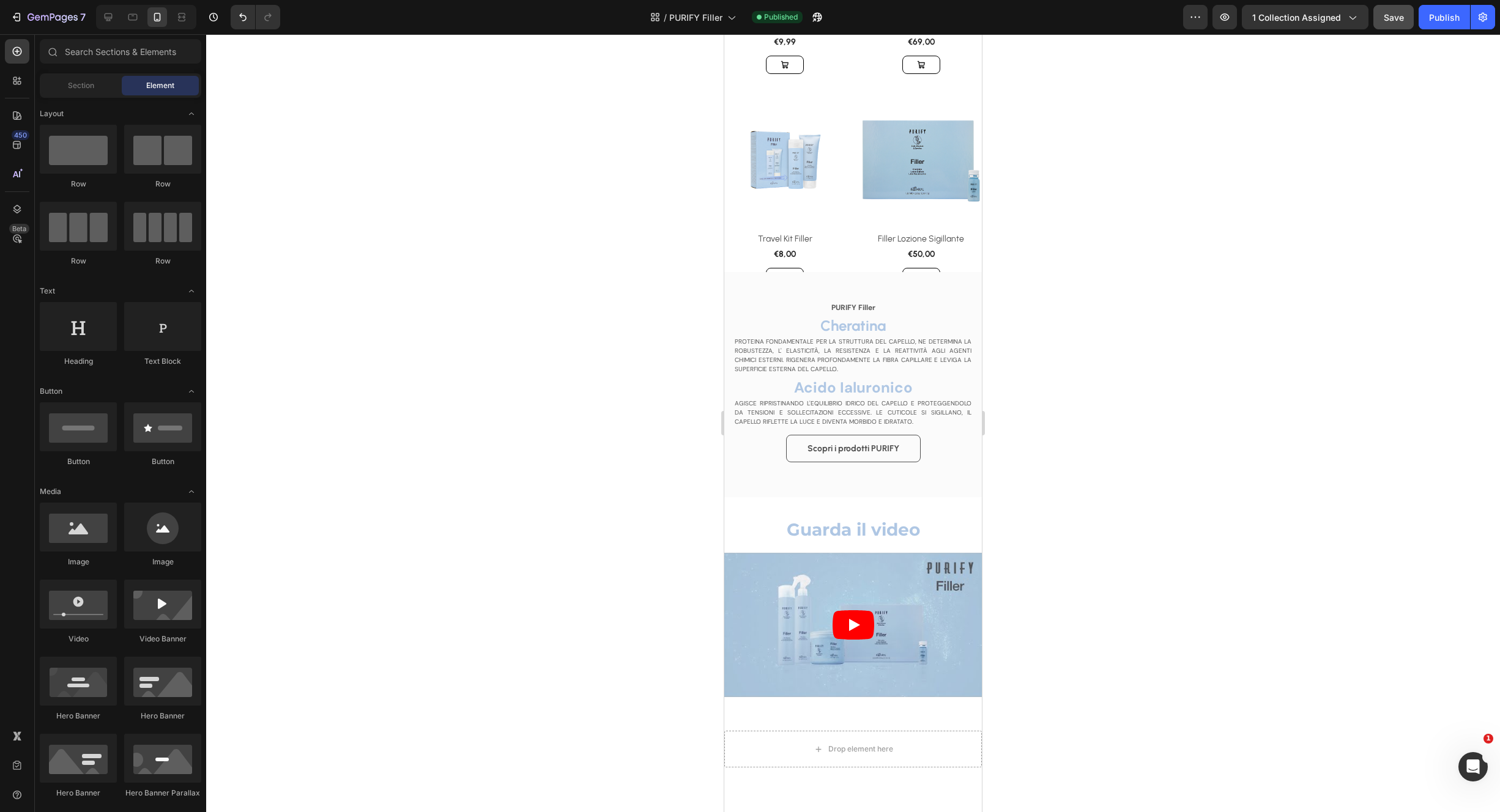
scroll to position [970, 0]
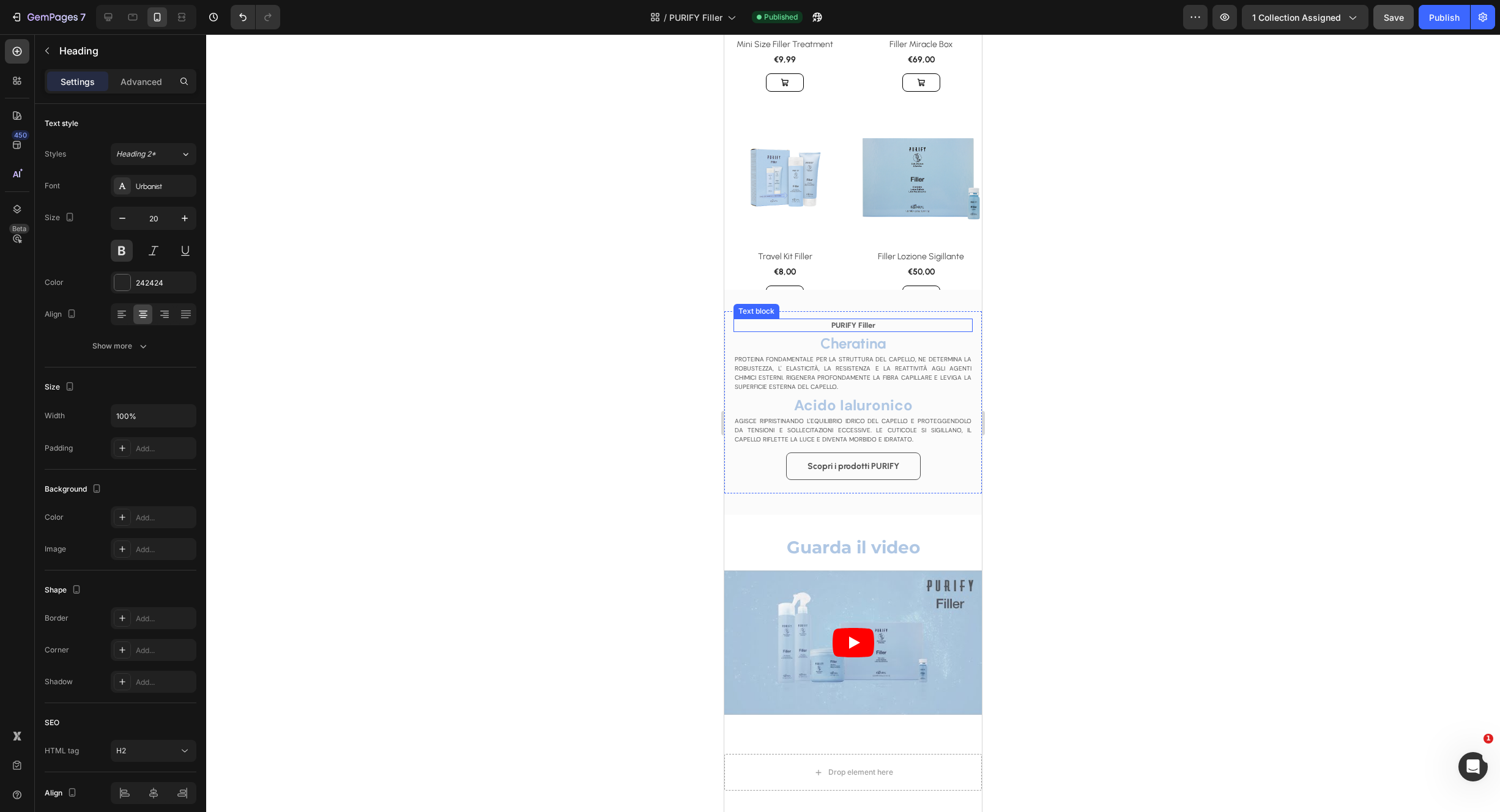
click at [962, 334] on h2 "Cheratina" at bounding box center [853, 344] width 239 height 19
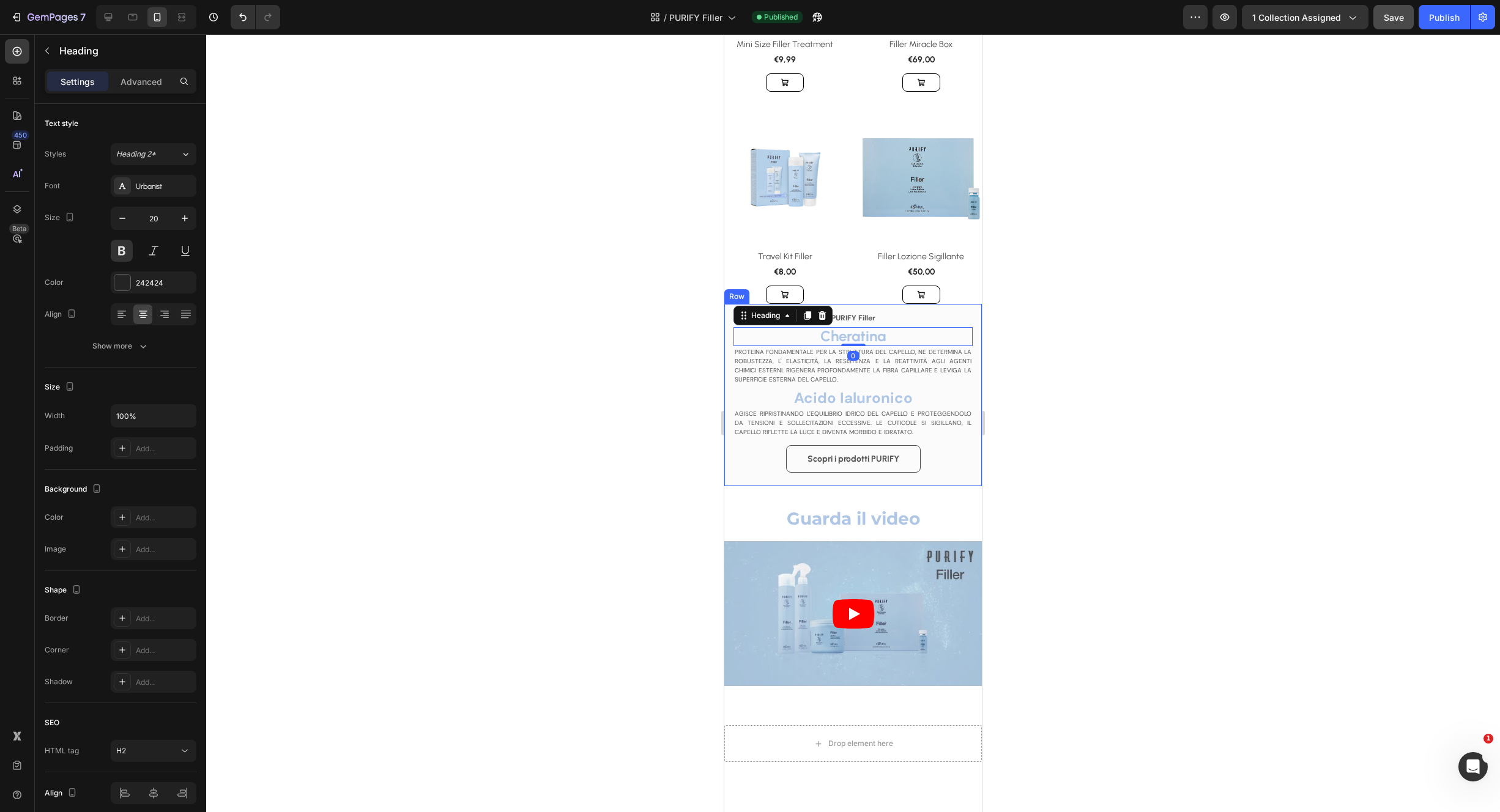
click at [969, 312] on div "PURIFY Filler Text block Cheratina Heading 0 PROTEINA FONDAMENTALE PER LA STRUT…" at bounding box center [853, 394] width 258 height 182
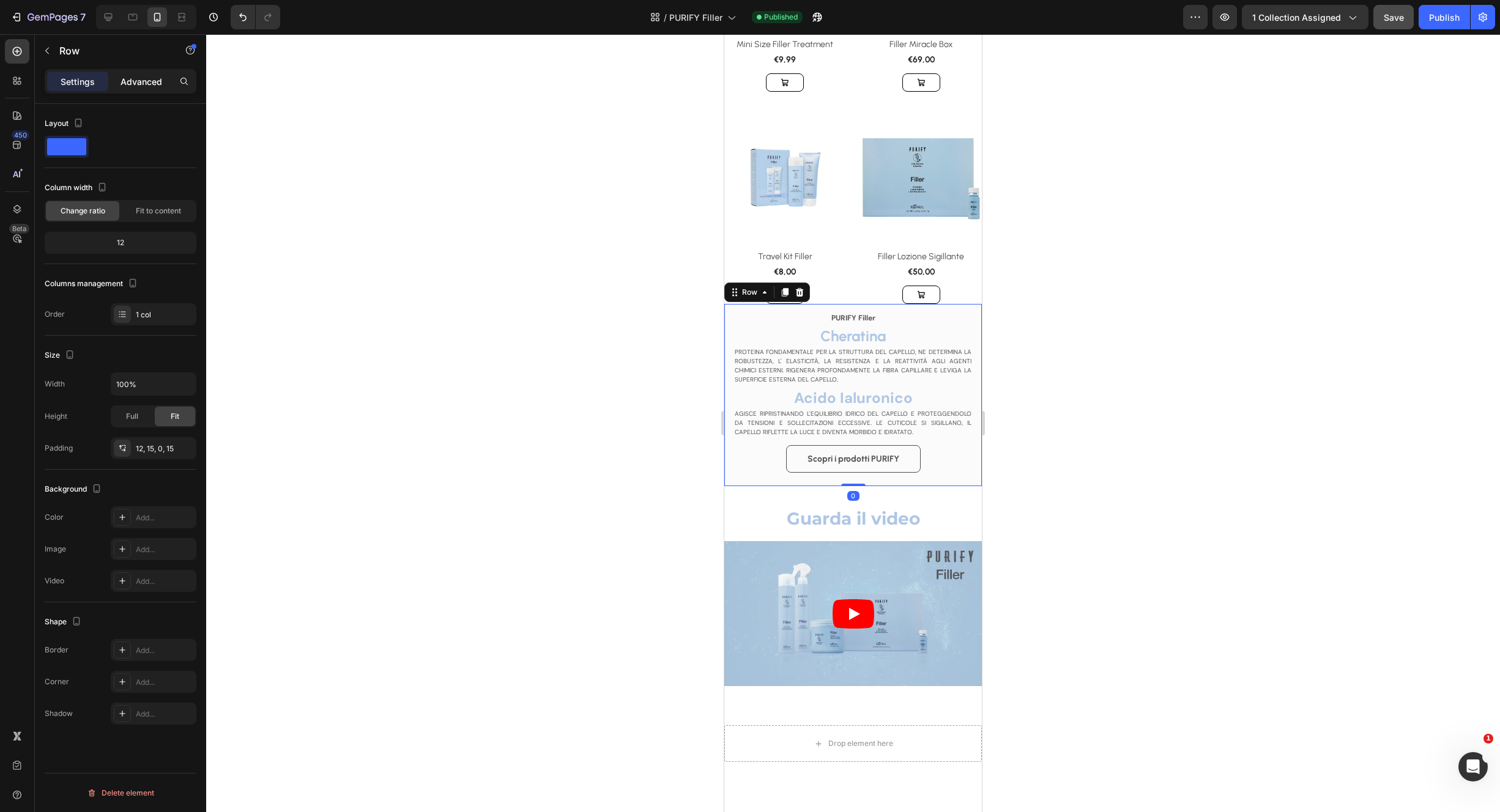
click at [151, 85] on p "Advanced" at bounding box center [141, 81] width 42 height 13
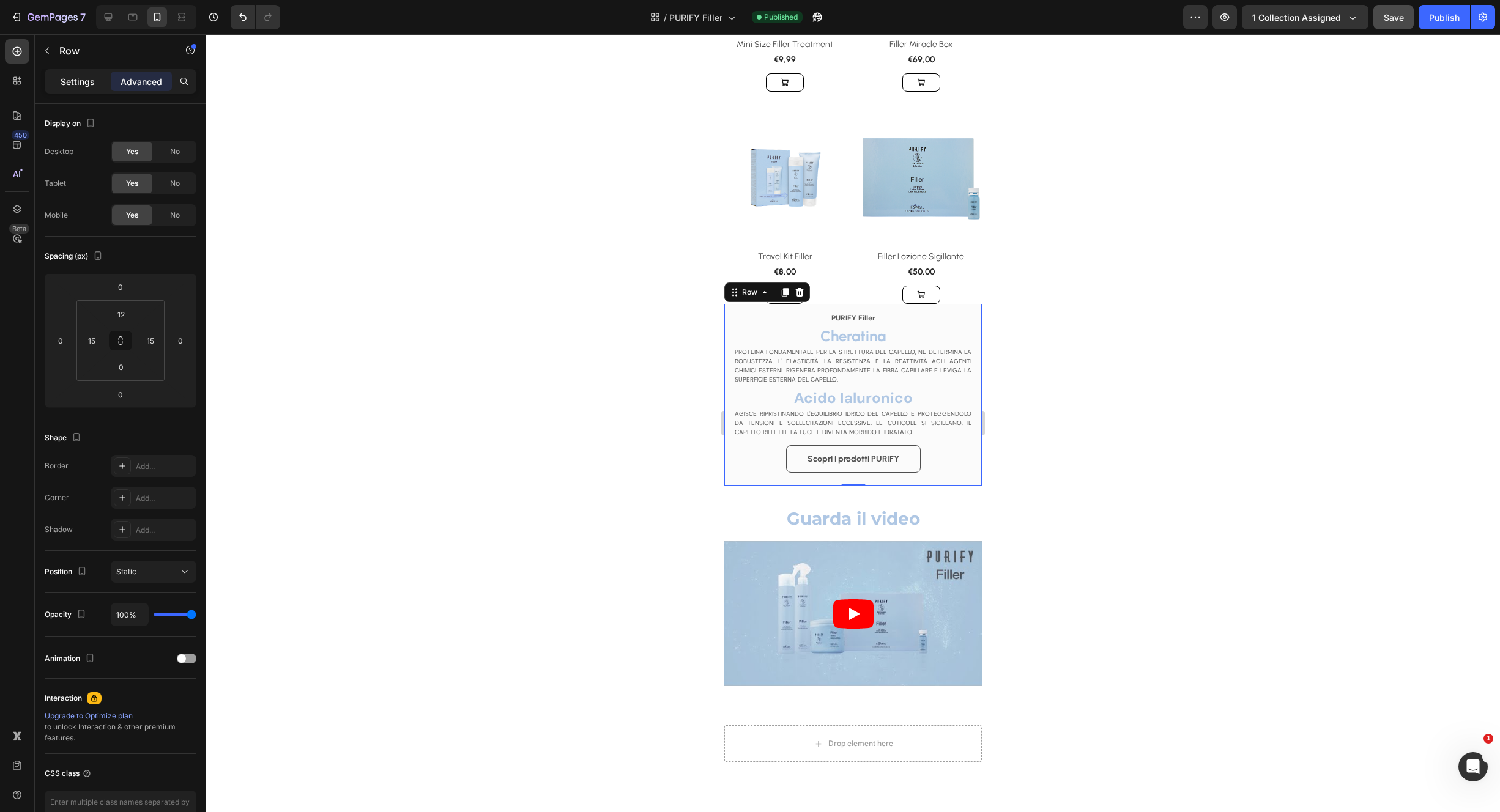
click at [79, 77] on p "Settings" at bounding box center [77, 81] width 34 height 13
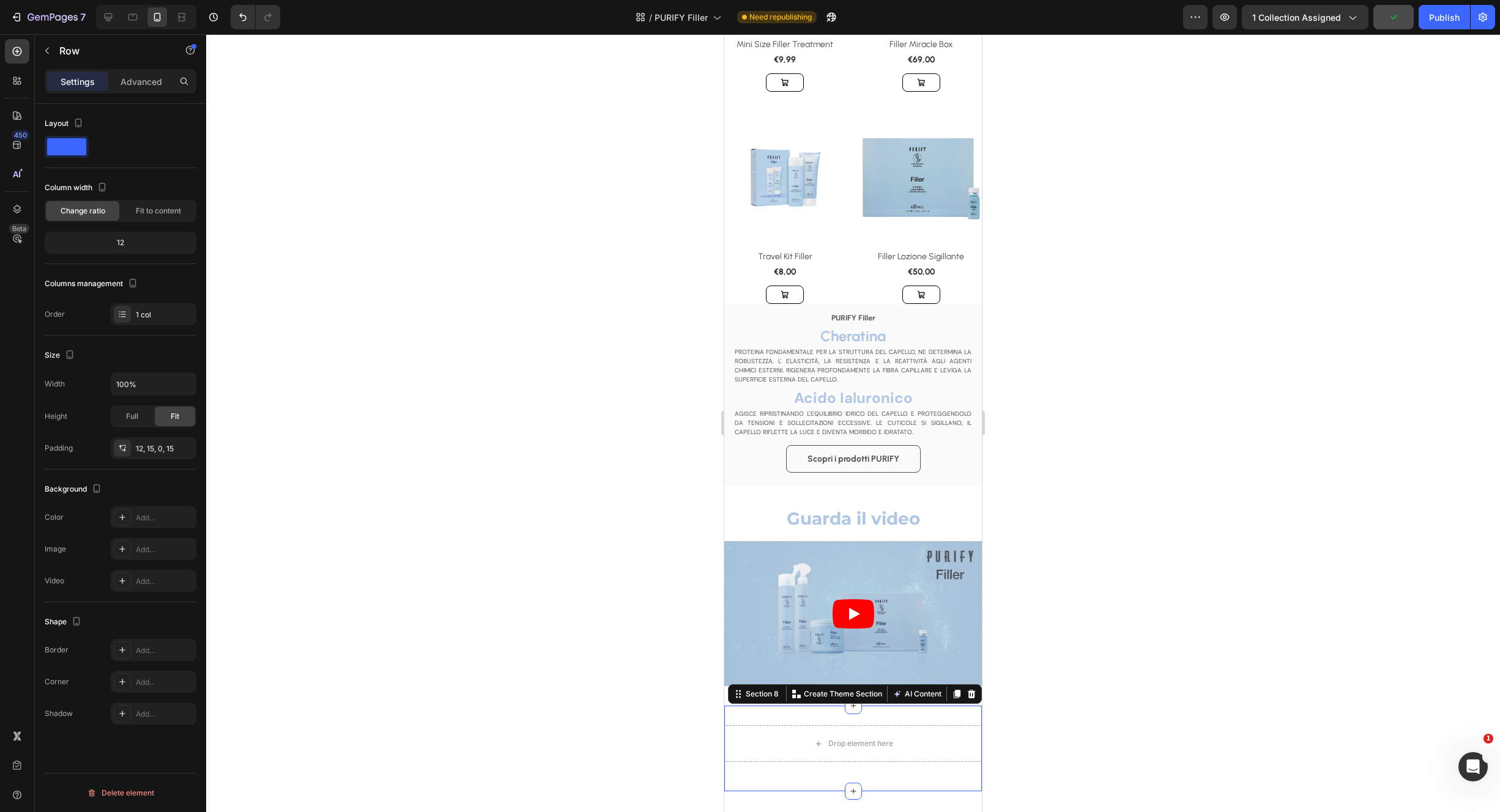
click at [924, 706] on div "Drop element here Row Section 8 Create Theme Section AI Content Write with GemA…" at bounding box center [853, 748] width 258 height 85
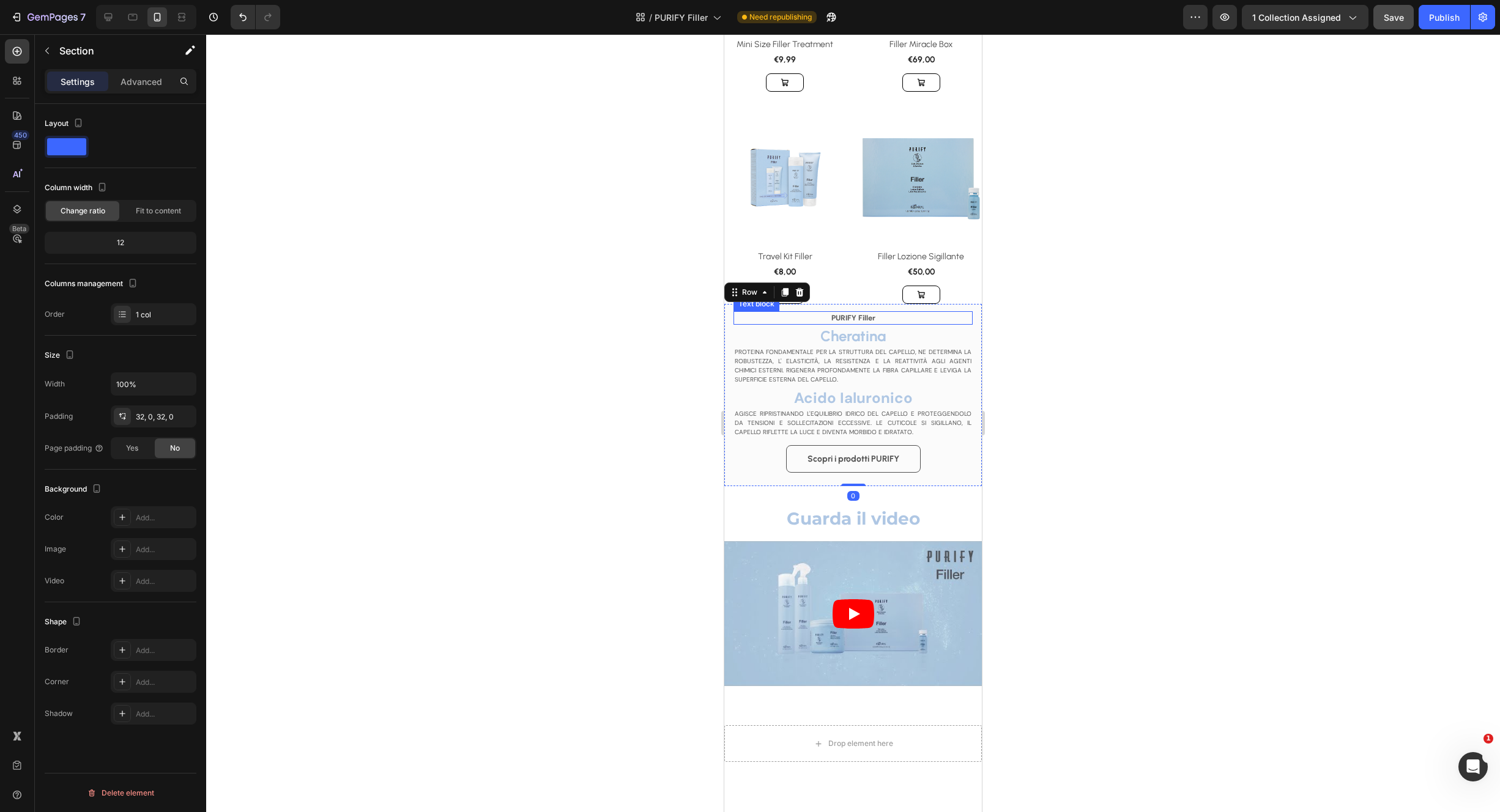
click at [962, 312] on div "PURIFY Filler Text block Cheratina Heading PROTEINA FONDAMENTALE PER LA STRUTTU…" at bounding box center [853, 399] width 239 height 175
drag, startPoint x: 107, startPoint y: 12, endPoint x: 145, endPoint y: 28, distance: 41.2
click at [107, 12] on icon at bounding box center [108, 17] width 12 height 12
type input "500"
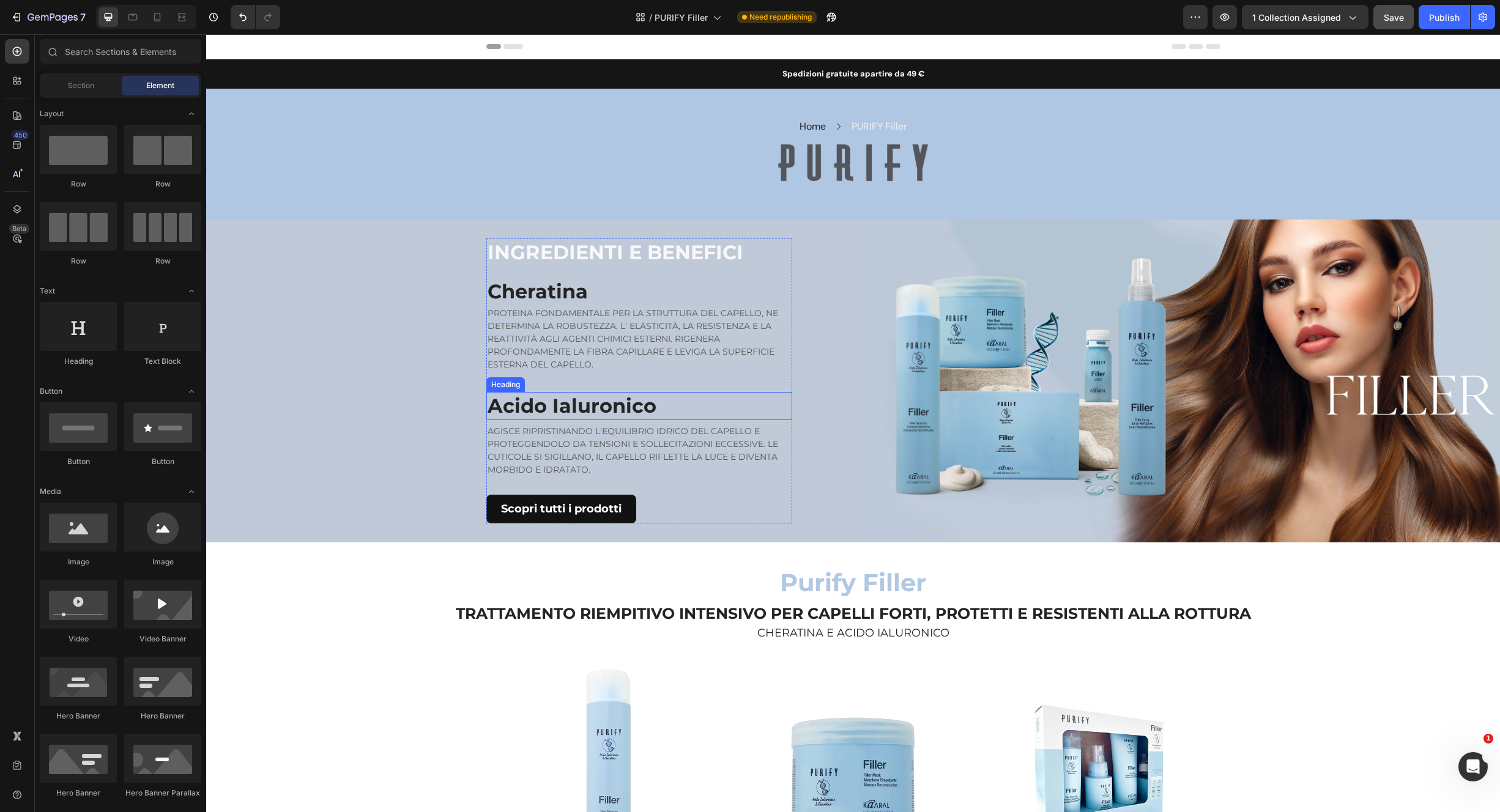
click at [598, 402] on h2 "Acido Ialuronico" at bounding box center [639, 406] width 306 height 28
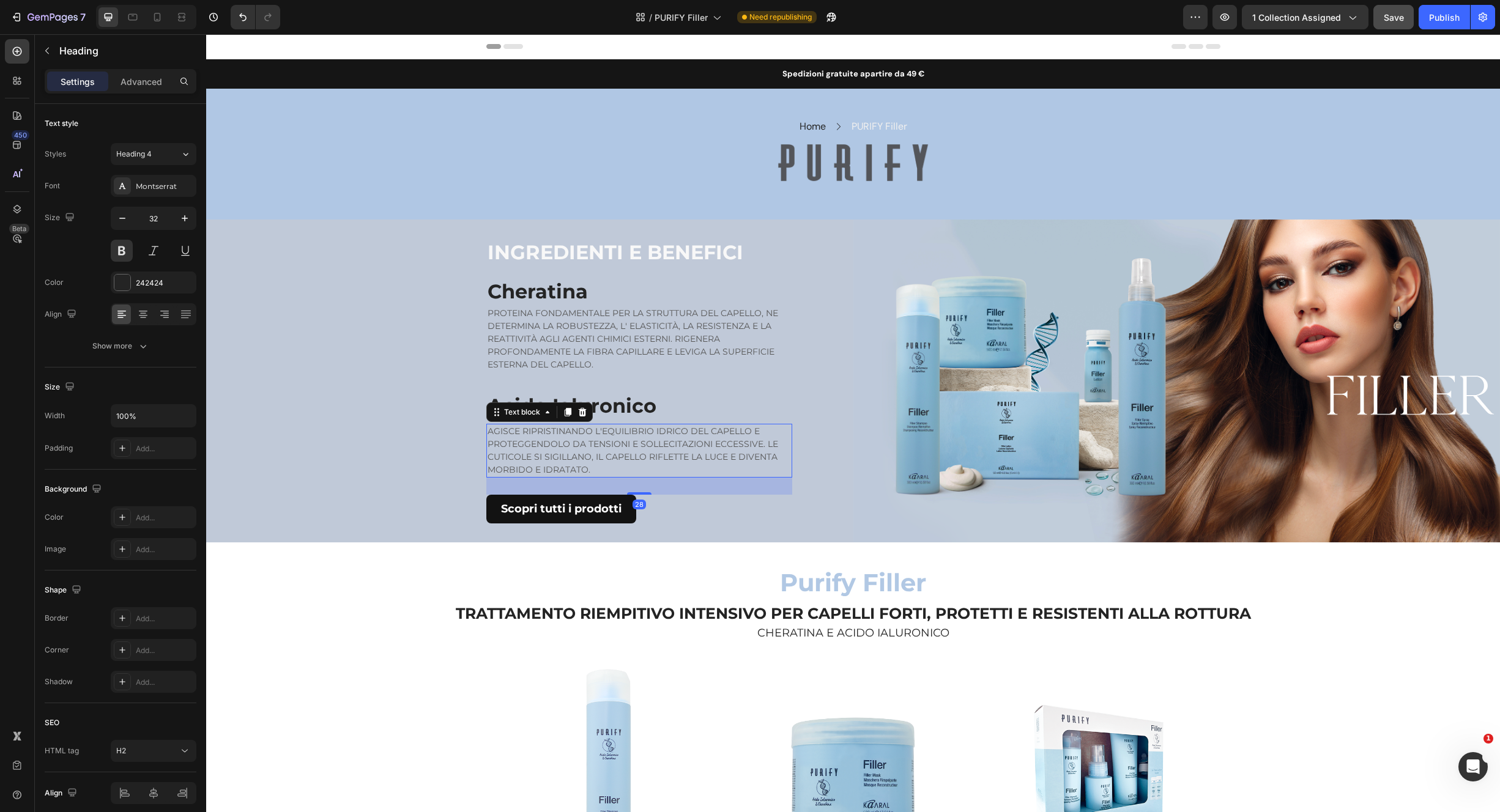
click at [610, 464] on p "AGISCE RIPRISTINANDO L'EQUILIBRIO IDRICO DEL CAPELLO E PROTEGGENDOLO DA TENSION…" at bounding box center [639, 450] width 304 height 51
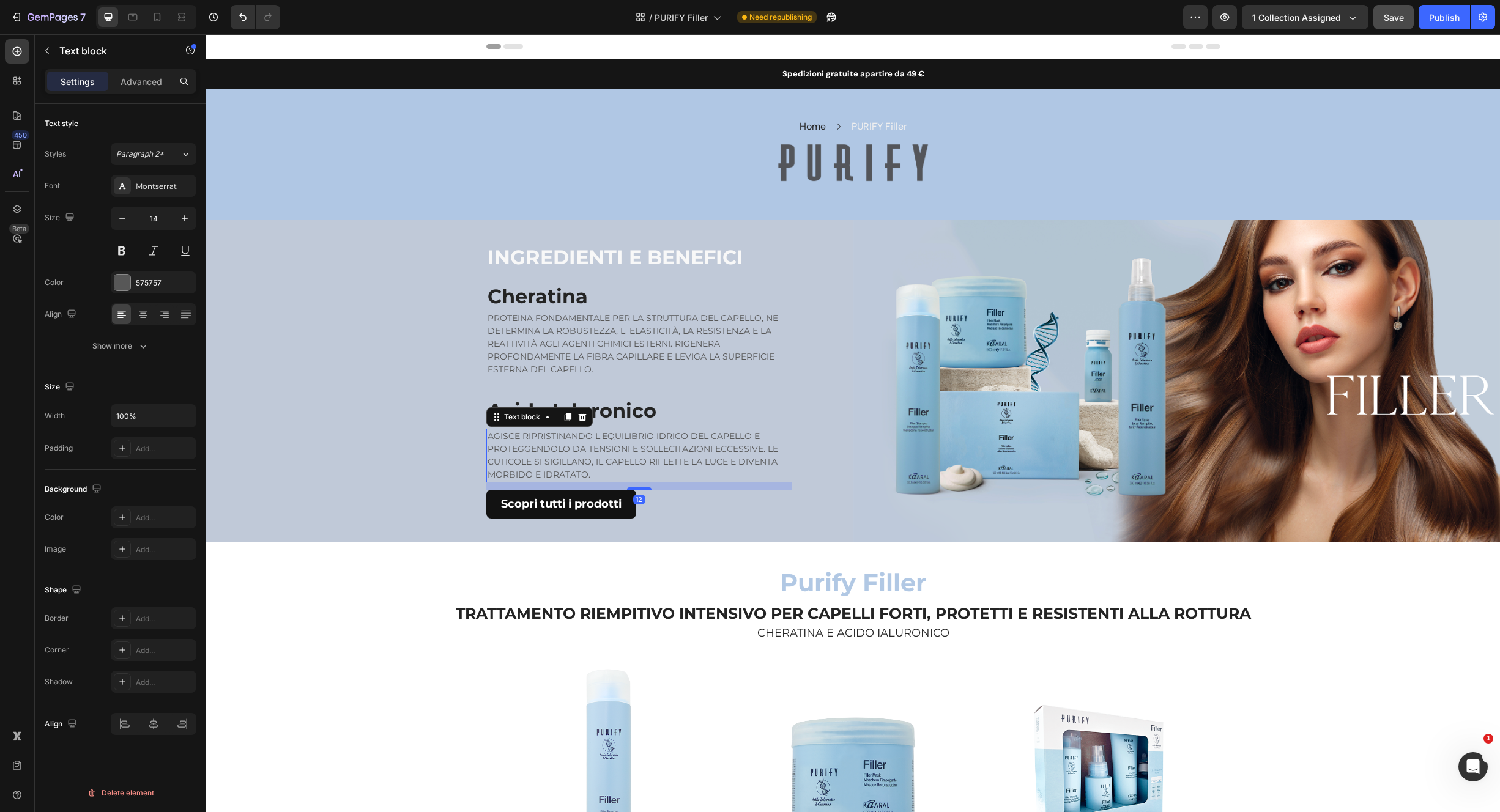
drag, startPoint x: 637, startPoint y: 491, endPoint x: 637, endPoint y: 476, distance: 15.0
click at [637, 480] on div "AGISCE RIPRISTINANDO L'EQUILIBRIO IDRICO DEL CAPELLO E PROTEGGENDOLO DA TENSION…" at bounding box center [639, 456] width 306 height 54
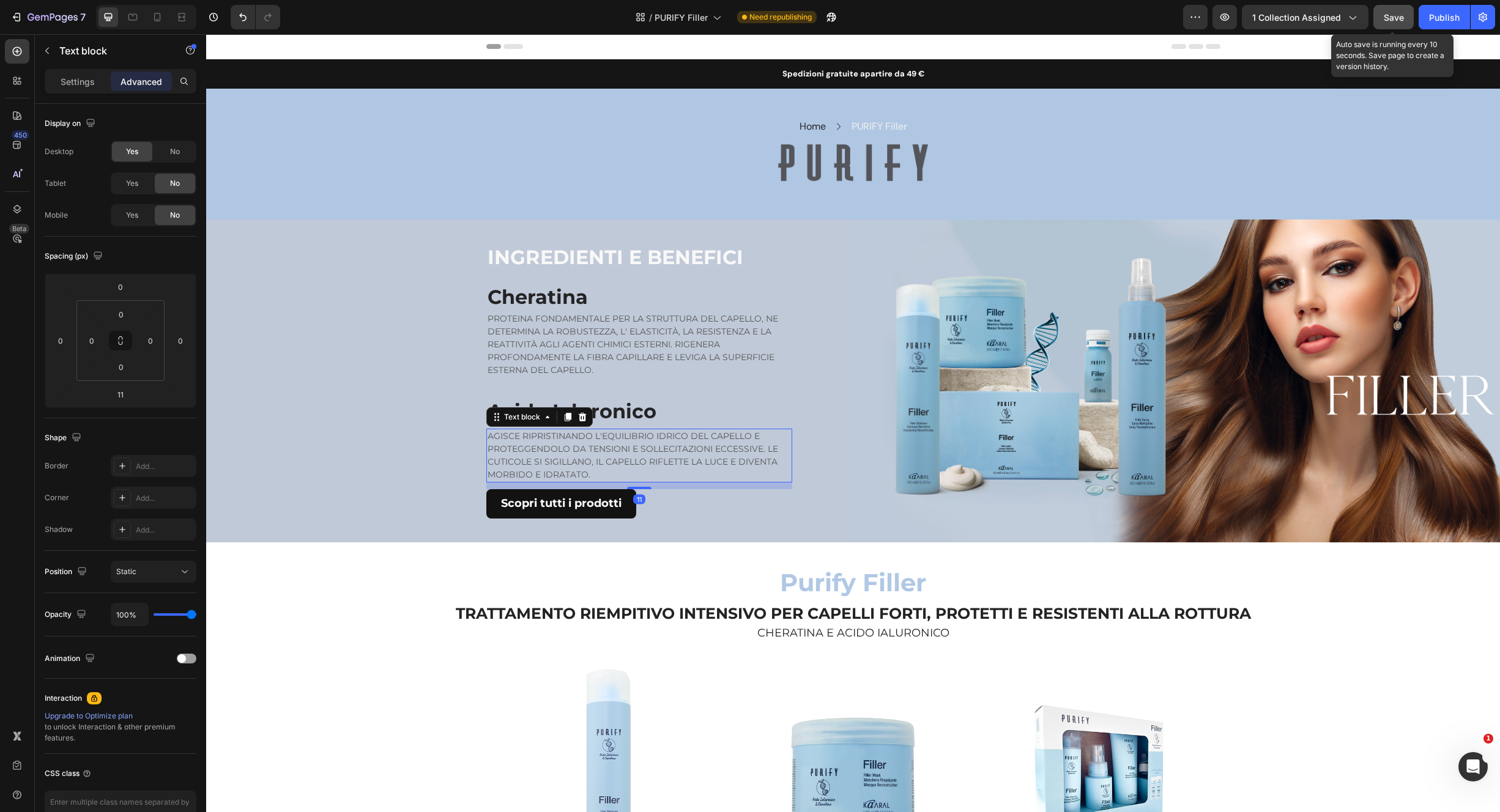
click at [1390, 16] on span "Save" at bounding box center [1394, 17] width 20 height 10
click at [1443, 18] on div "Publish" at bounding box center [1444, 17] width 30 height 13
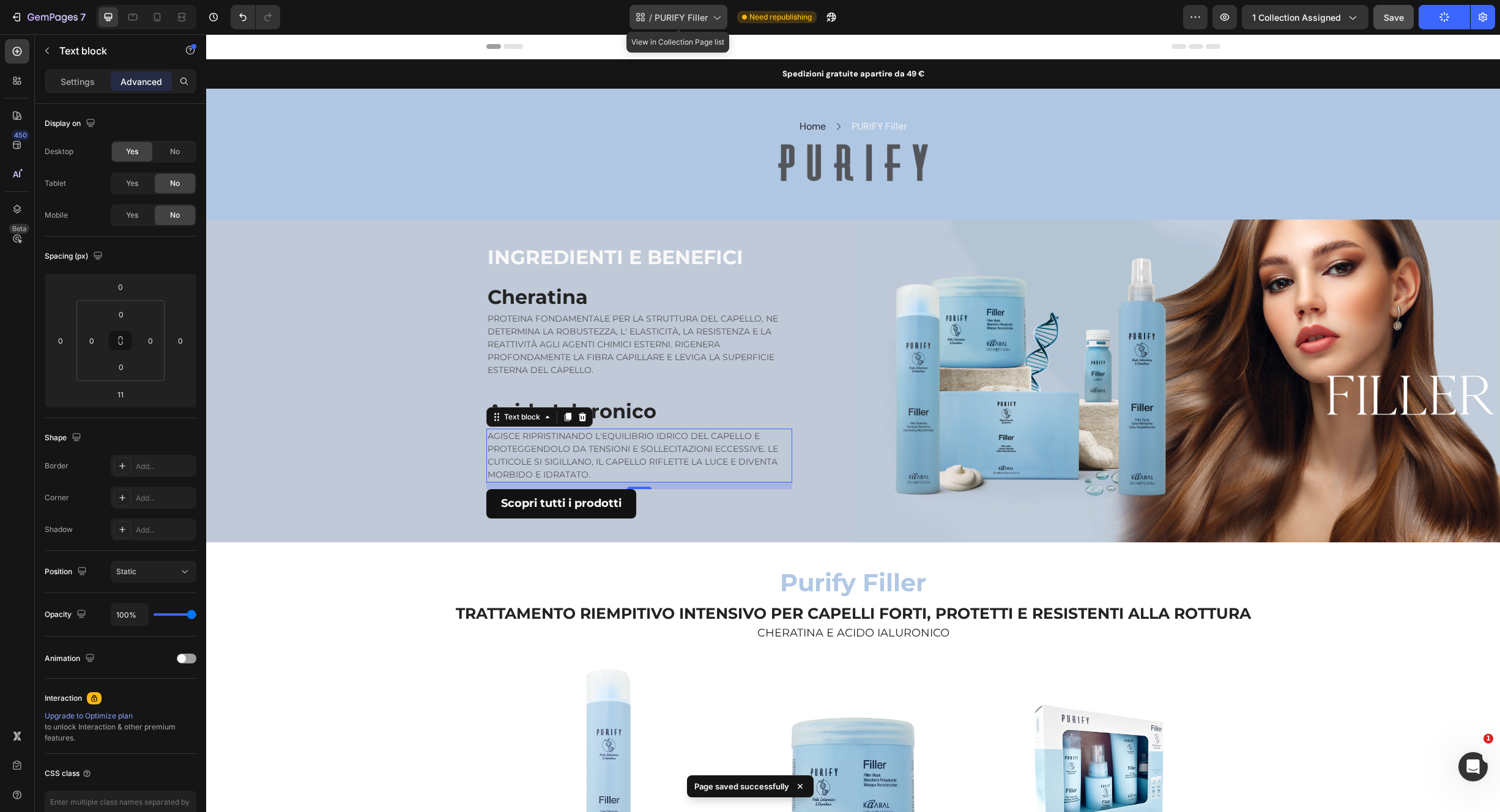
click at [673, 17] on span "PURIFY Filler" at bounding box center [681, 17] width 53 height 13
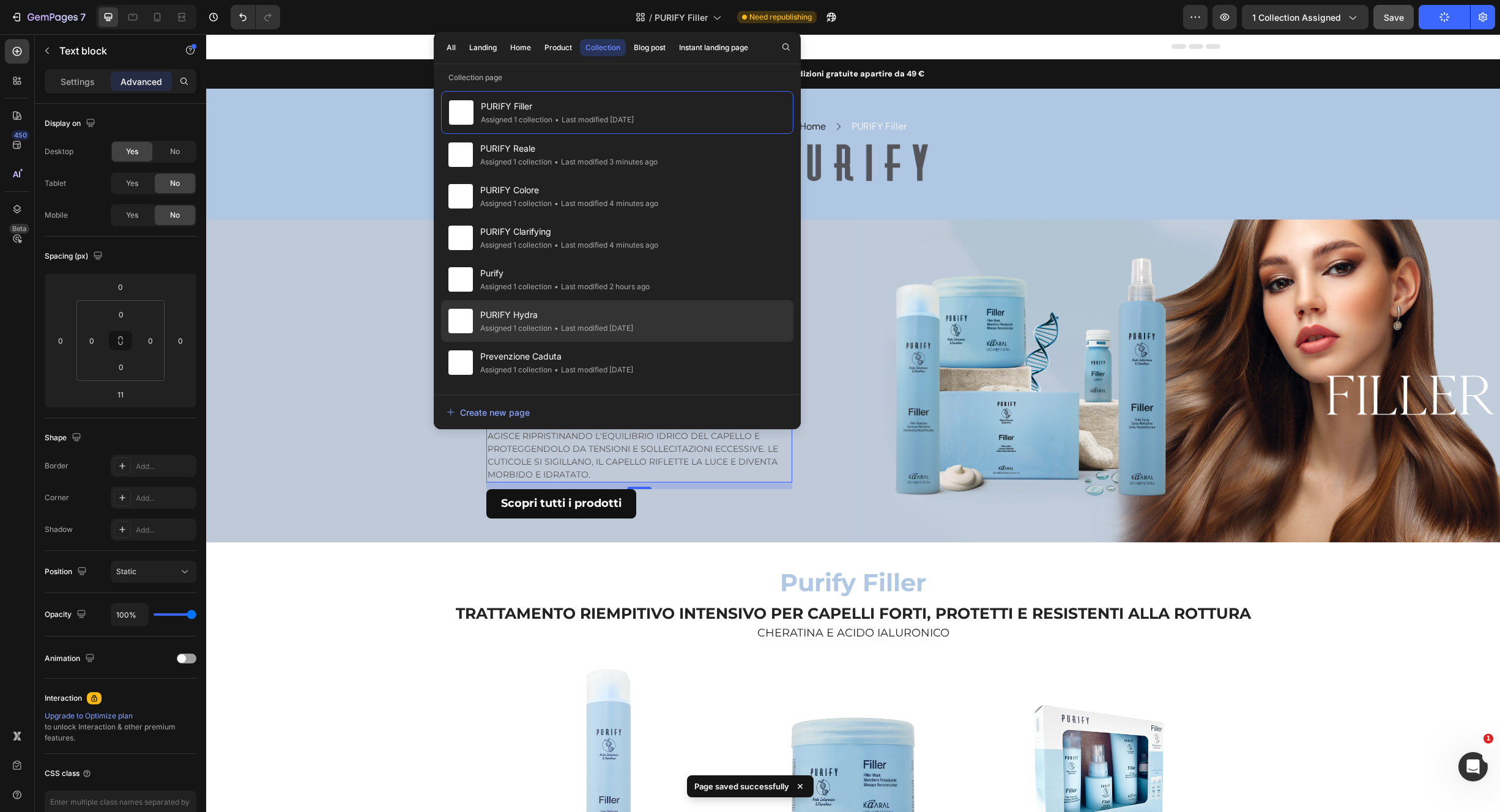
click at [629, 312] on span "PURIFY Hydra" at bounding box center [557, 314] width 153 height 15
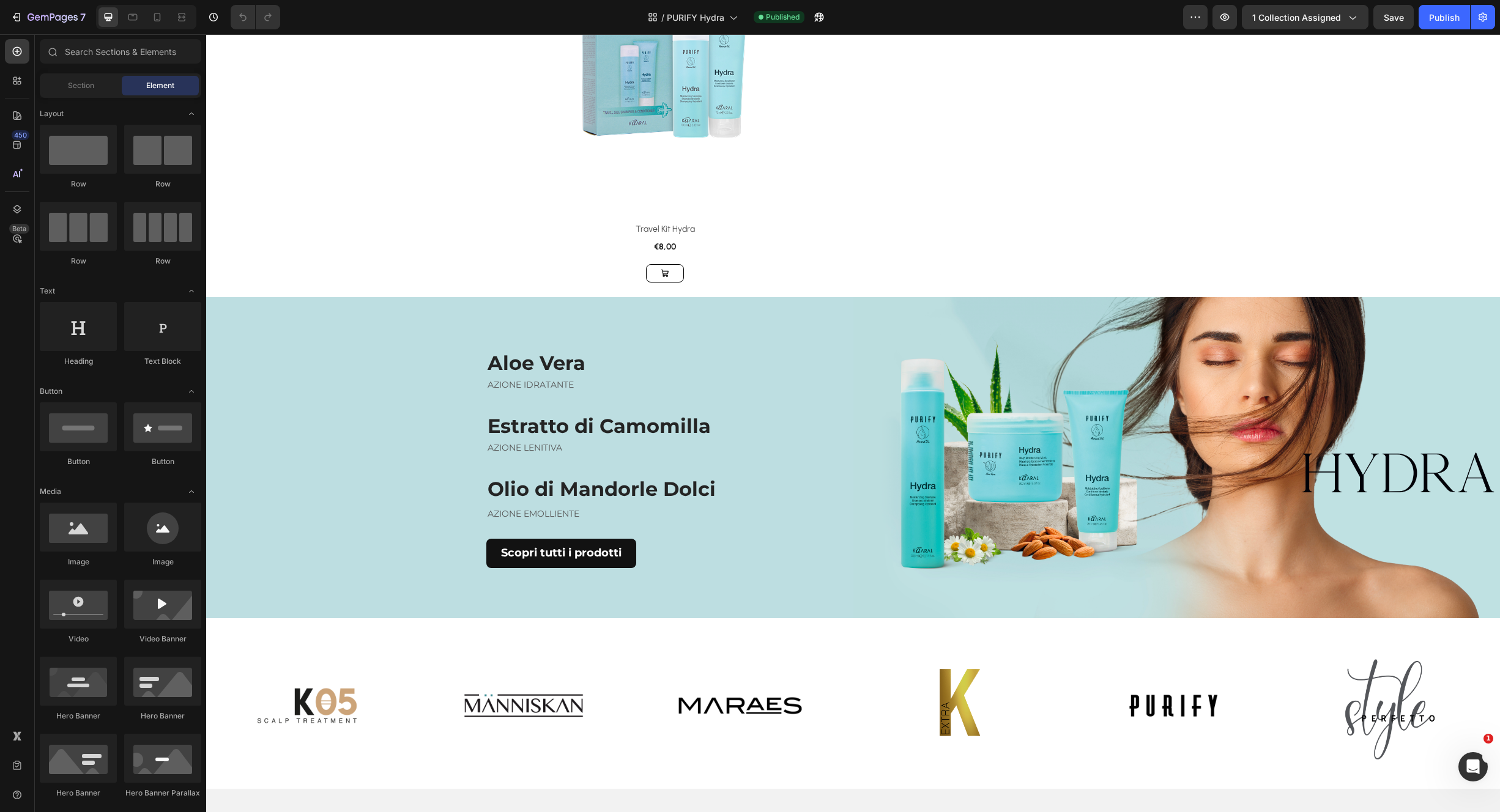
scroll to position [1248, 0]
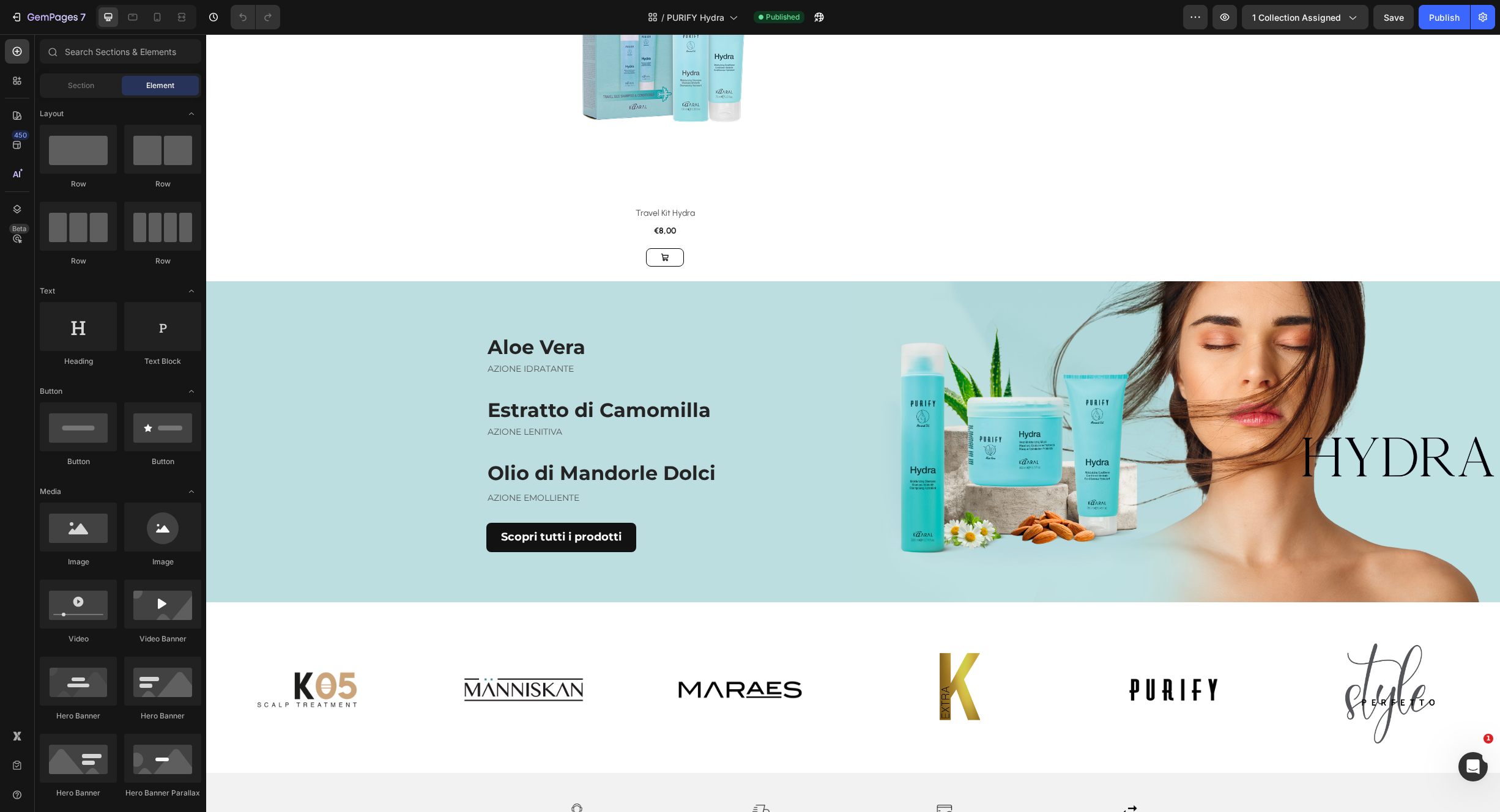
click at [425, 285] on div "Aloe Vera Heading AZIONE IDRATANTE Text block Estratto di Camomilla Heading AZI…" at bounding box center [530, 443] width 648 height 324
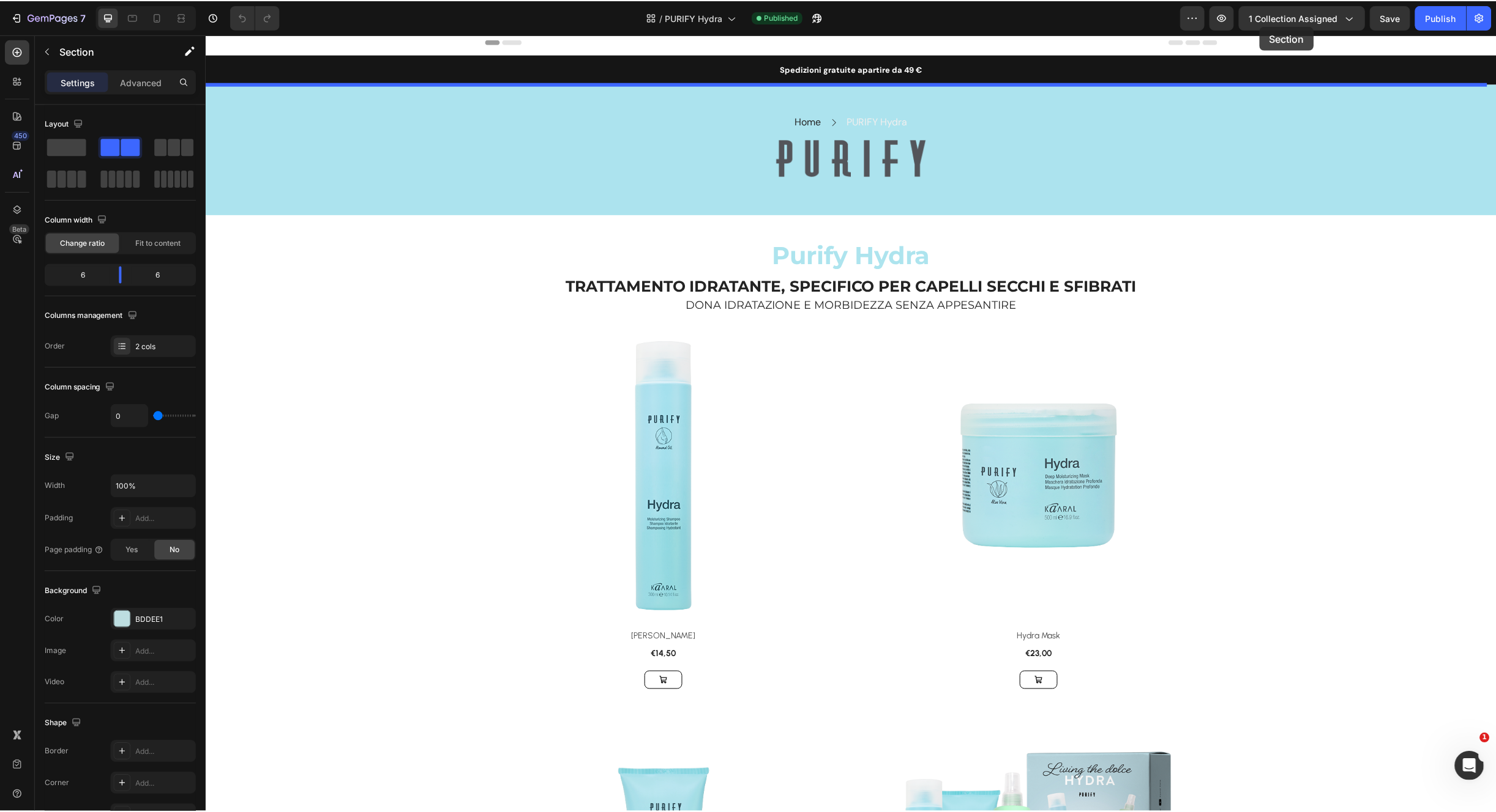
scroll to position [0, 0]
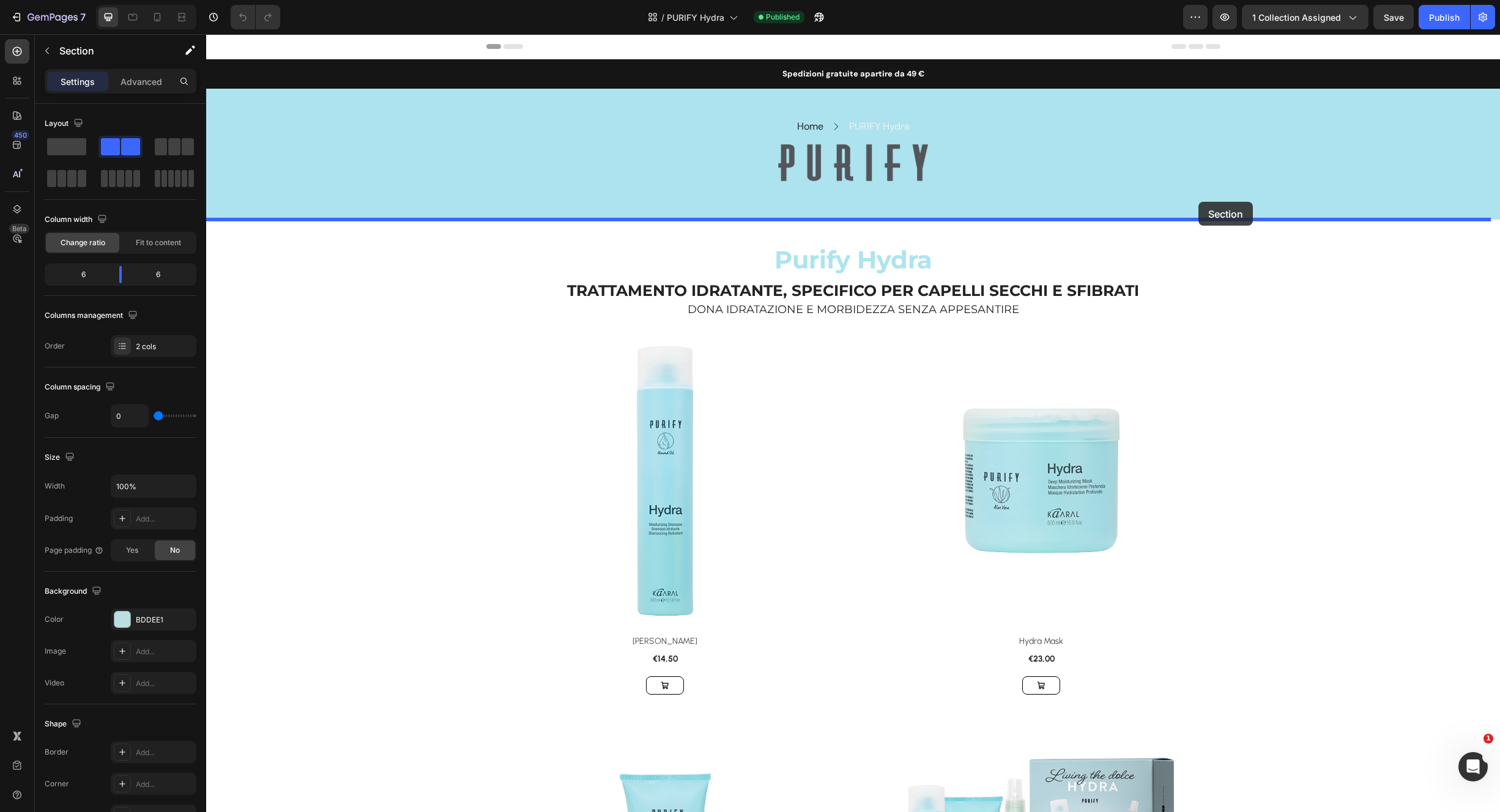
drag, startPoint x: 1270, startPoint y: 269, endPoint x: 1197, endPoint y: 211, distance: 93.2
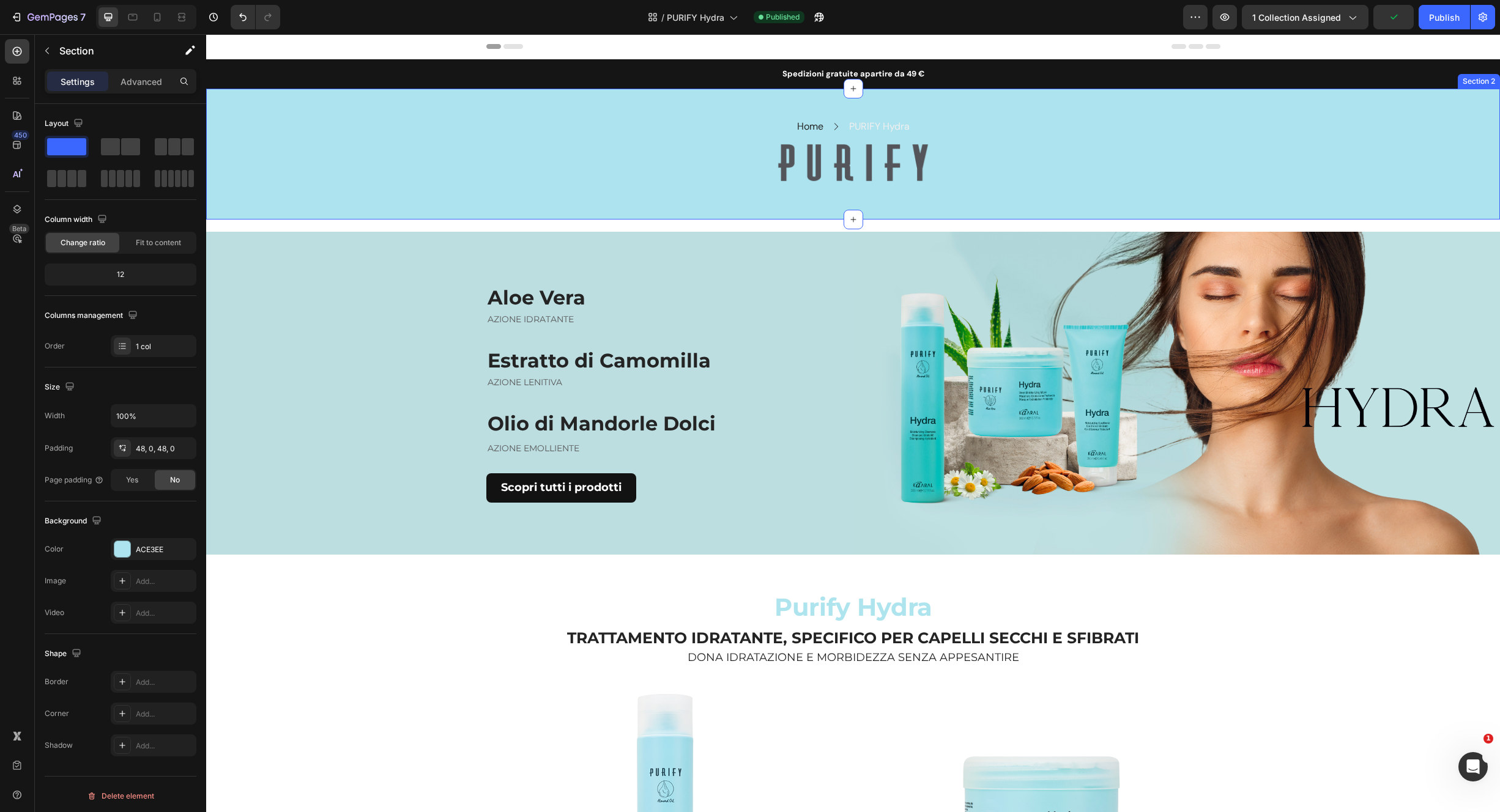
click at [639, 208] on div "Home Text block Icon PURIFY Hydra Text block Row Row Image Row Section 2" at bounding box center [853, 154] width 1294 height 131
click at [137, 86] on div "Advanced" at bounding box center [141, 81] width 61 height 19
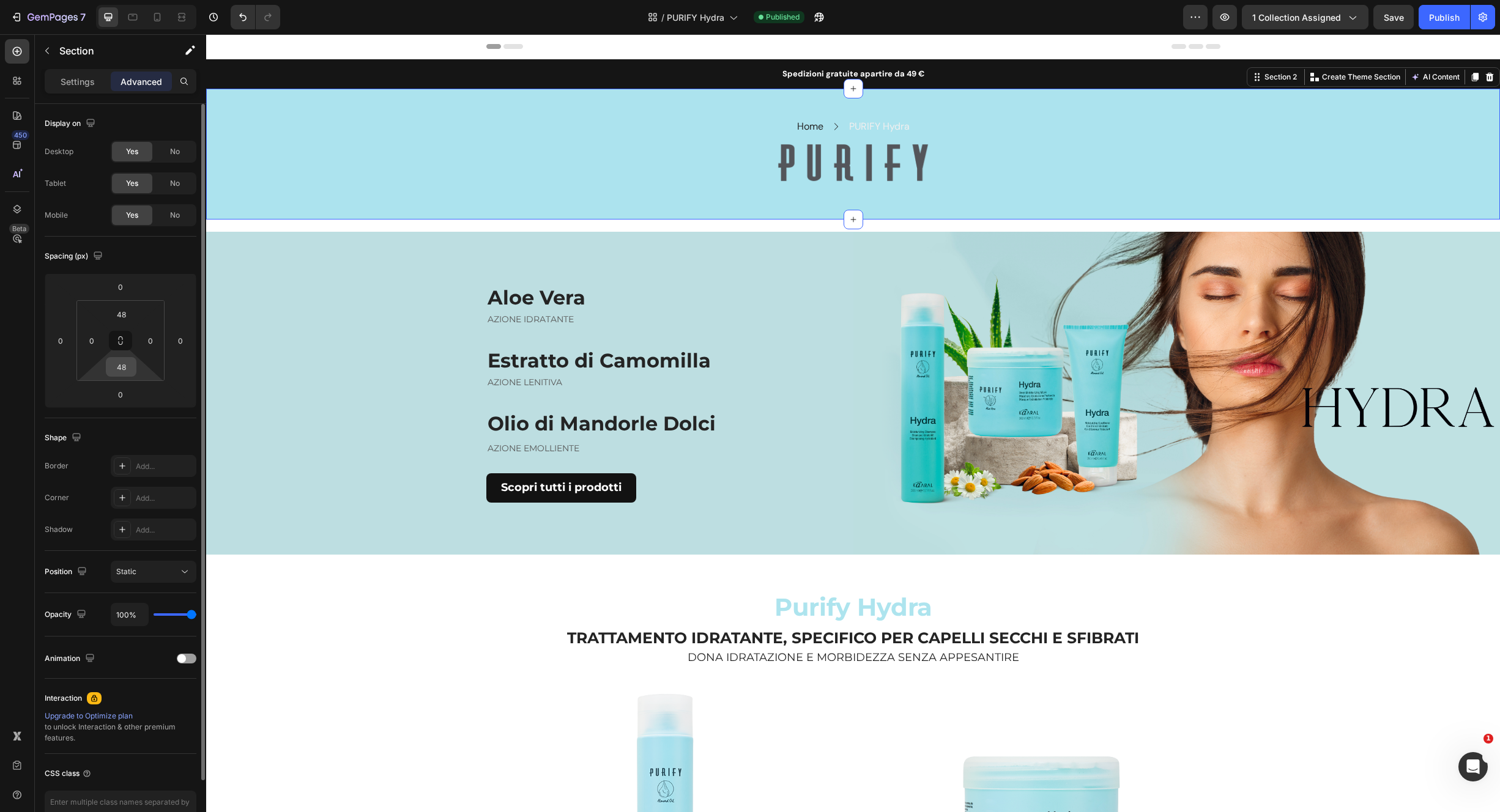
click at [126, 366] on input "48" at bounding box center [121, 366] width 24 height 18
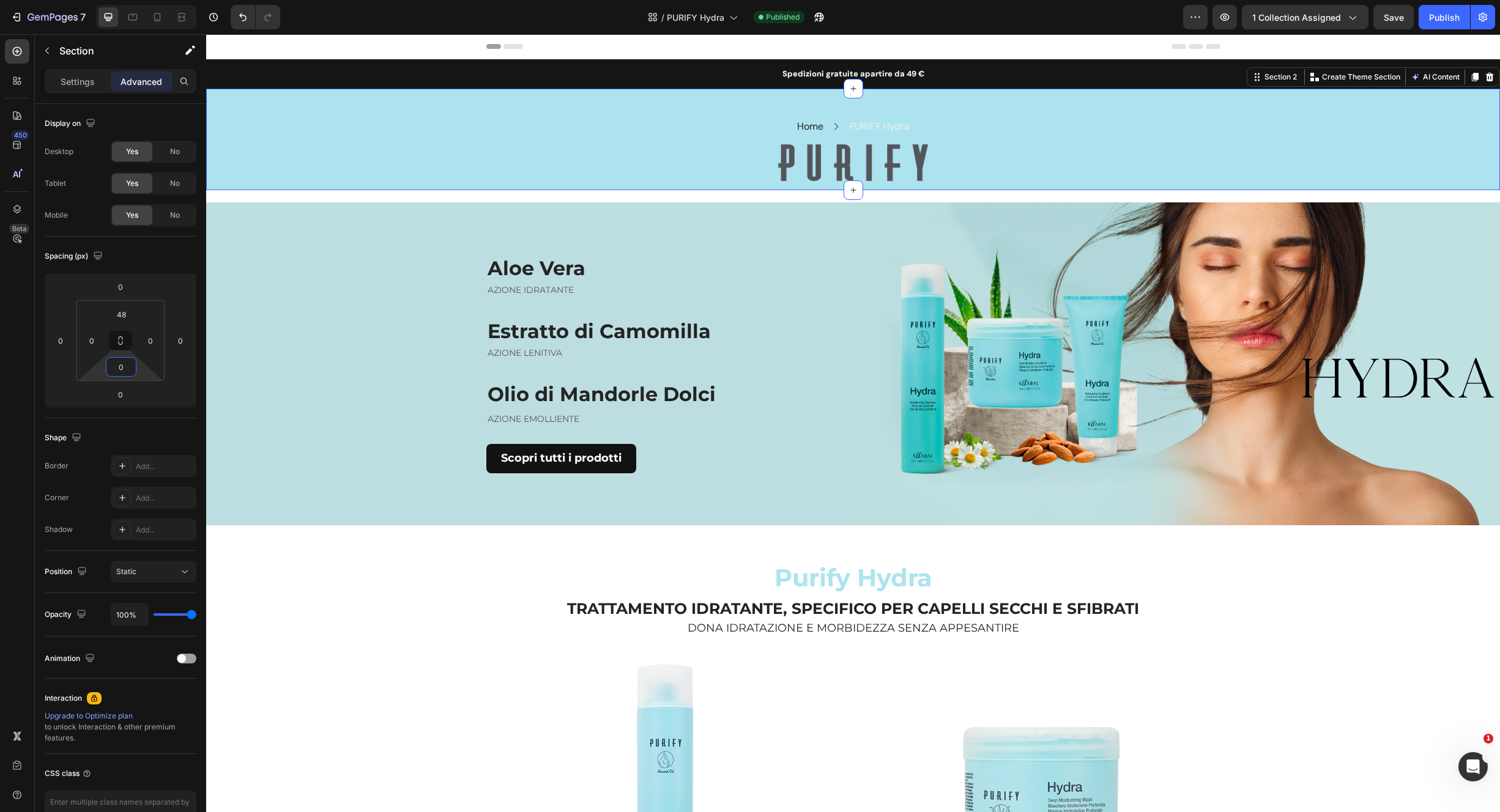
type input "48"
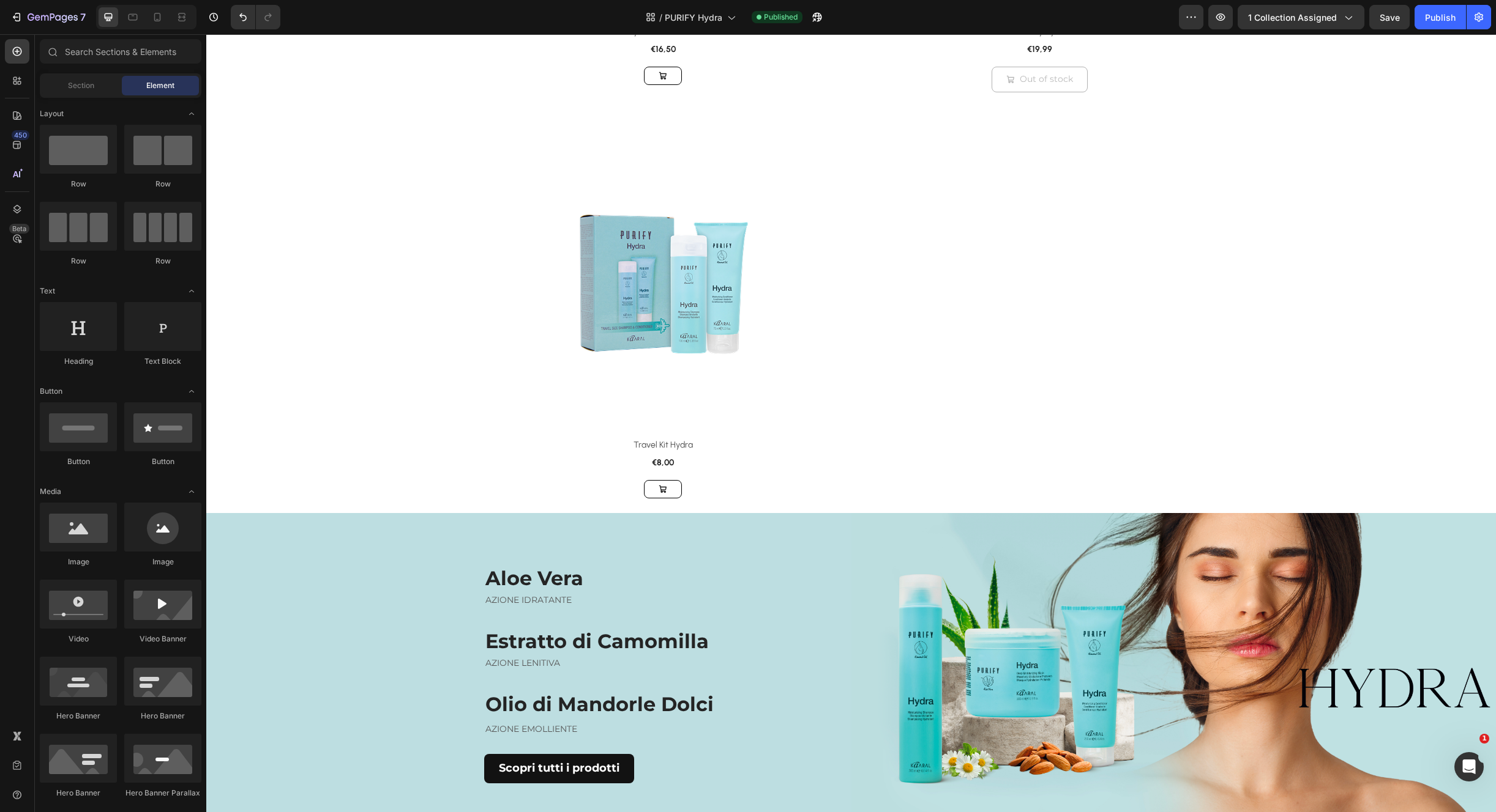
scroll to position [1164, 0]
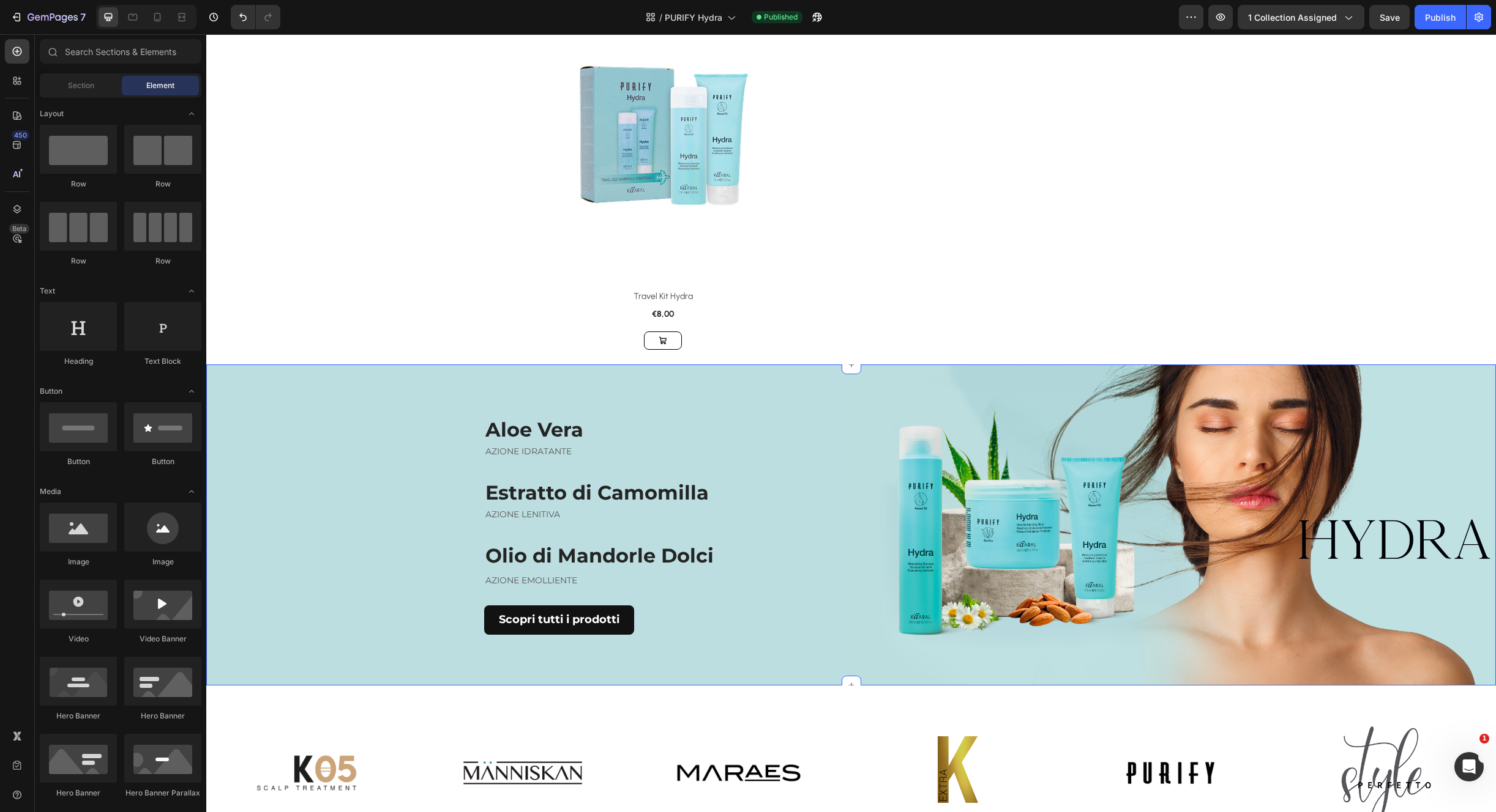
click at [606, 372] on div "Aloe Vera Heading AZIONE IDRATANTE Text block Estratto di Camomilla Heading AZI…" at bounding box center [529, 526] width 645 height 322
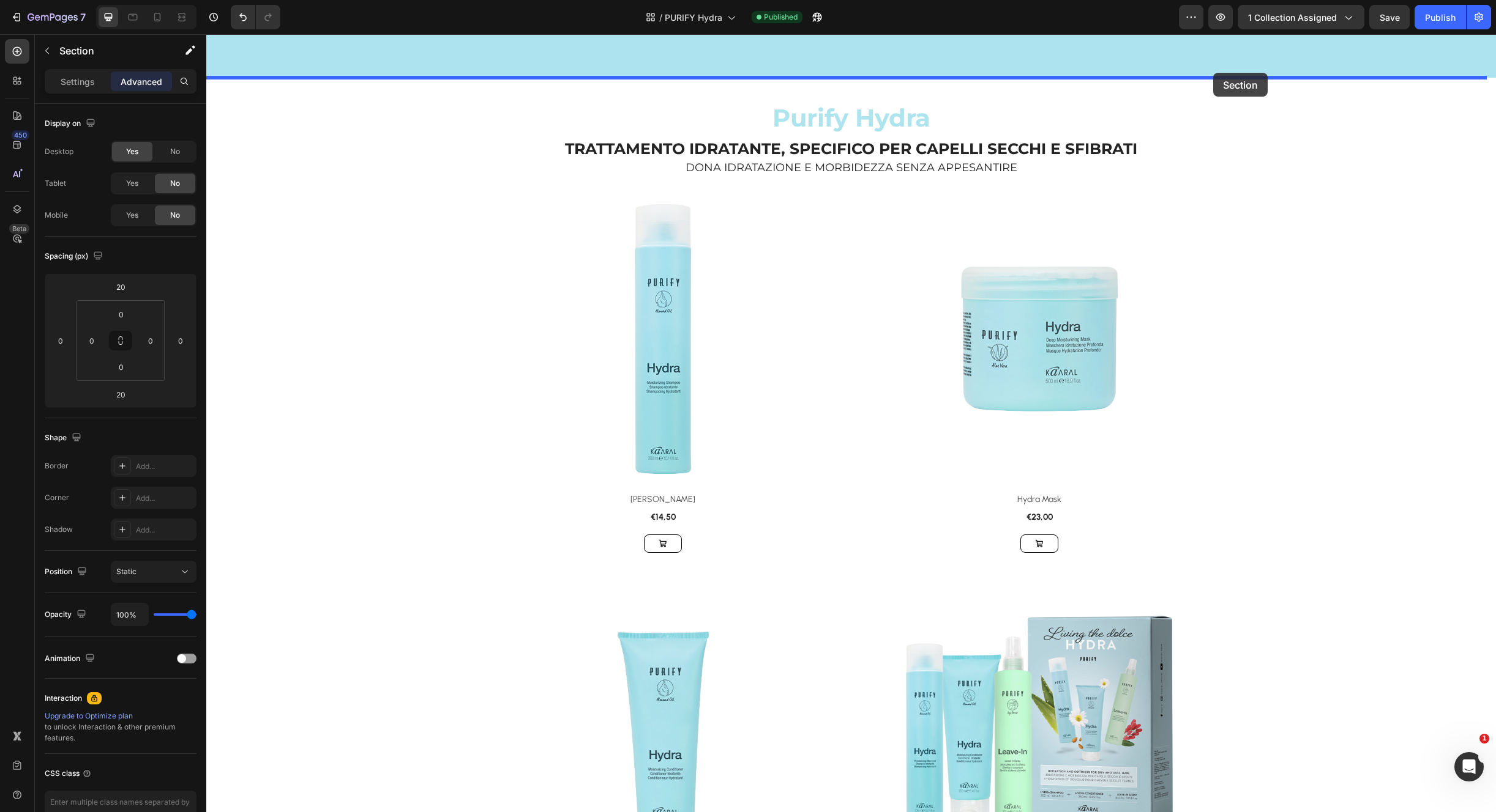
scroll to position [118, 0]
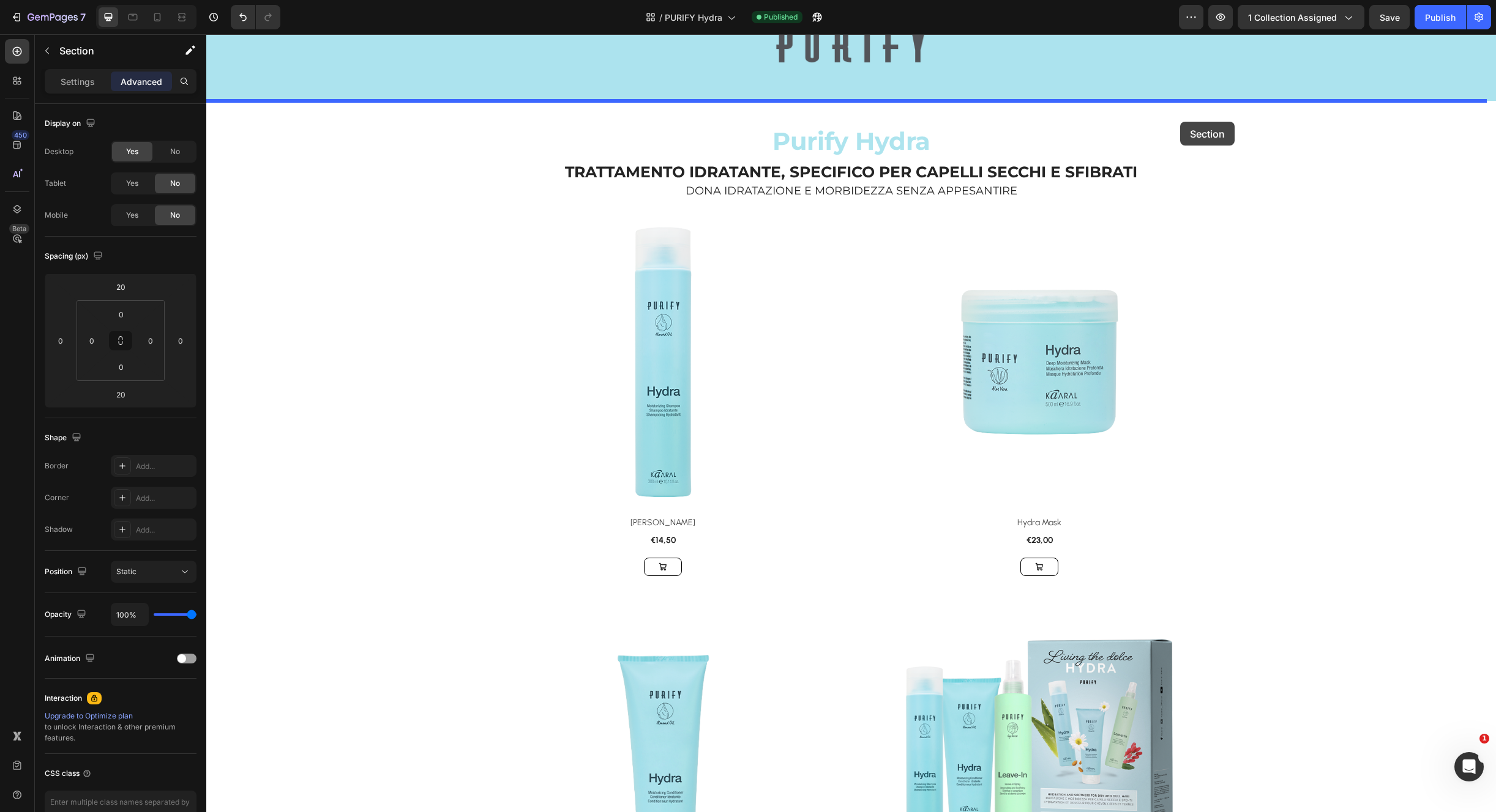
drag, startPoint x: 1257, startPoint y: 355, endPoint x: 1180, endPoint y: 118, distance: 249.2
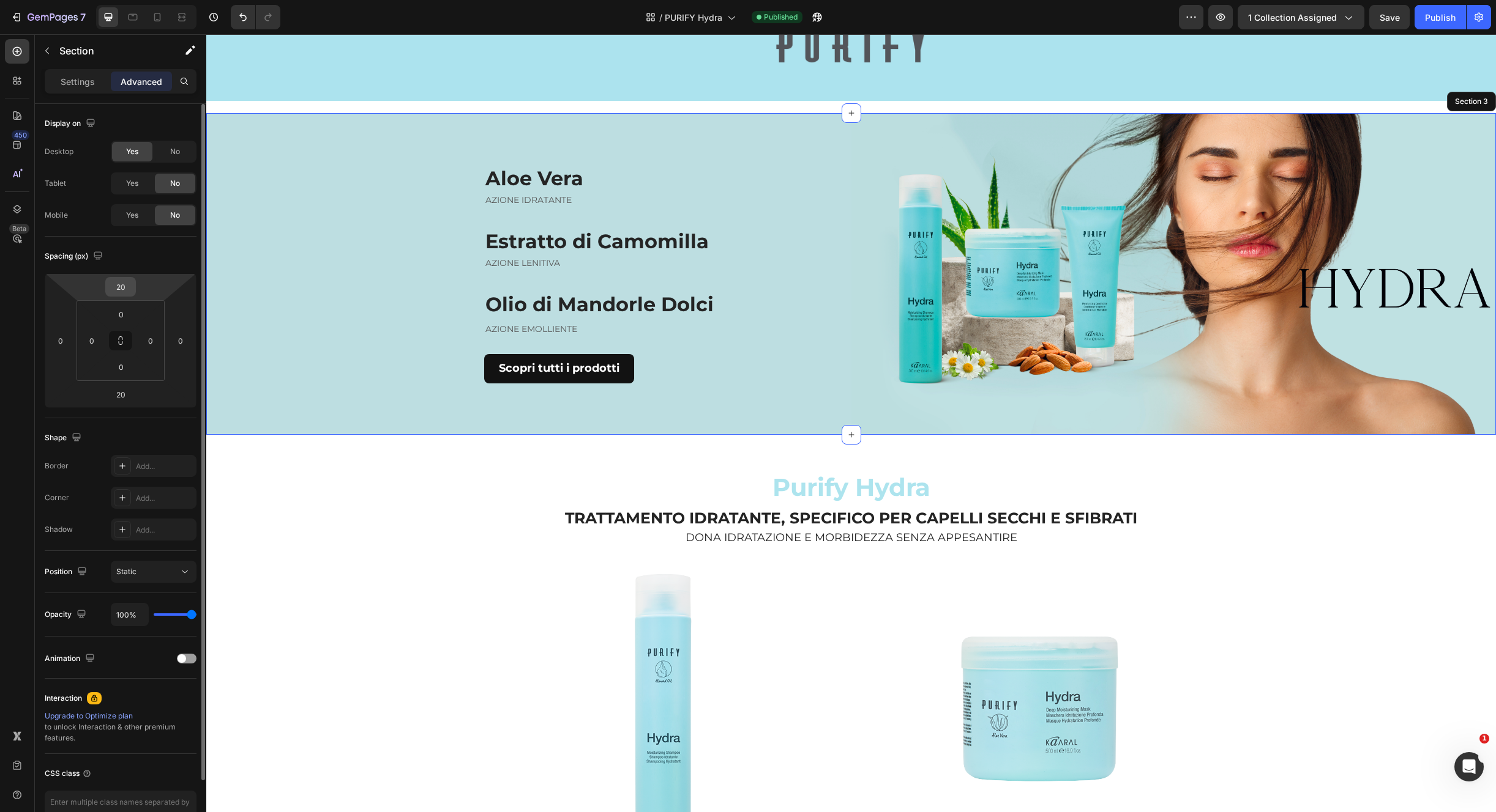
click at [128, 281] on input "20" at bounding box center [120, 286] width 24 height 18
drag, startPoint x: 134, startPoint y: 284, endPoint x: 139, endPoint y: 290, distance: 7.8
click at [139, 284] on div "20 0 20 0" at bounding box center [120, 340] width 152 height 135
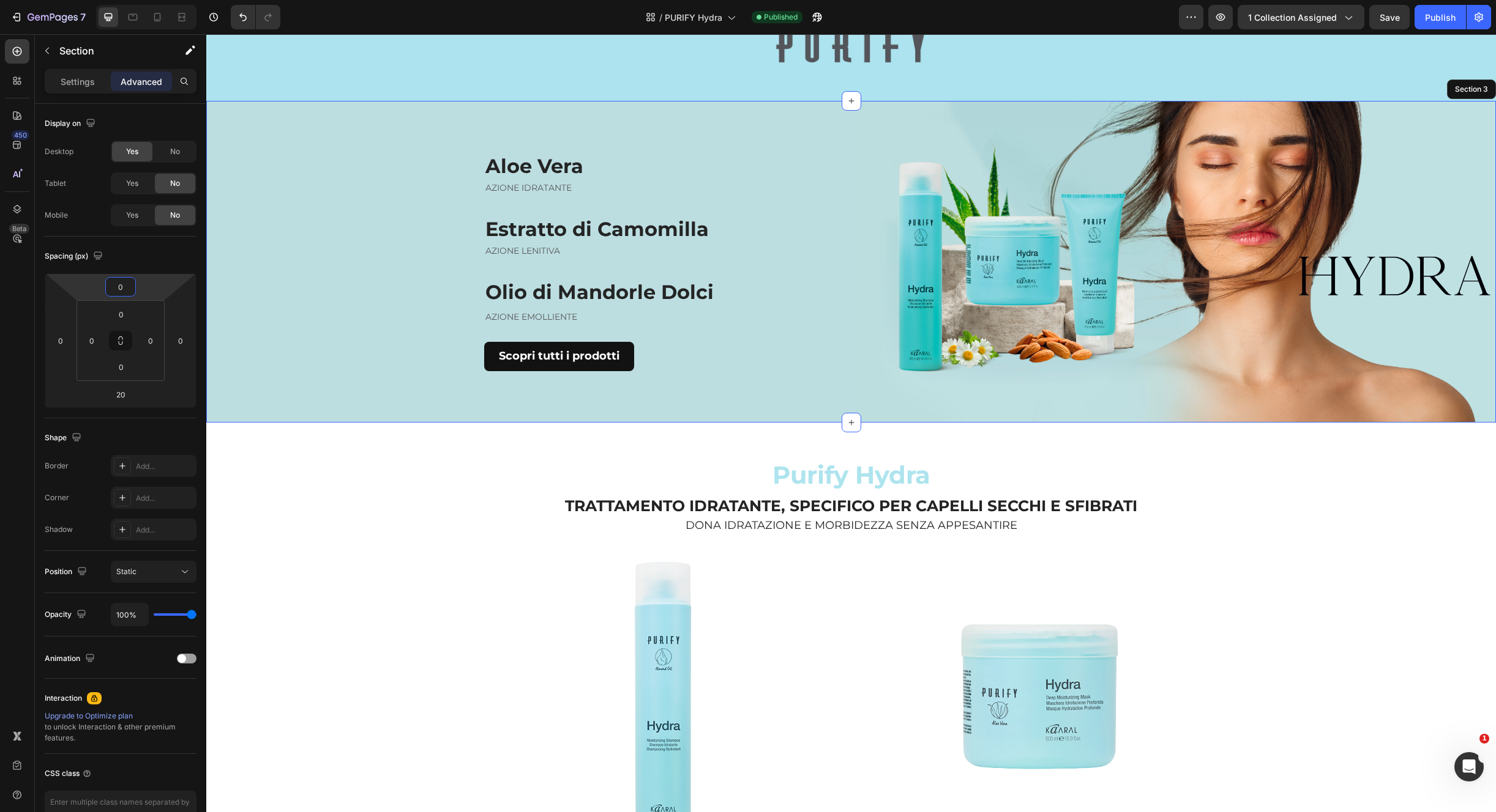
type input "0"
click at [577, 146] on div "Aloe Vera Heading AZIONE IDRATANTE Text block Estratto di Camomilla Heading AZI…" at bounding box center [529, 262] width 645 height 322
click at [568, 165] on strong "Aloe Vera" at bounding box center [534, 165] width 98 height 23
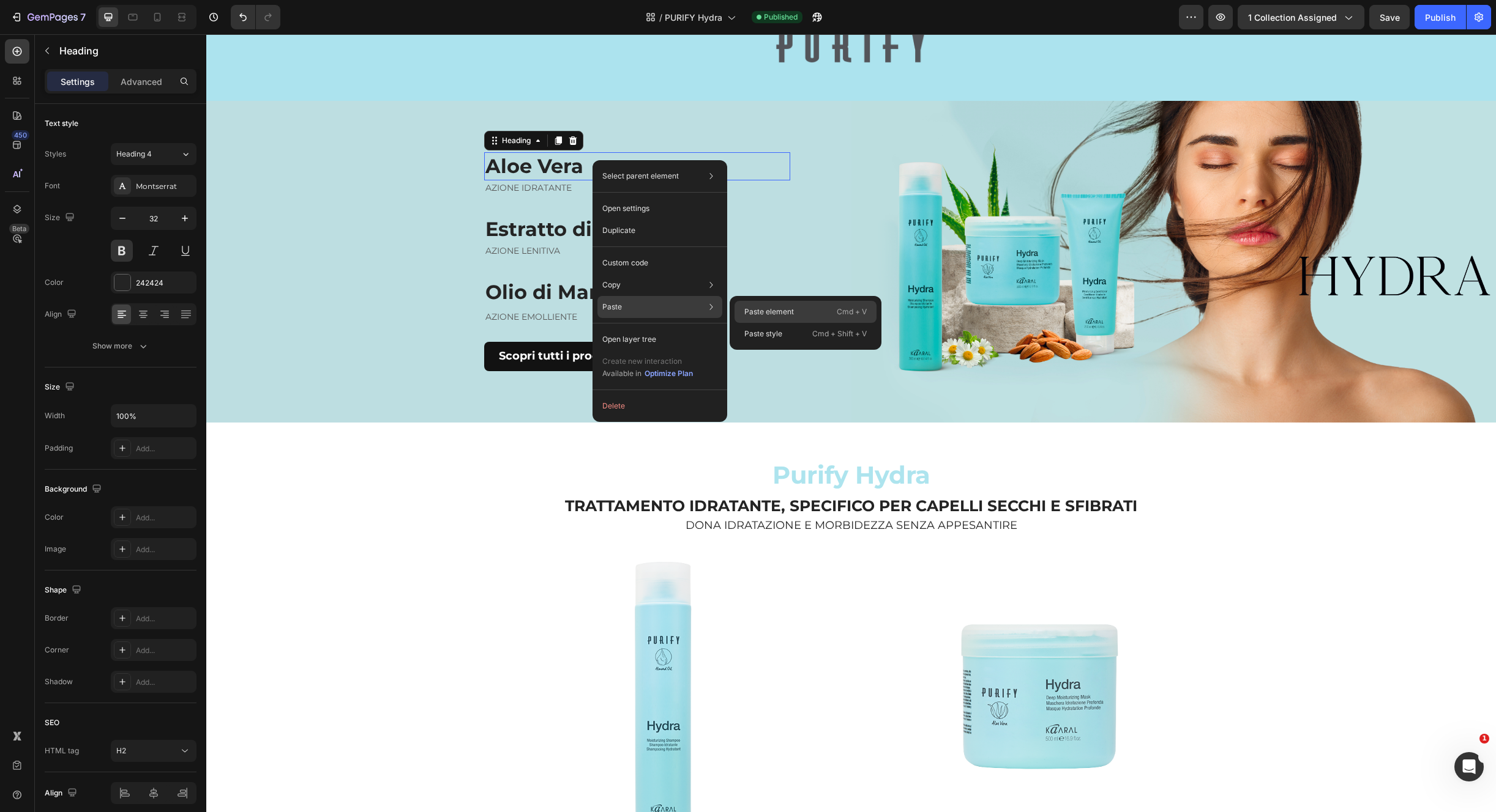
click at [751, 310] on p "Paste element" at bounding box center [769, 312] width 50 height 11
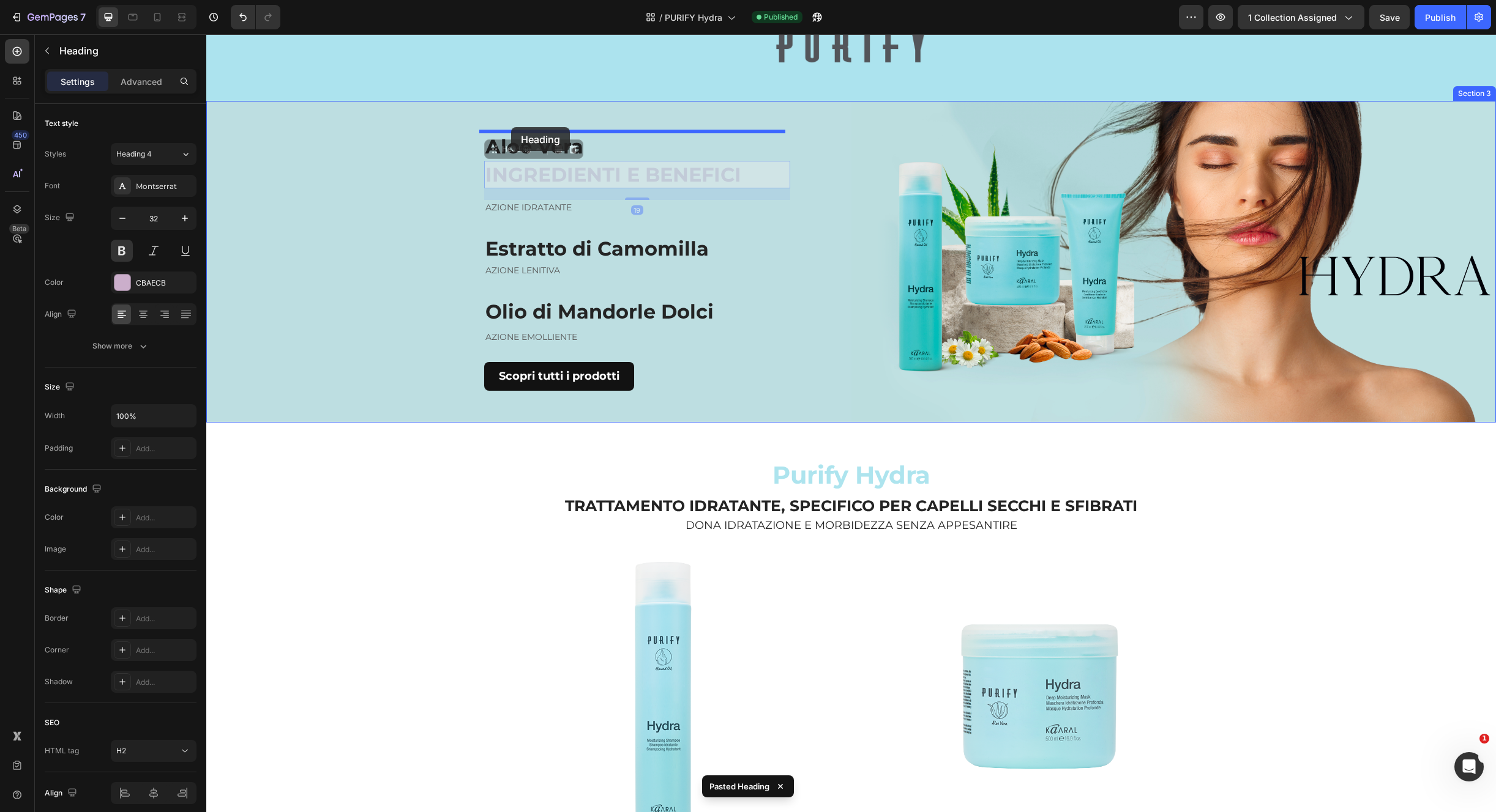
drag, startPoint x: 516, startPoint y: 151, endPoint x: 512, endPoint y: 131, distance: 20.4
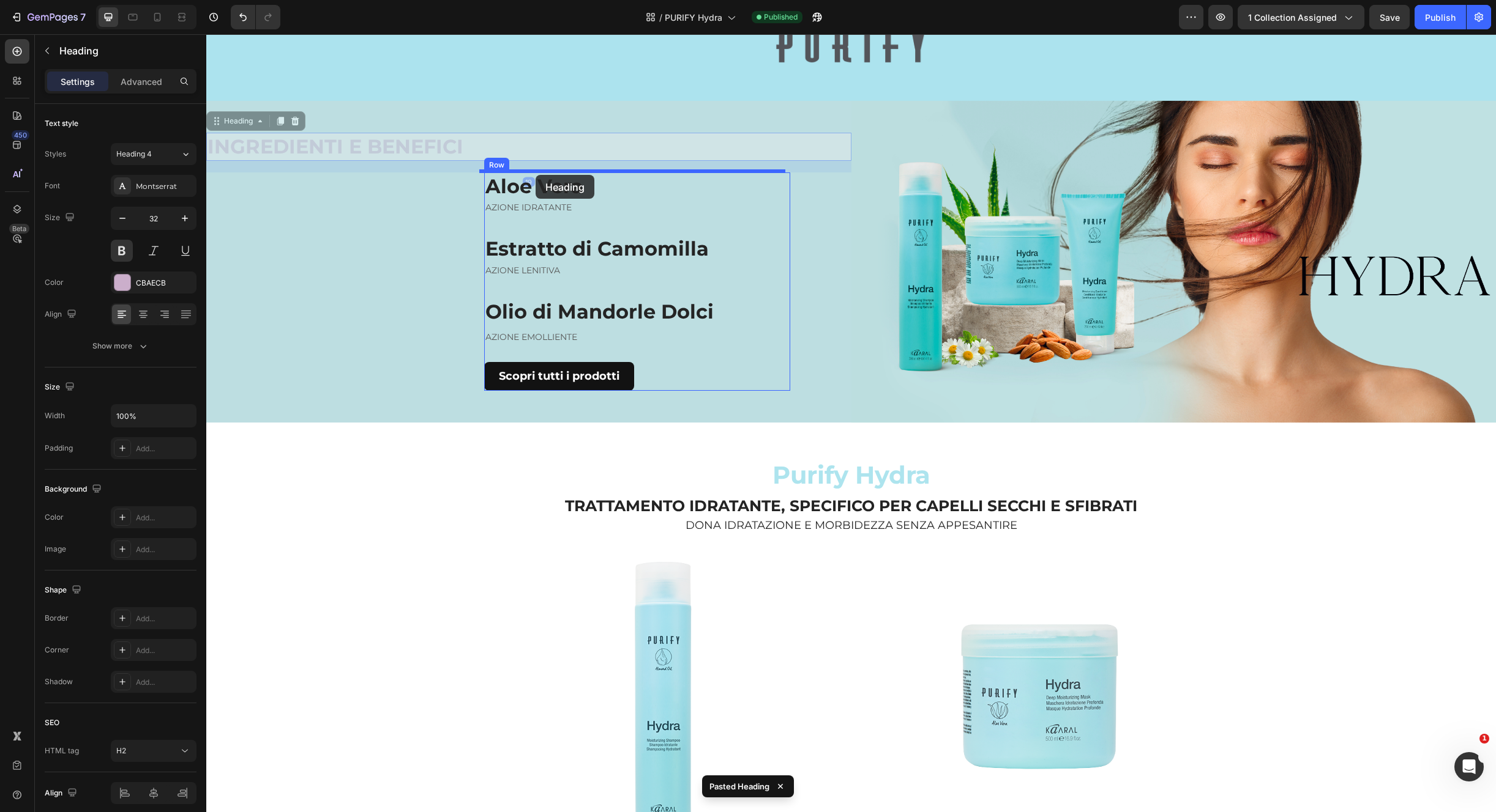
drag, startPoint x: 239, startPoint y: 117, endPoint x: 536, endPoint y: 174, distance: 302.4
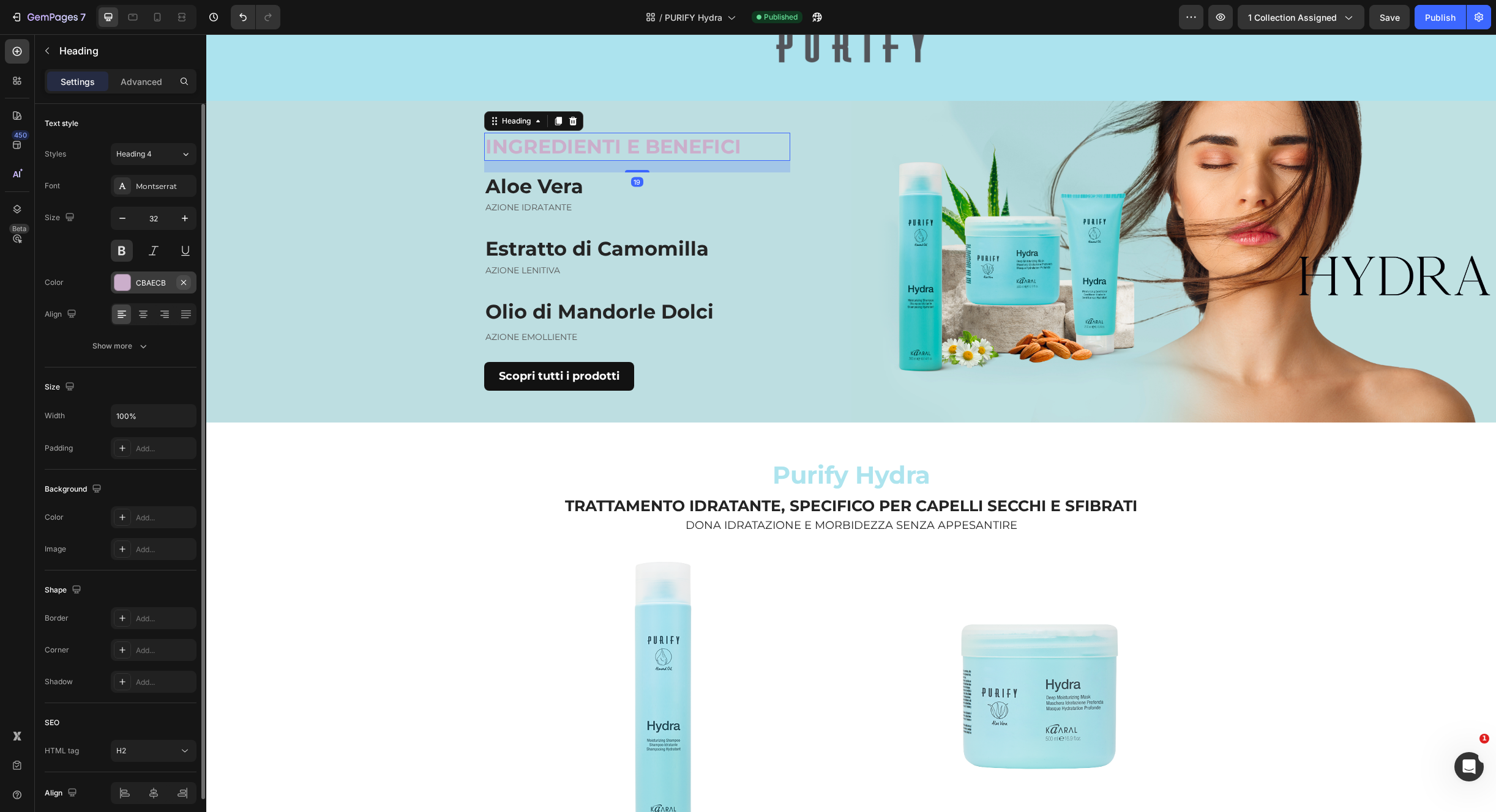
click at [186, 278] on icon "button" at bounding box center [183, 282] width 10 height 10
click at [122, 281] on icon at bounding box center [122, 282] width 6 height 6
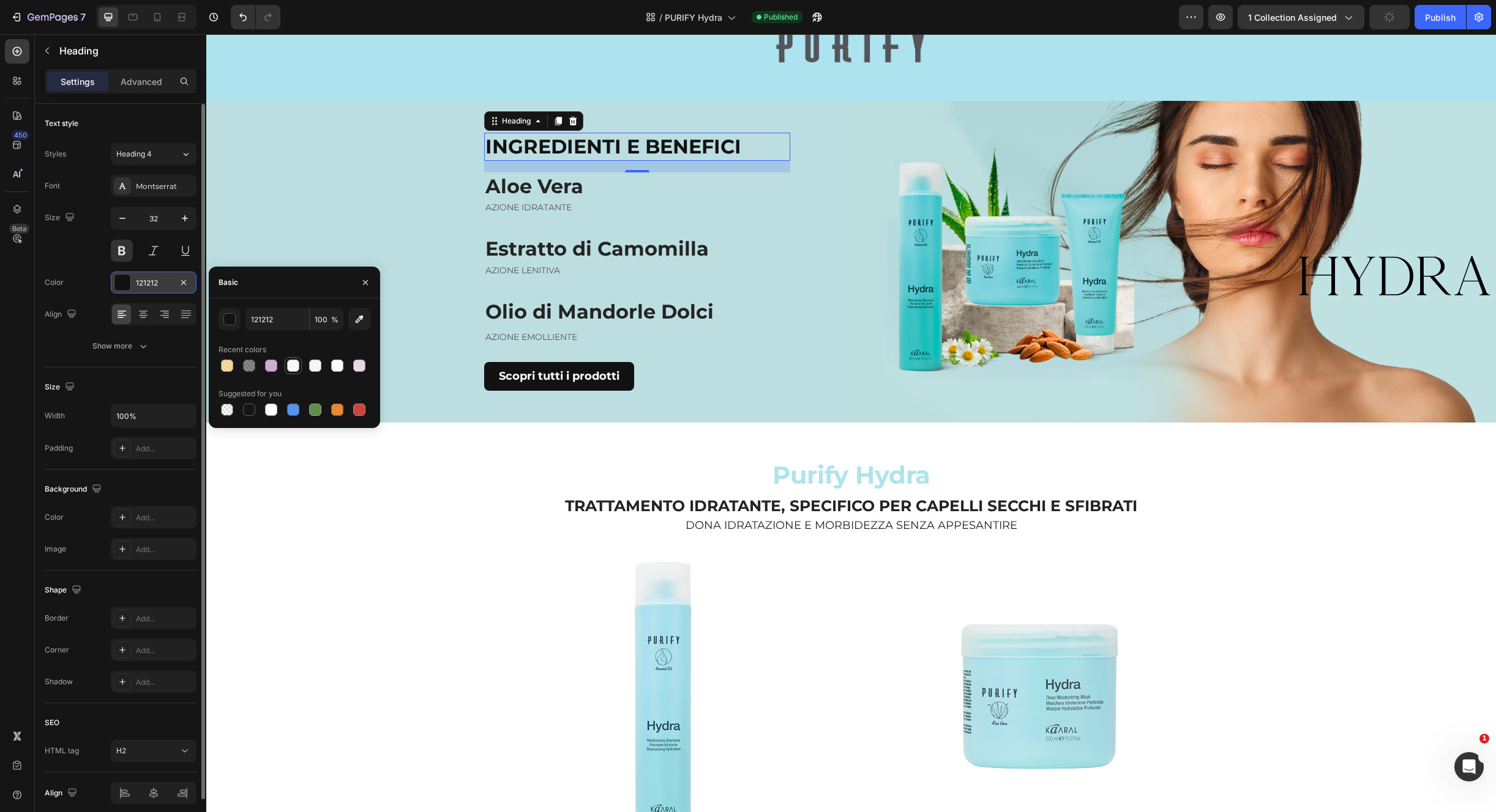
click at [296, 361] on div at bounding box center [293, 366] width 12 height 12
type input "F8F8F8"
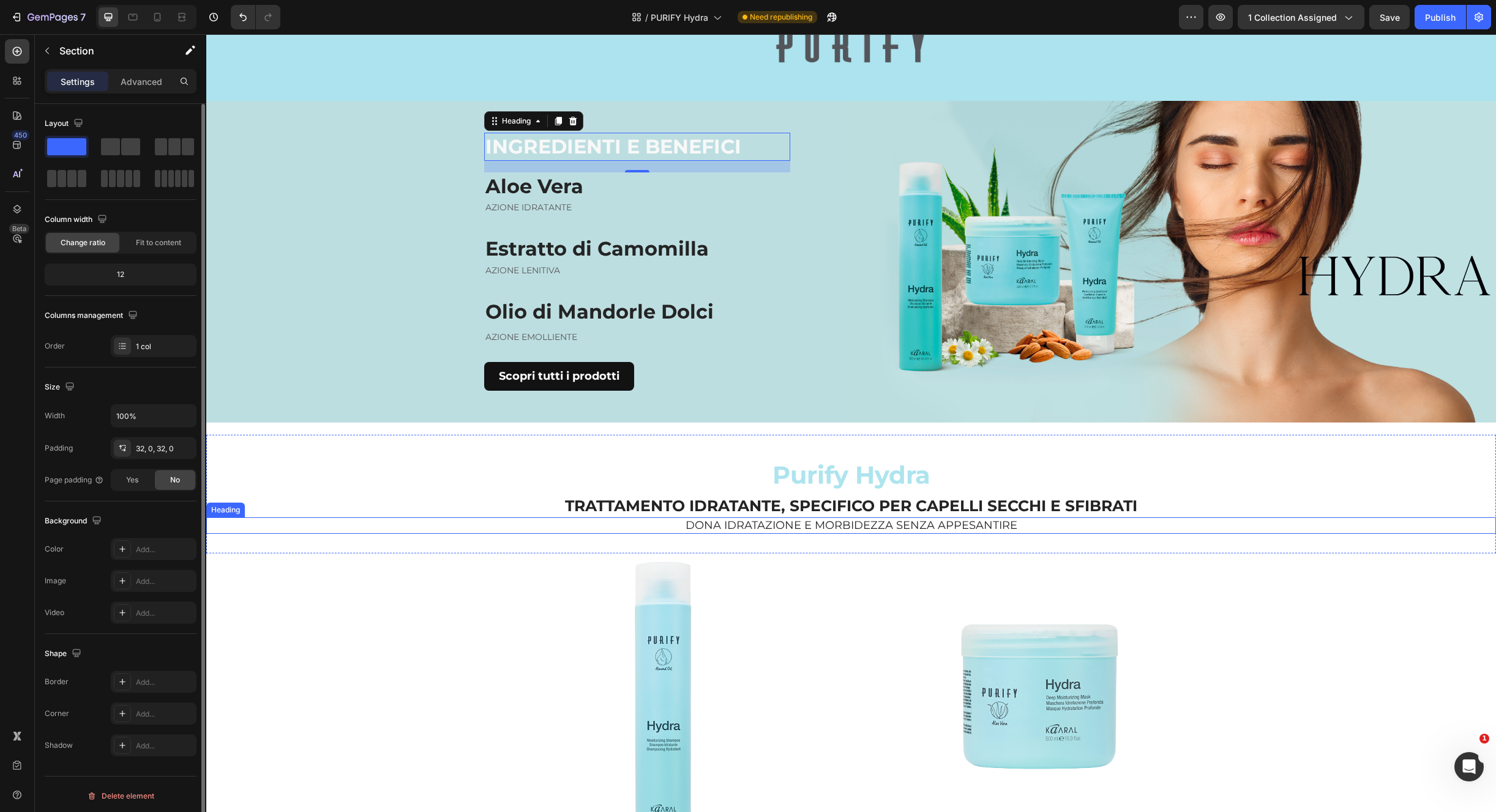
click at [360, 547] on div "Purify Hydra Heading TRATTAMENTO IDRATANTE, SPECIFICO PER CAPELLI SECCHI E SFIB…" at bounding box center [851, 494] width 1290 height 118
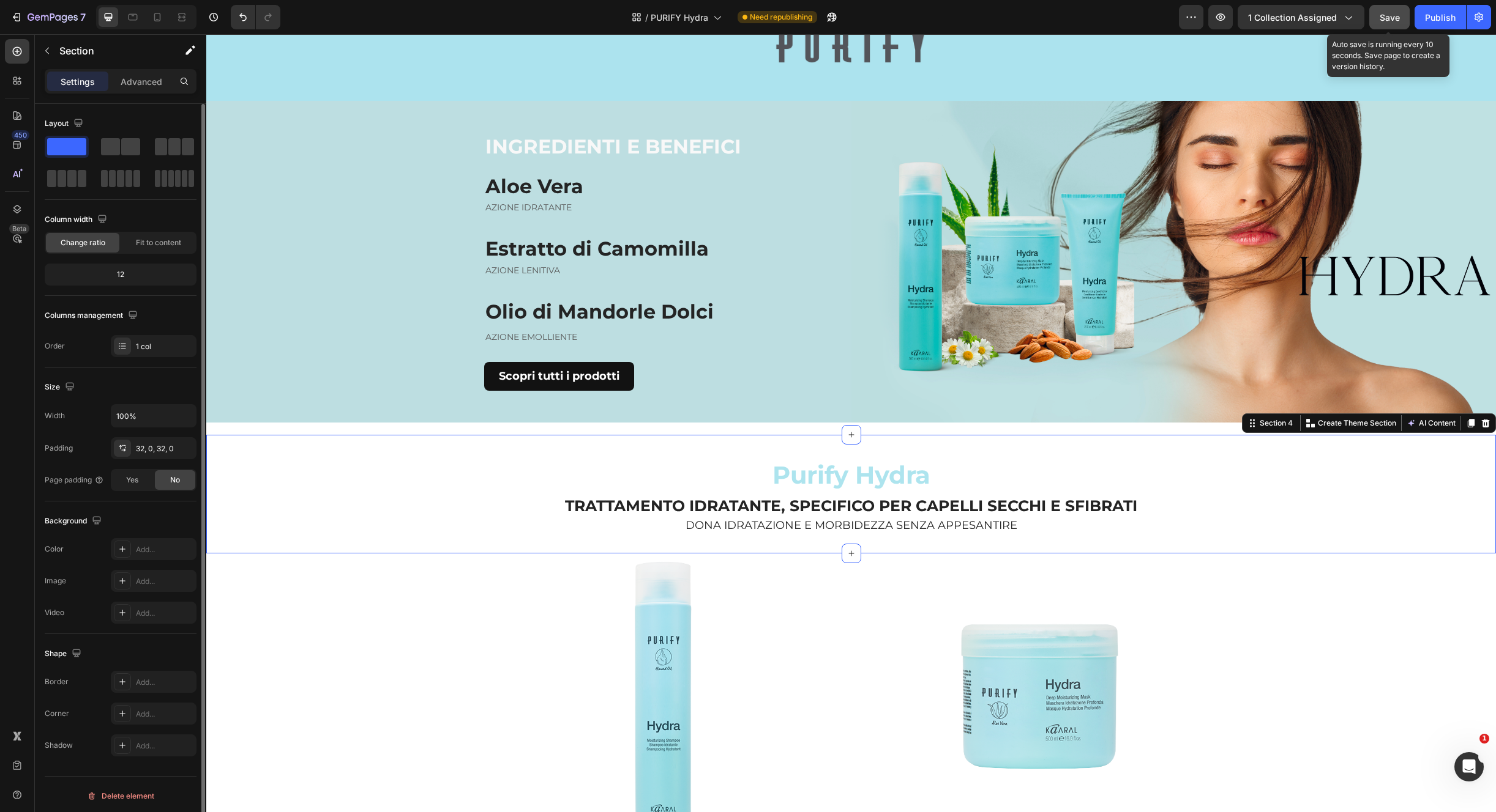
click at [1388, 26] on button "Save" at bounding box center [1389, 17] width 40 height 24
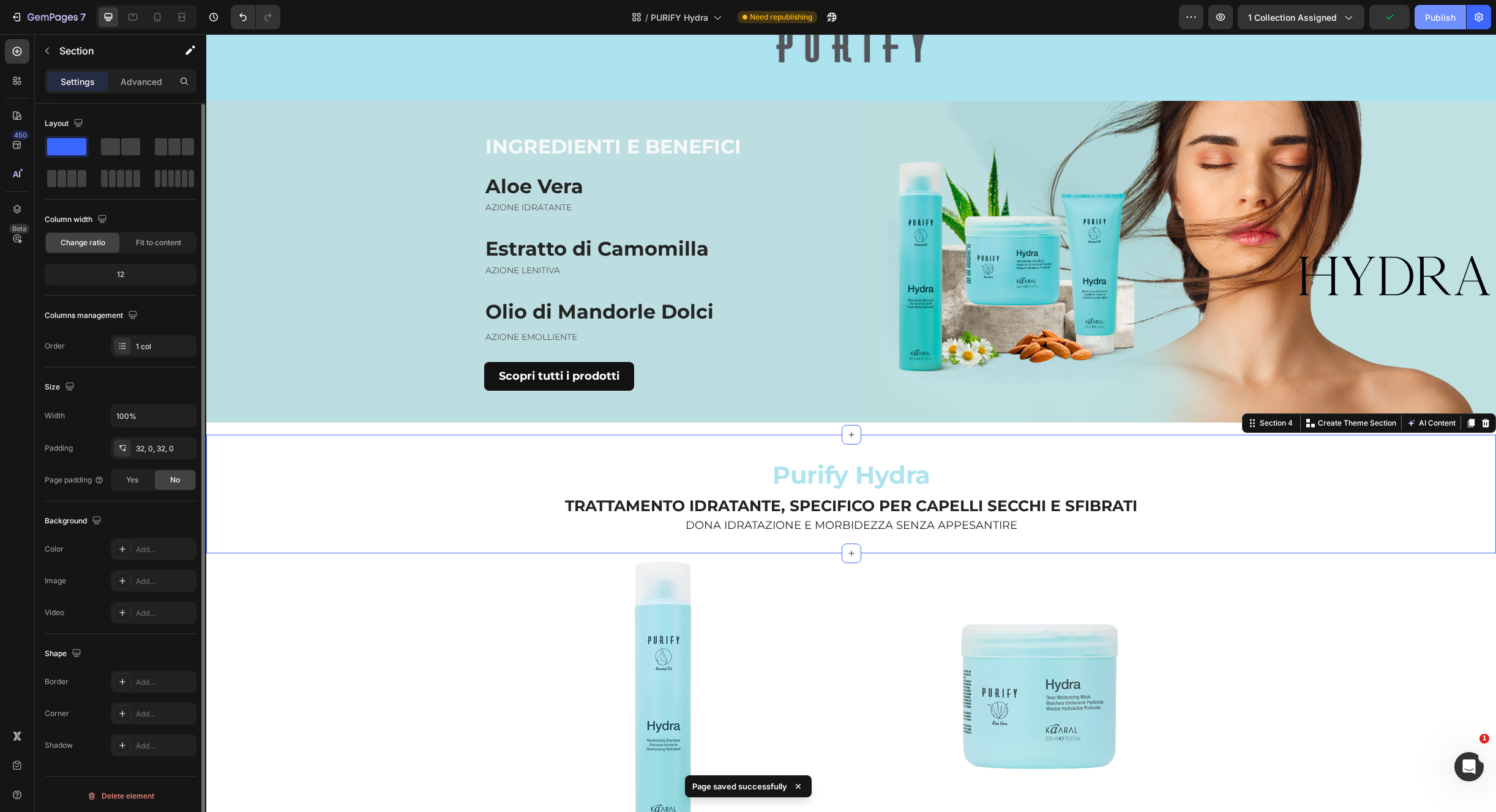
click at [1438, 20] on div "Publish" at bounding box center [1439, 17] width 30 height 13
click at [158, 8] on div at bounding box center [157, 17] width 19 height 19
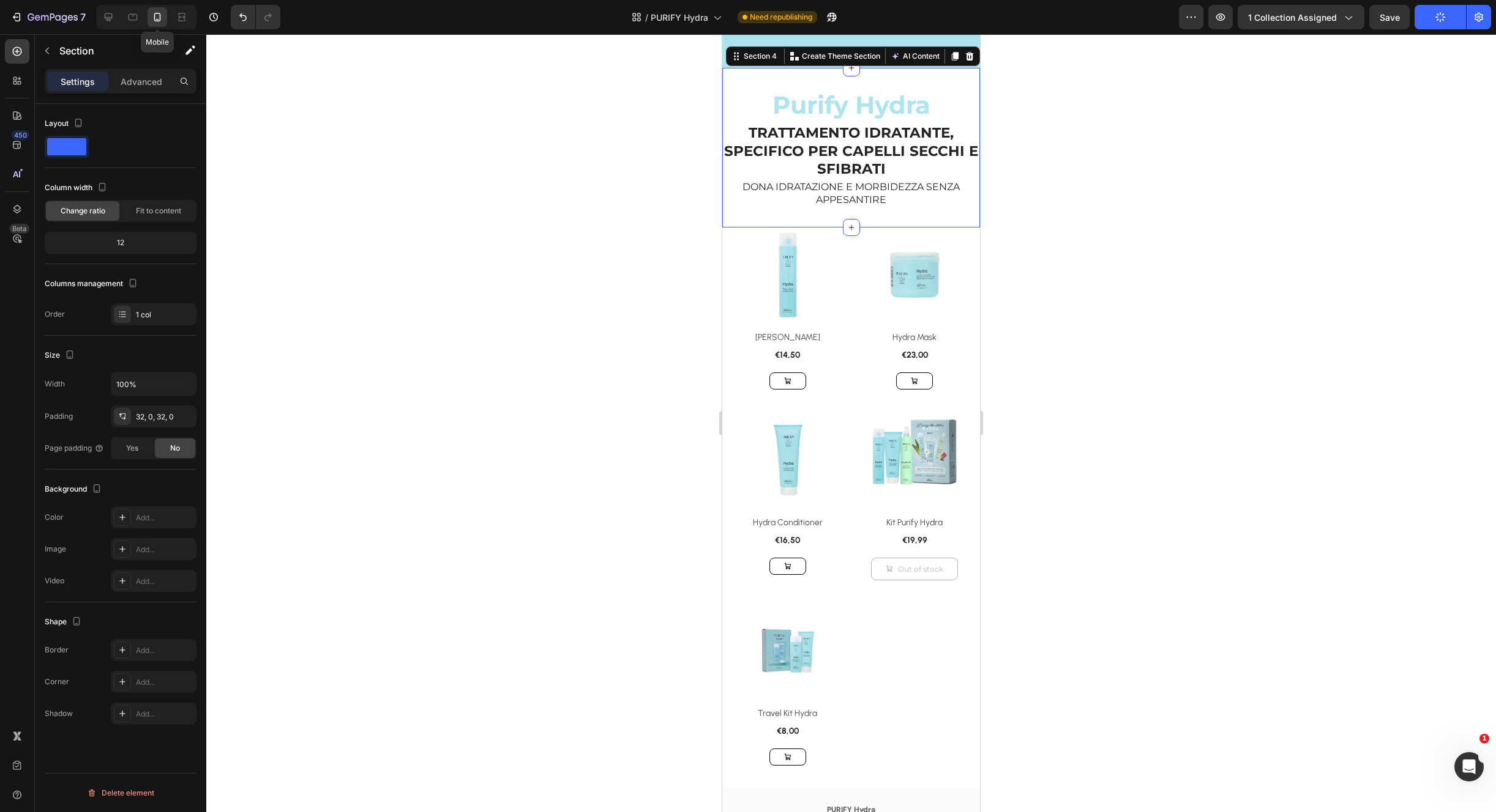
scroll to position [110, 0]
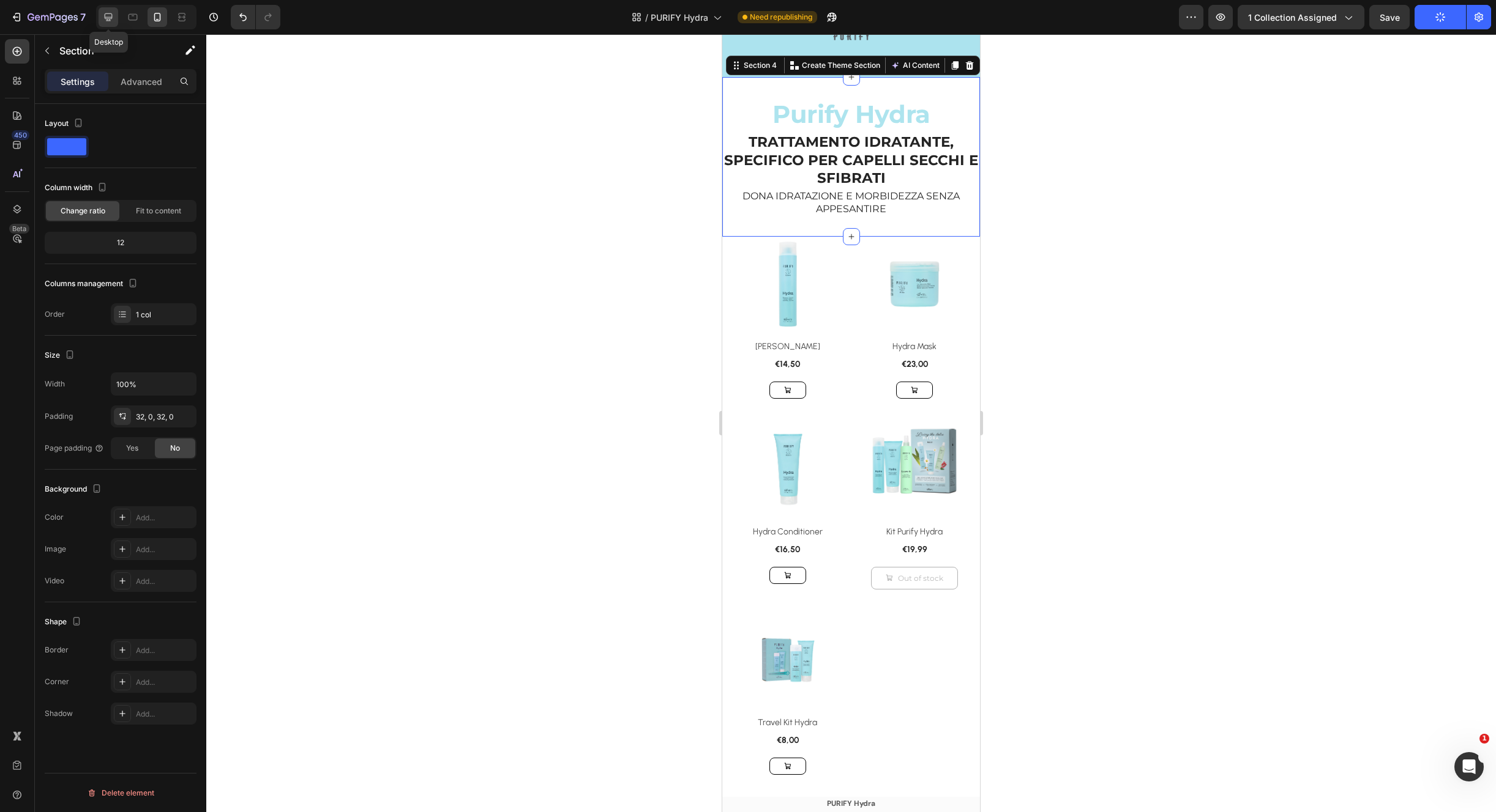
click at [111, 14] on icon at bounding box center [108, 17] width 12 height 12
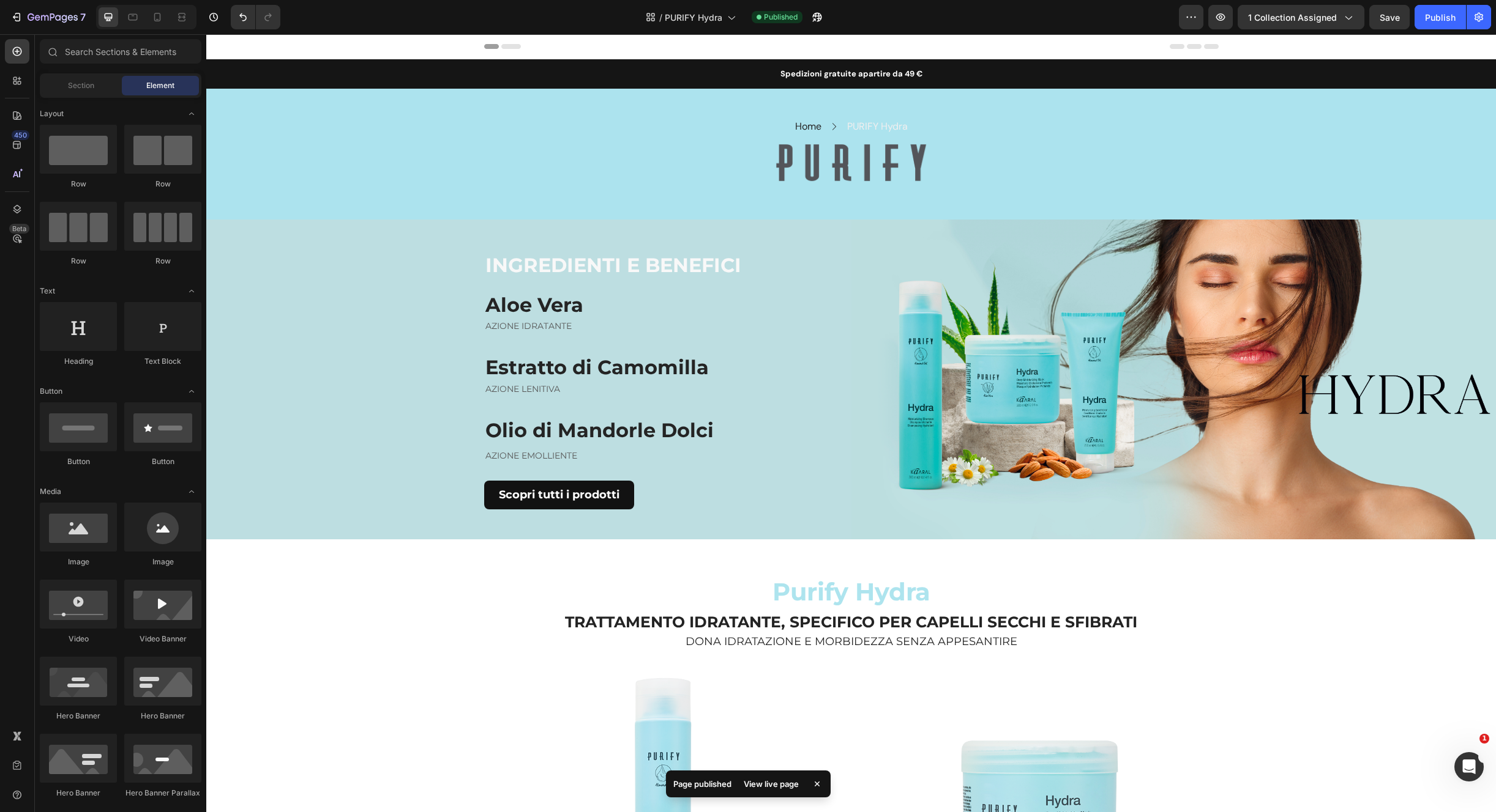
drag, startPoint x: 1488, startPoint y: 268, endPoint x: 1542, endPoint y: 67, distance: 208.1
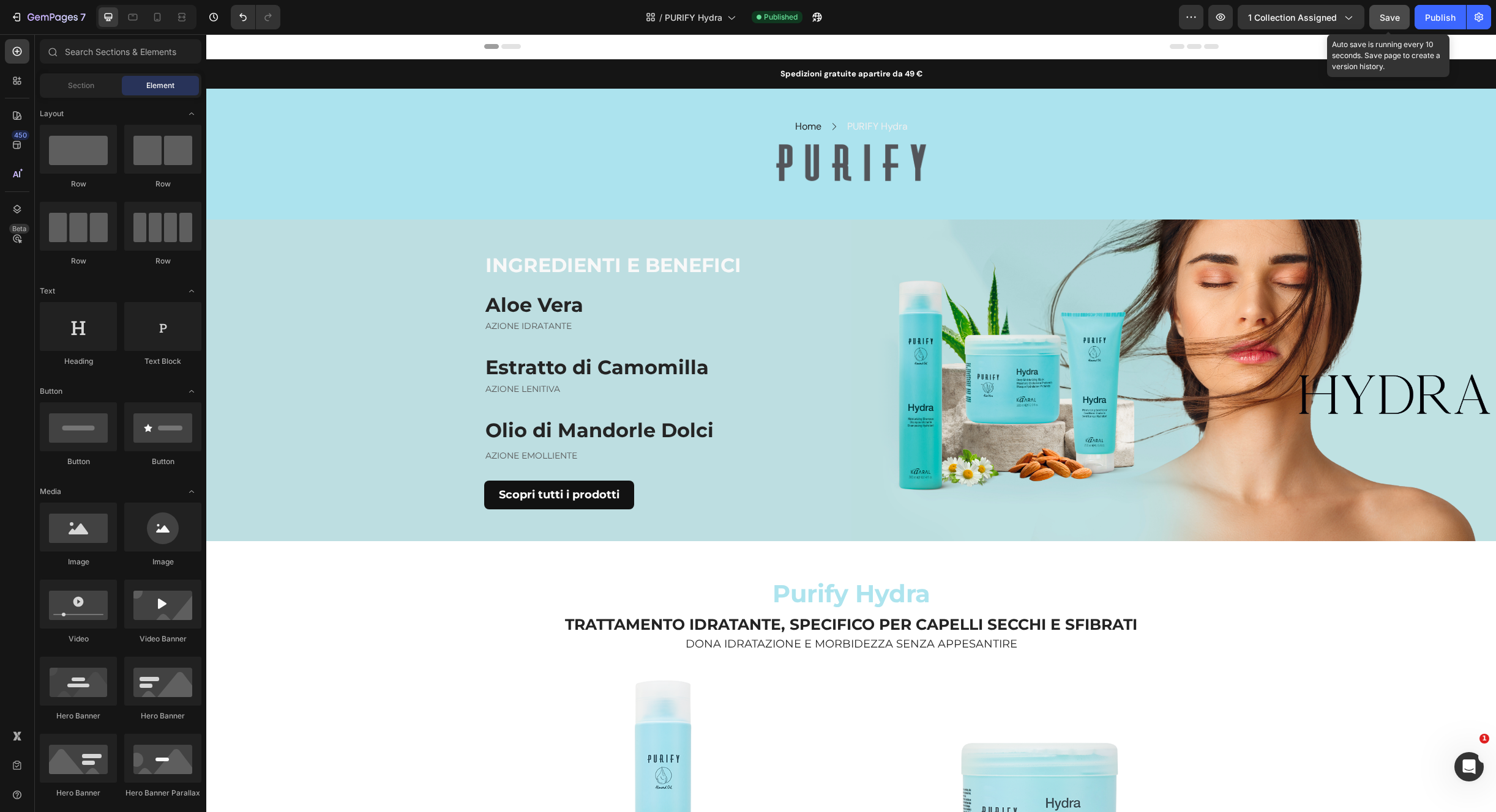
click at [1395, 22] on span "Save" at bounding box center [1389, 17] width 20 height 10
click at [1440, 17] on div "Publish" at bounding box center [1439, 17] width 30 height 13
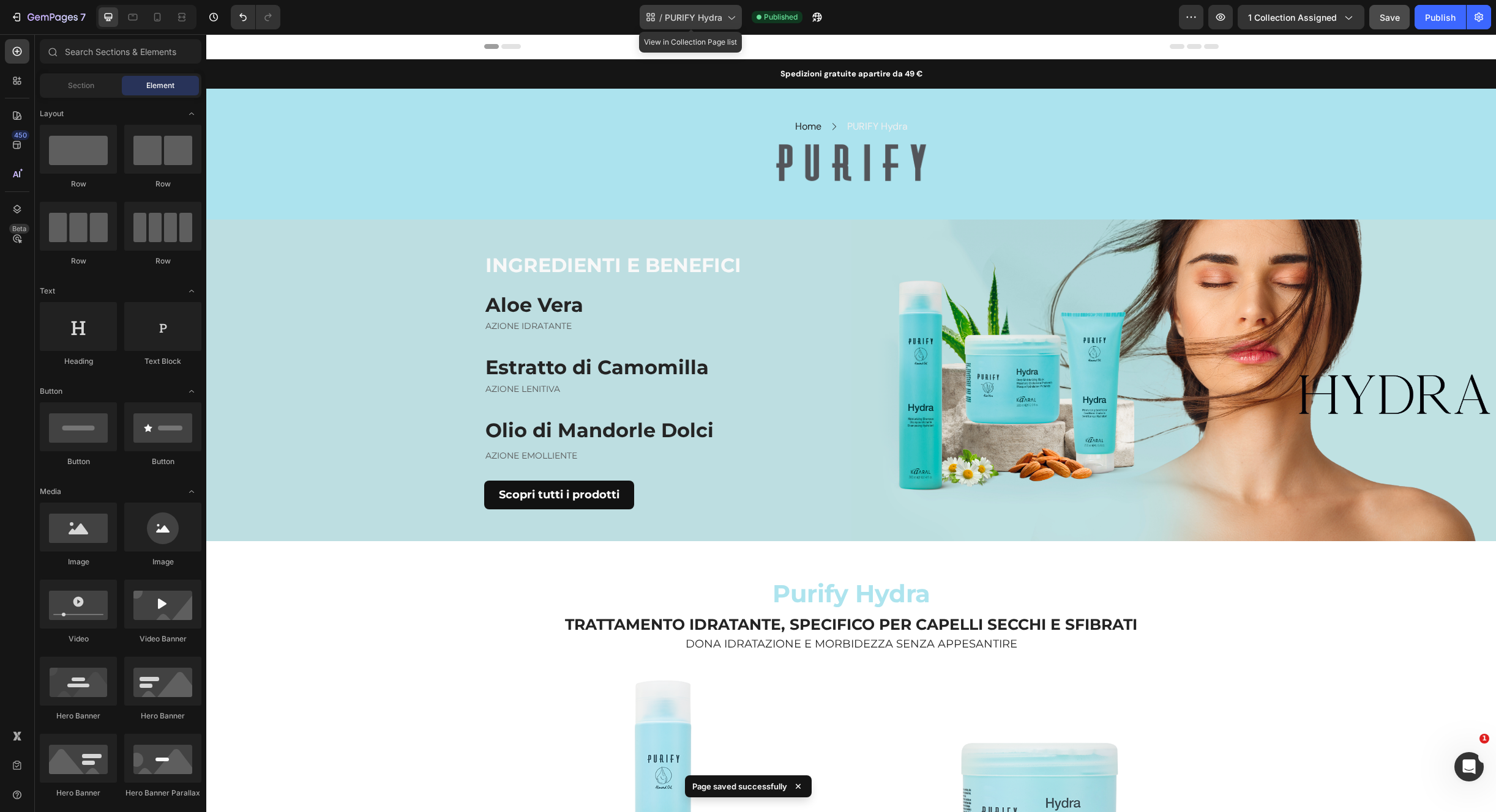
click at [671, 16] on span "PURIFY Hydra" at bounding box center [693, 17] width 57 height 13
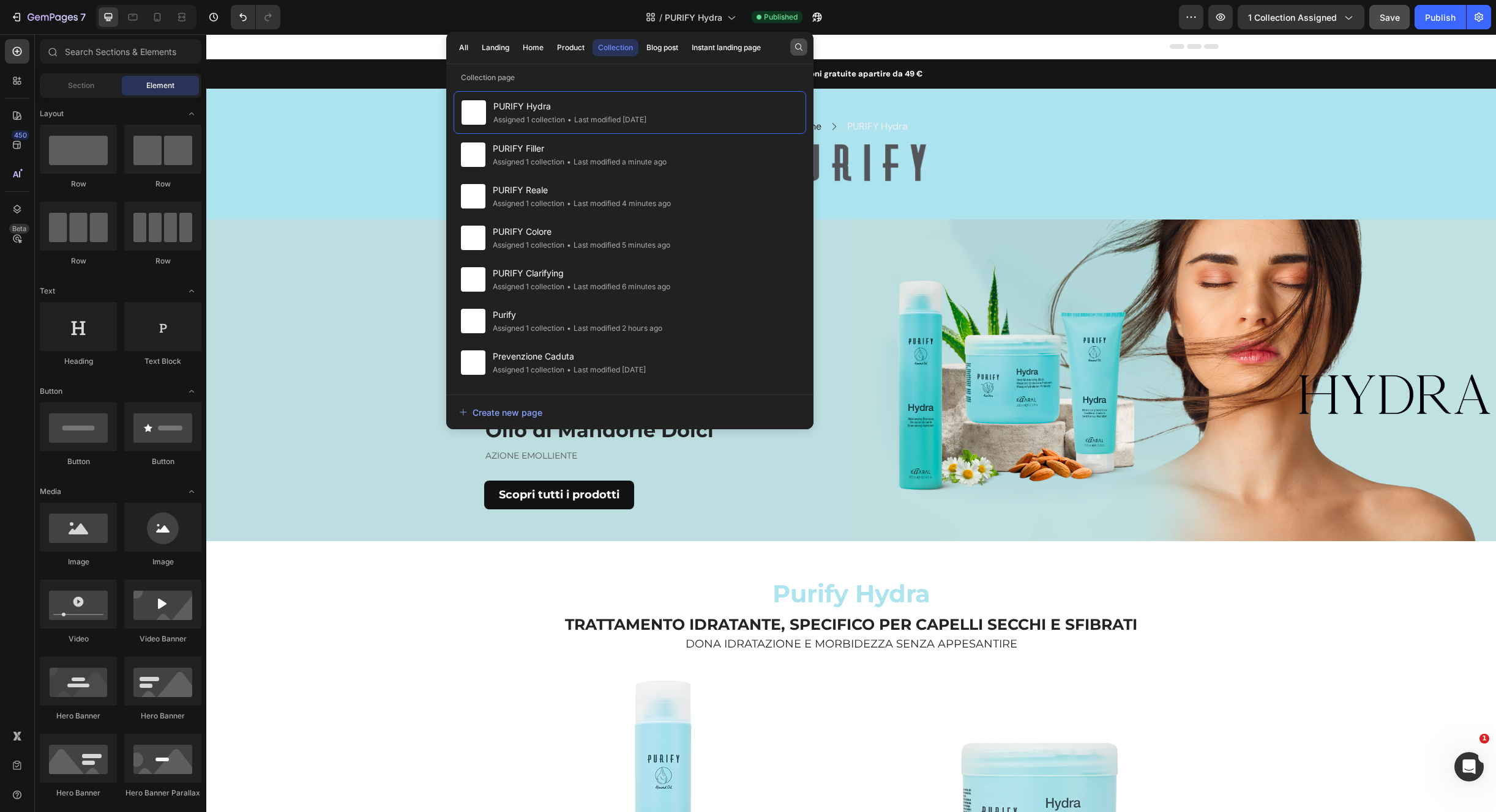
click at [802, 45] on icon "button" at bounding box center [798, 46] width 10 height 10
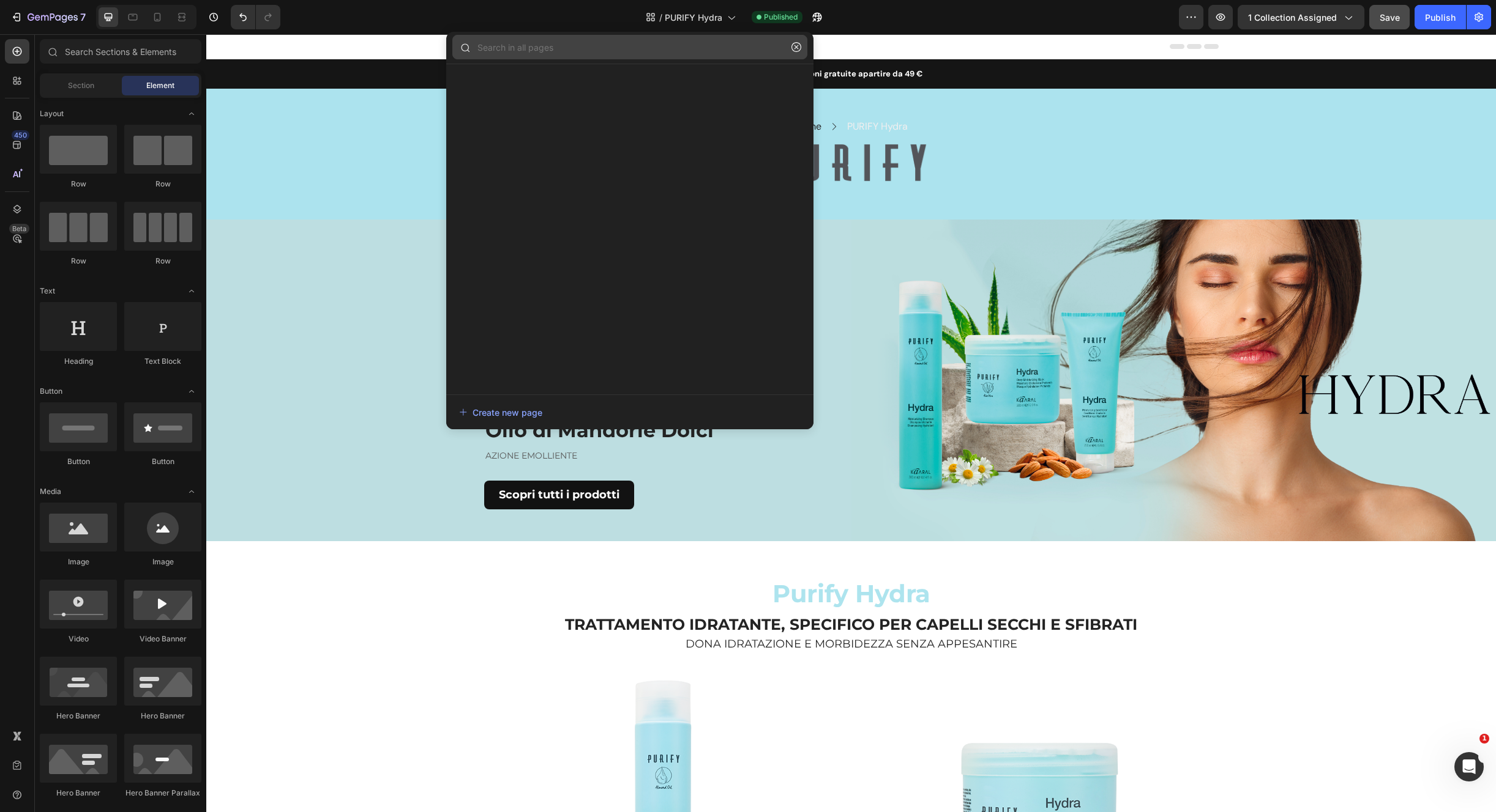
click at [686, 49] on input "text" at bounding box center [630, 47] width 355 height 24
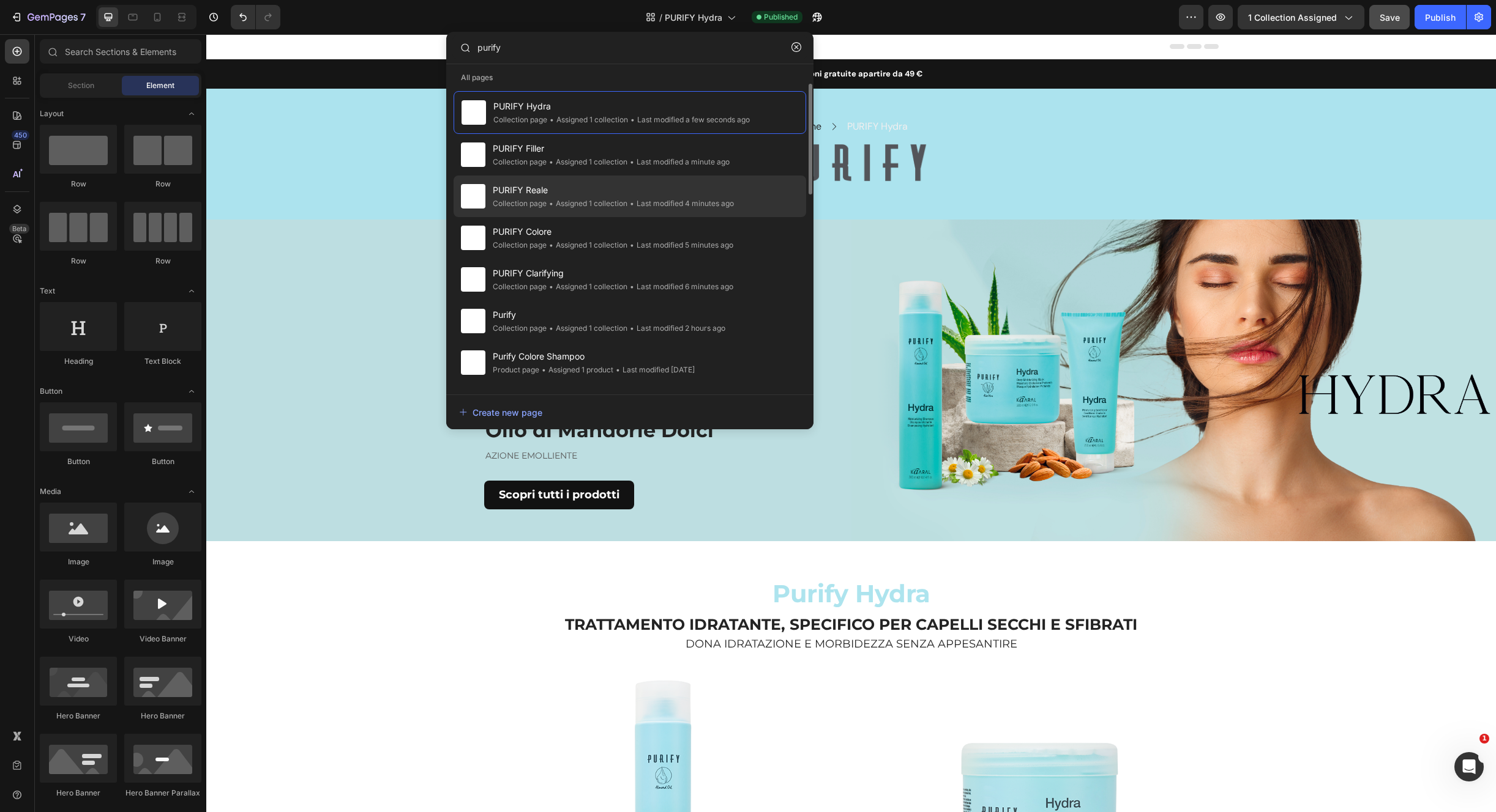
type input "purify"
click at [623, 192] on span "PURIFY Reale" at bounding box center [613, 190] width 241 height 15
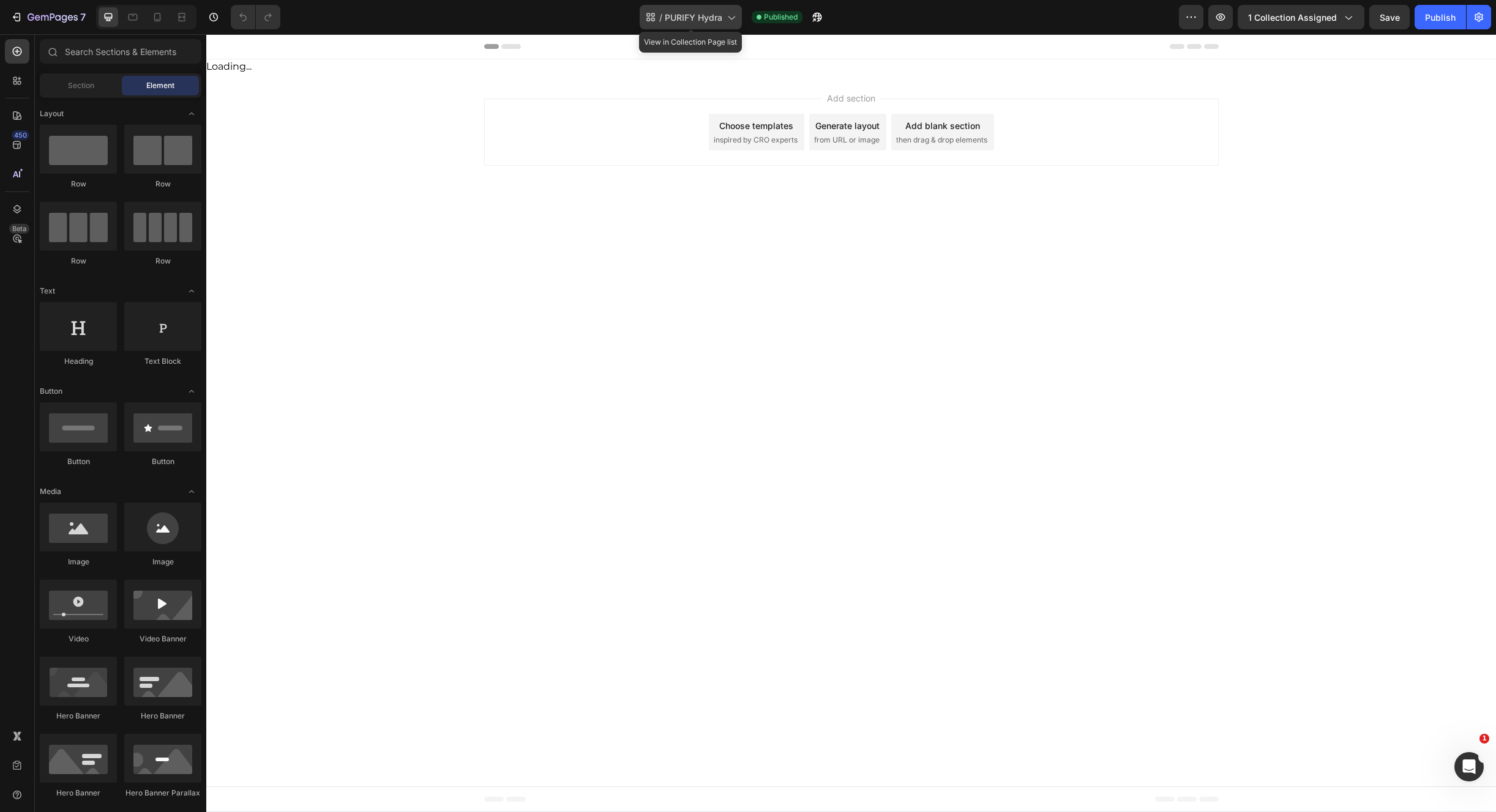
click at [704, 13] on span "PURIFY Hydra" at bounding box center [693, 17] width 57 height 13
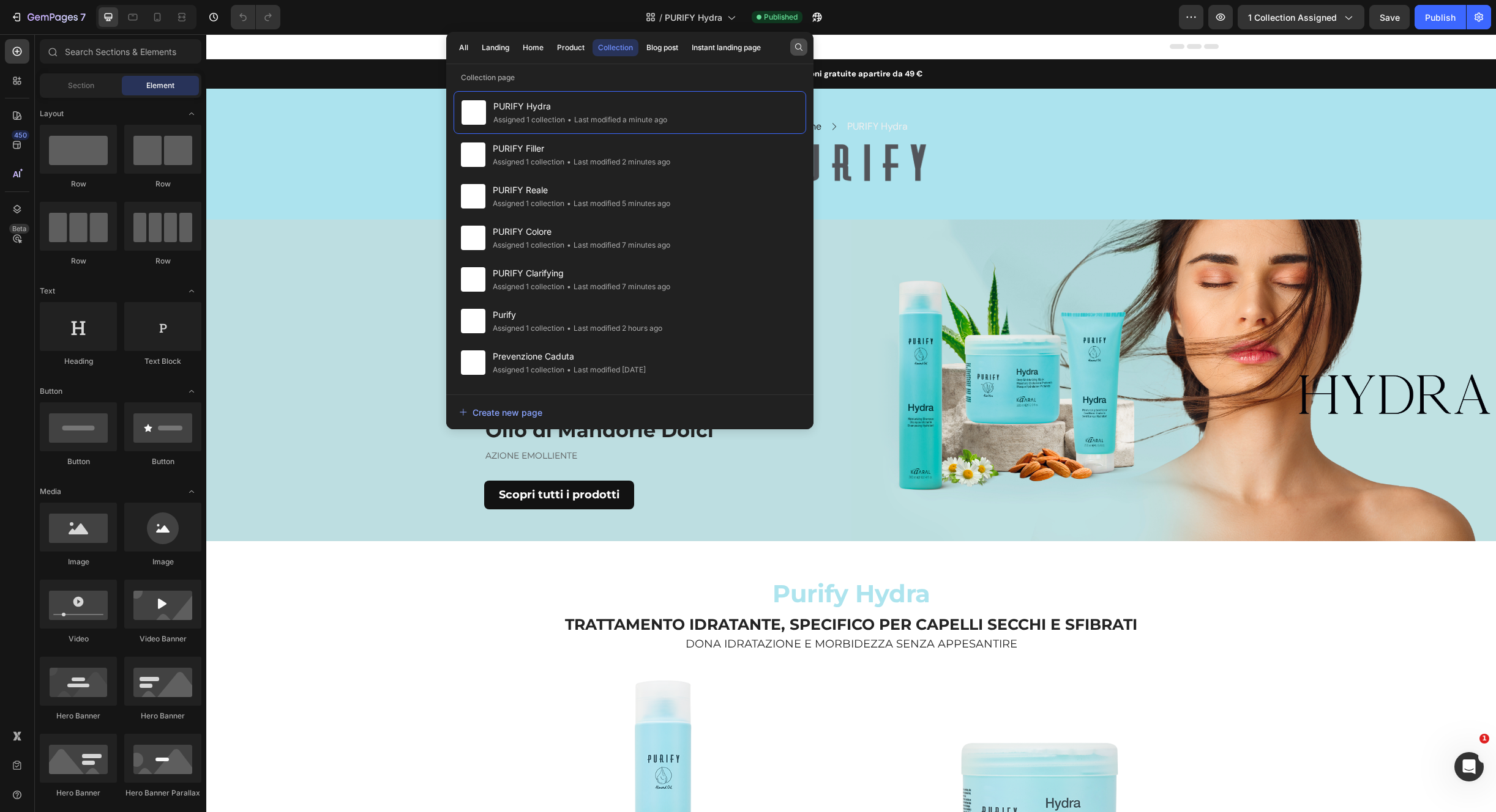
click at [800, 46] on icon "button" at bounding box center [798, 46] width 10 height 10
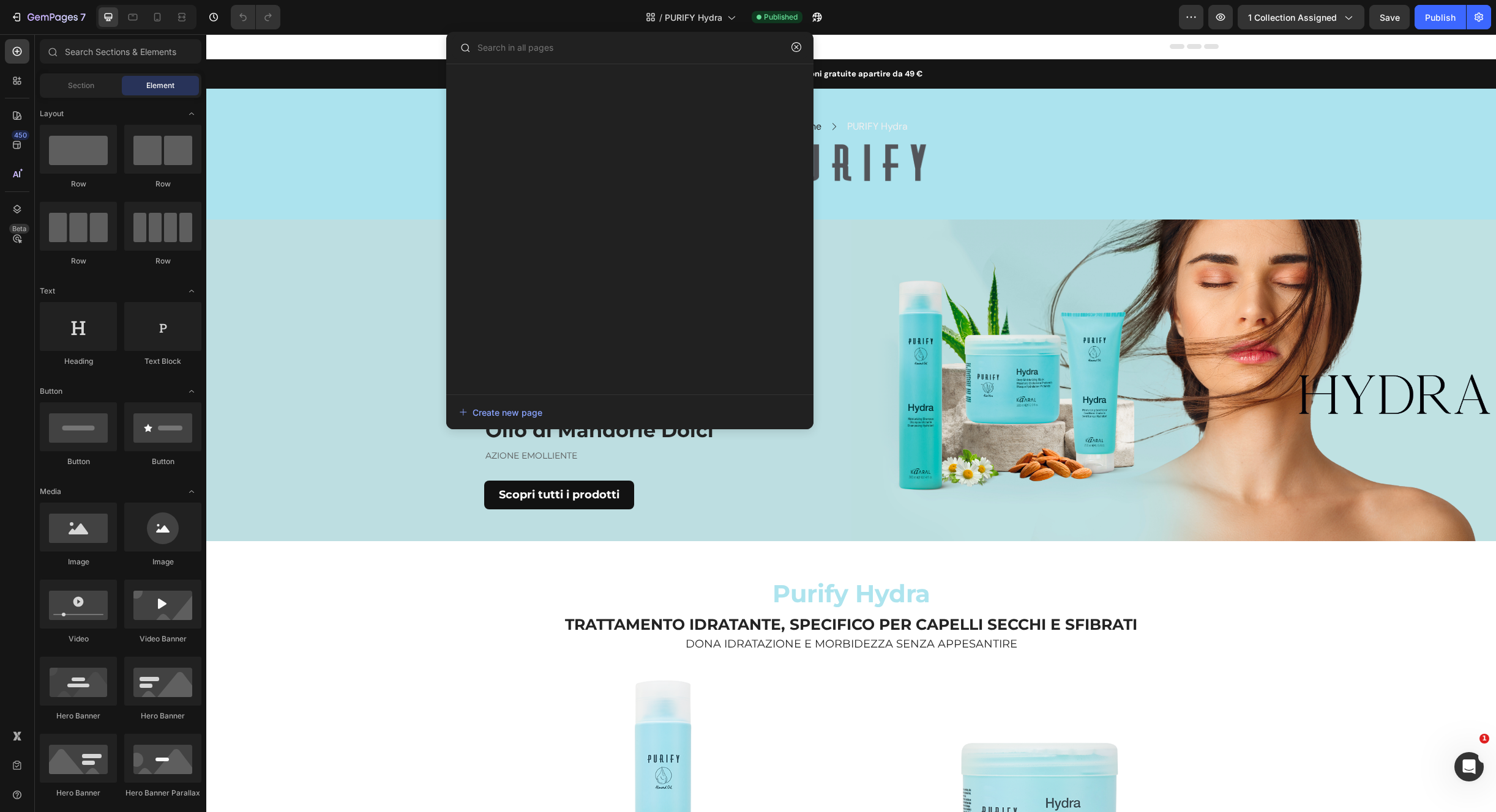
drag, startPoint x: 635, startPoint y: 50, endPoint x: 623, endPoint y: 21, distance: 31.4
click at [634, 50] on input "text" at bounding box center [630, 47] width 355 height 24
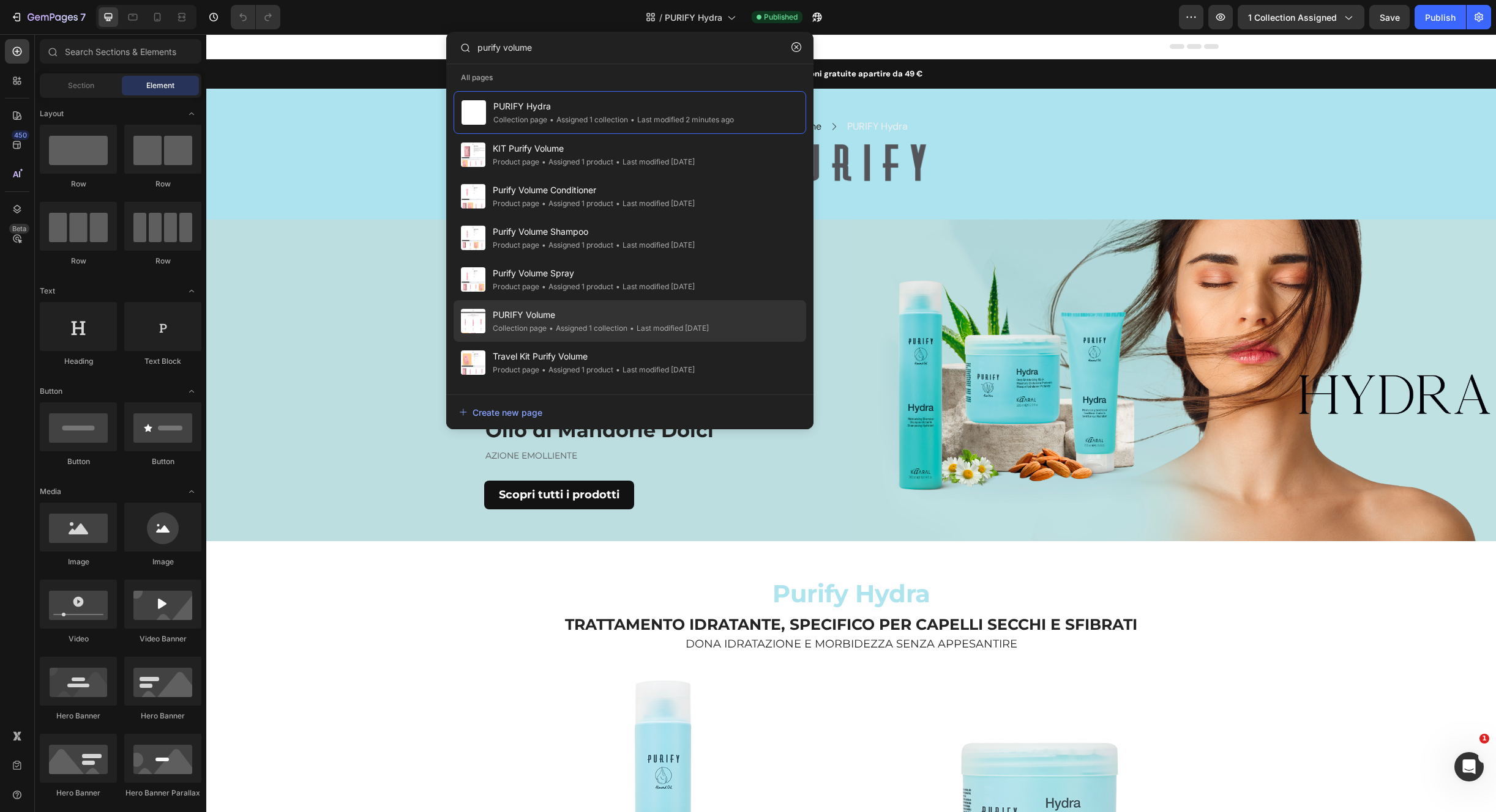
type input "purify volume"
click at [566, 315] on span "PURIFY Volume" at bounding box center [601, 314] width 216 height 15
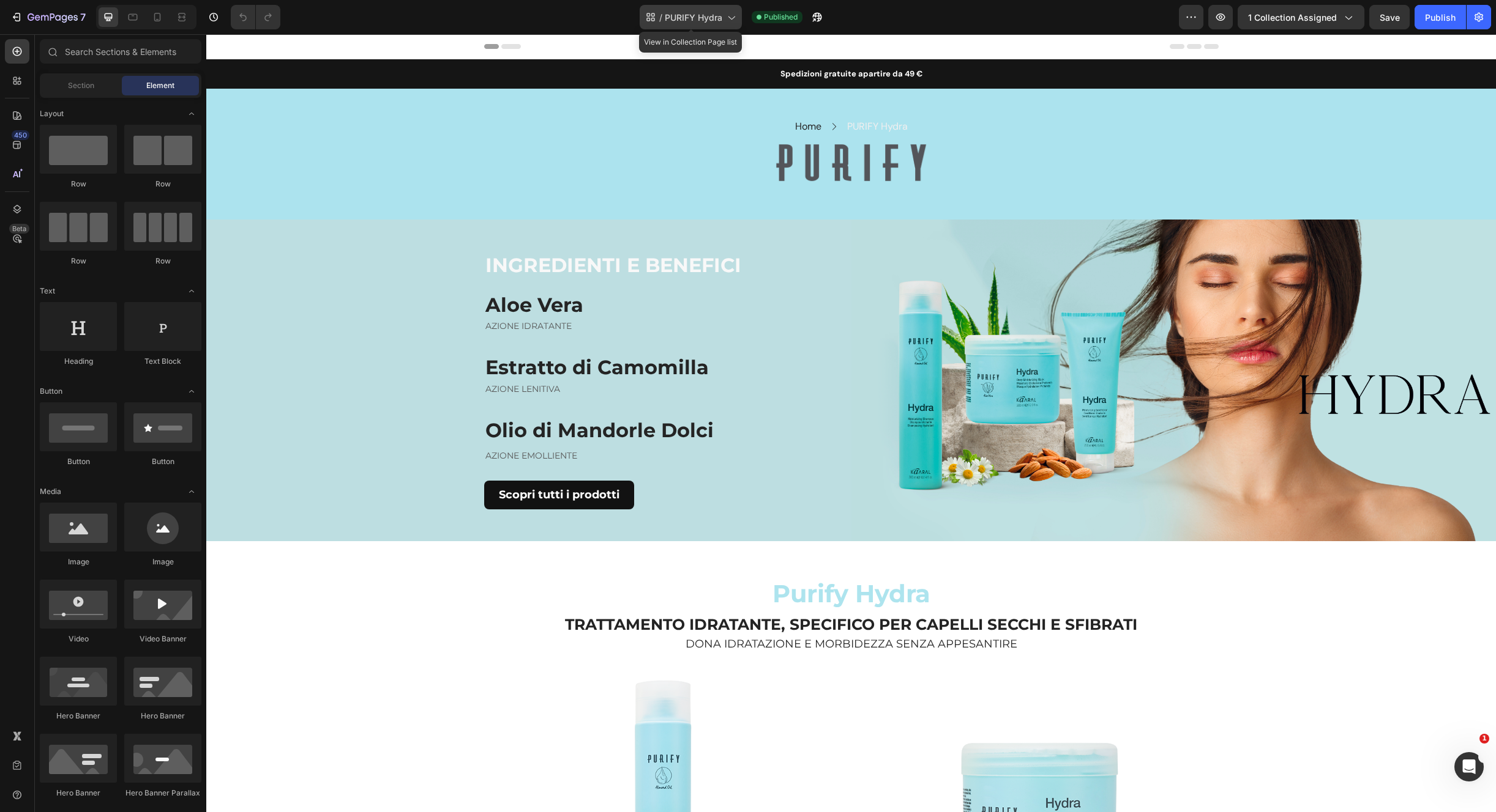
click at [709, 19] on span "PURIFY Hydra" at bounding box center [693, 17] width 57 height 13
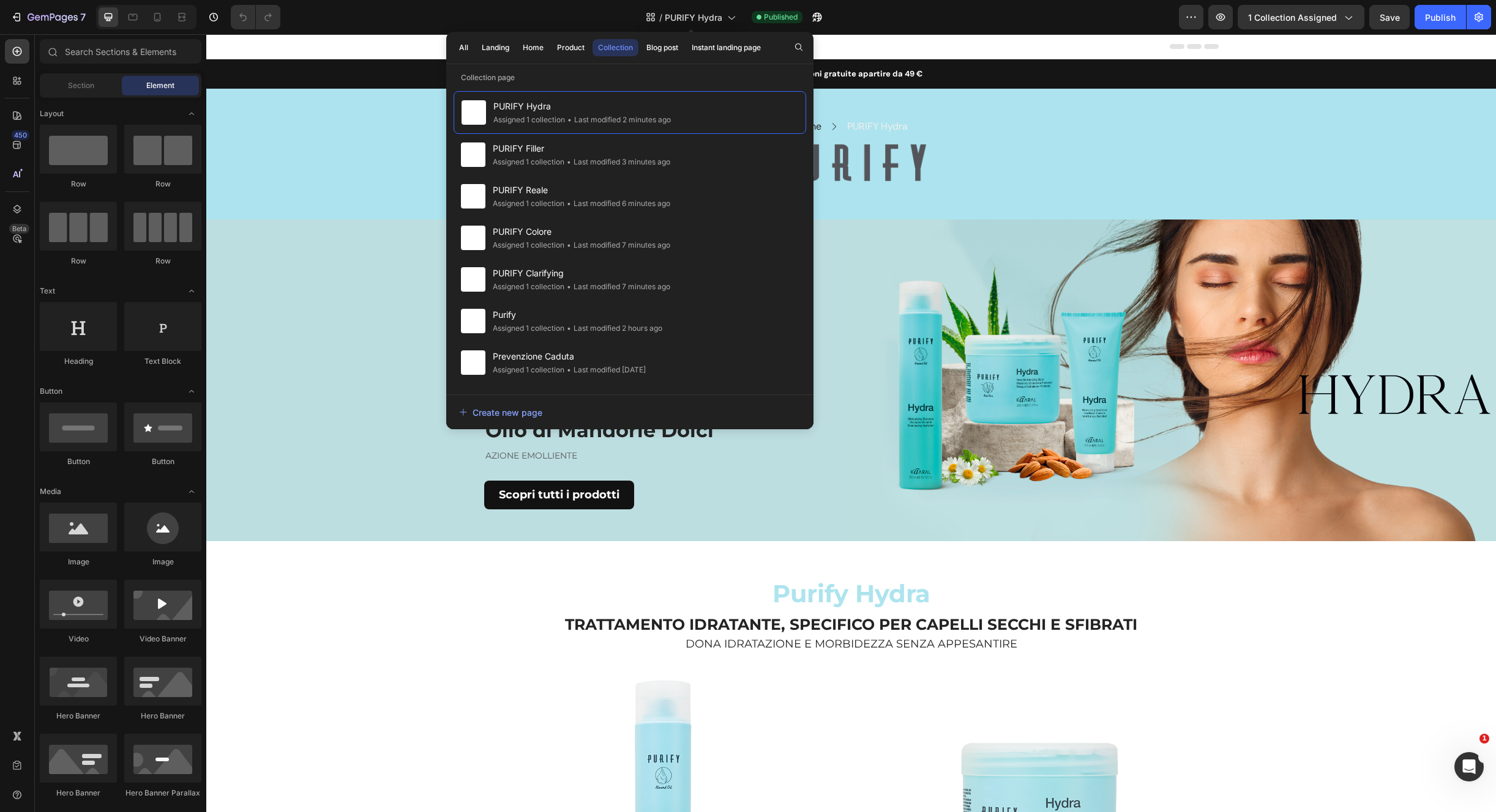
drag, startPoint x: 713, startPoint y: 20, endPoint x: 695, endPoint y: 38, distance: 25.5
click at [713, 17] on span "PURIFY Hydra" at bounding box center [693, 17] width 57 height 13
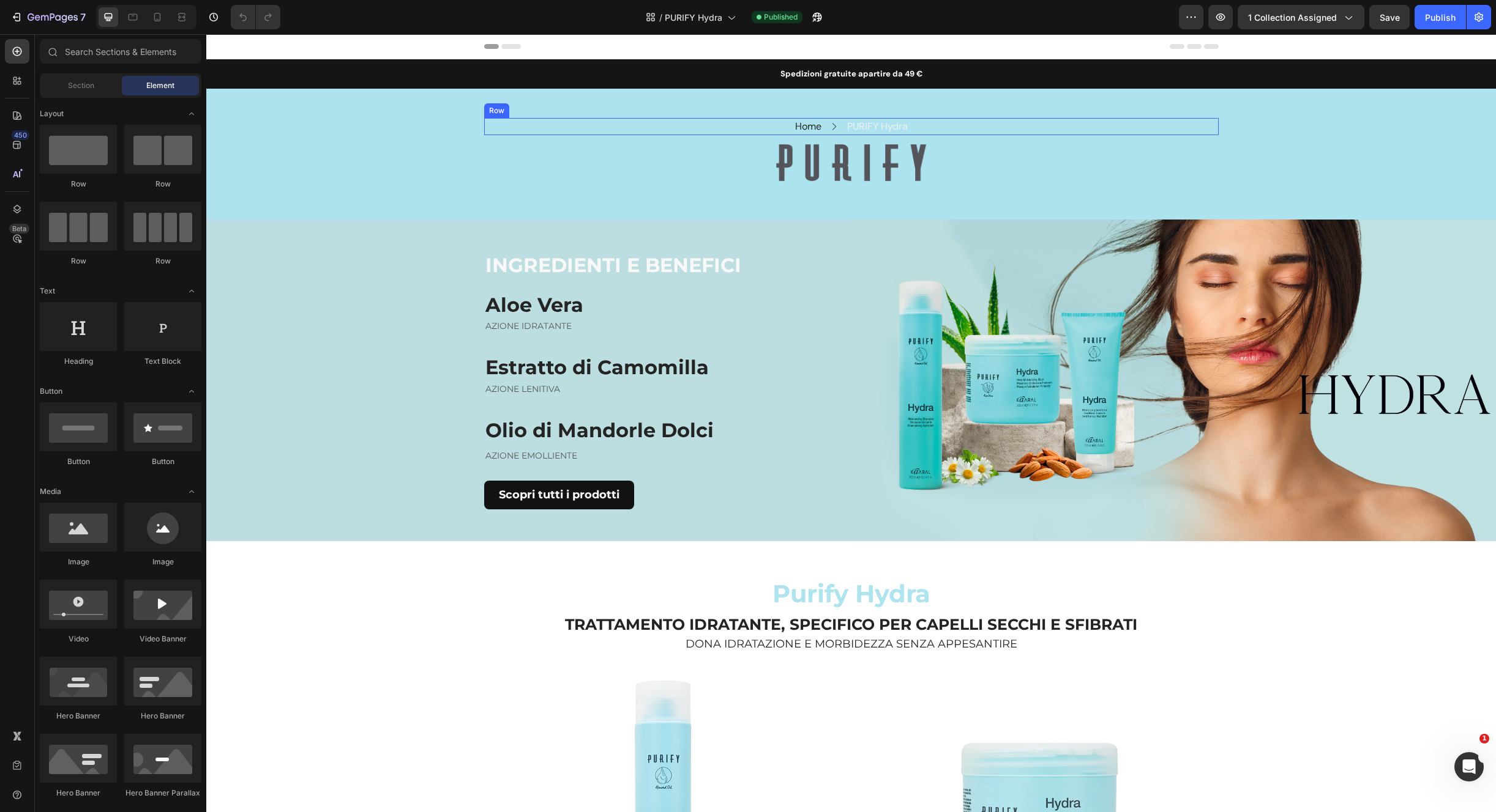
click at [983, 133] on div "Home Text block Icon PURIFY Hydra Text block Row" at bounding box center [851, 127] width 734 height 17
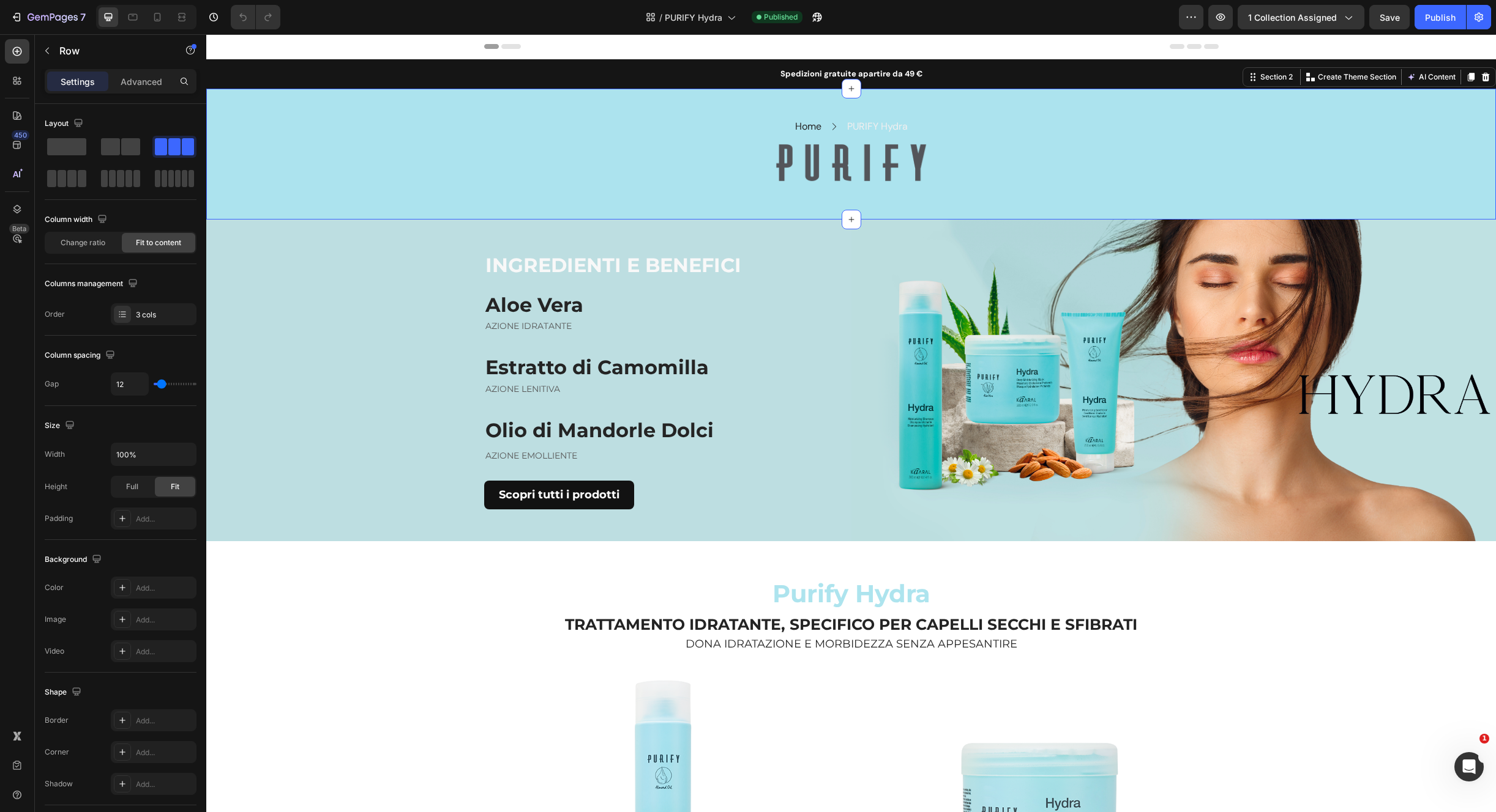
click at [1092, 203] on div "Home Text block Icon PURIFY Hydra Text block Row Row Image Row Section 2 Create…" at bounding box center [851, 154] width 1290 height 131
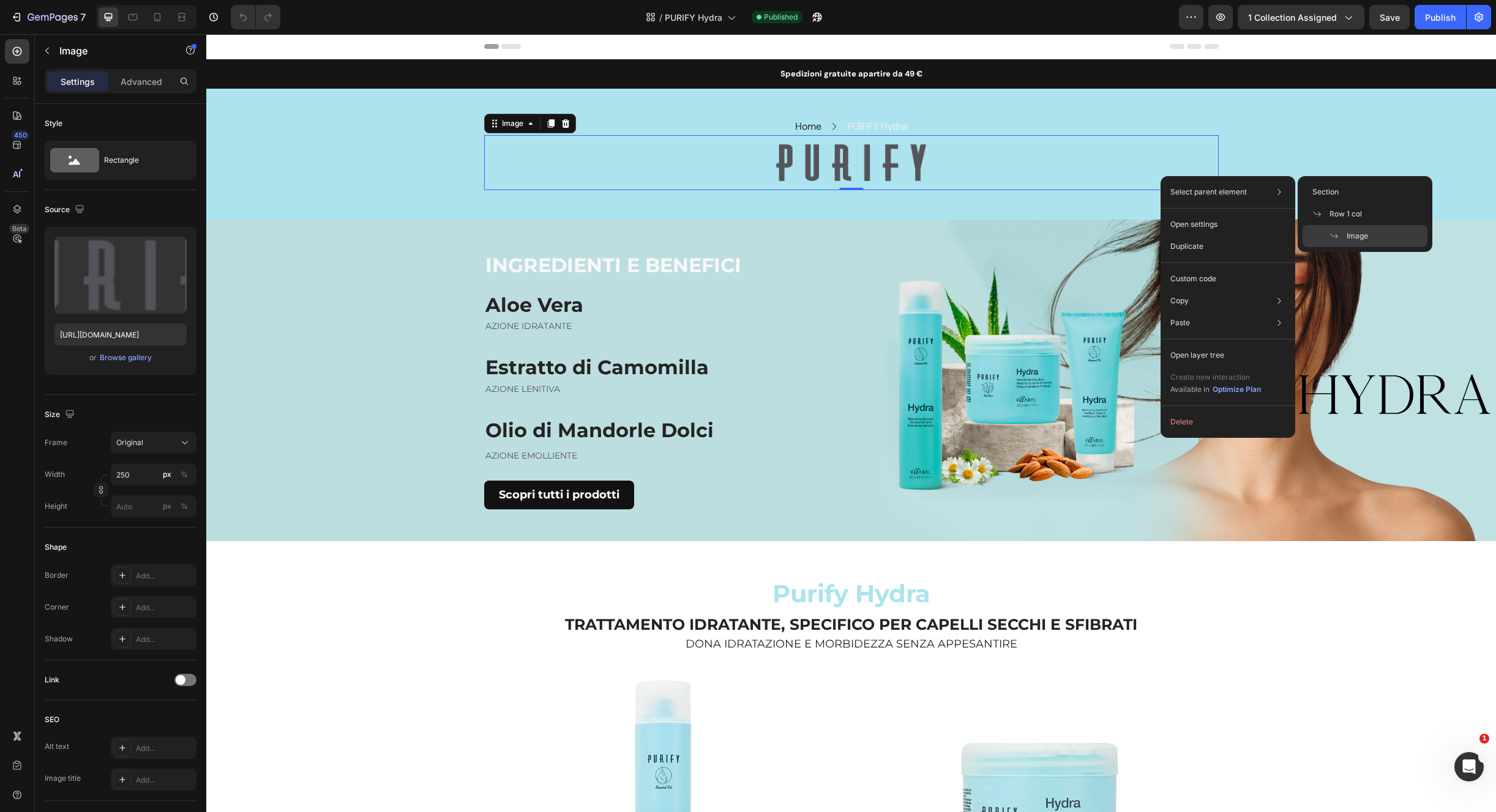
click at [1115, 198] on div "Home Text block Icon PURIFY Hydra Text block Row Row Image 0 Row Section 2" at bounding box center [851, 154] width 1290 height 131
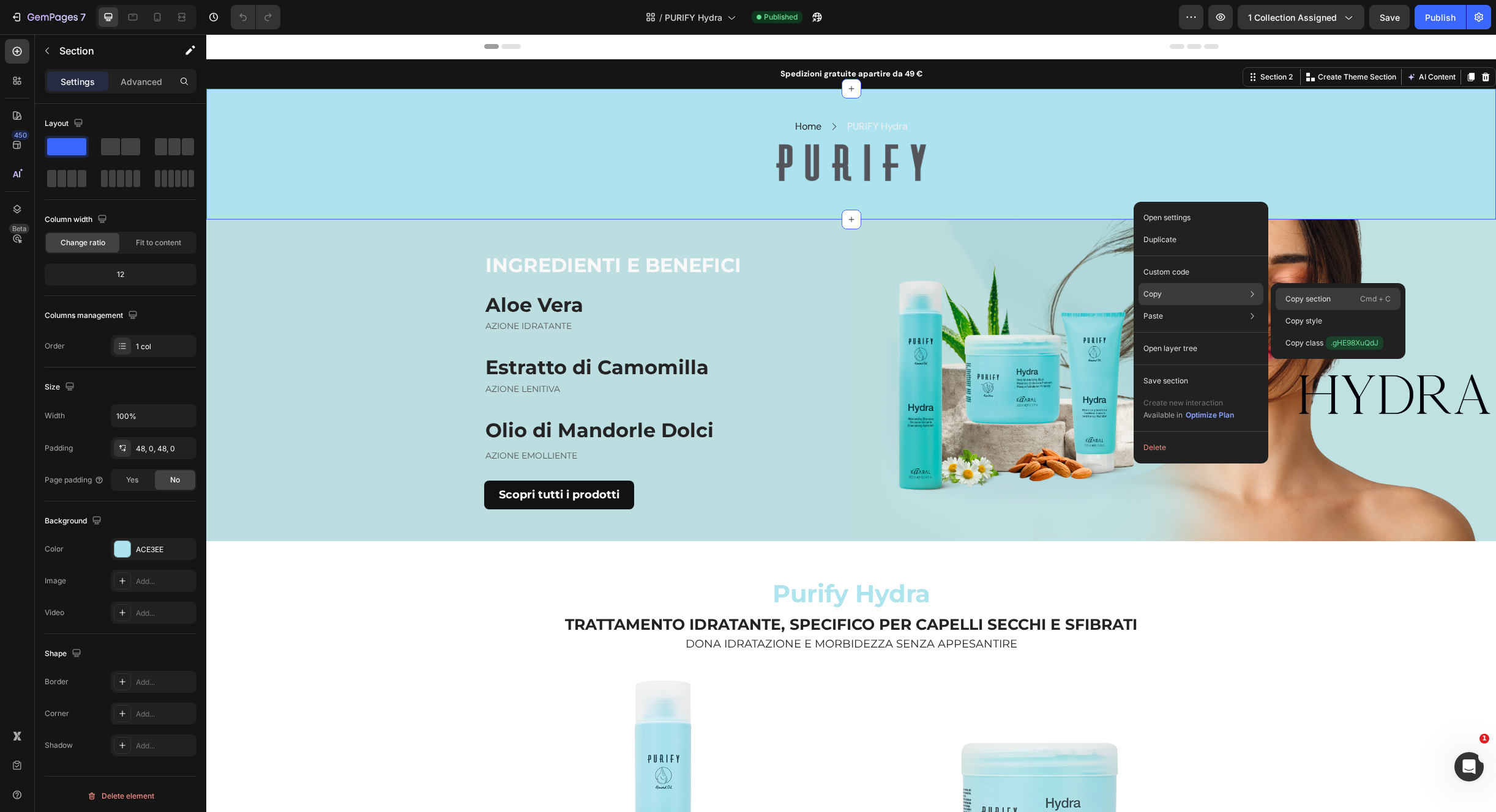
click at [1297, 299] on p "Copy section" at bounding box center [1308, 299] width 45 height 11
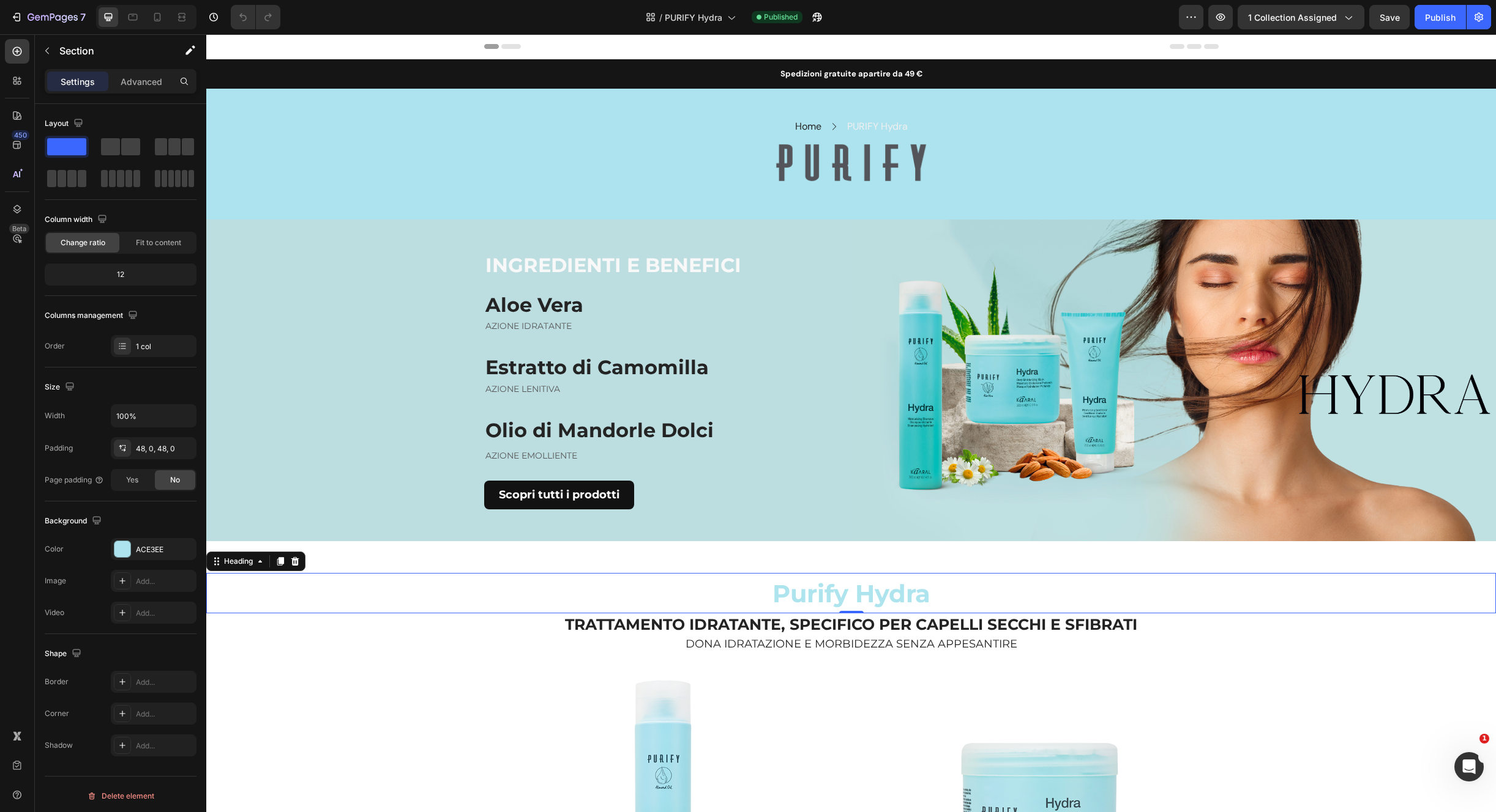
click at [879, 575] on h2 "Purify Hydra" at bounding box center [851, 593] width 1290 height 40
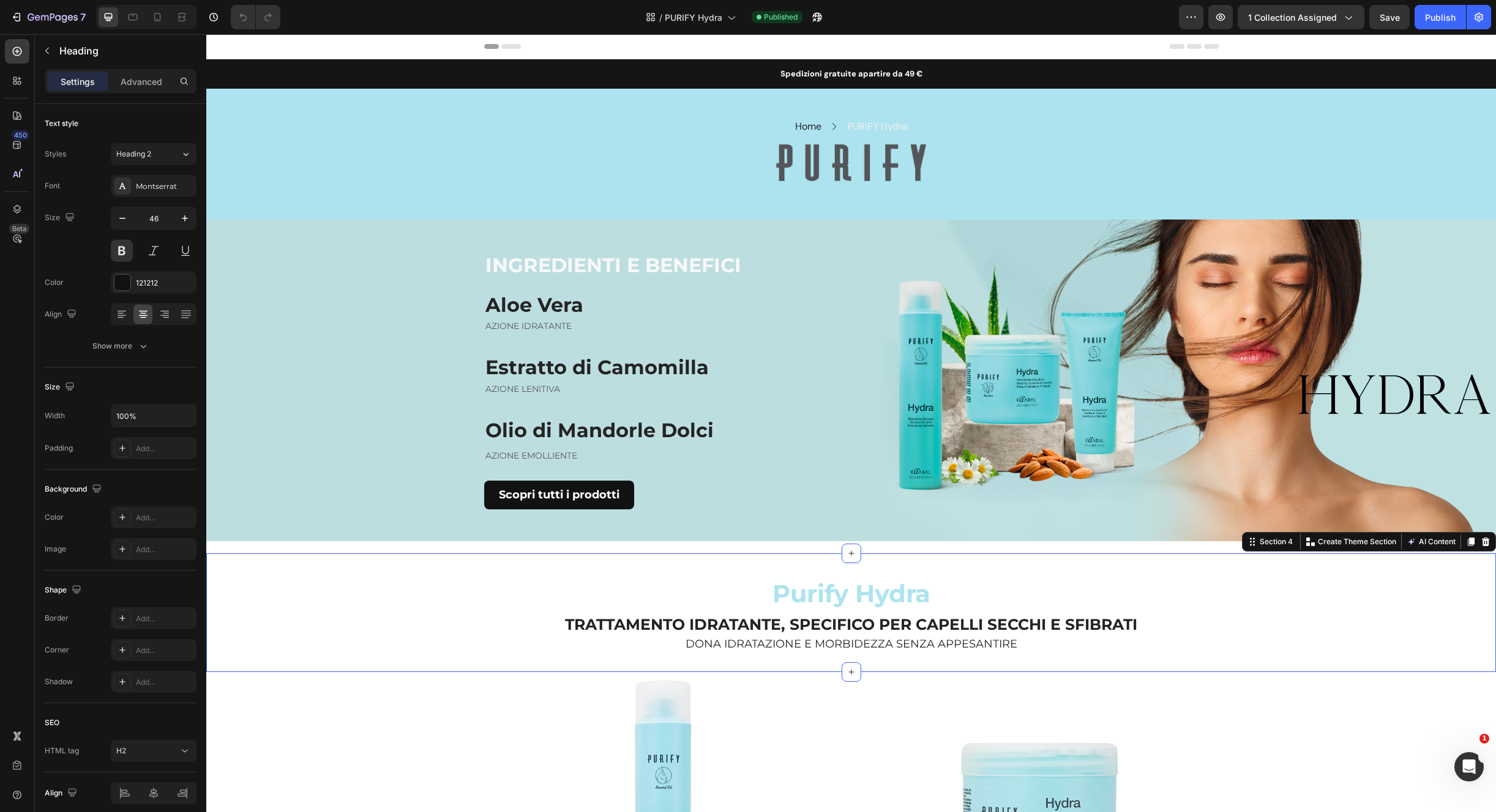
click at [905, 567] on div "Purify Hydra Heading TRATTAMENTO IDRATANTE, SPECIFICO PER CAPELLI SECCHI E SFIB…" at bounding box center [851, 613] width 1290 height 118
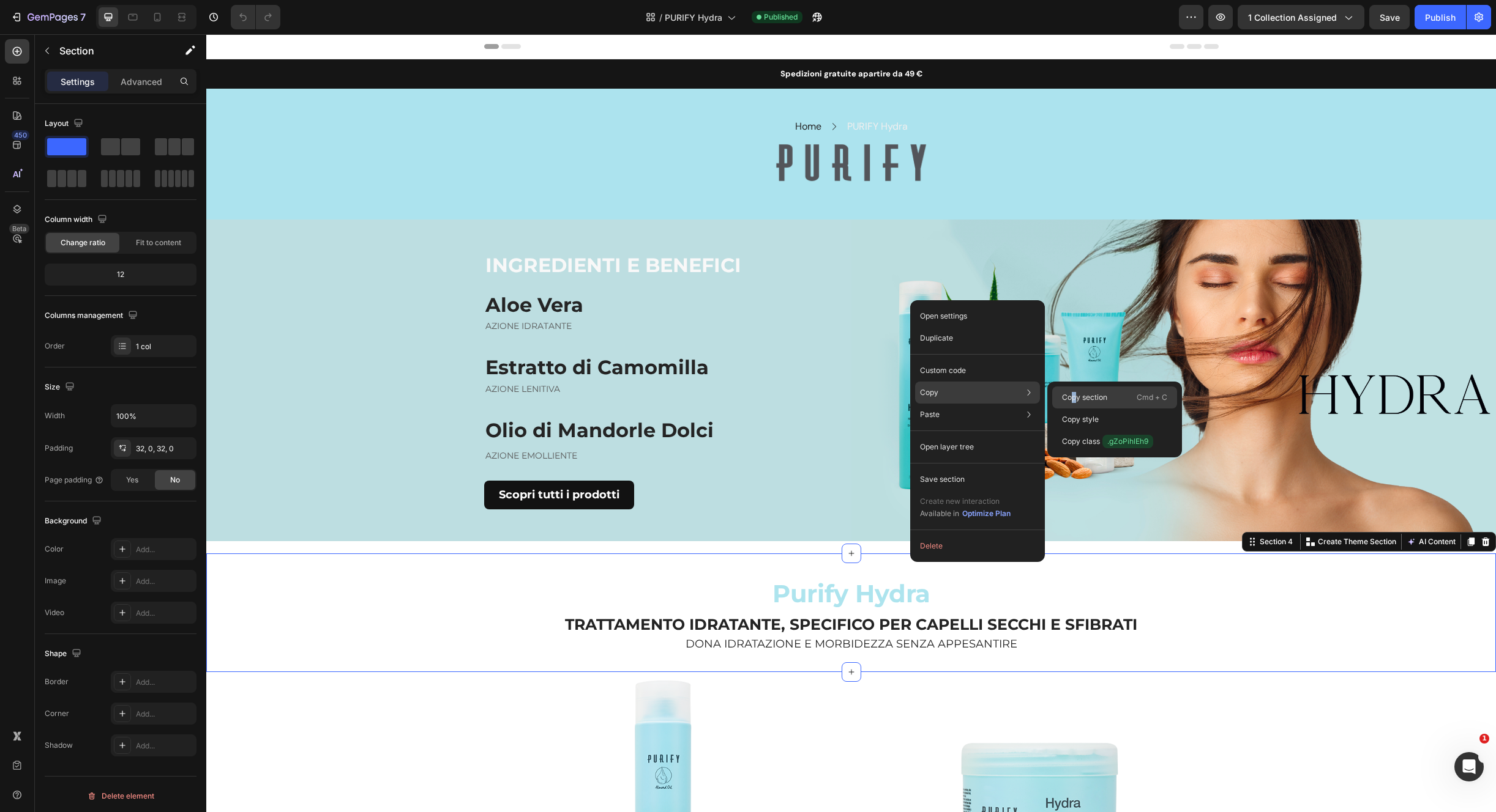
click at [1073, 398] on p "Copy section" at bounding box center [1084, 397] width 45 height 11
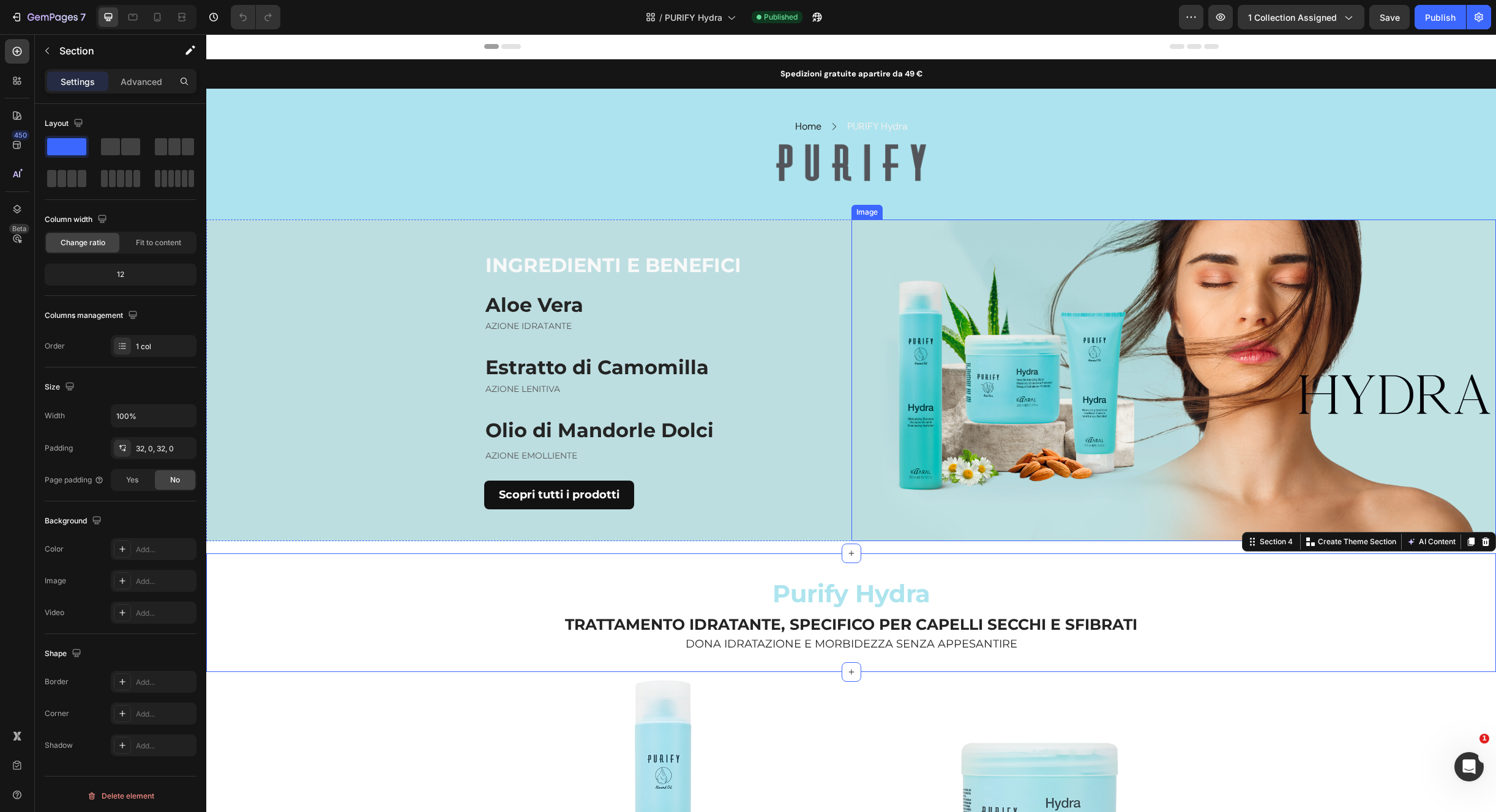
click at [874, 227] on img at bounding box center [1174, 380] width 645 height 322
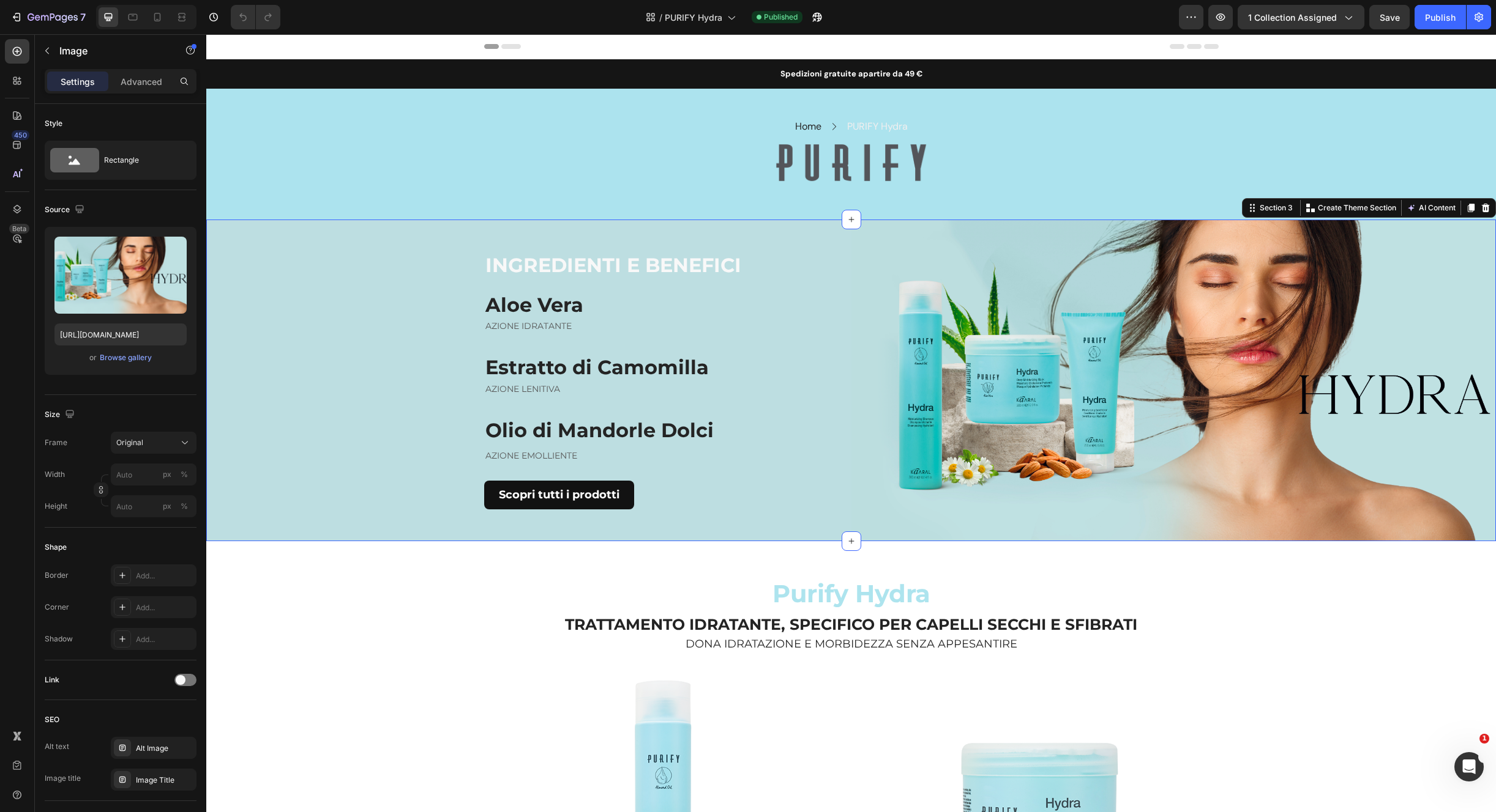
click at [799, 221] on div "INGREDIENTI E BENEFICI Heading Aloe Vera Heading AZIONE IDRATANTE Text block Es…" at bounding box center [529, 380] width 645 height 322
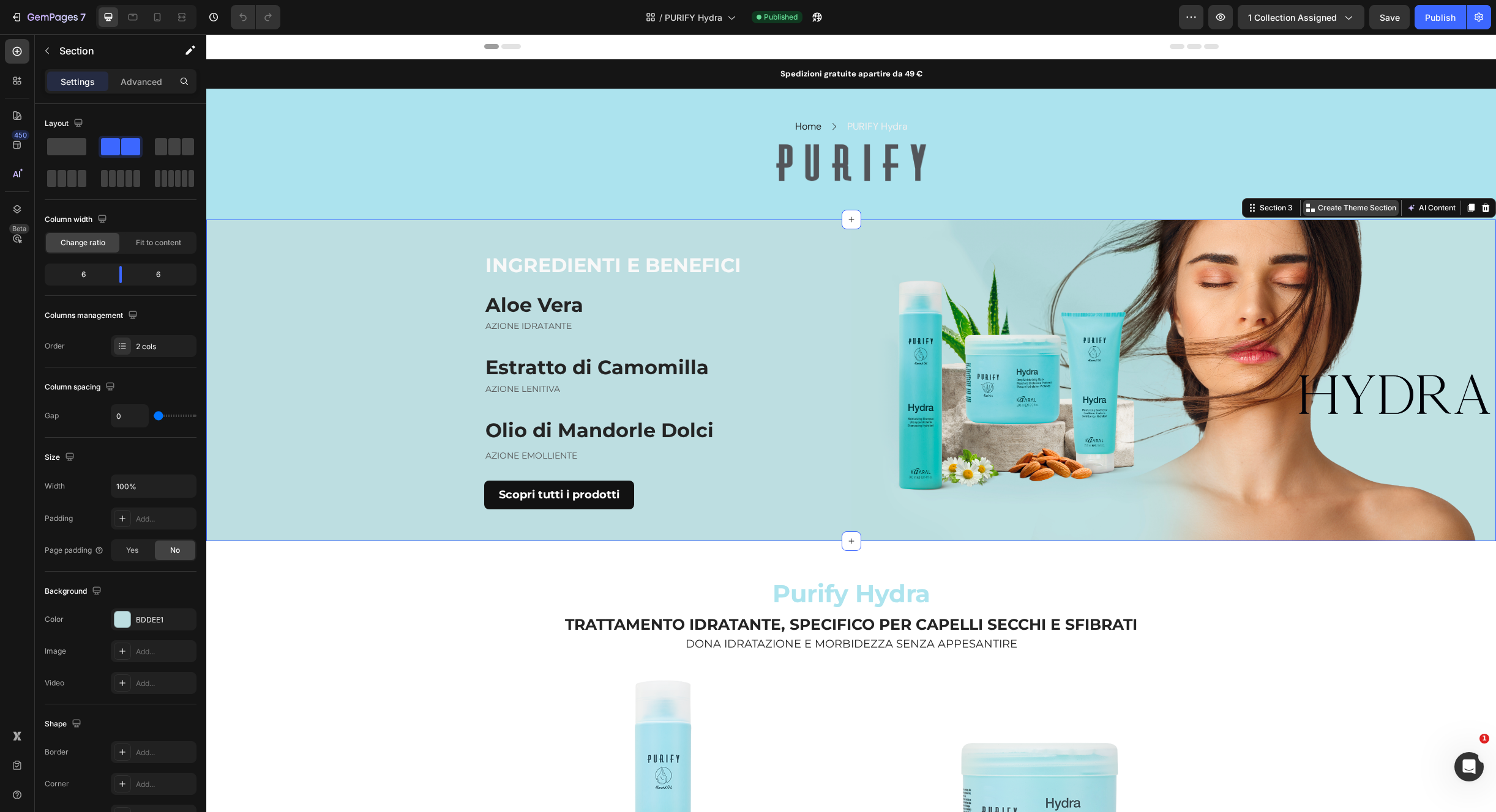
click at [1347, 209] on p "Create Theme Section" at bounding box center [1357, 208] width 78 height 11
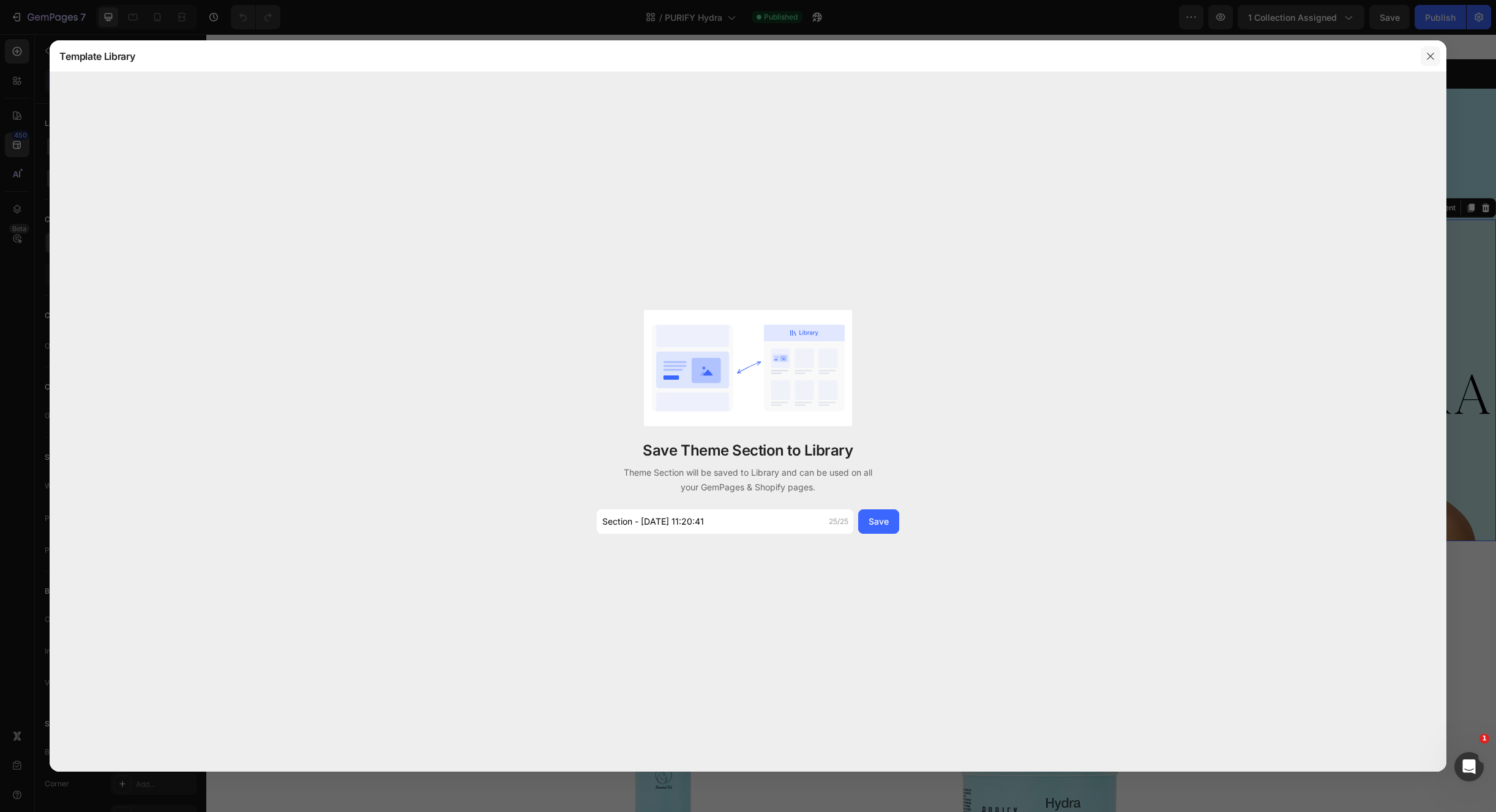
click at [1424, 60] on button "button" at bounding box center [1430, 56] width 19 height 19
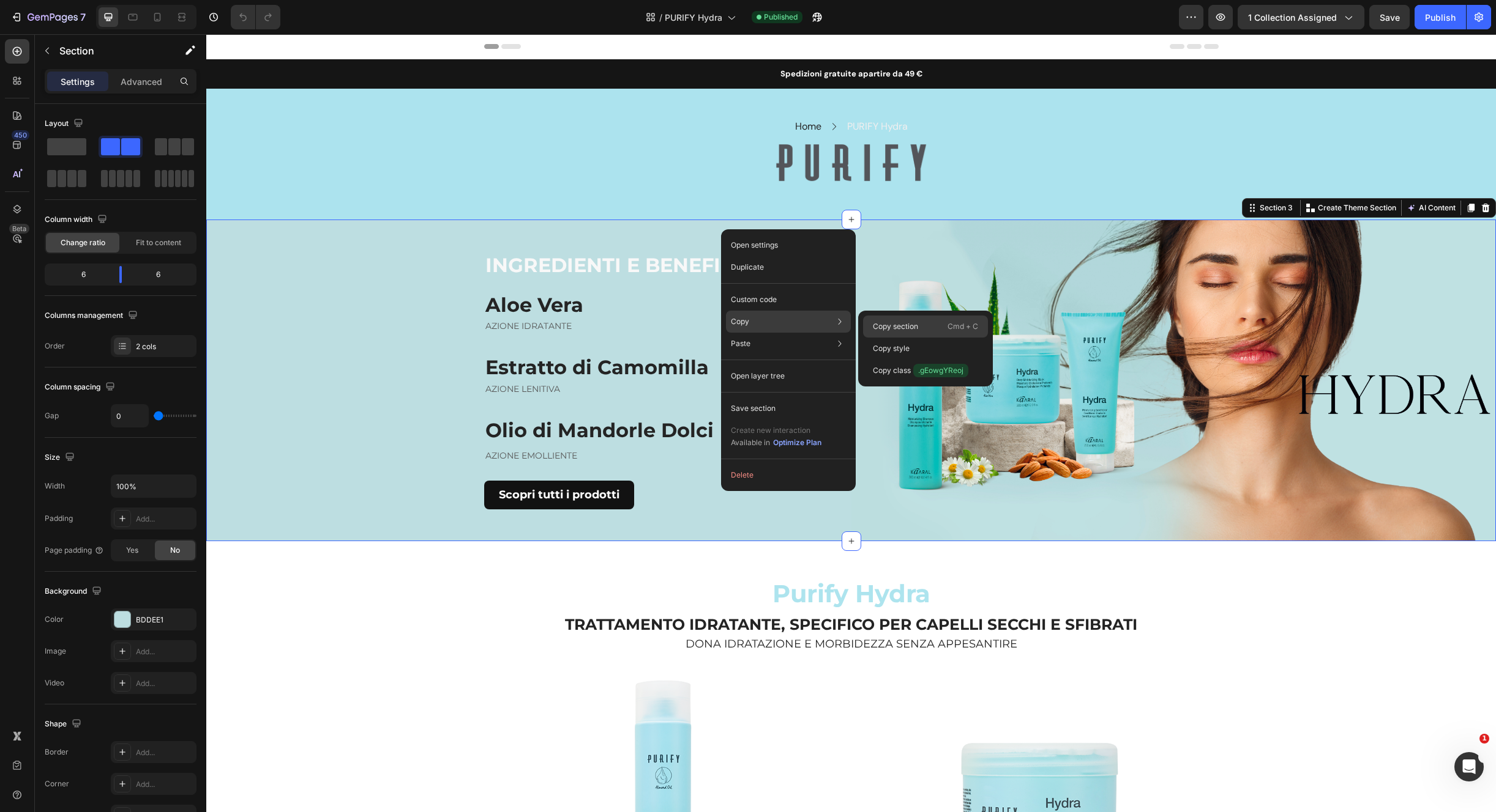
click at [892, 326] on p "Copy section" at bounding box center [895, 326] width 45 height 11
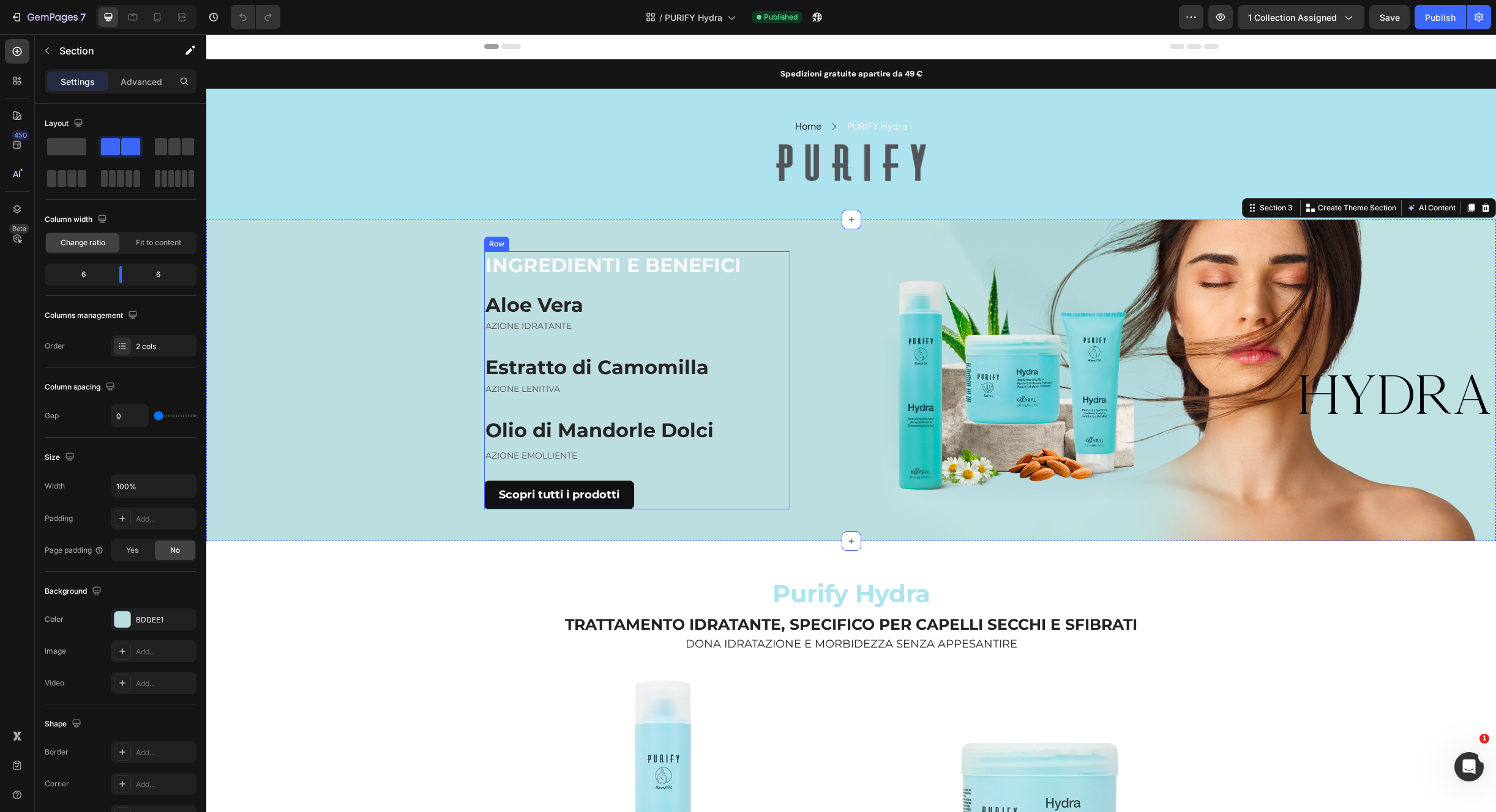
click at [559, 312] on strong "Aloe Vera" at bounding box center [534, 305] width 98 height 23
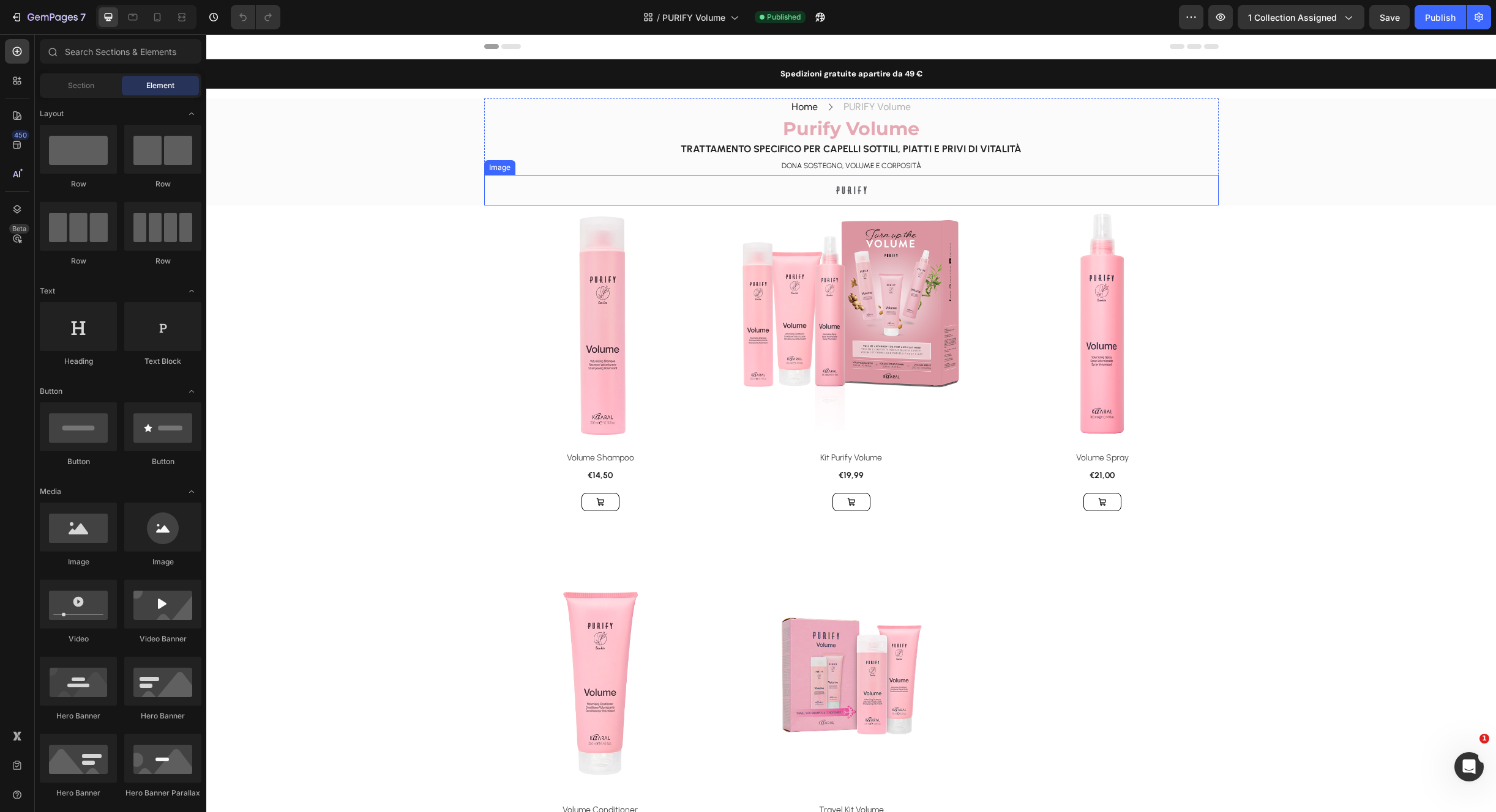
click at [1162, 132] on h2 "Purify Volume" at bounding box center [851, 129] width 734 height 26
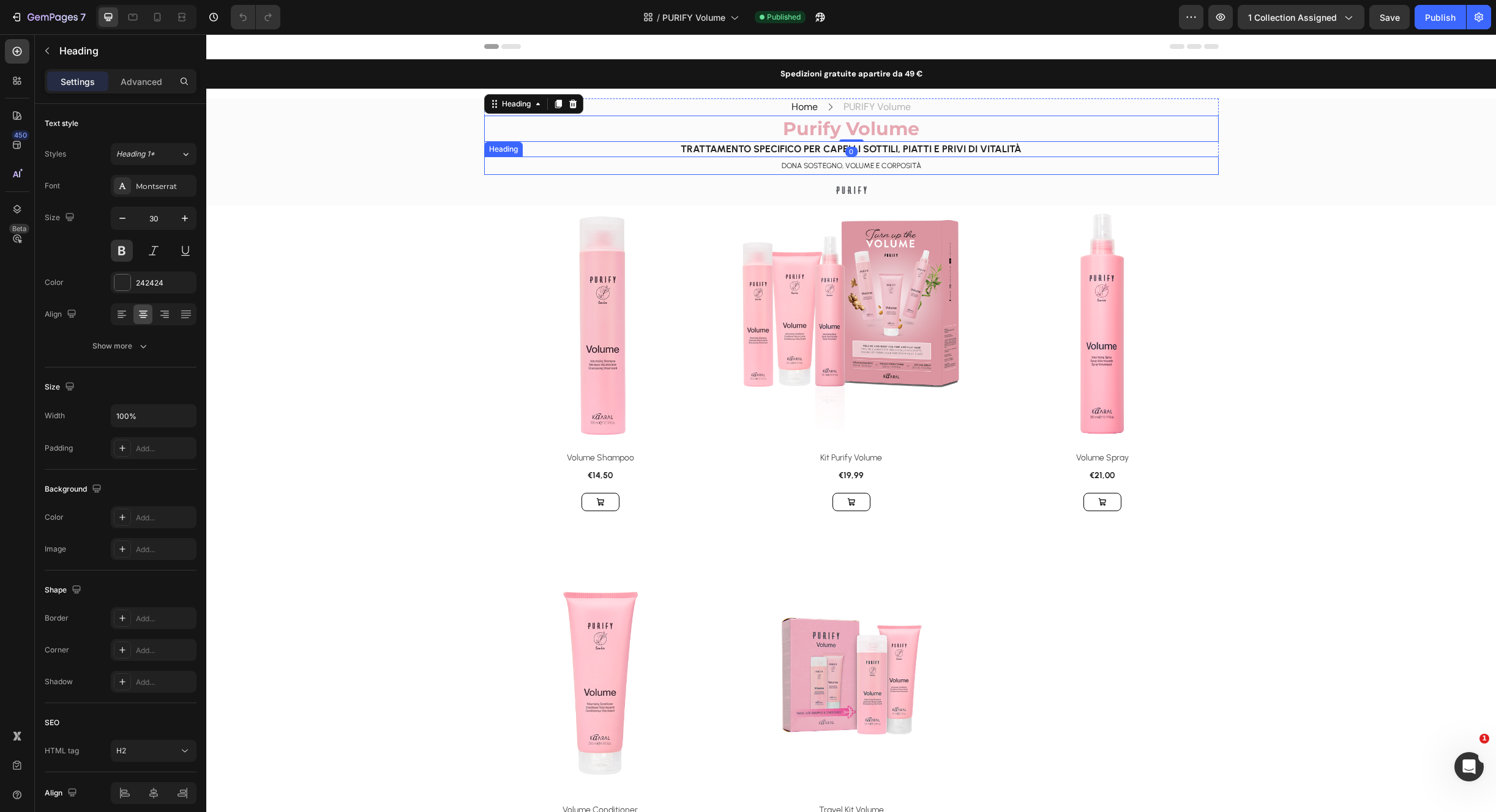
click at [1304, 176] on div "Home Text block Icon PURIFY Volume Text block Row Purify Volume Heading 0 Purif…" at bounding box center [851, 151] width 1290 height 107
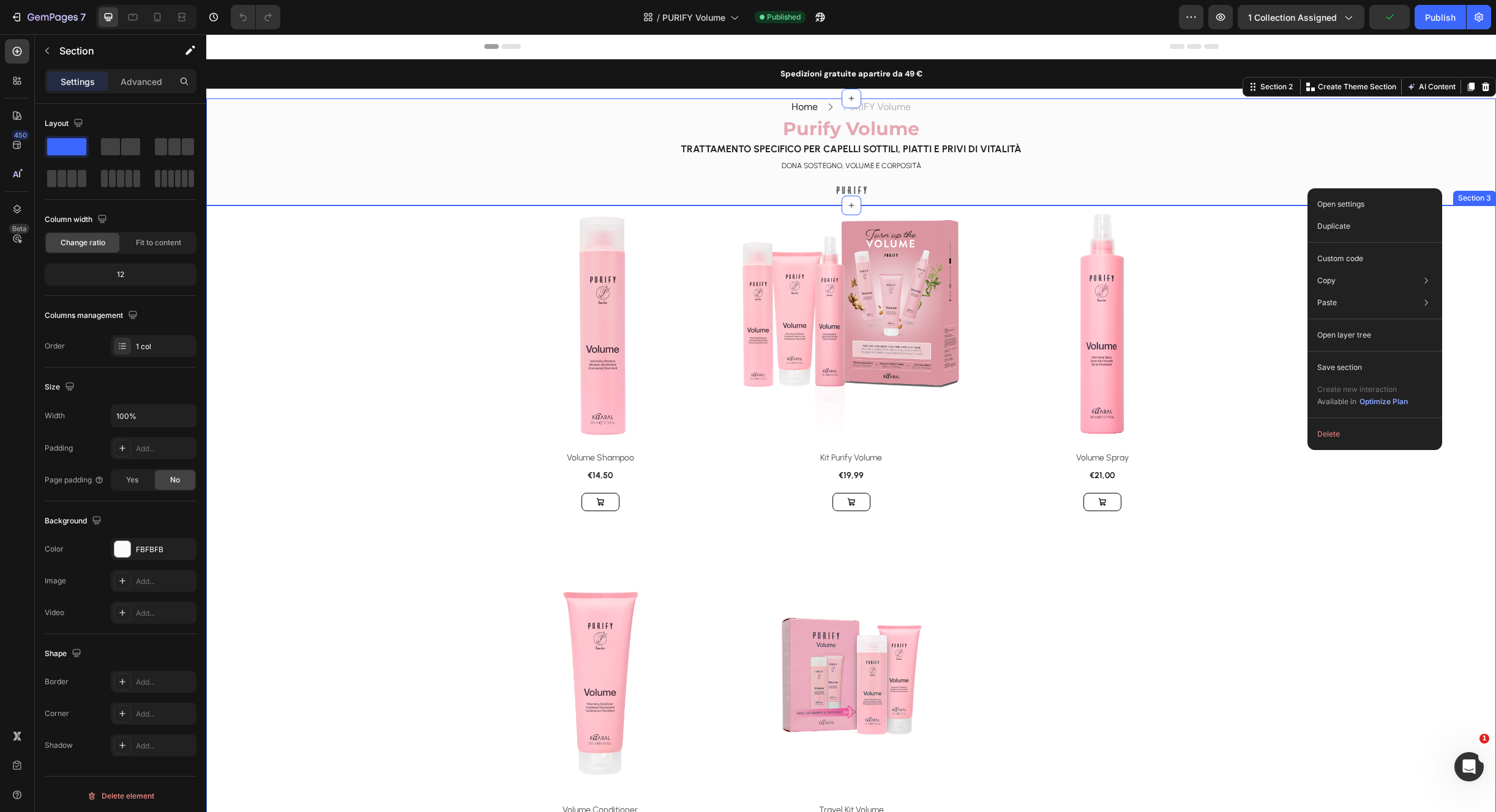
drag, startPoint x: 1307, startPoint y: 188, endPoint x: 1360, endPoint y: 304, distance: 127.5
click at [1240, 304] on div "Paste element Cmd + V" at bounding box center [1229, 307] width 142 height 22
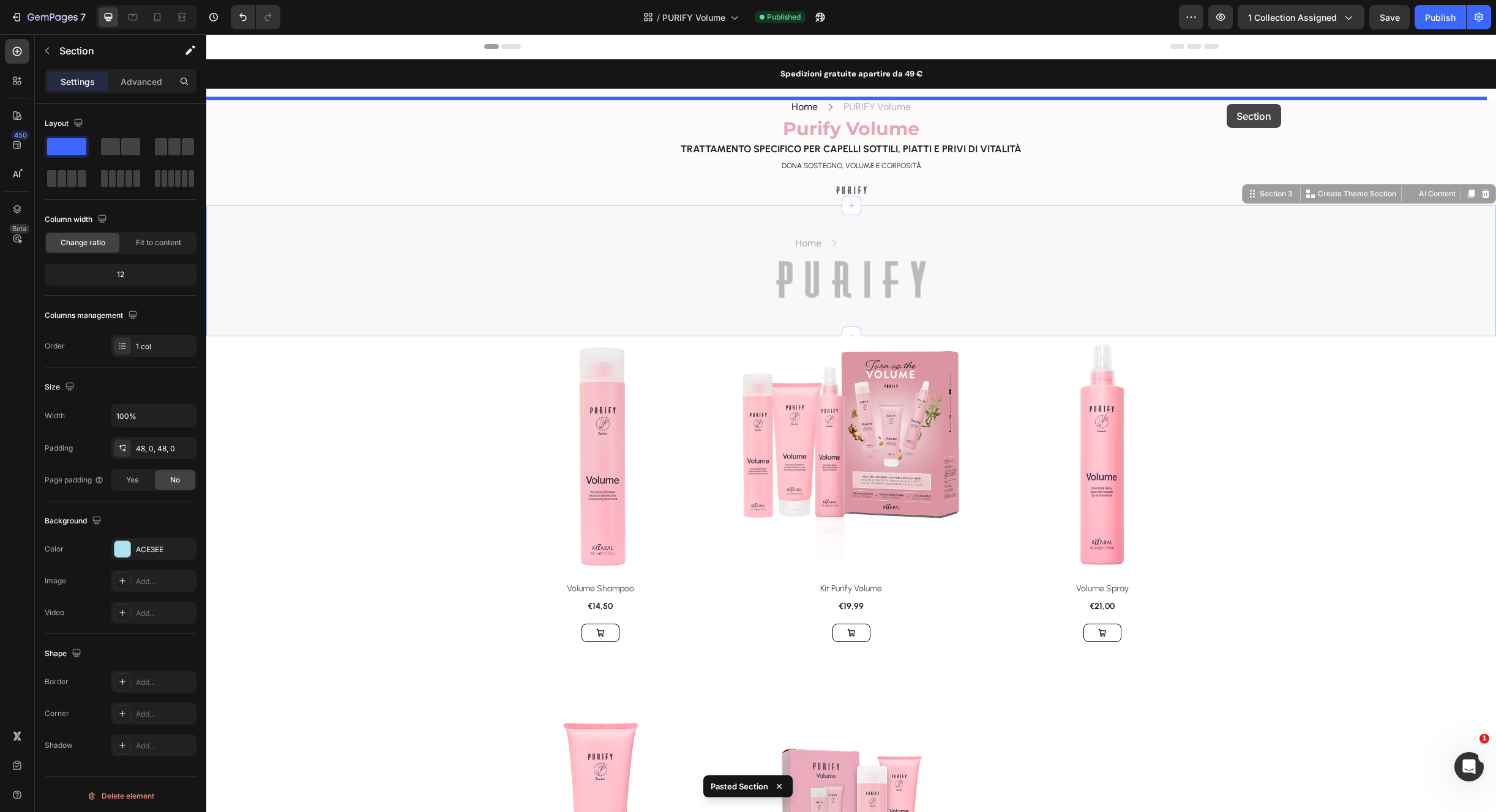
drag, startPoint x: 1261, startPoint y: 191, endPoint x: 1228, endPoint y: 104, distance: 93.0
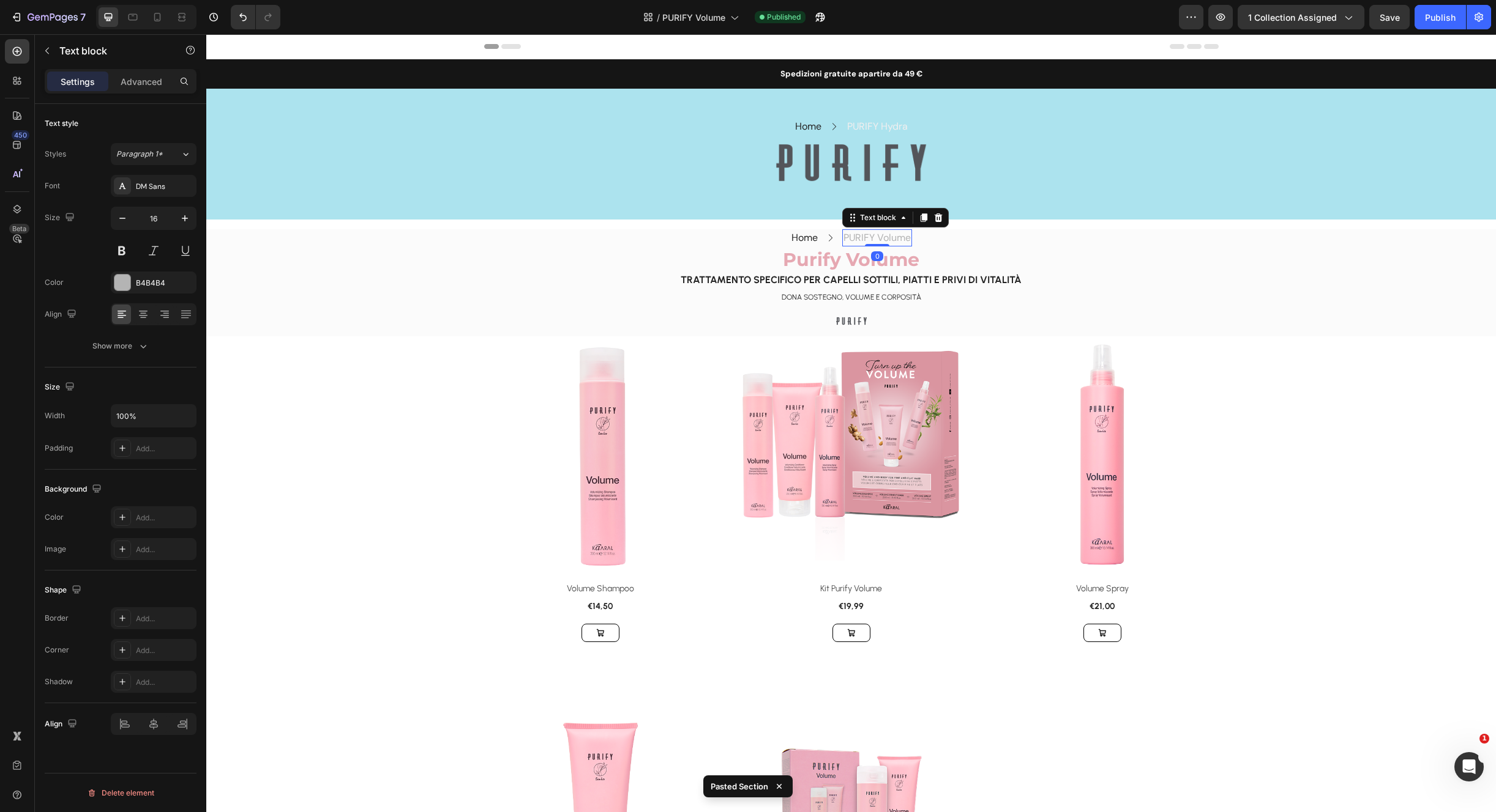
click at [888, 235] on p "PURIFY Volume" at bounding box center [876, 238] width 67 height 15
click at [888, 236] on p "PURIFY Volume" at bounding box center [876, 238] width 67 height 15
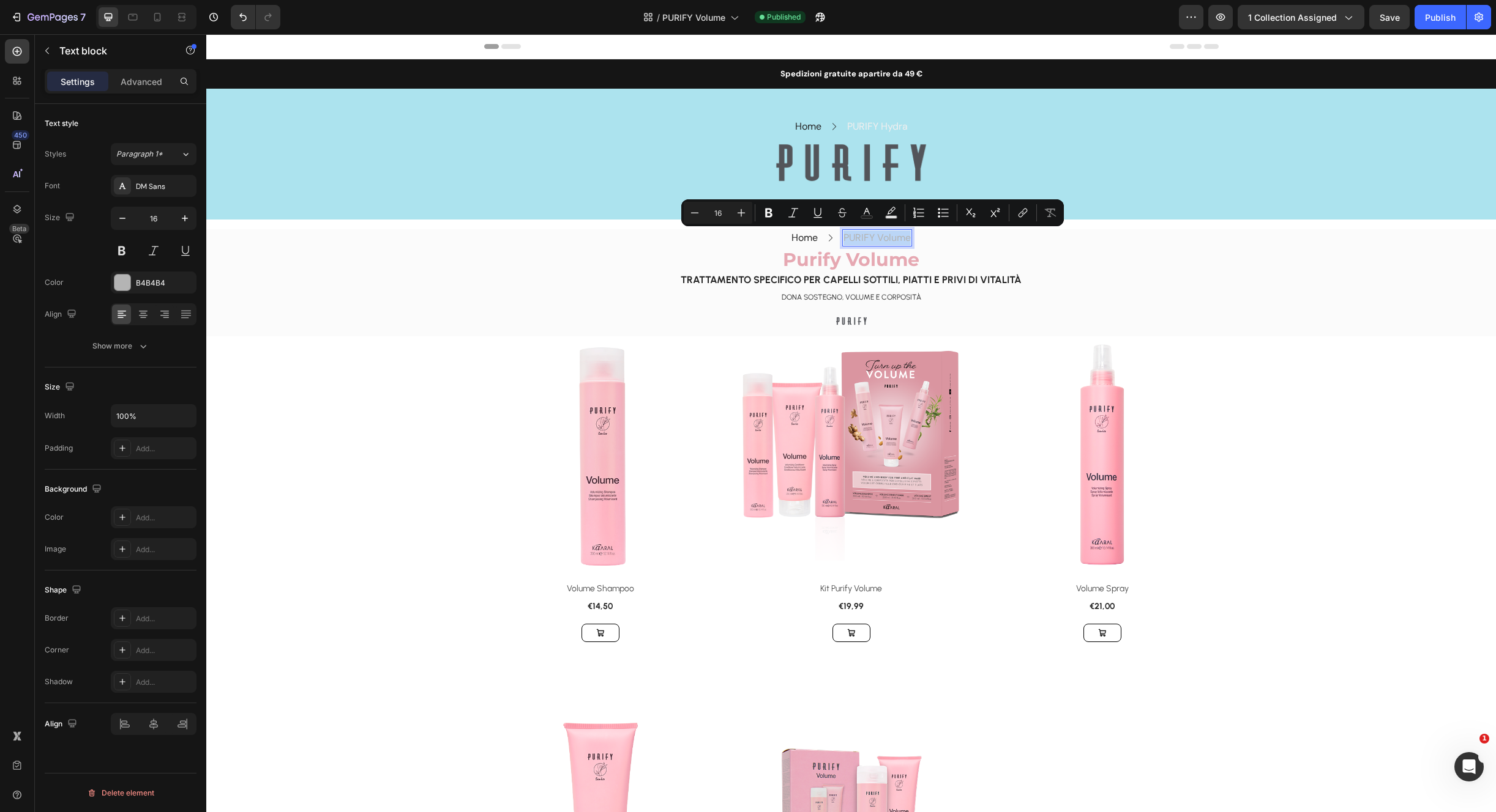
copy p "PURIFY Volume"
click at [888, 129] on p "PURIFY Hydra" at bounding box center [878, 126] width 61 height 15
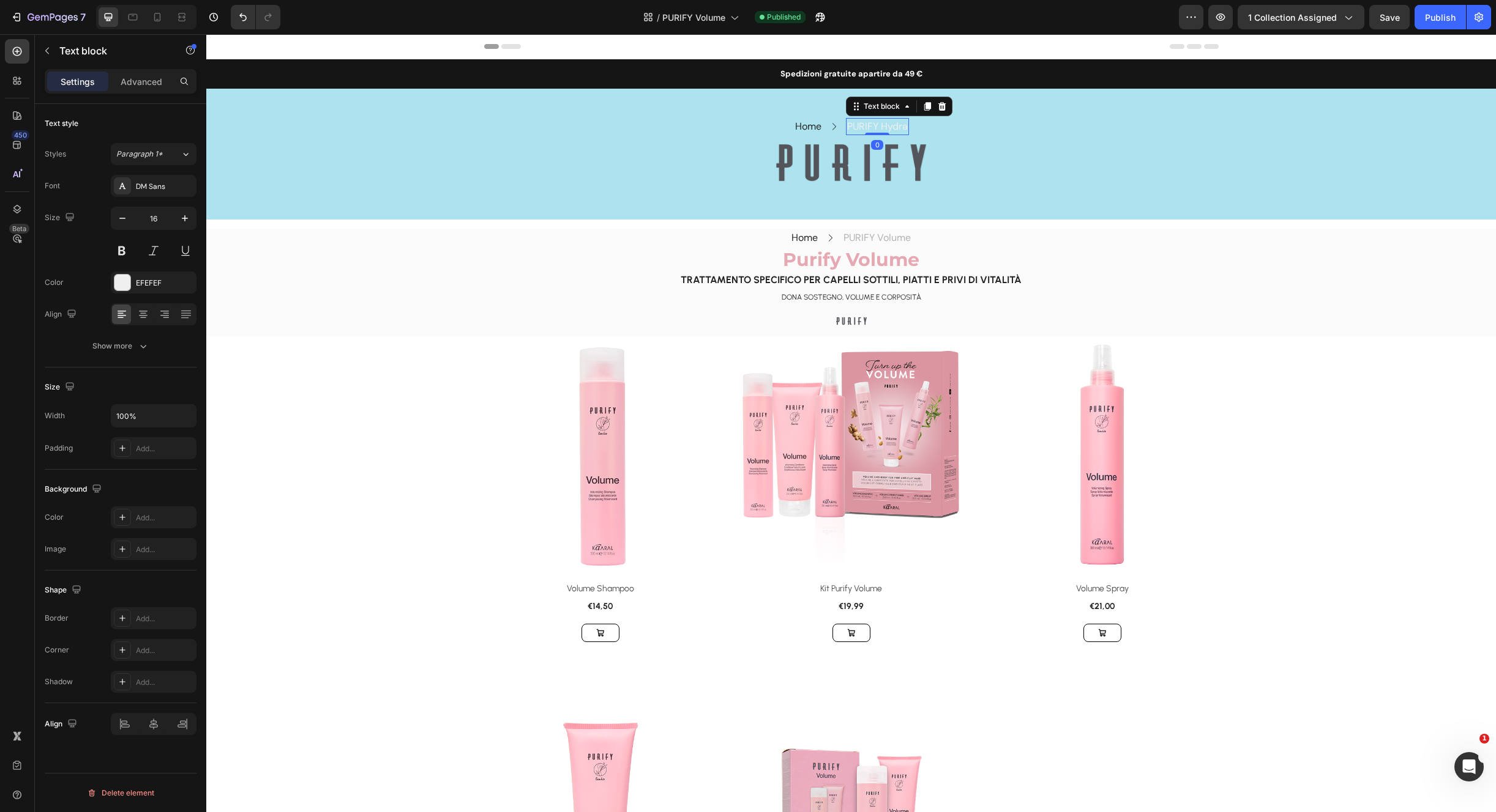
click at [888, 130] on p "PURIFY Hydra" at bounding box center [878, 126] width 61 height 15
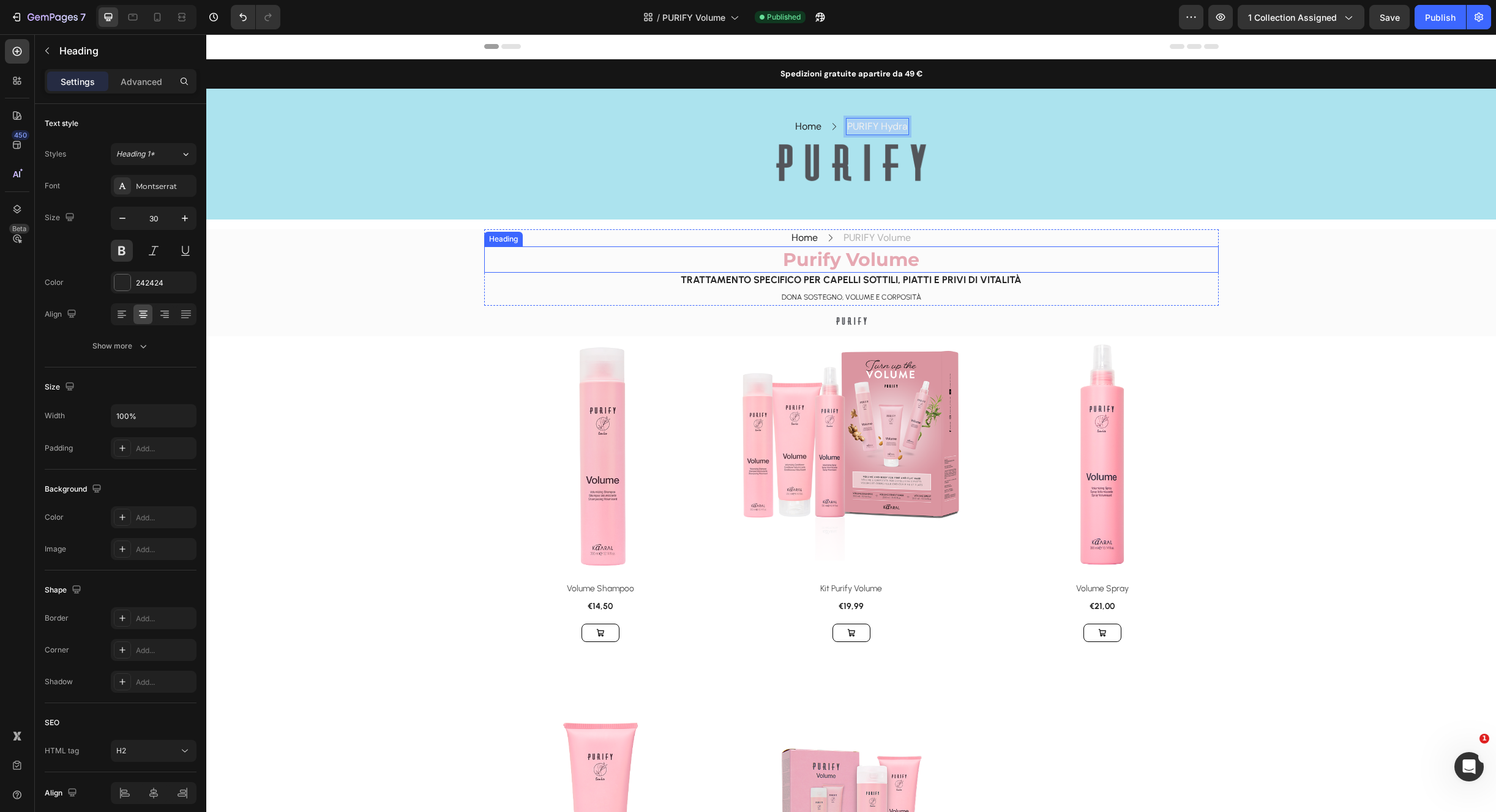
click at [945, 247] on h2 "Purify Volume" at bounding box center [851, 259] width 734 height 26
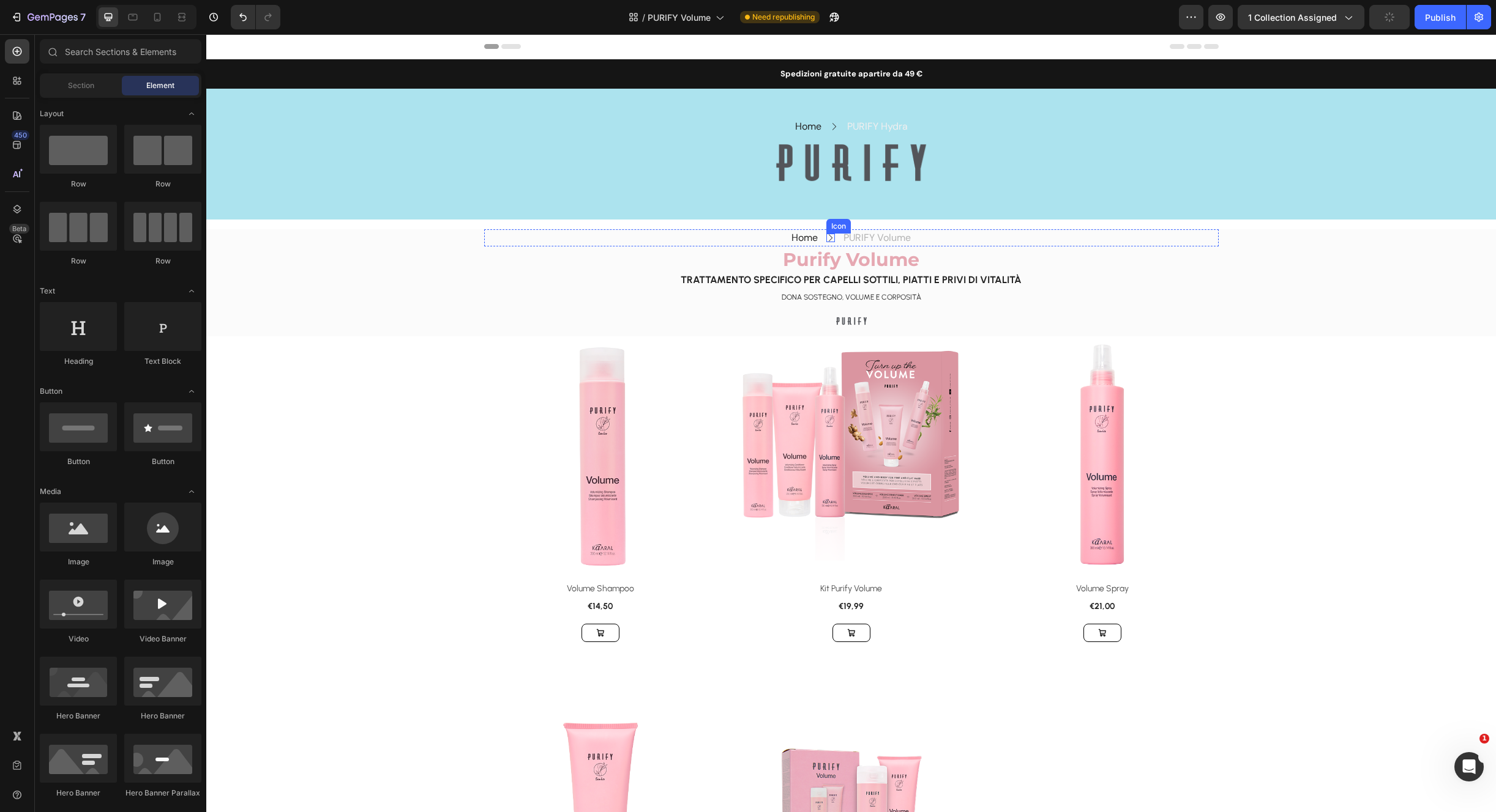
drag, startPoint x: 829, startPoint y: 234, endPoint x: 819, endPoint y: 236, distance: 10.2
click at [830, 234] on icon at bounding box center [831, 238] width 9 height 9
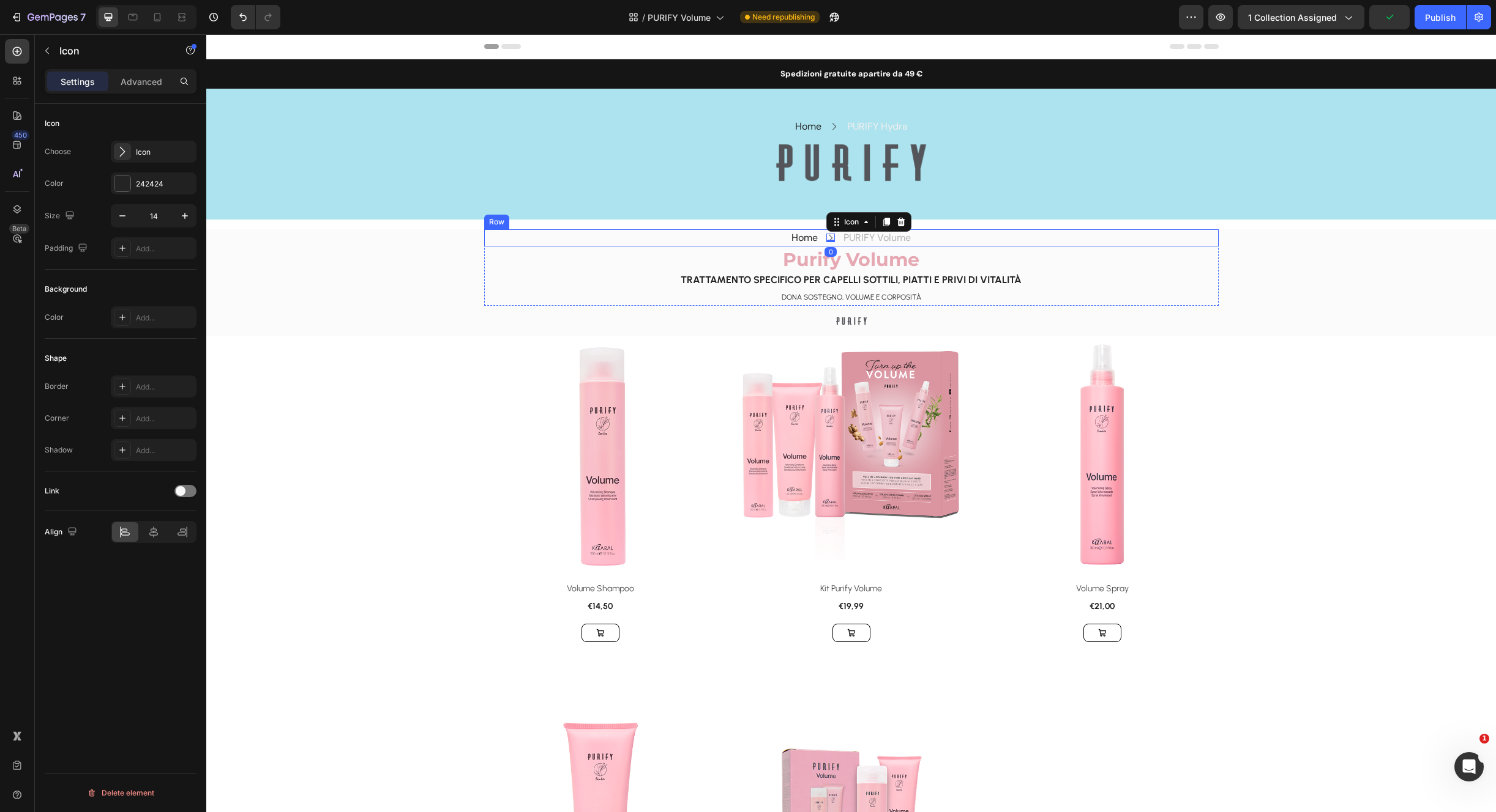
click at [698, 236] on div "Home Text block Icon 0 PURIFY Volume Text block Row" at bounding box center [851, 238] width 734 height 17
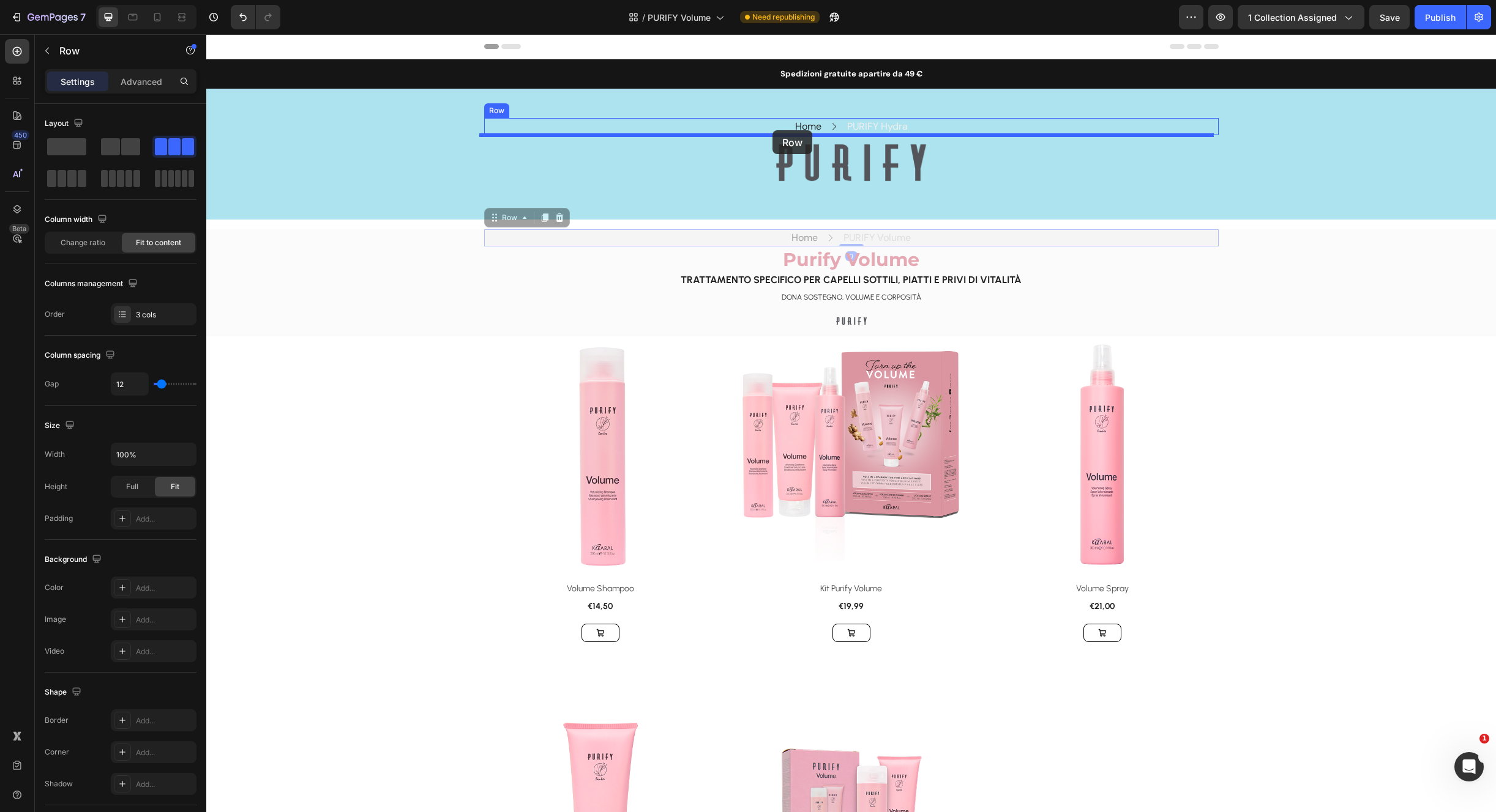
drag, startPoint x: 517, startPoint y: 210, endPoint x: 773, endPoint y: 131, distance: 267.9
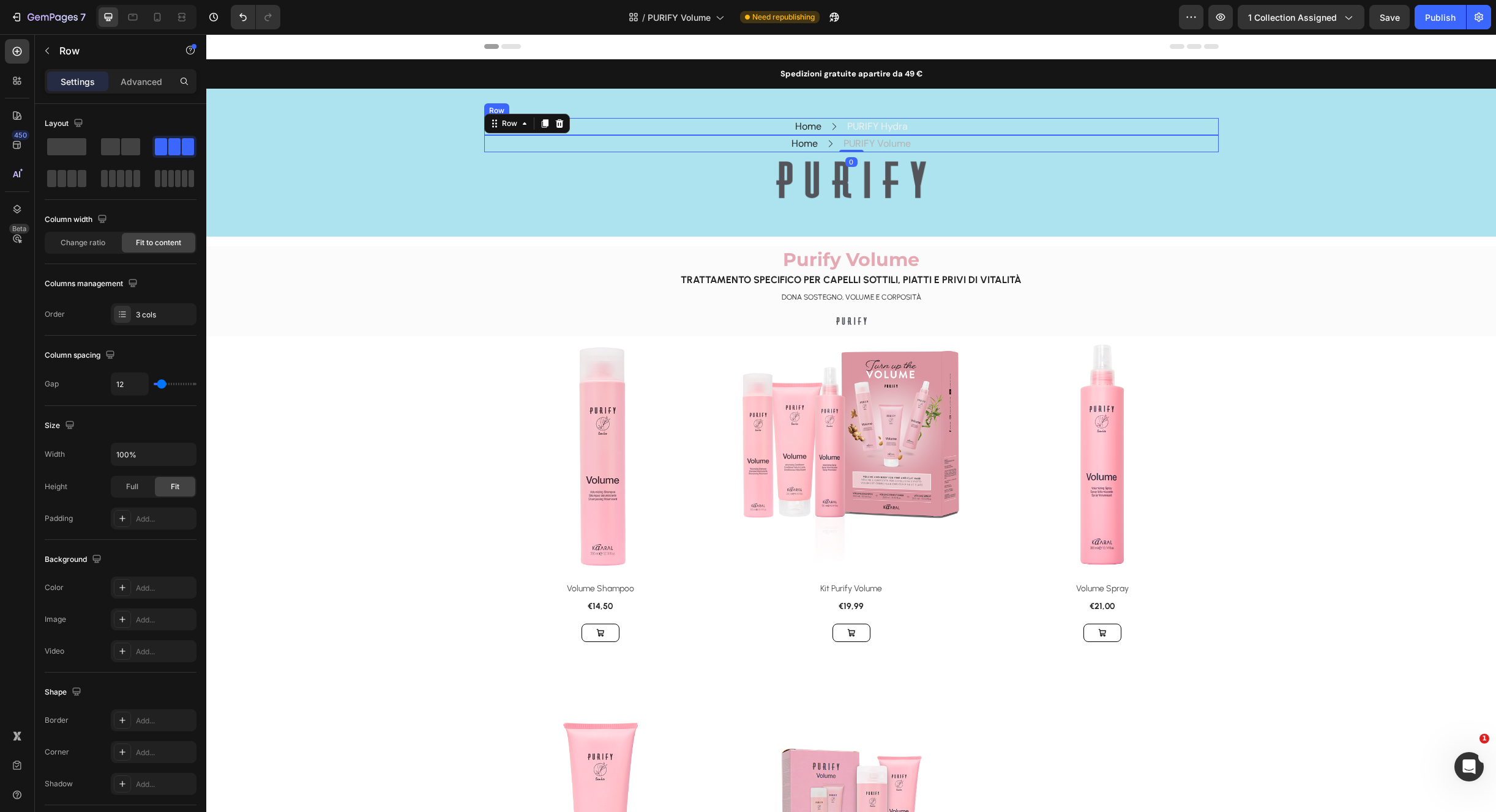
click at [937, 129] on div "Home Text block Icon PURIFY Hydra Text block Row" at bounding box center [851, 127] width 734 height 17
click at [555, 107] on icon at bounding box center [558, 106] width 8 height 9
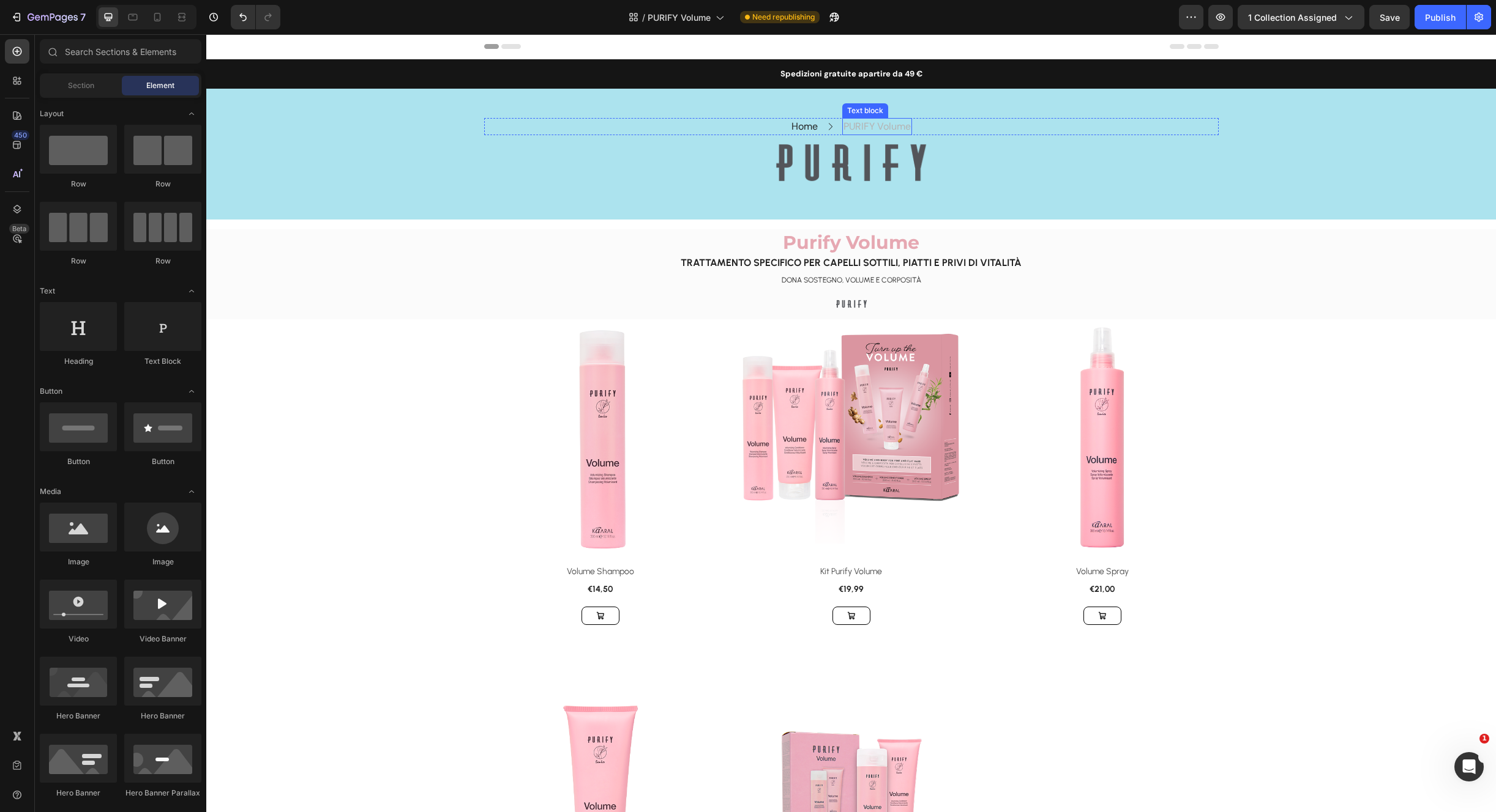
click at [894, 124] on p "PURIFY Volume" at bounding box center [876, 126] width 67 height 15
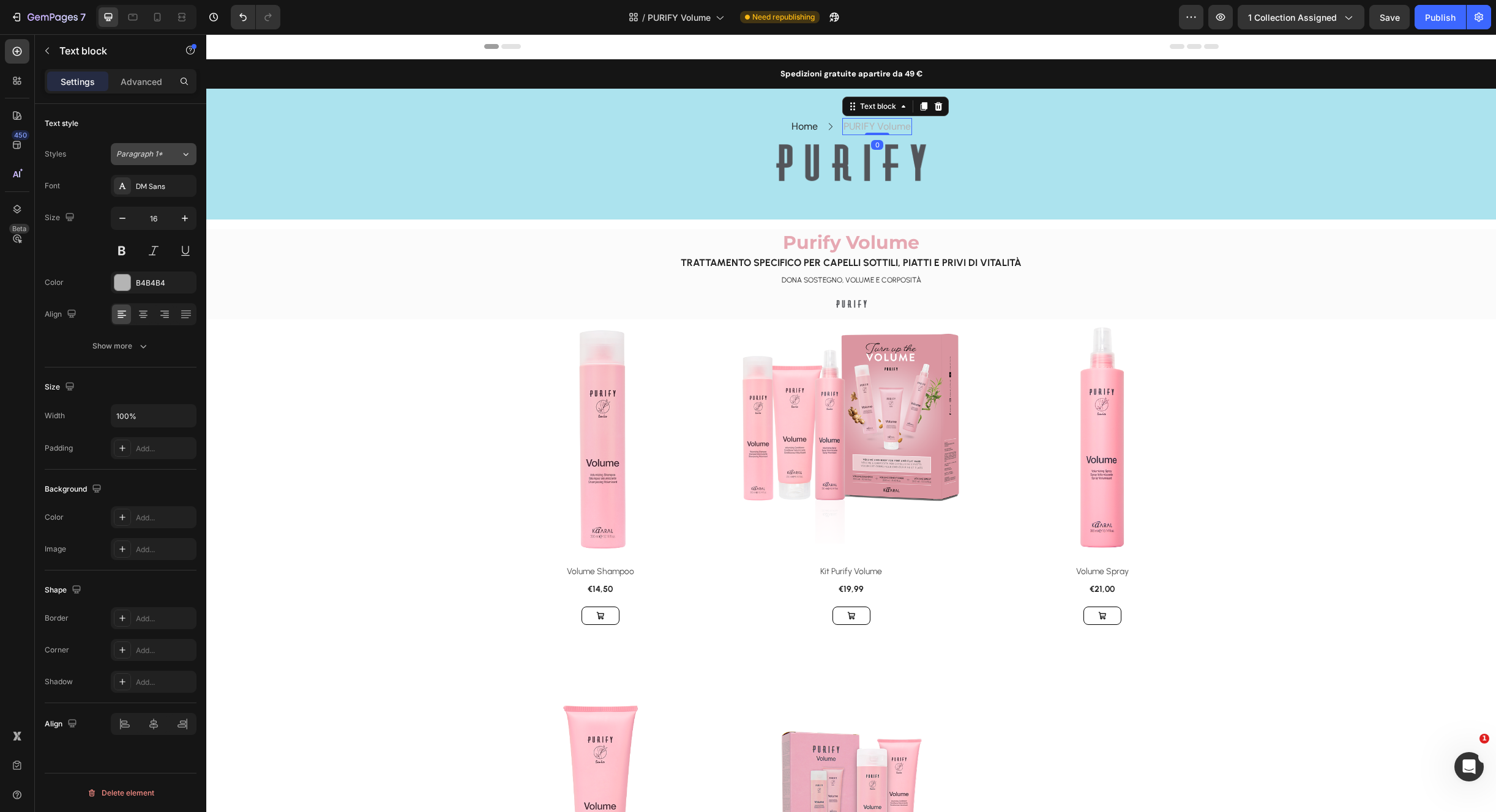
click at [182, 158] on icon at bounding box center [185, 154] width 10 height 12
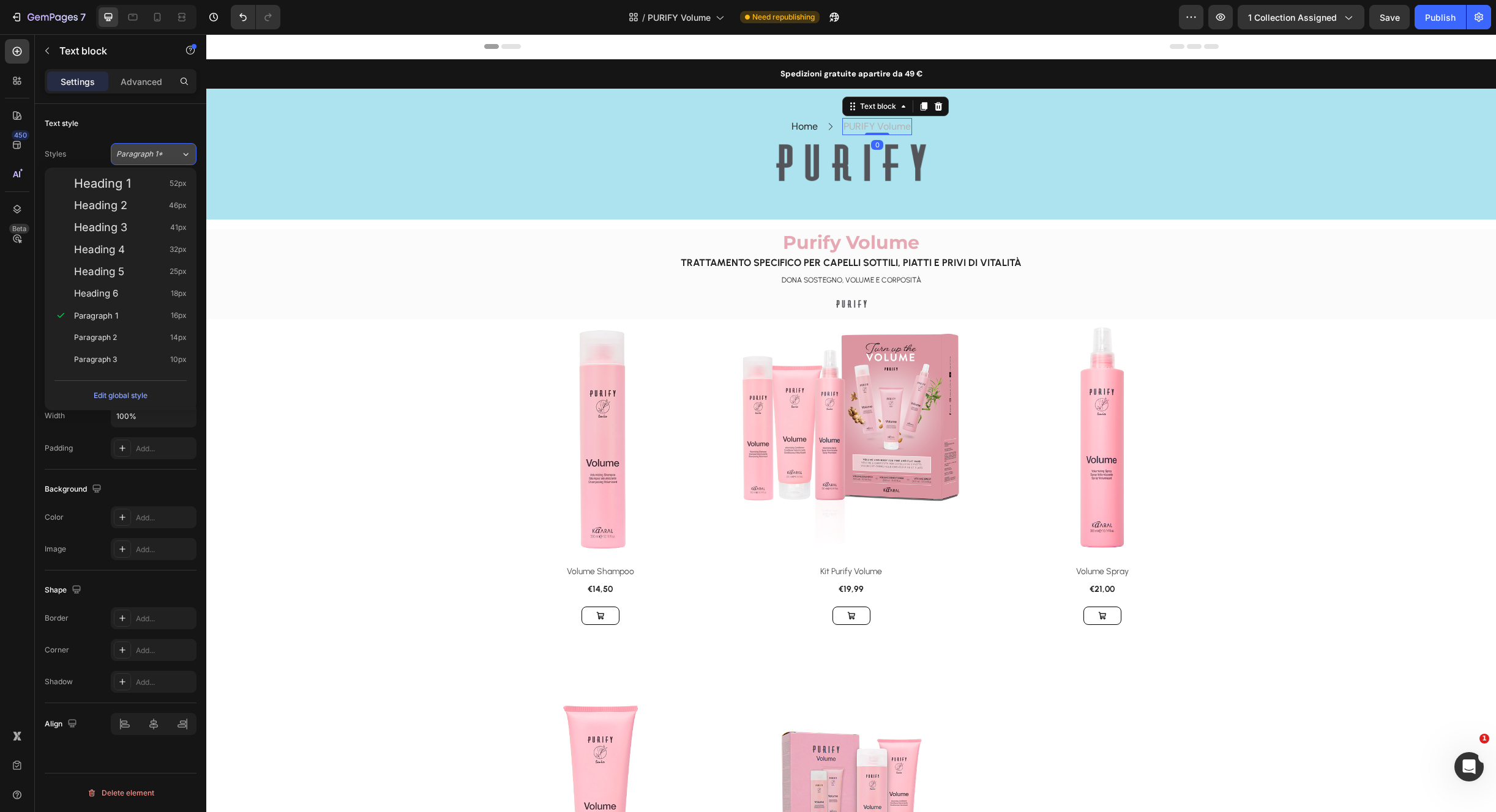
click at [172, 155] on div "Paragraph 1*" at bounding box center [149, 154] width 64 height 11
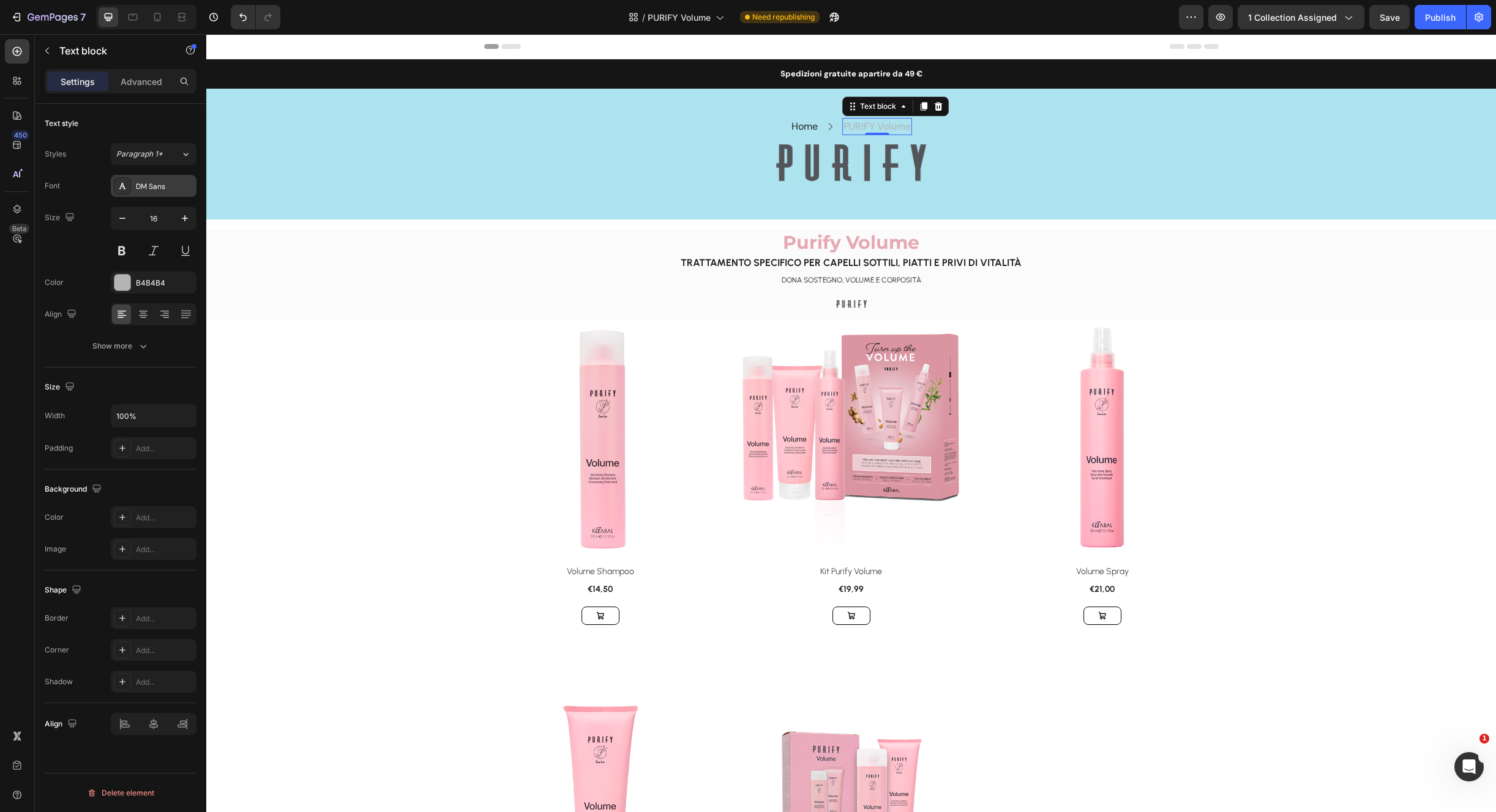
click at [170, 192] on div "DM Sans" at bounding box center [153, 185] width 85 height 22
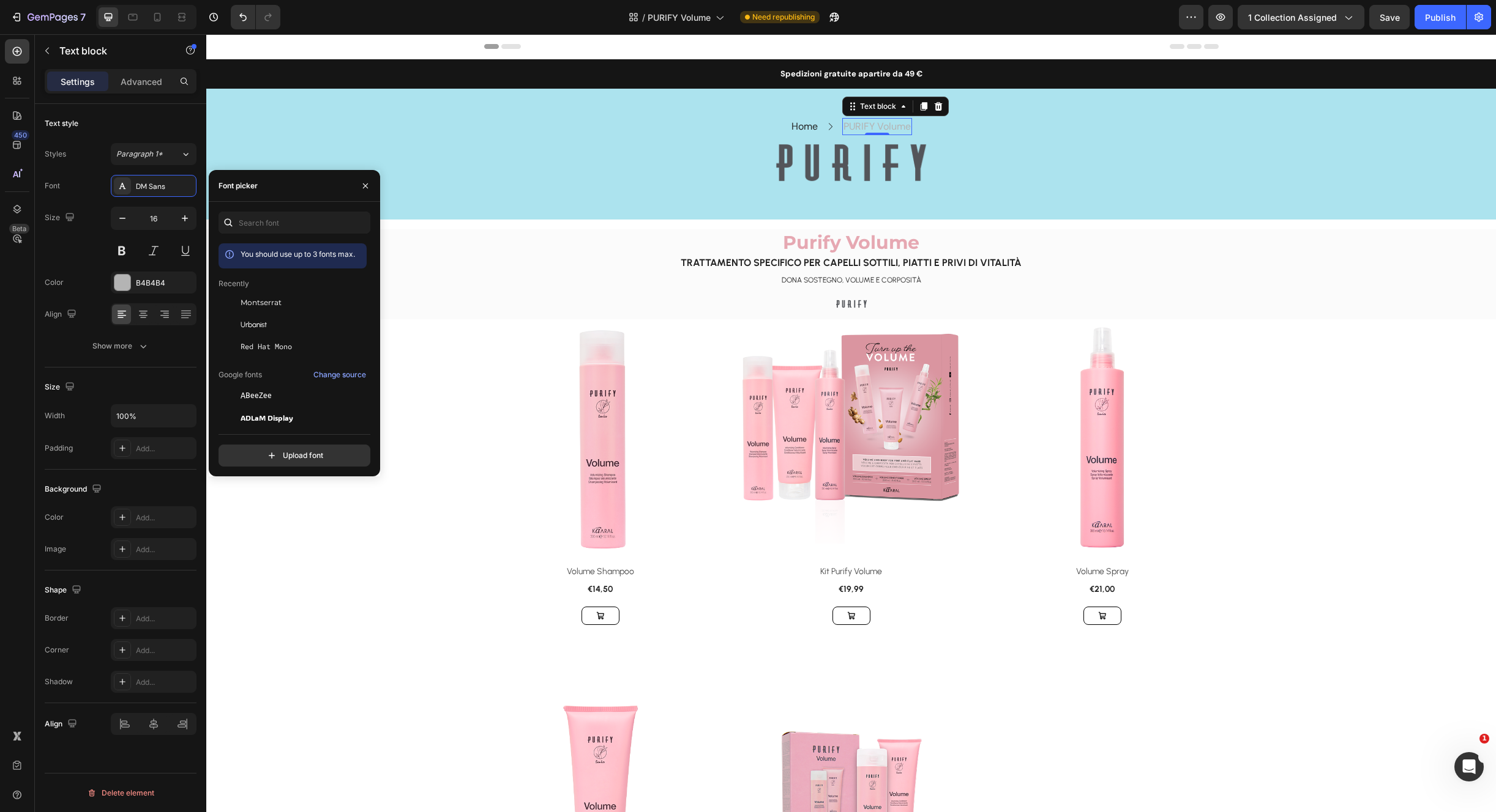
drag, startPoint x: 265, startPoint y: 299, endPoint x: 377, endPoint y: 231, distance: 131.0
click at [265, 299] on span "Montserrat" at bounding box center [260, 303] width 41 height 11
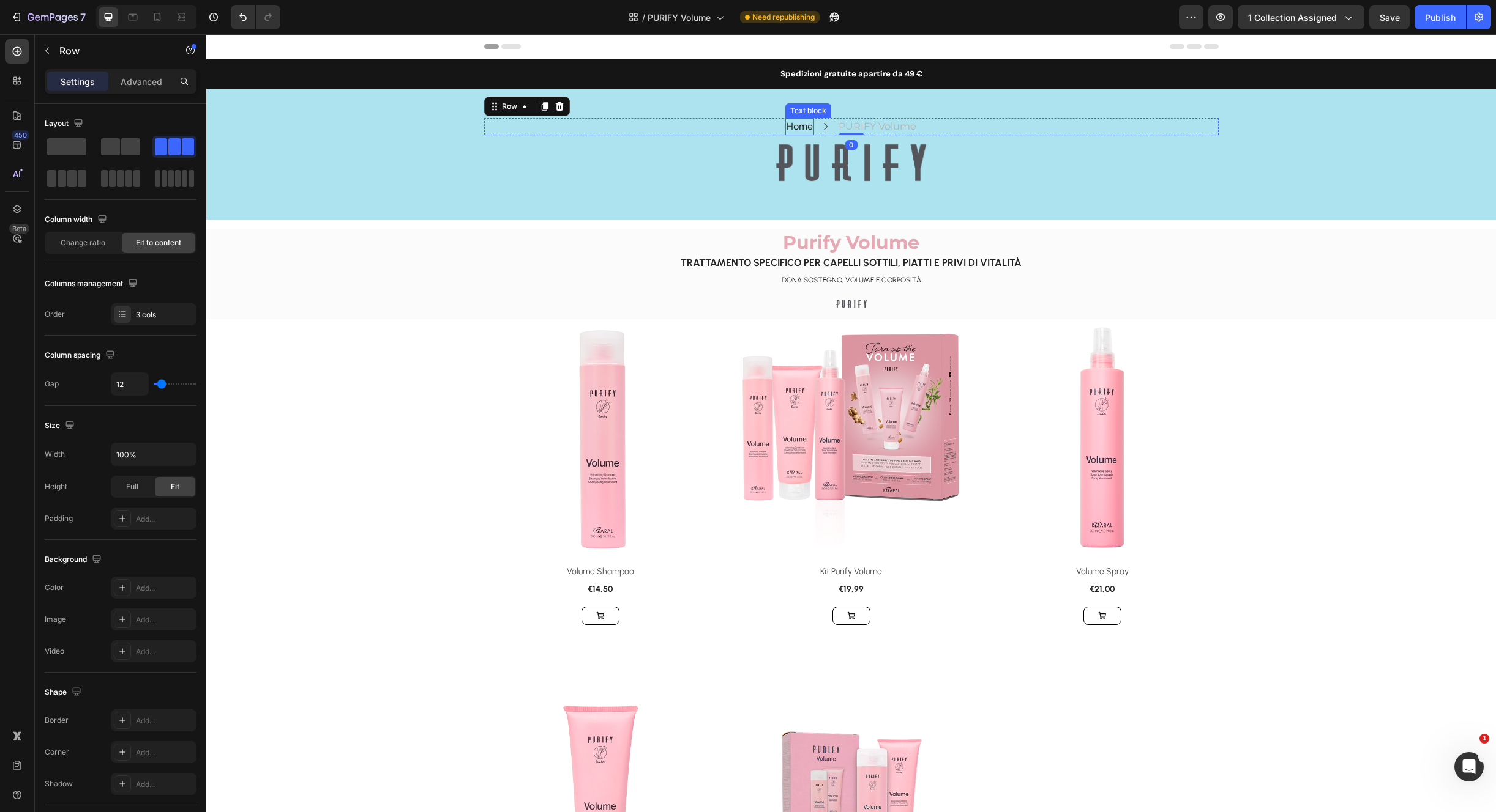
drag, startPoint x: 780, startPoint y: 125, endPoint x: 771, endPoint y: 126, distance: 9.1
click at [781, 126] on div "Home Text block Icon PURIFY Volume Text block Row 0" at bounding box center [851, 127] width 734 height 17
click at [786, 124] on link "Home" at bounding box center [799, 126] width 26 height 13
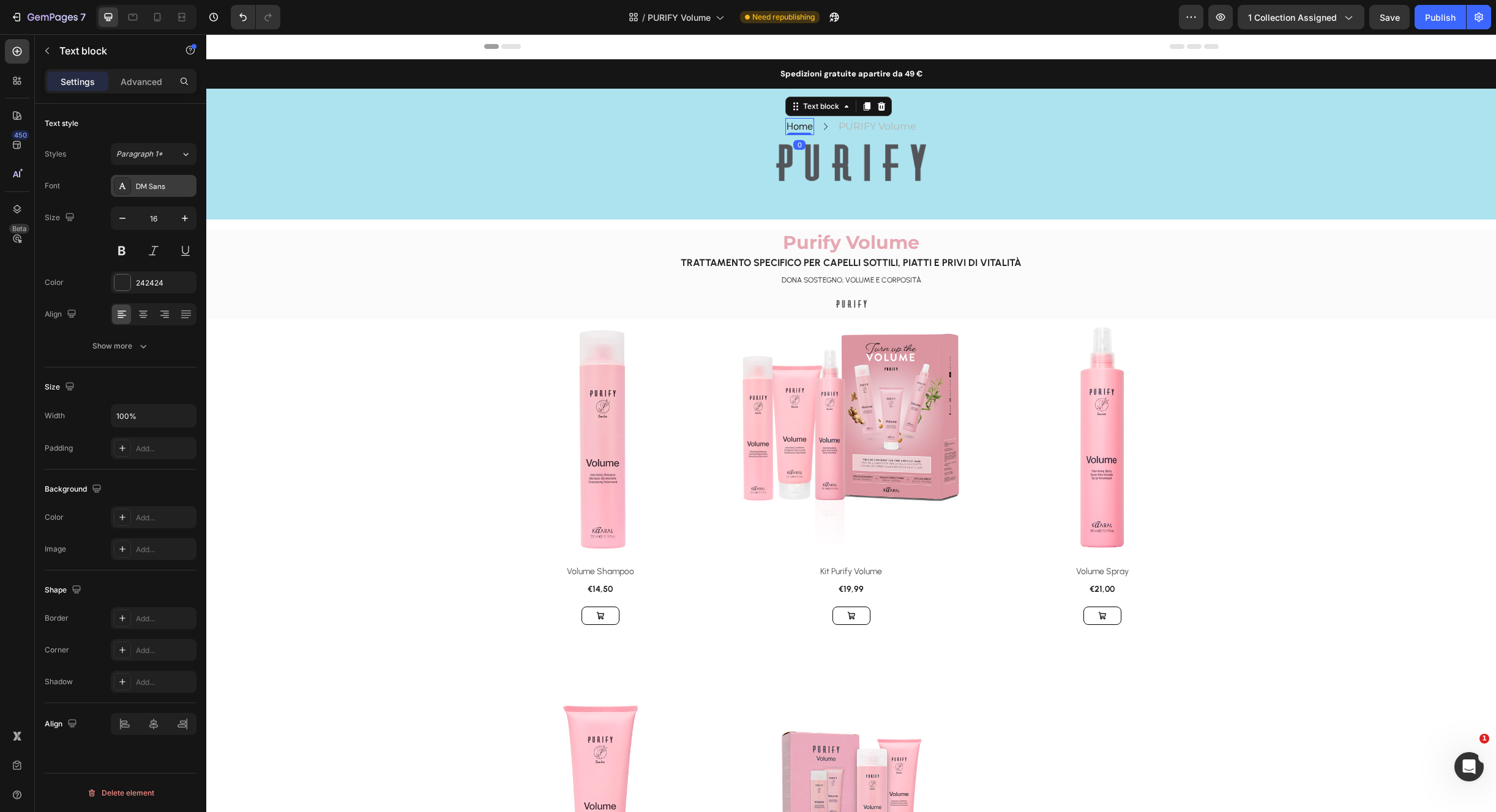
click at [181, 178] on div "DM Sans" at bounding box center [153, 185] width 85 height 22
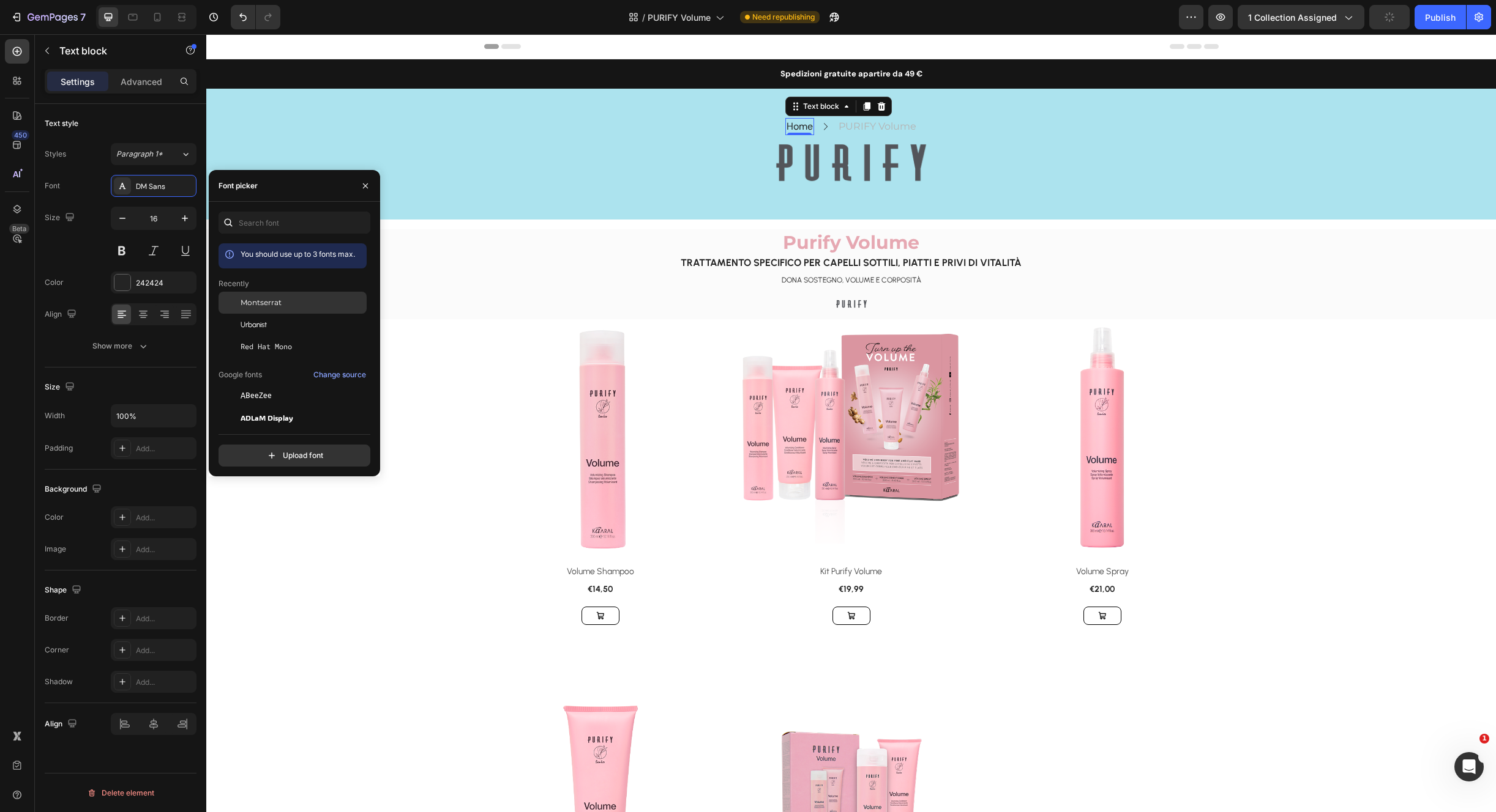
click at [267, 303] on span "Montserrat" at bounding box center [260, 303] width 41 height 11
click at [847, 262] on span "TRATTAMENTO SPECIFICO PER CAPELLI SOTTILI, PIATTI E PRIVI DI VITALITÀ" at bounding box center [850, 262] width 340 height 11
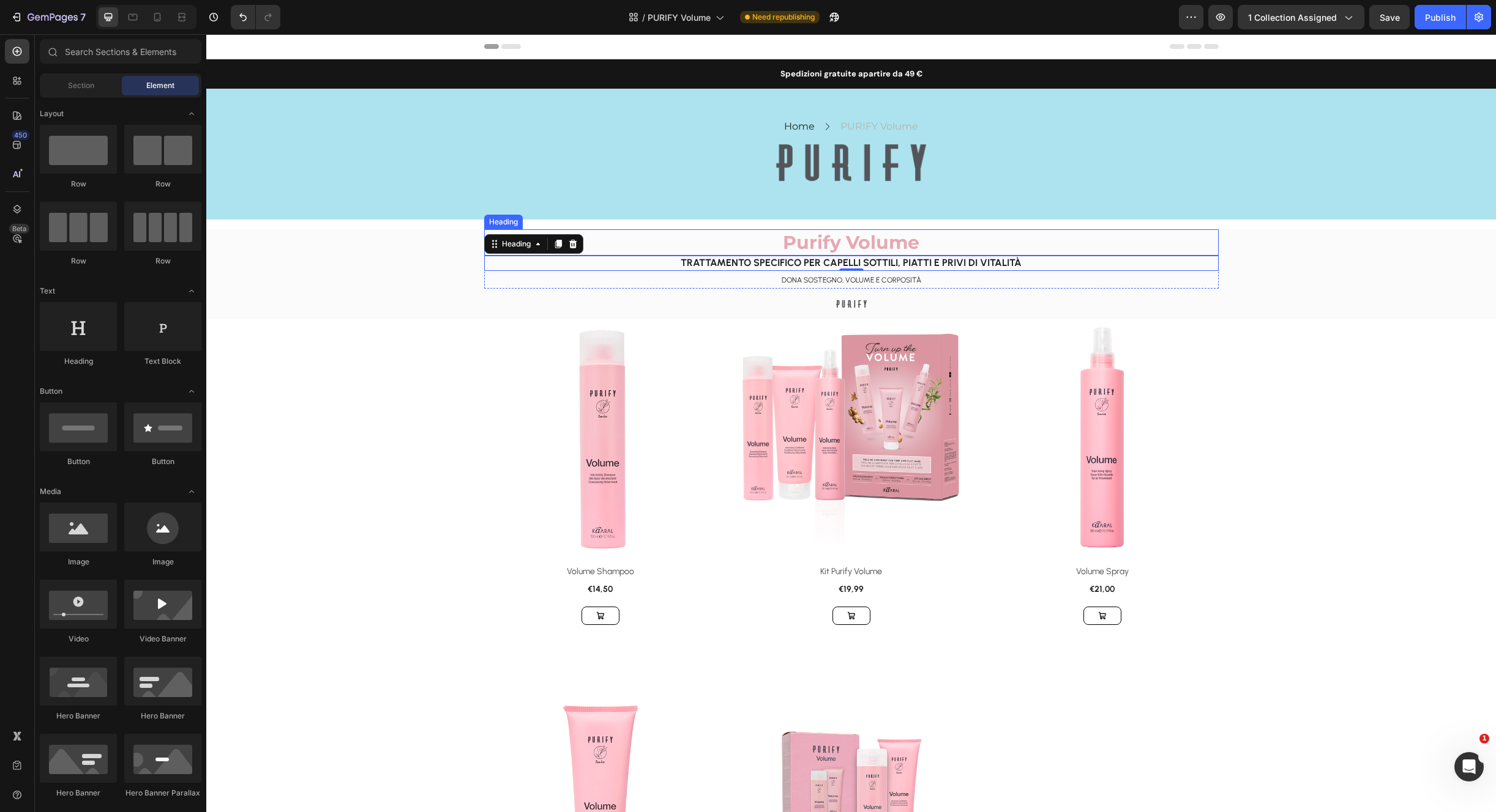
click at [724, 245] on h2 "Purify Volume" at bounding box center [851, 243] width 734 height 26
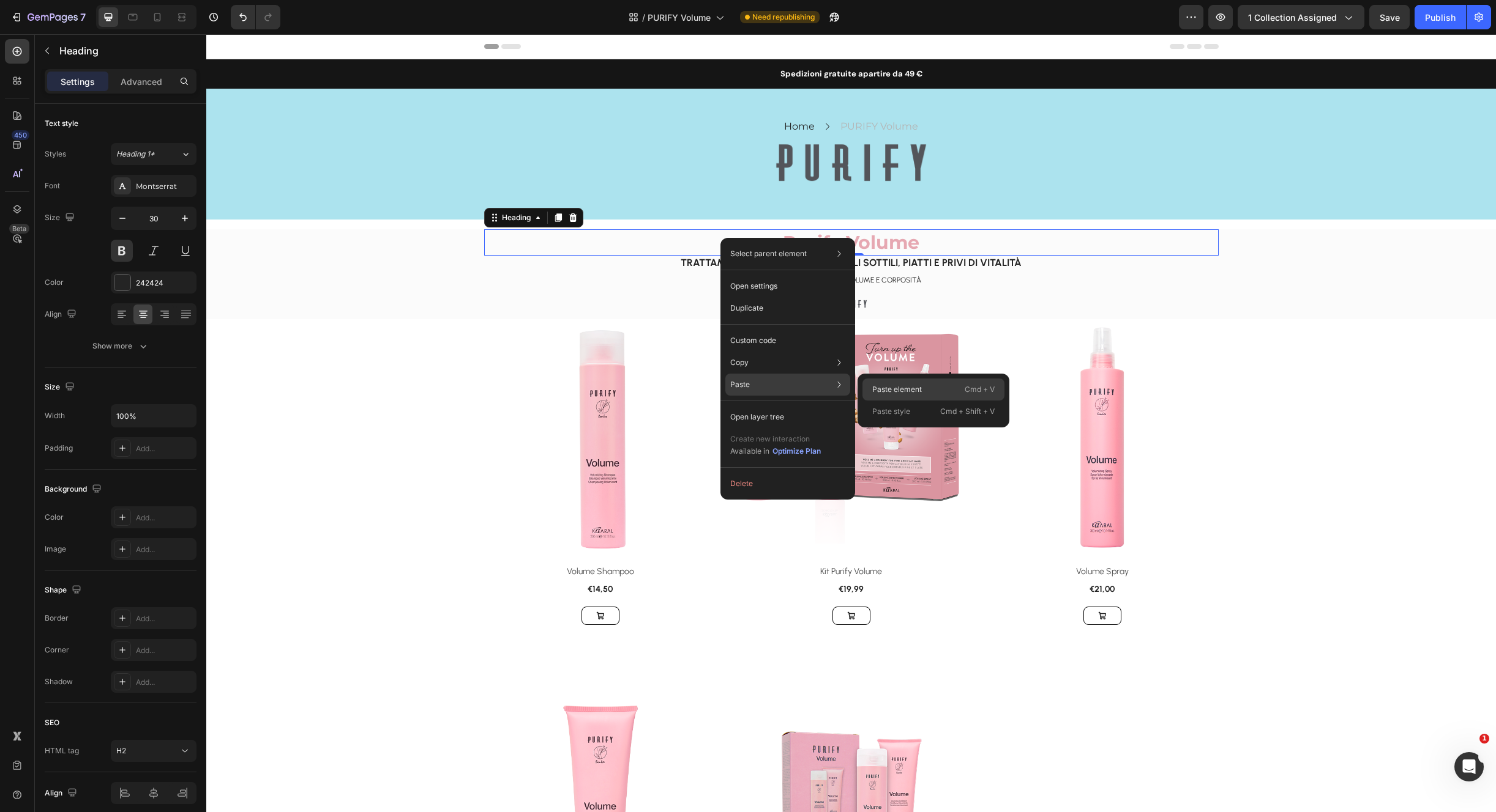
click at [901, 390] on p "Paste element" at bounding box center [896, 389] width 50 height 11
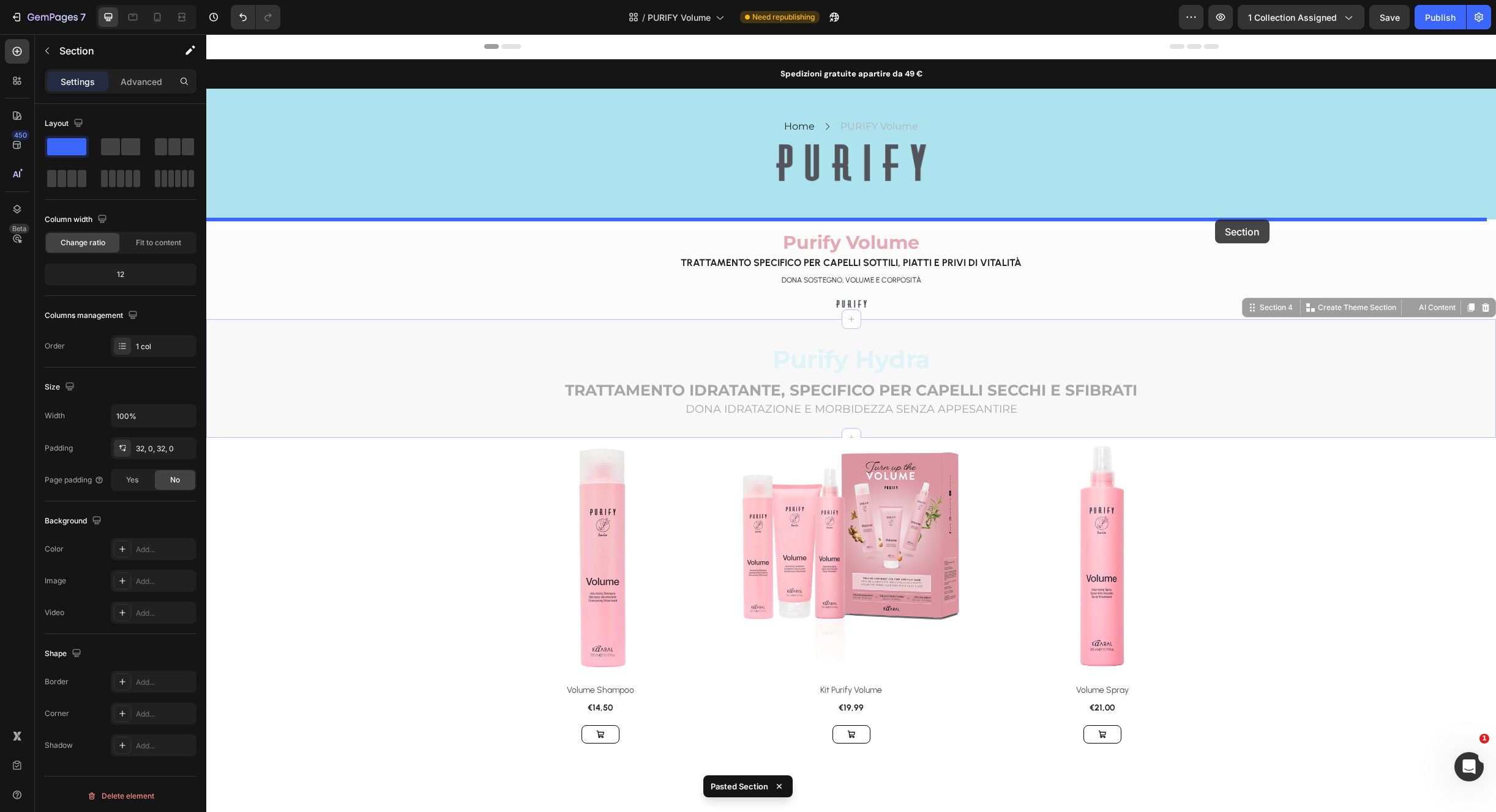
drag, startPoint x: 1257, startPoint y: 305, endPoint x: 1216, endPoint y: 224, distance: 90.8
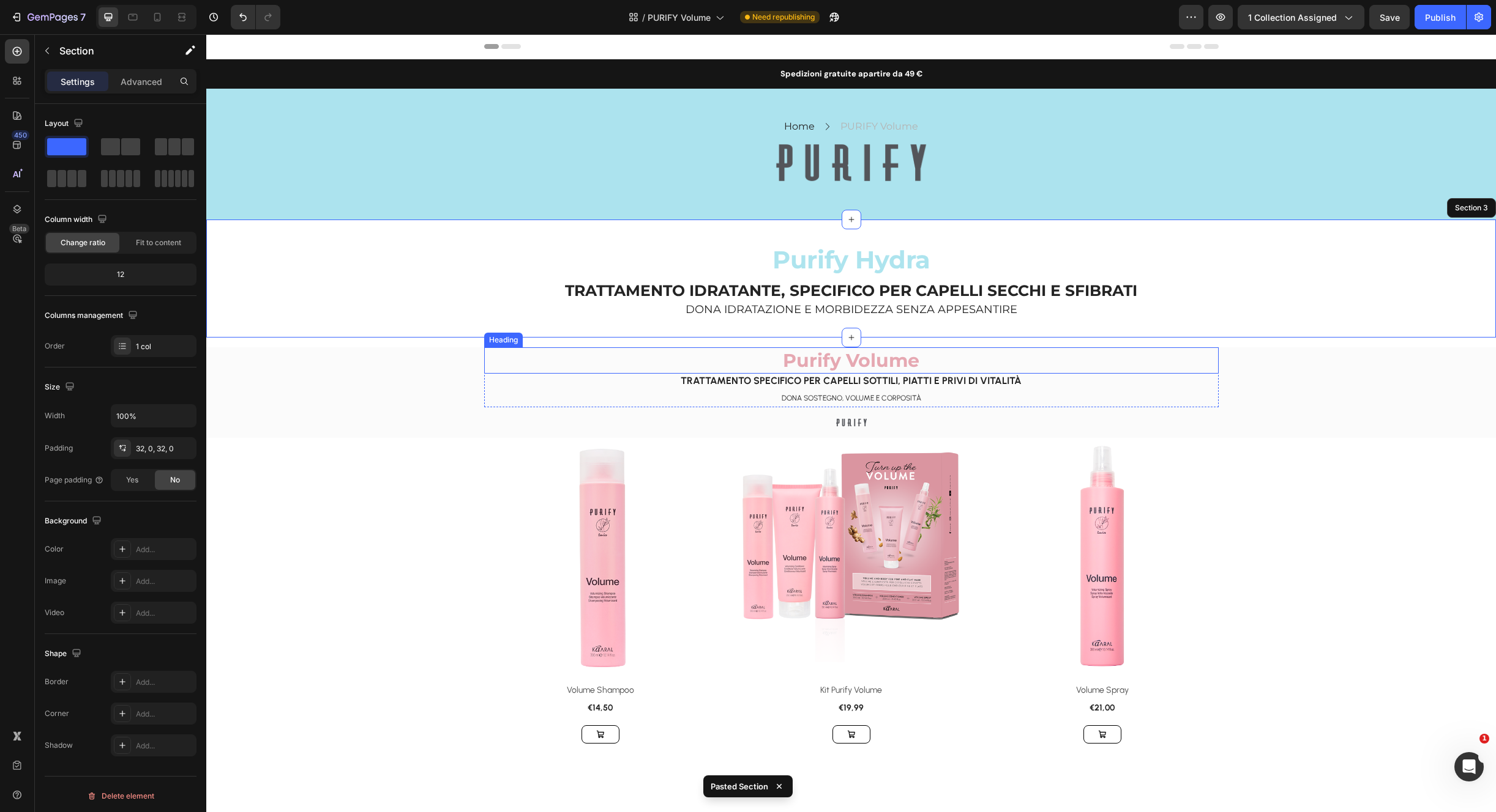
click at [893, 359] on span "Purify Volume" at bounding box center [851, 360] width 137 height 23
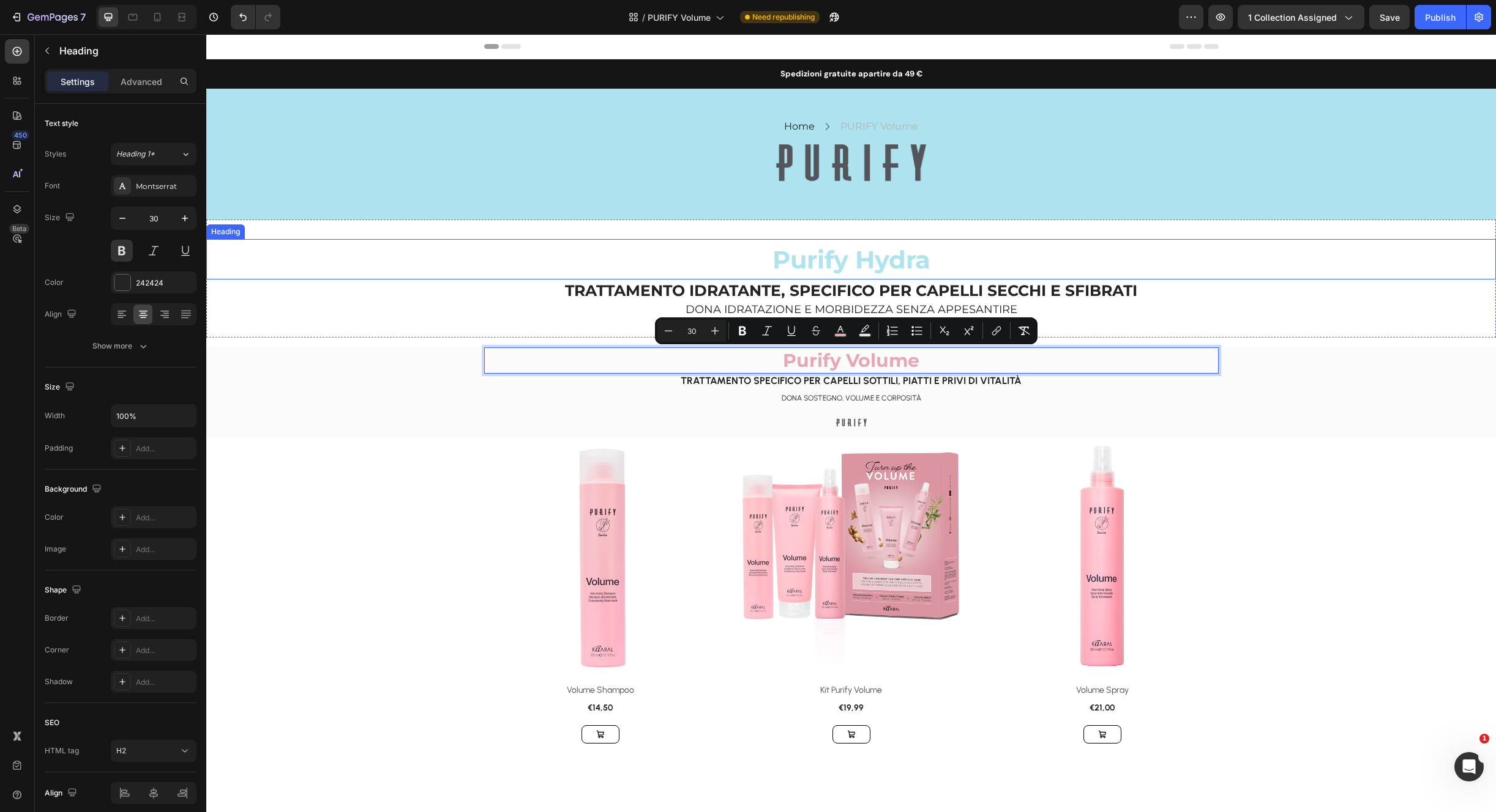
click at [897, 250] on span "Purify Hydra" at bounding box center [851, 259] width 158 height 30
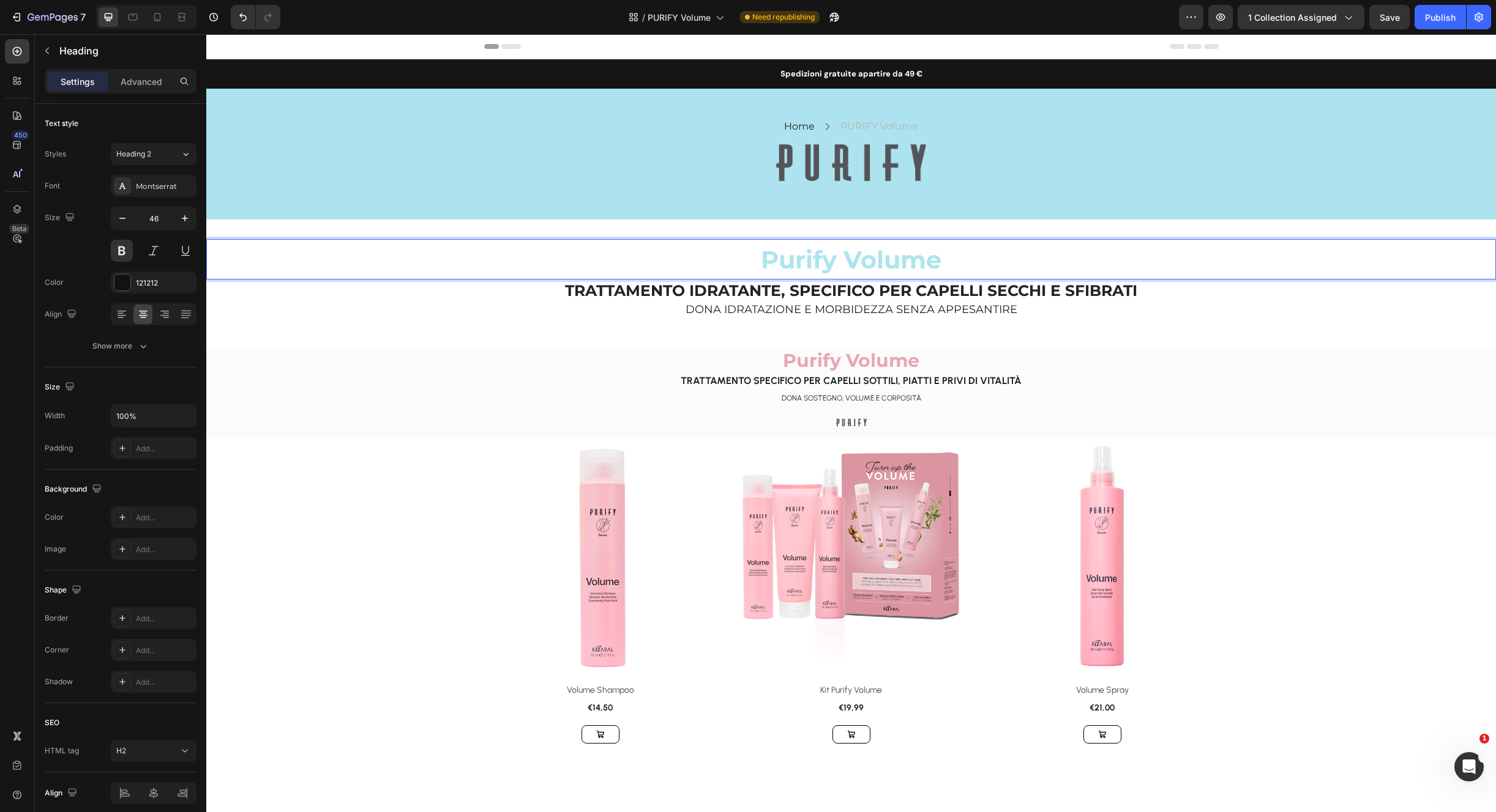
click at [898, 305] on h2 "DONA IDRATAZIONE E MORBIDEZZA SENZA APPESANTIRE" at bounding box center [851, 309] width 1290 height 17
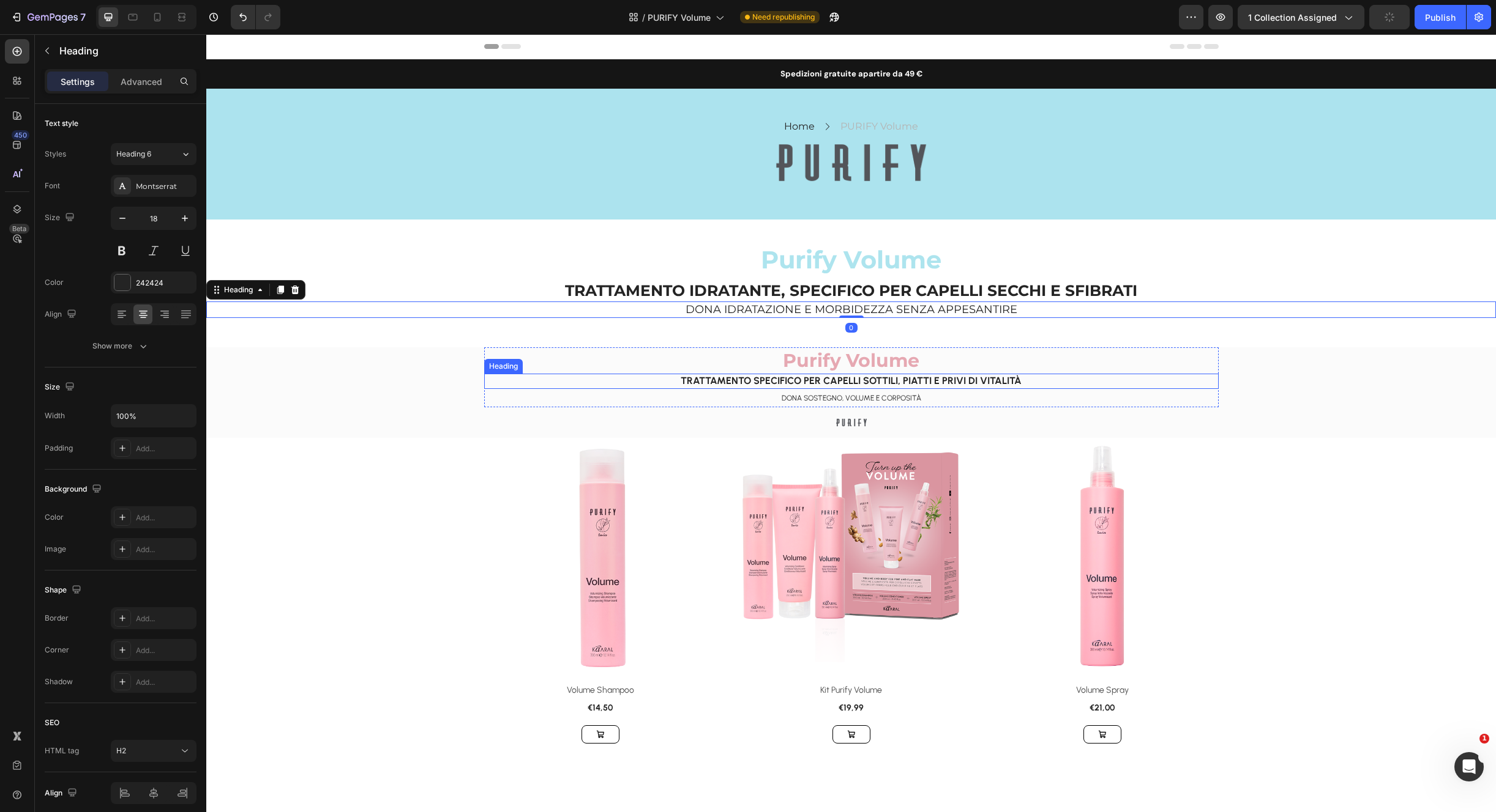
click at [873, 378] on span "TRATTAMENTO SPECIFICO PER CAPELLI SOTTILI, PIATTI E PRIVI DI VITALITÀ" at bounding box center [850, 380] width 340 height 11
drag, startPoint x: 873, startPoint y: 379, endPoint x: 876, endPoint y: 352, distance: 27.2
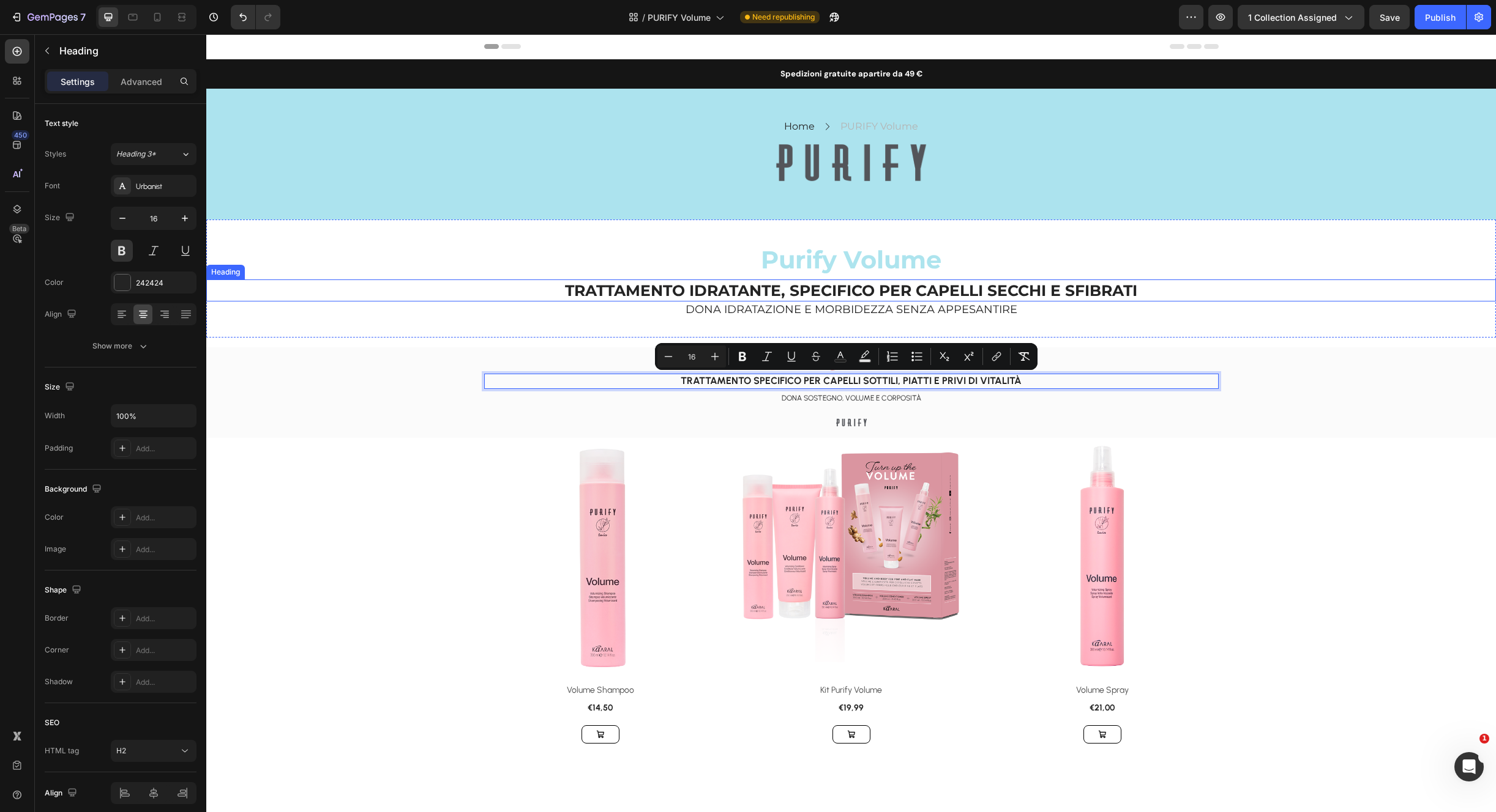
click at [873, 281] on h2 "TRATTAMENTO IDRATANTE, SPECIFICO PER CAPELLI SECCHI E SFIBRATI" at bounding box center [851, 291] width 1290 height 23
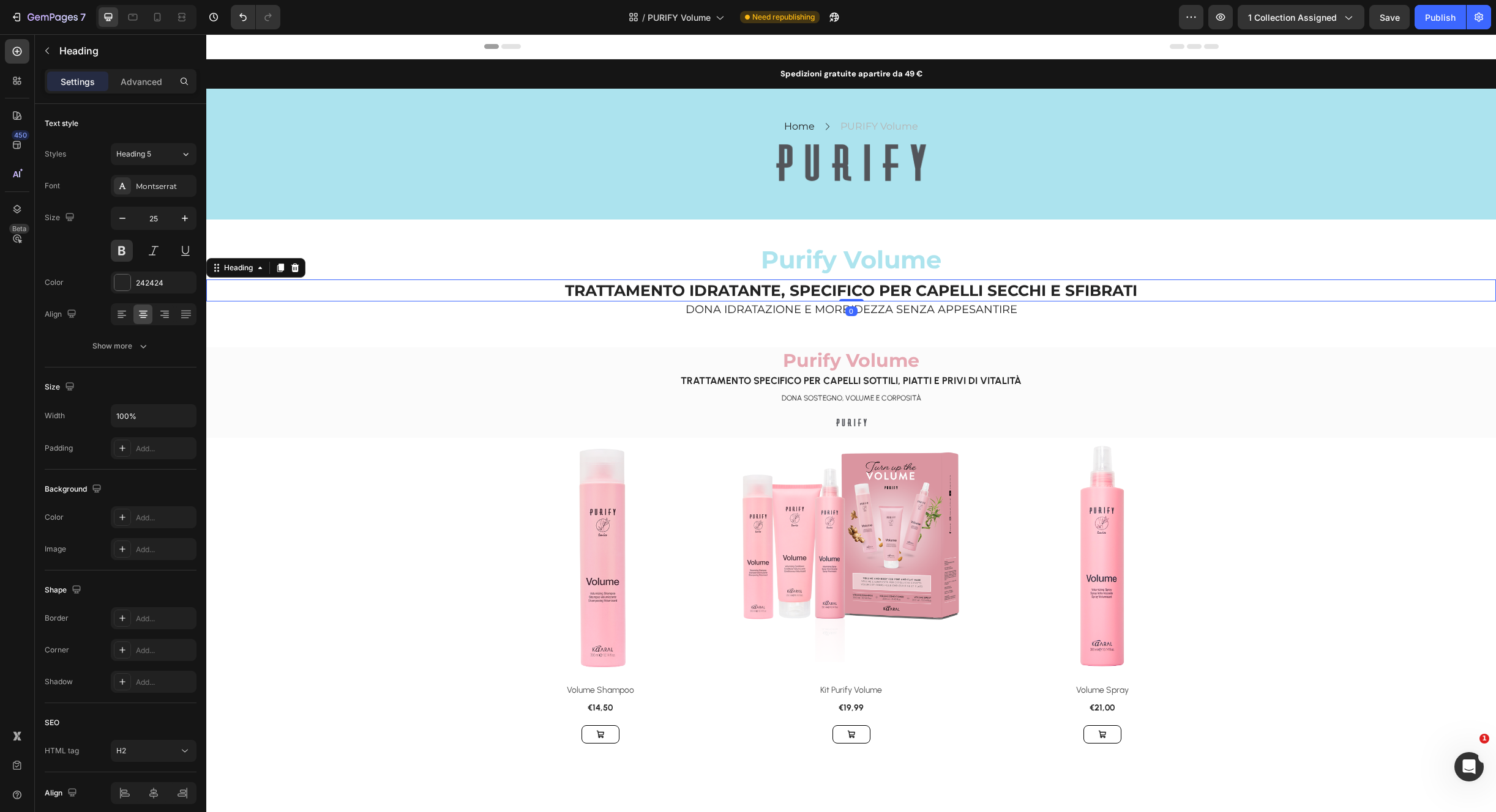
click at [873, 281] on h2 "TRATTAMENTO IDRATANTE, SPECIFICO PER CAPELLI SECCHI E SFIBRATI" at bounding box center [851, 291] width 1290 height 23
click at [891, 391] on h2 "DONA SOSTEGNO, VOLUME E CORPOSITÀ" at bounding box center [851, 398] width 734 height 17
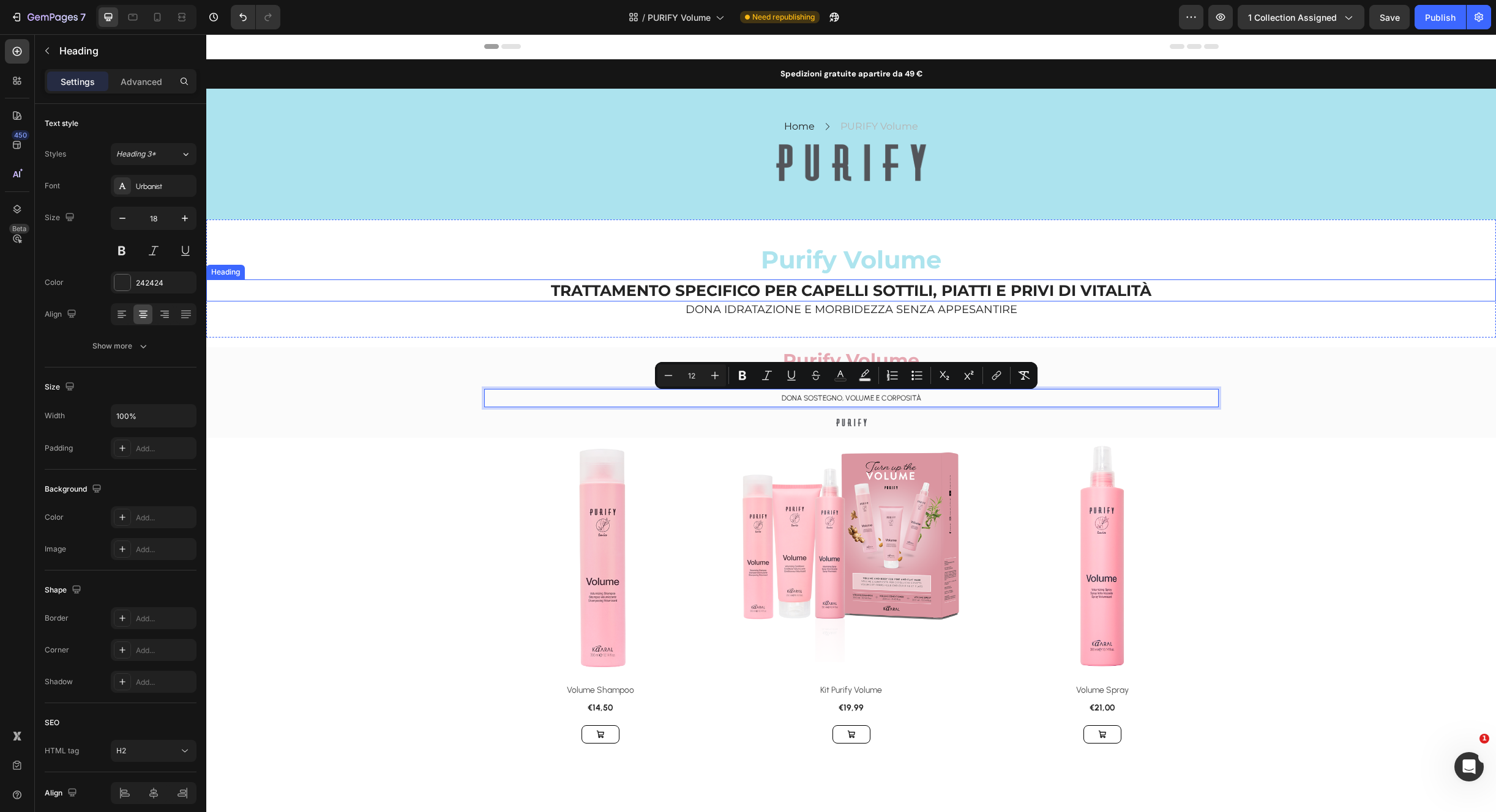
click at [875, 312] on h2 "DONA IDRATAZIONE E MORBIDEZZA SENZA APPESANTIRE" at bounding box center [851, 309] width 1290 height 17
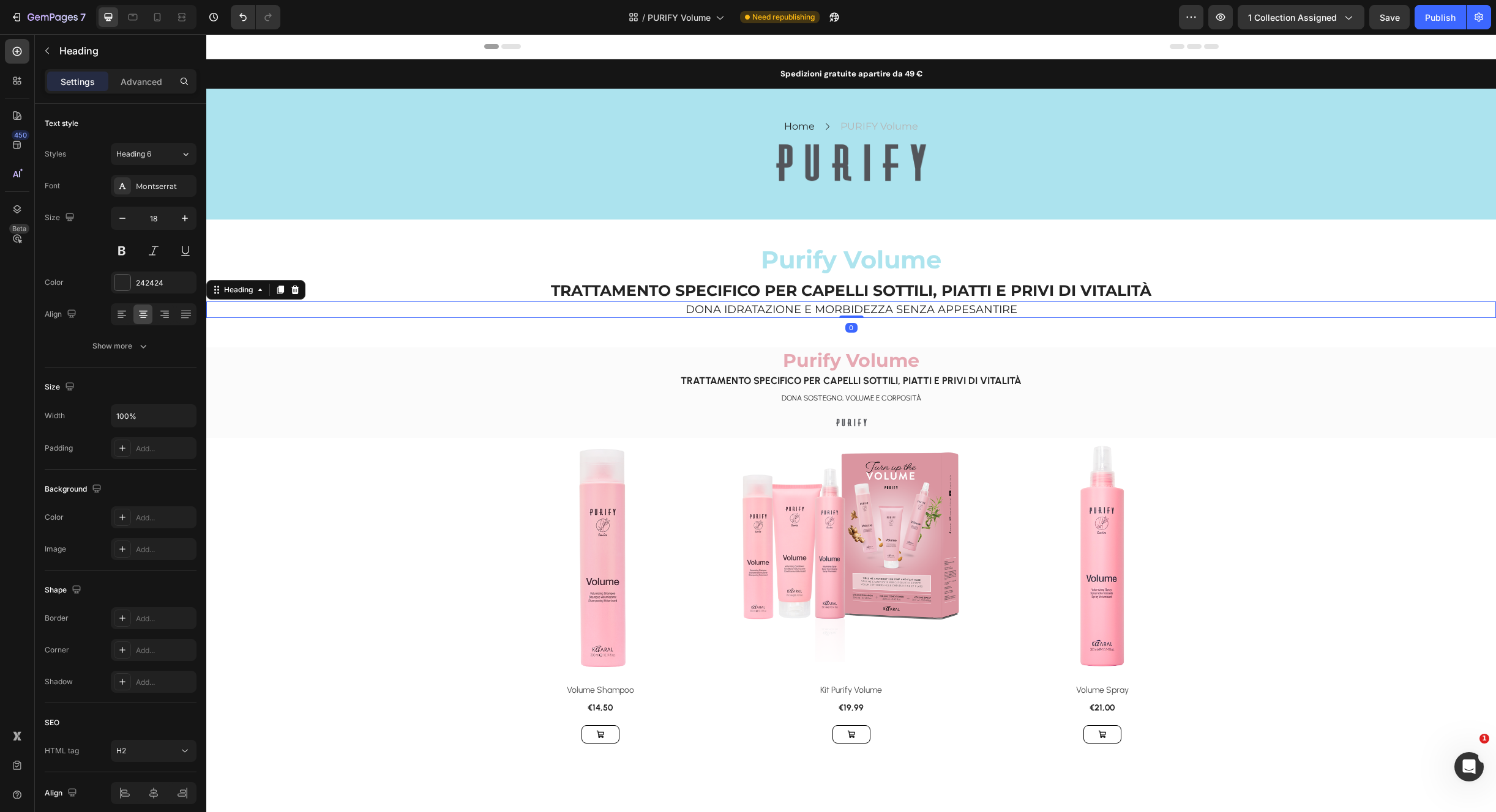
click at [875, 312] on h2 "DONA IDRATAZIONE E MORBIDEZZA SENZA APPESANTIRE" at bounding box center [851, 309] width 1290 height 17
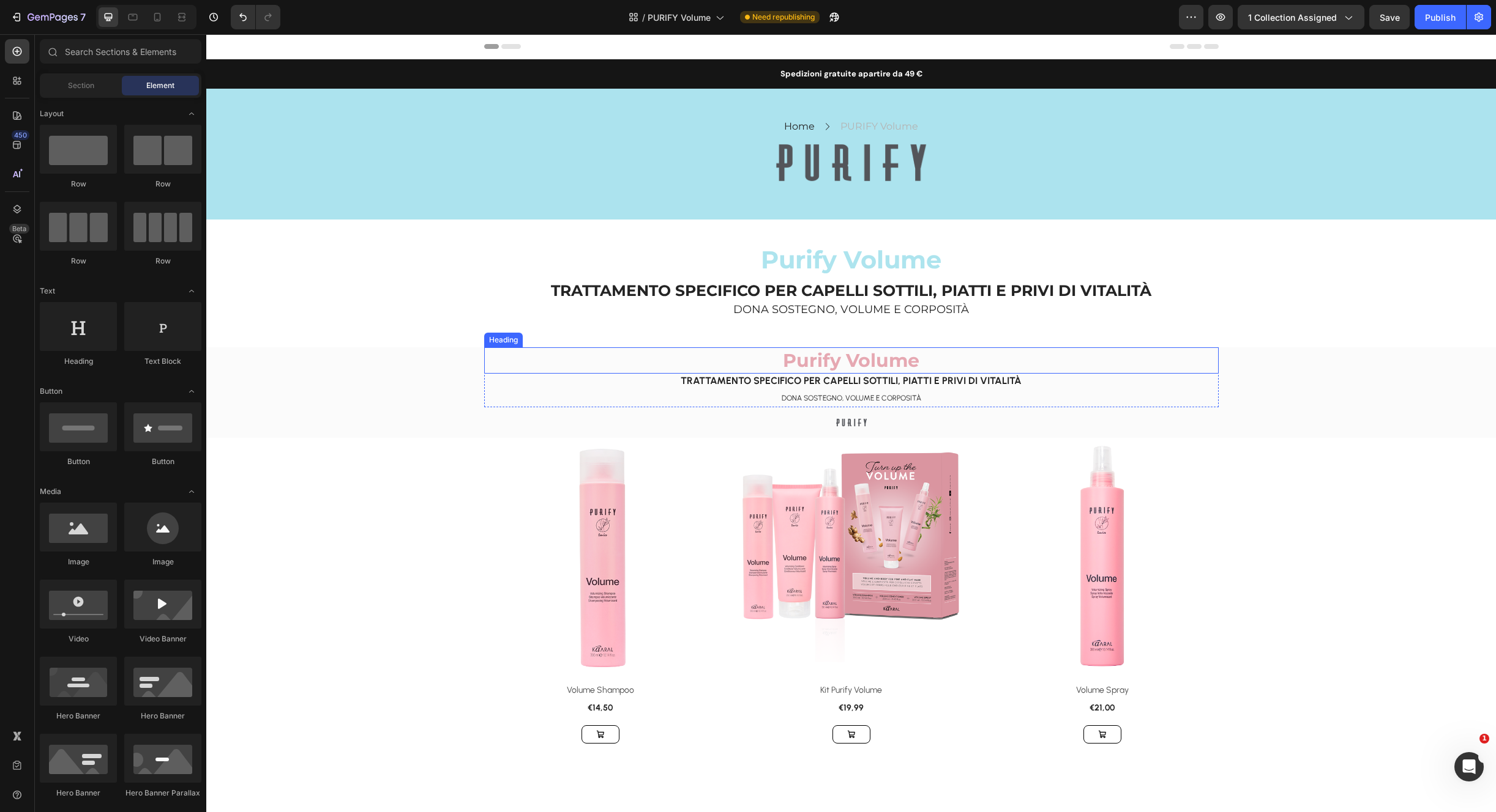
click at [1085, 361] on p "⁠⁠⁠⁠⁠⁠⁠ Purify Volume" at bounding box center [851, 360] width 731 height 23
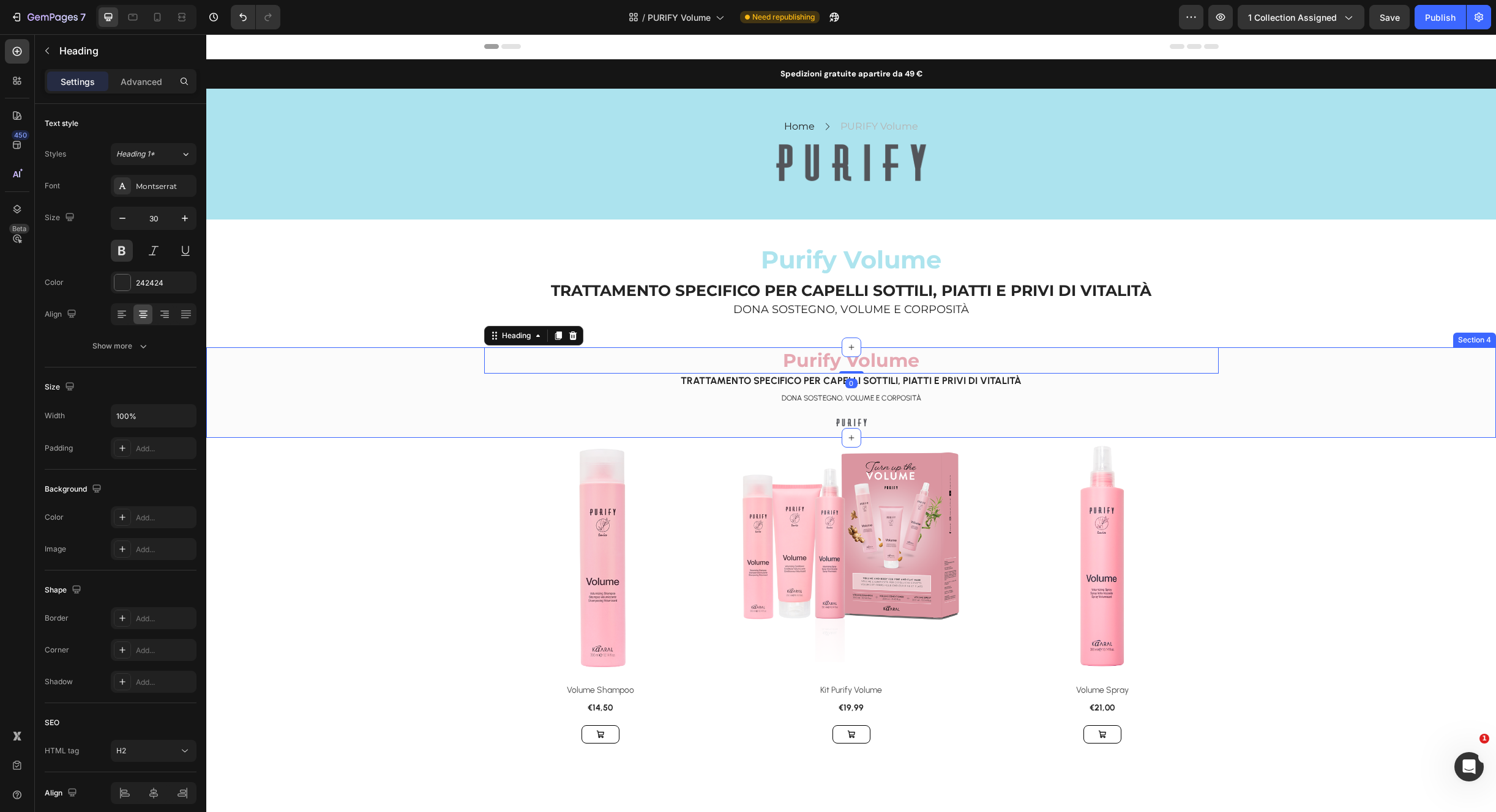
click at [1280, 382] on div "⁠⁠⁠⁠⁠⁠⁠ Purify Volume Heading 0 Purify Volume Heading ⁠⁠⁠⁠⁠⁠⁠ TRATTAMENTO SPECI…" at bounding box center [851, 392] width 1290 height 90
click at [832, 267] on span "Purify Volume" at bounding box center [851, 259] width 180 height 30
click at [819, 365] on span "Purify Volume" at bounding box center [851, 360] width 137 height 23
click at [820, 359] on span "Purify Volume" at bounding box center [851, 360] width 137 height 23
click at [822, 359] on span "Purify Volume" at bounding box center [851, 360] width 137 height 23
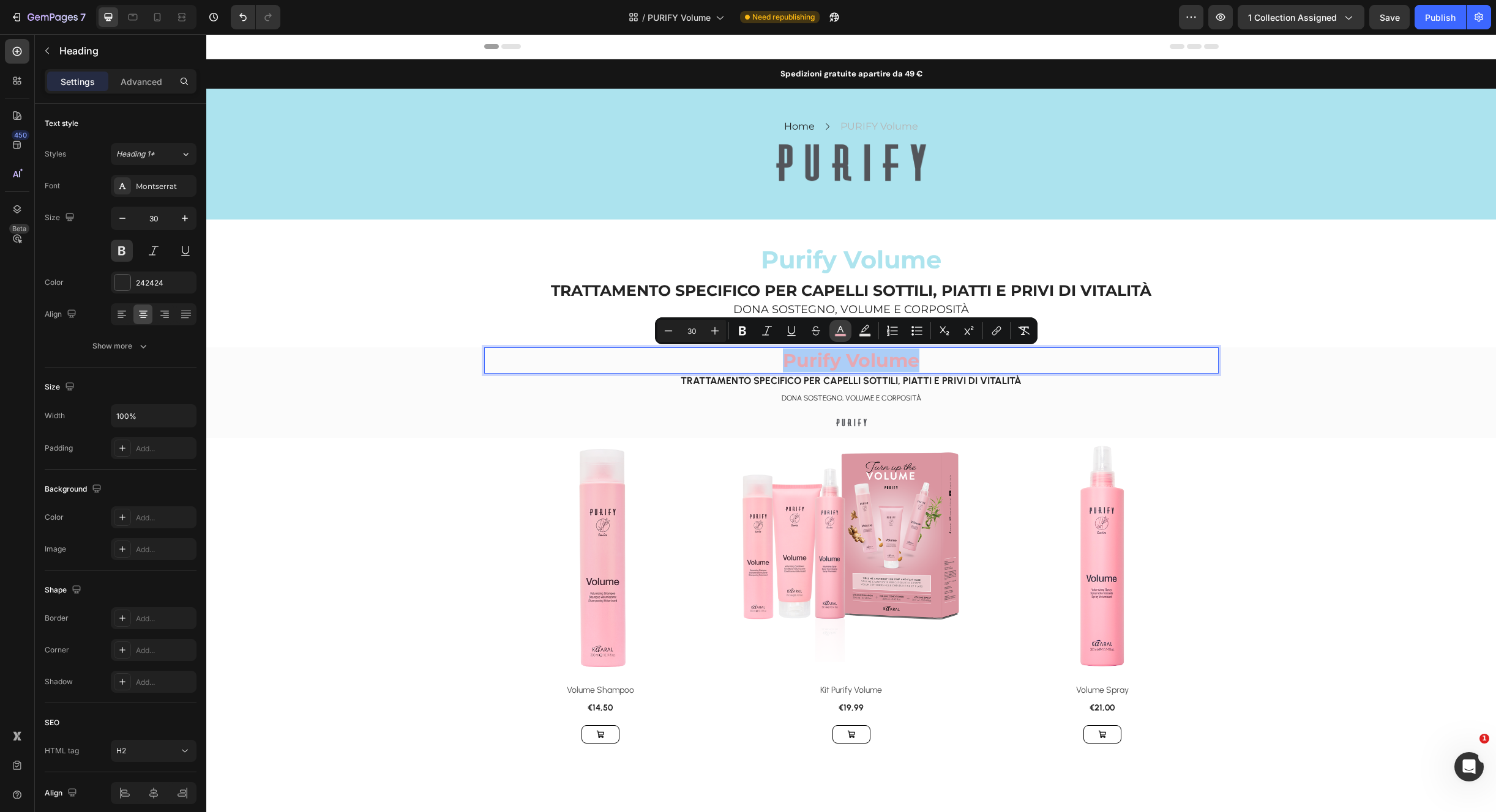
click at [841, 332] on icon "Editor contextual toolbar" at bounding box center [840, 331] width 12 height 12
type input "E6A8B2"
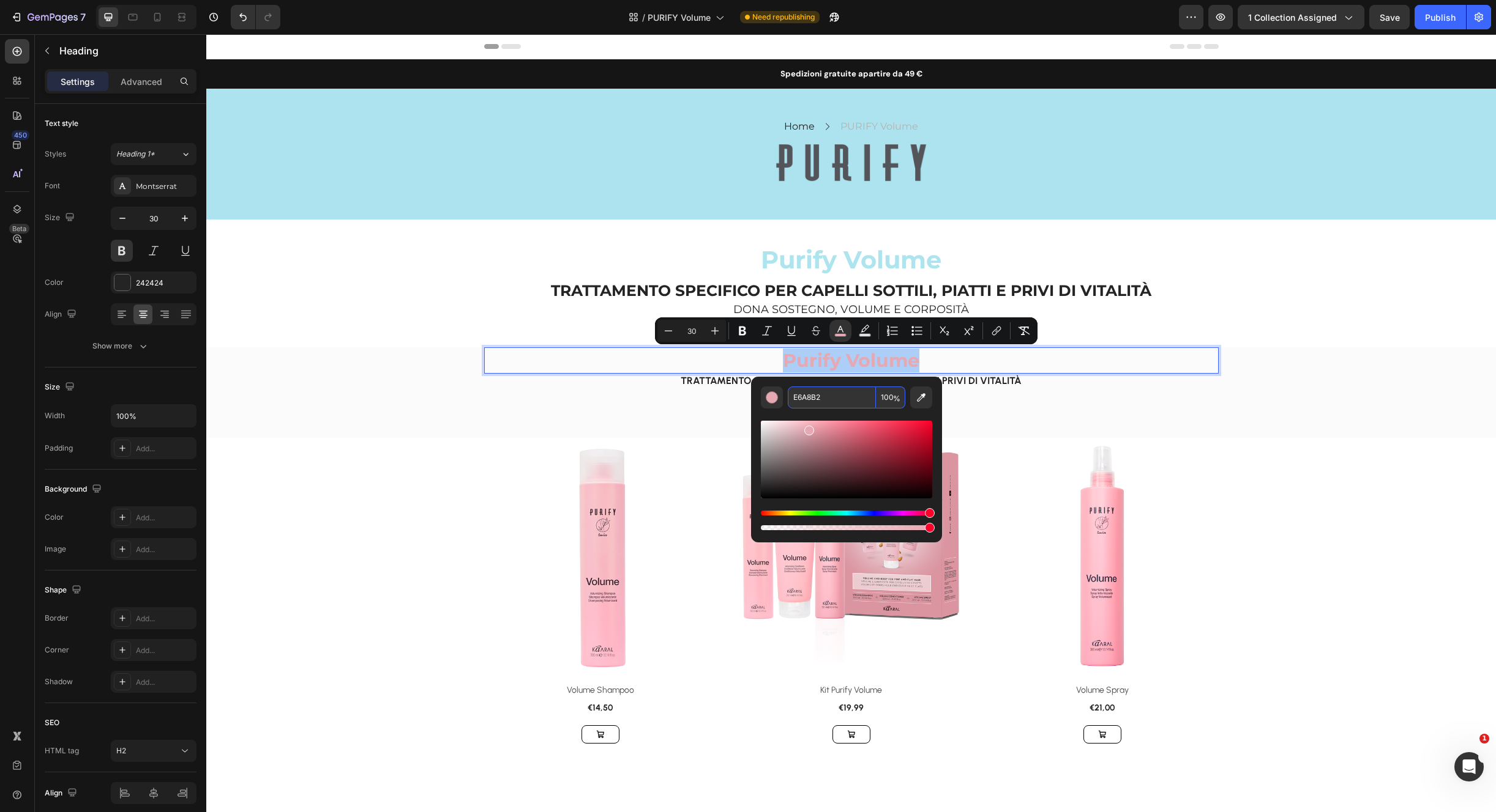
click at [835, 406] on input "E6A8B2" at bounding box center [831, 397] width 88 height 22
click at [1149, 322] on div "⁠⁠⁠⁠⁠⁠⁠ Purify Volume Heading TRATTAMENTO SPECIFICO PER CAPELLI SOTTILI, PIATTI…" at bounding box center [851, 278] width 1290 height 118
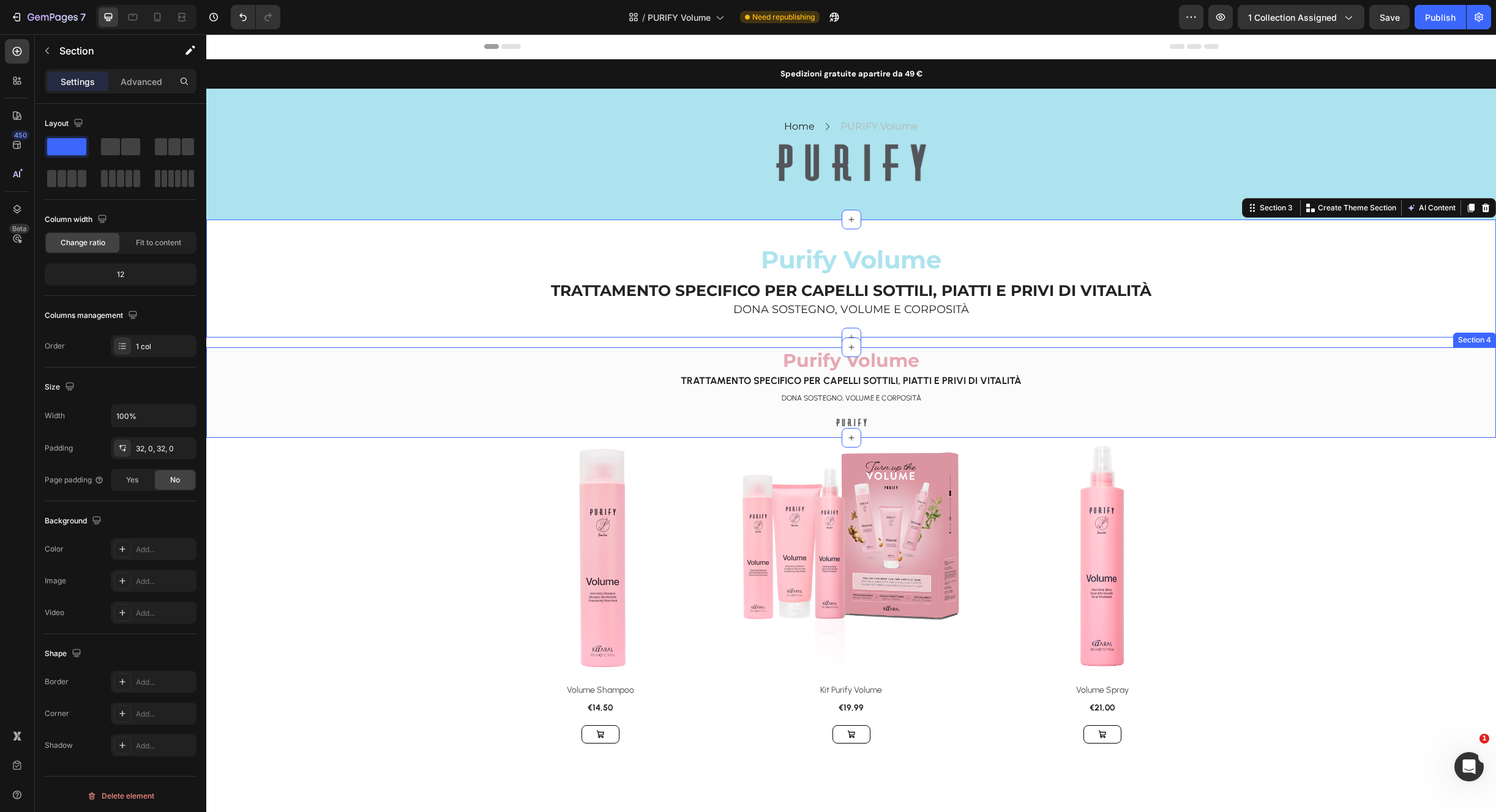
click at [1332, 367] on div "⁠⁠⁠⁠⁠⁠⁠ Purify Volume Heading Purify Volume Heading ⁠⁠⁠⁠⁠⁠⁠ TRATTAMENTO SPECIFI…" at bounding box center [851, 392] width 1290 height 90
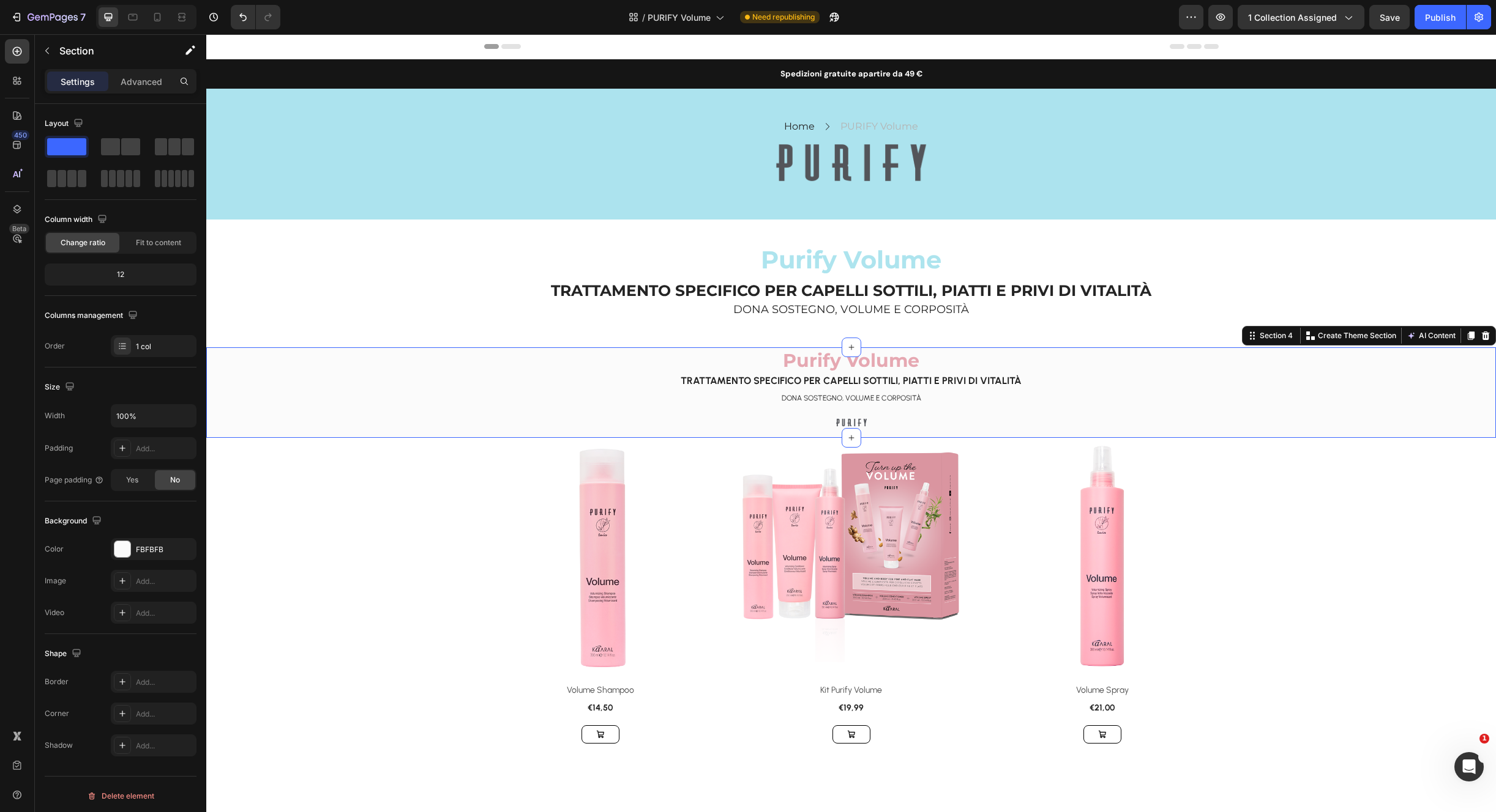
drag, startPoint x: 1476, startPoint y: 332, endPoint x: 1455, endPoint y: 333, distance: 21.0
click at [1480, 332] on icon at bounding box center [1485, 335] width 10 height 10
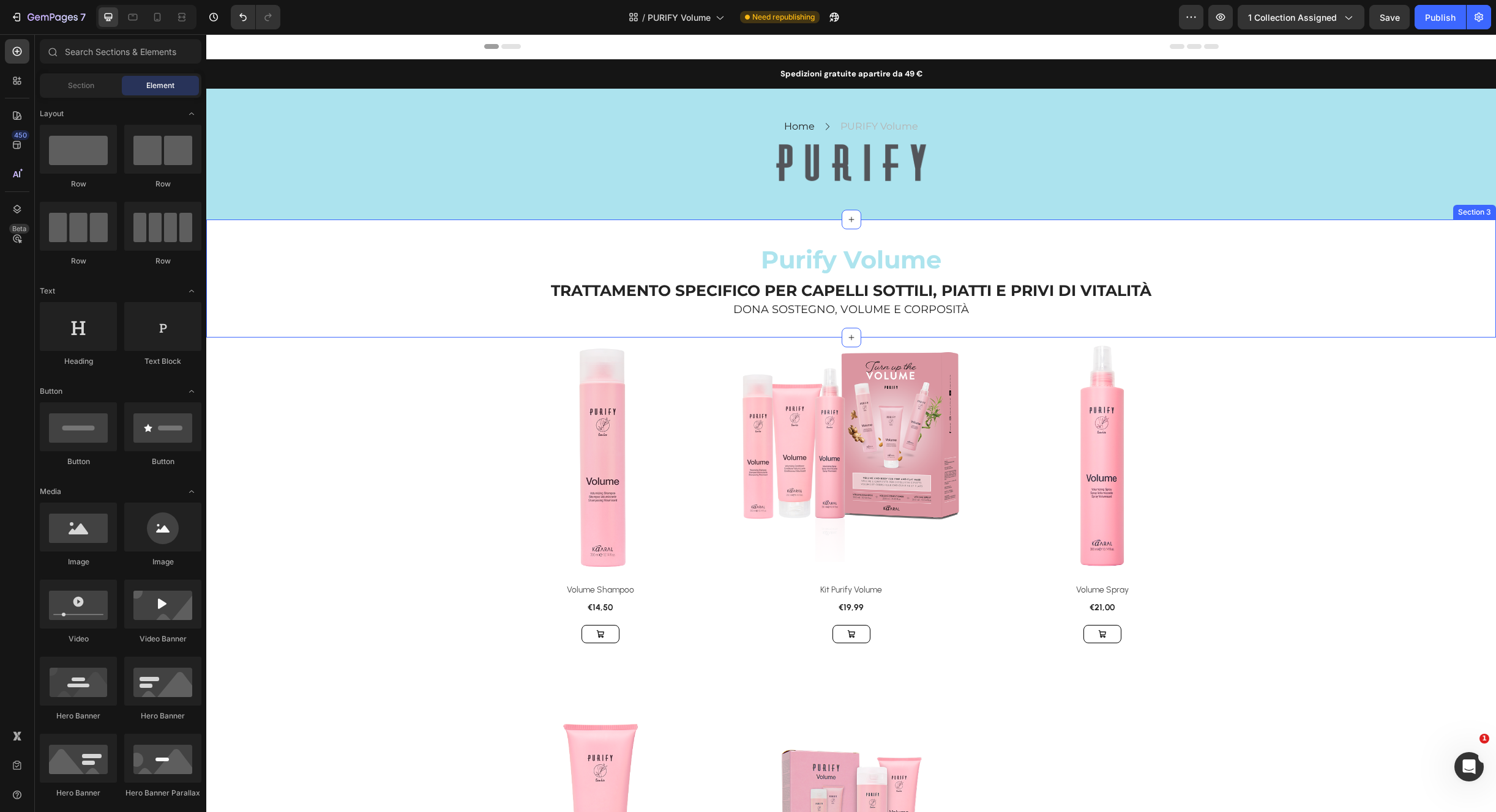
click at [1437, 332] on div "⁠⁠⁠⁠⁠⁠⁠ Purify Volume Heading TRATTAMENTO SPECIFICO PER CAPELLI SOTTILI, PIATTI…" at bounding box center [851, 278] width 1290 height 118
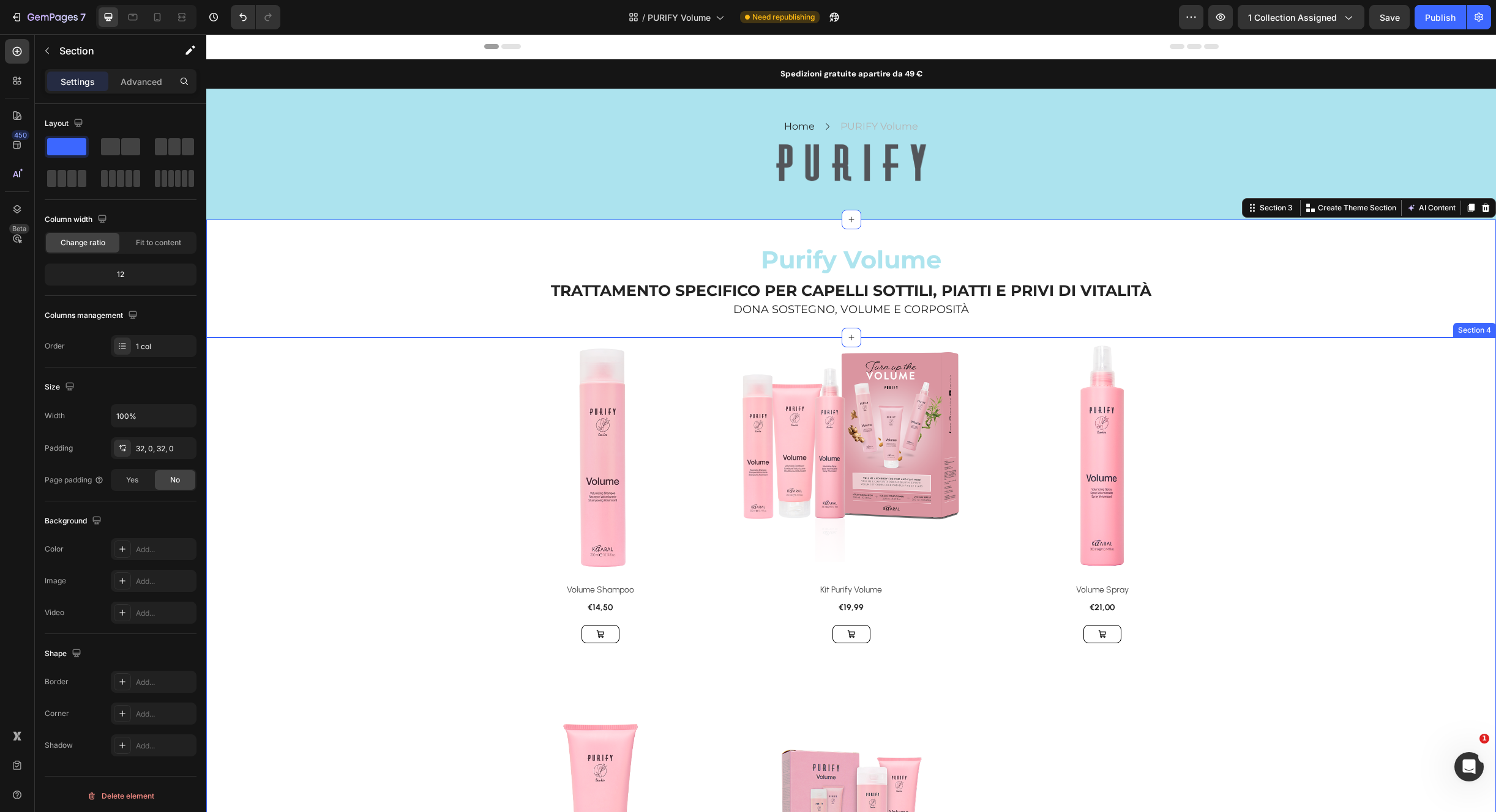
click at [1446, 345] on div "Product Images & Gallery Row Volume Shampoo (P) Title €14,50 (P) Price (P) Pric…" at bounding box center [851, 668] width 1271 height 655
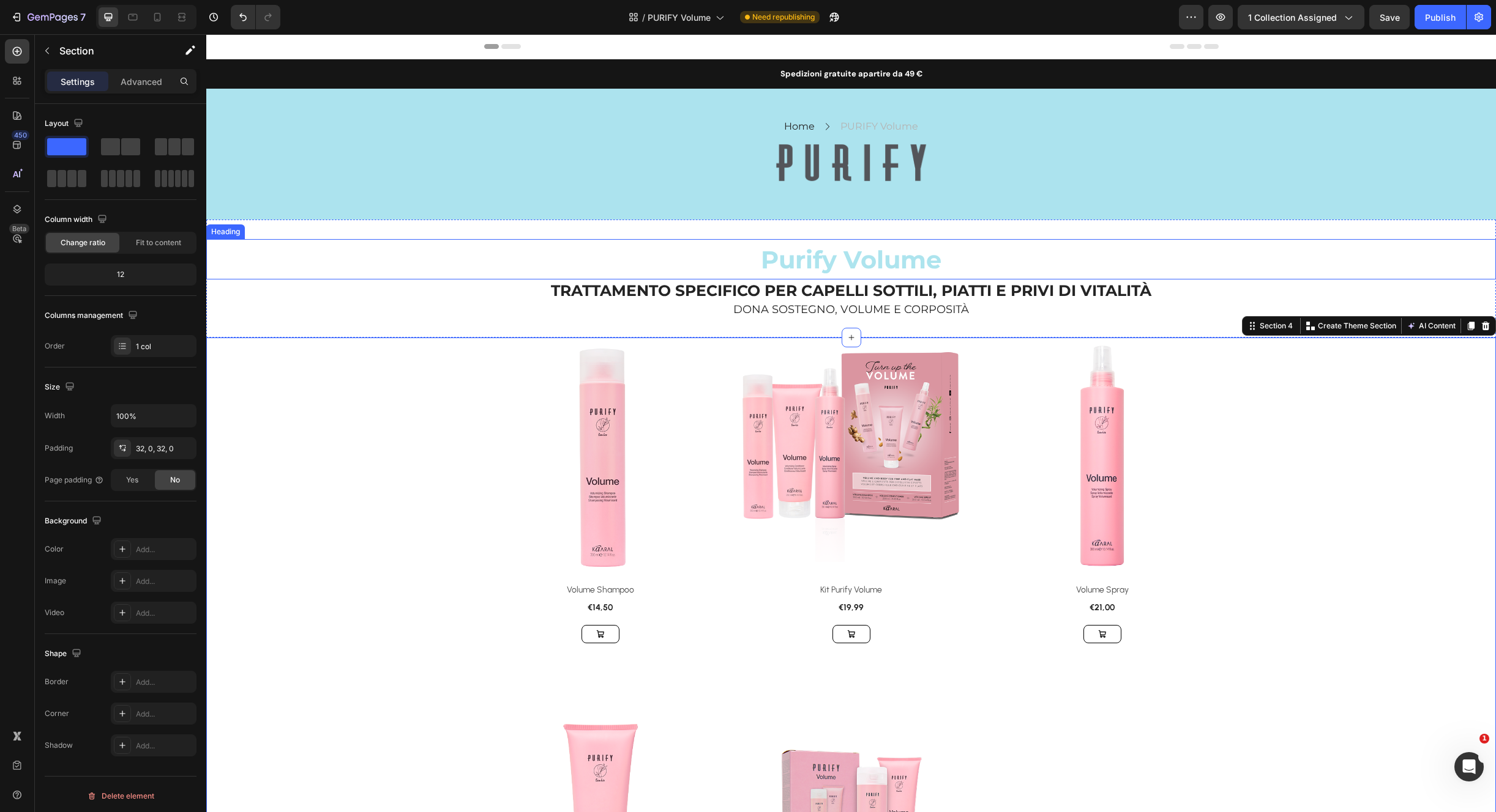
click at [1123, 232] on div "⁠⁠⁠⁠⁠⁠⁠ Purify Volume Heading TRATTAMENTO SPECIFICO PER CAPELLI SOTTILI, PIATTI…" at bounding box center [851, 278] width 1290 height 118
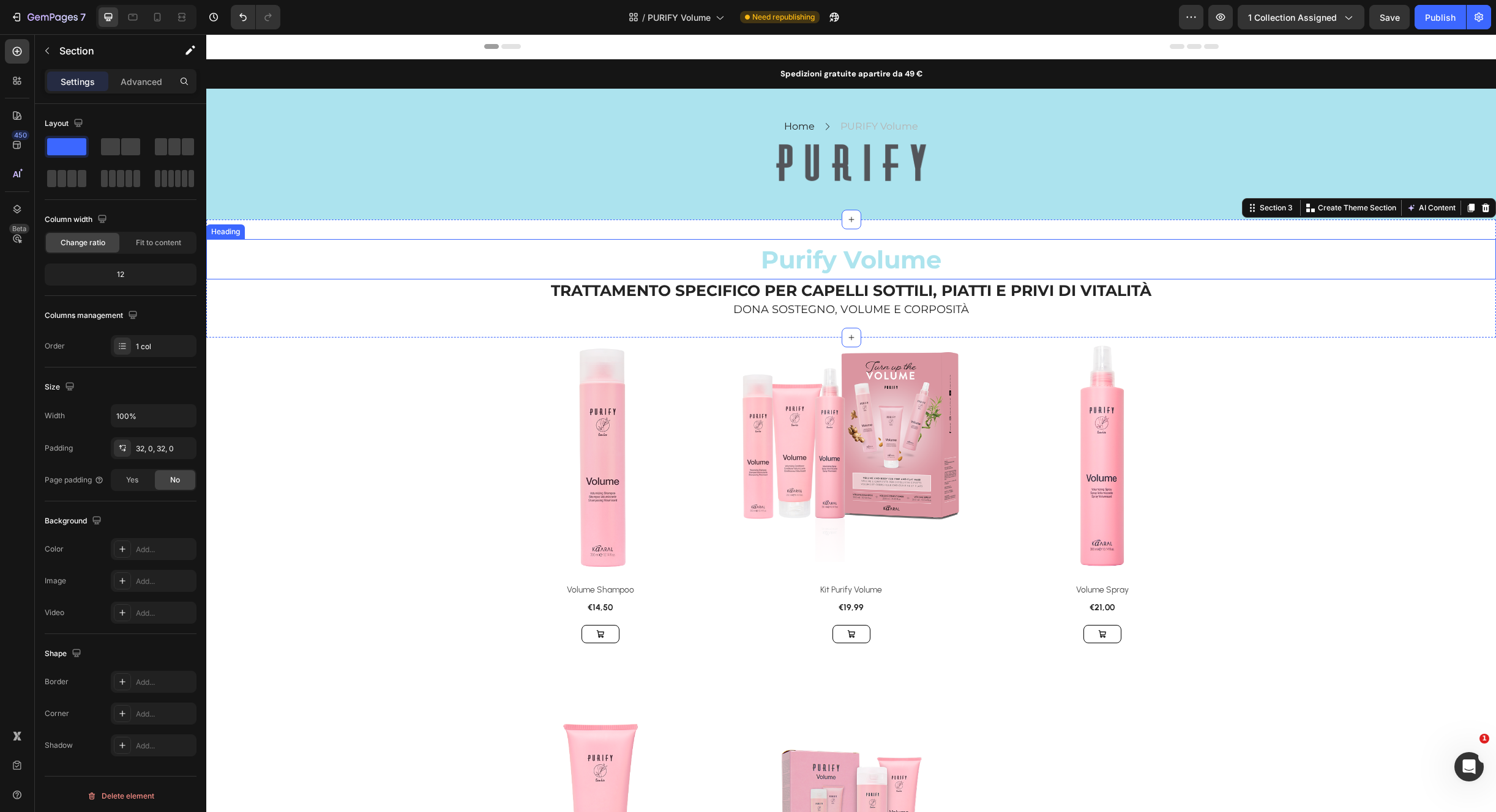
click at [866, 269] on span "Purify Volume" at bounding box center [851, 259] width 180 height 30
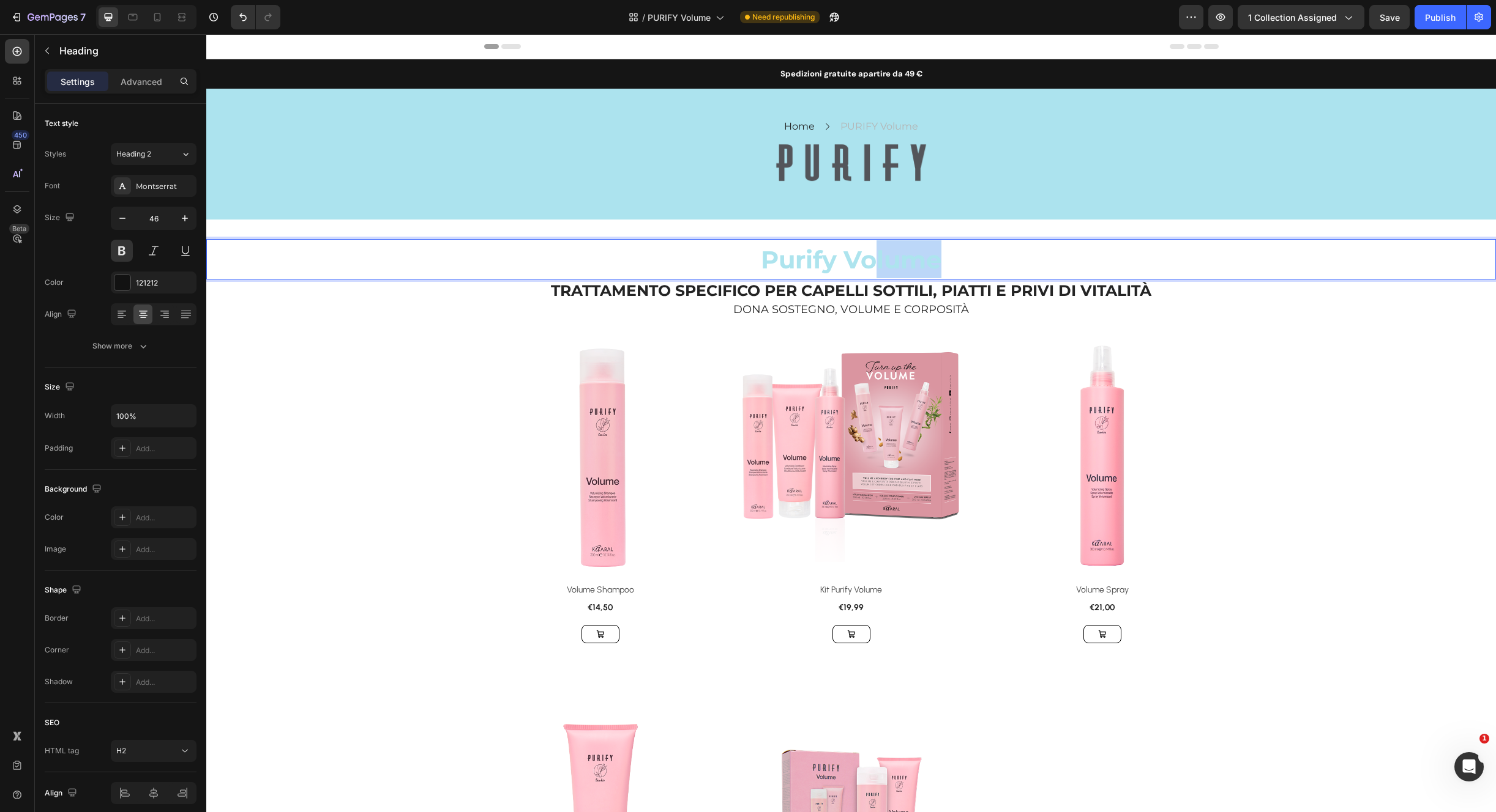
drag, startPoint x: 866, startPoint y: 267, endPoint x: 840, endPoint y: 258, distance: 27.5
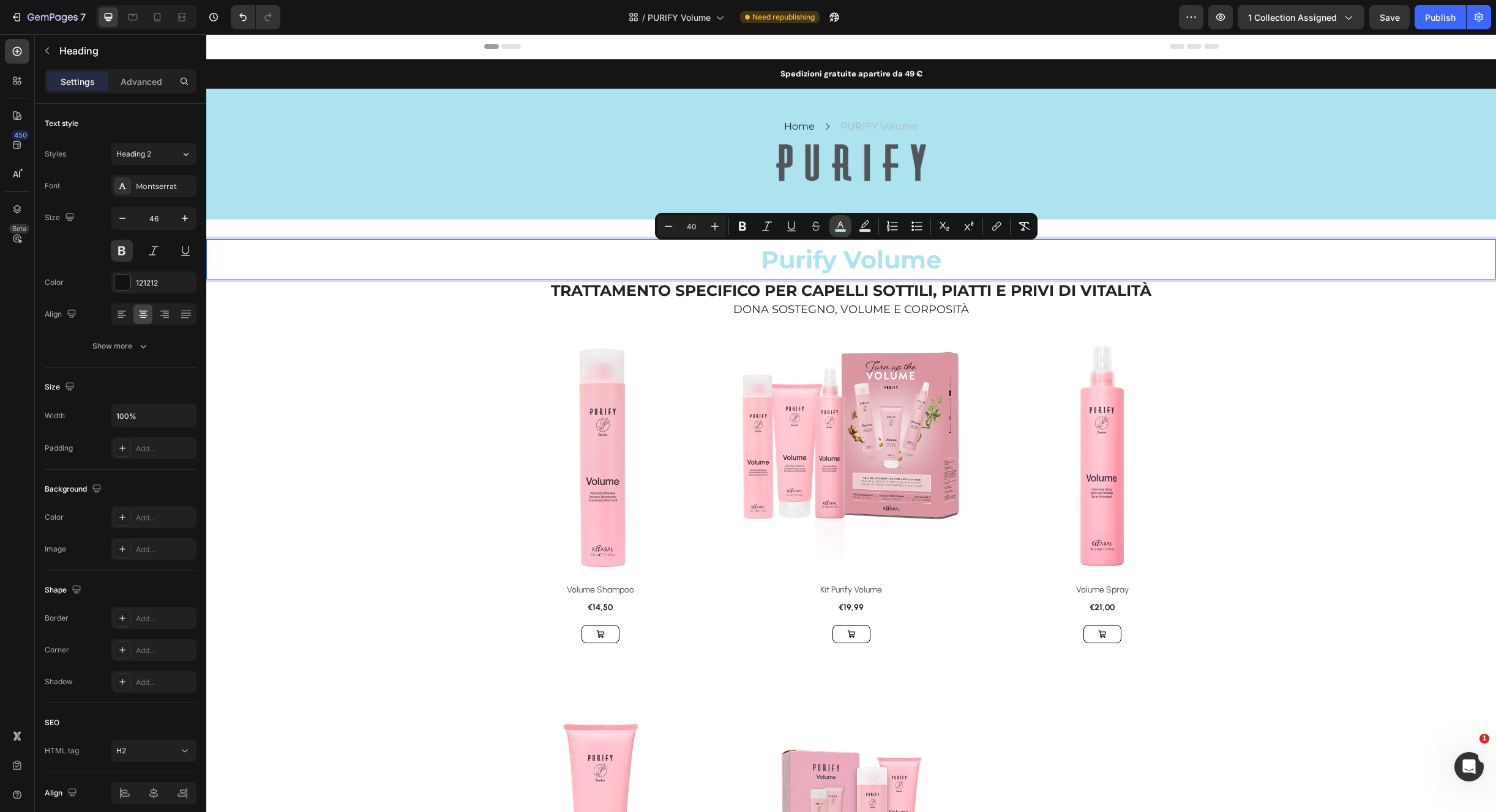
click at [845, 225] on icon "Editor contextual toolbar" at bounding box center [840, 226] width 12 height 12
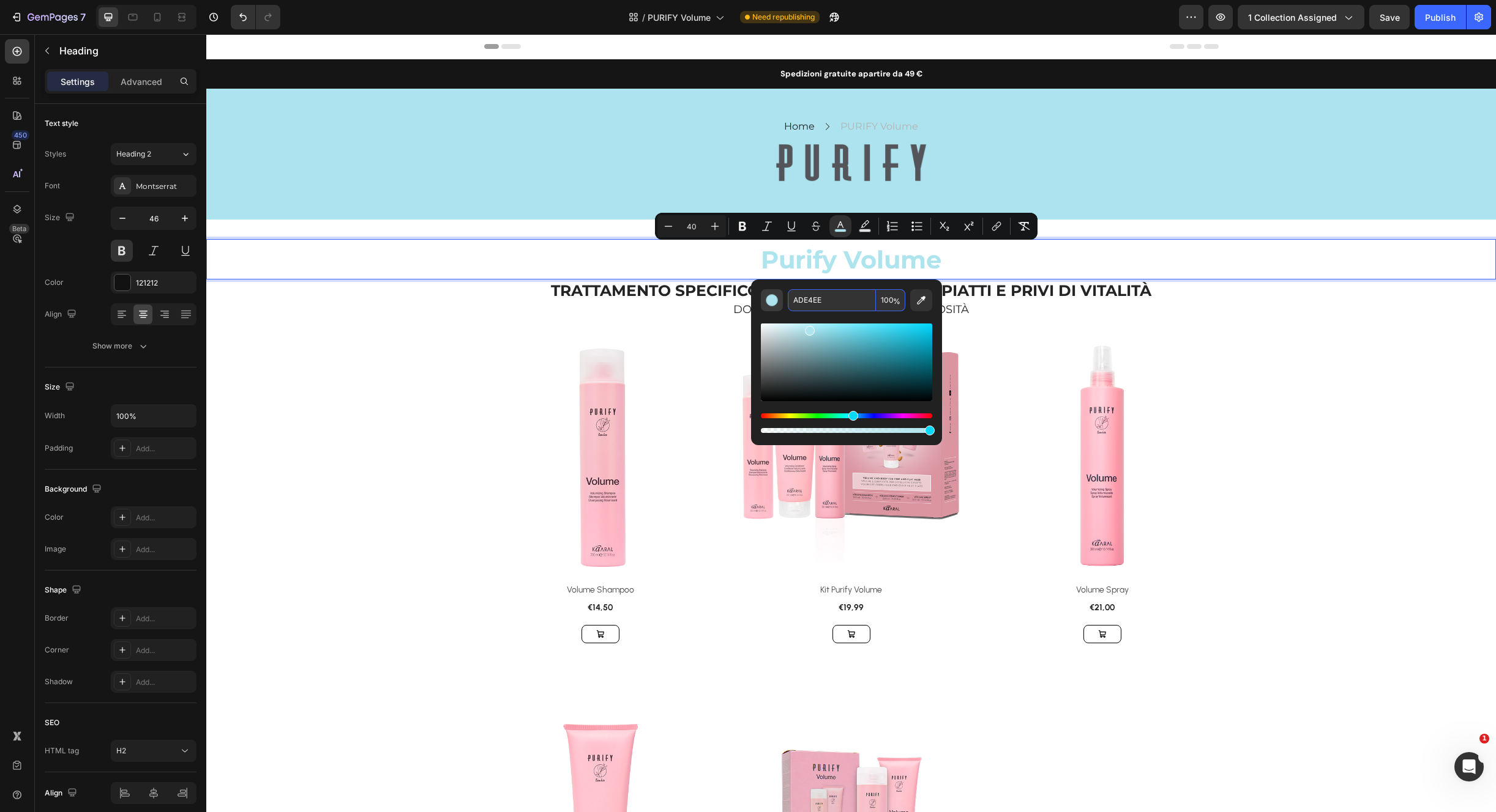
drag, startPoint x: 821, startPoint y: 303, endPoint x: 778, endPoint y: 298, distance: 43.3
click at [773, 299] on div "ADE4EE 100 %" at bounding box center [846, 299] width 172 height 22
click at [789, 296] on div "ADE4EE 100 %" at bounding box center [846, 299] width 172 height 22
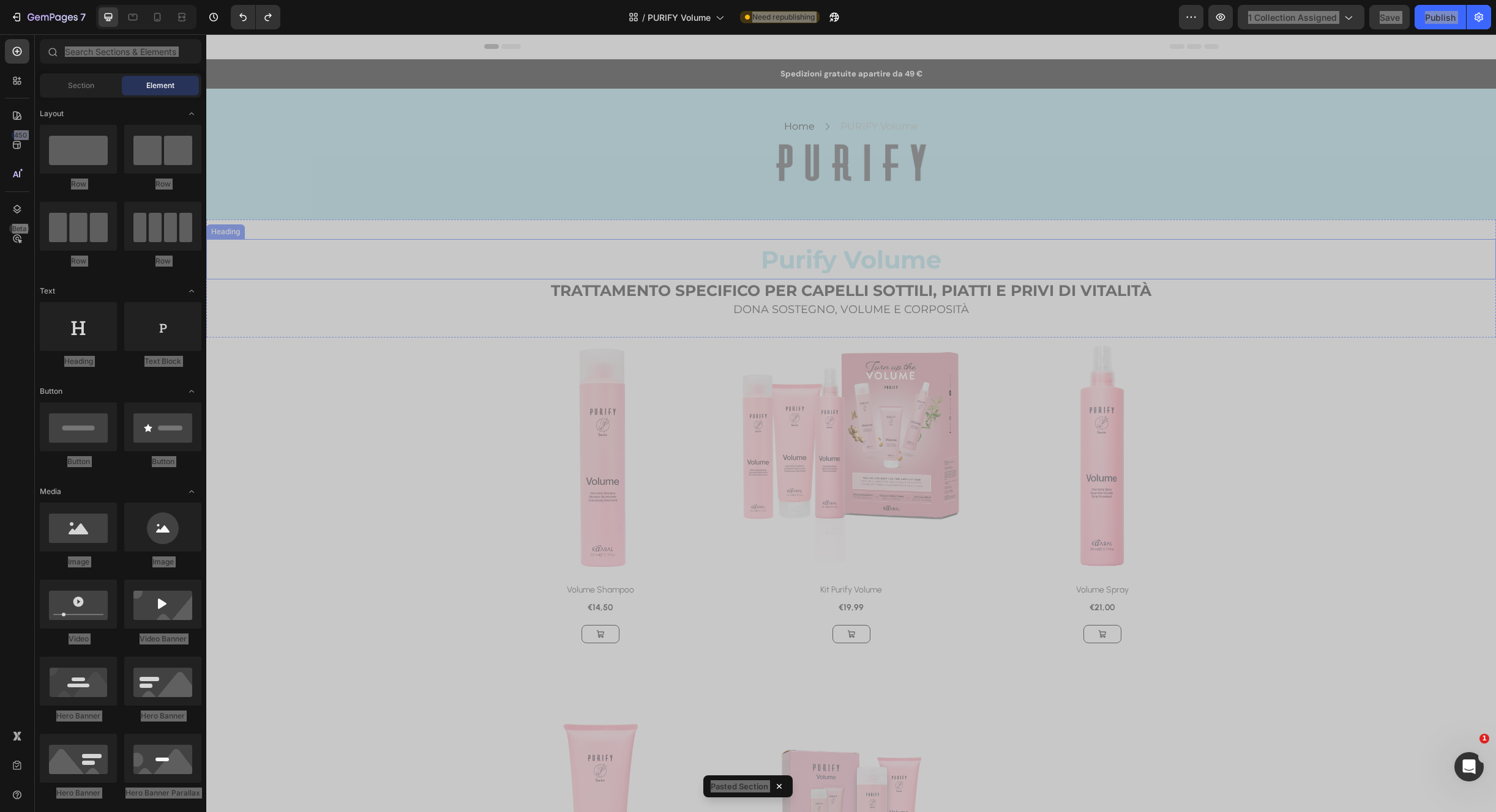
click at [911, 258] on span "Purify Volume" at bounding box center [851, 259] width 180 height 30
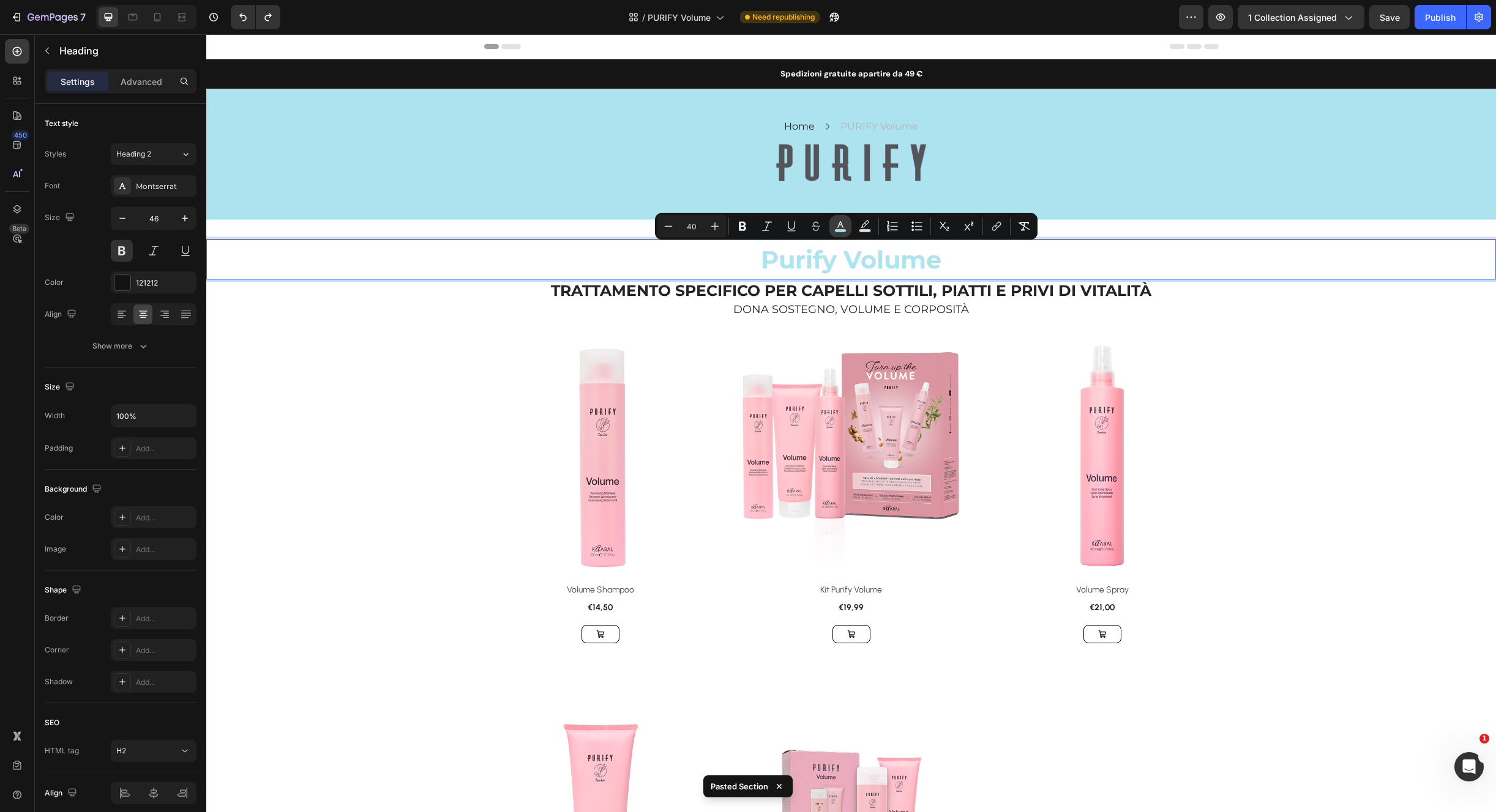
click at [834, 221] on icon "Editor contextual toolbar" at bounding box center [840, 226] width 12 height 12
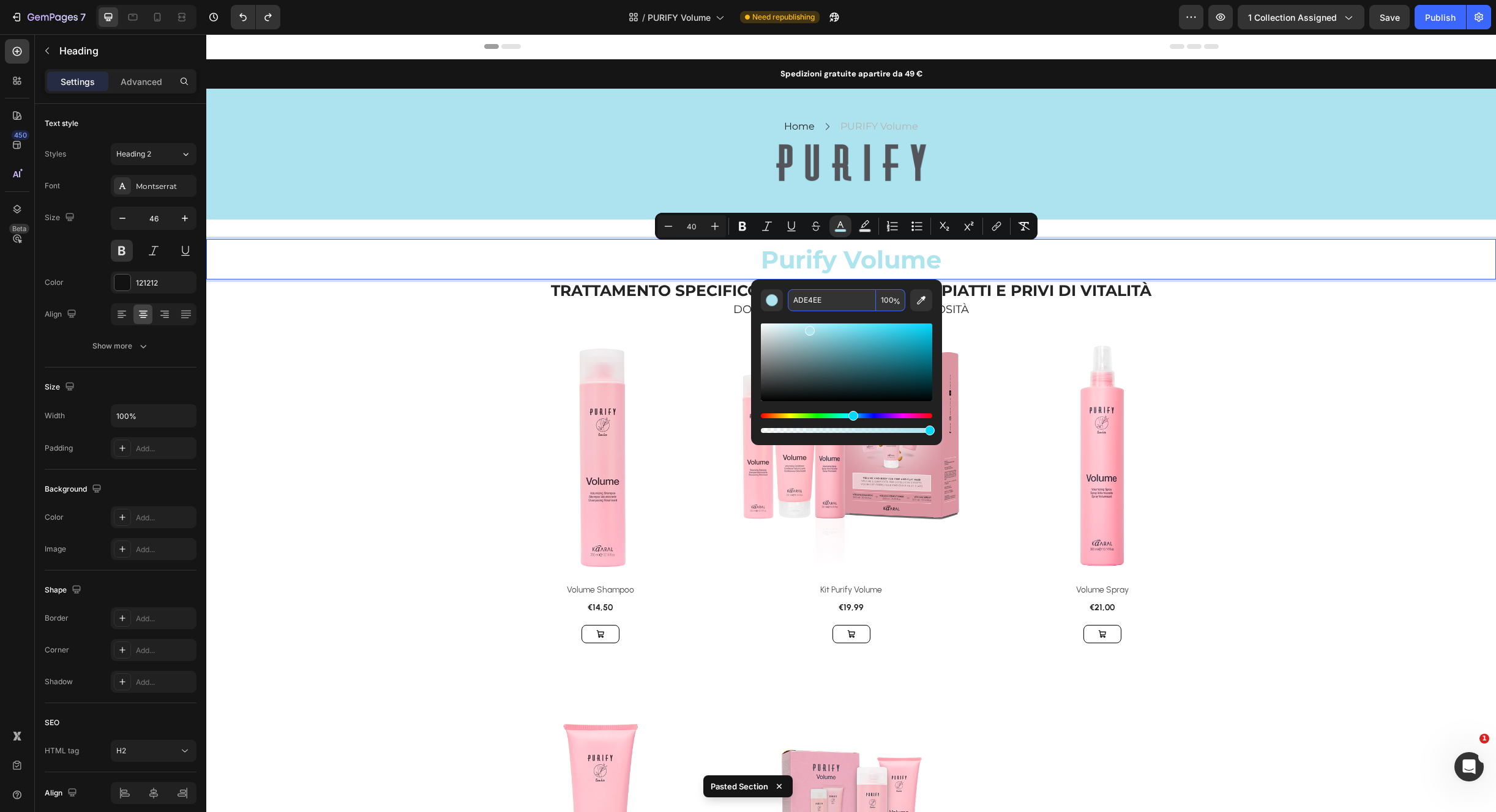
click at [828, 299] on input "ADE4EE" at bounding box center [831, 299] width 88 height 22
paste input "E6A8B2"
type input "E6A8B2"
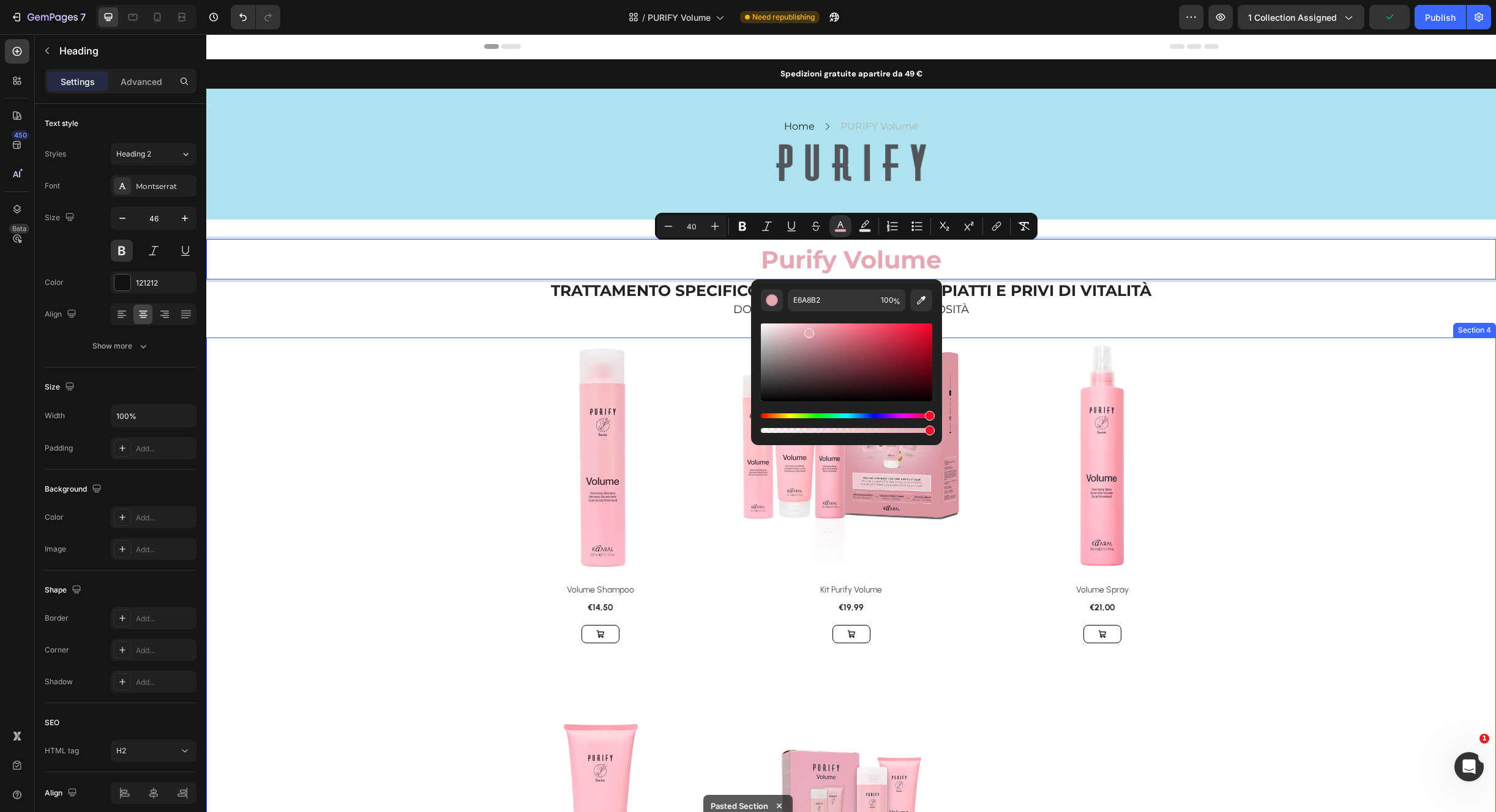
click at [1270, 343] on div "Product Images & Gallery Row Volume Shampoo (P) Title €14,50 (P) Price (P) Pric…" at bounding box center [851, 668] width 1271 height 655
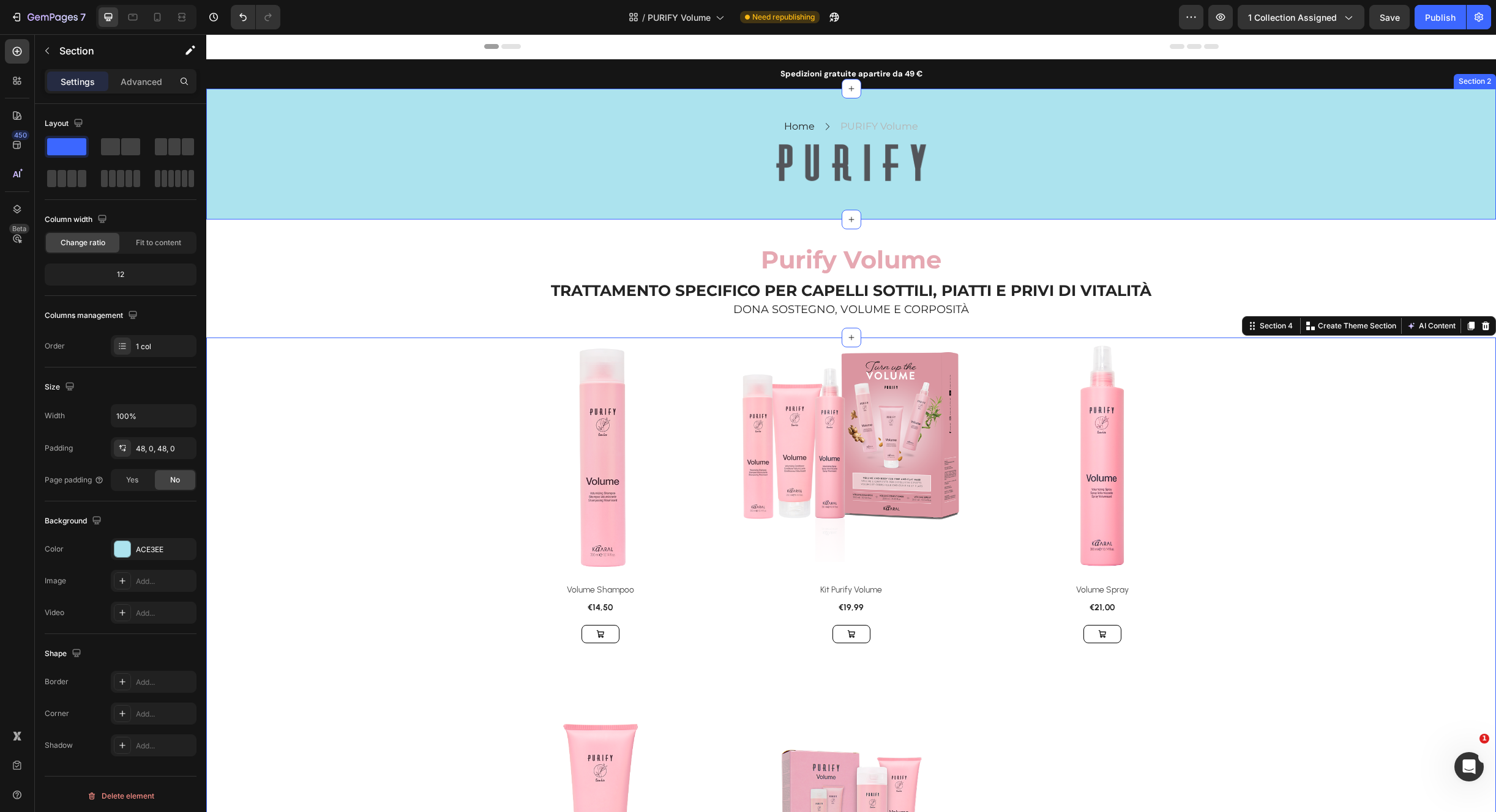
click at [1271, 186] on div "Home Text block Icon PURIFY Volume Text block Row Row Image Row" at bounding box center [851, 154] width 1290 height 72
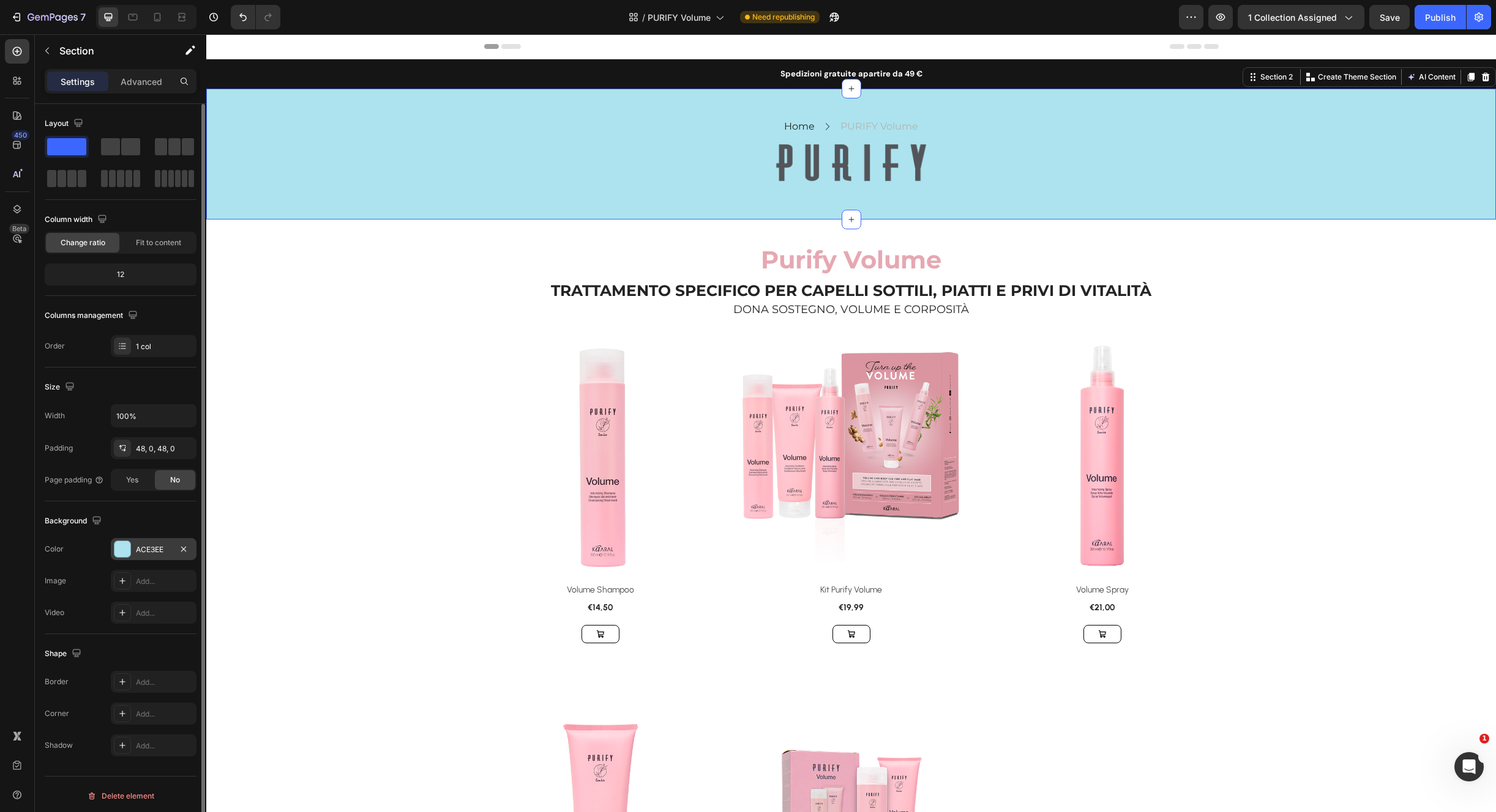
click at [150, 547] on div "ACE3EE" at bounding box center [153, 549] width 36 height 11
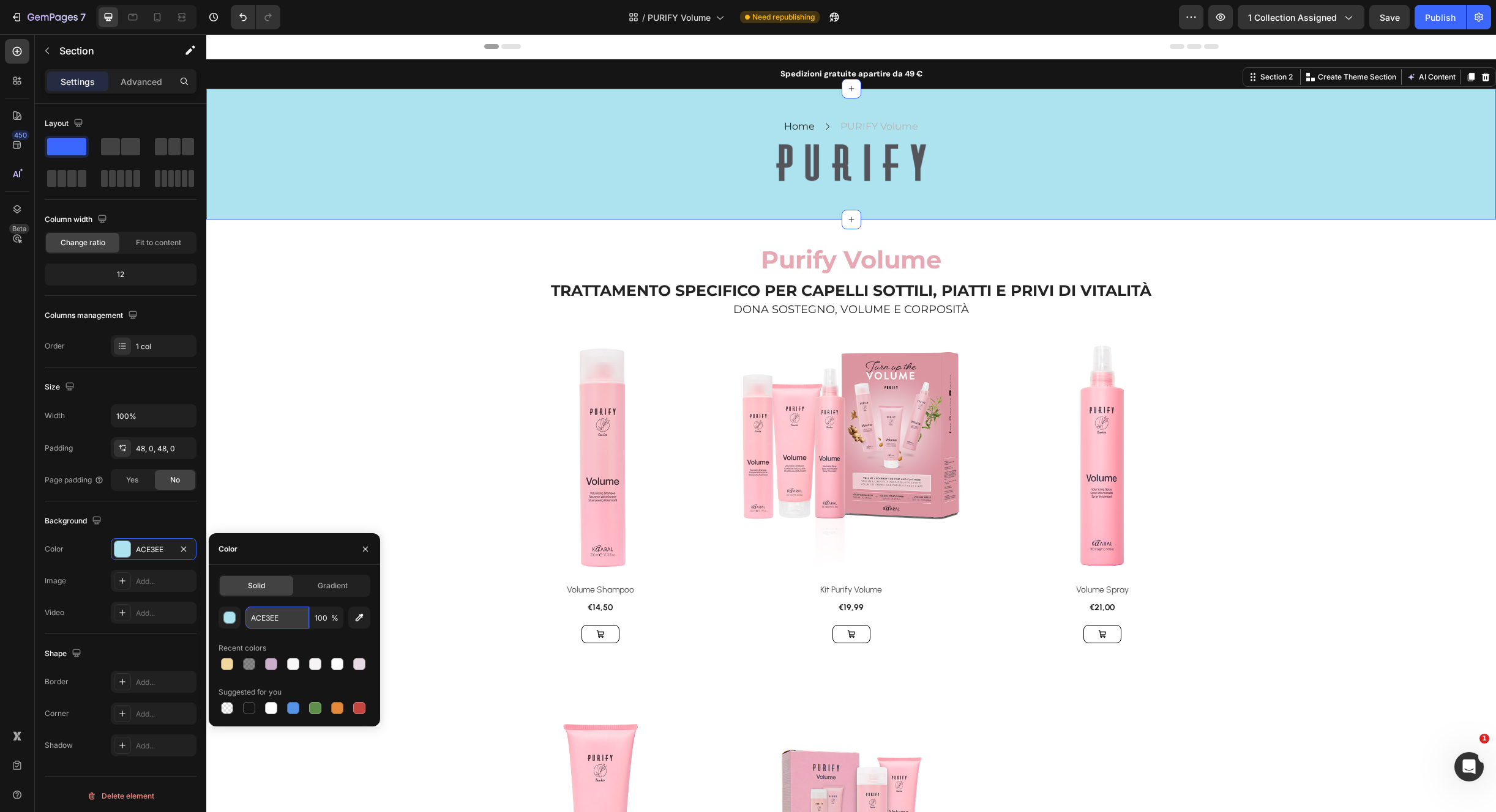
click at [290, 622] on input "ACE3EE" at bounding box center [277, 617] width 64 height 22
paste input "E6A8B2"
type input "E6A8B2"
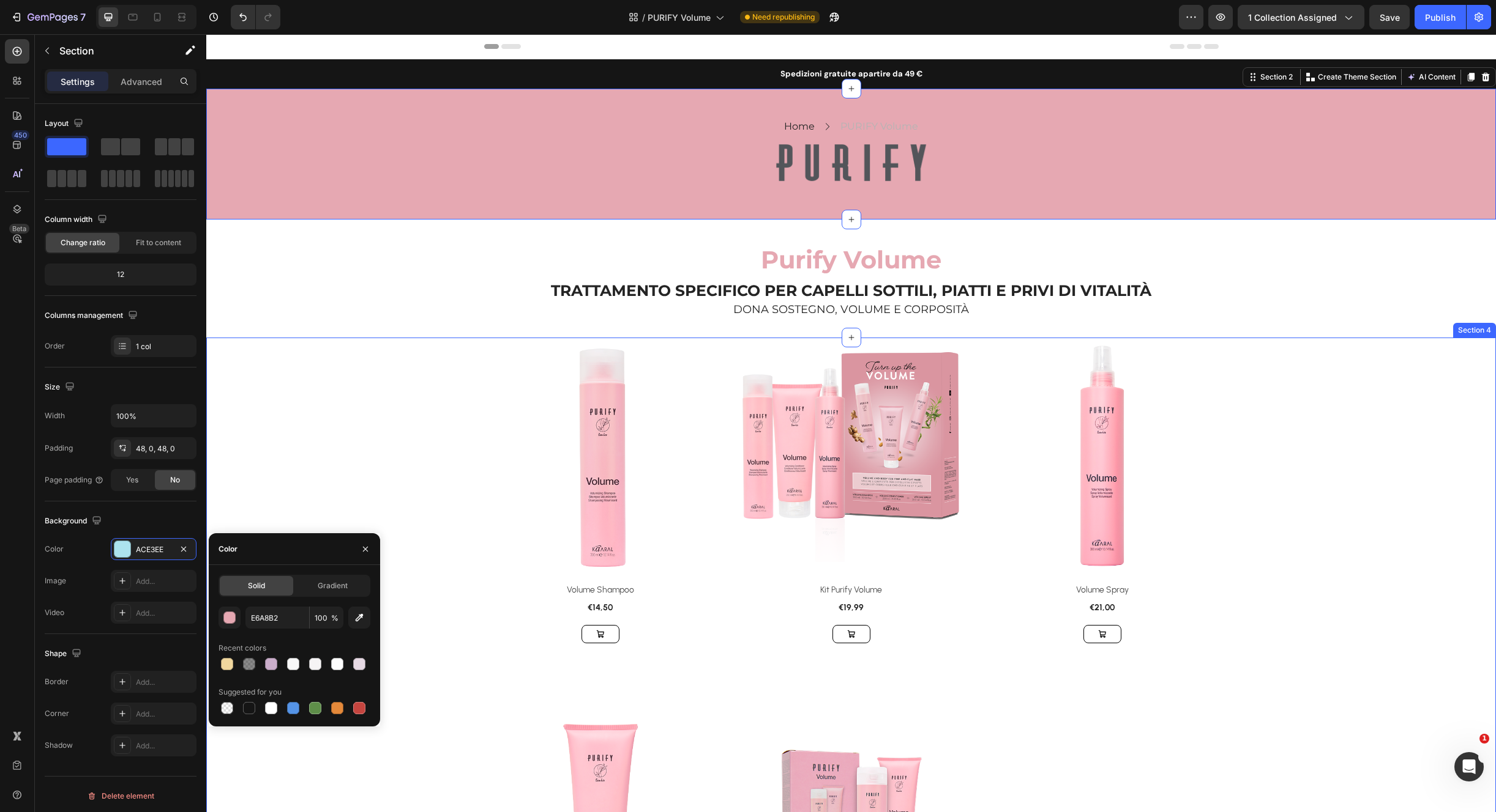
click at [339, 419] on div "Product Images & Gallery Row Volume Shampoo (P) Title €14,50 (P) Price (P) Pric…" at bounding box center [851, 668] width 1271 height 655
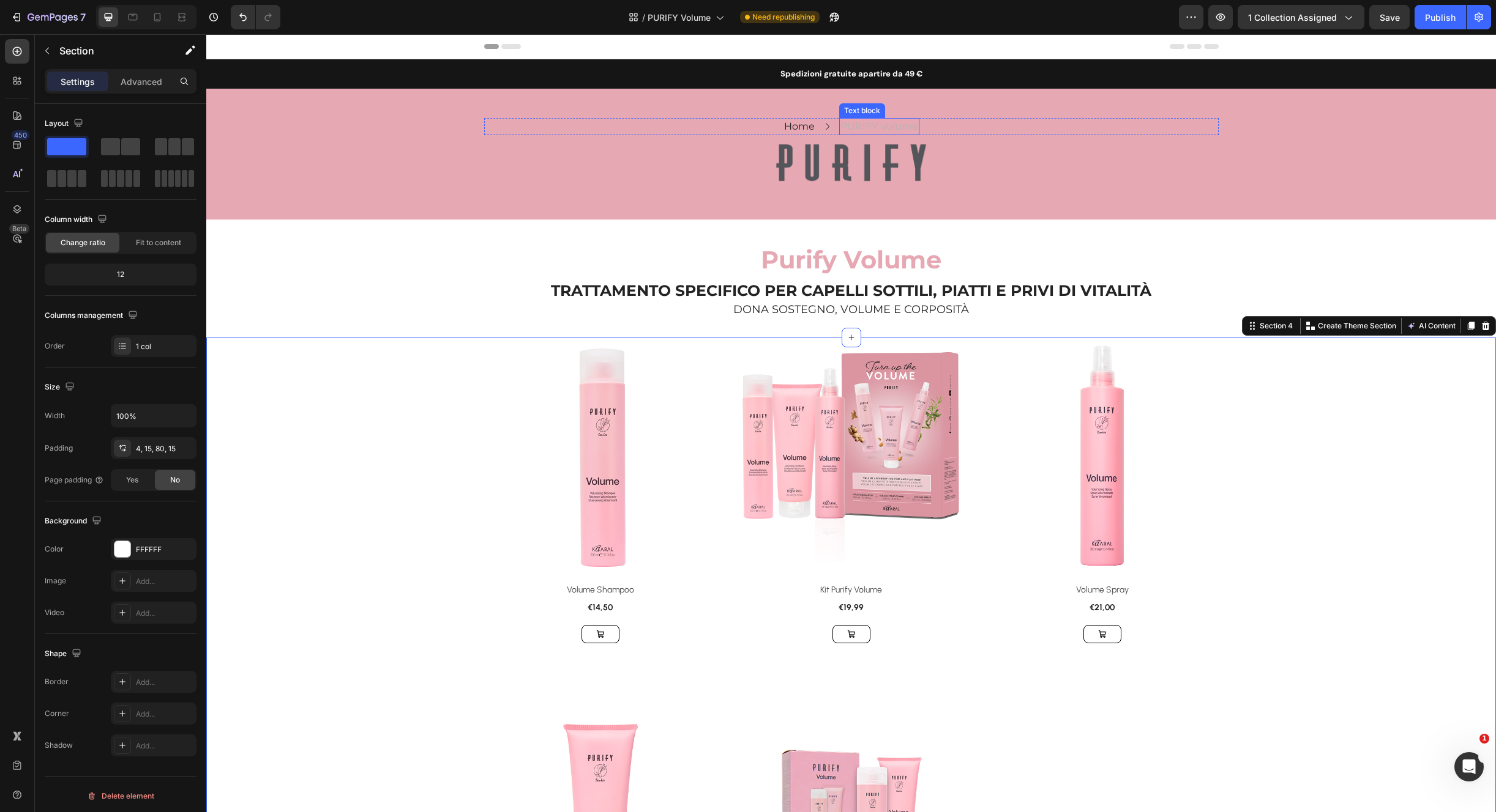
click at [897, 126] on p "PURIFY Volume" at bounding box center [879, 126] width 77 height 15
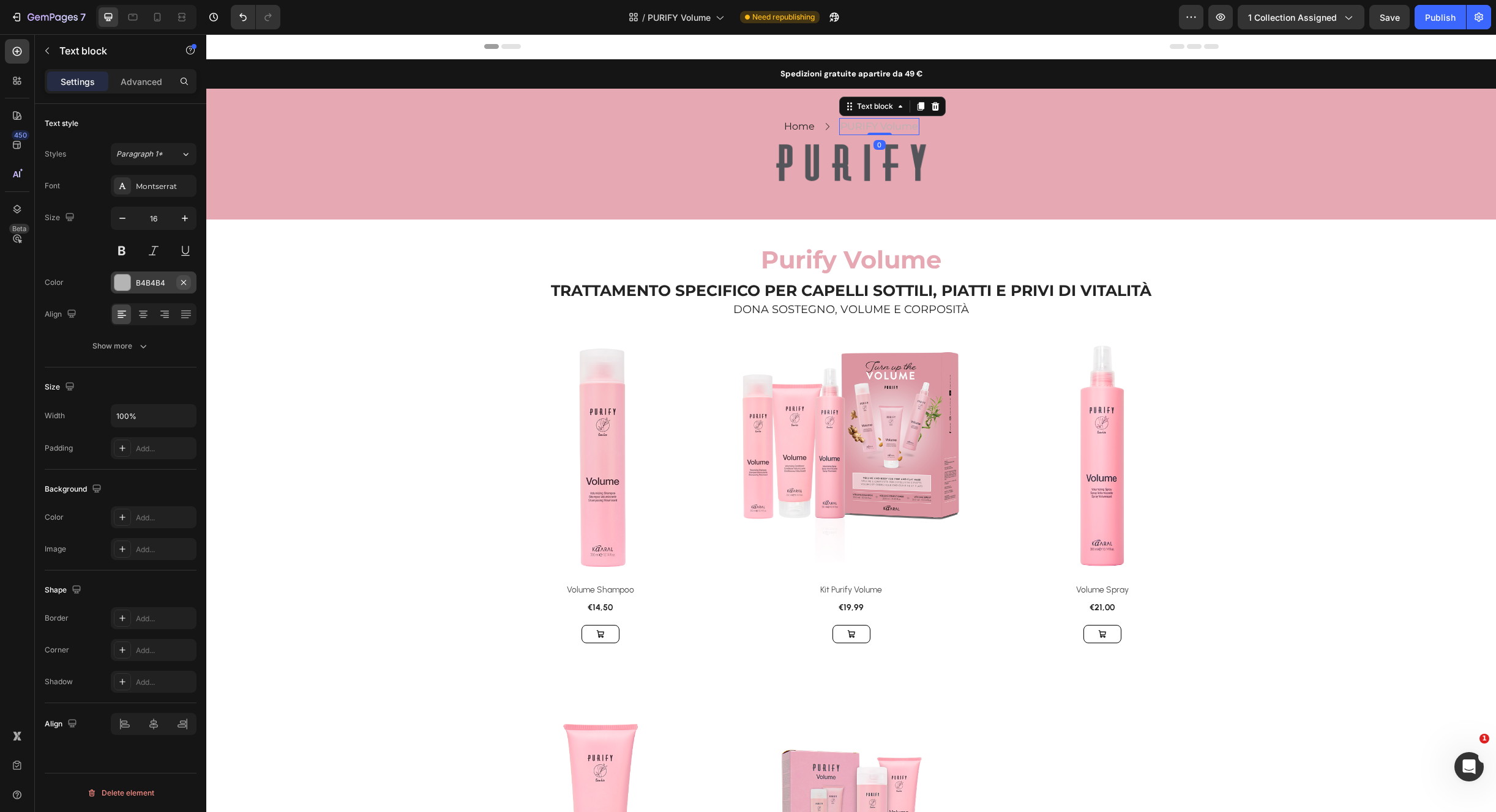
drag, startPoint x: 183, startPoint y: 285, endPoint x: 183, endPoint y: 292, distance: 7.0
click at [183, 285] on icon "button" at bounding box center [183, 282] width 10 height 10
click at [182, 279] on div "Add..." at bounding box center [165, 283] width 57 height 11
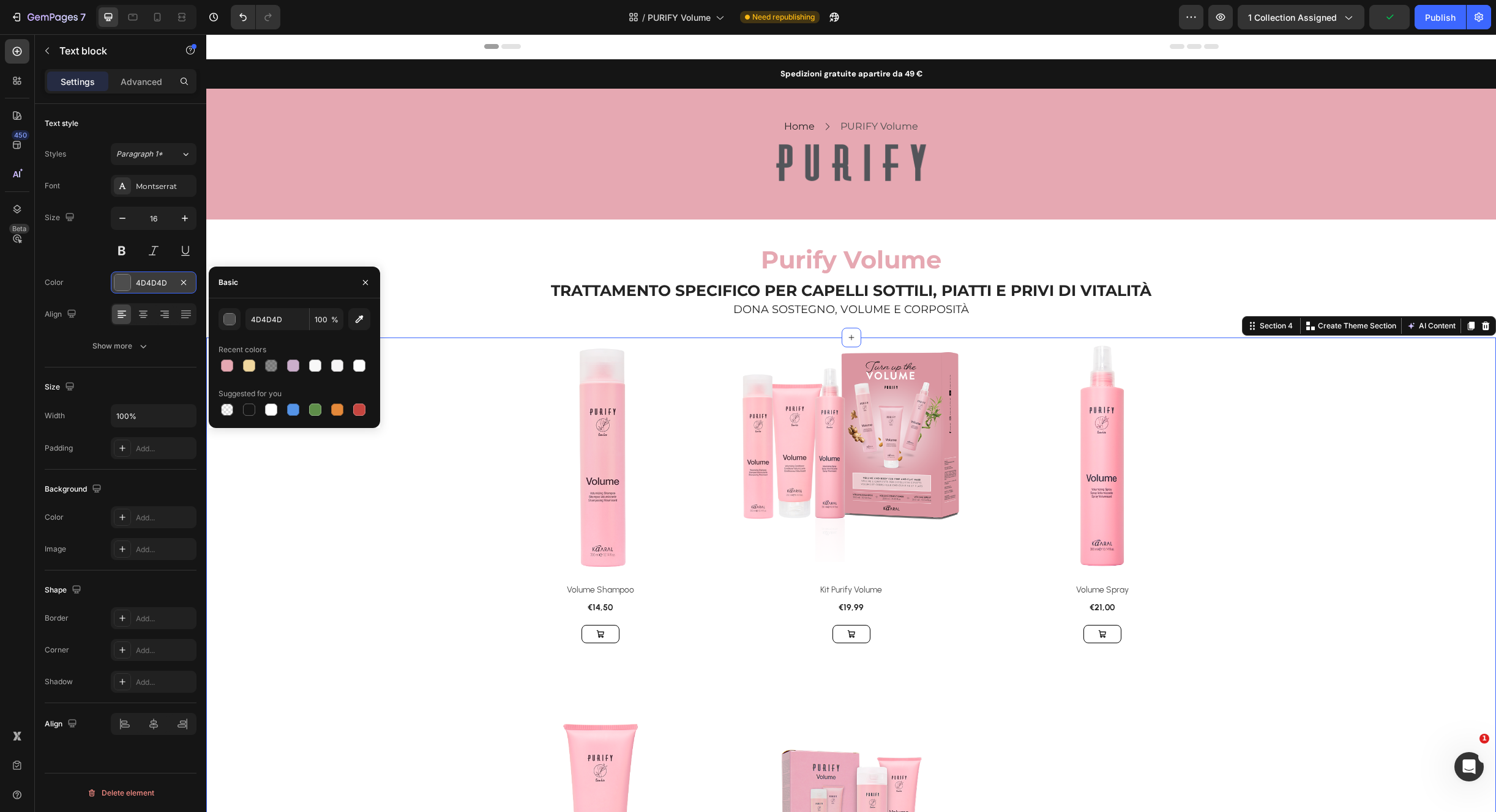
click at [260, 526] on div "Product Images & Gallery Row Volume Shampoo (P) Title €14,50 (P) Price (P) Pric…" at bounding box center [851, 668] width 1271 height 655
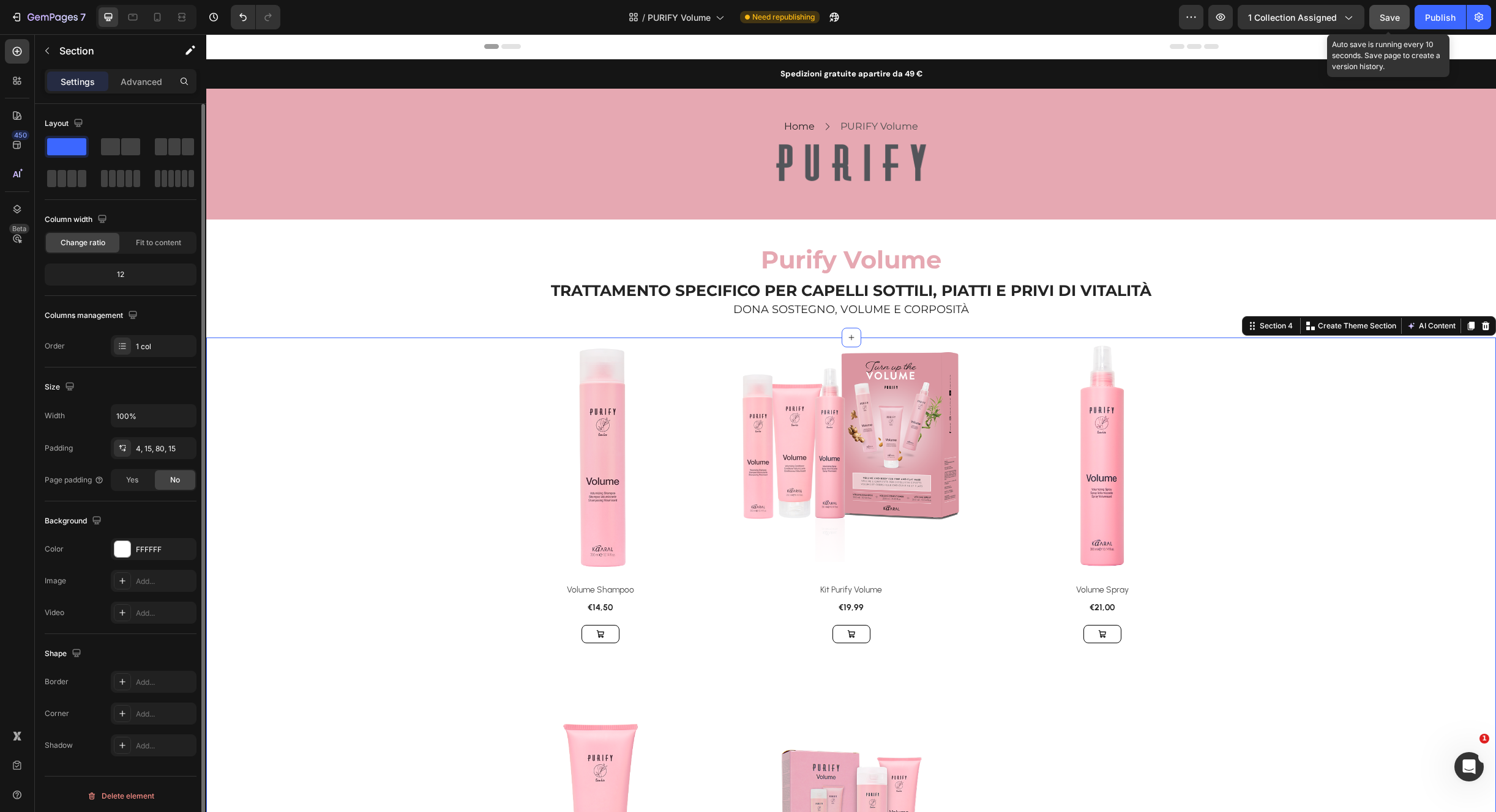
click at [1389, 24] on button "Save" at bounding box center [1389, 17] width 40 height 24
click at [1437, 18] on div "Publish" at bounding box center [1439, 17] width 30 height 13
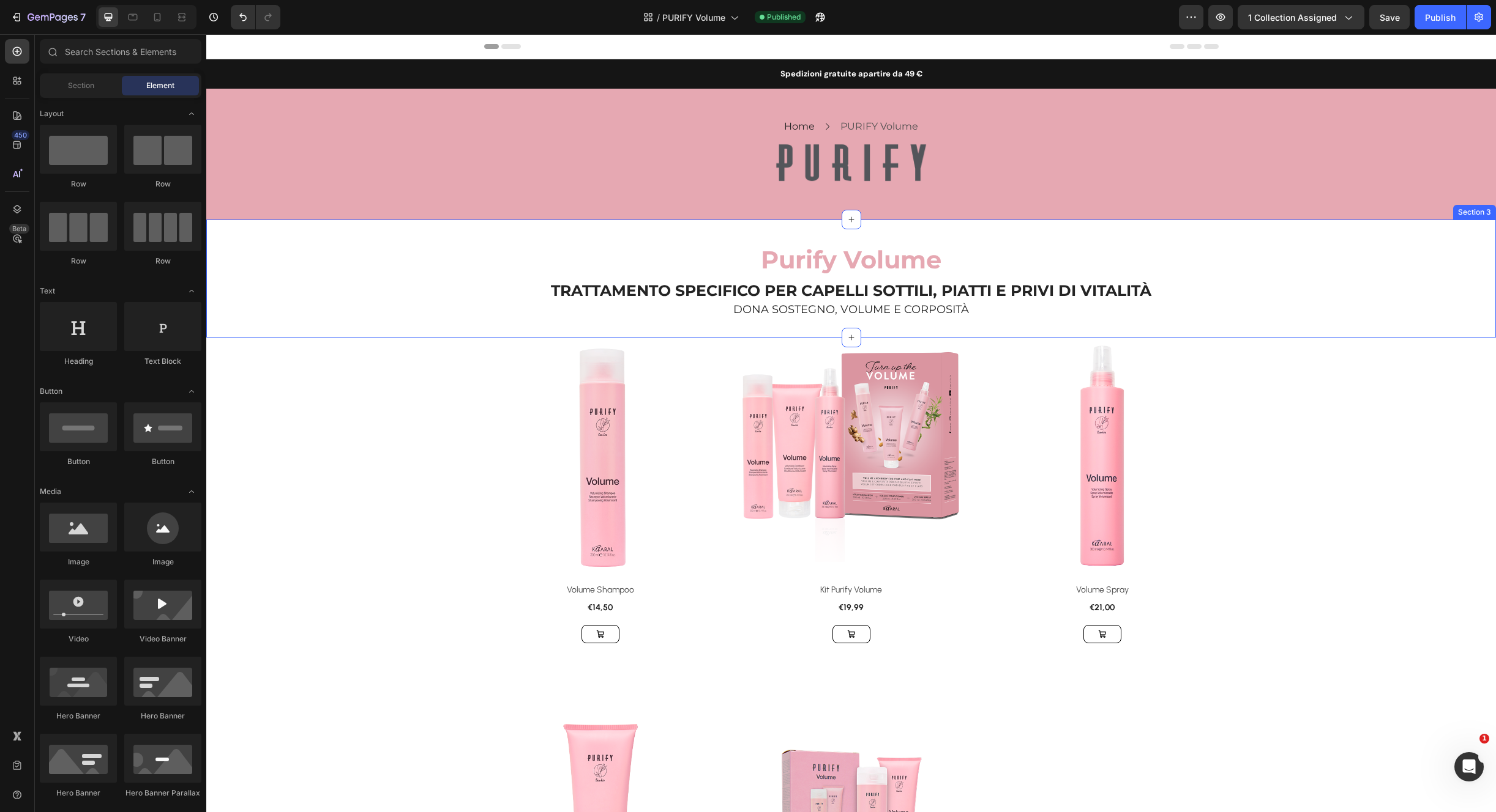
click at [731, 224] on div "Purify Volume Heading TRATTAMENTO SPECIFICO PER CAPELLI SOTTILI, PIATTI E PRIVI…" at bounding box center [851, 278] width 1290 height 118
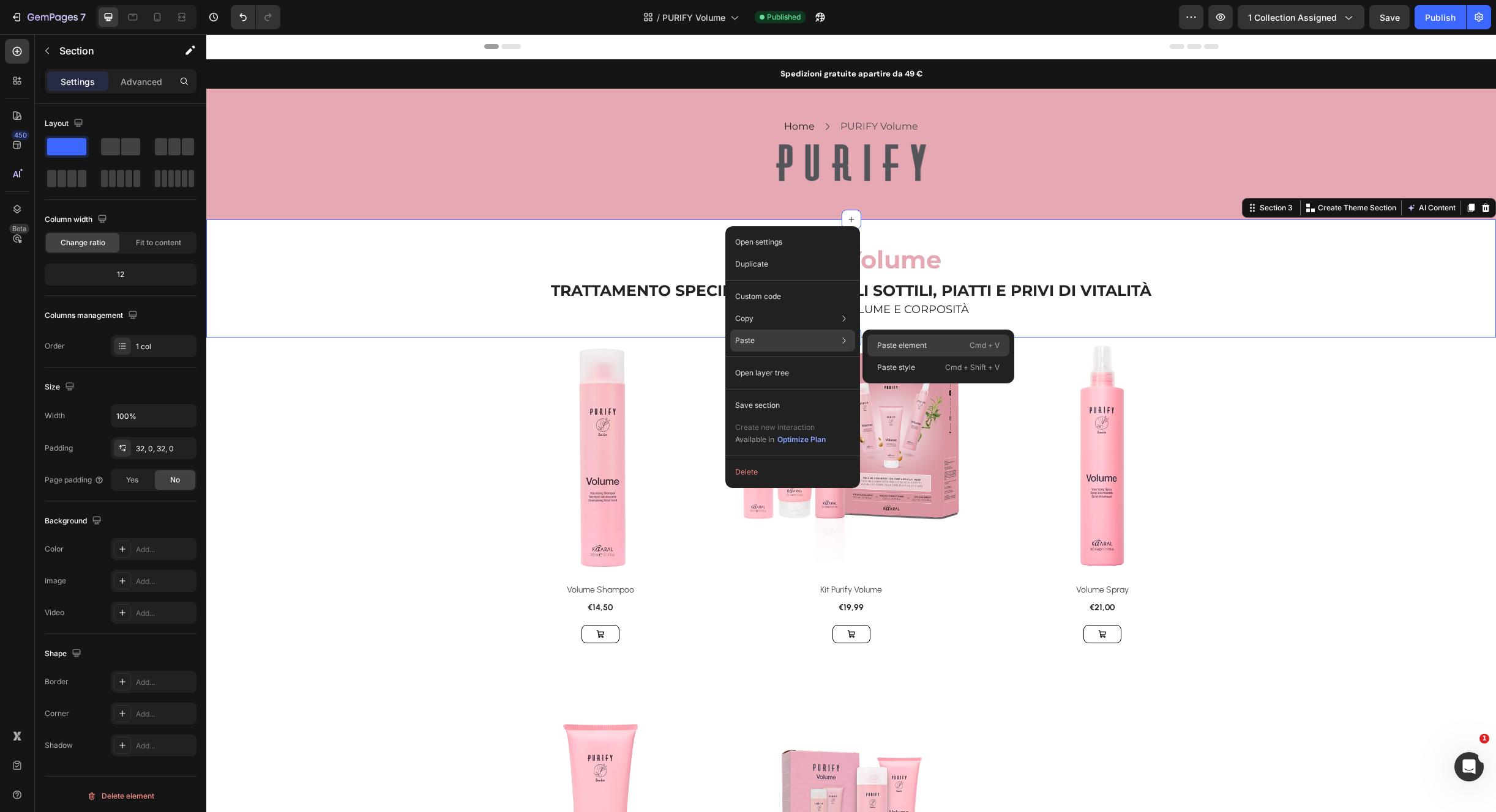
click at [893, 343] on p "Paste element" at bounding box center [901, 346] width 50 height 11
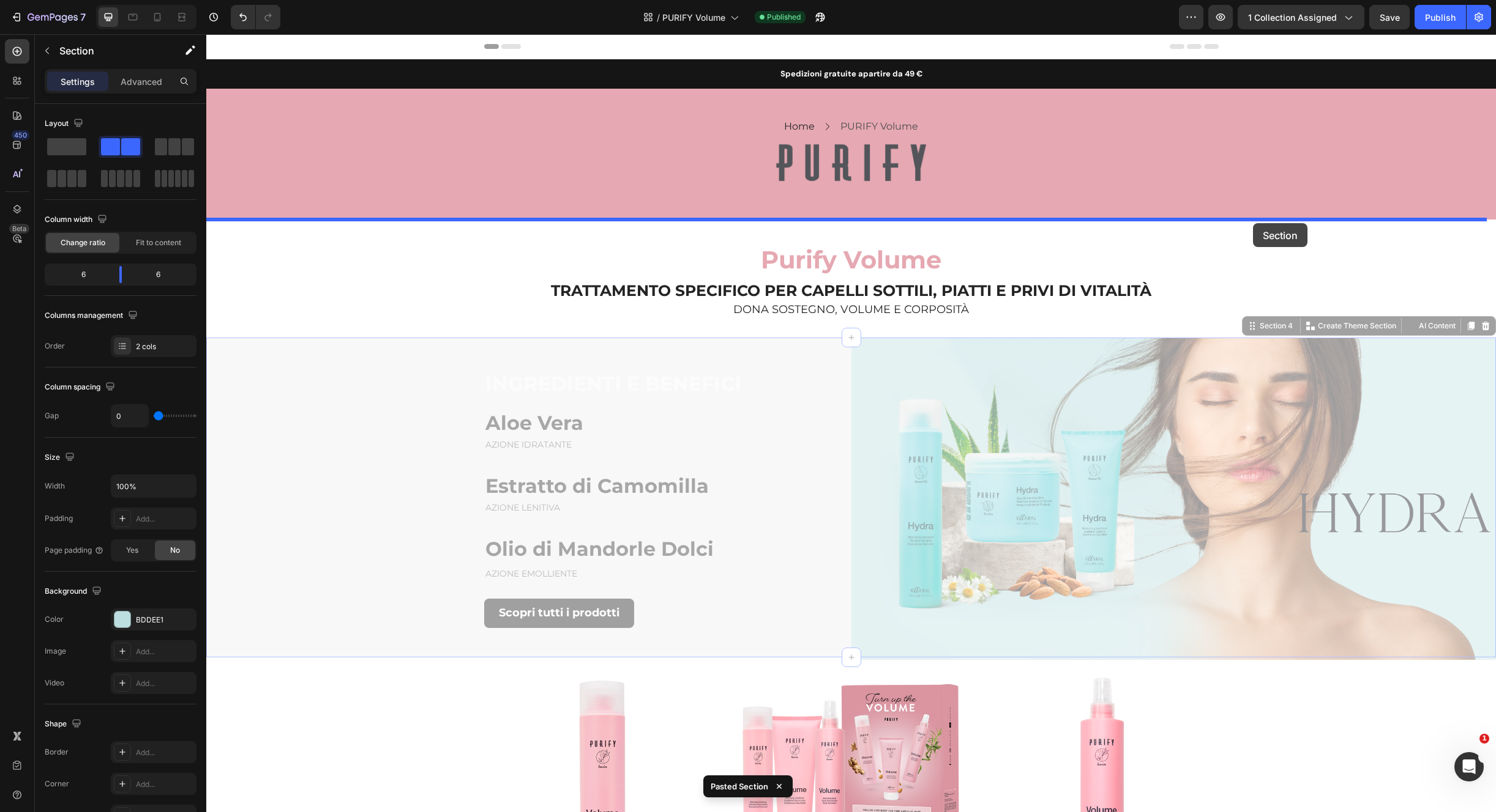
drag, startPoint x: 1269, startPoint y: 327, endPoint x: 1241, endPoint y: 240, distance: 91.4
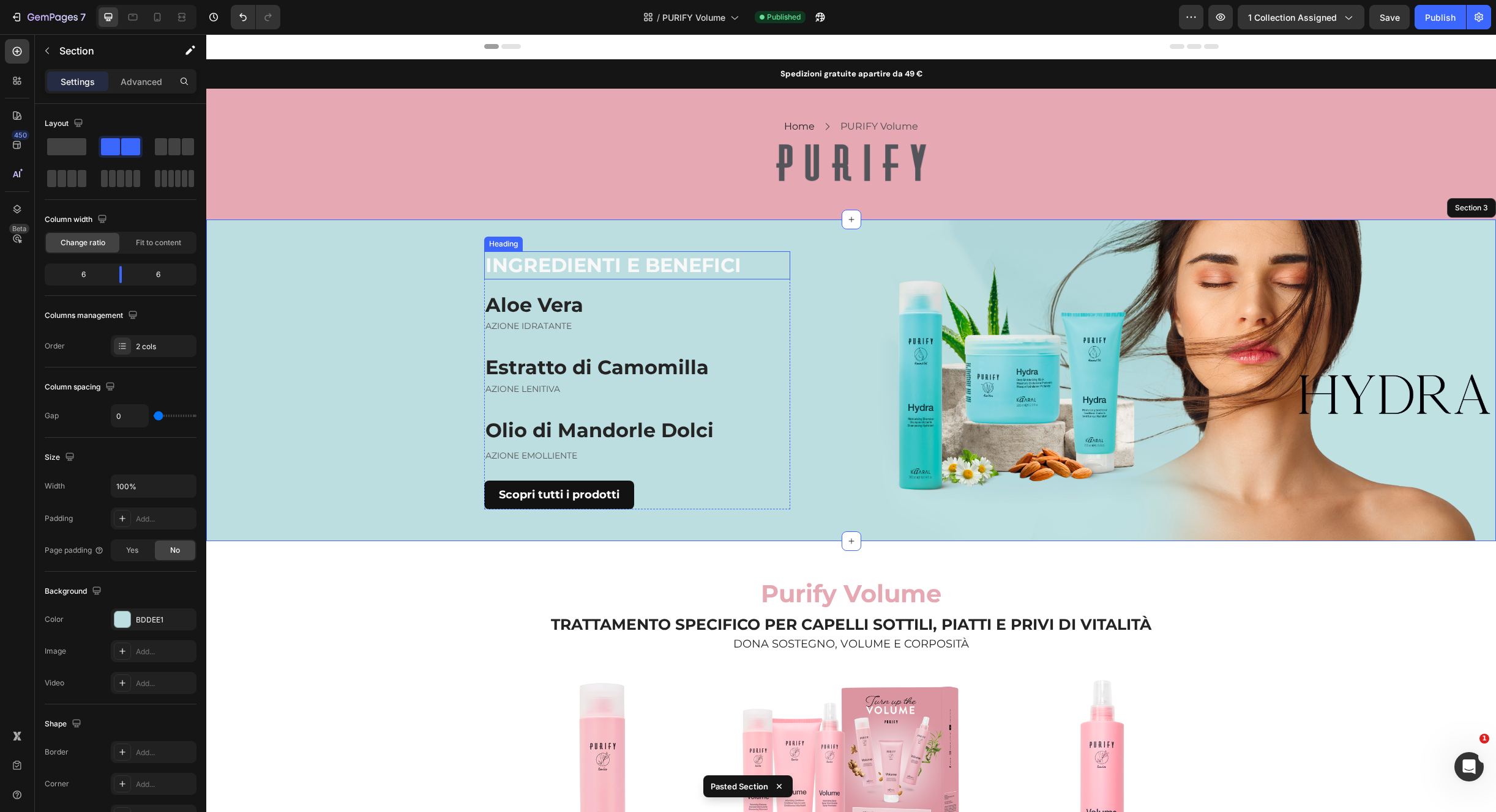
drag, startPoint x: 580, startPoint y: 265, endPoint x: 590, endPoint y: 291, distance: 27.9
click at [580, 265] on h2 "INGREDIENTI E BENEFICI" at bounding box center [637, 265] width 306 height 28
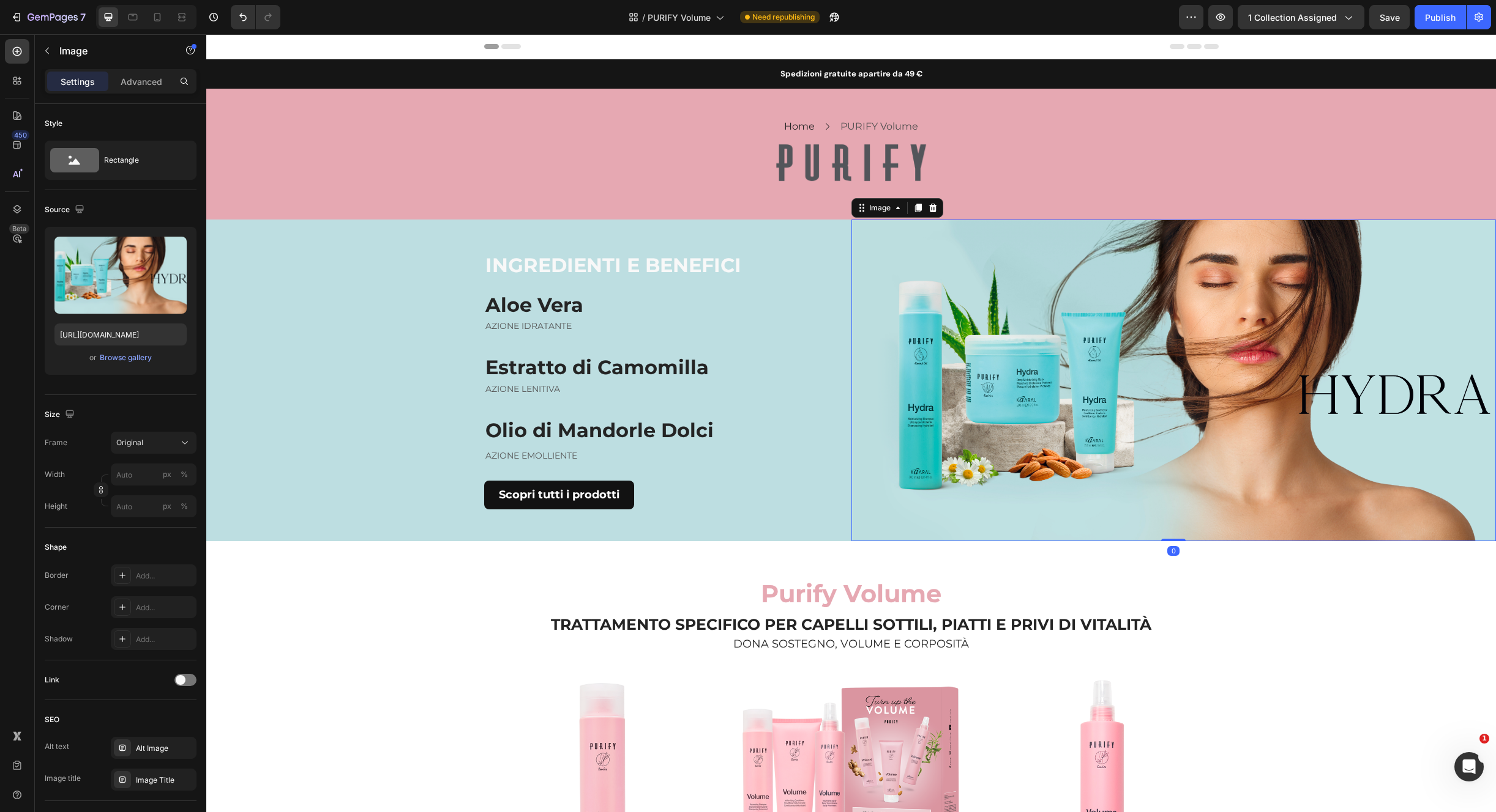
click at [902, 384] on img at bounding box center [1174, 380] width 645 height 322
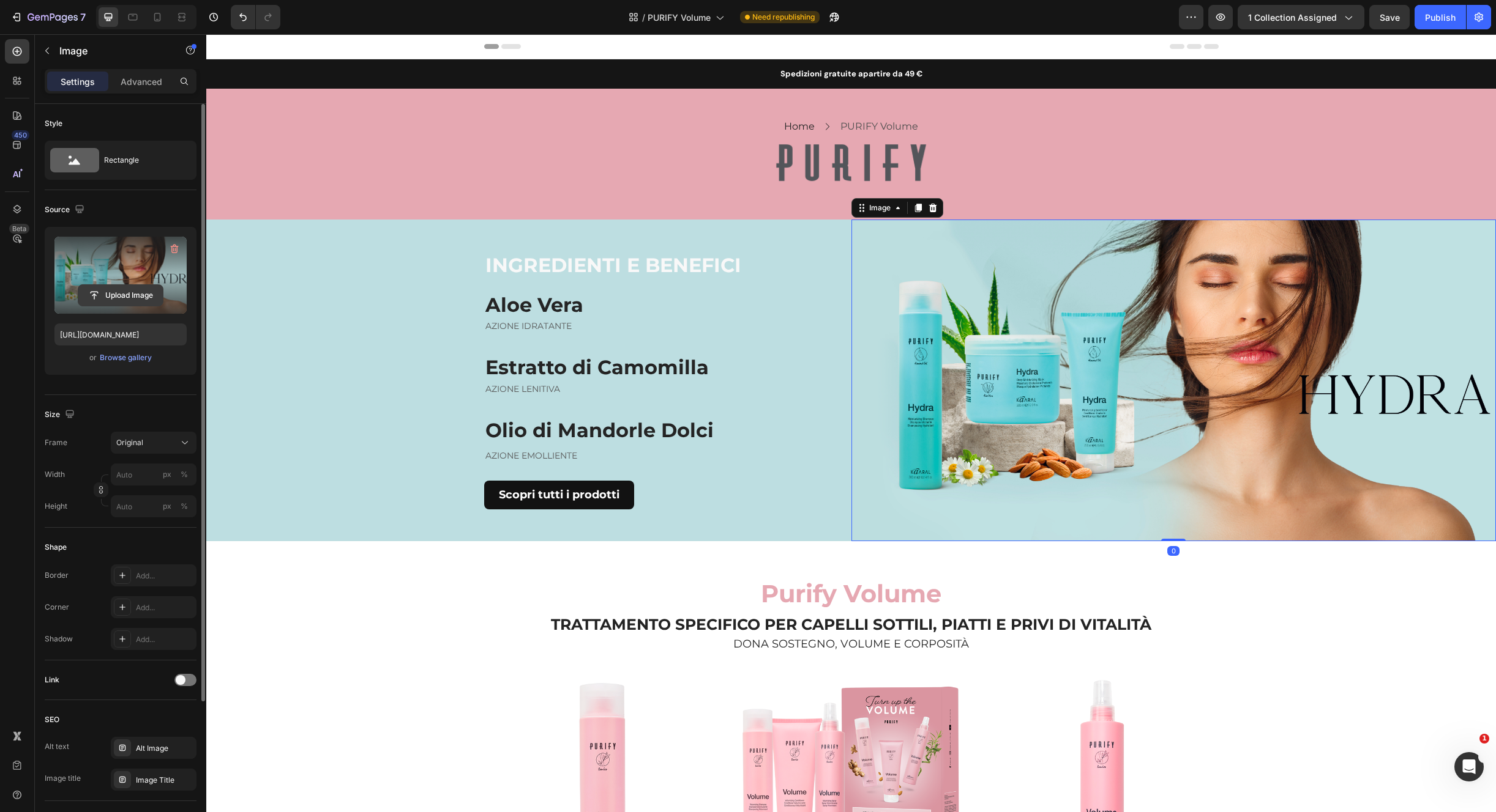
click at [123, 295] on input "file" at bounding box center [120, 295] width 84 height 21
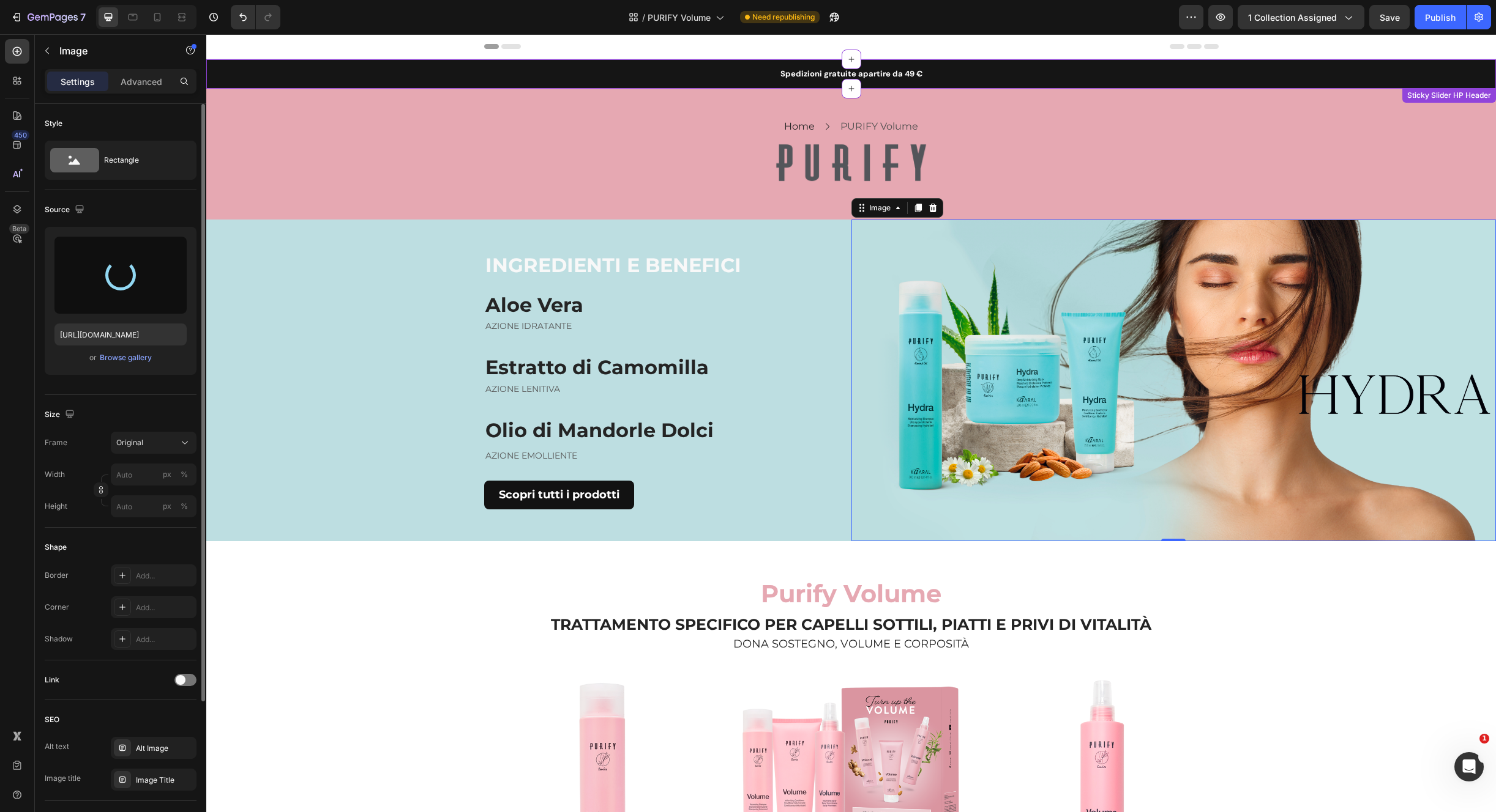
type input "https://cdn.shopify.com/s/files/1/0825/5121/0332/files/gempages_512490839532897…"
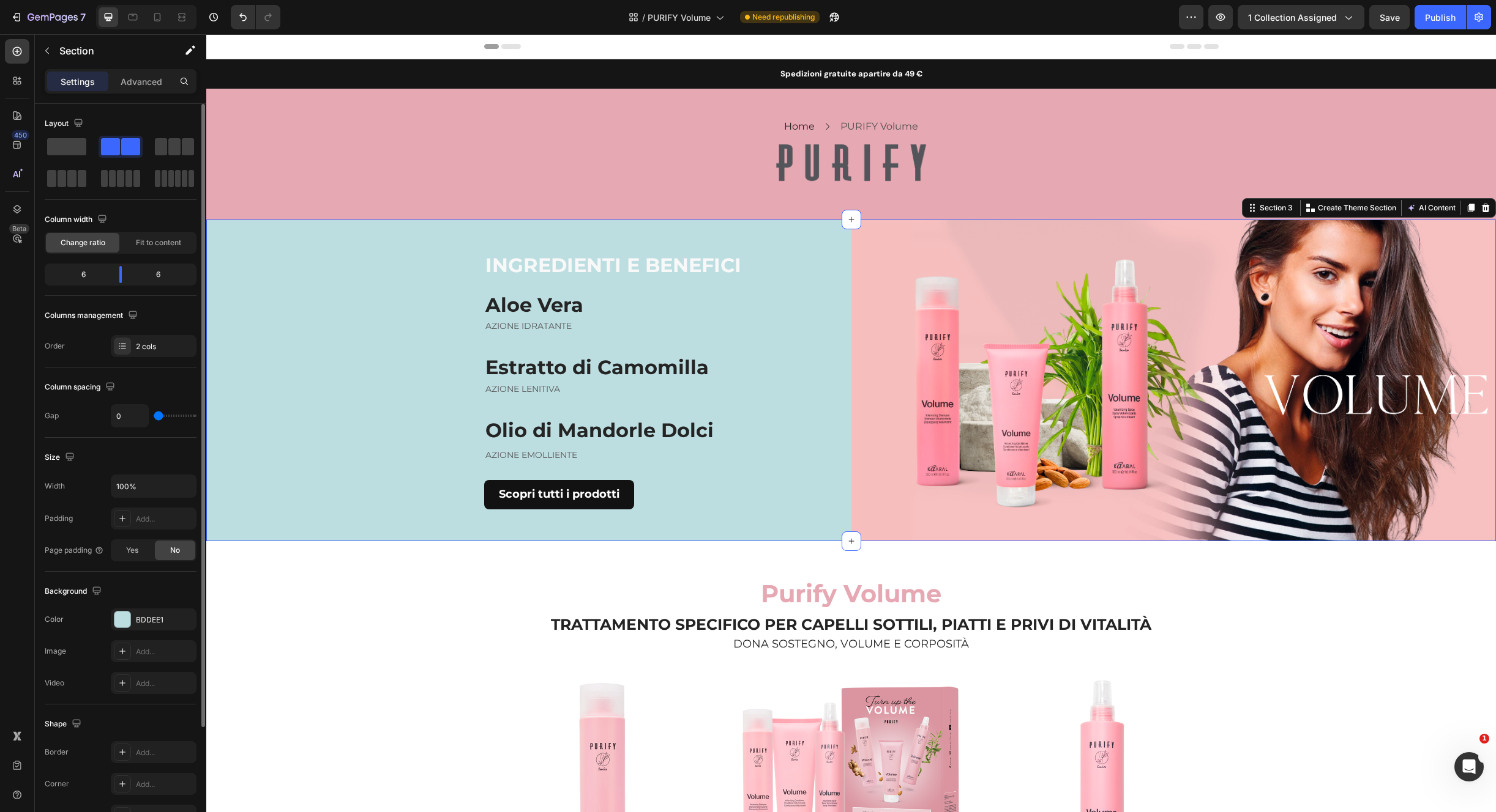
click at [772, 236] on div "INGREDIENTI E BENEFICI Heading Aloe Vera Heading AZIONE IDRATANTE Text block Es…" at bounding box center [529, 380] width 645 height 322
click at [147, 621] on div "BDDEE1" at bounding box center [153, 620] width 36 height 11
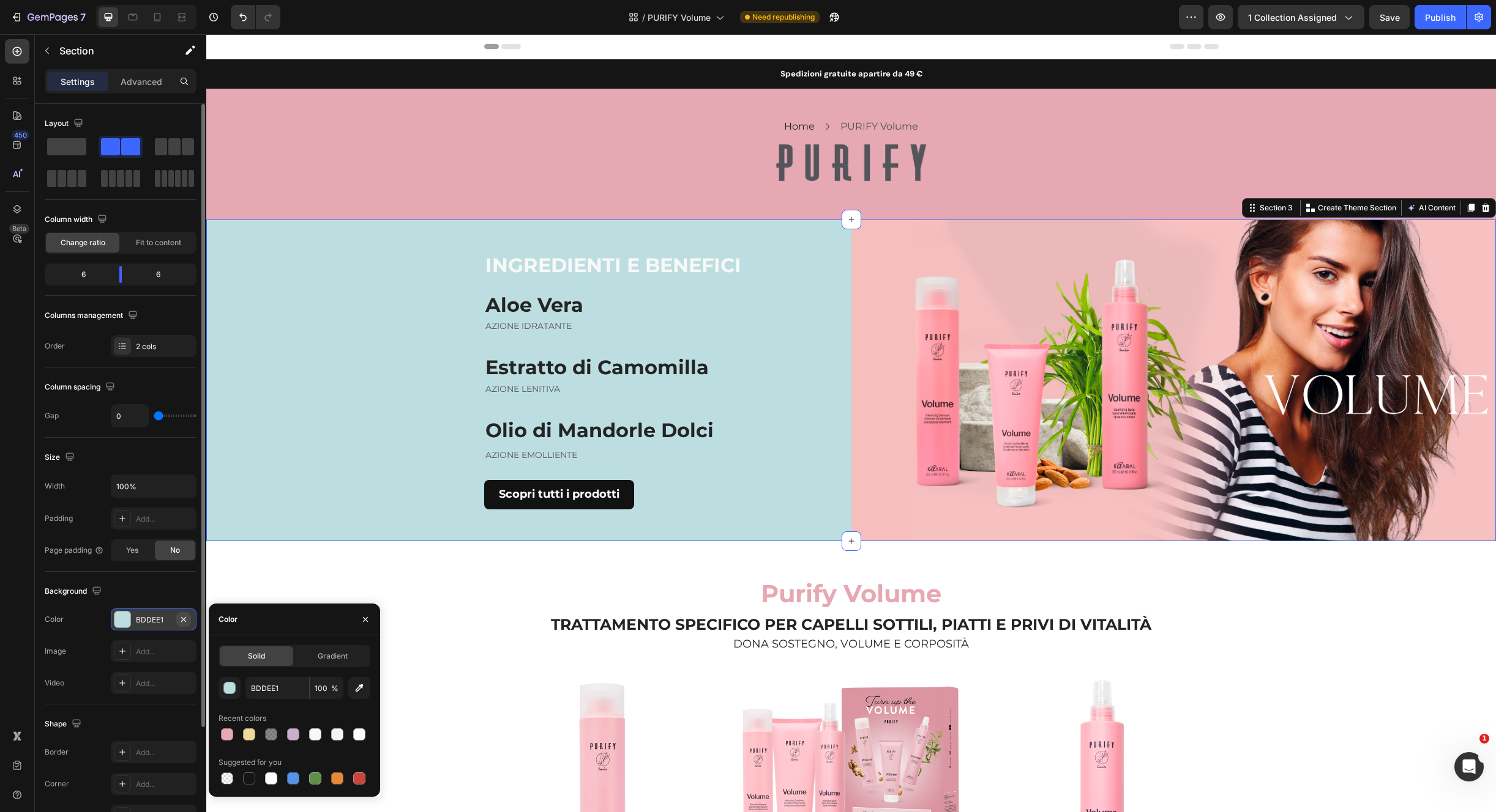
click at [186, 621] on icon "button" at bounding box center [183, 619] width 10 height 10
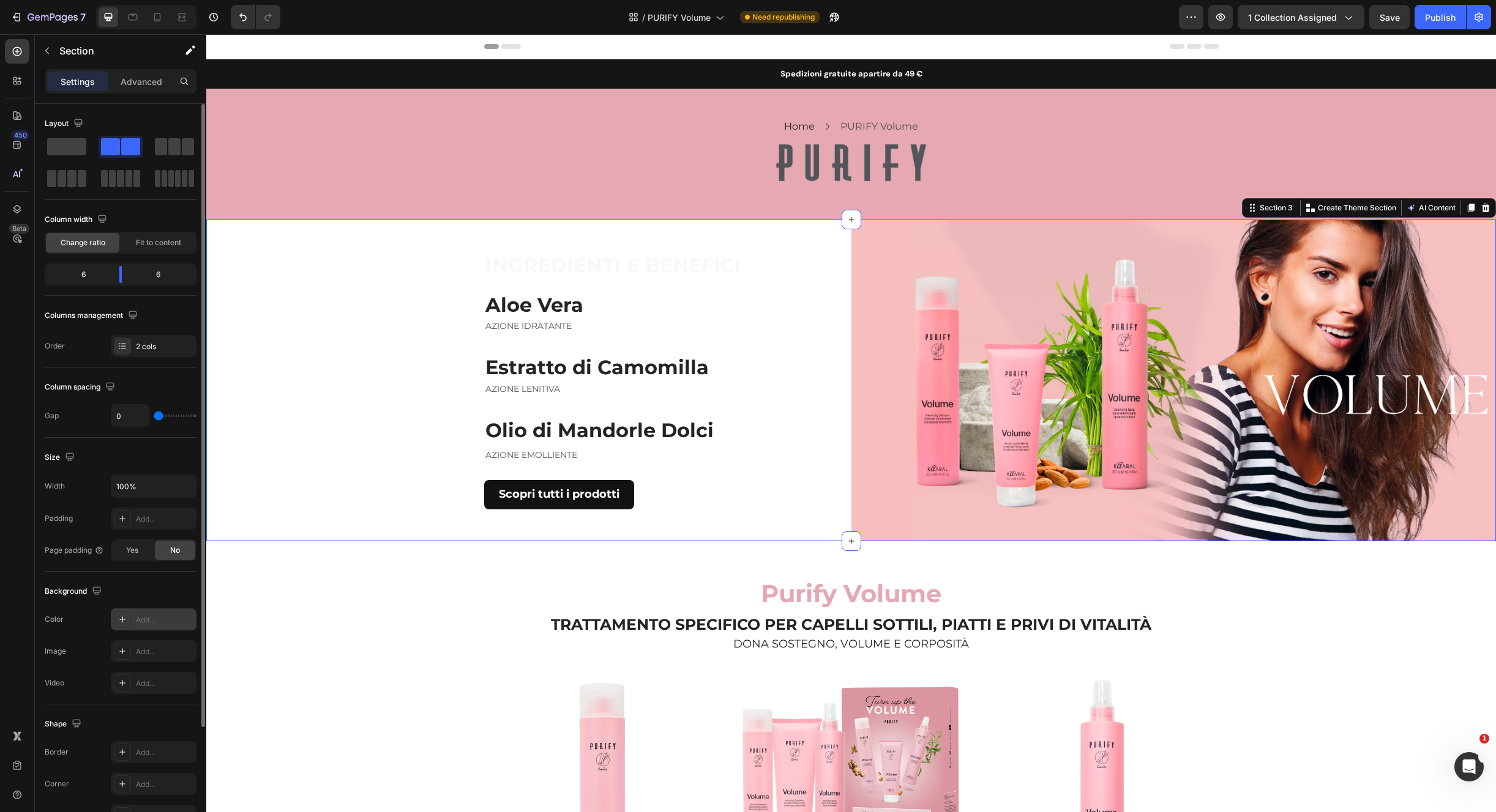
click at [122, 621] on icon at bounding box center [122, 619] width 6 height 6
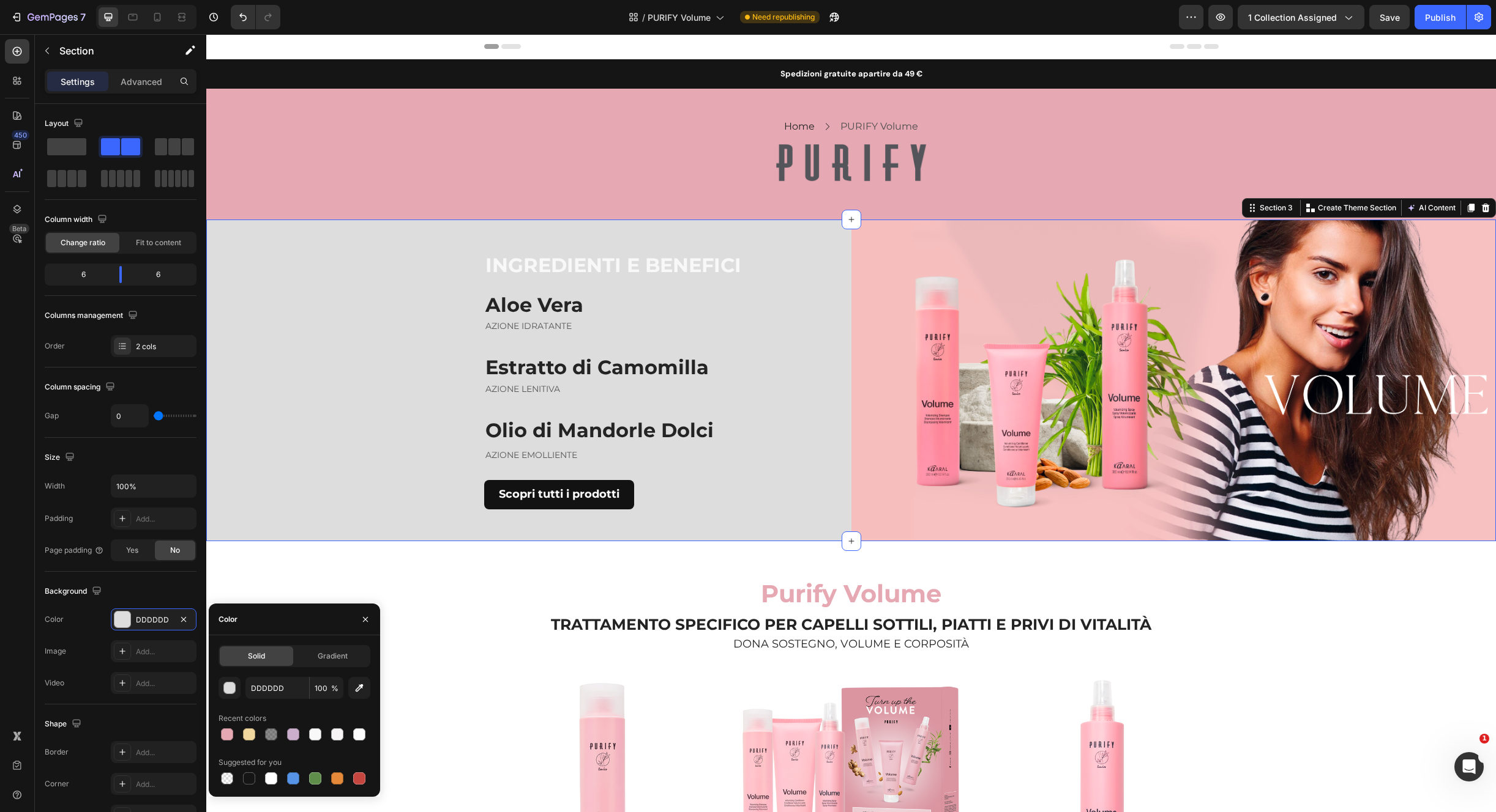
drag, startPoint x: 360, startPoint y: 693, endPoint x: 372, endPoint y: 688, distance: 13.0
click at [360, 693] on icon "button" at bounding box center [359, 688] width 12 height 12
type input "F7BFBE"
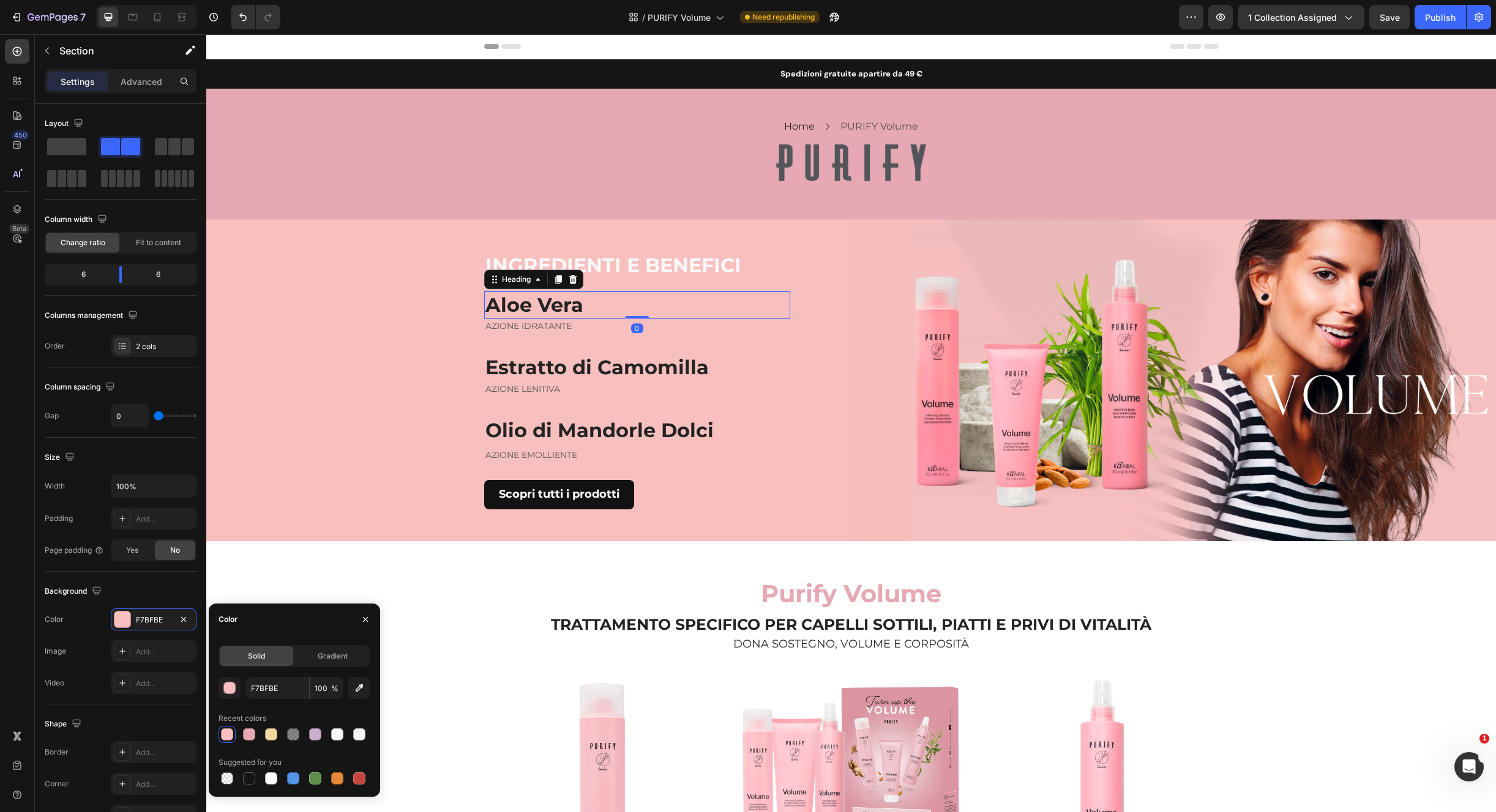
drag, startPoint x: 558, startPoint y: 312, endPoint x: 566, endPoint y: 311, distance: 8.1
click at [558, 311] on strong "Aloe Vera" at bounding box center [534, 305] width 98 height 23
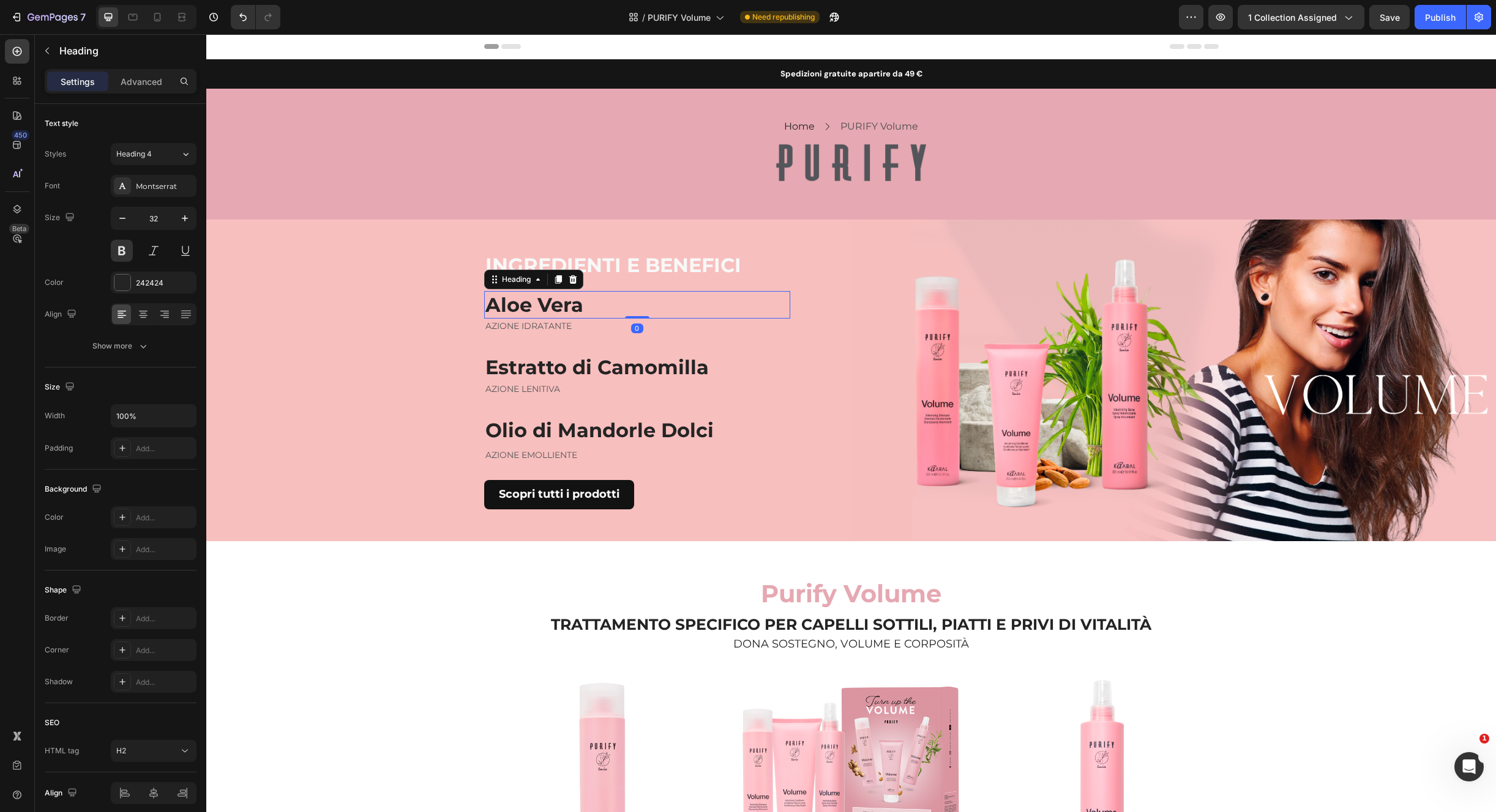
click at [579, 309] on h2 "Aloe Vera" at bounding box center [637, 305] width 306 height 28
click at [579, 310] on p "Aloe Vera" at bounding box center [637, 305] width 304 height 26
drag, startPoint x: 603, startPoint y: 304, endPoint x: 600, endPoint y: 311, distance: 7.6
click at [596, 305] on strong "Estratto di bamboo" at bounding box center [583, 305] width 198 height 23
click at [549, 327] on p "AZIONE IDRATANTE" at bounding box center [637, 326] width 304 height 13
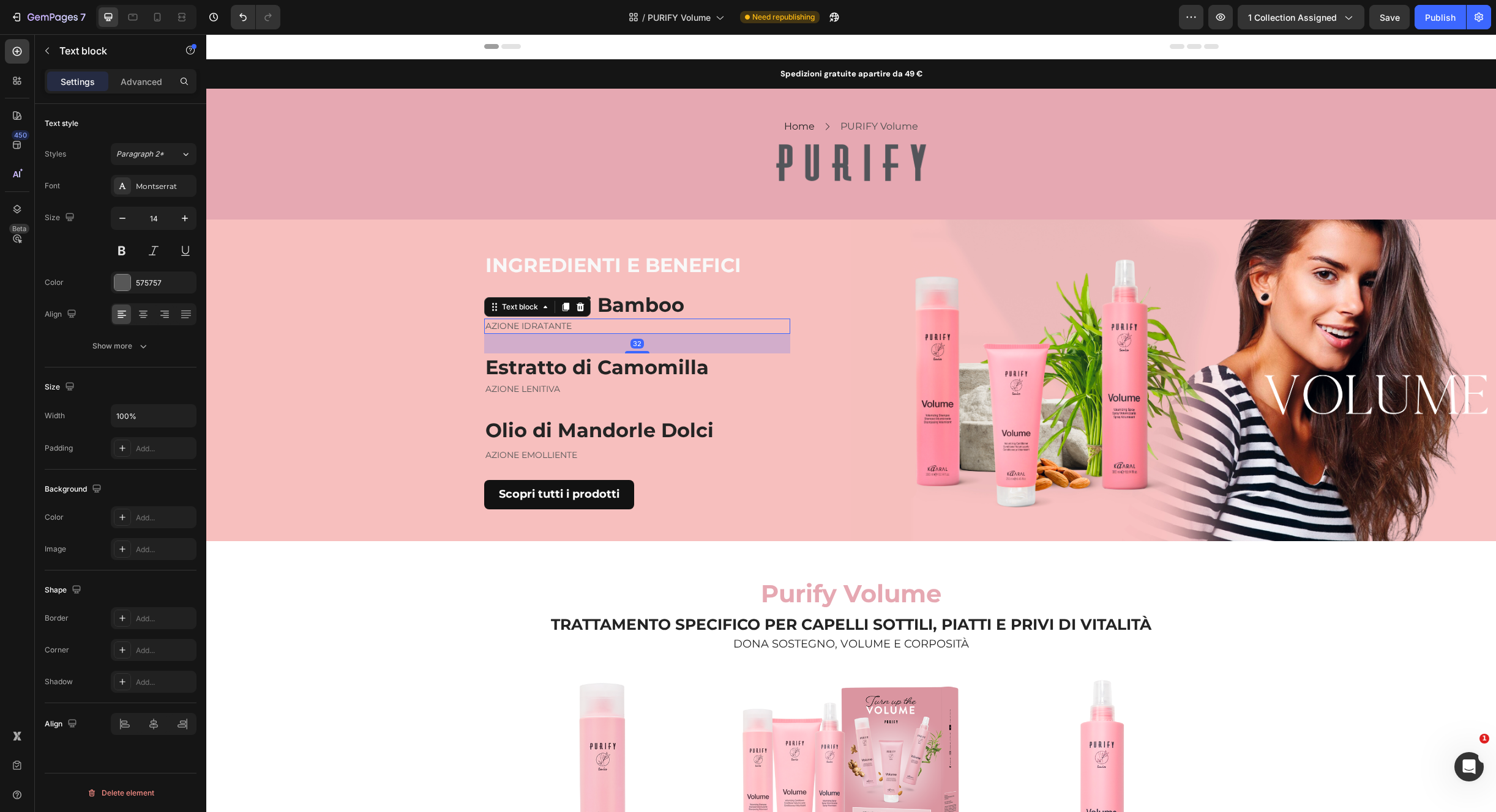
click at [549, 327] on p "AZIONE IDRATANTE" at bounding box center [637, 326] width 304 height 13
click at [556, 367] on h2 "Estratto di Camomilla" at bounding box center [637, 367] width 306 height 28
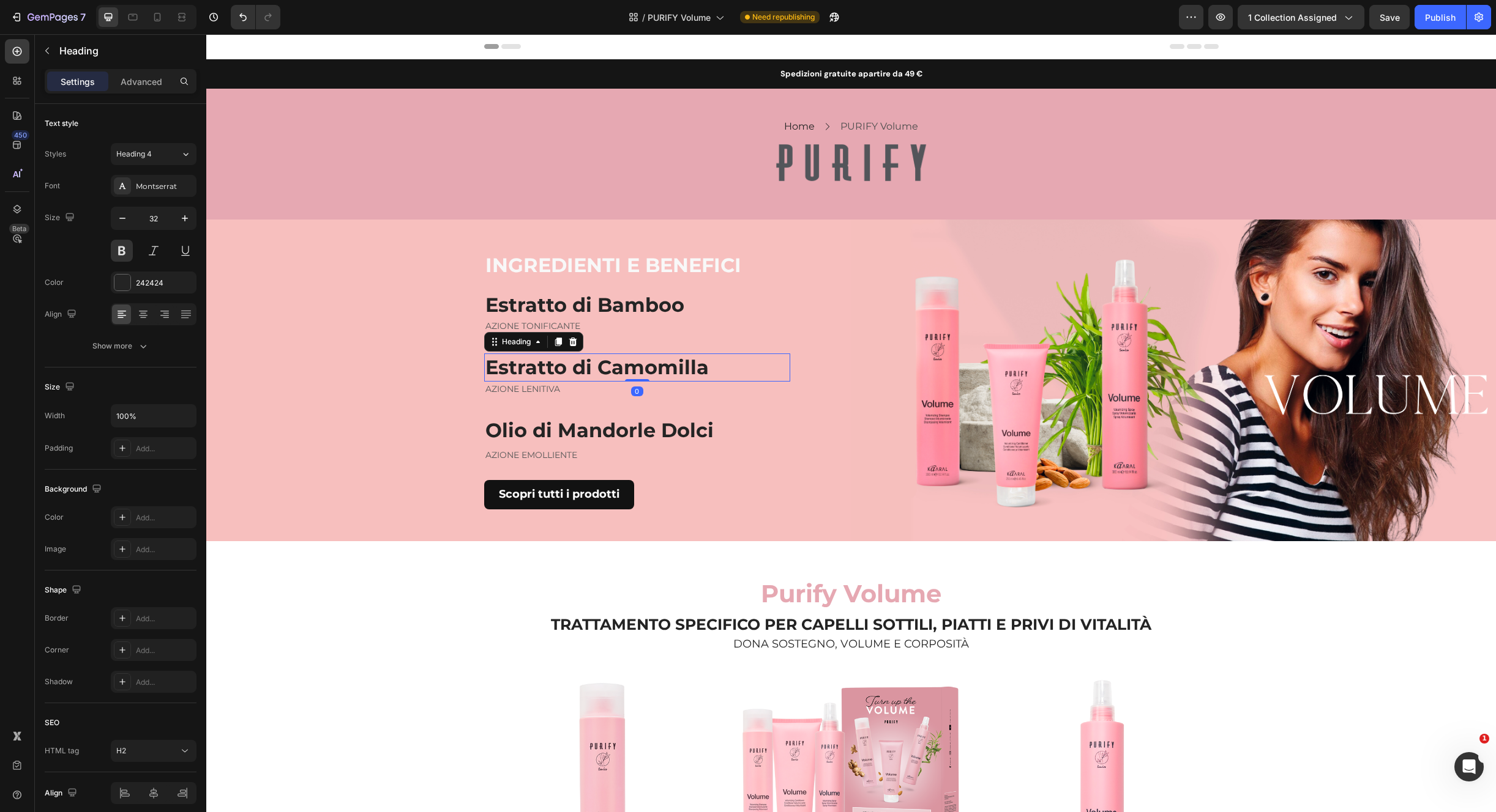
click at [556, 366] on h2 "Estratto di Camomilla" at bounding box center [637, 367] width 306 height 28
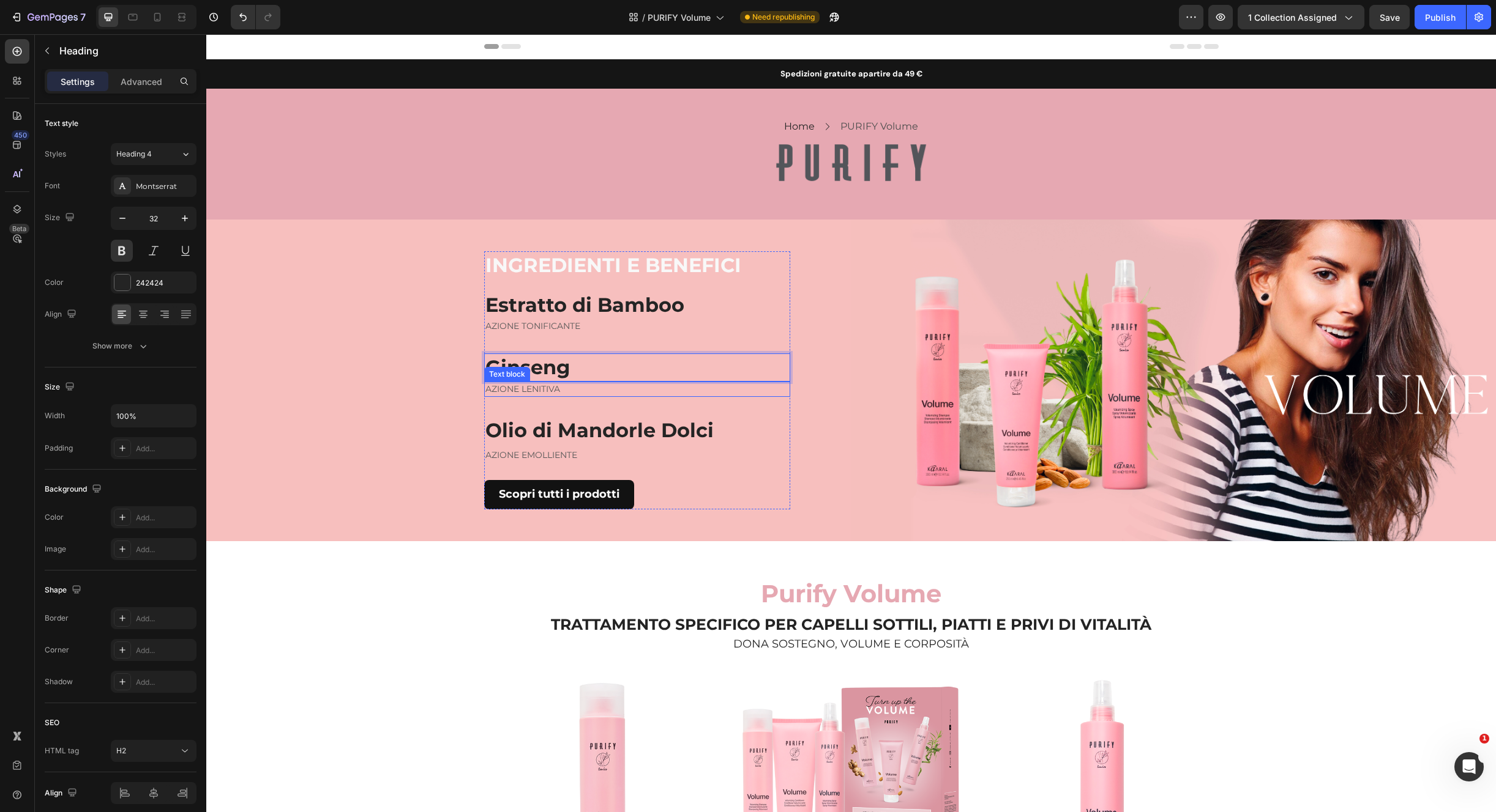
click at [553, 393] on p "AZIONE LENITIVA" at bounding box center [637, 389] width 304 height 13
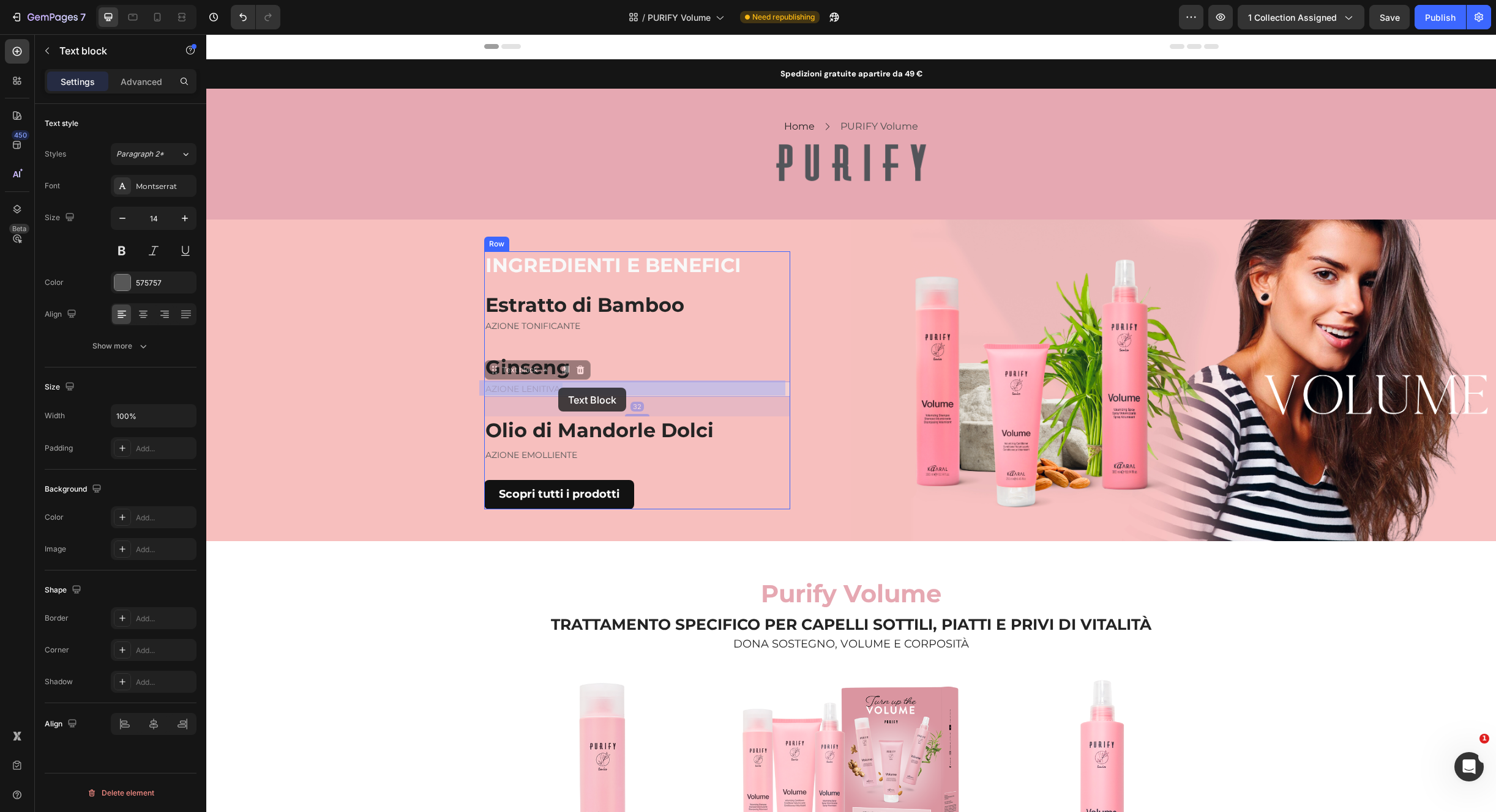
drag, startPoint x: 519, startPoint y: 390, endPoint x: 559, endPoint y: 384, distance: 40.4
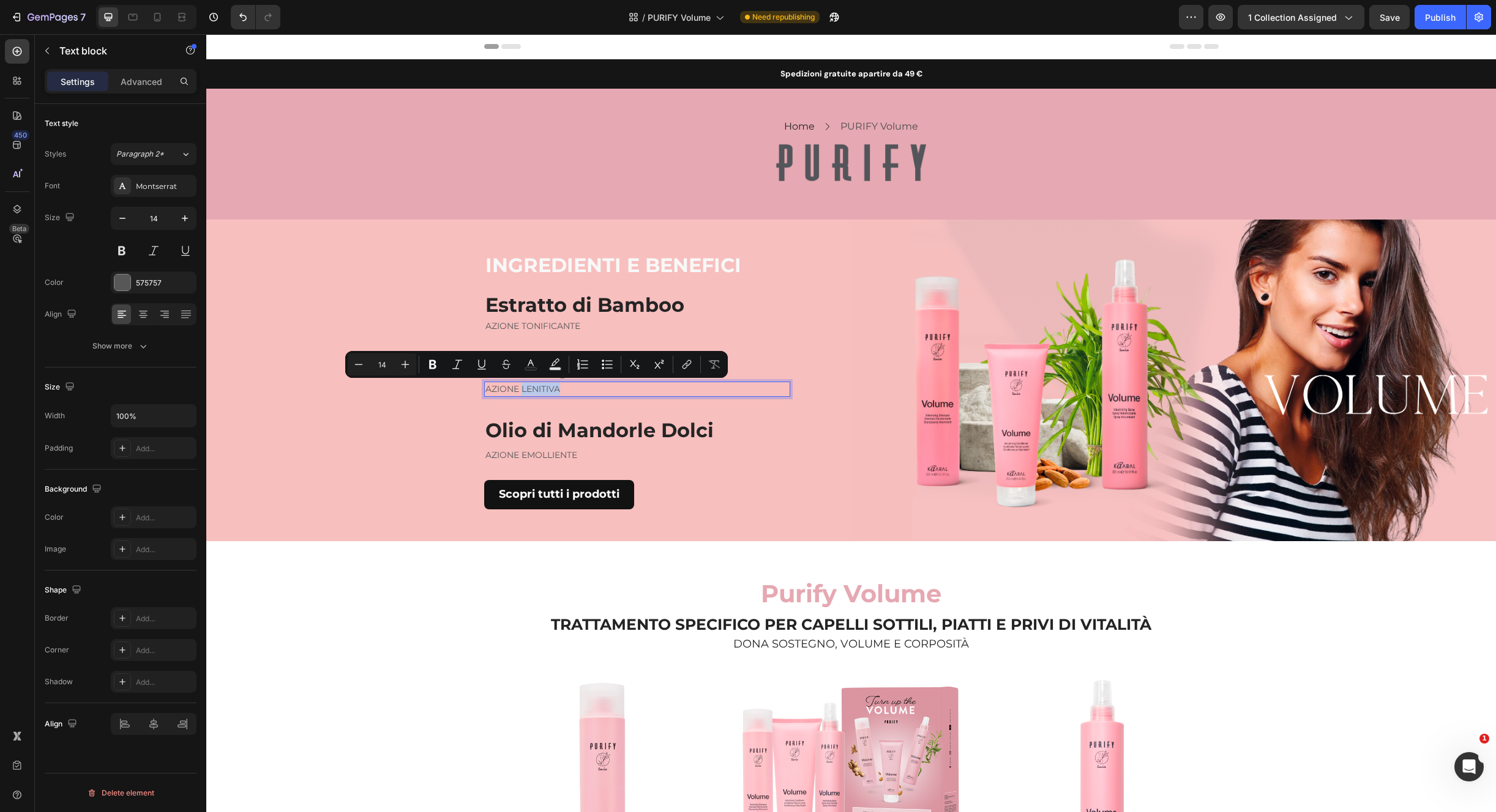
drag, startPoint x: 559, startPoint y: 388, endPoint x: 520, endPoint y: 389, distance: 39.0
click at [519, 388] on p "AZIONE LENITIVA" at bounding box center [637, 389] width 304 height 13
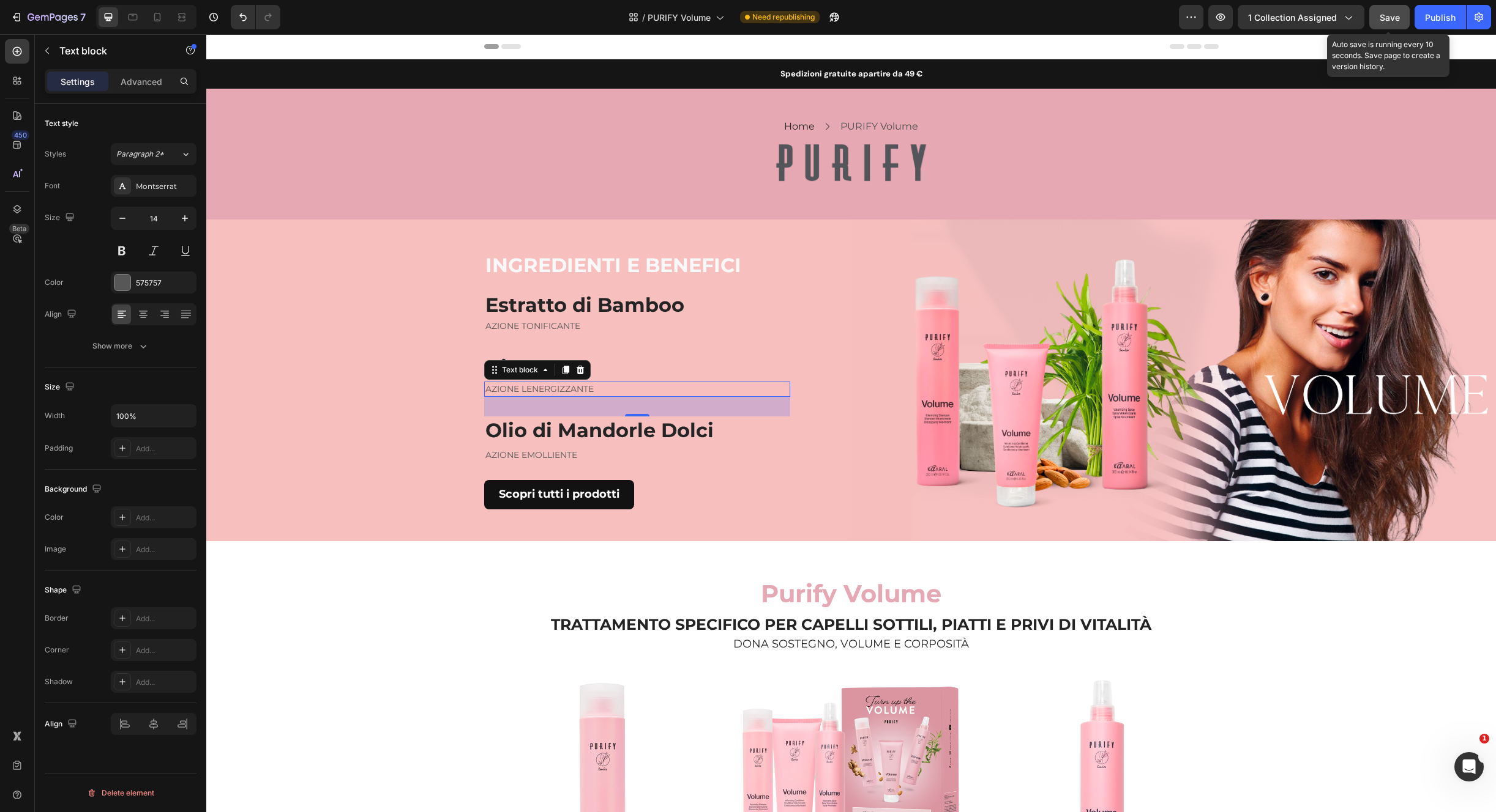
click at [1391, 23] on button "Save" at bounding box center [1389, 17] width 40 height 24
click at [1428, 26] on button "Publish" at bounding box center [1439, 17] width 51 height 24
click at [790, 318] on div "INGREDIENTI E BENEFICI Heading ⁠⁠⁠⁠⁠⁠⁠ Estratto di Bamboo Heading AZIONE TONIFI…" at bounding box center [529, 380] width 645 height 322
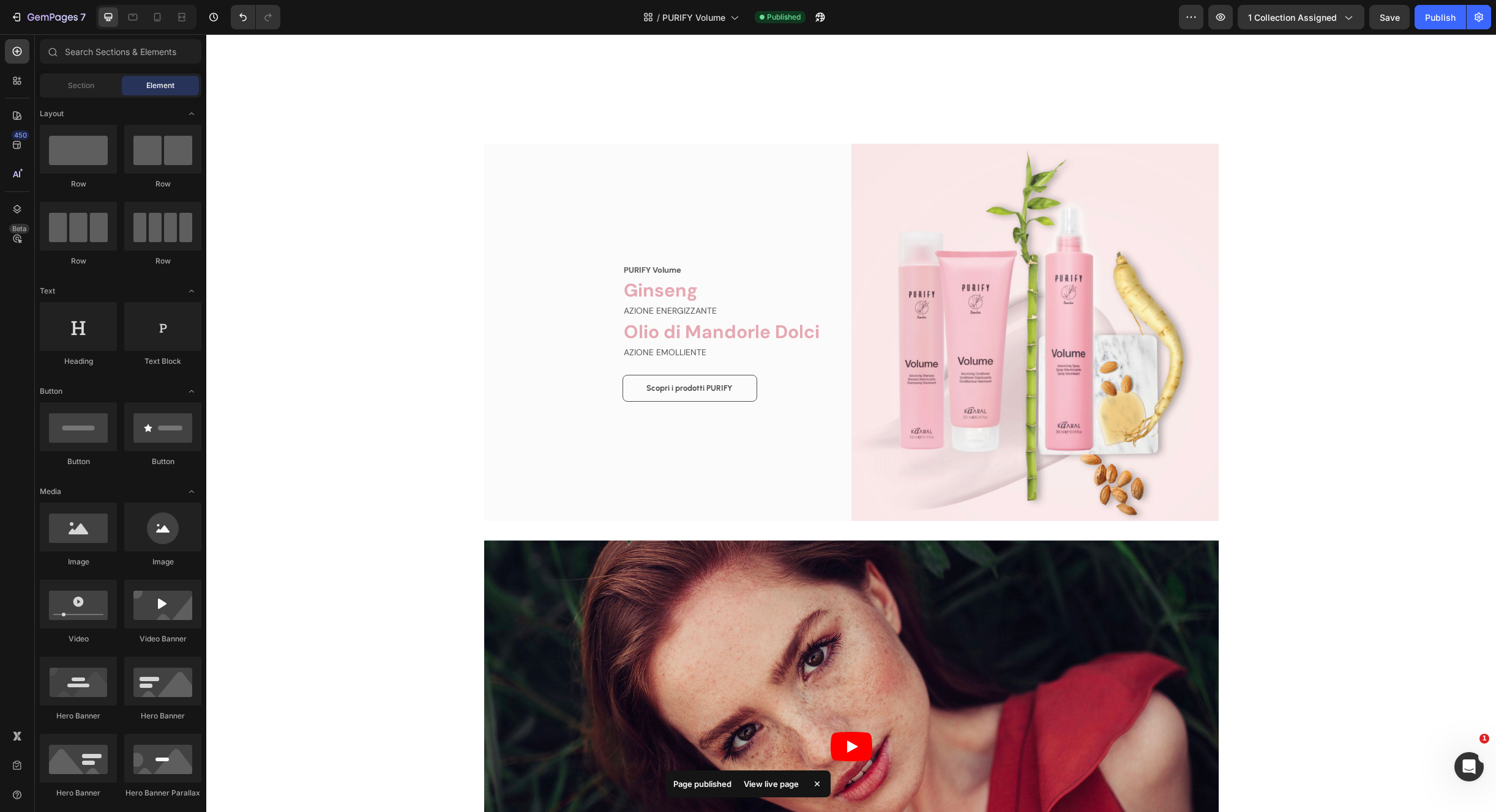
scroll to position [1254, 0]
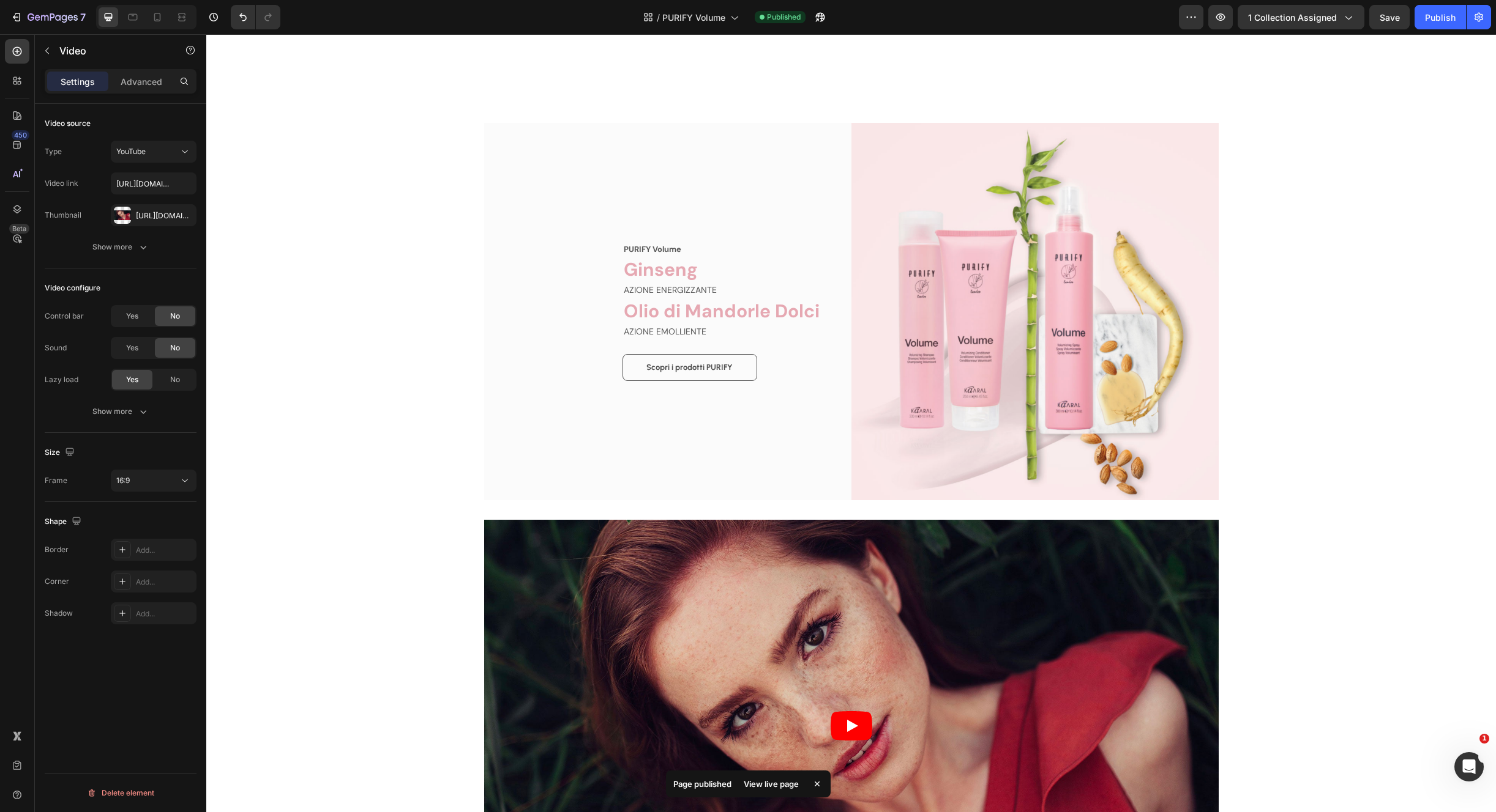
click at [1174, 670] on article at bounding box center [851, 726] width 734 height 413
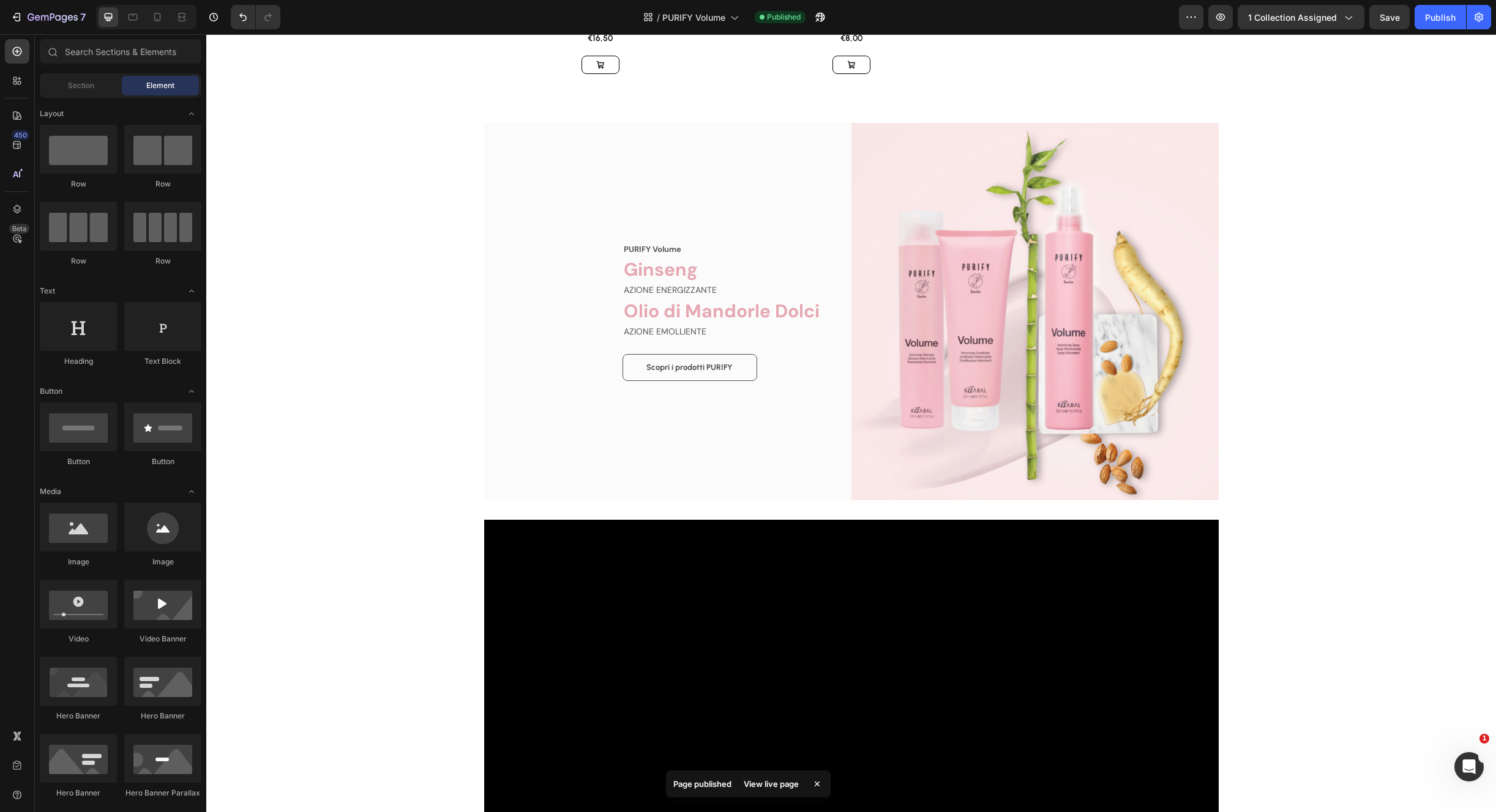
click at [382, 559] on div "Product Images & Gallery Row Volume Shampoo (P) Title €14,50 (P) Price (P) Pric…" at bounding box center [851, 214] width 1290 height 2817
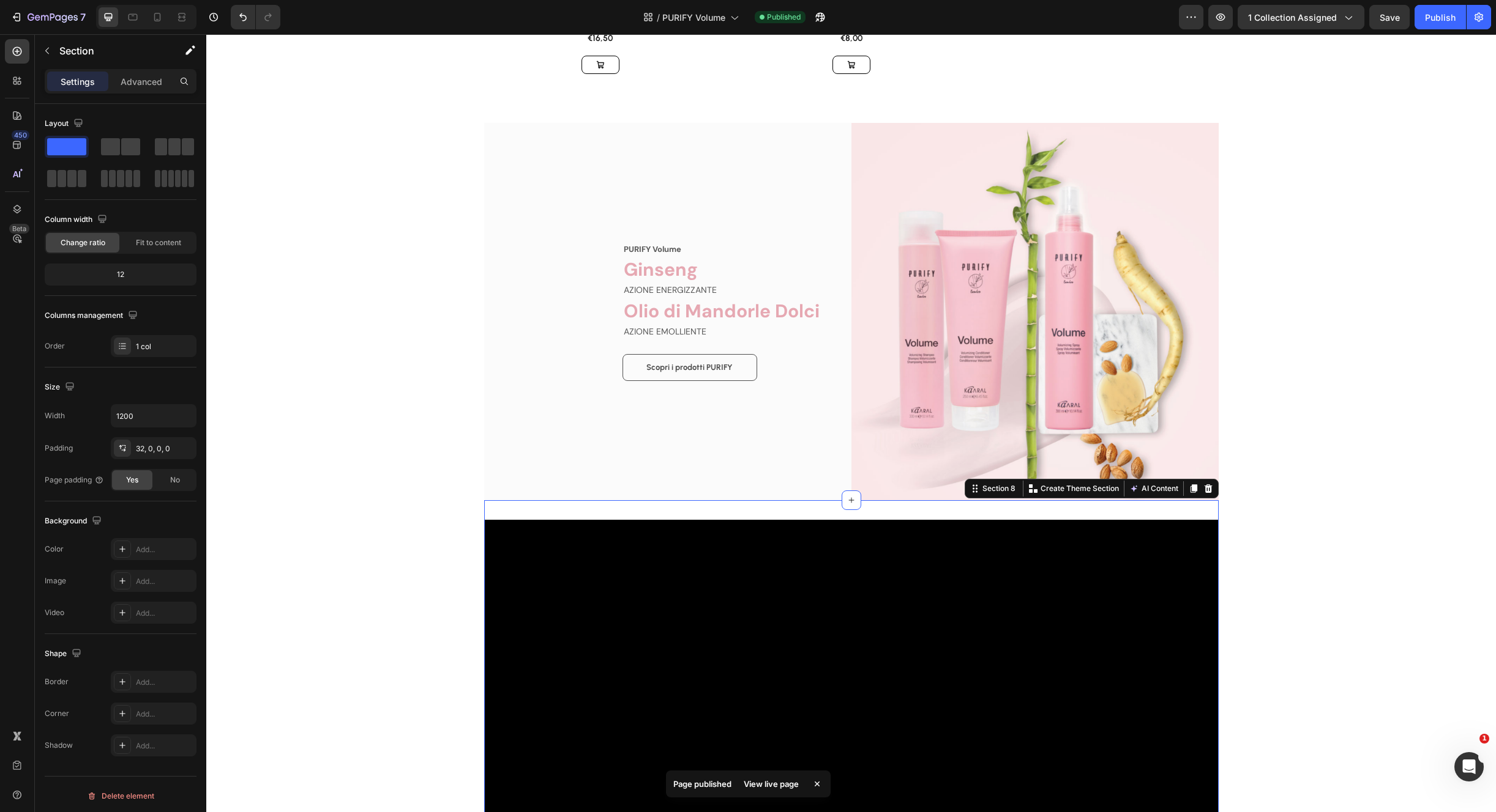
click at [484, 515] on div "Video Section 8 Create Theme Section AI Content Write with GemAI What would you…" at bounding box center [851, 716] width 734 height 433
drag, startPoint x: 1202, startPoint y: 489, endPoint x: 1183, endPoint y: 456, distance: 38.1
click at [1203, 489] on icon at bounding box center [1208, 488] width 10 height 10
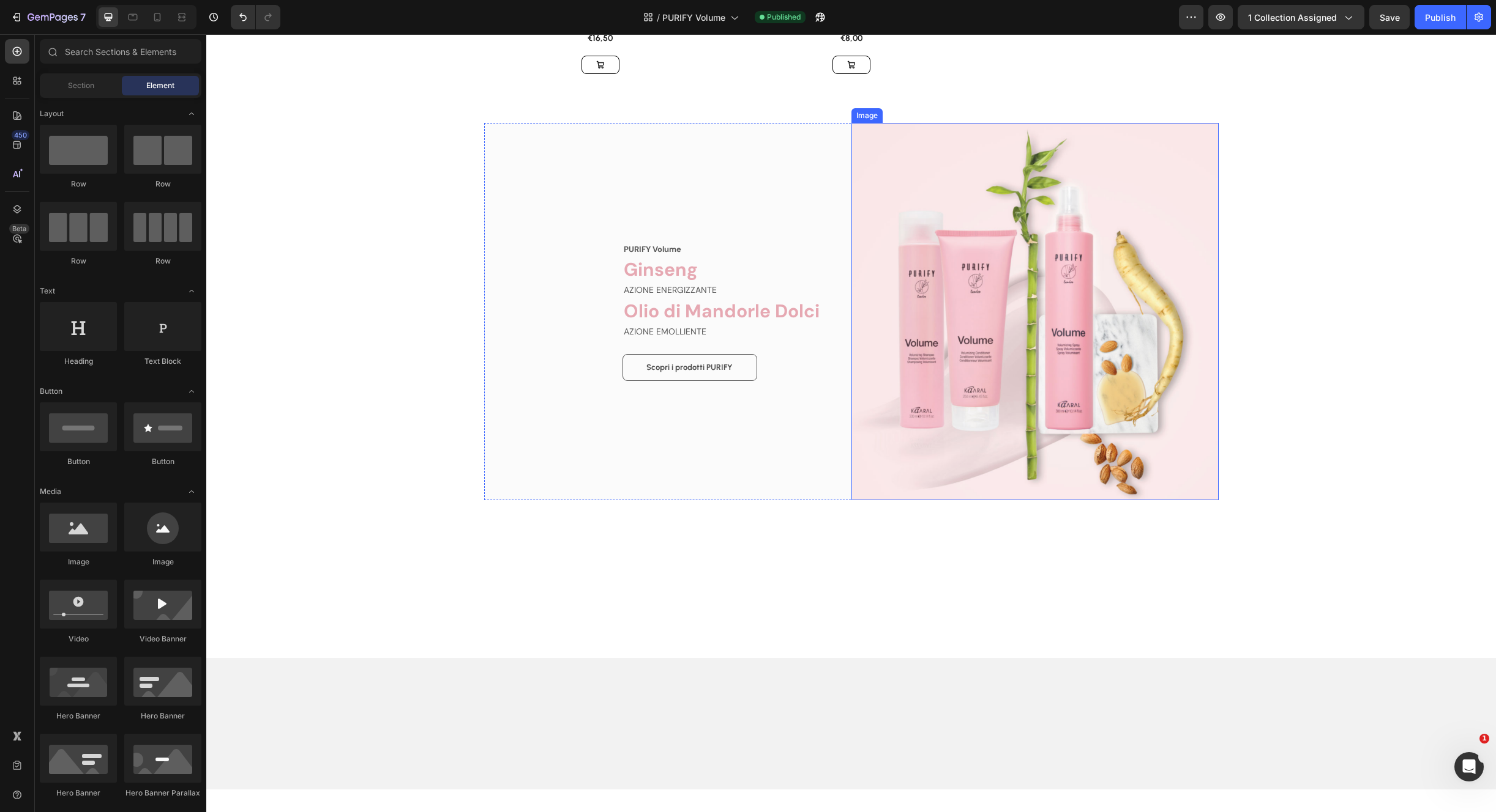
click at [1202, 153] on img at bounding box center [1035, 311] width 367 height 377
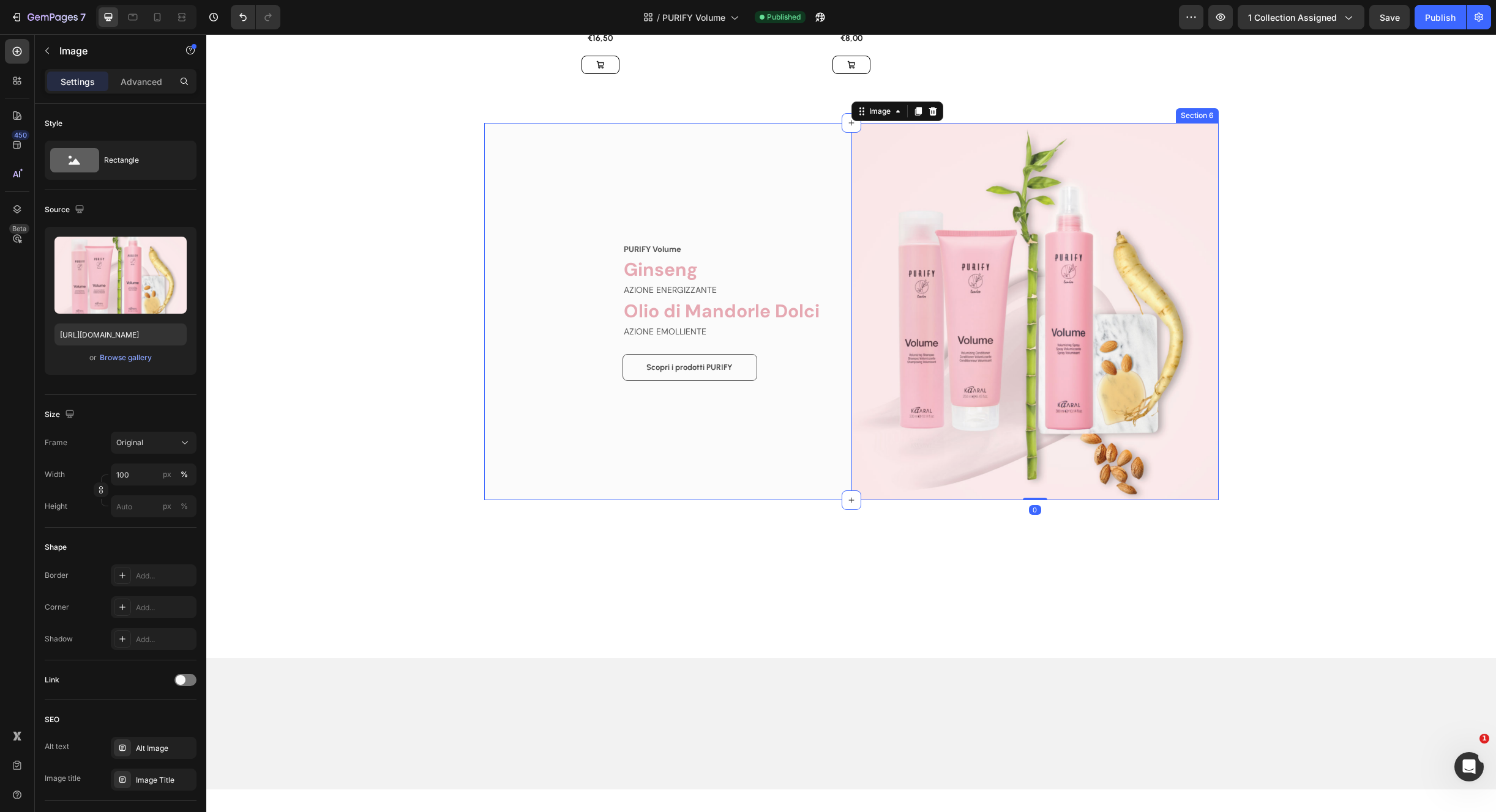
click at [509, 196] on div "PURIFY Volume Text block Ginseng Heading AZIONE ENERGIZZANTE Text block Olio di…" at bounding box center [668, 311] width 367 height 377
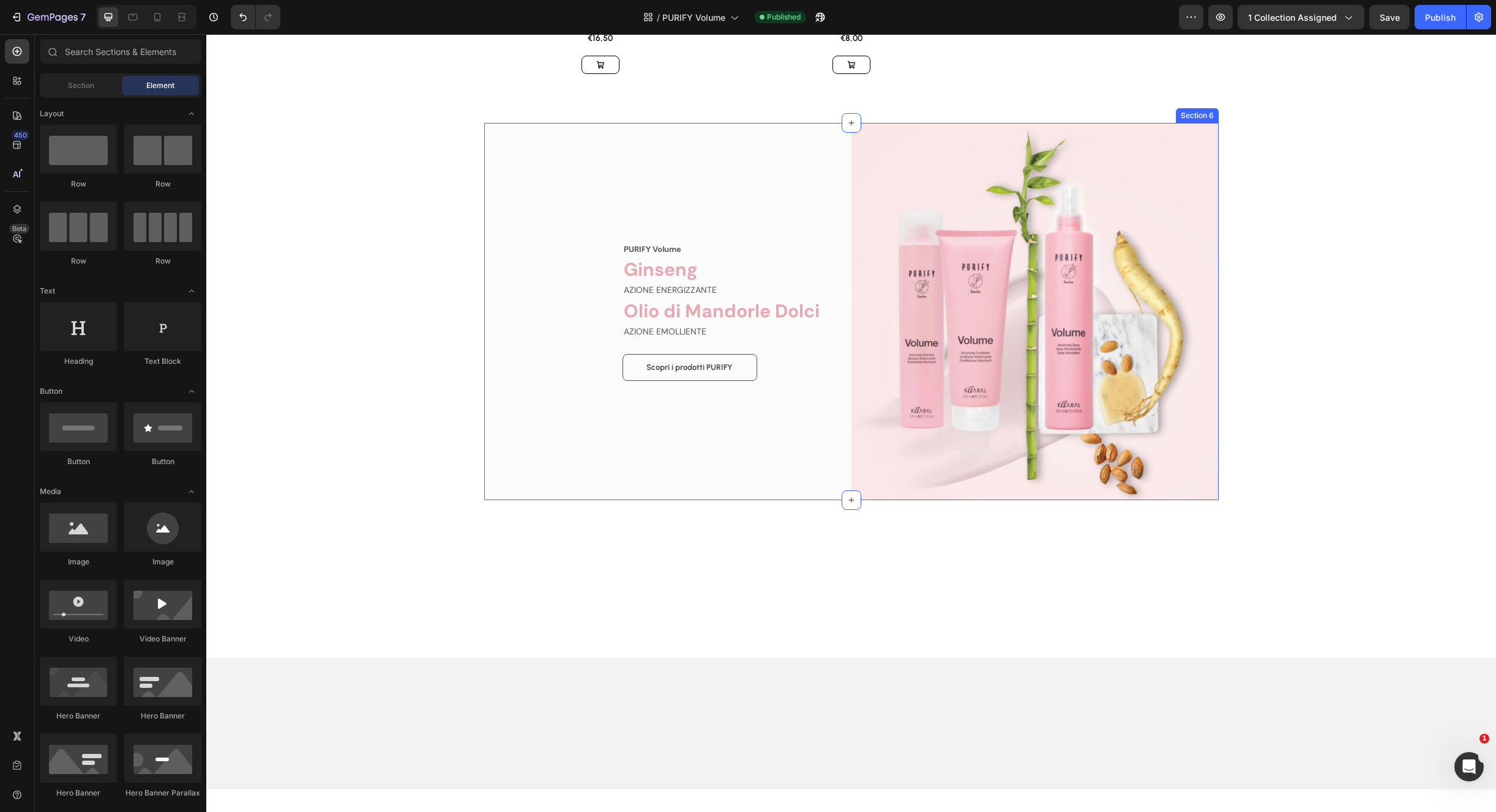
click at [547, 182] on div "PURIFY Volume Text block Ginseng Heading AZIONE ENERGIZZANTE Text block Olio di…" at bounding box center [668, 311] width 367 height 377
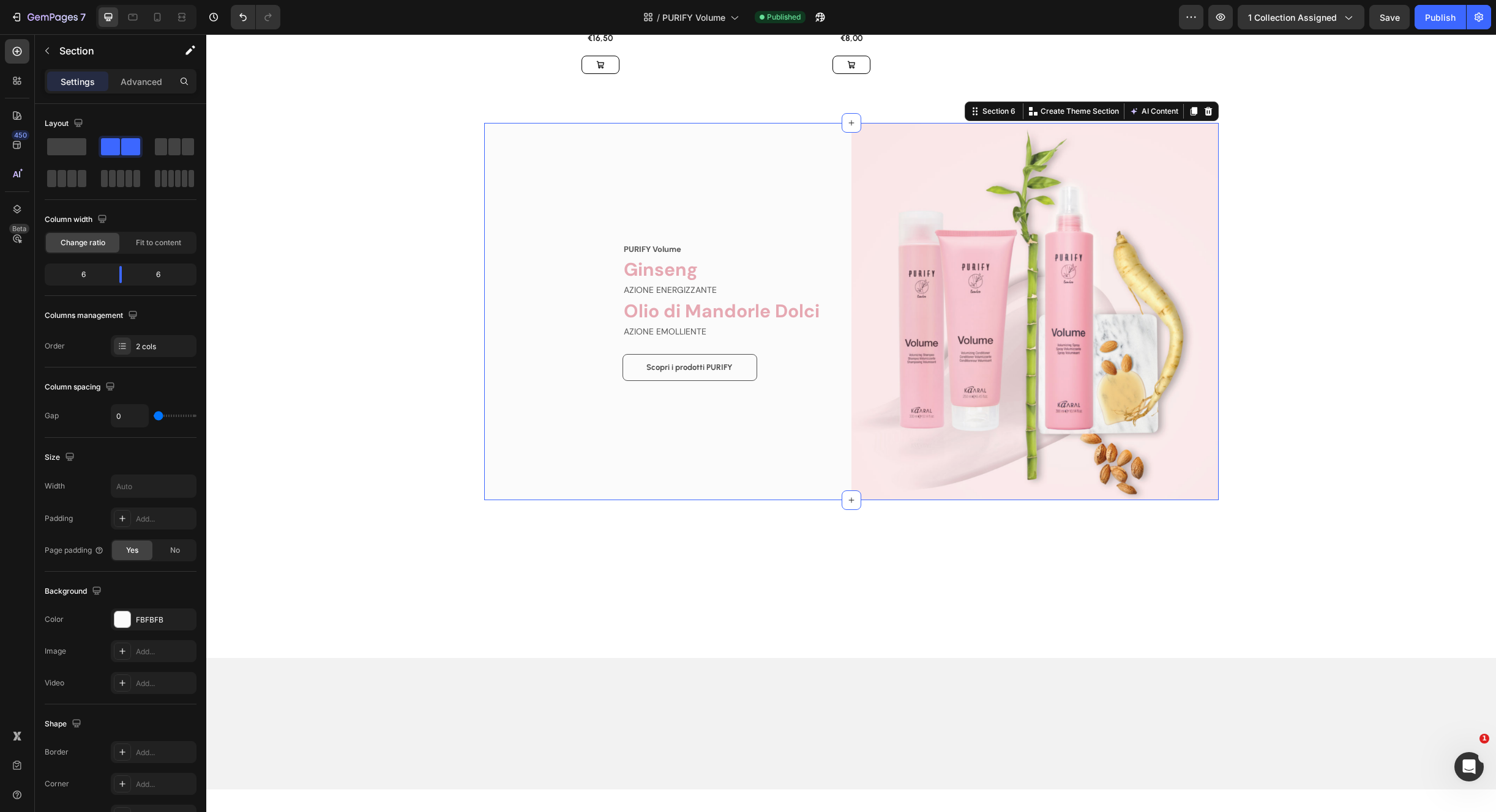
drag, startPoint x: 1202, startPoint y: 112, endPoint x: 1211, endPoint y: 119, distance: 11.4
click at [1203, 112] on icon at bounding box center [1208, 111] width 10 height 10
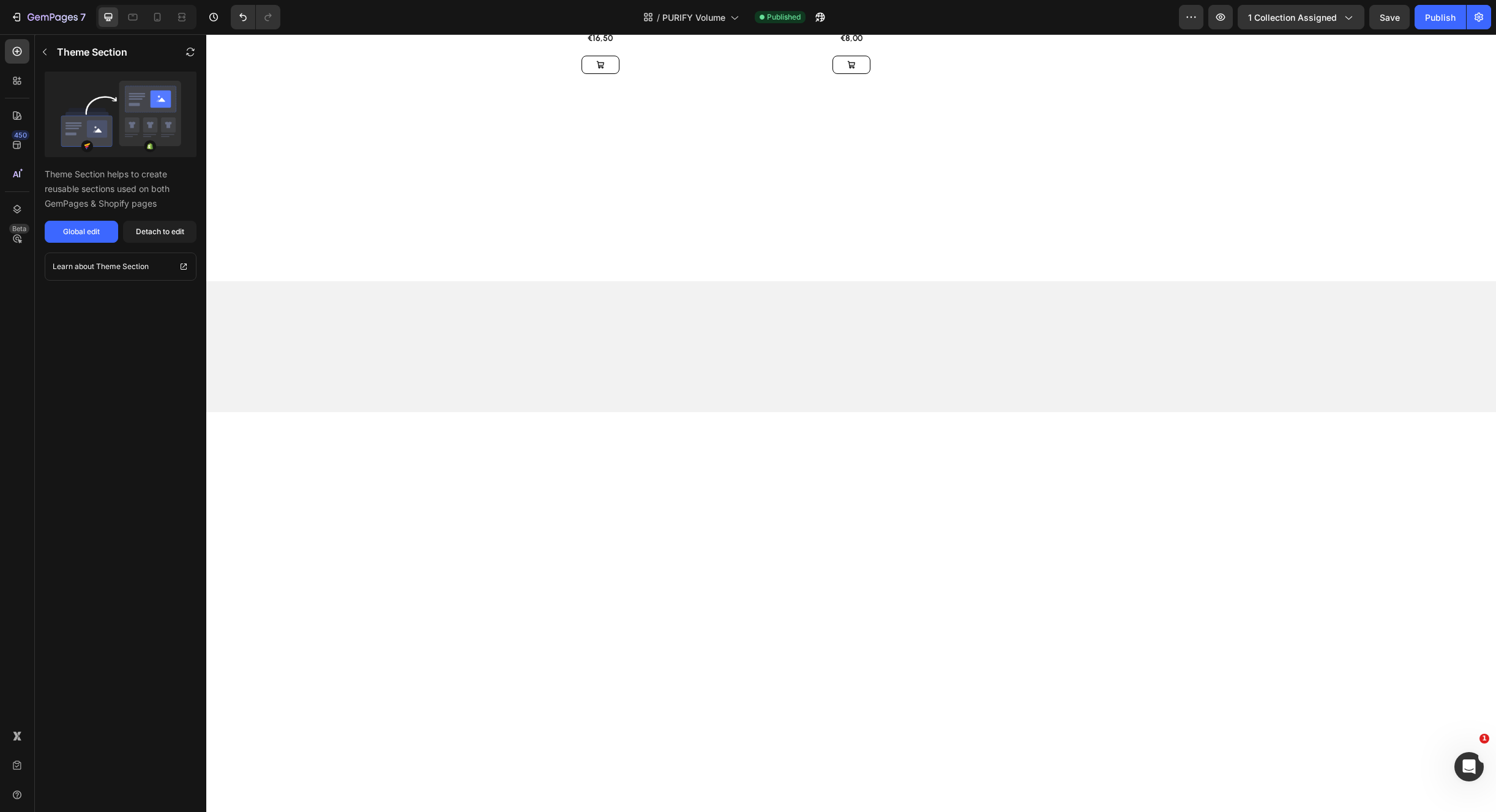
click at [1225, 233] on div at bounding box center [851, 201] width 1290 height 158
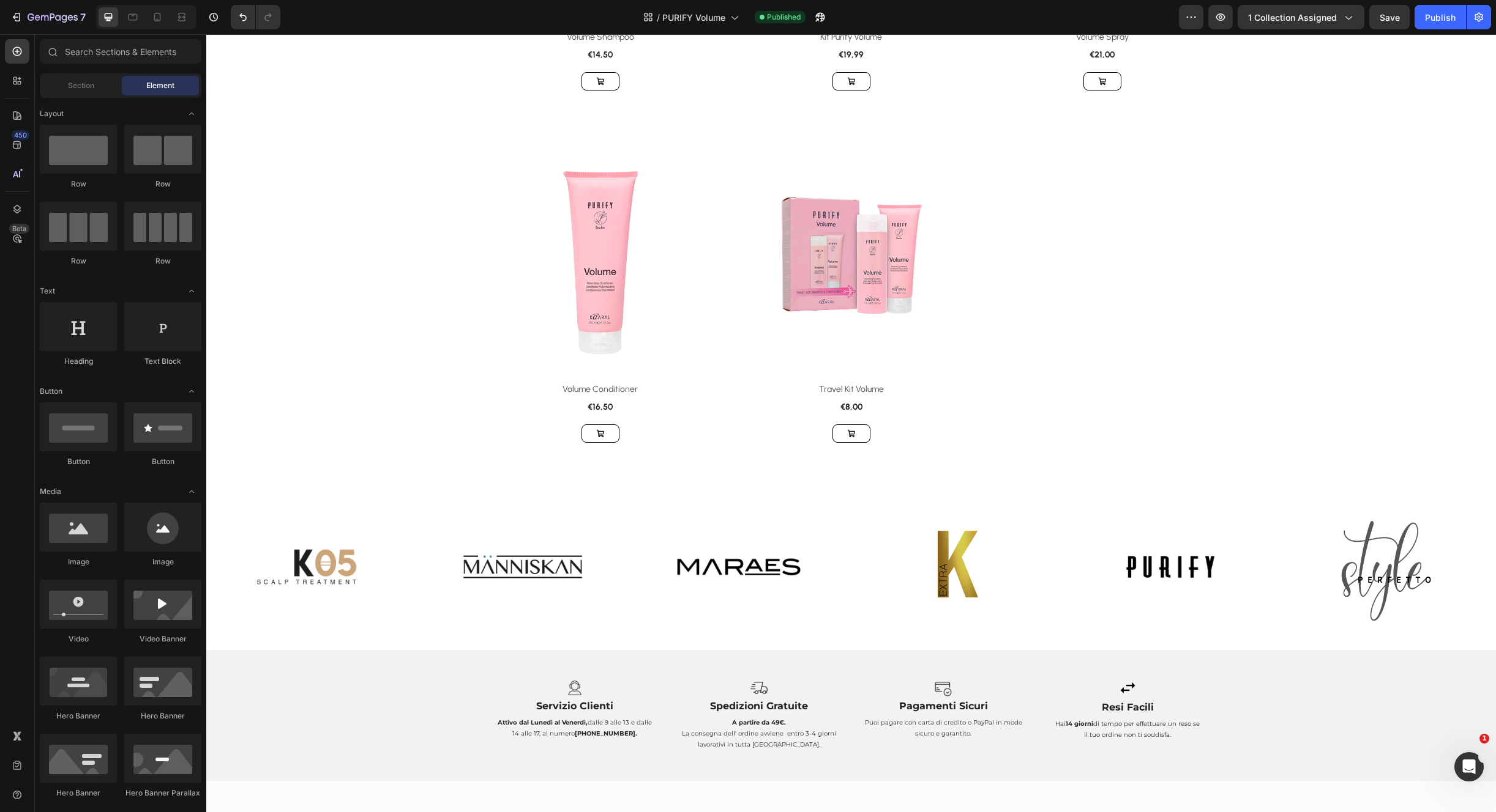
scroll to position [894, 0]
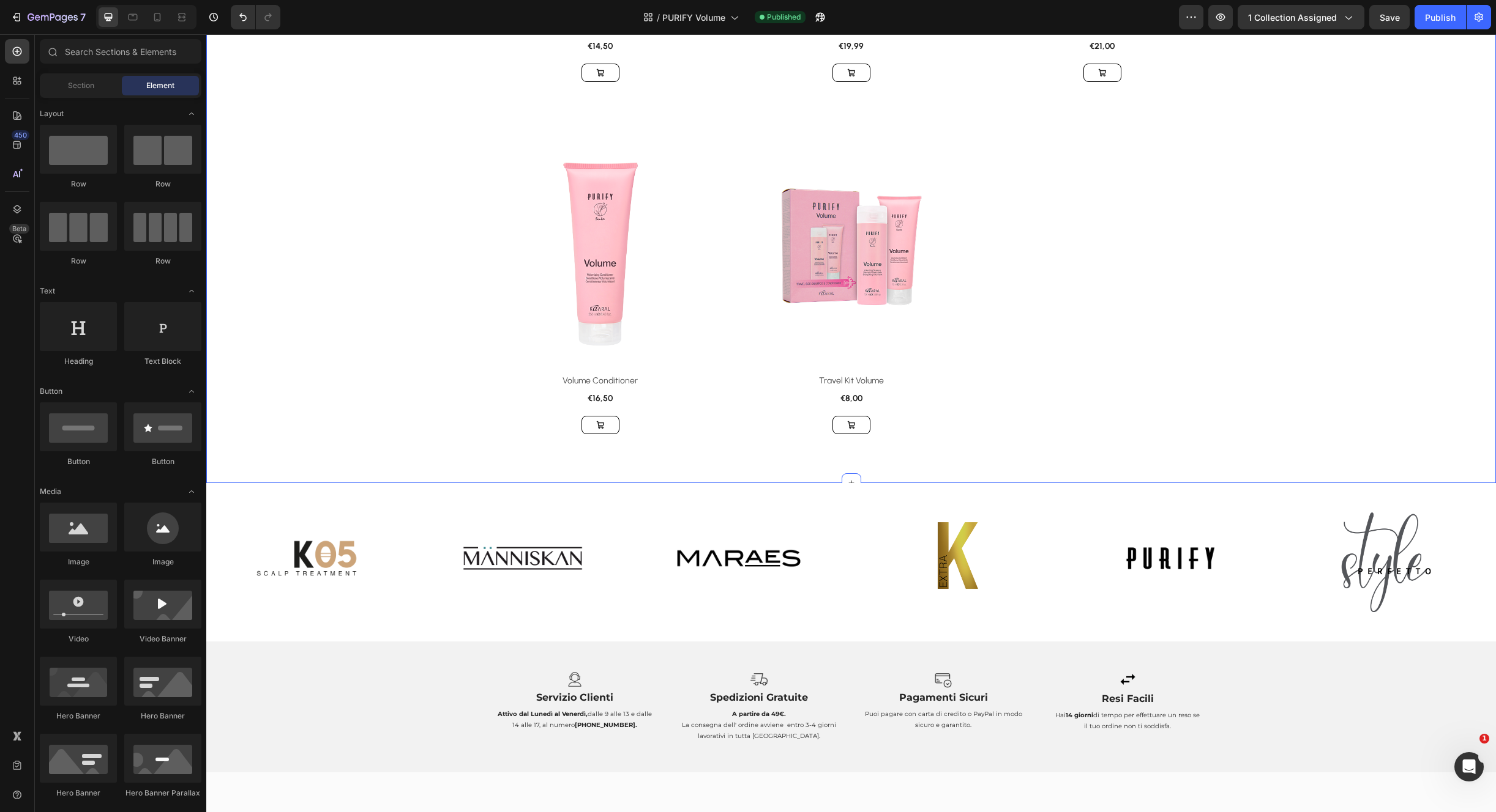
click at [1269, 440] on div "Product Images & Gallery Row Volume Shampoo (P) Title €14,50 (P) Price (P) Pric…" at bounding box center [851, 130] width 1290 height 707
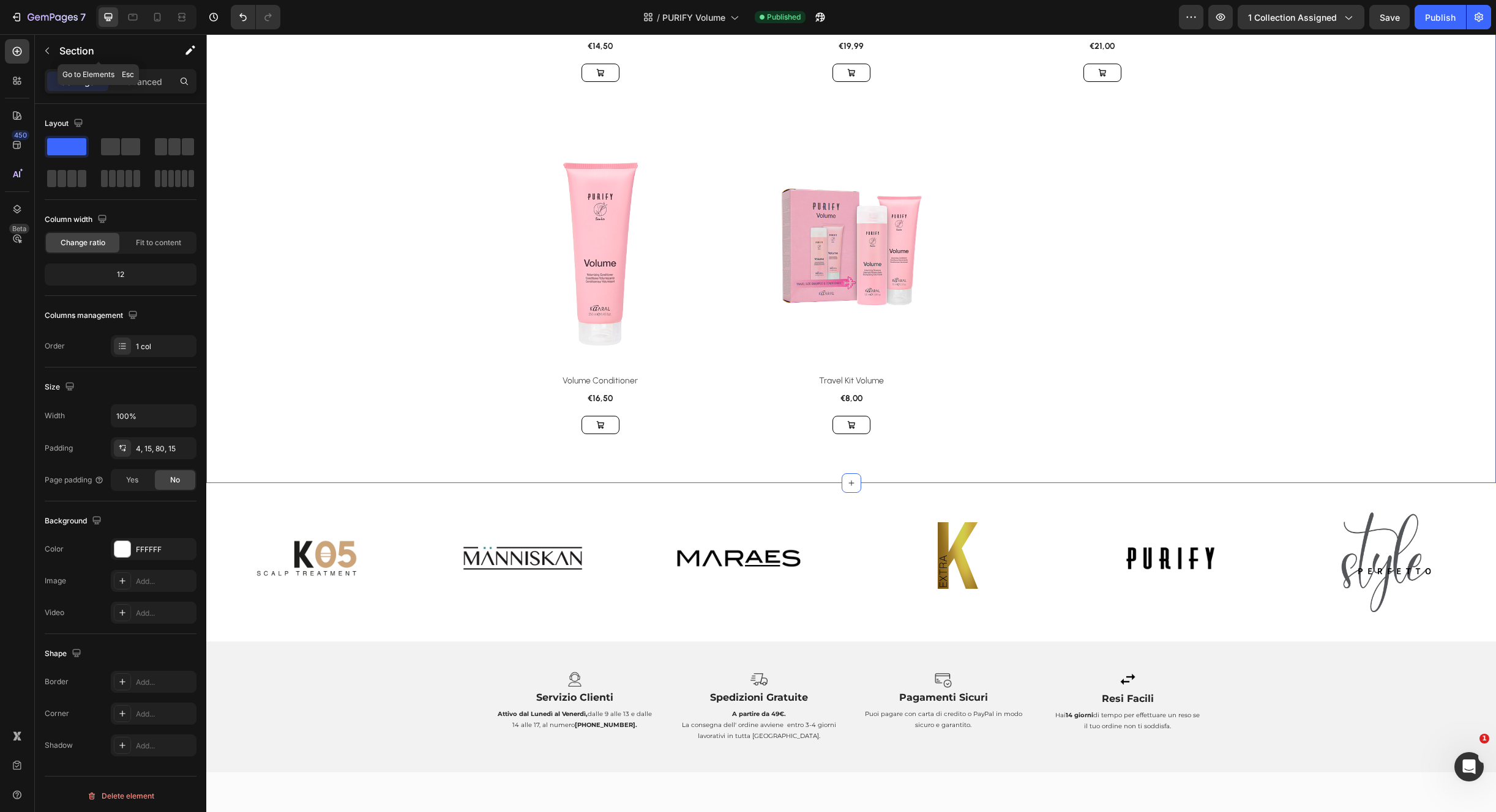
drag, startPoint x: 55, startPoint y: 52, endPoint x: 58, endPoint y: 62, distance: 10.4
click at [55, 52] on button "button" at bounding box center [47, 50] width 19 height 19
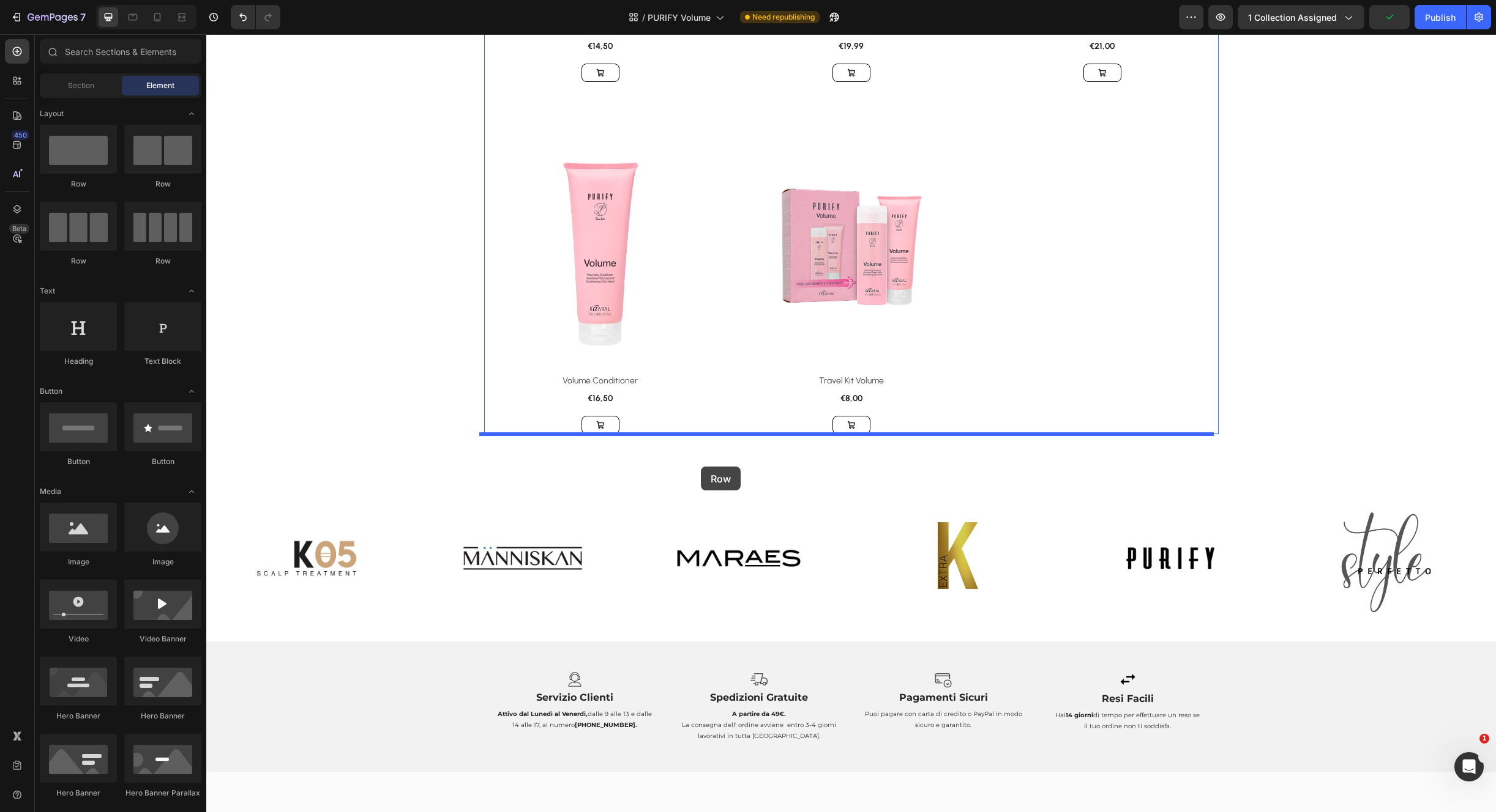
drag, startPoint x: 307, startPoint y: 205, endPoint x: 701, endPoint y: 466, distance: 472.6
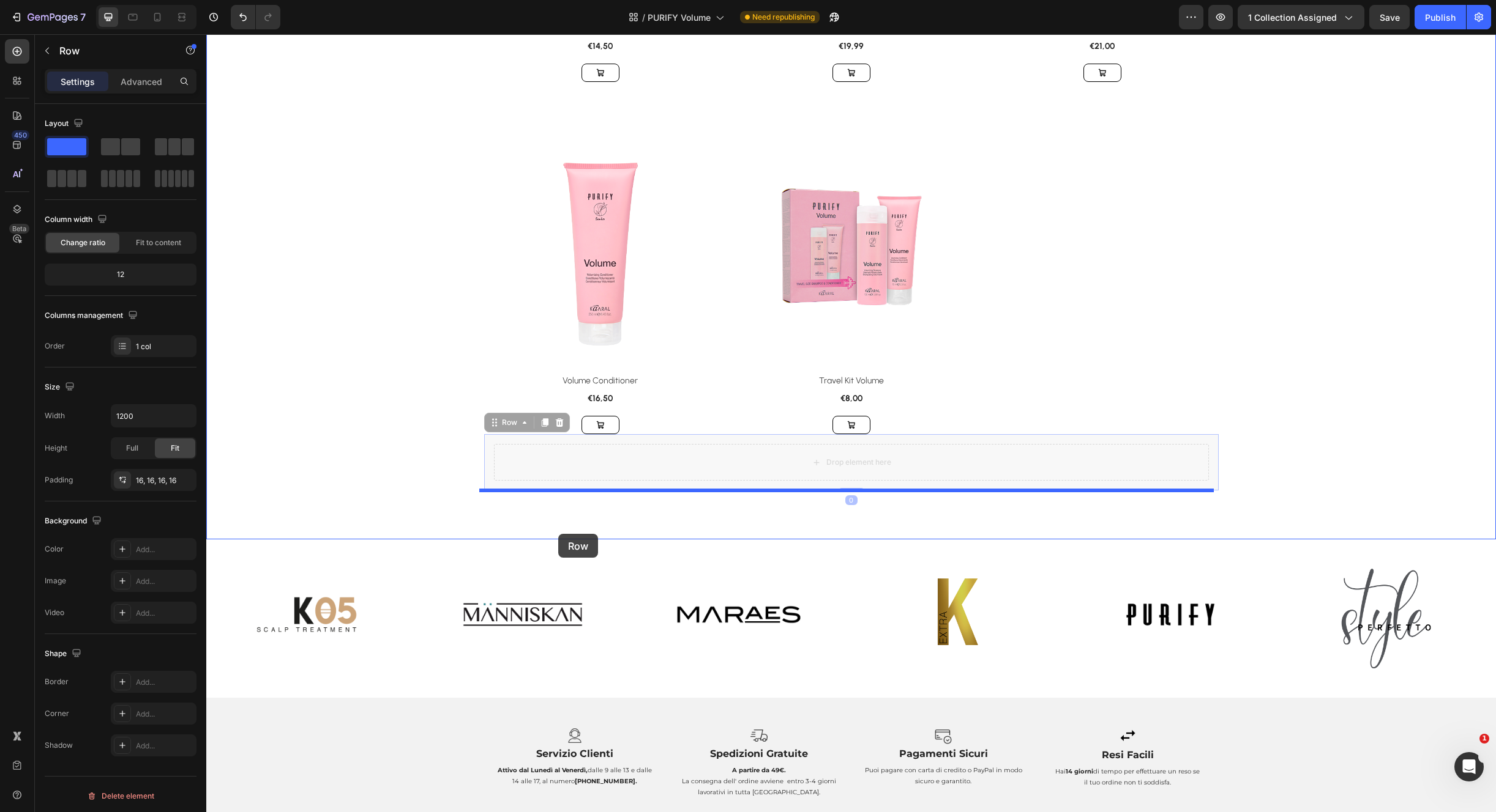
drag, startPoint x: 519, startPoint y: 436, endPoint x: 574, endPoint y: 533, distance: 111.5
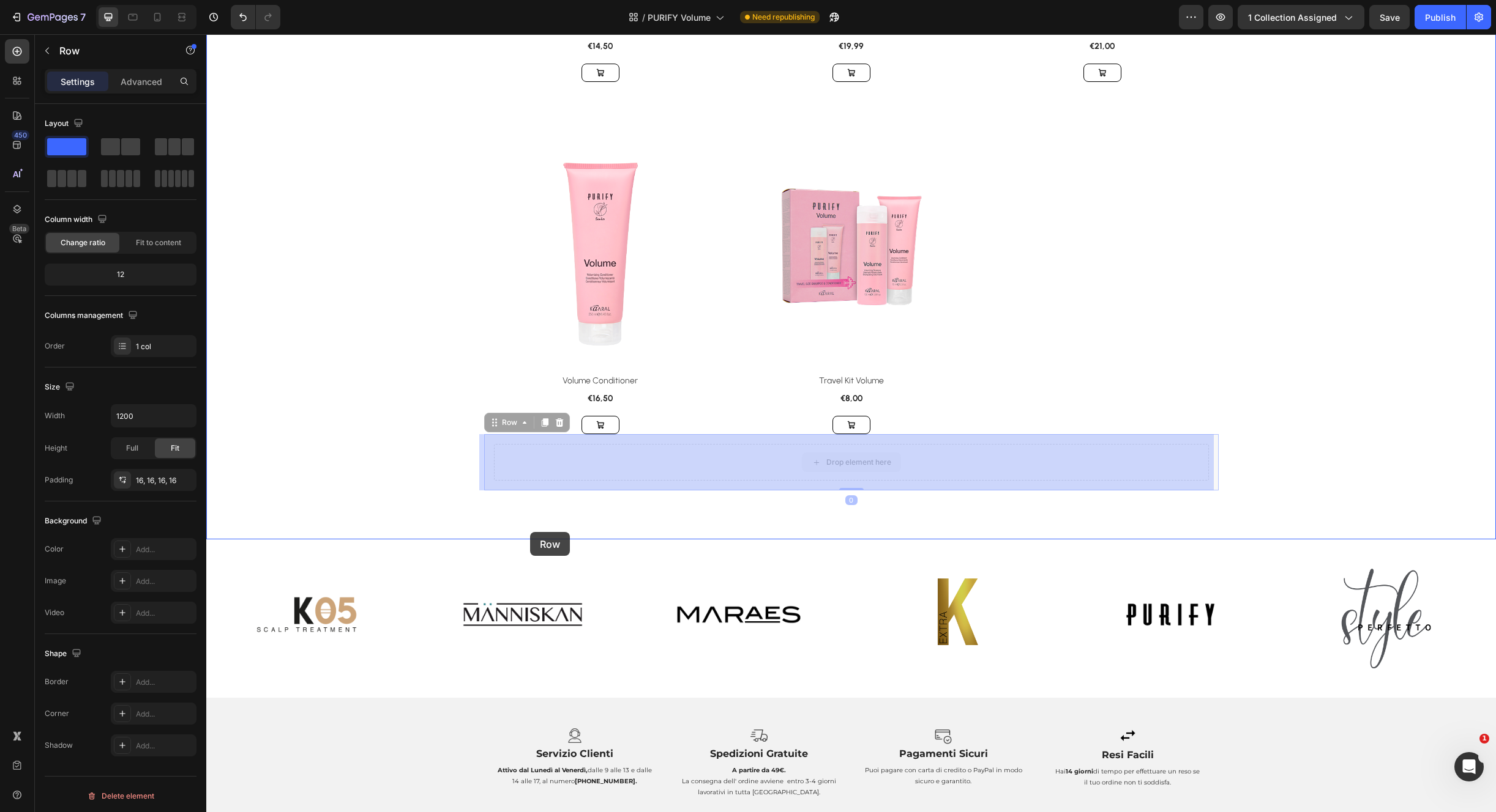
drag, startPoint x: 502, startPoint y: 425, endPoint x: 532, endPoint y: 533, distance: 112.1
click at [530, 530] on div "Header Product Images & Gallery Row Volume Shampoo (P) Title €14,50 (P) Price (…" at bounding box center [851, 265] width 1290 height 2250
drag, startPoint x: 509, startPoint y: 425, endPoint x: 592, endPoint y: 513, distance: 121.0
click at [582, 515] on div "Header Product Images & Gallery Row Volume Shampoo (P) Title €14,50 (P) Price (…" at bounding box center [851, 265] width 1290 height 2250
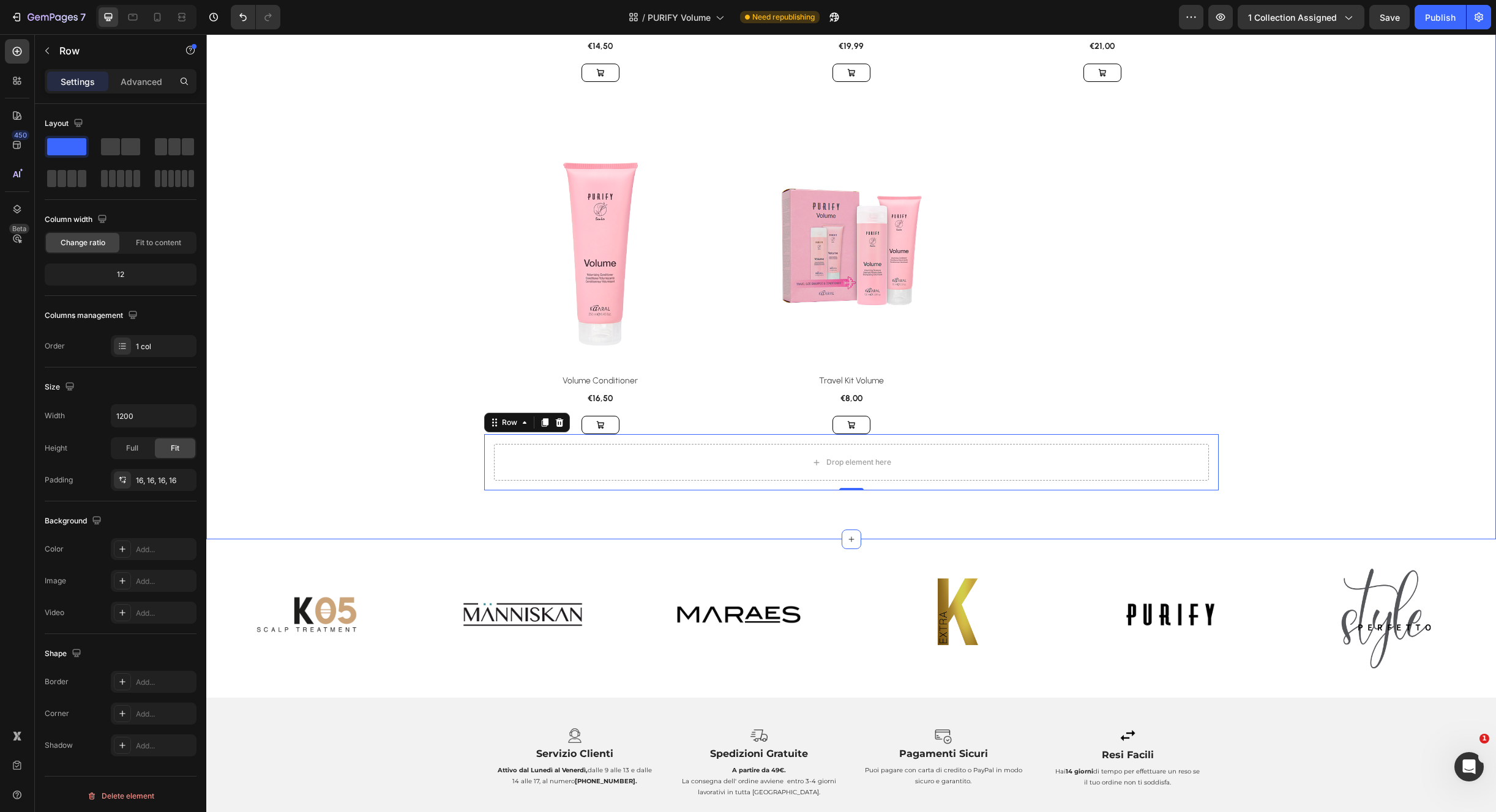
click at [1444, 386] on div "Product Images & Gallery Row Volume Shampoo (P) Title €14,50 (P) Price (P) Pric…" at bounding box center [851, 135] width 1271 height 712
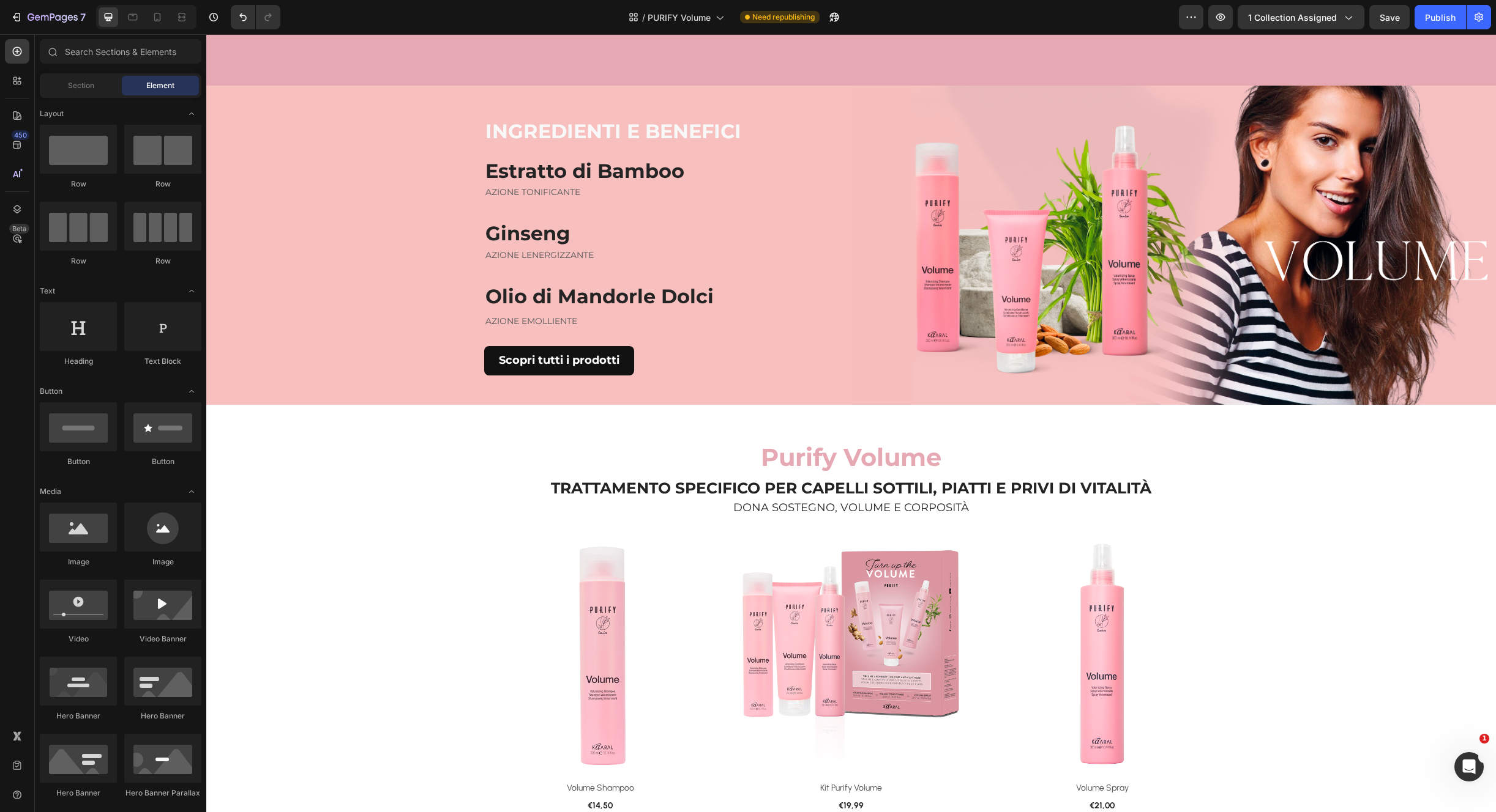
scroll to position [0, 0]
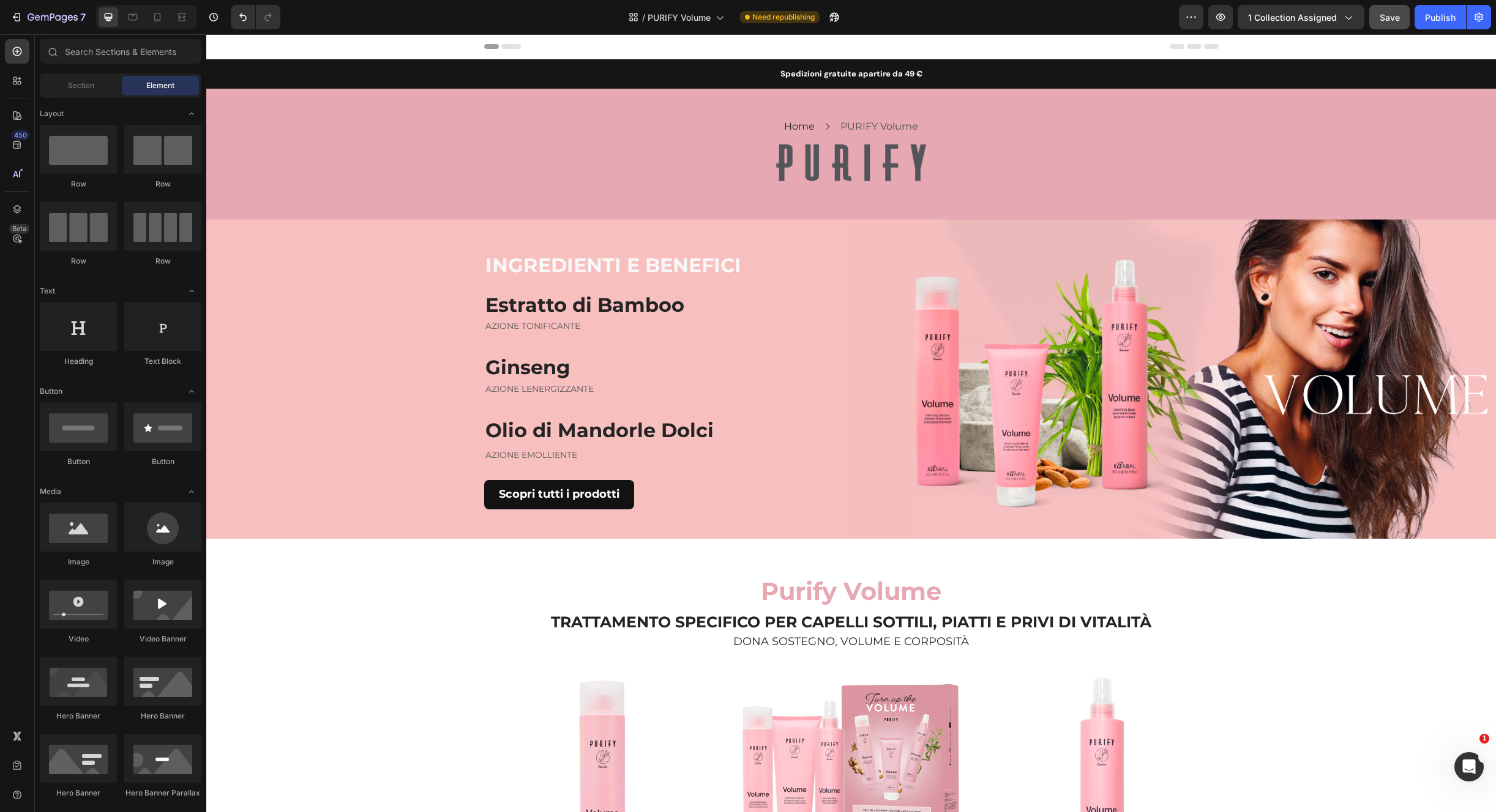
click at [1379, 17] on button "Save" at bounding box center [1389, 17] width 40 height 24
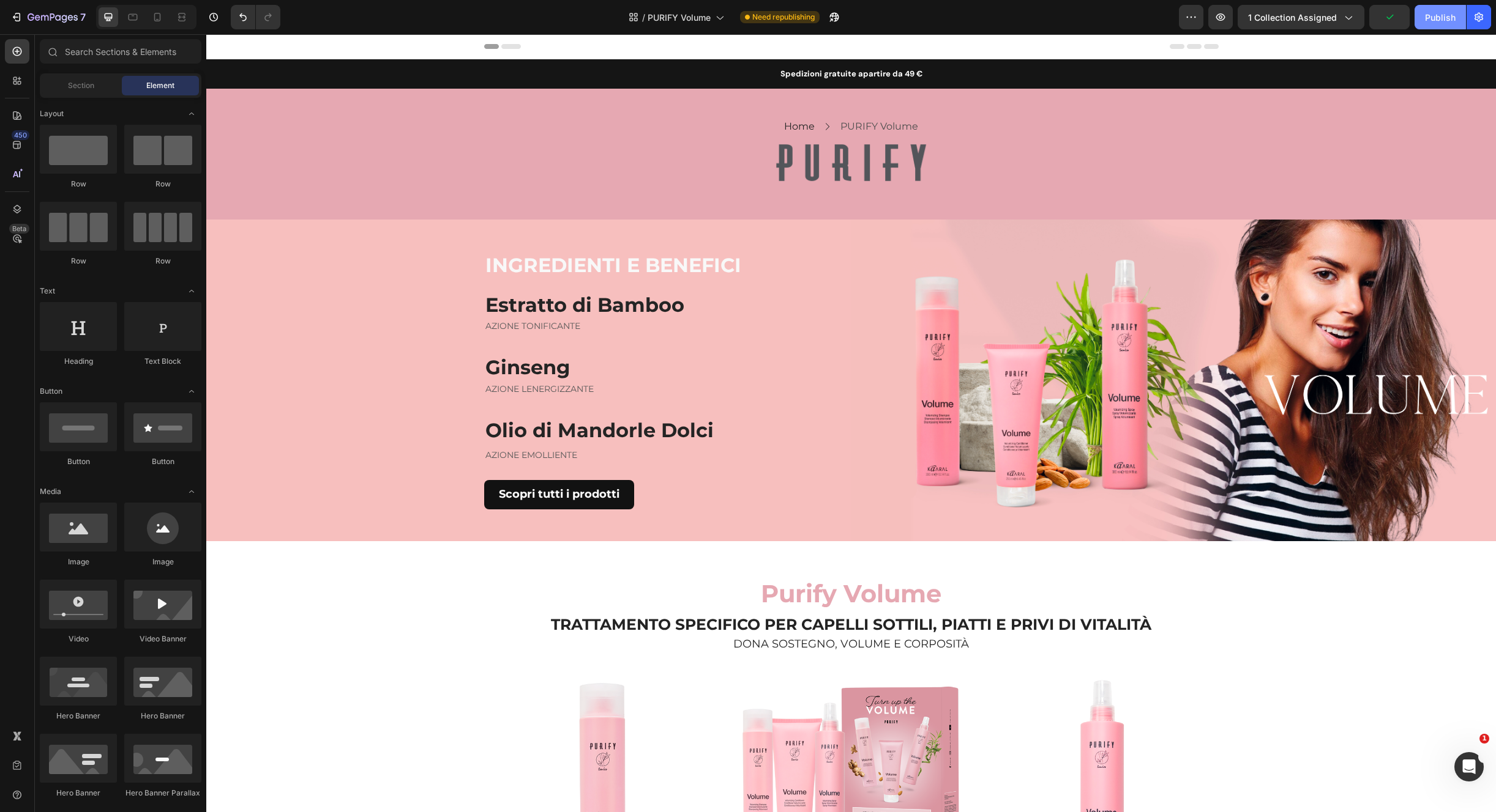
click at [1439, 17] on div "Publish" at bounding box center [1439, 17] width 30 height 13
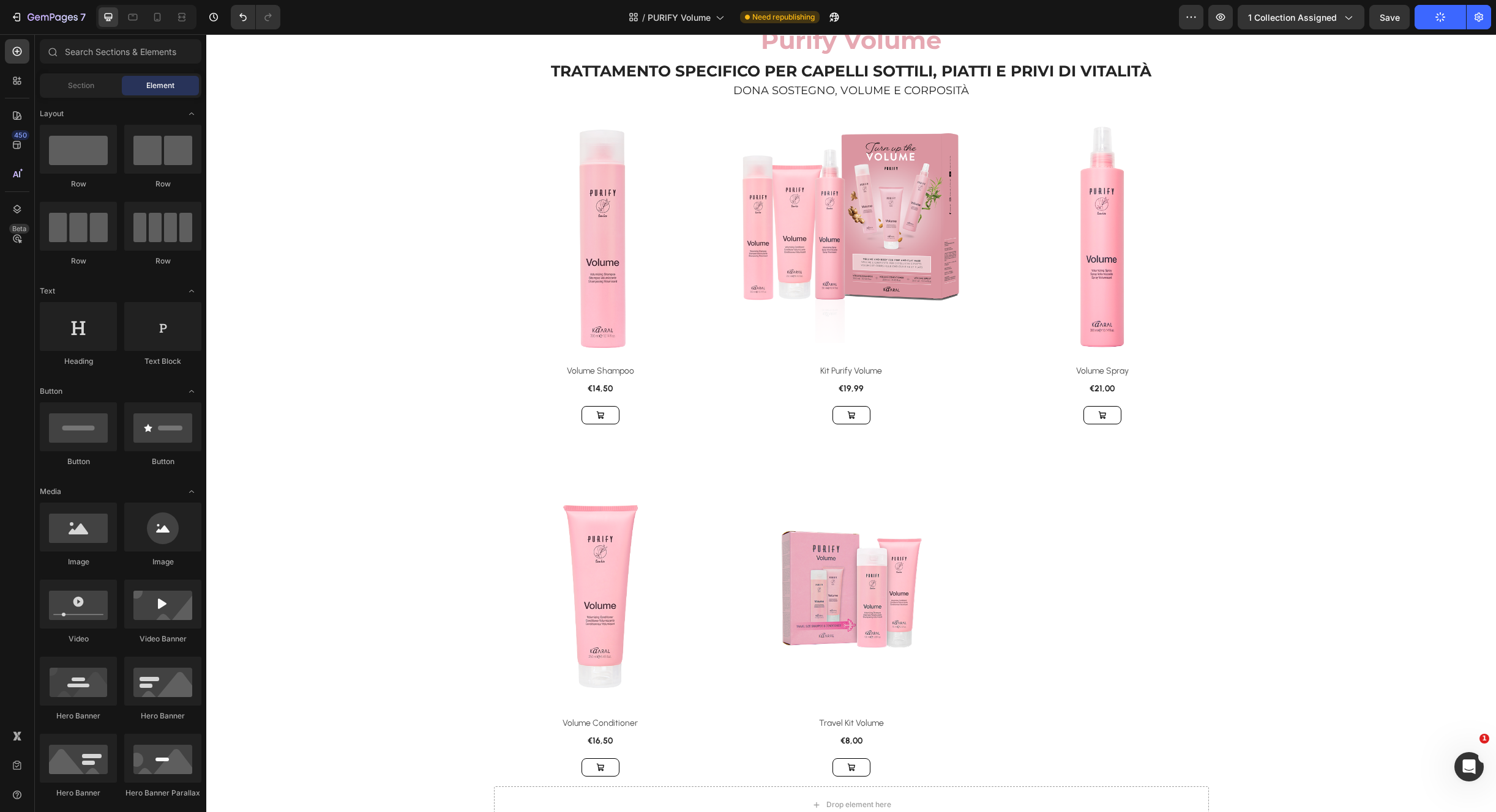
scroll to position [544, 0]
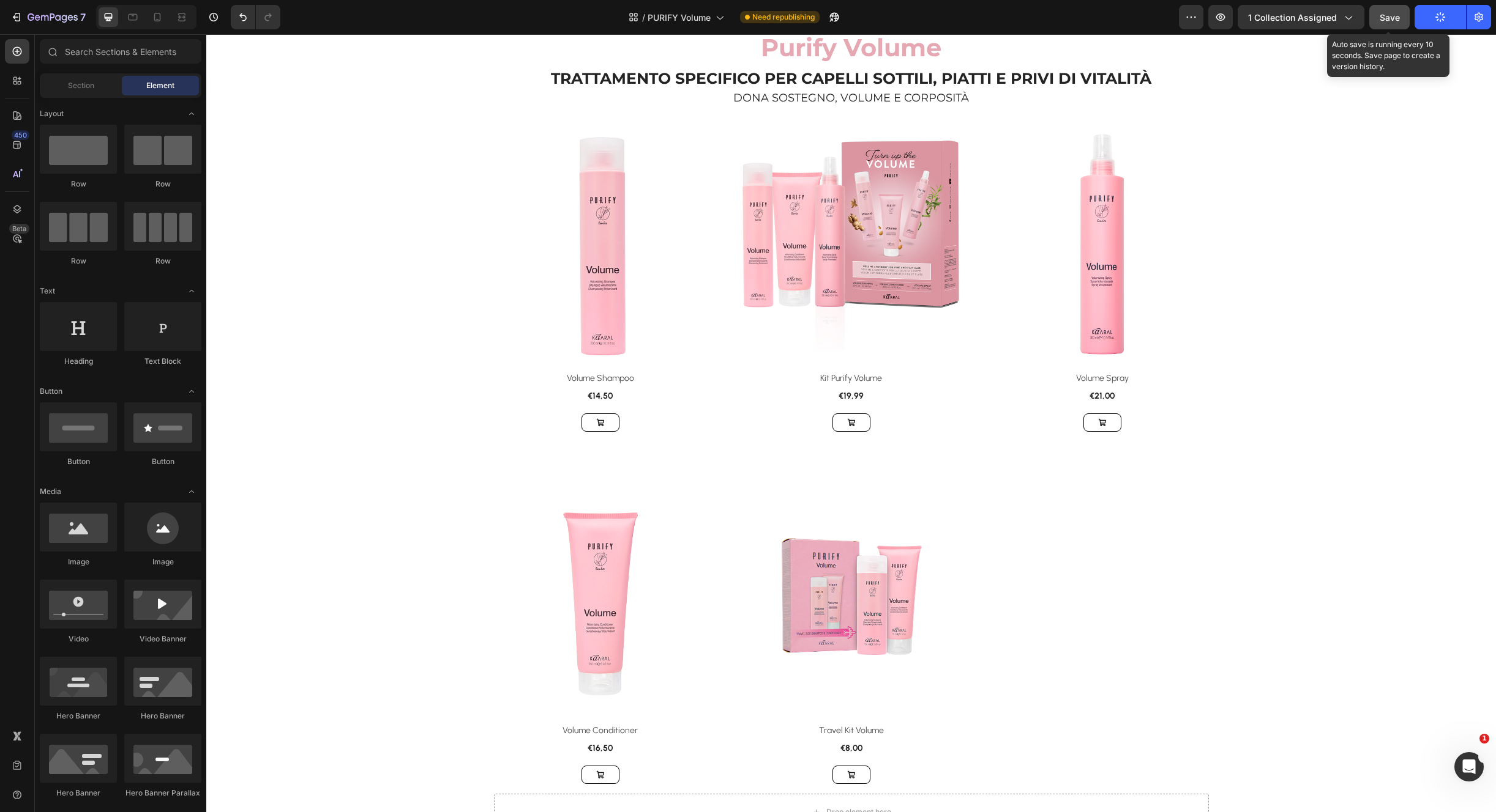
click at [1386, 11] on div "Save" at bounding box center [1389, 17] width 20 height 13
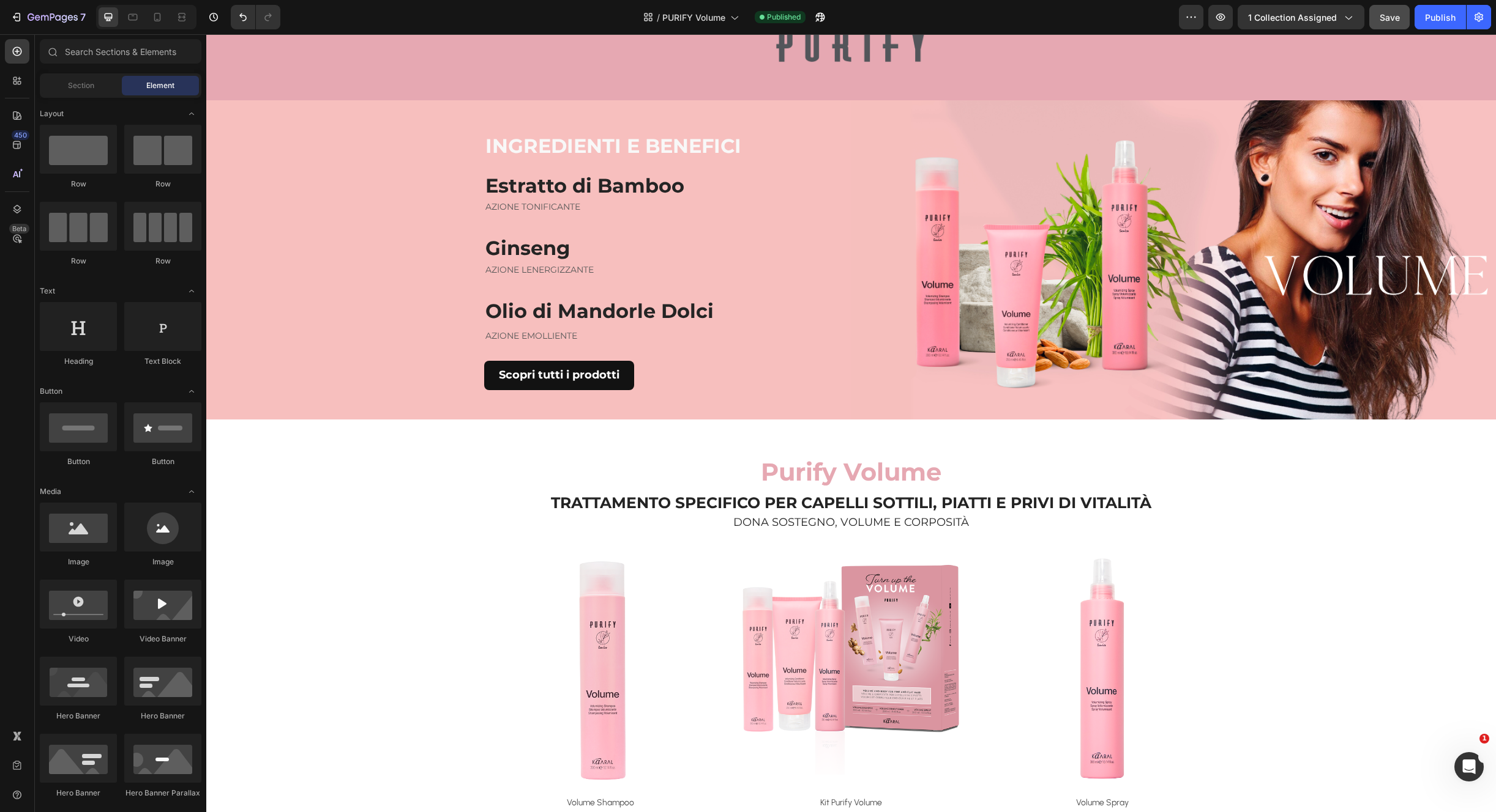
scroll to position [123, 0]
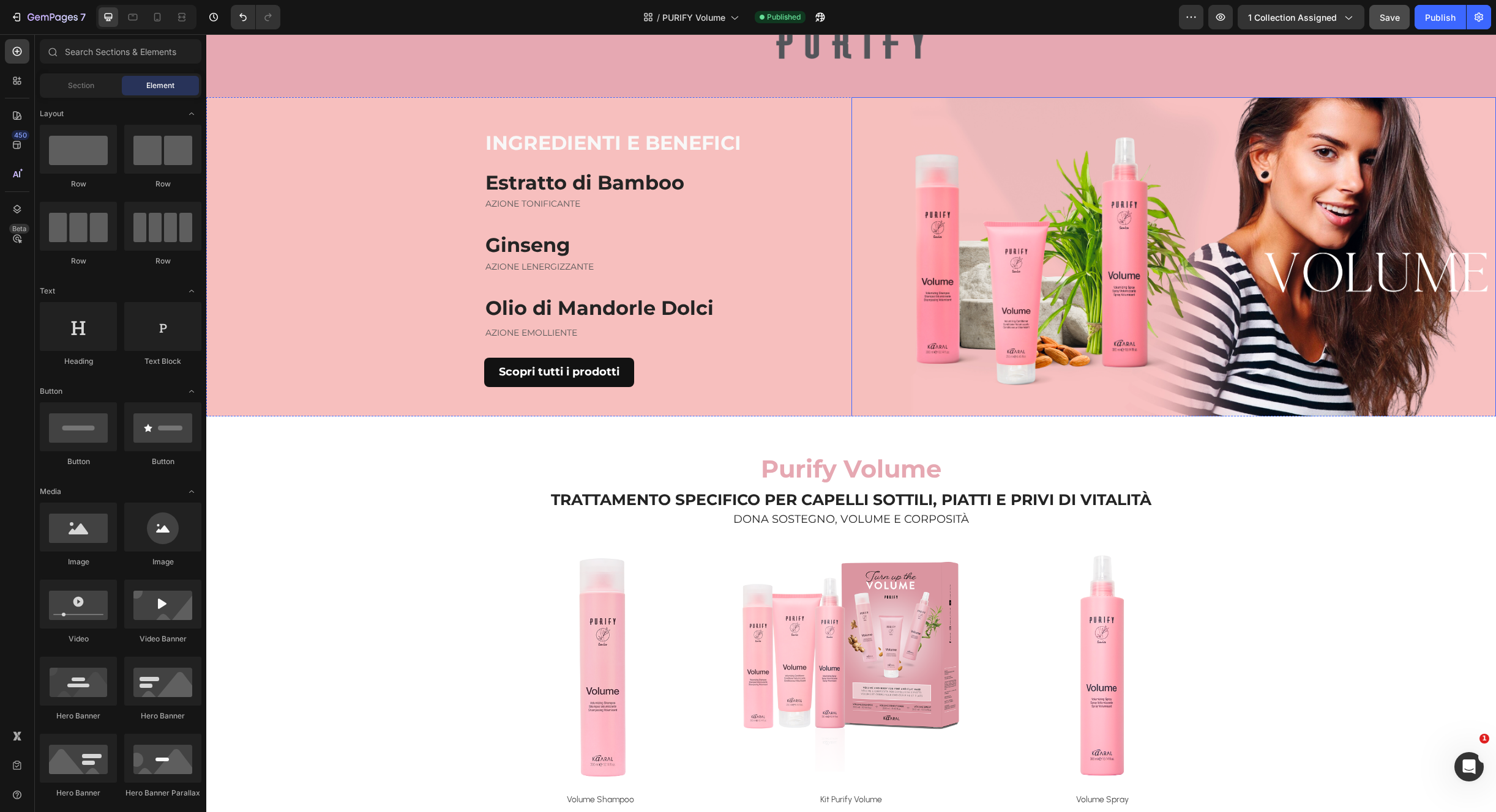
click at [1381, 270] on img at bounding box center [1174, 258] width 645 height 322
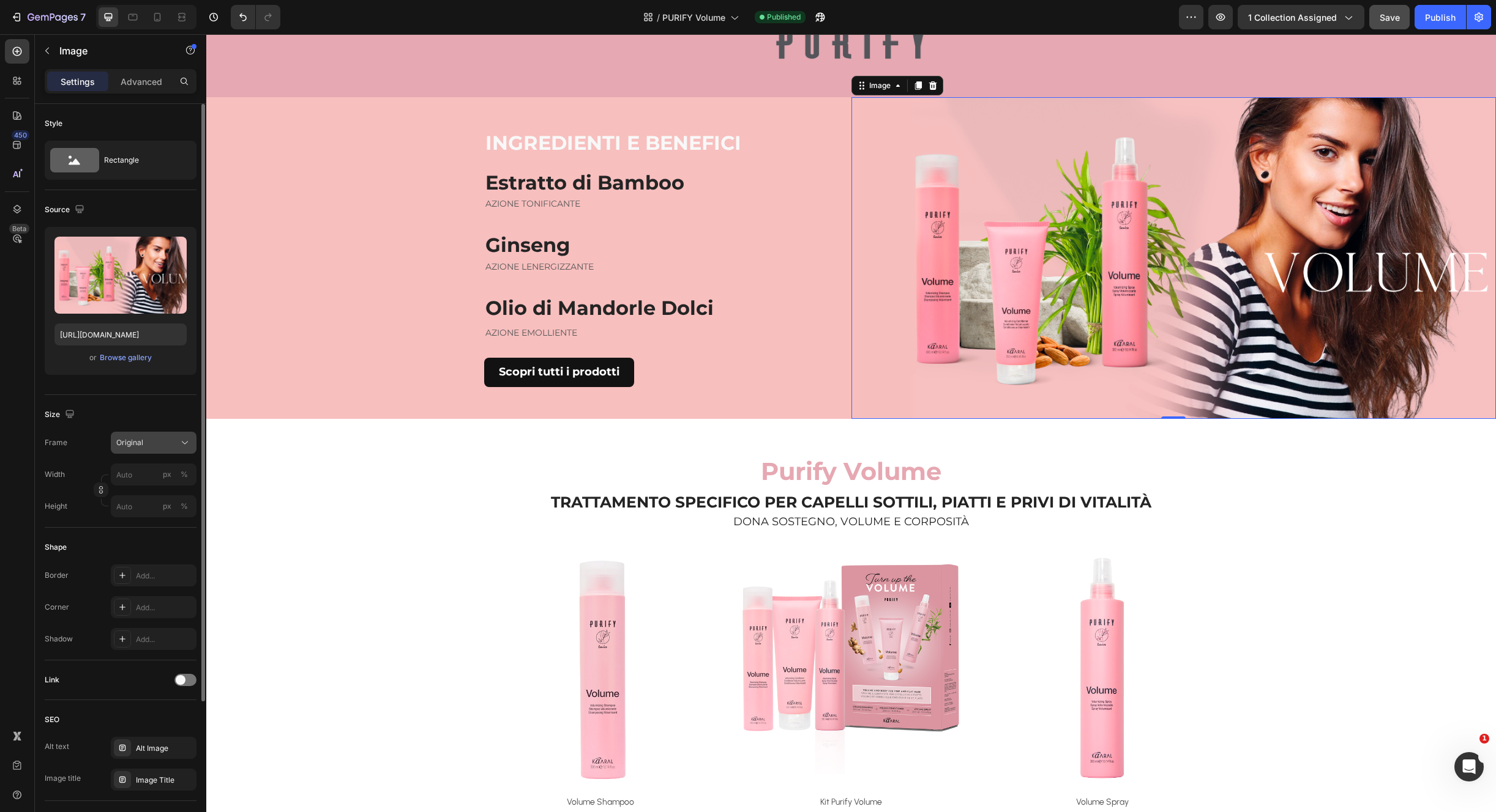
click at [180, 442] on icon at bounding box center [185, 443] width 12 height 12
drag, startPoint x: 153, startPoint y: 560, endPoint x: 152, endPoint y: 553, distance: 7.1
click at [152, 560] on div "Custom" at bounding box center [152, 564] width 71 height 11
click at [180, 445] on icon at bounding box center [185, 443] width 12 height 12
click at [154, 519] on div "Horizontal" at bounding box center [152, 520] width 71 height 12
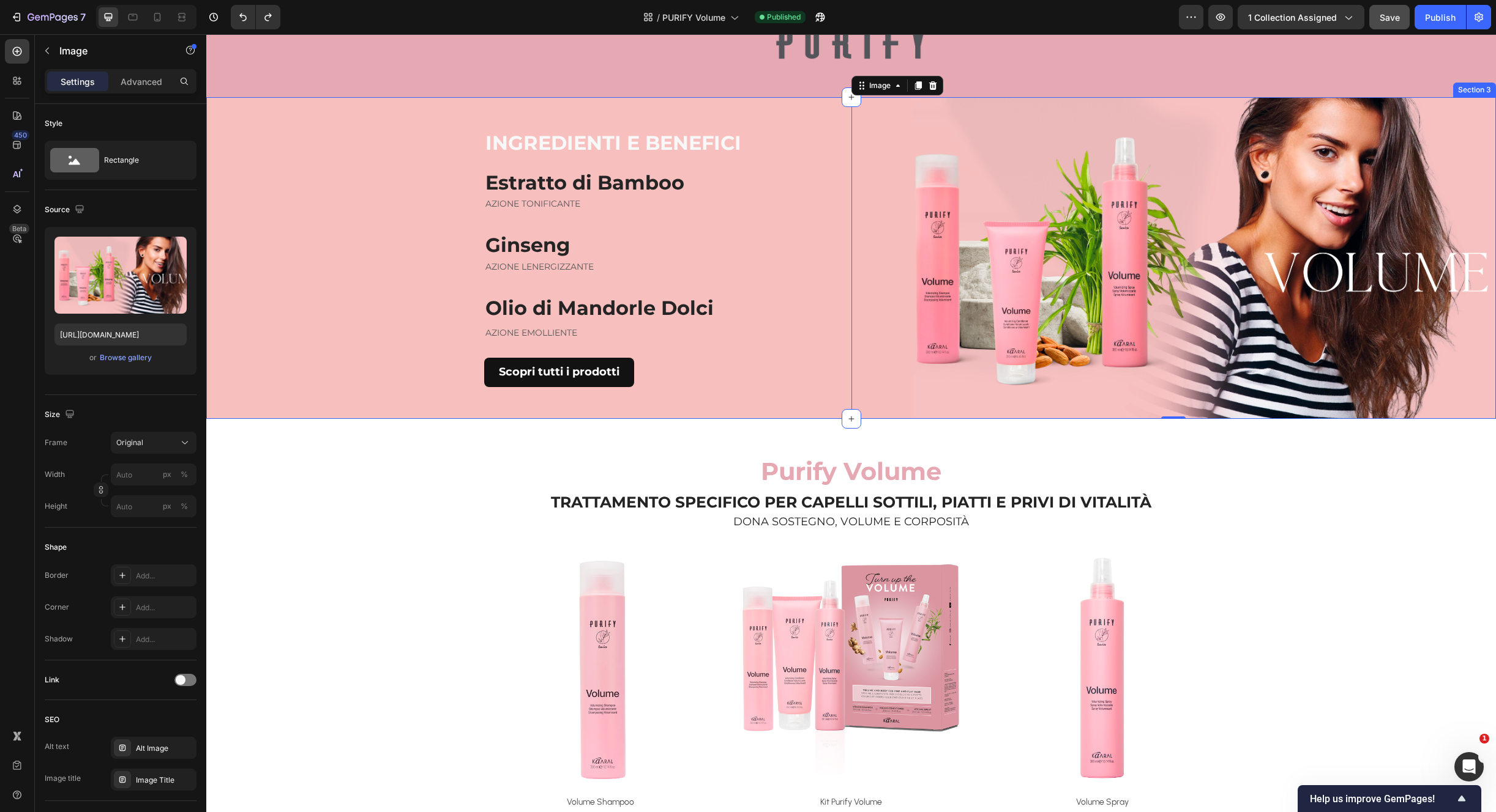
click at [351, 379] on div "INGREDIENTI E BENEFICI Heading Estratto di Bamboo Heading AZIONE TONIFICANTE Te…" at bounding box center [529, 258] width 645 height 322
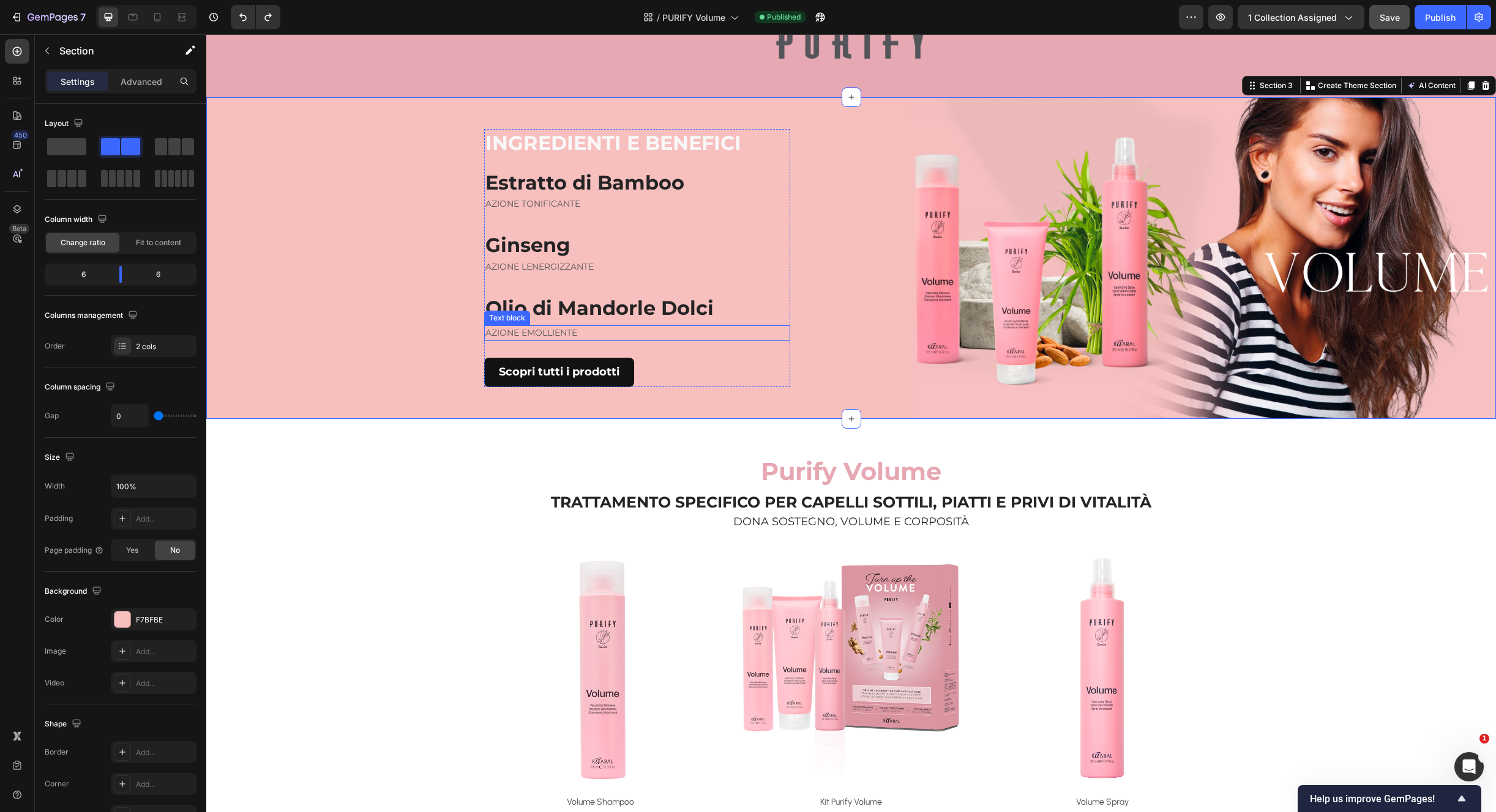
click at [544, 330] on p "AZIONE EMOLLIENTE" at bounding box center [637, 332] width 304 height 13
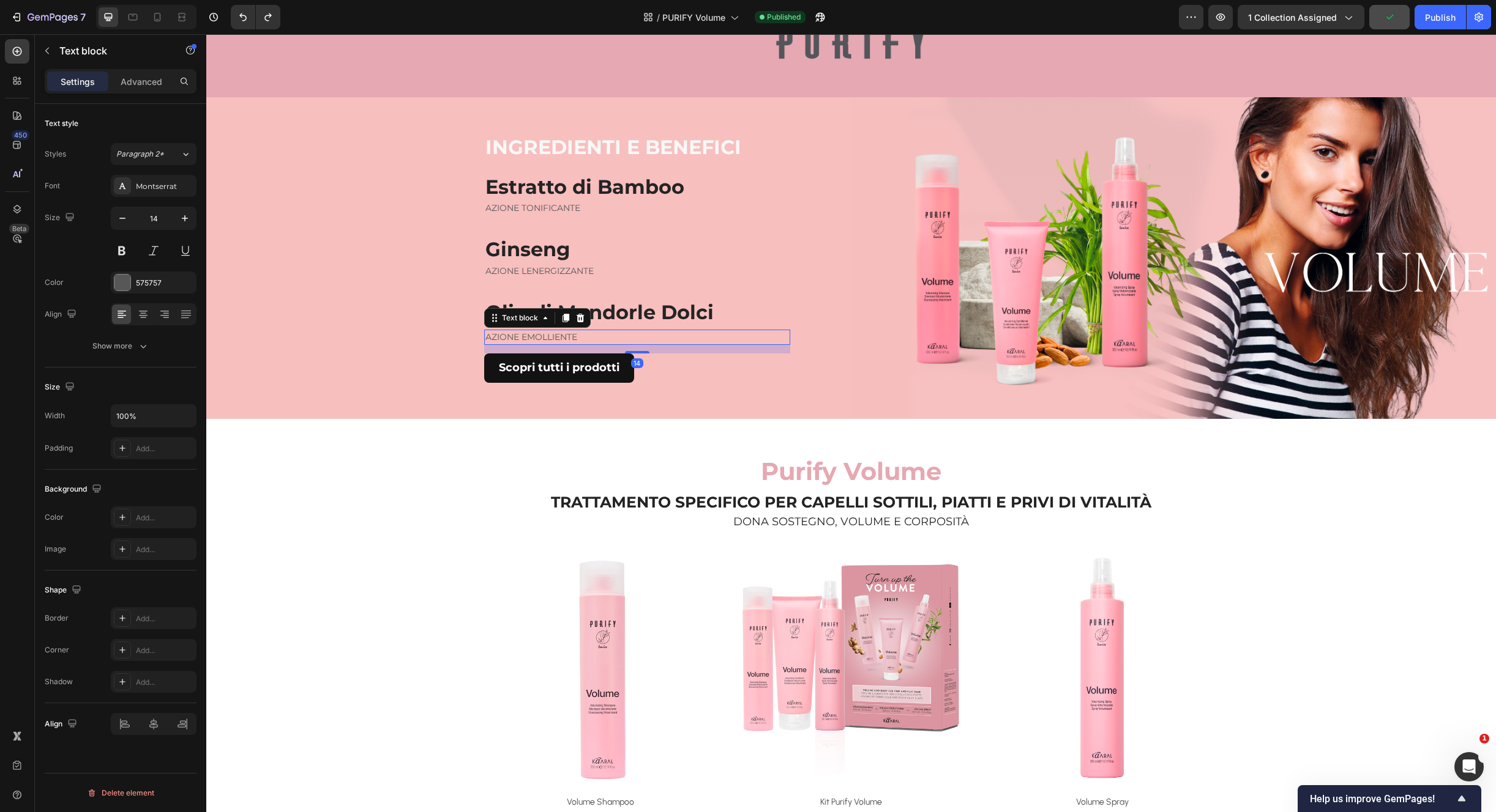
drag, startPoint x: 631, startPoint y: 355, endPoint x: 649, endPoint y: 326, distance: 34.1
click at [632, 345] on div "14" at bounding box center [637, 345] width 306 height 0
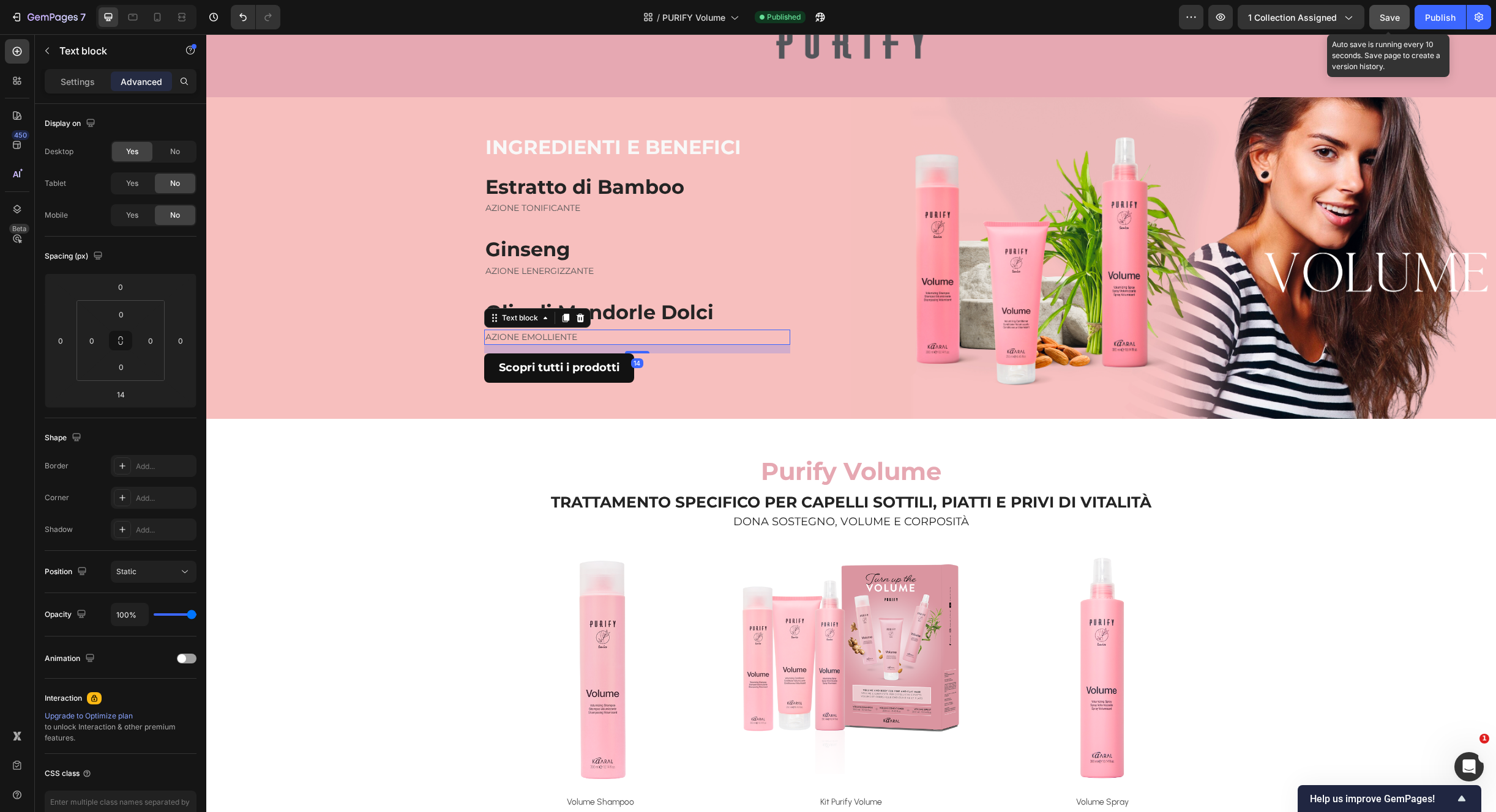
click at [1386, 21] on span "Save" at bounding box center [1389, 17] width 20 height 10
drag, startPoint x: 1432, startPoint y: 15, endPoint x: 1277, endPoint y: 29, distance: 155.6
click at [1432, 16] on div "Publish" at bounding box center [1439, 17] width 30 height 13
click at [1317, 342] on img at bounding box center [1174, 258] width 645 height 322
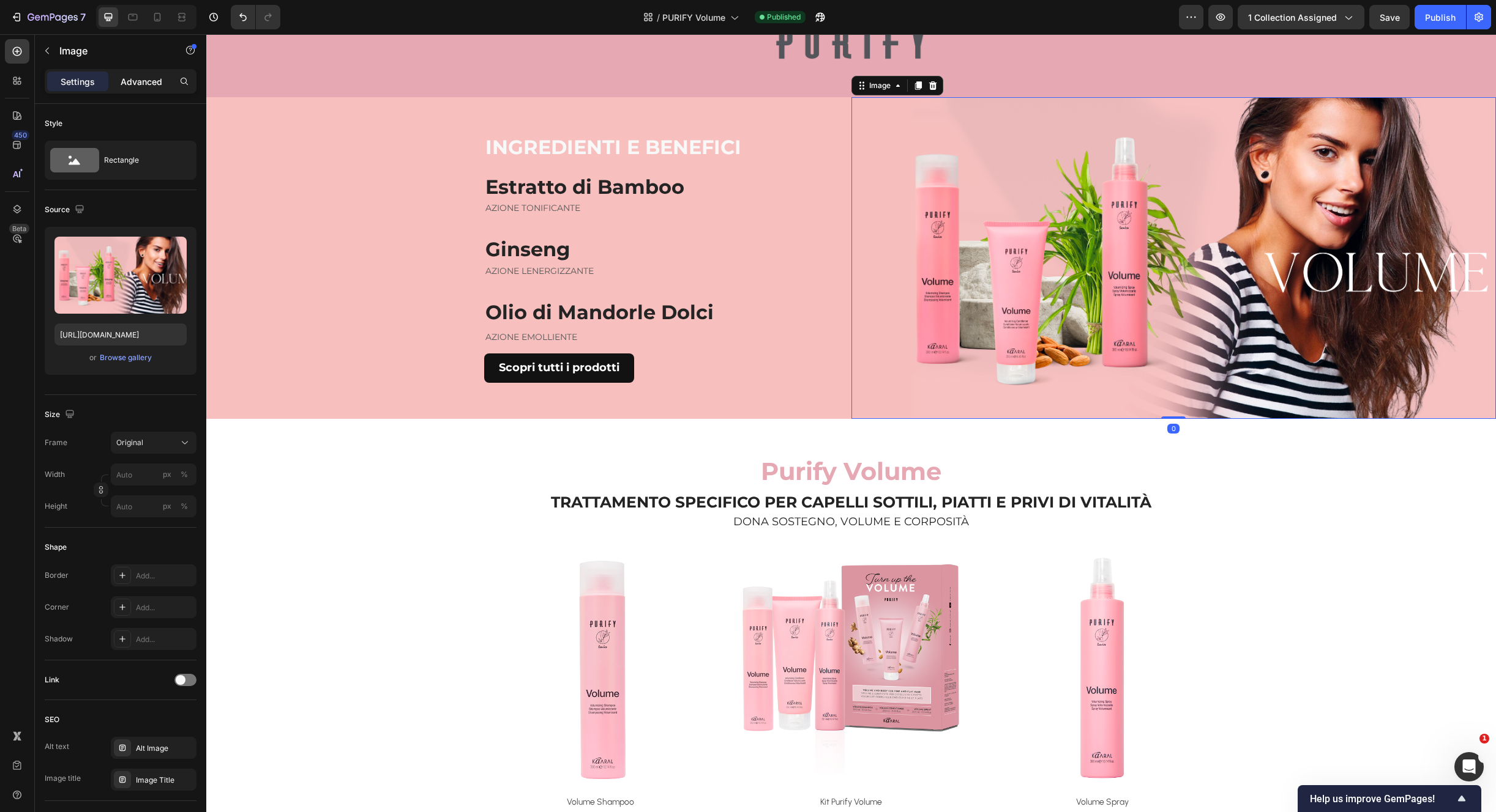
click at [133, 85] on p "Advanced" at bounding box center [141, 81] width 42 height 13
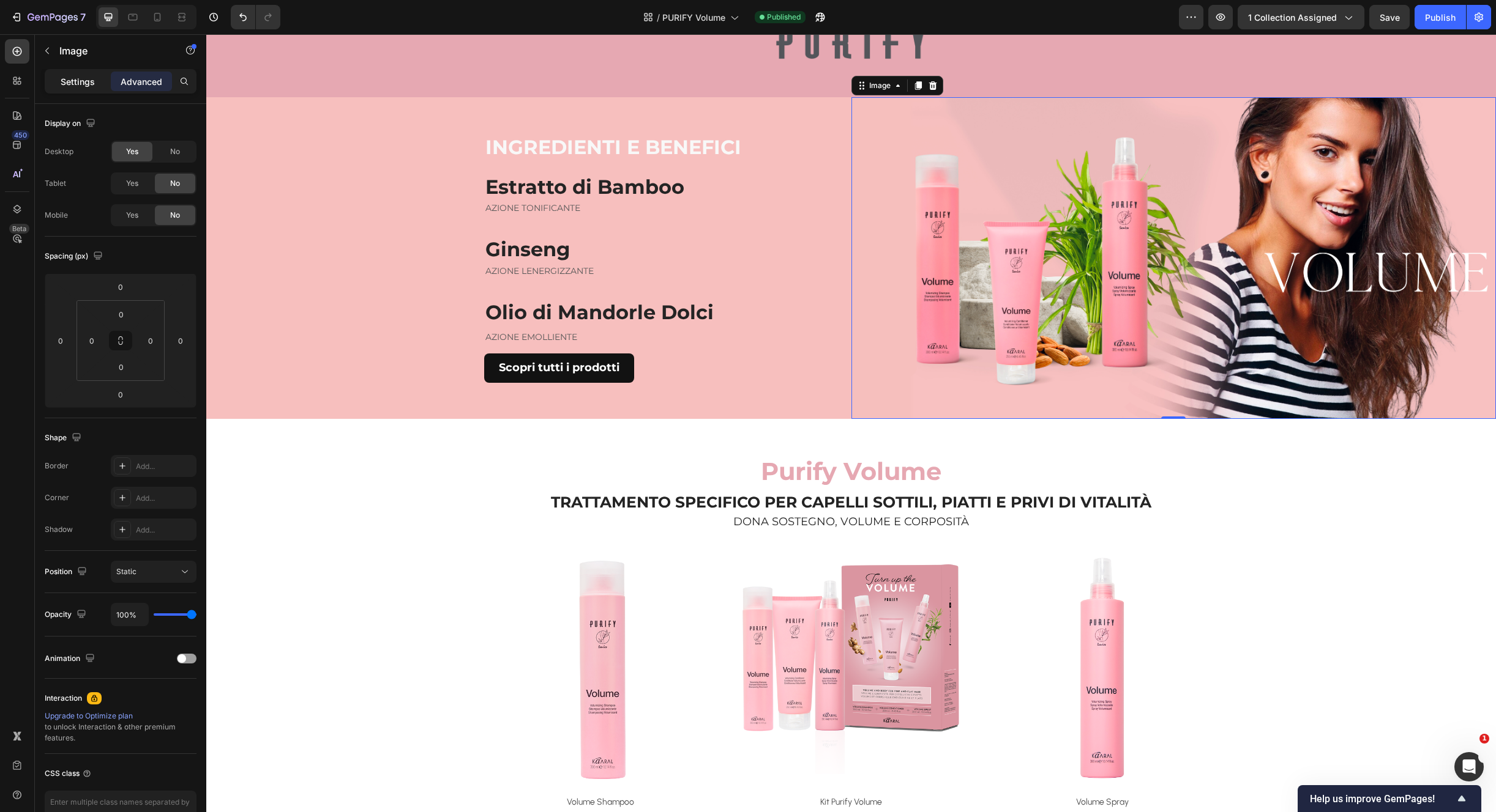
click at [73, 77] on p "Settings" at bounding box center [77, 81] width 34 height 13
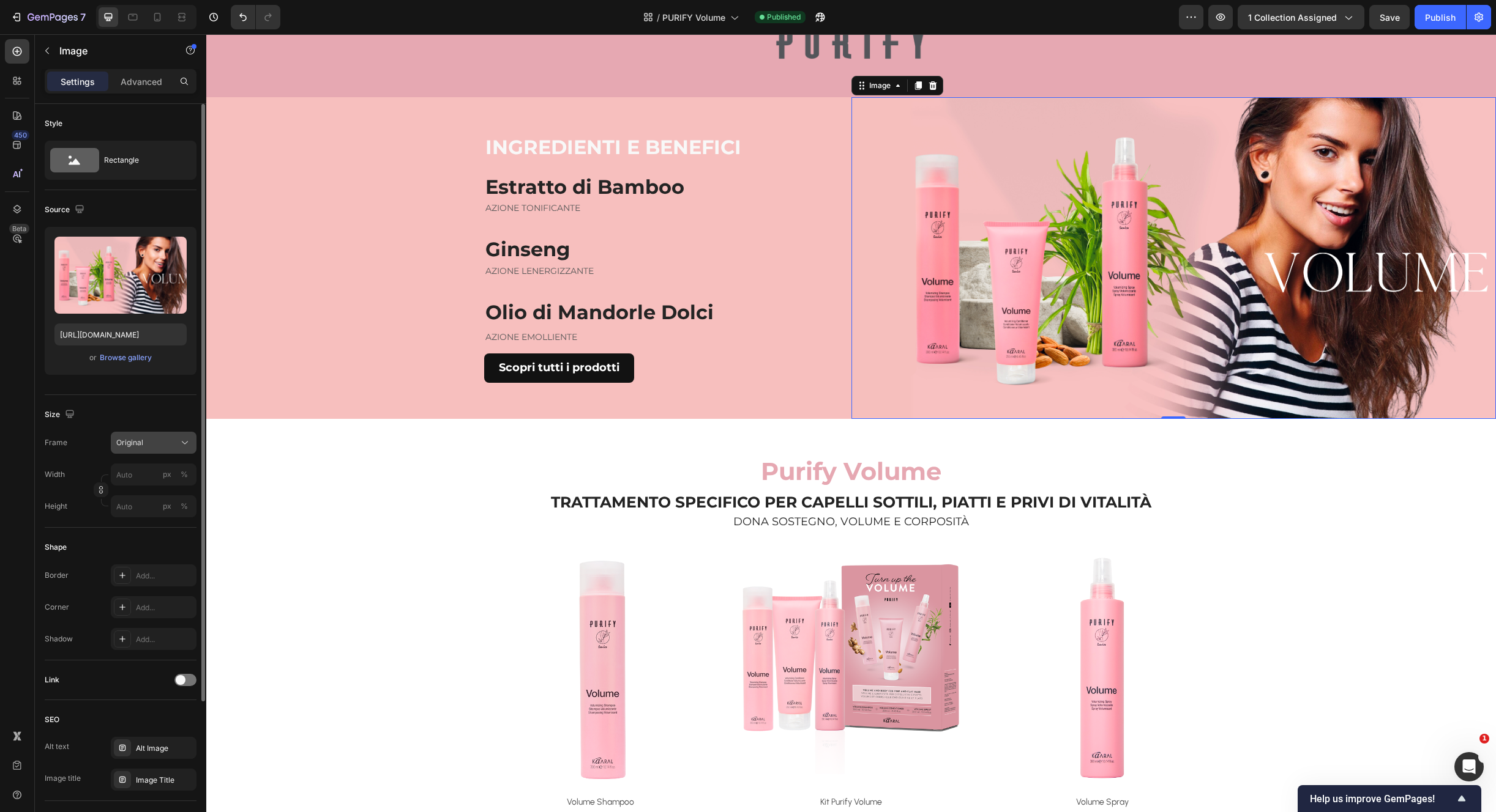
click at [185, 436] on button "Original" at bounding box center [153, 442] width 85 height 22
click at [184, 437] on icon at bounding box center [185, 443] width 12 height 12
click at [149, 473] on input "px %" at bounding box center [153, 474] width 85 height 22
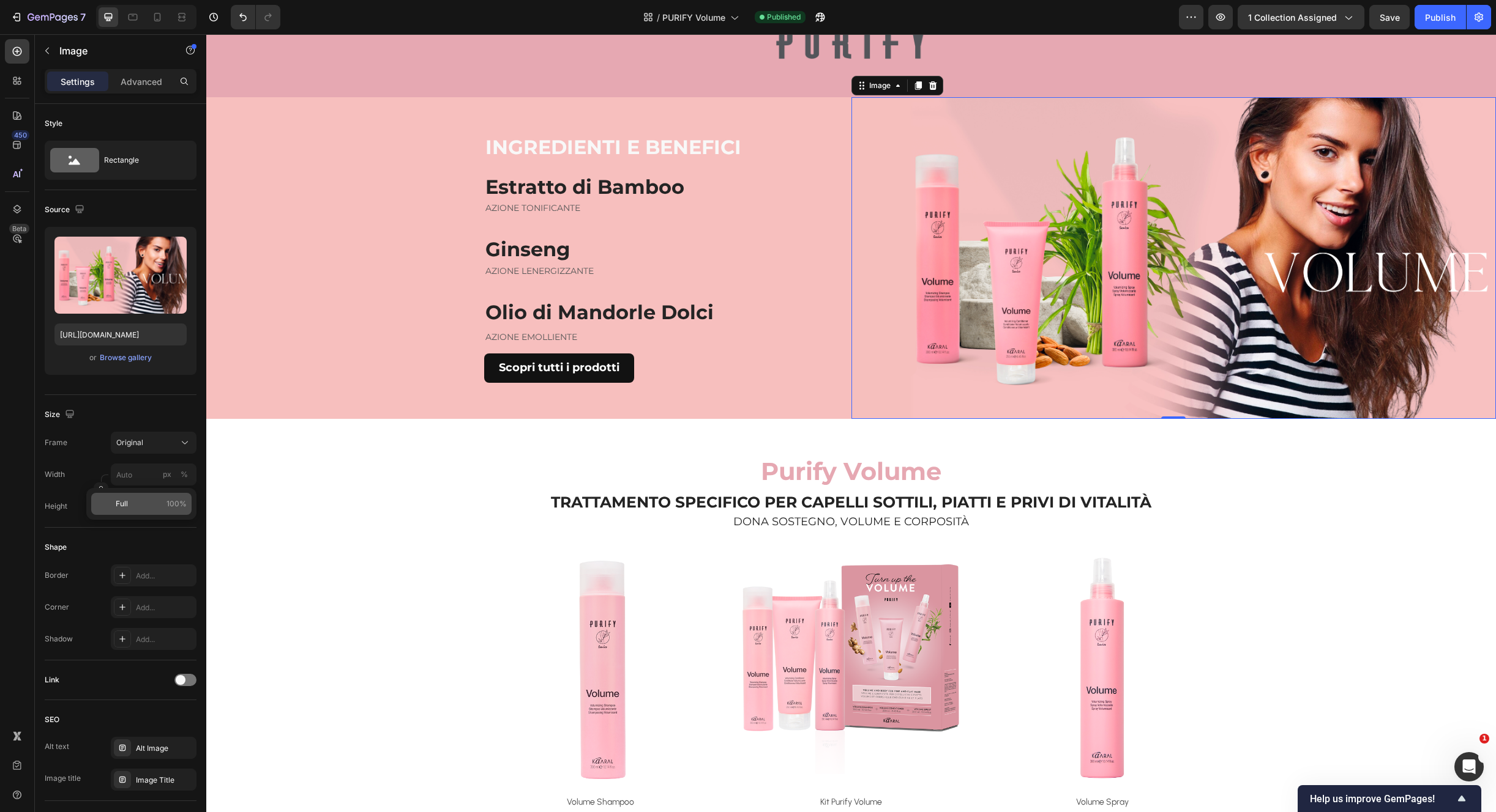
click at [167, 507] on span "100%" at bounding box center [176, 504] width 20 height 11
type input "100"
click at [1394, 4] on div "7 Version history / PURIFY Volume Published Preview 1 collection assigned Save …" at bounding box center [748, 17] width 1496 height 35
click at [1399, 19] on button "Save" at bounding box center [1389, 17] width 40 height 24
click at [1439, 22] on div "Publish" at bounding box center [1439, 17] width 30 height 13
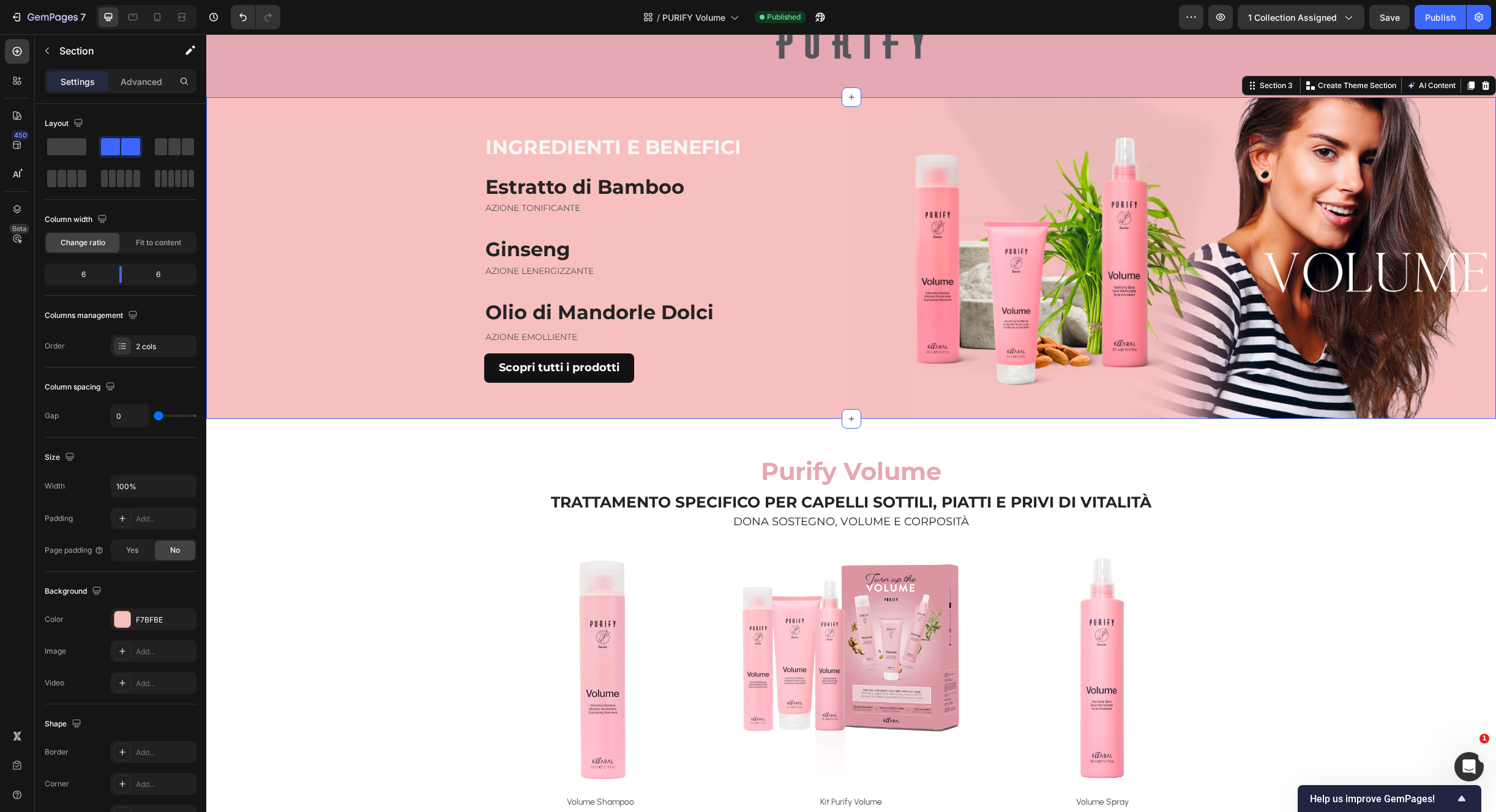
click at [589, 104] on div "INGREDIENTI E BENEFICI Heading Estratto di Bamboo Heading AZIONE TONIFICANTE Te…" at bounding box center [529, 258] width 645 height 322
click at [126, 17] on icon at bounding box center [132, 17] width 12 height 12
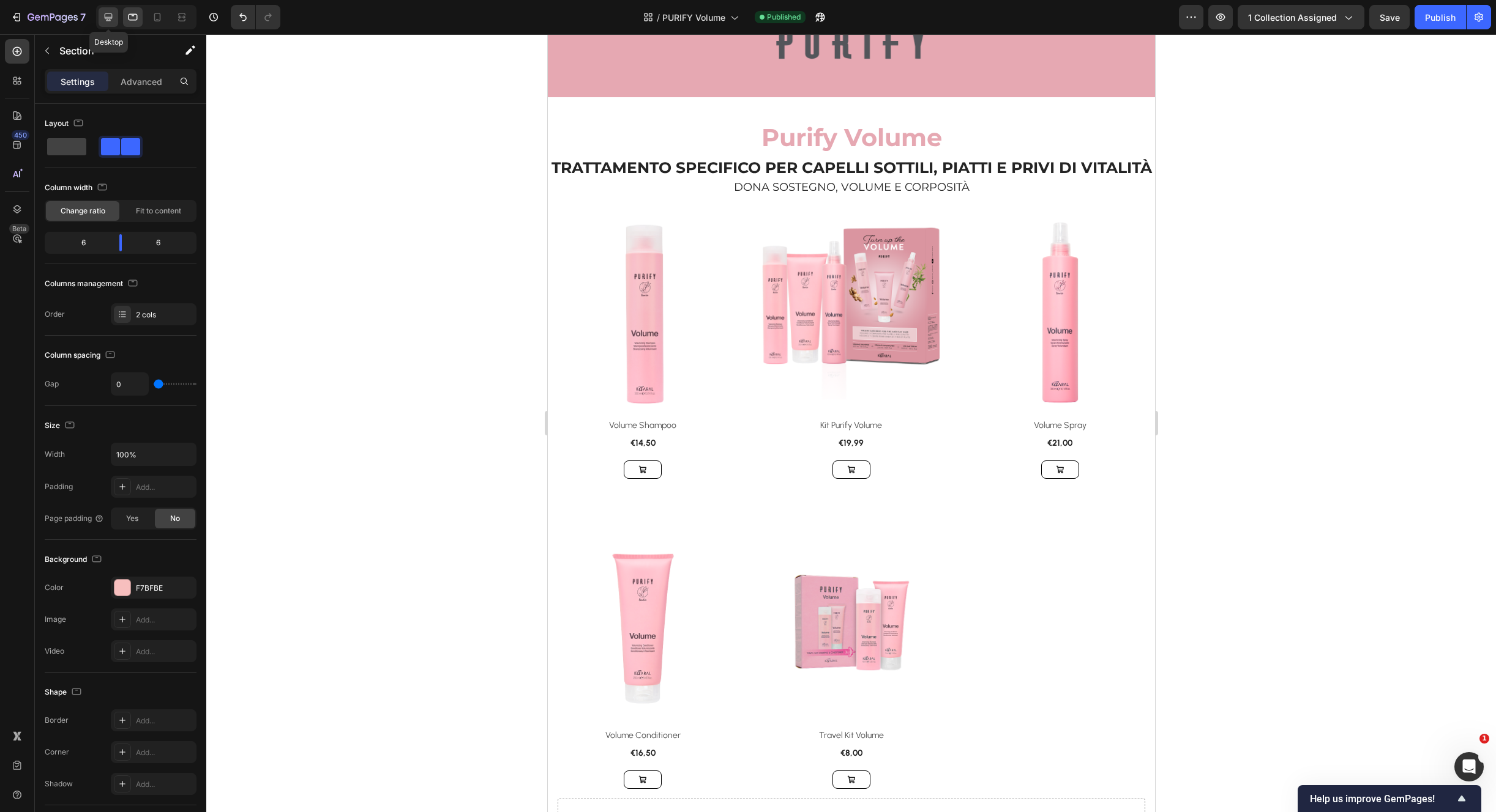
scroll to position [79, 0]
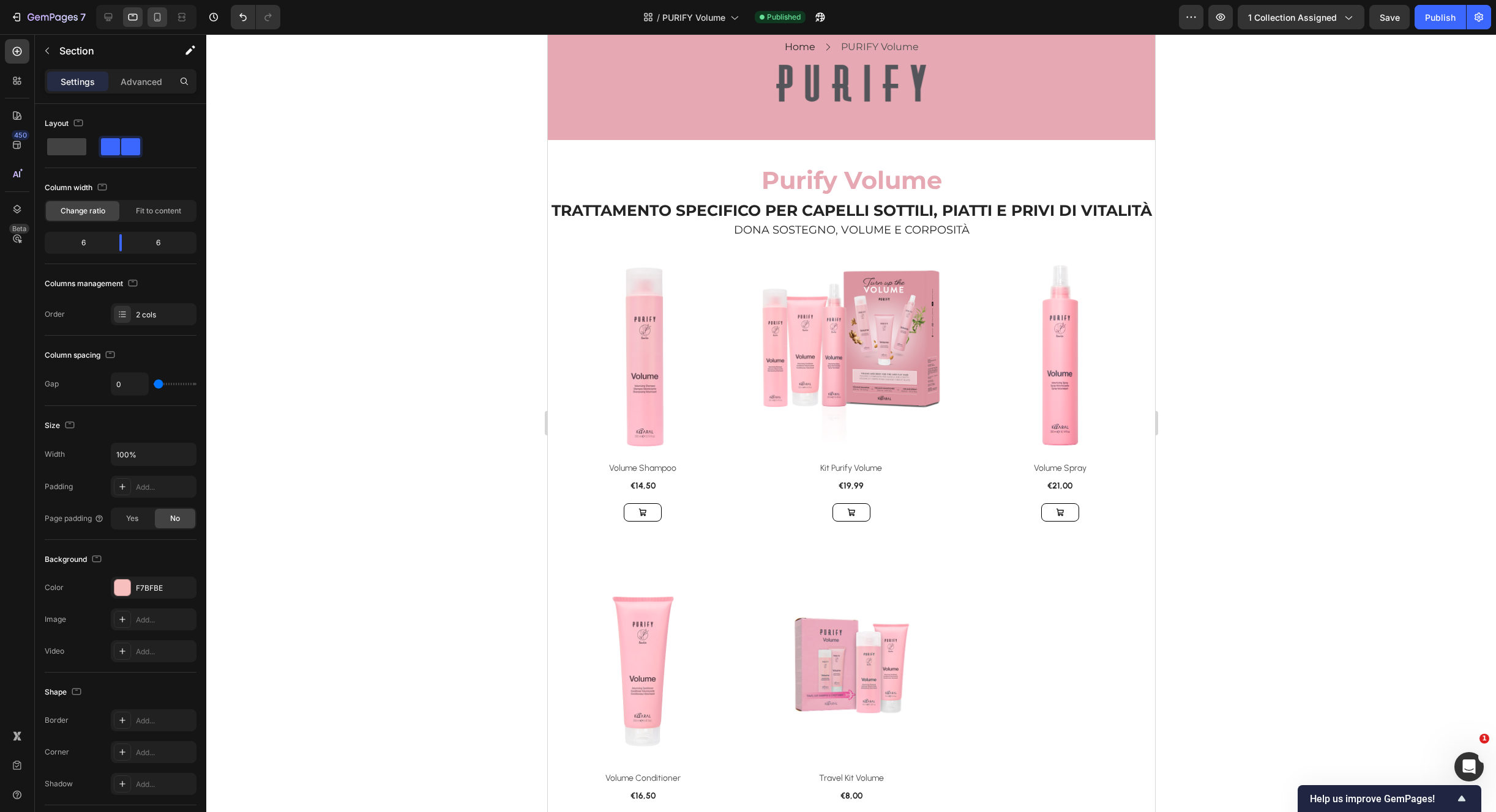
click at [156, 19] on icon at bounding box center [158, 17] width 12 height 12
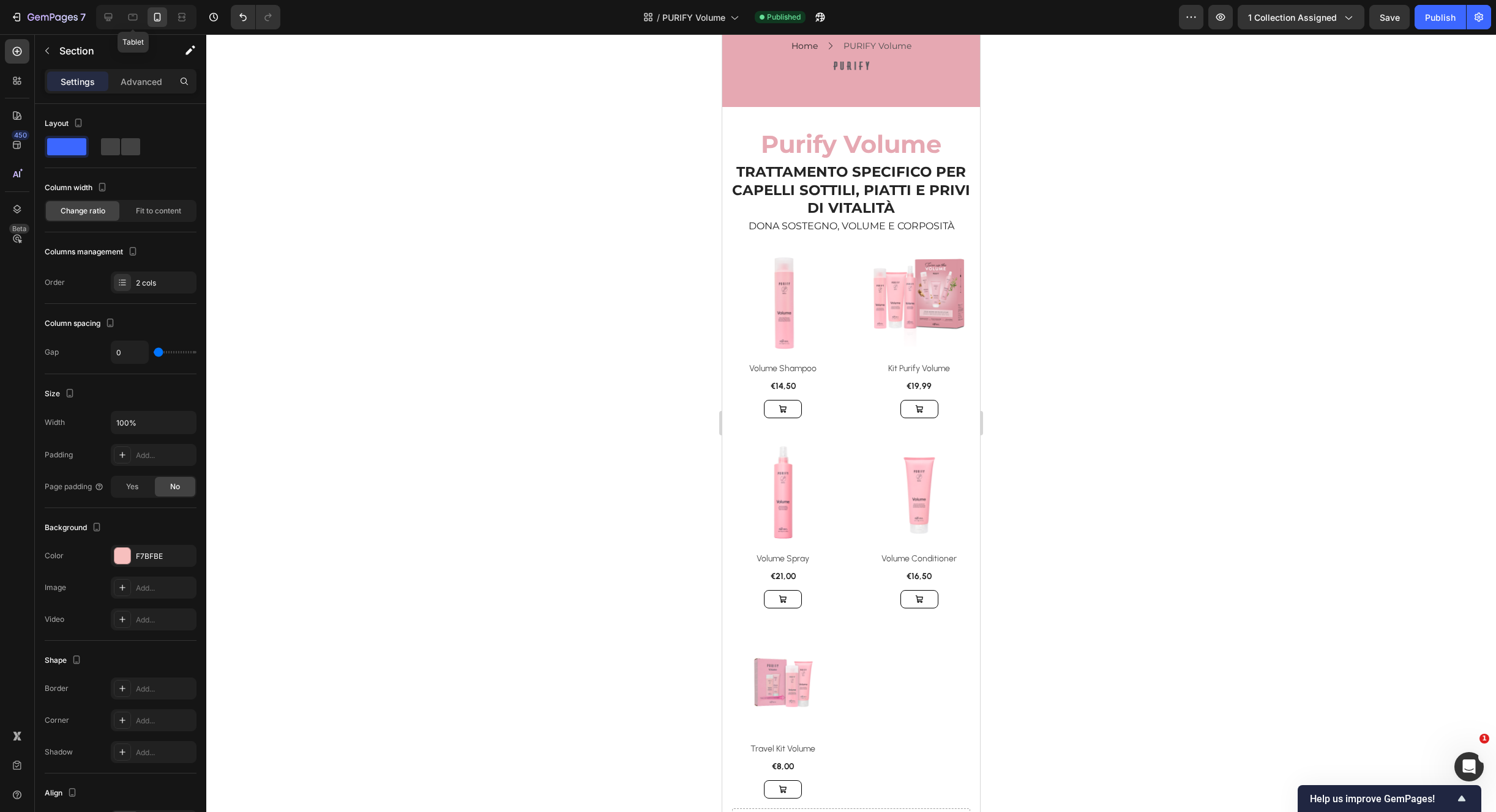
scroll to position [37, 0]
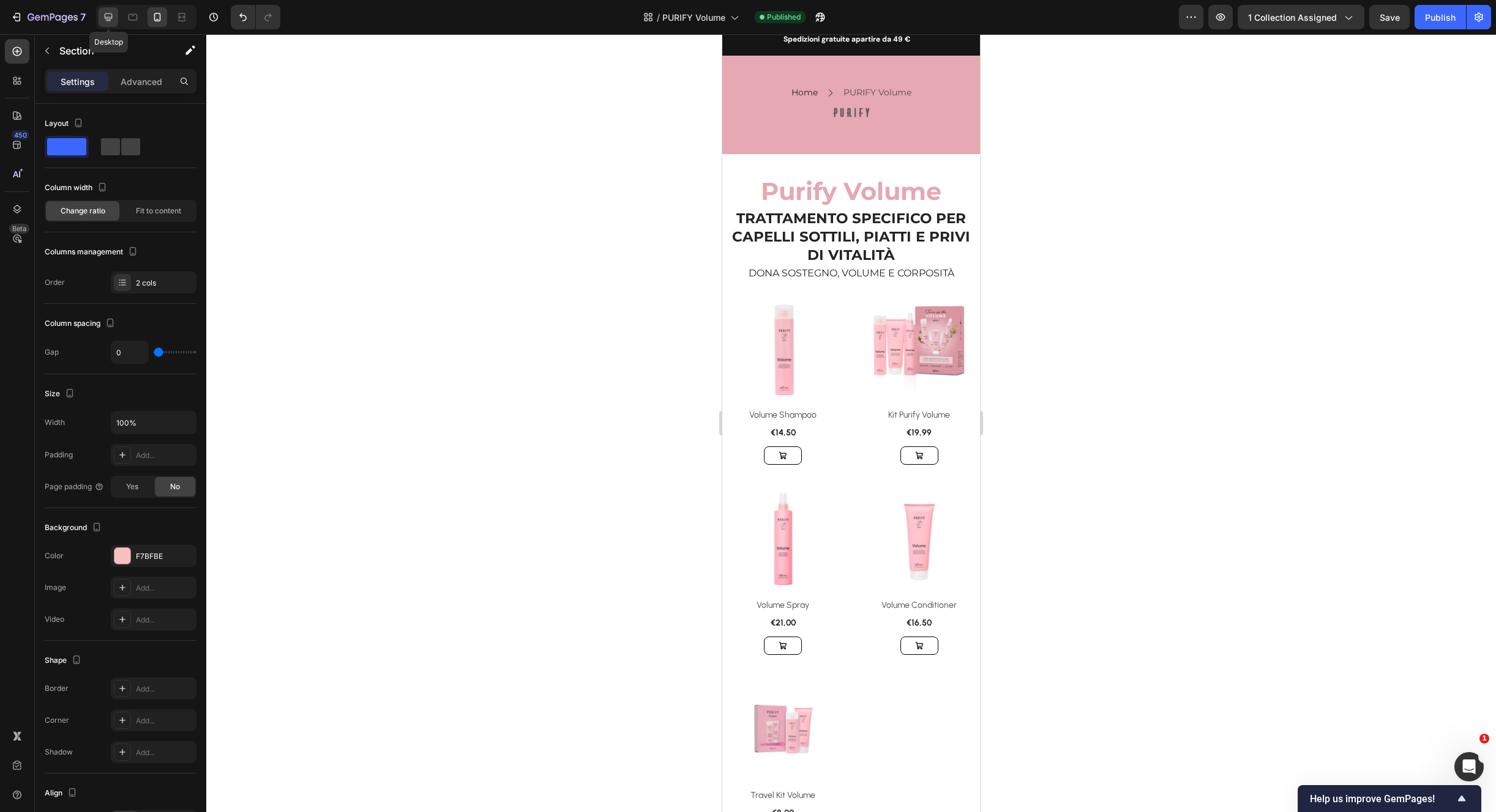
click at [112, 19] on icon at bounding box center [108, 17] width 12 height 12
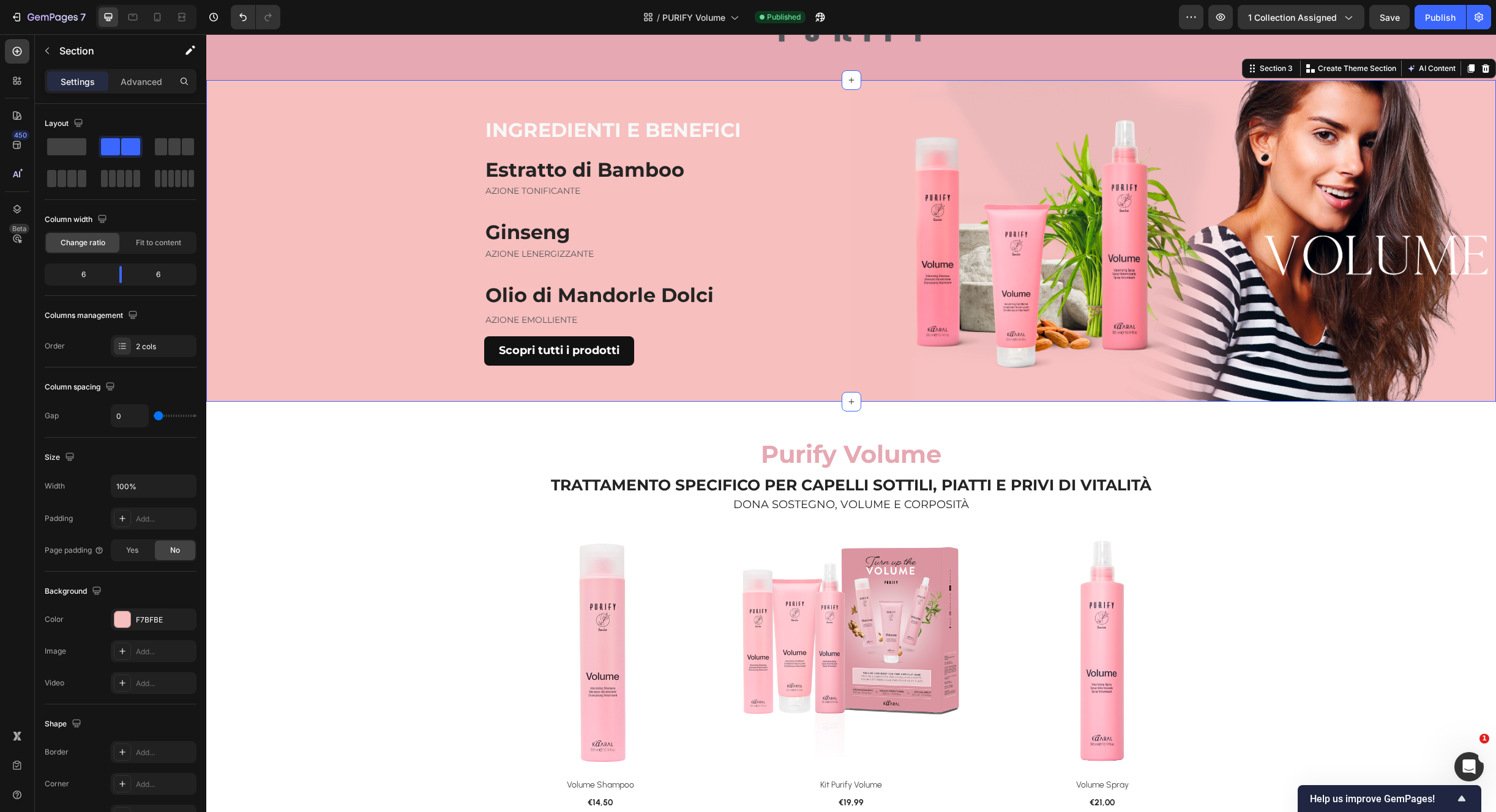
scroll to position [142, 0]
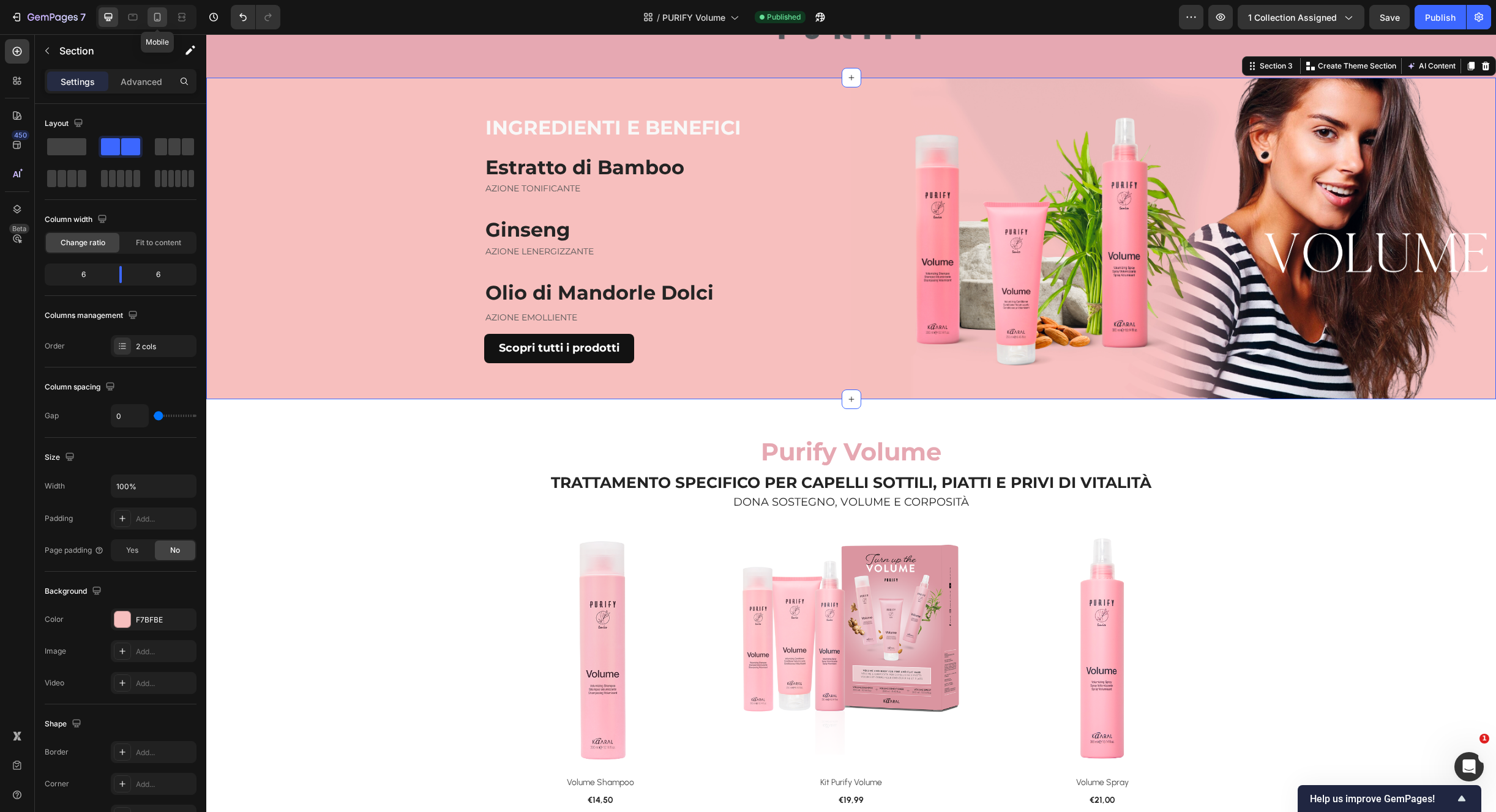
click at [158, 19] on icon at bounding box center [158, 17] width 12 height 12
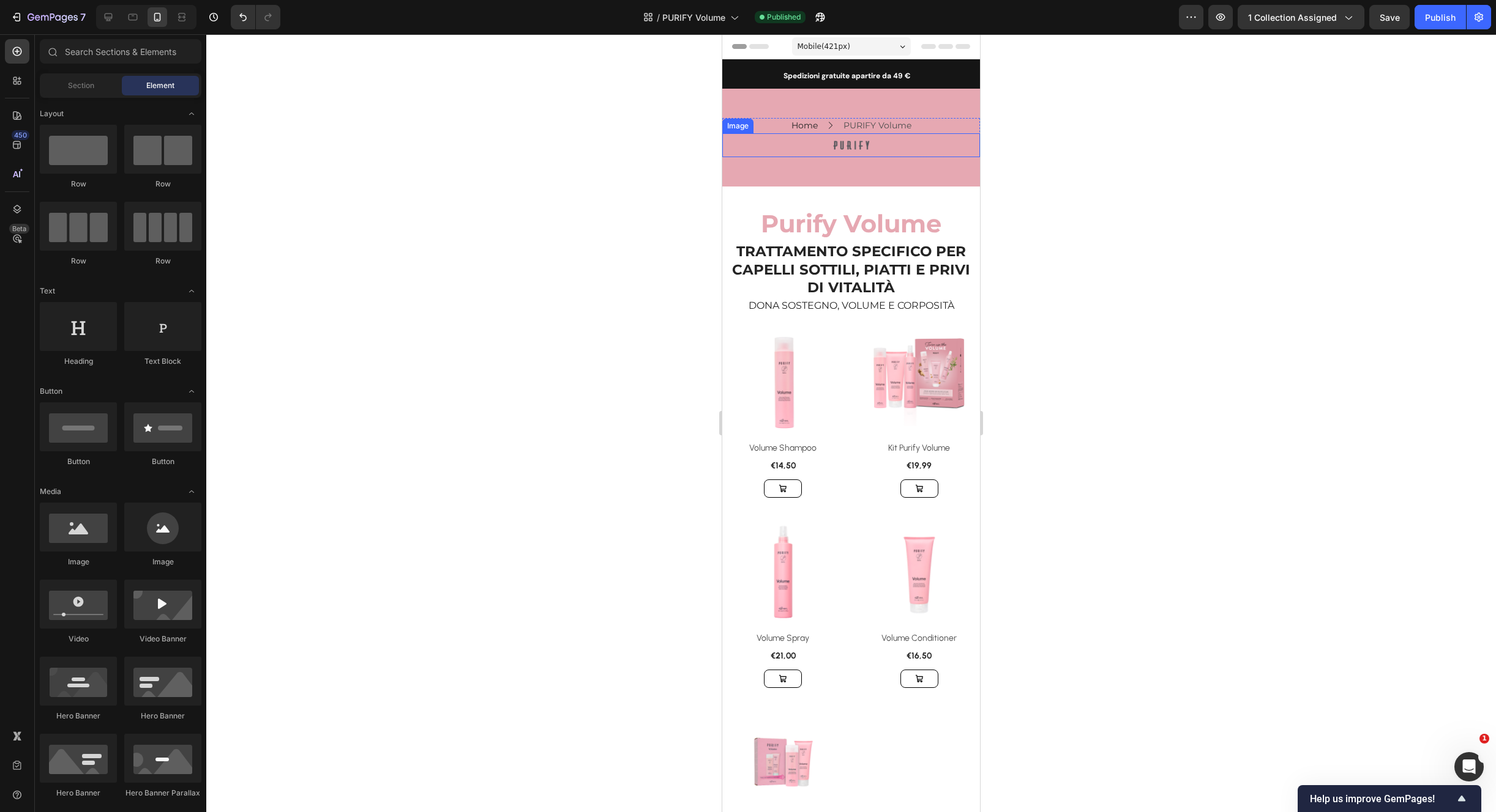
click at [870, 143] on div at bounding box center [851, 145] width 243 height 10
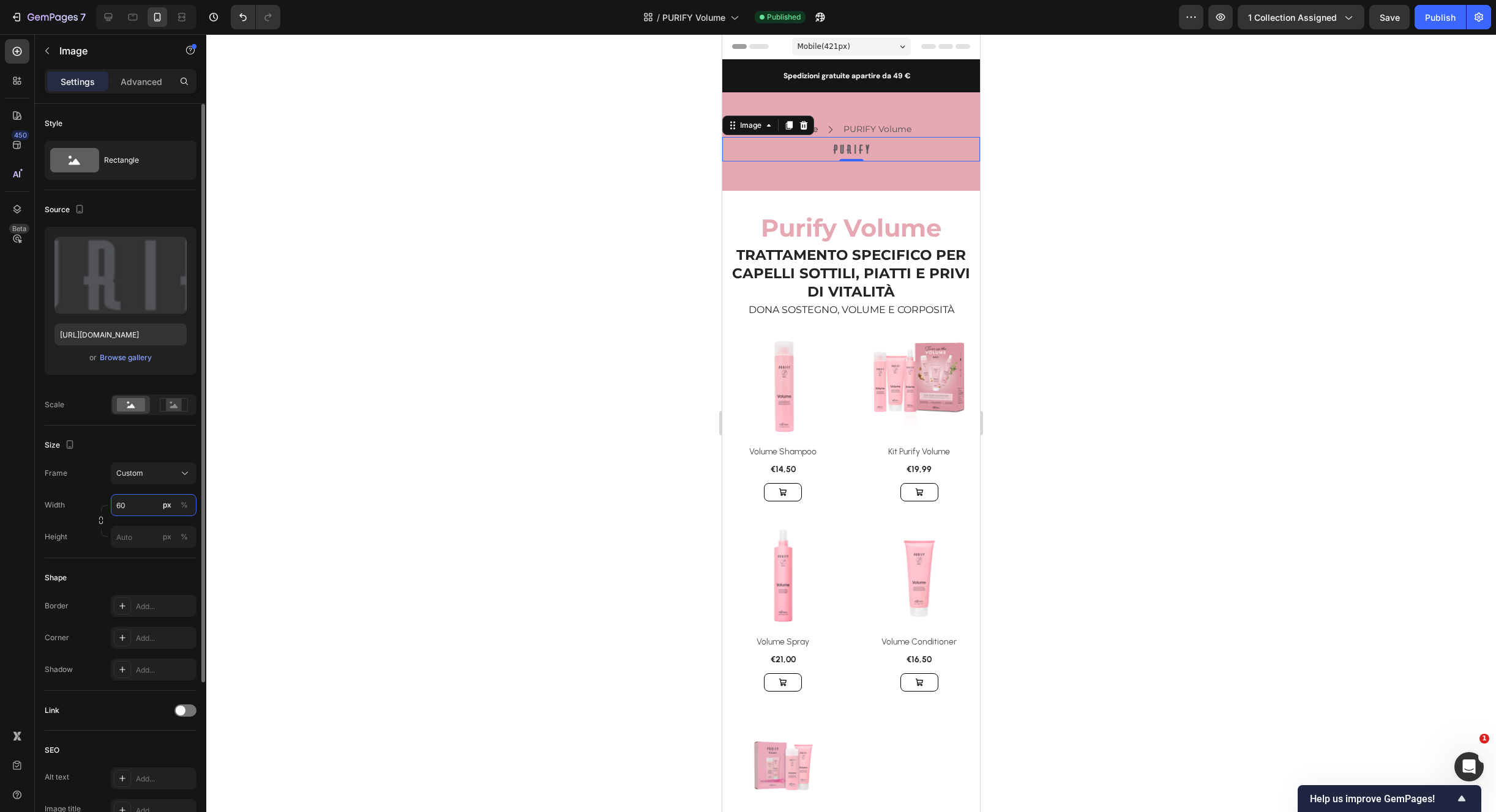
click at [137, 509] on input "60" at bounding box center [153, 505] width 85 height 22
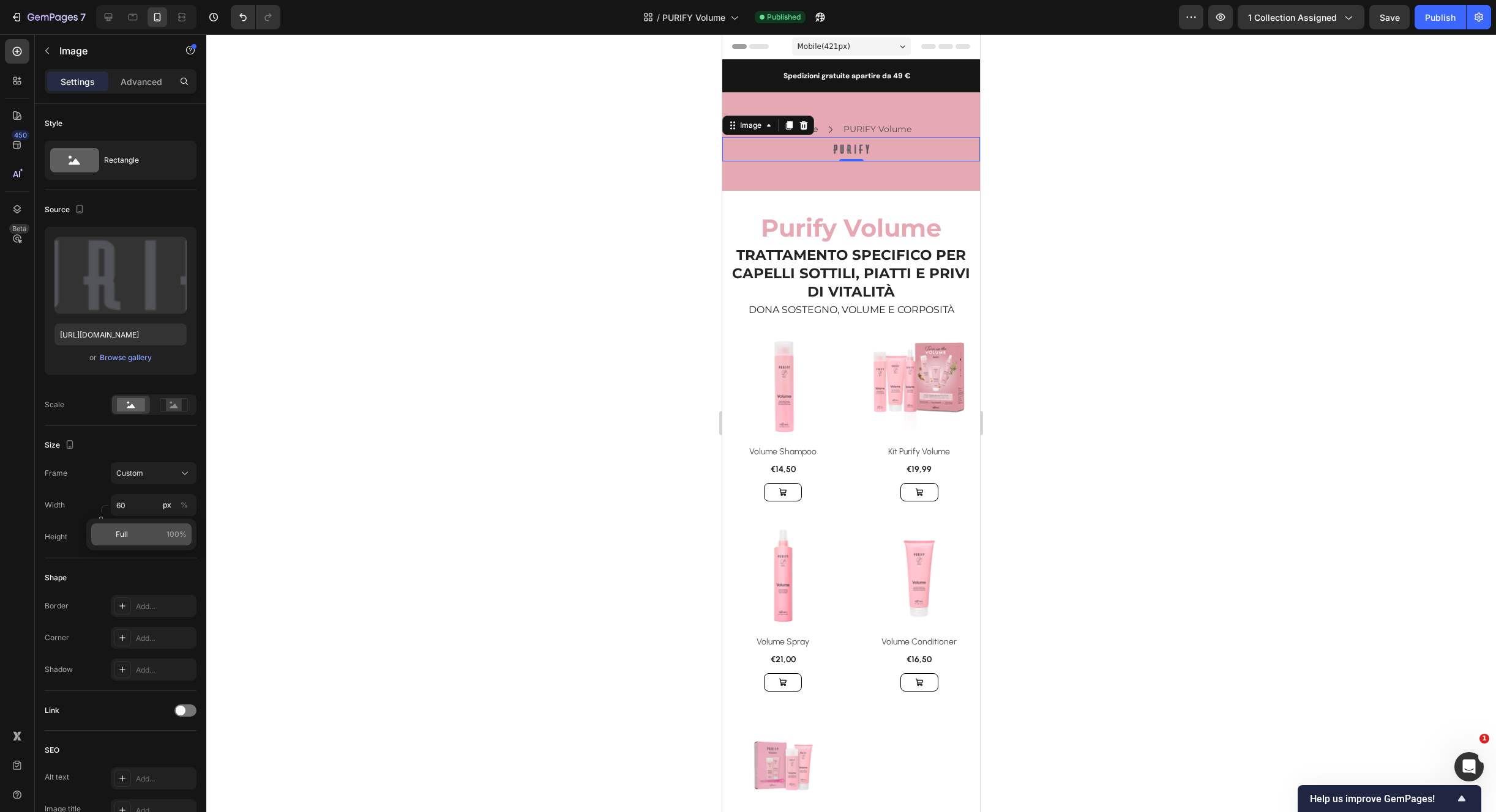
click at [164, 535] on p "Full 100%" at bounding box center [152, 534] width 71 height 11
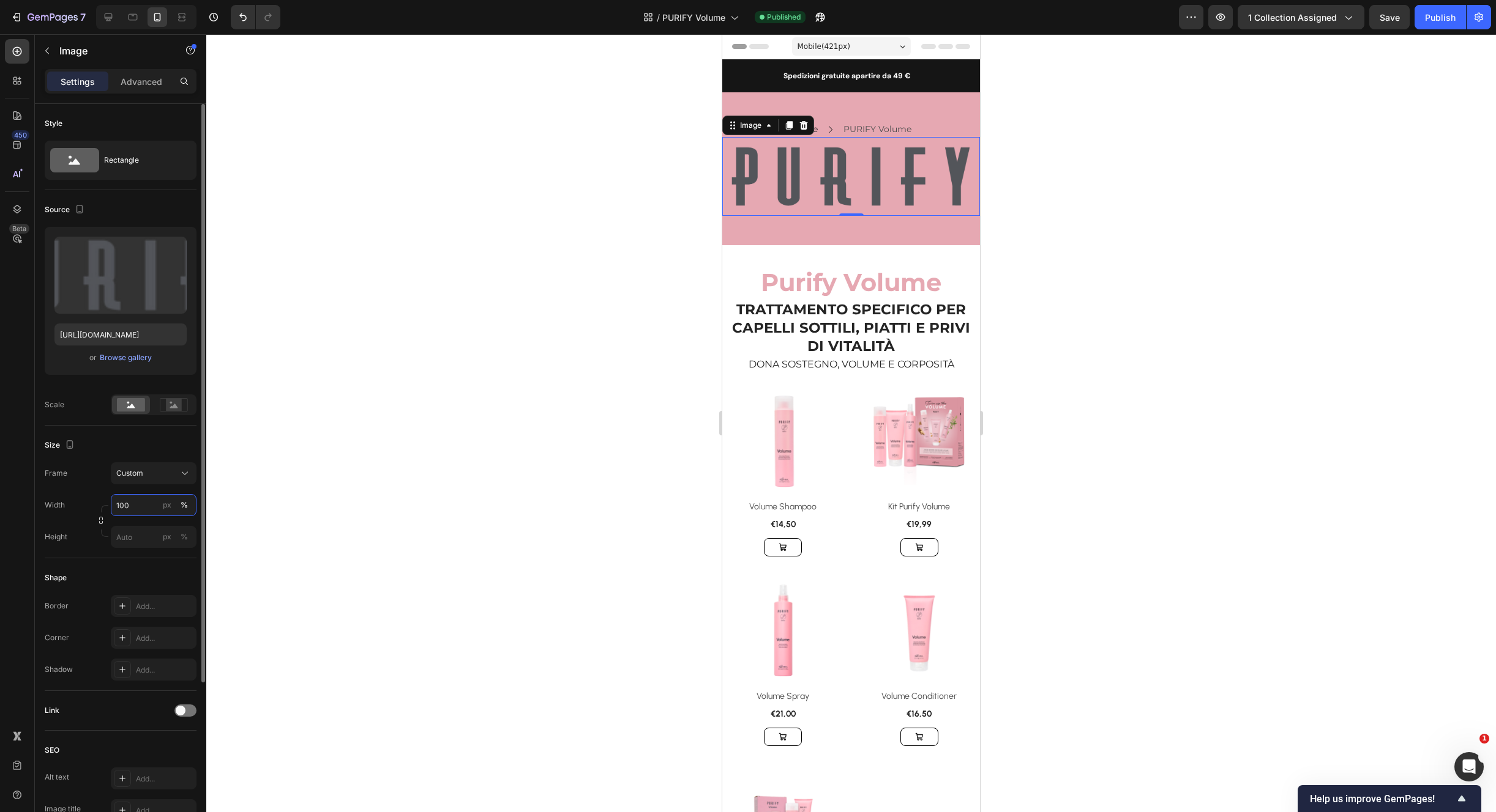
click at [137, 507] on input "100" at bounding box center [153, 505] width 85 height 22
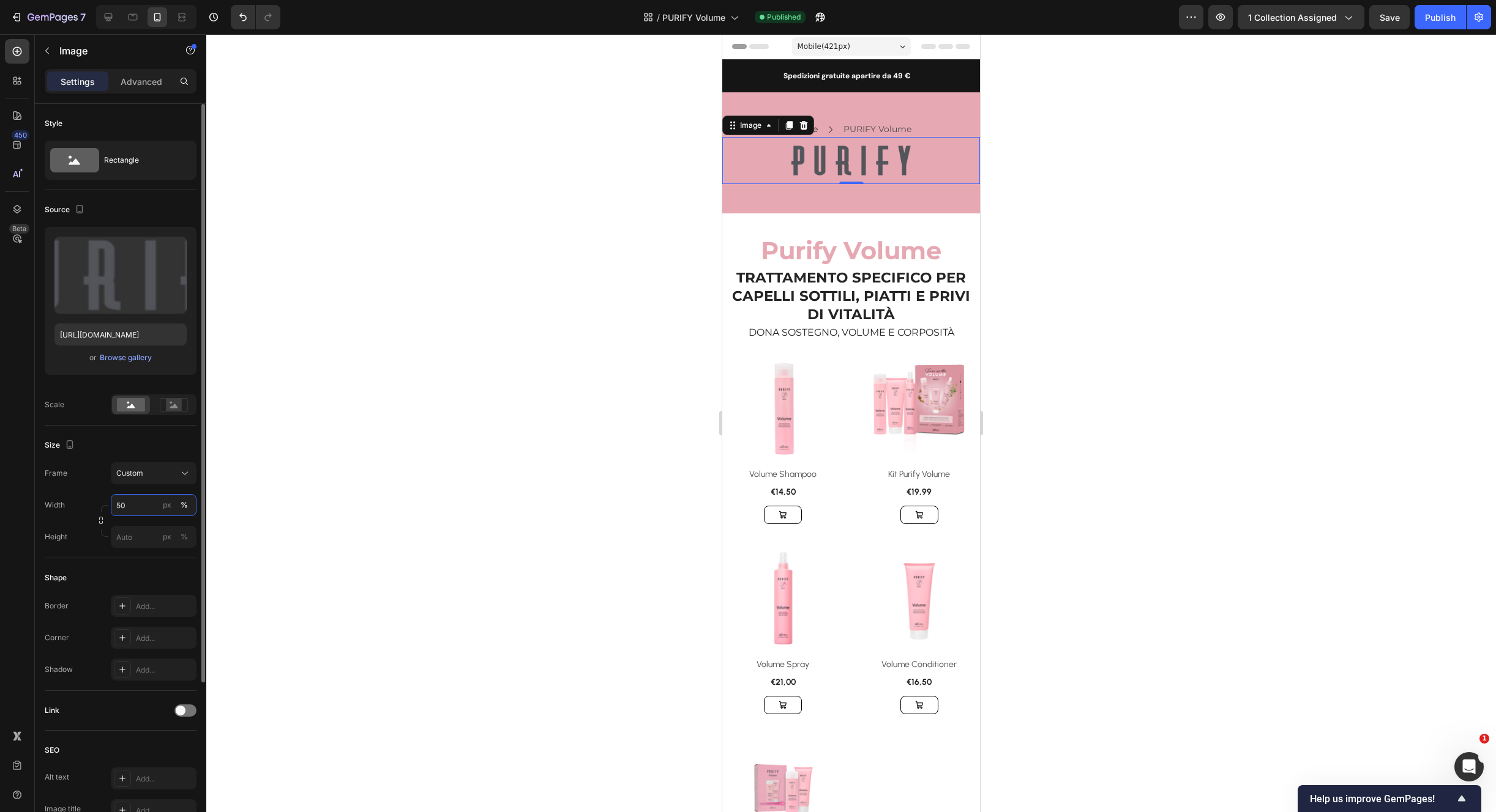
drag, startPoint x: 131, startPoint y: 506, endPoint x: 98, endPoint y: 505, distance: 33.0
click at [98, 501] on div "Width 50 px %" at bounding box center [120, 505] width 152 height 22
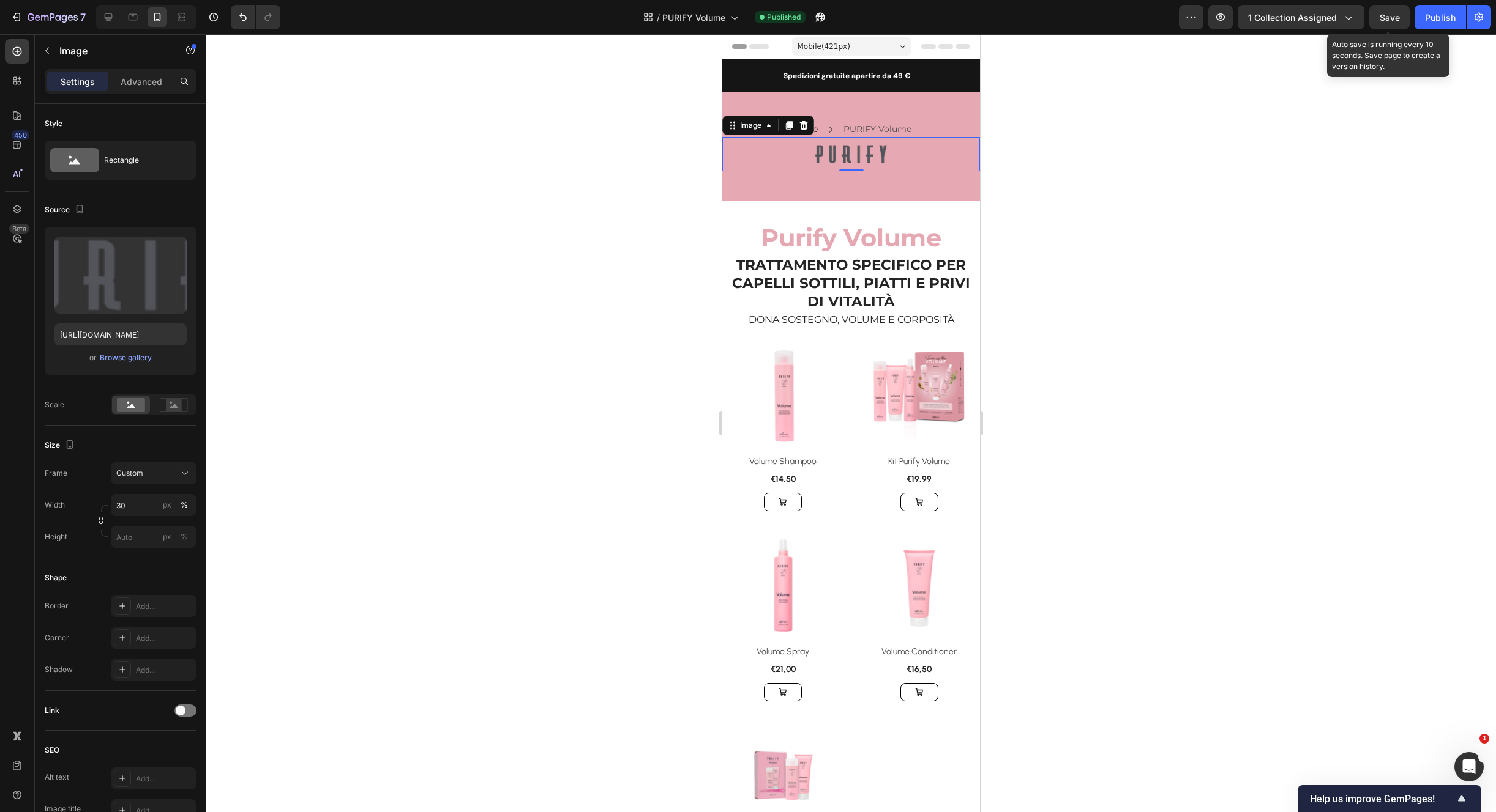
drag, startPoint x: 1394, startPoint y: 17, endPoint x: 1412, endPoint y: 10, distance: 19.3
click at [1394, 16] on span "Save" at bounding box center [1389, 17] width 20 height 10
click at [1436, 15] on div "Publish" at bounding box center [1439, 17] width 30 height 13
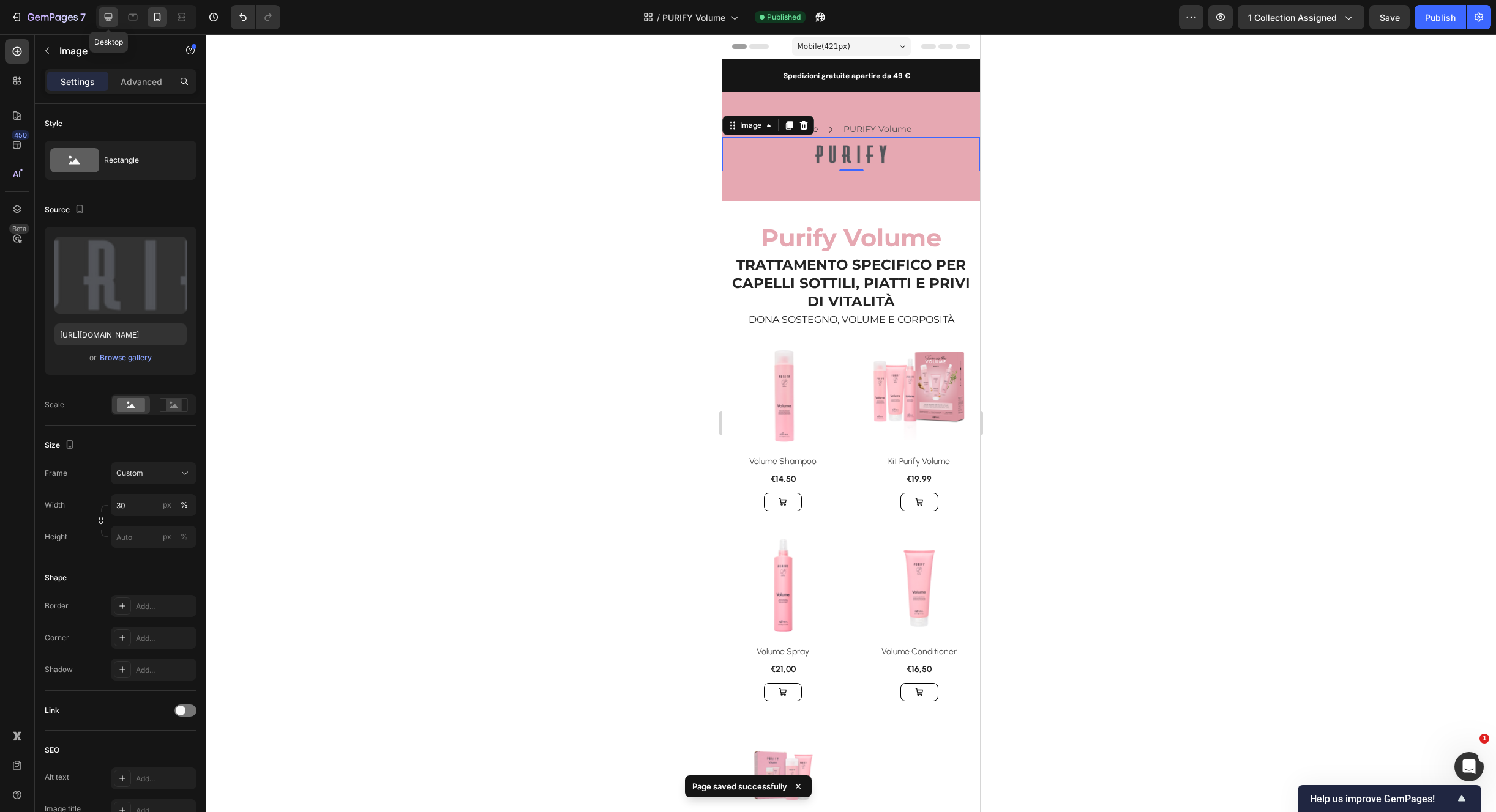
click at [100, 17] on div at bounding box center [108, 17] width 19 height 19
type input "250"
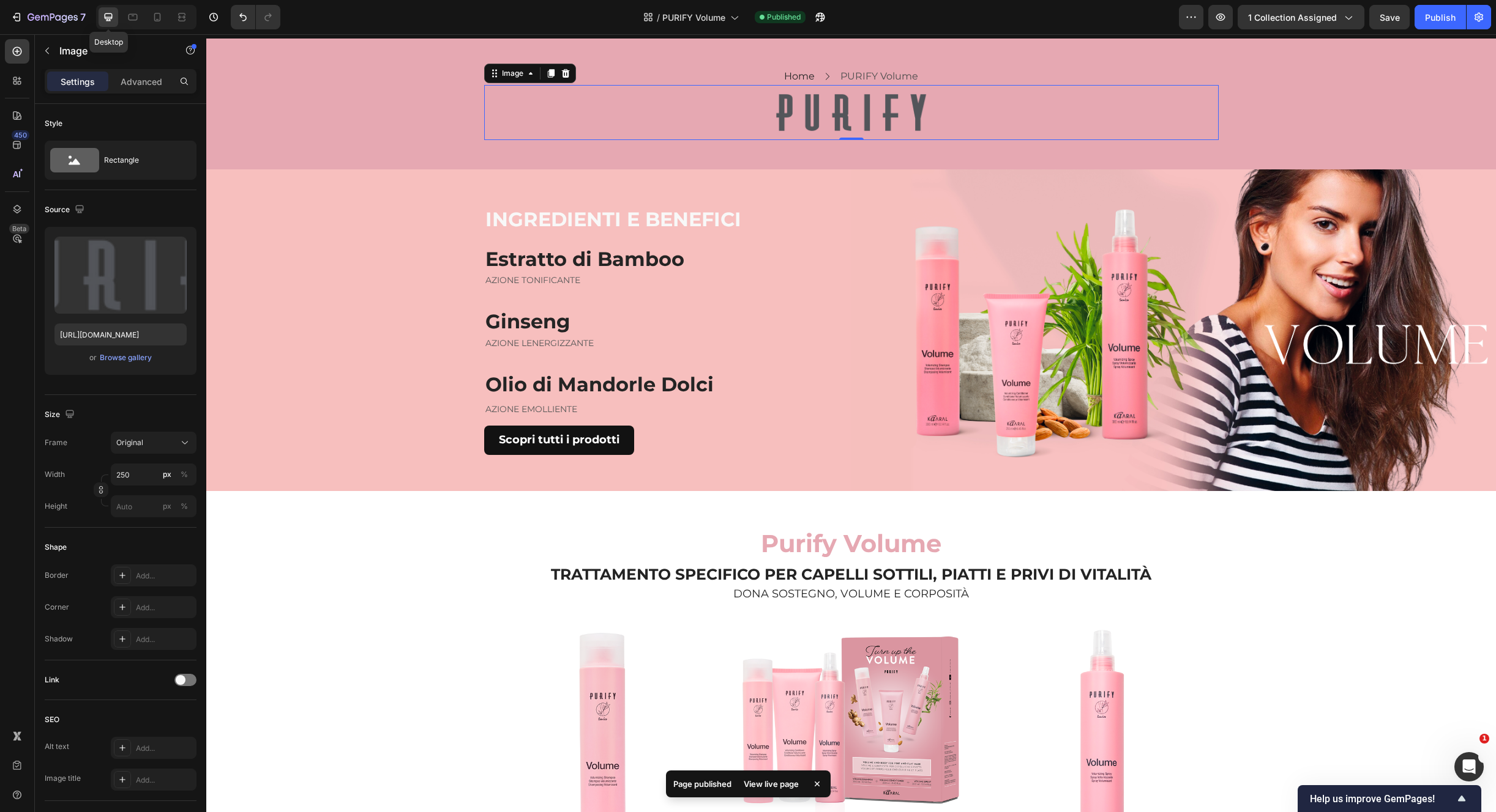
scroll to position [57, 0]
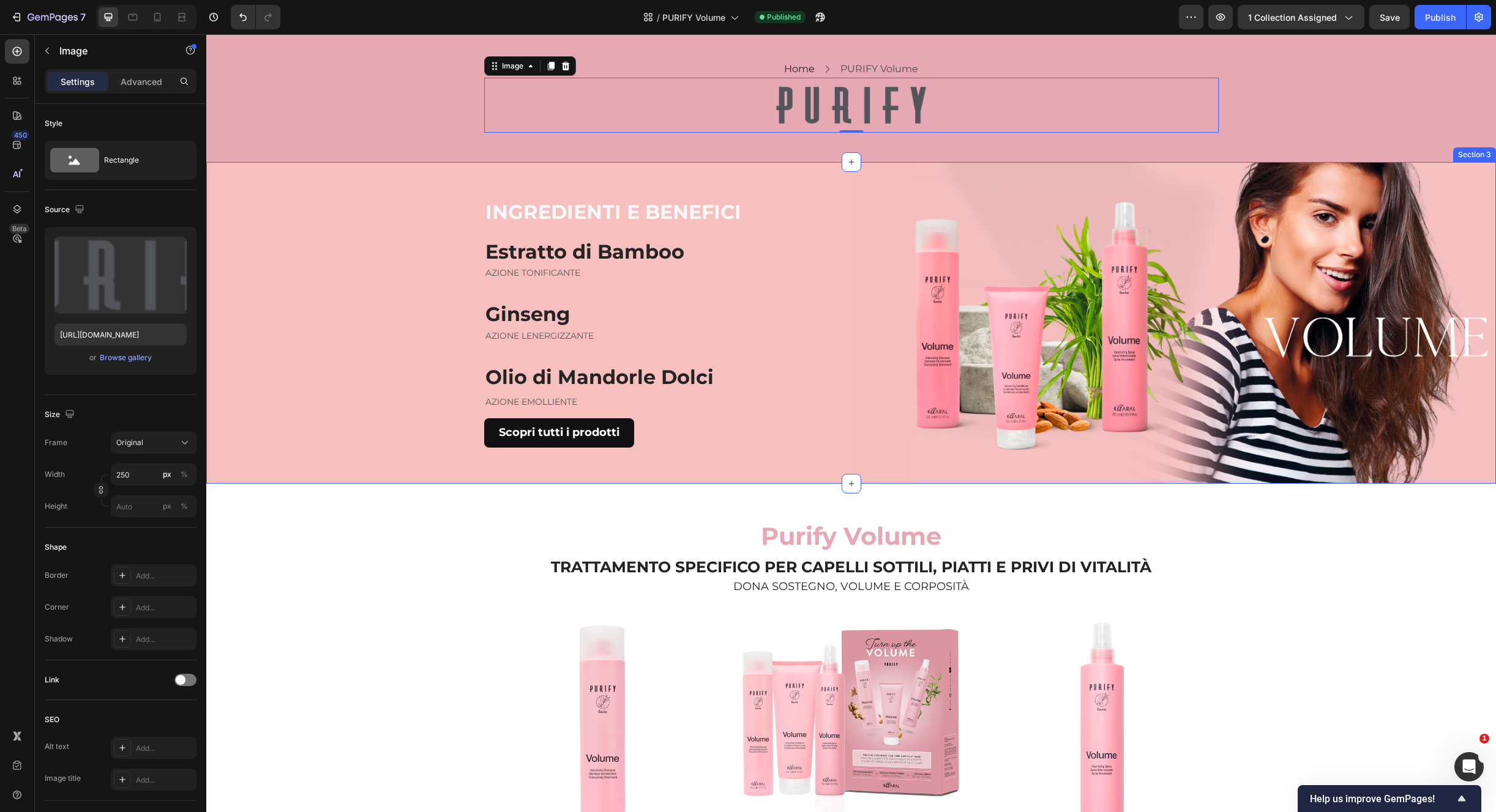
click at [351, 215] on div "INGREDIENTI E BENEFICI Heading Estratto di Bamboo Heading AZIONE TONIFICANTE Te…" at bounding box center [529, 323] width 645 height 322
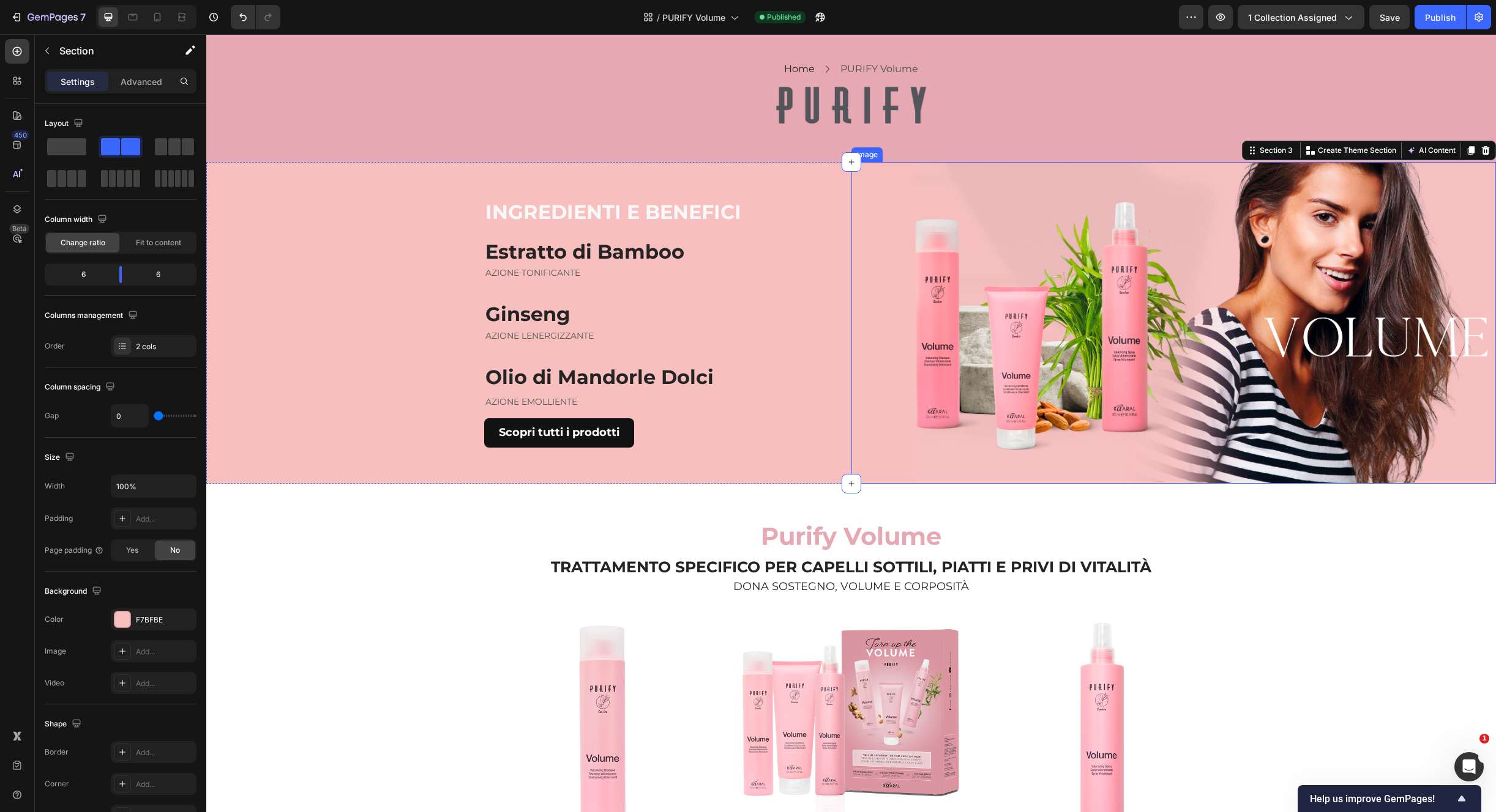
click at [1045, 358] on img at bounding box center [1174, 323] width 645 height 322
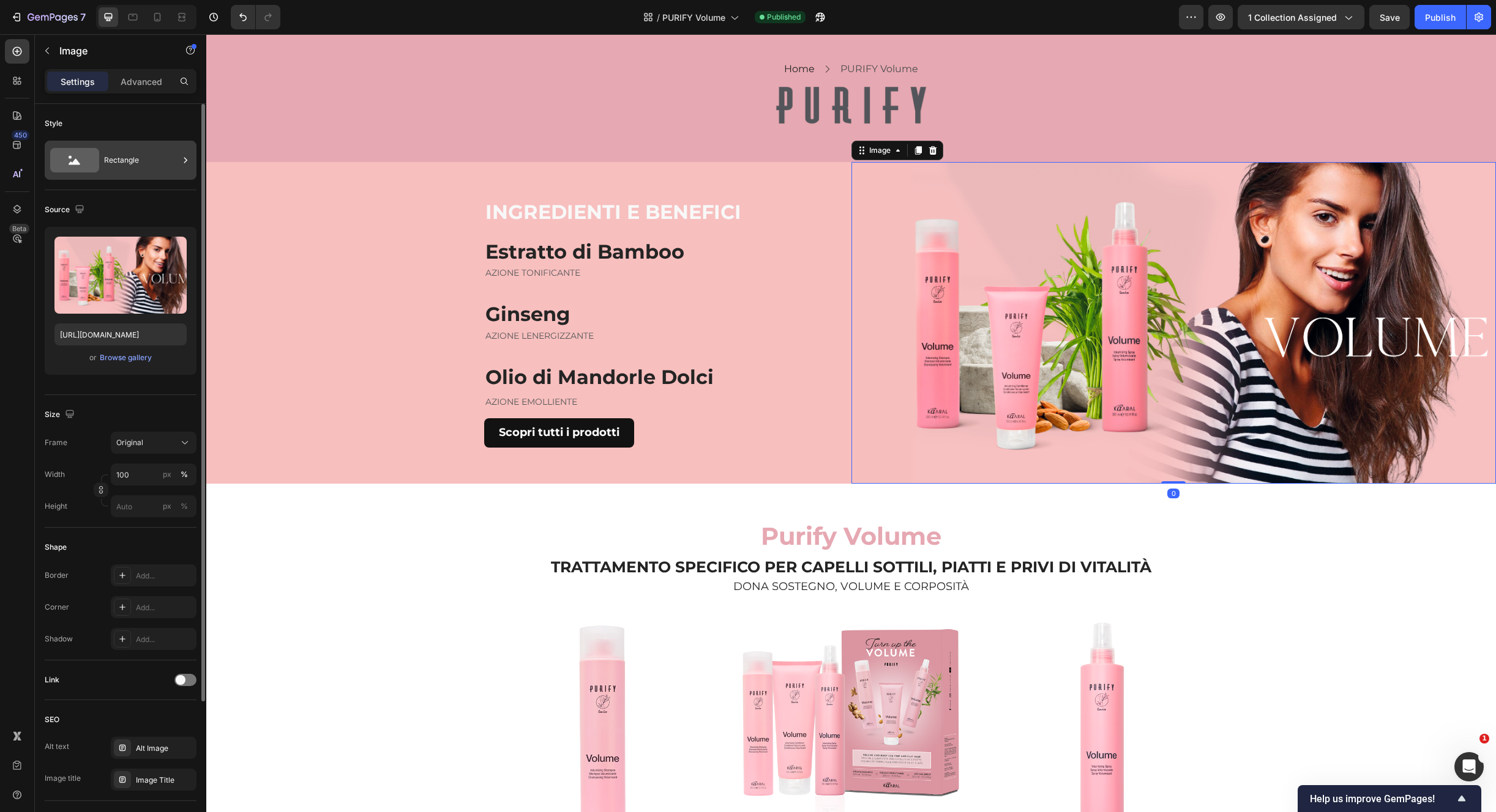
click at [165, 163] on div "Rectangle" at bounding box center [141, 160] width 75 height 28
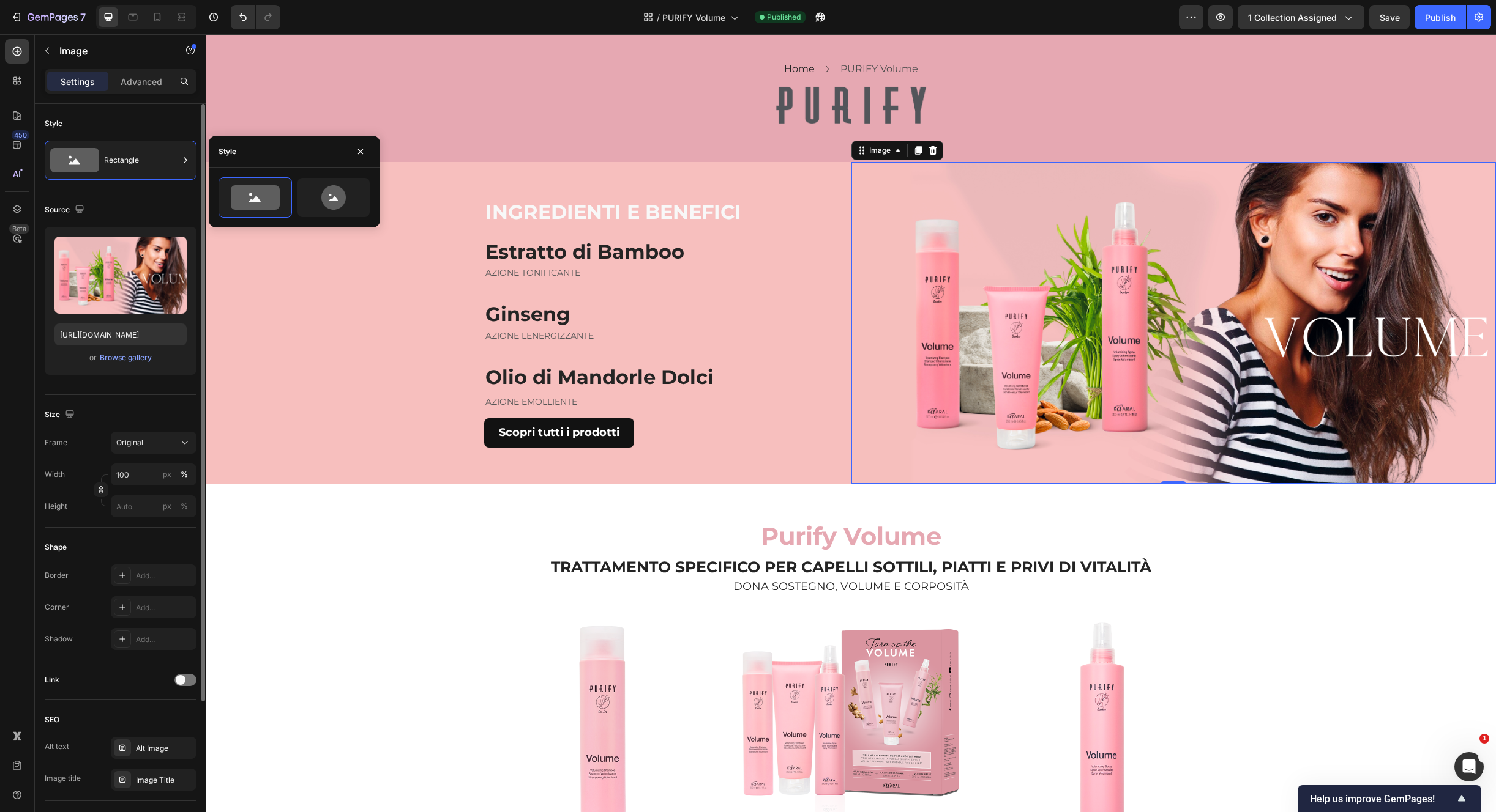
drag, startPoint x: 172, startPoint y: 168, endPoint x: 163, endPoint y: 221, distance: 53.8
click at [172, 168] on div "Rectangle" at bounding box center [141, 160] width 75 height 28
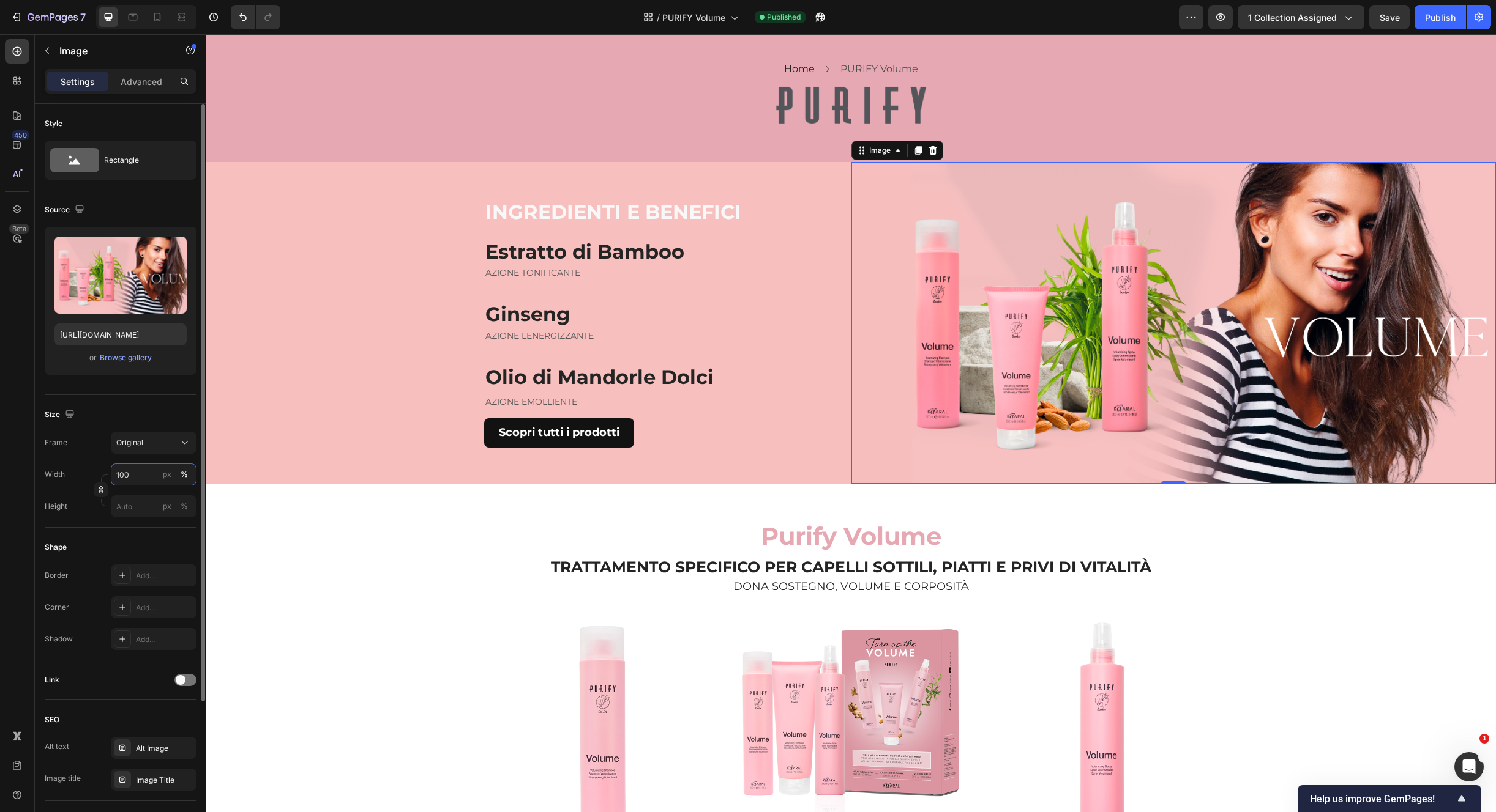
click at [130, 476] on input "100" at bounding box center [153, 474] width 85 height 22
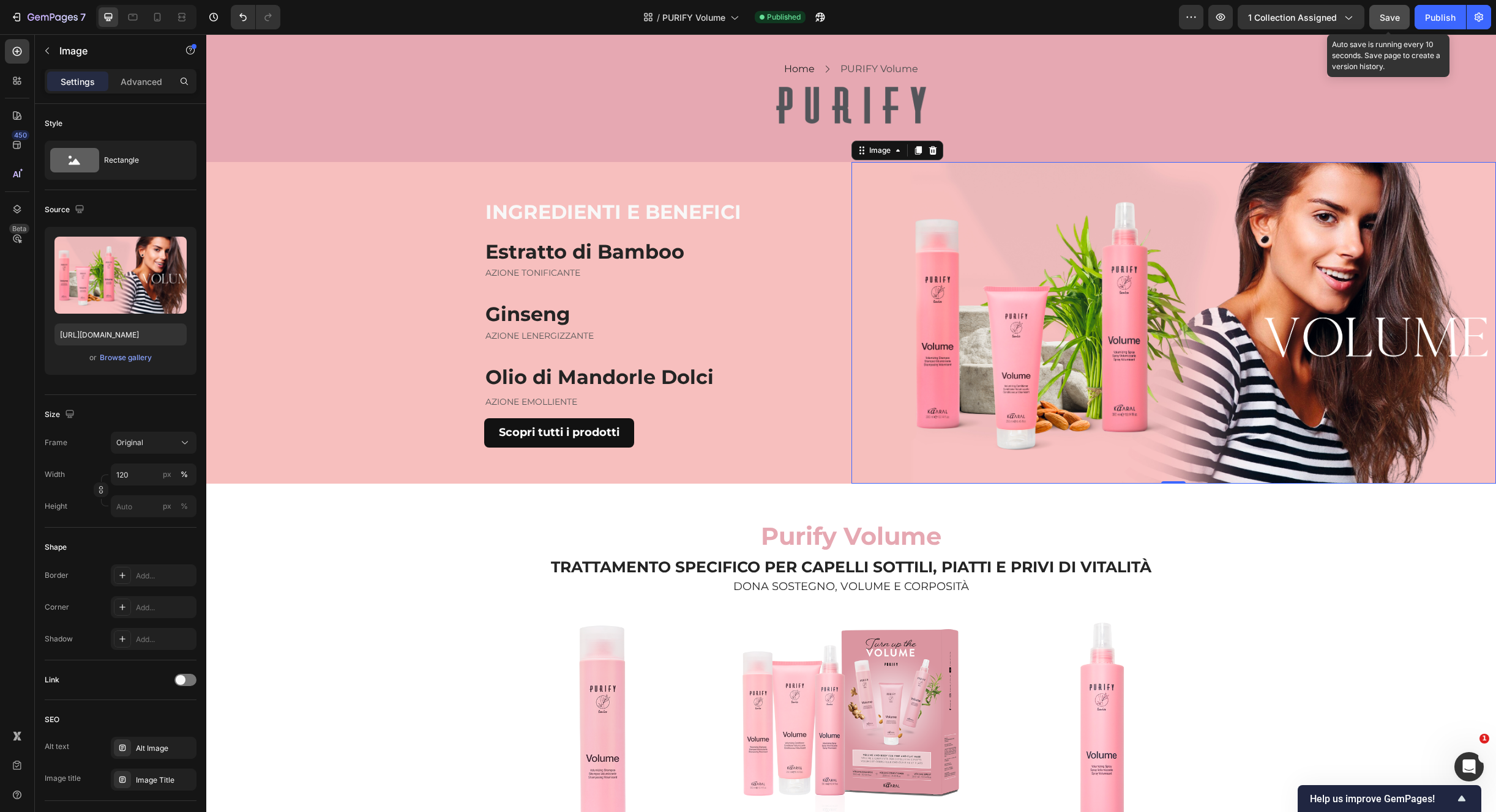
click at [1385, 12] on span "Save" at bounding box center [1389, 17] width 20 height 10
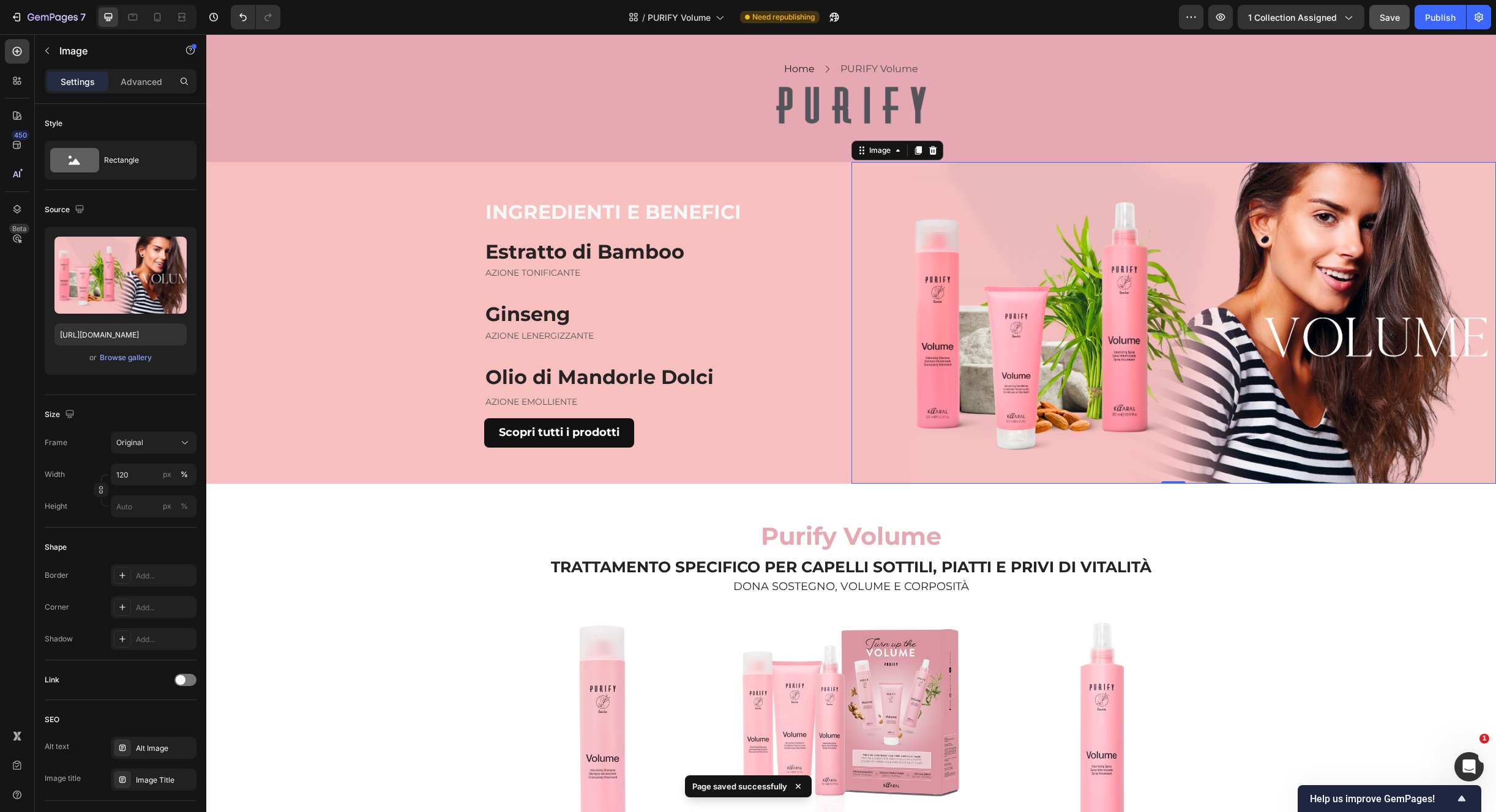
drag, startPoint x: 1440, startPoint y: 22, endPoint x: 1411, endPoint y: 1, distance: 35.8
click at [1440, 22] on div "Publish" at bounding box center [1439, 17] width 30 height 13
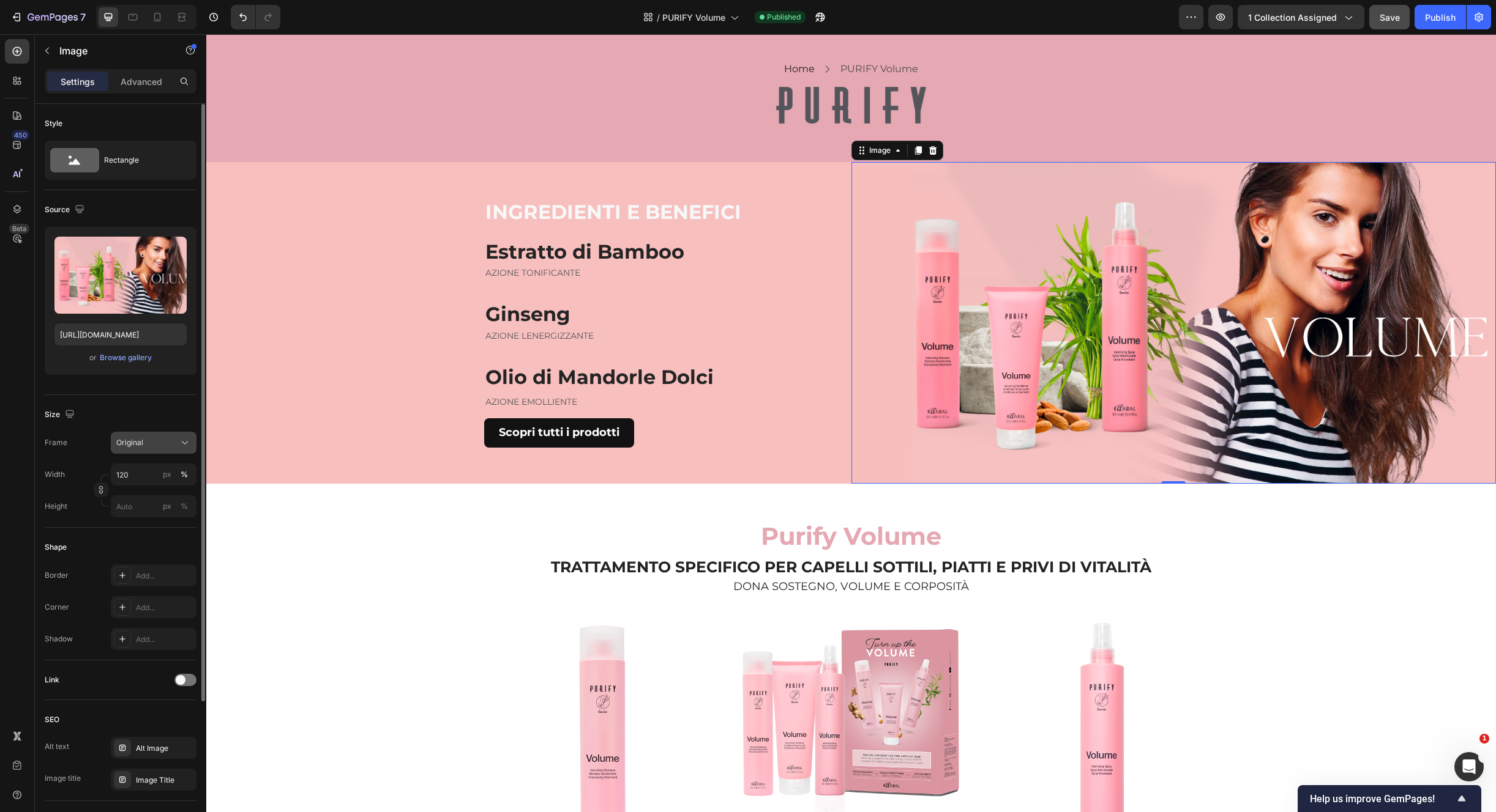
click at [185, 440] on icon at bounding box center [185, 443] width 12 height 12
click at [159, 542] on div "Original" at bounding box center [152, 541] width 71 height 11
click at [142, 472] on input "120" at bounding box center [153, 474] width 85 height 22
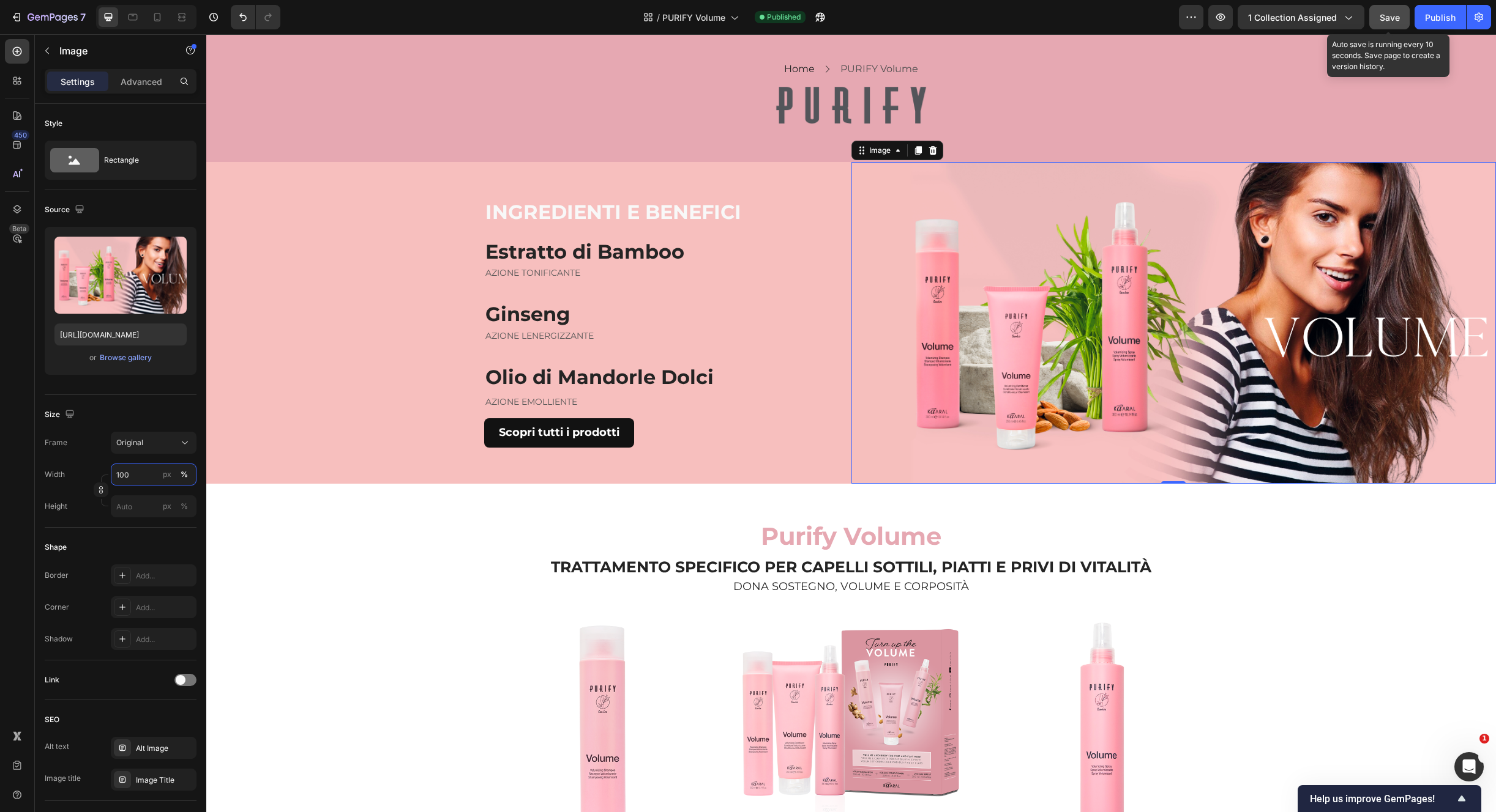
type input "100"
click at [1387, 13] on span "Save" at bounding box center [1389, 17] width 20 height 10
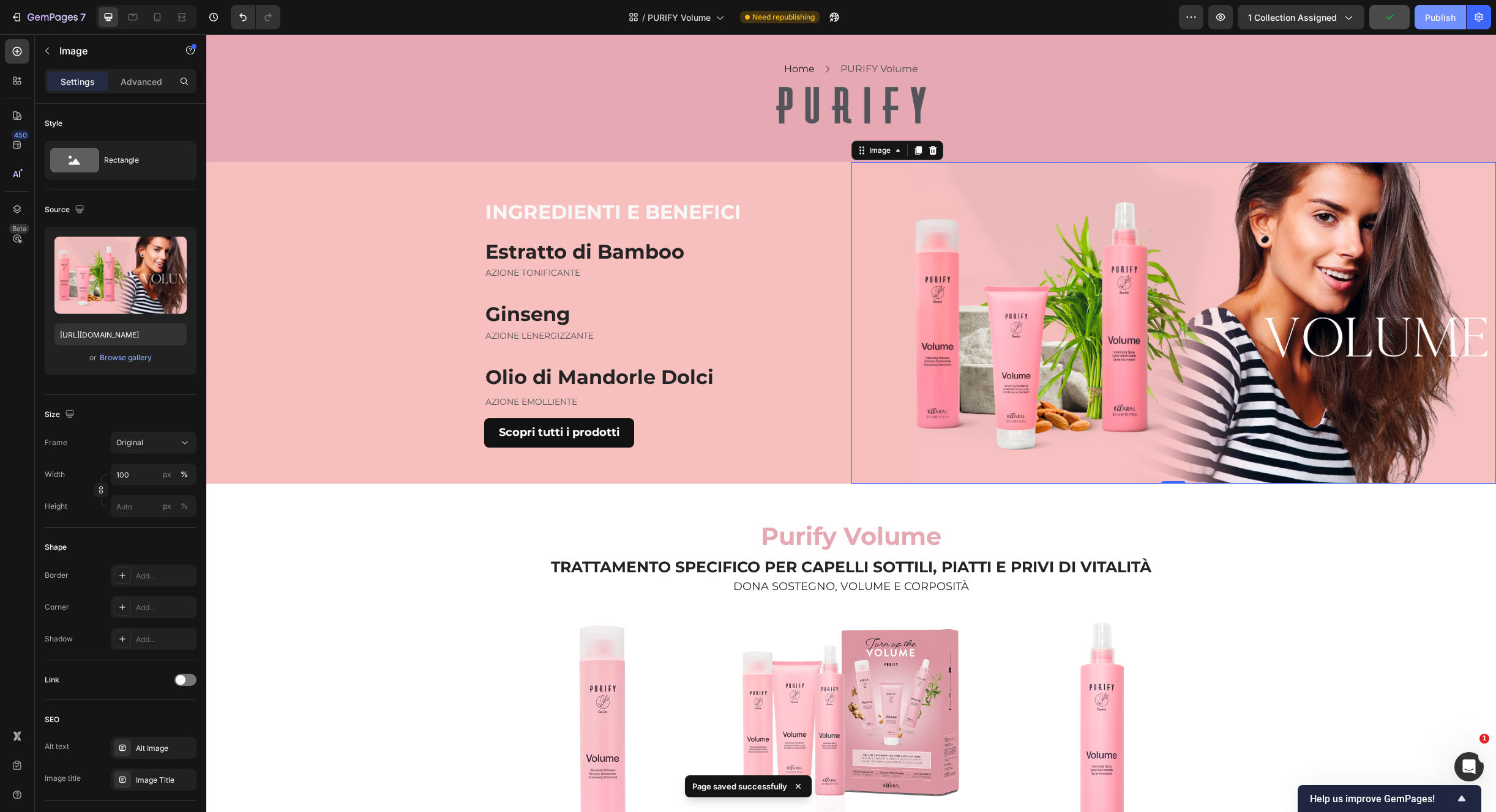
click at [1444, 18] on div "Publish" at bounding box center [1439, 17] width 30 height 13
click at [767, 476] on div "INGREDIENTI E BENEFICI Heading Estratto di Bamboo Heading AZIONE TONIFICANTE Te…" at bounding box center [529, 323] width 645 height 322
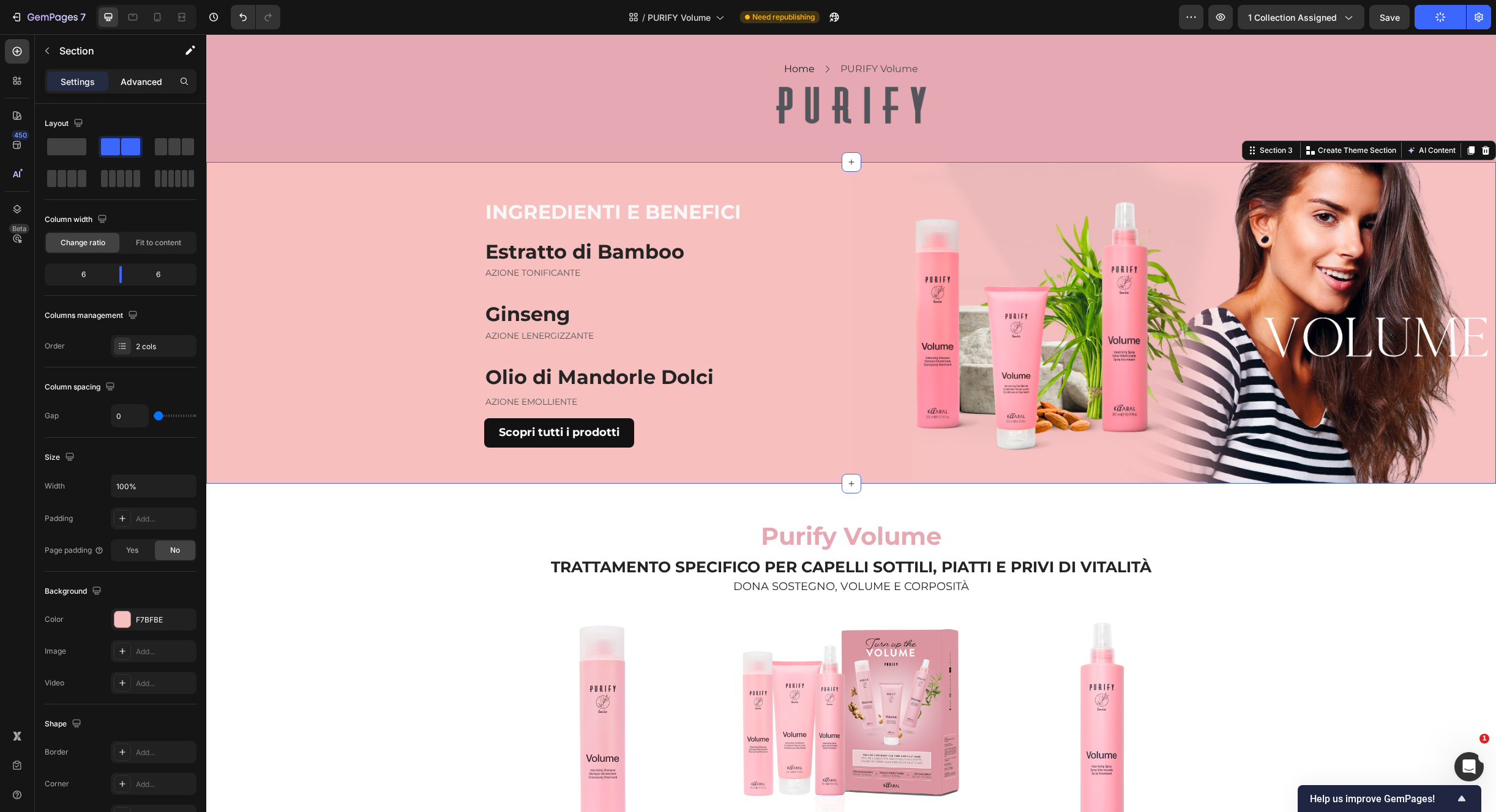
click at [149, 90] on div "Advanced" at bounding box center [141, 81] width 61 height 19
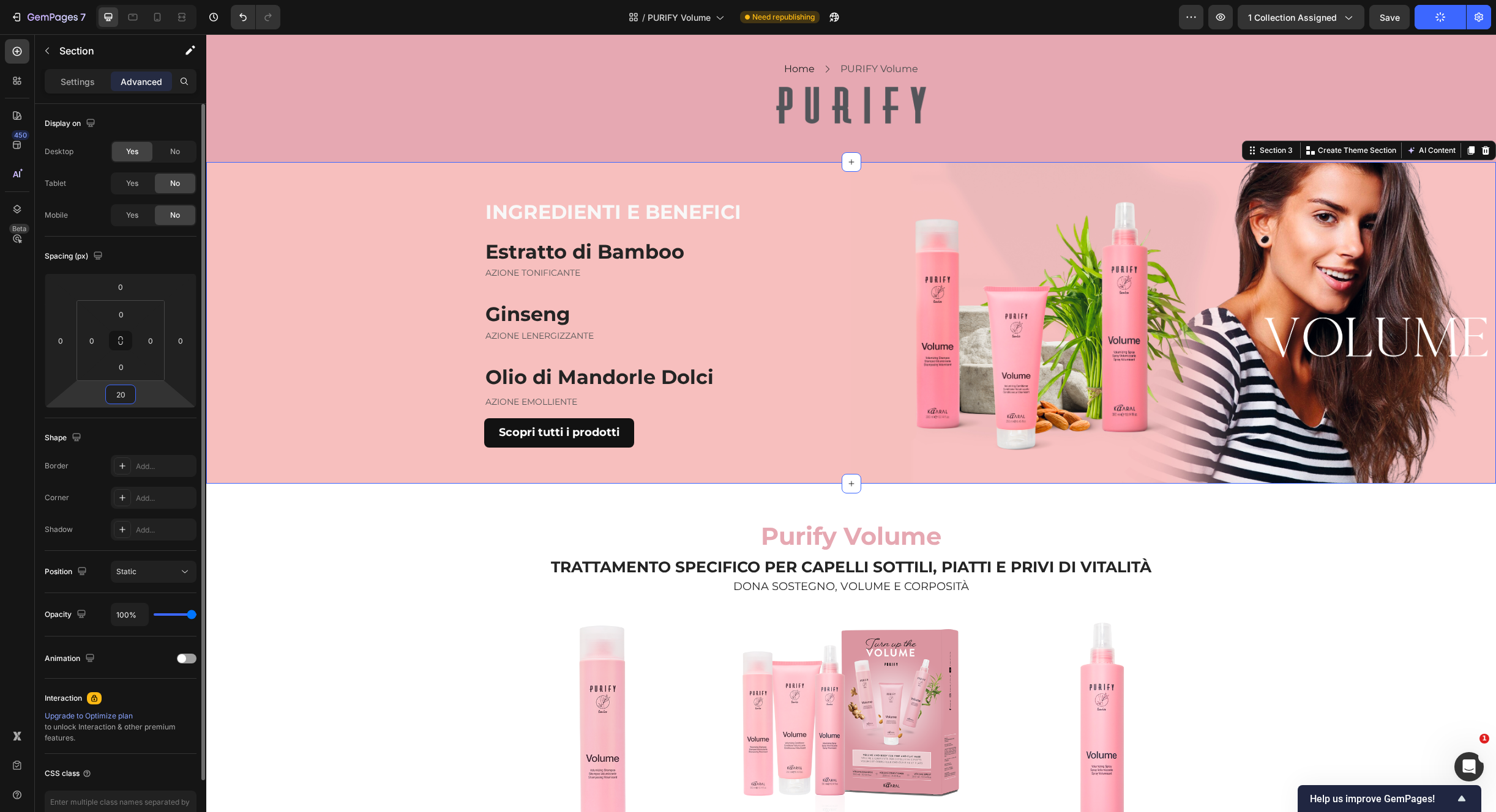
drag, startPoint x: 126, startPoint y: 390, endPoint x: 121, endPoint y: 378, distance: 13.0
click at [127, 391] on input "20" at bounding box center [120, 394] width 24 height 18
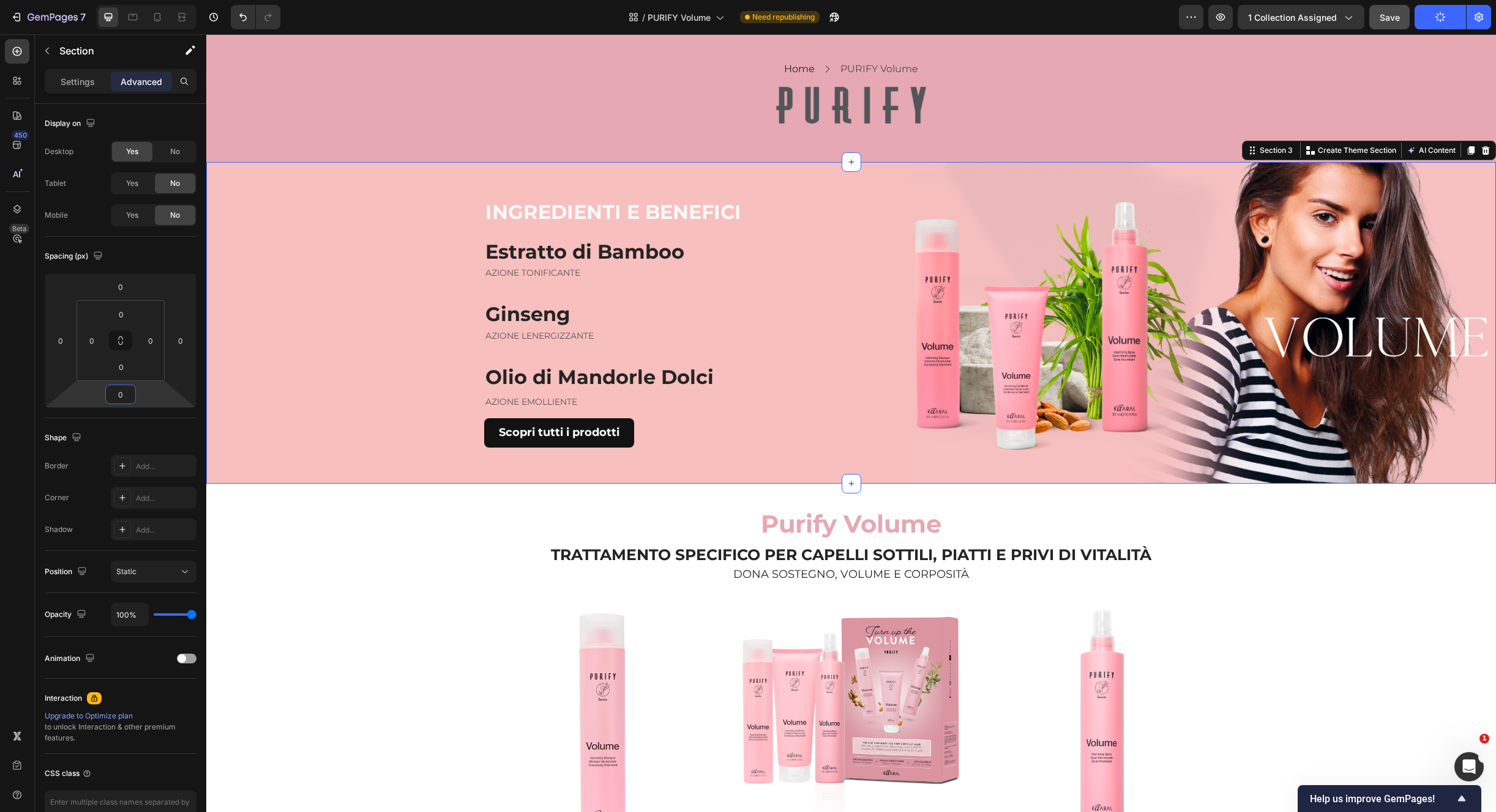
type input "0"
click at [1399, 17] on span "Save" at bounding box center [1389, 17] width 20 height 10
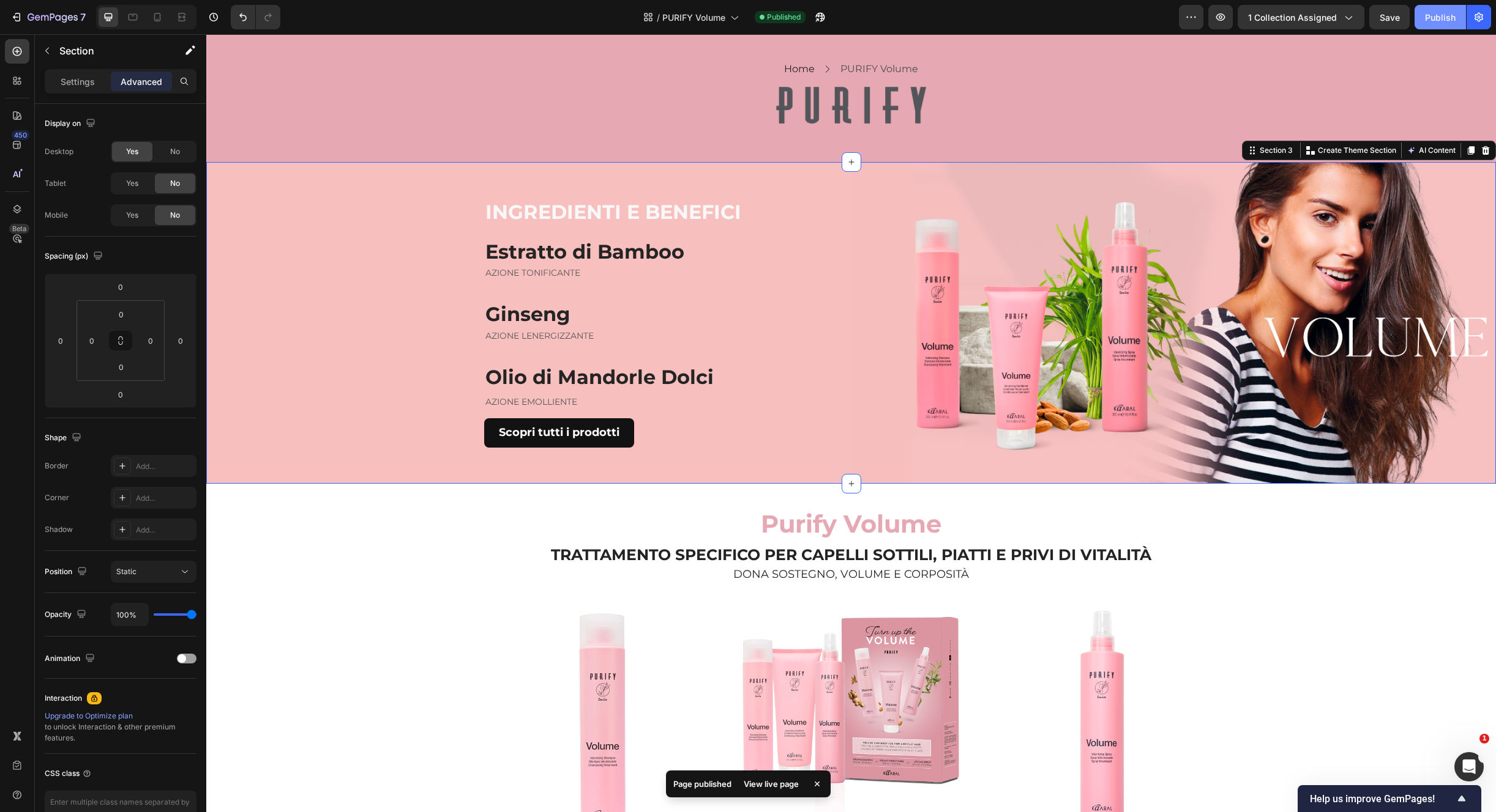
click at [1440, 23] on button "Publish" at bounding box center [1439, 17] width 51 height 24
click at [722, 19] on span "PURIFY Volume" at bounding box center [693, 17] width 63 height 13
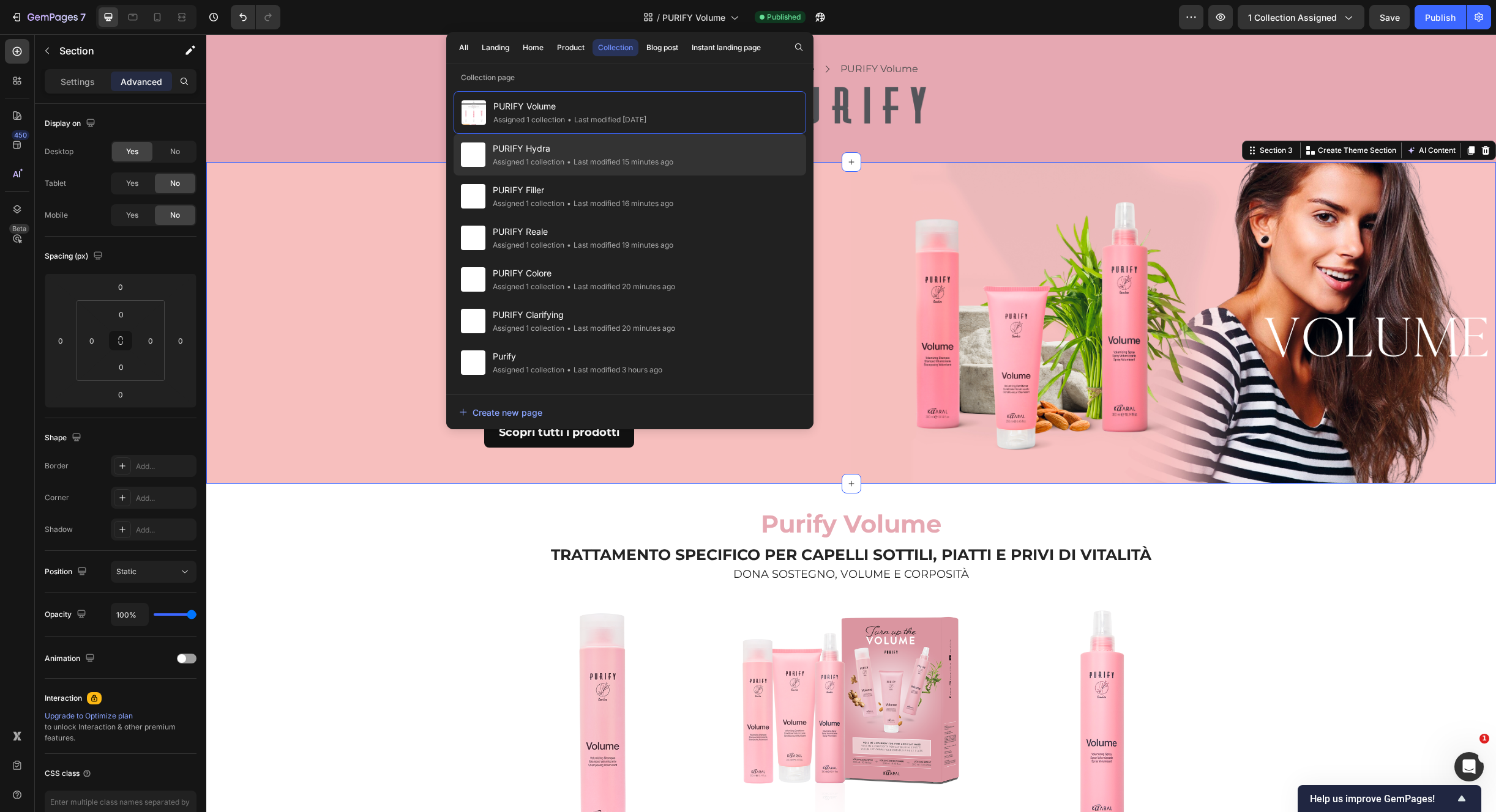
click at [601, 157] on div "• Last modified 15 minutes ago" at bounding box center [618, 162] width 109 height 12
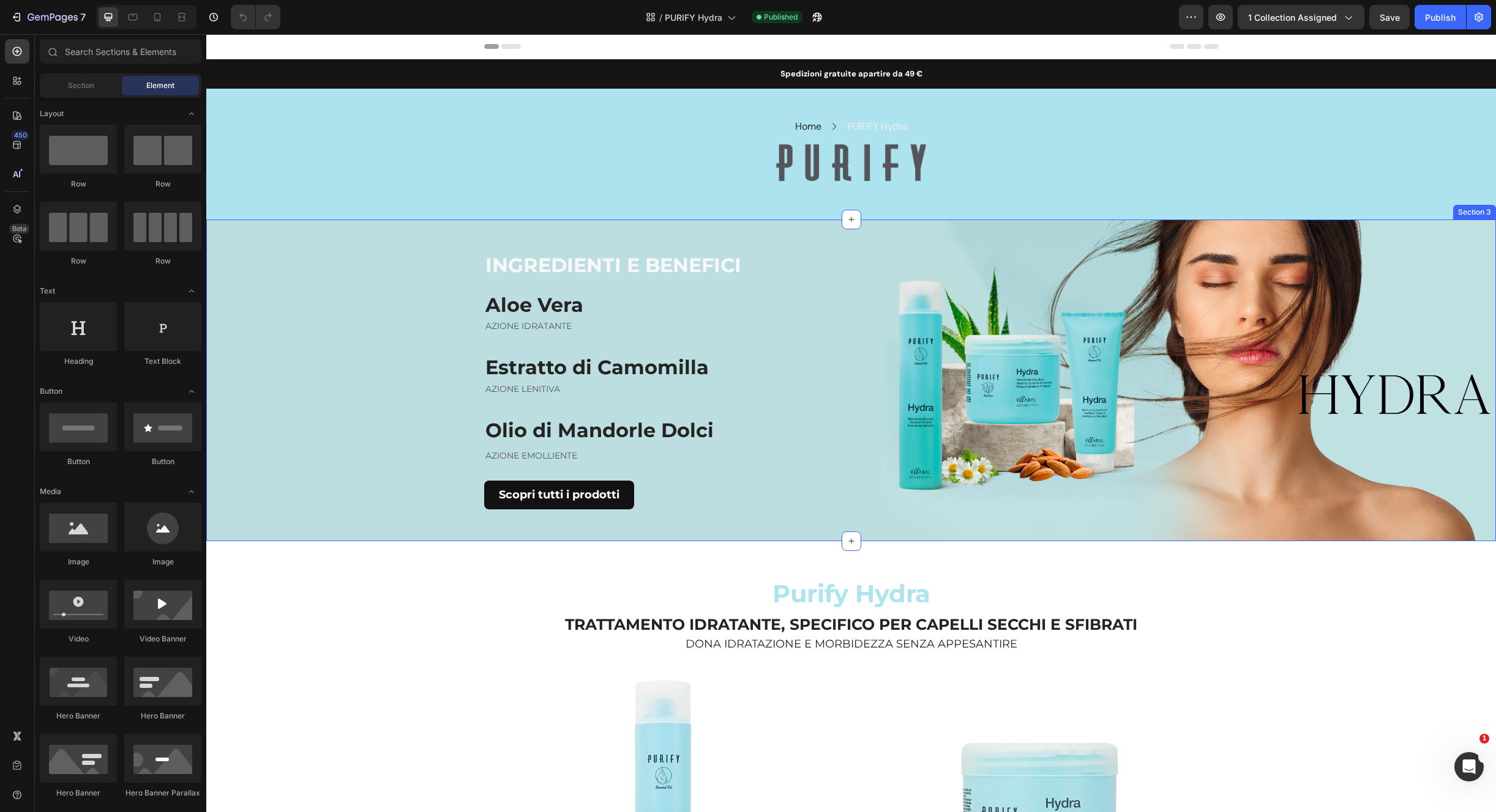
click at [378, 390] on div "INGREDIENTI E BENEFICI Heading Aloe Vera Heading AZIONE IDRATANTE Text block Es…" at bounding box center [529, 380] width 645 height 322
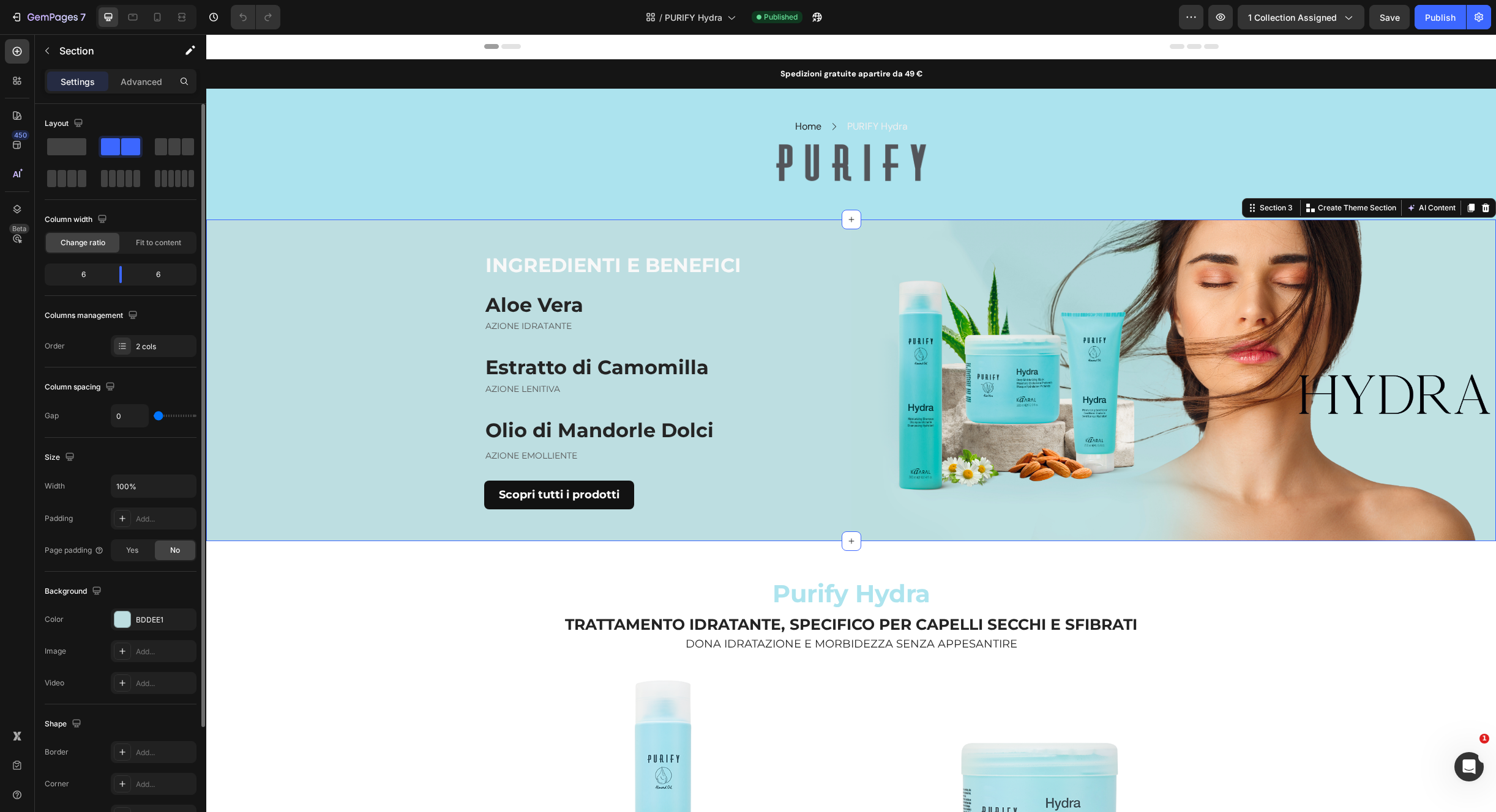
drag, startPoint x: 146, startPoint y: 87, endPoint x: 139, endPoint y: 134, distance: 47.5
click at [146, 89] on div "Advanced" at bounding box center [141, 81] width 61 height 19
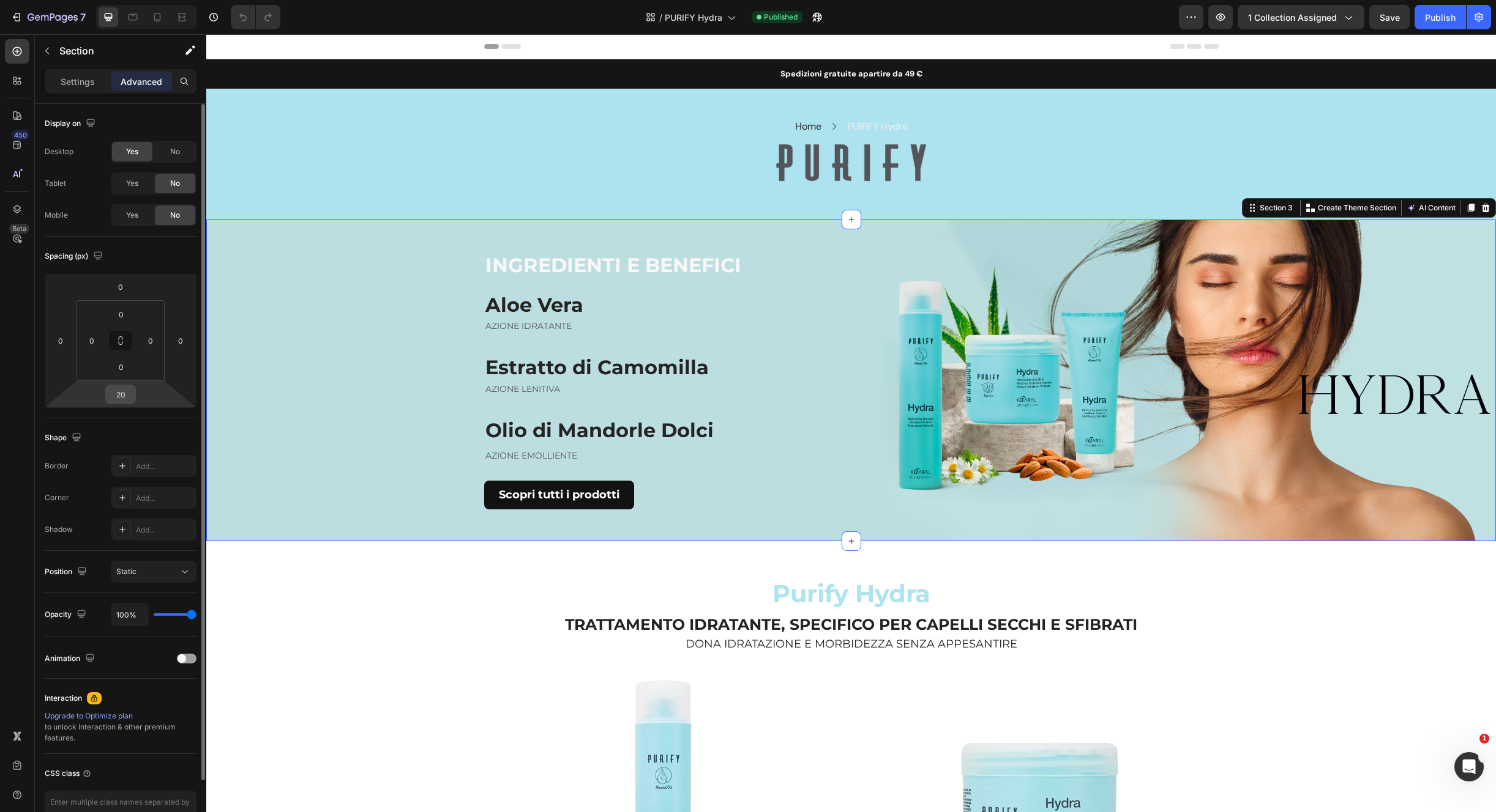
drag, startPoint x: 130, startPoint y: 404, endPoint x: 132, endPoint y: 393, distance: 11.2
click at [130, 403] on div "20" at bounding box center [120, 394] width 30 height 19
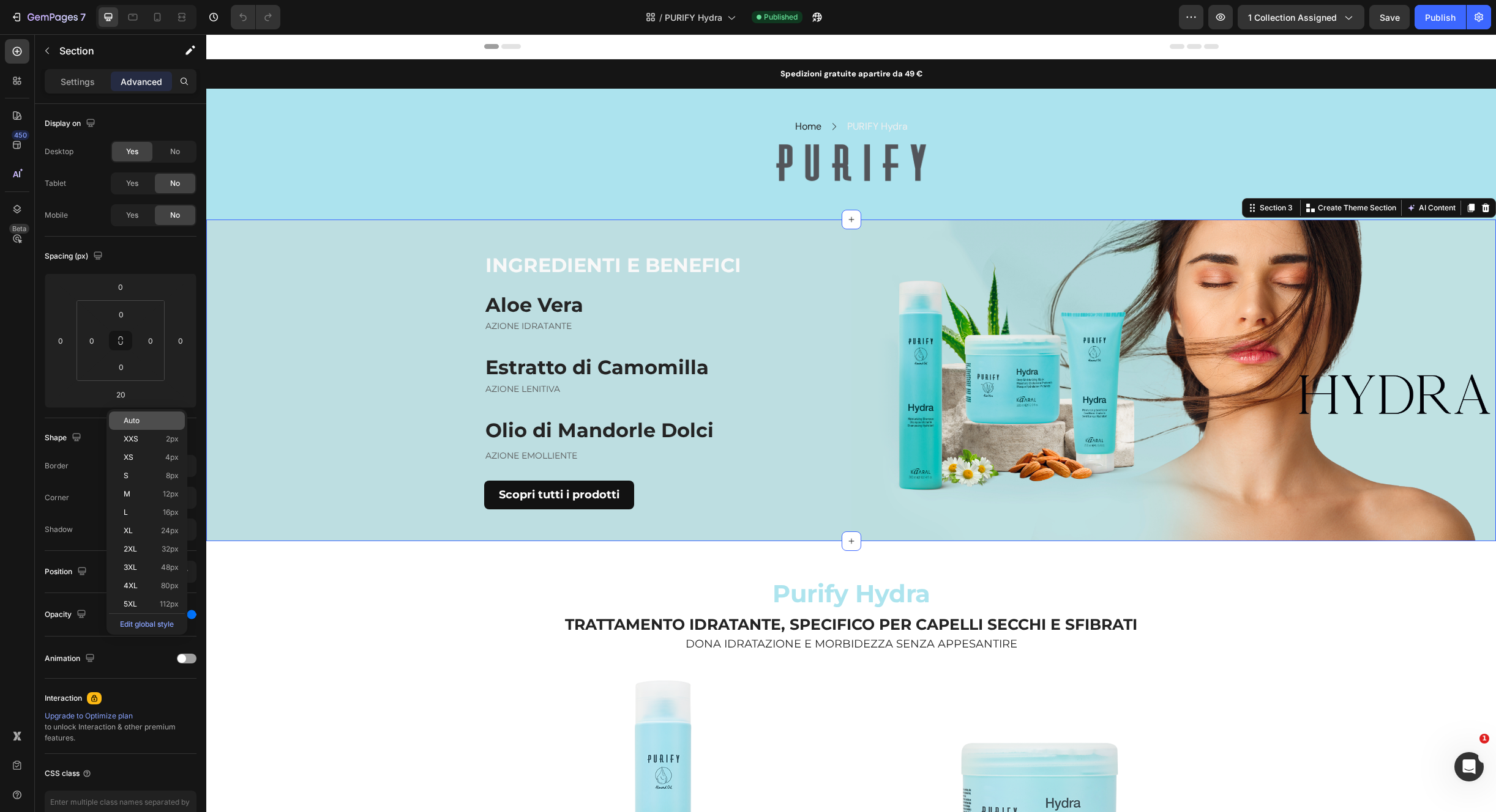
click at [145, 425] on div "Auto" at bounding box center [146, 420] width 76 height 18
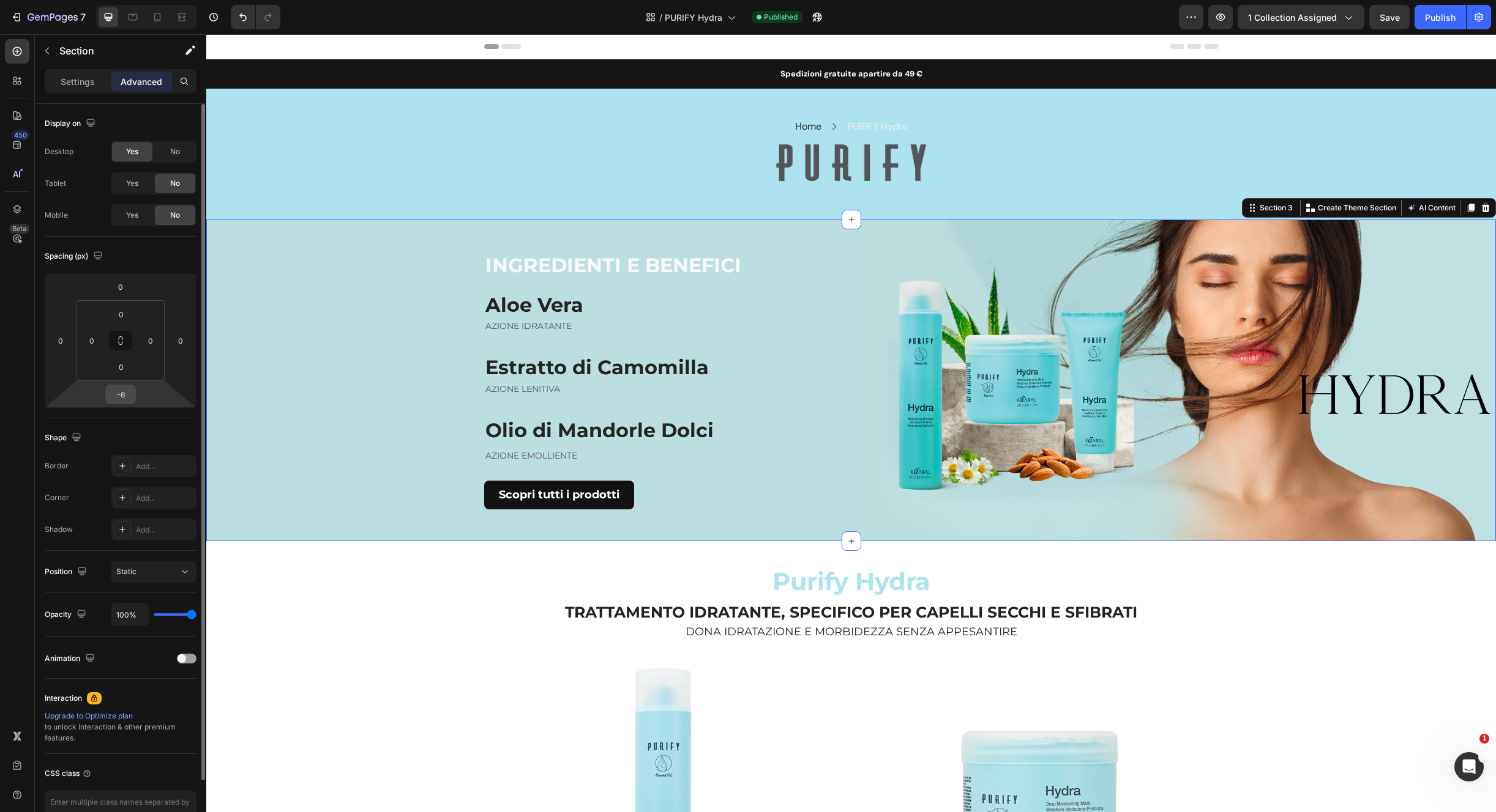
click at [125, 0] on html "7 Version history / PURIFY Hydra Published Preview 1 collection assigned Save P…" at bounding box center [748, 0] width 1496 height 0
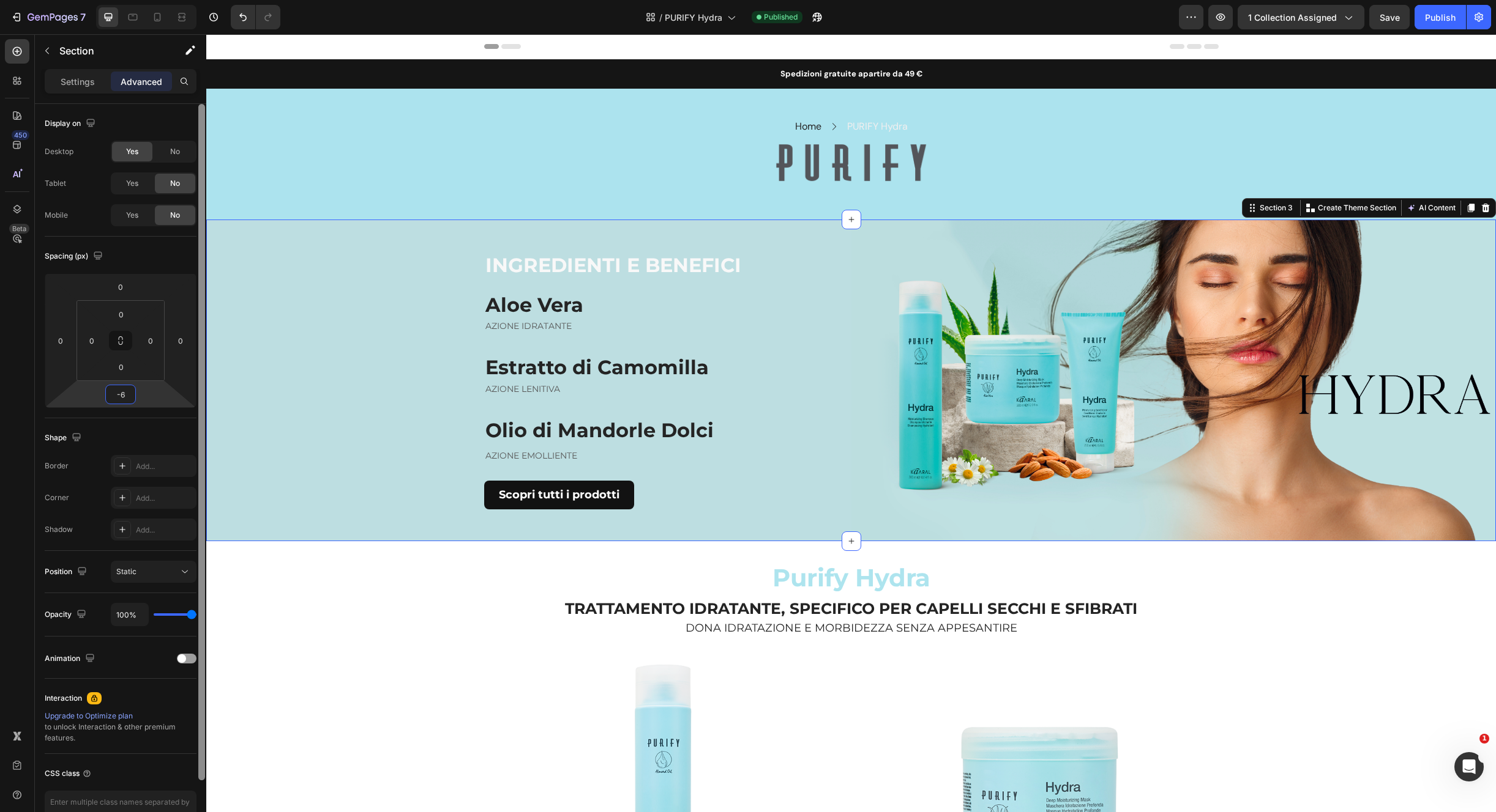
type input "0"
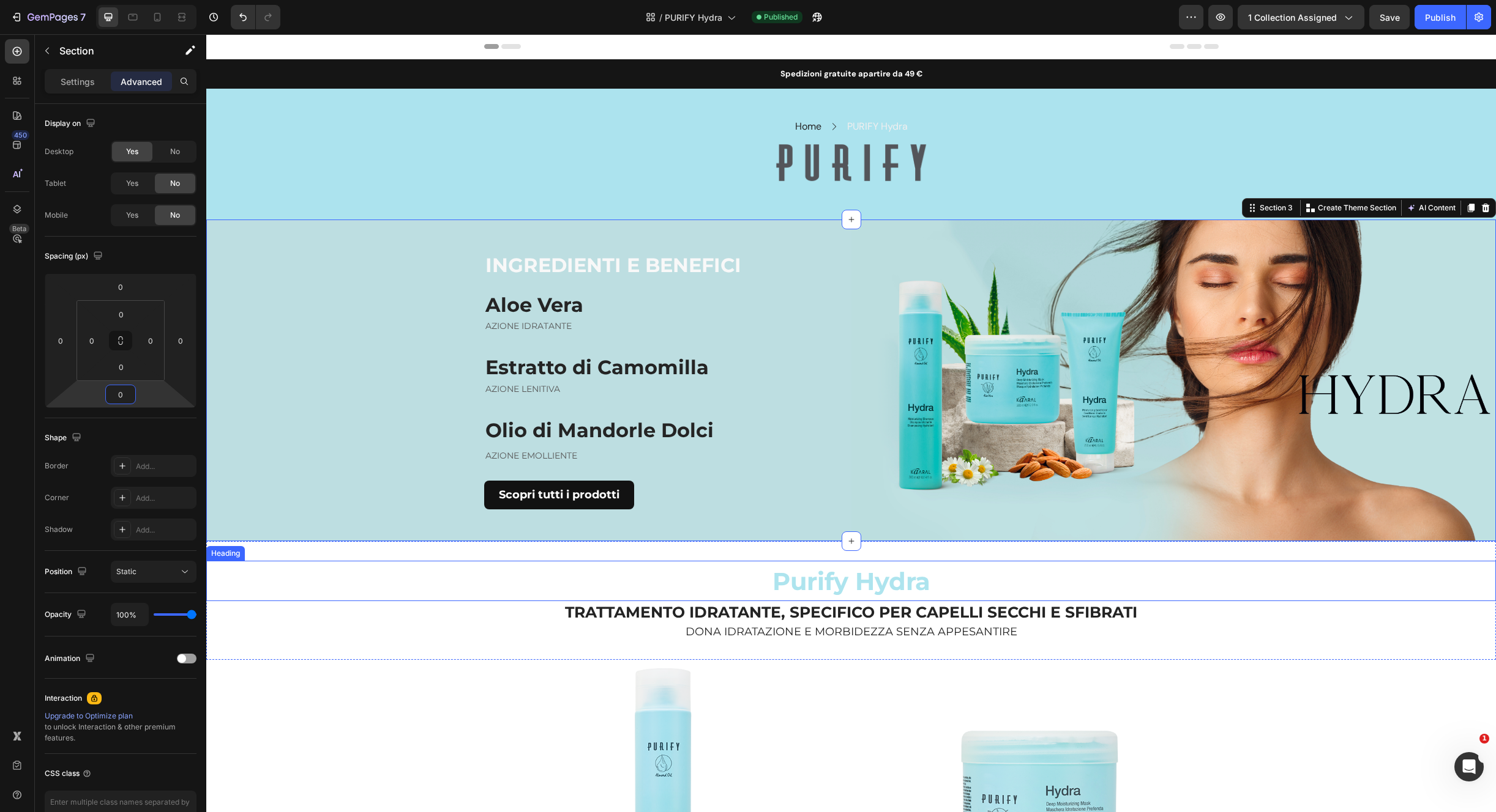
click at [338, 605] on h2 "TRATTAMENTO IDRATANTE, SPECIFICO PER CAPELLI SECCHI E SFIBRATI" at bounding box center [851, 613] width 1290 height 23
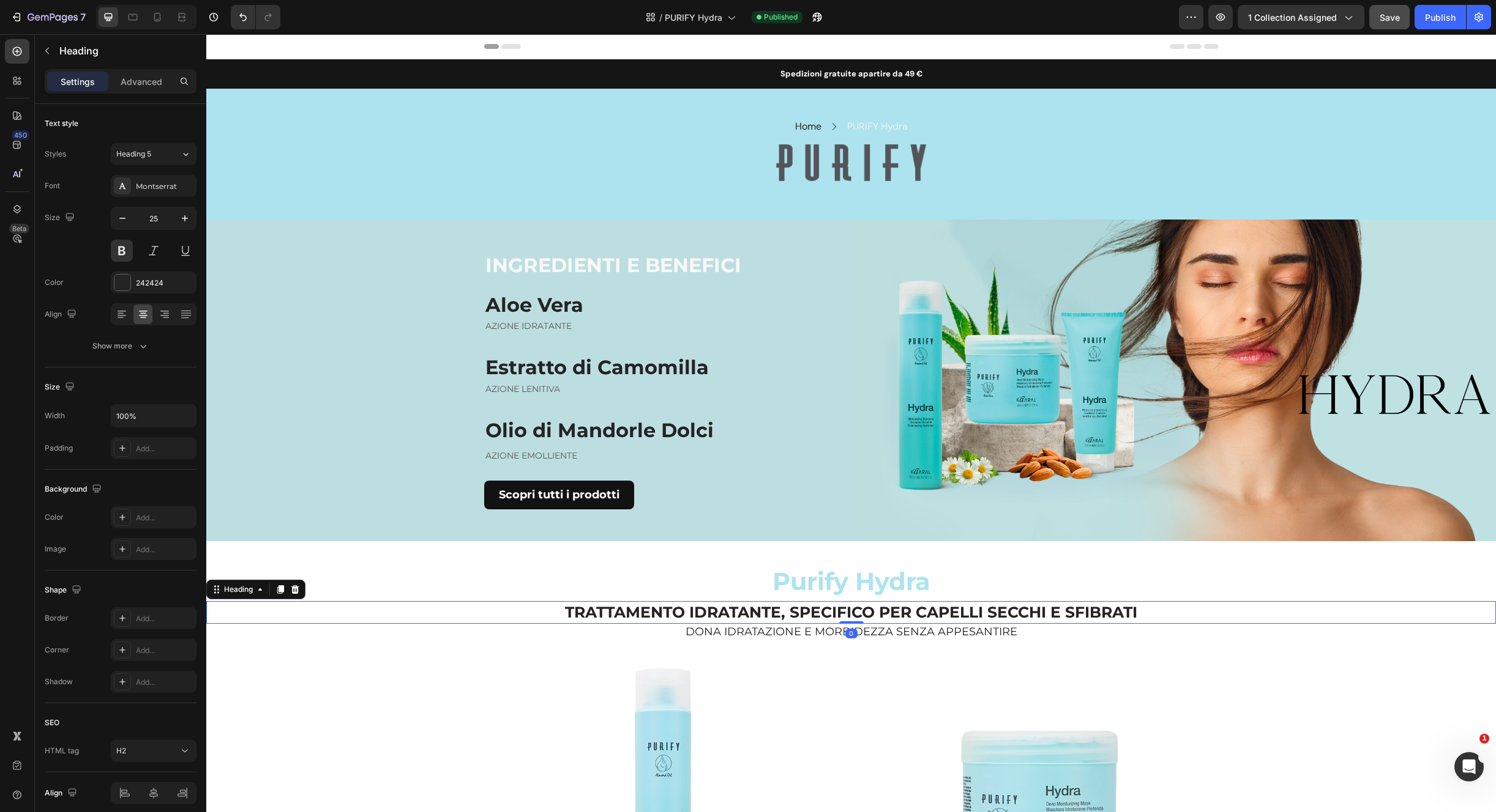
drag, startPoint x: 1393, startPoint y: 10, endPoint x: 1404, endPoint y: 11, distance: 11.0
click at [1392, 11] on div "Save" at bounding box center [1389, 17] width 20 height 13
click at [1433, 21] on div "Publish" at bounding box center [1439, 17] width 30 height 13
click at [870, 122] on p "PURIFY Hydra" at bounding box center [878, 126] width 61 height 15
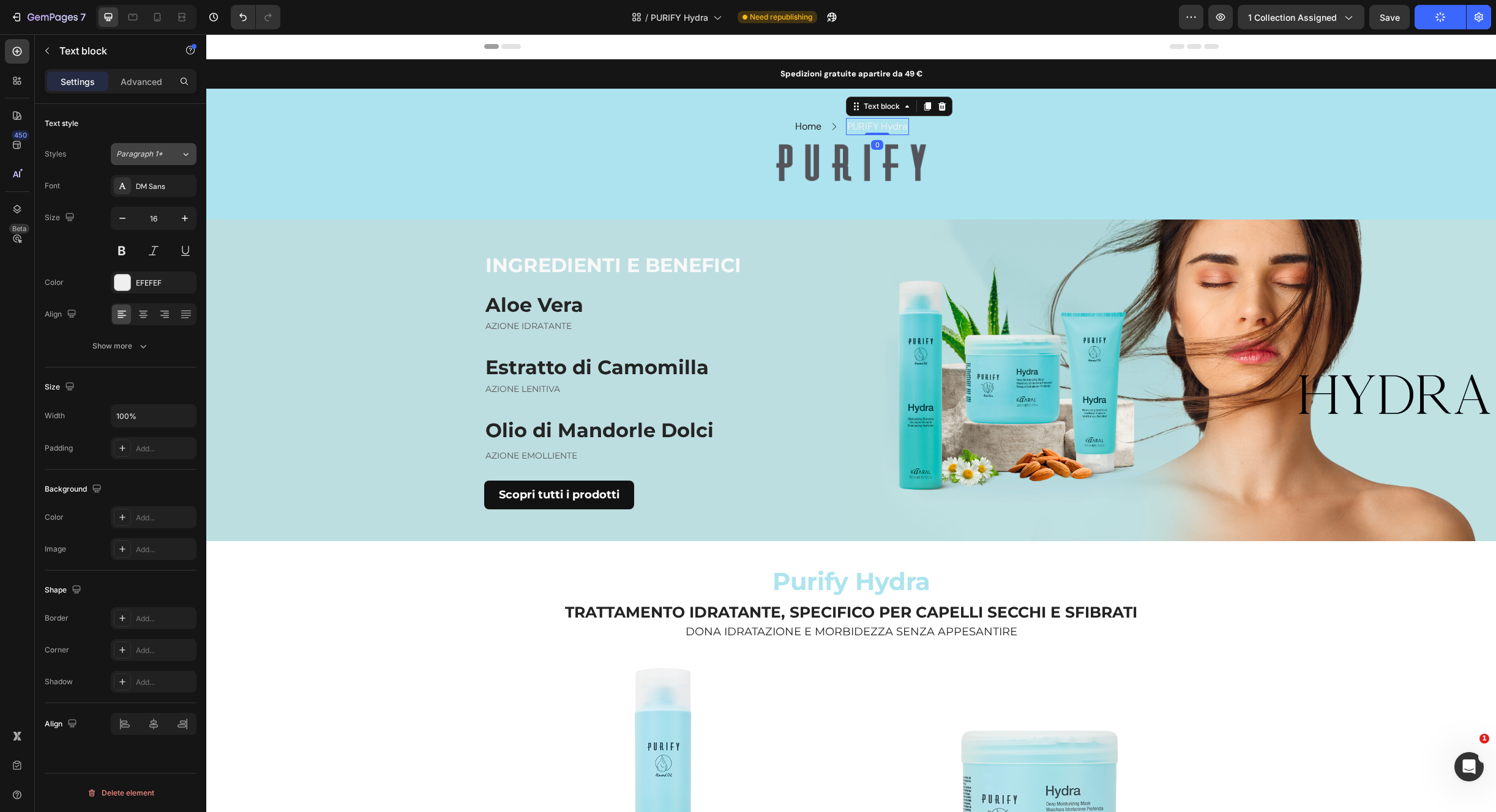
click at [185, 158] on icon at bounding box center [185, 154] width 10 height 12
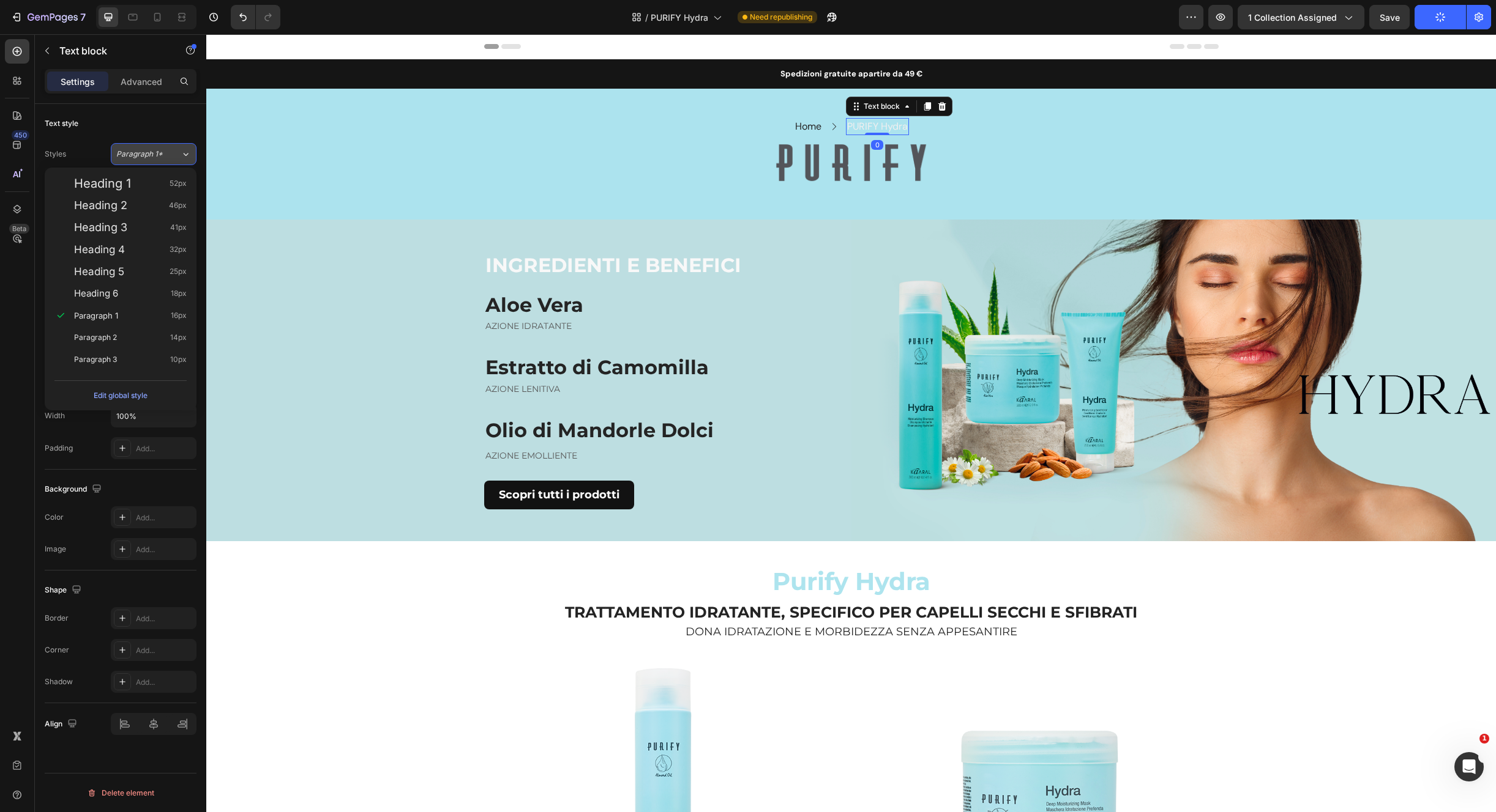
click at [172, 159] on div "Paragraph 1*" at bounding box center [149, 154] width 64 height 11
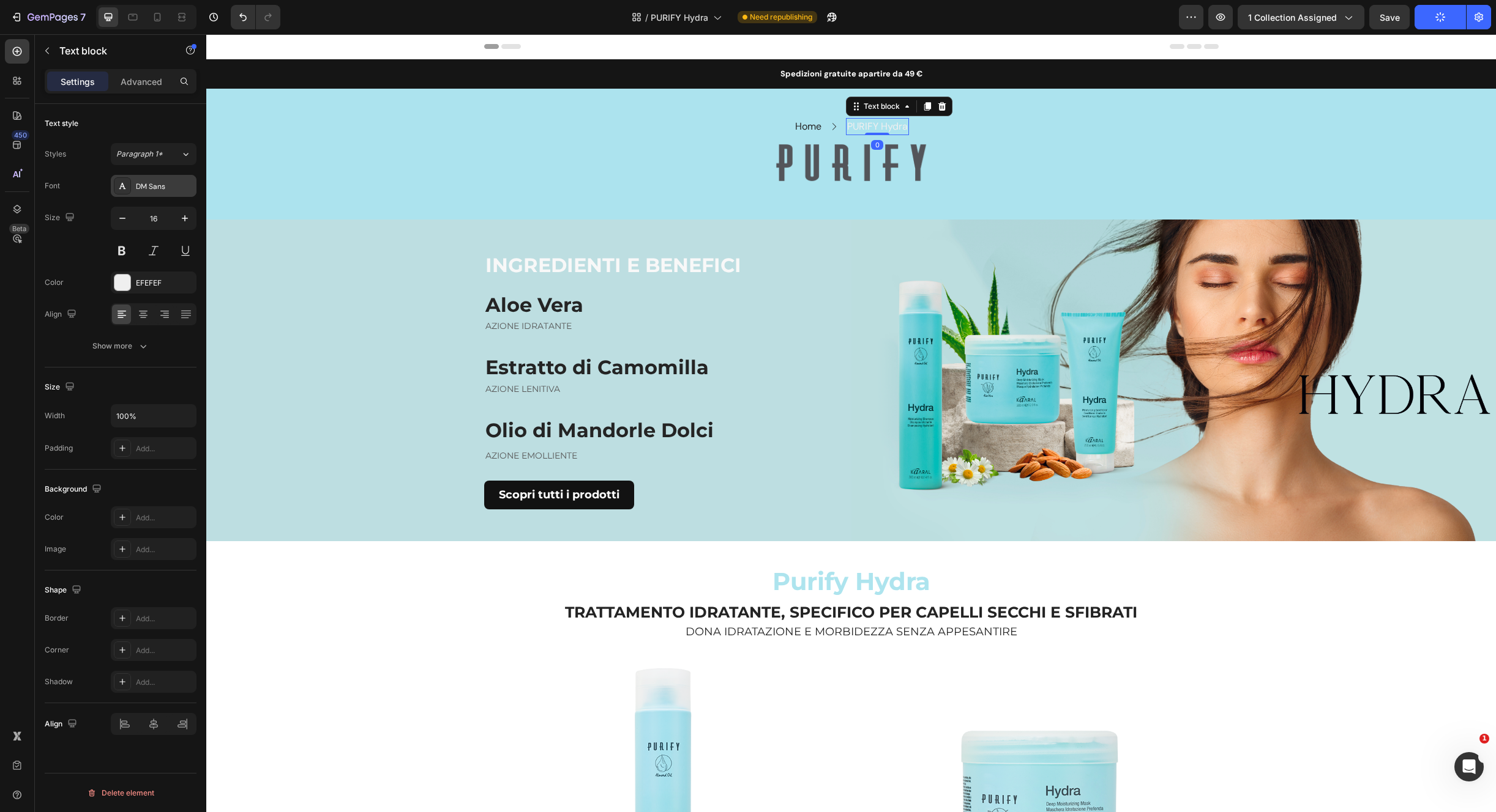
click at [164, 197] on div "Font DM Sans Size 16 Color EFEFEF Align Show more" at bounding box center [120, 265] width 152 height 182
click at [177, 190] on div "DM Sans" at bounding box center [165, 186] width 57 height 11
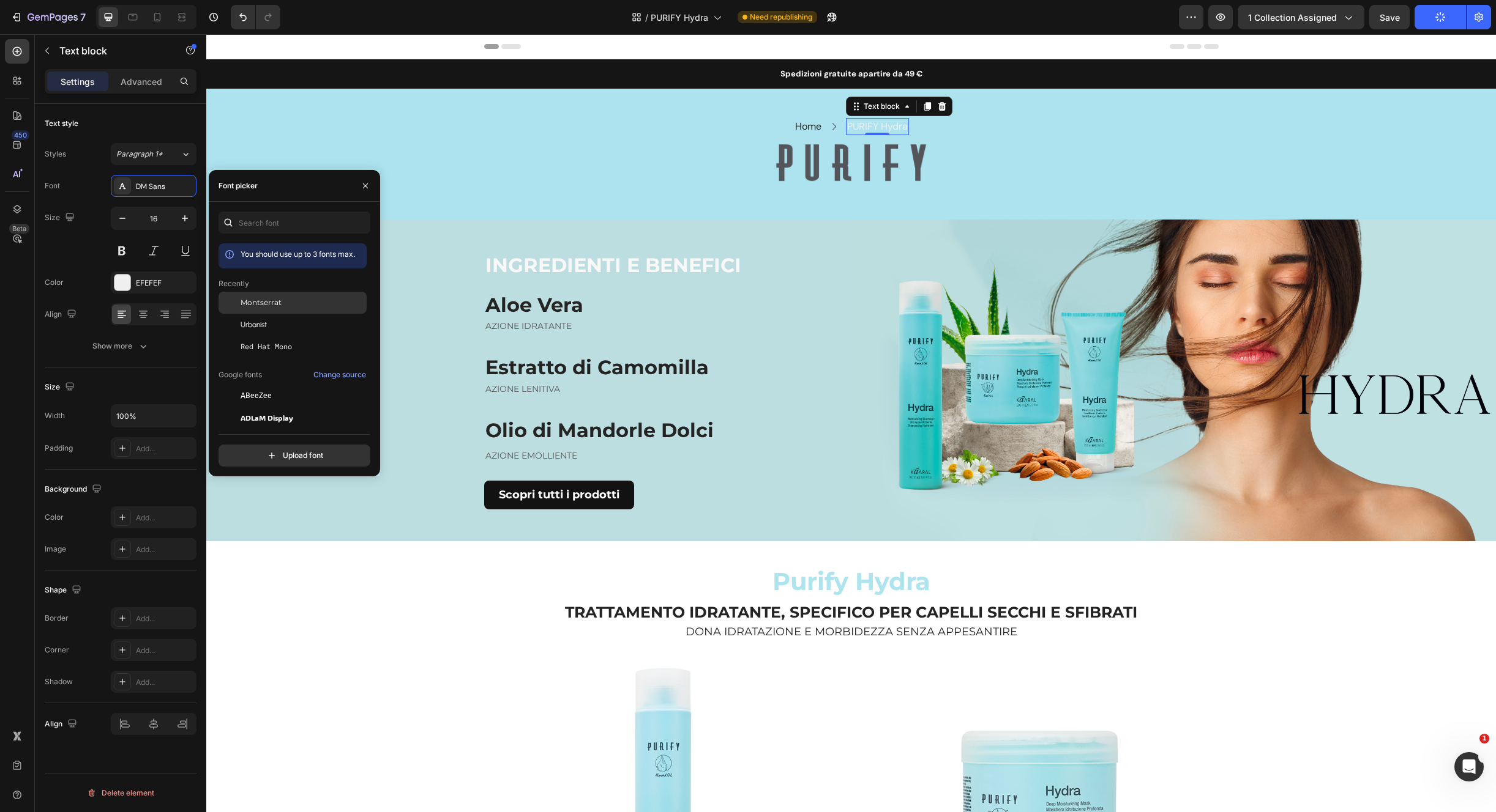
click at [280, 308] on div "Montserrat" at bounding box center [293, 302] width 148 height 22
click at [791, 126] on link "Home" at bounding box center [804, 126] width 26 height 13
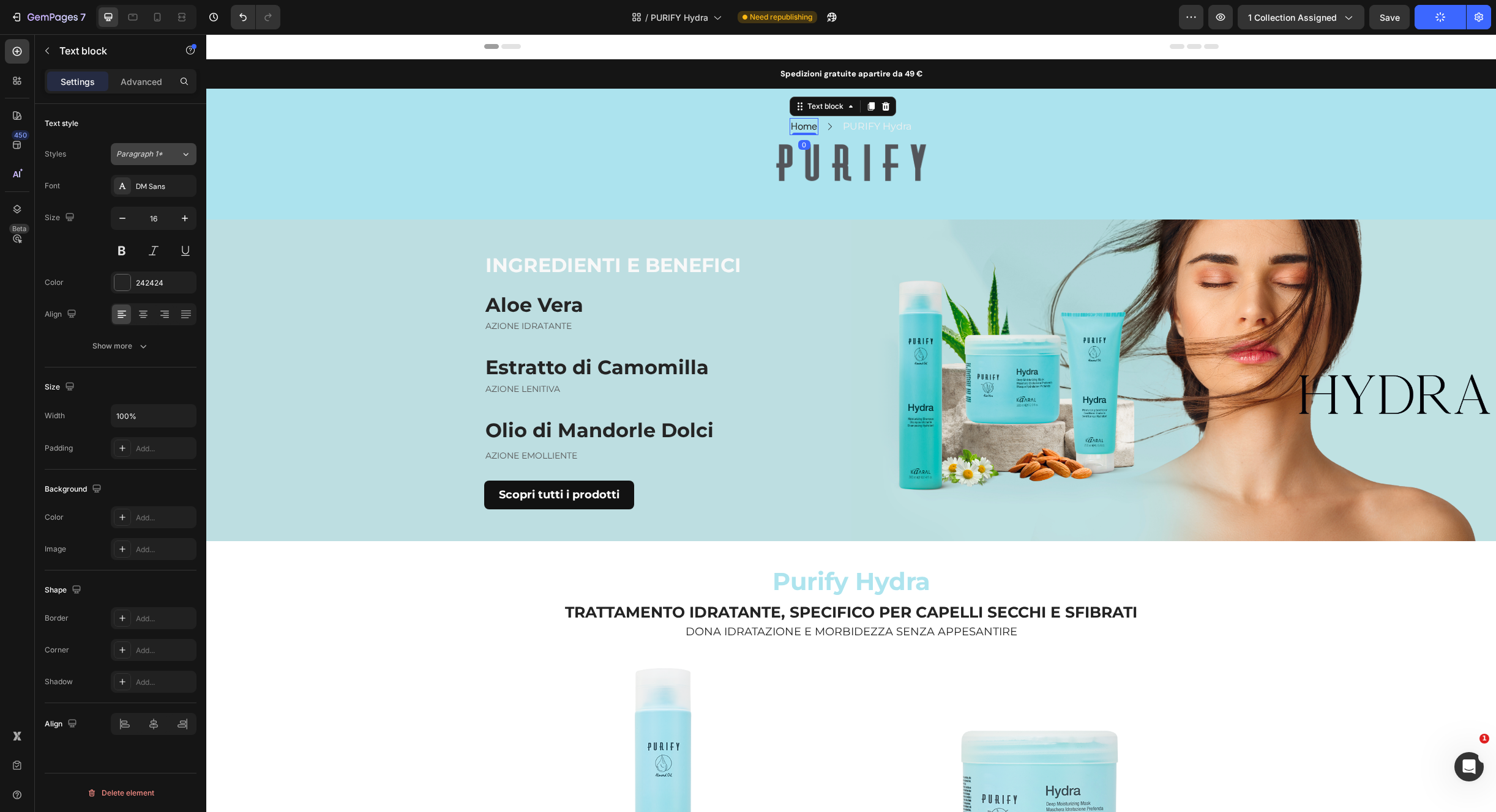
click at [169, 160] on button "Paragraph 1*" at bounding box center [153, 153] width 85 height 22
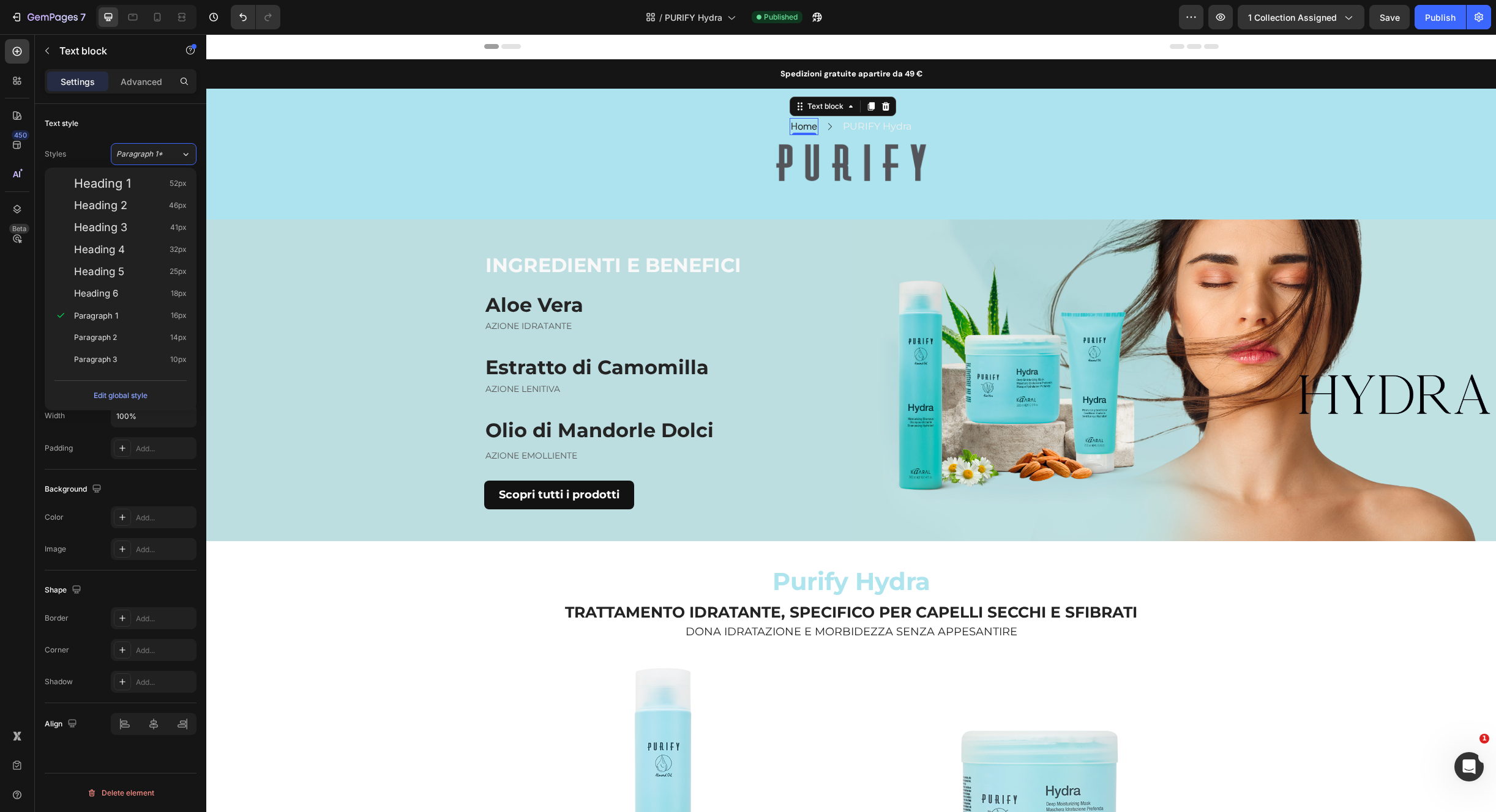
click at [158, 135] on div "Text style Styles Paragraph 1* Font DM Sans Size 16 Color 242424 Align Show more" at bounding box center [120, 235] width 152 height 264
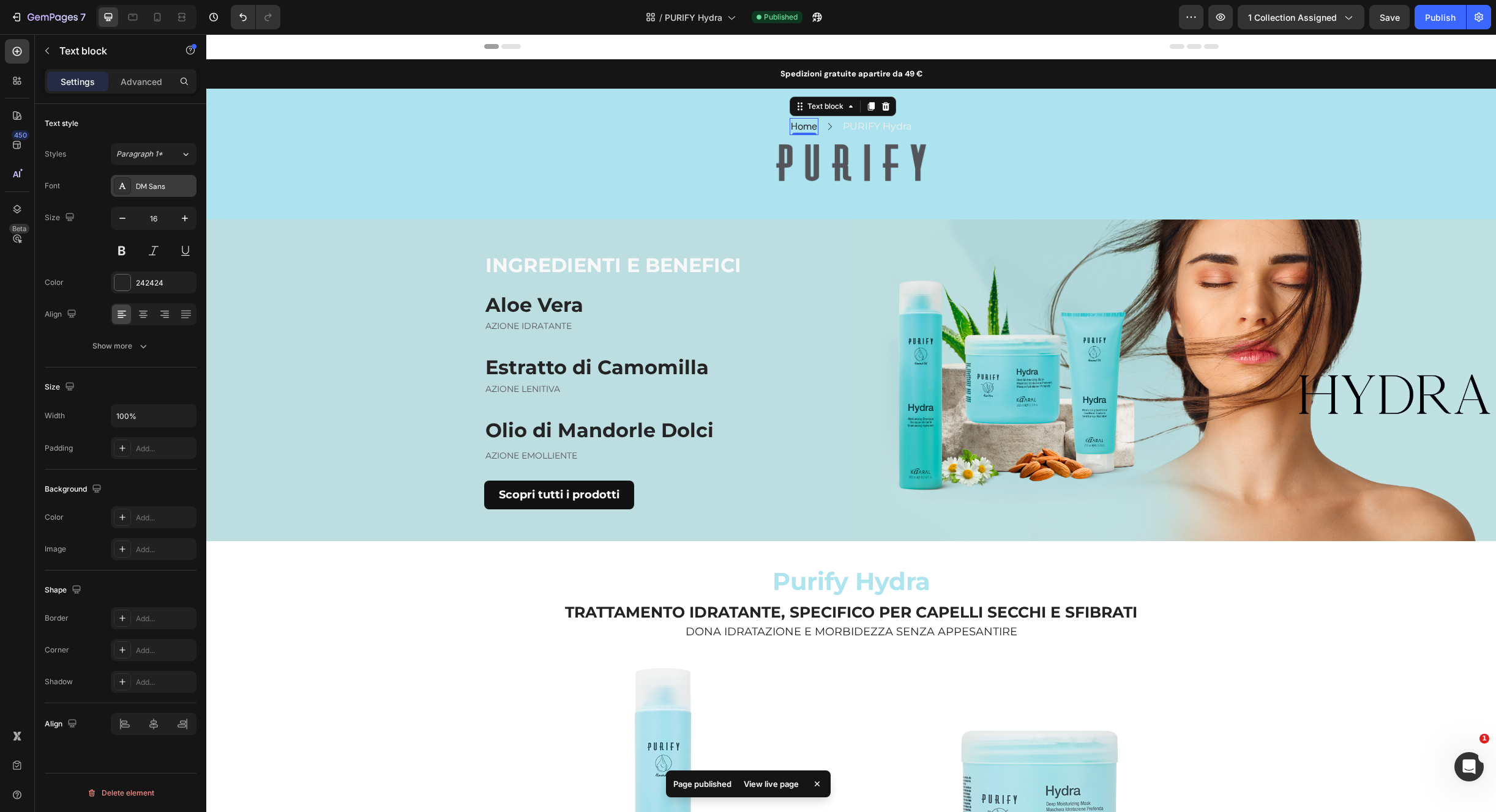
drag, startPoint x: 162, startPoint y: 203, endPoint x: 164, endPoint y: 192, distance: 11.2
click at [162, 203] on div "Font DM Sans Size 16 Color 242424 Align Show more" at bounding box center [120, 265] width 152 height 182
click at [163, 186] on div "DM Sans" at bounding box center [165, 186] width 57 height 11
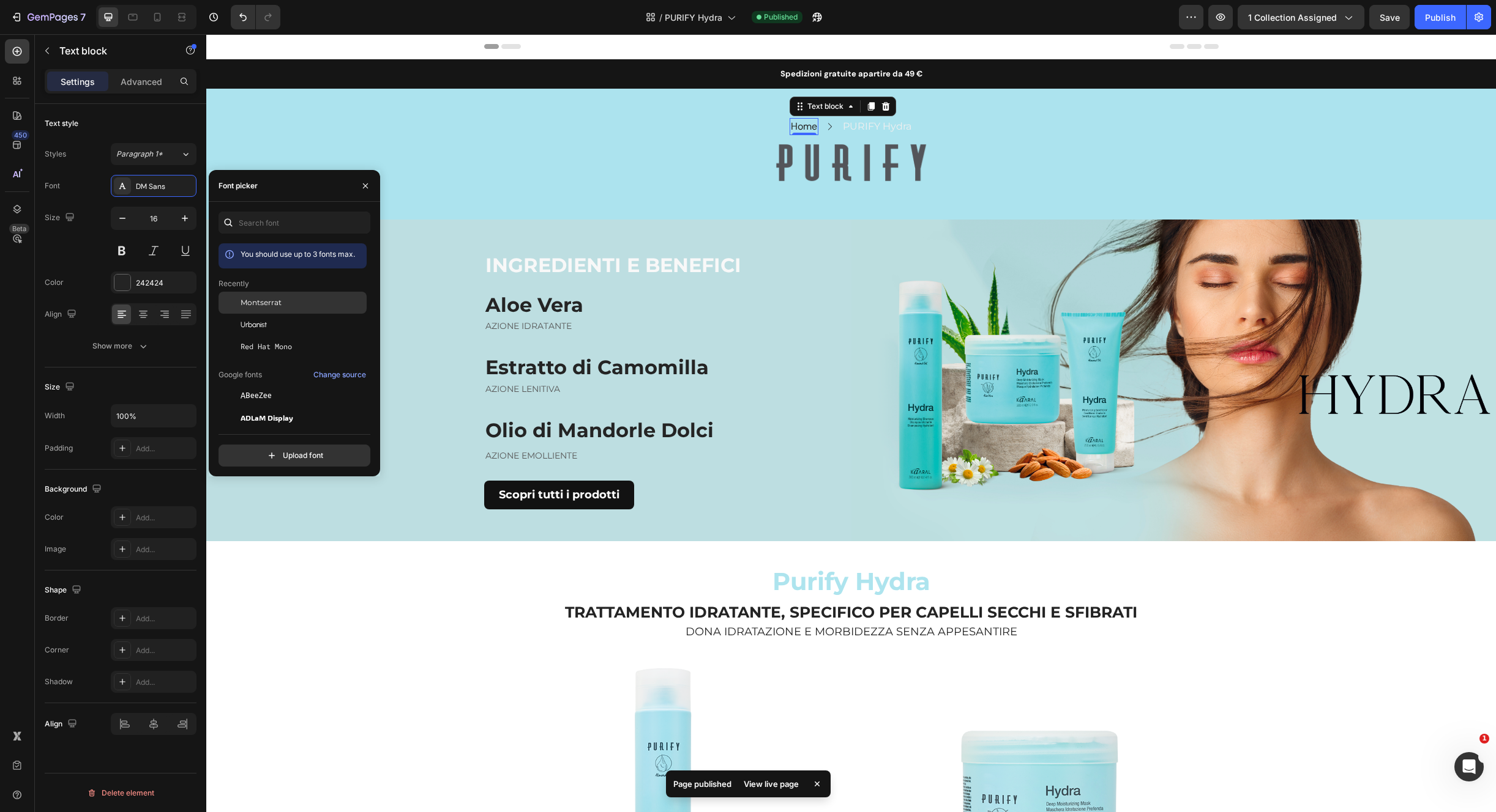
click at [271, 304] on span "Montserrat" at bounding box center [260, 303] width 41 height 11
drag, startPoint x: 1398, startPoint y: 17, endPoint x: 1407, endPoint y: 15, distance: 9.2
click at [1398, 18] on span "Save" at bounding box center [1389, 17] width 20 height 10
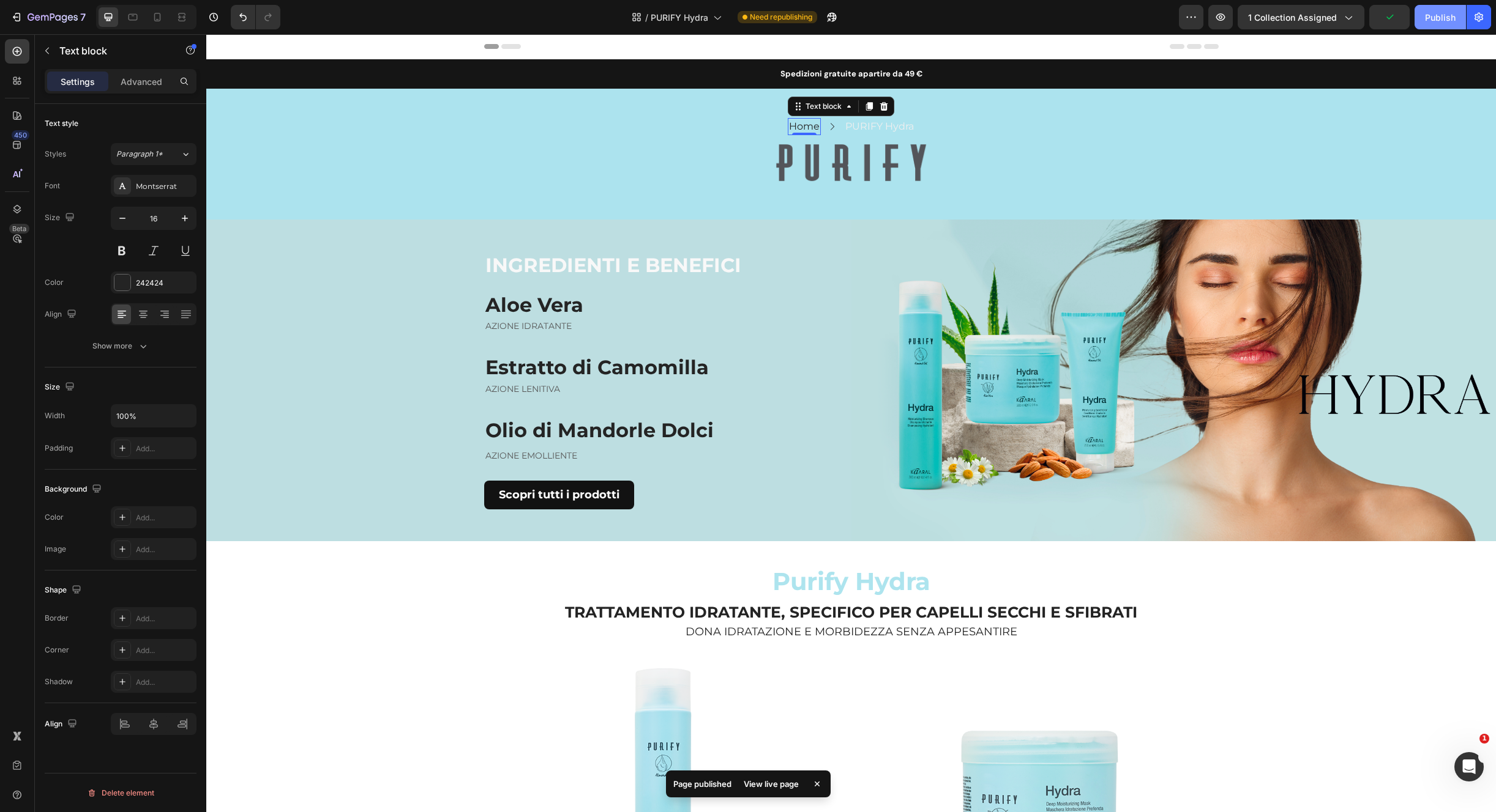
click at [1446, 25] on button "Publish" at bounding box center [1439, 17] width 51 height 24
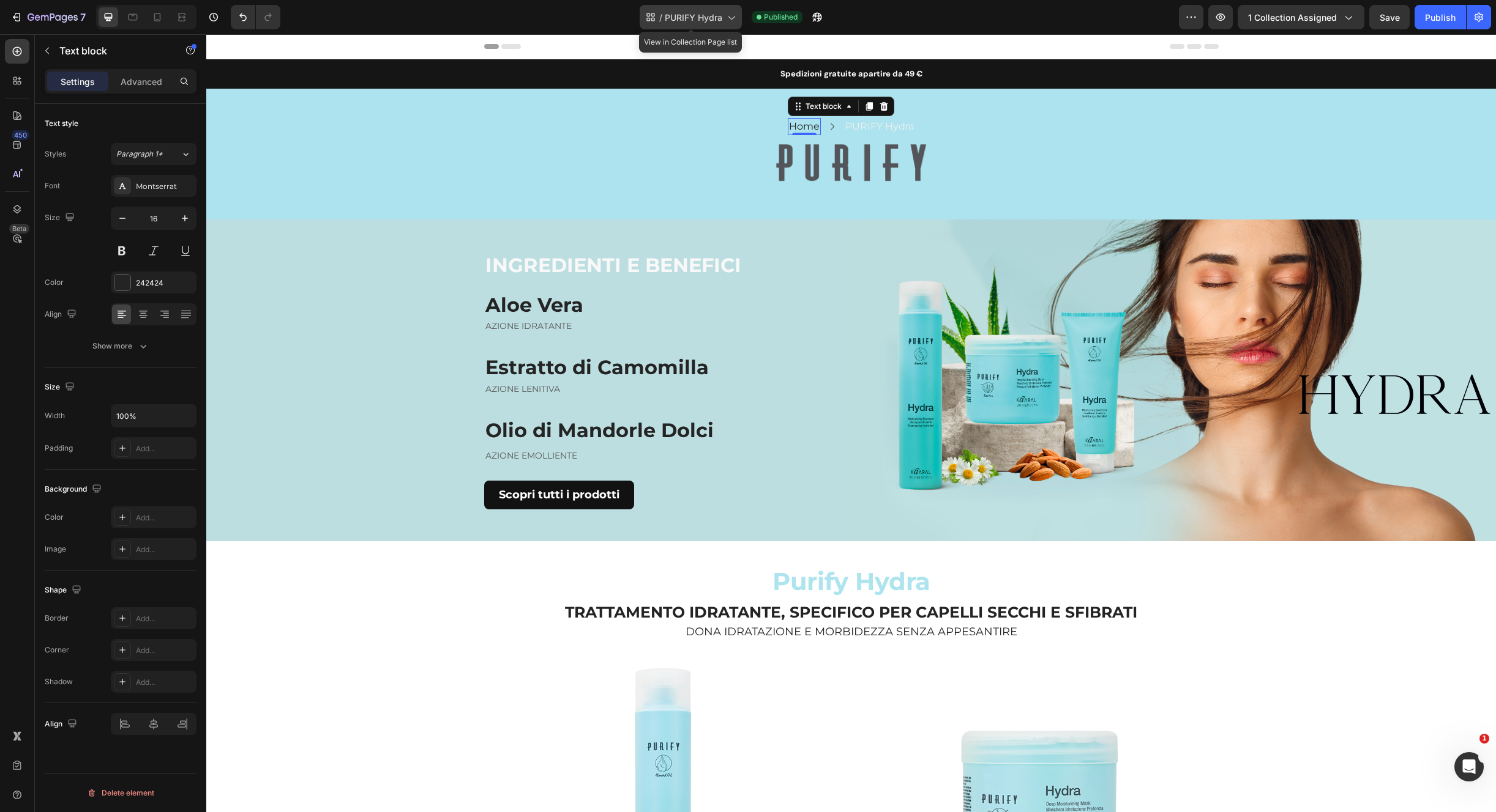
click at [709, 22] on span "PURIFY Hydra" at bounding box center [693, 17] width 57 height 13
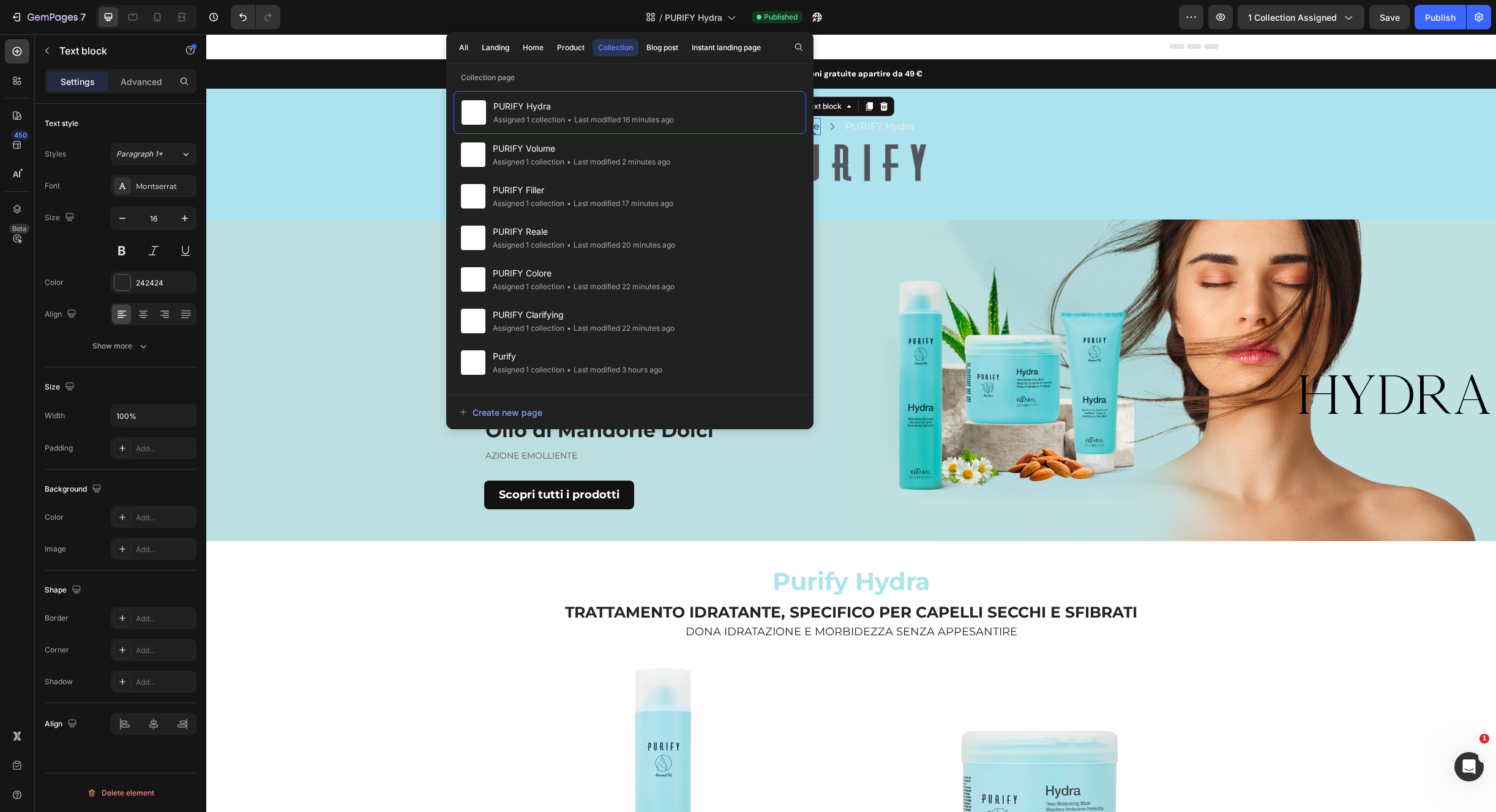
click at [615, 69] on div "All Landing Home Product Collection Blog post Instant landing page Collection p…" at bounding box center [630, 231] width 367 height 398
drag, startPoint x: 802, startPoint y: 49, endPoint x: 743, endPoint y: 68, distance: 62.0
click at [802, 50] on icon "button" at bounding box center [798, 46] width 10 height 10
type input "PURIFY"
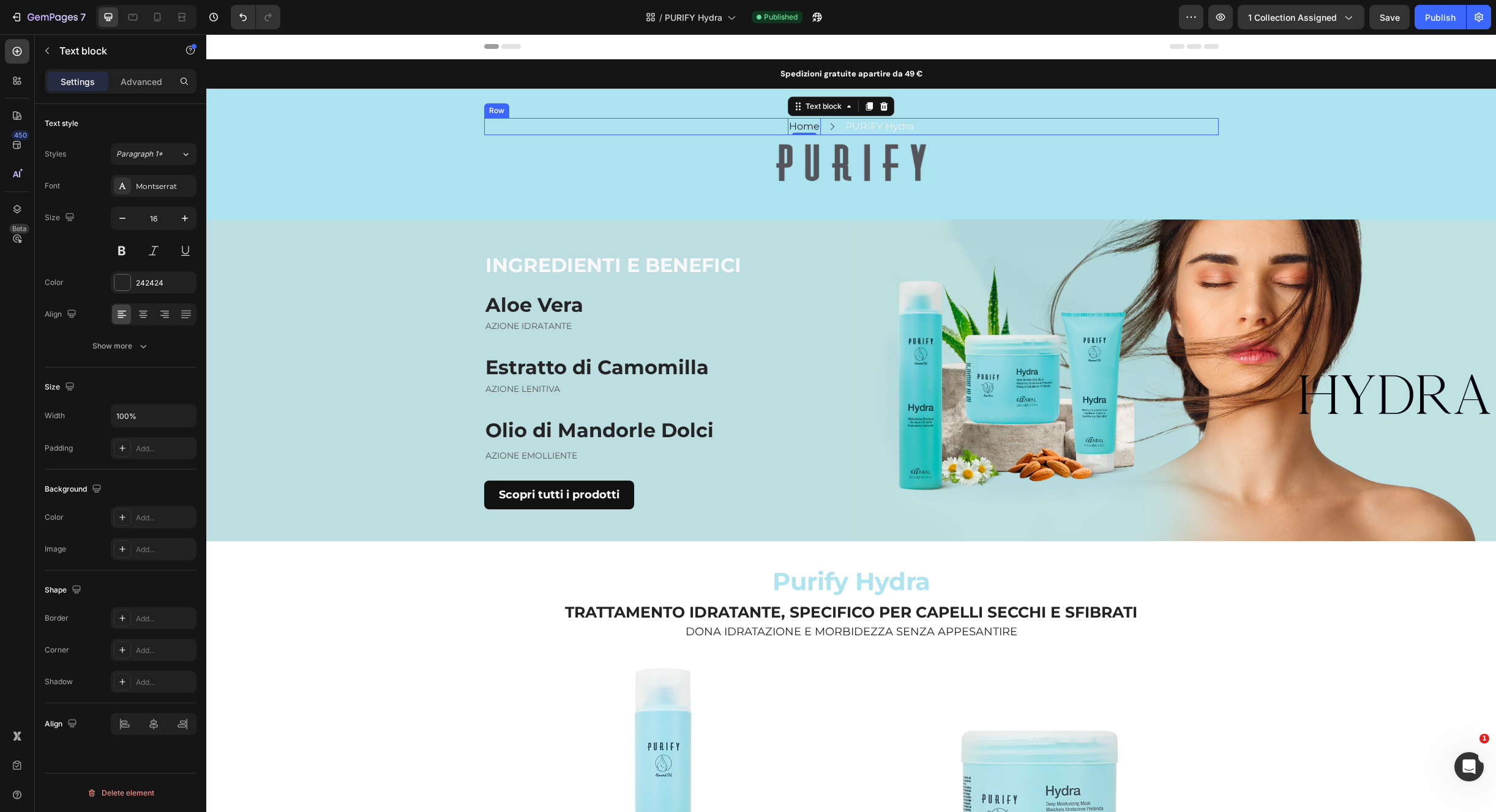
click at [1068, 124] on div "Home Text block 0 Icon PURIFY Hydra Text block Row" at bounding box center [851, 127] width 734 height 17
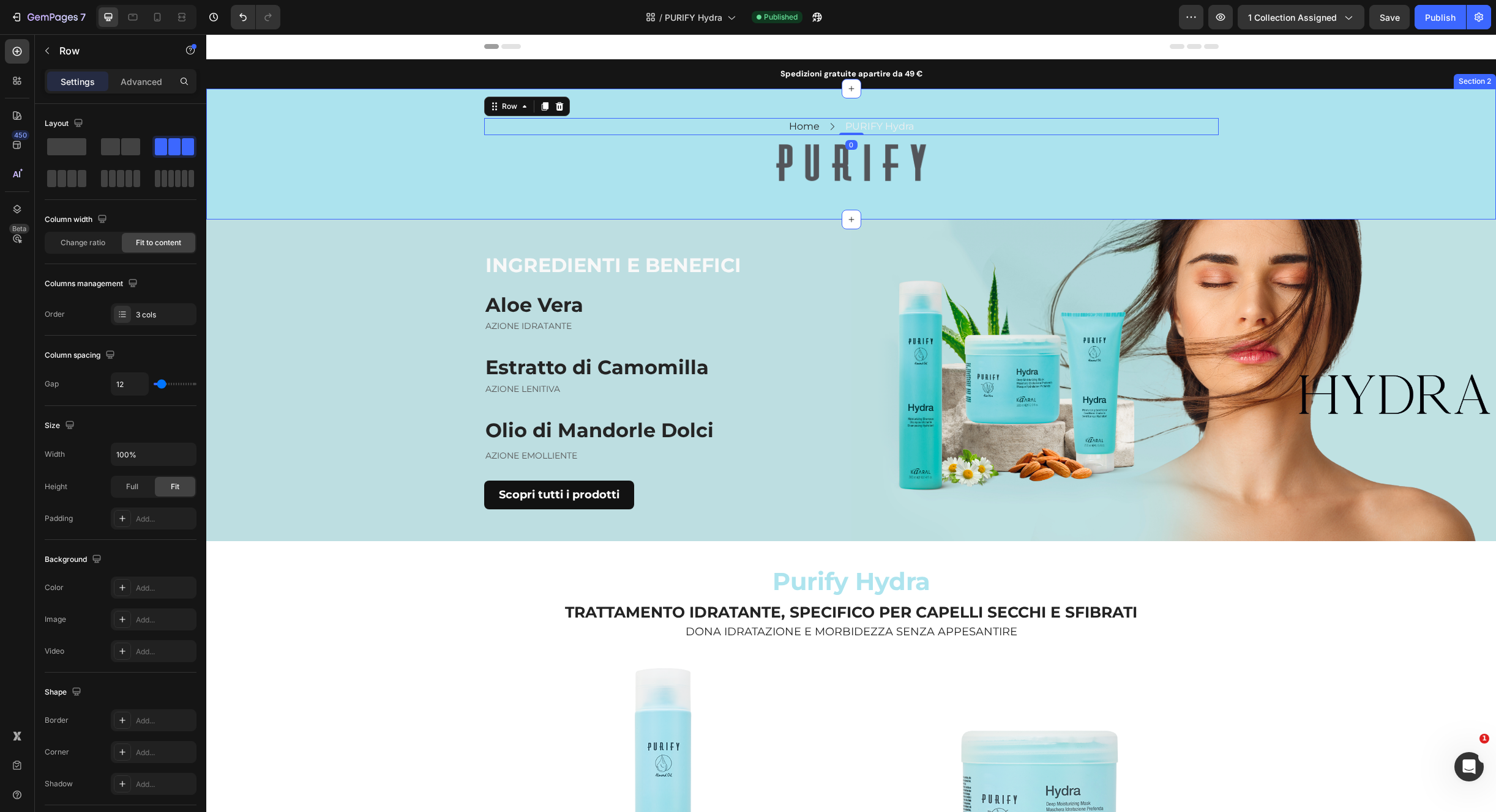
click at [1242, 188] on div "Home Text block Icon PURIFY Hydra Text block Row 0 Row Image Row" at bounding box center [851, 154] width 1290 height 72
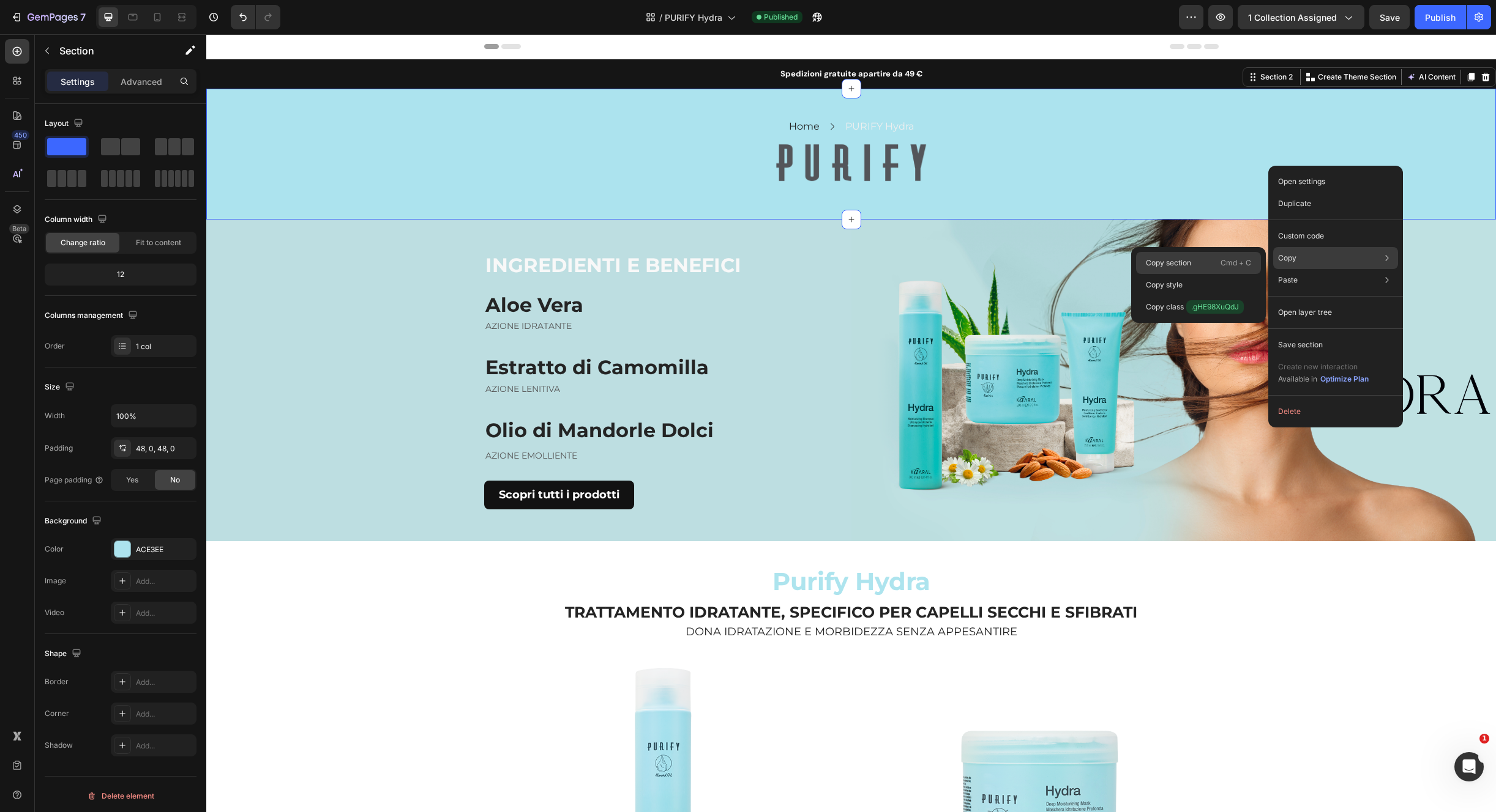
click at [1205, 266] on div "Copy section Cmd + C" at bounding box center [1197, 263] width 125 height 22
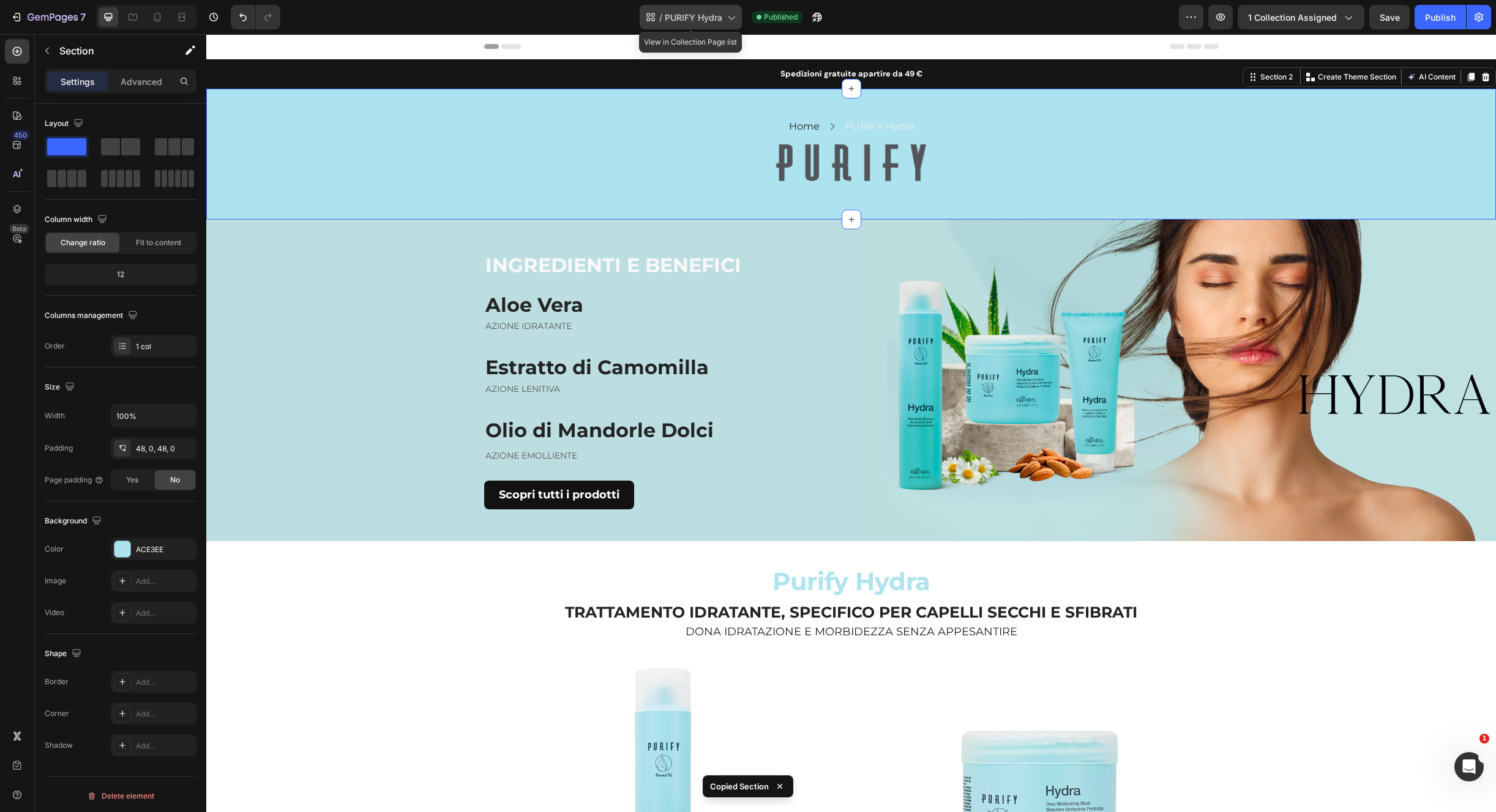
click at [693, 23] on span "PURIFY Hydra" at bounding box center [693, 17] width 57 height 13
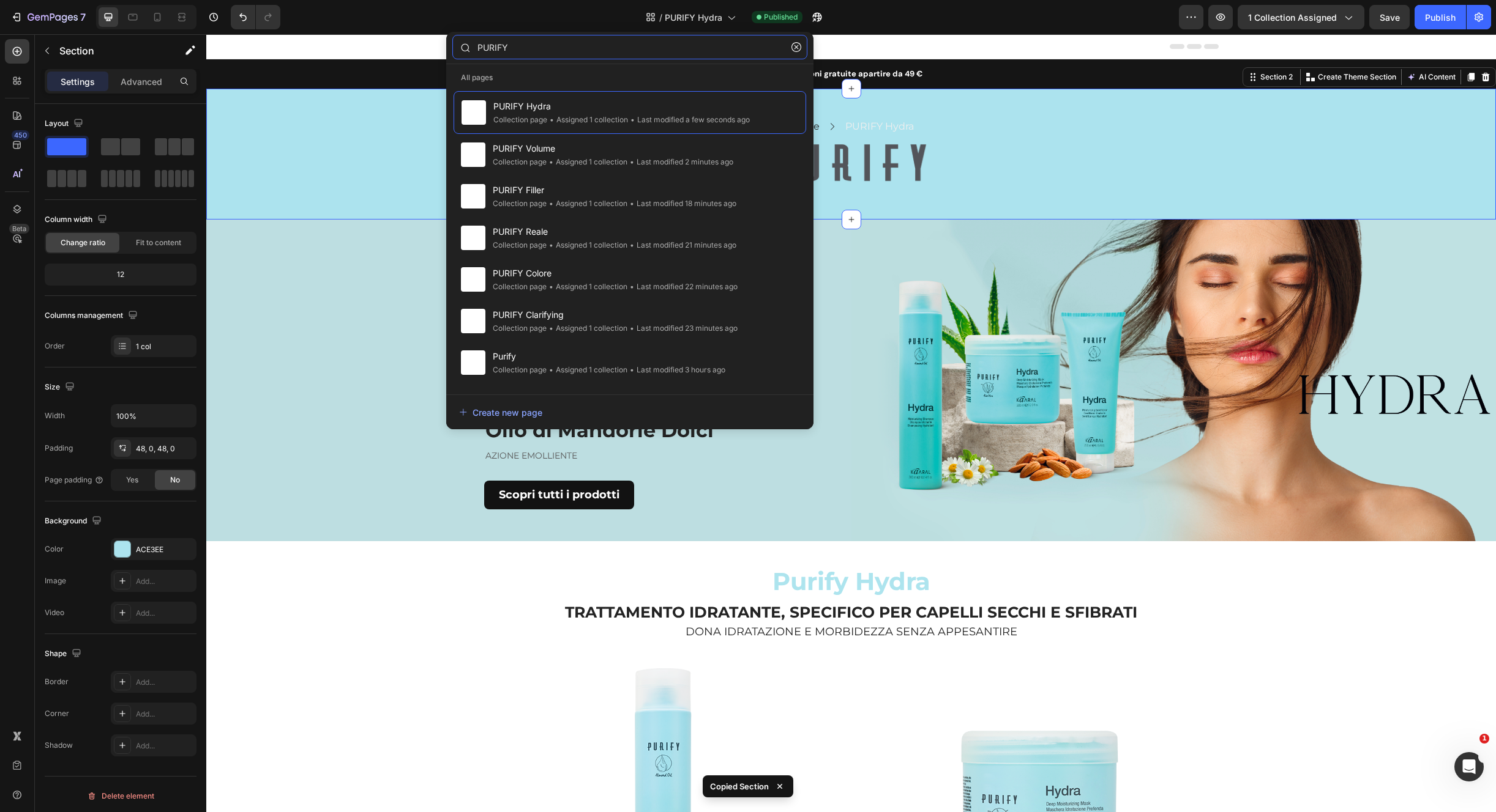
click at [662, 54] on input "PURIFY" at bounding box center [630, 47] width 355 height 24
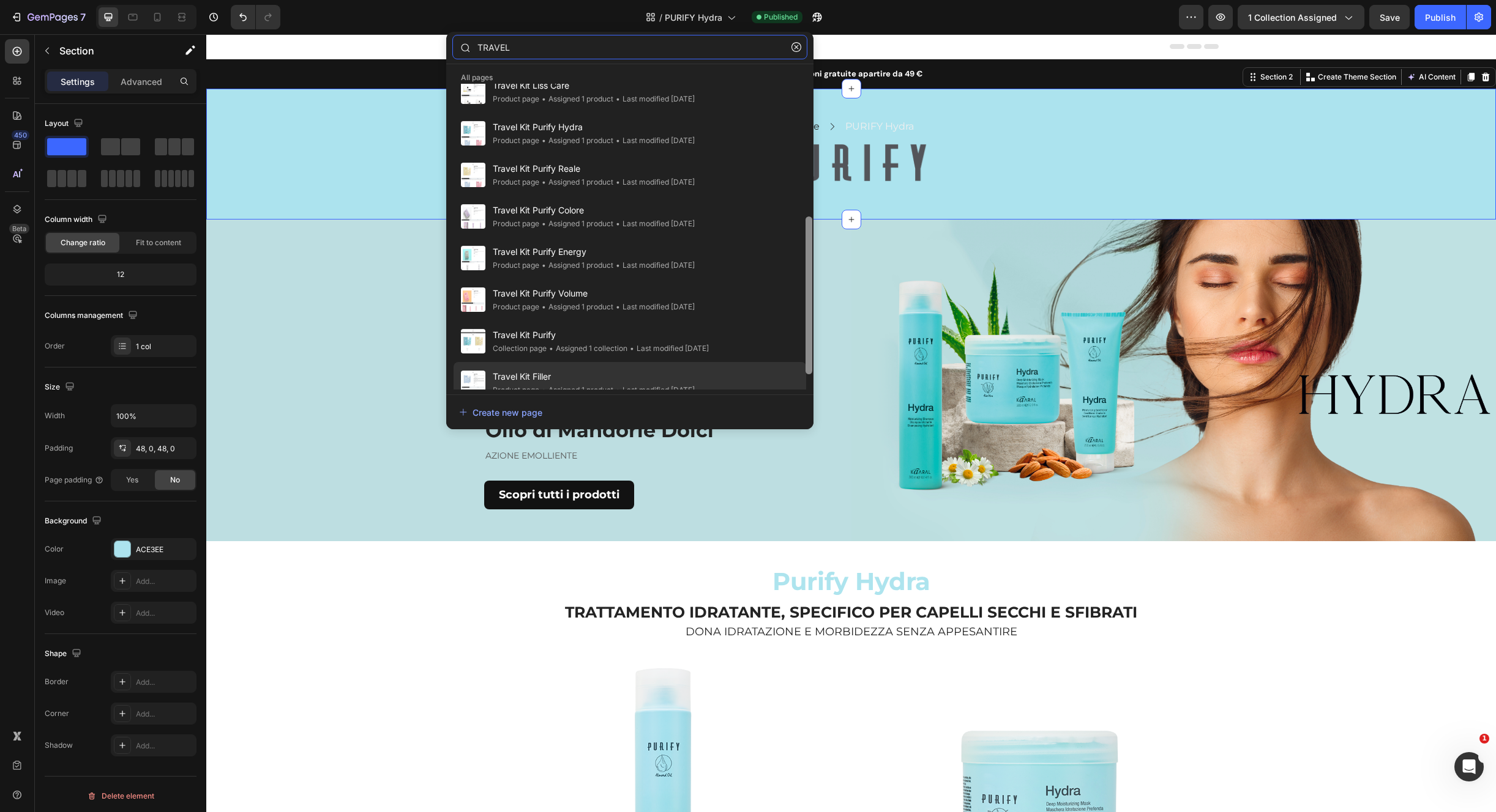
scroll to position [285, 0]
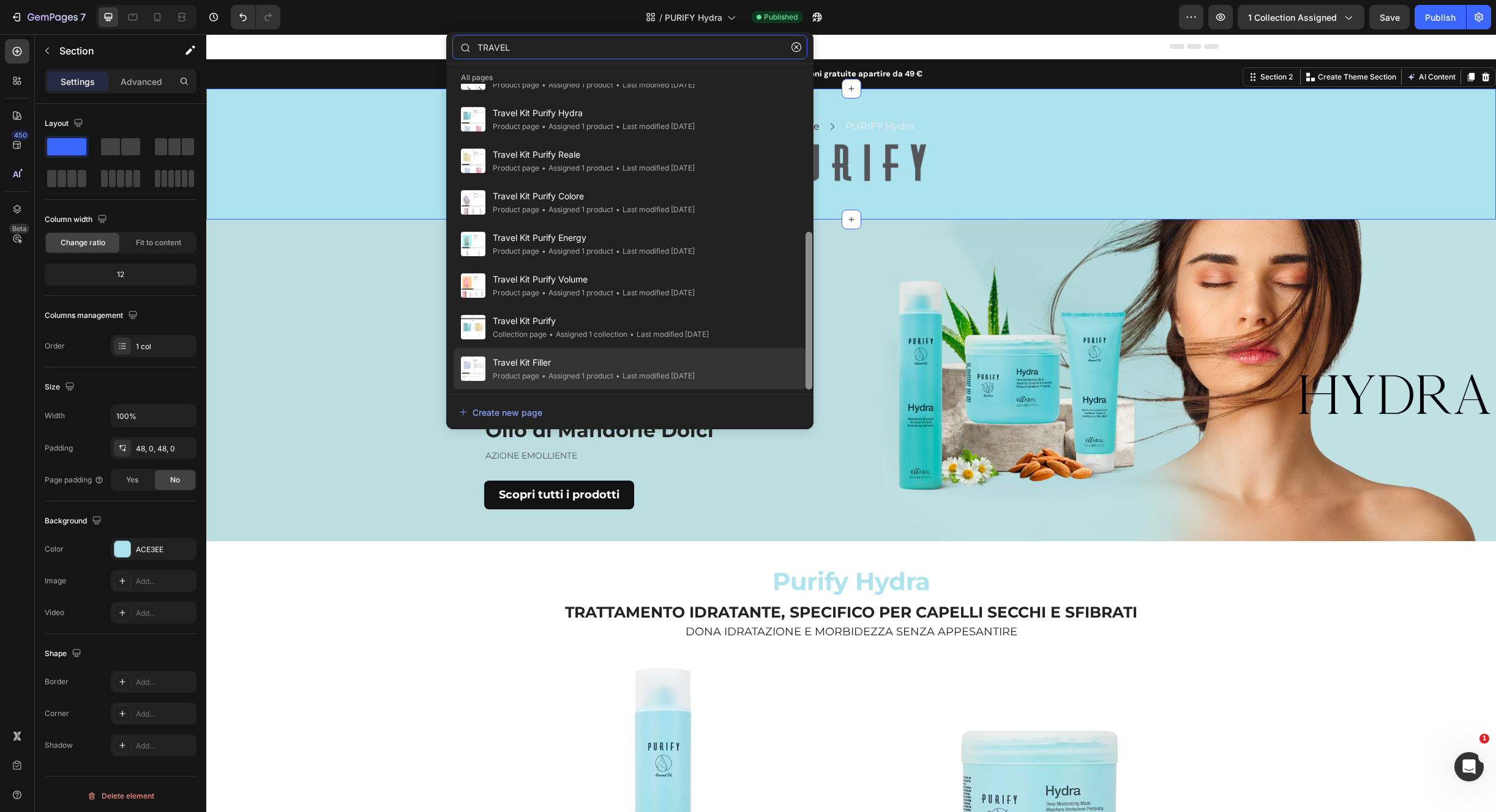
drag, startPoint x: 810, startPoint y: 191, endPoint x: 796, endPoint y: 383, distance: 192.5
click at [802, 392] on div "All pages PURIFY Hydra Collection page • Assigned 1 collection • Last modified …" at bounding box center [630, 250] width 367 height 358
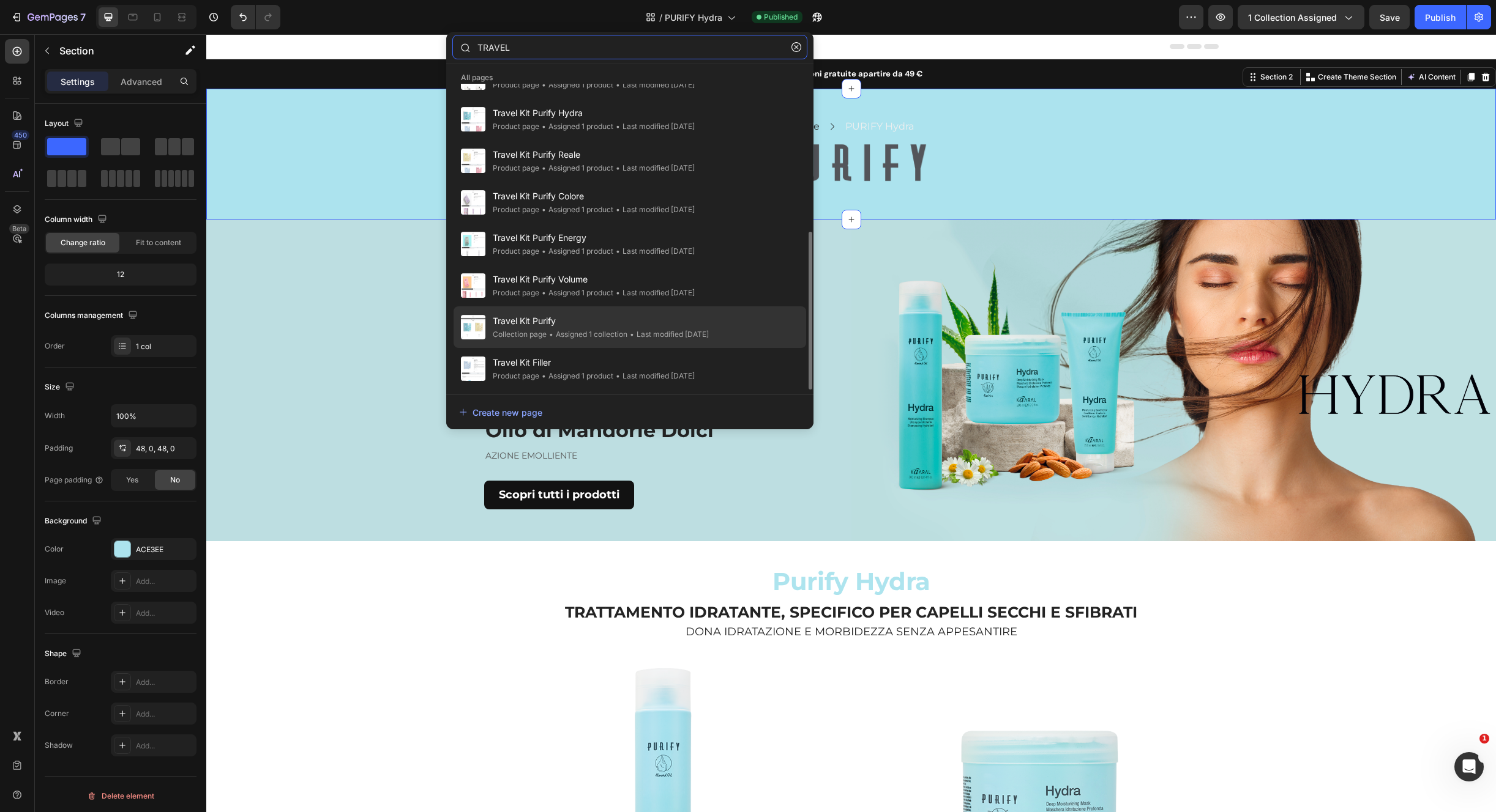
type input "TRAVEL"
click at [657, 317] on span "Travel Kit Purify" at bounding box center [601, 321] width 216 height 15
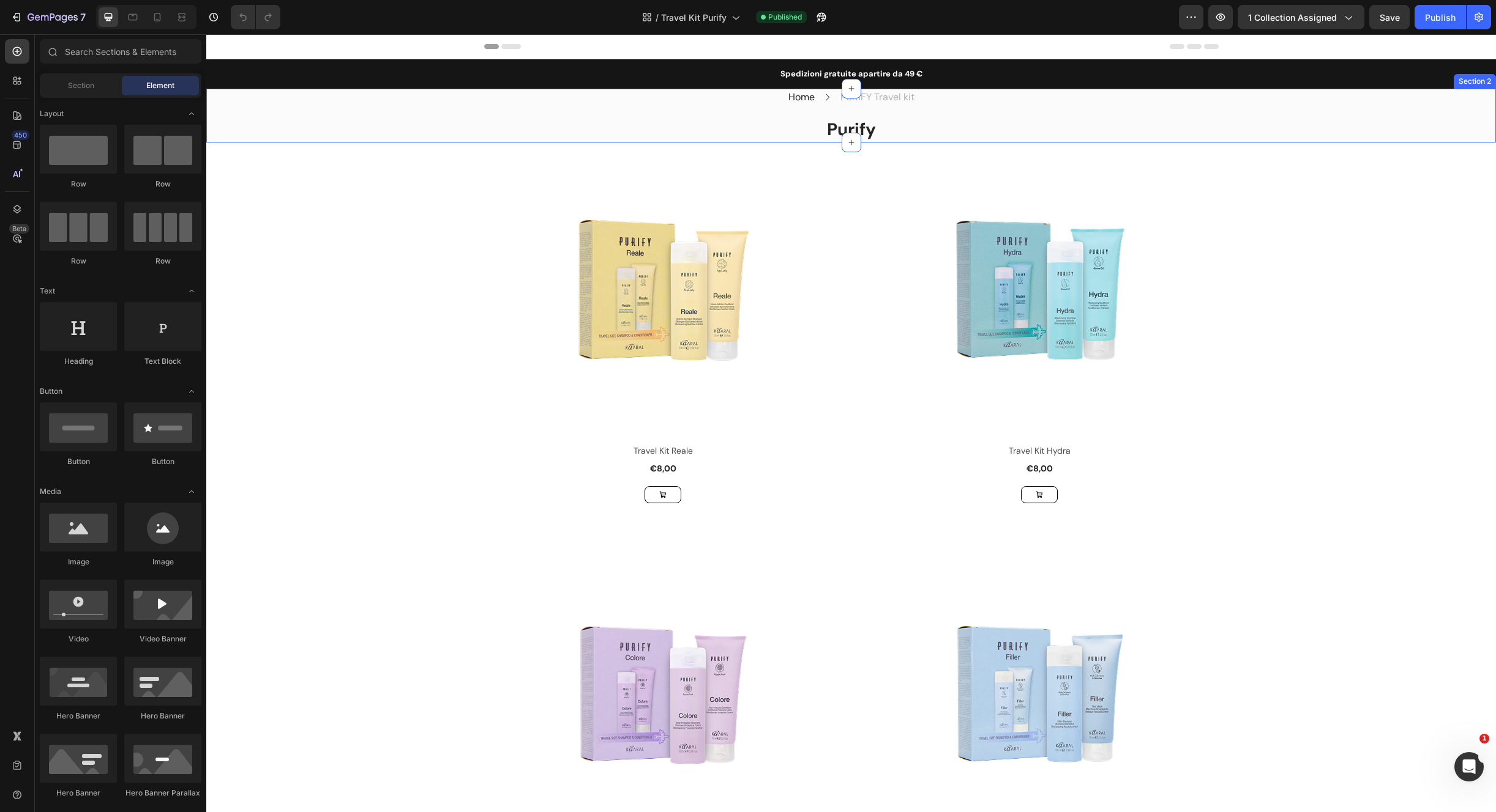
click at [1220, 114] on div "Home Text block Icon PURIFY Travel kit Text block Row Purify Heading Row Row" at bounding box center [851, 116] width 1290 height 54
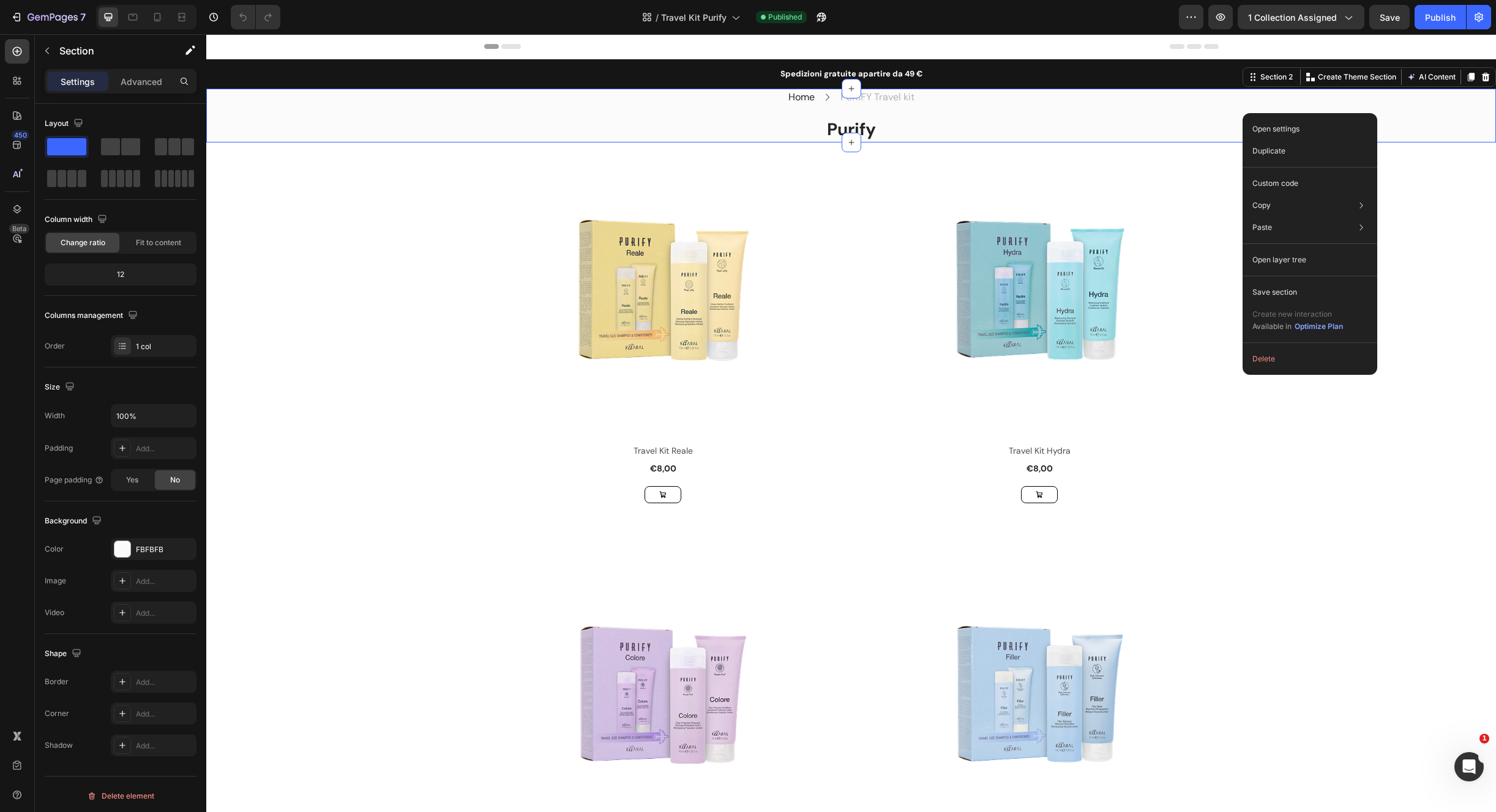
drag, startPoint x: 1243, startPoint y: 111, endPoint x: 1247, endPoint y: 123, distance: 12.6
click at [1176, 232] on div "Paste element Cmd + V" at bounding box center [1163, 232] width 142 height 22
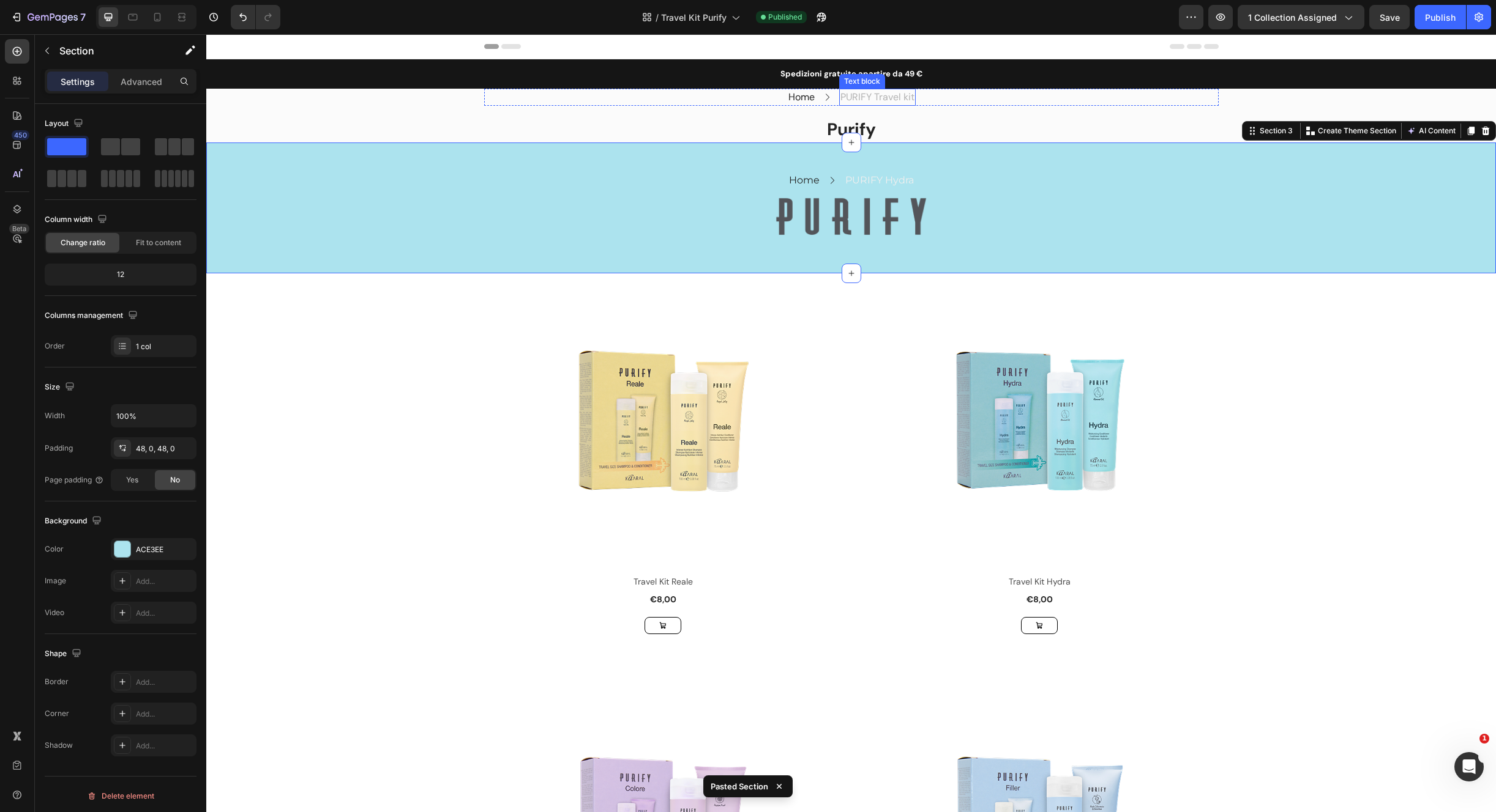
click at [880, 102] on p "PURIFY Travel kit" at bounding box center [877, 97] width 74 height 15
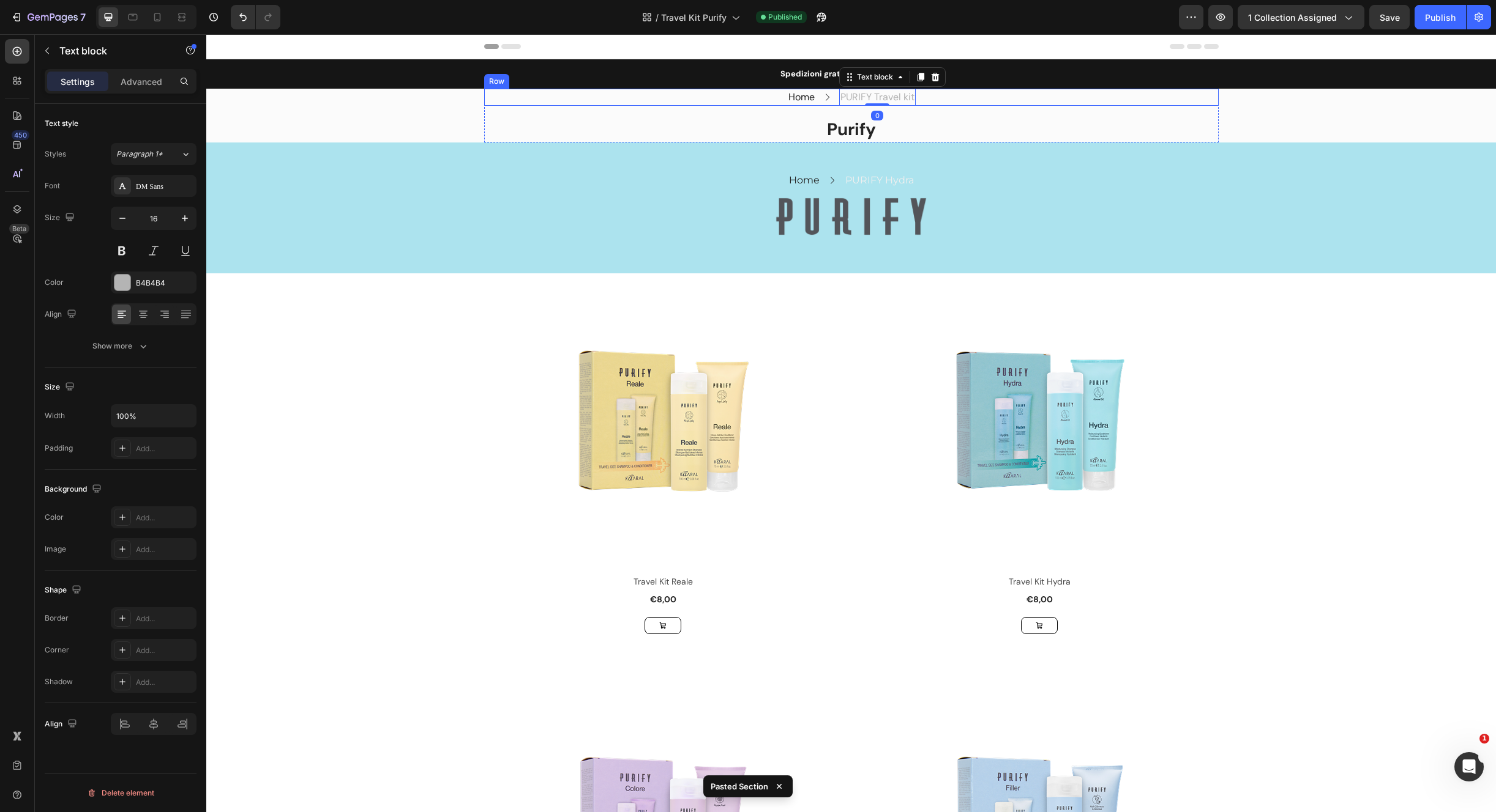
click at [748, 97] on div "Home Text block Icon PURIFY Travel kit Text block 0 Row" at bounding box center [851, 97] width 734 height 17
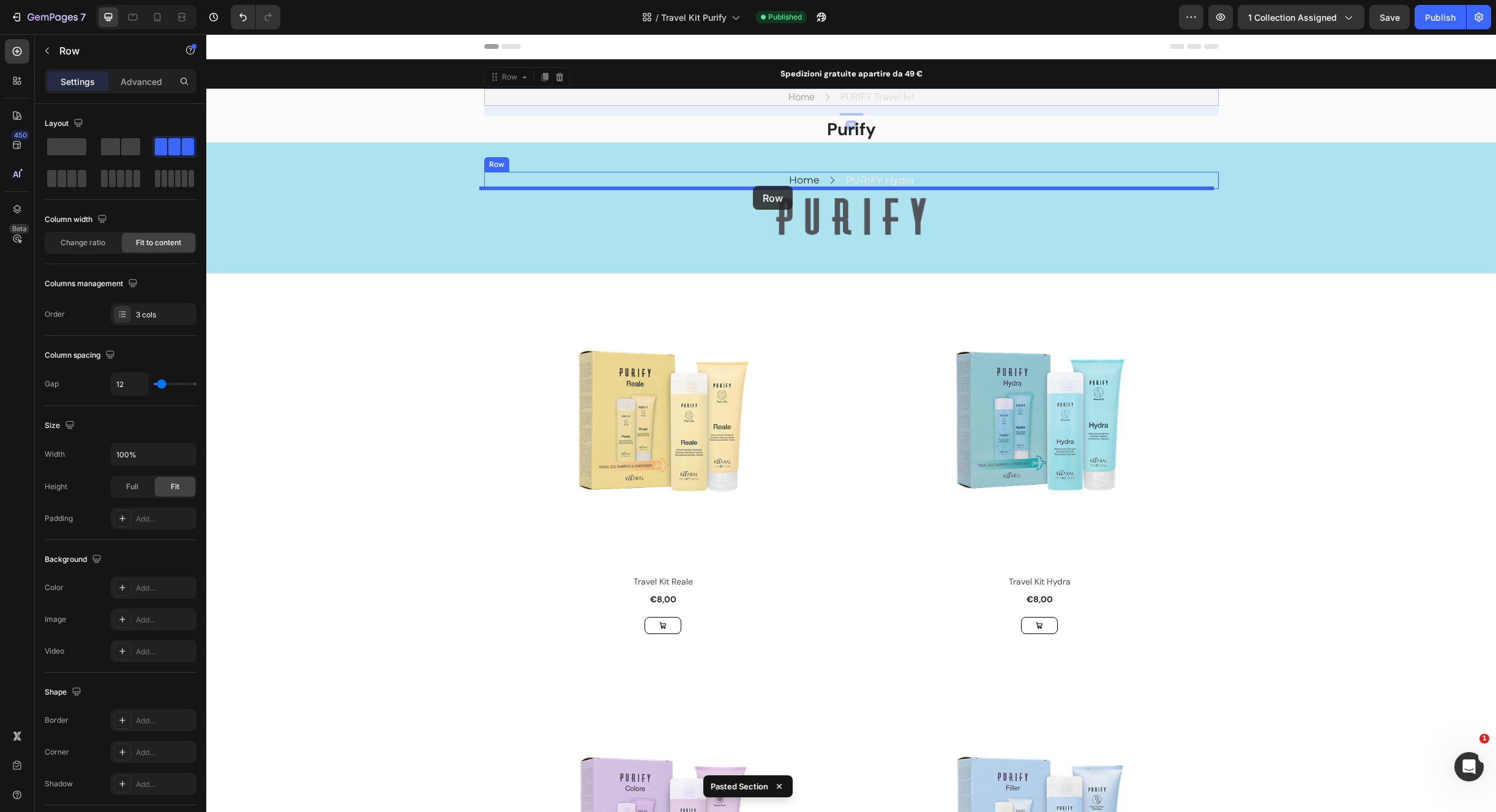
drag, startPoint x: 582, startPoint y: 118, endPoint x: 752, endPoint y: 186, distance: 183.1
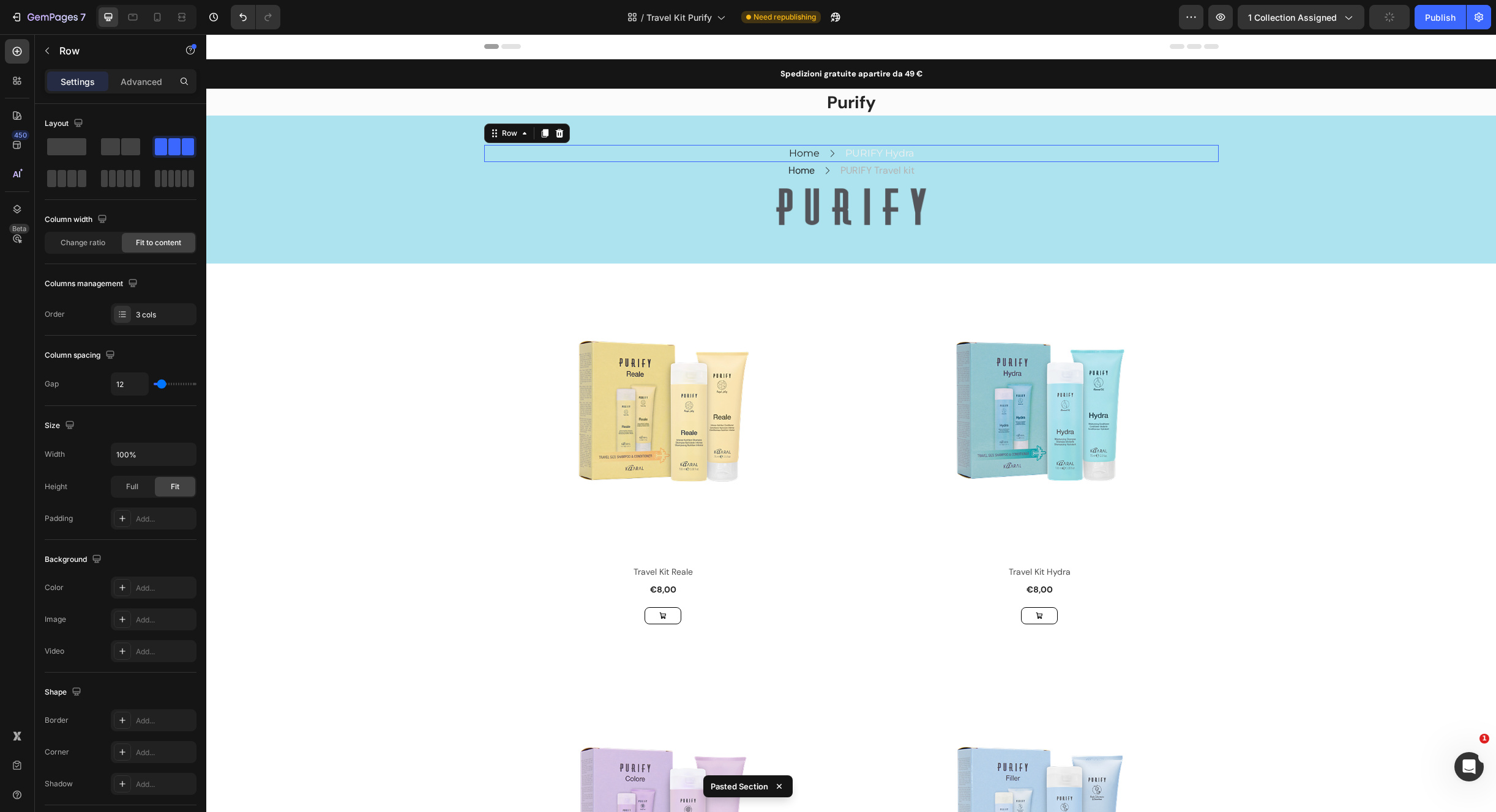
click at [915, 149] on div "Home Text block Icon PURIFY Hydra Text block Row 0" at bounding box center [851, 154] width 734 height 17
drag, startPoint x: 556, startPoint y: 128, endPoint x: 618, endPoint y: 146, distance: 64.6
click at [555, 131] on icon at bounding box center [559, 133] width 10 height 10
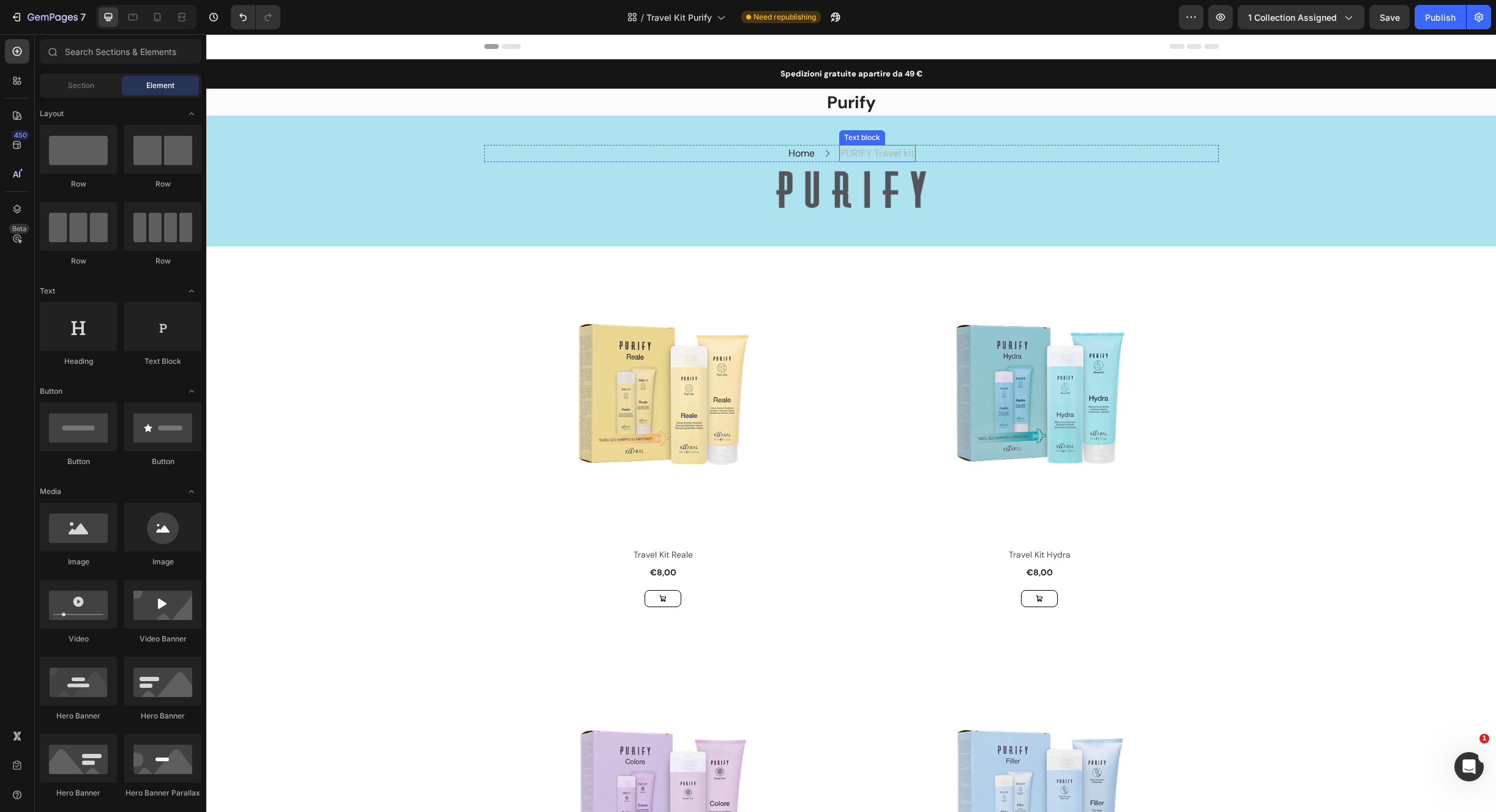
click at [909, 151] on div "PURIFY Travel kit" at bounding box center [877, 154] width 77 height 17
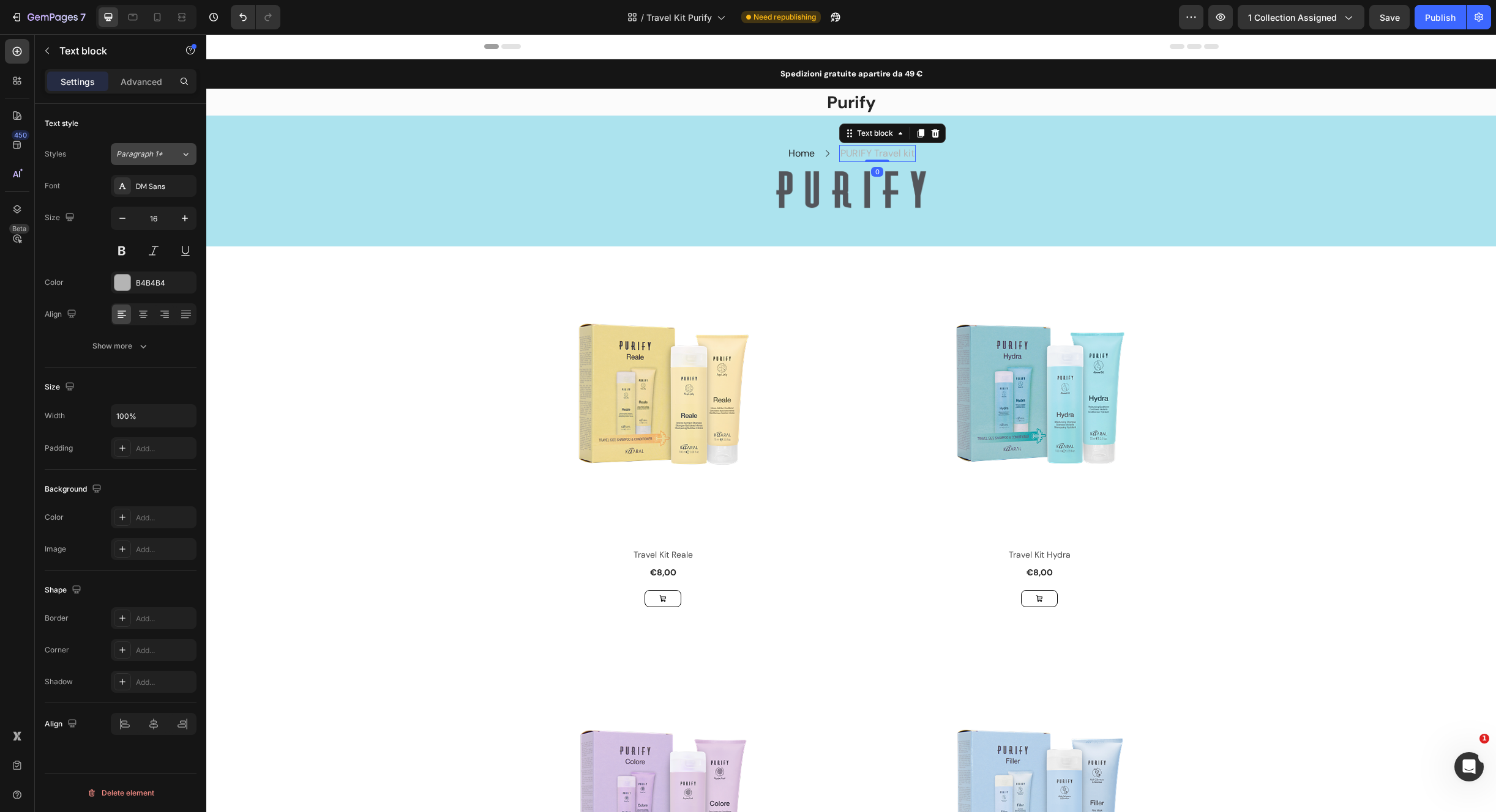
click at [169, 154] on div "Paragraph 1*" at bounding box center [149, 154] width 64 height 11
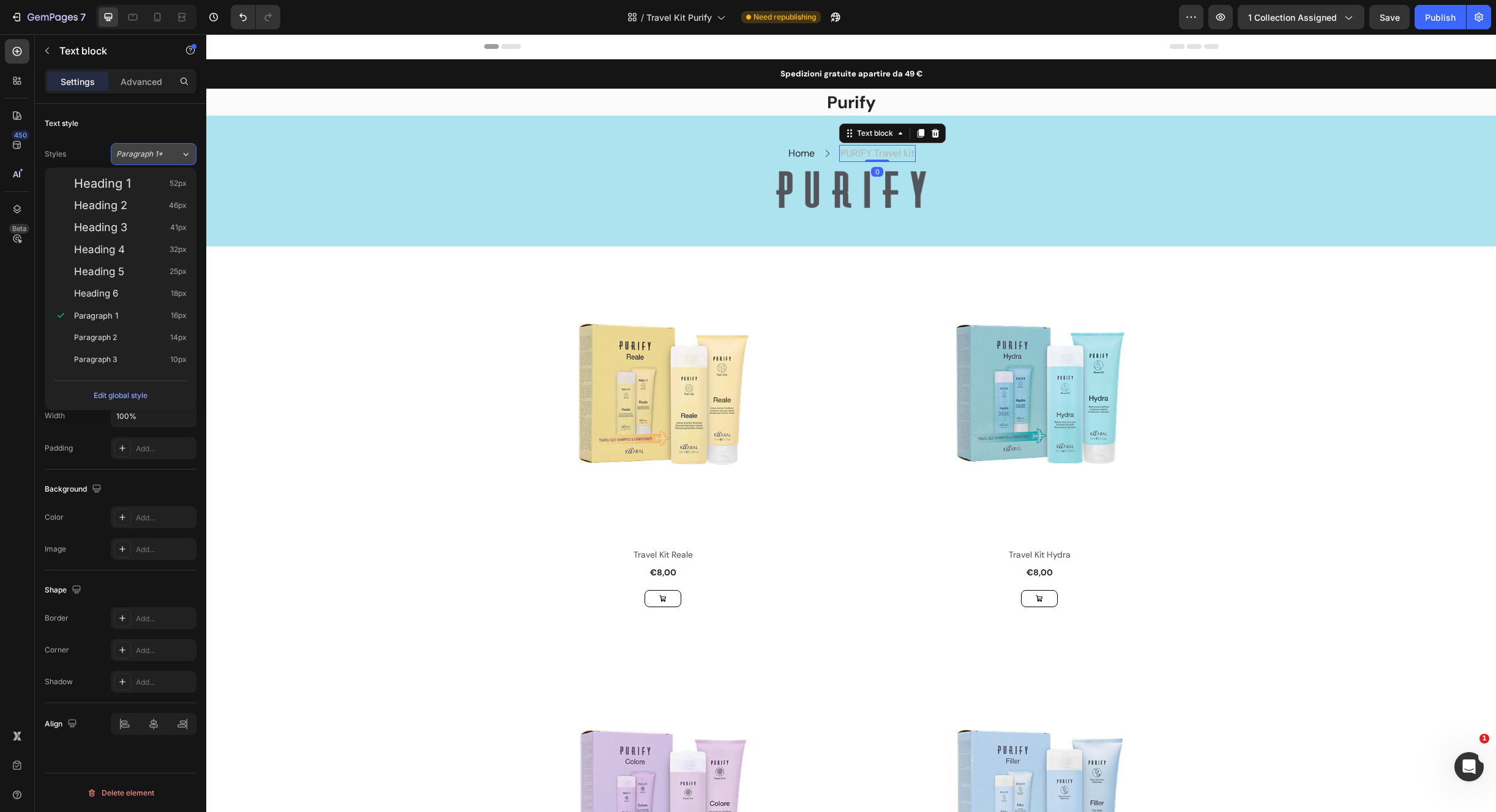
click at [169, 154] on div "Paragraph 1*" at bounding box center [149, 154] width 64 height 11
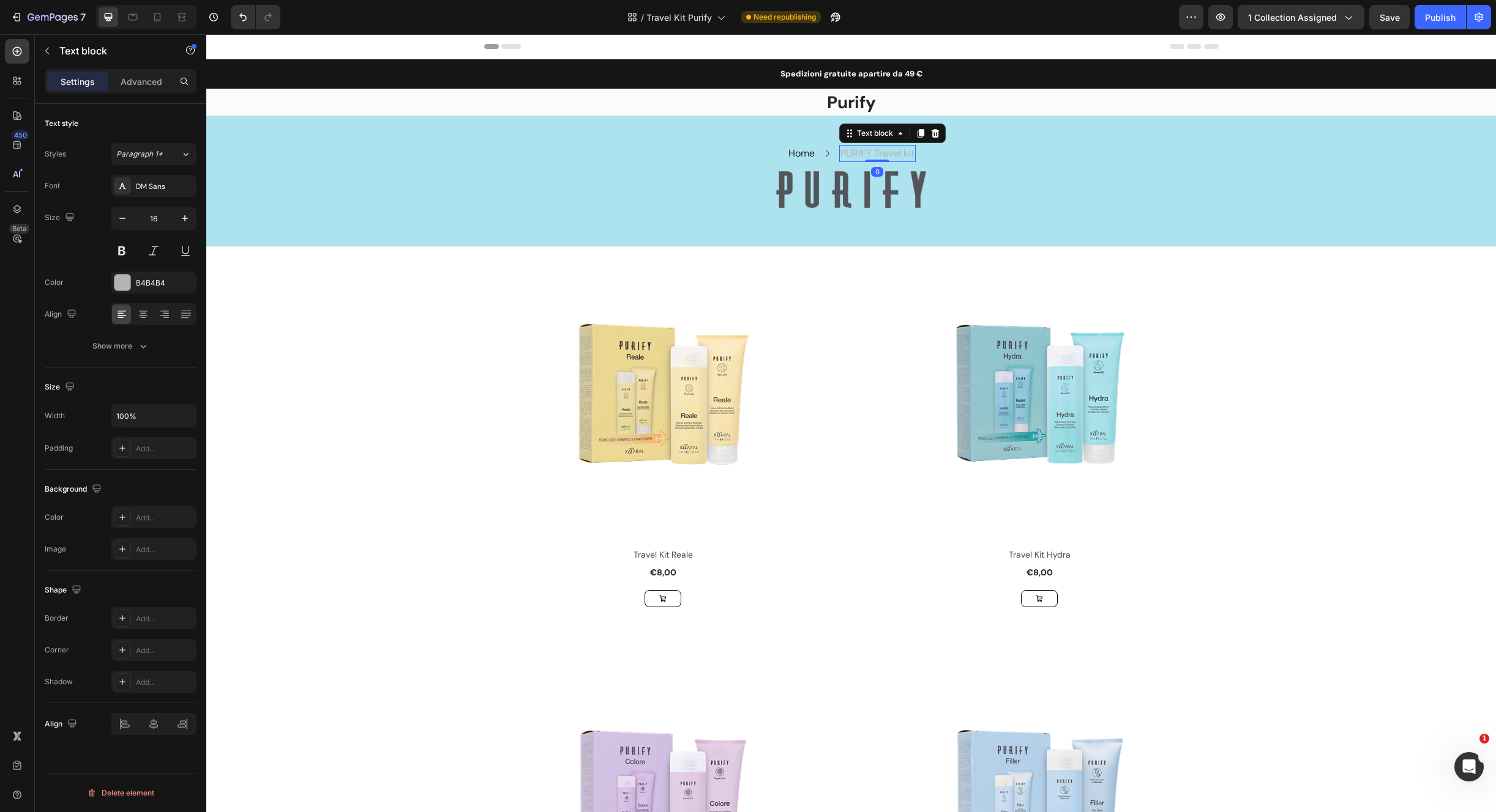
drag, startPoint x: 158, startPoint y: 191, endPoint x: 172, endPoint y: 202, distance: 17.8
click at [158, 191] on div "DM Sans" at bounding box center [165, 186] width 57 height 11
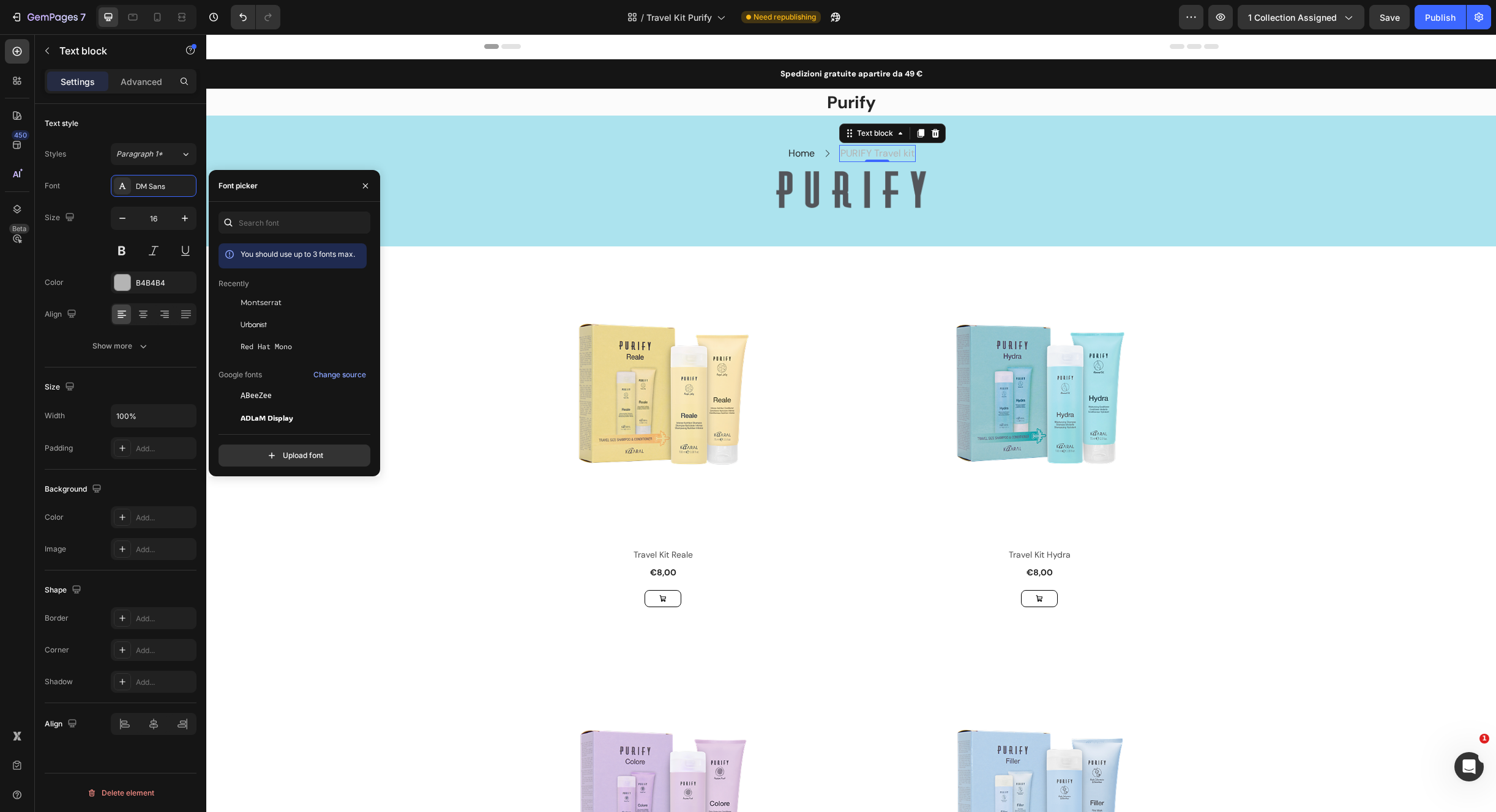
click at [266, 300] on span "Montserrat" at bounding box center [260, 303] width 41 height 11
click at [786, 151] on link "Home" at bounding box center [797, 153] width 26 height 13
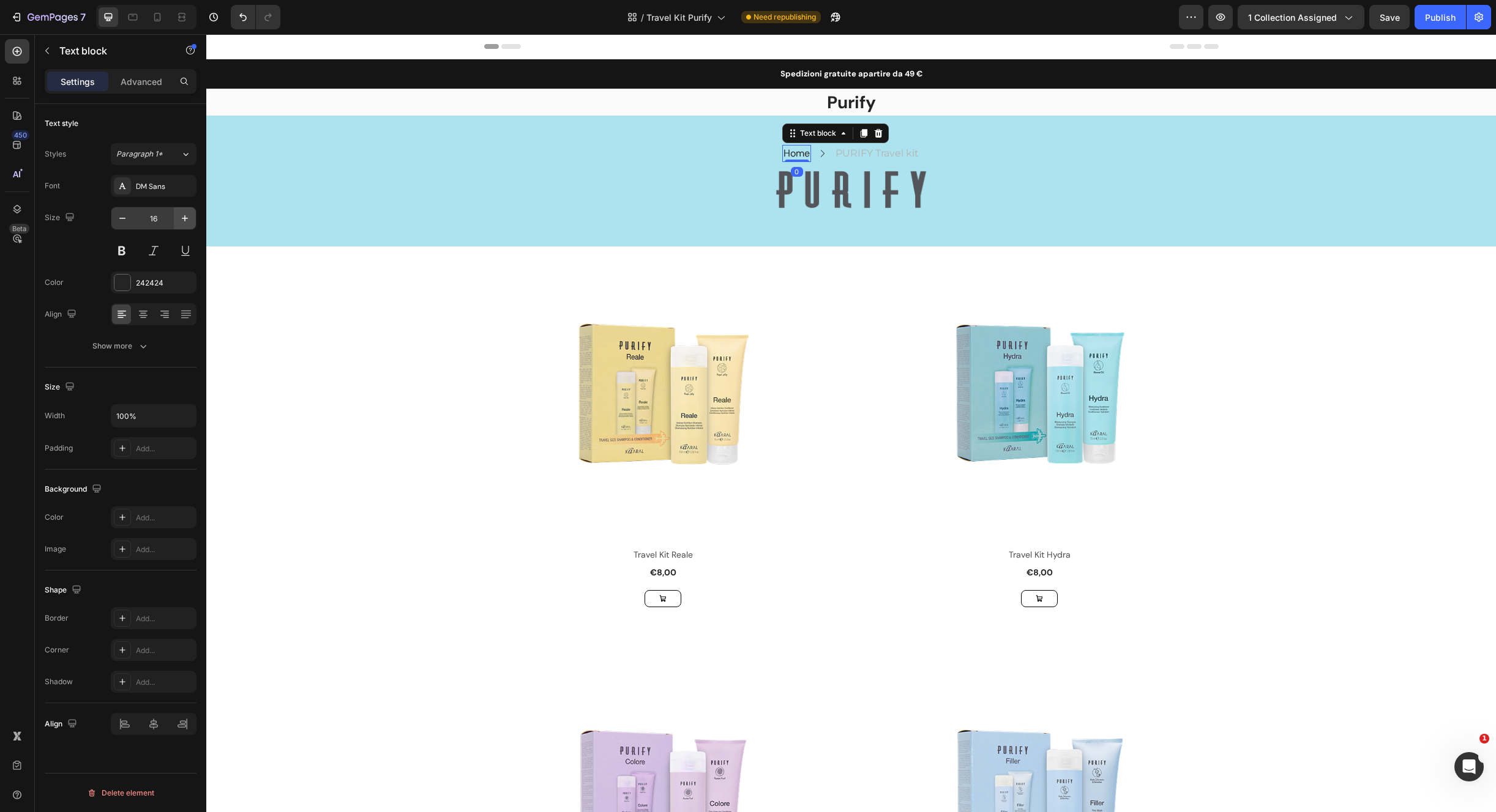
drag, startPoint x: 180, startPoint y: 188, endPoint x: 192, endPoint y: 211, distance: 25.9
click at [179, 188] on div "DM Sans" at bounding box center [165, 186] width 57 height 11
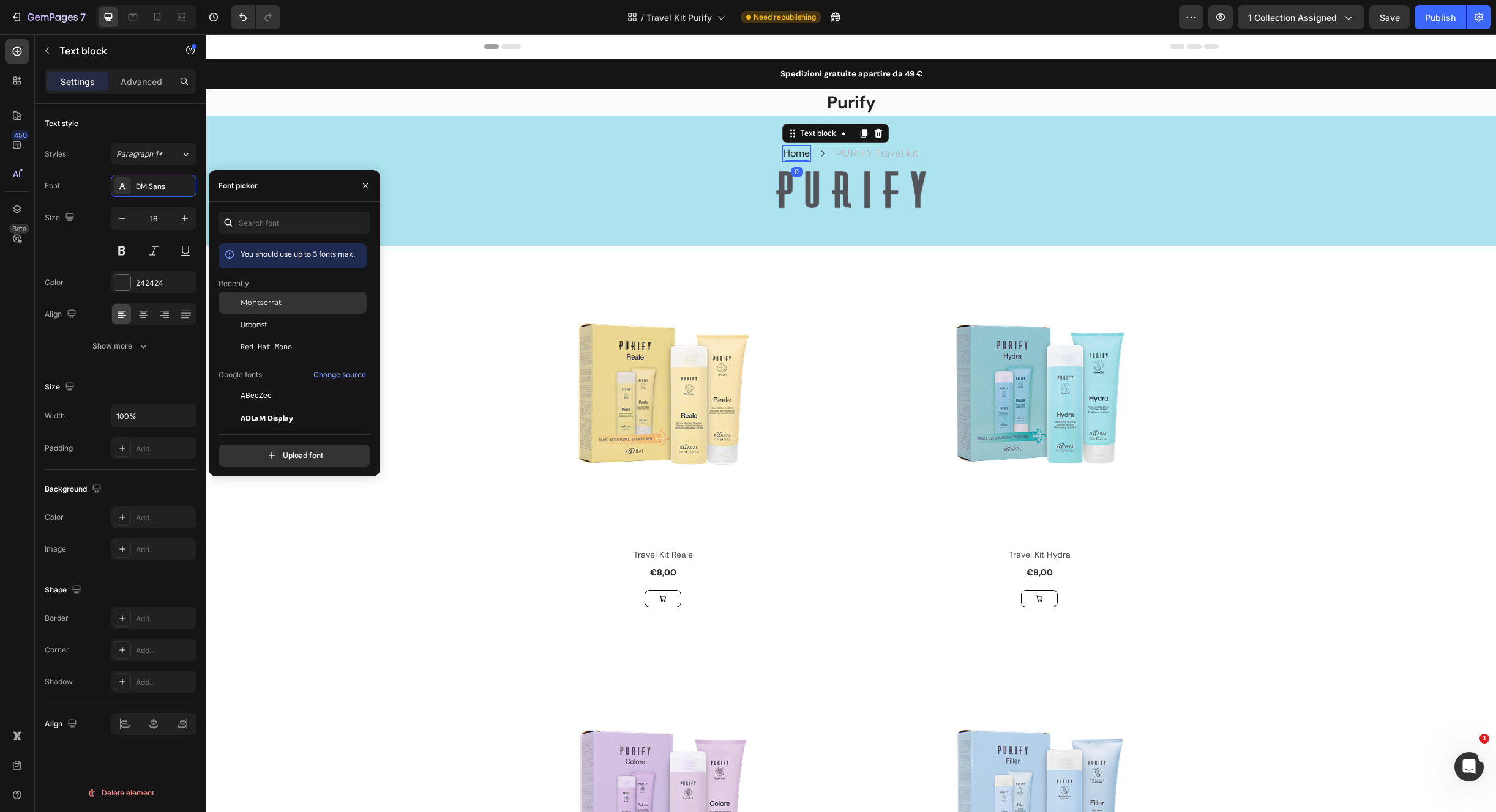
drag, startPoint x: 256, startPoint y: 302, endPoint x: 268, endPoint y: 303, distance: 12.0
click at [256, 302] on span "Montserrat" at bounding box center [260, 303] width 41 height 11
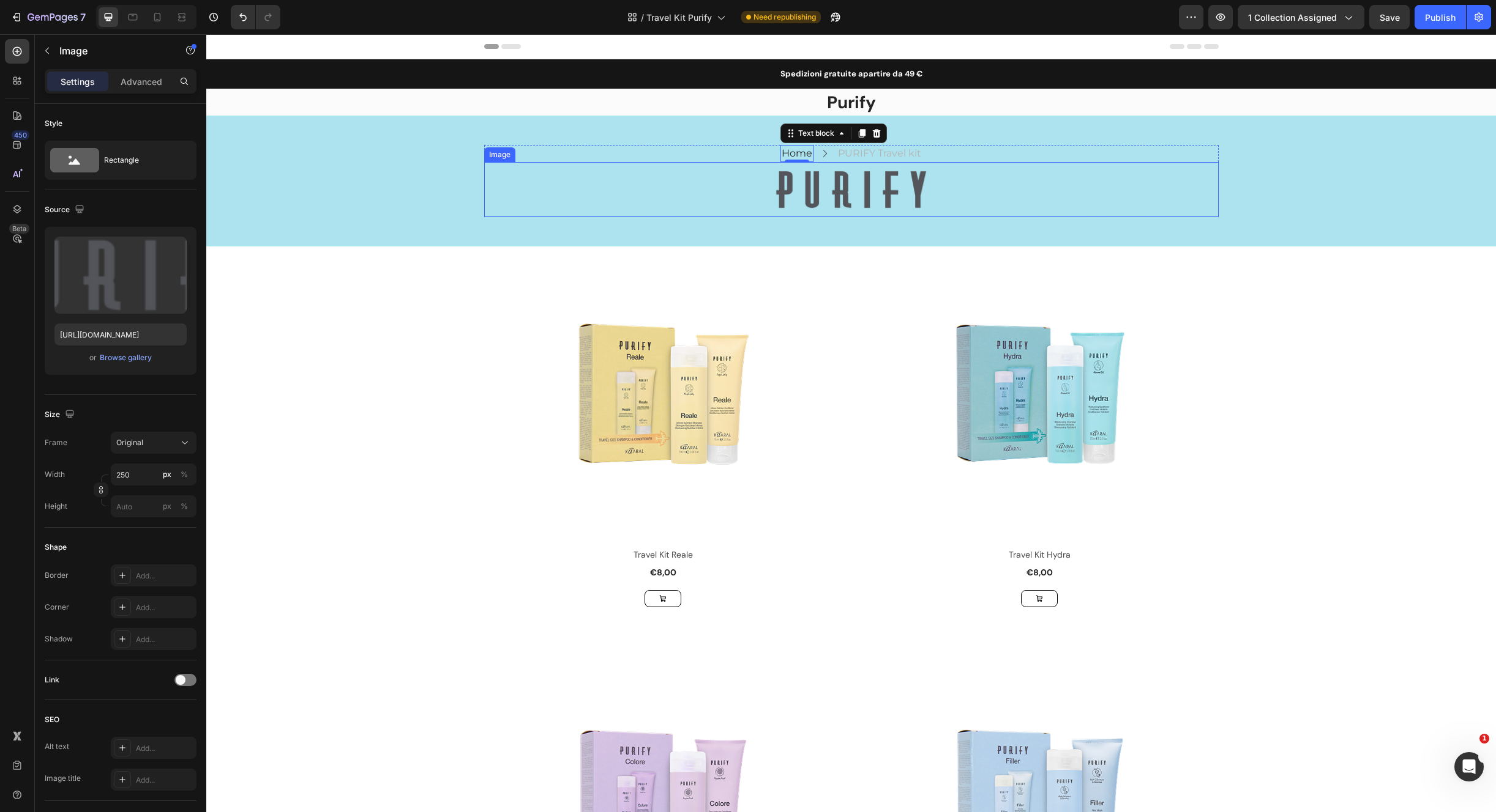
click at [994, 168] on div "Image" at bounding box center [851, 189] width 734 height 55
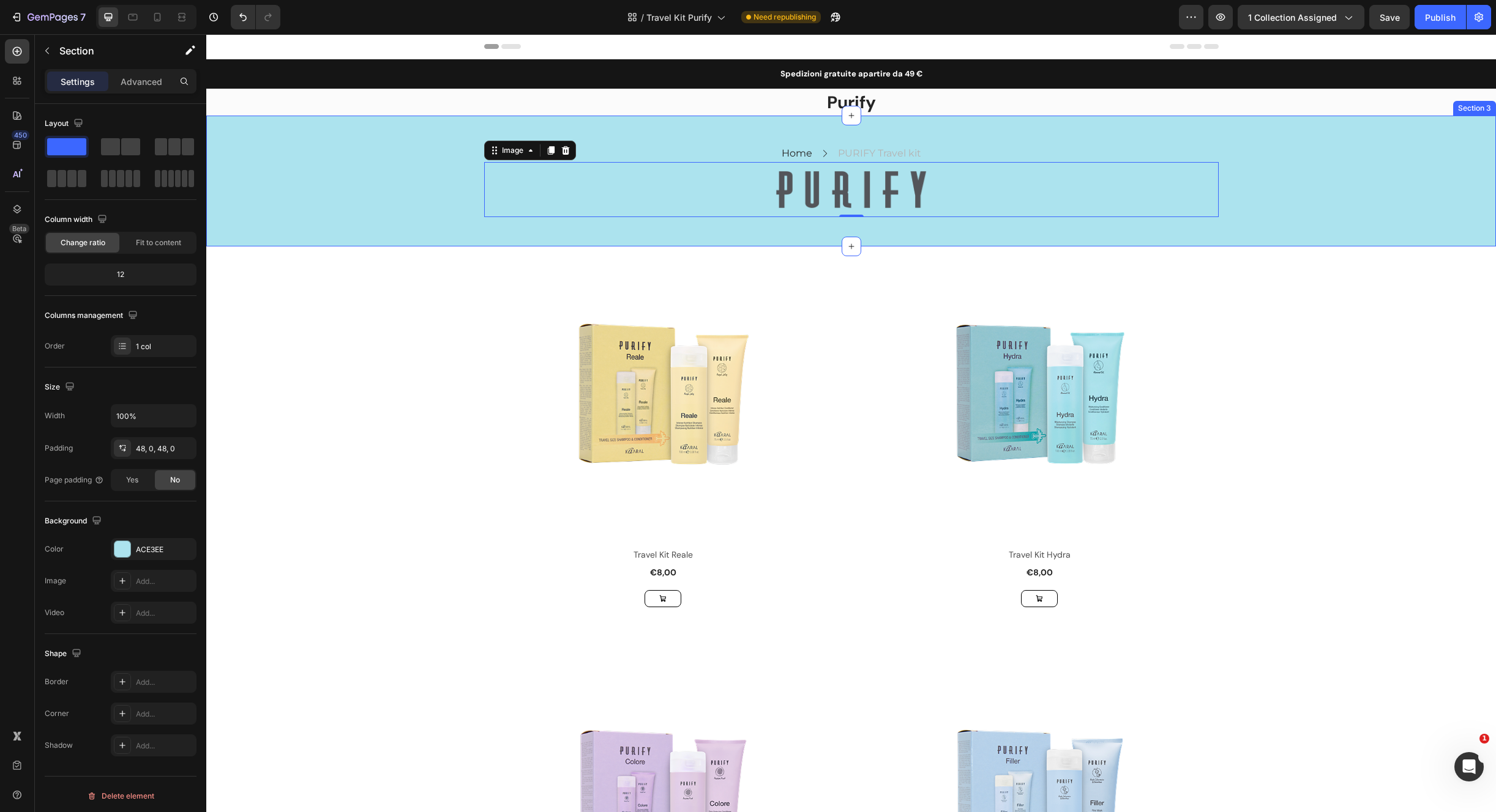
click at [1053, 126] on div "Home Text block Icon PURIFY Travel kit Text block Row Row Image 0 Row Section 3" at bounding box center [851, 181] width 1290 height 131
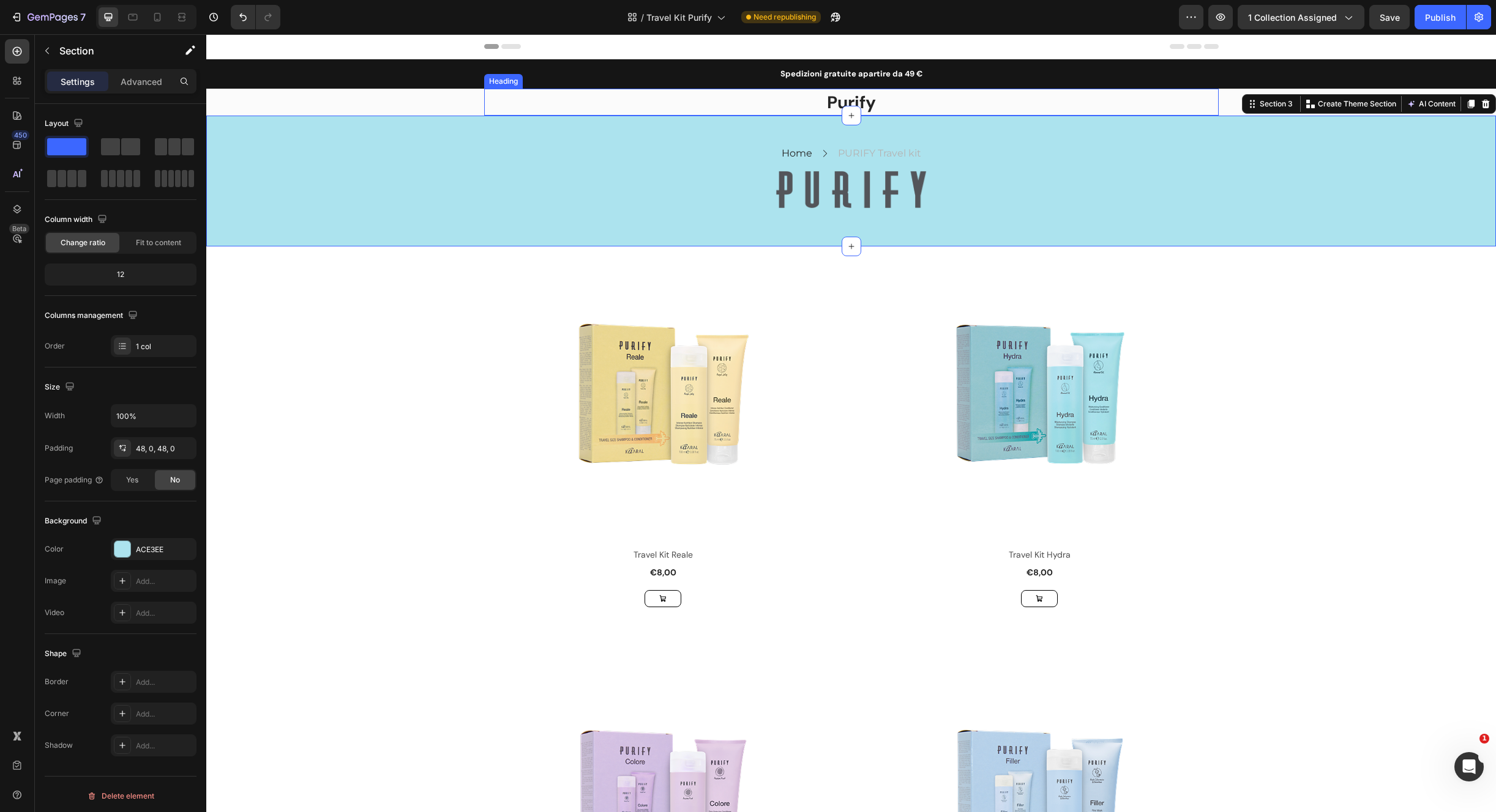
click at [997, 100] on h2 "Purify" at bounding box center [851, 102] width 734 height 27
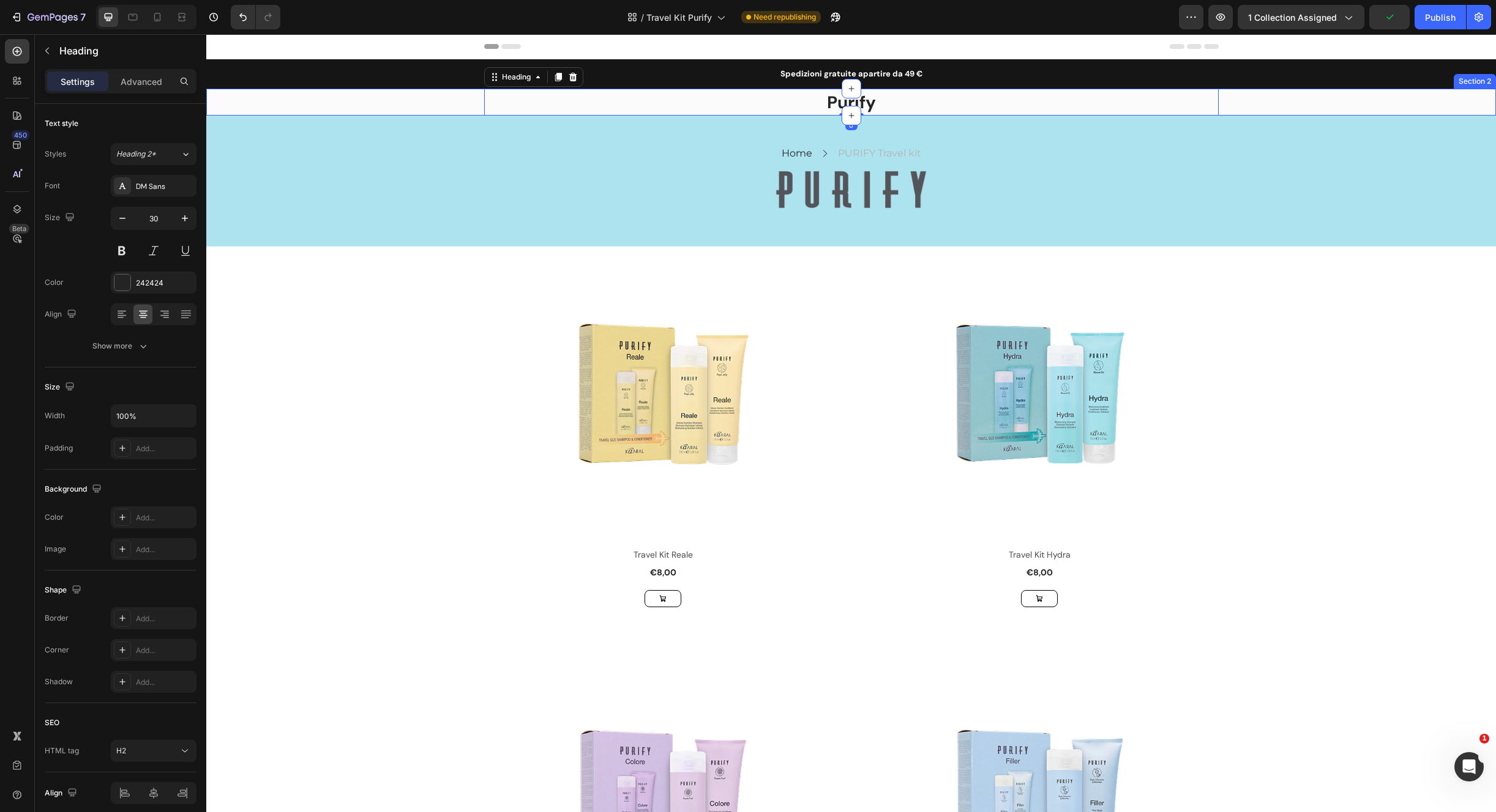
drag, startPoint x: 1297, startPoint y: 102, endPoint x: 1306, endPoint y: 102, distance: 9.0
click at [1297, 102] on div "Purify Heading 0 Row Row" at bounding box center [851, 102] width 1290 height 27
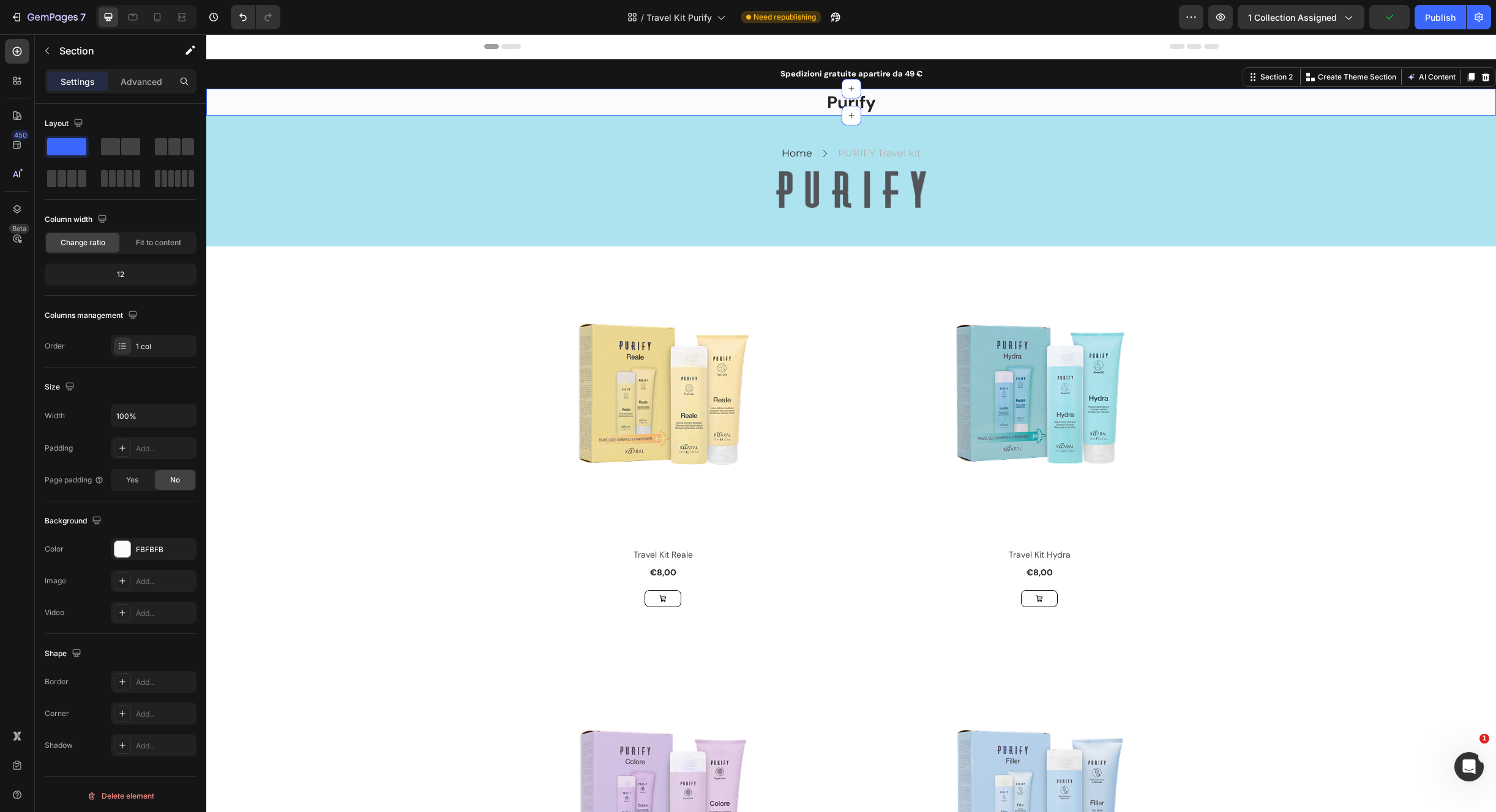
click at [1480, 77] on icon at bounding box center [1485, 77] width 10 height 10
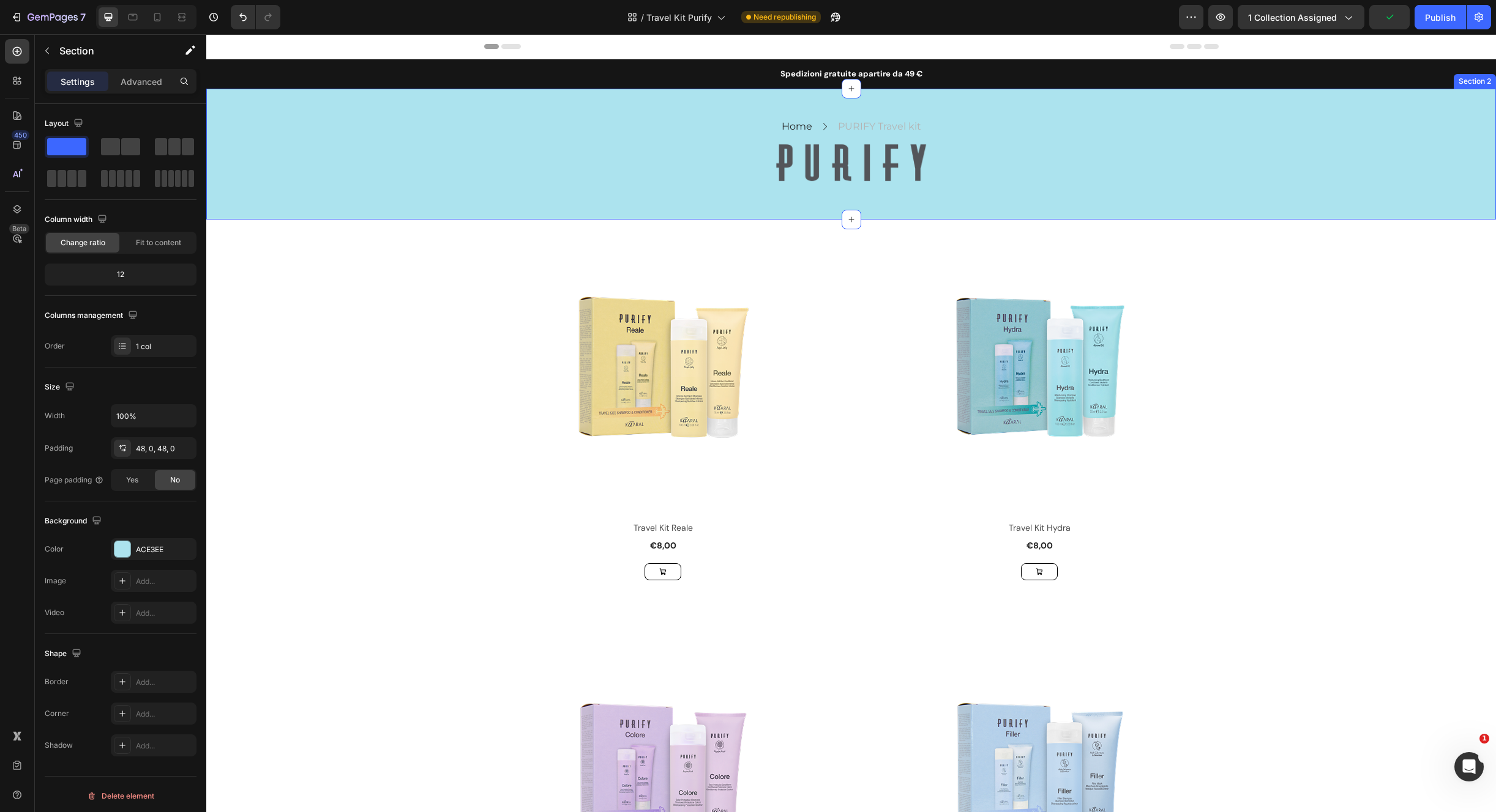
click at [1405, 133] on div "Home Text block Icon PURIFY Travel kit Text block Row Row Image Row" at bounding box center [851, 154] width 1290 height 72
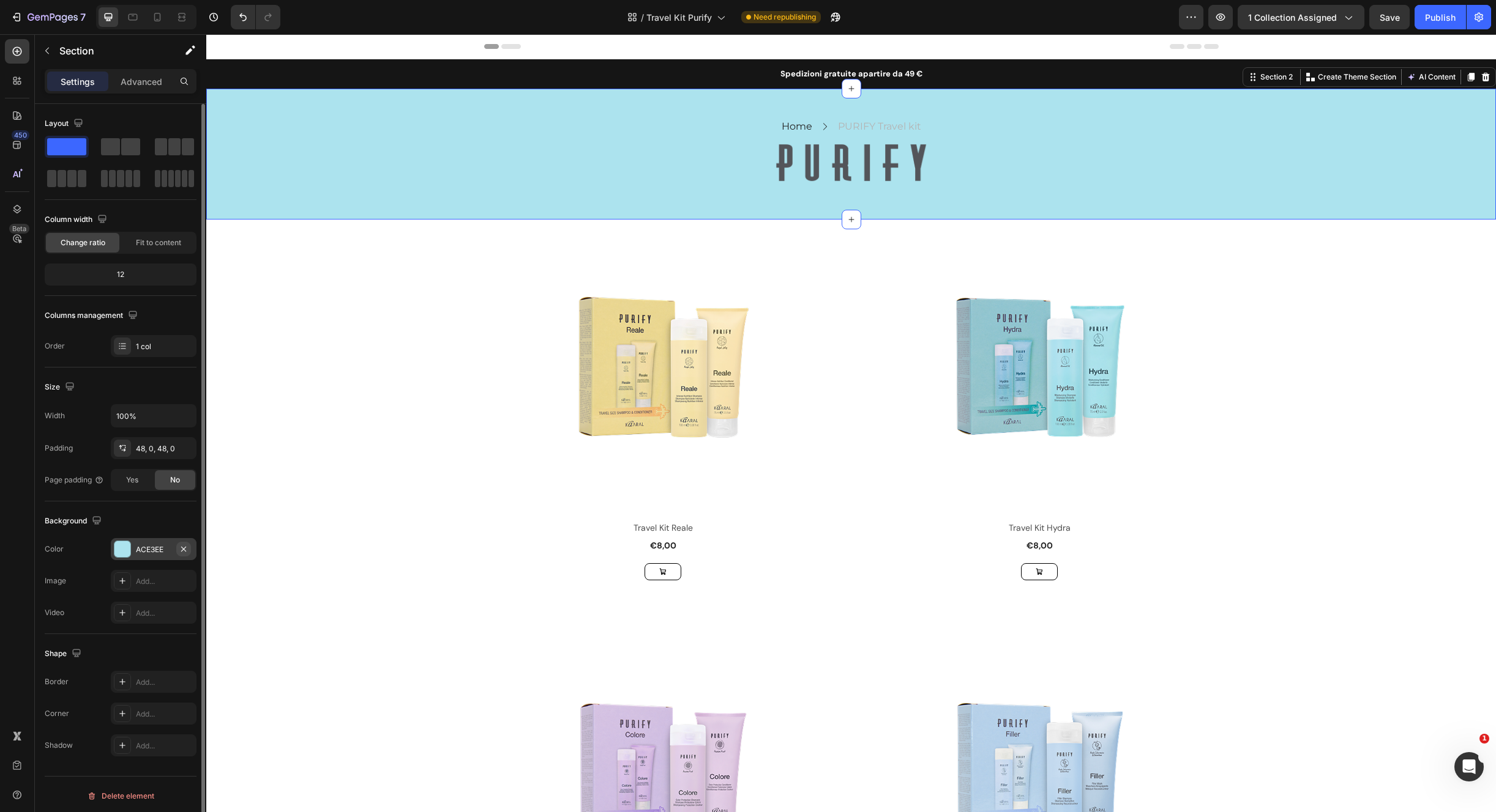
click at [183, 550] on icon "button" at bounding box center [183, 548] width 10 height 10
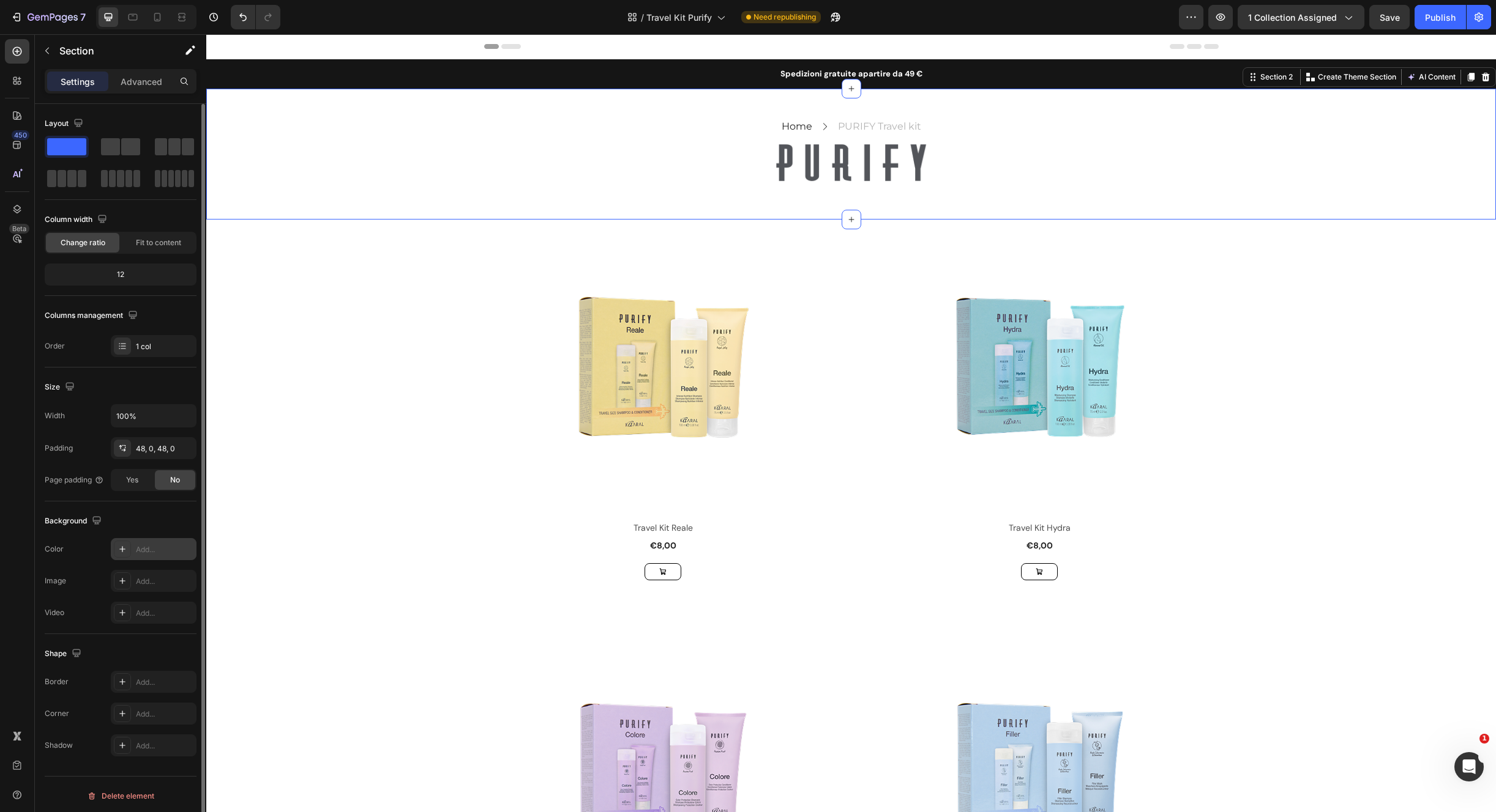
click at [125, 552] on icon at bounding box center [122, 548] width 10 height 10
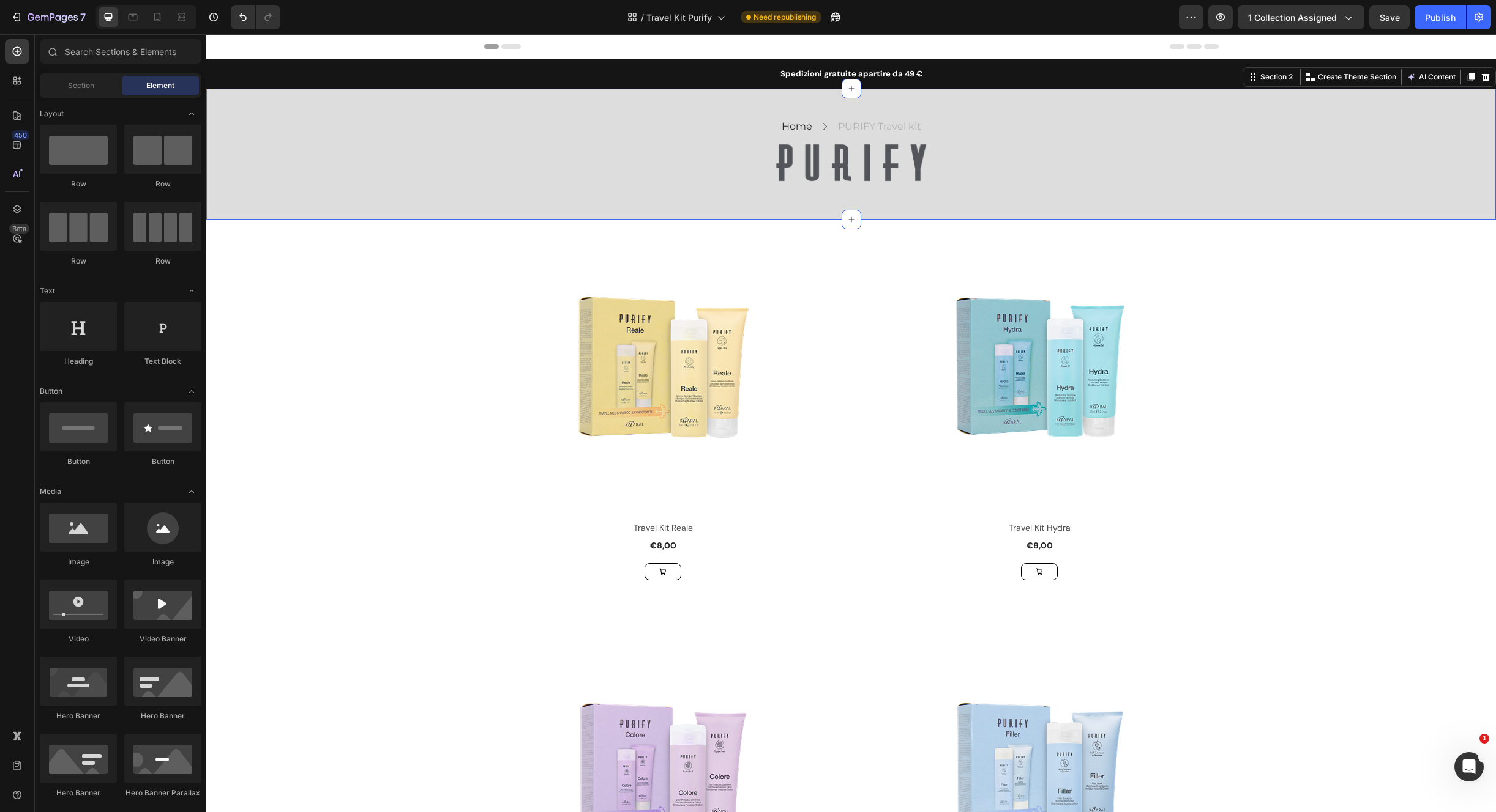
click at [475, 207] on div "Home Text block Icon PURIFY Travel kit Text block Row Row Image Row Section 2" at bounding box center [851, 154] width 1290 height 131
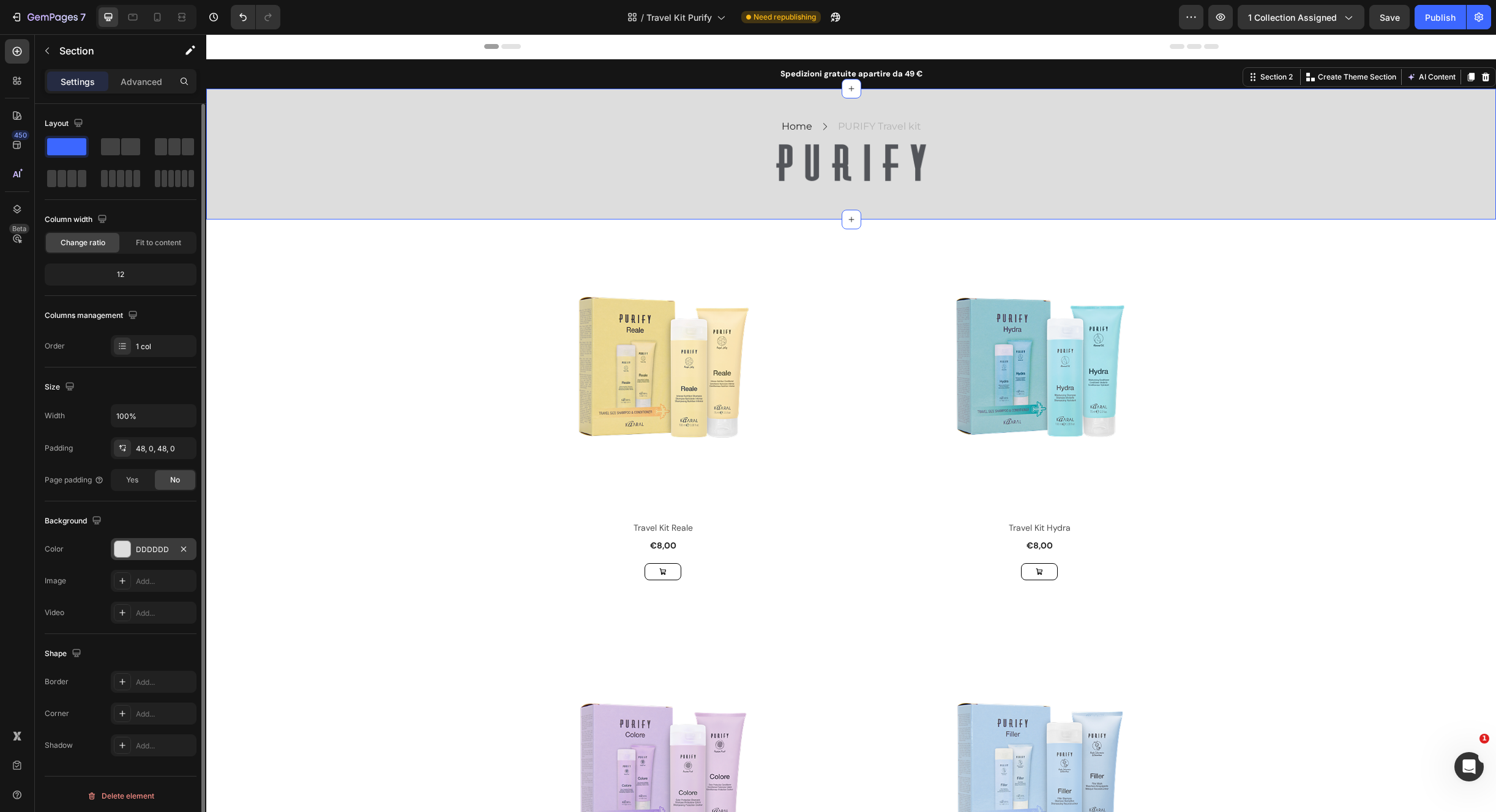
click at [132, 547] on div "DDDDDD" at bounding box center [153, 548] width 85 height 22
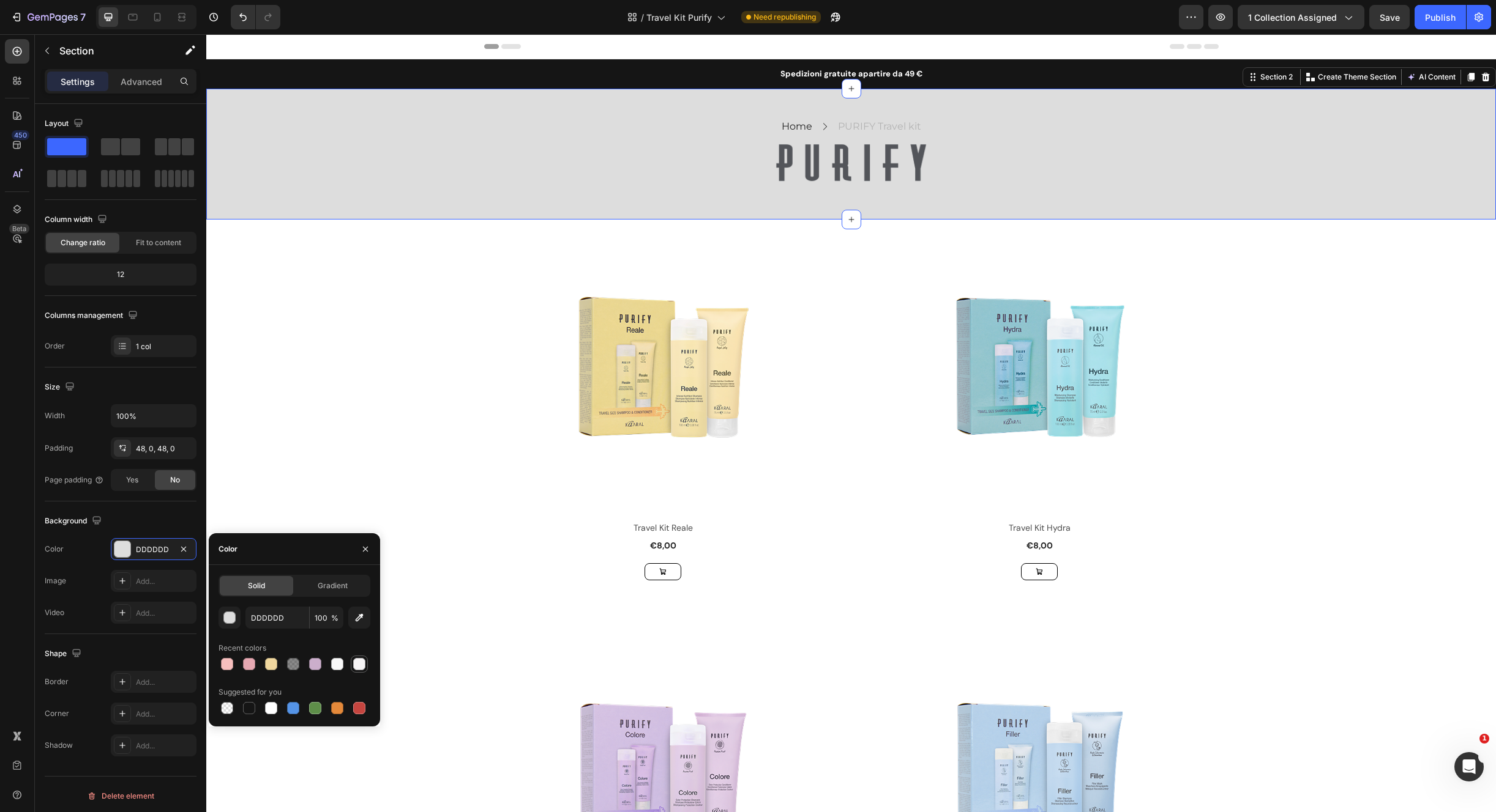
click at [360, 666] on div at bounding box center [359, 664] width 12 height 12
type input "F6F4F5"
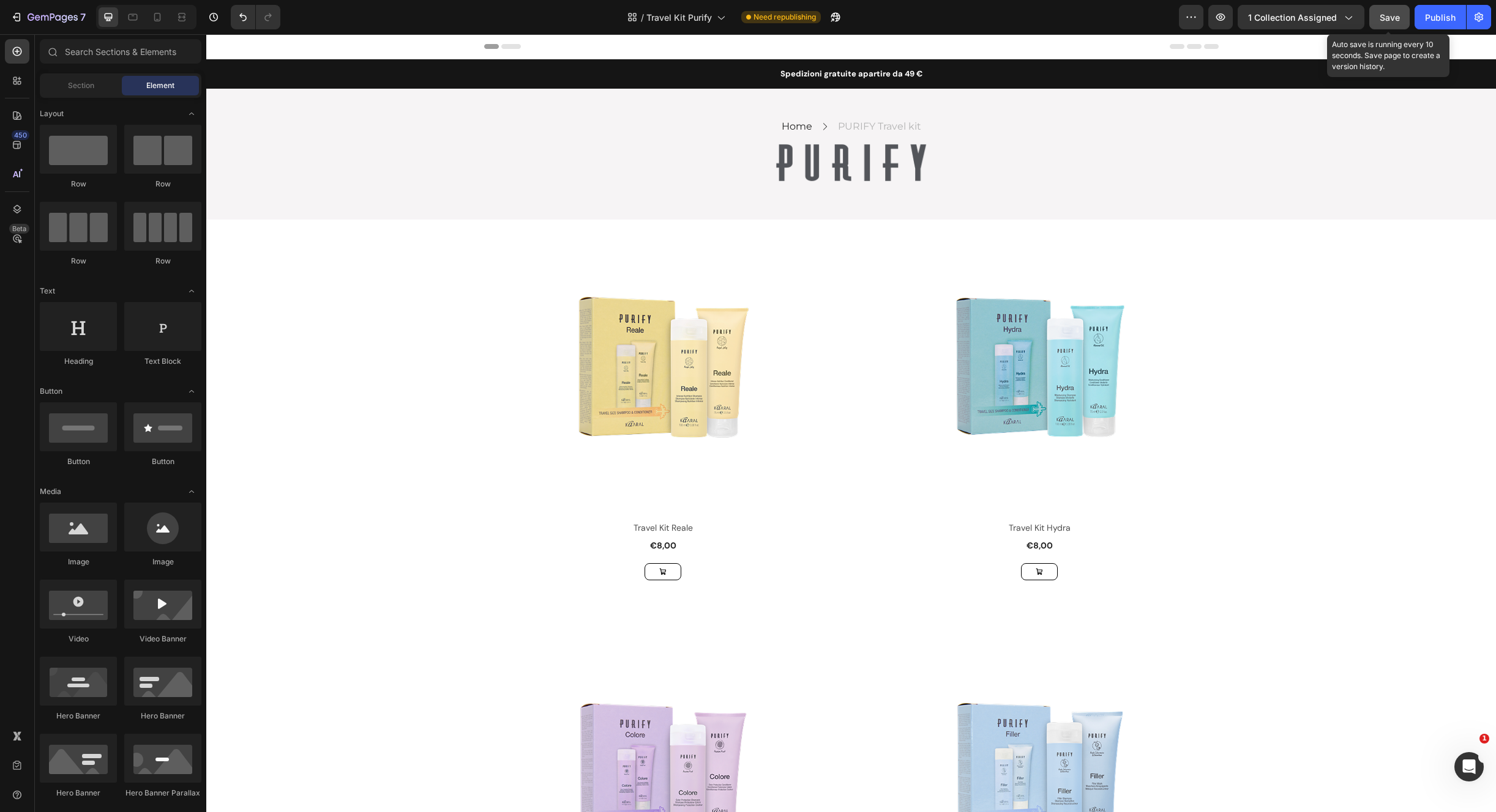
click at [1393, 16] on span "Save" at bounding box center [1389, 17] width 20 height 10
click at [1446, 21] on div "Publish" at bounding box center [1439, 17] width 30 height 13
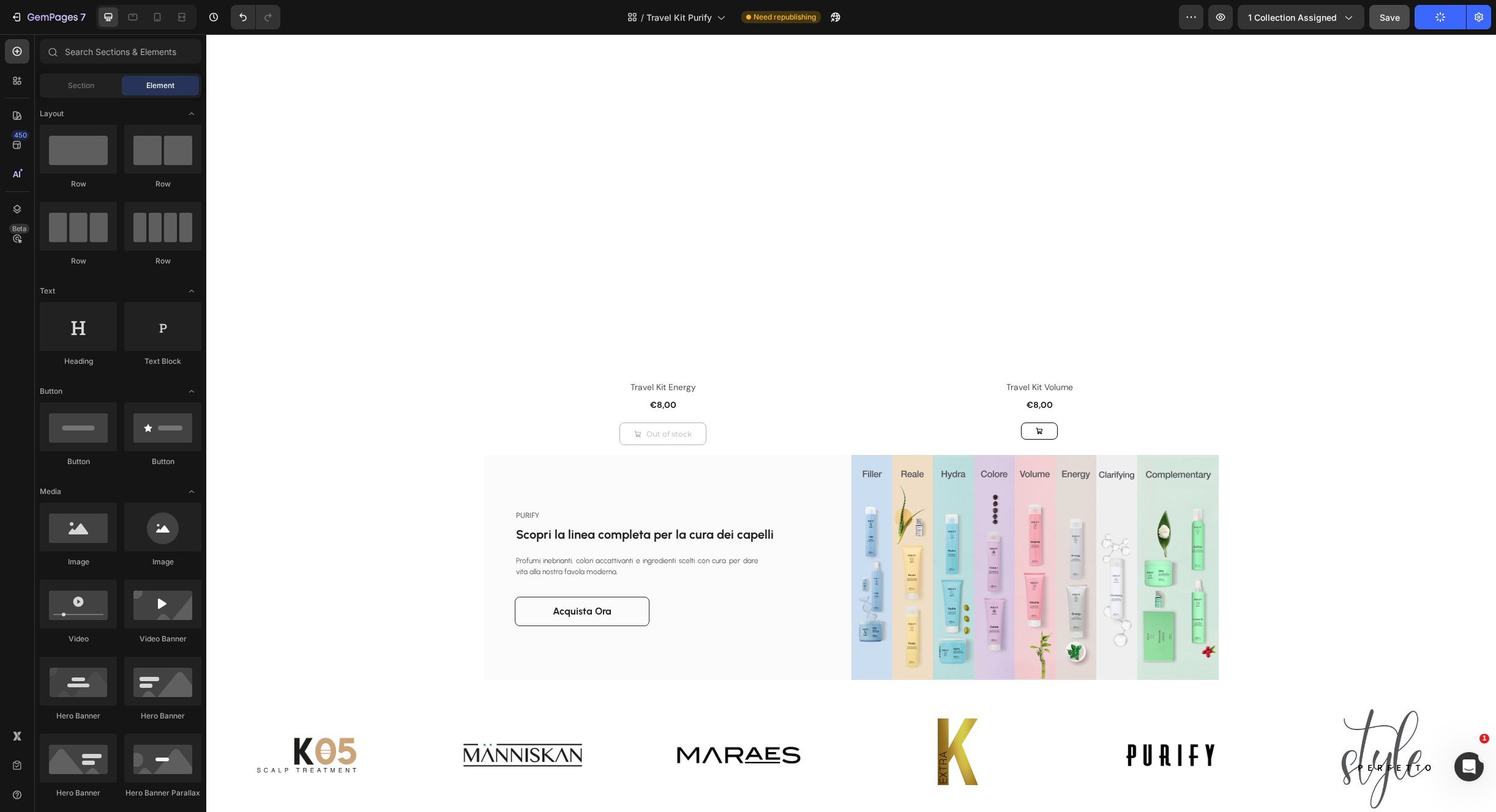
scroll to position [956, 0]
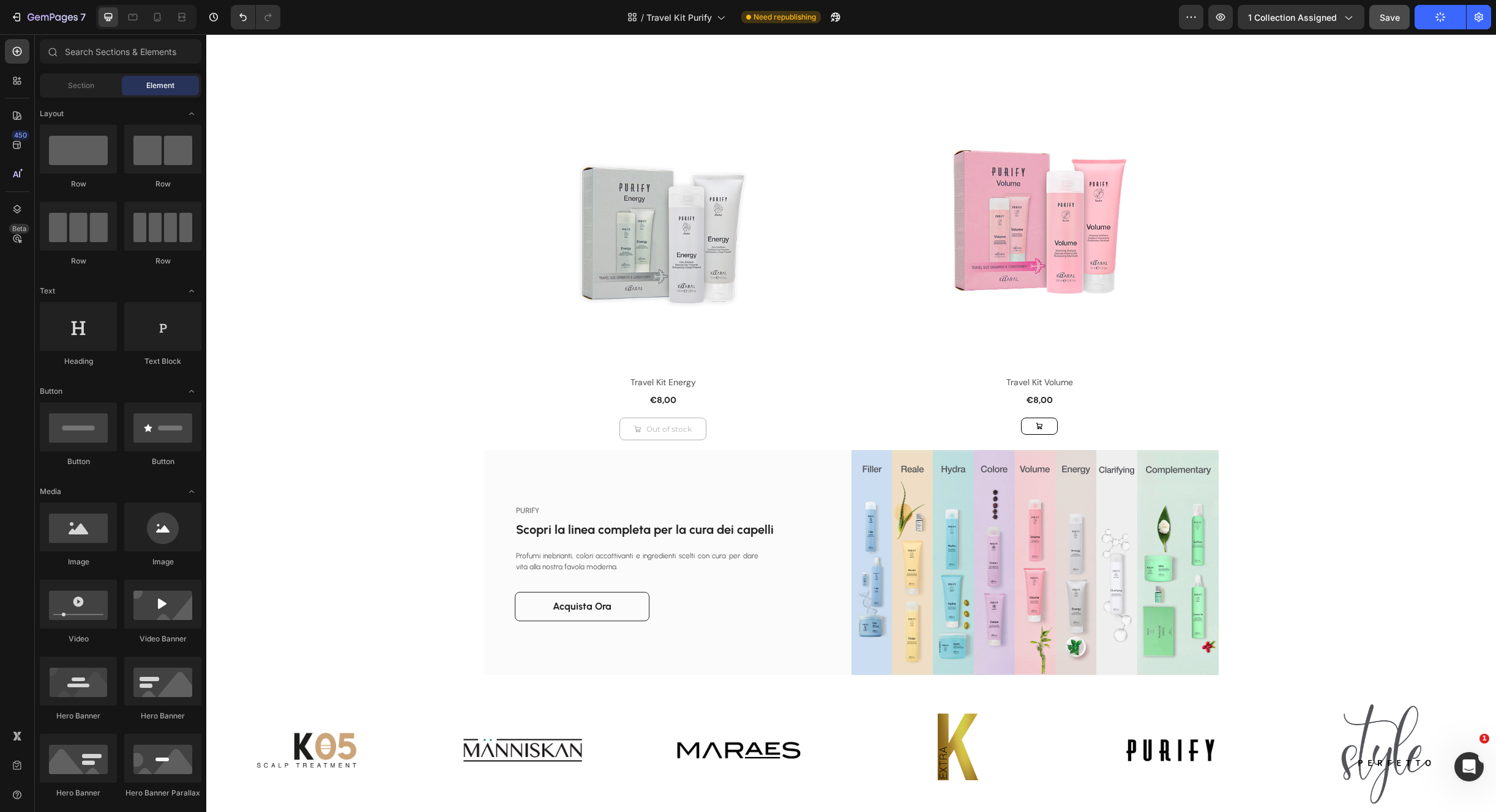
click at [1228, 527] on div "Product Images & Gallery Row Travel Kit Reale (P) Title €8,00 (P) Price (P) Pri…" at bounding box center [851, 234] width 1290 height 2261
click at [1176, 465] on img at bounding box center [1035, 562] width 367 height 225
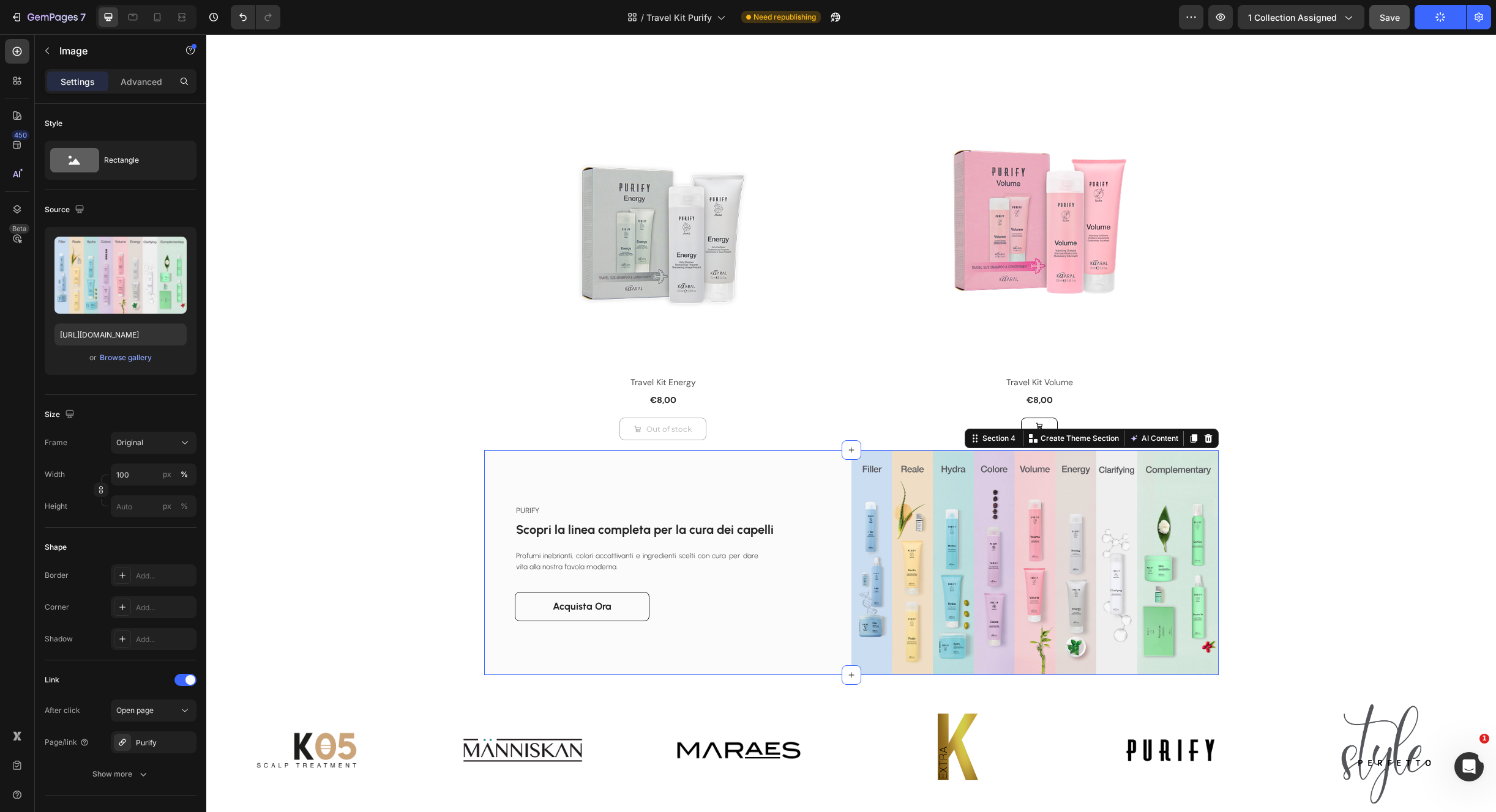
click at [714, 470] on div "PURIFY Text block Scopri la linea completa per la cura dei capelli Heading Prof…" at bounding box center [668, 562] width 367 height 225
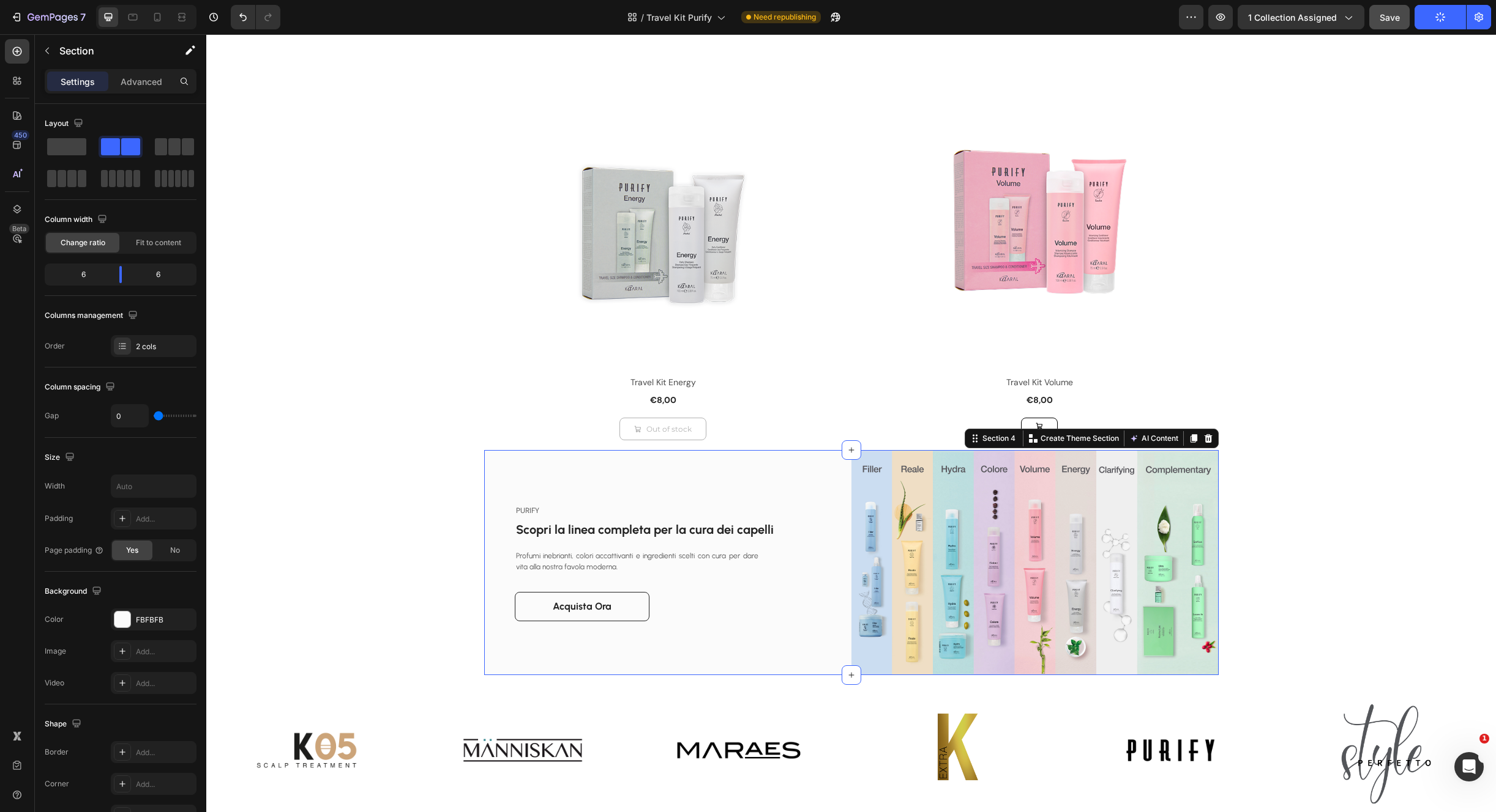
click at [1208, 435] on div at bounding box center [1208, 438] width 15 height 15
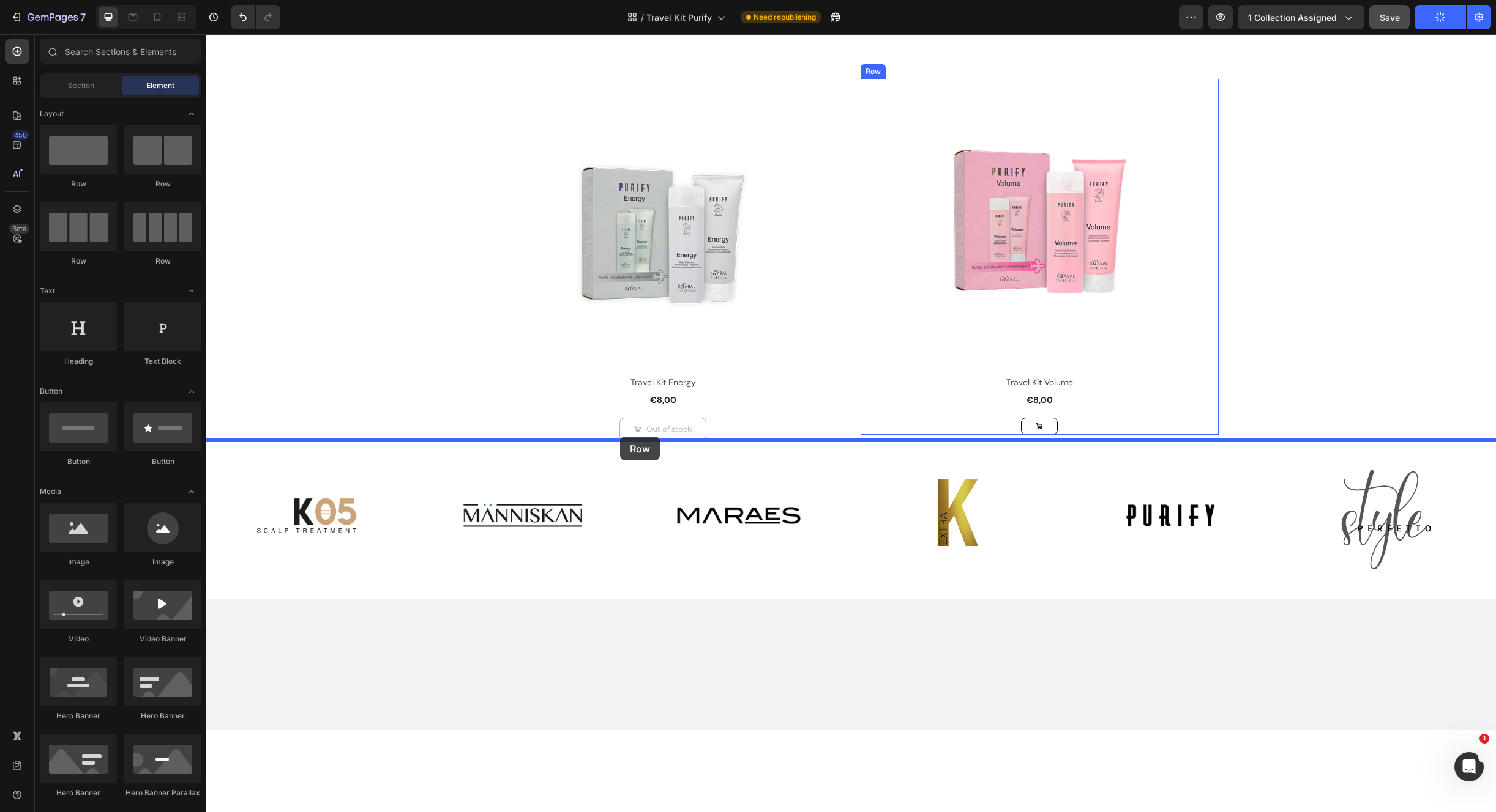
drag, startPoint x: 300, startPoint y: 203, endPoint x: 631, endPoint y: 439, distance: 406.5
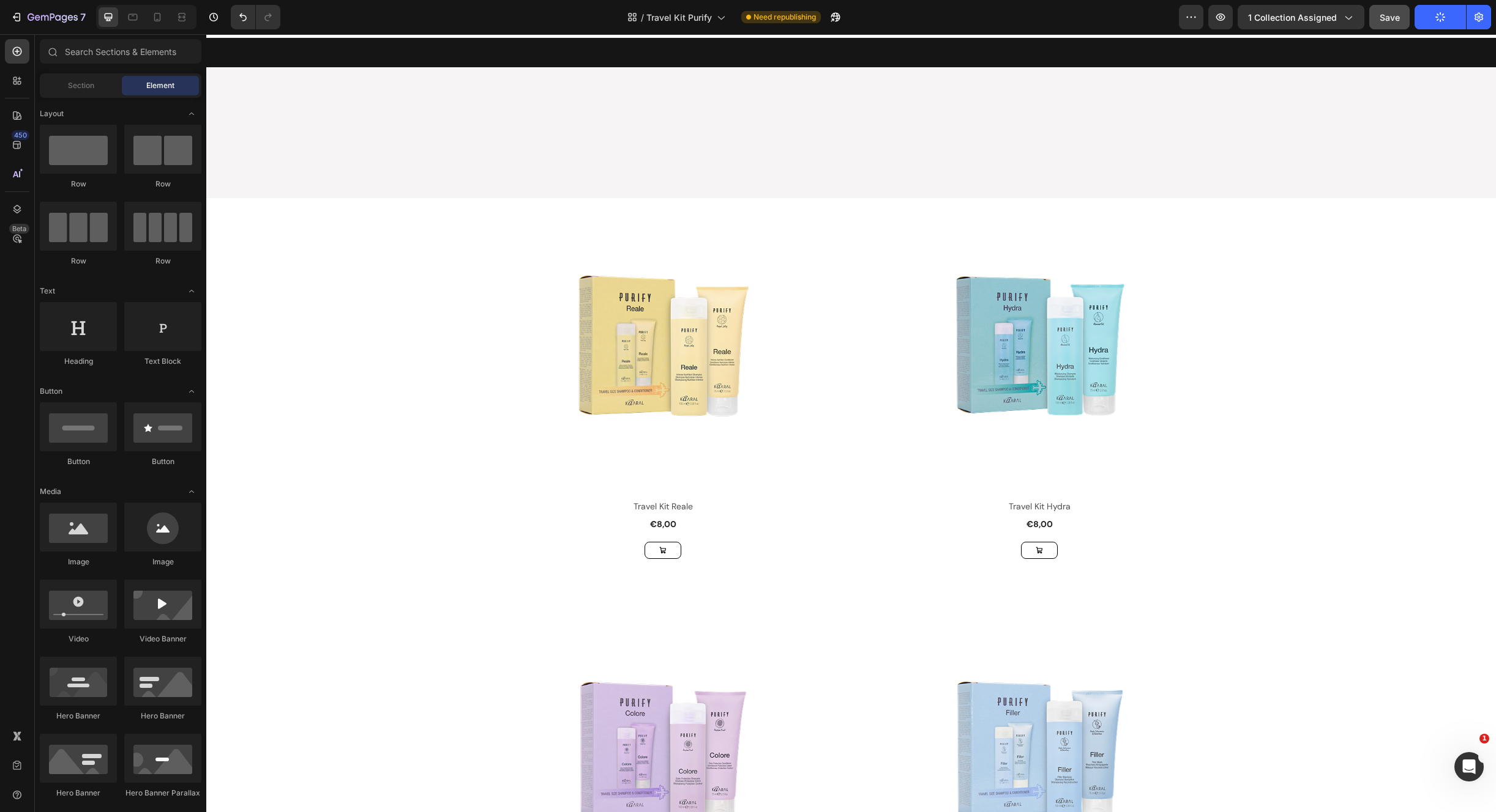
scroll to position [0, 0]
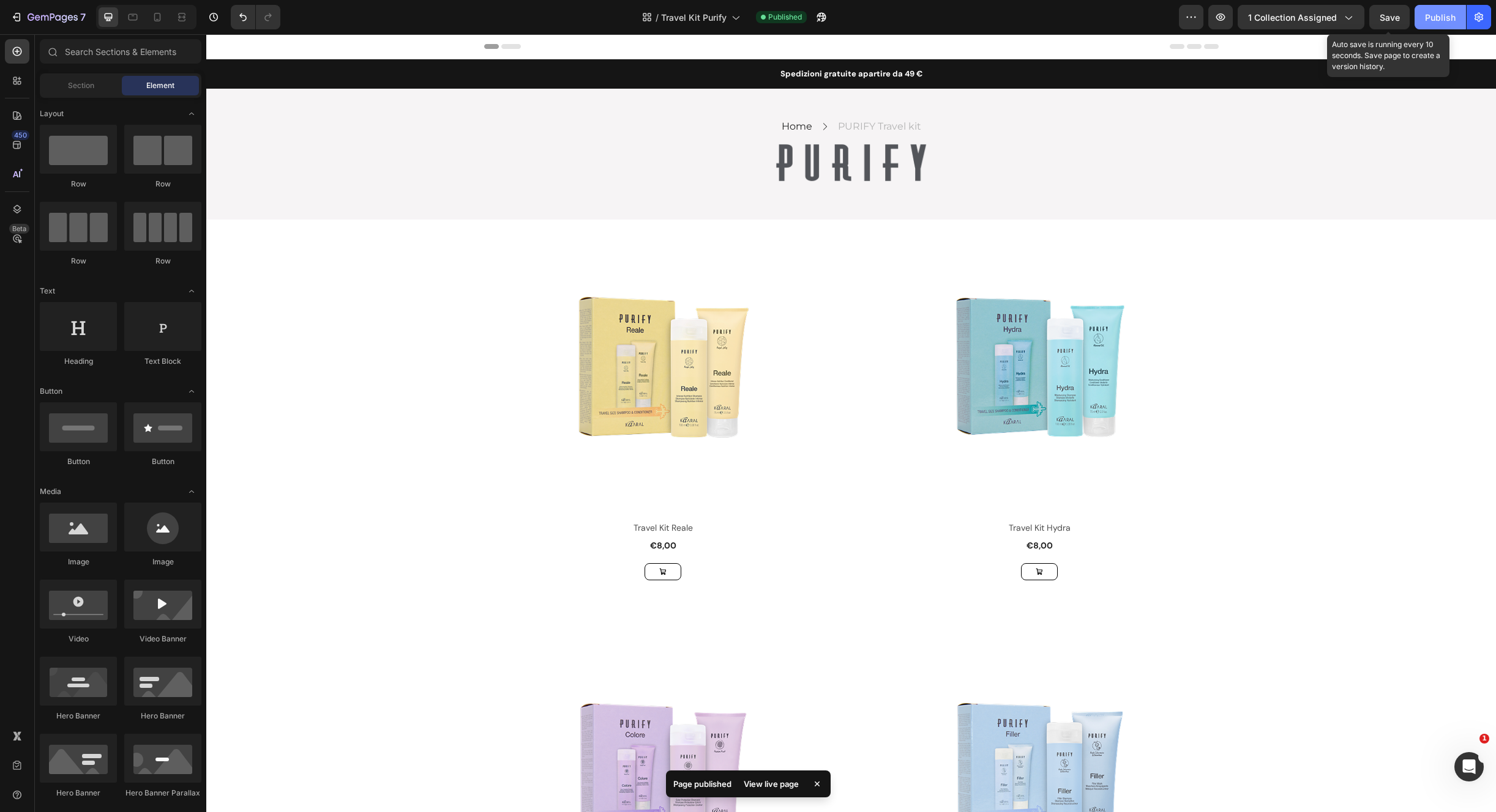
drag, startPoint x: 1391, startPoint y: 16, endPoint x: 1415, endPoint y: 19, distance: 24.2
click at [1391, 18] on span "Save" at bounding box center [1389, 17] width 20 height 10
click at [1432, 23] on button "Publish" at bounding box center [1439, 17] width 51 height 24
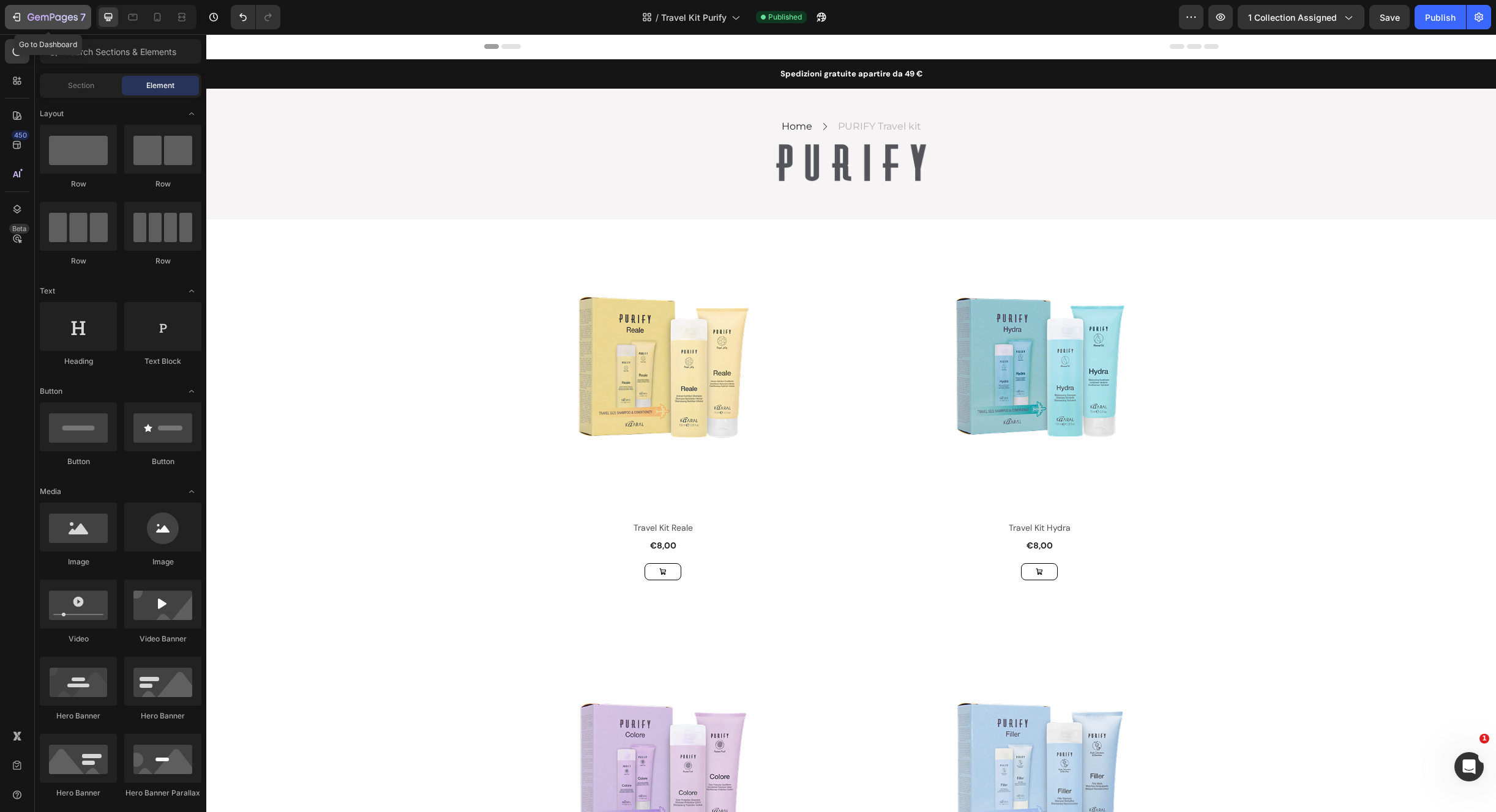
click at [19, 26] on button "7" at bounding box center [48, 17] width 86 height 24
click at [1297, 145] on div "Home Text block Icon PURIFY Travel kit Text block Row Row Image Row" at bounding box center [851, 154] width 1290 height 72
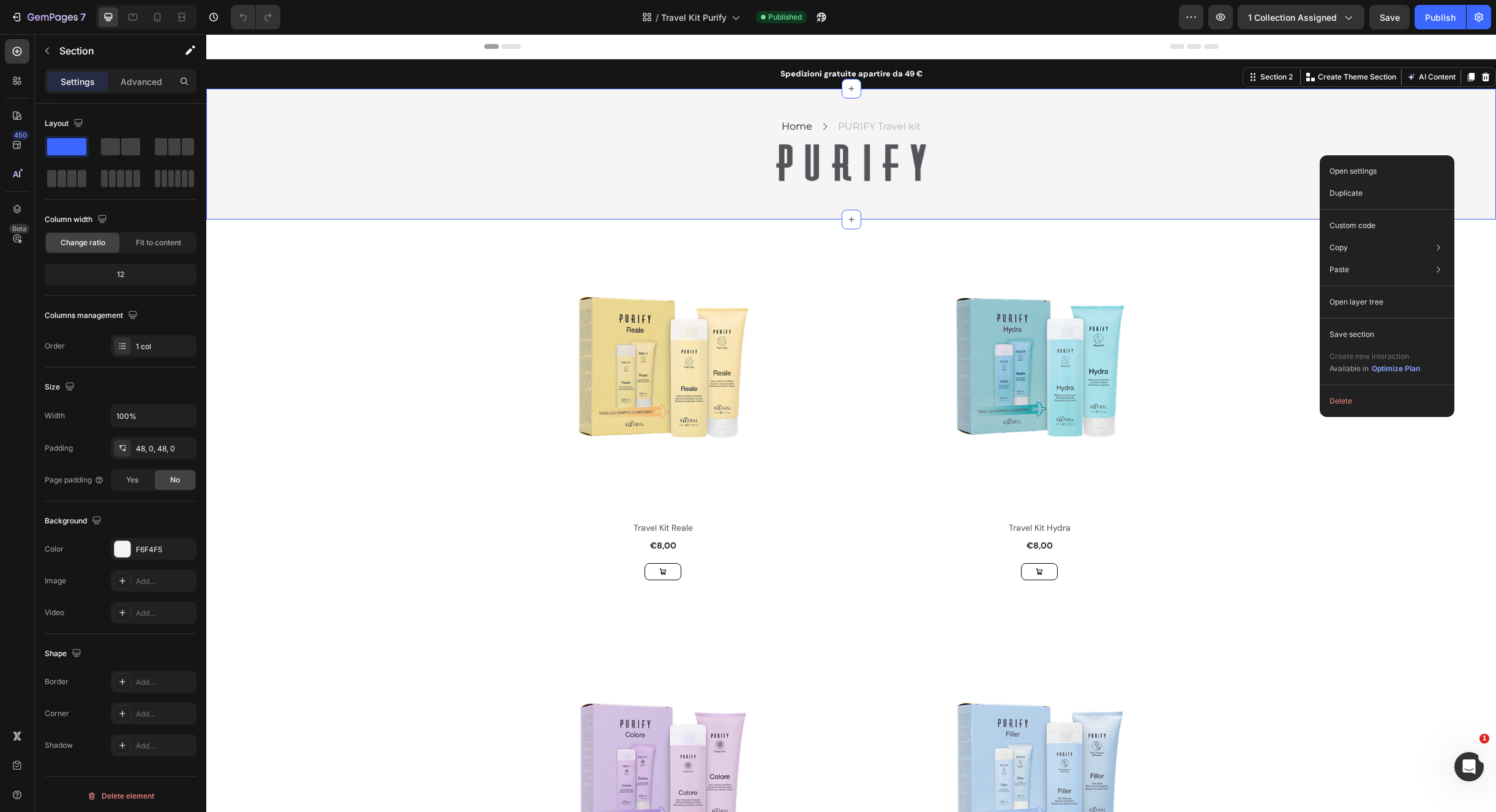
drag, startPoint x: 1318, startPoint y: 150, endPoint x: 1353, endPoint y: 253, distance: 108.8
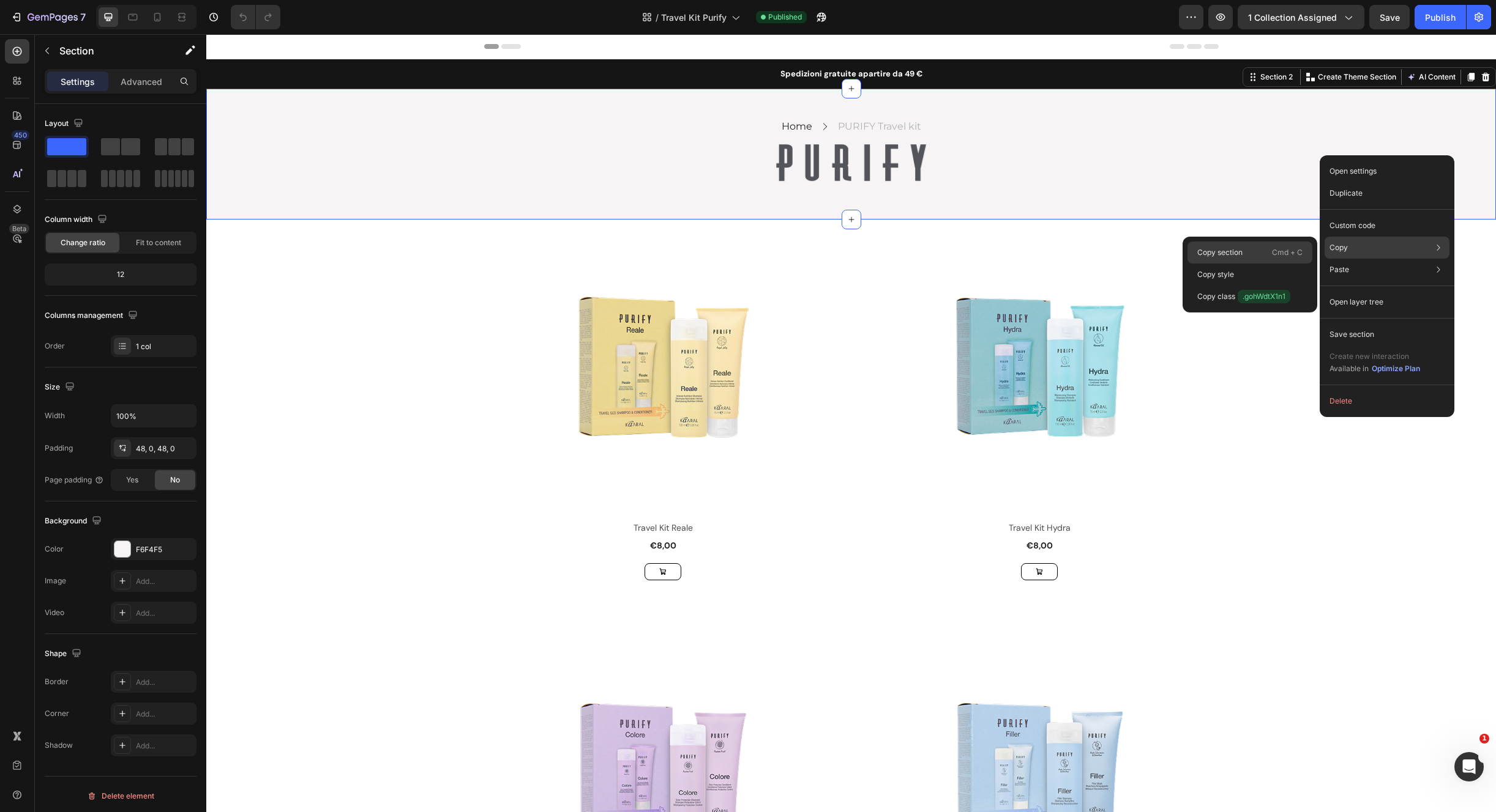
click at [1257, 252] on div "Copy section Cmd + C" at bounding box center [1249, 252] width 125 height 22
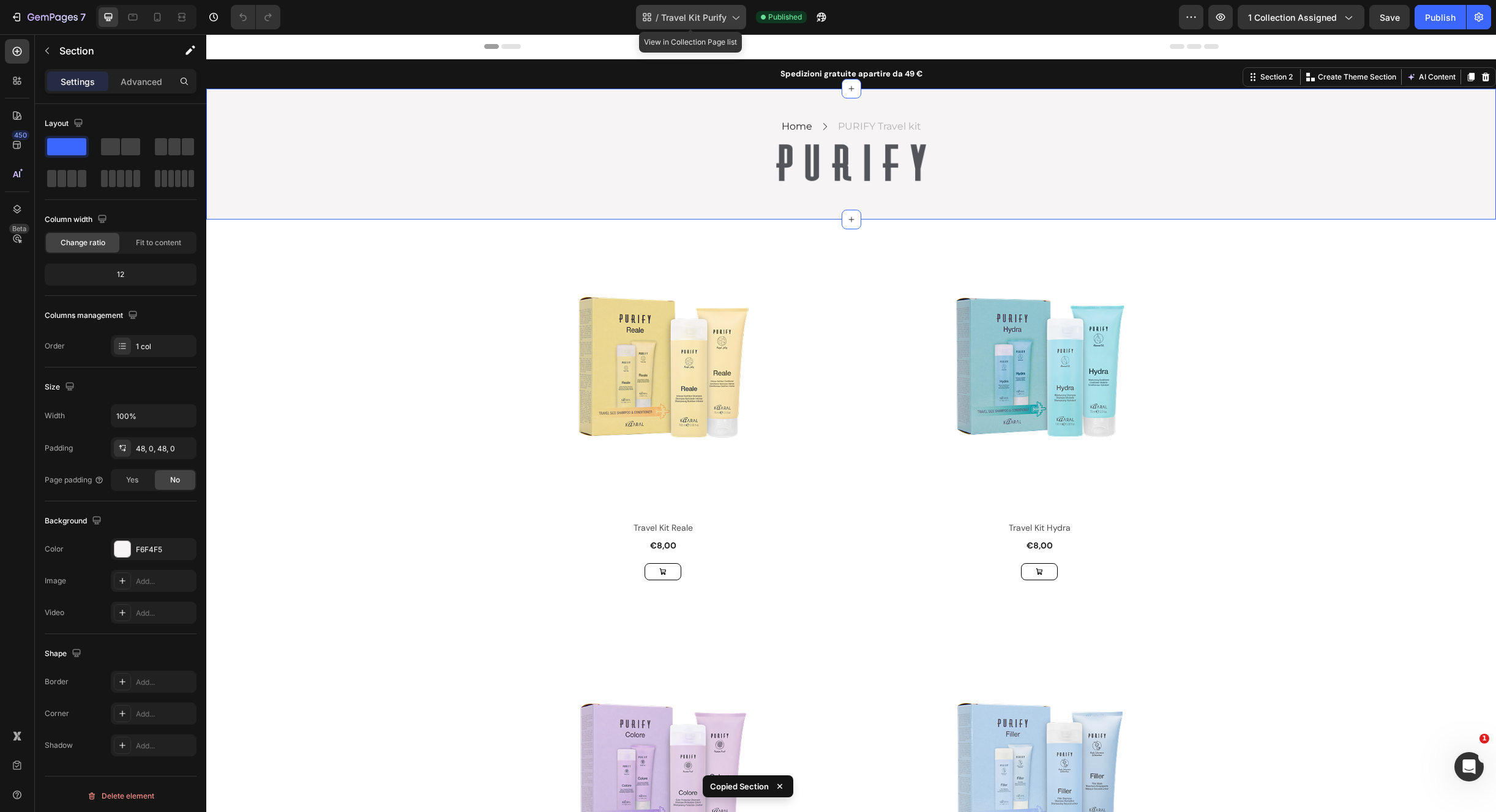
click at [674, 23] on span "Travel Kit Purify" at bounding box center [693, 17] width 65 height 13
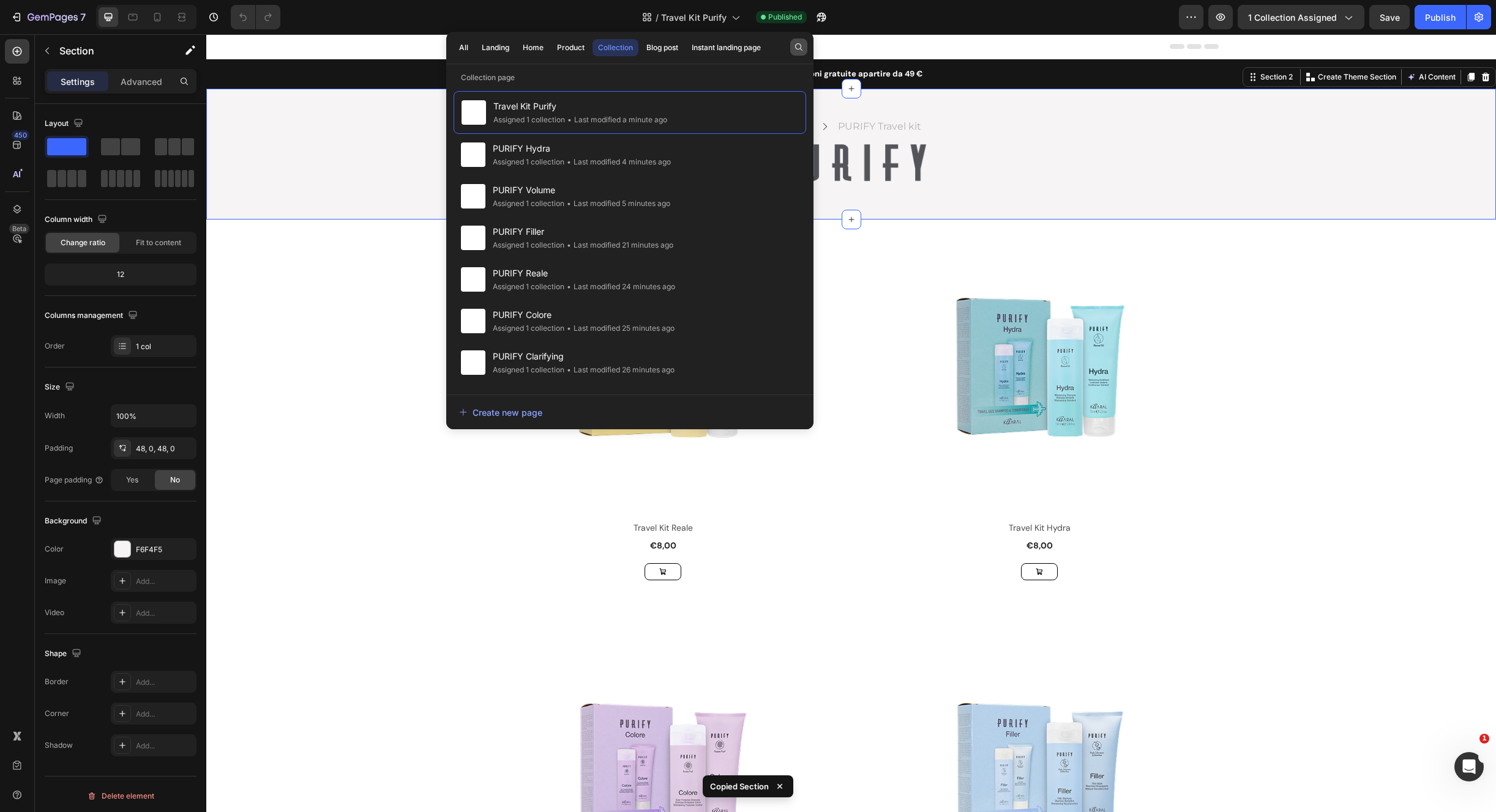
click at [798, 46] on icon "button" at bounding box center [798, 46] width 10 height 10
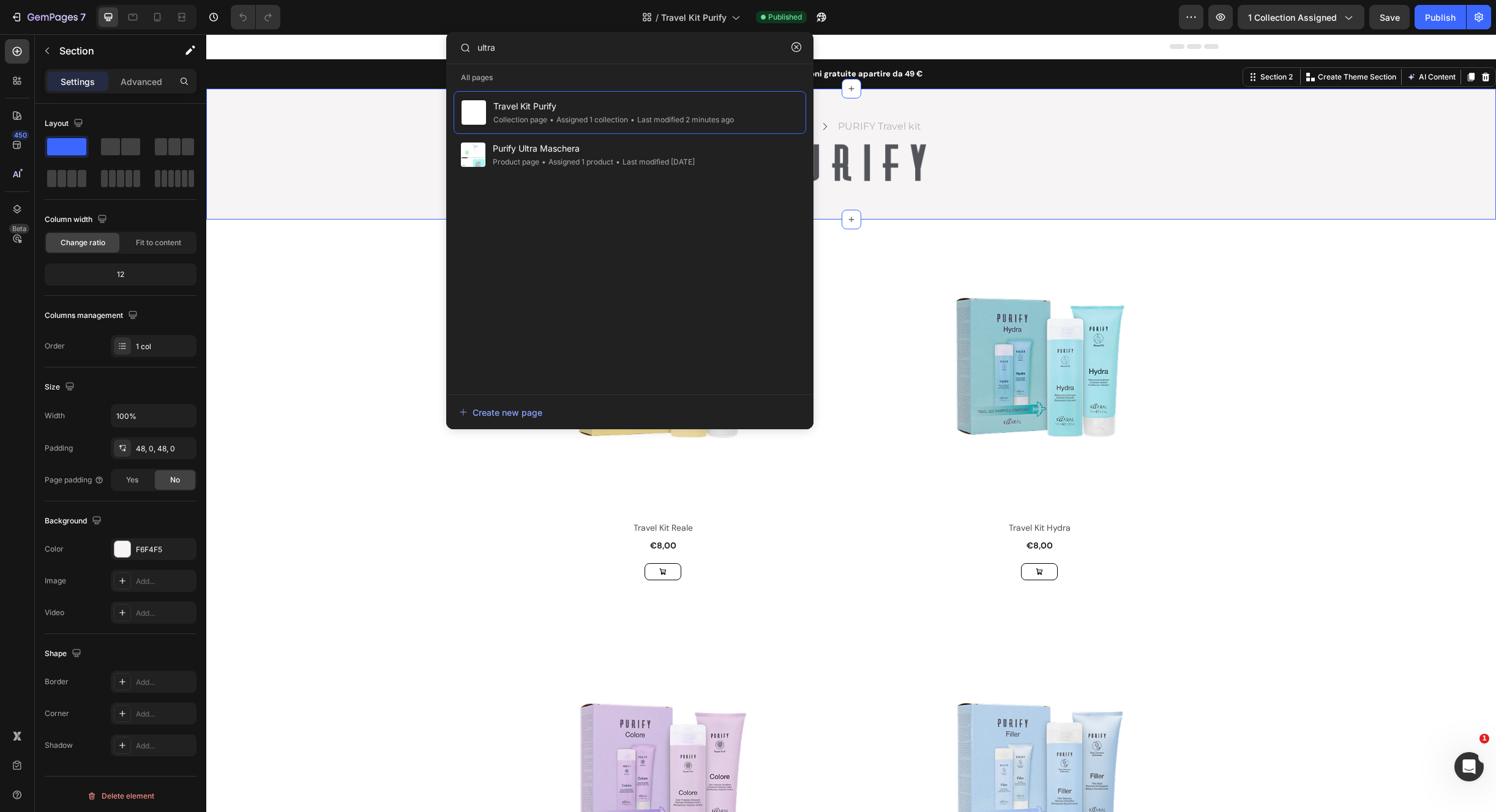
type input "ultra"
drag, startPoint x: 596, startPoint y: 64, endPoint x: 455, endPoint y: 32, distance: 144.6
click at [454, 32] on div "All Landing Home Product Collection Blog post Instant landing page ultra All pa…" at bounding box center [630, 231] width 367 height 398
click at [798, 50] on icon "button" at bounding box center [796, 46] width 10 height 10
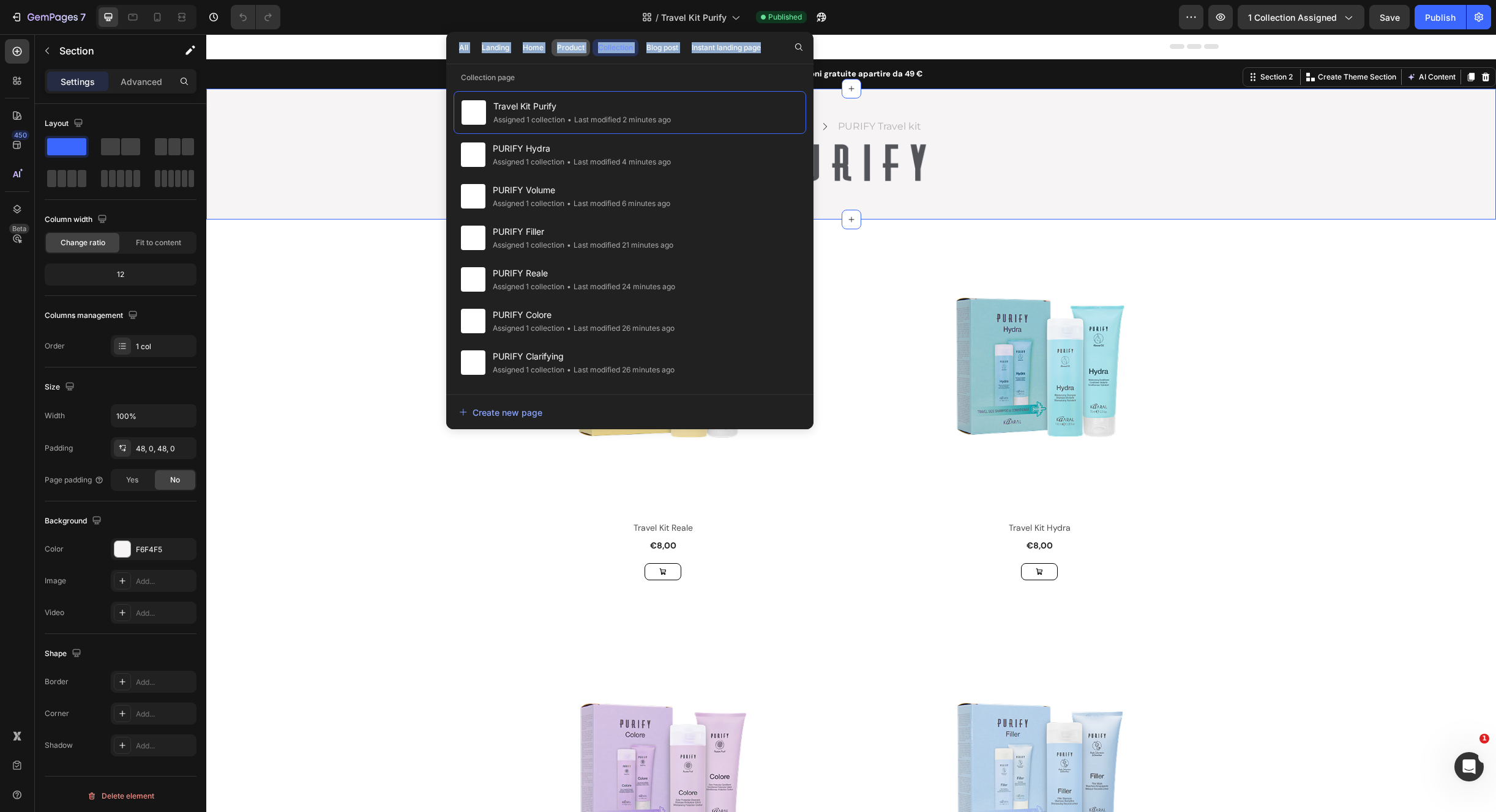
drag, startPoint x: 571, startPoint y: 49, endPoint x: 557, endPoint y: 47, distance: 14.1
click at [570, 49] on div "Product" at bounding box center [571, 47] width 28 height 11
click at [533, 50] on div "Home" at bounding box center [533, 47] width 21 height 11
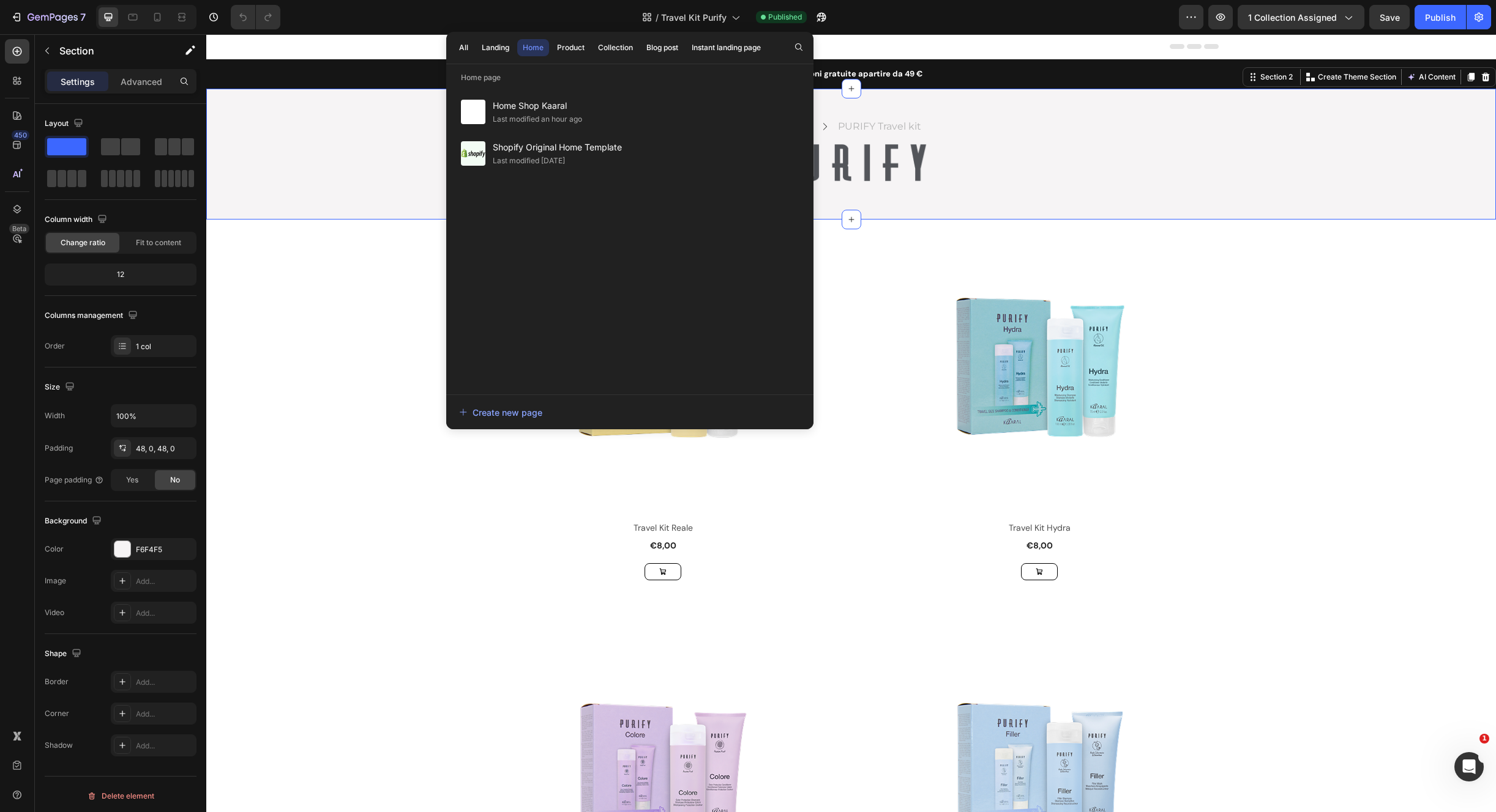
click at [571, 77] on p "Home page" at bounding box center [630, 77] width 367 height 12
click at [802, 48] on icon "button" at bounding box center [798, 46] width 10 height 10
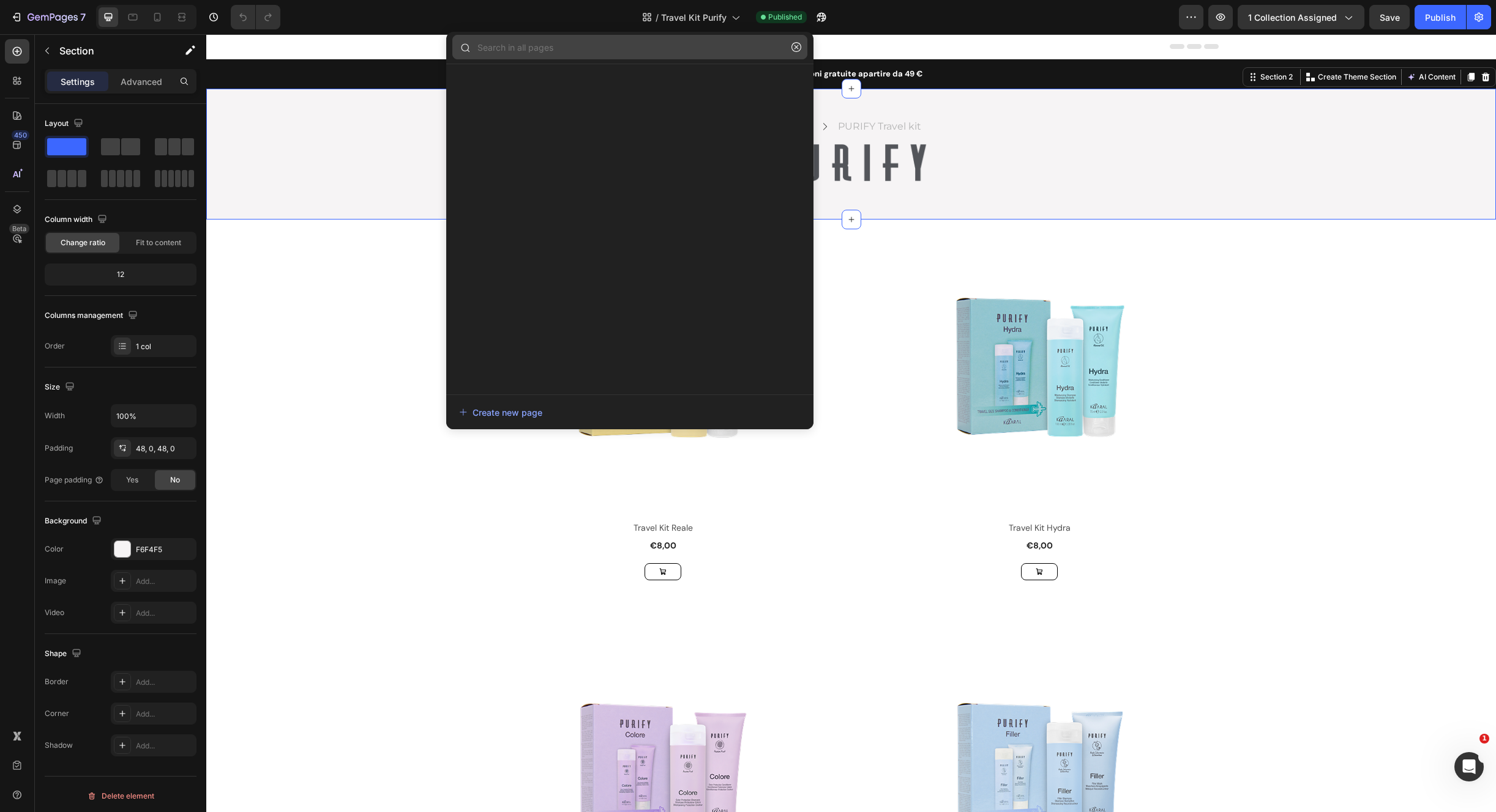
click at [714, 50] on input "text" at bounding box center [630, 47] width 355 height 24
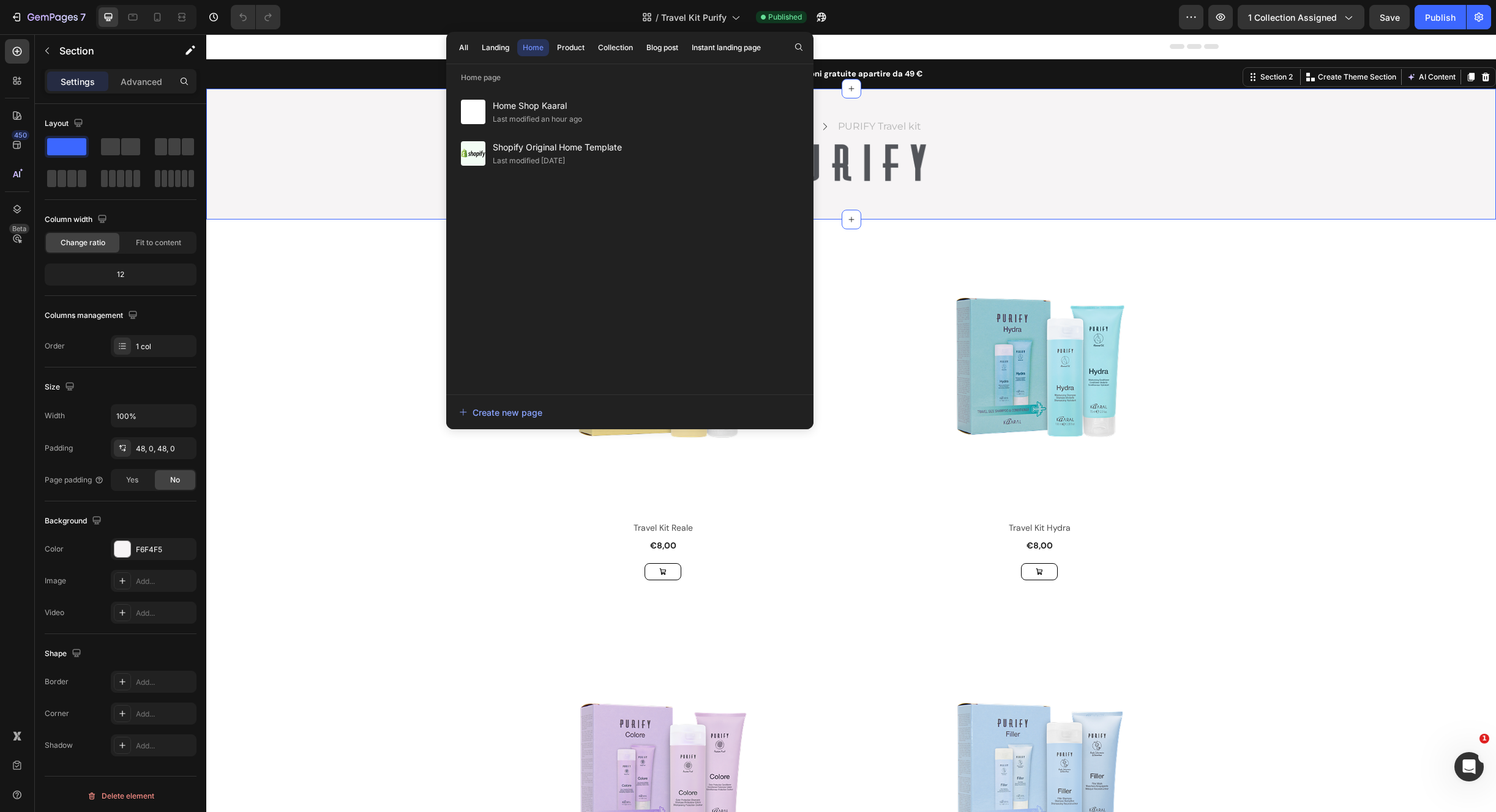
click at [385, 138] on div "Home Text block Icon PURIFY Travel kit Text block Row Row Image Row" at bounding box center [851, 154] width 1290 height 72
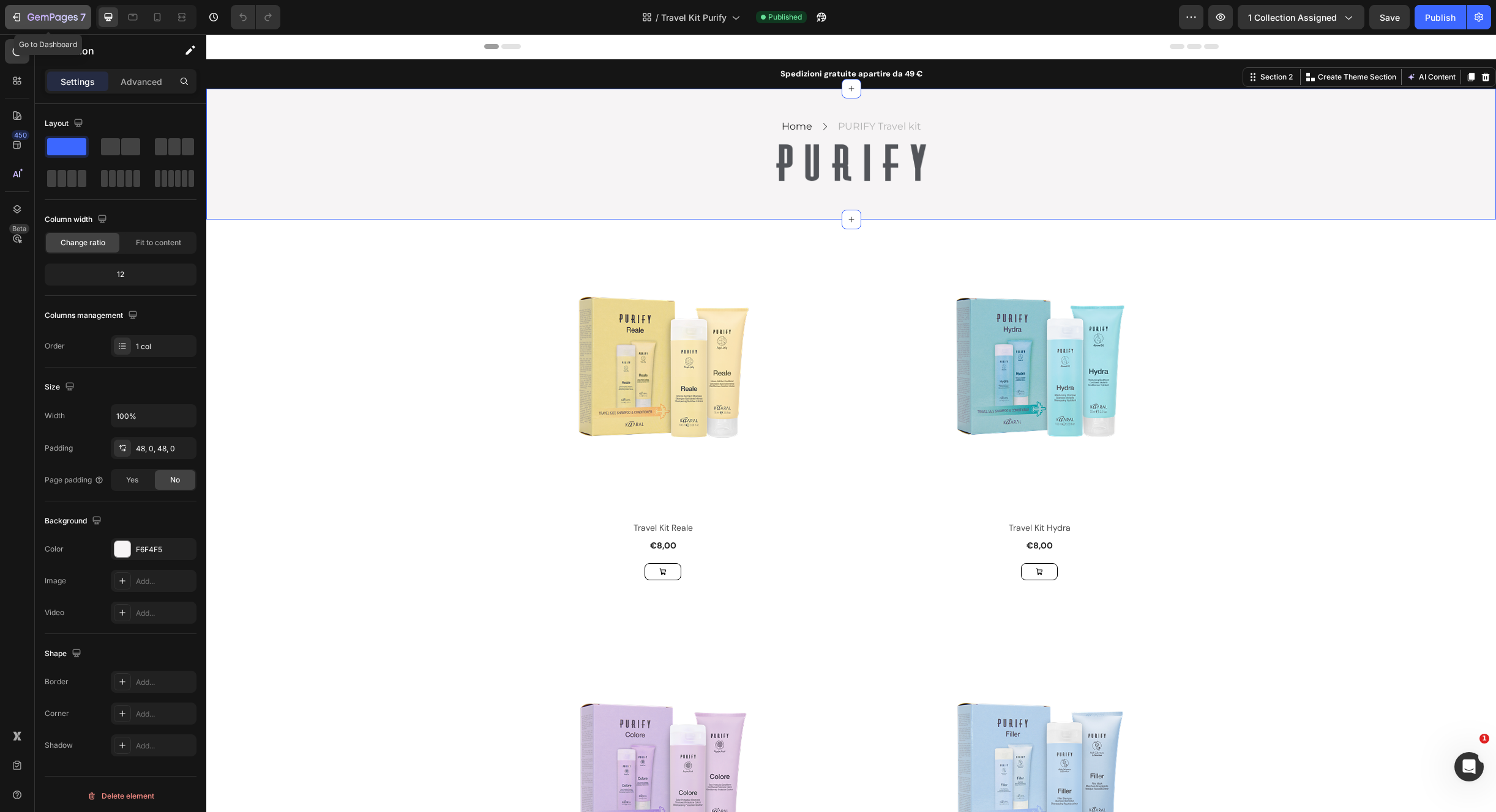
click at [26, 19] on div "7" at bounding box center [48, 17] width 75 height 15
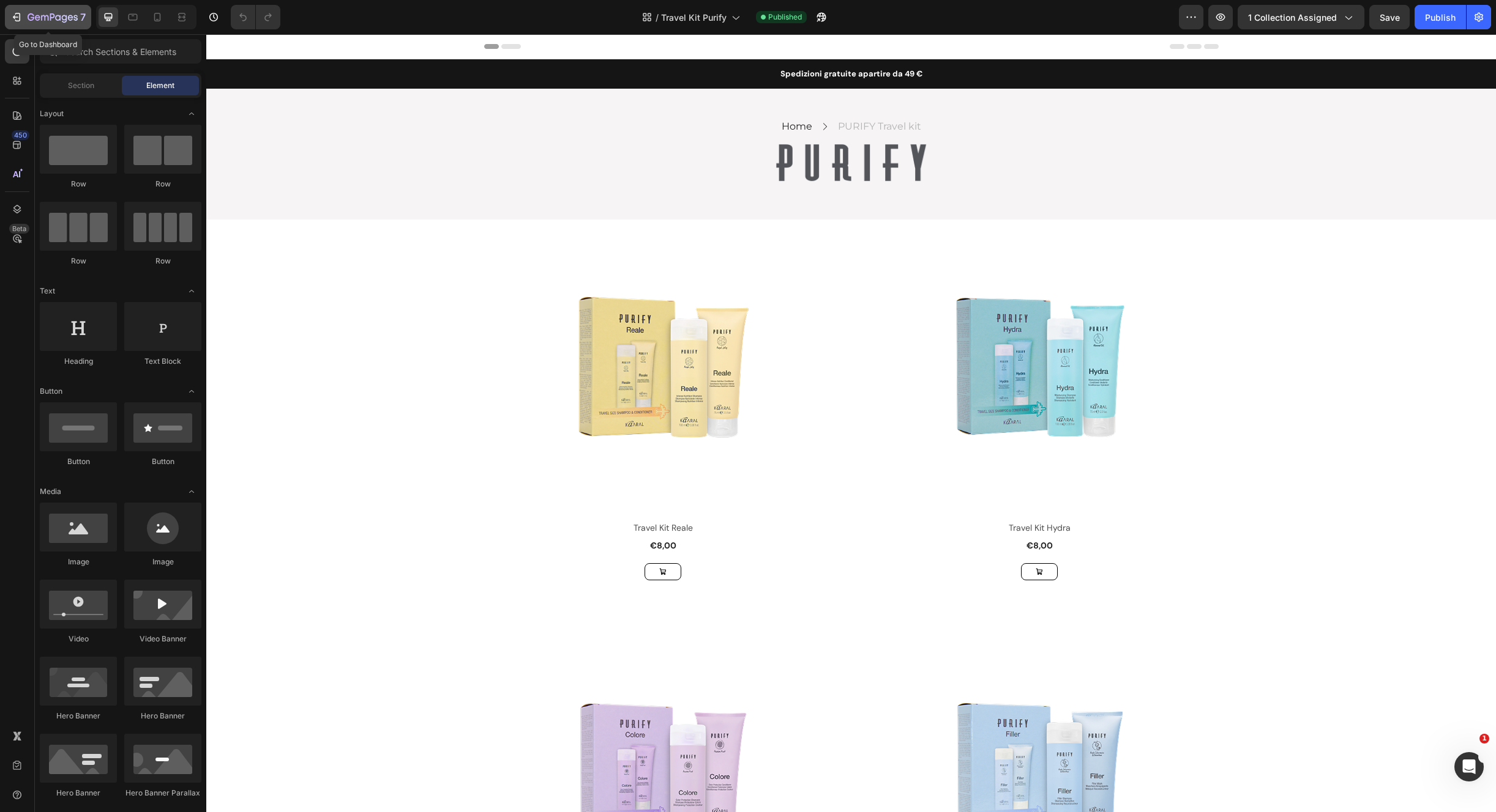
click at [42, 15] on icon "button" at bounding box center [53, 18] width 51 height 10
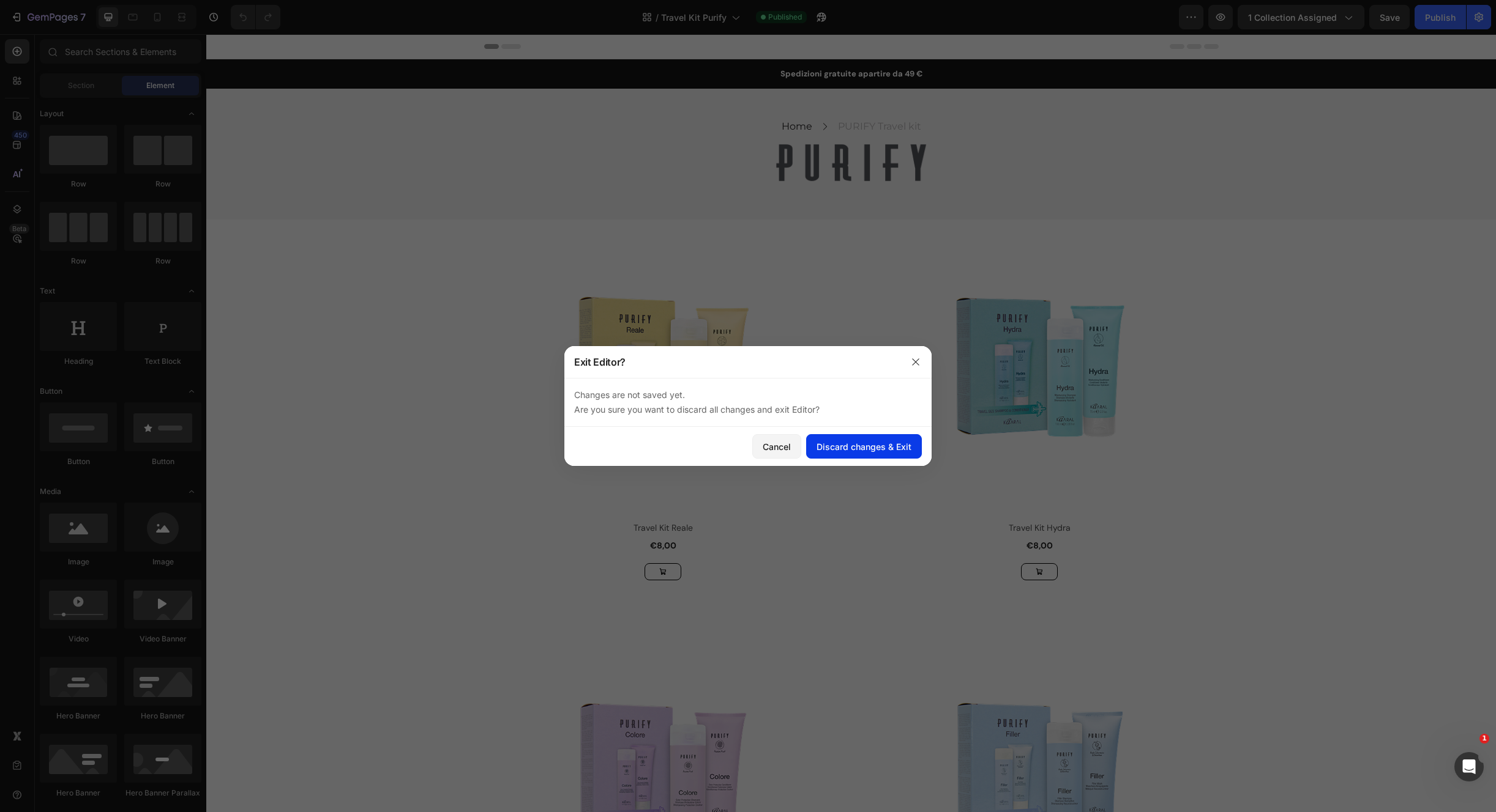
click at [848, 440] on button "Discard changes & Exit" at bounding box center [864, 446] width 116 height 24
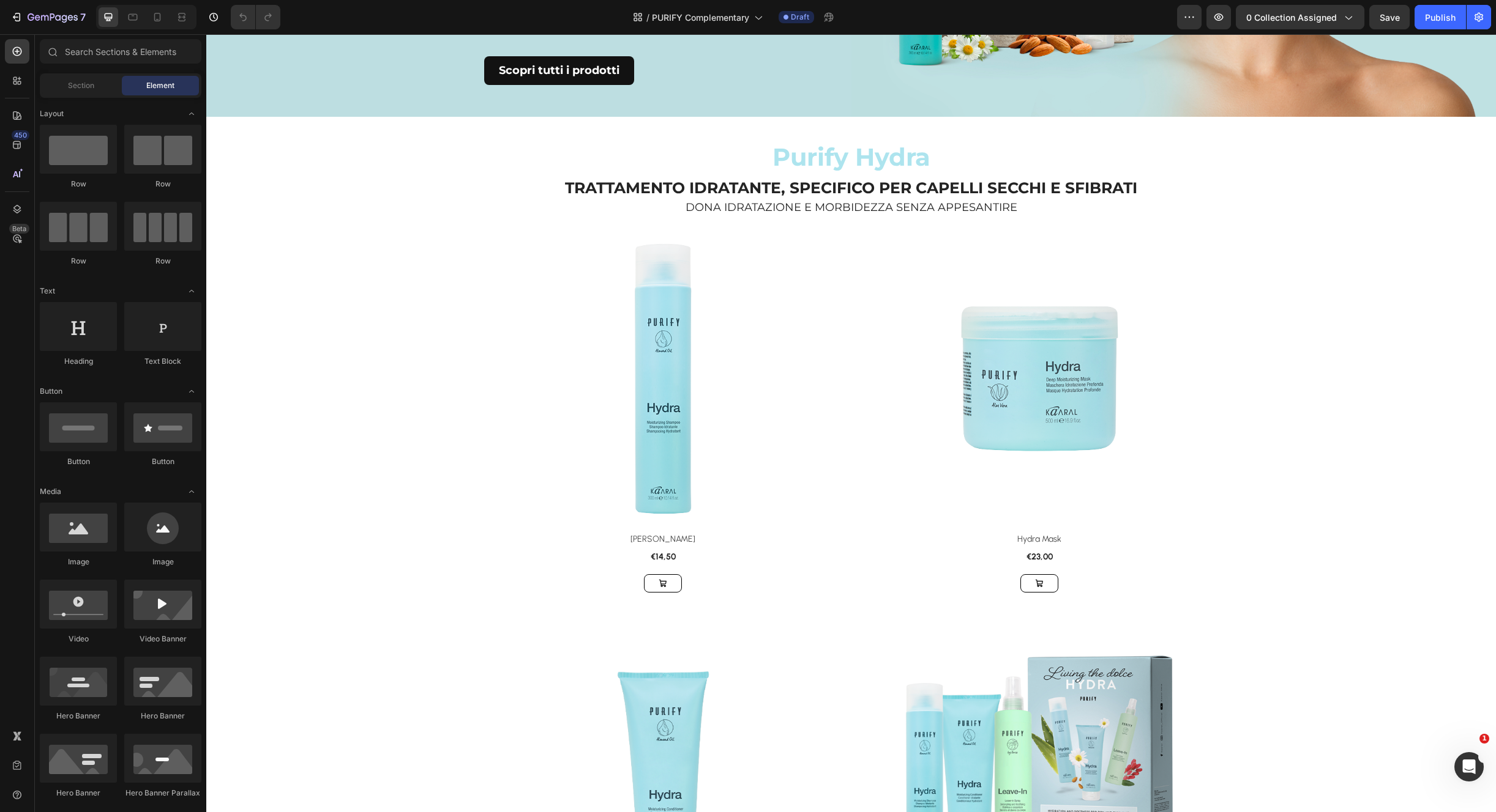
scroll to position [426, 0]
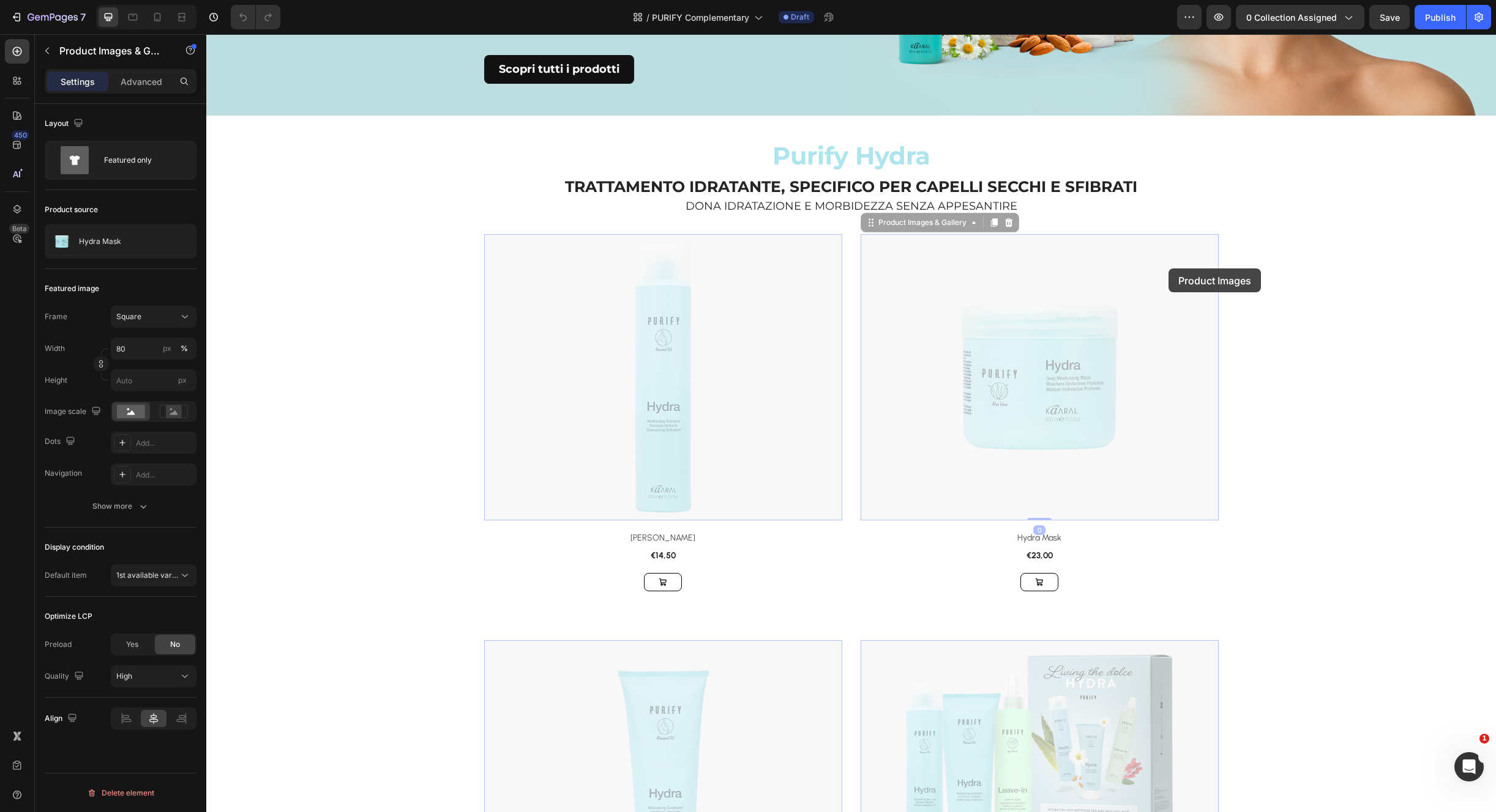
click at [1243, 228] on div "Purify Hydra Heading TRATTAMENTO IDRATANTE, SPECIFICO PER CAPELLI SECCHI E SFIB…" at bounding box center [851, 175] width 1290 height 118
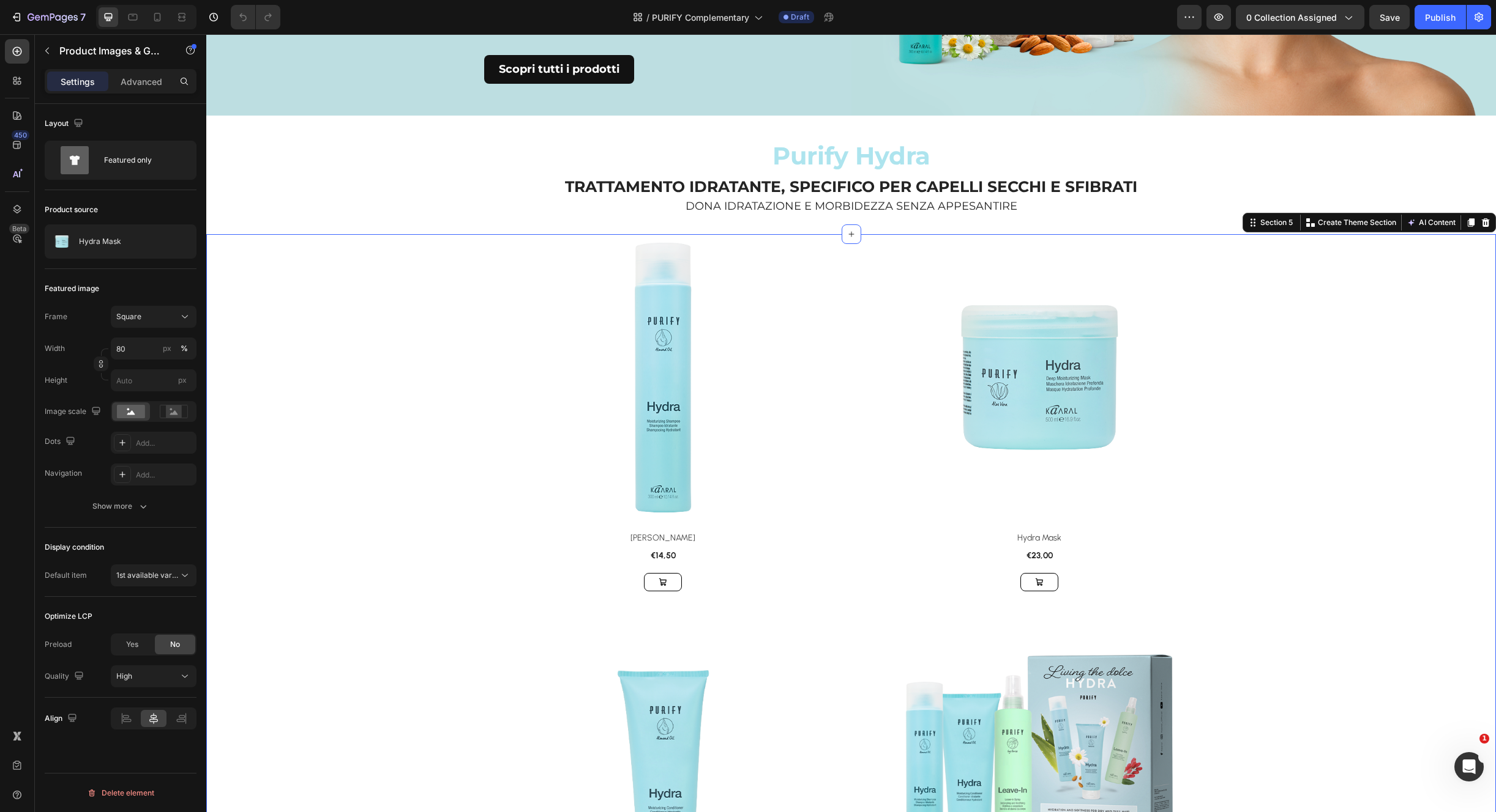
drag, startPoint x: 1235, startPoint y: 243, endPoint x: 1226, endPoint y: 245, distance: 9.2
click at [1236, 243] on div "Product Images & Gallery Row Hydra Shampoo (P) Title €14,50 (P) Price (P) Price…" at bounding box center [851, 822] width 1290 height 1176
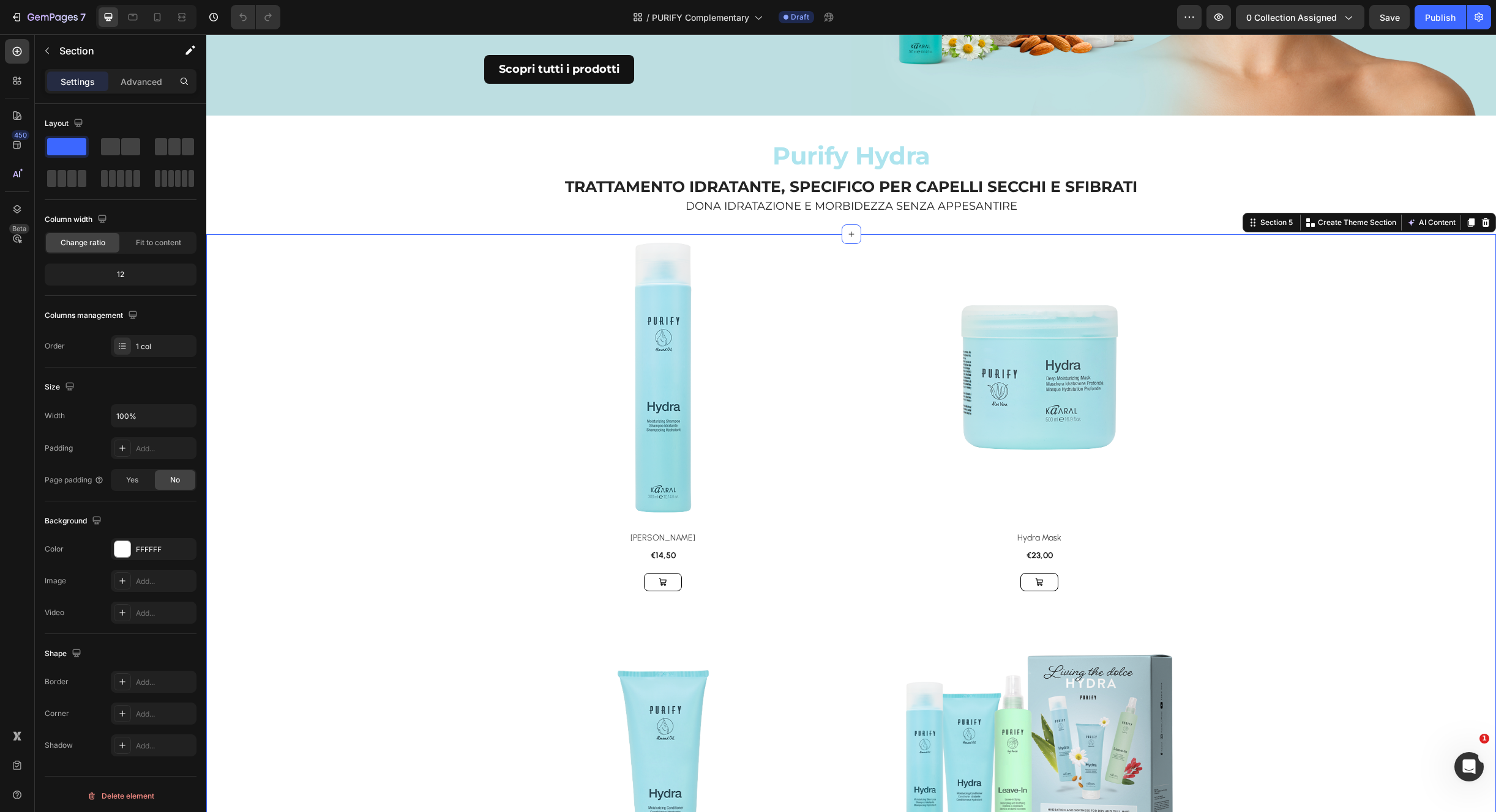
drag, startPoint x: 131, startPoint y: 86, endPoint x: 137, endPoint y: 102, distance: 17.1
click at [131, 86] on p "Advanced" at bounding box center [141, 81] width 42 height 13
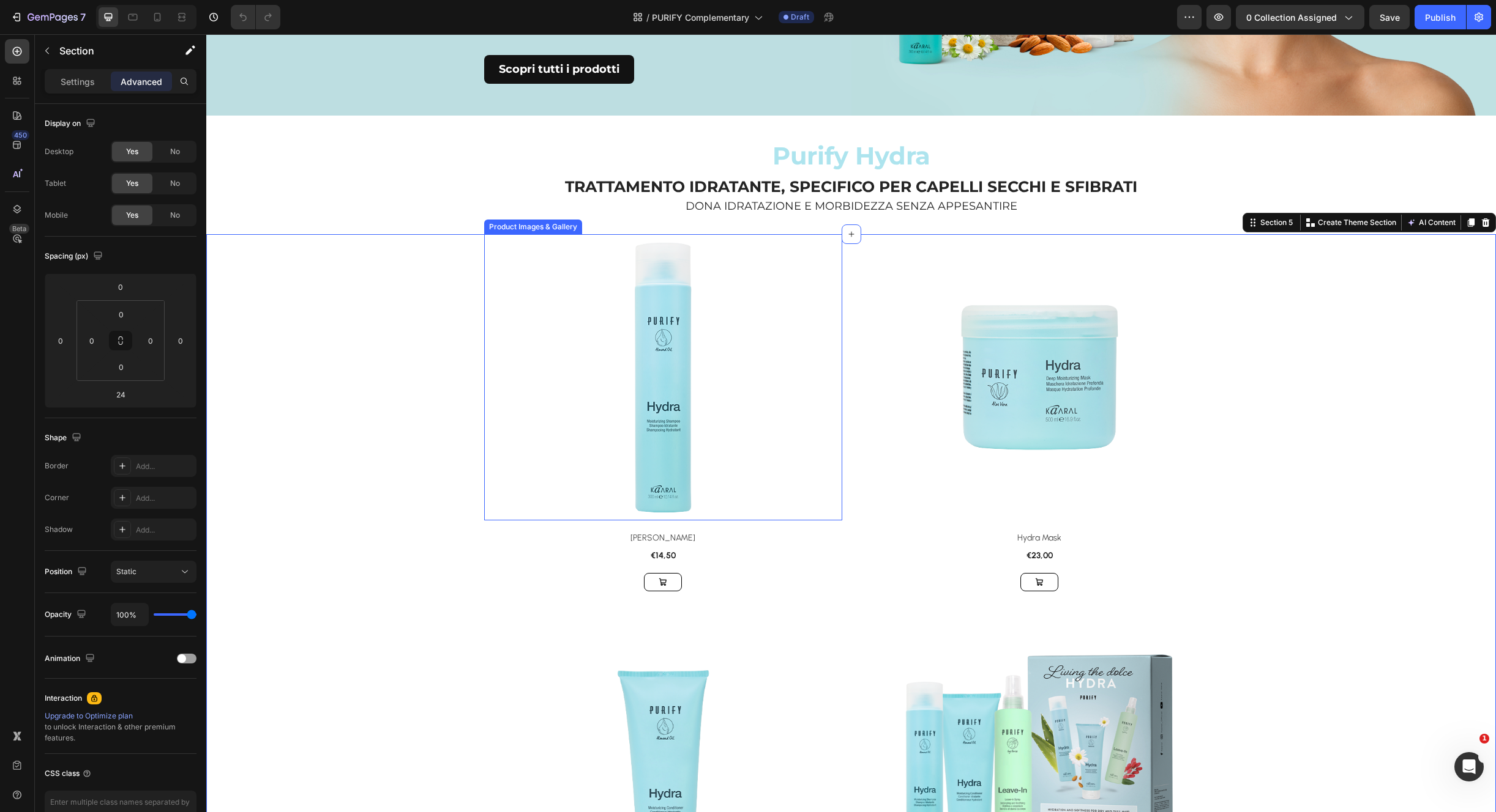
click at [603, 350] on img at bounding box center [663, 377] width 286 height 286
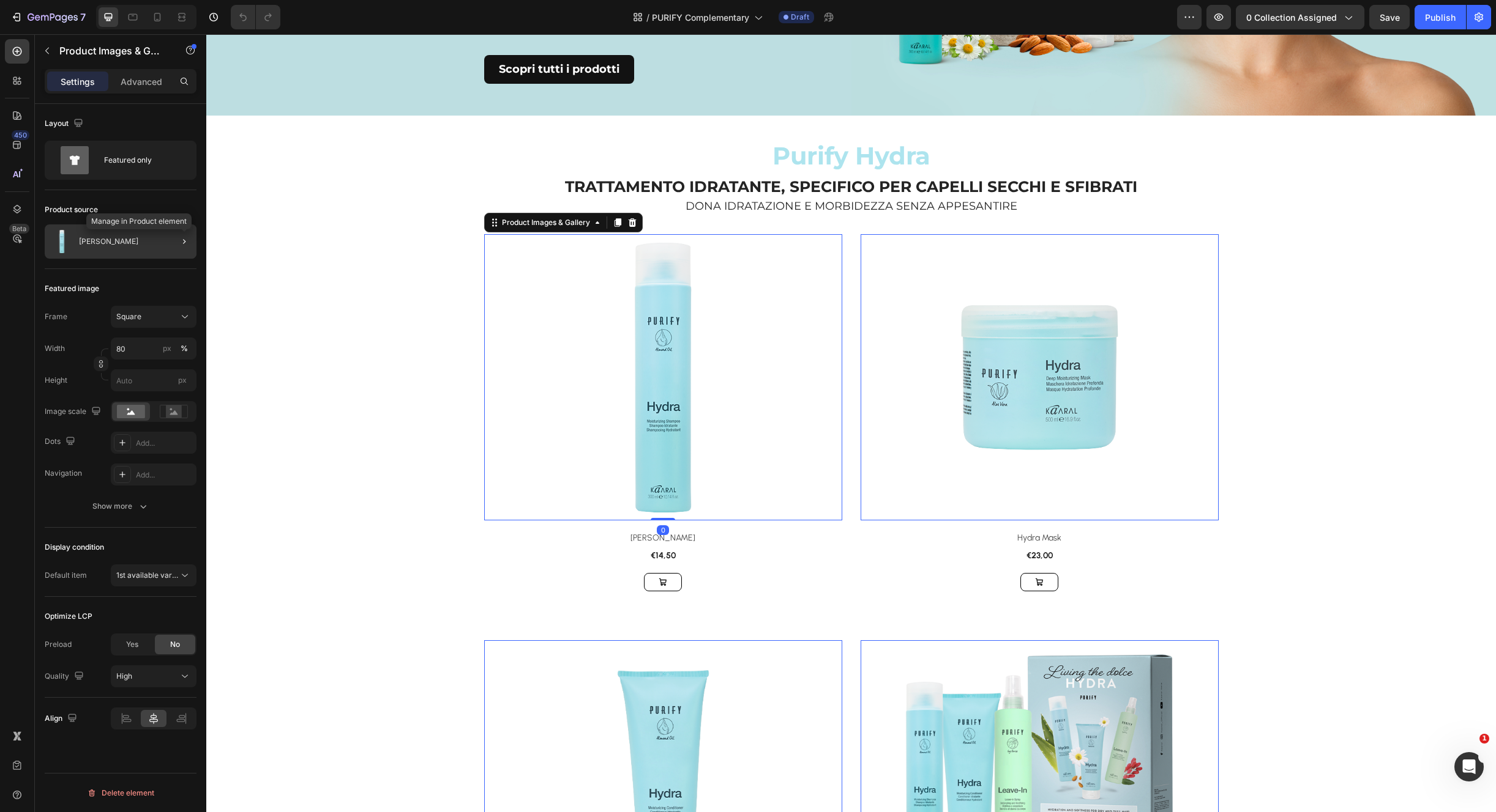
click at [176, 241] on div at bounding box center [179, 241] width 34 height 34
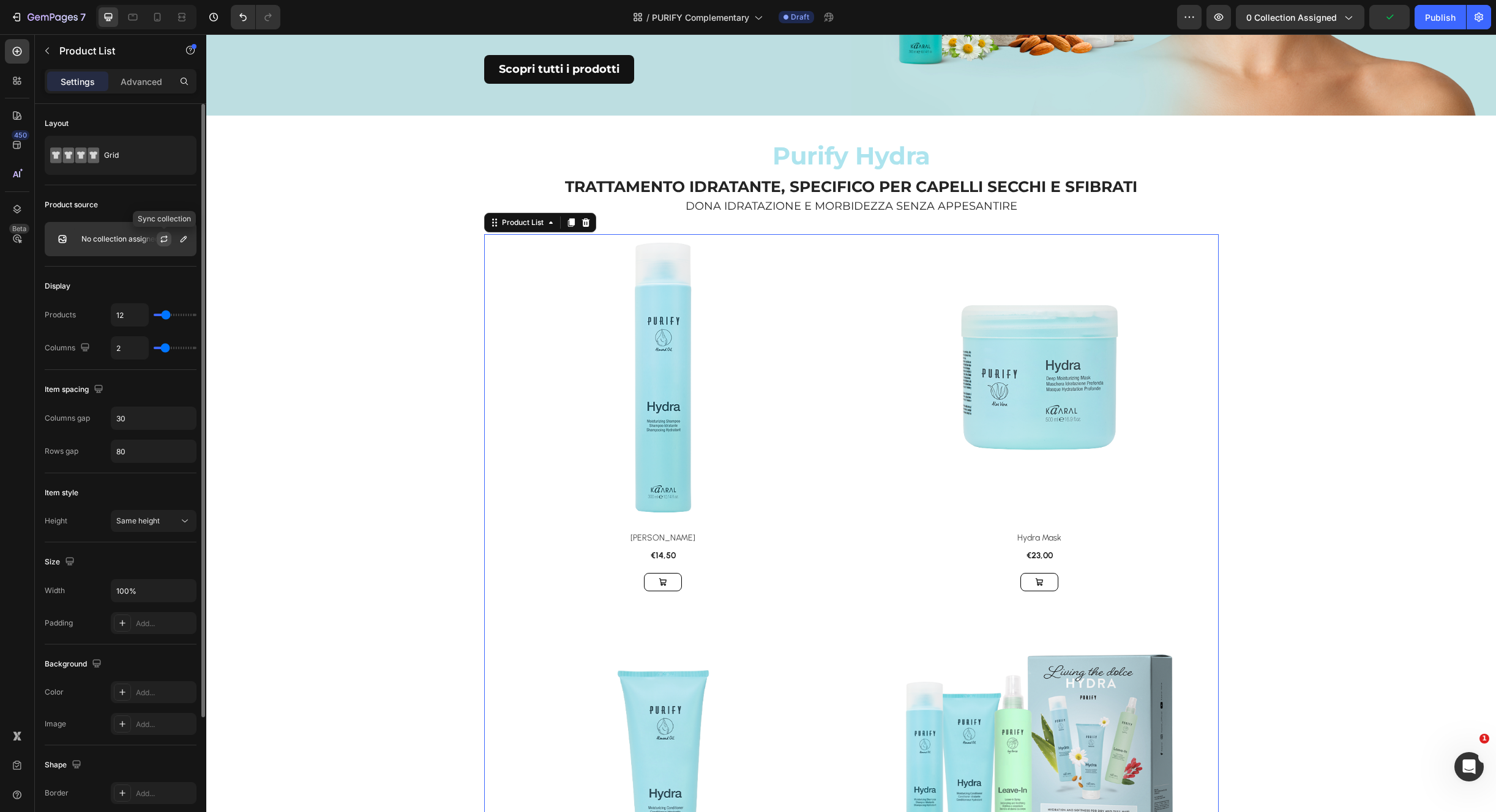
click at [162, 243] on icon "button" at bounding box center [164, 238] width 10 height 10
click at [182, 238] on icon "button" at bounding box center [183, 238] width 10 height 10
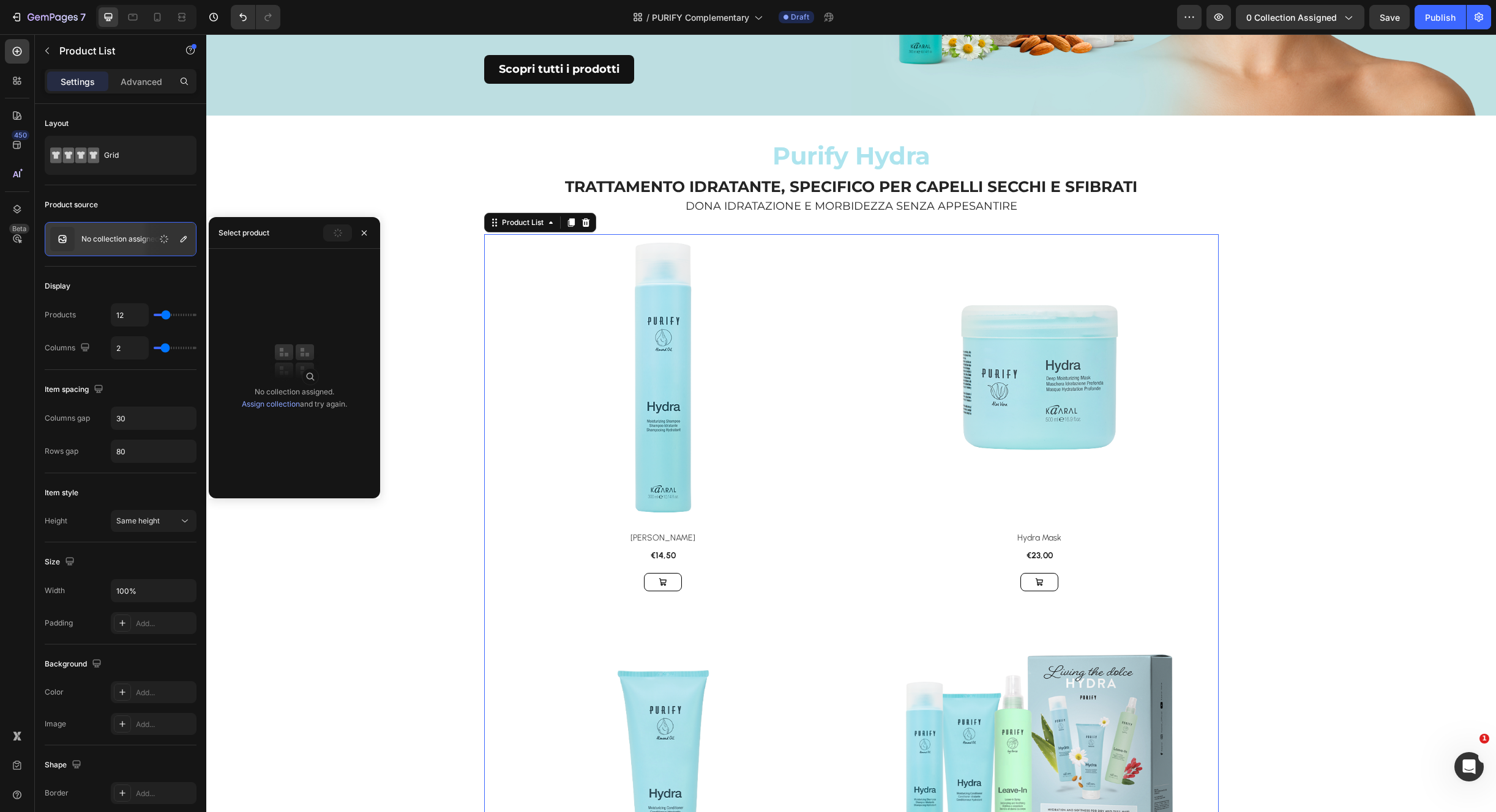
drag, startPoint x: 313, startPoint y: 388, endPoint x: 292, endPoint y: 379, distance: 22.8
click at [313, 388] on div "No collection assigned. Assign collection and try again." at bounding box center [294, 398] width 105 height 24
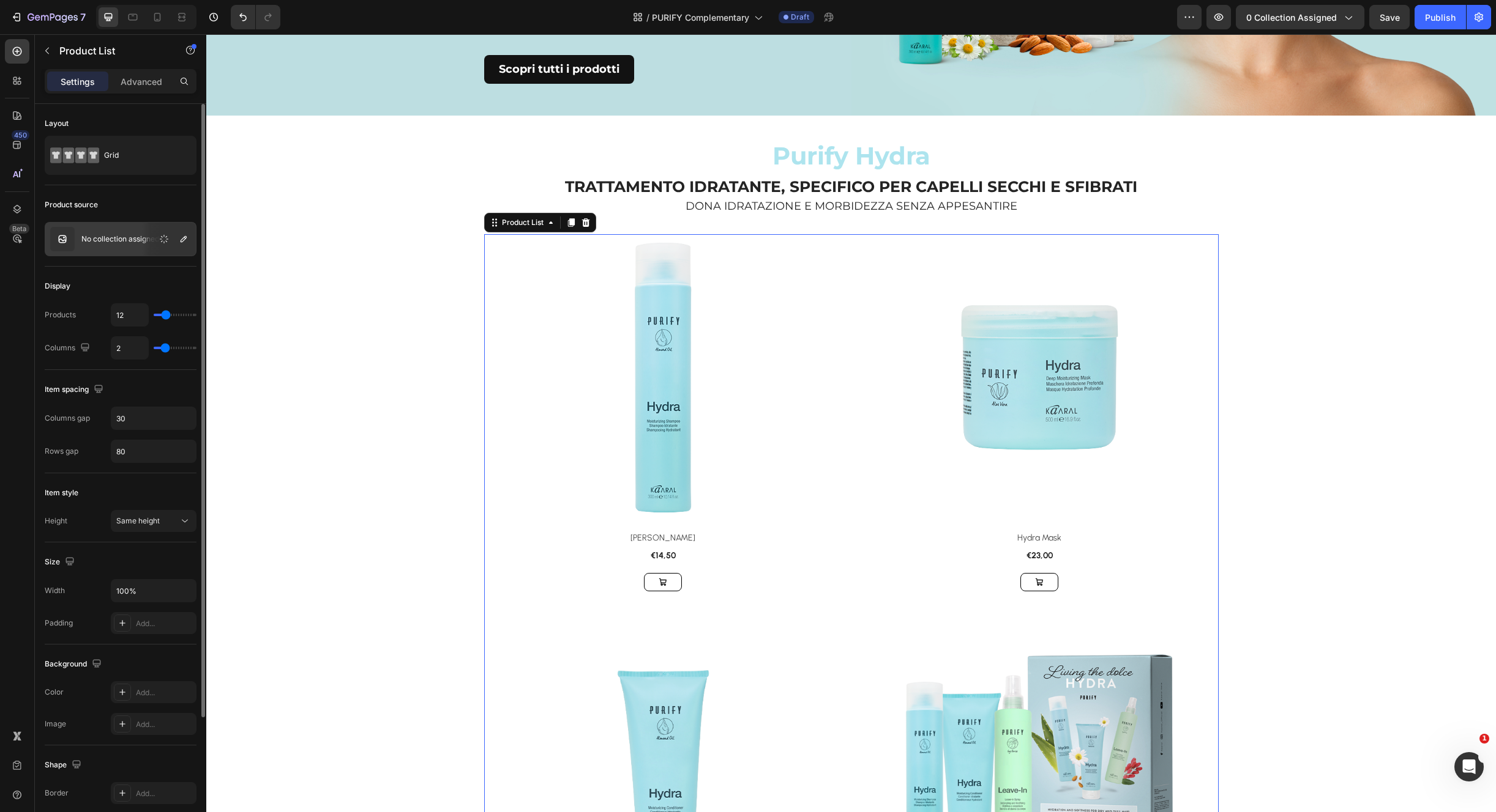
click at [127, 242] on p "No collection assigned" at bounding box center [119, 239] width 77 height 9
click at [183, 239] on icon "button" at bounding box center [183, 238] width 10 height 10
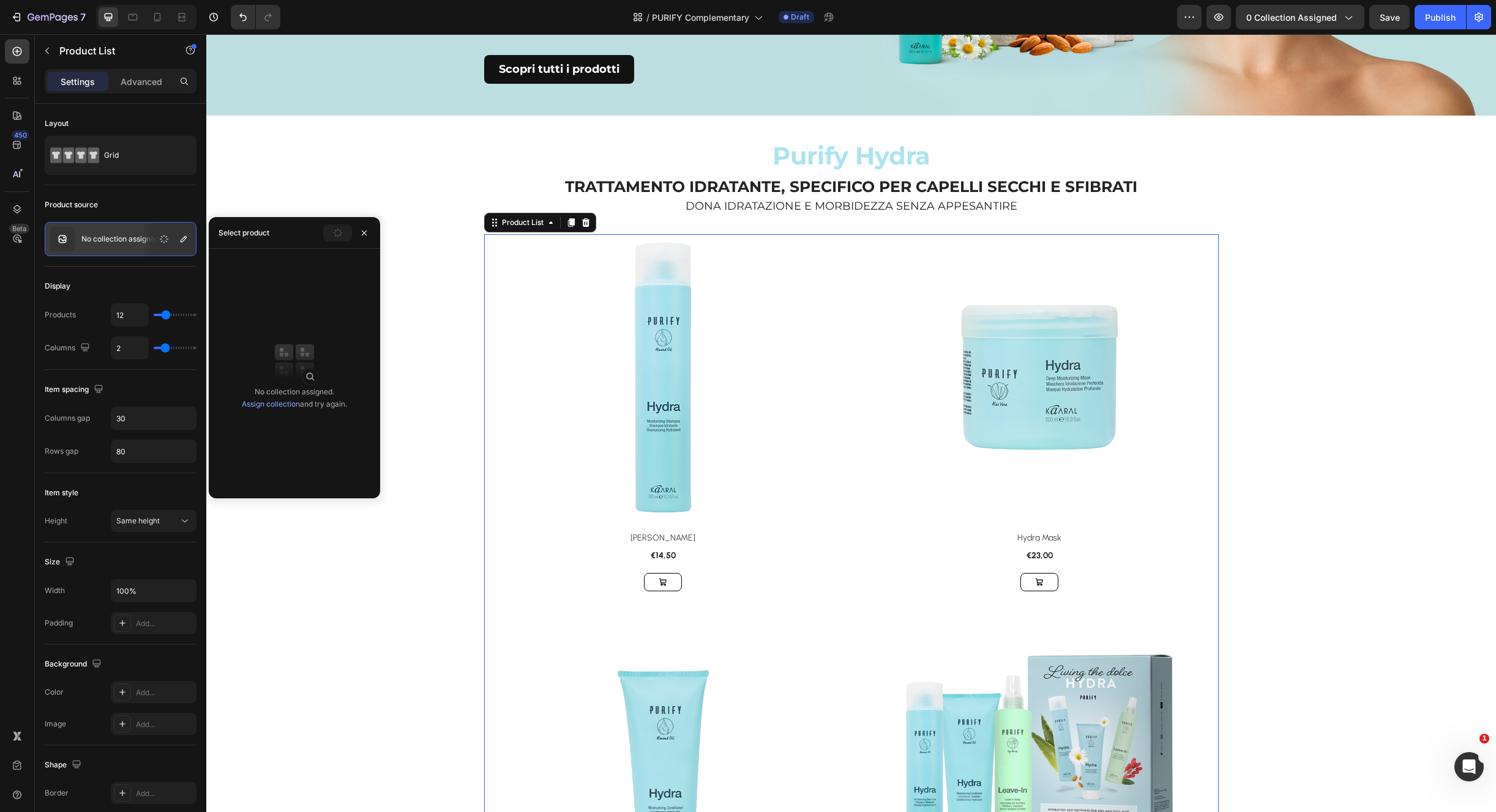
click at [281, 406] on link "Assign collection" at bounding box center [271, 404] width 58 height 10
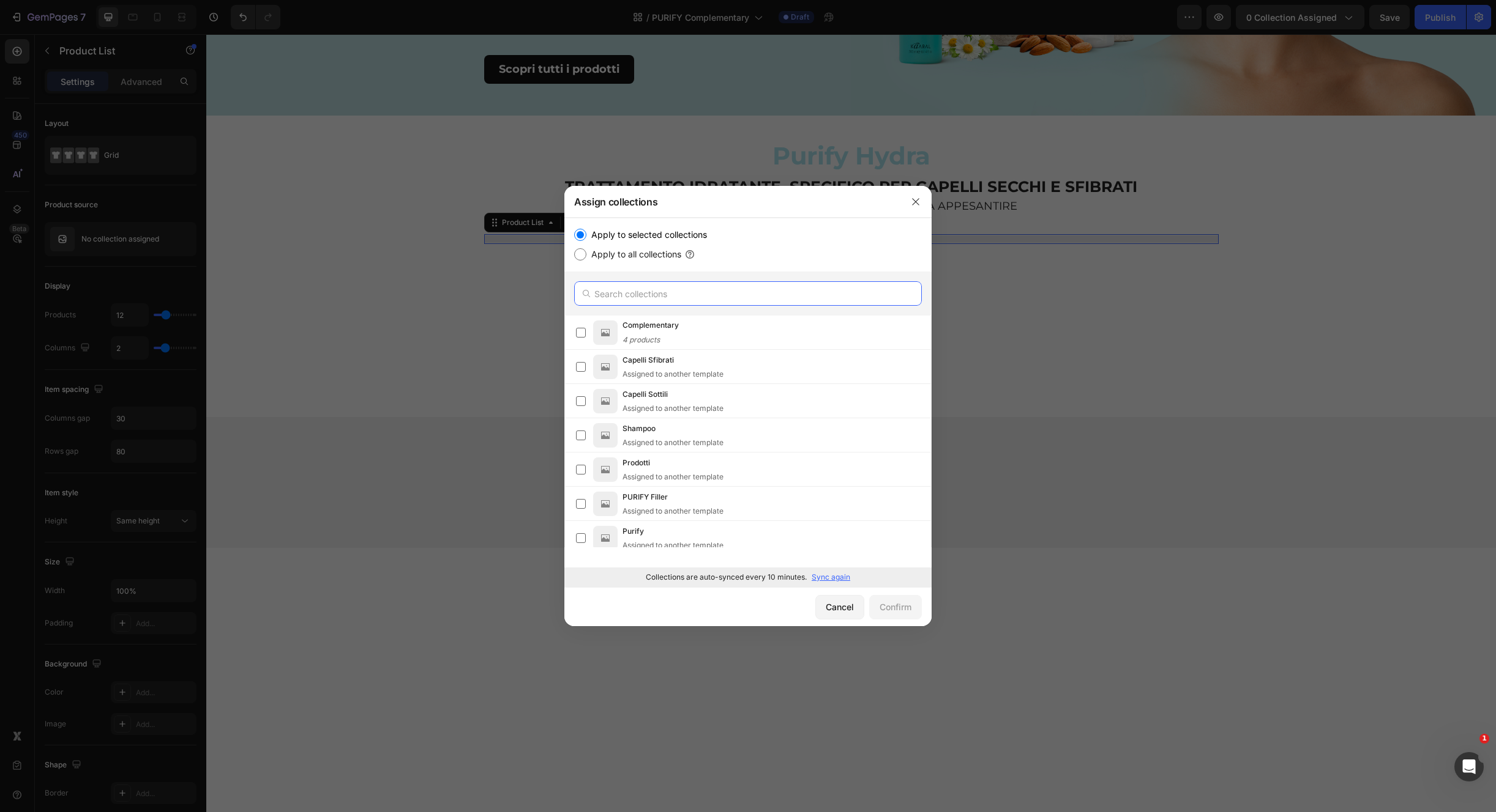
click at [639, 294] on input "text" at bounding box center [747, 293] width 347 height 24
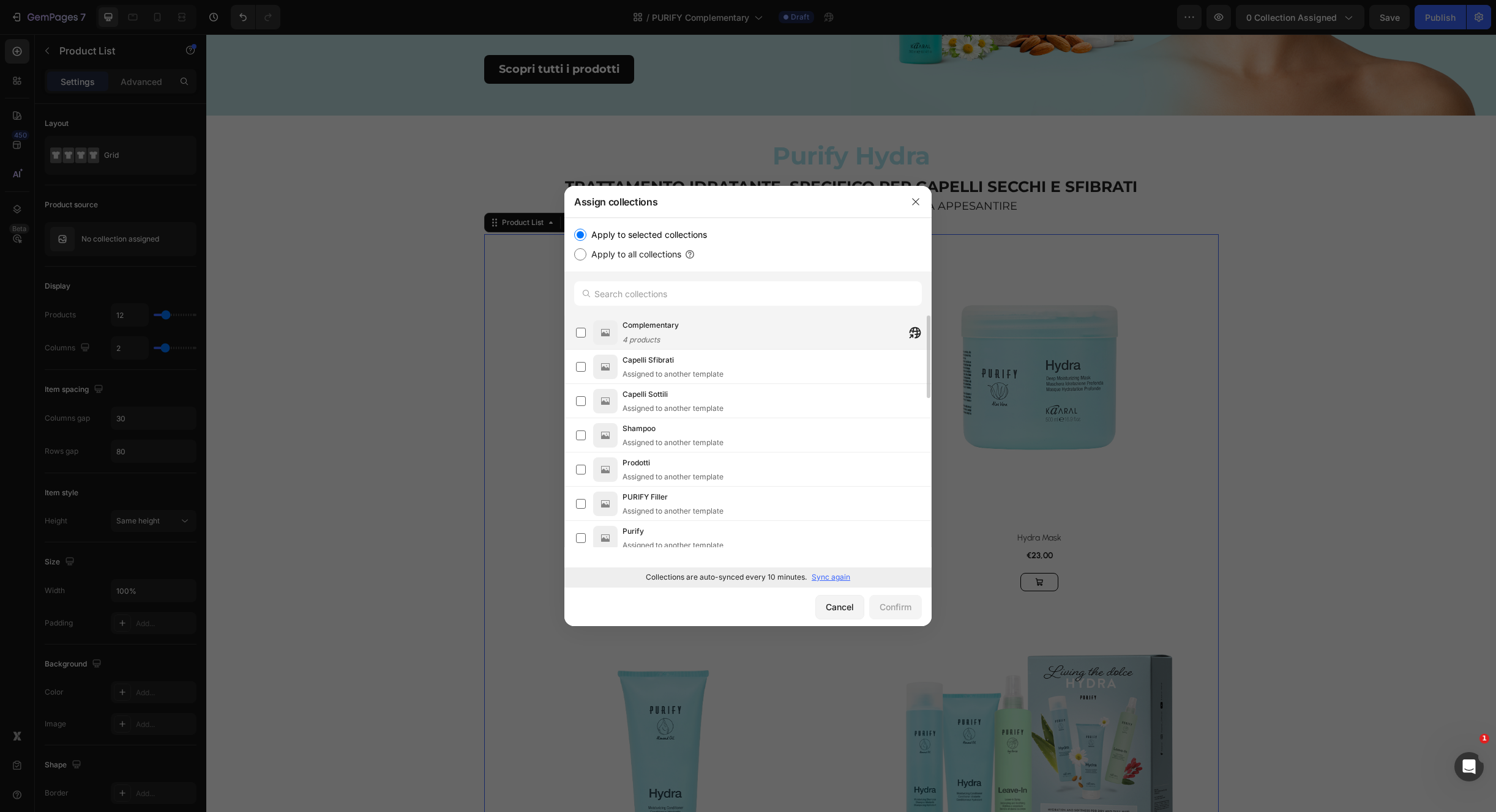
drag, startPoint x: 580, startPoint y: 331, endPoint x: 599, endPoint y: 342, distance: 22.0
click at [580, 332] on label at bounding box center [580, 332] width 10 height 10
click at [899, 614] on button "Confirm" at bounding box center [895, 607] width 52 height 24
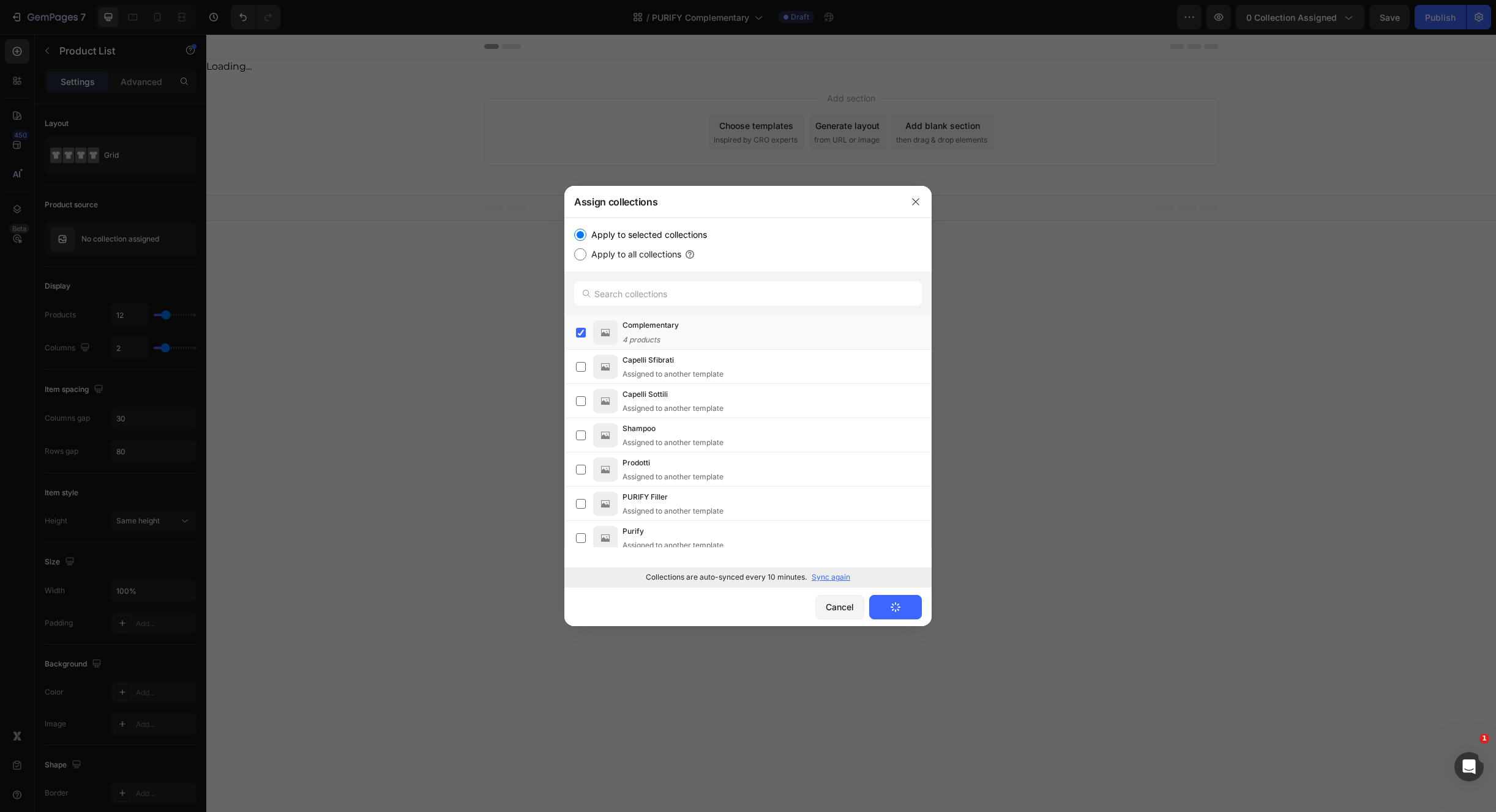
scroll to position [0, 0]
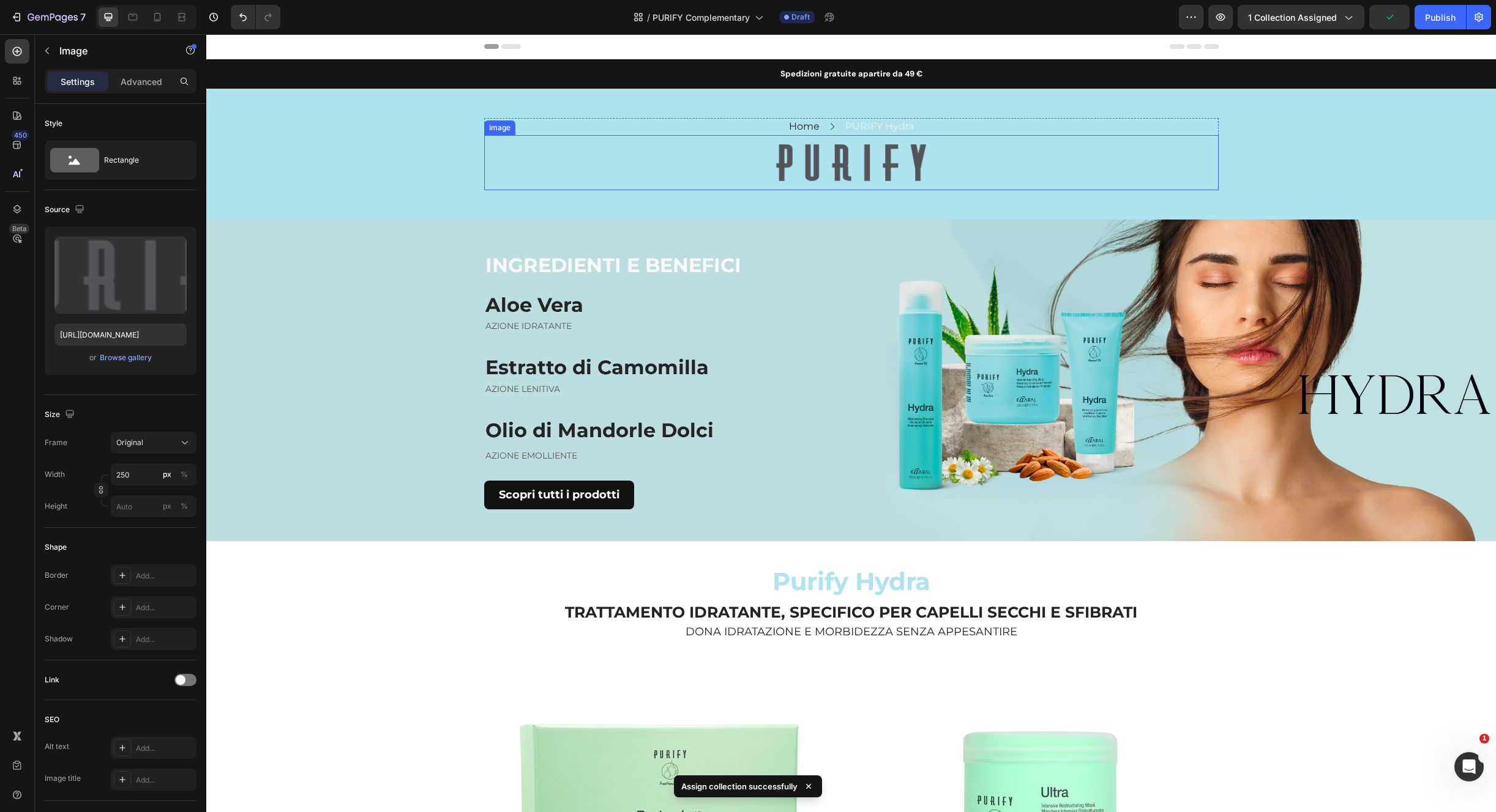
click at [972, 142] on div "Image" at bounding box center [851, 162] width 734 height 55
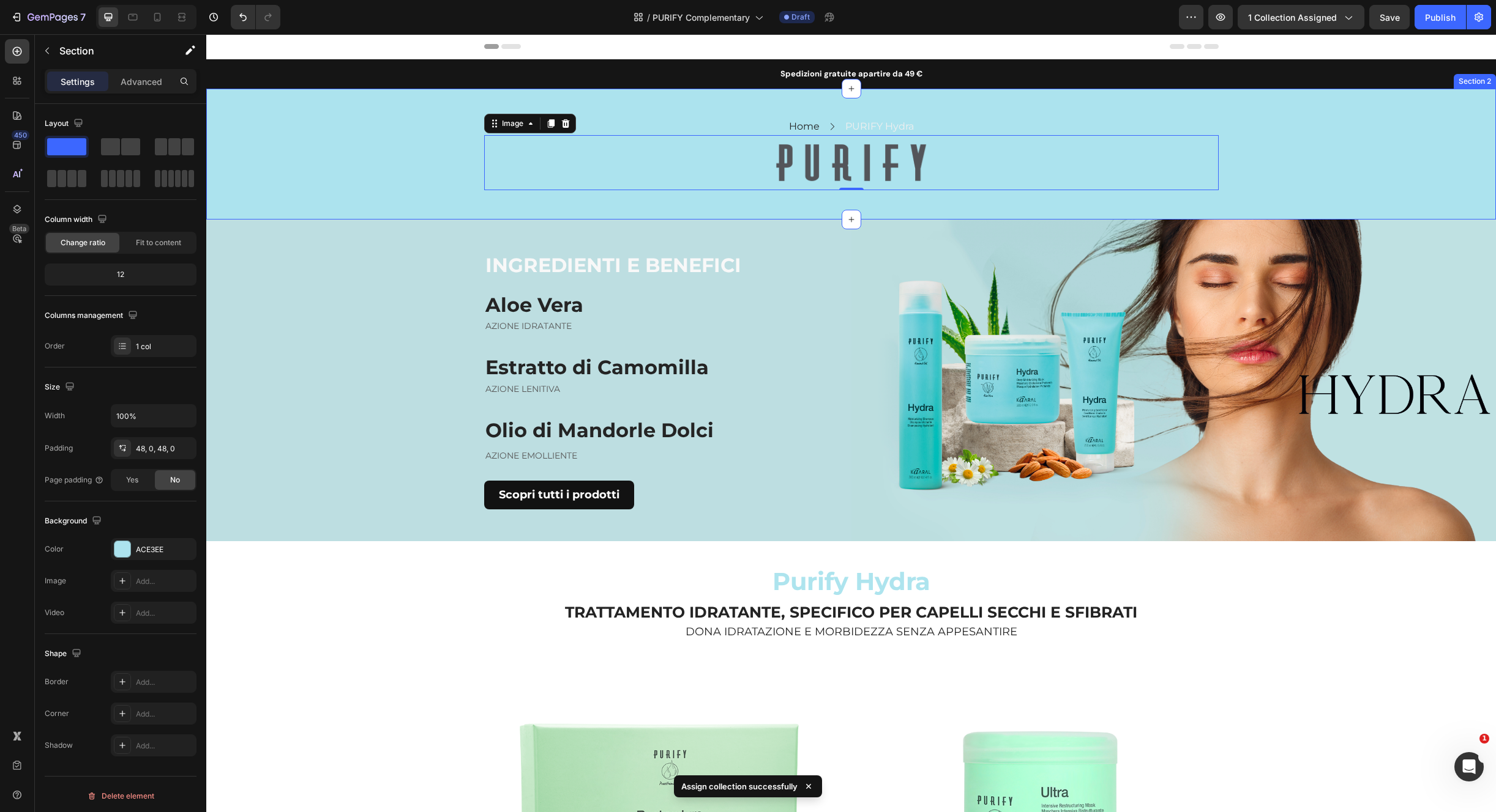
click at [1044, 110] on div "Home Text block Icon PURIFY Hydra Text block Row Row Image 0 Row Section 2" at bounding box center [851, 154] width 1290 height 131
click at [886, 129] on p "PURIFY Hydra" at bounding box center [879, 126] width 69 height 15
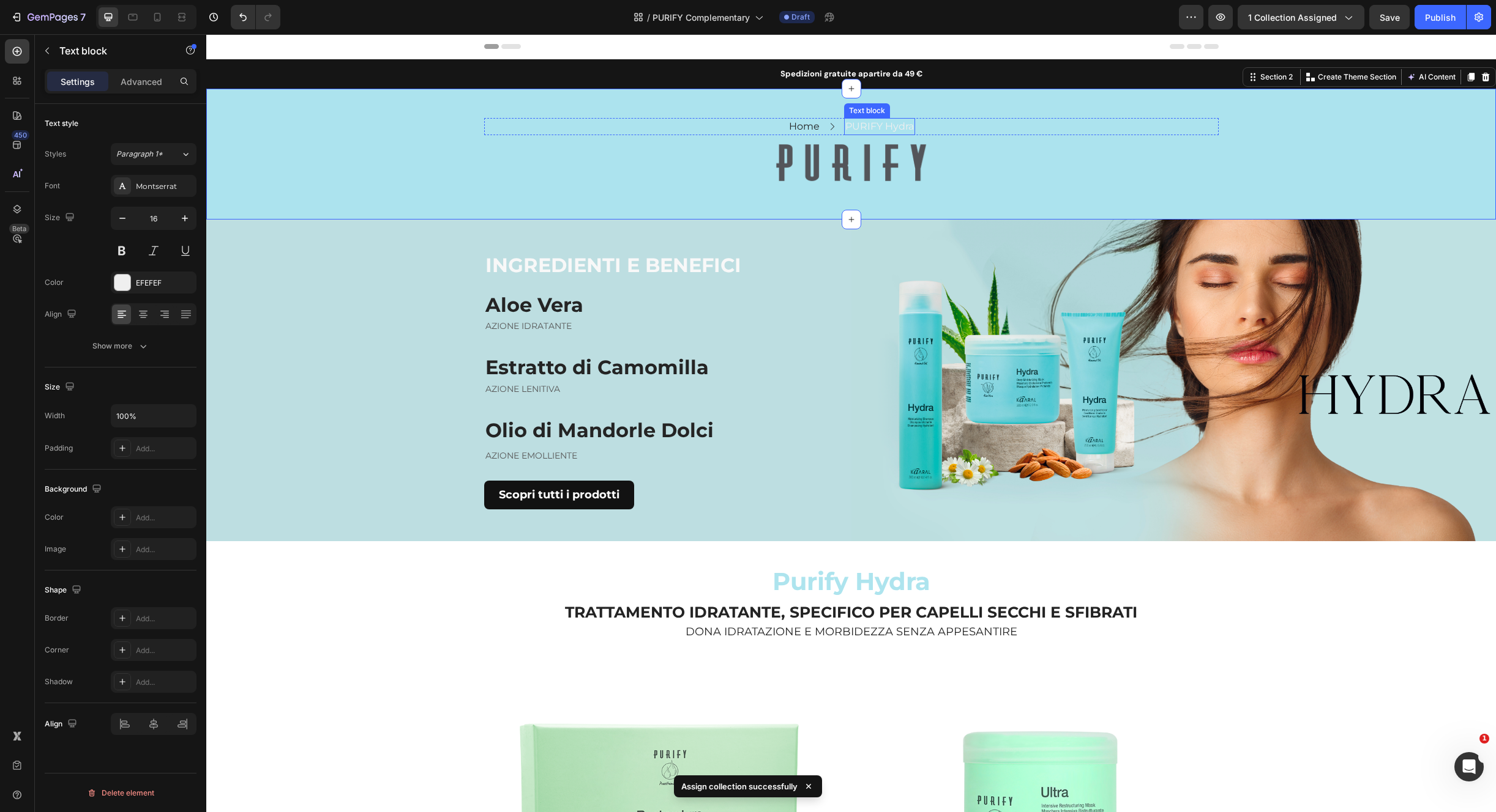
click at [886, 129] on p "PURIFY Hydra" at bounding box center [879, 126] width 69 height 15
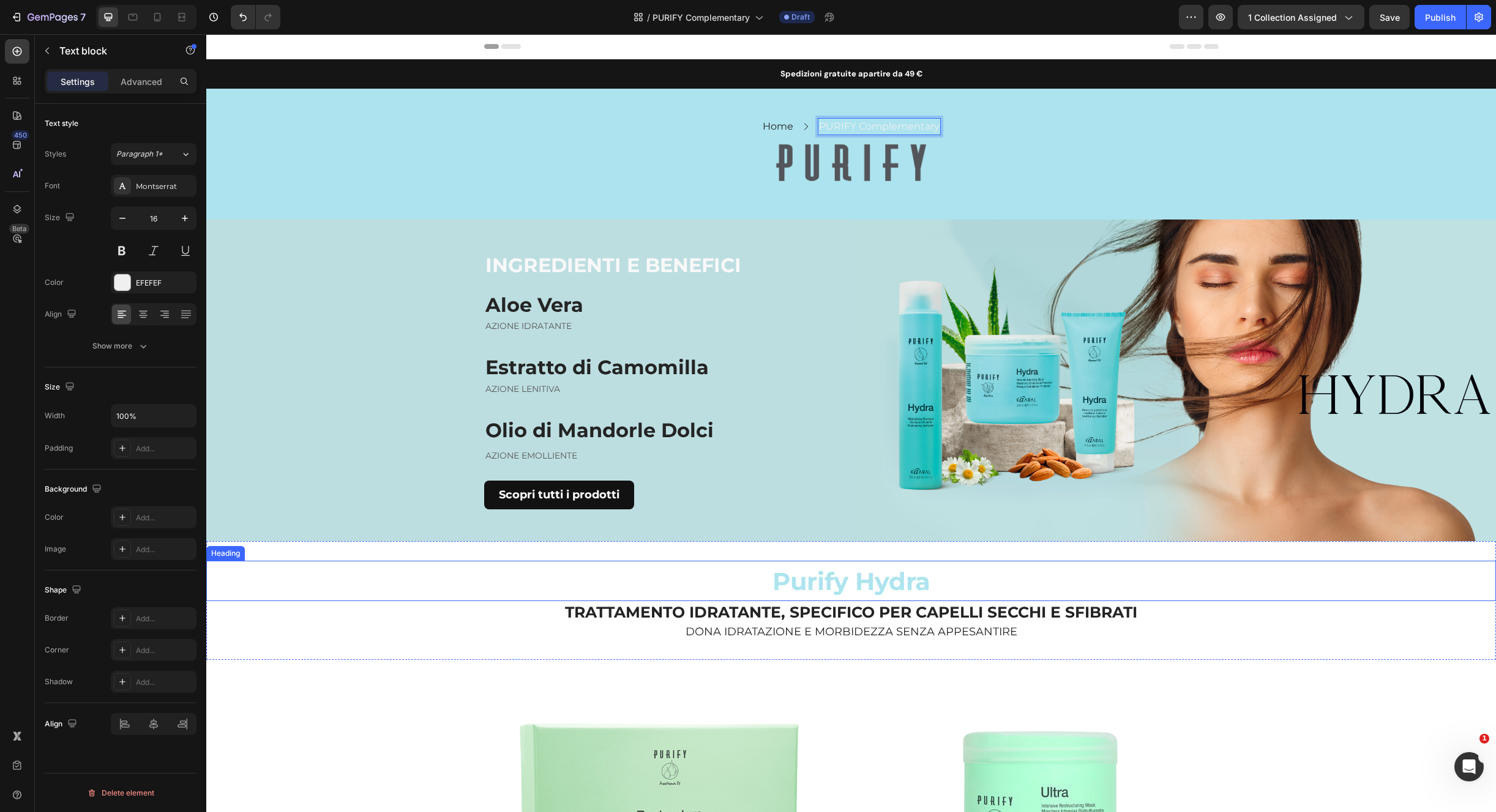
click at [787, 581] on span "Purify Hydra" at bounding box center [851, 581] width 158 height 30
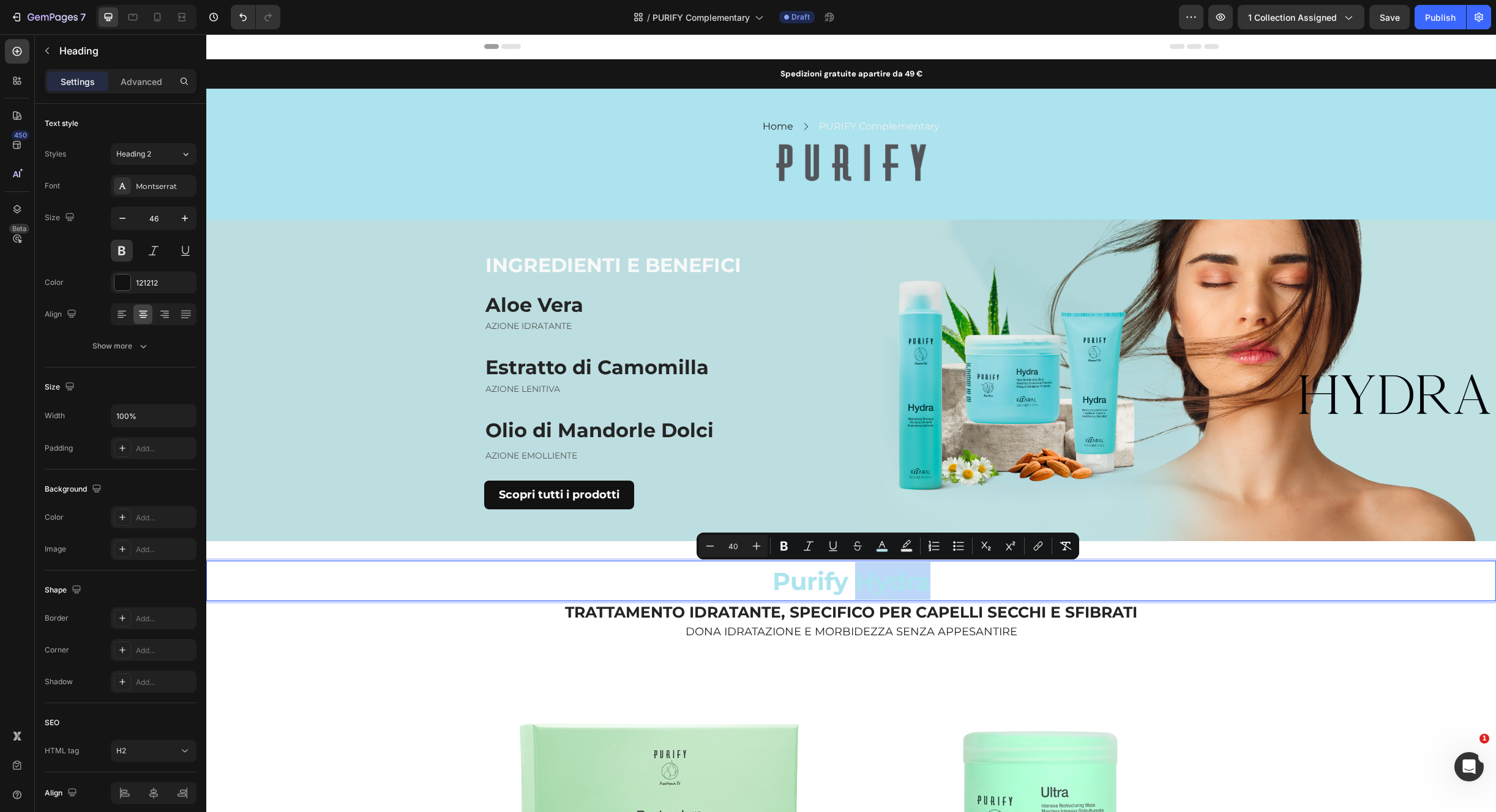
drag, startPoint x: 852, startPoint y: 580, endPoint x: 921, endPoint y: 577, distance: 69.1
click at [924, 587] on span "Purify Hydra" at bounding box center [851, 581] width 158 height 30
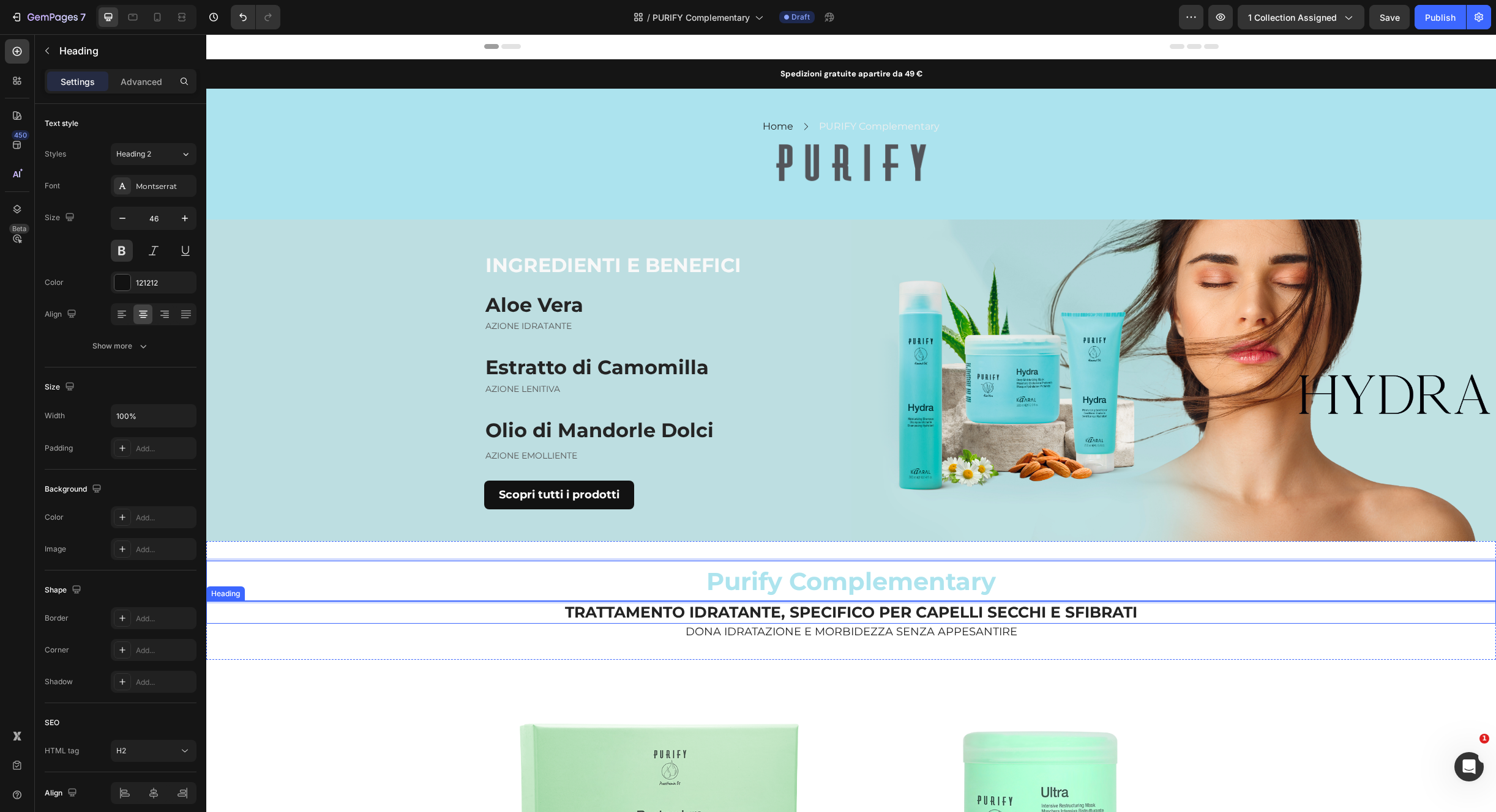
click at [755, 621] on h2 "TRATTAMENTO IDRATANTE, SPECIFICO PER CAPELLI SECCHI E SFIBRATI" at bounding box center [851, 613] width 1290 height 23
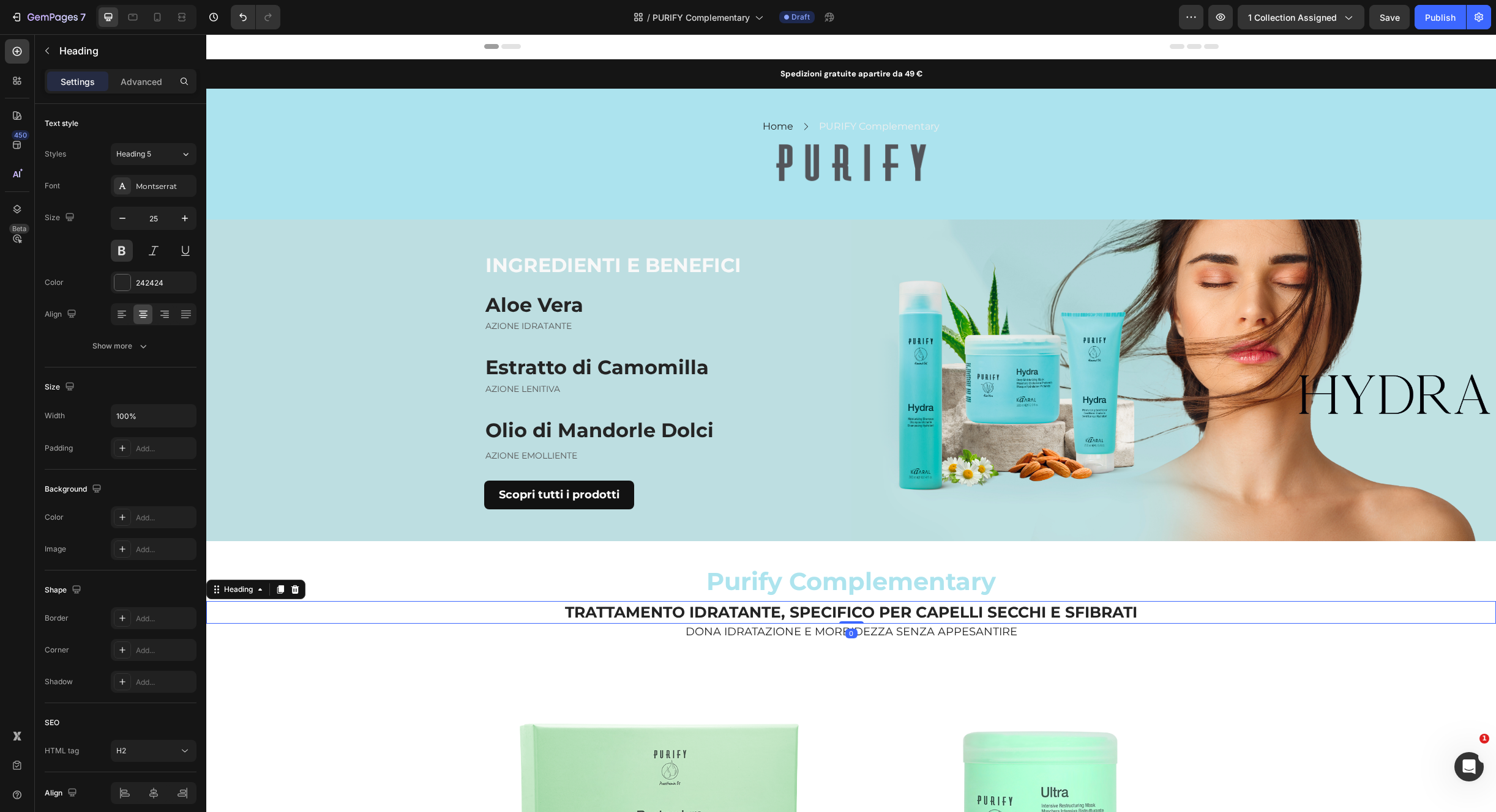
click at [756, 621] on h2 "TRATTAMENTO IDRATANTE, SPECIFICO PER CAPELLI SECCHI E SFIBRATI" at bounding box center [851, 613] width 1290 height 23
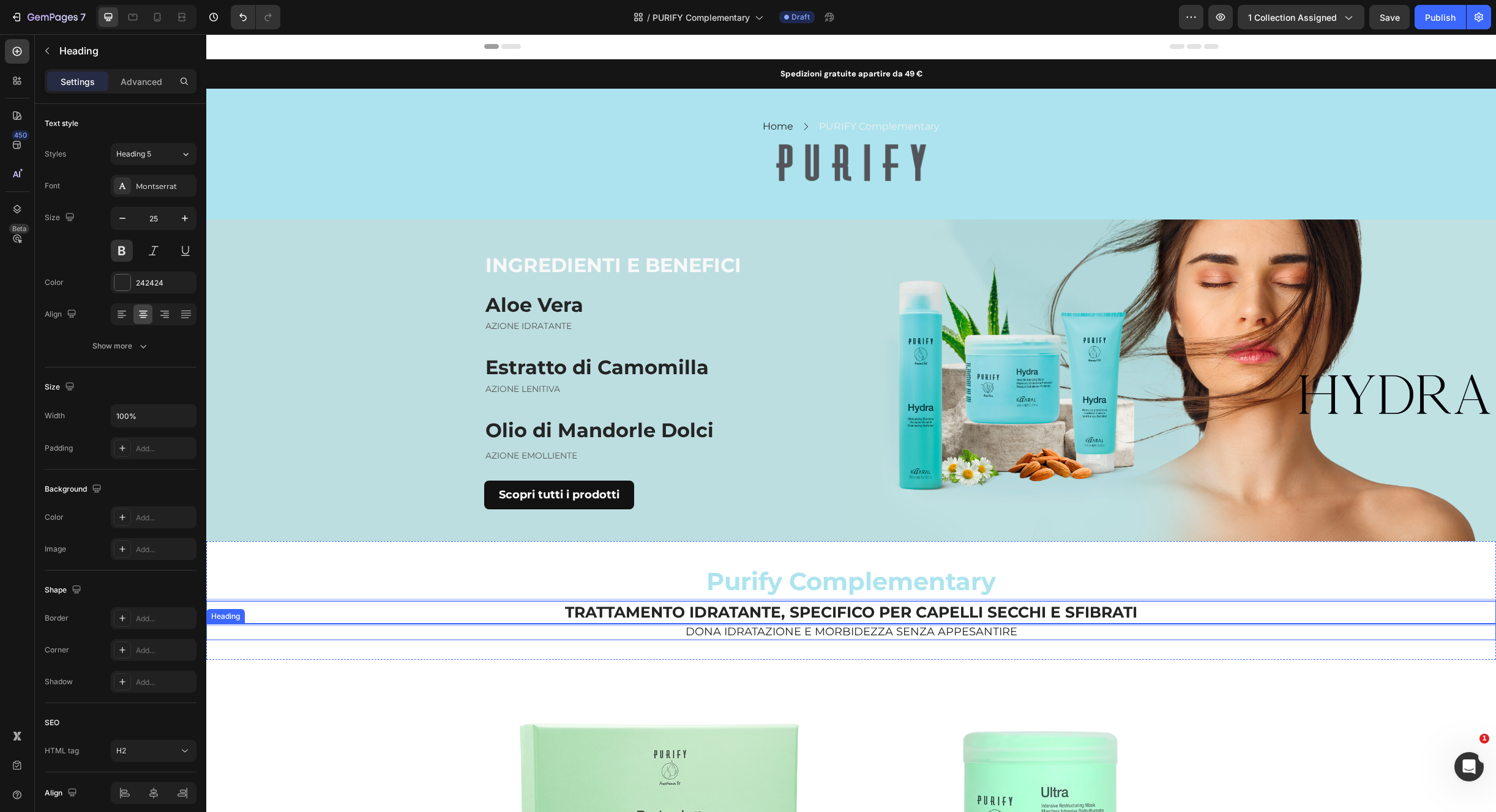
click at [772, 635] on h2 "DONA IDRATAZIONE E MORBIDEZZA SENZA APPESANTIRE" at bounding box center [851, 632] width 1290 height 17
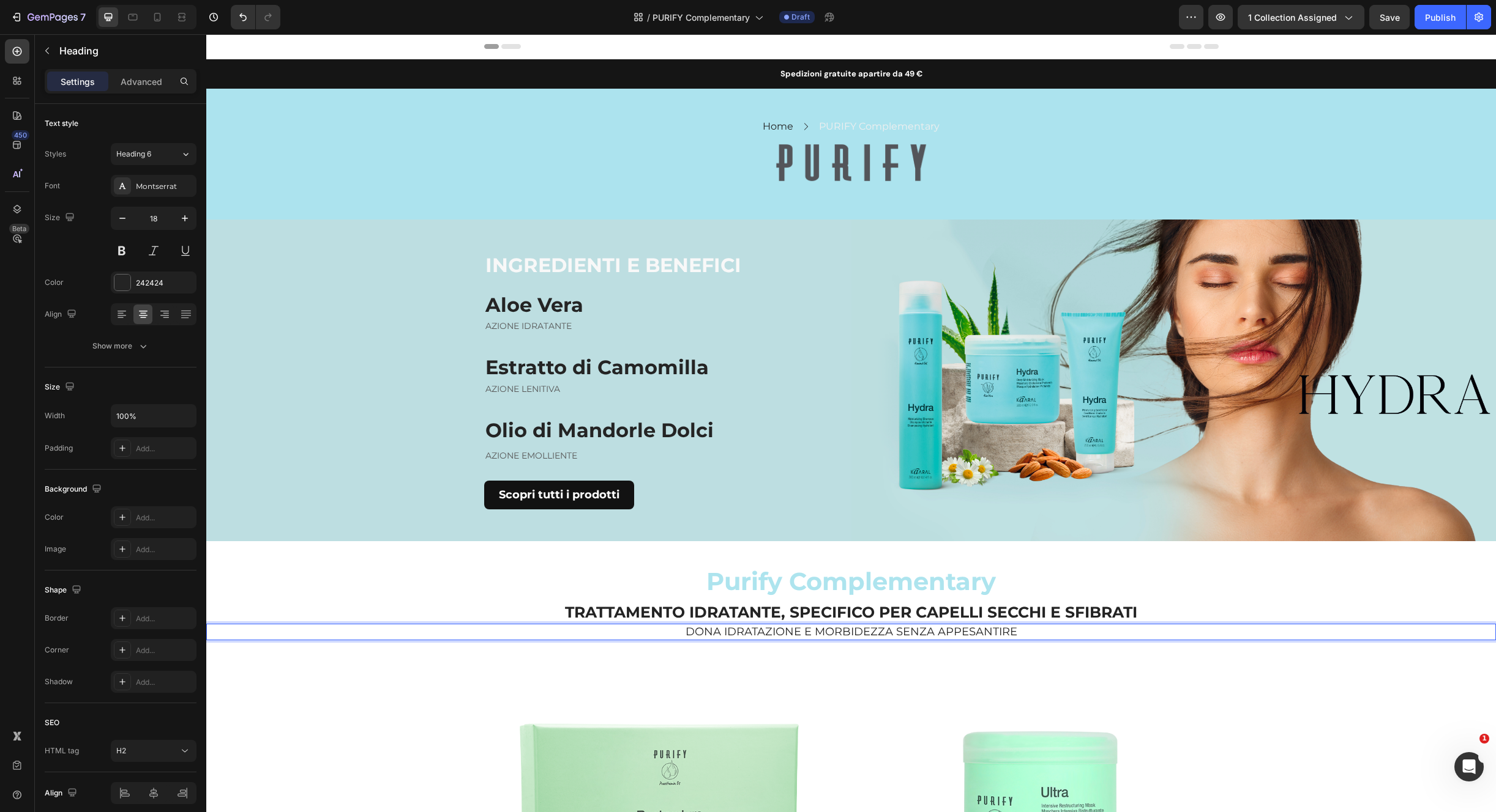
click at [772, 634] on h2 "DONA IDRATAZIONE E MORBIDEZZA SENZA APPESANTIRE" at bounding box center [851, 632] width 1290 height 17
click at [552, 605] on p "TRATTAMENTO IDRATANTE, SPECIFICO PER CAPELLI SECCHI E SFIBRATI" at bounding box center [851, 612] width 1287 height 20
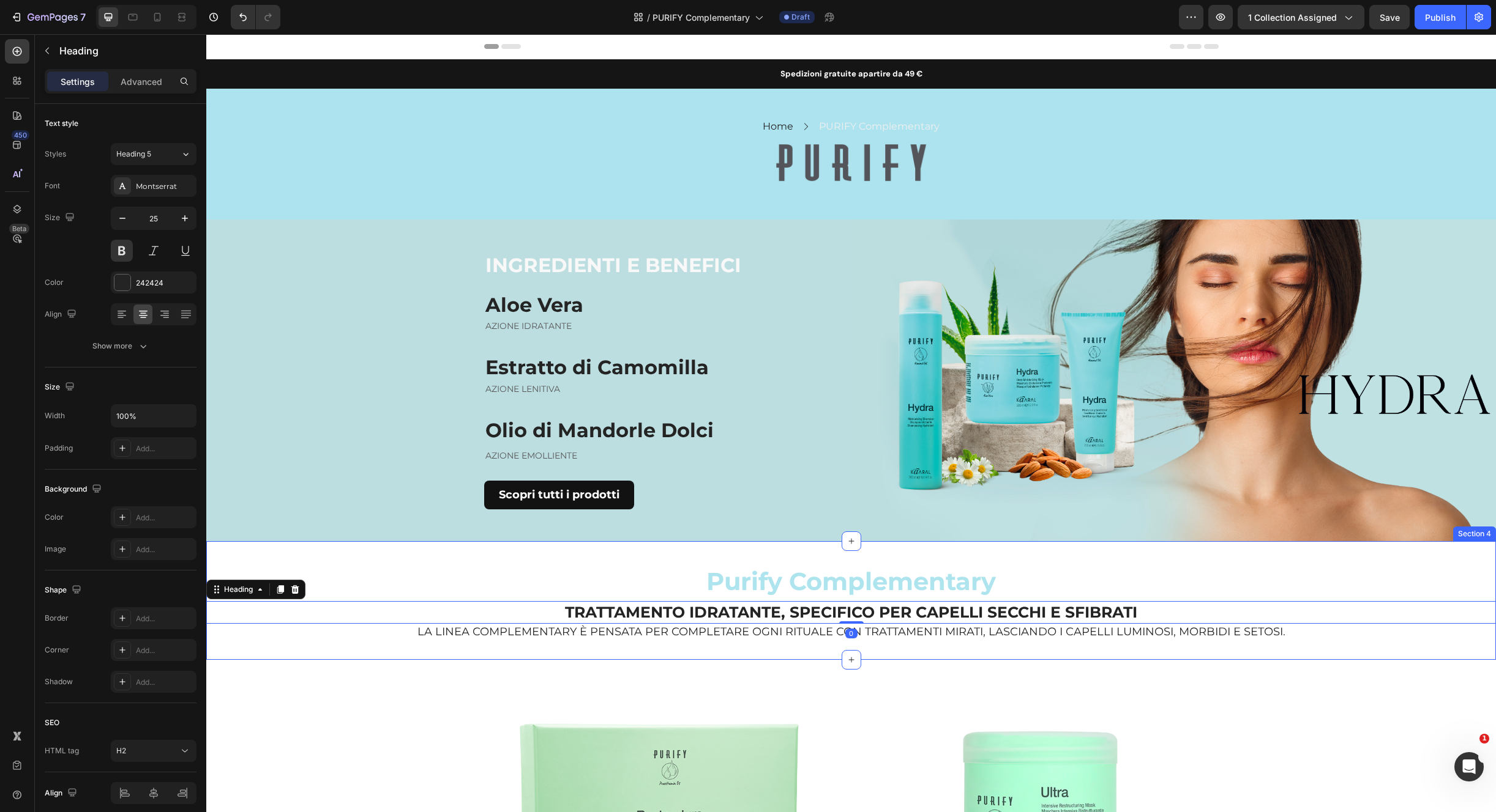
click at [737, 631] on p "LA LINEA COMPLEMENTARY È PENSATA PER COMPLETARE OGNI RITUALE CON TRATTAMENTI MI…" at bounding box center [851, 632] width 1287 height 14
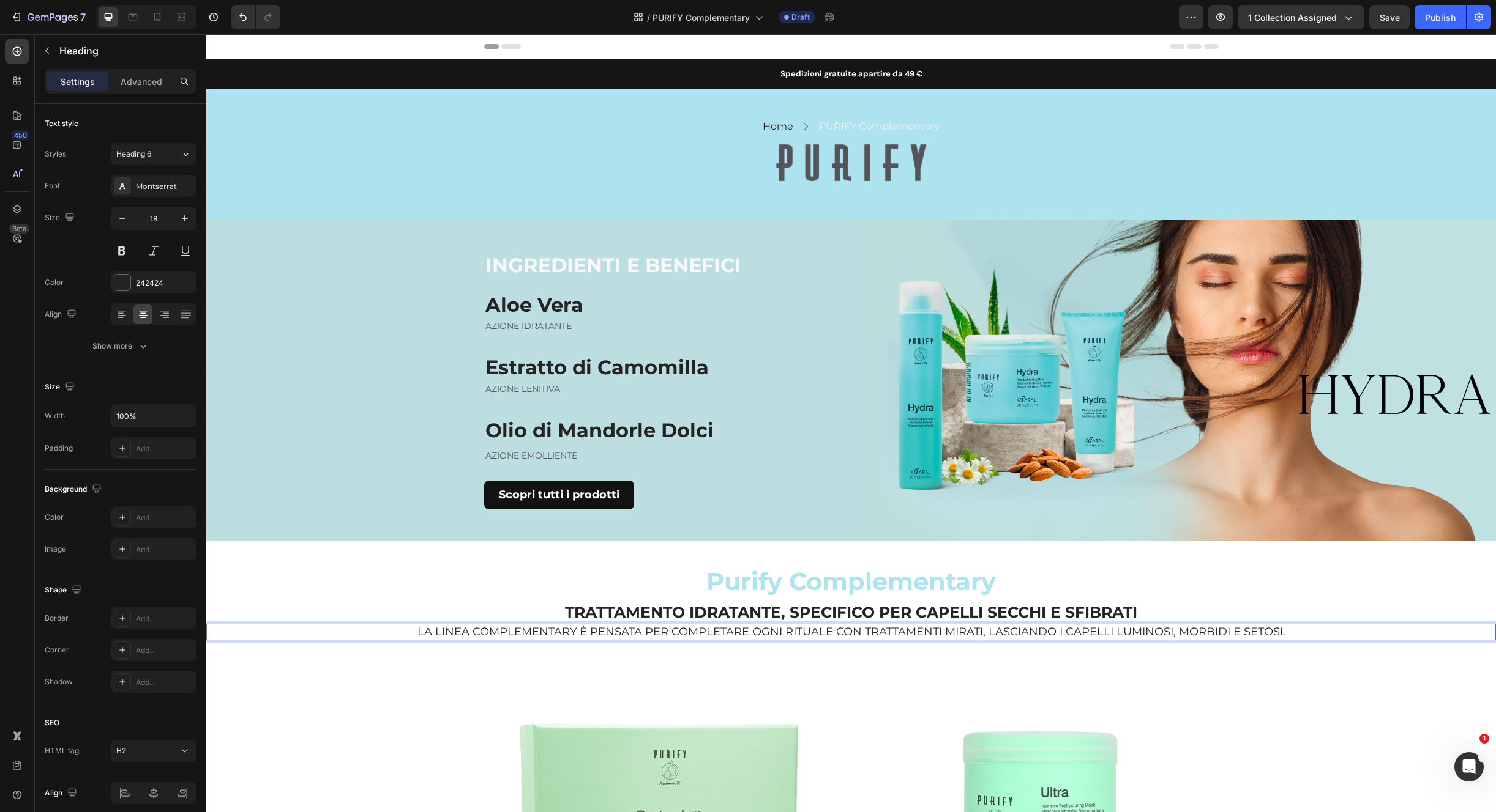
click at [861, 633] on p "LA LINEA COMPLEMENTARY È PENSATA PER COMPLETARE OGNI RITUALE CON TRATTAMENTI MI…" at bounding box center [851, 632] width 1287 height 14
click at [819, 630] on p "LA LINEA COMPLEMENTARY È PENSATA PER COMPLETARE OGNI RITUALE CON TRATTAMENTI MI…" at bounding box center [851, 632] width 1287 height 14
drag, startPoint x: 829, startPoint y: 631, endPoint x: 456, endPoint y: 657, distance: 373.9
click at [414, 627] on p "LA LINEA COMPLEMENTARY È PENSATA PER COMPLETARE OGNI RITUALE CON TRATTAMENTI MI…" at bounding box center [851, 632] width 1287 height 14
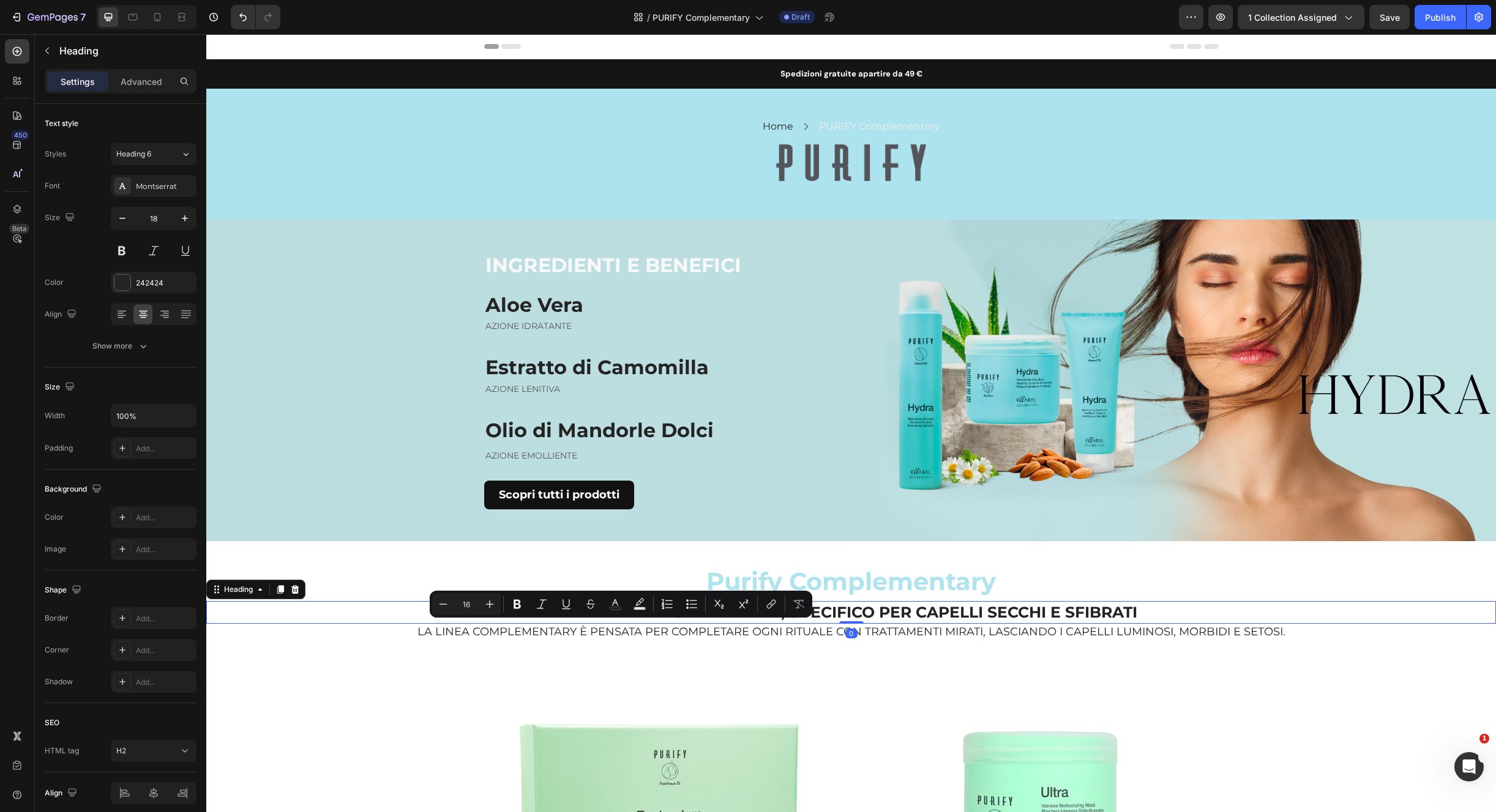
click at [903, 605] on p "TRATTAMENTO IDRATANTE, SPECIFICO PER CAPELLI SECCHI E SFIBRATI" at bounding box center [851, 612] width 1287 height 20
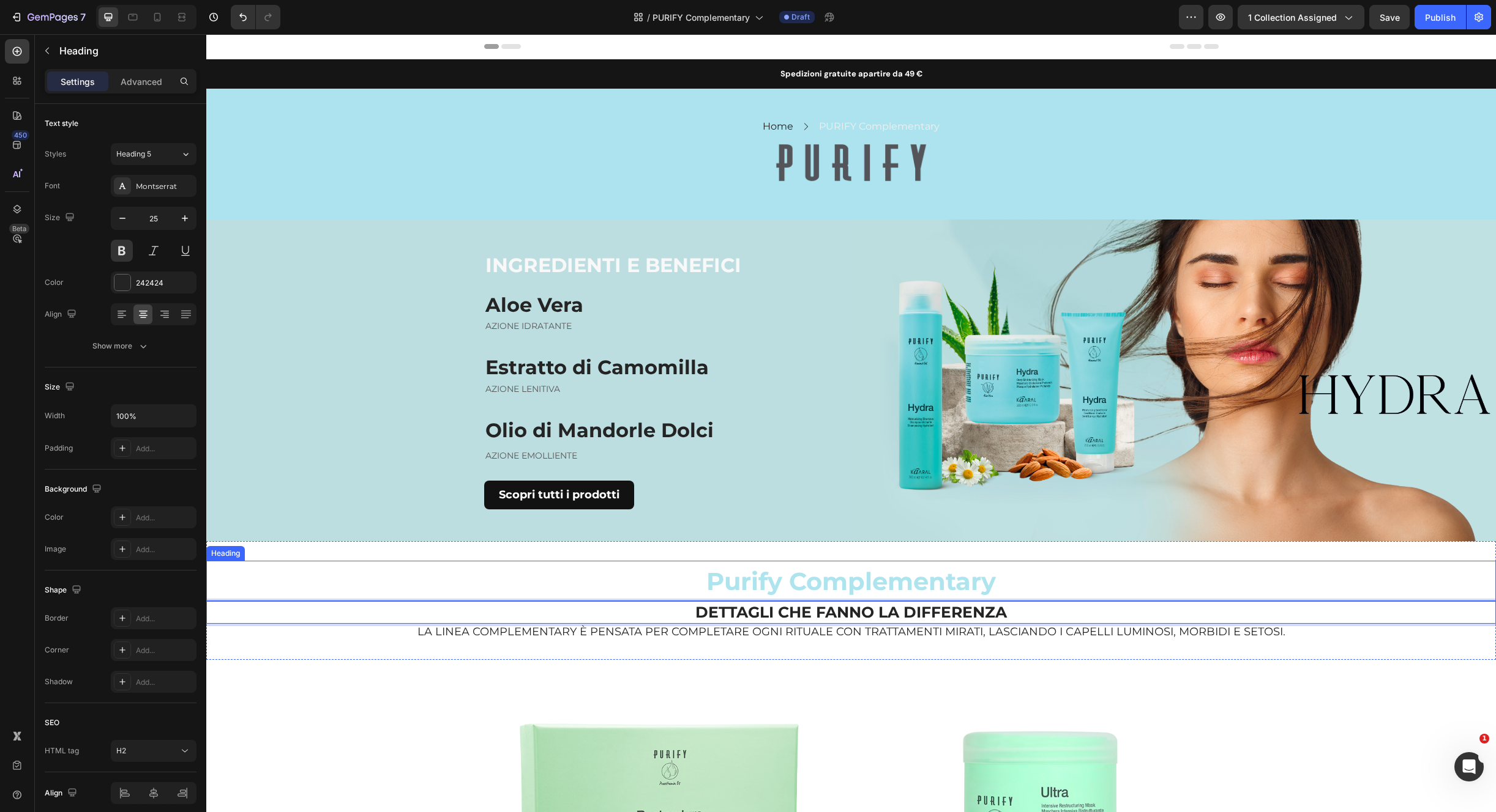
click at [1164, 570] on p "⁠⁠⁠⁠⁠⁠⁠ Purify Complementary" at bounding box center [851, 581] width 1287 height 38
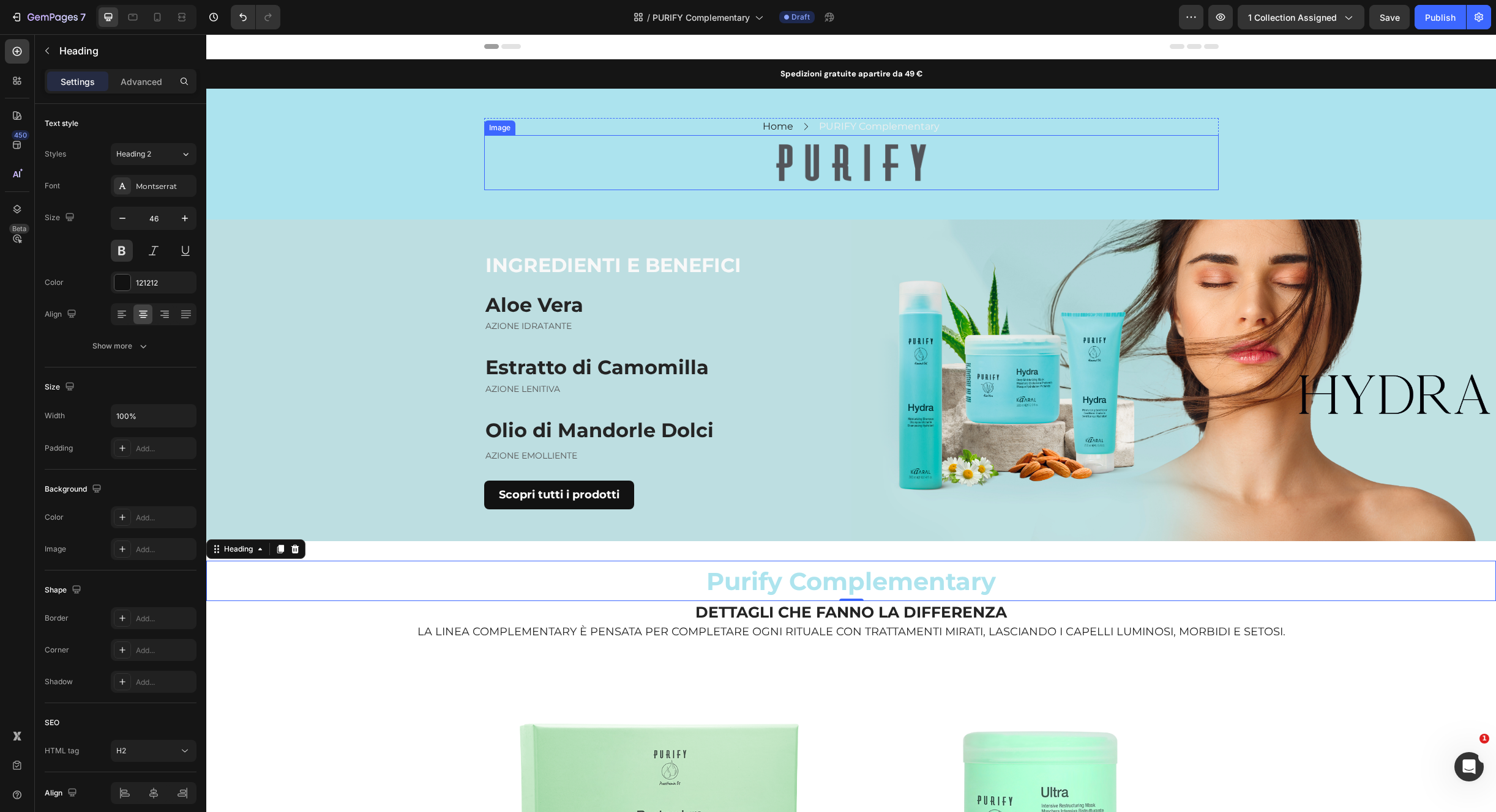
click at [521, 151] on div at bounding box center [851, 163] width 719 height 40
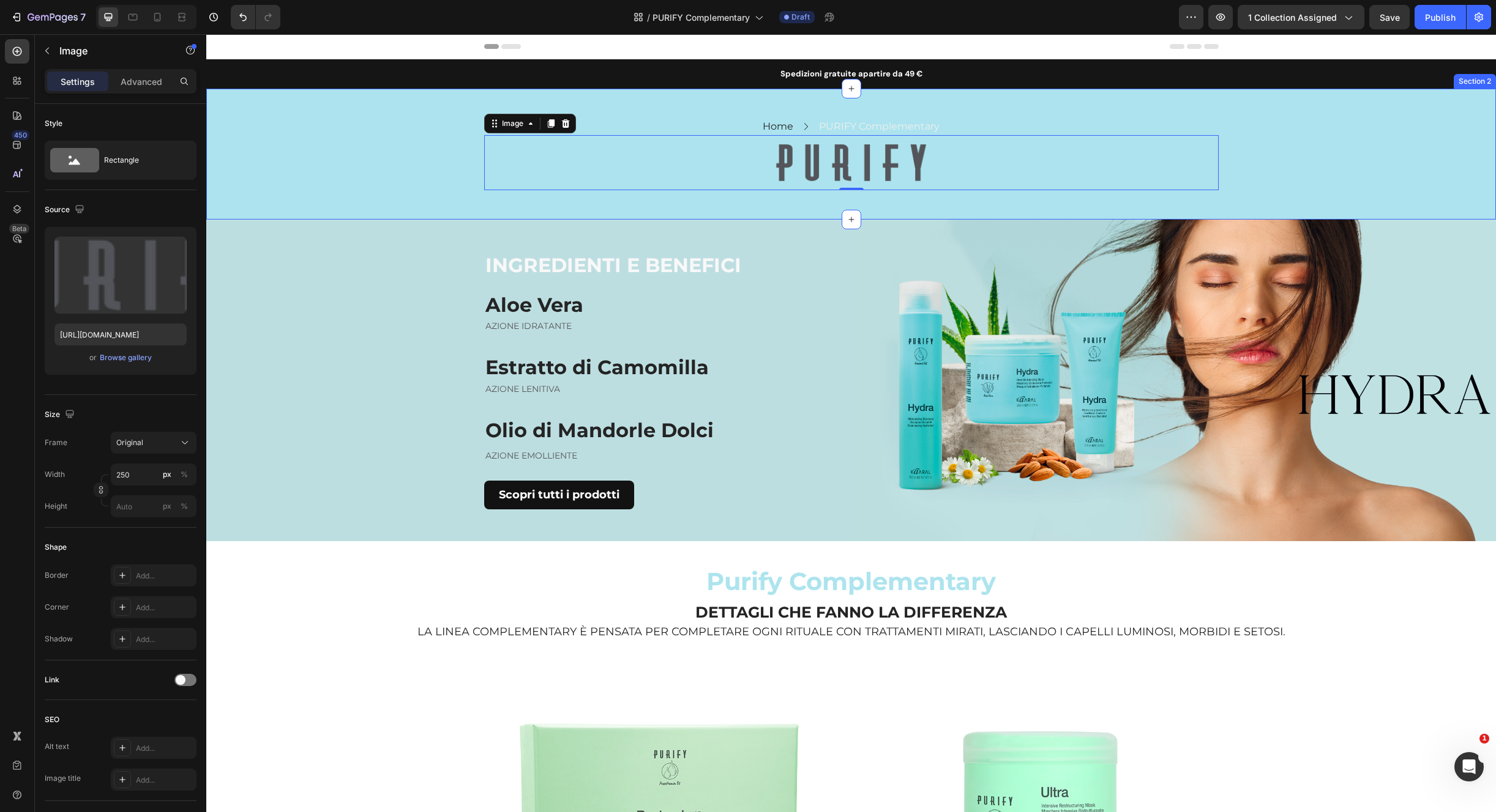
click at [328, 179] on div "Home Text block Icon PURIFY Complementary Text block Row Row Image 0 Row" at bounding box center [851, 154] width 1290 height 72
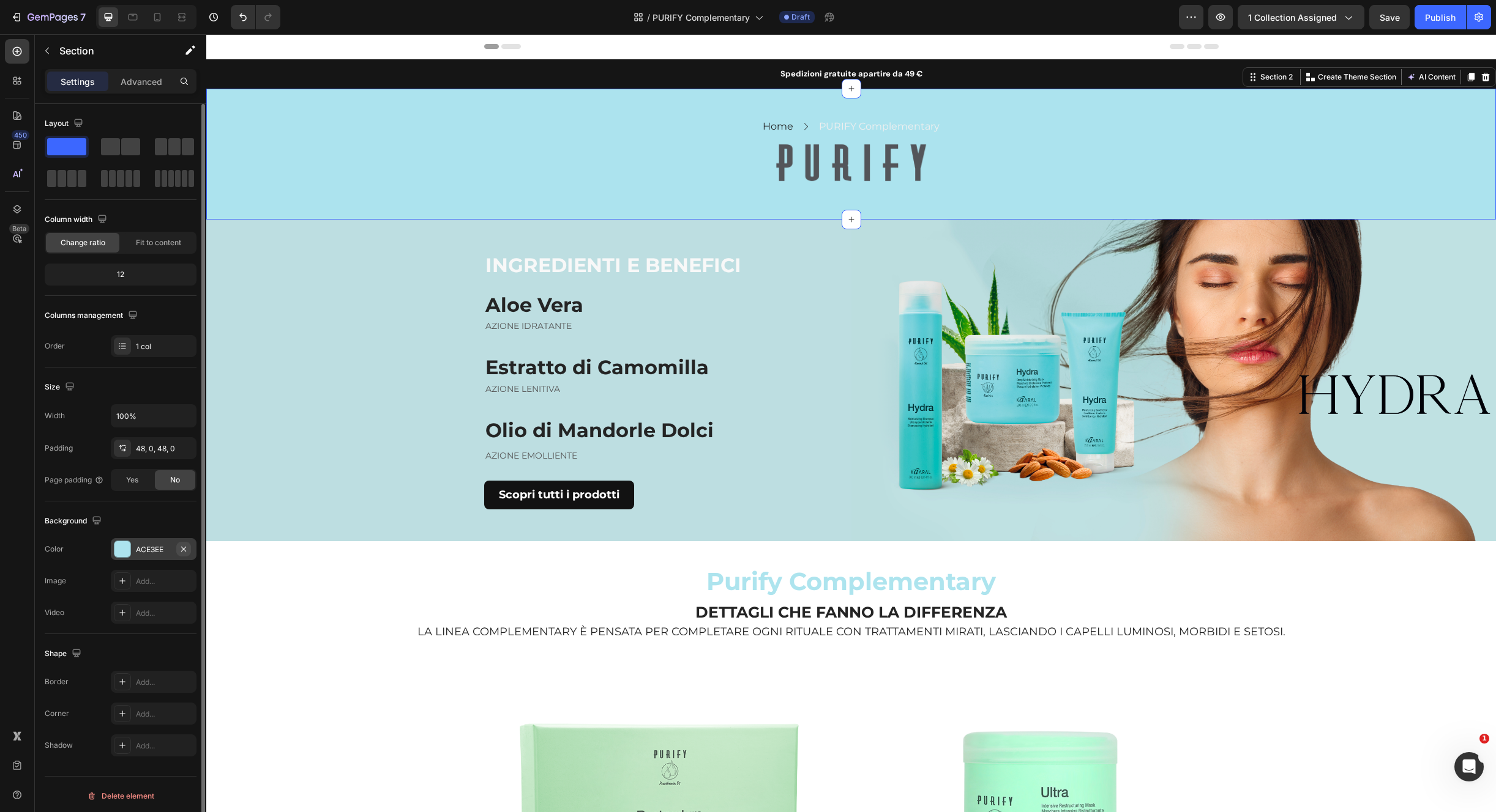
click at [184, 549] on icon "button" at bounding box center [183, 548] width 10 height 10
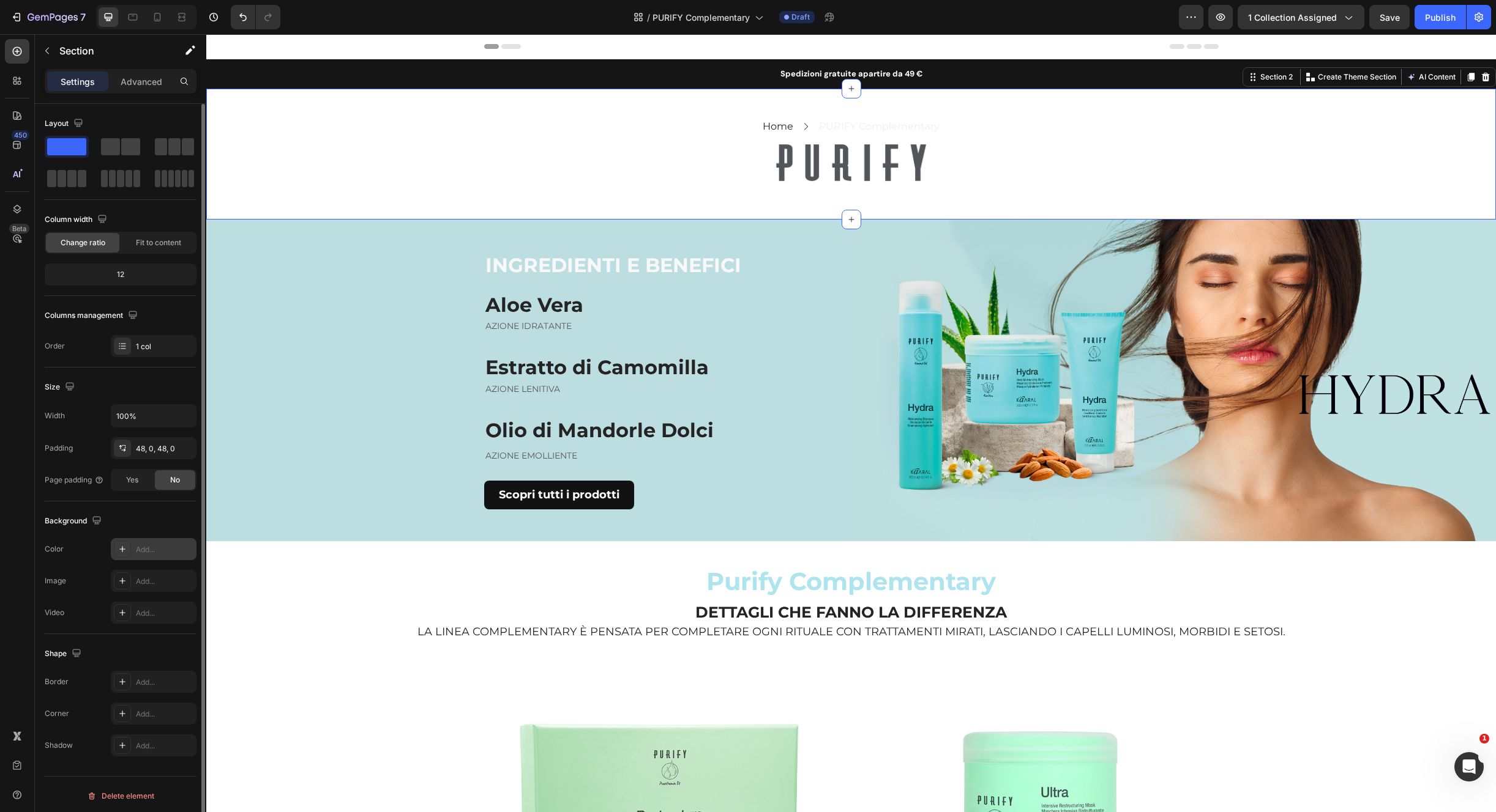
click at [136, 550] on div "Add..." at bounding box center [165, 549] width 57 height 11
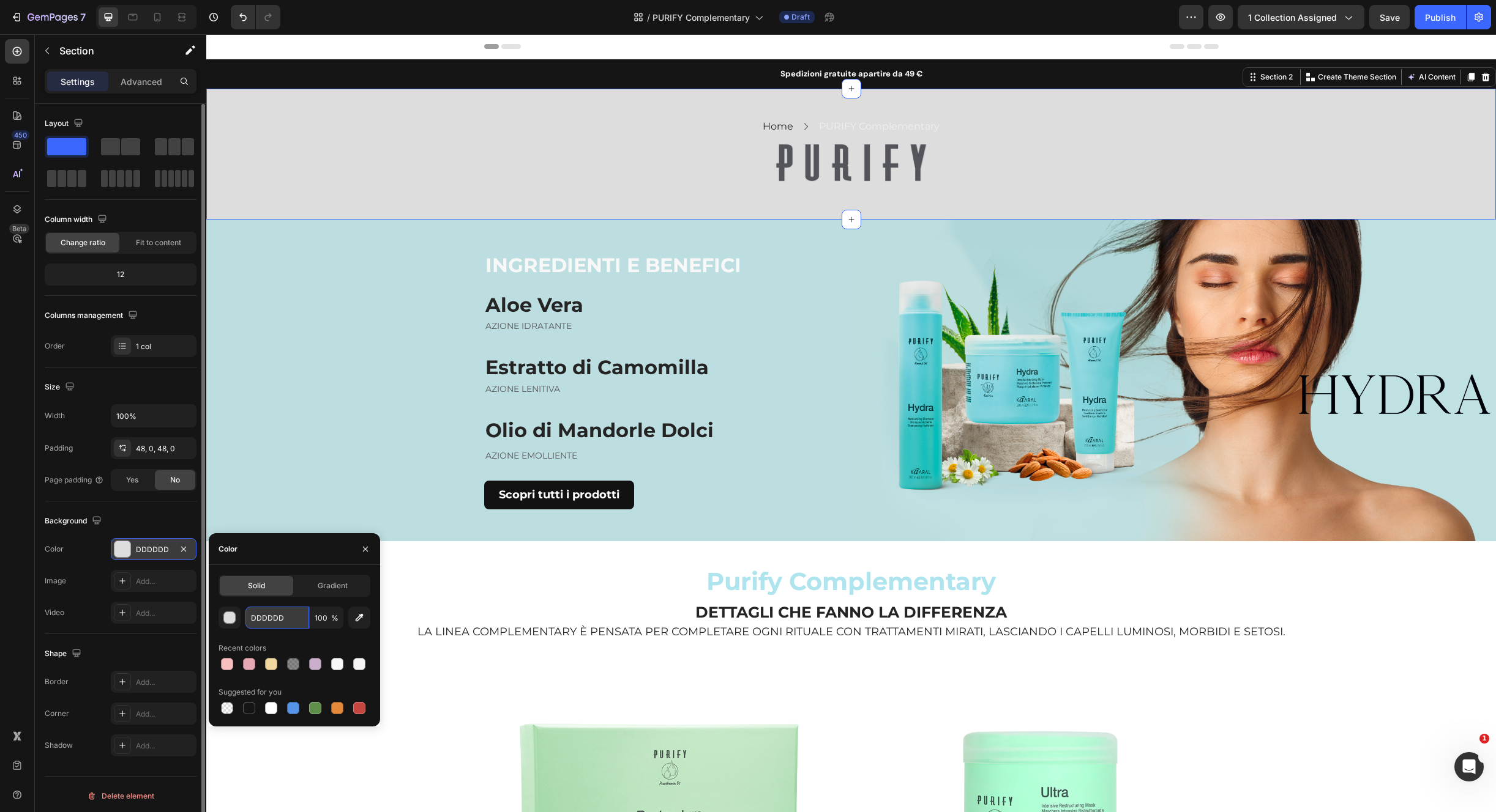
click at [300, 618] on input "DDDDDD" at bounding box center [277, 617] width 64 height 22
paste input "66b57f"
type input "66b57f"
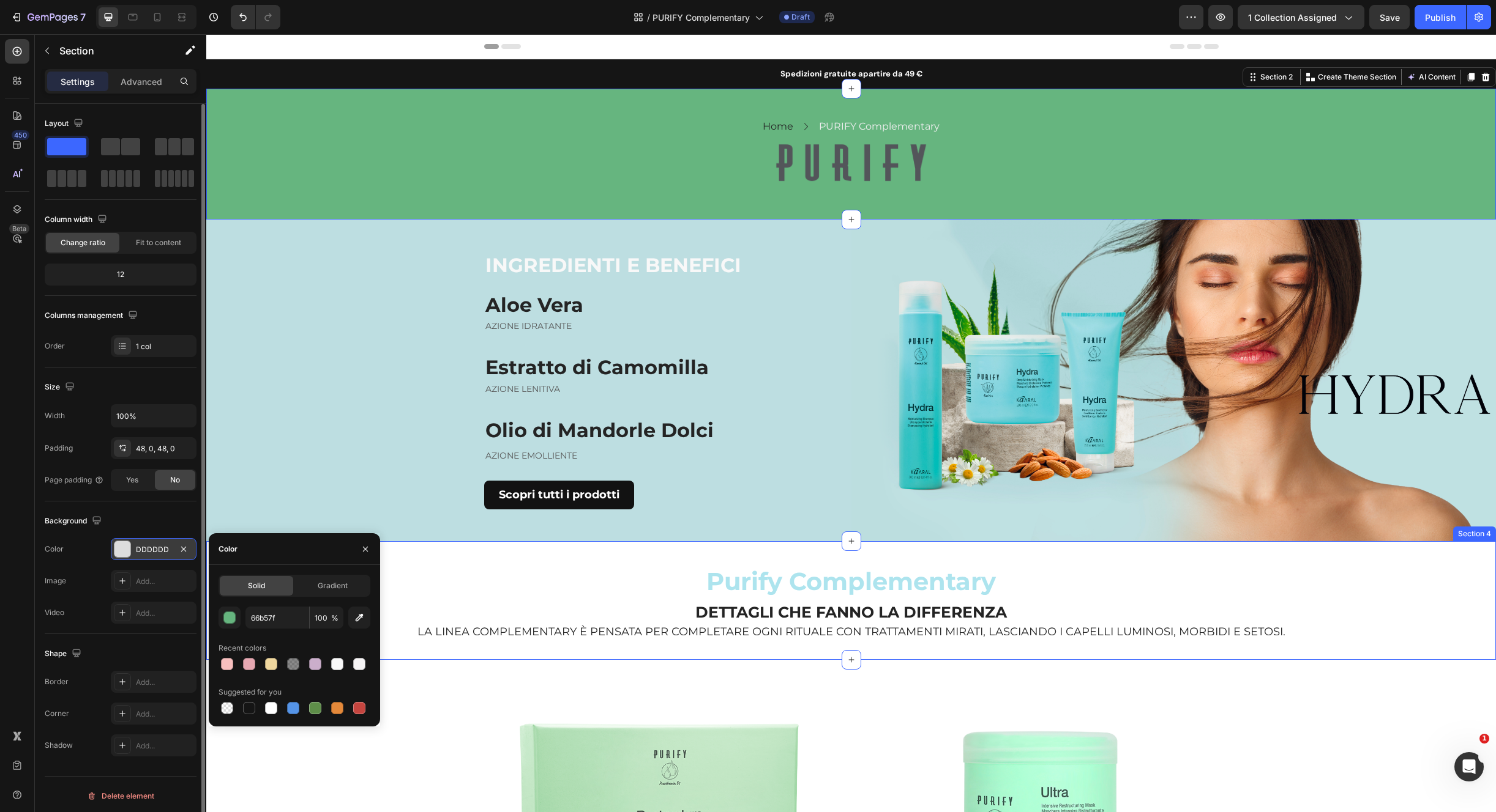
click at [844, 577] on span "Purify Complementary" at bounding box center [851, 581] width 289 height 30
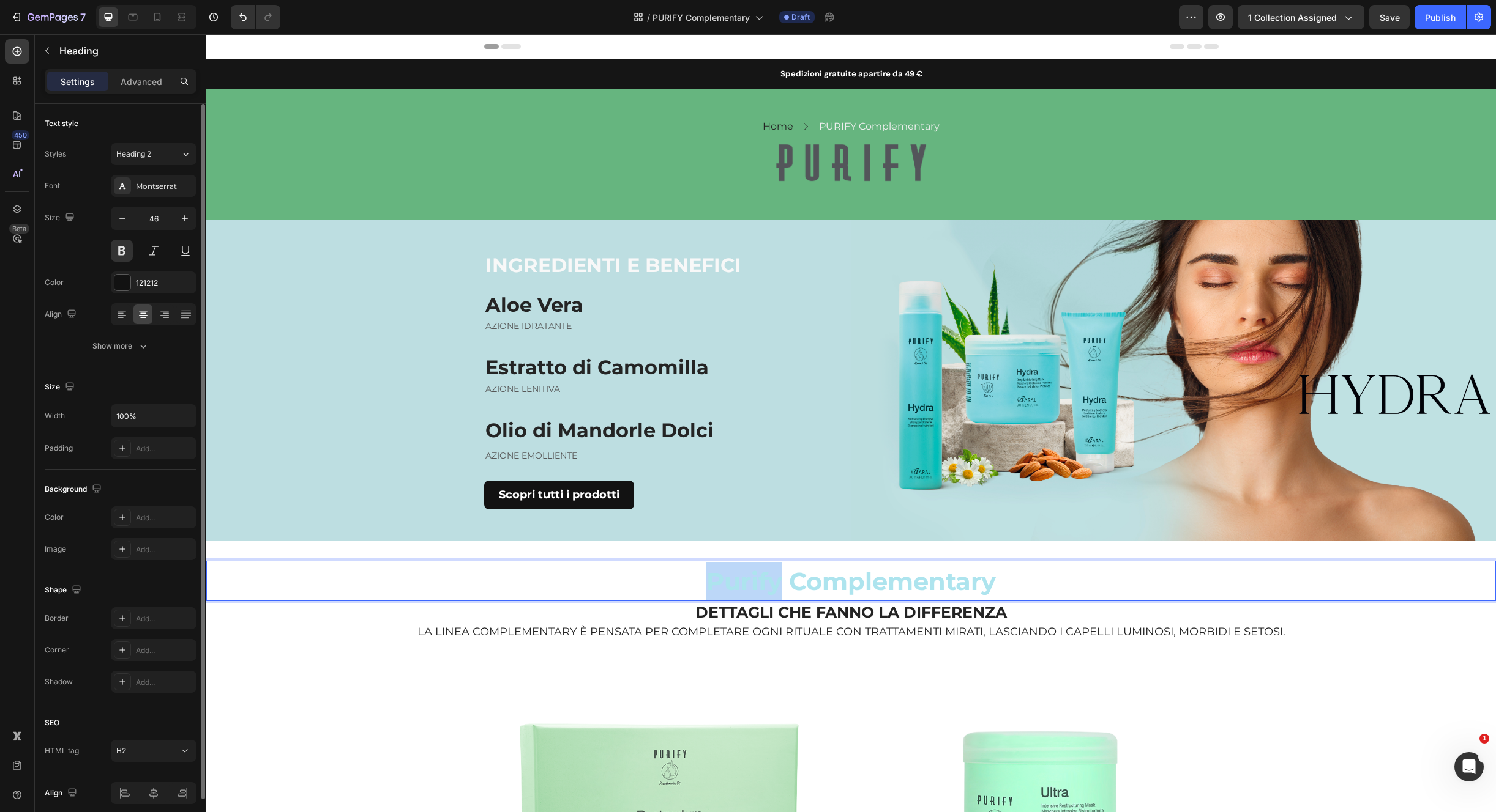
click at [762, 581] on span "Purify Complementary" at bounding box center [851, 581] width 289 height 30
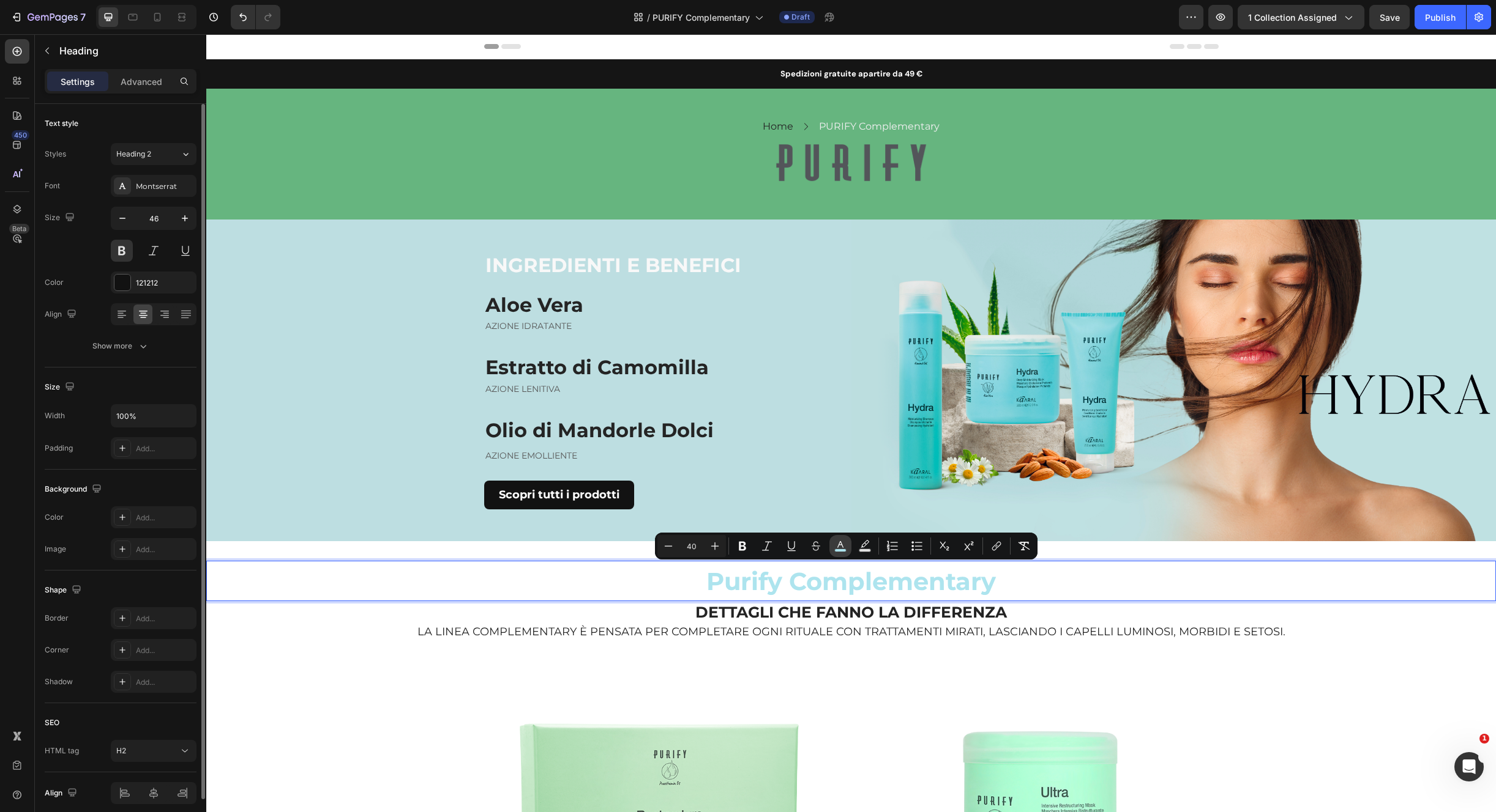
click at [841, 545] on icon "Editor contextual toolbar" at bounding box center [839, 545] width 6 height 7
type input "ADE4EE"
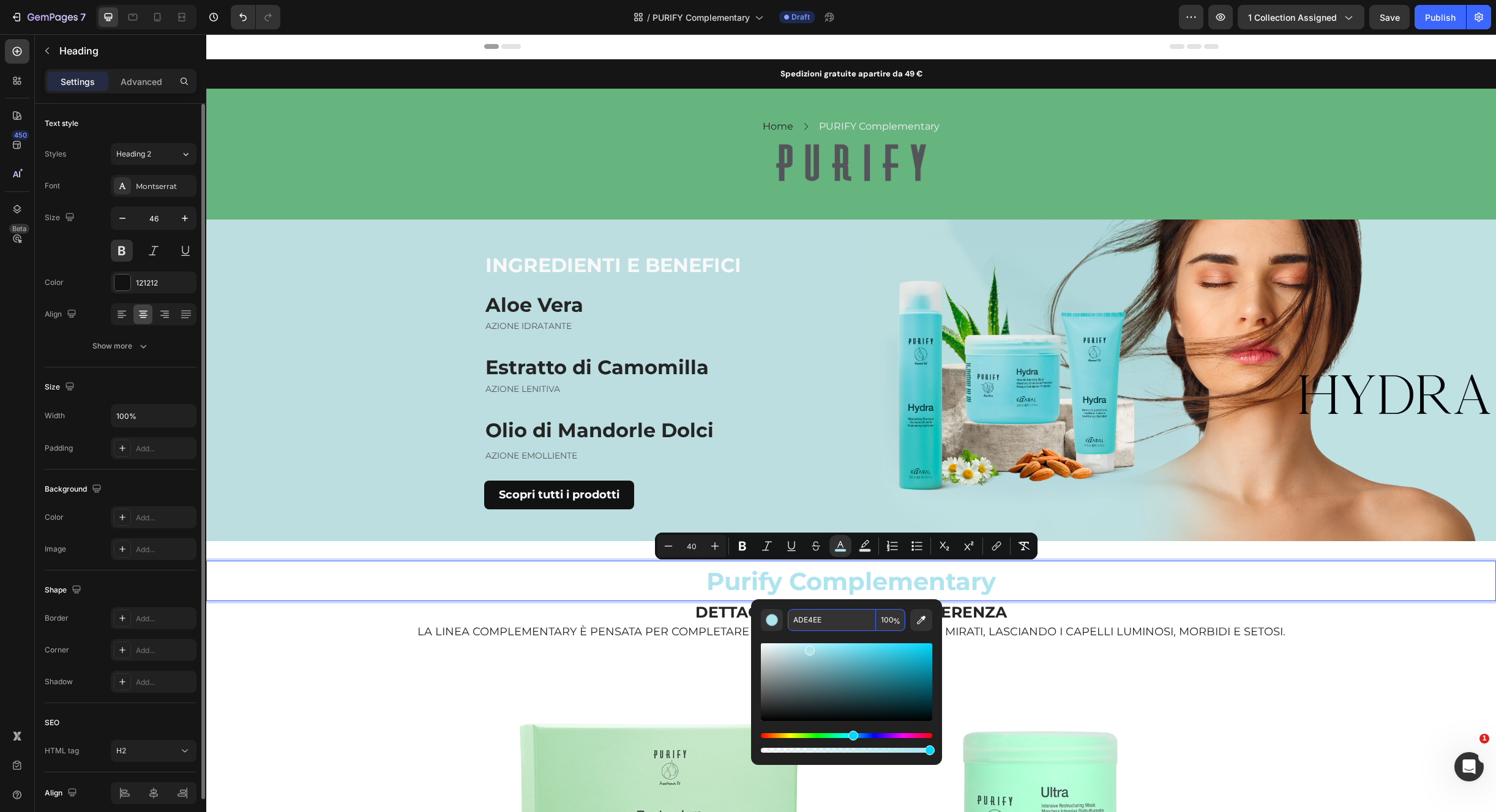
click at [831, 621] on input "ADE4EE" at bounding box center [831, 620] width 88 height 22
paste input "66b57f"
type input "66B57F"
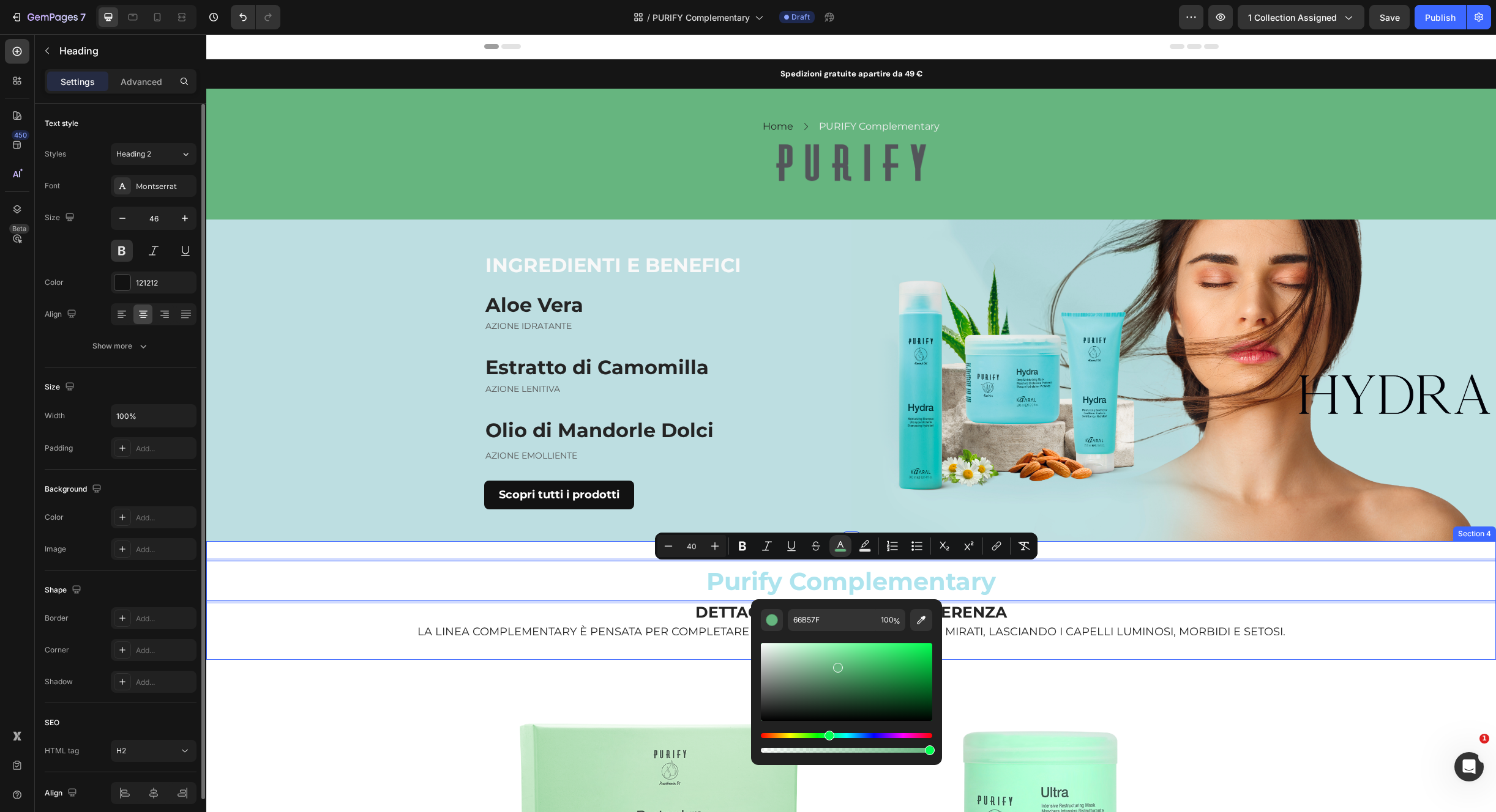
click at [1134, 651] on div "Purify Complementary Heading 0 DETTAGLI CHE FANNO LA DIFFERENZA Heading LA LINE…" at bounding box center [851, 601] width 1290 height 118
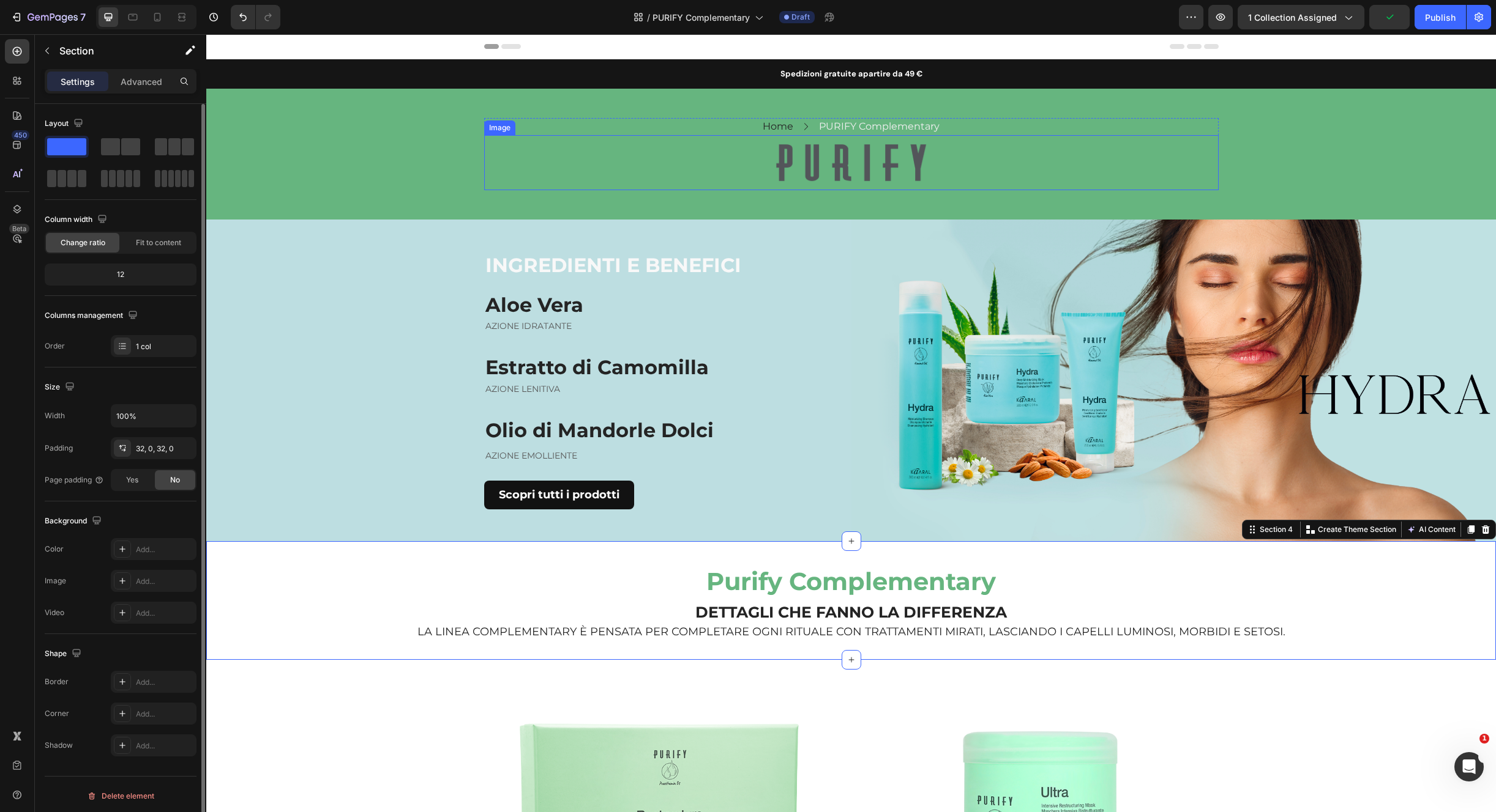
click at [832, 164] on img at bounding box center [852, 163] width 153 height 40
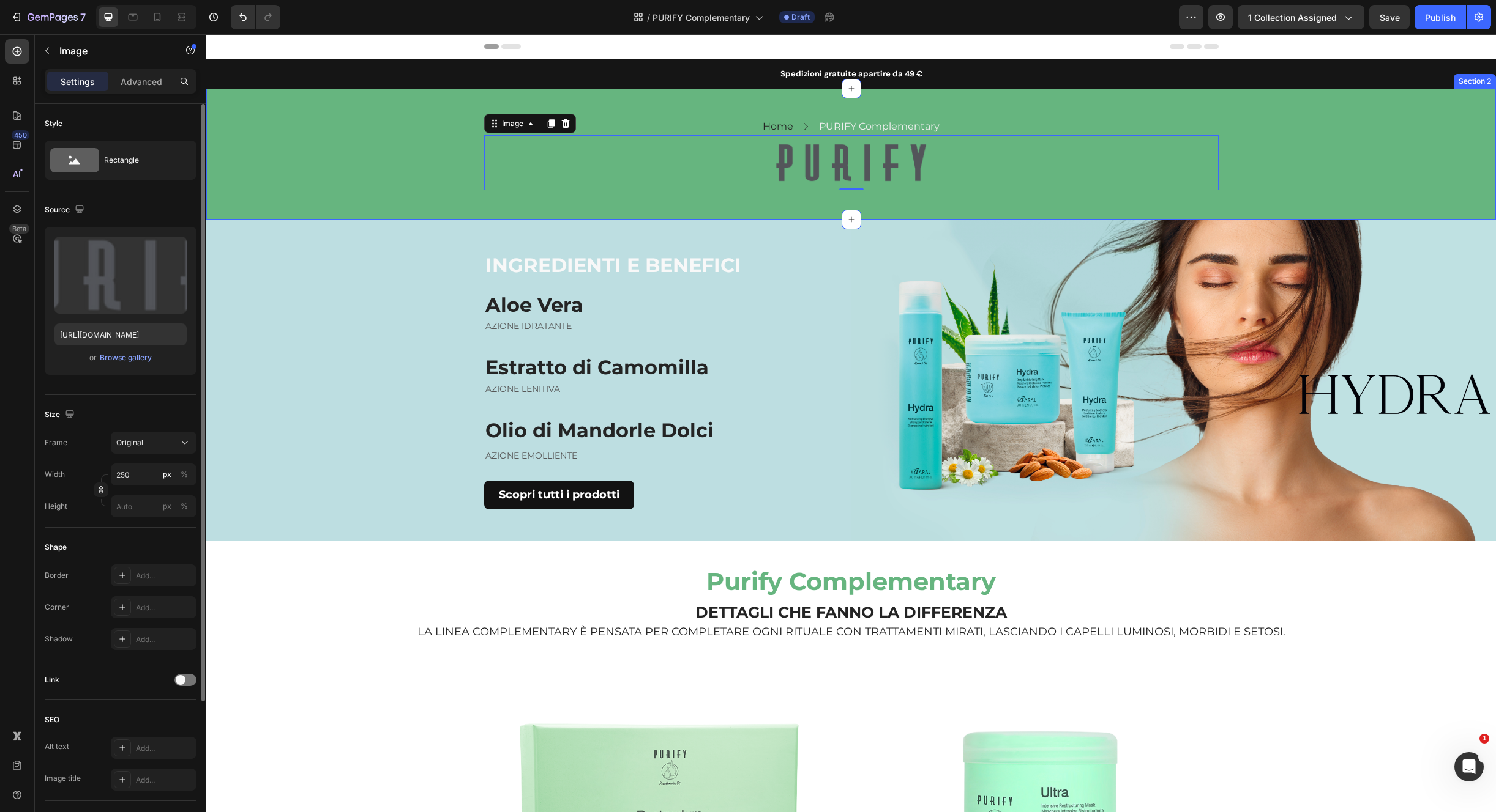
click at [339, 158] on div "Home Text block Icon PURIFY Complementary Text block Row Row Image 0 Row" at bounding box center [851, 154] width 1290 height 72
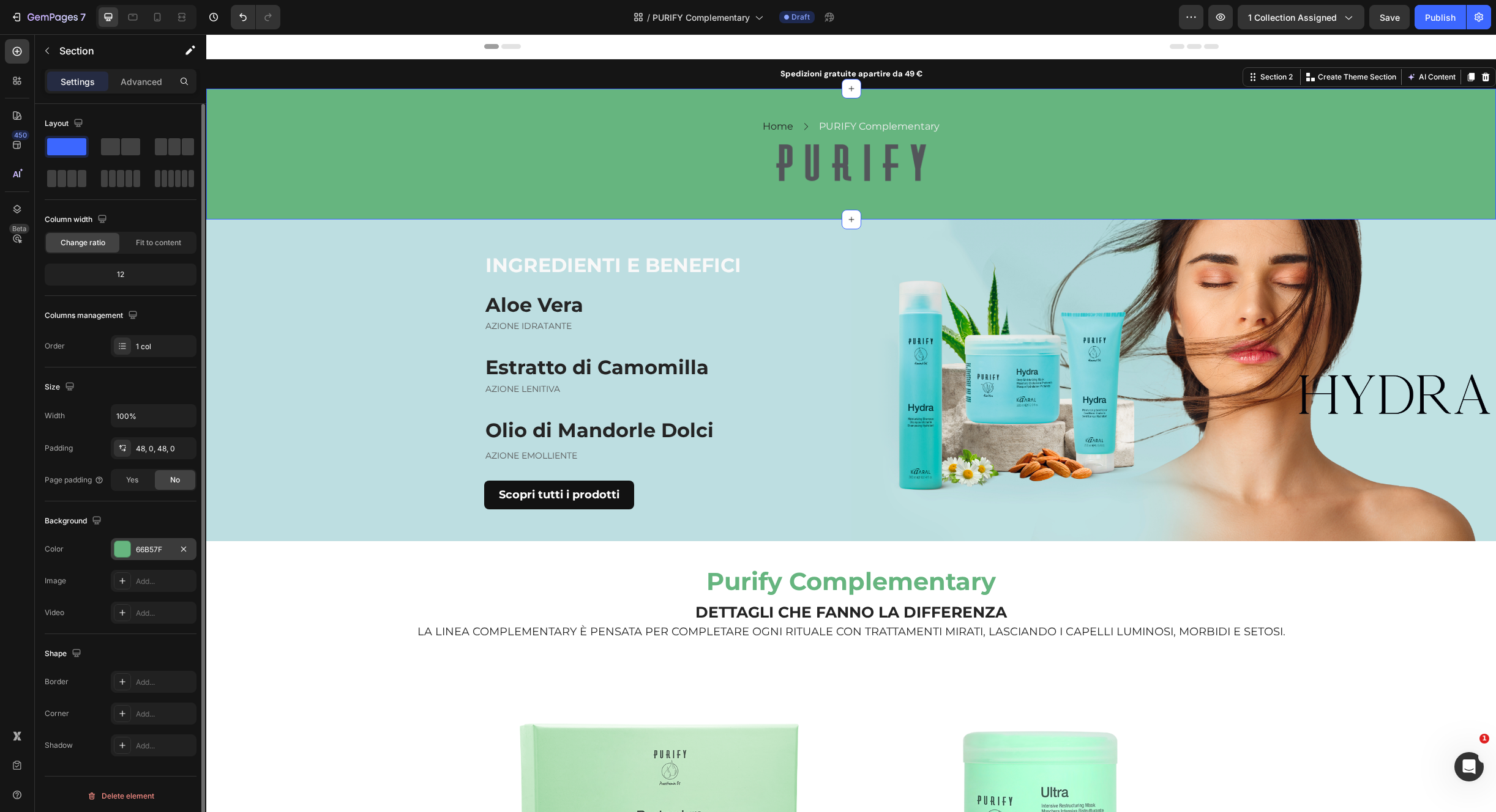
drag, startPoint x: 135, startPoint y: 551, endPoint x: 153, endPoint y: 551, distance: 18.0
click at [134, 553] on div "66B57F" at bounding box center [153, 548] width 85 height 22
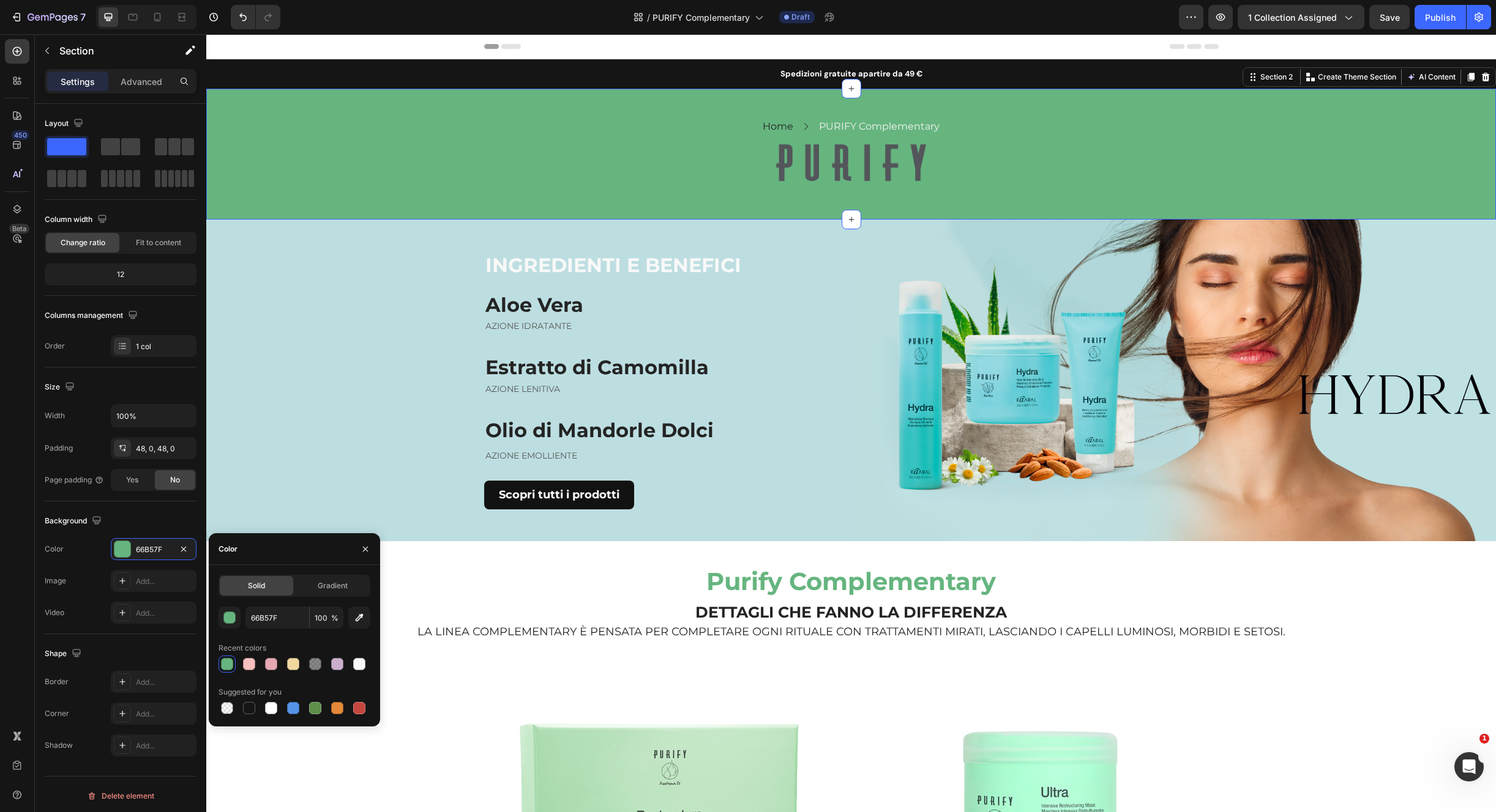
click at [226, 664] on div at bounding box center [227, 664] width 12 height 12
click at [230, 616] on div "button" at bounding box center [230, 618] width 12 height 12
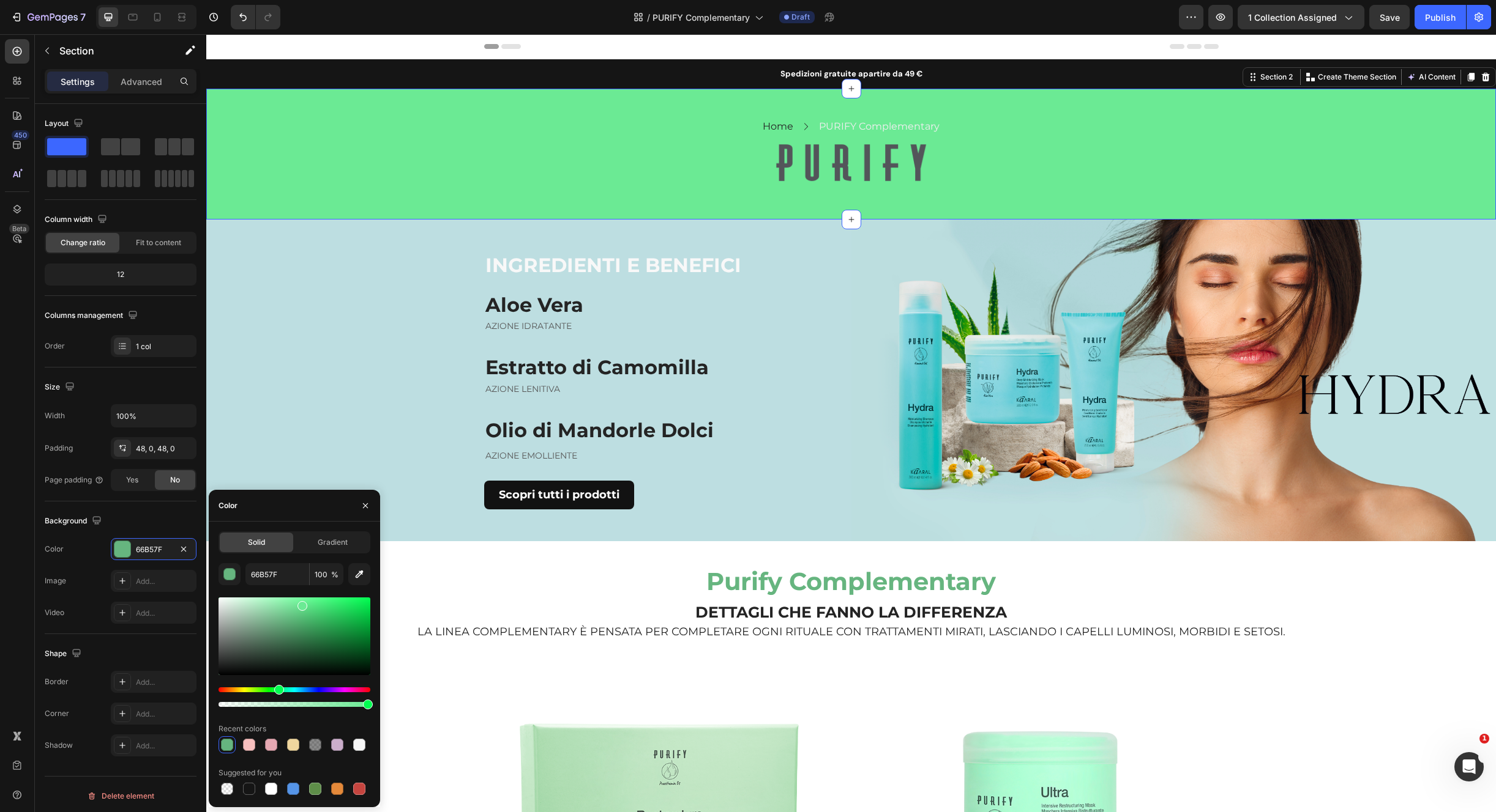
drag, startPoint x: 288, startPoint y: 619, endPoint x: 298, endPoint y: 601, distance: 20.6
click at [300, 604] on div at bounding box center [302, 606] width 10 height 10
type input "6BEA94"
click at [284, 579] on input "6BEA94" at bounding box center [277, 574] width 64 height 22
click at [779, 584] on span "Purify Complementary" at bounding box center [851, 581] width 289 height 30
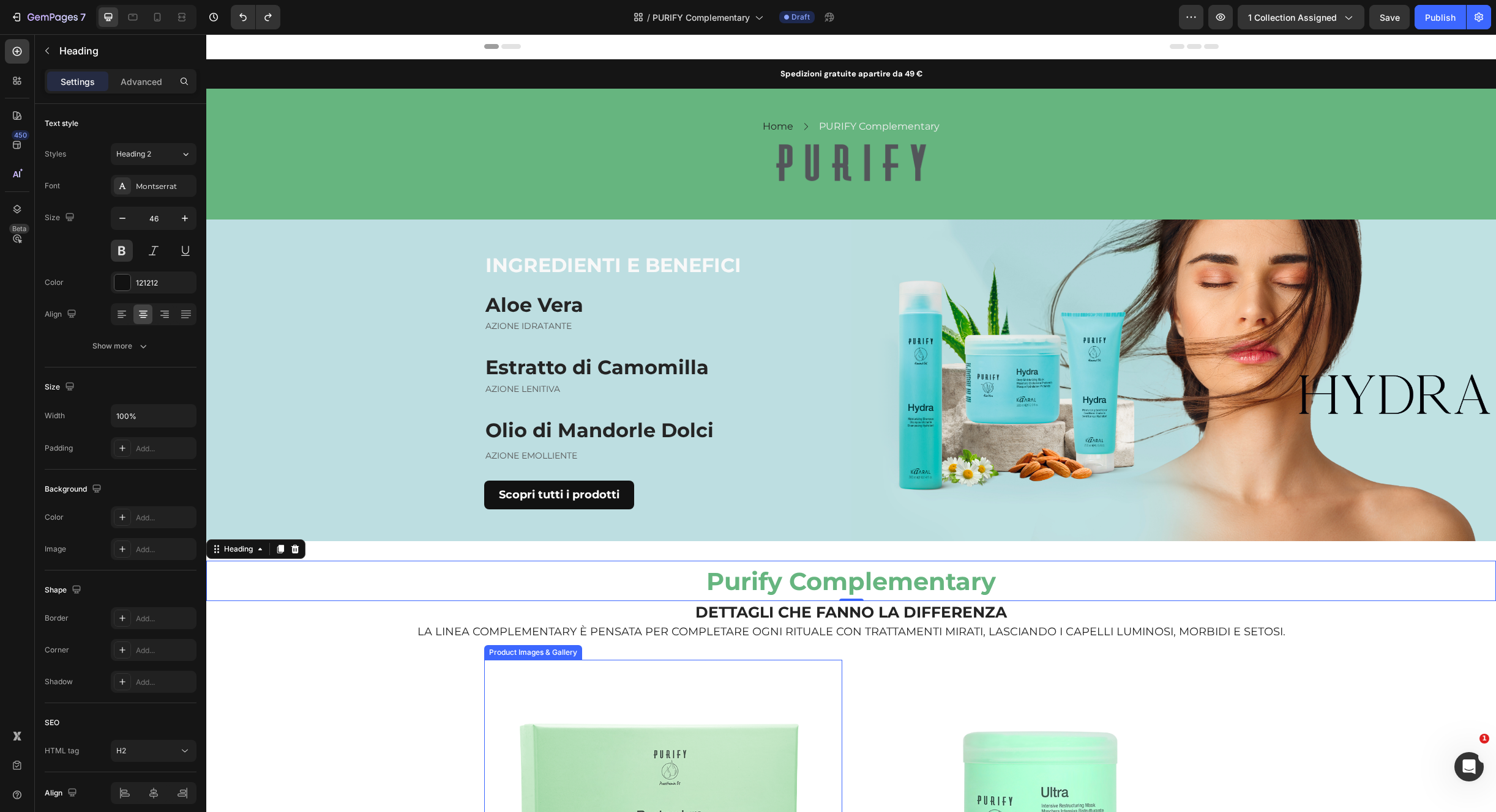
click at [606, 668] on img at bounding box center [663, 802] width 286 height 286
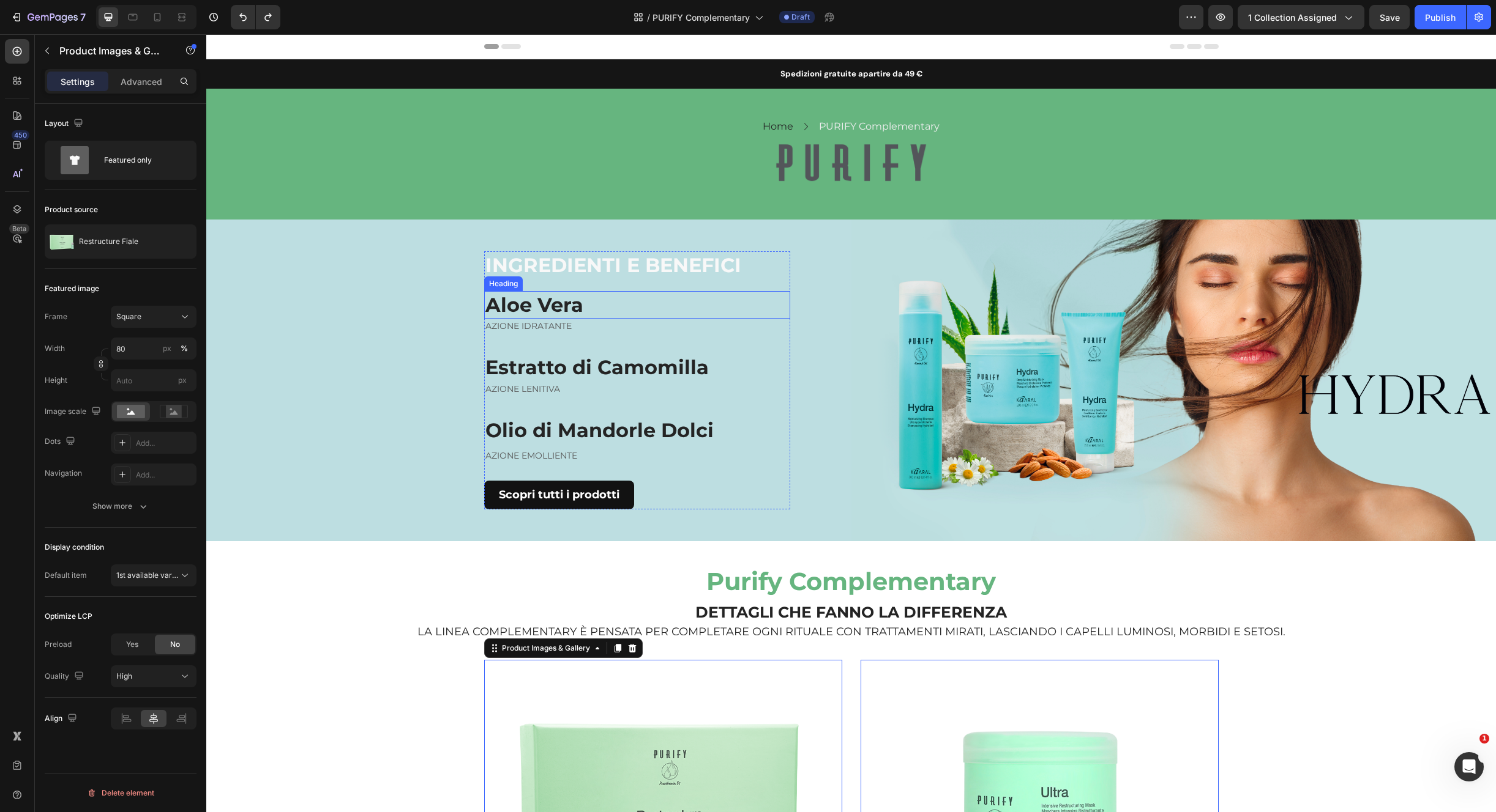
click at [551, 310] on strong "Aloe Vera" at bounding box center [534, 305] width 98 height 23
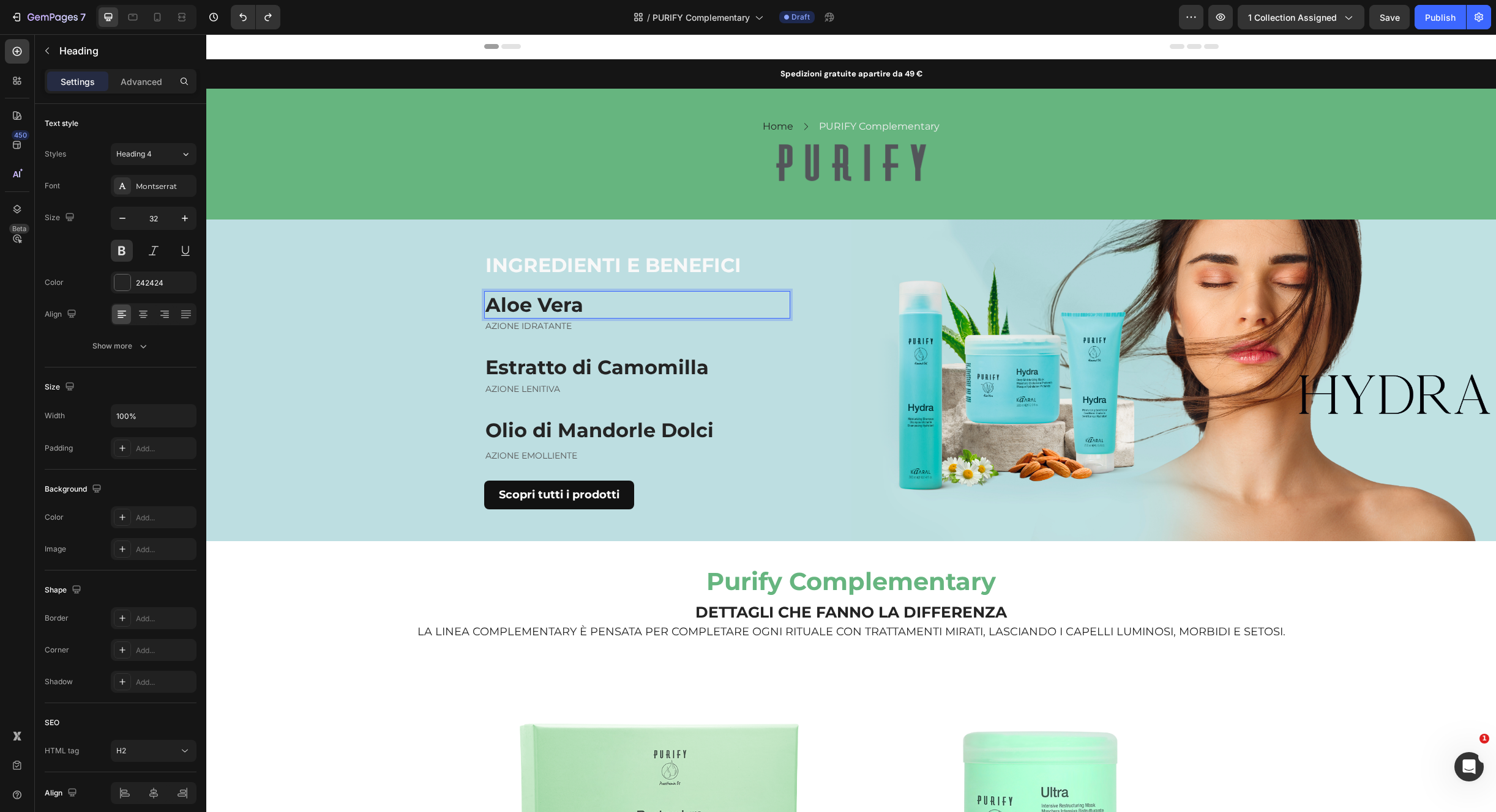
drag, startPoint x: 551, startPoint y: 310, endPoint x: 560, endPoint y: 310, distance: 9.0
click at [569, 300] on strong "Aloe Vera" at bounding box center [534, 305] width 98 height 23
drag, startPoint x: 586, startPoint y: 305, endPoint x: 583, endPoint y: 288, distance: 17.3
click at [586, 305] on strong "Proteine Del Latte" at bounding box center [577, 305] width 185 height 23
click at [529, 324] on p "AZIONE IDRATANTE" at bounding box center [637, 326] width 304 height 13
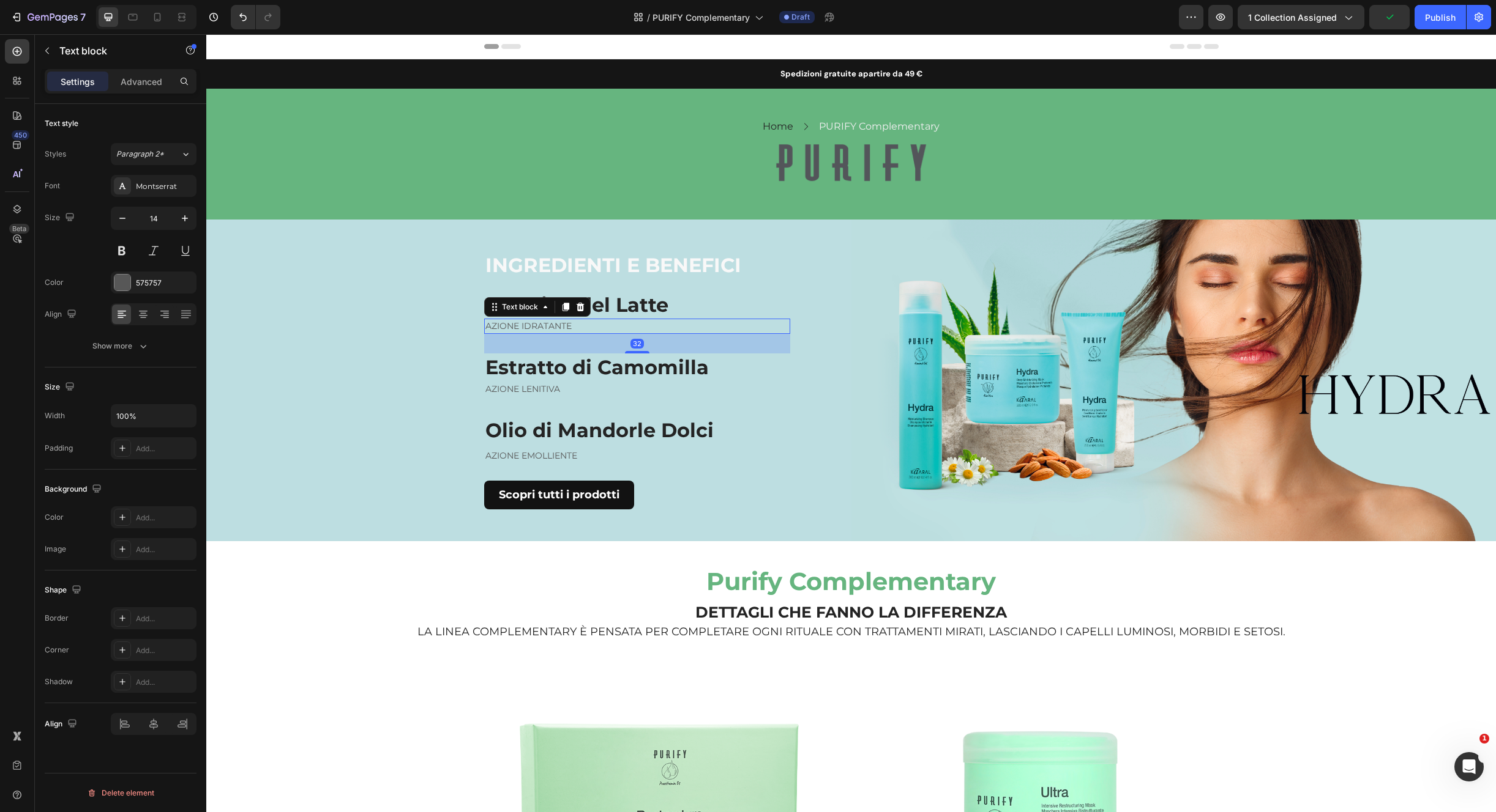
drag, startPoint x: 529, startPoint y: 324, endPoint x: 542, endPoint y: 322, distance: 13.2
click at [529, 324] on p "AZIONE IDRATANTE" at bounding box center [637, 326] width 304 height 13
click at [609, 361] on h2 "Estratto di Camomilla" at bounding box center [637, 367] width 306 height 28
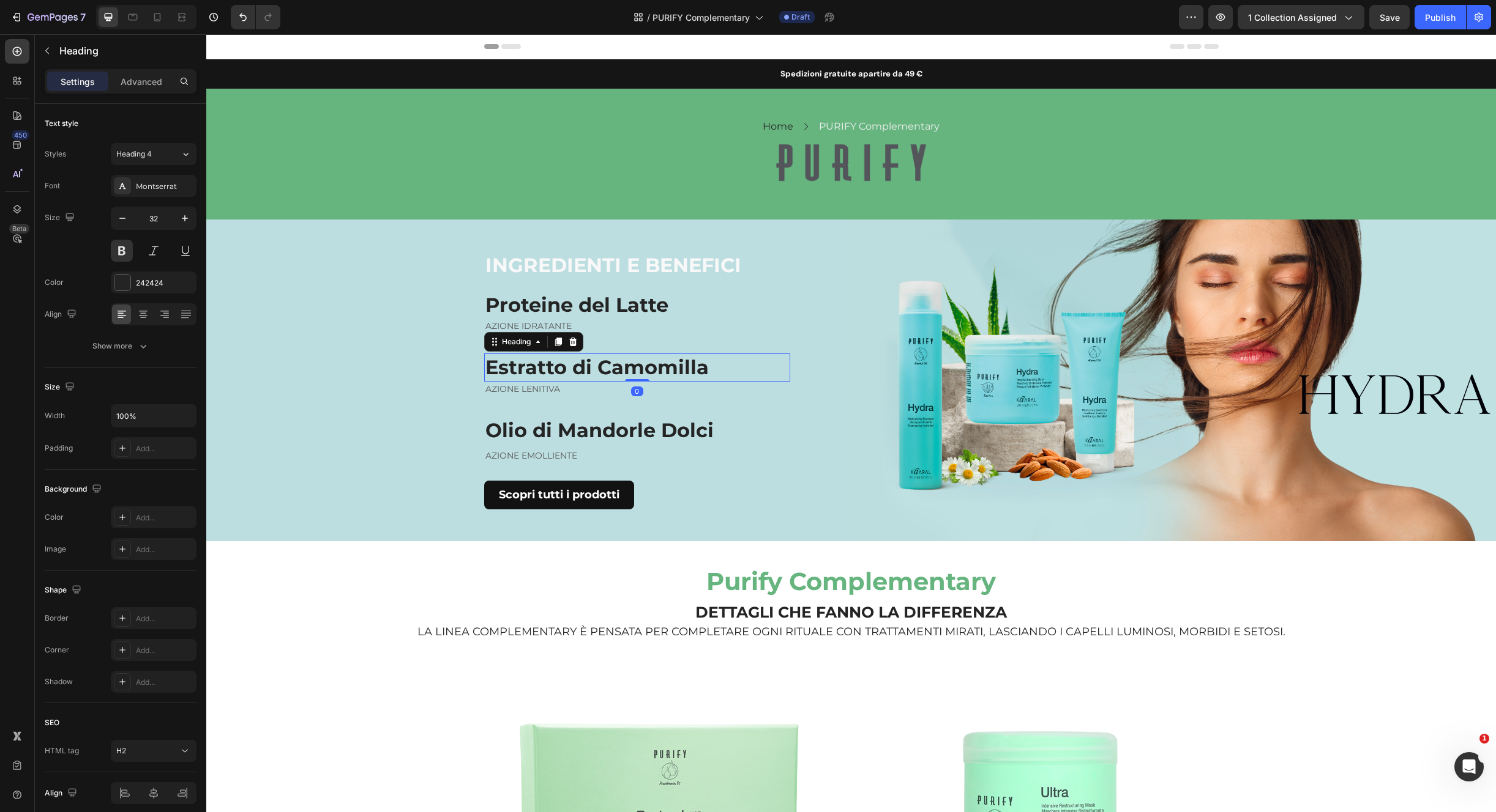
click at [610, 361] on h2 "Estratto di Camomilla" at bounding box center [637, 367] width 306 height 28
click at [609, 361] on p "Estratto di Camomilla" at bounding box center [637, 368] width 304 height 26
click at [553, 371] on p "Burro Di Karité" at bounding box center [637, 368] width 304 height 26
click at [541, 457] on p "AZIONE EMOLLIENTE" at bounding box center [637, 456] width 304 height 13
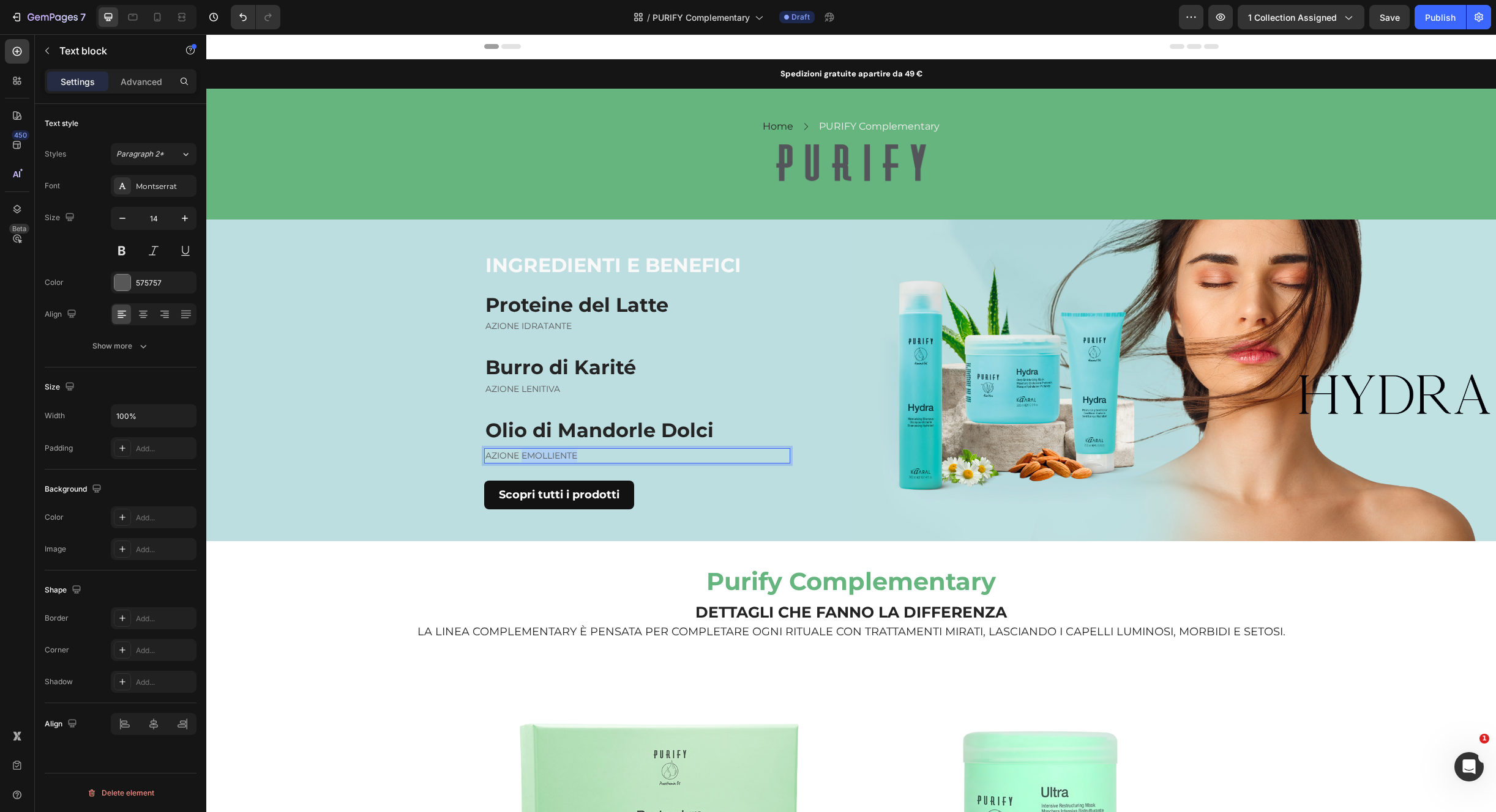
click at [541, 457] on p "AZIONE EMOLLIENTE" at bounding box center [637, 456] width 304 height 13
copy p "AZIONE EMOLLIENTE"
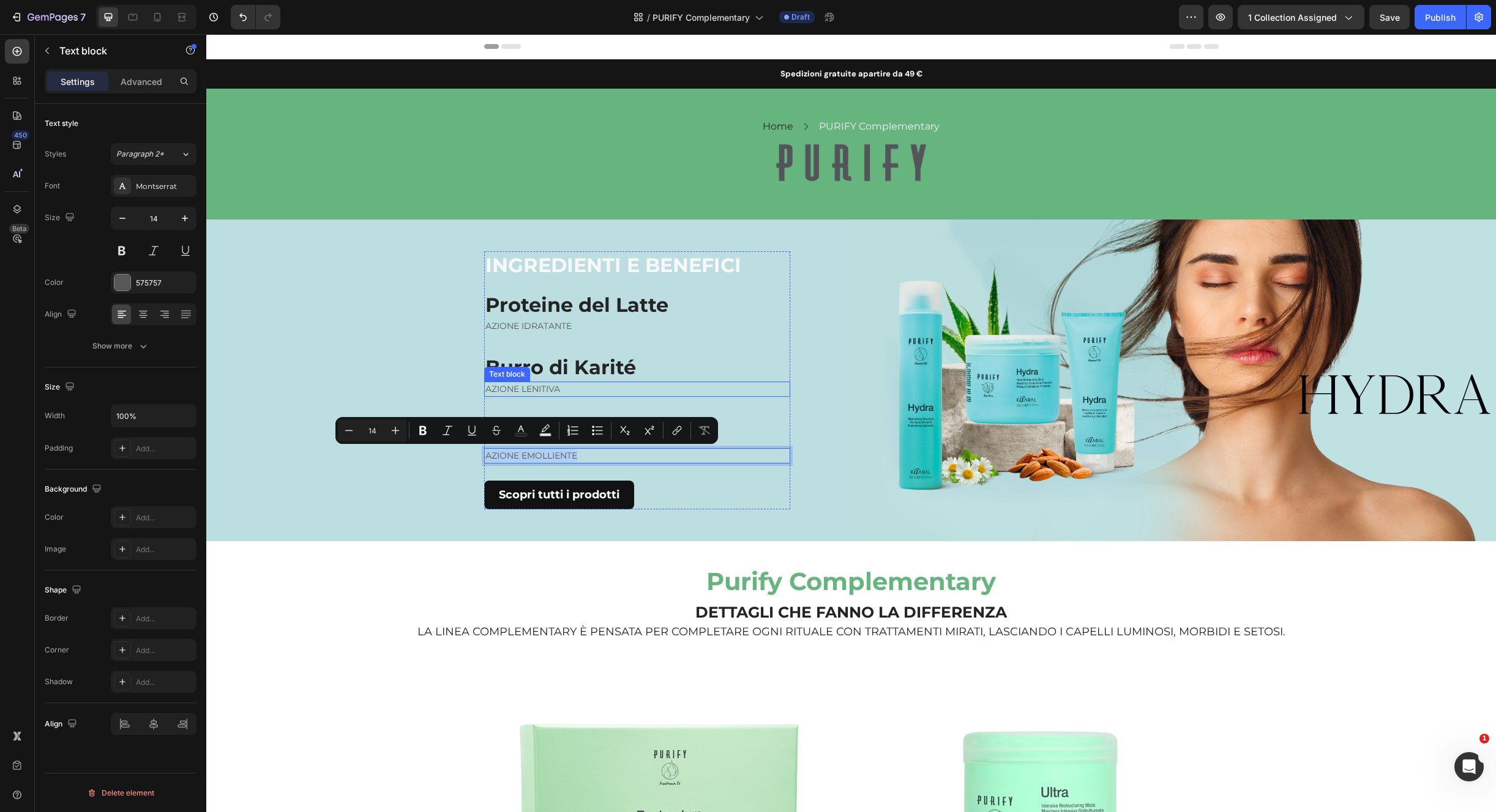
click at [530, 388] on p "AZIONE LENITIVA" at bounding box center [637, 389] width 304 height 13
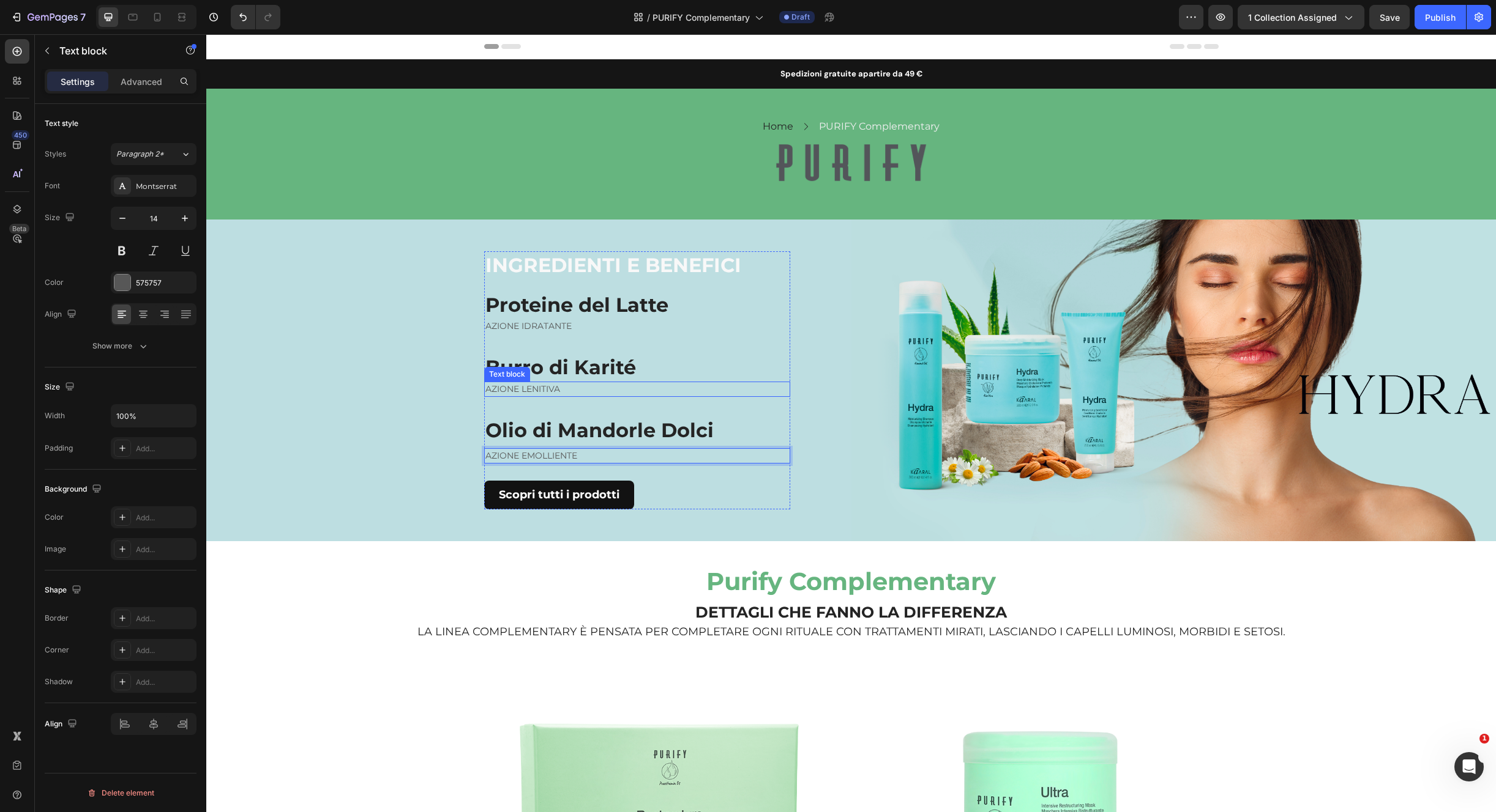
click at [530, 388] on p "AZIONE LENITIVA" at bounding box center [637, 389] width 304 height 13
click at [565, 435] on h2 "Olio di Mandorle Dolci" at bounding box center [637, 431] width 306 height 28
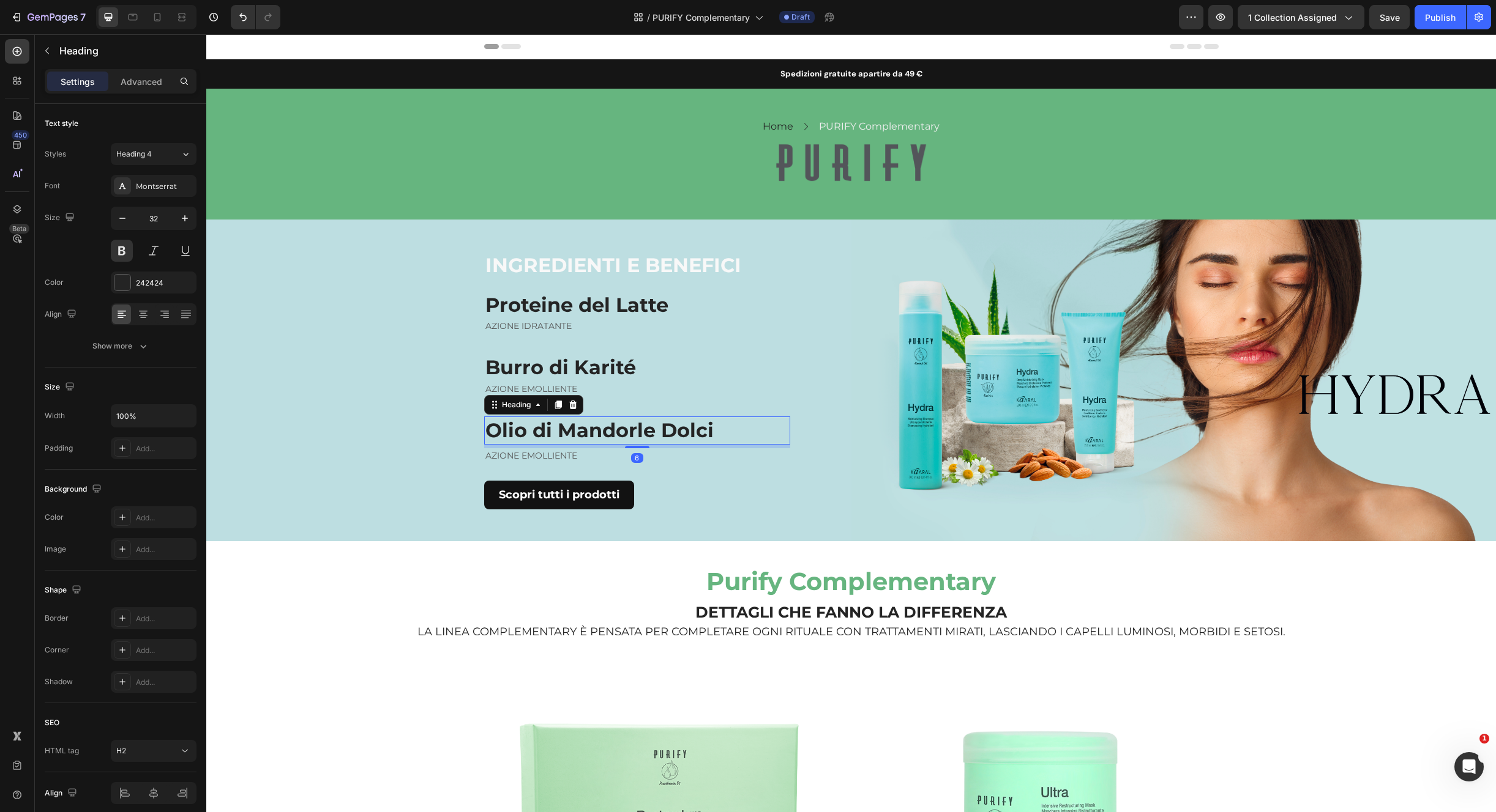
click at [566, 436] on h2 "Olio di Mandorle Dolci" at bounding box center [637, 431] width 306 height 28
click at [549, 434] on p "Burro Di Mafura" at bounding box center [637, 431] width 304 height 26
click at [536, 448] on div "AZIONE EMOLLIENTE" at bounding box center [637, 456] width 306 height 16
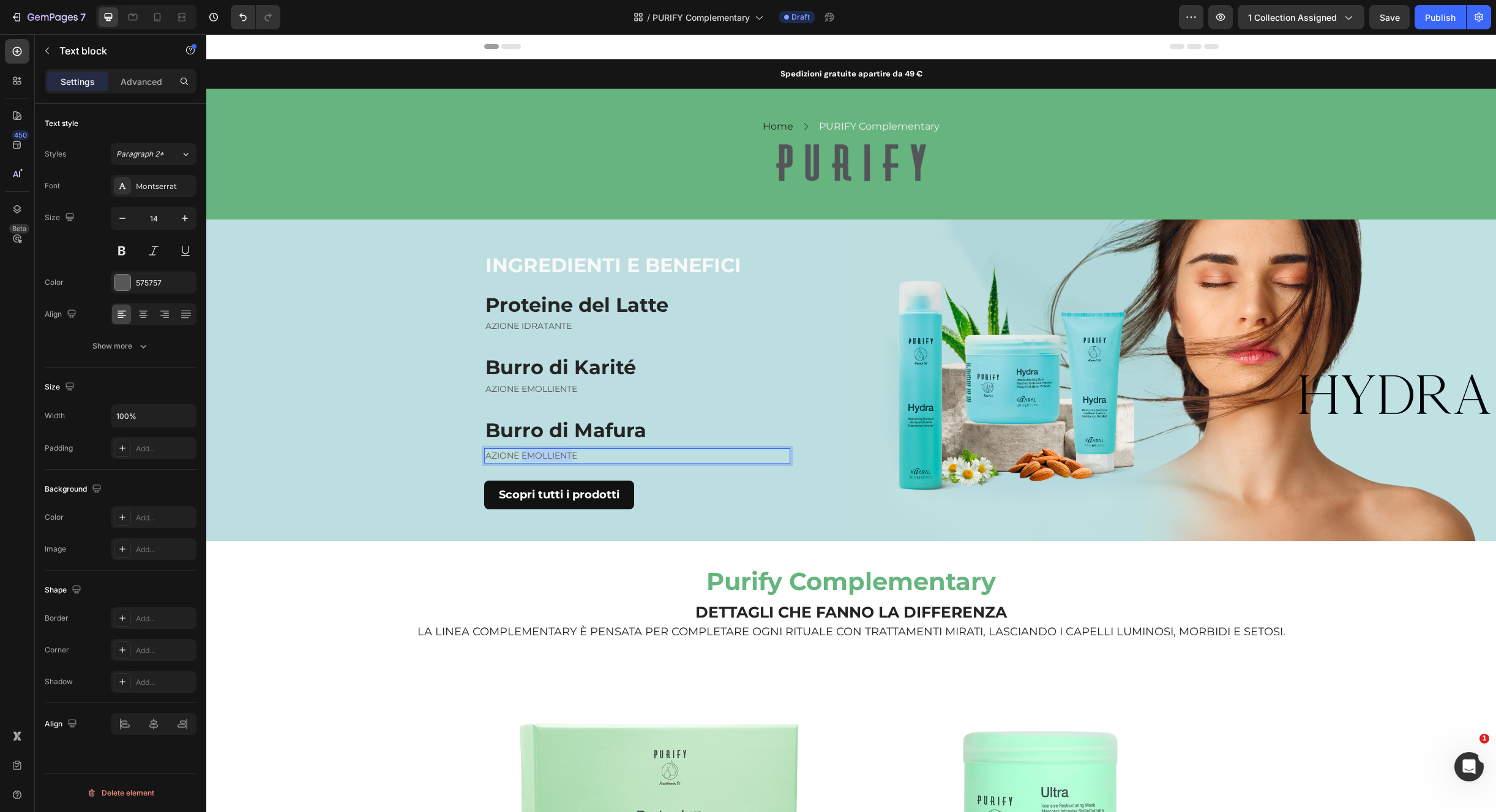
drag, startPoint x: 518, startPoint y: 453, endPoint x: 574, endPoint y: 450, distance: 56.1
click at [570, 450] on p "AZIONE EMOLLIENTE" at bounding box center [637, 456] width 304 height 13
click at [1398, 16] on span "Save" at bounding box center [1389, 17] width 20 height 10
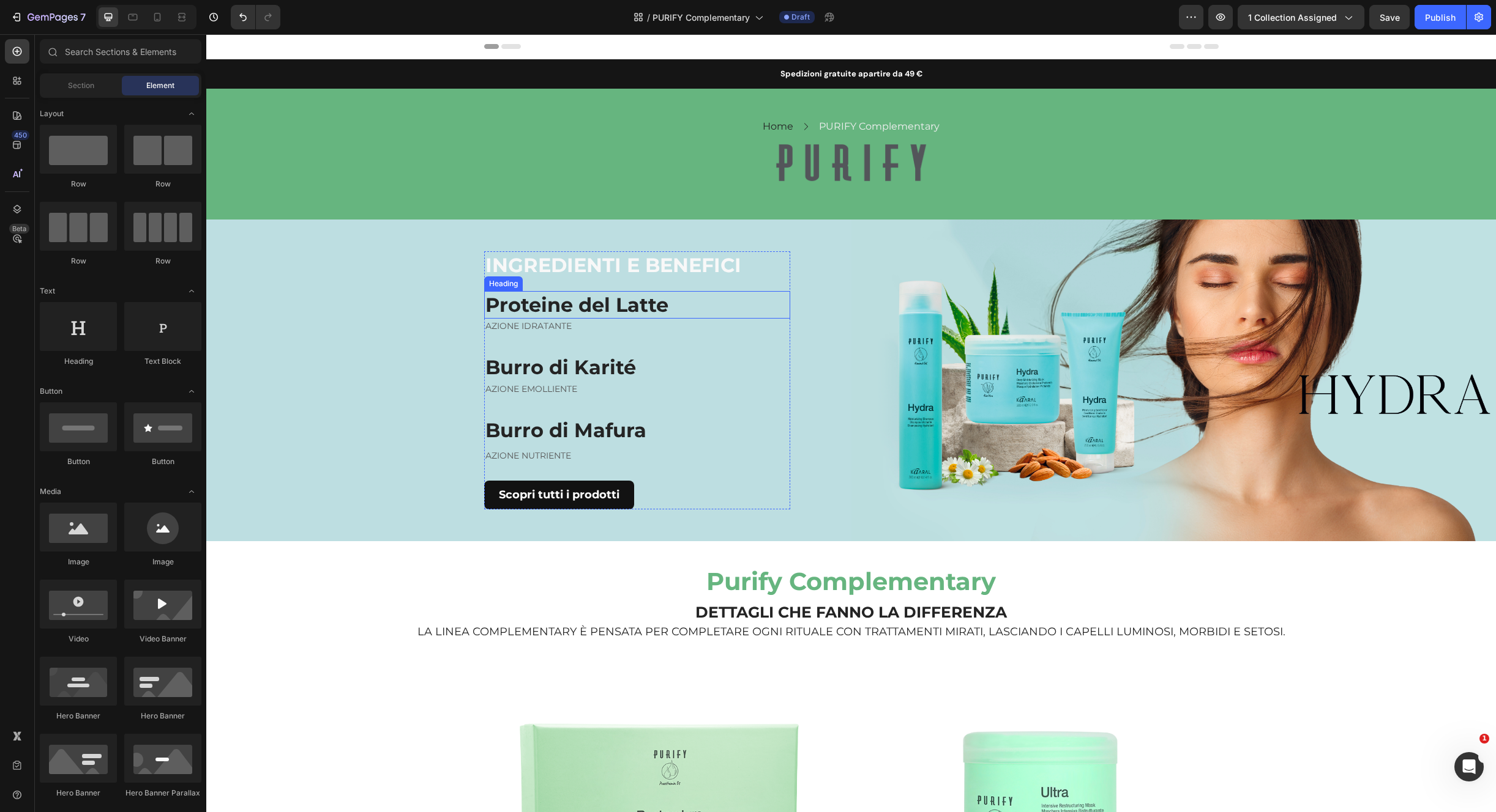
click at [621, 298] on strong "Proteine del Latte" at bounding box center [576, 305] width 183 height 23
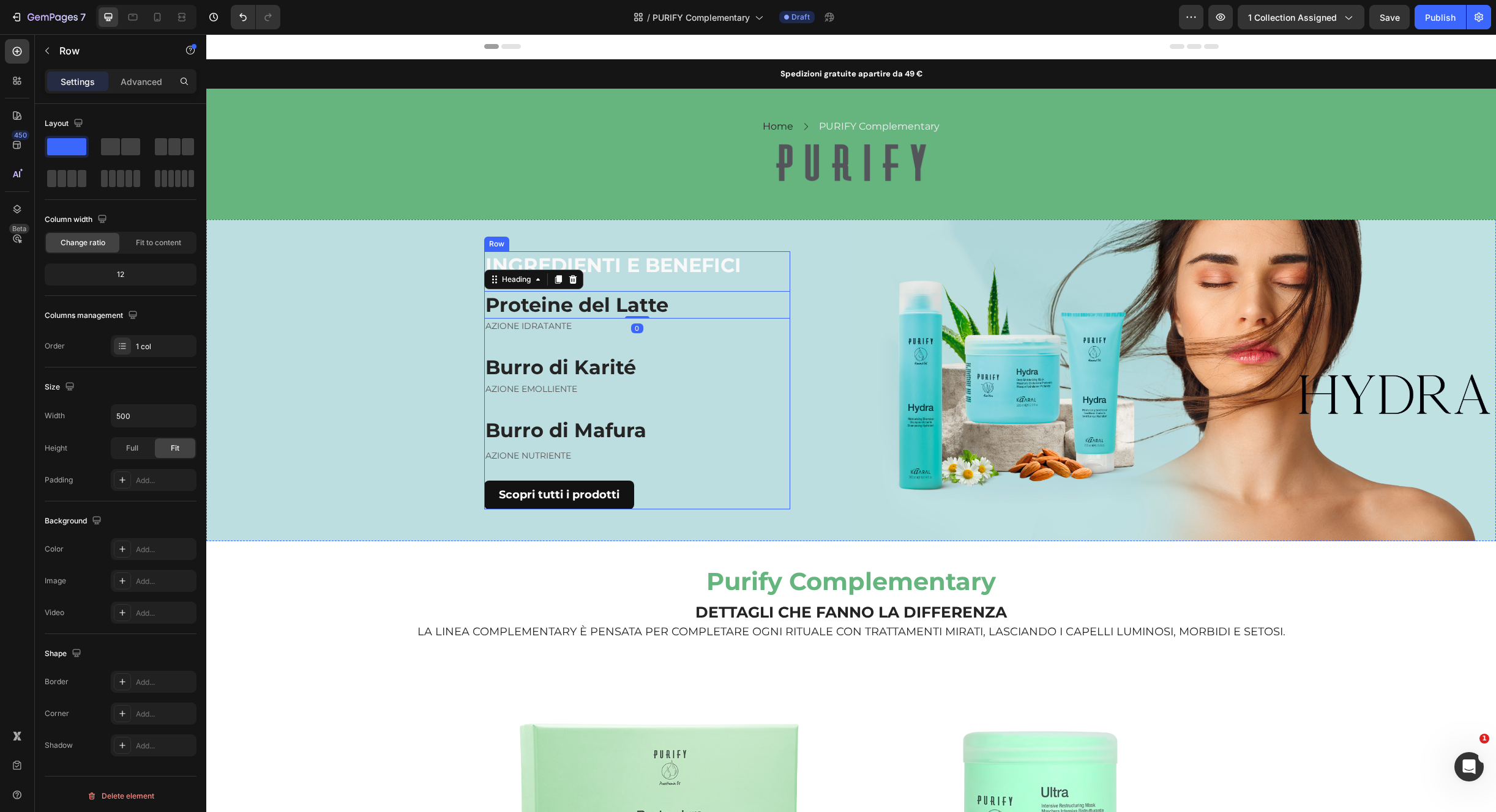
click at [612, 346] on div "INGREDIENTI E BENEFICI Heading Proteine del Latte Heading 0 AZIONE IDRATANTE Te…" at bounding box center [637, 380] width 306 height 258
click at [554, 334] on div "INGREDIENTI E BENEFICI Heading Proteine del Latte Heading AZIONE IDRATANTE Text…" at bounding box center [637, 380] width 306 height 258
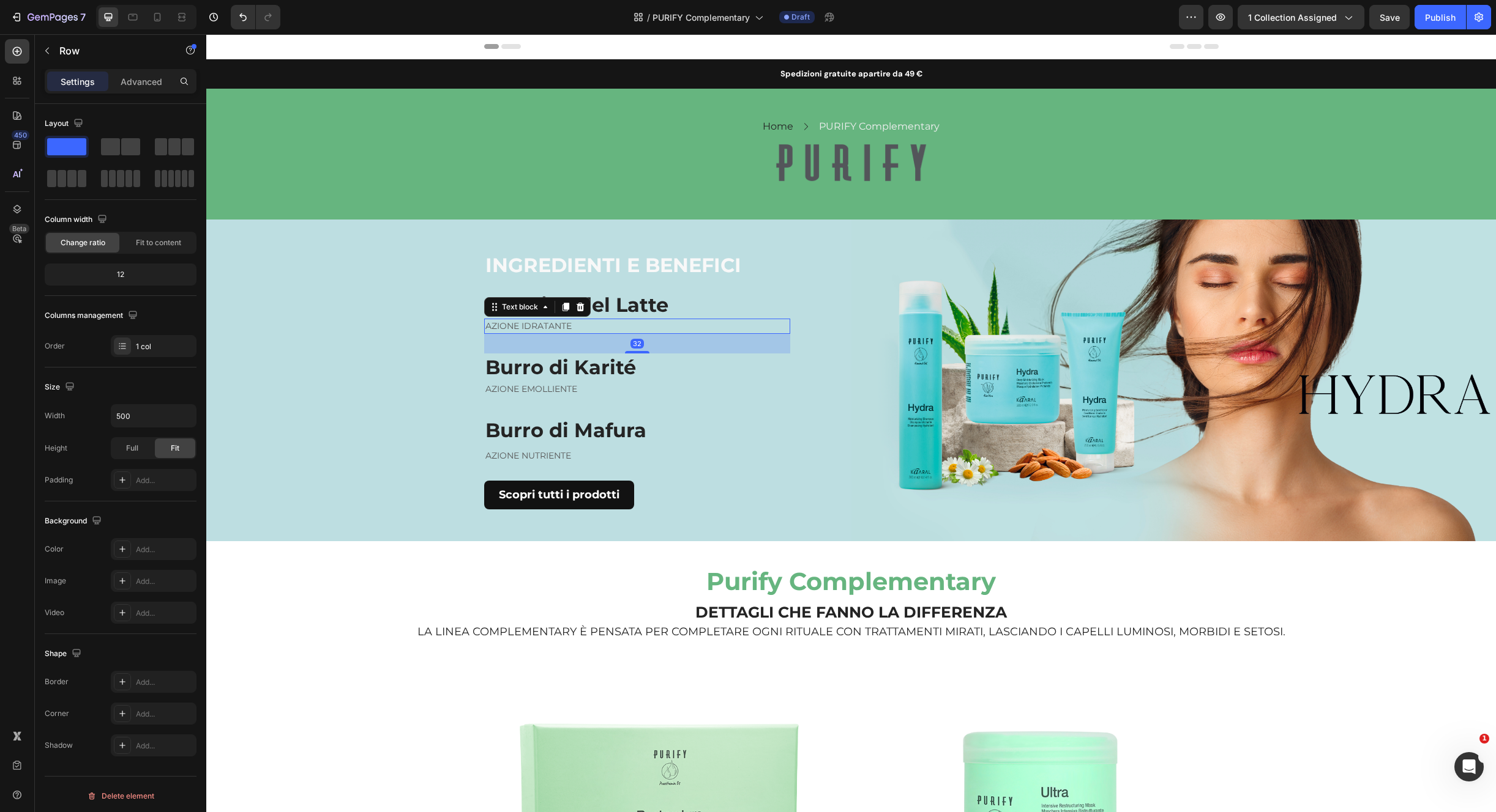
drag, startPoint x: 560, startPoint y: 322, endPoint x: 581, endPoint y: 324, distance: 21.1
click at [560, 322] on p "AZIONE IDRATANTE" at bounding box center [637, 326] width 304 height 13
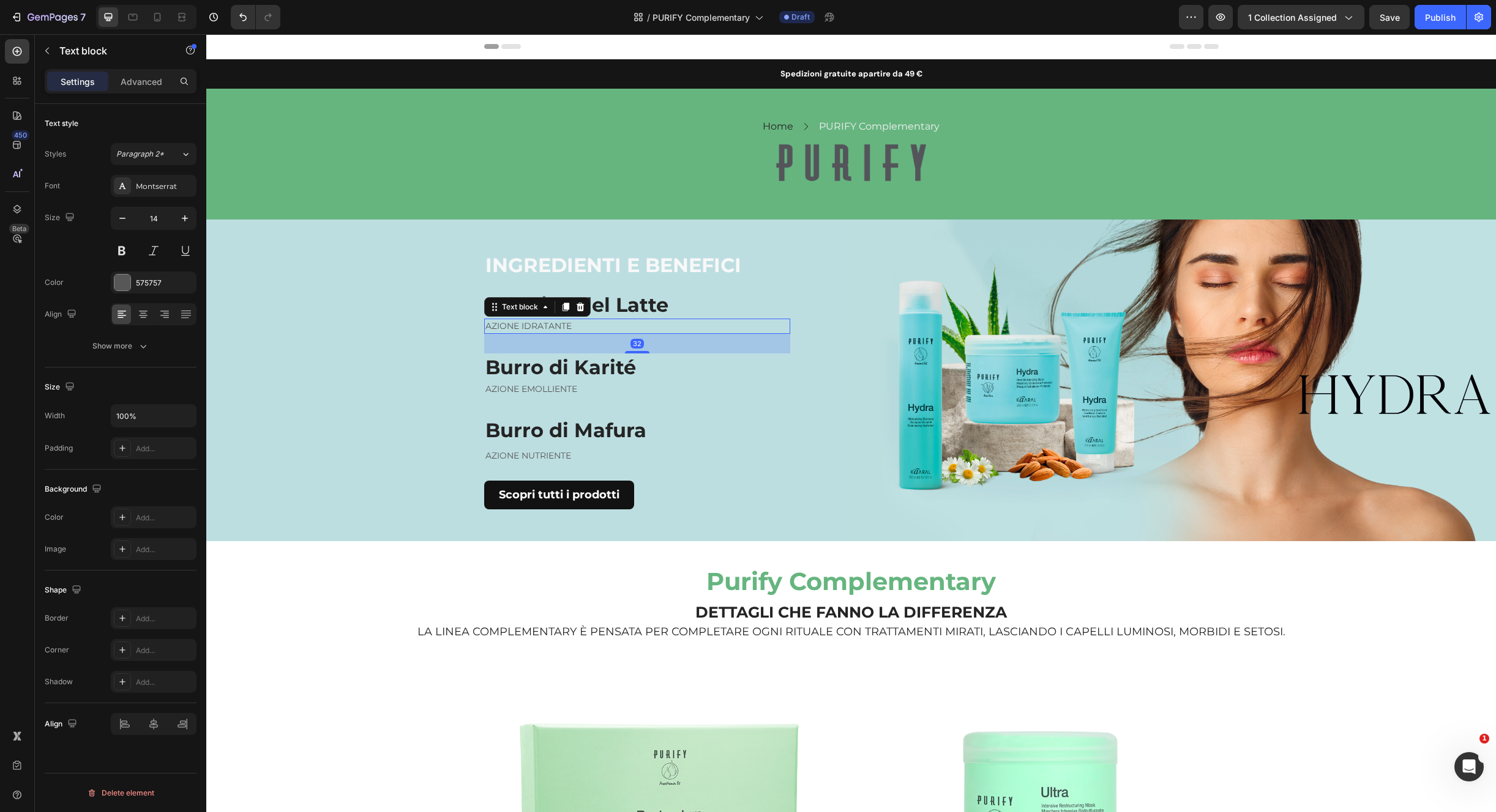
drag, startPoint x: 142, startPoint y: 85, endPoint x: 145, endPoint y: 114, distance: 29.2
click at [142, 85] on p "Advanced" at bounding box center [141, 81] width 42 height 13
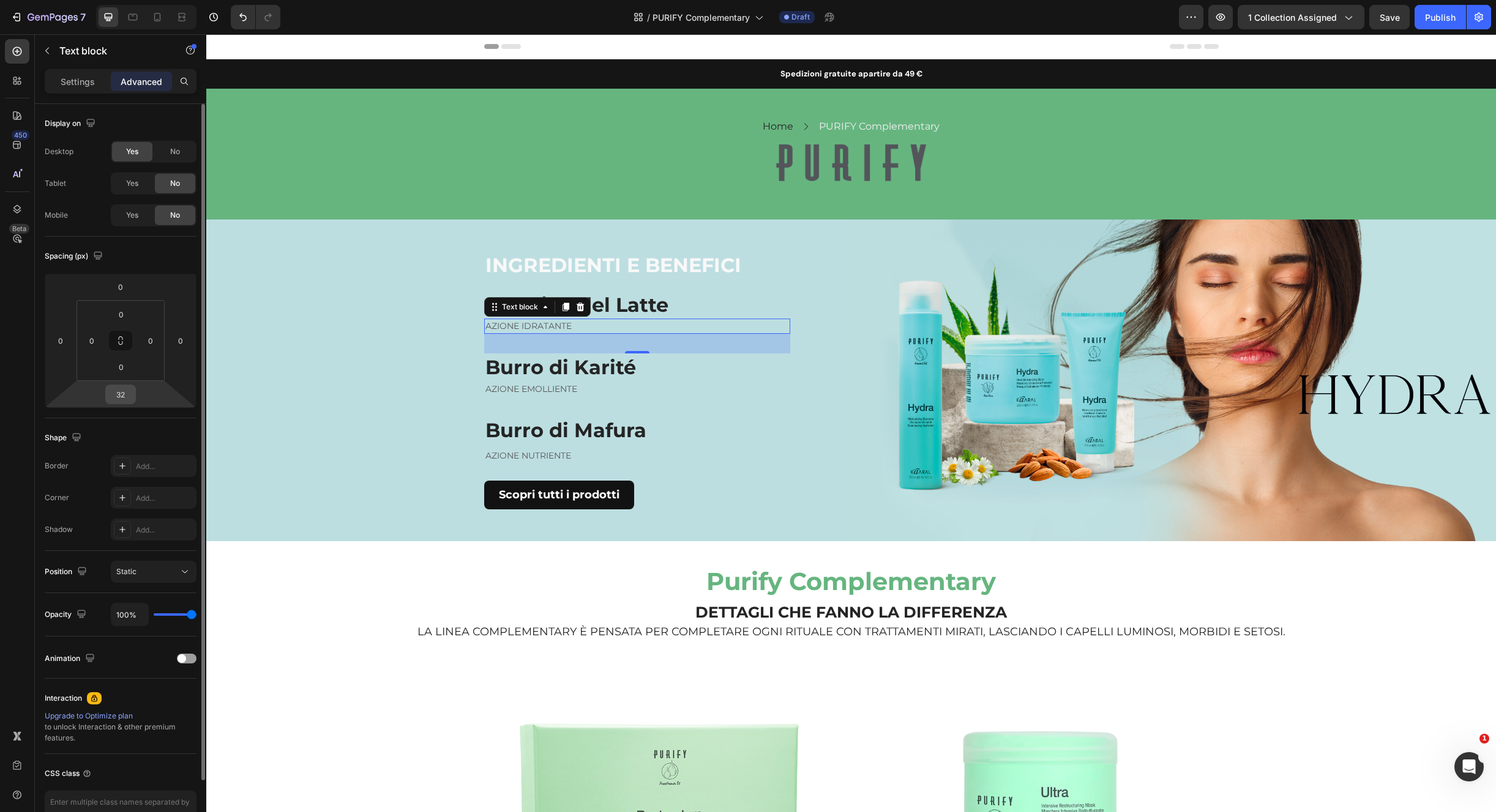
click at [126, 395] on input "32" at bounding box center [120, 394] width 24 height 18
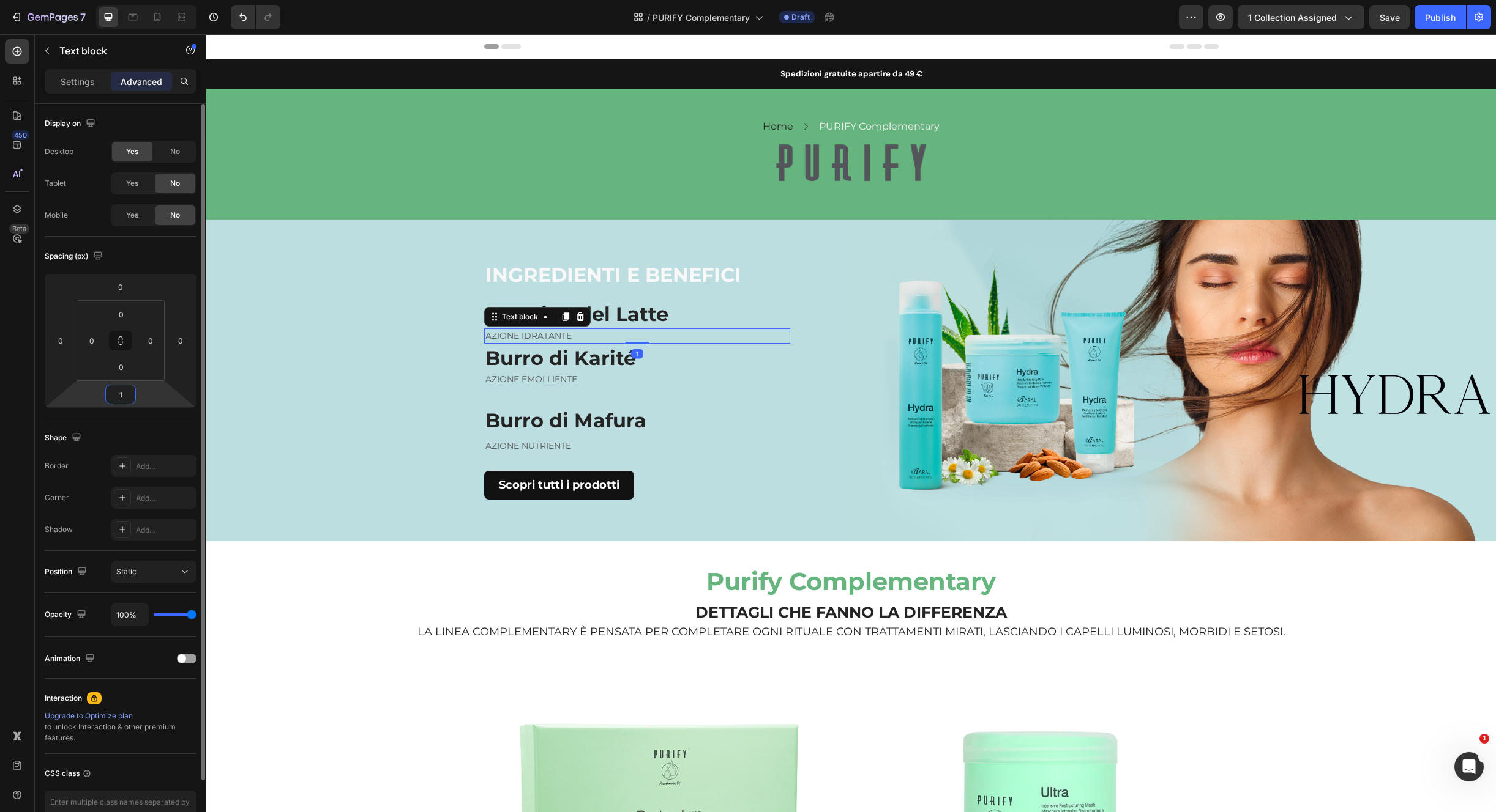
type input "15"
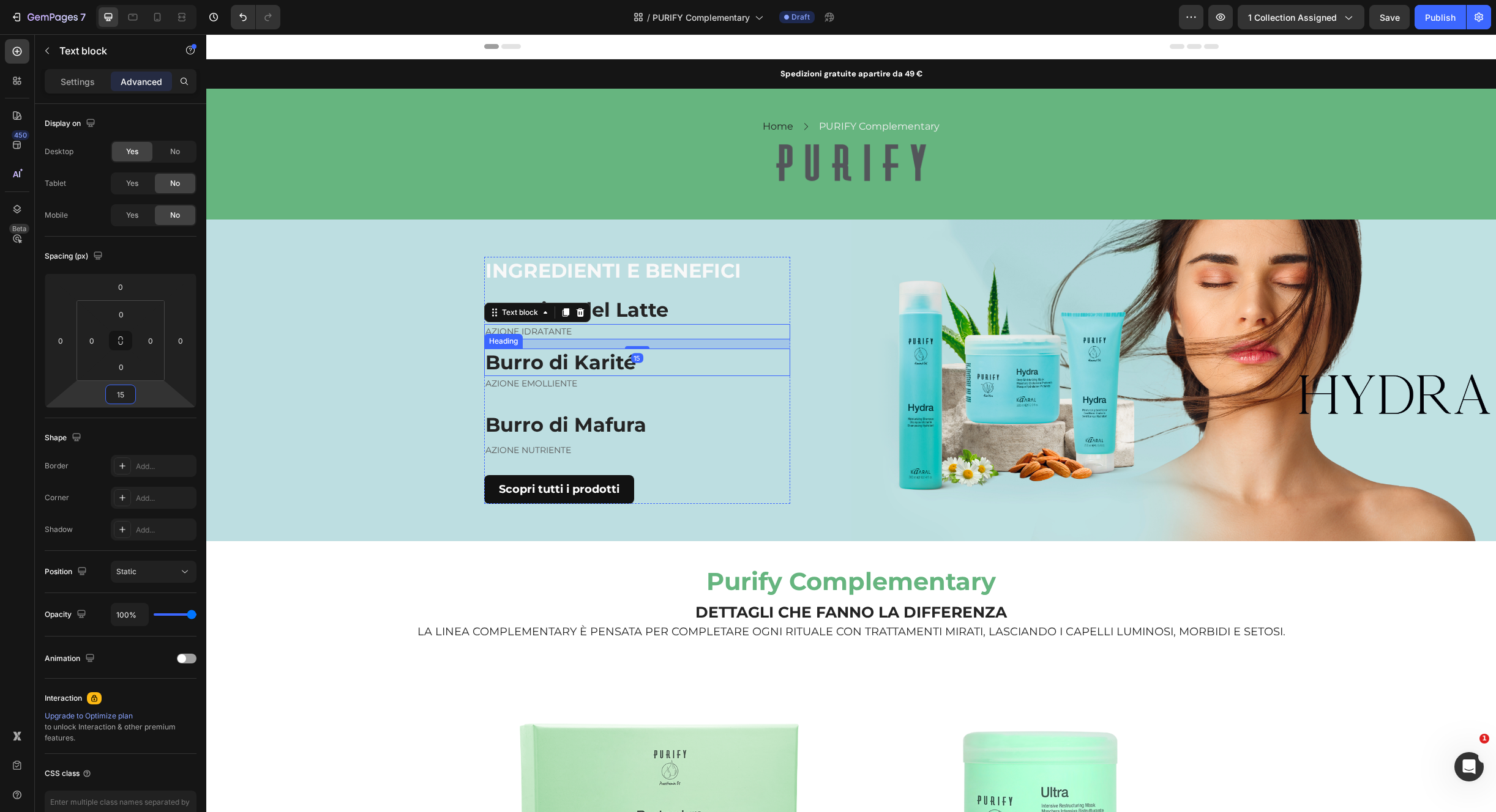
click at [555, 384] on p "AZIONE EMOLLIENTE" at bounding box center [637, 384] width 304 height 13
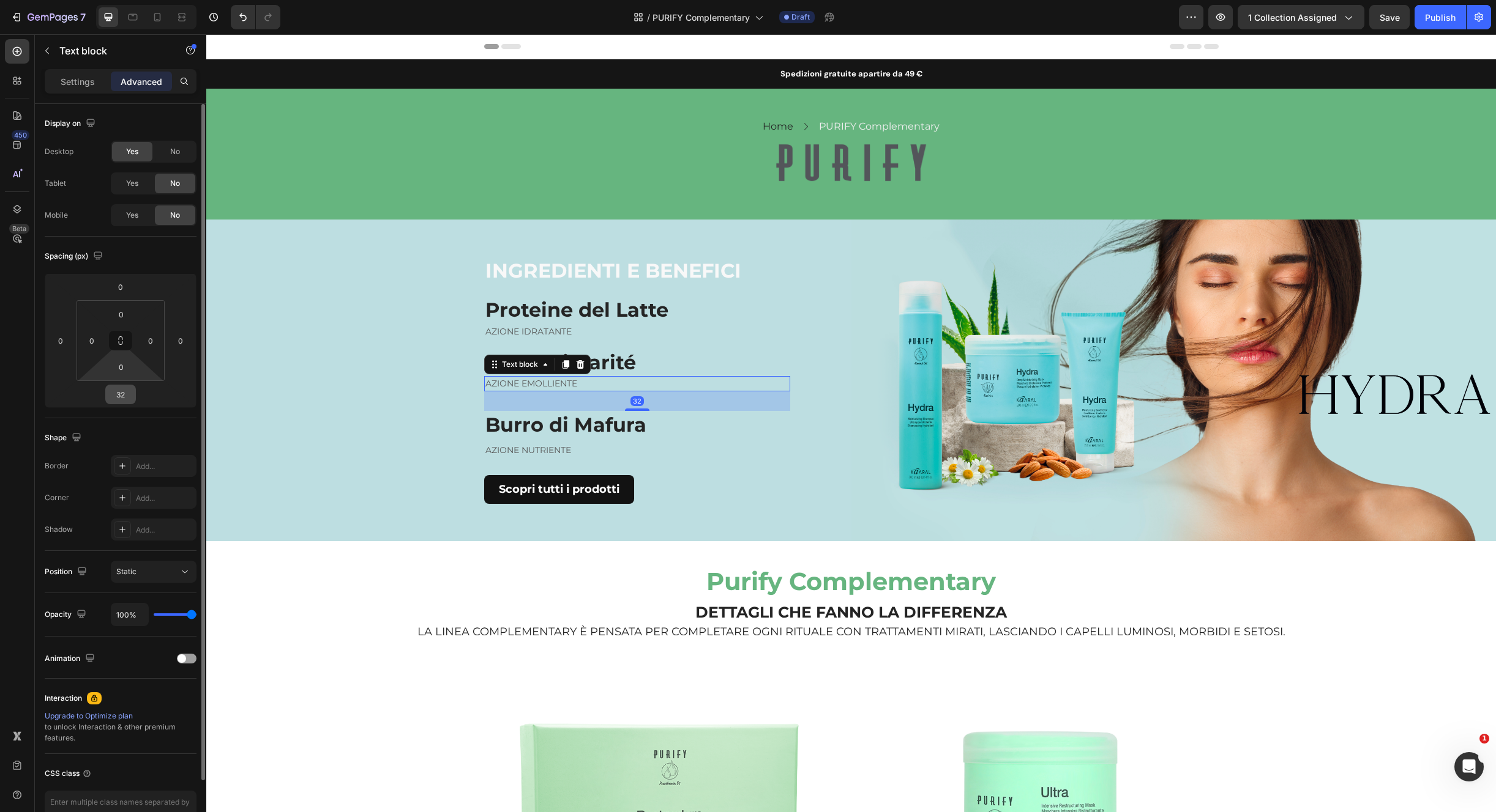
click at [126, 399] on input "32" at bounding box center [120, 394] width 24 height 18
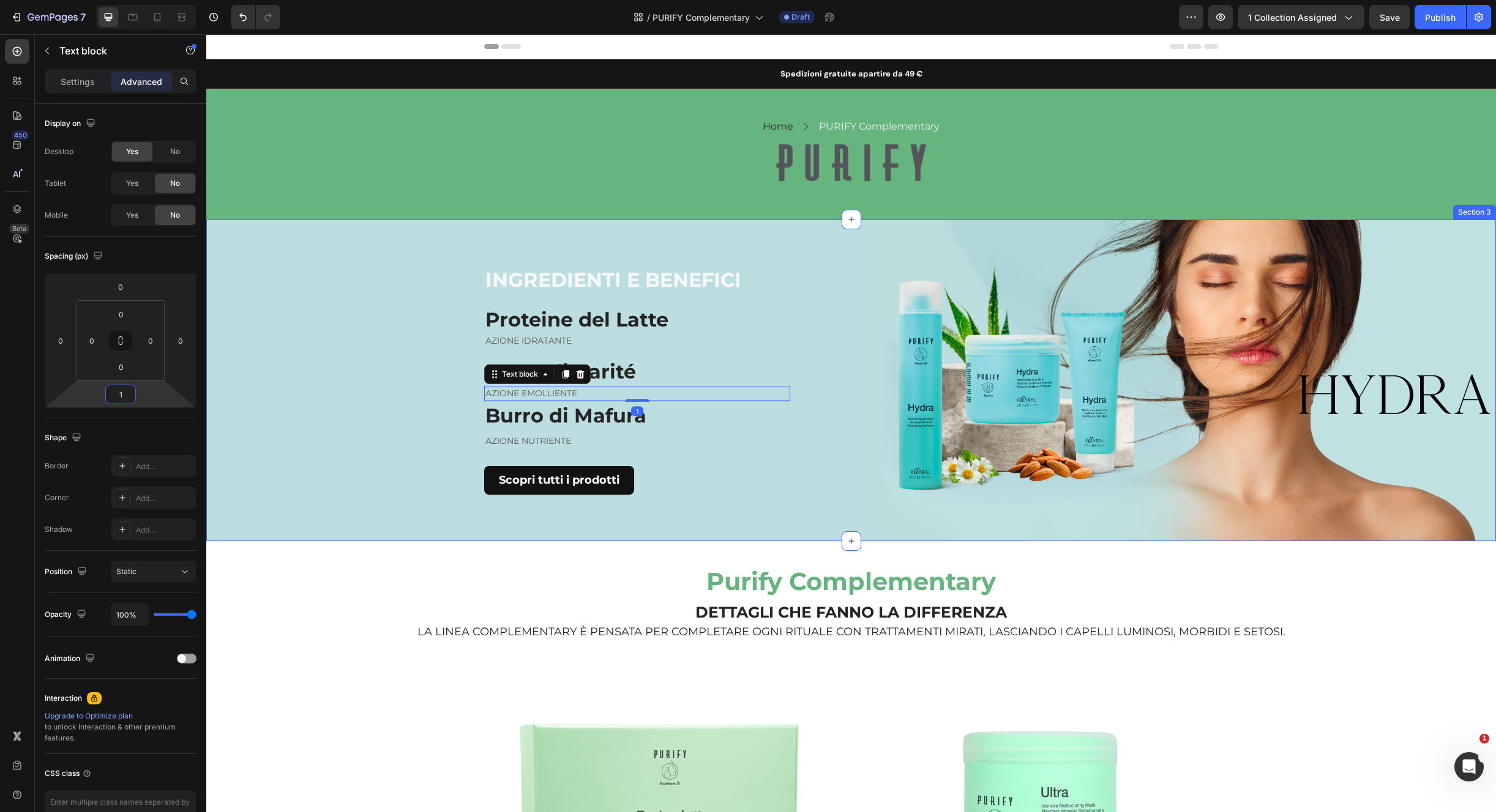
type input "15"
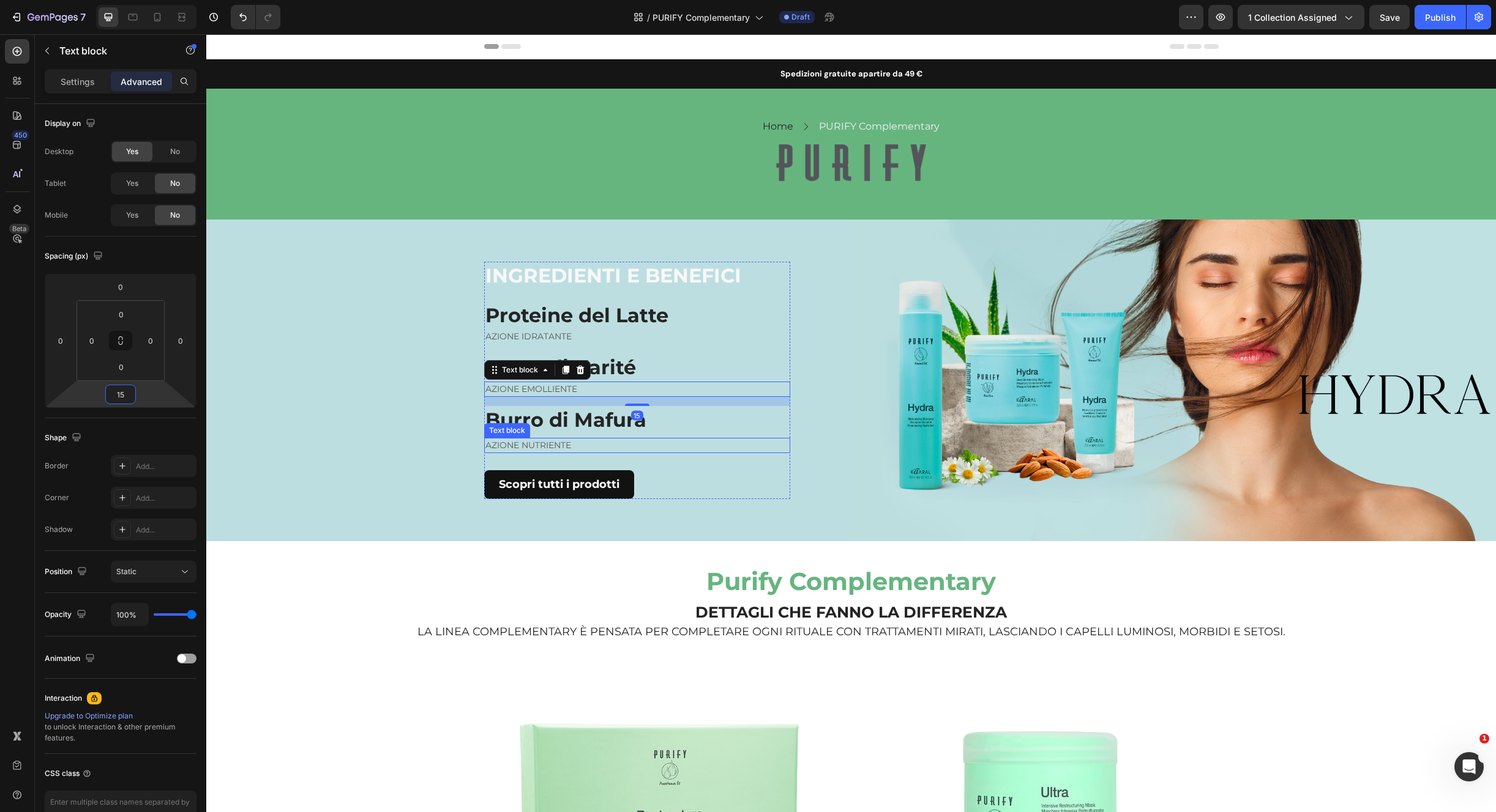
click at [541, 441] on p "AZIONE NUTRIENTE" at bounding box center [637, 446] width 304 height 13
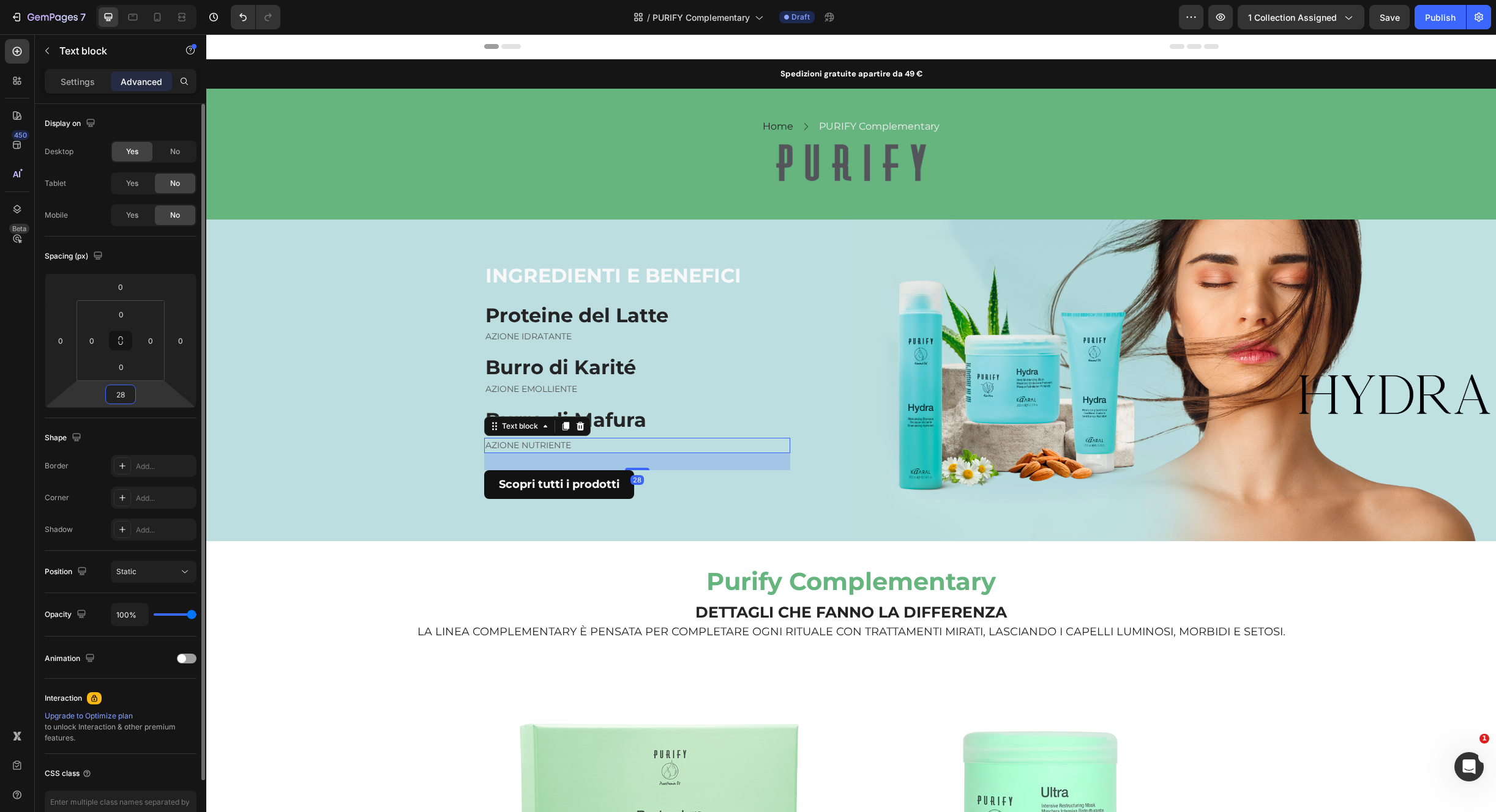
click at [126, 396] on input "28" at bounding box center [120, 394] width 24 height 18
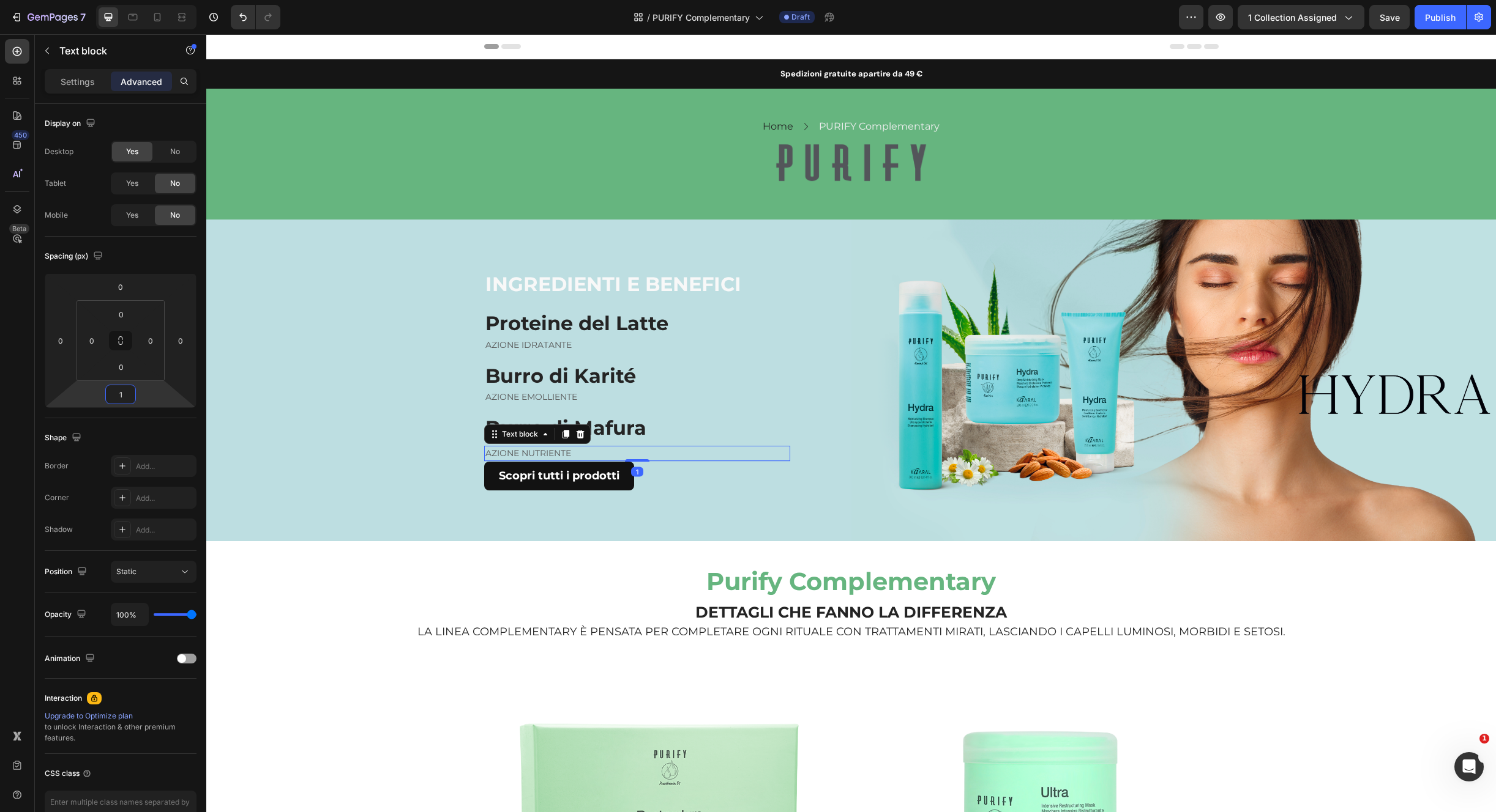
type input "15"
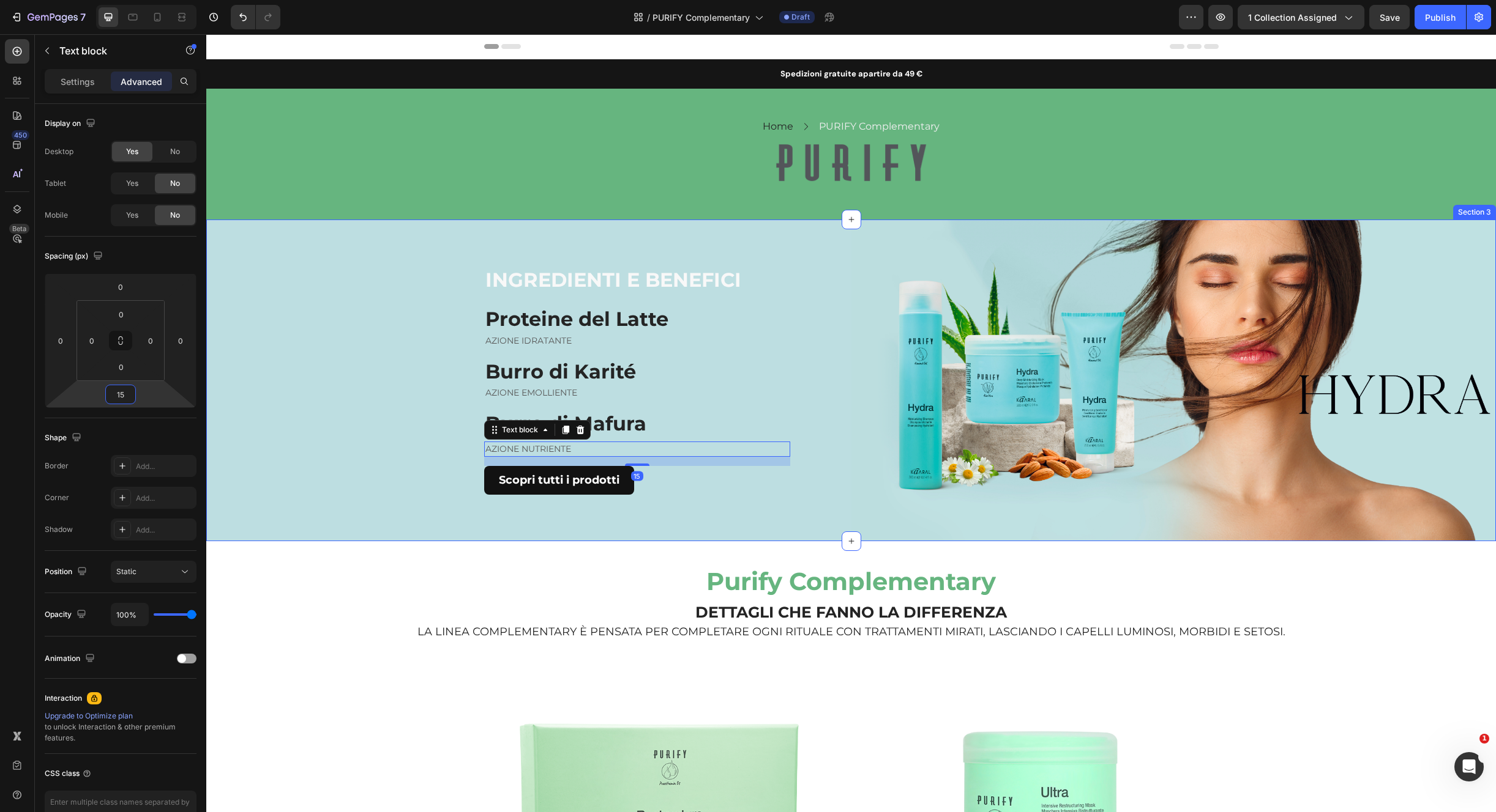
click at [550, 520] on div "INGREDIENTI E BENEFICI Heading Proteine del Latte Heading AZIONE IDRATANTE Text…" at bounding box center [529, 380] width 645 height 322
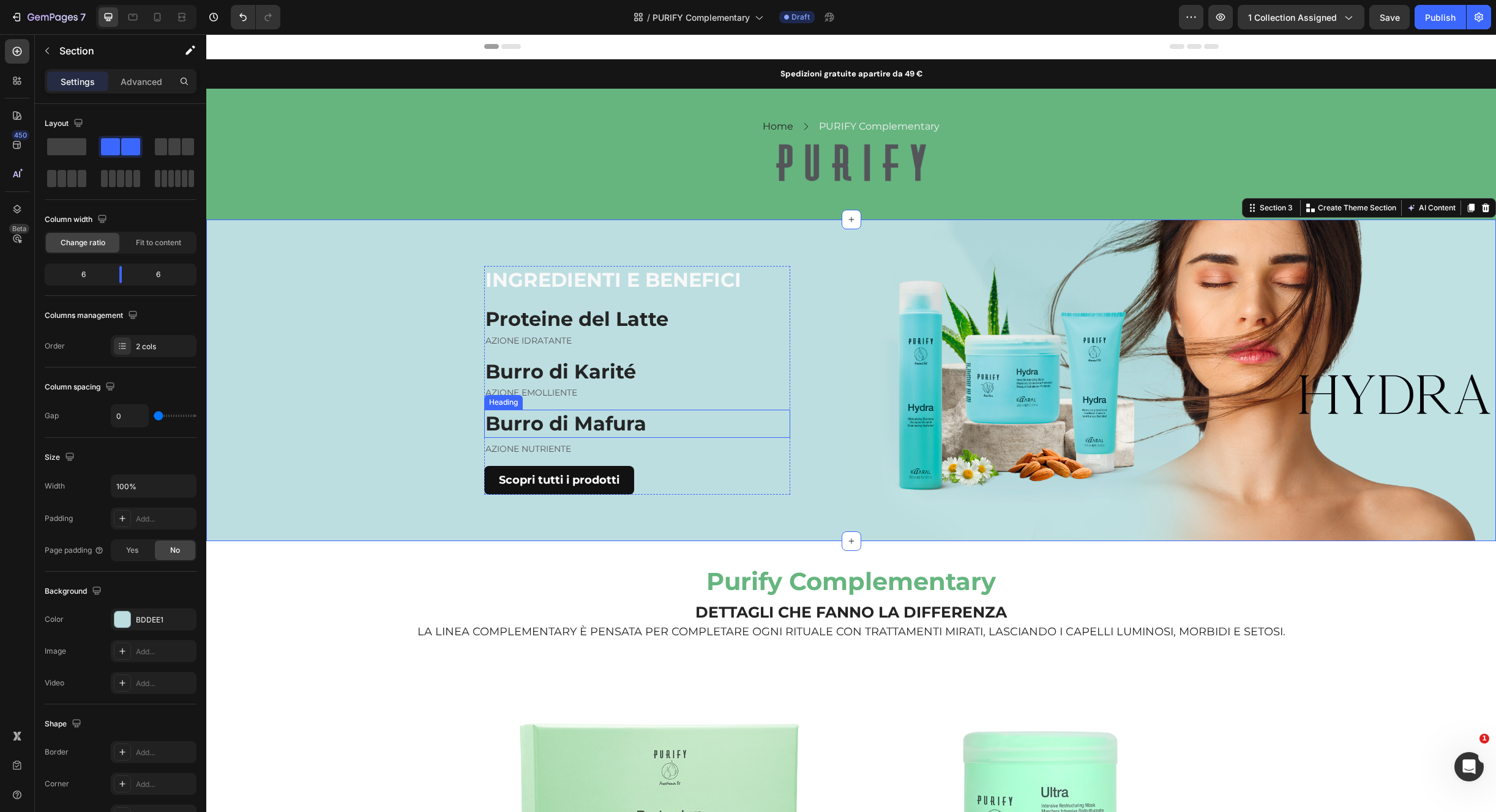
click at [601, 411] on h2 "Burro di Mafura" at bounding box center [637, 424] width 306 height 28
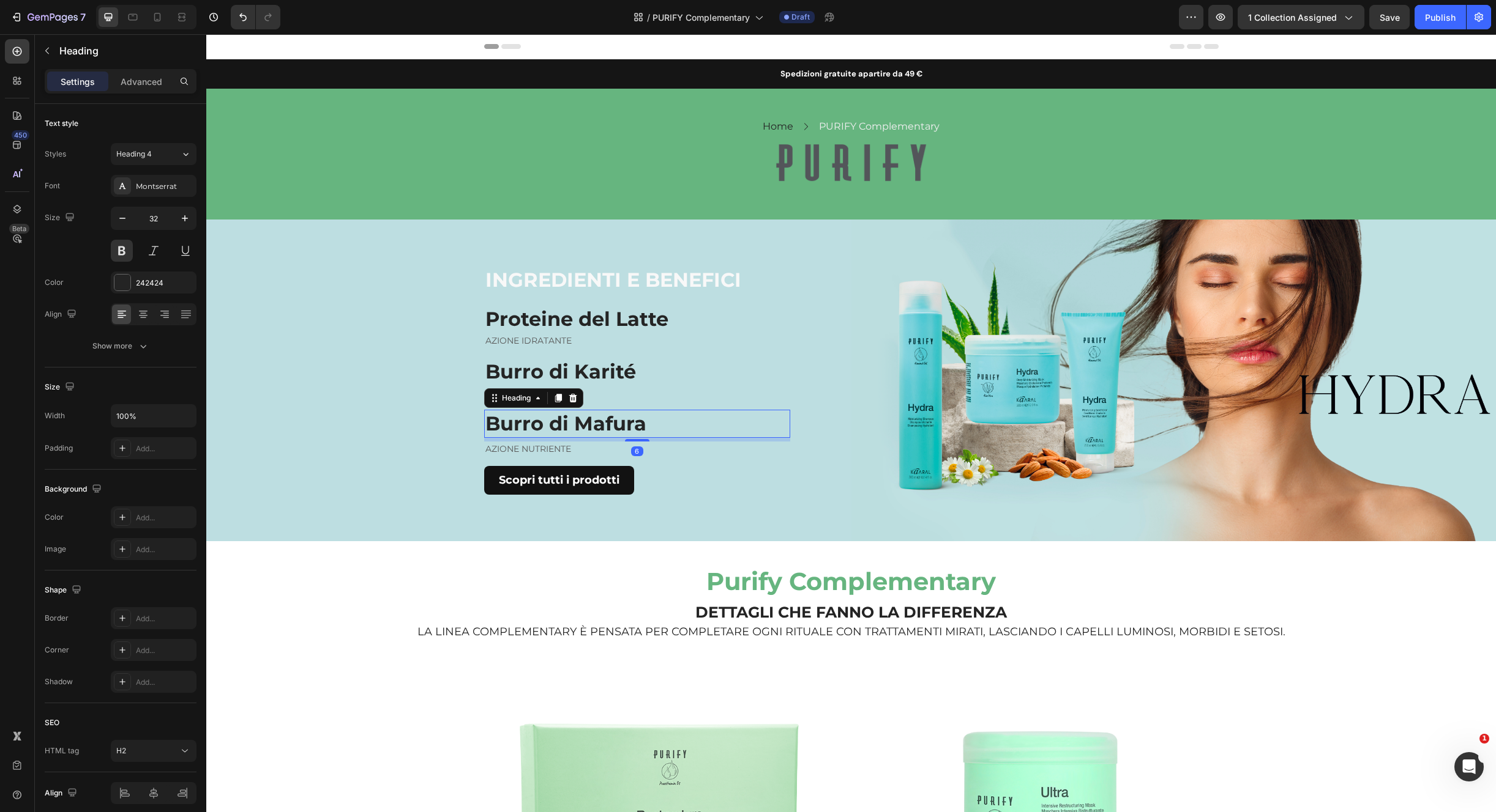
drag, startPoint x: 556, startPoint y: 392, endPoint x: 555, endPoint y: 408, distance: 16.0
click at [555, 393] on icon at bounding box center [557, 398] width 10 height 10
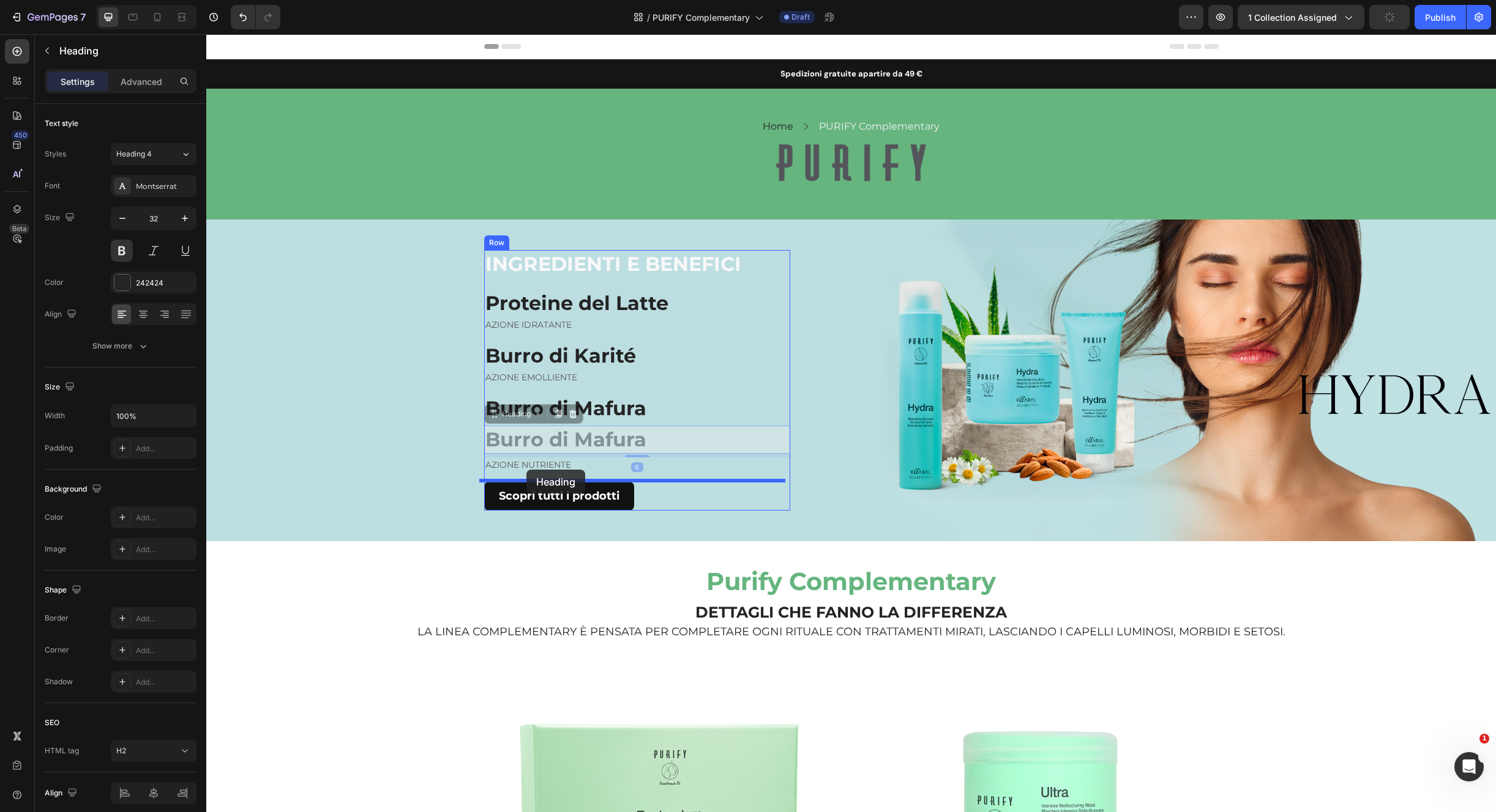
drag, startPoint x: 529, startPoint y: 440, endPoint x: 537, endPoint y: 445, distance: 9.4
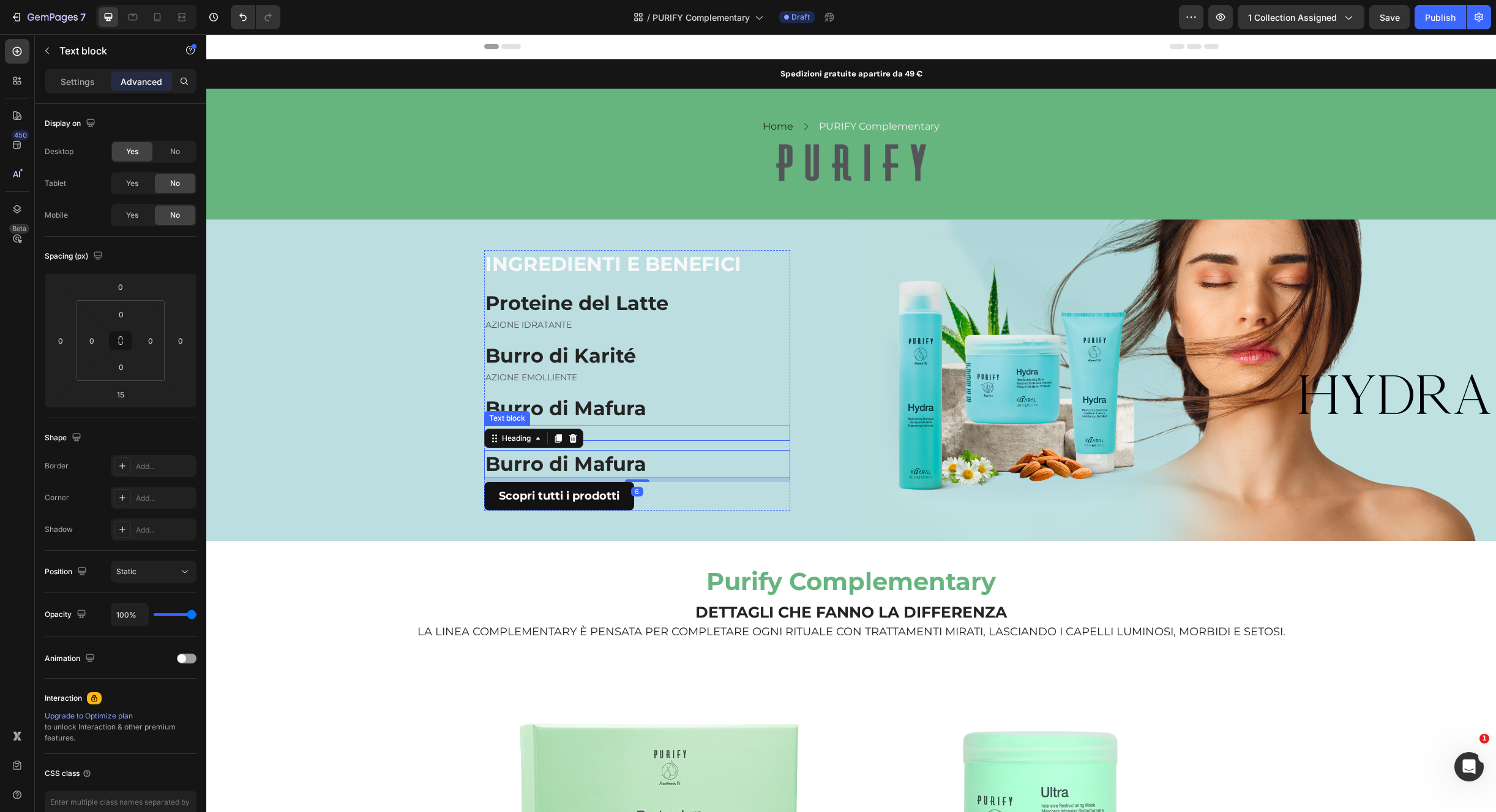
click at [596, 433] on p "AZIONE NUTRIENTE" at bounding box center [637, 433] width 304 height 13
drag, startPoint x: 563, startPoint y: 413, endPoint x: 547, endPoint y: 433, distance: 25.6
click at [563, 413] on icon at bounding box center [565, 414] width 7 height 9
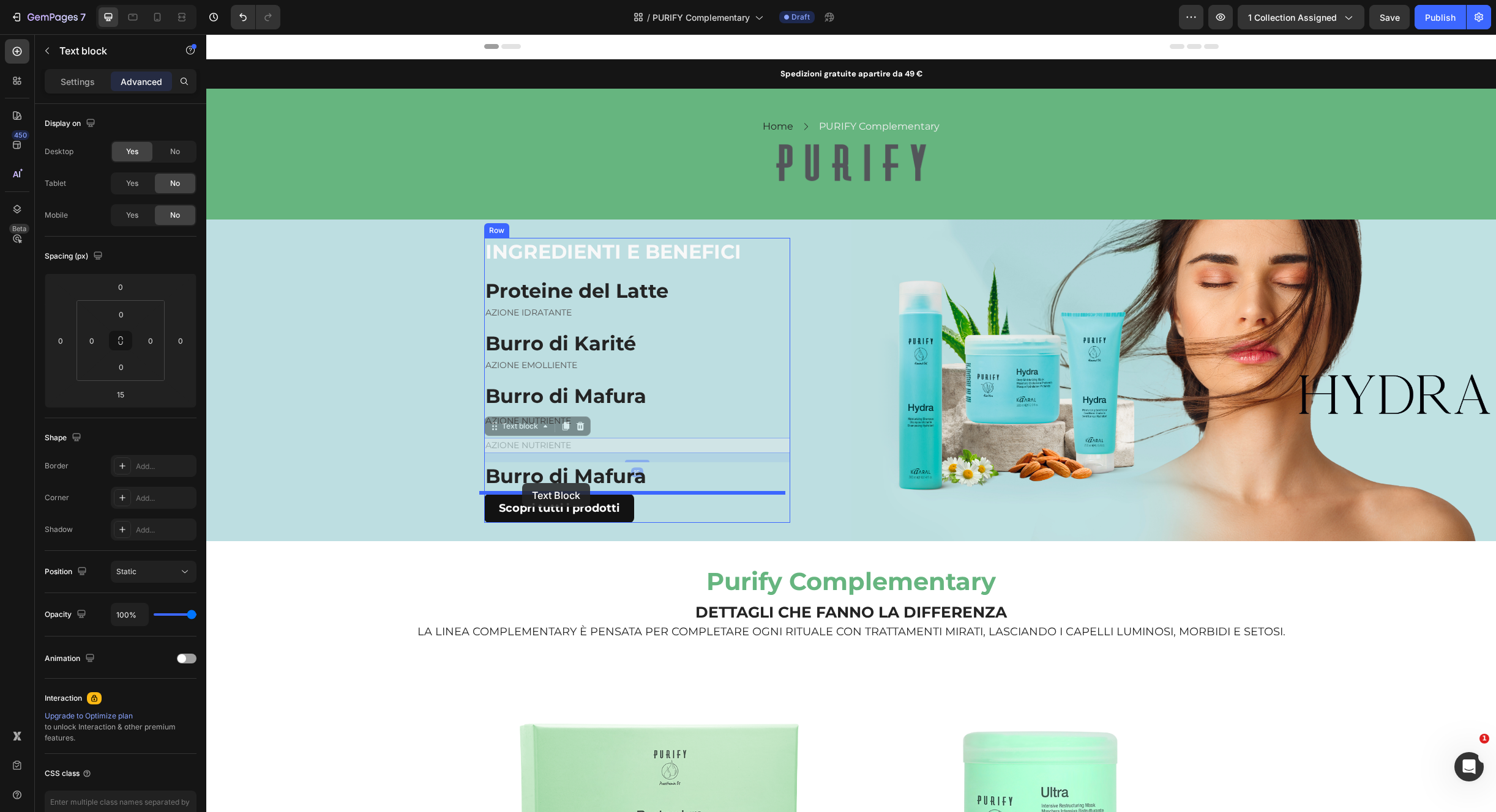
drag, startPoint x: 520, startPoint y: 432, endPoint x: 524, endPoint y: 482, distance: 50.2
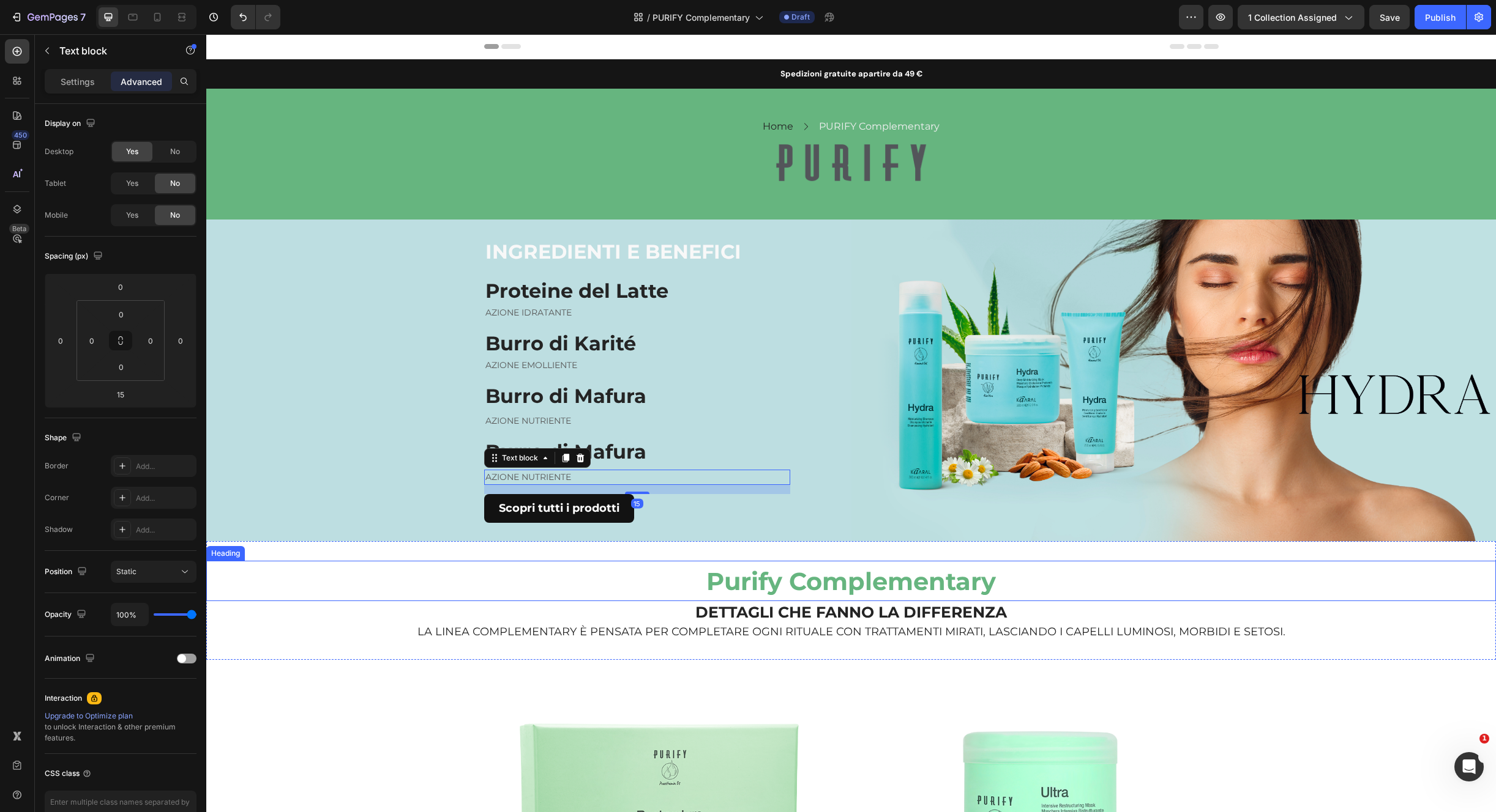
click at [610, 563] on p "⁠⁠⁠⁠⁠⁠⁠ Purify Complementary" at bounding box center [851, 581] width 1287 height 38
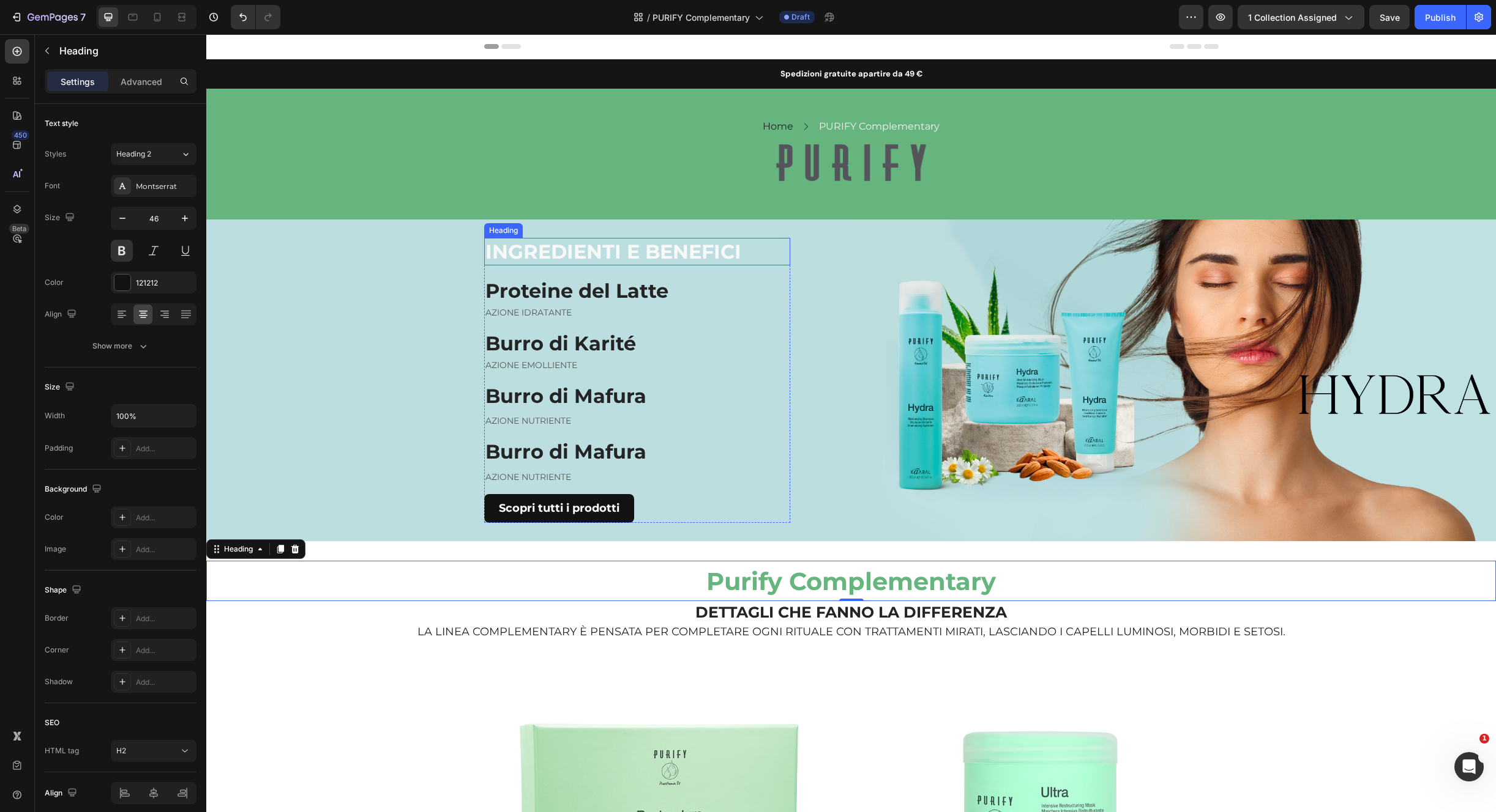
click at [729, 257] on h2 "INGREDIENTI E BENEFICI" at bounding box center [637, 252] width 306 height 28
click at [762, 319] on div "INGREDIENTI E BENEFICI Heading Proteine del Latte Heading AZIONE IDRATANTE Text…" at bounding box center [637, 379] width 306 height 285
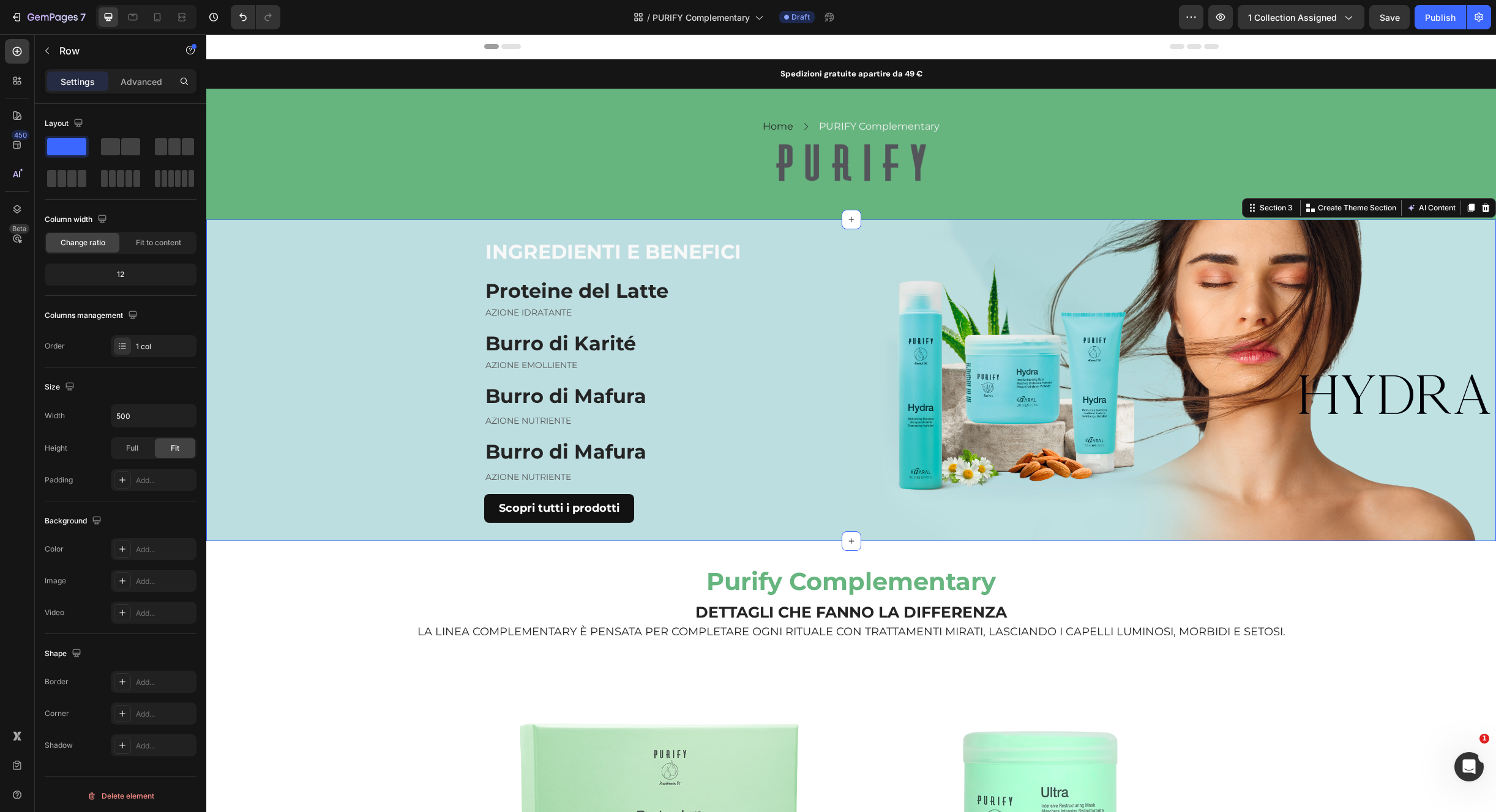
click at [837, 245] on div "INGREDIENTI E BENEFICI Heading Proteine del Latte Heading AZIONE IDRATANTE Text…" at bounding box center [529, 380] width 645 height 322
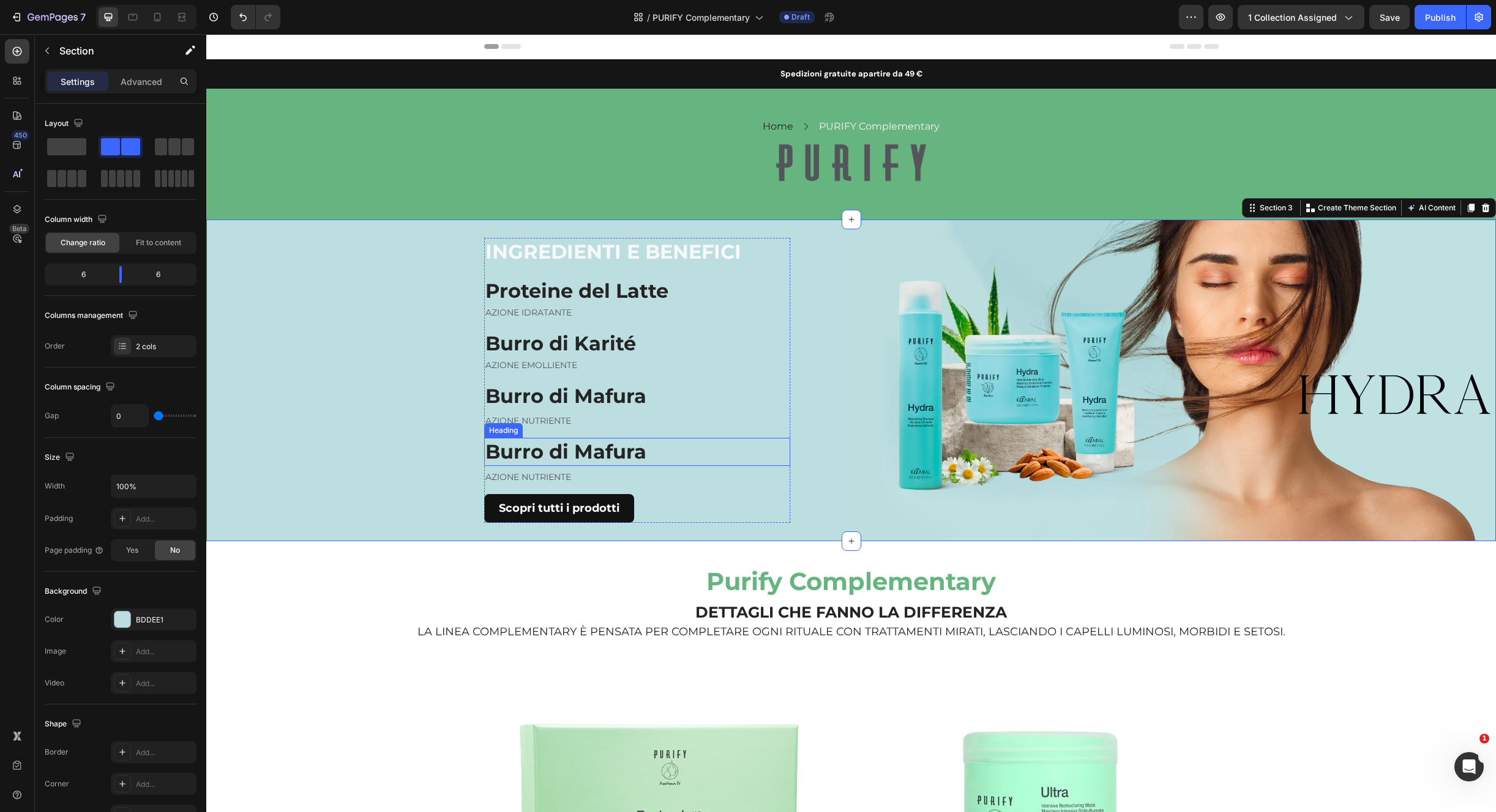
click at [553, 444] on h2 "Burro di Mafura" at bounding box center [637, 452] width 306 height 28
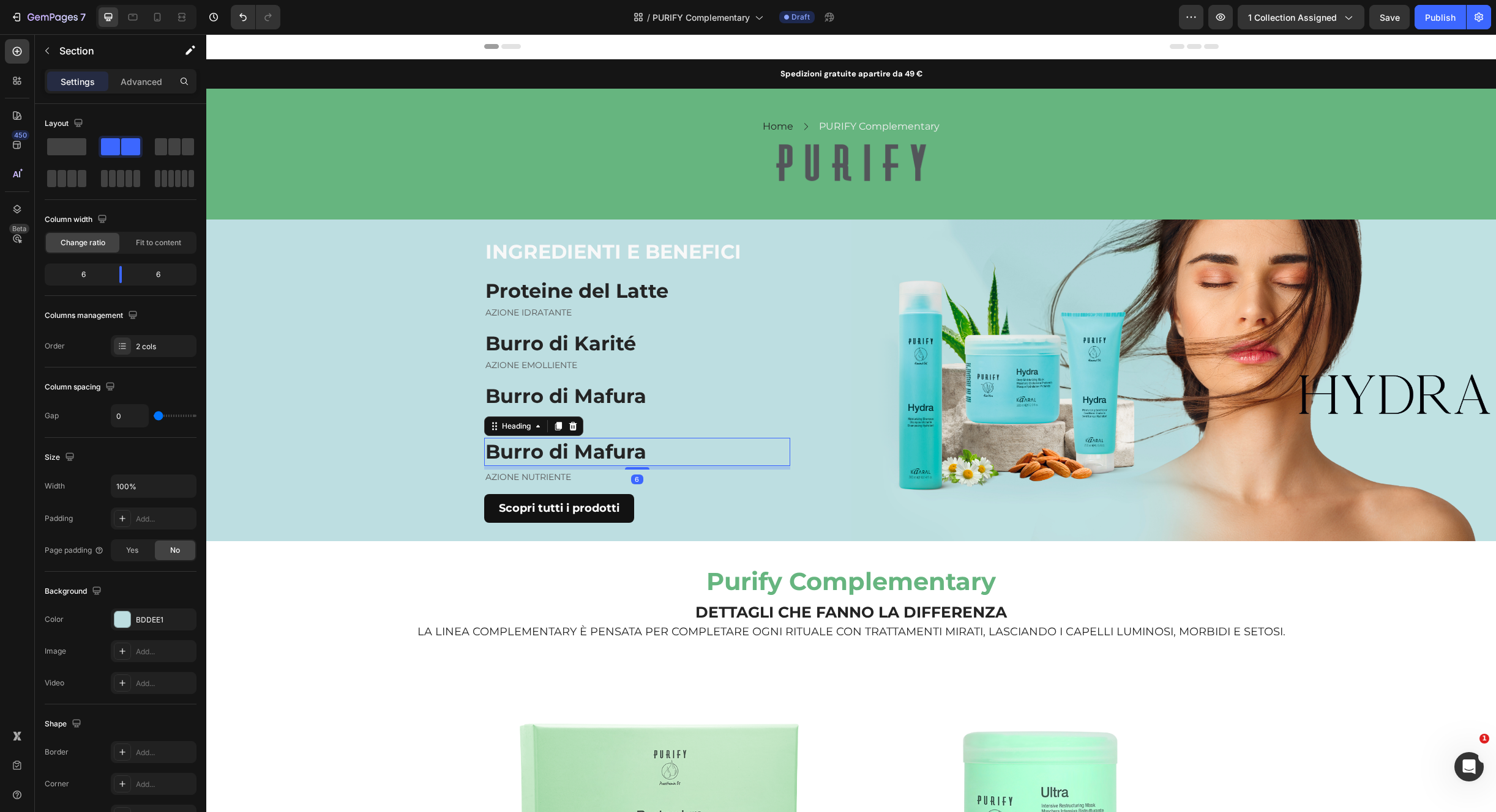
click at [553, 444] on h2 "Burro di Mafura" at bounding box center [637, 452] width 306 height 28
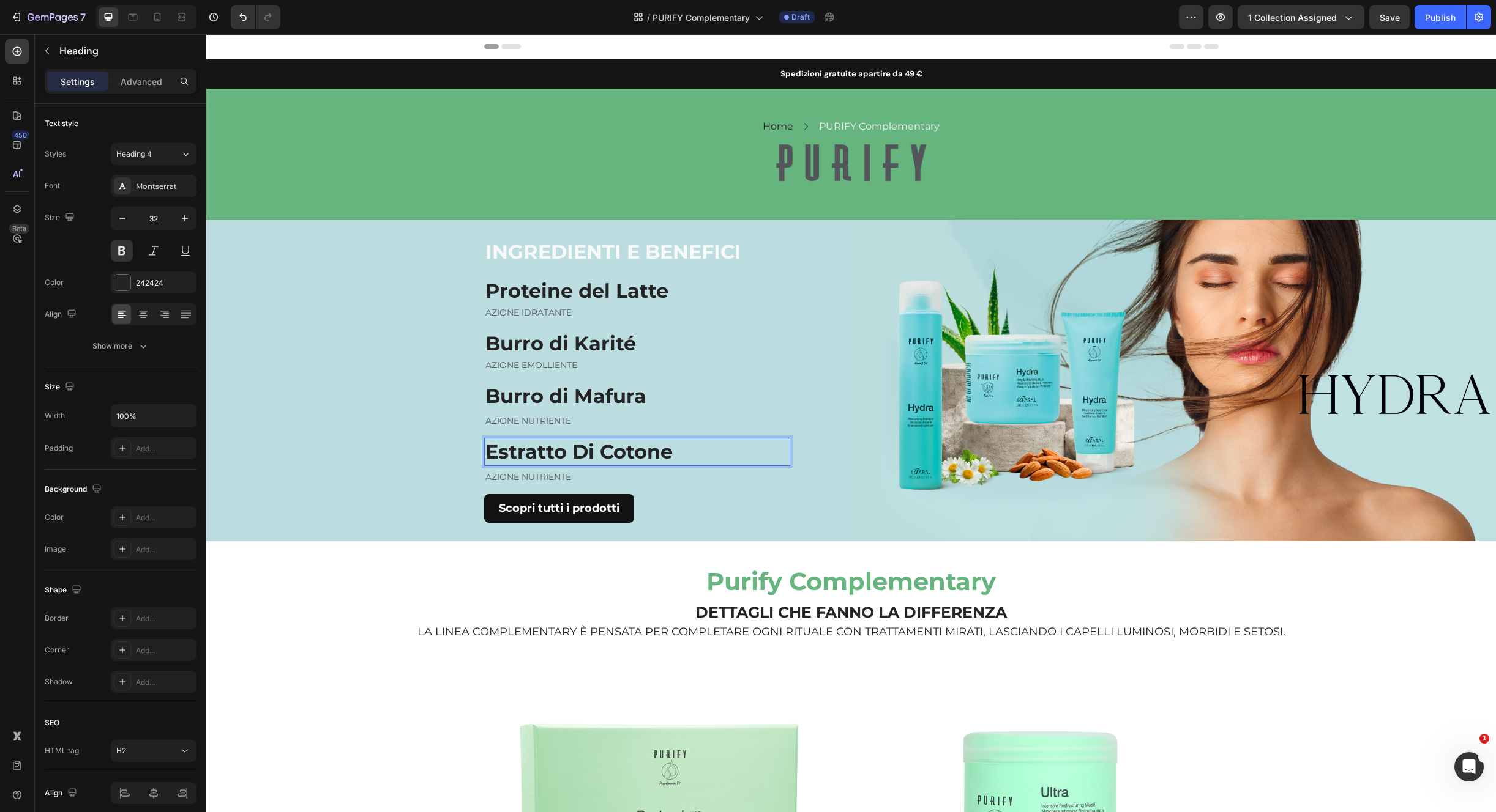
click at [576, 455] on p "Estratto Di Cotone" at bounding box center [637, 453] width 304 height 26
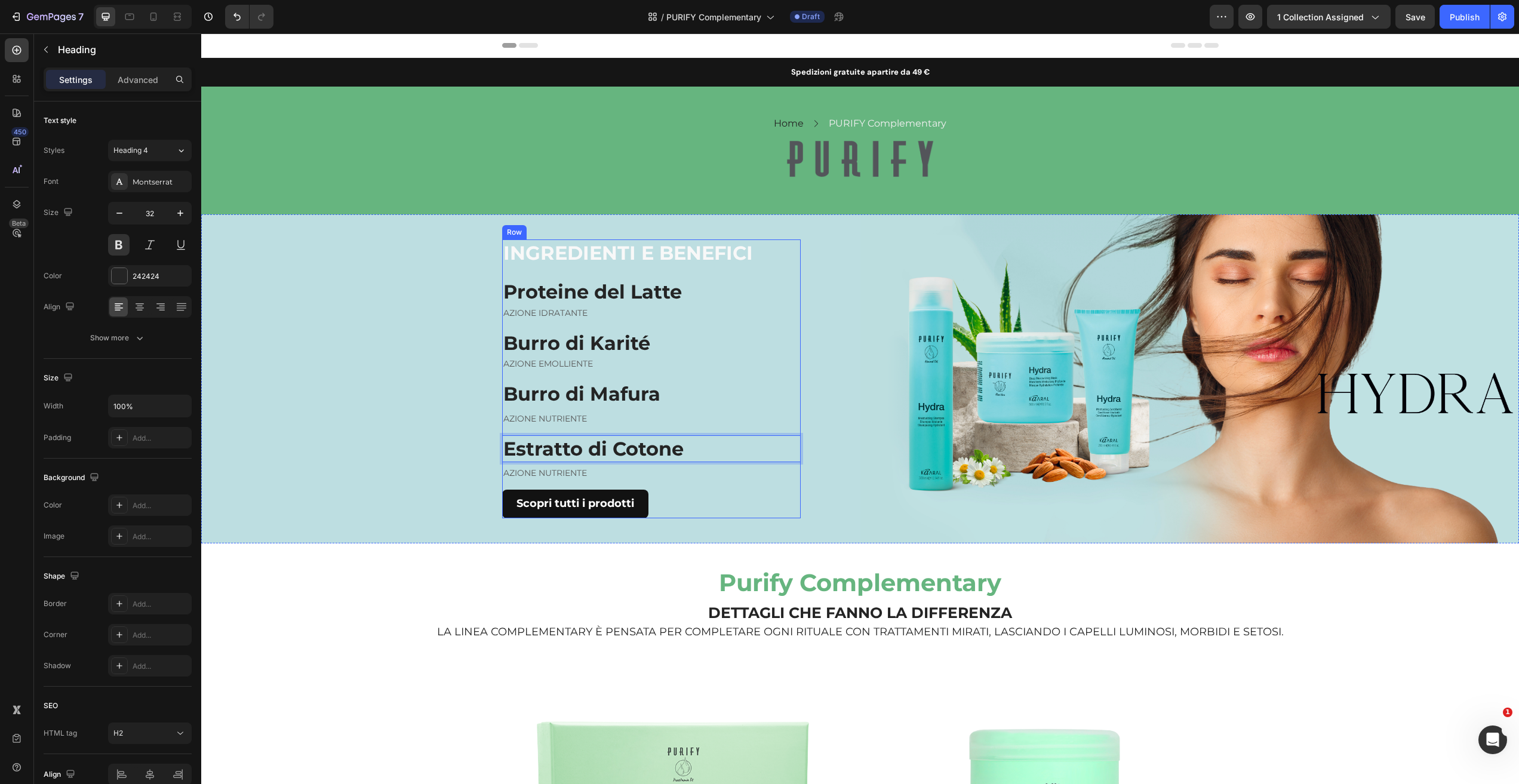
click at [555, 472] on p "AZIONE NUTRIENTE" at bounding box center [651, 473] width 296 height 13
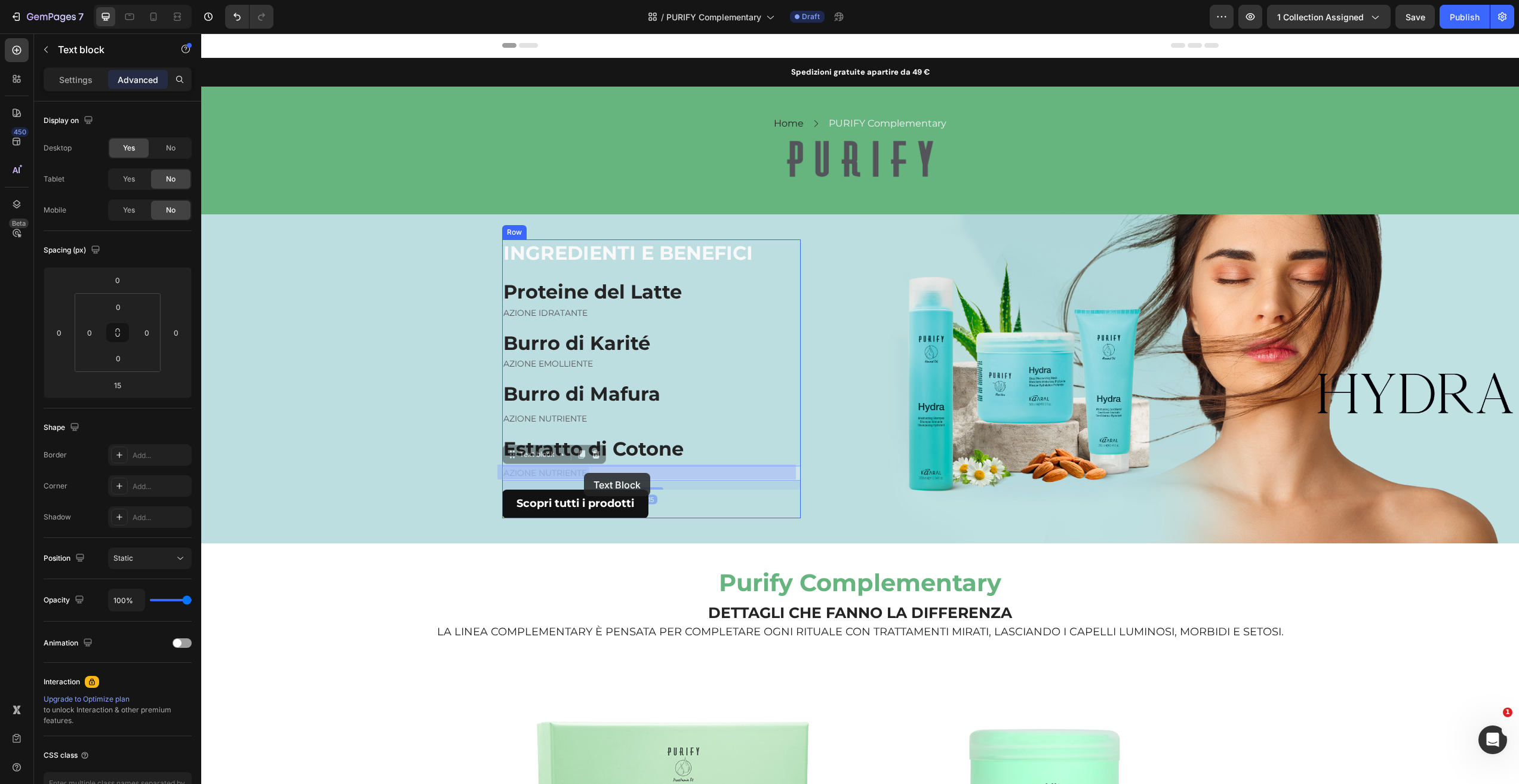
drag, startPoint x: 534, startPoint y: 471, endPoint x: 584, endPoint y: 473, distance: 50.0
drag, startPoint x: 583, startPoint y: 472, endPoint x: 539, endPoint y: 471, distance: 44.0
click at [539, 472] on p "AZIONE NUTRIENTE" at bounding box center [651, 473] width 296 height 13
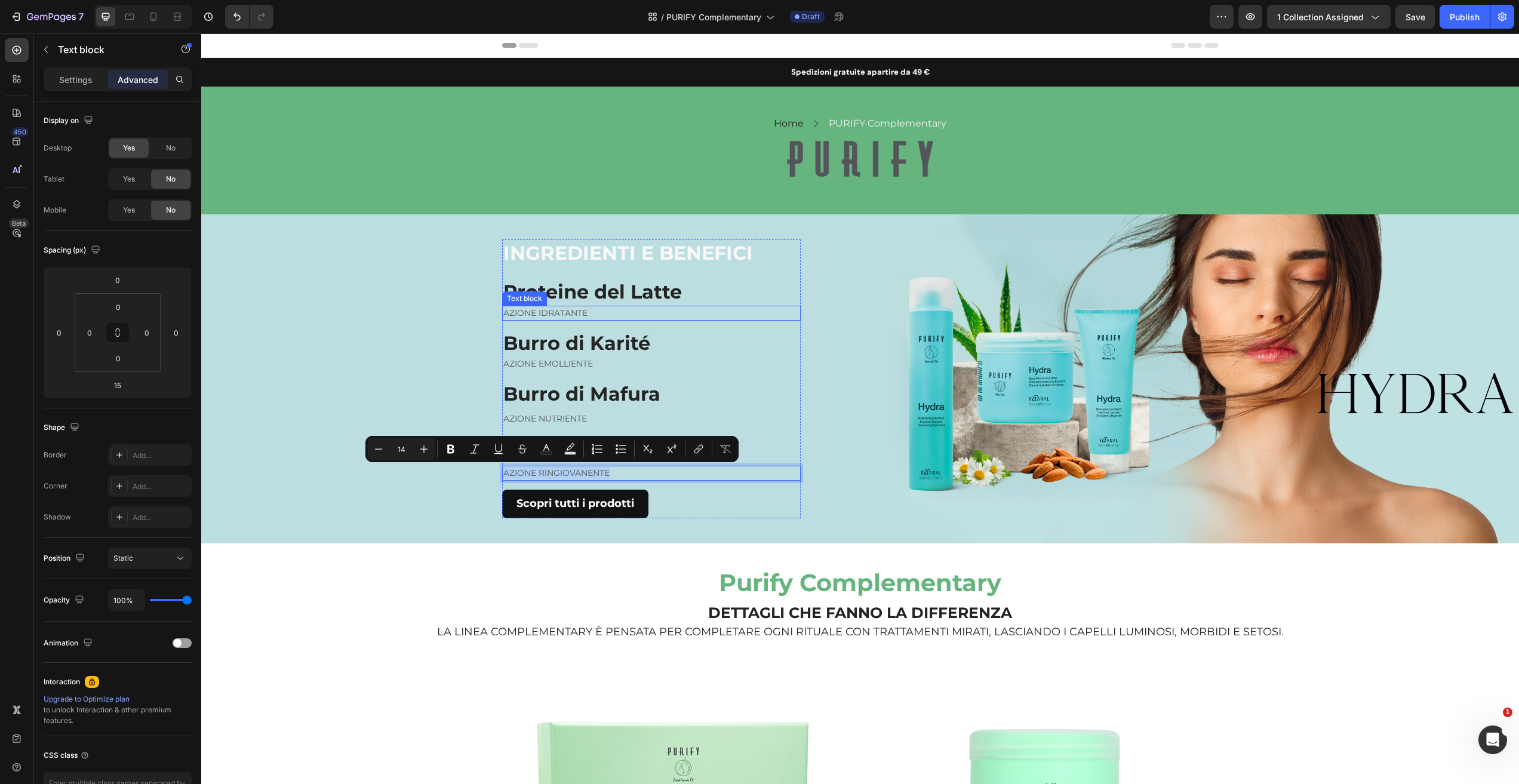
copy p "AZIONE RINGIOVANENTE"
drag, startPoint x: 560, startPoint y: 471, endPoint x: 550, endPoint y: 470, distance: 10.0
click at [559, 471] on p "AZIONE RINGIOVANENTE" at bounding box center [651, 473] width 296 height 13
click at [534, 470] on p "AZIONE RINGIOVANENTE" at bounding box center [651, 473] width 296 height 13
click at [646, 564] on p "⁠⁠⁠⁠⁠⁠⁠ Purify Complementary" at bounding box center [860, 582] width 1315 height 37
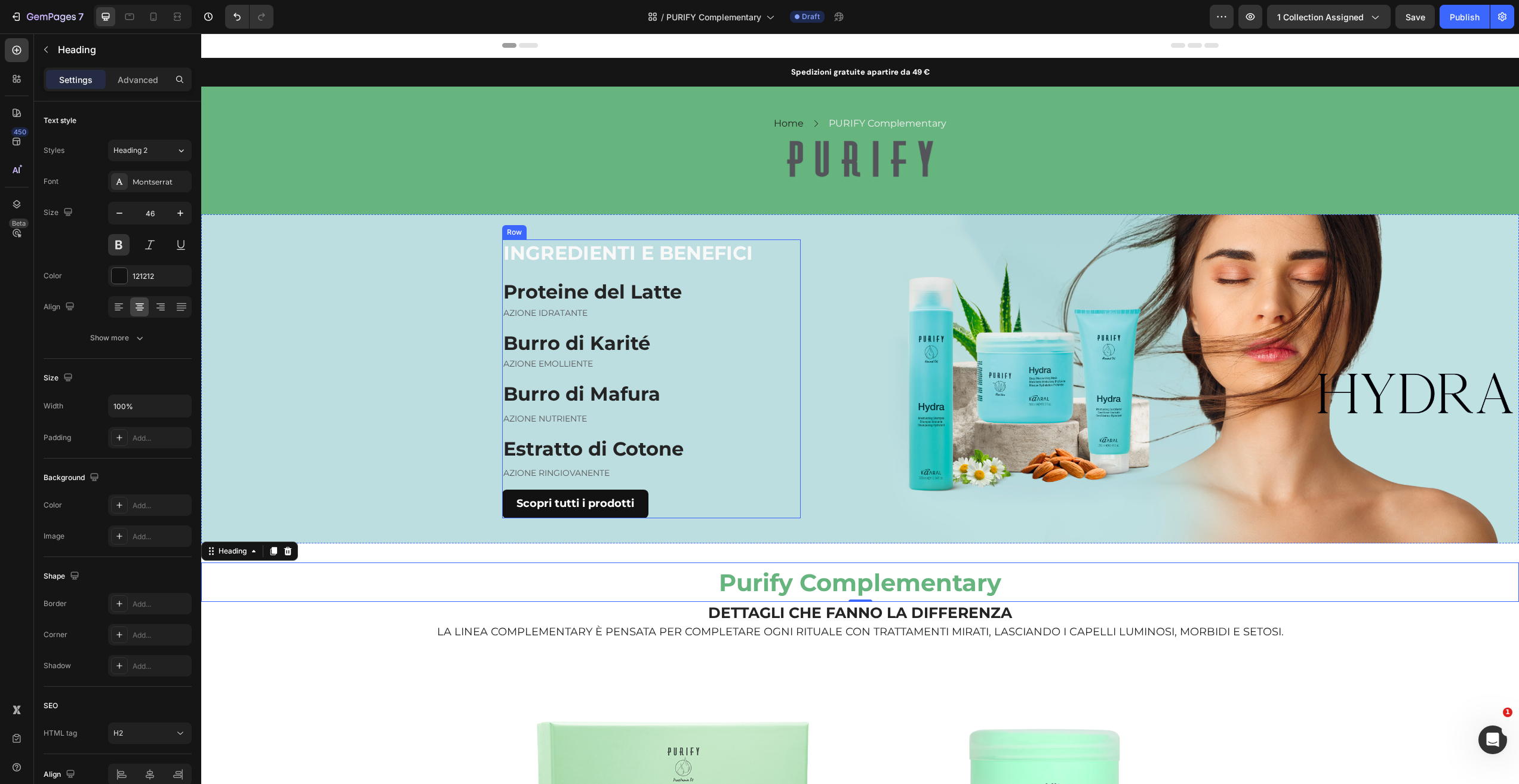
click at [598, 470] on p "AZIONE RINGIOVANENTE" at bounding box center [651, 473] width 296 height 13
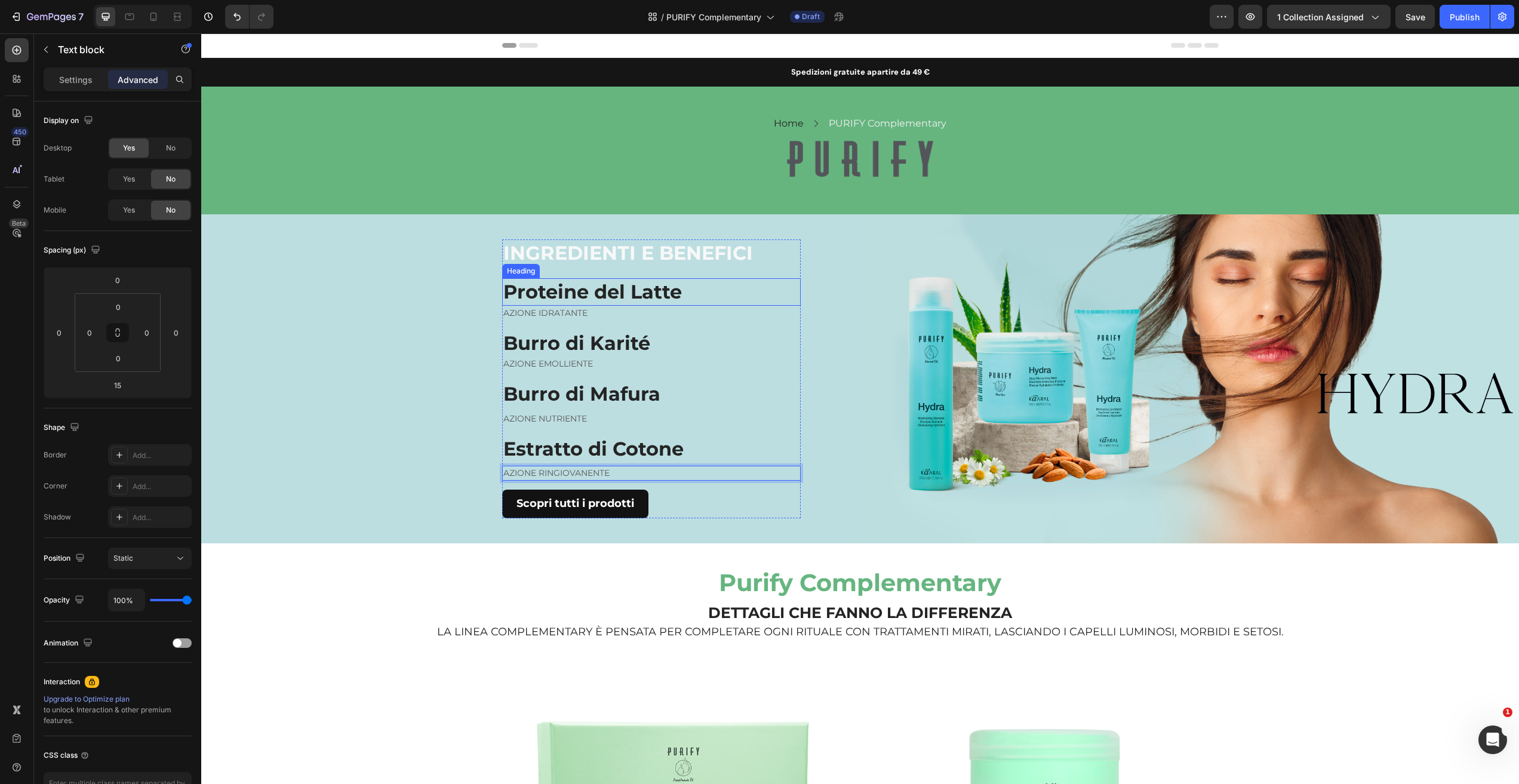
click at [702, 297] on h2 "Proteine del Latte" at bounding box center [651, 291] width 298 height 27
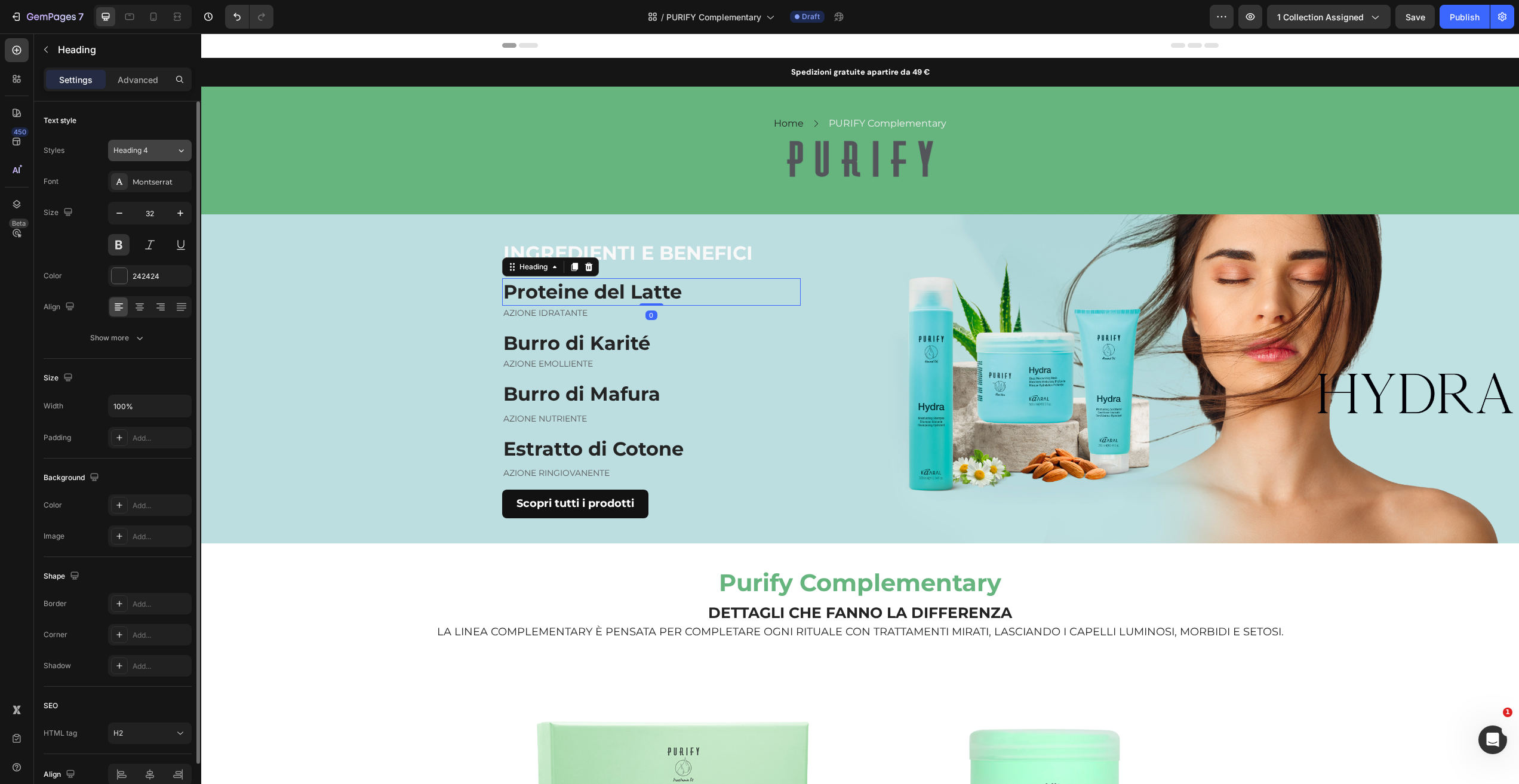
click at [181, 149] on icon at bounding box center [181, 150] width 10 height 12
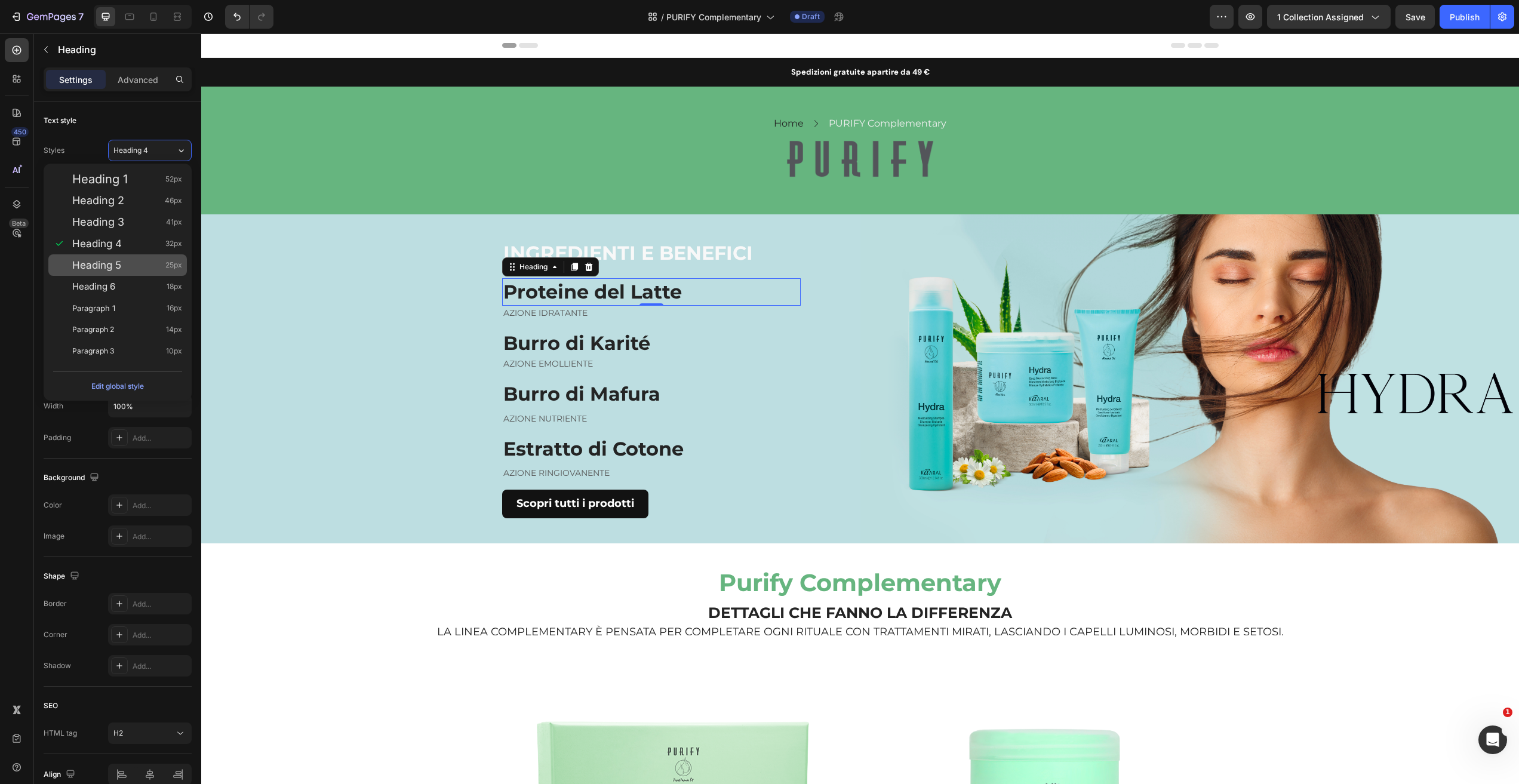
click at [144, 265] on div "Heading 5 25px" at bounding box center [127, 265] width 110 height 12
type input "25"
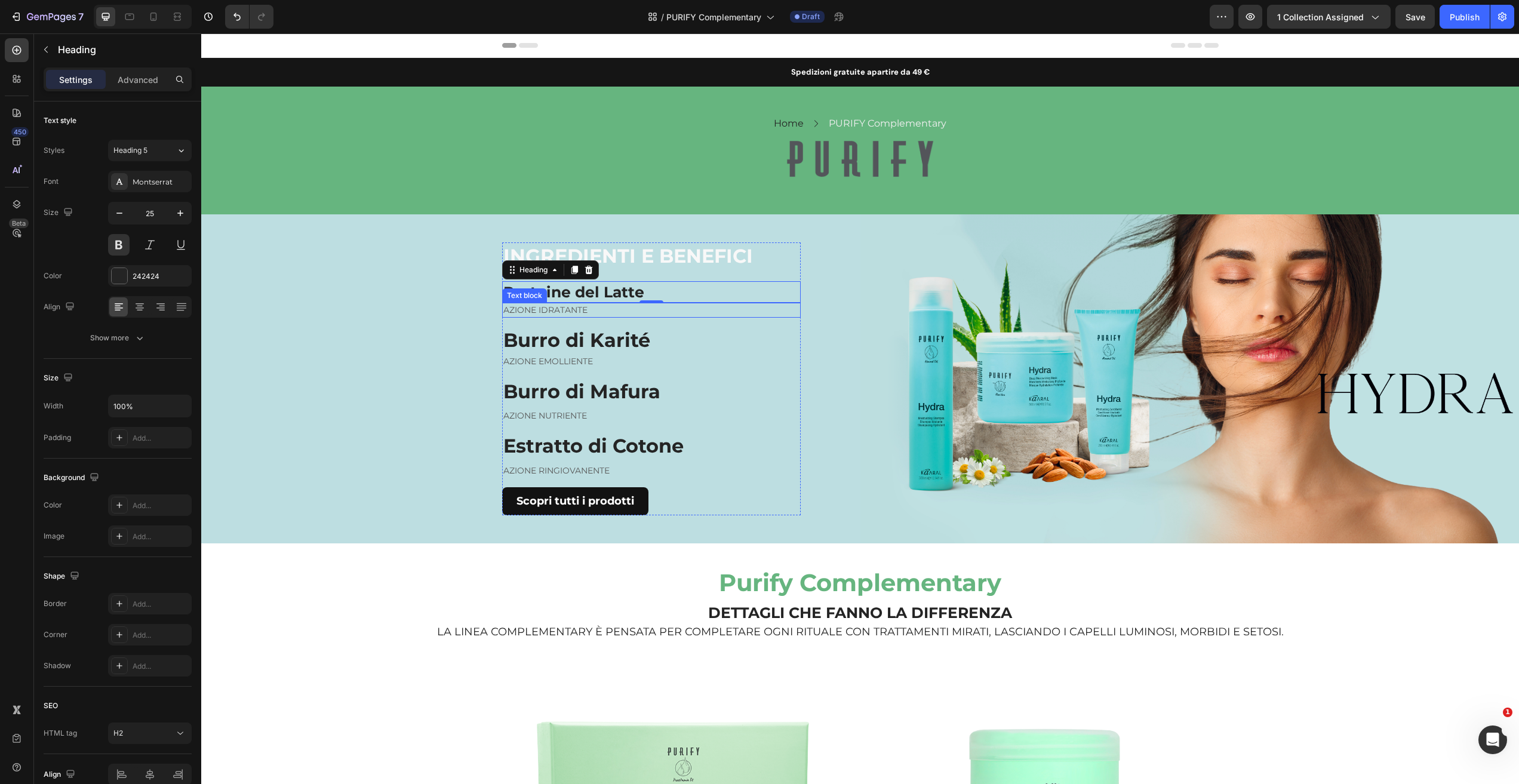
click at [596, 313] on p "AZIONE IDRATANTE" at bounding box center [651, 310] width 296 height 13
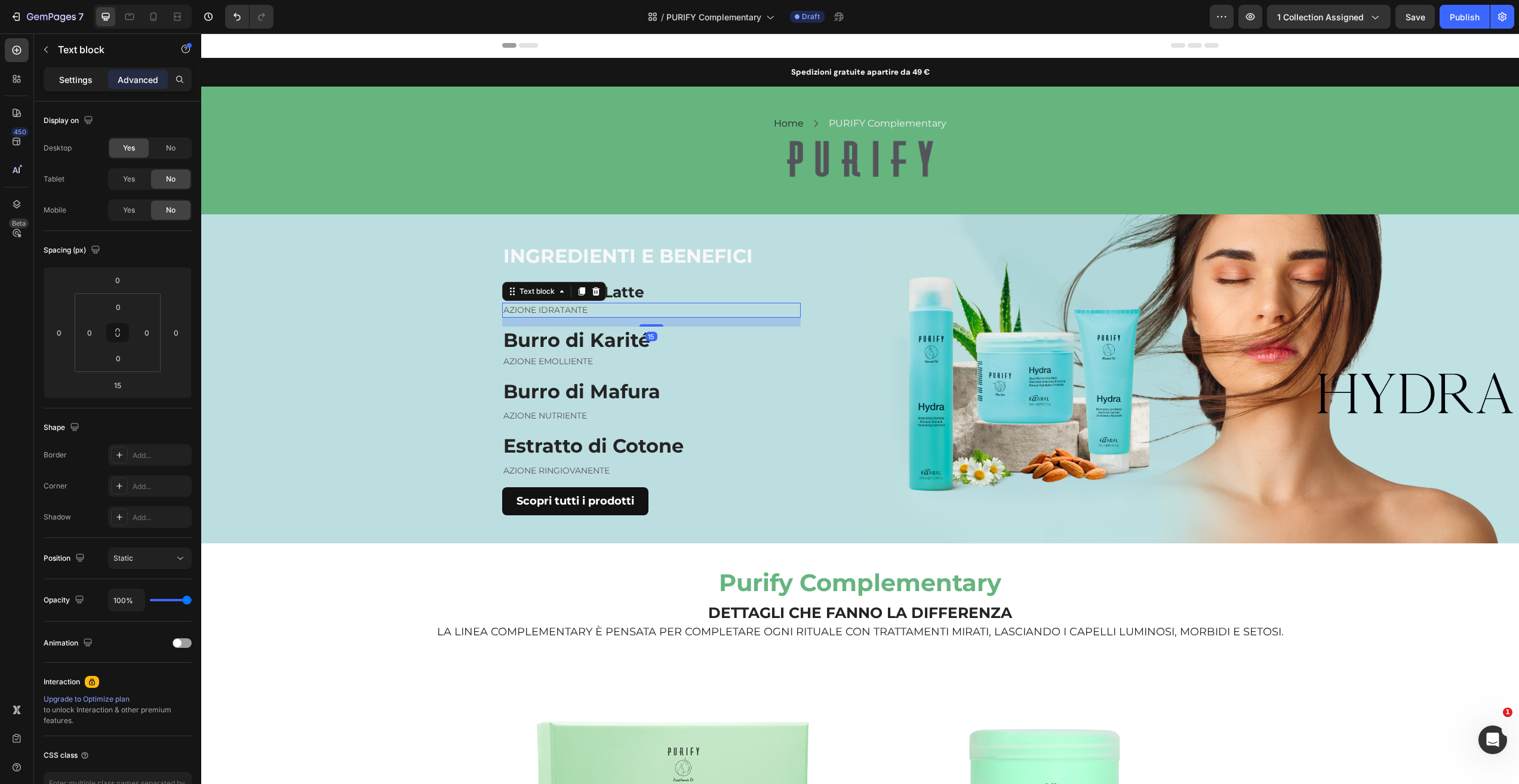
click at [73, 76] on p "Settings" at bounding box center [76, 79] width 33 height 13
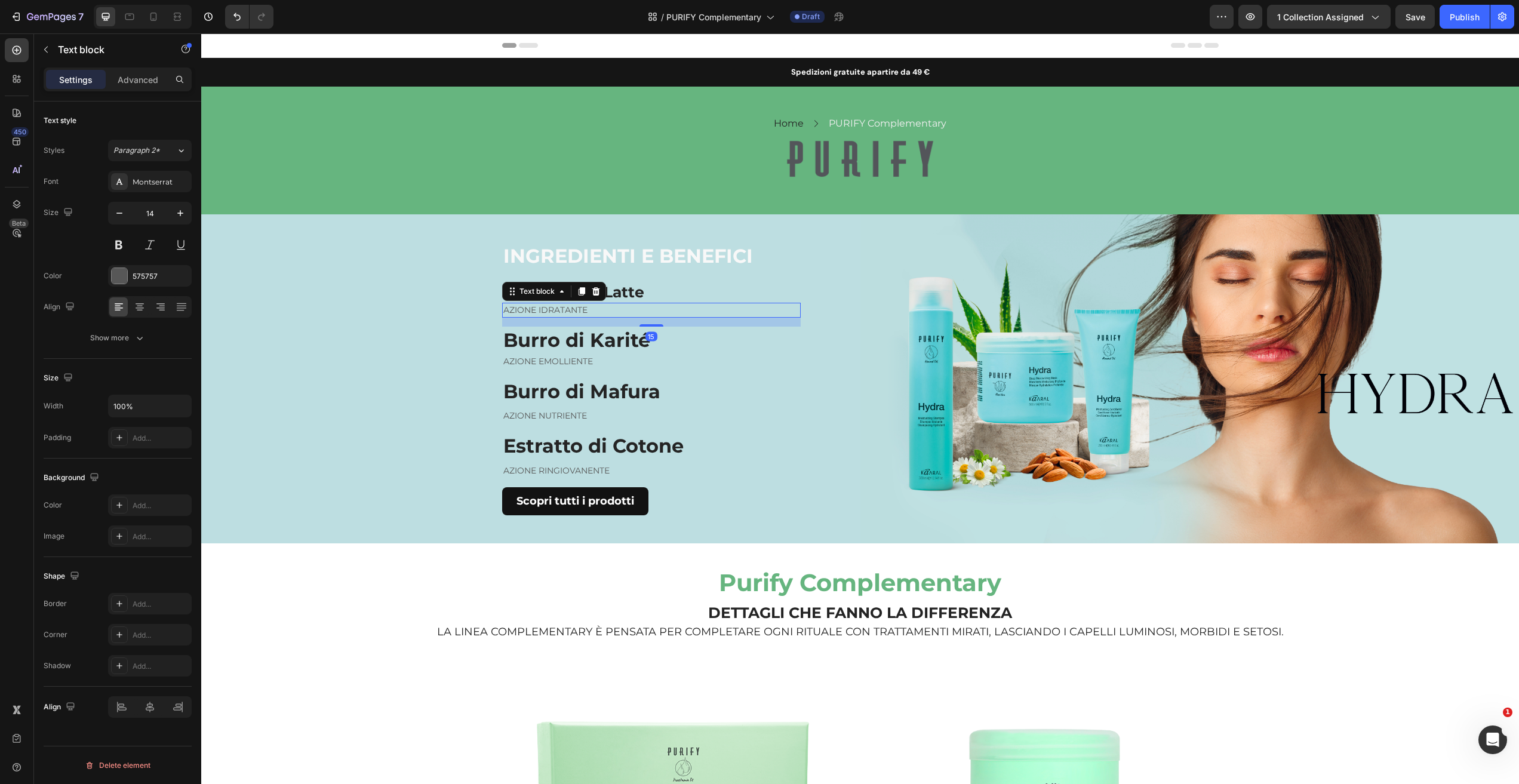
drag, startPoint x: 184, startPoint y: 149, endPoint x: 182, endPoint y: 163, distance: 14.1
click at [184, 149] on icon at bounding box center [181, 150] width 10 height 12
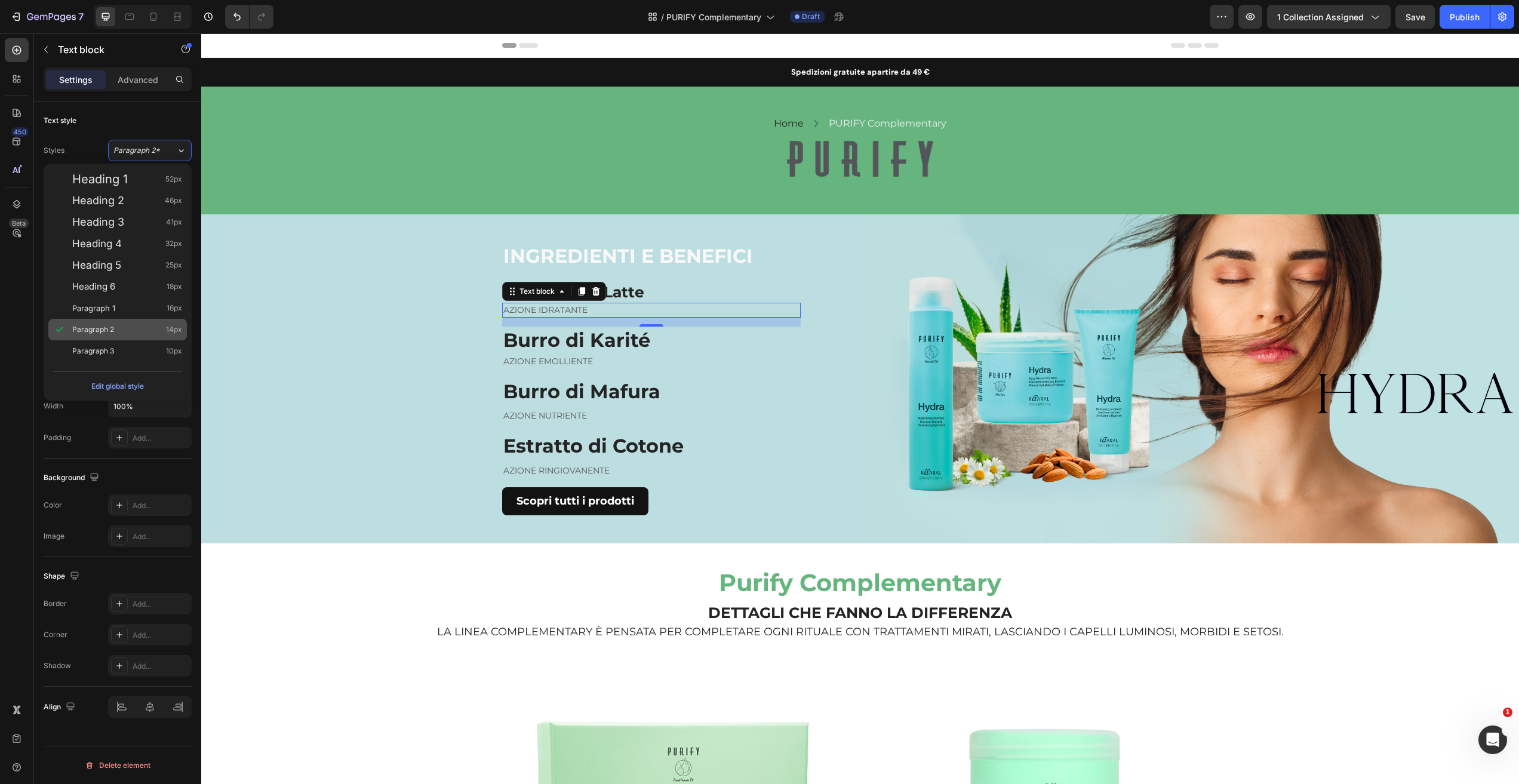
click at [124, 331] on div "Paragraph 2 14px" at bounding box center [127, 330] width 110 height 12
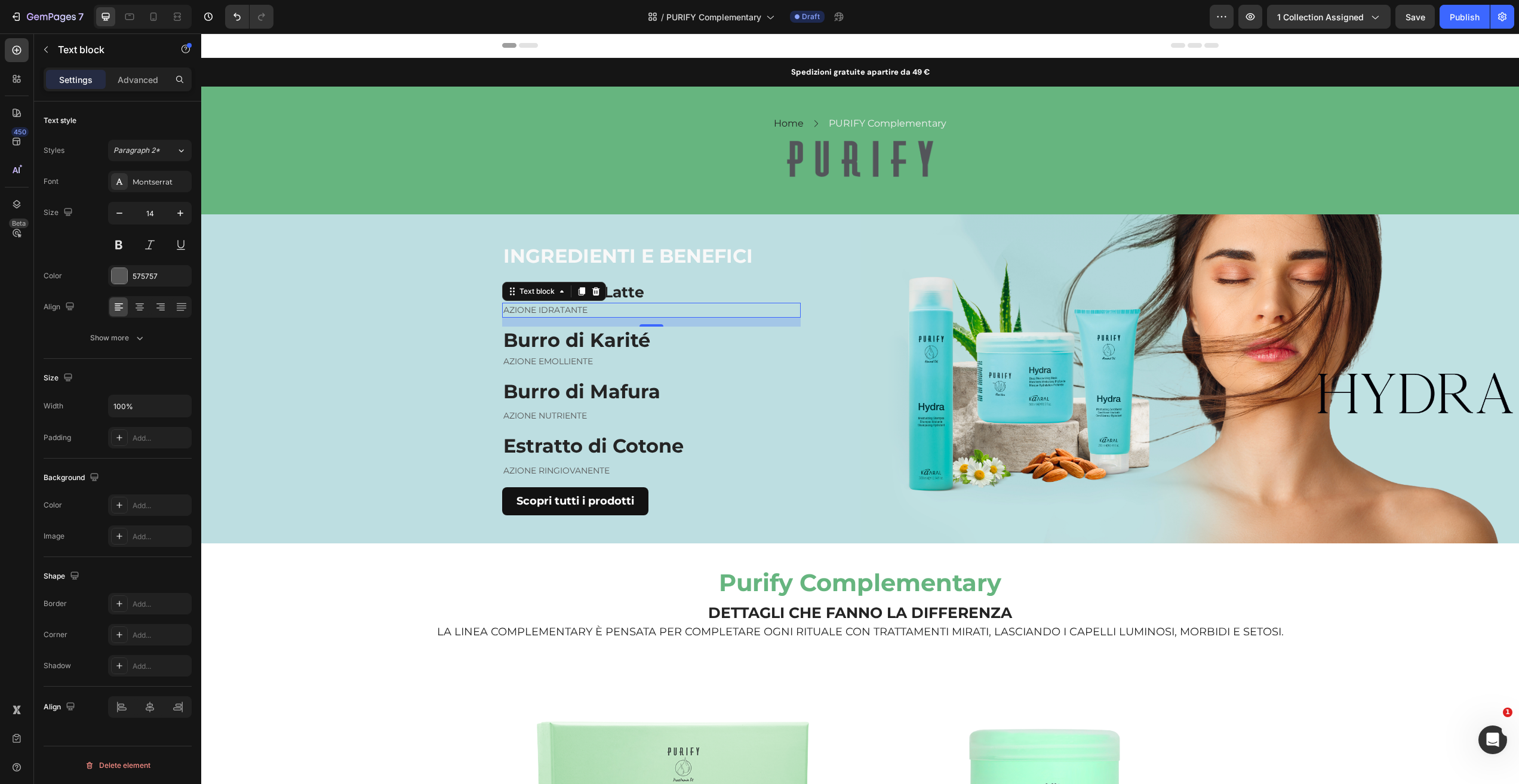
drag, startPoint x: 184, startPoint y: 147, endPoint x: 171, endPoint y: 178, distance: 33.6
click at [184, 147] on icon at bounding box center [181, 150] width 10 height 12
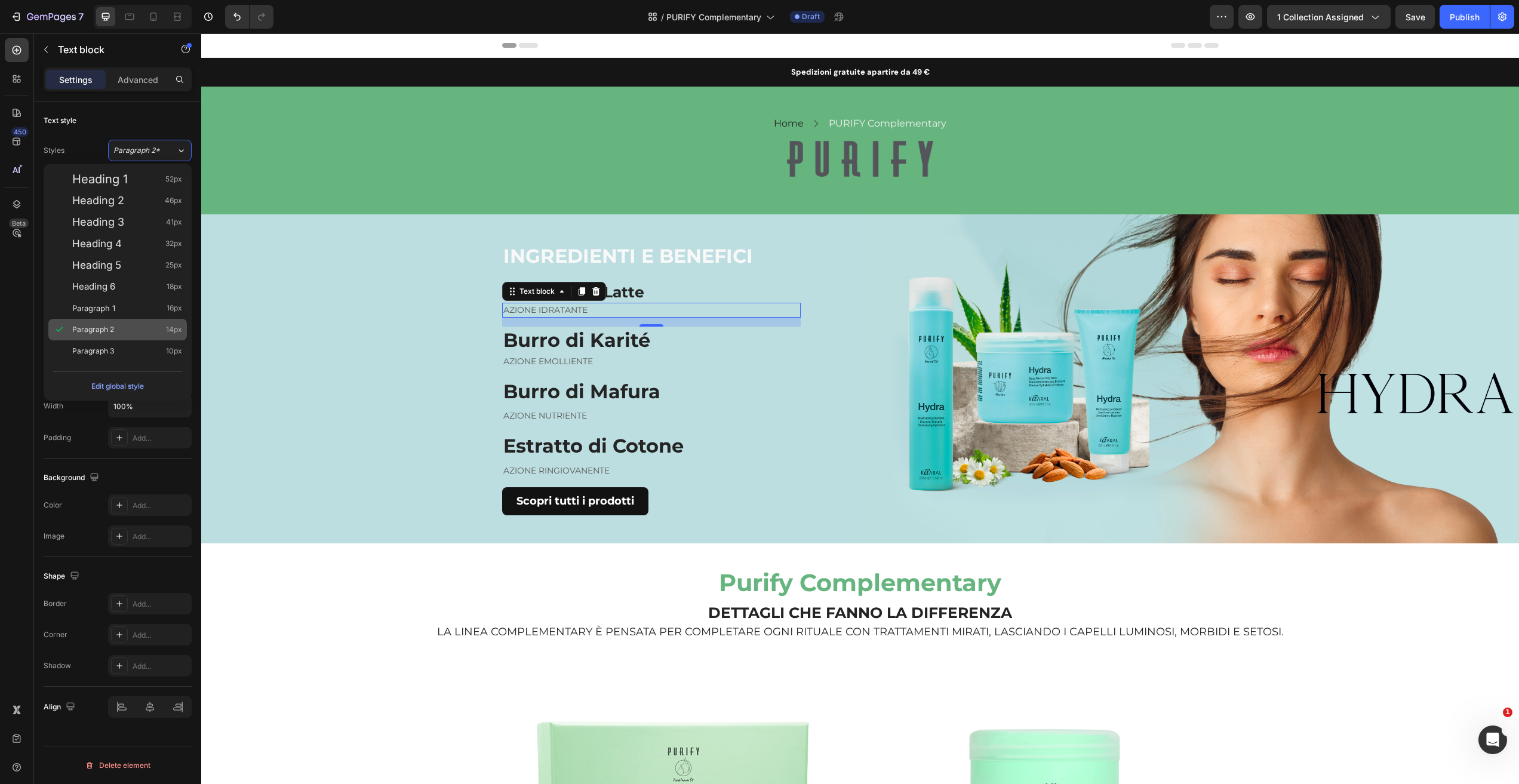
drag, startPoint x: 118, startPoint y: 353, endPoint x: 176, endPoint y: 334, distance: 61.0
click at [118, 353] on div "Paragraph 3 10px" at bounding box center [127, 351] width 110 height 12
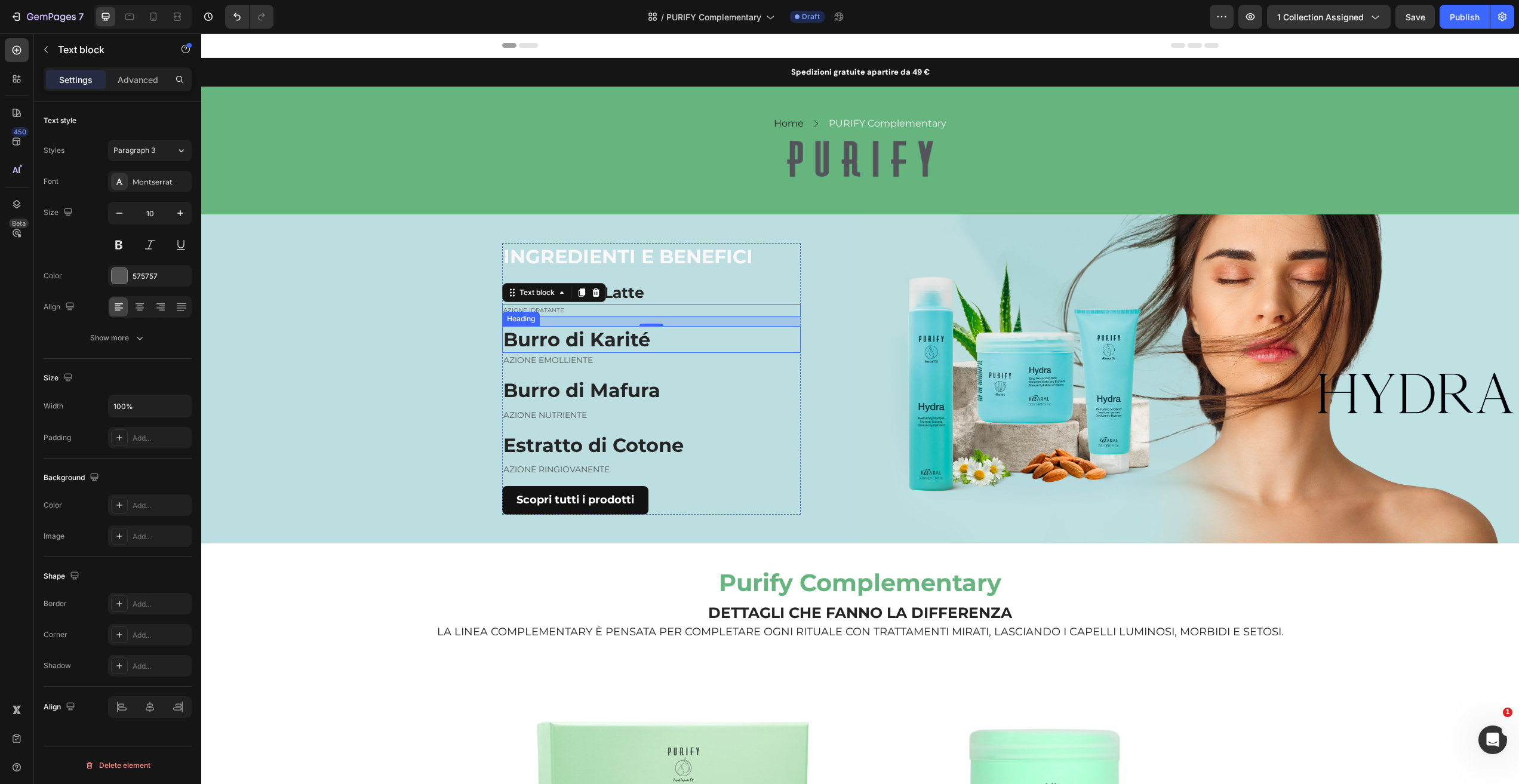
type input "14"
click at [624, 337] on h2 "Burro di Karité" at bounding box center [651, 340] width 298 height 27
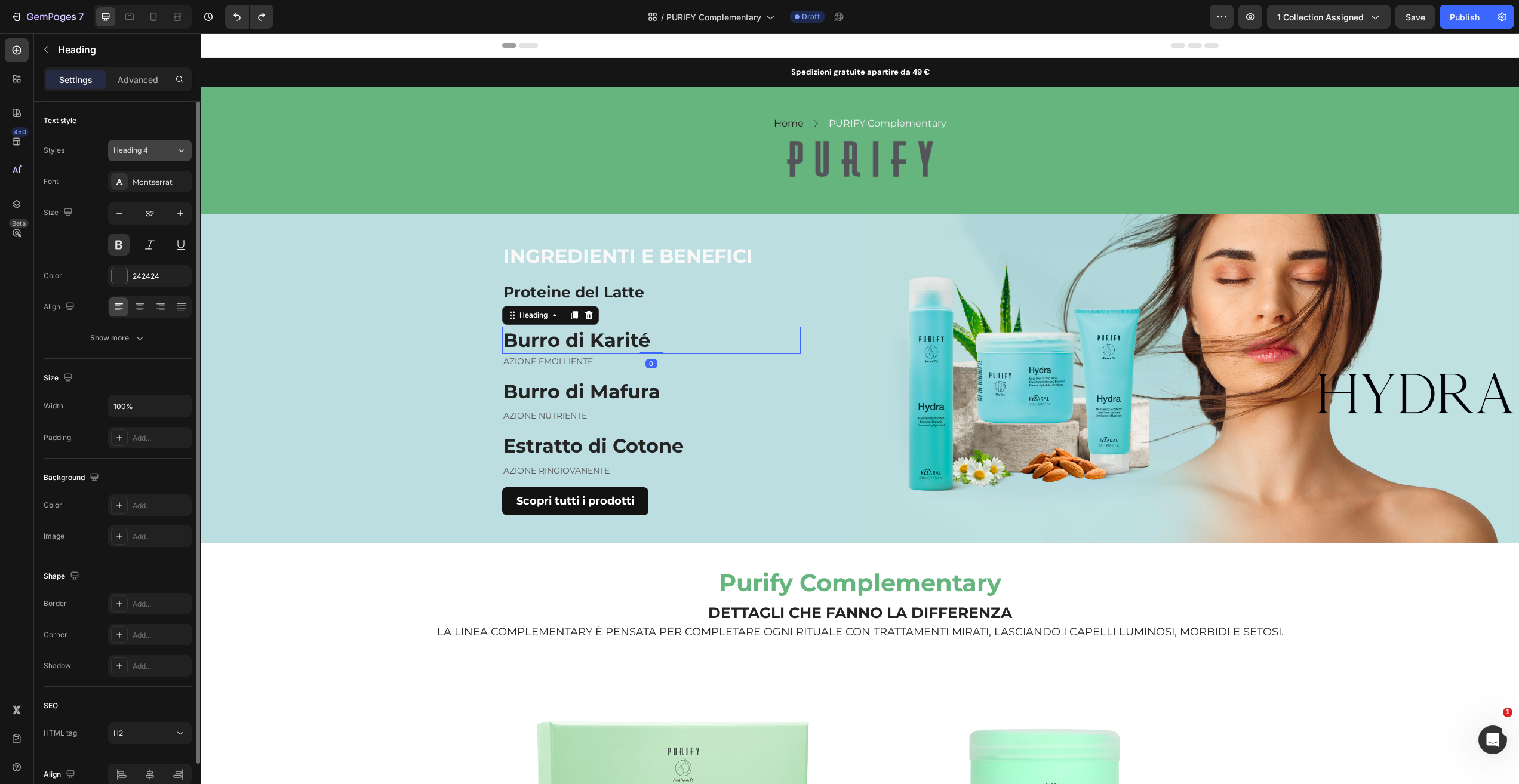
click at [178, 152] on icon at bounding box center [181, 150] width 10 height 12
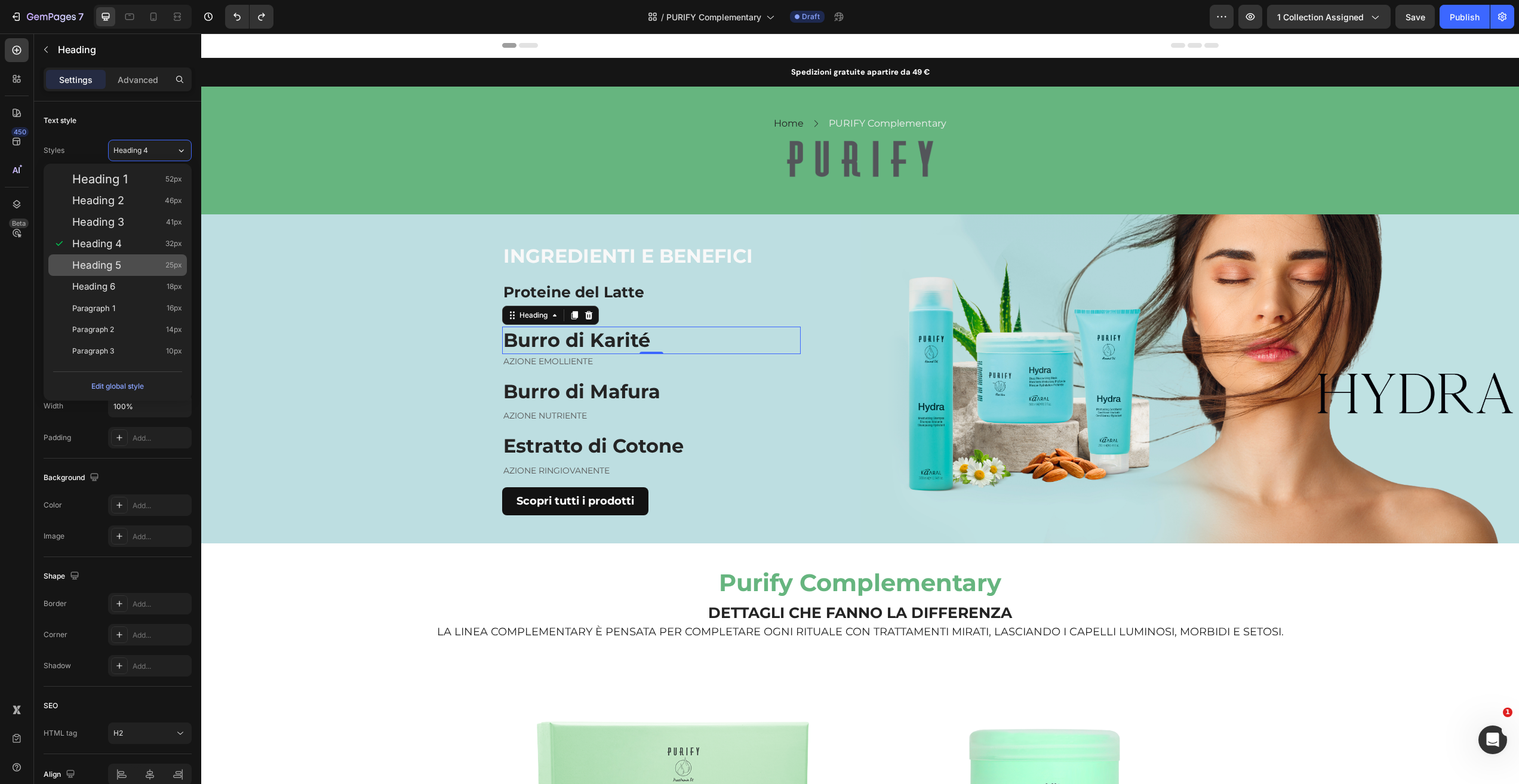
click at [136, 265] on div "Heading 5 25px" at bounding box center [127, 265] width 110 height 12
type input "25"
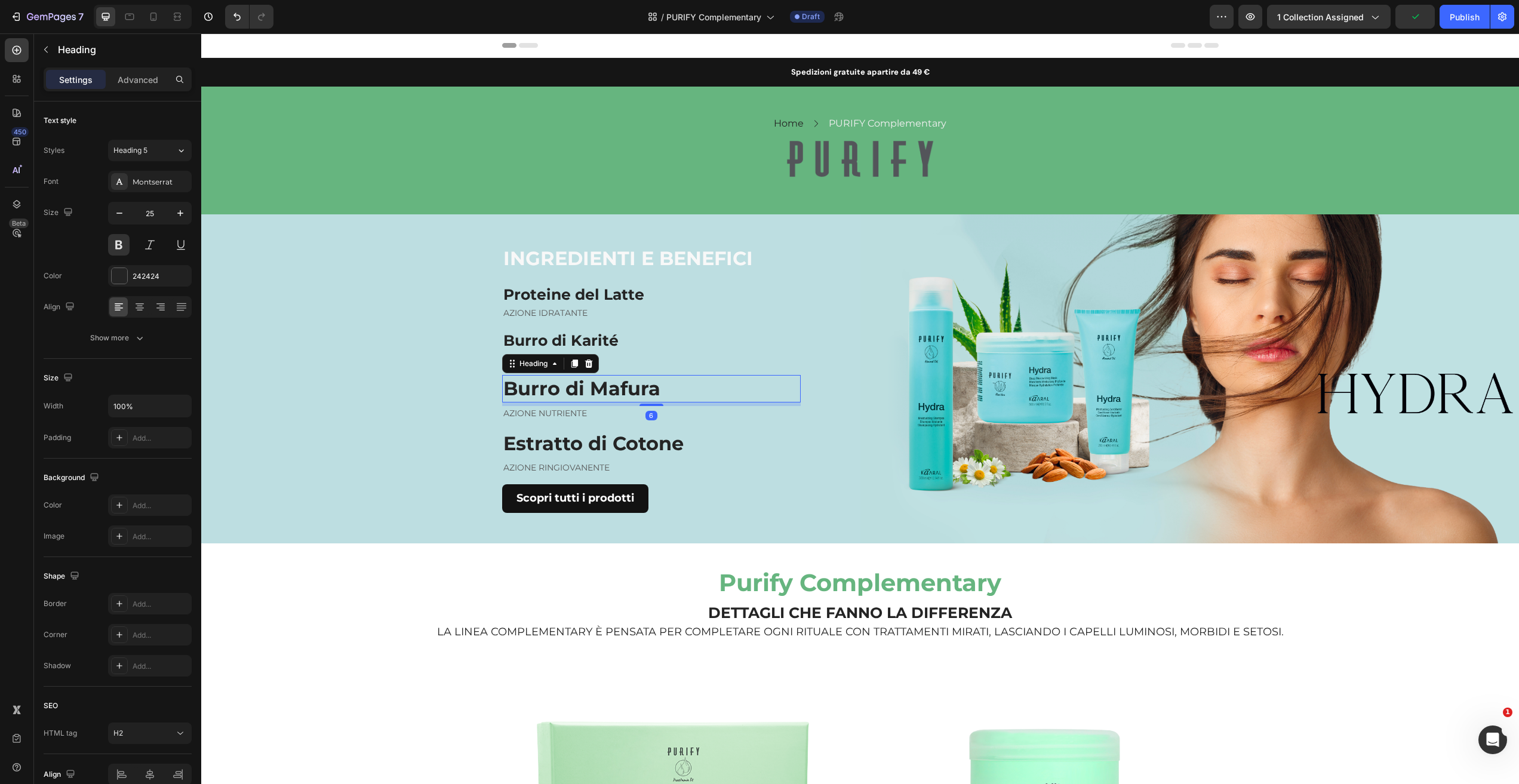
click at [662, 383] on h2 "Burro di Mafura" at bounding box center [651, 388] width 298 height 27
drag, startPoint x: 183, startPoint y: 145, endPoint x: 183, endPoint y: 153, distance: 8.0
click at [183, 145] on icon at bounding box center [181, 150] width 10 height 12
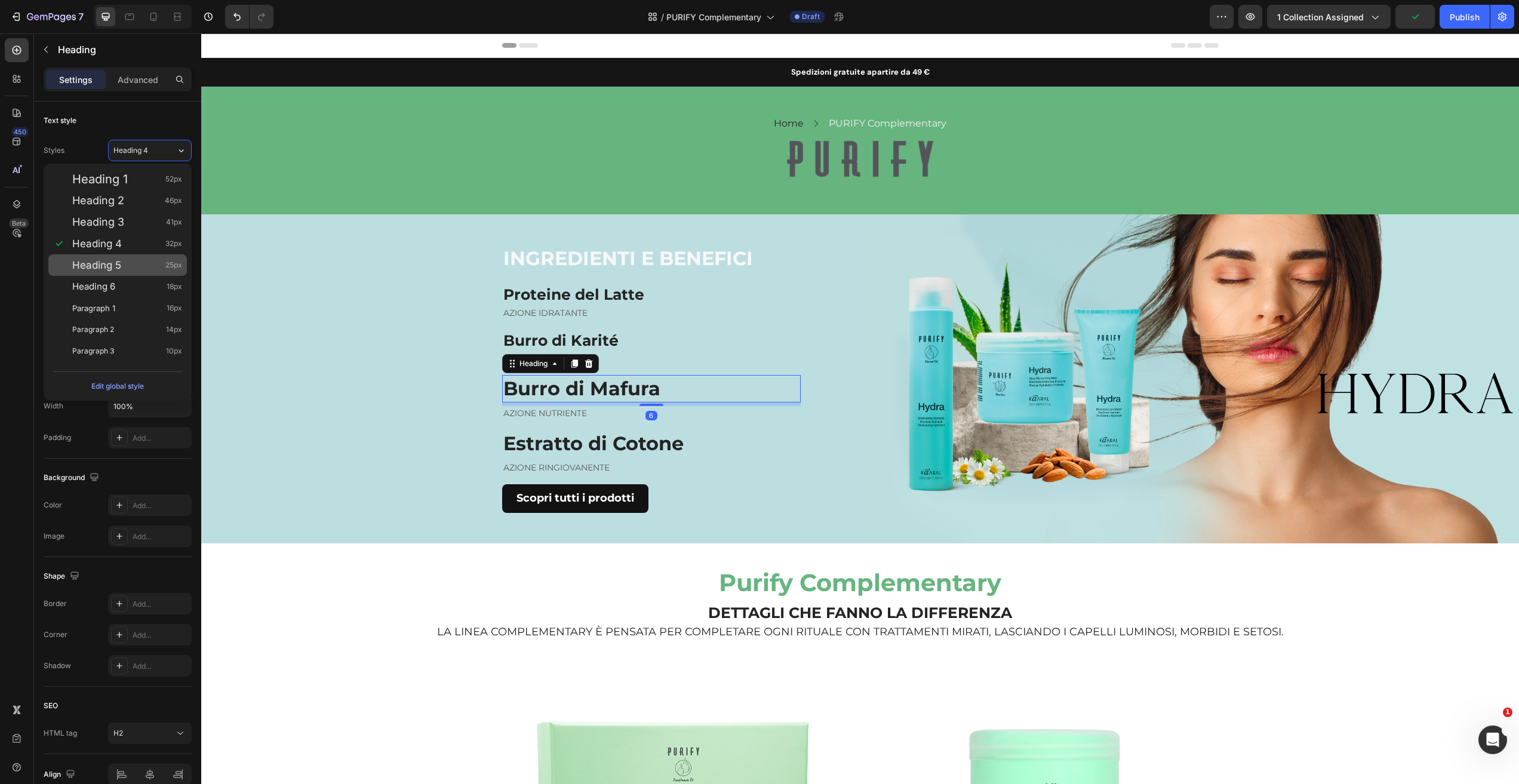
click at [126, 264] on div "Heading 5 25px" at bounding box center [127, 265] width 110 height 12
type input "25"
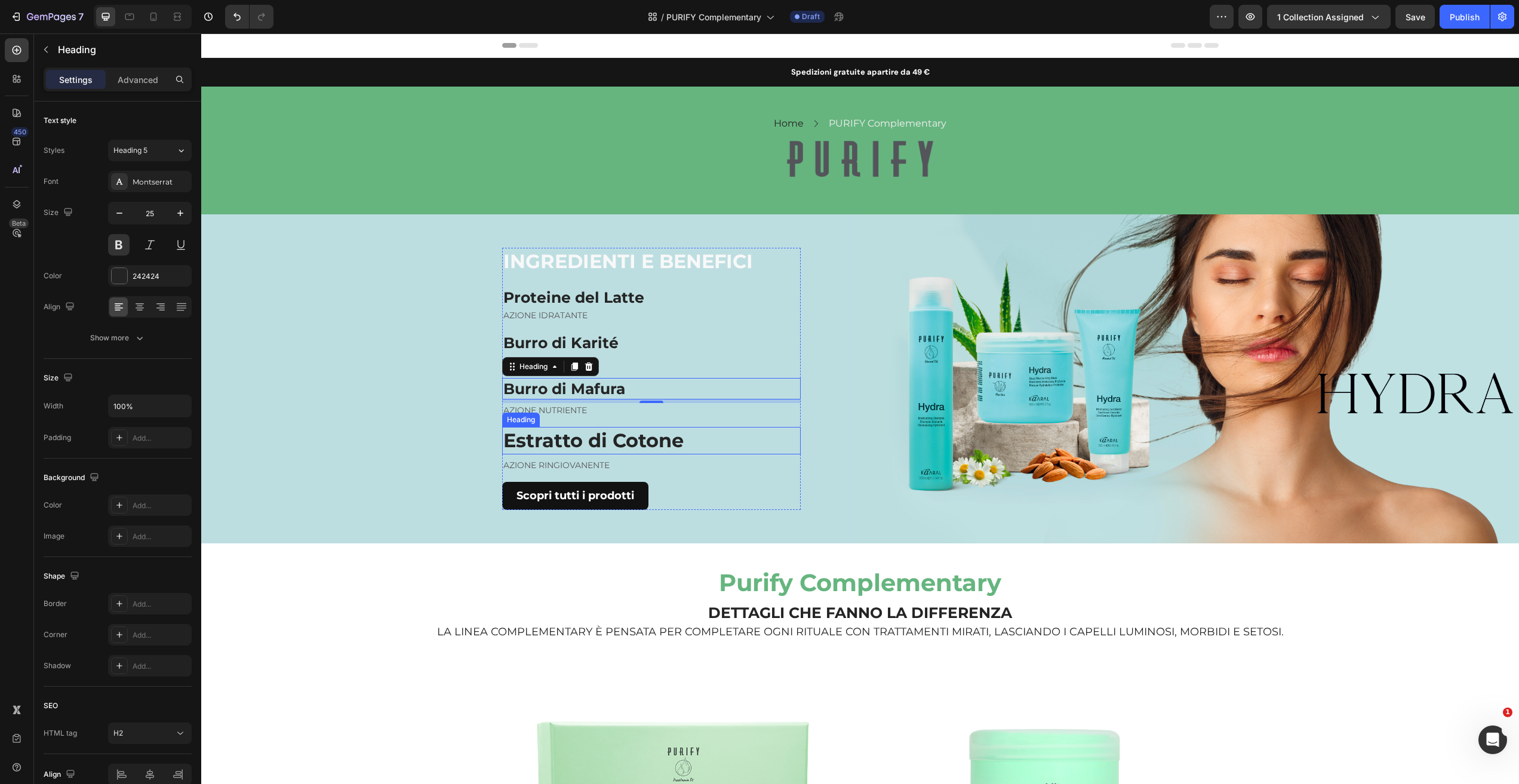
click at [690, 436] on p "Estratto di Cotone" at bounding box center [651, 441] width 296 height 25
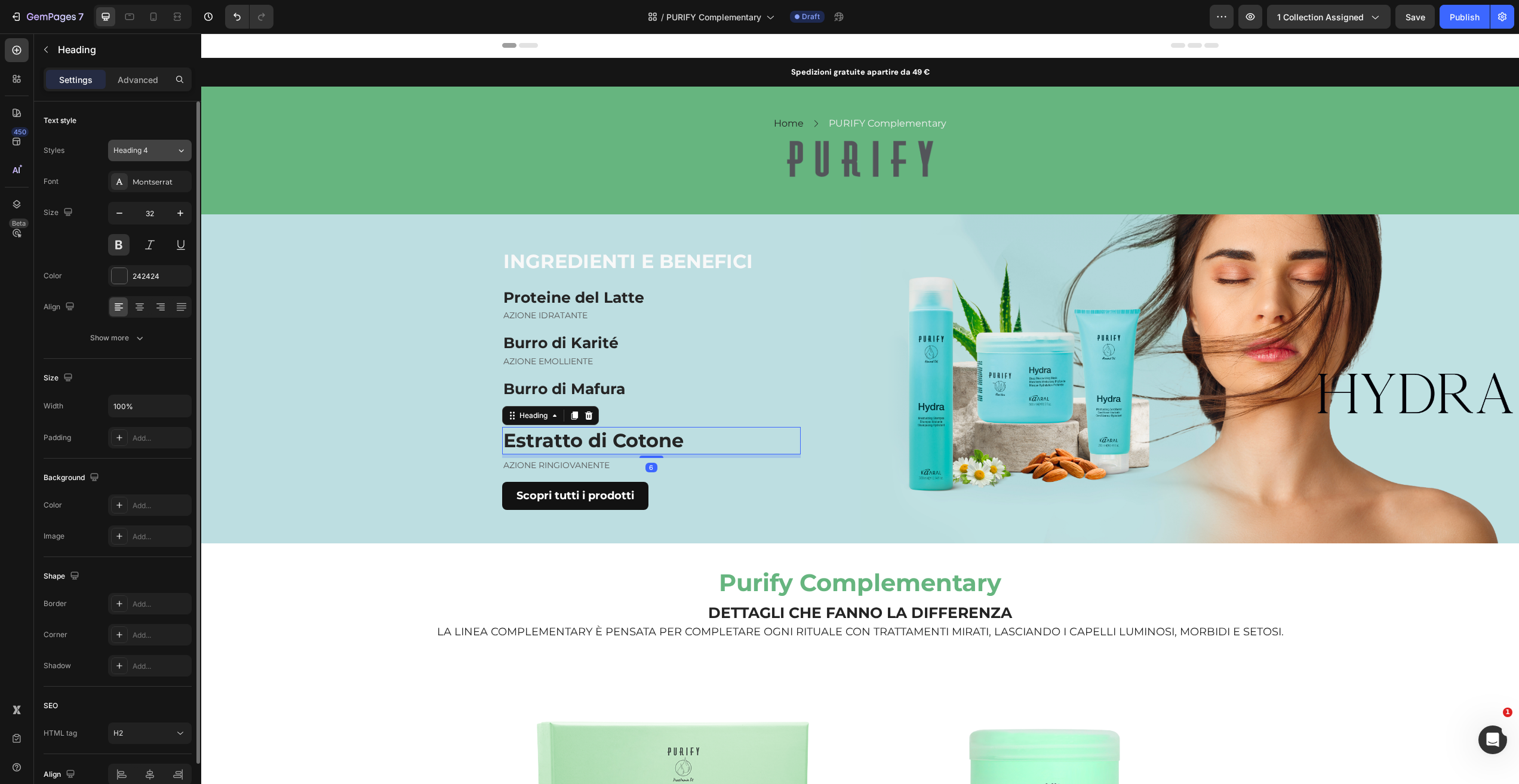
drag, startPoint x: 183, startPoint y: 149, endPoint x: 181, endPoint y: 158, distance: 9.2
click at [183, 149] on icon at bounding box center [182, 151] width 5 height 3
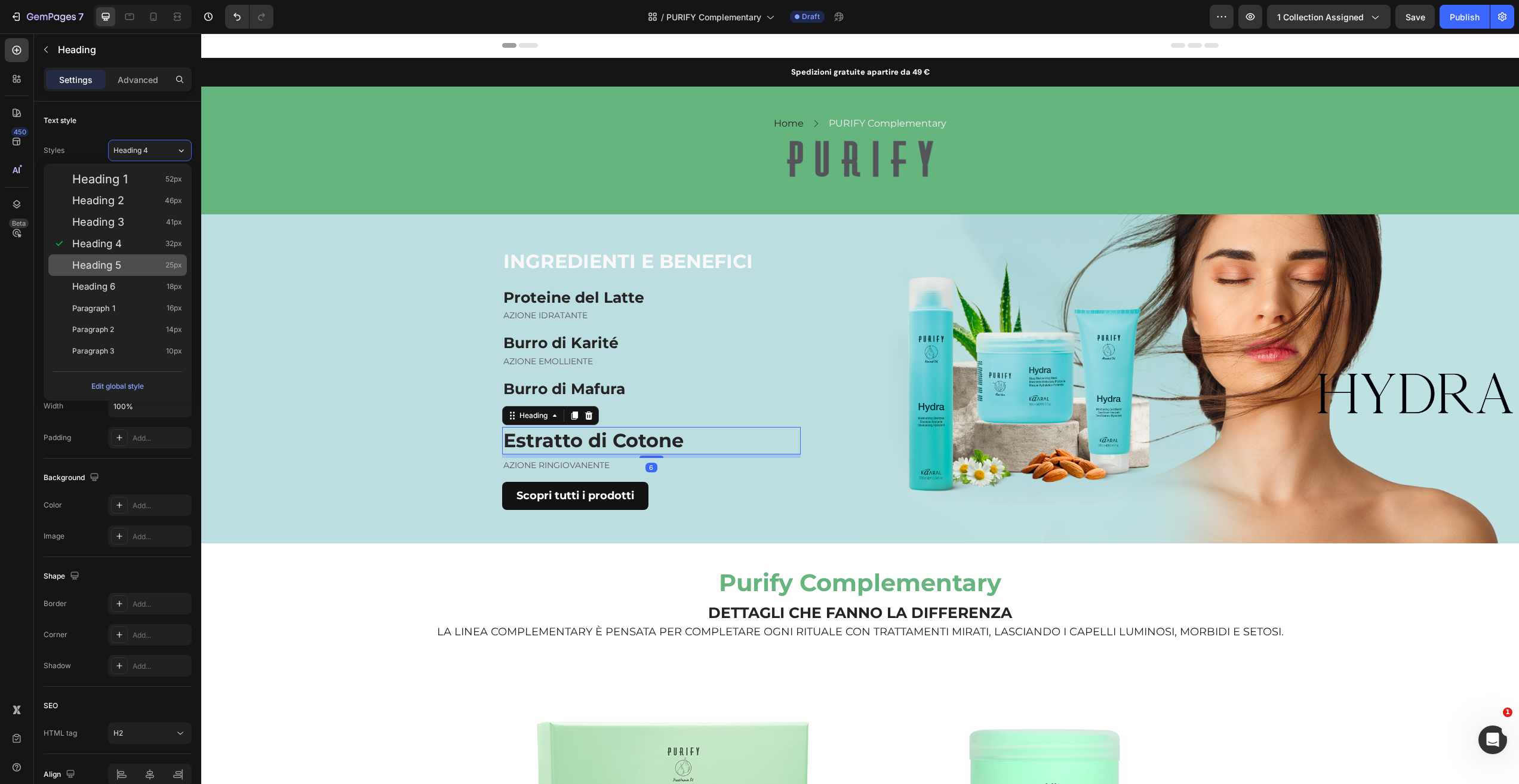
click at [129, 262] on div "Heading 5 25px" at bounding box center [127, 265] width 110 height 12
type input "25"
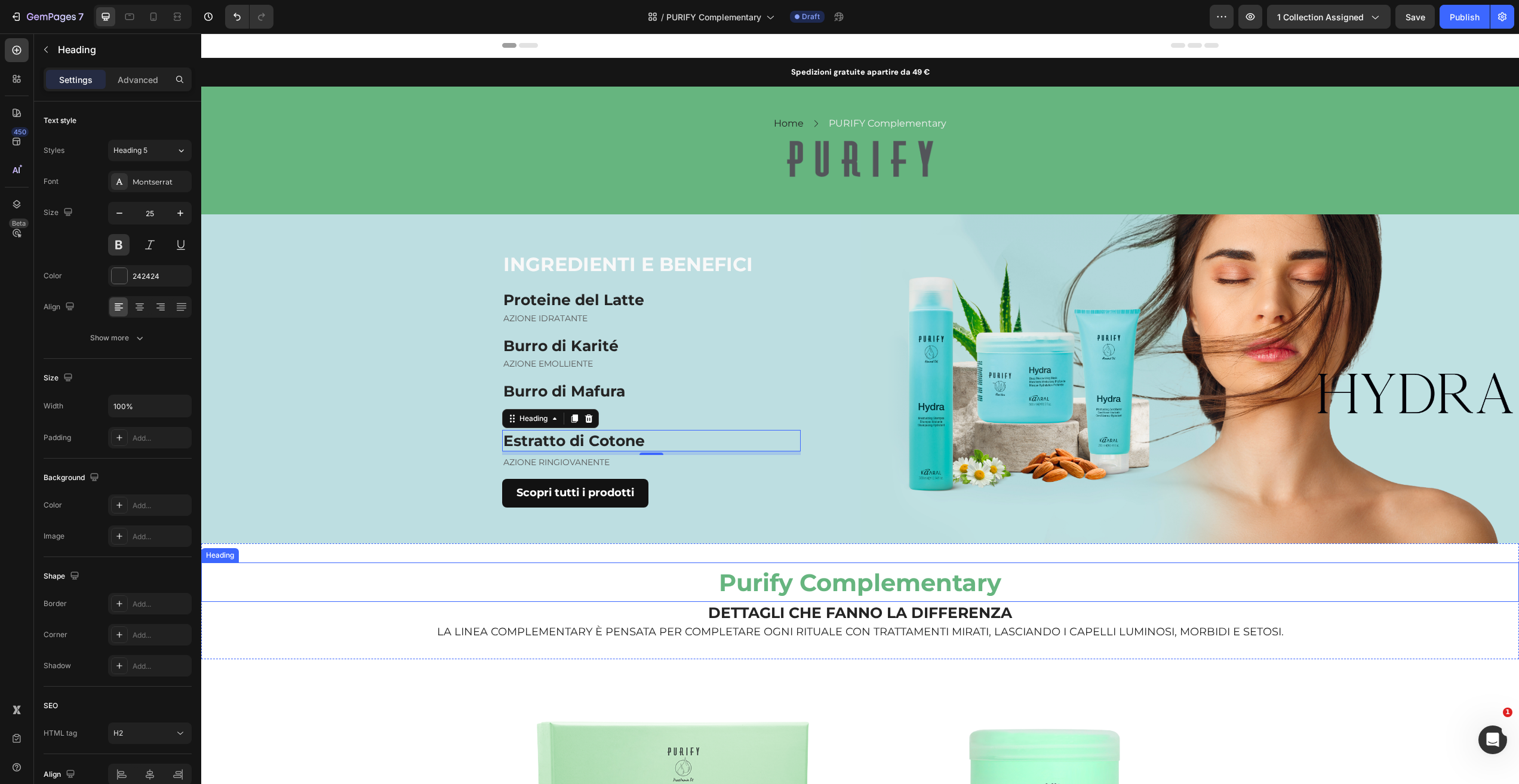
click at [525, 567] on p "⁠⁠⁠⁠⁠⁠⁠ Purify Complementary" at bounding box center [860, 582] width 1315 height 37
drag, startPoint x: 651, startPoint y: 264, endPoint x: 642, endPoint y: 272, distance: 12.0
click at [651, 264] on h2 "INGREDIENTI E BENEFICI" at bounding box center [651, 264] width 298 height 27
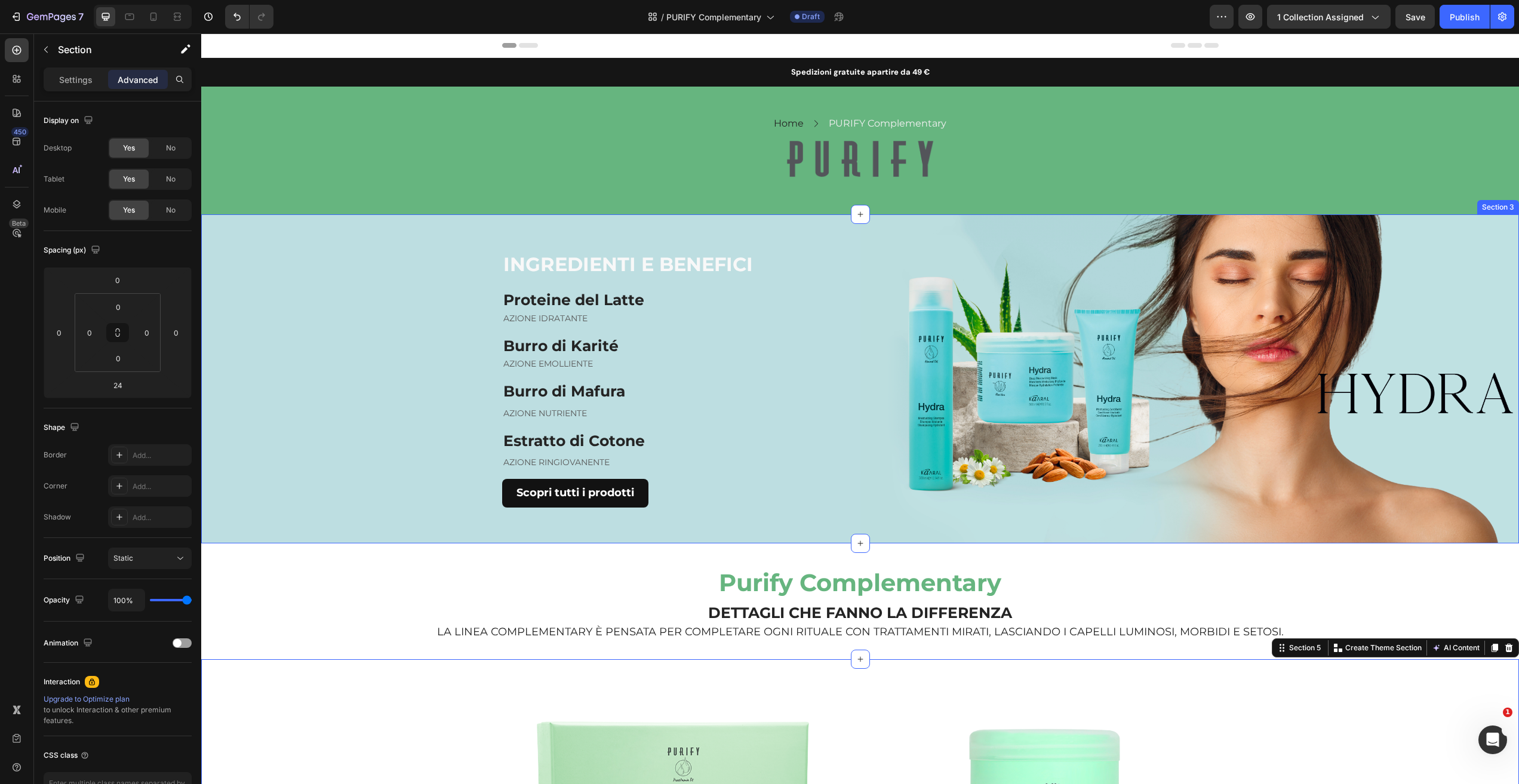
click at [385, 406] on div "INGREDIENTI E BENEFICI Heading Proteine del Latte Heading AZIONE IDRATANTE Text…" at bounding box center [531, 379] width 659 height 330
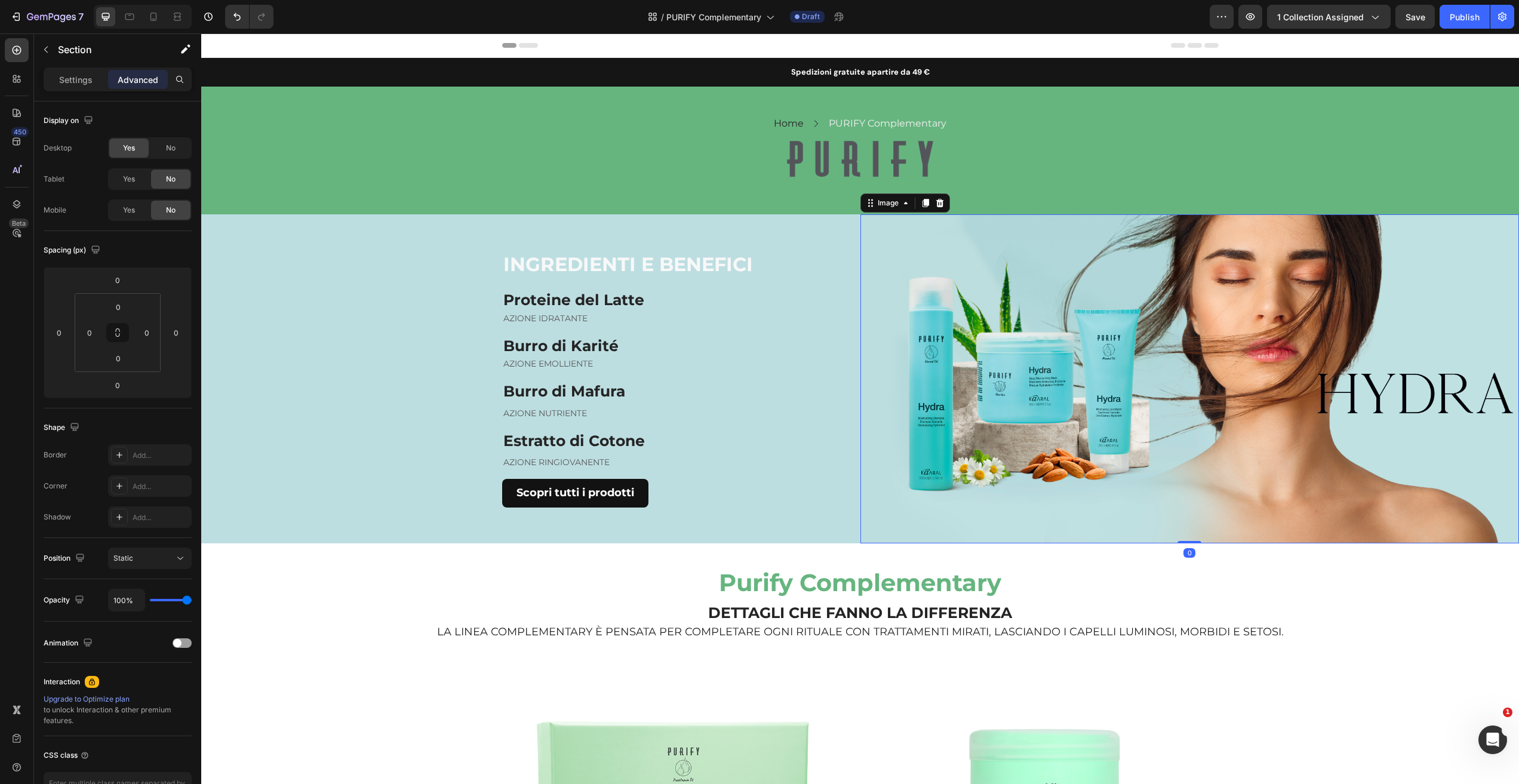
drag, startPoint x: 1008, startPoint y: 366, endPoint x: 978, endPoint y: 351, distance: 33.5
click at [1008, 366] on img at bounding box center [1190, 379] width 659 height 330
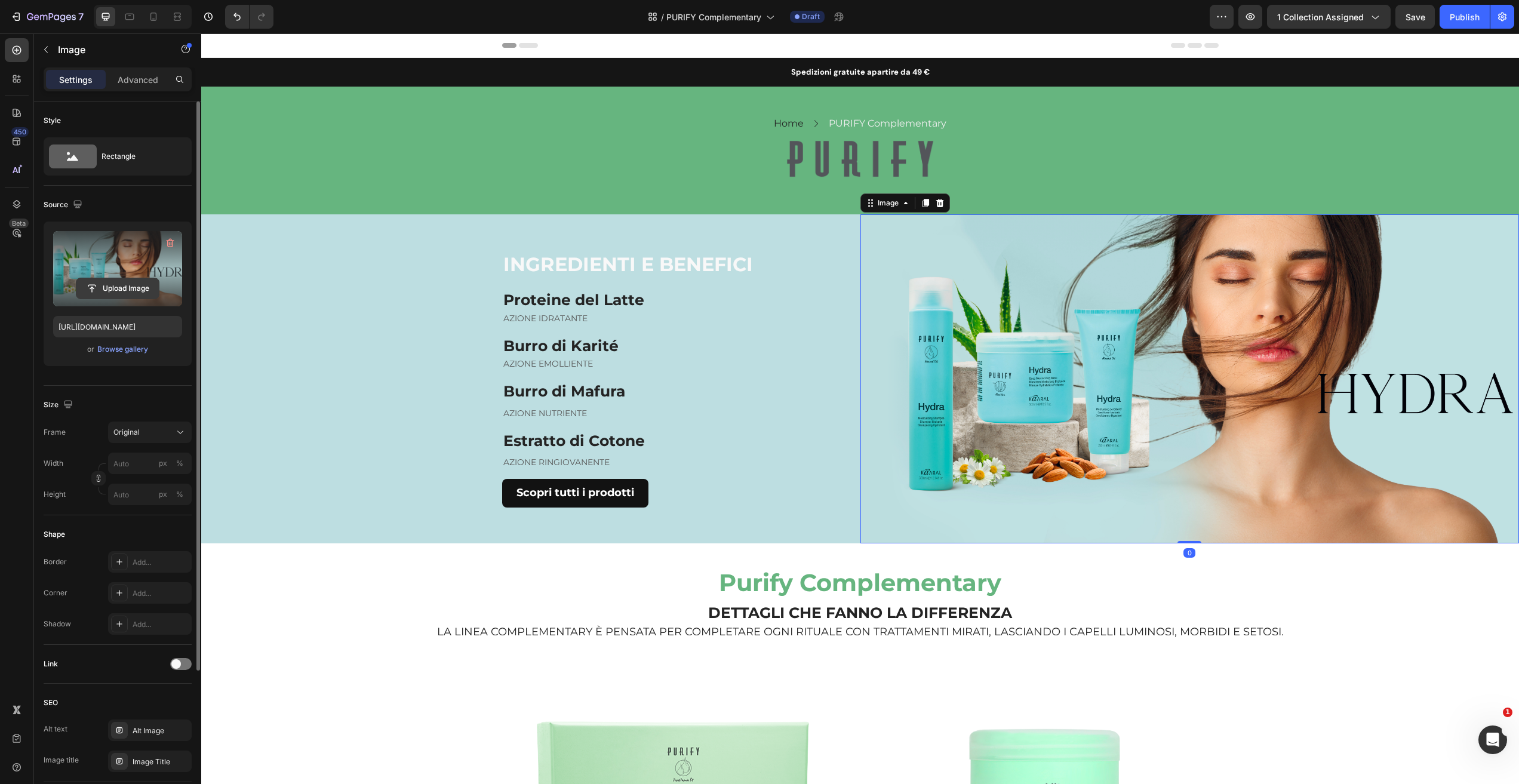
click at [129, 287] on input "file" at bounding box center [117, 288] width 82 height 20
type input "https://cdn.shopify.com/s/files/1/0825/5121/0332/files/gempages_512490839532897…"
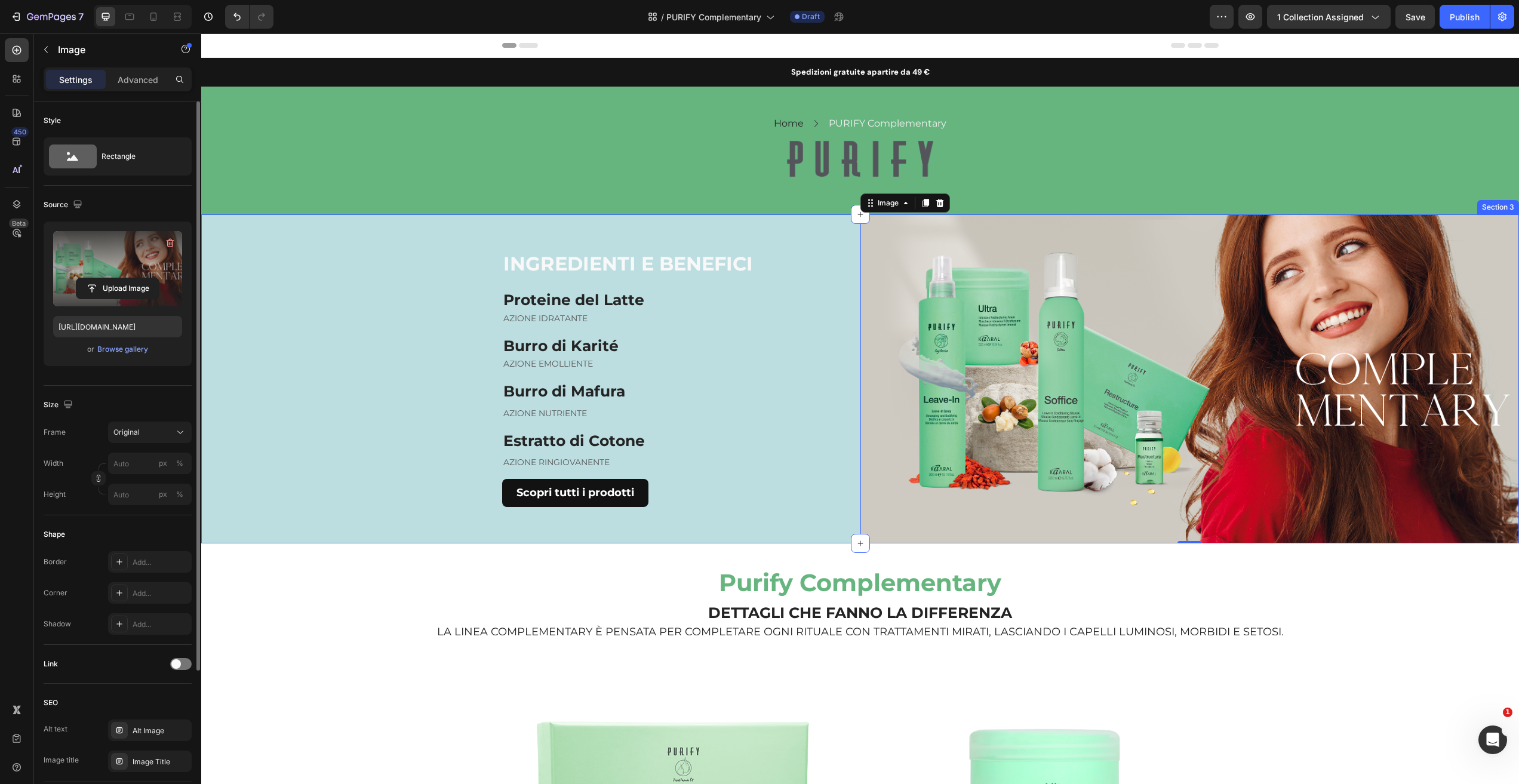
click at [305, 471] on div "INGREDIENTI E BENEFICI Heading Proteine del Latte Heading AZIONE IDRATANTE Text…" at bounding box center [531, 379] width 659 height 330
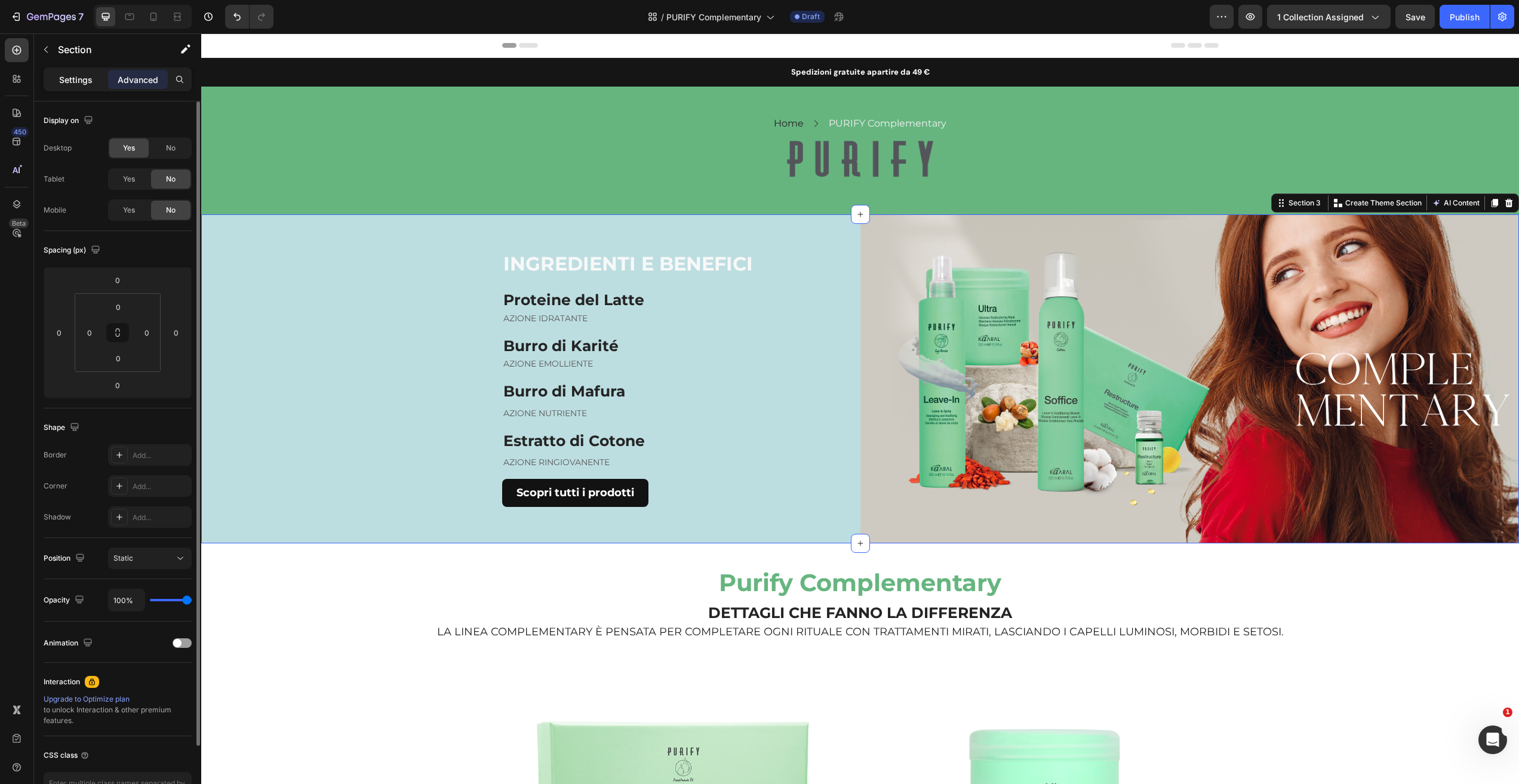
click at [68, 77] on p "Settings" at bounding box center [76, 79] width 33 height 13
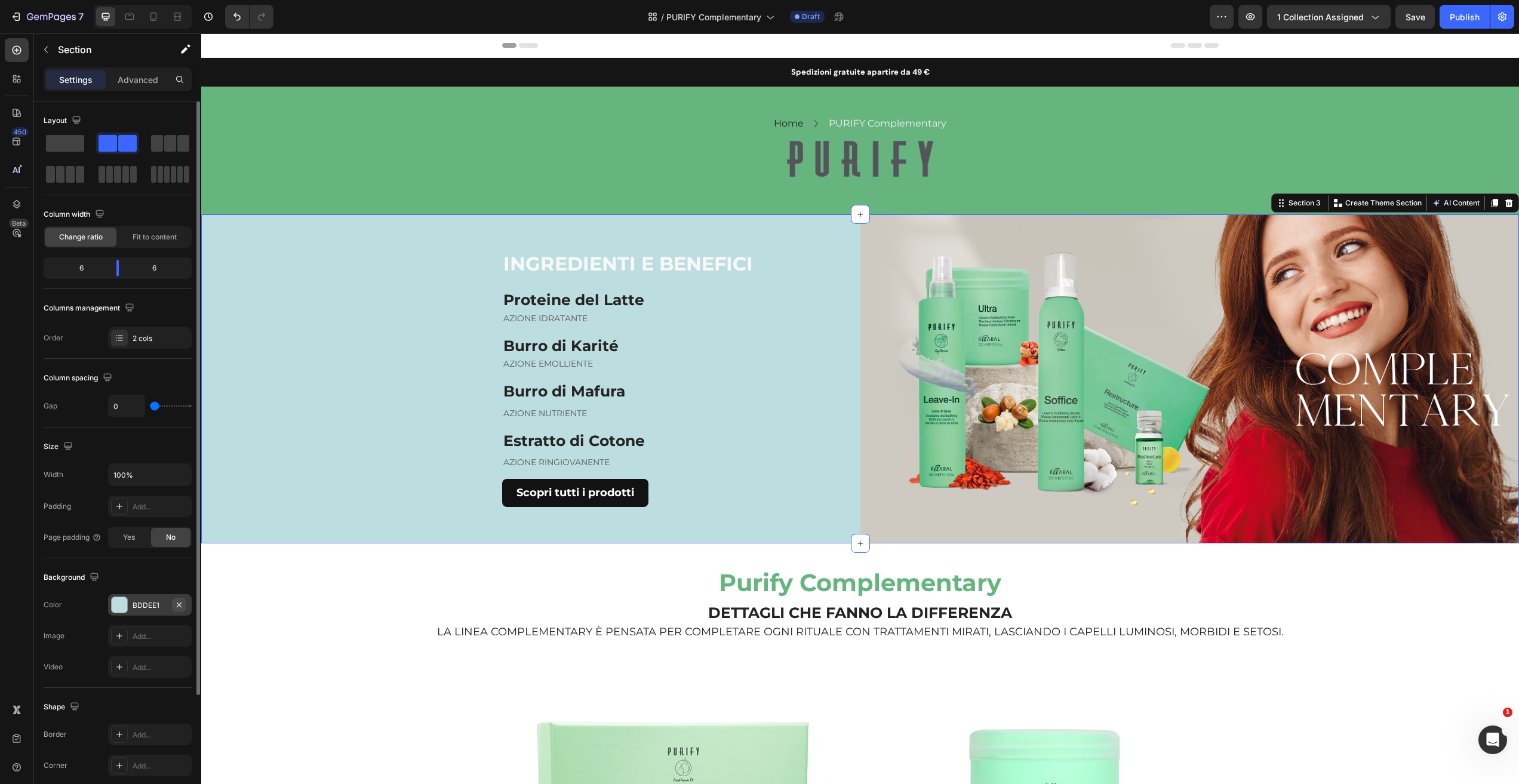
click at [184, 606] on icon "button" at bounding box center [178, 604] width 9 height 9
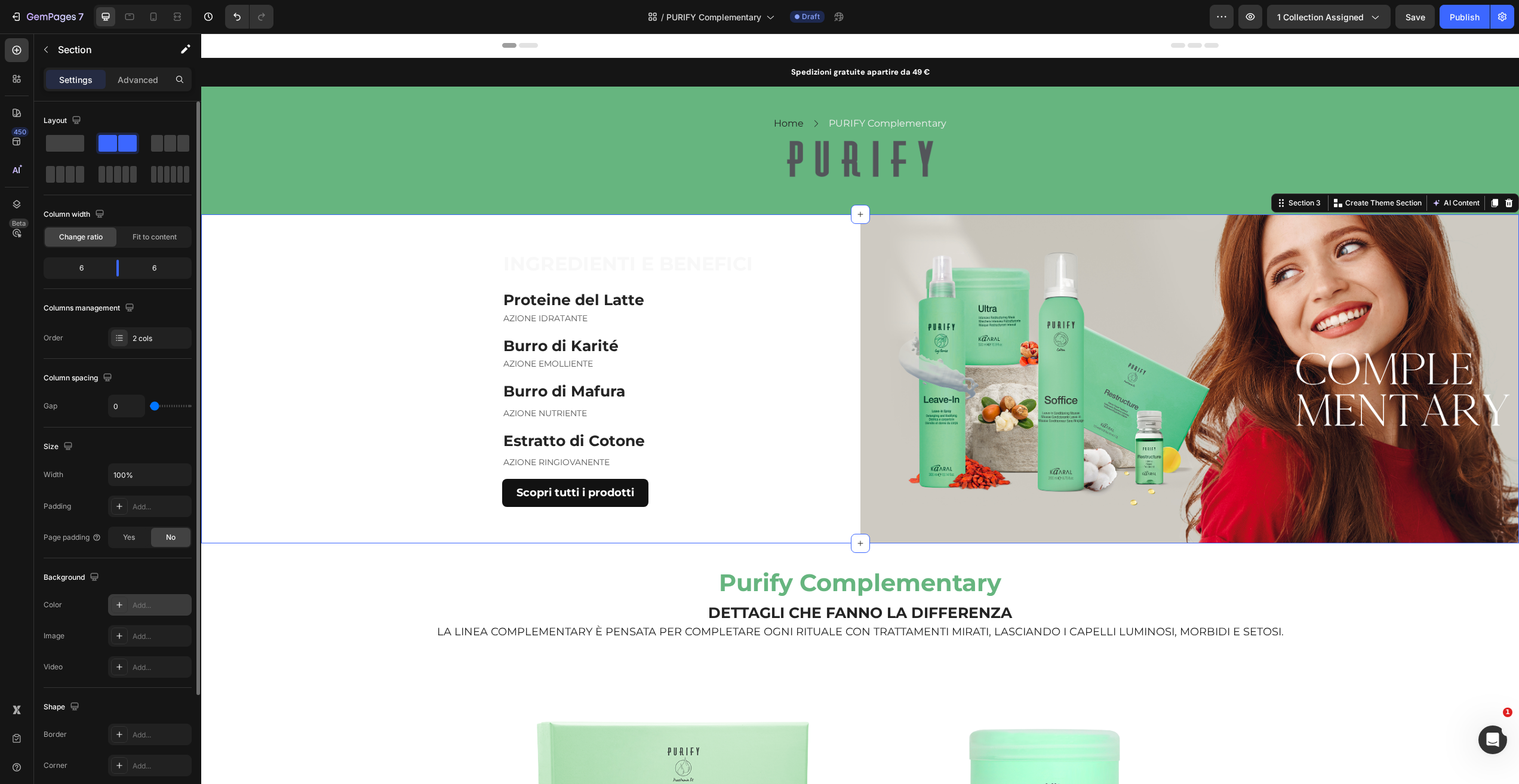
drag, startPoint x: 118, startPoint y: 607, endPoint x: 132, endPoint y: 606, distance: 14.0
click at [118, 607] on icon at bounding box center [119, 604] width 9 height 9
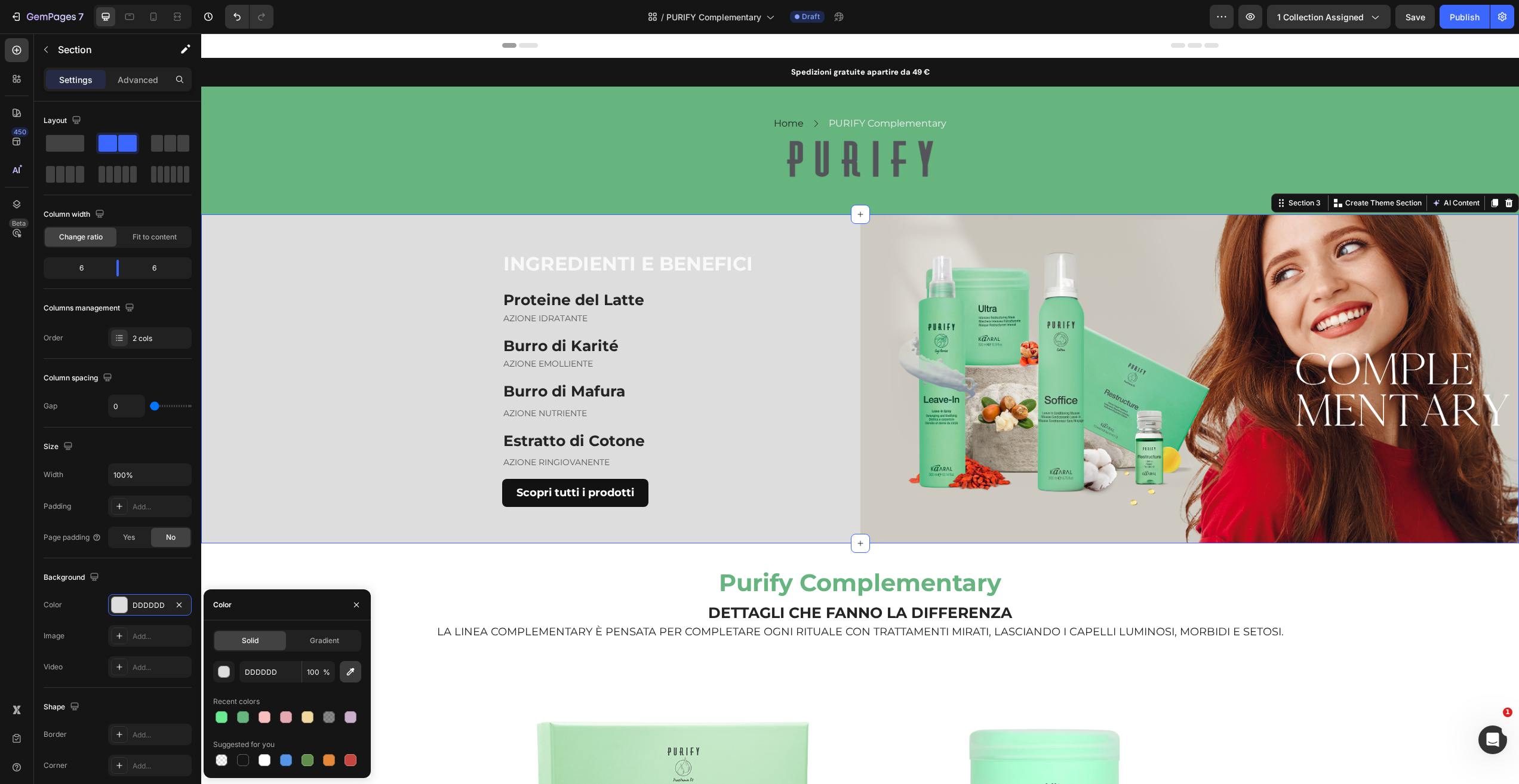
click at [354, 674] on icon "button" at bounding box center [350, 672] width 12 height 12
type input "CFCBC3"
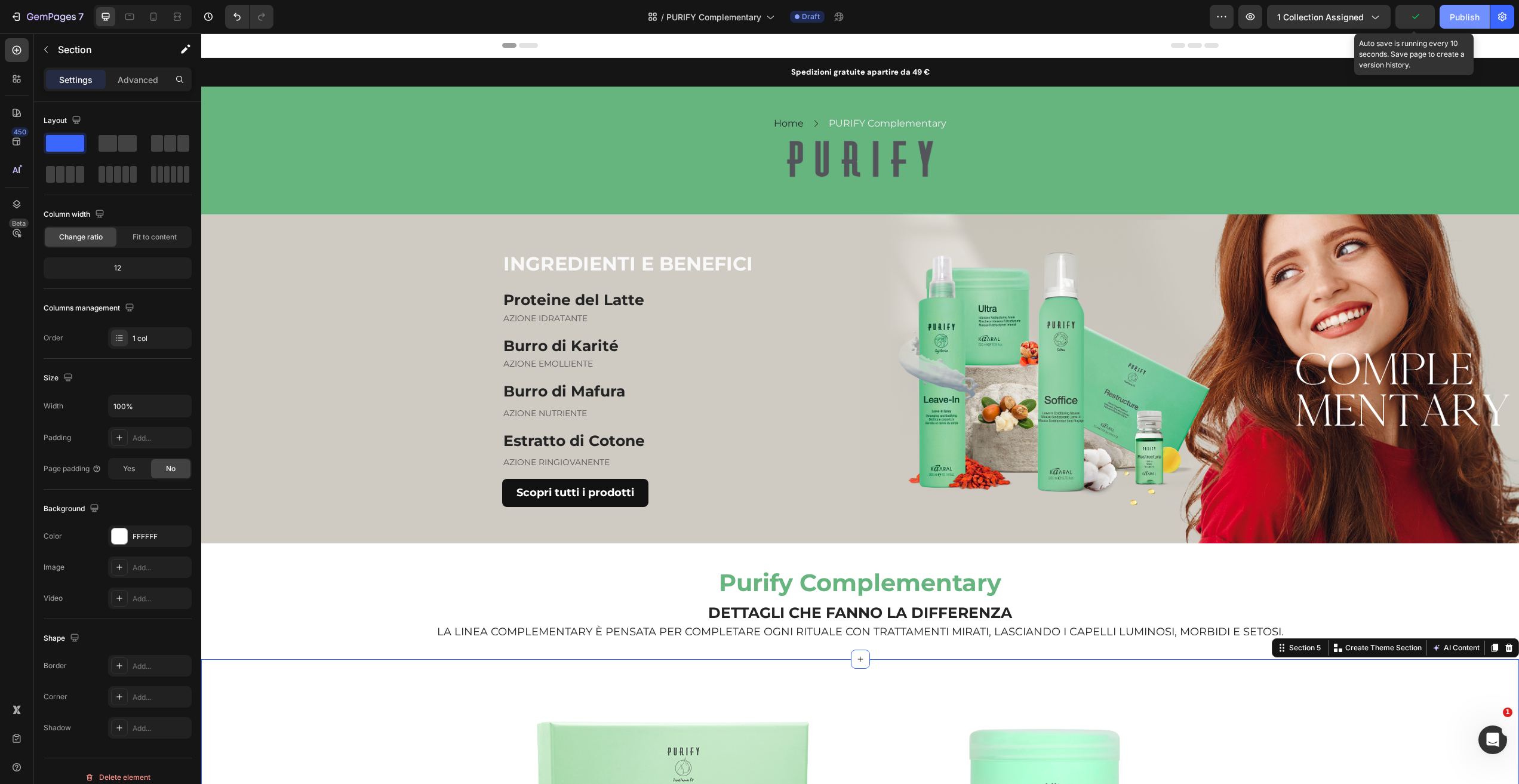
drag, startPoint x: 1420, startPoint y: 20, endPoint x: 1443, endPoint y: 14, distance: 23.8
click at [1420, 21] on icon "button" at bounding box center [1415, 17] width 12 height 12
click at [1457, 21] on div "Publish" at bounding box center [1464, 17] width 30 height 13
click at [409, 224] on div "INGREDIENTI E BENEFICI Heading Proteine del Latte Heading AZIONE IDRATANTE Text…" at bounding box center [531, 379] width 659 height 330
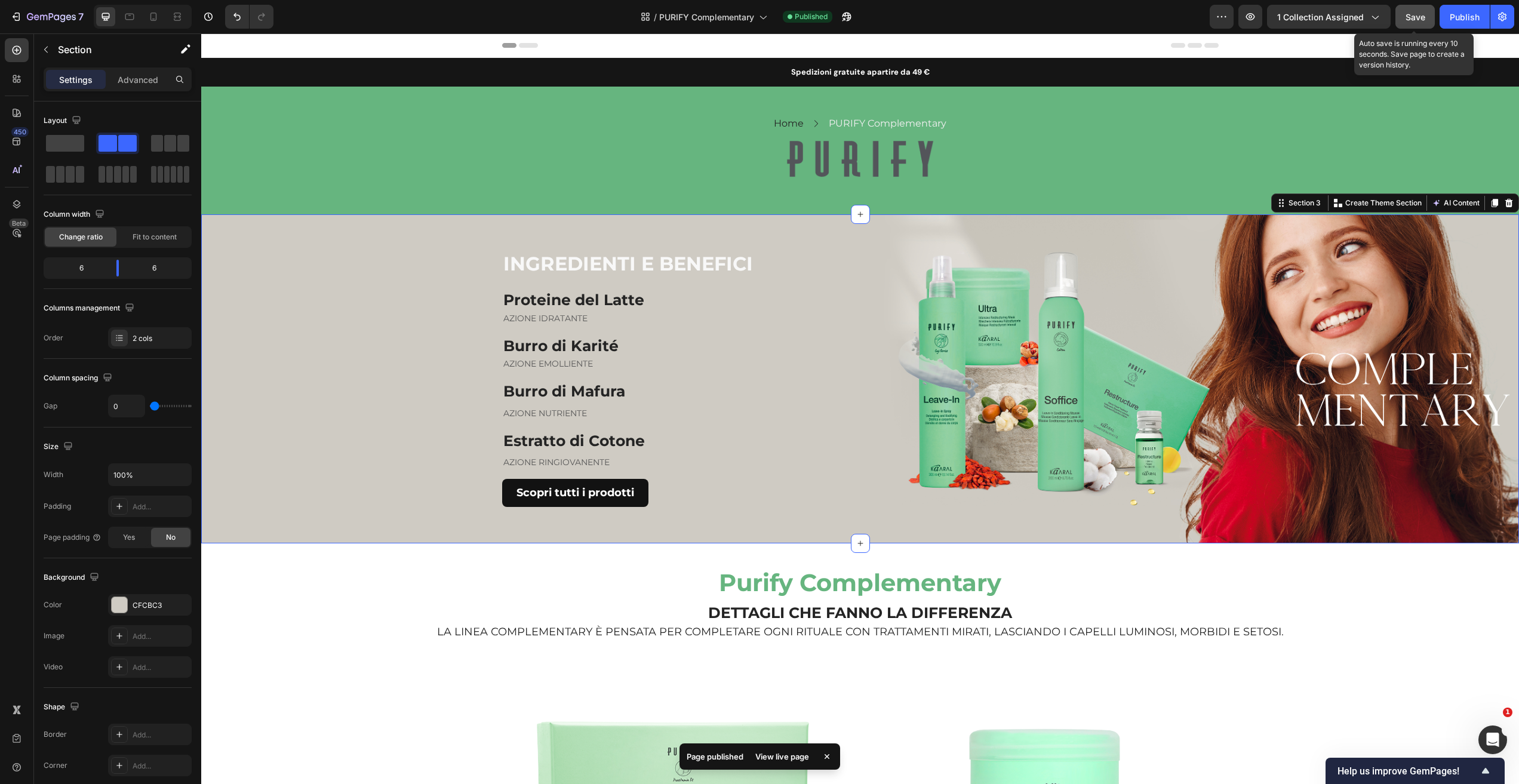
click at [1415, 19] on span "Save" at bounding box center [1415, 17] width 20 height 10
click at [1459, 18] on div "Publish" at bounding box center [1464, 17] width 30 height 13
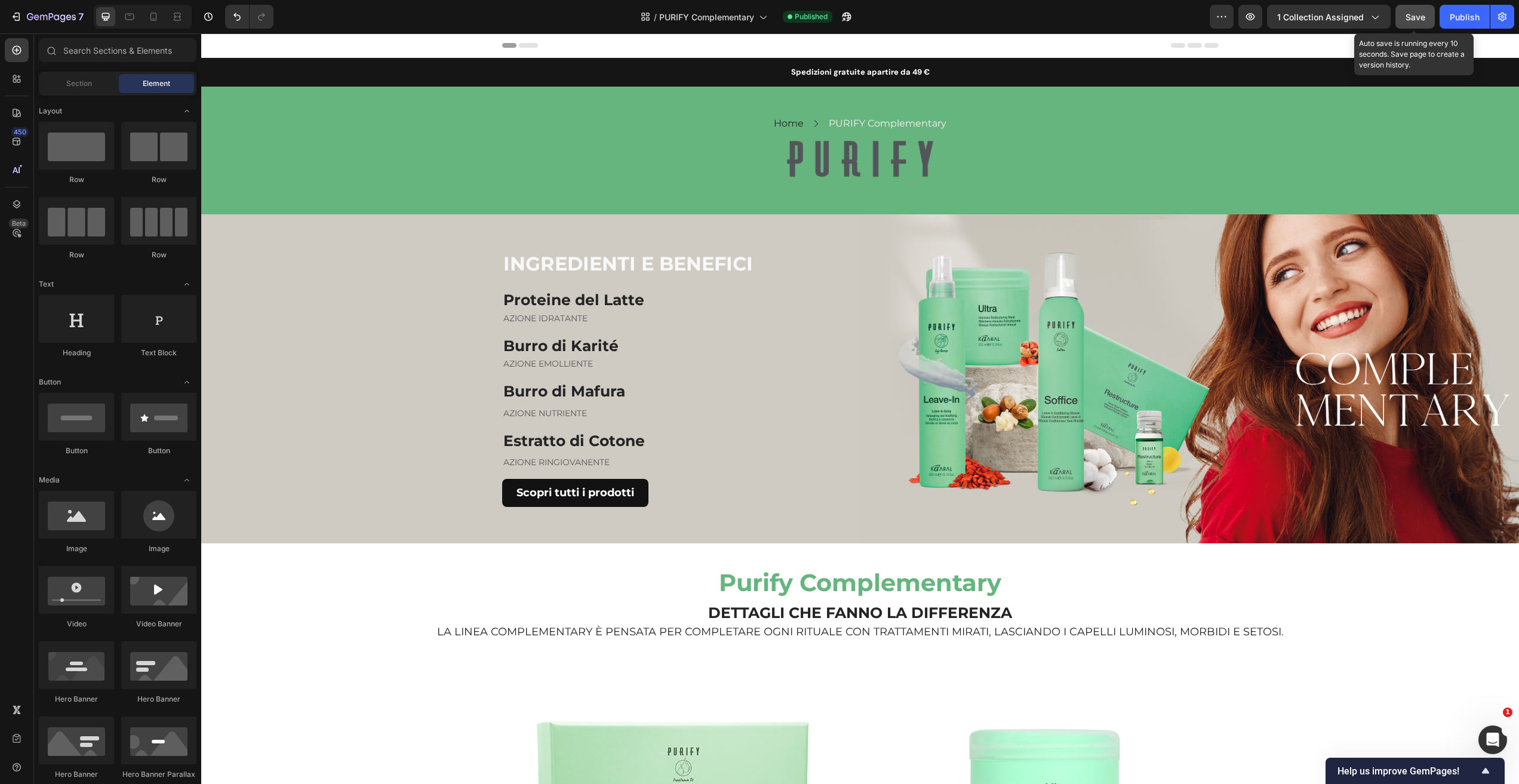
click at [1420, 15] on span "Save" at bounding box center [1415, 17] width 20 height 10
click at [1459, 18] on div "Publish" at bounding box center [1464, 17] width 30 height 13
click at [716, 17] on span "PURIFY Complementary" at bounding box center [707, 17] width 95 height 13
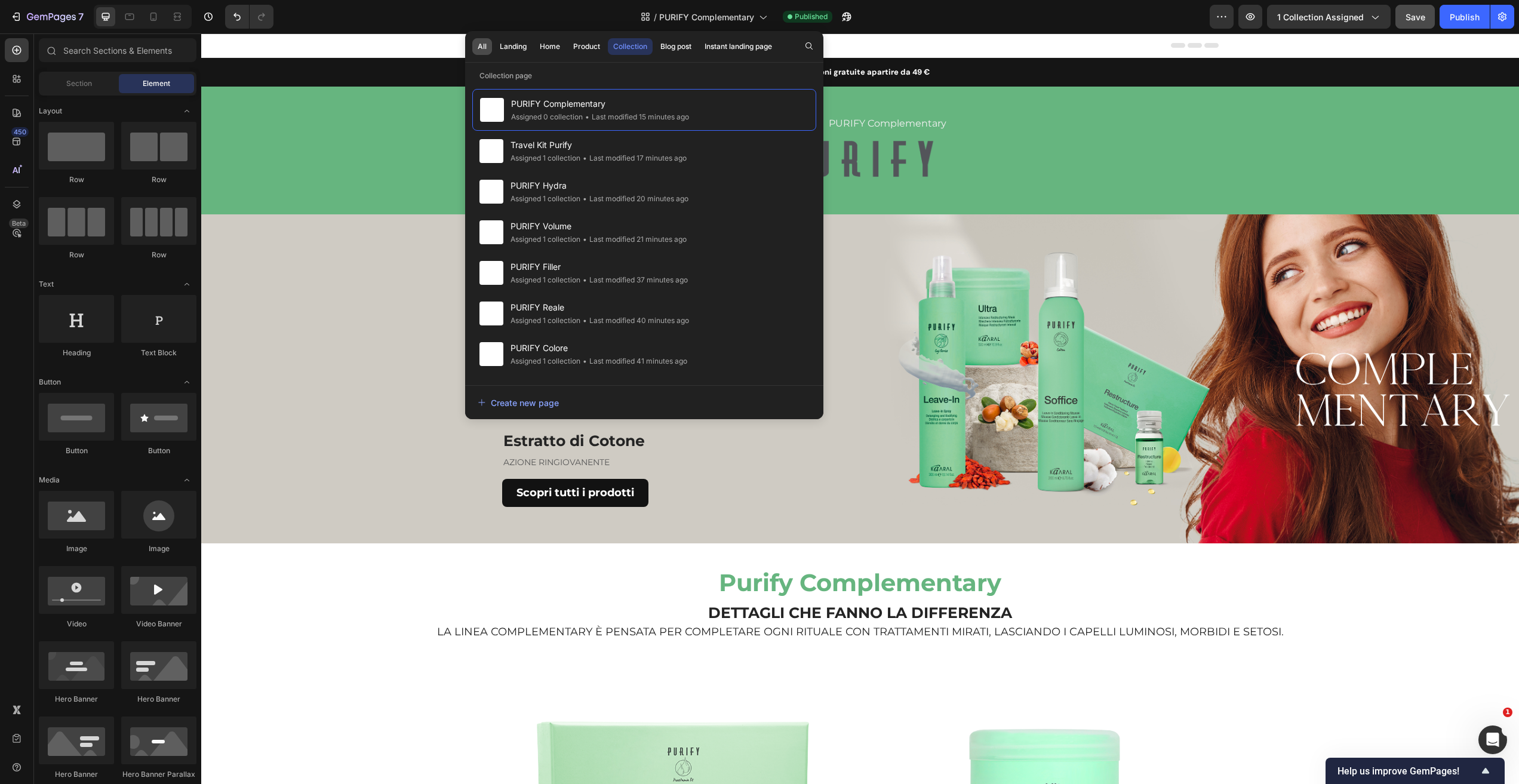
click at [475, 43] on button "All" at bounding box center [482, 47] width 20 height 17
click at [554, 49] on div "Home" at bounding box center [550, 46] width 20 height 11
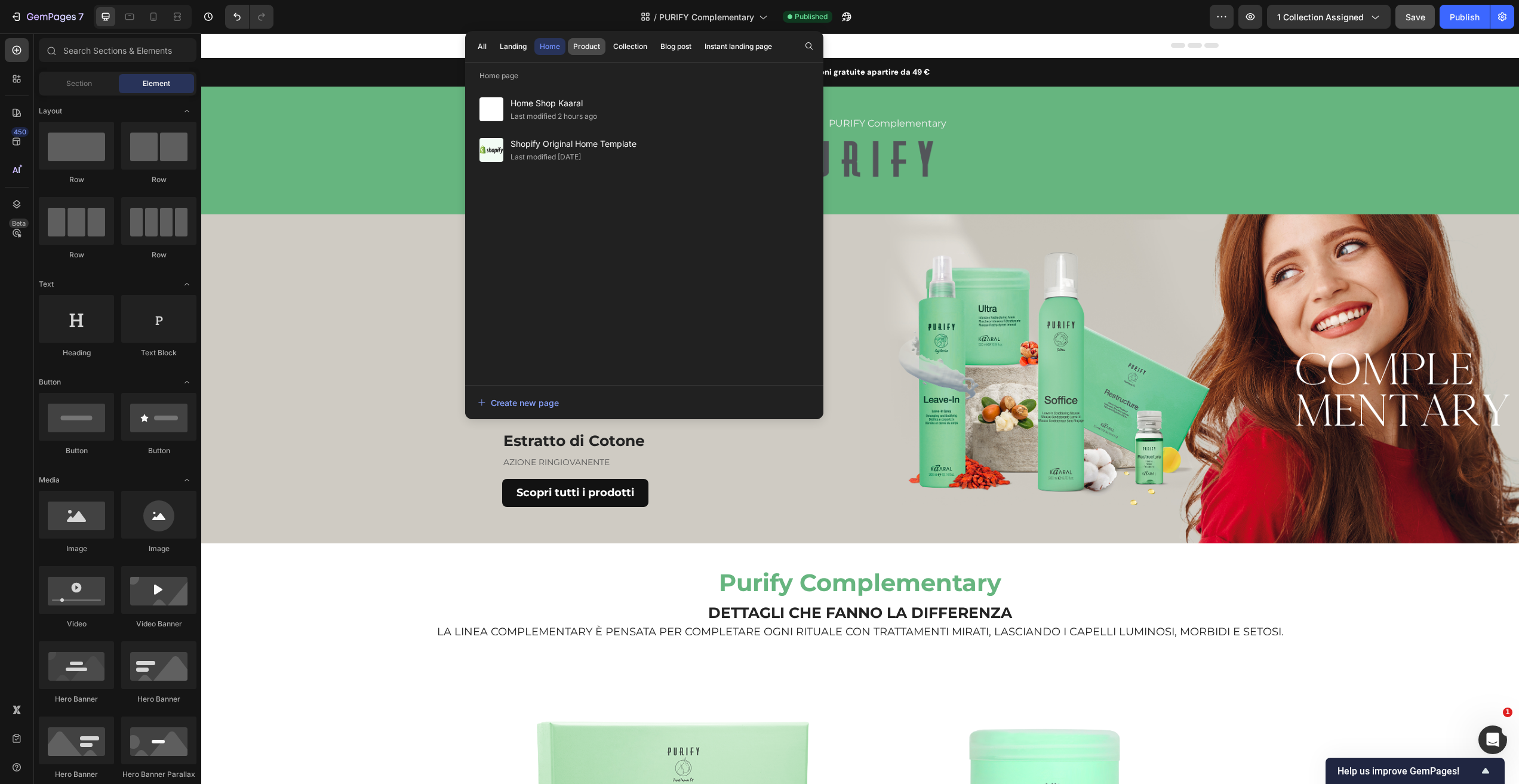
click at [596, 45] on div "Product" at bounding box center [587, 46] width 27 height 11
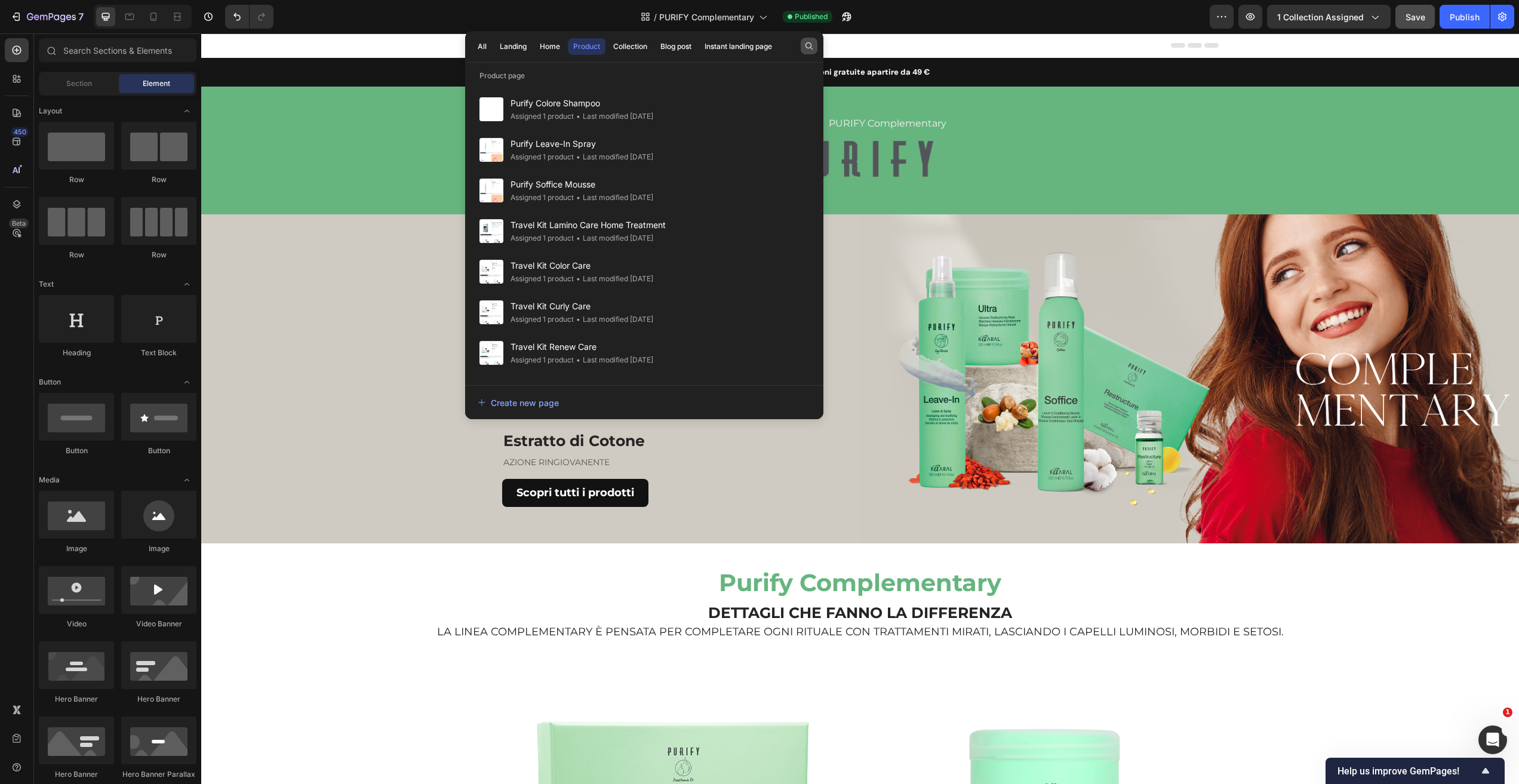
click at [810, 45] on icon "button" at bounding box center [809, 45] width 9 height 9
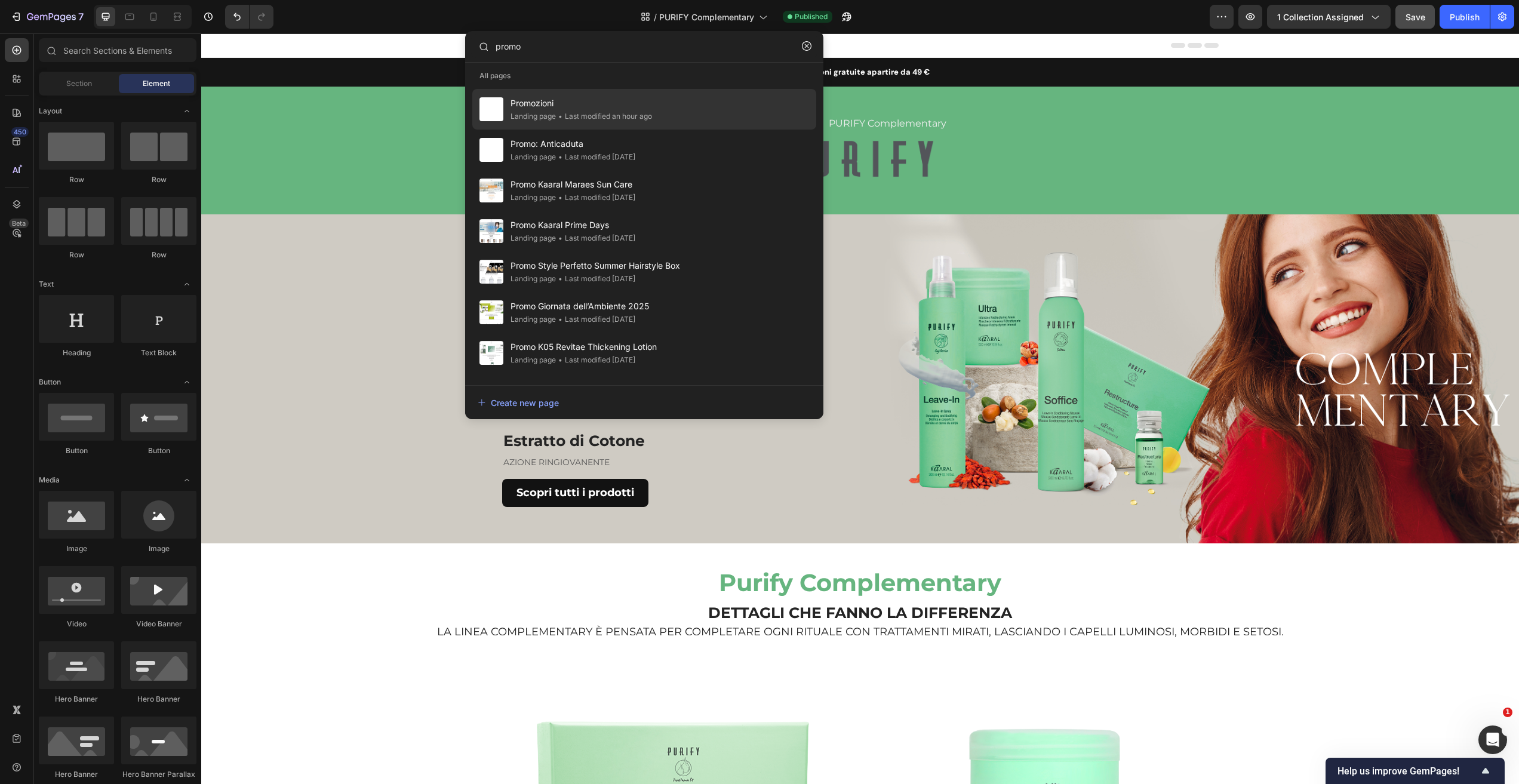
type input "promo"
click at [579, 108] on span "Promozioni" at bounding box center [581, 103] width 142 height 14
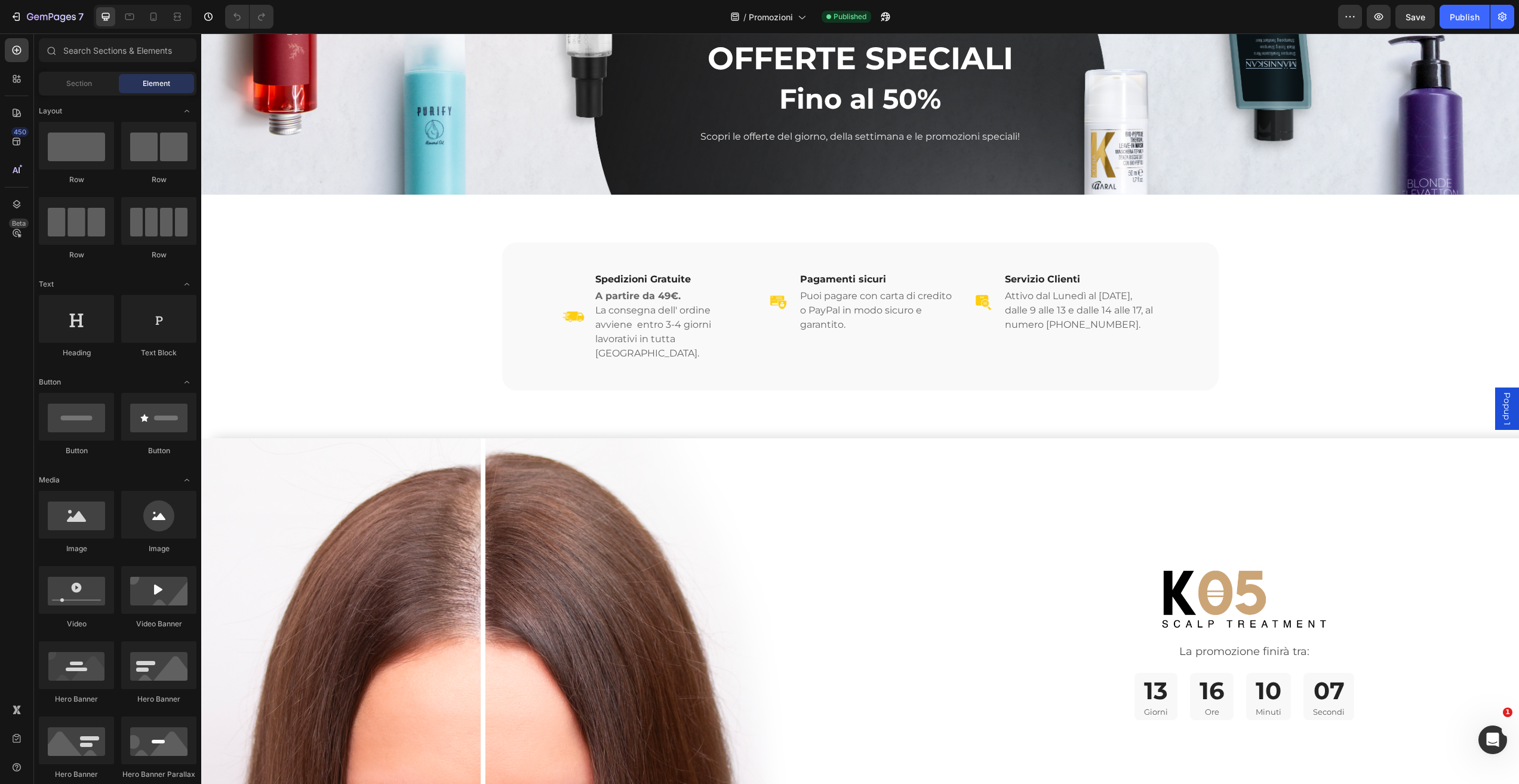
scroll to position [70, 0]
click at [1146, 448] on div "Image La promozione finirà tra: Text Block 13 Giorni 16 Ore 10 Minuti 06 Second…" at bounding box center [1244, 652] width 550 height 432
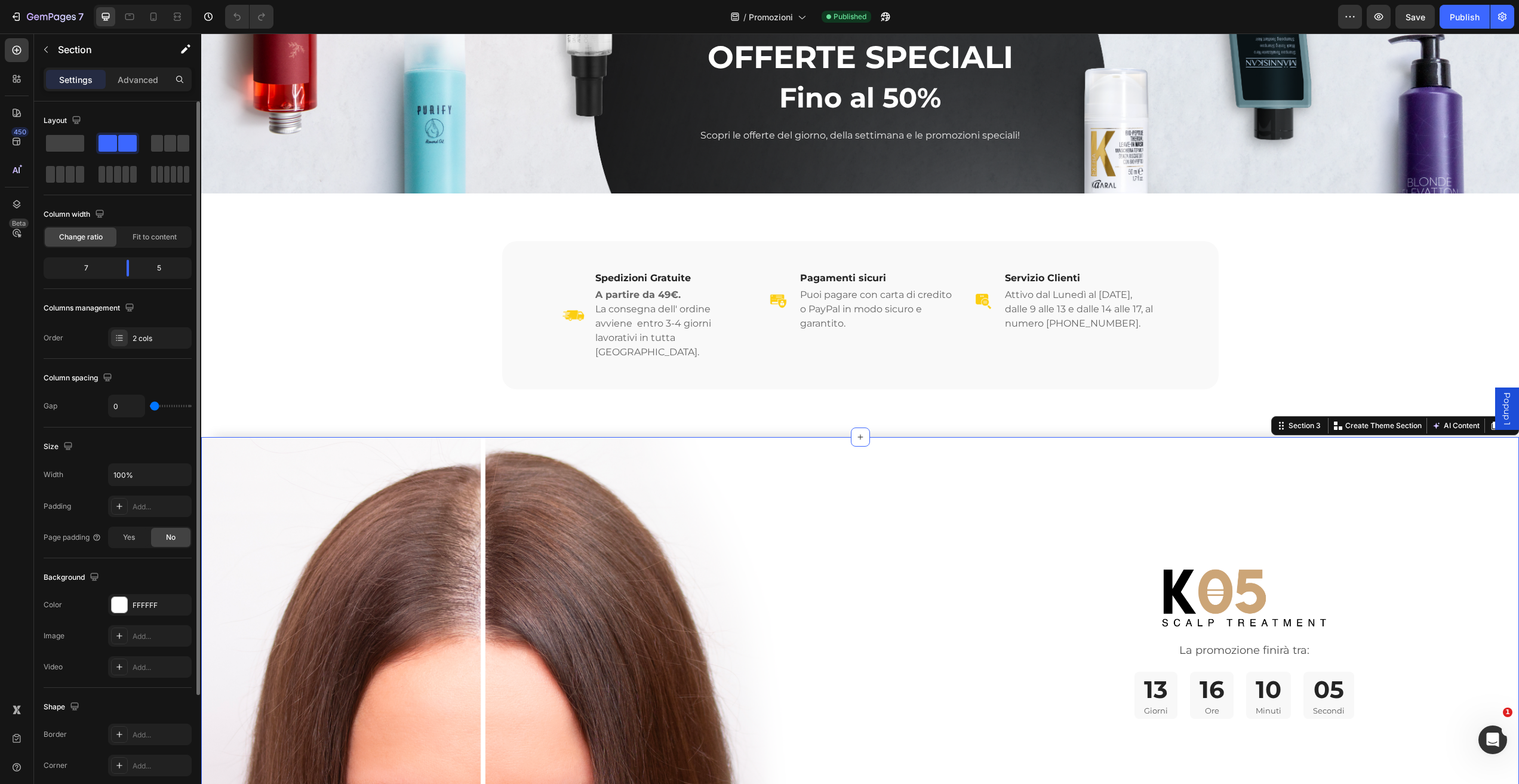
drag, startPoint x: 172, startPoint y: 150, endPoint x: 186, endPoint y: 158, distance: 16.1
click at [171, 152] on div at bounding box center [170, 143] width 43 height 21
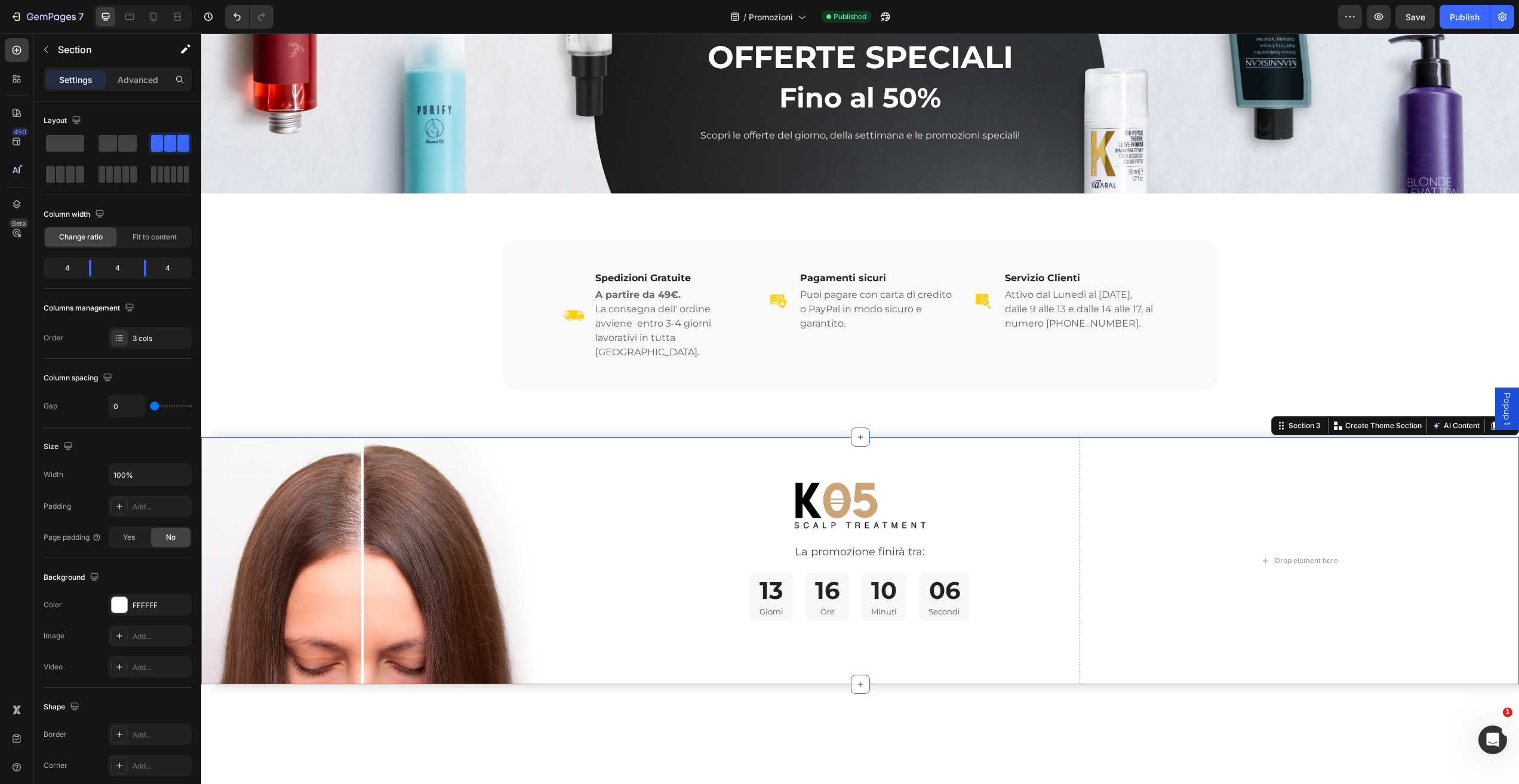
click at [947, 437] on div "Image La promozione finirà tra: Text Block 13 Giorni 16 Ore 10 Minuti 06 Second…" at bounding box center [860, 560] width 439 height 247
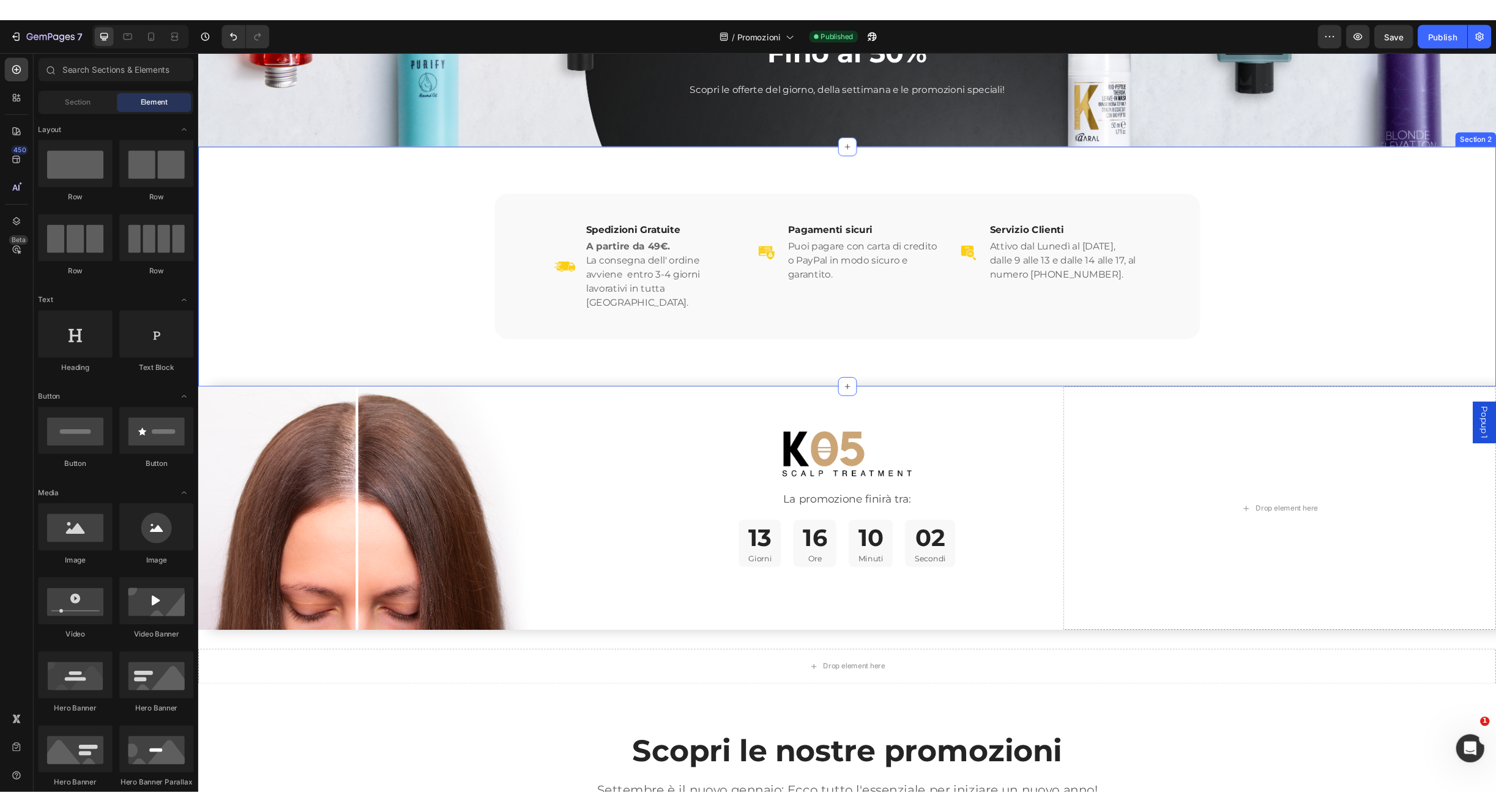
scroll to position [139, 0]
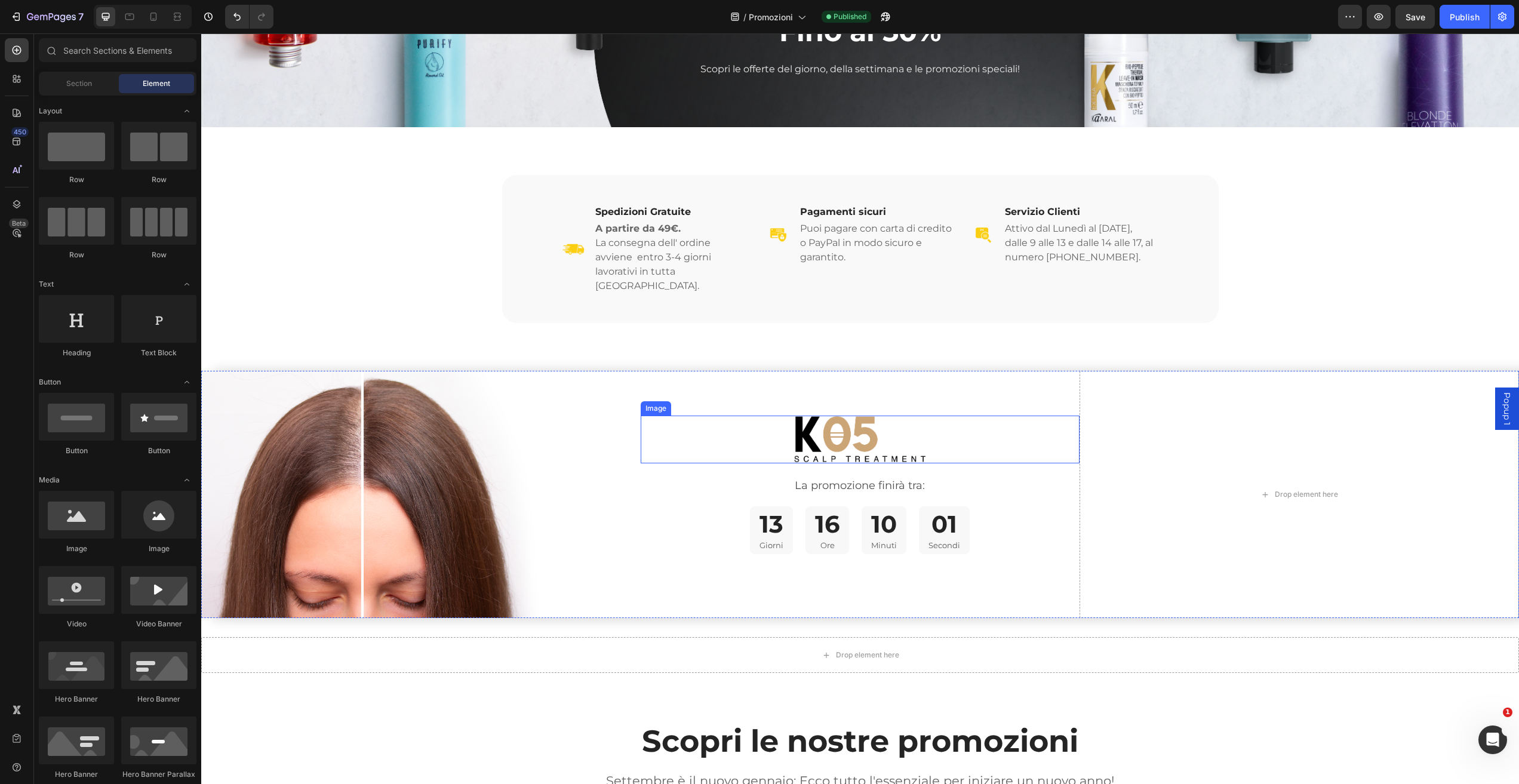
click at [1069, 415] on div at bounding box center [860, 439] width 439 height 48
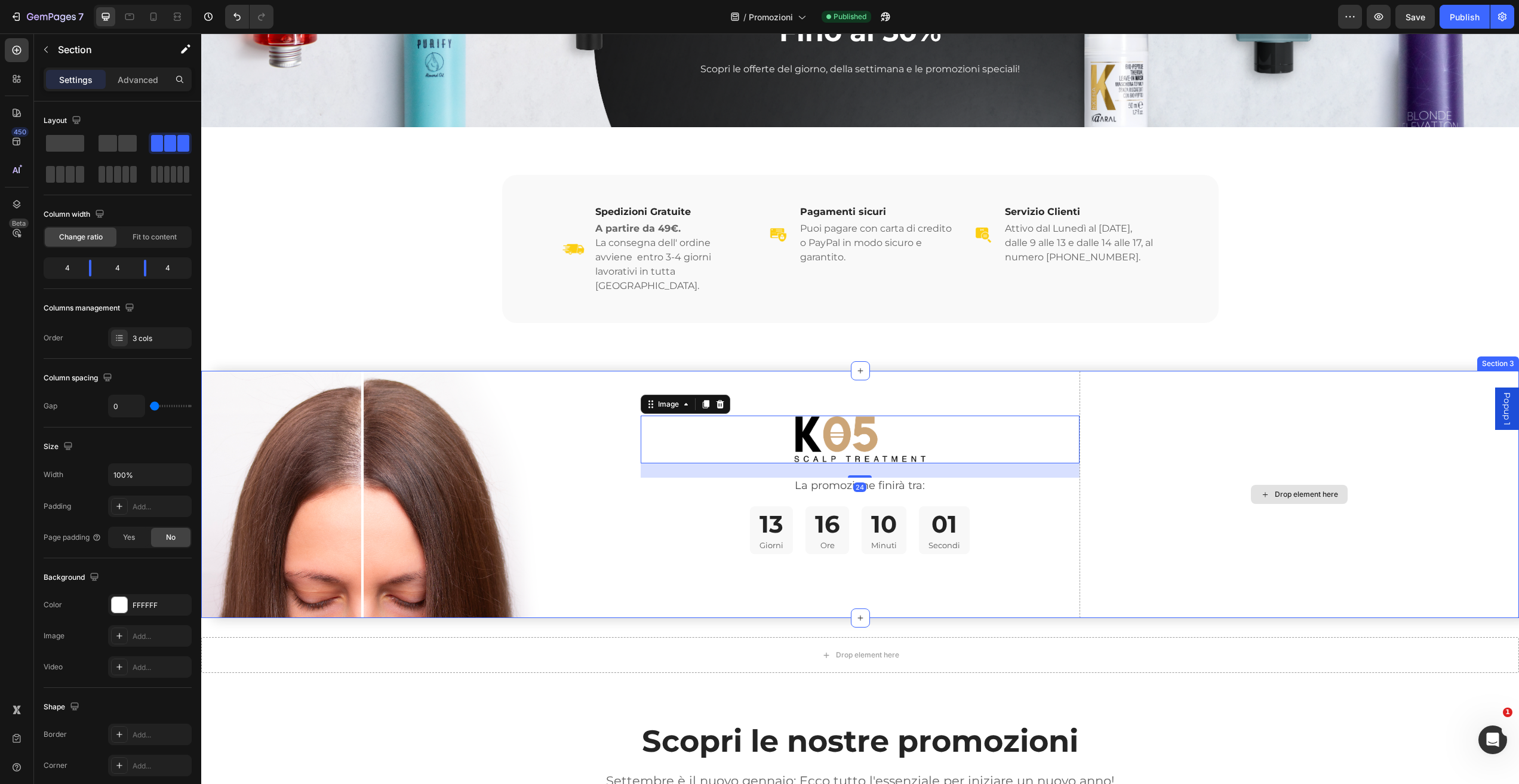
click at [1102, 370] on div "Drop element here" at bounding box center [1299, 494] width 439 height 247
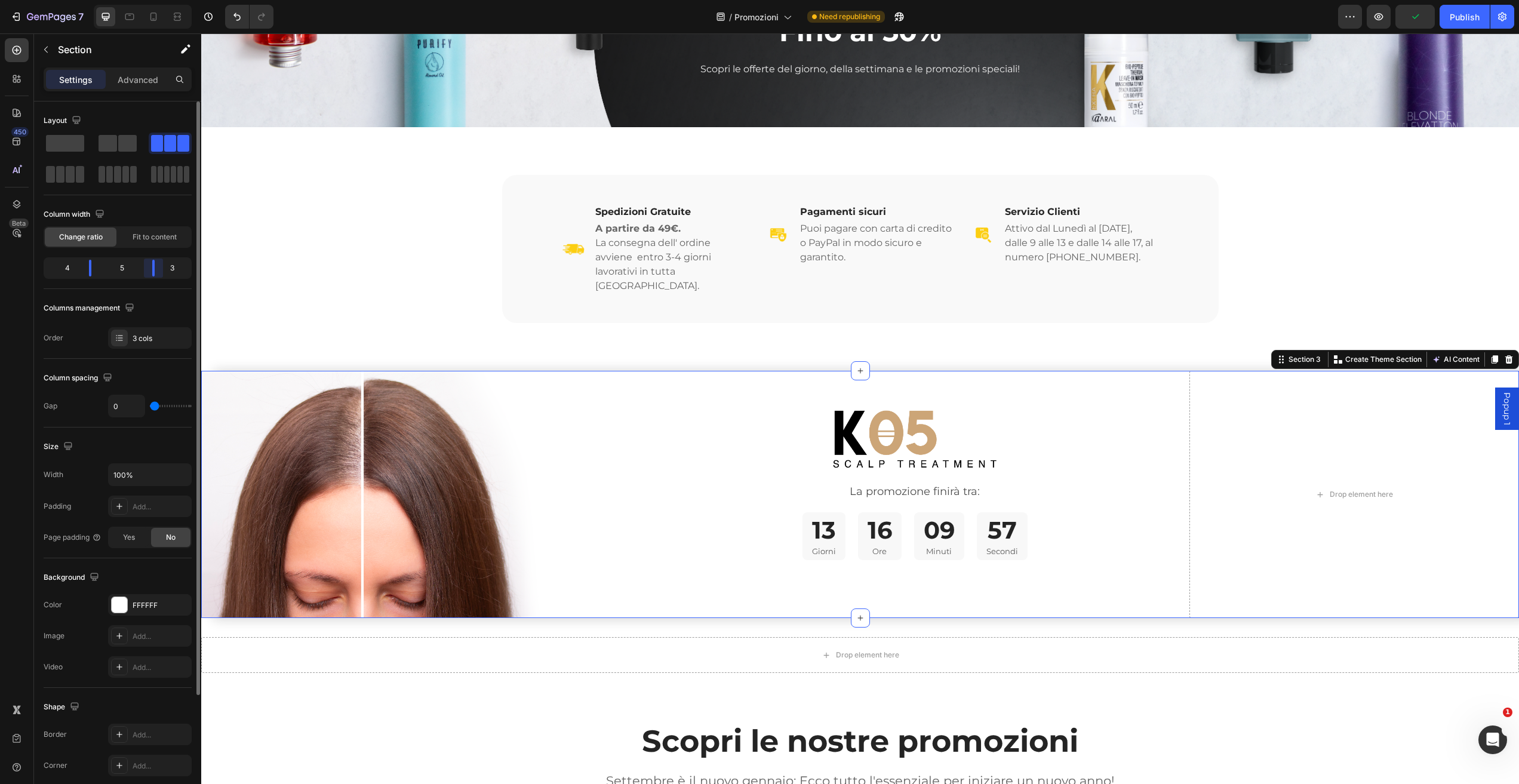
drag, startPoint x: 145, startPoint y: 270, endPoint x: 101, endPoint y: 282, distance: 45.6
click at [152, 0] on body "7 Version history / Promozioni Need republishing Preview Publish 450 Beta Secti…" at bounding box center [760, 0] width 1519 height 0
drag, startPoint x: 92, startPoint y: 270, endPoint x: 167, endPoint y: 284, distance: 76.3
click at [93, 0] on body "7 Version history / Promozioni Need republishing Preview Save Publish 450 Beta …" at bounding box center [760, 0] width 1519 height 0
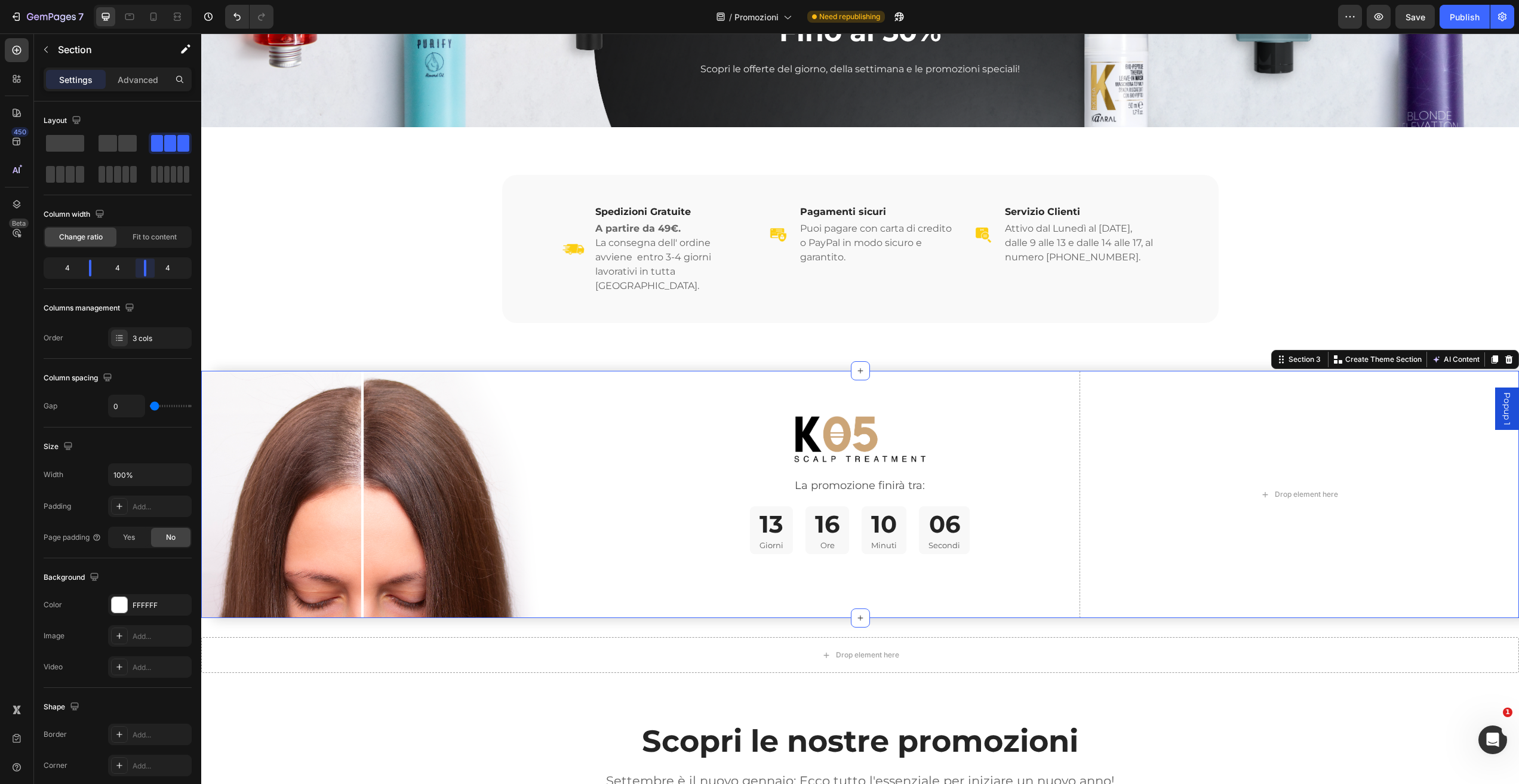
drag, startPoint x: 153, startPoint y: 265, endPoint x: 146, endPoint y: 267, distance: 7.3
click at [146, 0] on body "7 Version history / Promozioni Need republishing Preview Save Publish 450 Beta …" at bounding box center [760, 0] width 1519 height 0
click at [1414, 26] on button "Save" at bounding box center [1415, 17] width 39 height 24
click at [1459, 18] on div "Publish" at bounding box center [1464, 17] width 30 height 13
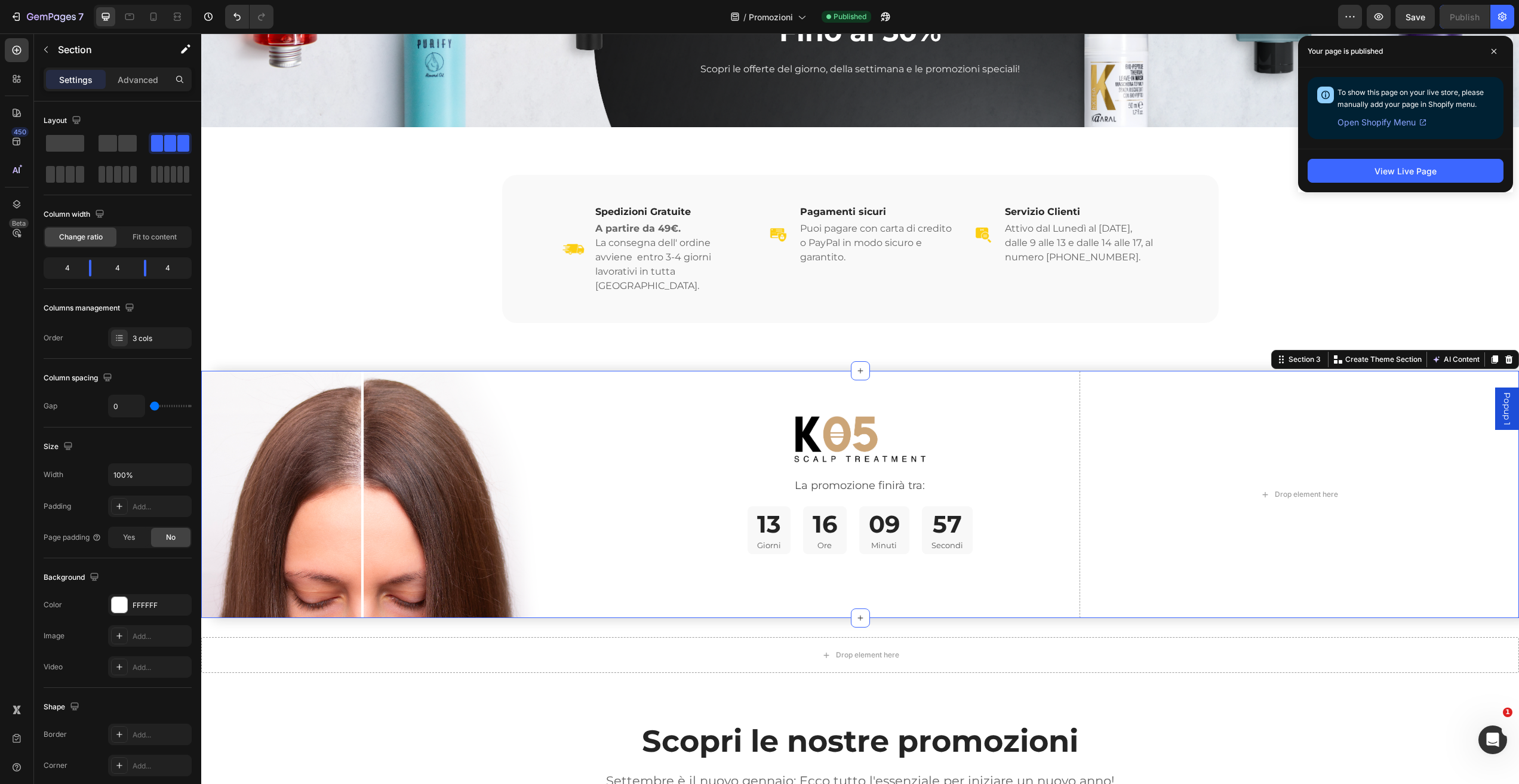
drag, startPoint x: 1498, startPoint y: 51, endPoint x: 1439, endPoint y: 28, distance: 63.3
click at [1498, 52] on span at bounding box center [1494, 51] width 19 height 19
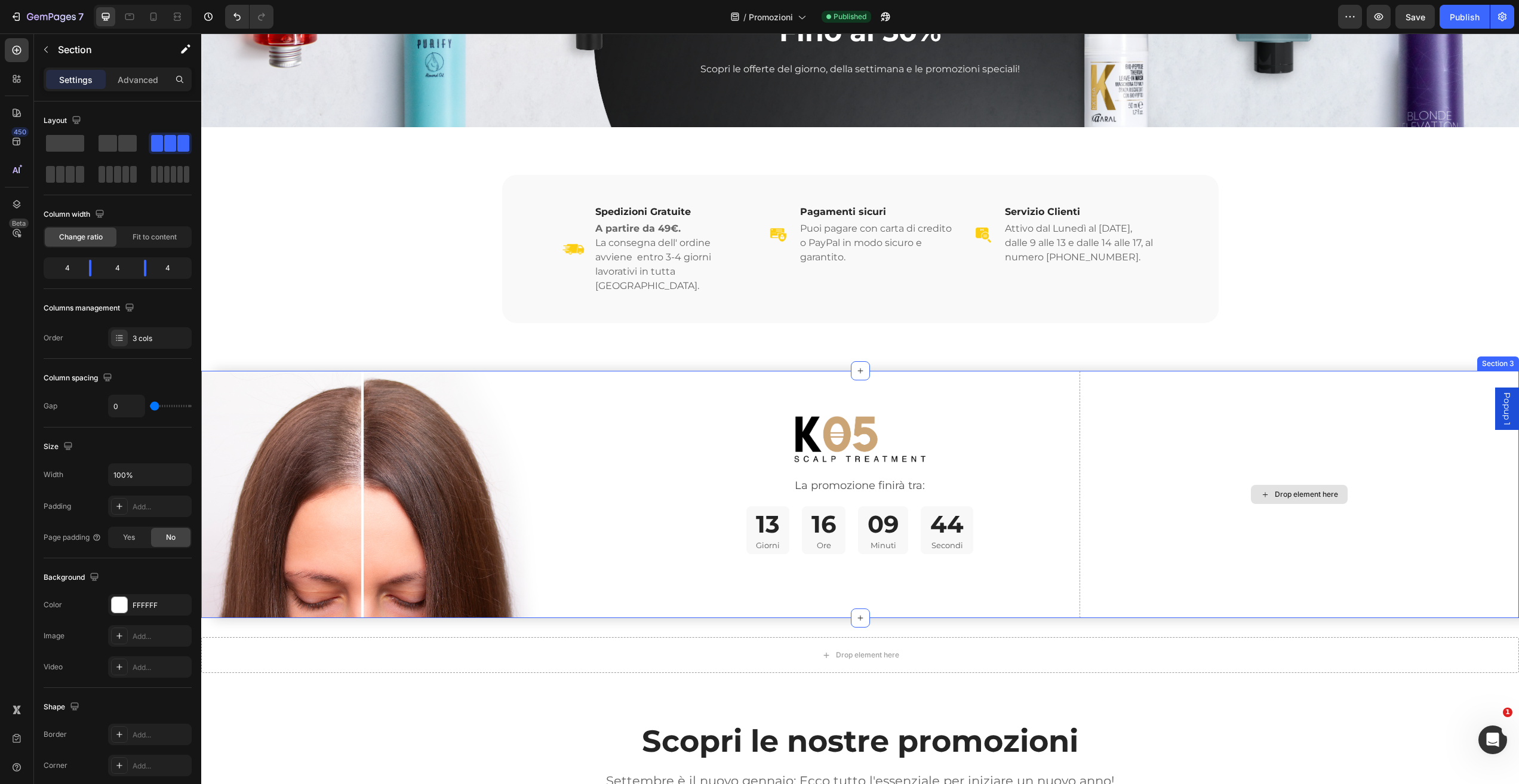
click at [1311, 485] on div "Drop element here" at bounding box center [1299, 494] width 97 height 19
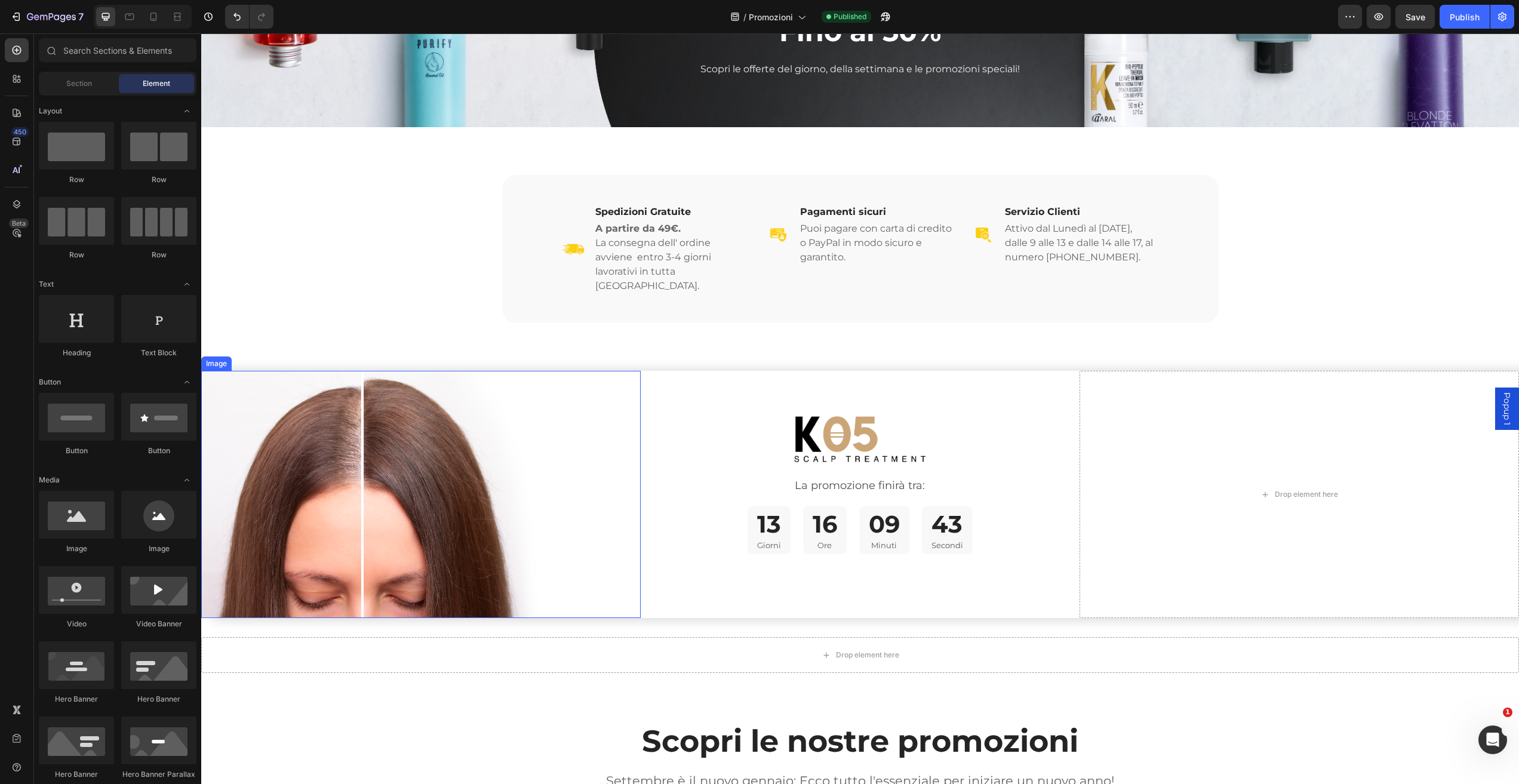
drag, startPoint x: 353, startPoint y: 440, endPoint x: 341, endPoint y: 424, distance: 20.0
click at [353, 440] on img at bounding box center [421, 494] width 439 height 247
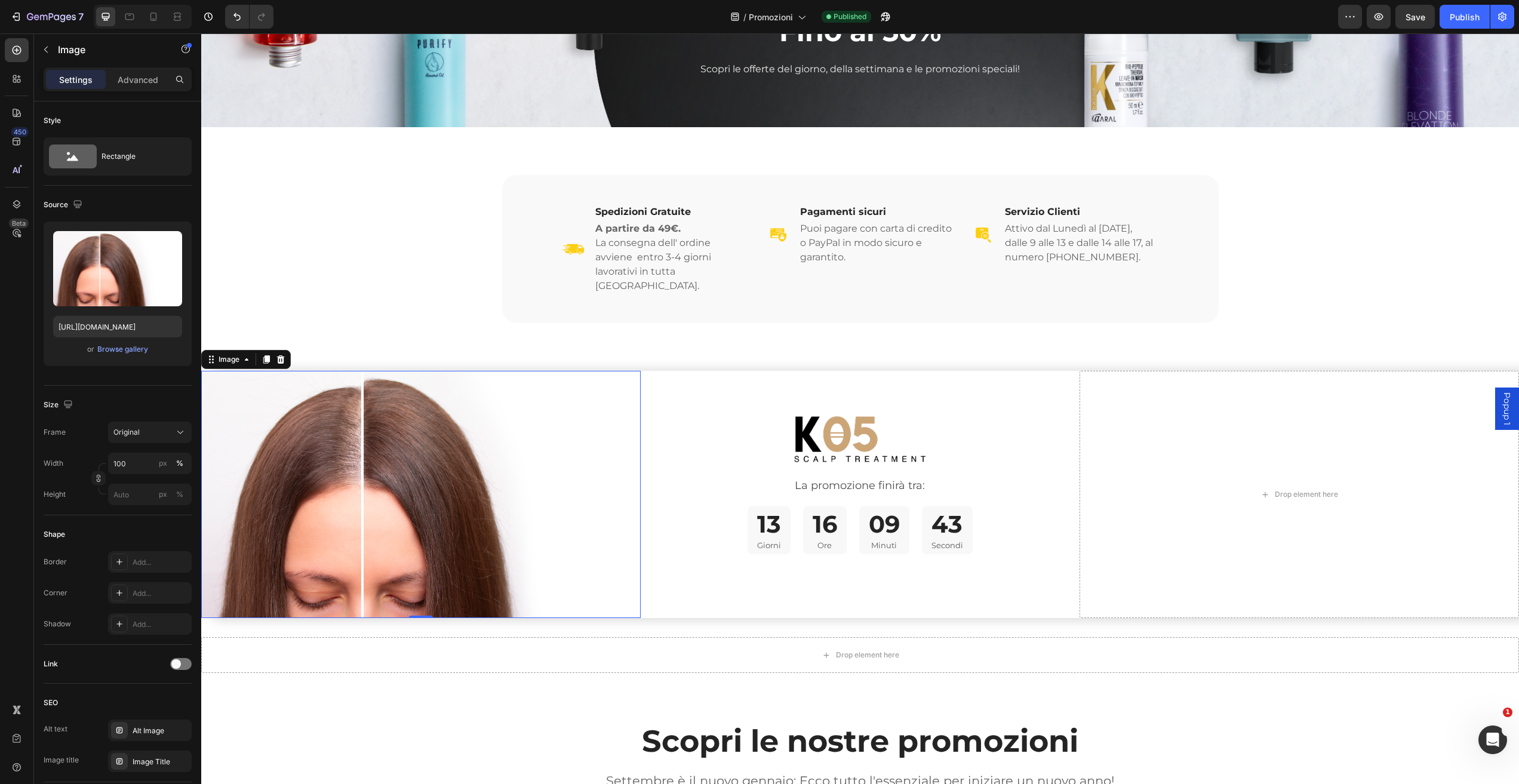
drag, startPoint x: 265, startPoint y: 343, endPoint x: 274, endPoint y: 361, distance: 20.1
click at [264, 354] on icon at bounding box center [266, 358] width 9 height 9
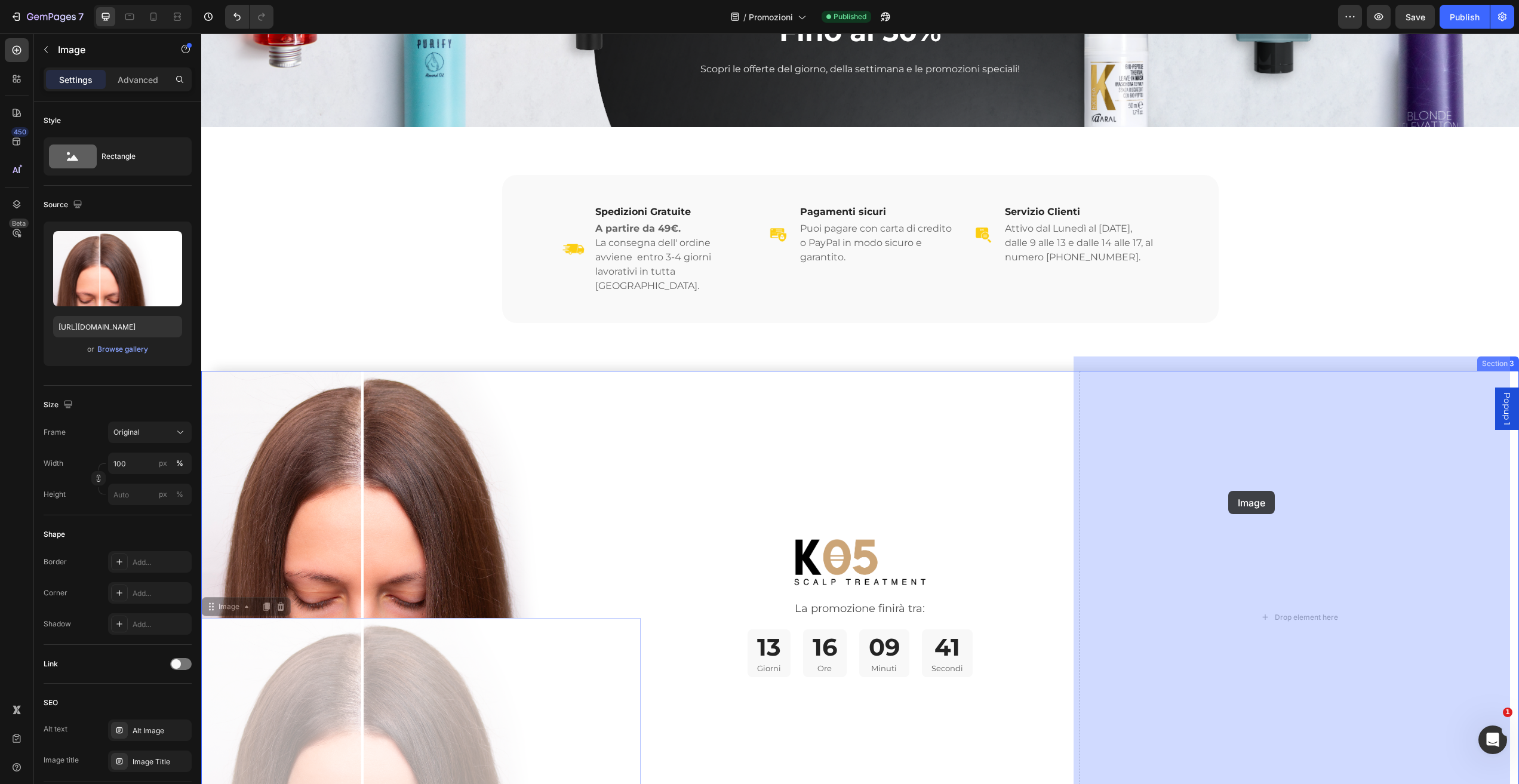
drag, startPoint x: 230, startPoint y: 597, endPoint x: 1228, endPoint y: 491, distance: 1003.6
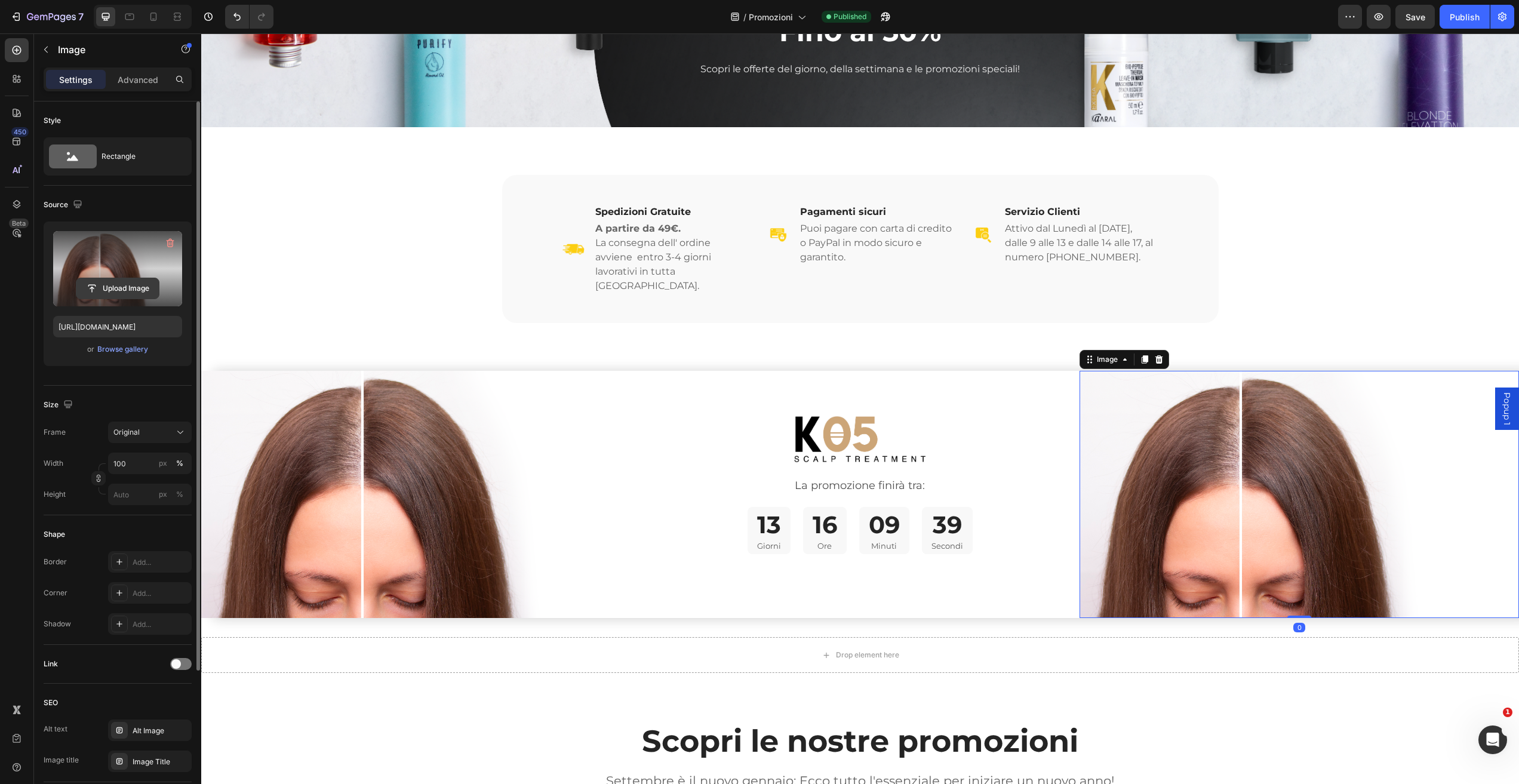
click at [123, 286] on input "file" at bounding box center [117, 288] width 82 height 20
type input "C:\fakepath\shutterstock_2127053039.tif"
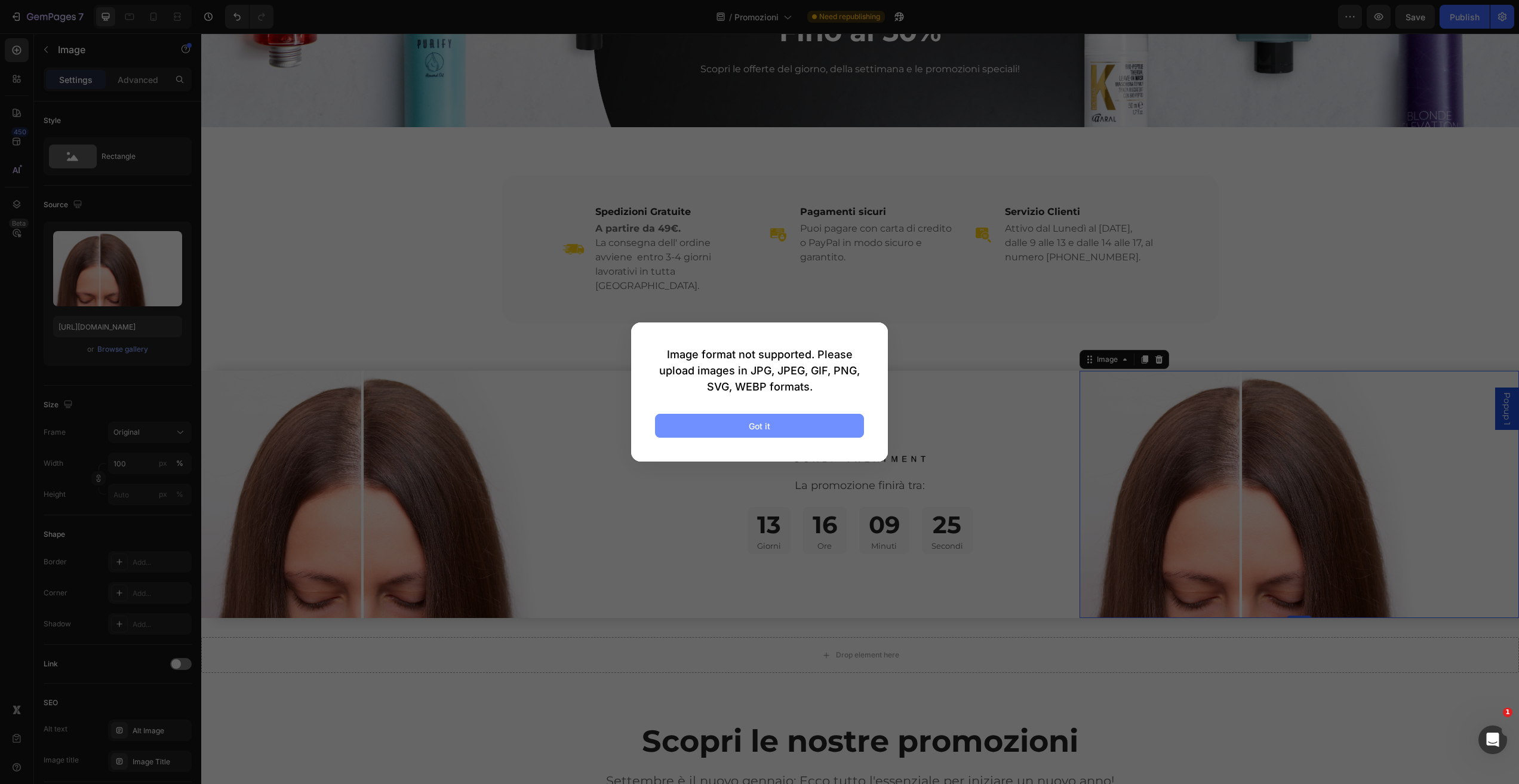
click at [787, 417] on button "Got it" at bounding box center [760, 426] width 209 height 24
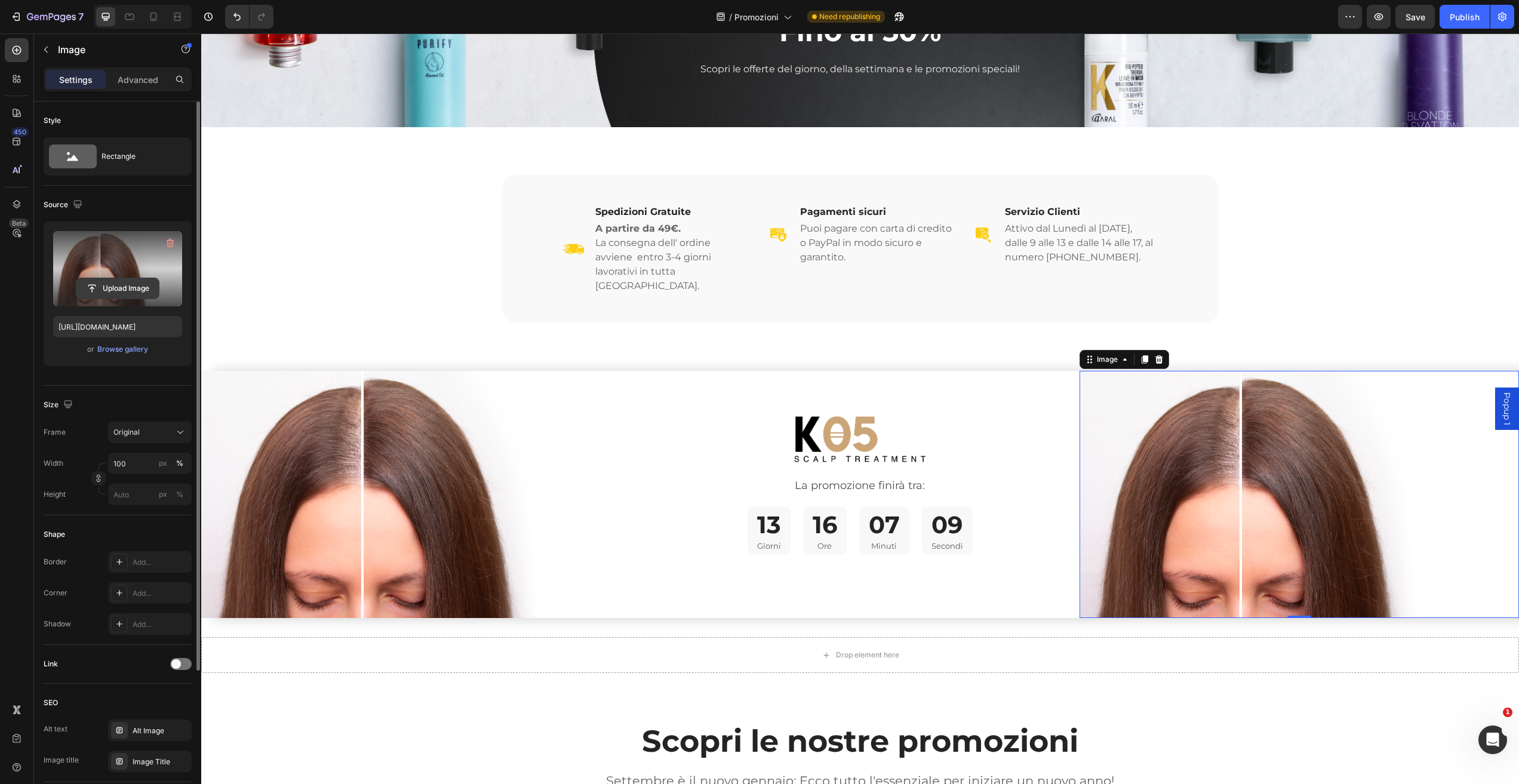
click at [120, 290] on input "file" at bounding box center [117, 288] width 82 height 20
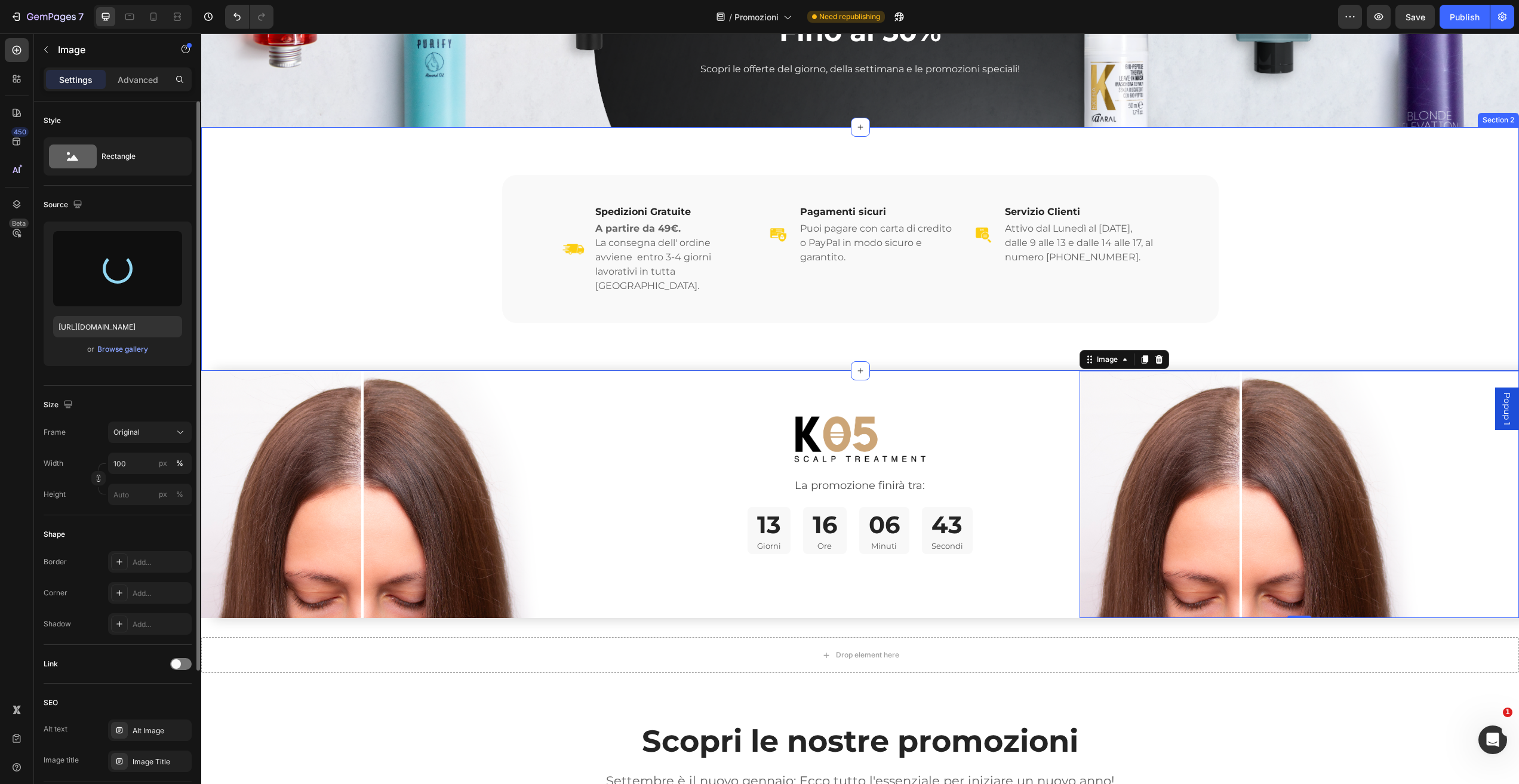
type input "[URL][DOMAIN_NAME]"
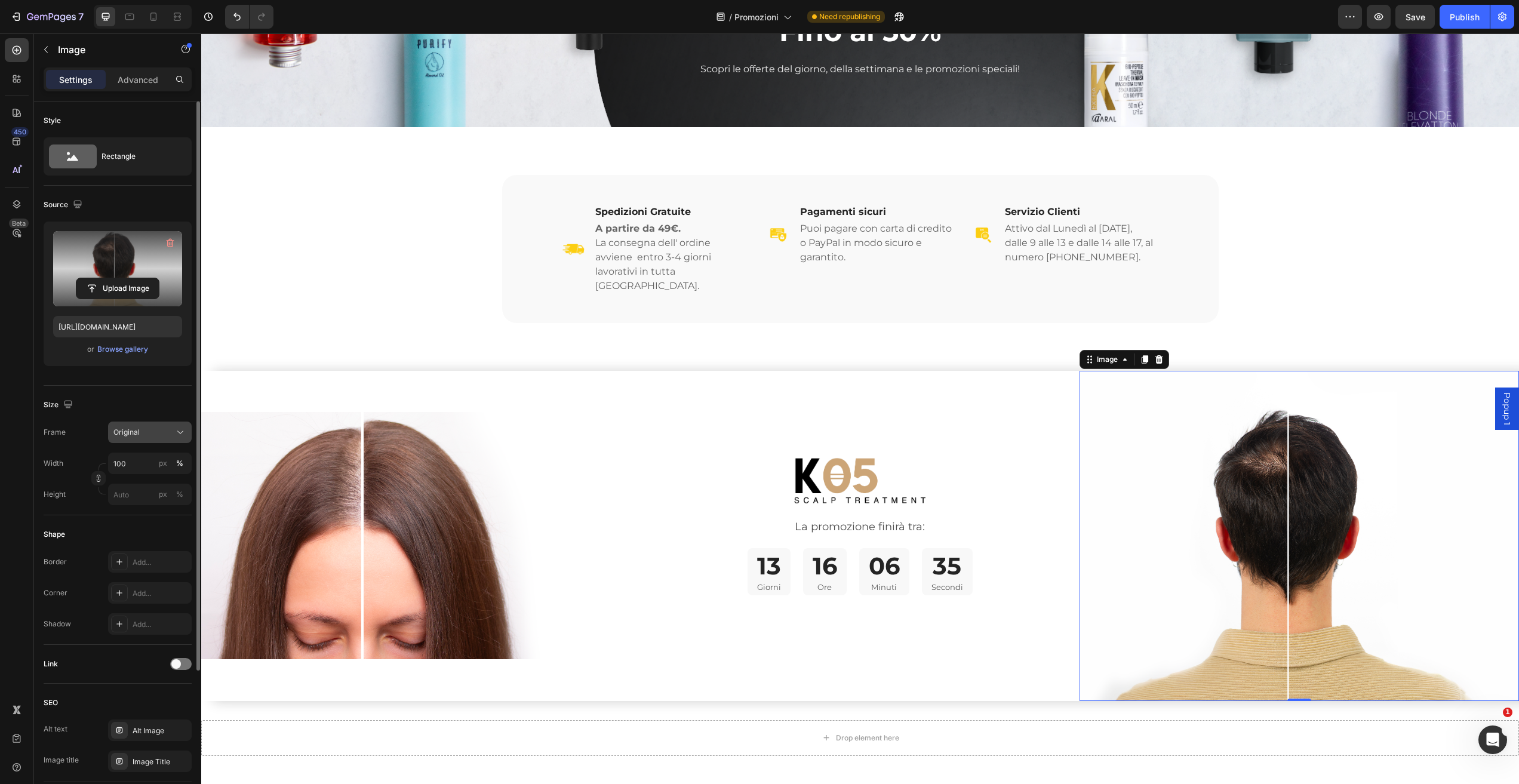
click at [160, 436] on div "Original" at bounding box center [143, 431] width 59 height 11
click at [157, 505] on div "Horizontal" at bounding box center [148, 507] width 70 height 12
click at [178, 462] on icon at bounding box center [180, 462] width 12 height 12
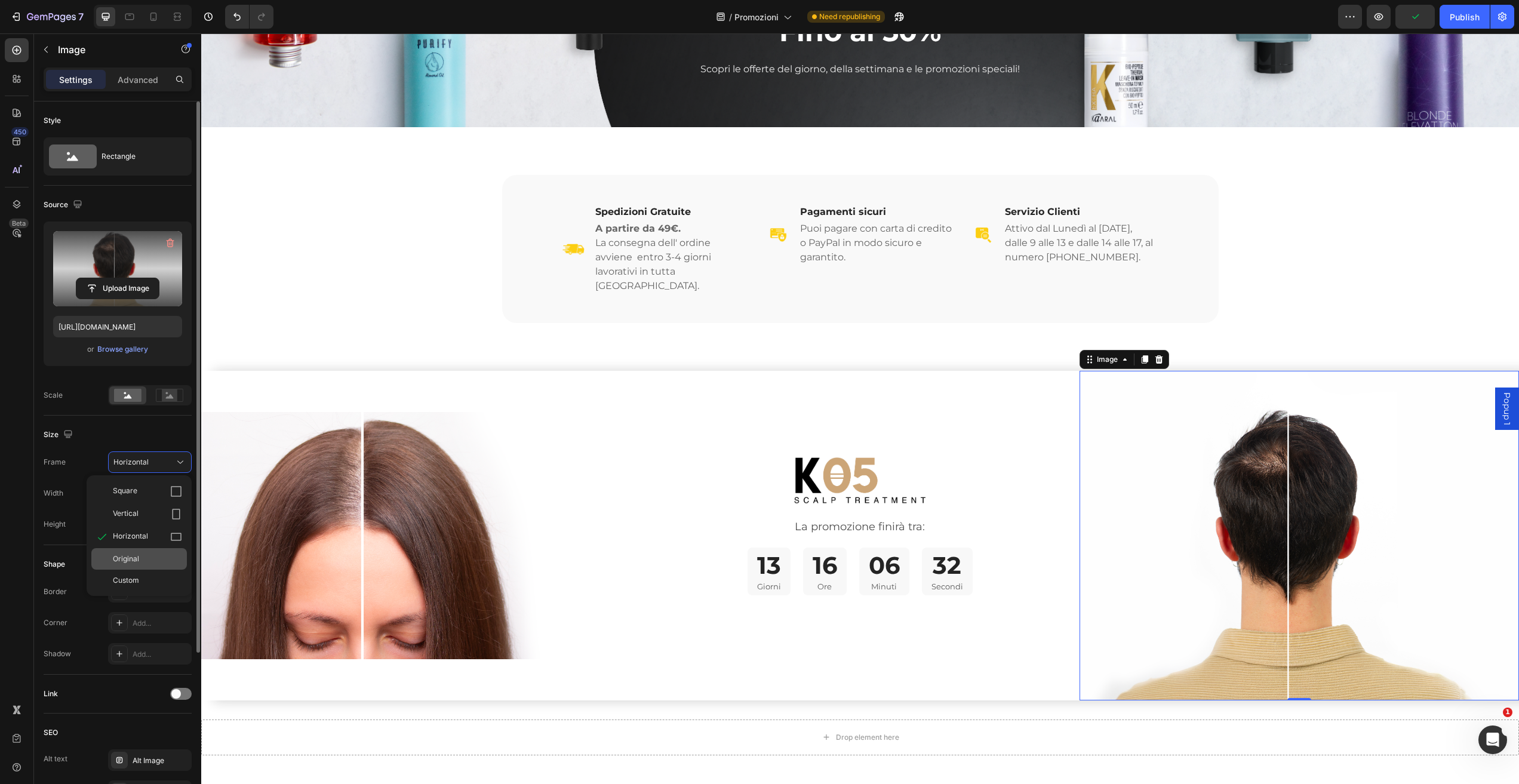
click at [148, 553] on div "Original" at bounding box center [148, 558] width 70 height 11
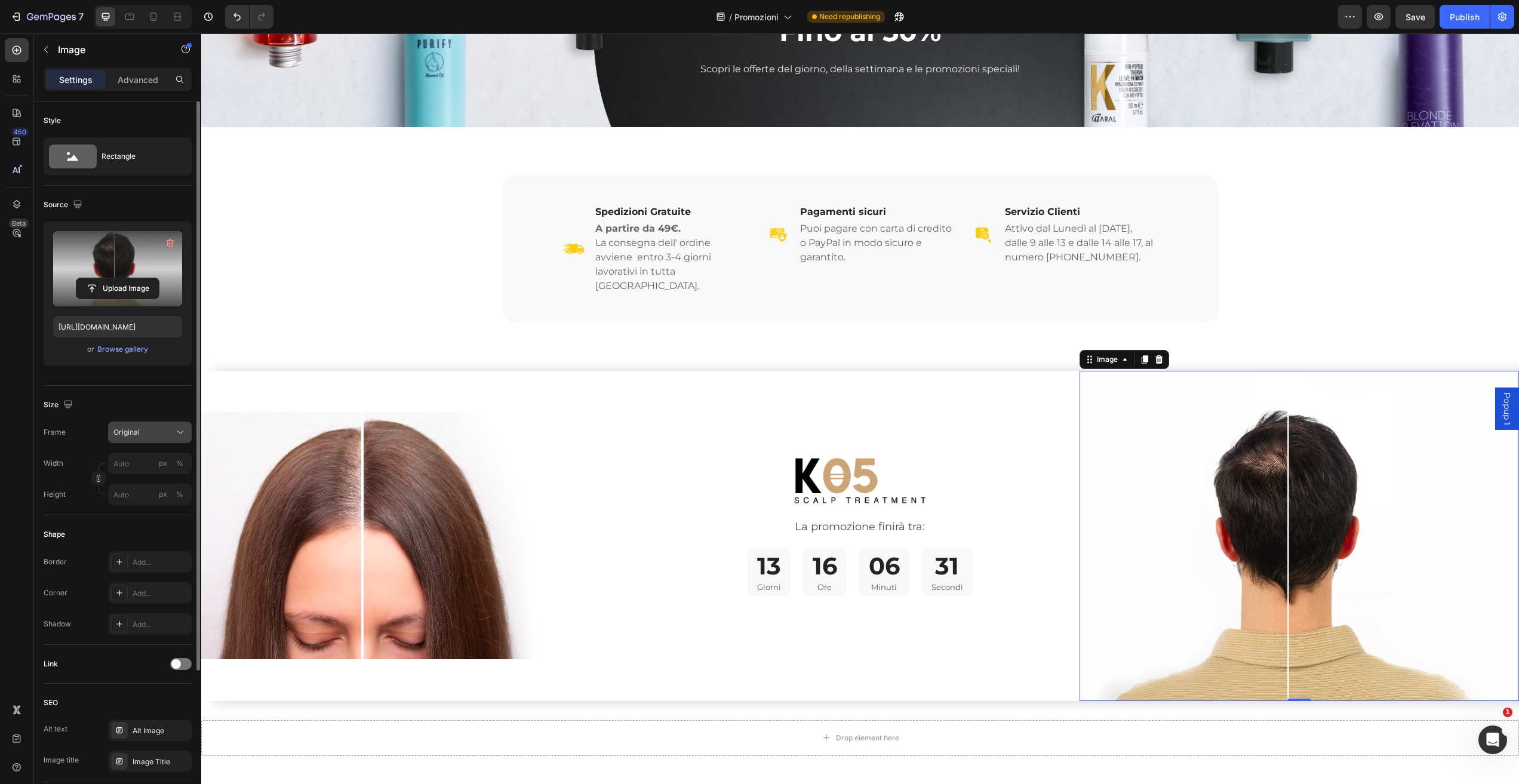
click at [177, 431] on icon at bounding box center [180, 432] width 12 height 12
drag, startPoint x: 144, startPoint y: 550, endPoint x: 148, endPoint y: 532, distance: 18.4
click at [144, 550] on div "Custom" at bounding box center [148, 550] width 70 height 11
click at [172, 459] on div "Frame Custom Width px % Height px %" at bounding box center [117, 493] width 148 height 83
click at [158, 432] on div "Original" at bounding box center [143, 431] width 59 height 11
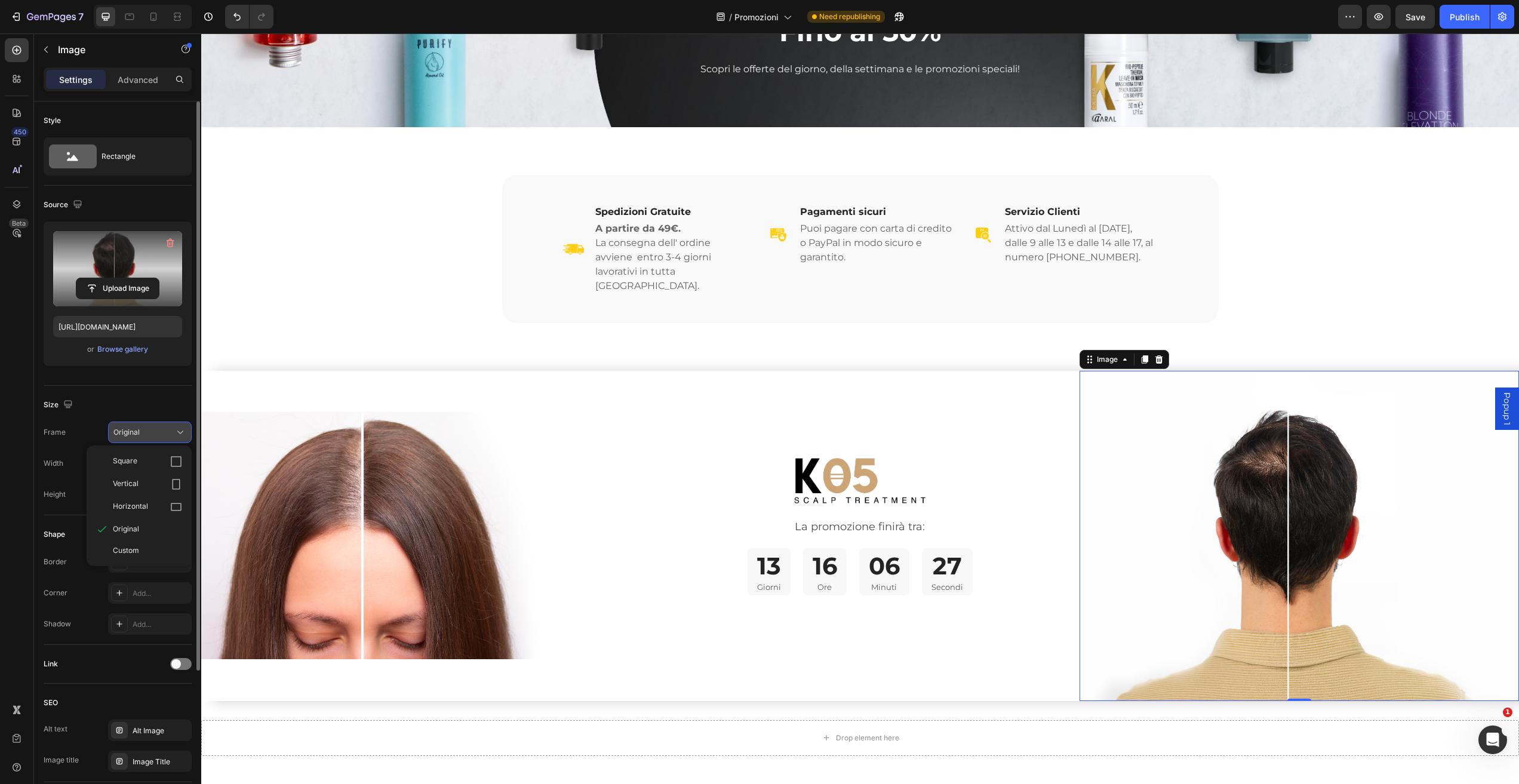
click at [156, 431] on div "Original" at bounding box center [143, 431] width 59 height 11
click at [158, 432] on div "Original" at bounding box center [143, 431] width 59 height 11
click at [127, 547] on span "Custom" at bounding box center [126, 550] width 26 height 11
click at [178, 491] on div "%" at bounding box center [179, 493] width 7 height 11
click at [138, 497] on input "px %" at bounding box center [150, 493] width 83 height 21
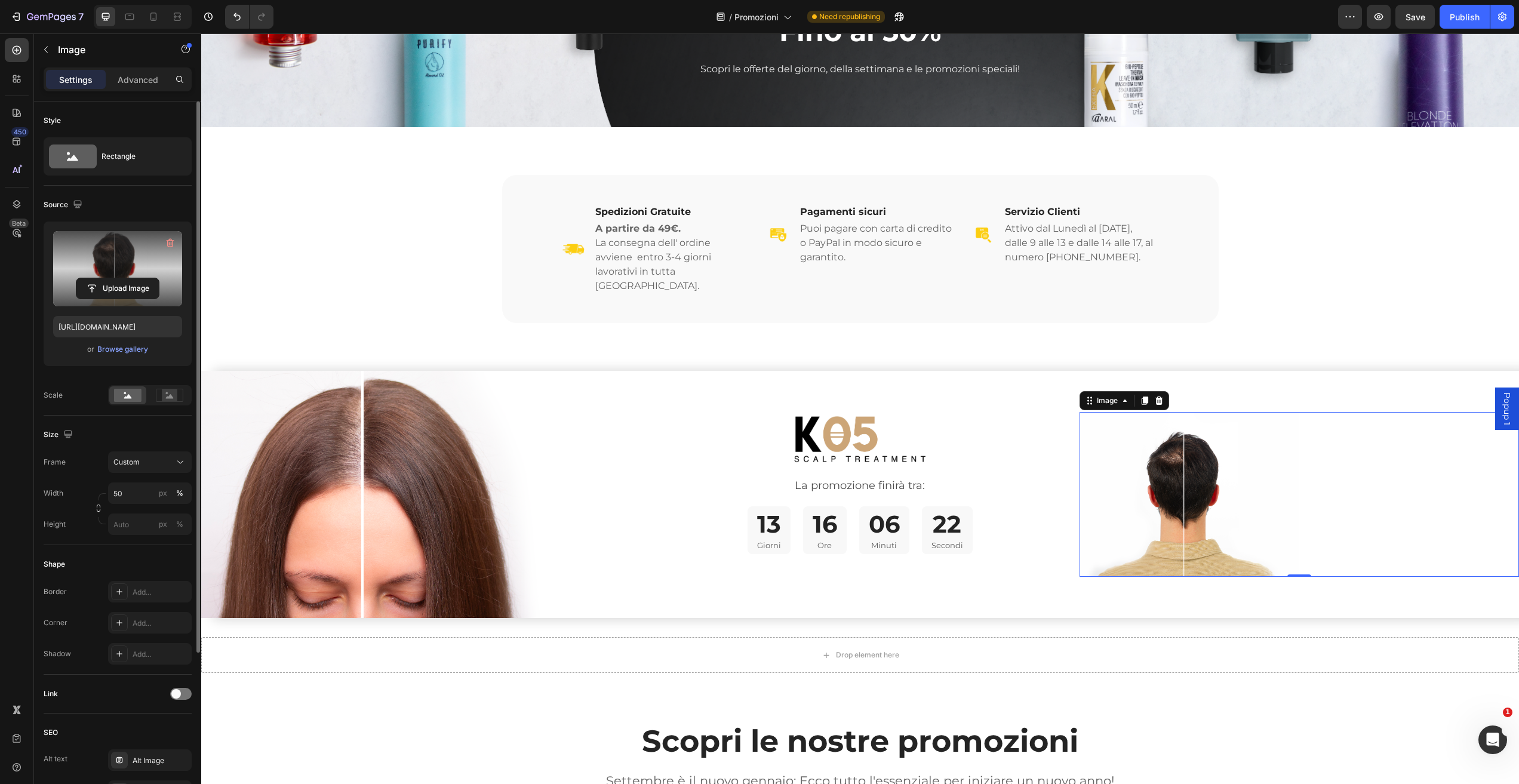
drag, startPoint x: 100, startPoint y: 506, endPoint x: 129, endPoint y: 507, distance: 29.0
click at [110, 504] on div "Width 50 px % Height px %" at bounding box center [117, 509] width 148 height 53
drag, startPoint x: 123, startPoint y: 493, endPoint x: 105, endPoint y: 497, distance: 18.4
click at [103, 493] on div "Width 50 px % Height px %" at bounding box center [117, 509] width 148 height 53
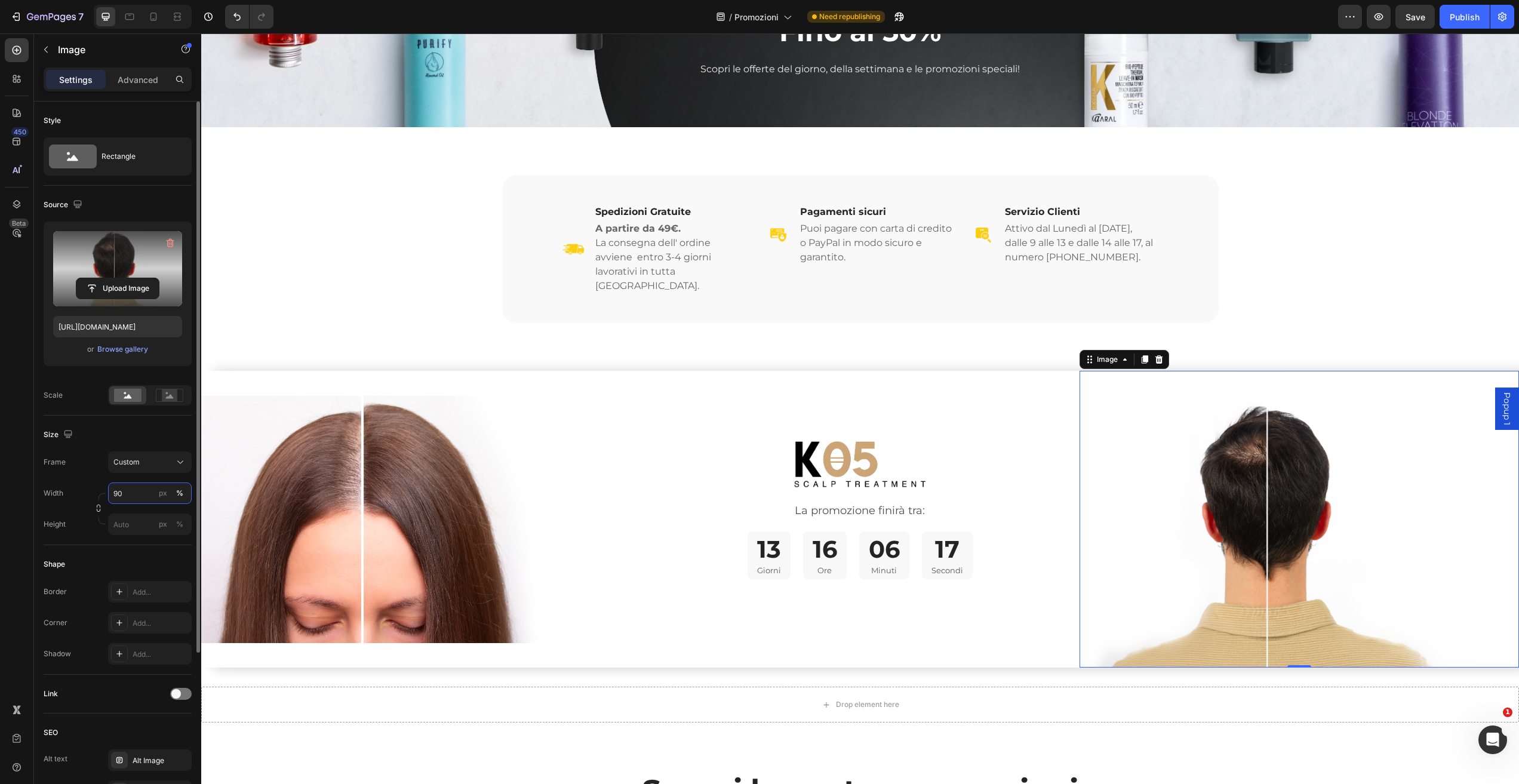
drag, startPoint x: 127, startPoint y: 488, endPoint x: 106, endPoint y: 493, distance: 21.6
click at [104, 491] on div "Width 90 px %" at bounding box center [117, 493] width 148 height 21
type input "80"
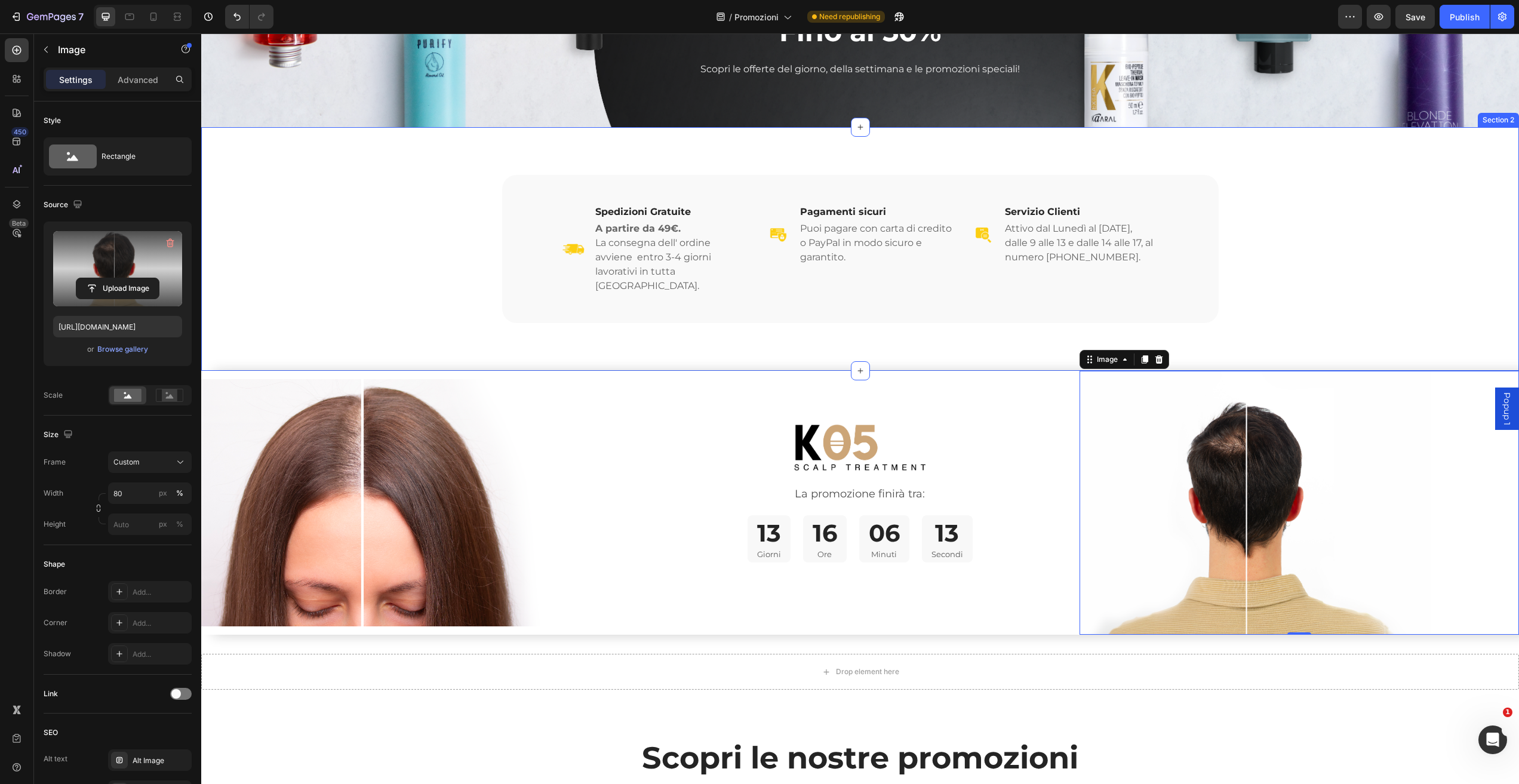
click at [1315, 238] on div "Image Spedizioni Gratuite Heading A partire da 49€. La consegna dell' ordine av…" at bounding box center [860, 249] width 1279 height 148
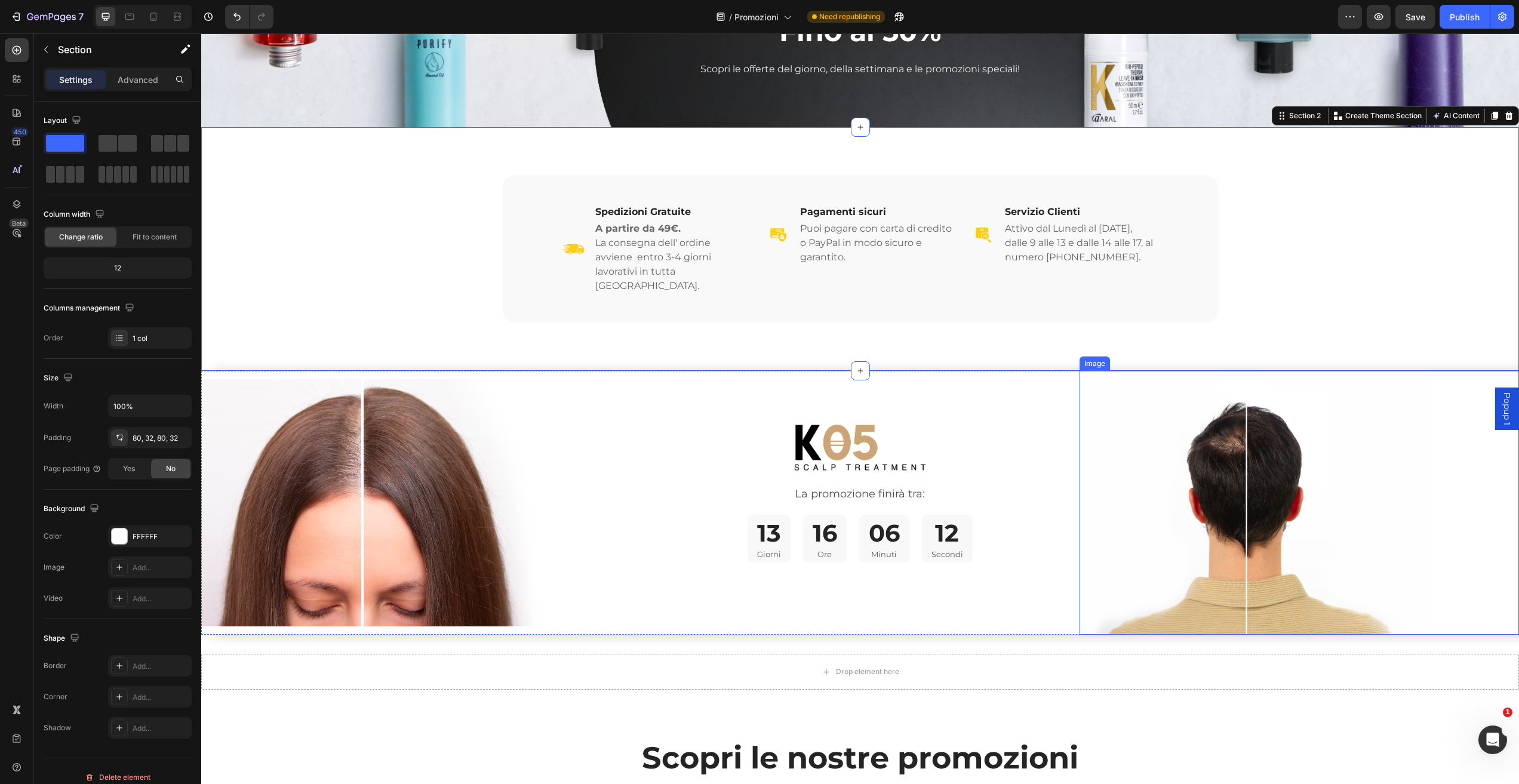
click at [1103, 445] on img at bounding box center [1256, 502] width 352 height 264
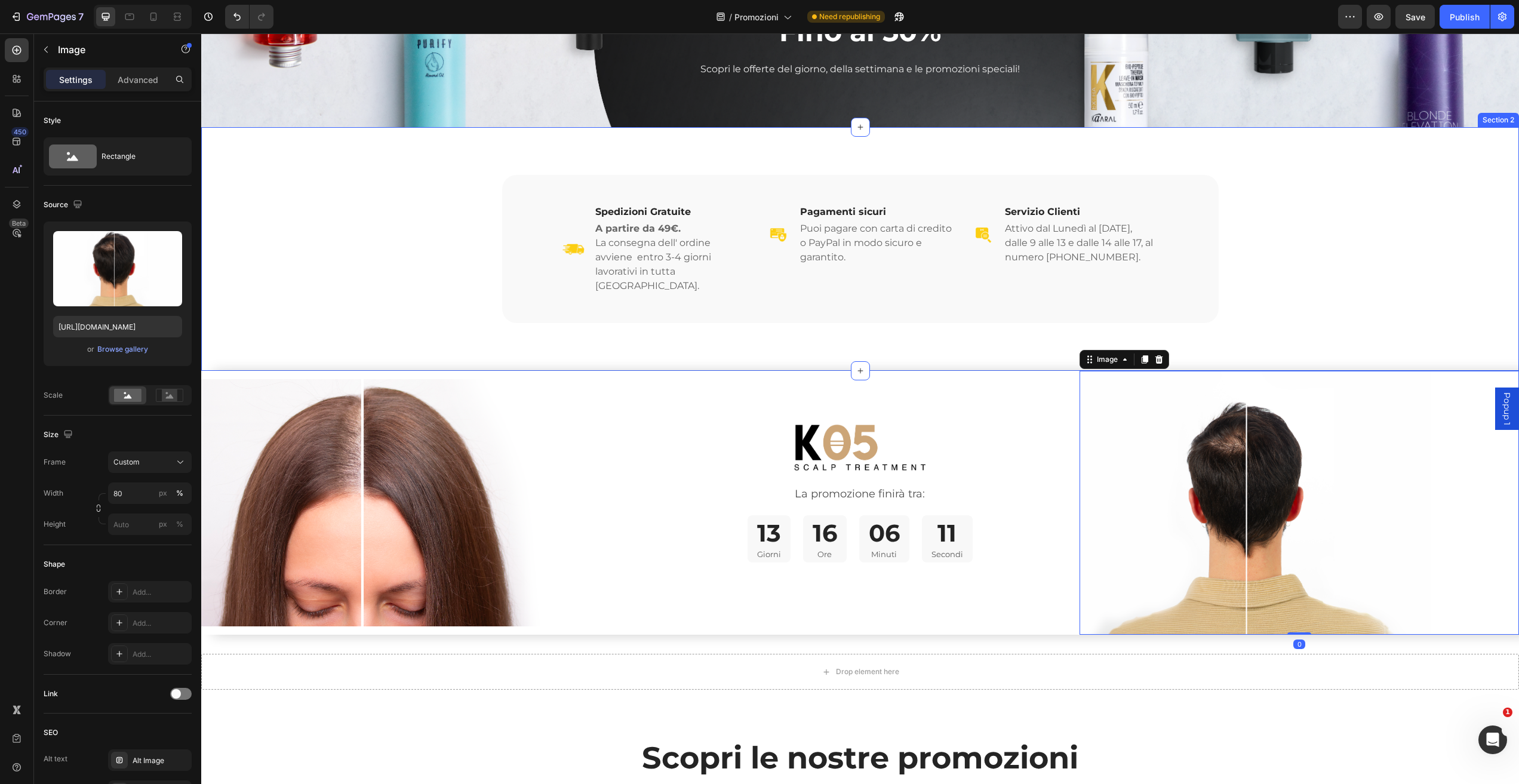
click at [1328, 261] on div "Image Spedizioni Gratuite Heading A partire da 49€. La consegna dell' ordine av…" at bounding box center [860, 249] width 1279 height 148
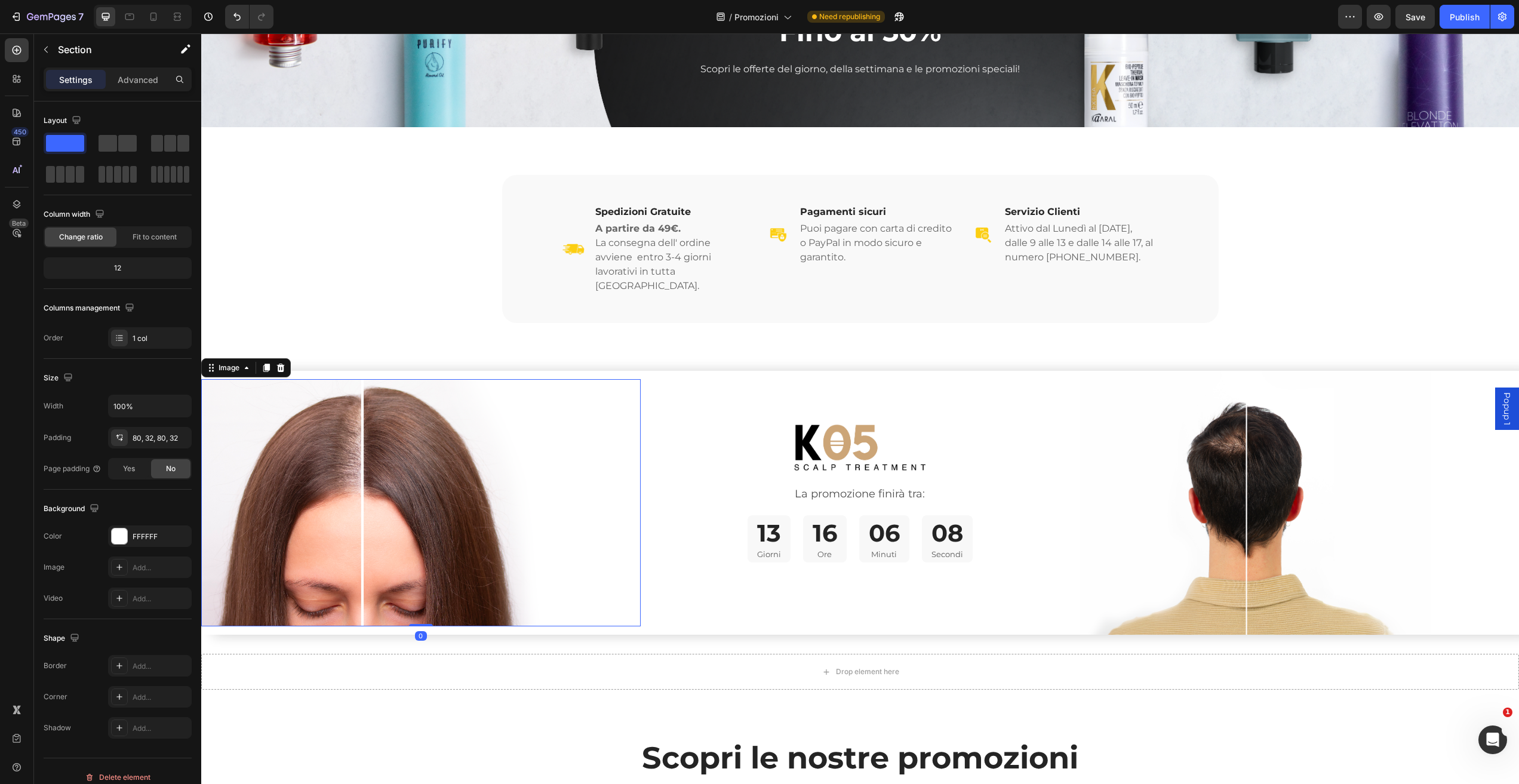
click at [421, 413] on img at bounding box center [421, 502] width 439 height 247
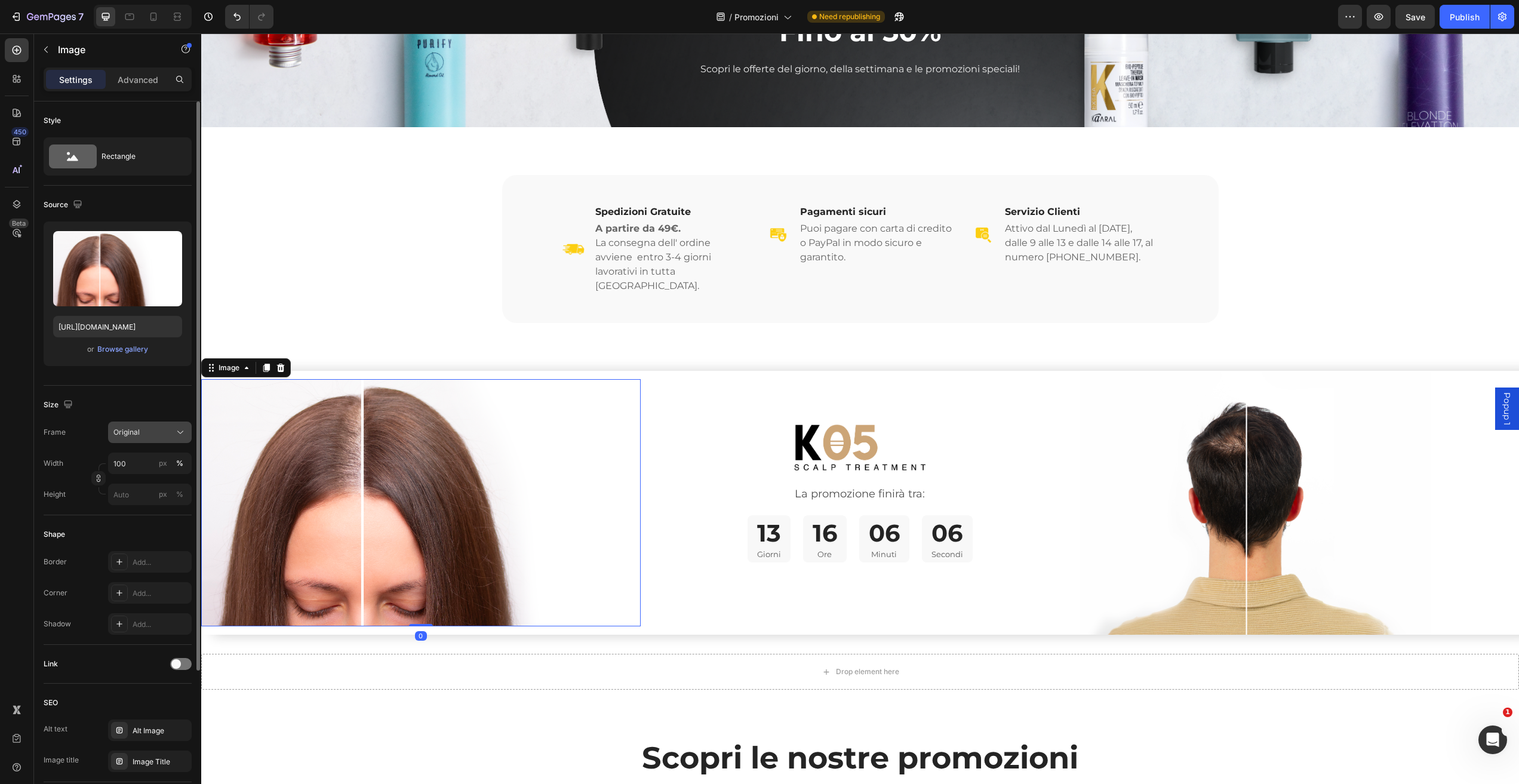
click at [182, 431] on icon at bounding box center [180, 432] width 6 height 3
click at [155, 550] on div "Custom" at bounding box center [148, 550] width 70 height 11
click at [180, 461] on icon at bounding box center [180, 462] width 12 height 12
drag, startPoint x: 144, startPoint y: 553, endPoint x: 154, endPoint y: 538, distance: 18.0
click at [144, 554] on div "Original" at bounding box center [148, 558] width 70 height 11
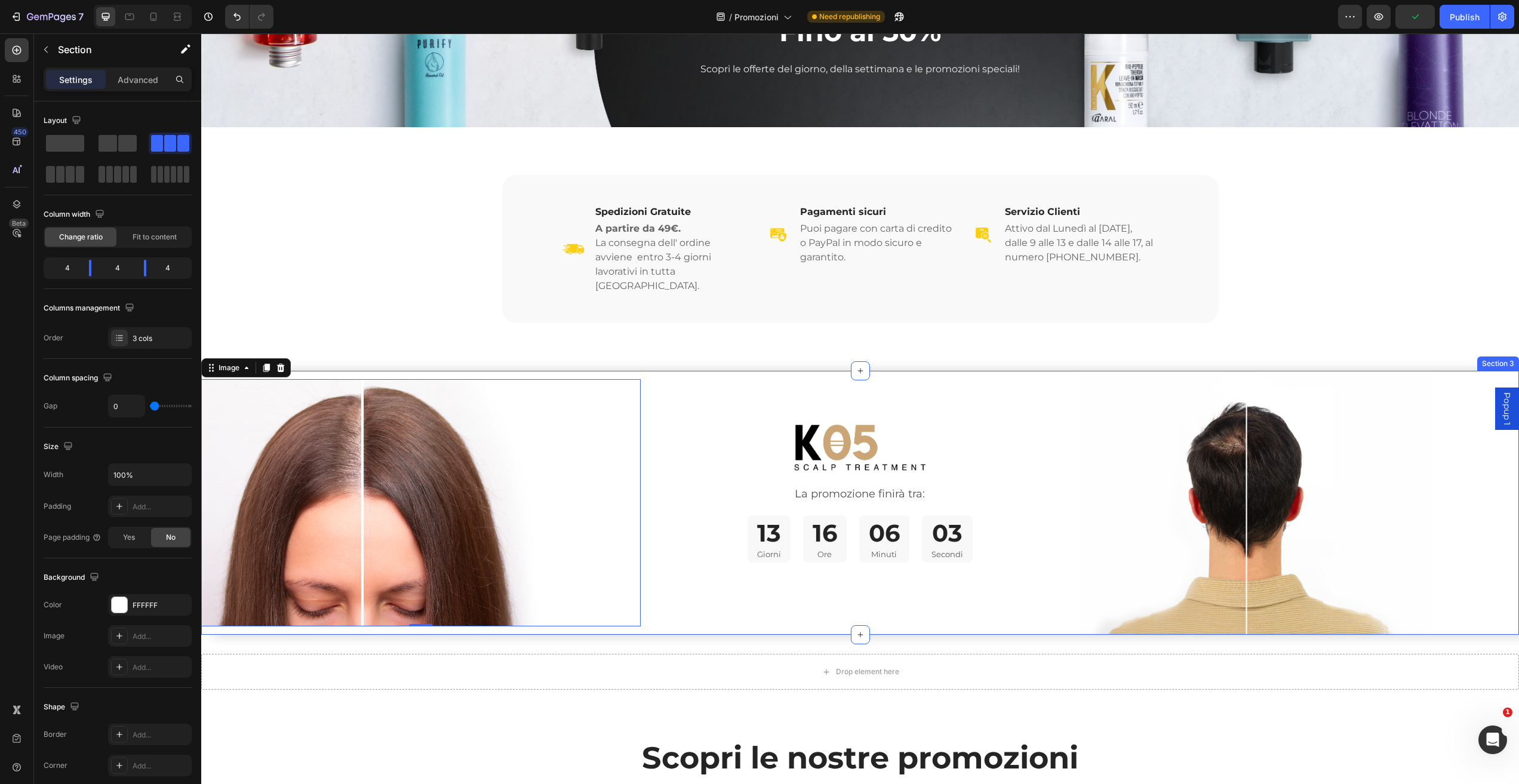
click at [437, 370] on div "Image 0 Row" at bounding box center [421, 502] width 439 height 264
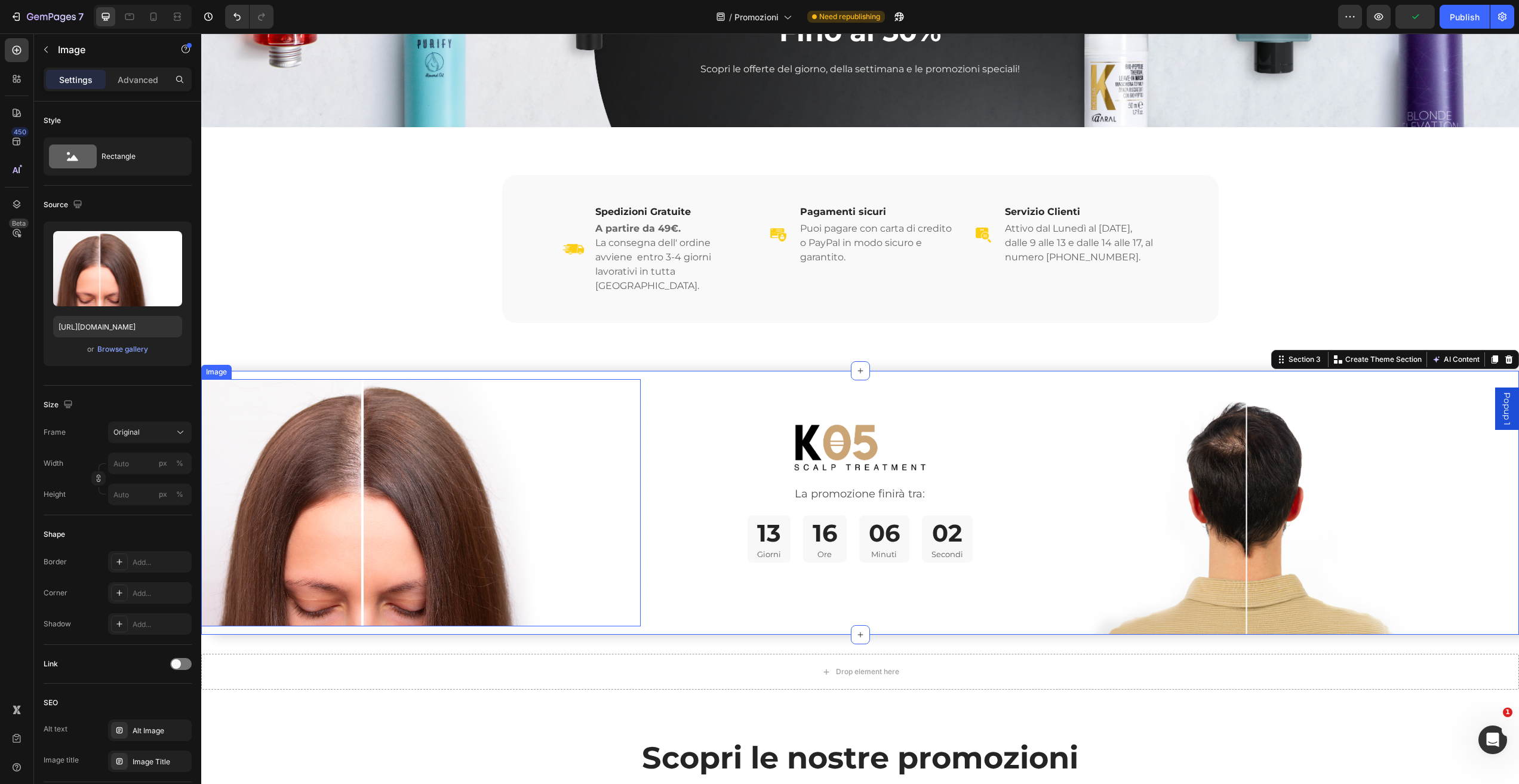
click at [453, 379] on img at bounding box center [421, 502] width 439 height 247
click at [451, 370] on div "Image 0 Row" at bounding box center [421, 502] width 439 height 264
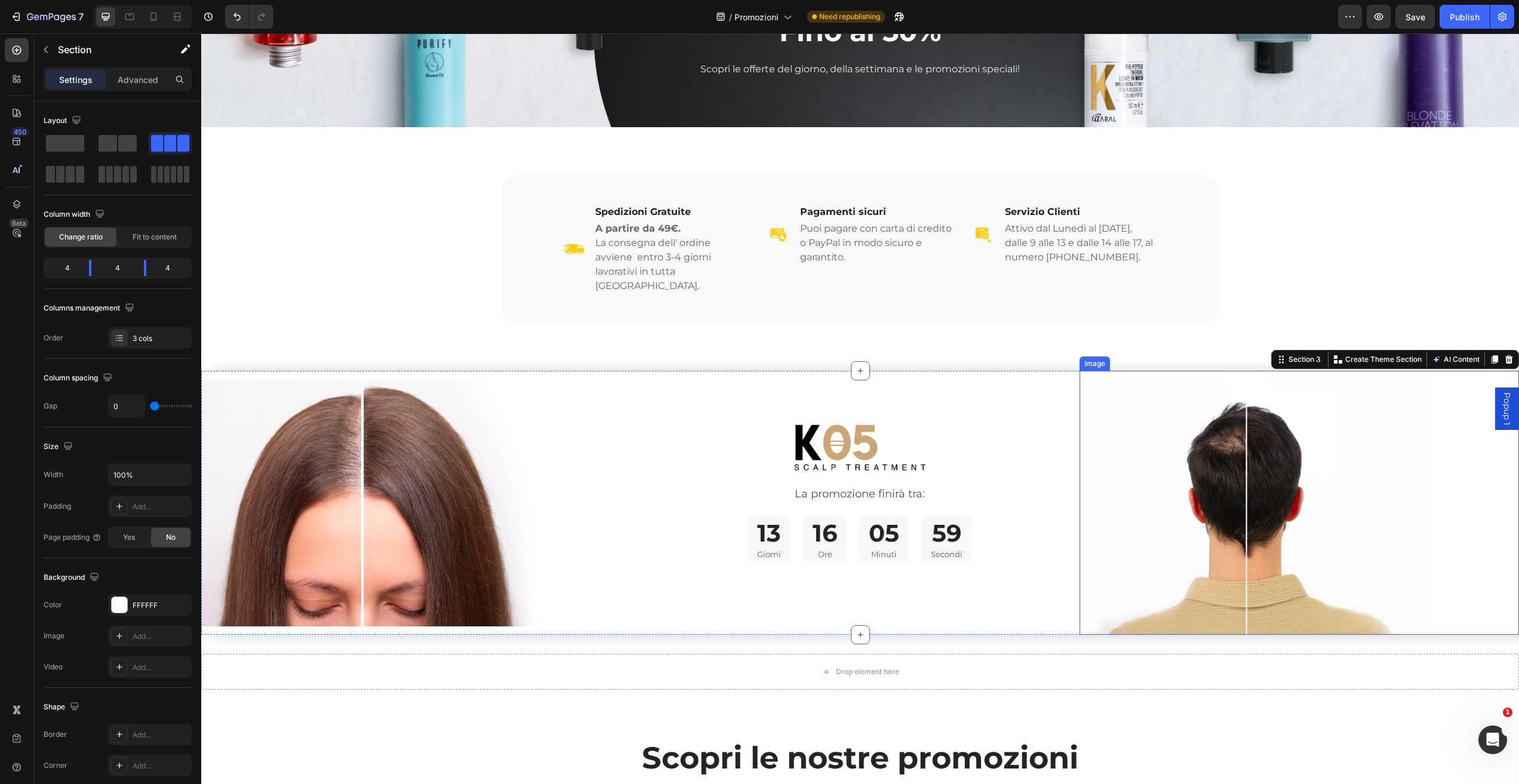
click at [1203, 488] on img at bounding box center [1256, 502] width 352 height 264
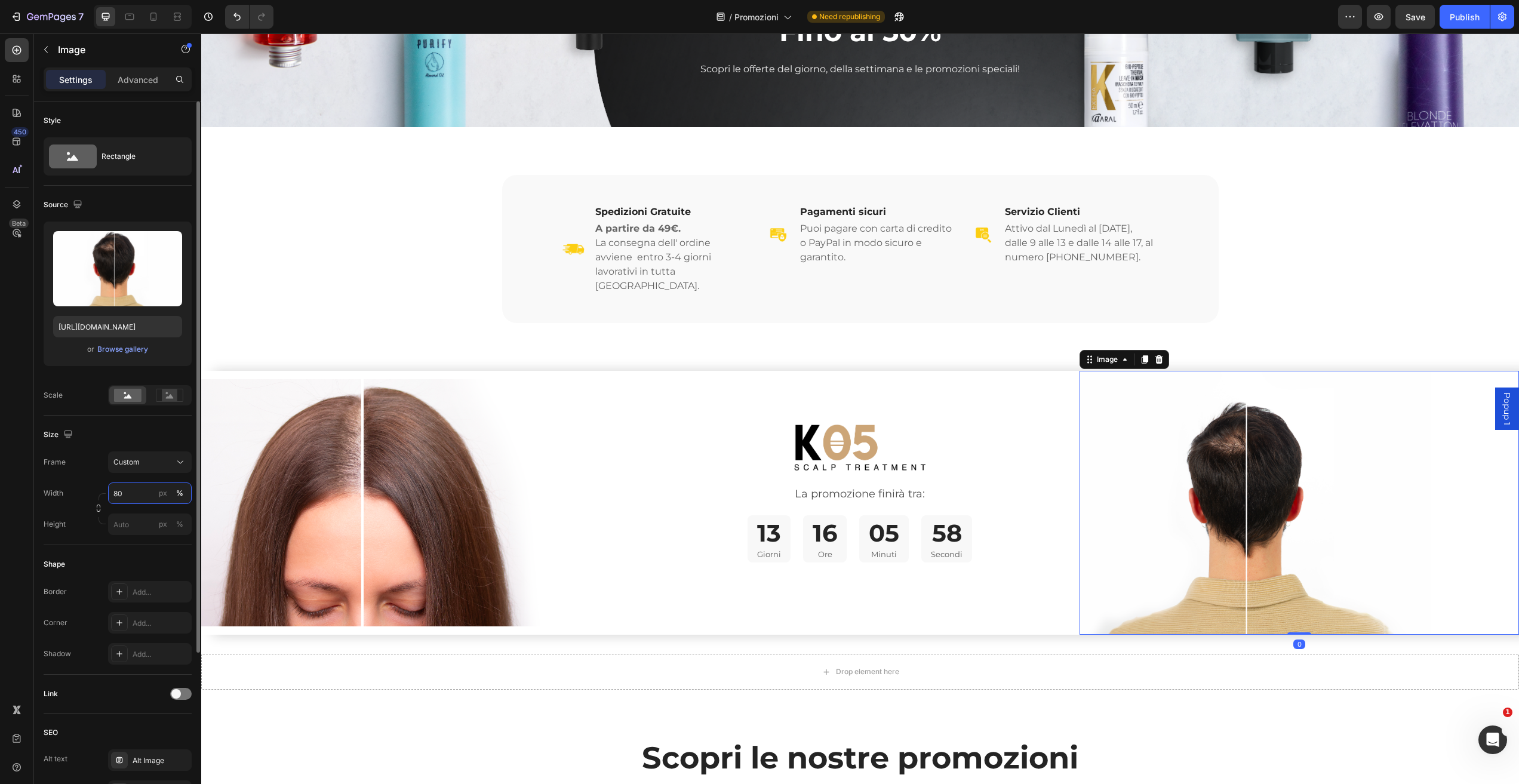
click at [144, 491] on input "80" at bounding box center [150, 493] width 83 height 21
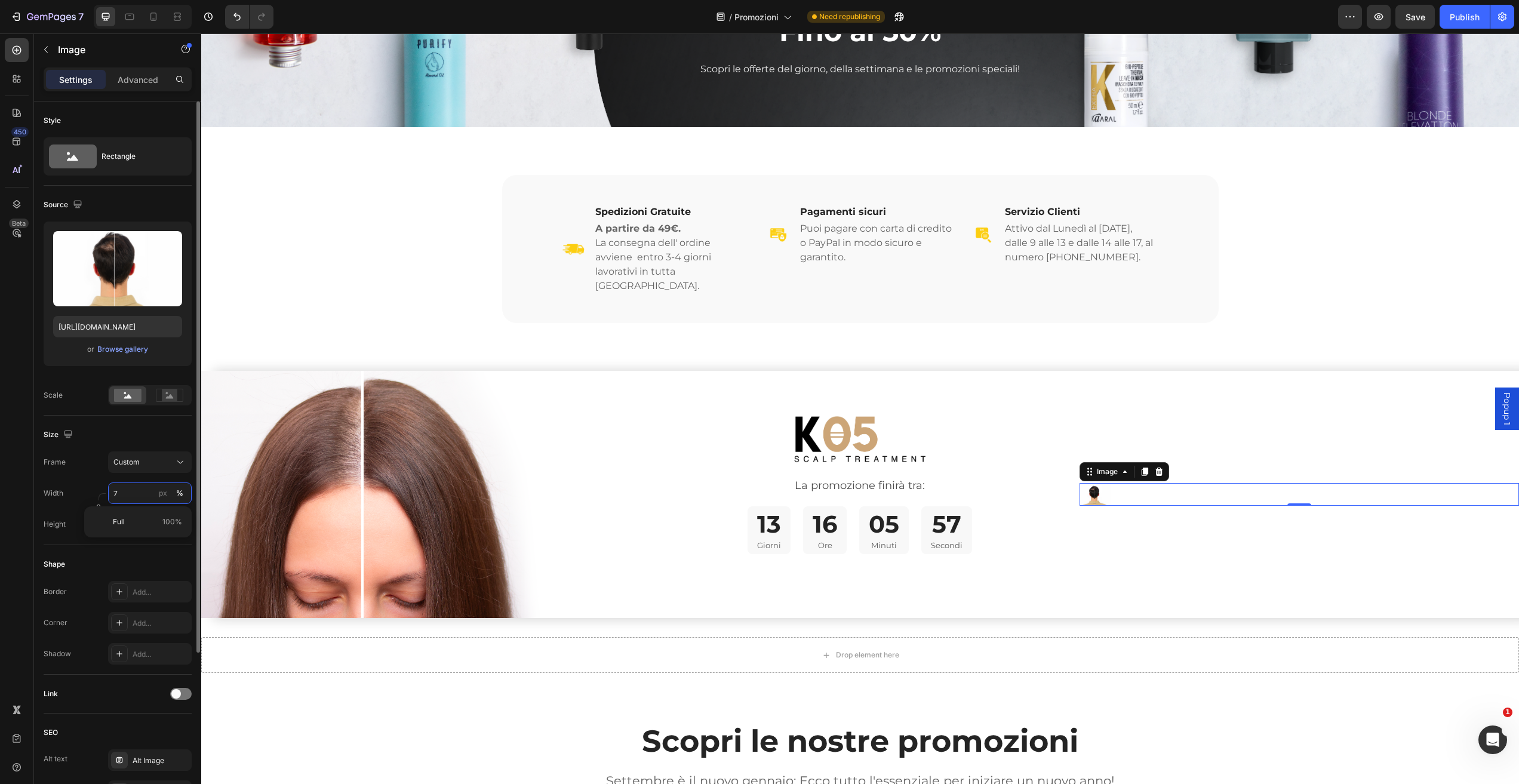
type input "70"
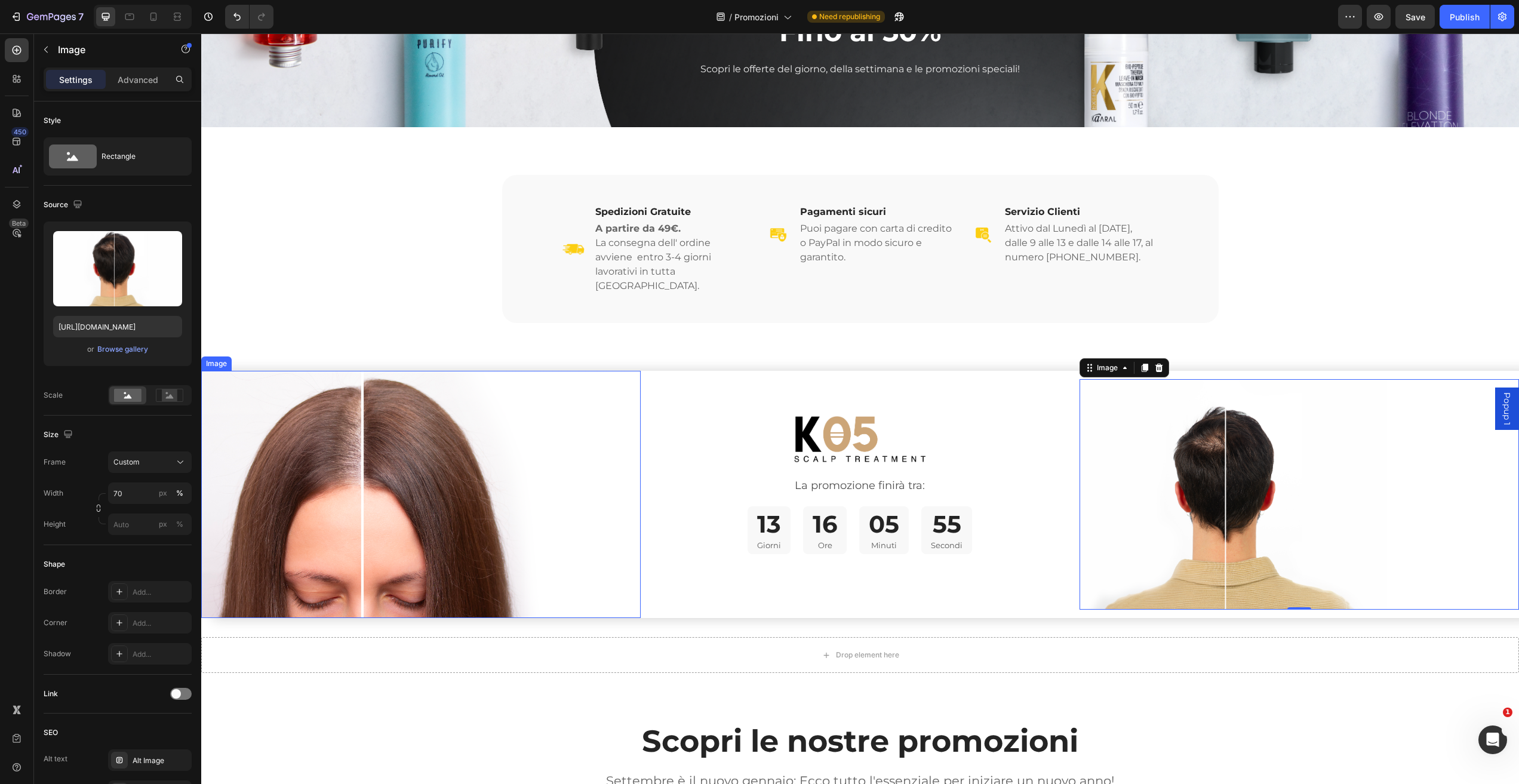
click at [341, 459] on img at bounding box center [421, 494] width 439 height 247
click at [1093, 419] on img at bounding box center [1234, 494] width 308 height 231
click at [162, 458] on div "Custom" at bounding box center [143, 462] width 59 height 11
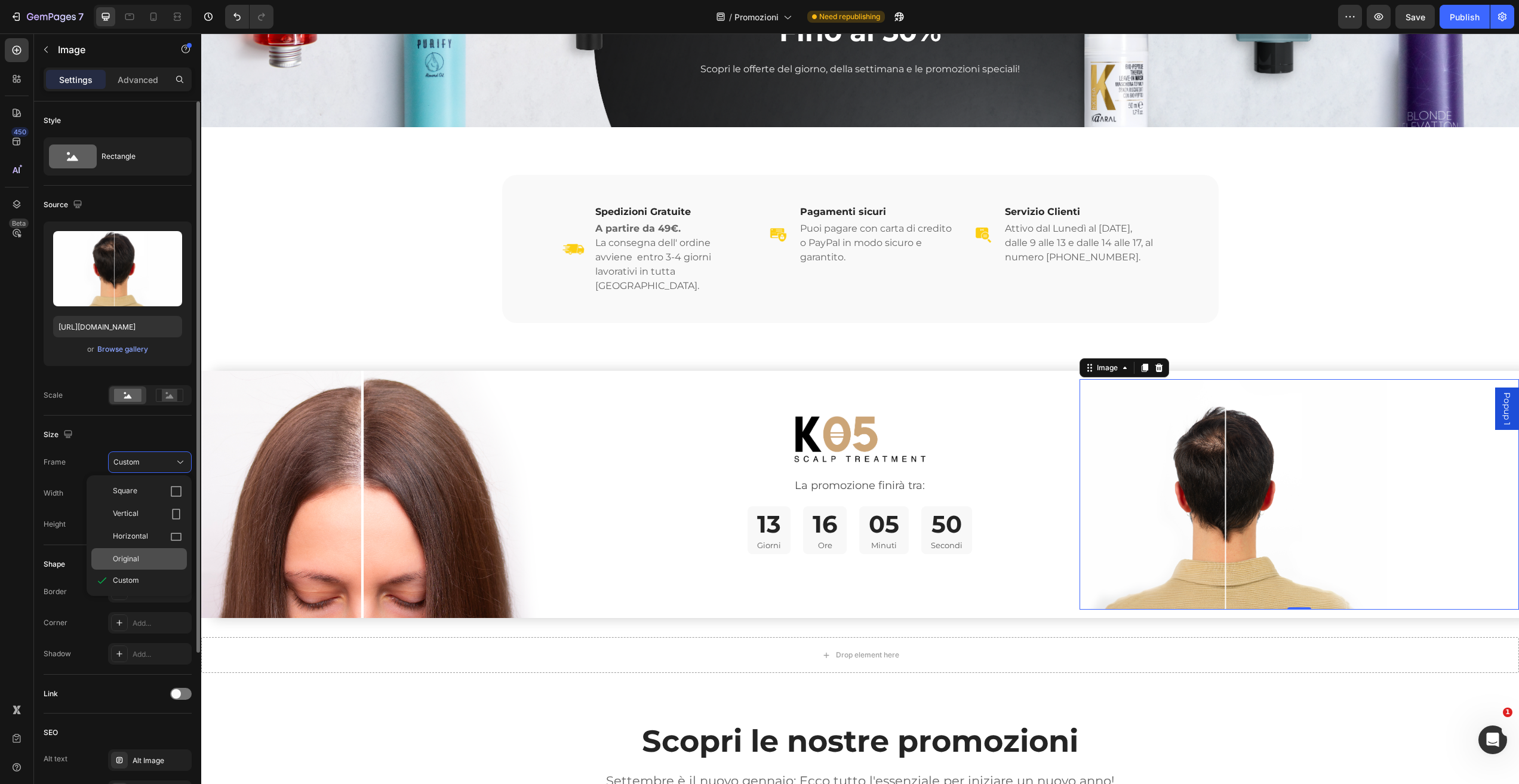
click at [147, 556] on div "Original" at bounding box center [148, 558] width 70 height 11
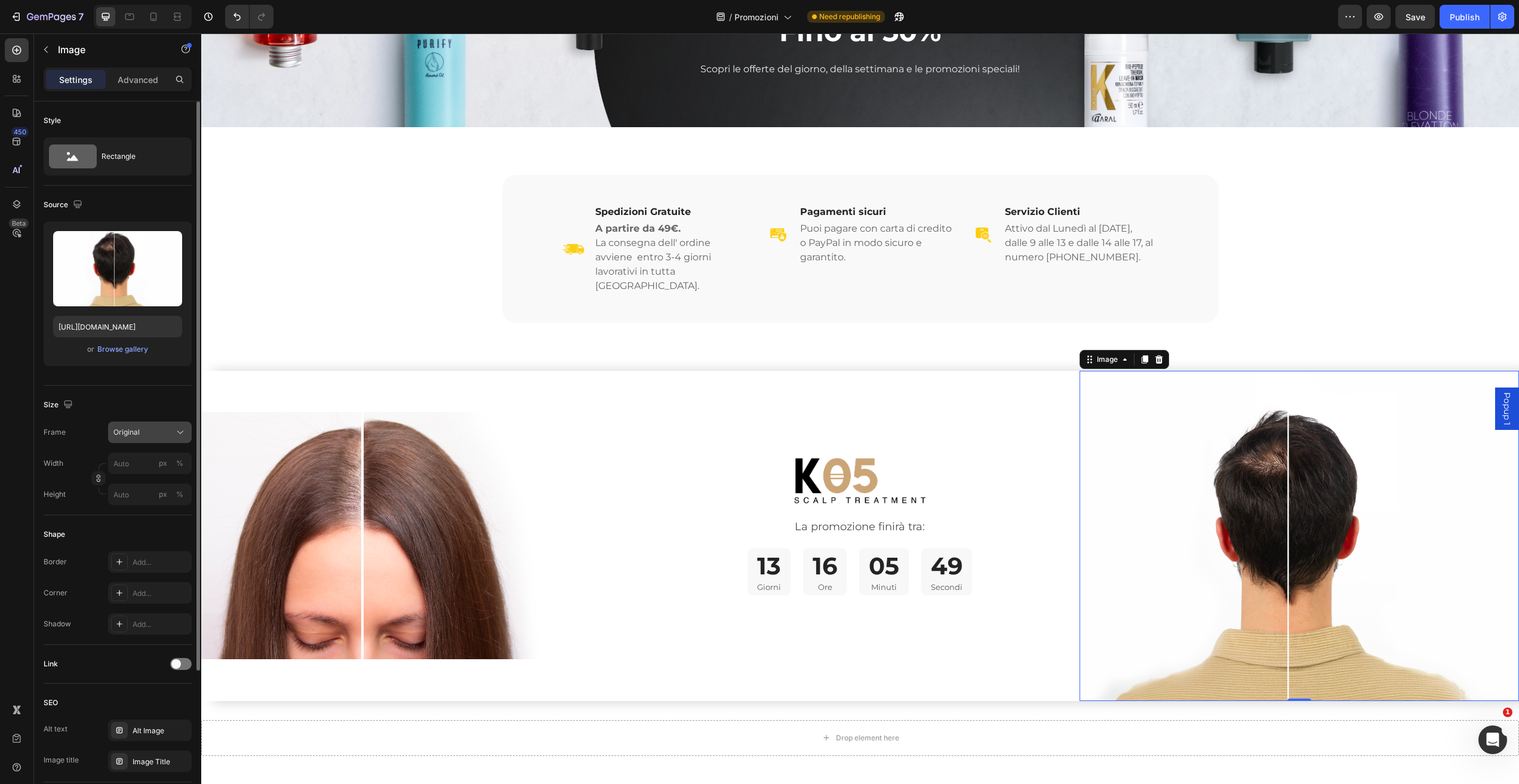
click at [171, 431] on div "Original" at bounding box center [150, 432] width 73 height 12
drag, startPoint x: 148, startPoint y: 549, endPoint x: 170, endPoint y: 505, distance: 49.2
click at [148, 547] on div "Custom" at bounding box center [148, 550] width 70 height 11
drag, startPoint x: 180, startPoint y: 494, endPoint x: 166, endPoint y: 495, distance: 14.0
click at [180, 494] on div "Width px % Height px %" at bounding box center [117, 479] width 148 height 53
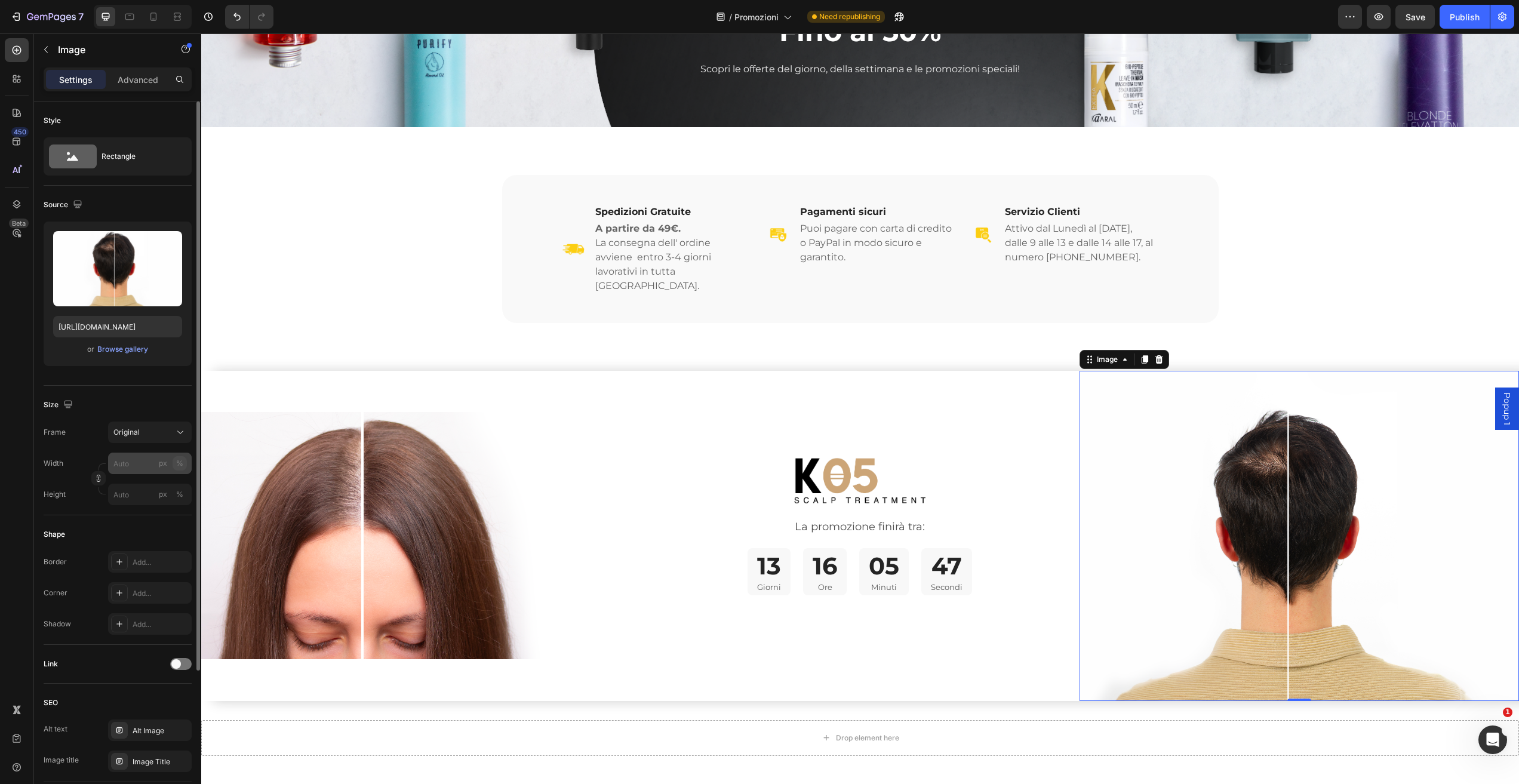
click at [180, 465] on div "%" at bounding box center [179, 463] width 7 height 11
click at [133, 461] on input "px %" at bounding box center [150, 463] width 83 height 21
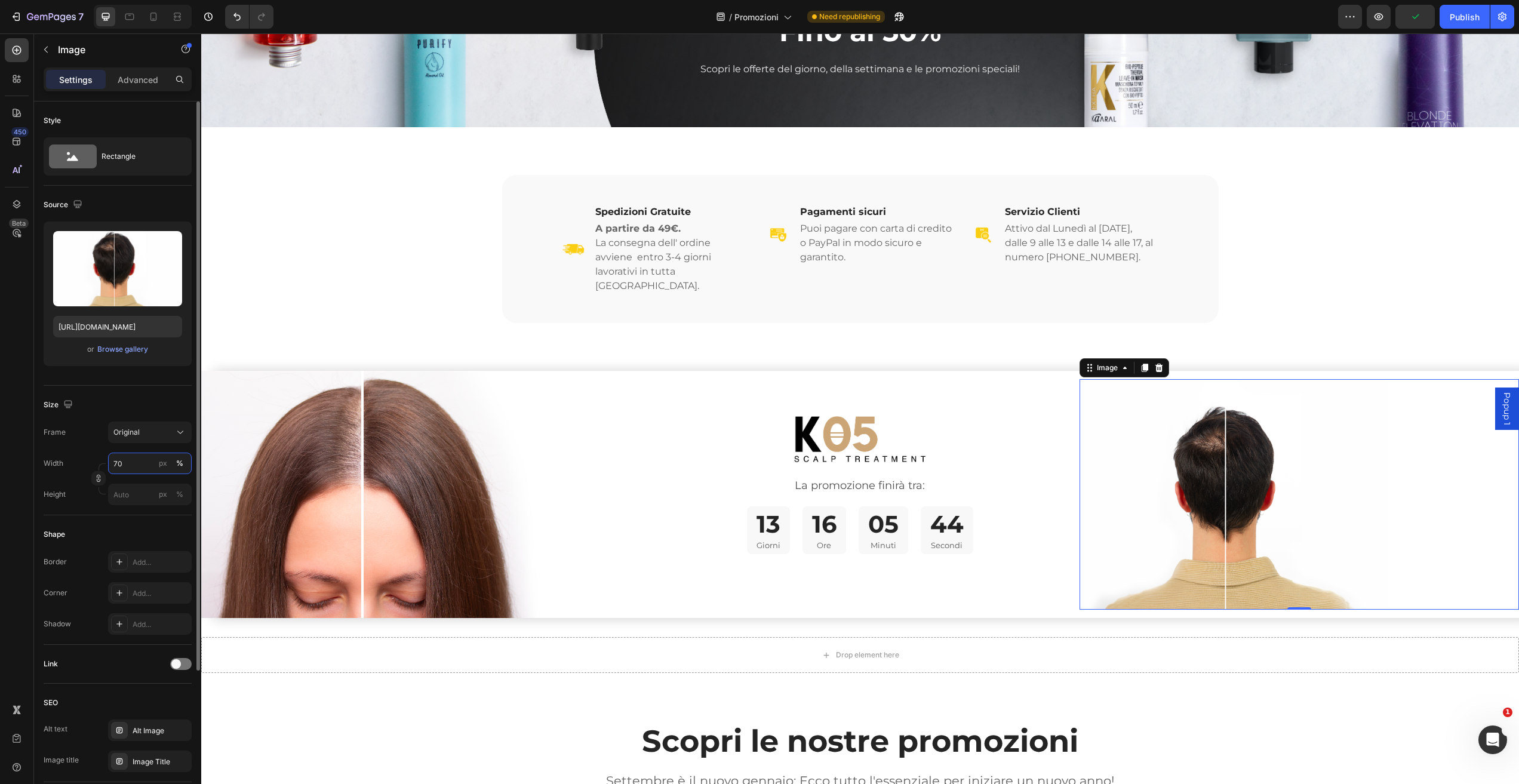
drag, startPoint x: 129, startPoint y: 460, endPoint x: 101, endPoint y: 465, distance: 28.4
click at [100, 464] on div "Width 70 px % Height px %" at bounding box center [117, 479] width 148 height 53
type input "80"
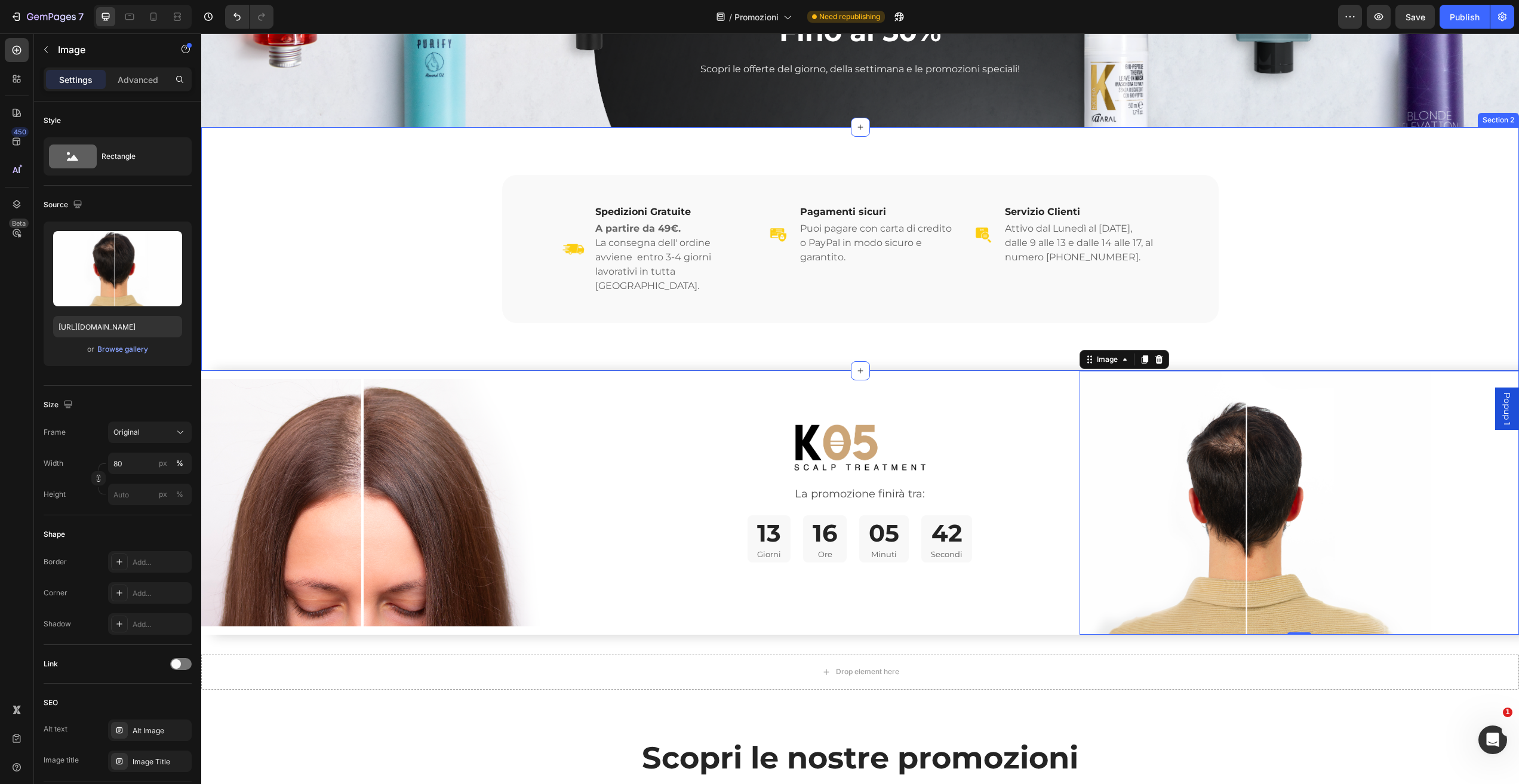
click at [1352, 229] on div "Image Spedizioni Gratuite Heading A partire da 49€. La consegna dell' ordine av…" at bounding box center [860, 249] width 1279 height 148
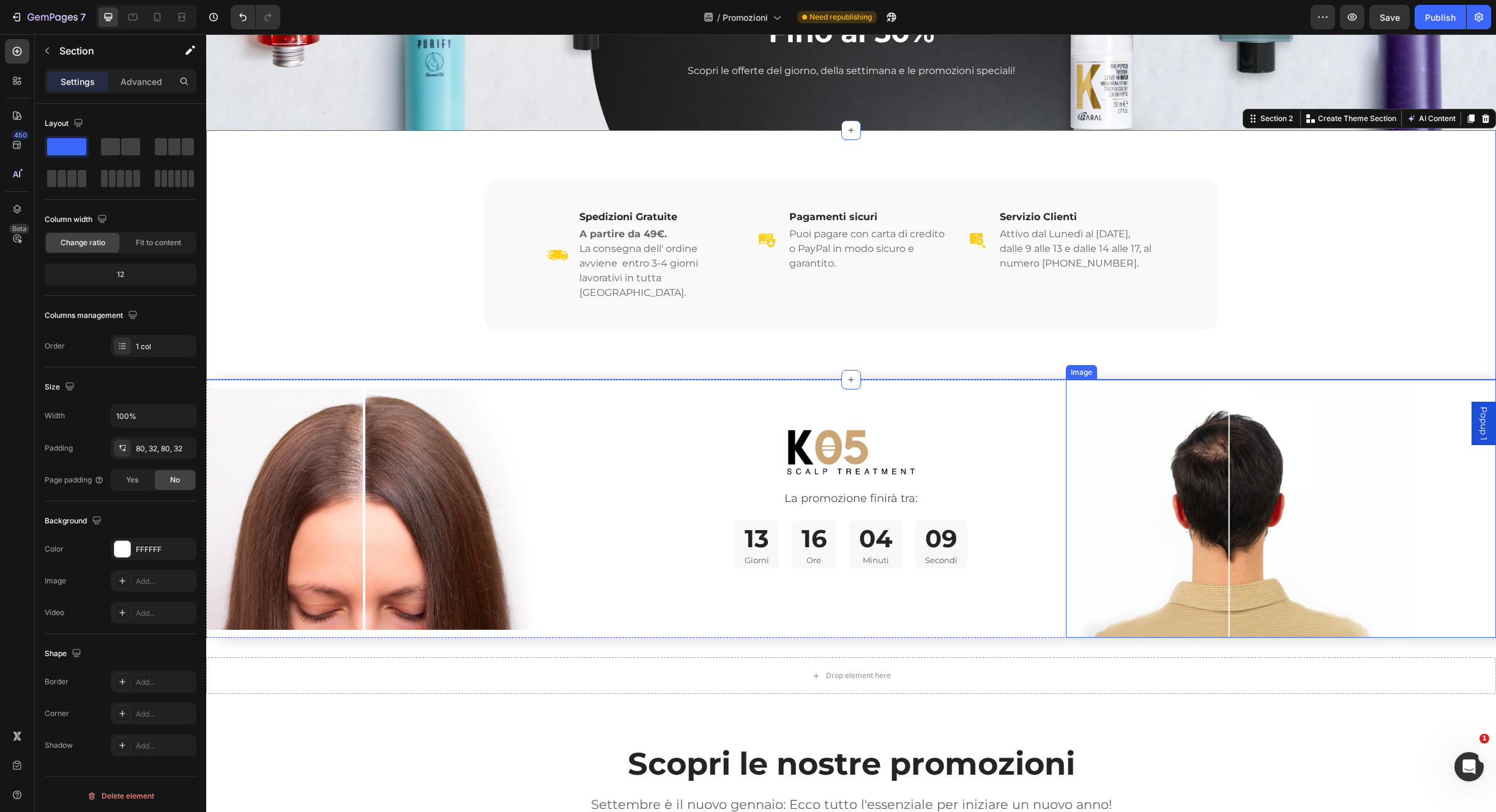
click at [1205, 491] on img at bounding box center [1237, 508] width 344 height 258
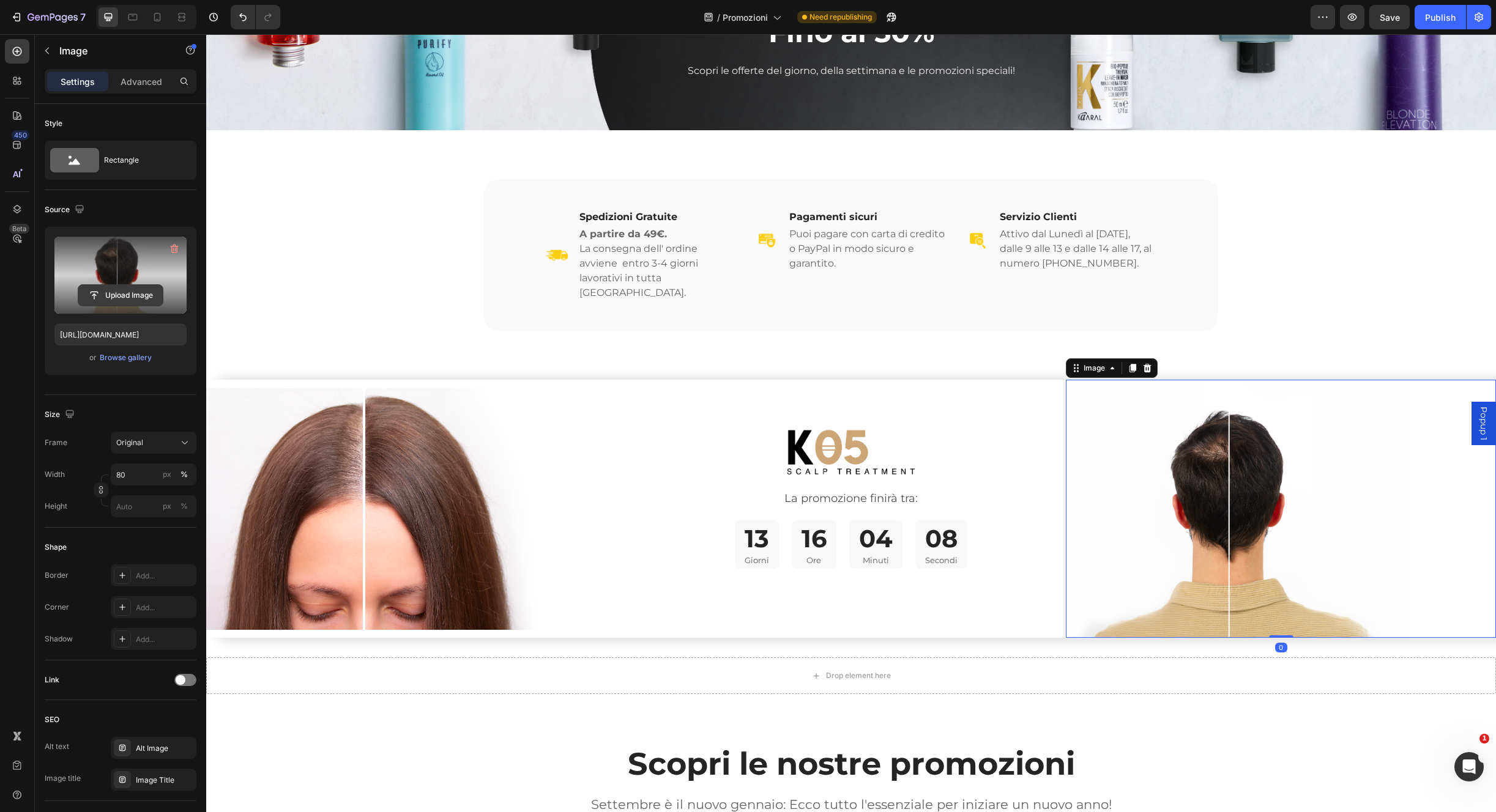
click at [131, 299] on input "file" at bounding box center [120, 295] width 84 height 21
click at [144, 292] on input "file" at bounding box center [120, 295] width 84 height 21
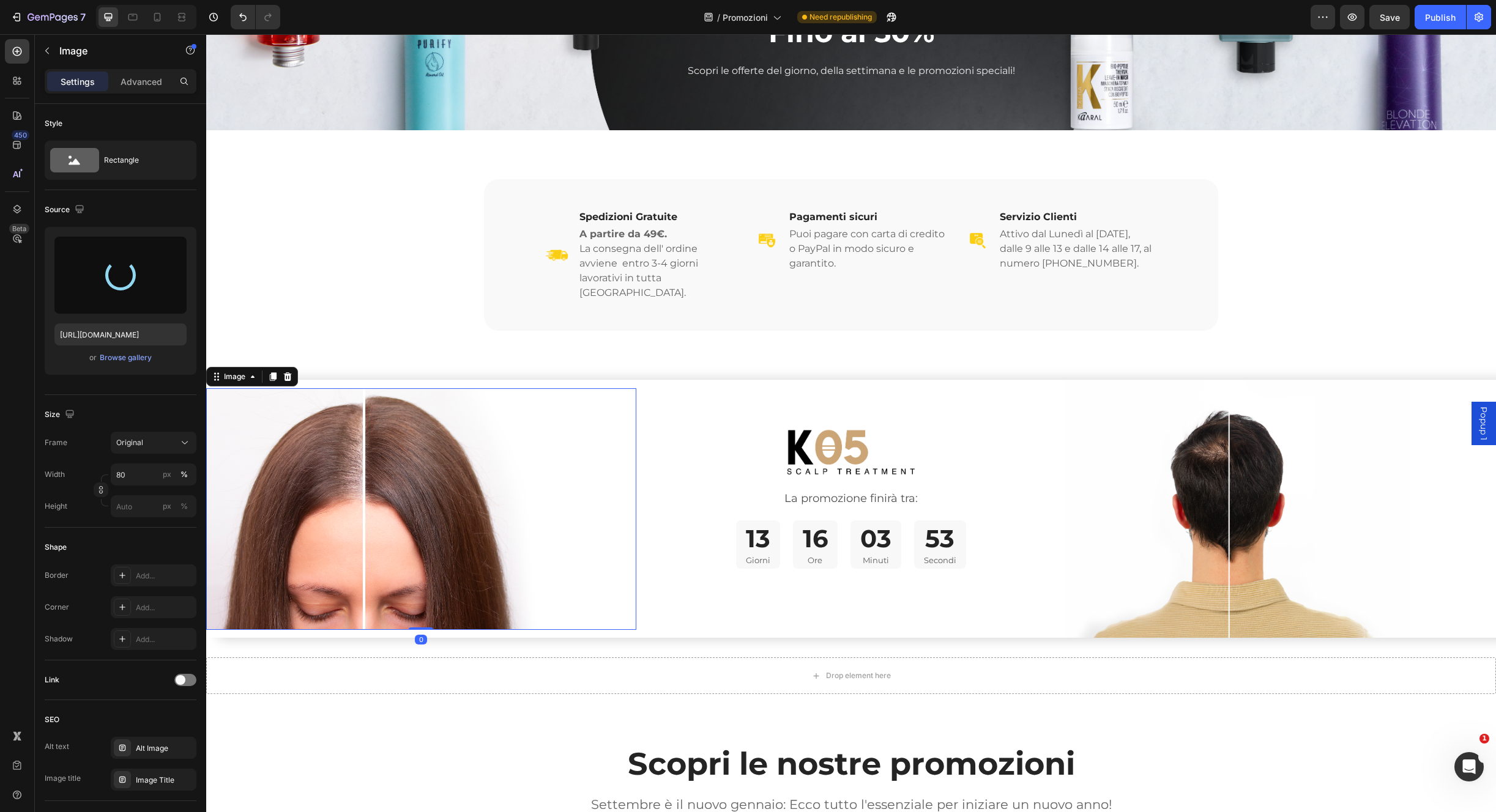
click at [594, 466] on img at bounding box center [421, 509] width 430 height 242
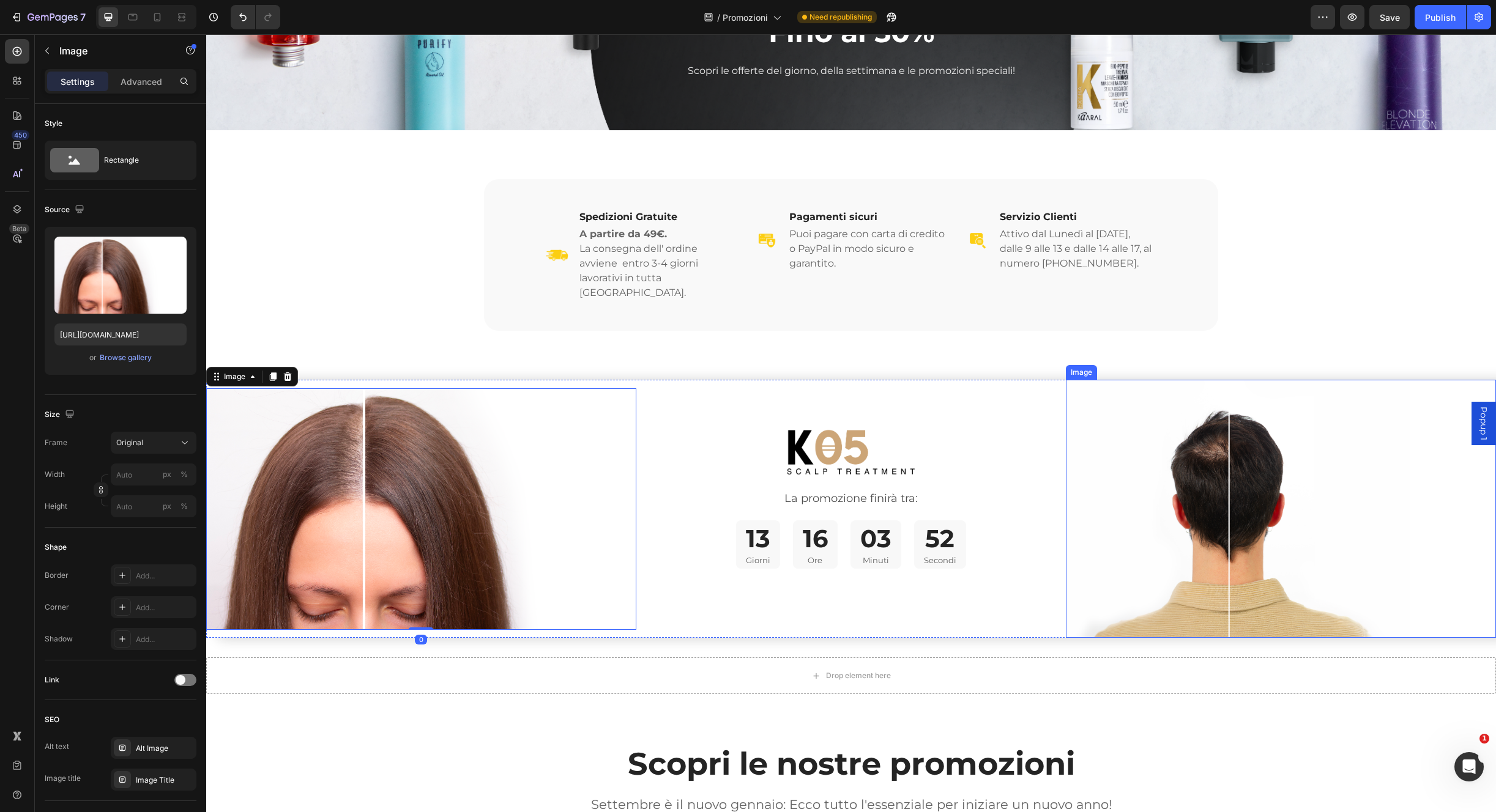
click at [1121, 475] on img at bounding box center [1237, 508] width 344 height 258
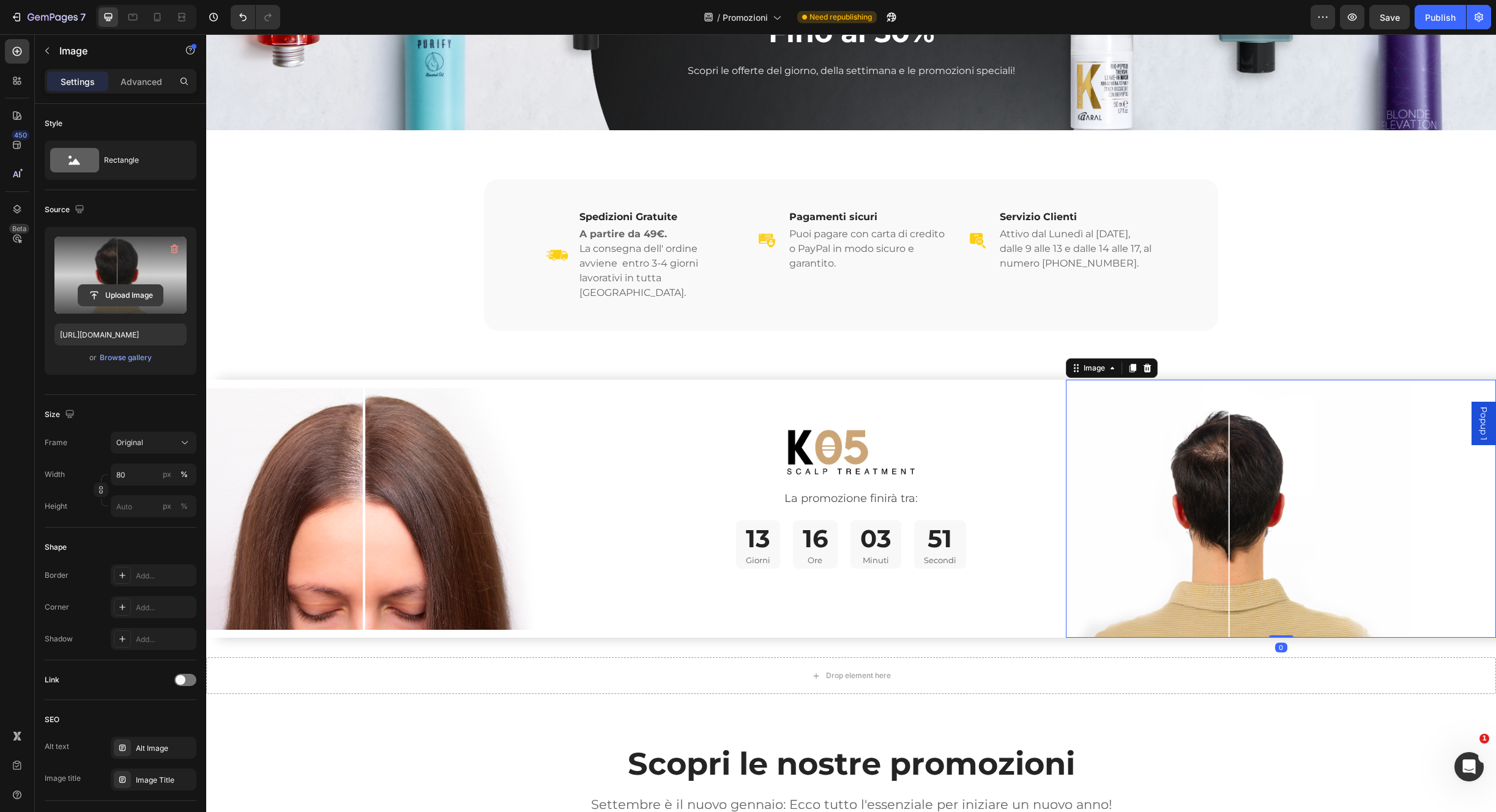
click at [152, 295] on input "file" at bounding box center [120, 295] width 84 height 21
click at [511, 399] on img at bounding box center [421, 509] width 430 height 242
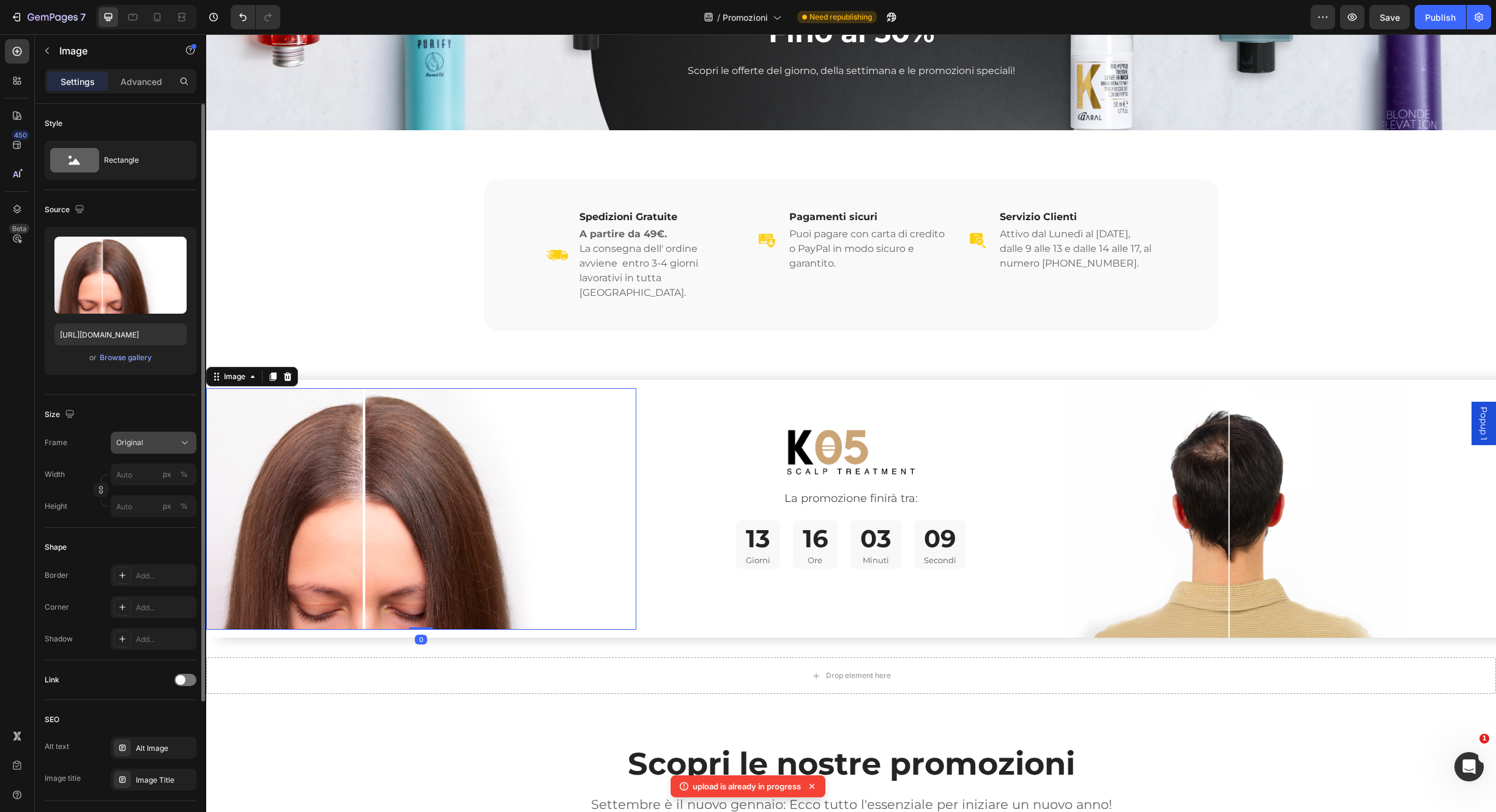
drag, startPoint x: 163, startPoint y: 441, endPoint x: 160, endPoint y: 453, distance: 12.4
click at [163, 441] on div "Original" at bounding box center [146, 442] width 60 height 11
click at [149, 544] on div "Original" at bounding box center [152, 541] width 71 height 11
click at [142, 482] on input "px %" at bounding box center [153, 474] width 85 height 22
click at [182, 474] on div "%" at bounding box center [184, 474] width 7 height 11
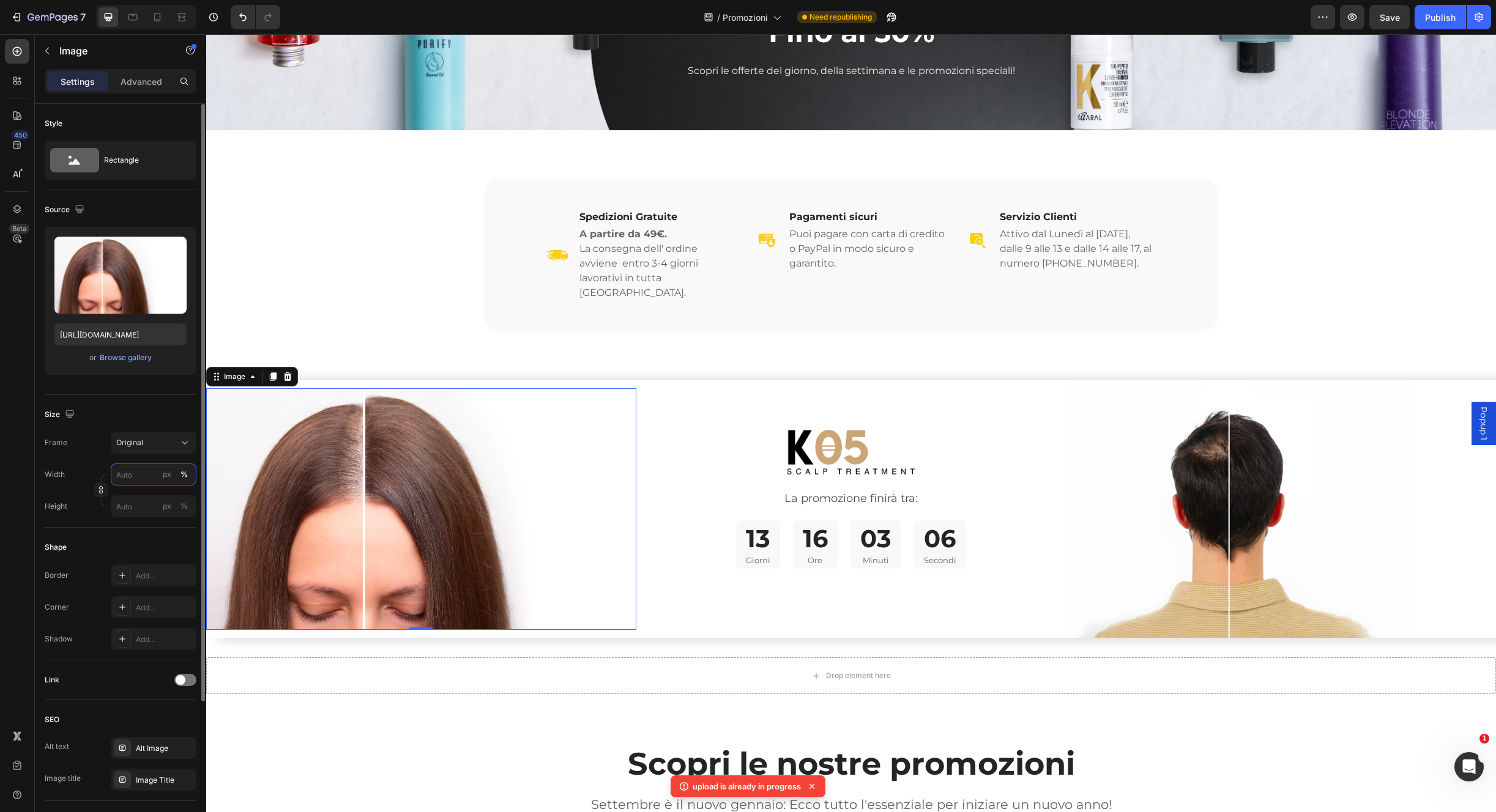
click at [133, 477] on input "px %" at bounding box center [153, 474] width 85 height 22
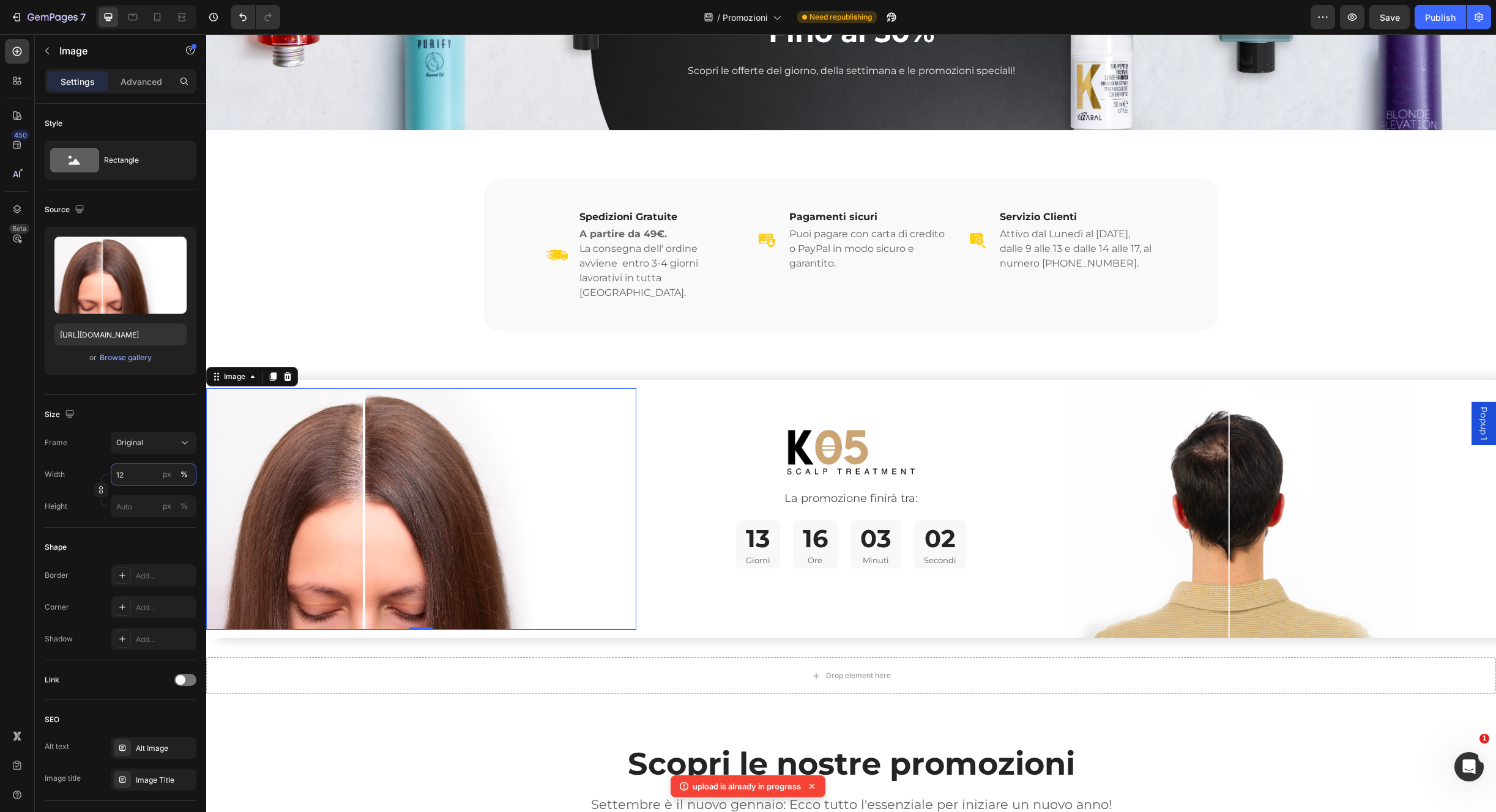
type input "1"
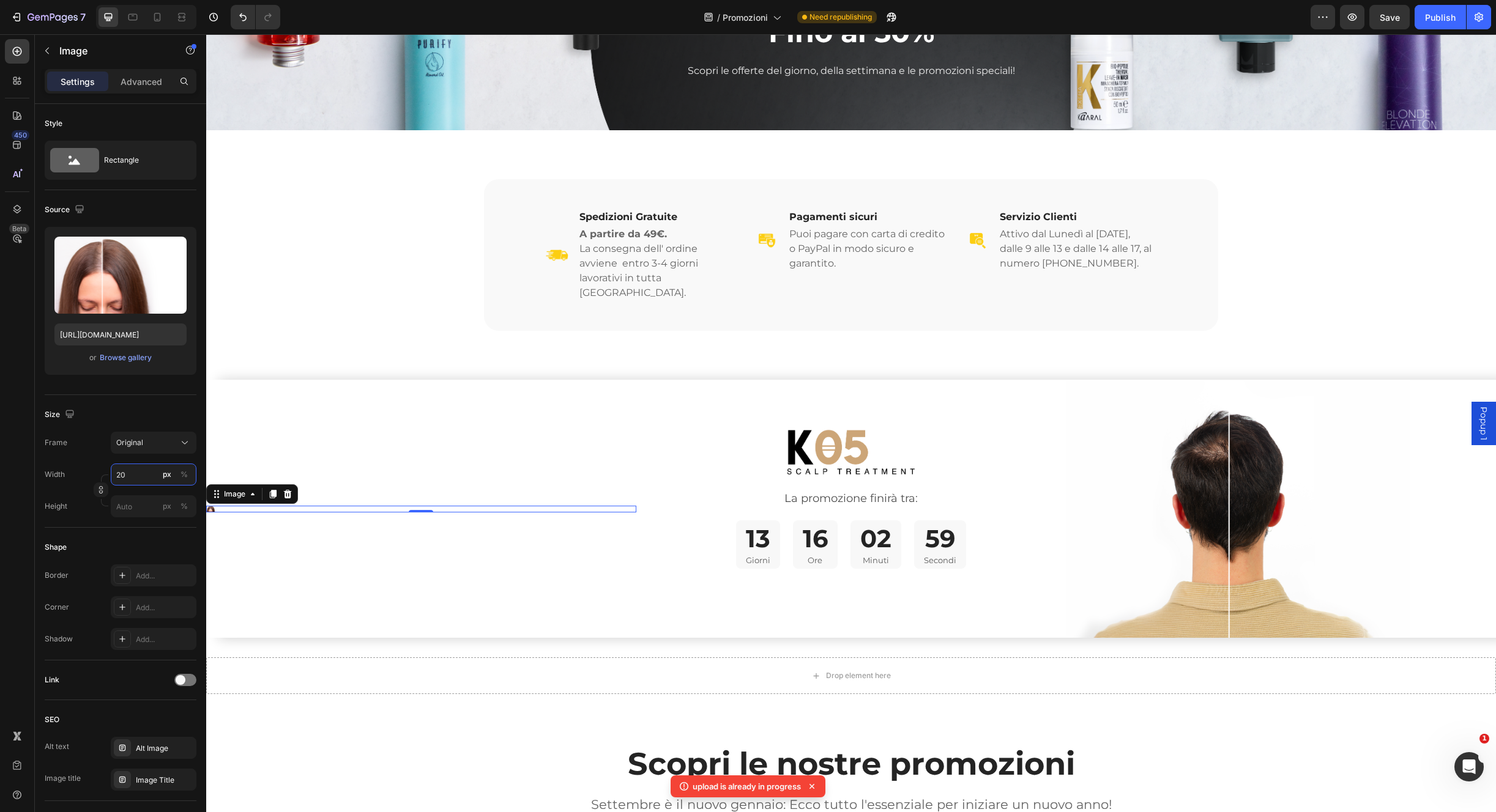
type input "2"
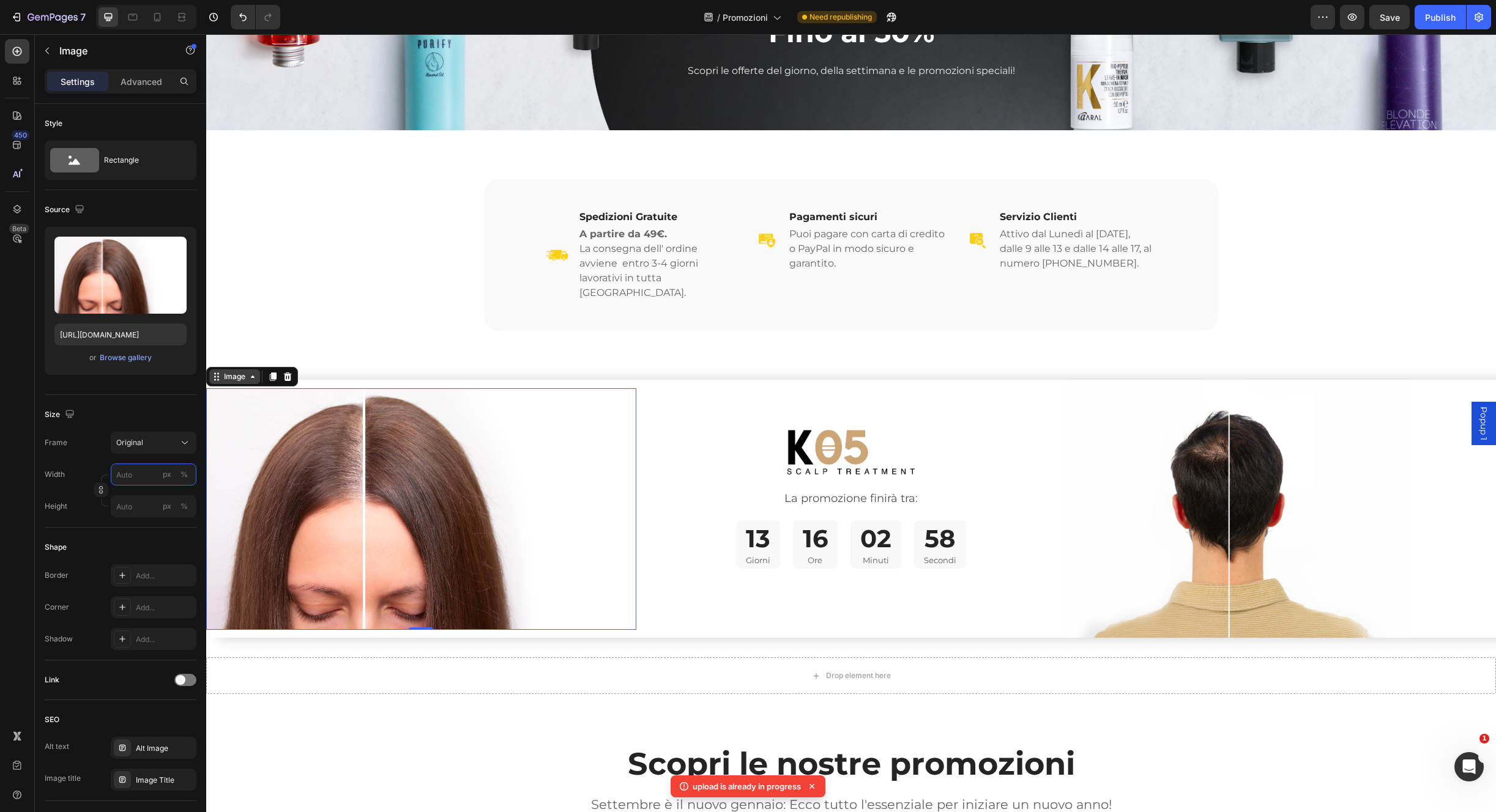
type input "2"
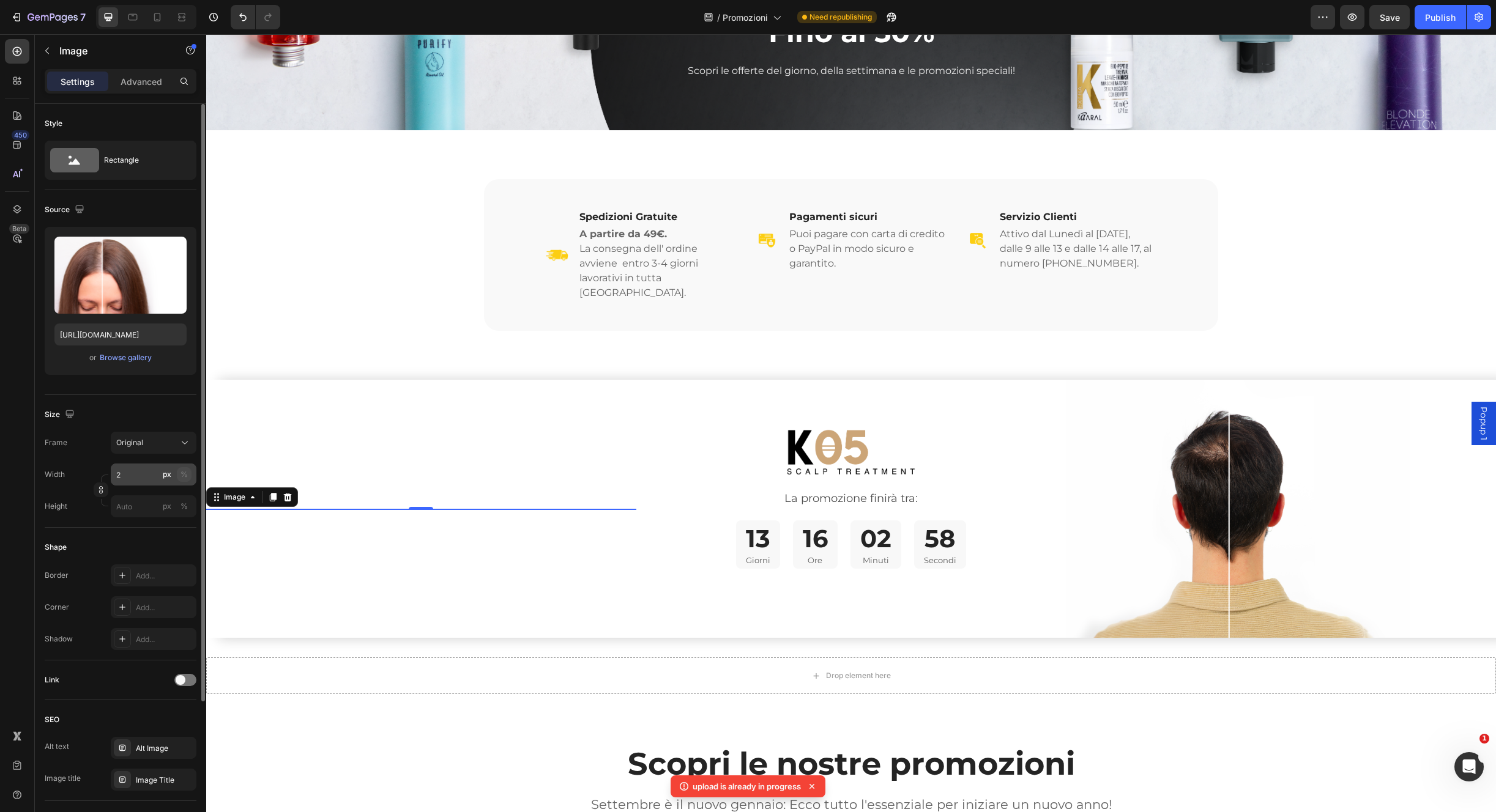
click at [185, 470] on div "%" at bounding box center [184, 474] width 7 height 11
drag, startPoint x: 138, startPoint y: 475, endPoint x: 141, endPoint y: 464, distance: 11.4
click at [138, 475] on input "2" at bounding box center [153, 474] width 85 height 22
type input "150"
click at [186, 473] on div "%" at bounding box center [184, 474] width 7 height 11
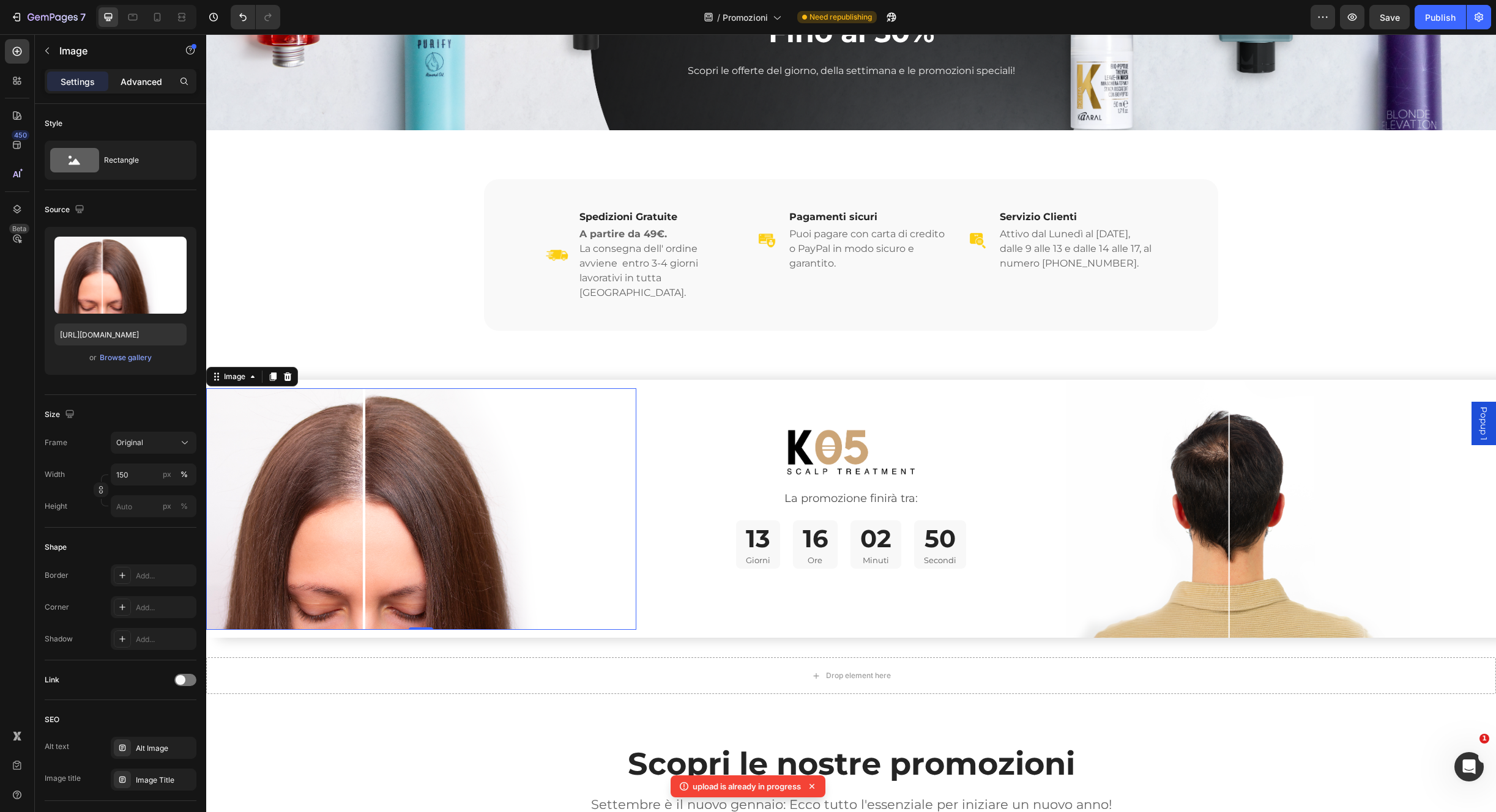
drag, startPoint x: 152, startPoint y: 75, endPoint x: 140, endPoint y: 76, distance: 12.0
click at [152, 75] on p "Advanced" at bounding box center [141, 81] width 42 height 13
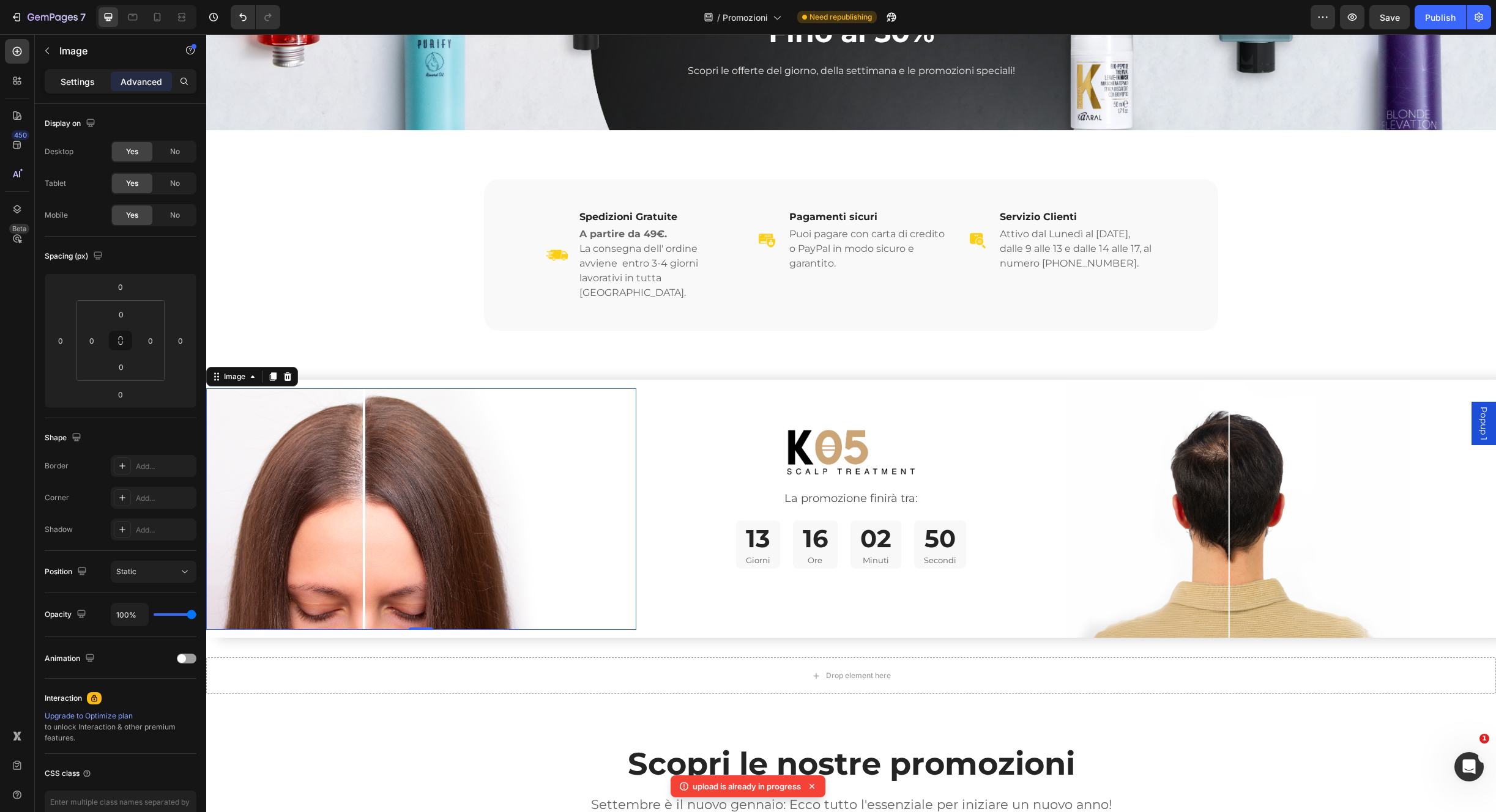
click at [79, 85] on p "Settings" at bounding box center [77, 81] width 34 height 13
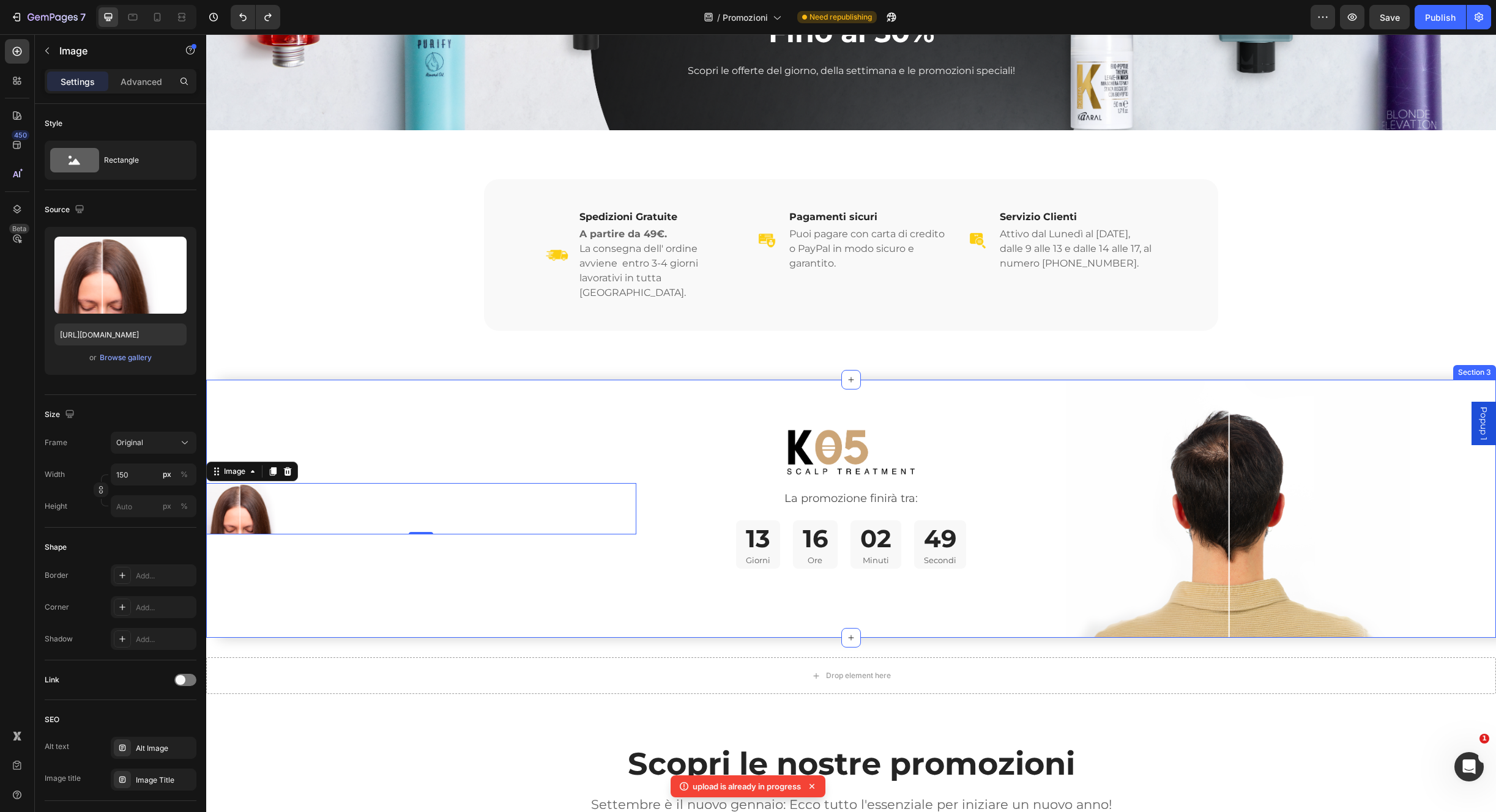
click at [394, 388] on div "Image 0 Row" at bounding box center [421, 508] width 430 height 258
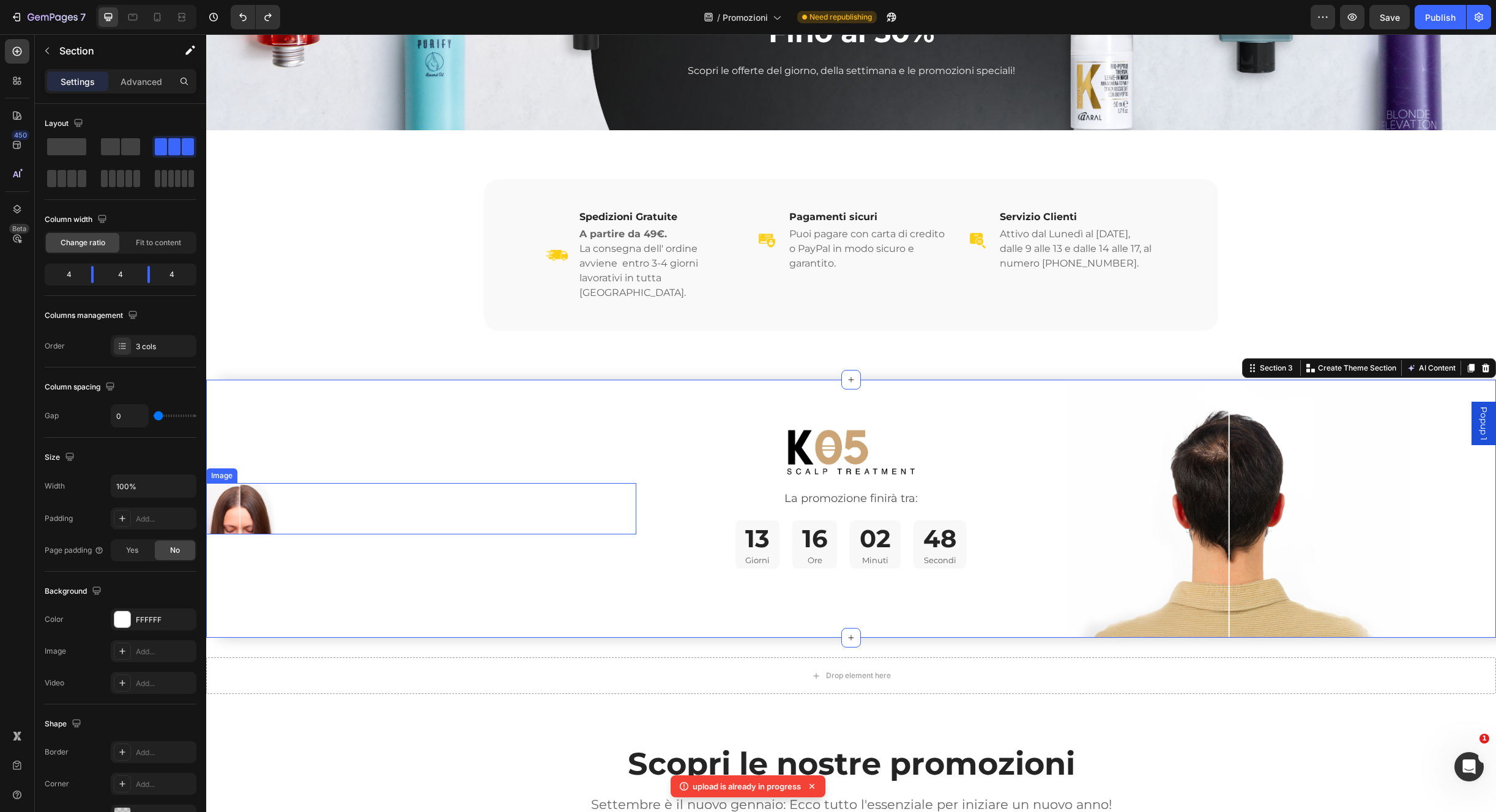
click at [320, 501] on div at bounding box center [421, 508] width 430 height 51
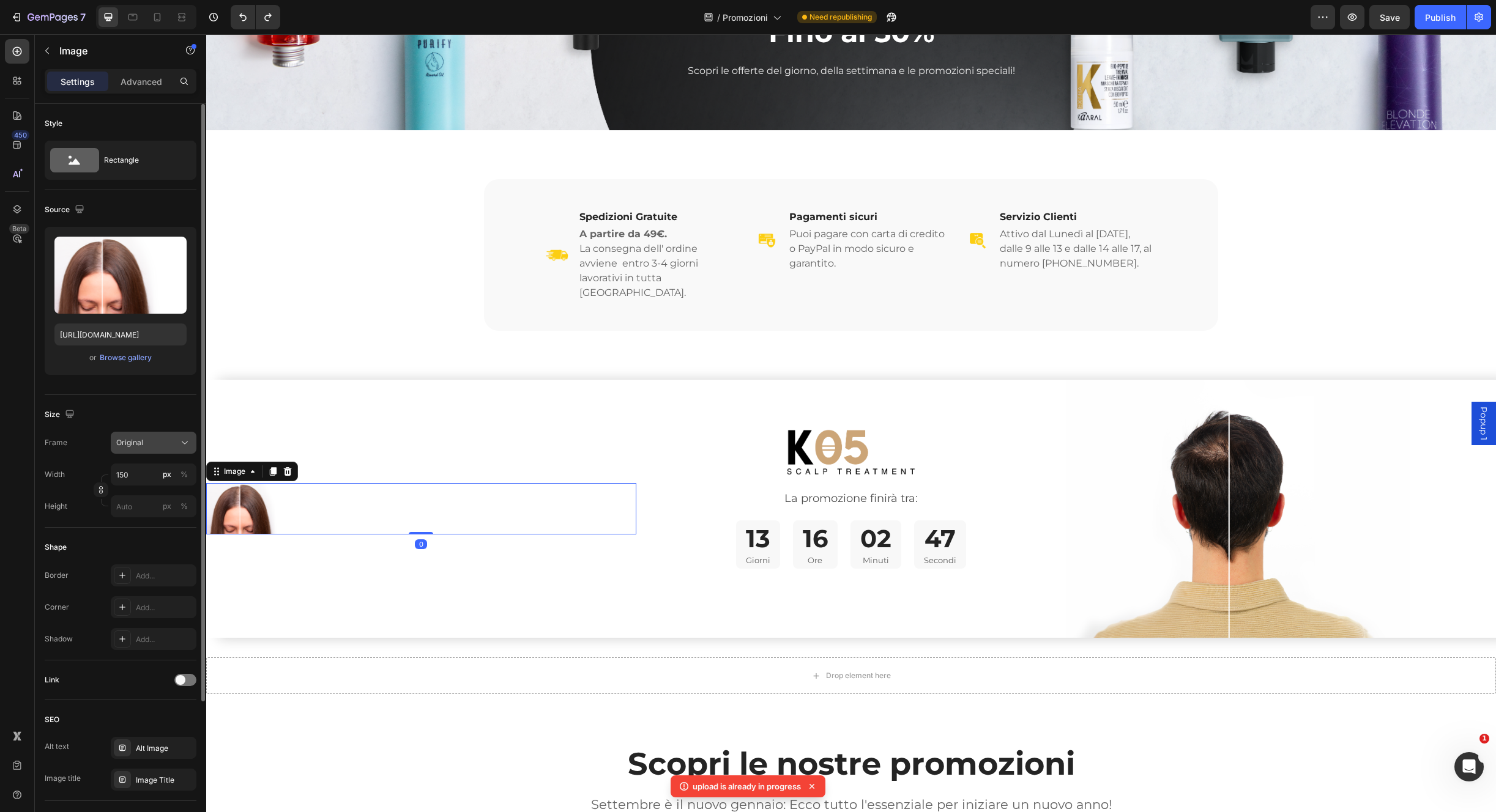
click at [172, 439] on div "Original" at bounding box center [146, 442] width 60 height 11
click at [158, 560] on div "Custom" at bounding box center [152, 564] width 71 height 11
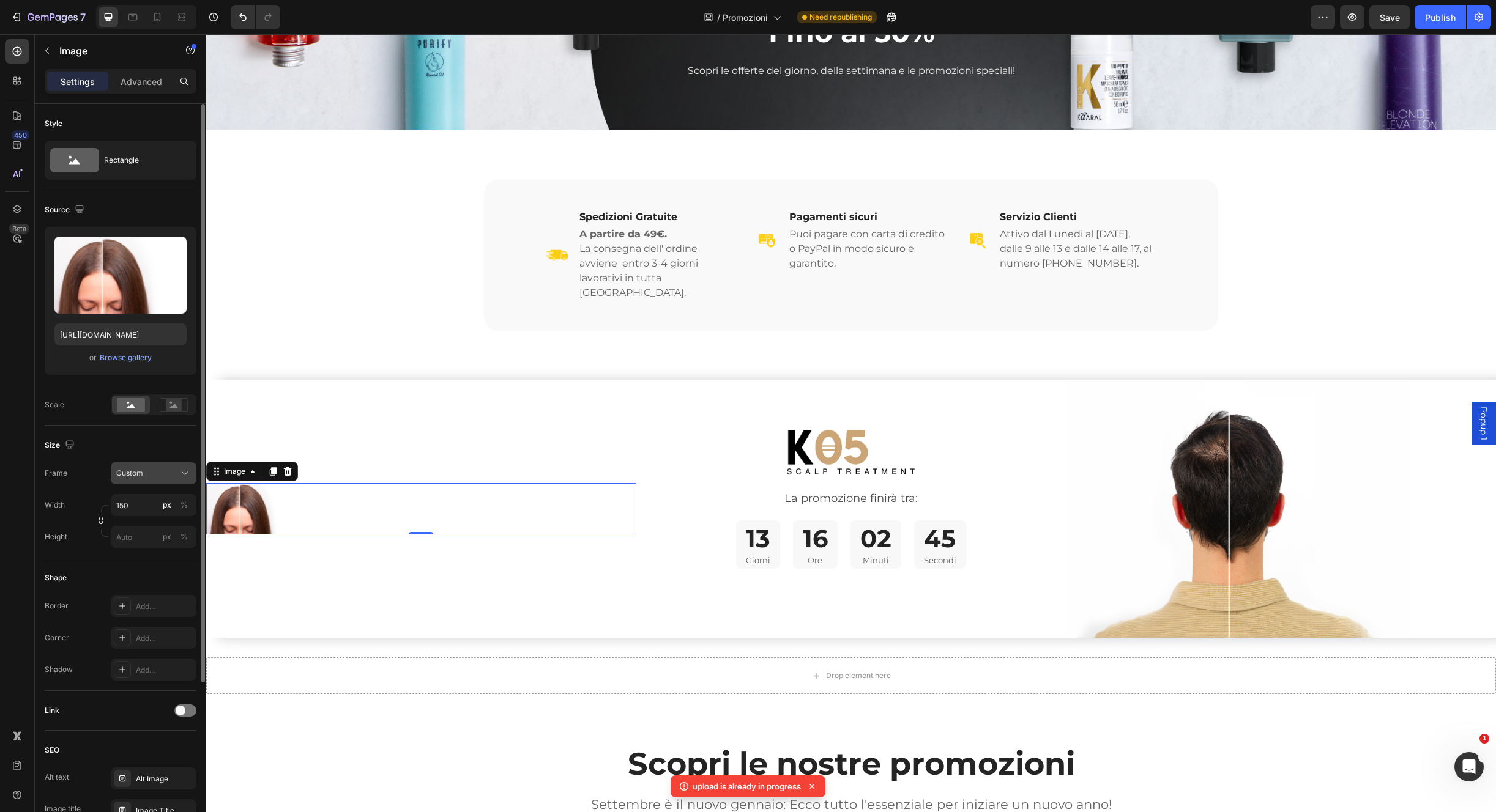
click at [172, 480] on button "Custom" at bounding box center [153, 473] width 85 height 22
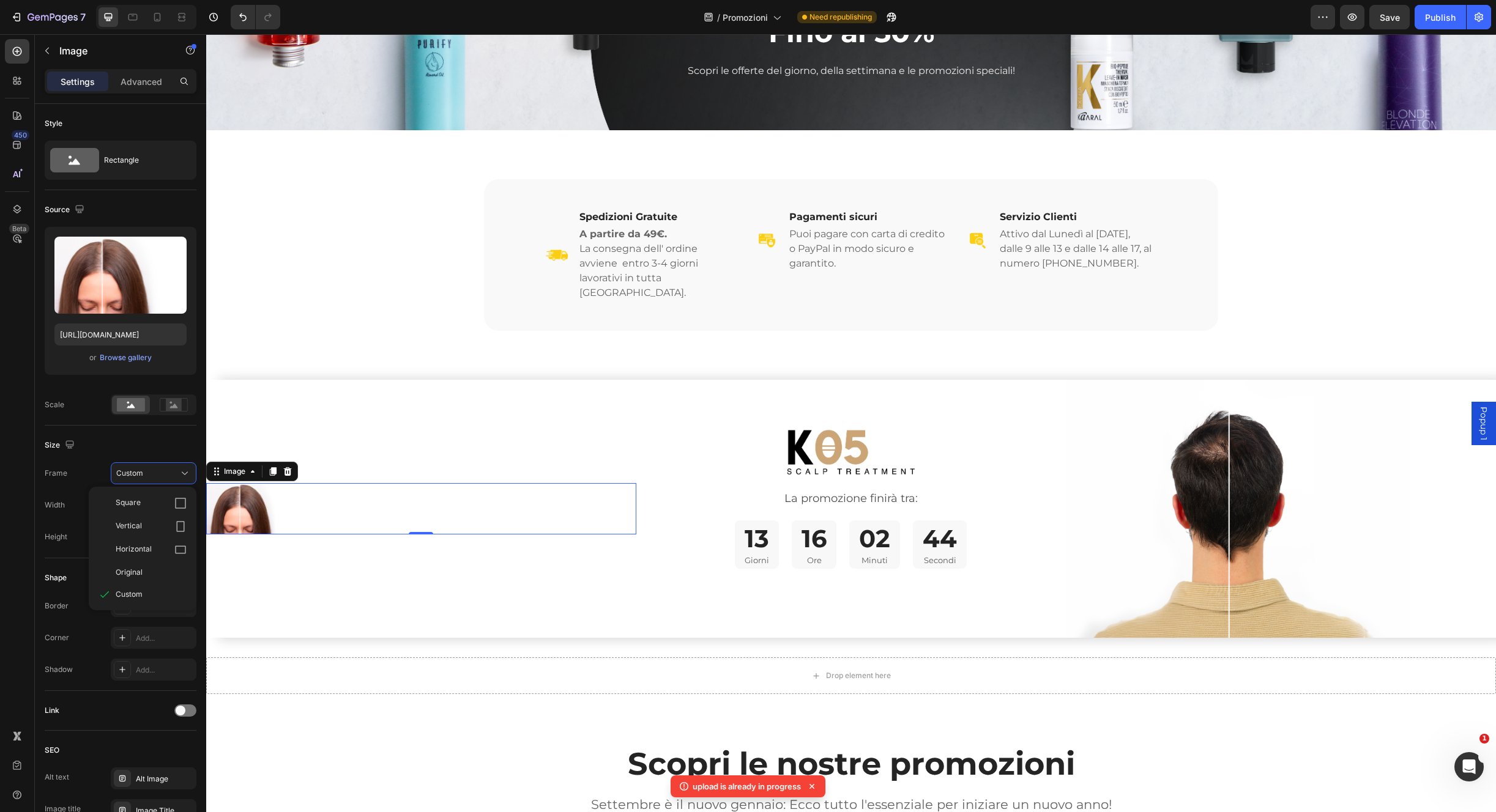
click at [181, 415] on div "Source Upload Image https://cdn.shopify.com/s/files/1/0825/5121/0332/files/gemp…" at bounding box center [120, 308] width 152 height 236
click at [169, 404] on rect at bounding box center [173, 405] width 16 height 12
click at [131, 406] on icon at bounding box center [131, 406] width 8 height 4
click at [155, 478] on div "Custom" at bounding box center [146, 473] width 60 height 11
click at [156, 573] on div "Original" at bounding box center [152, 572] width 71 height 11
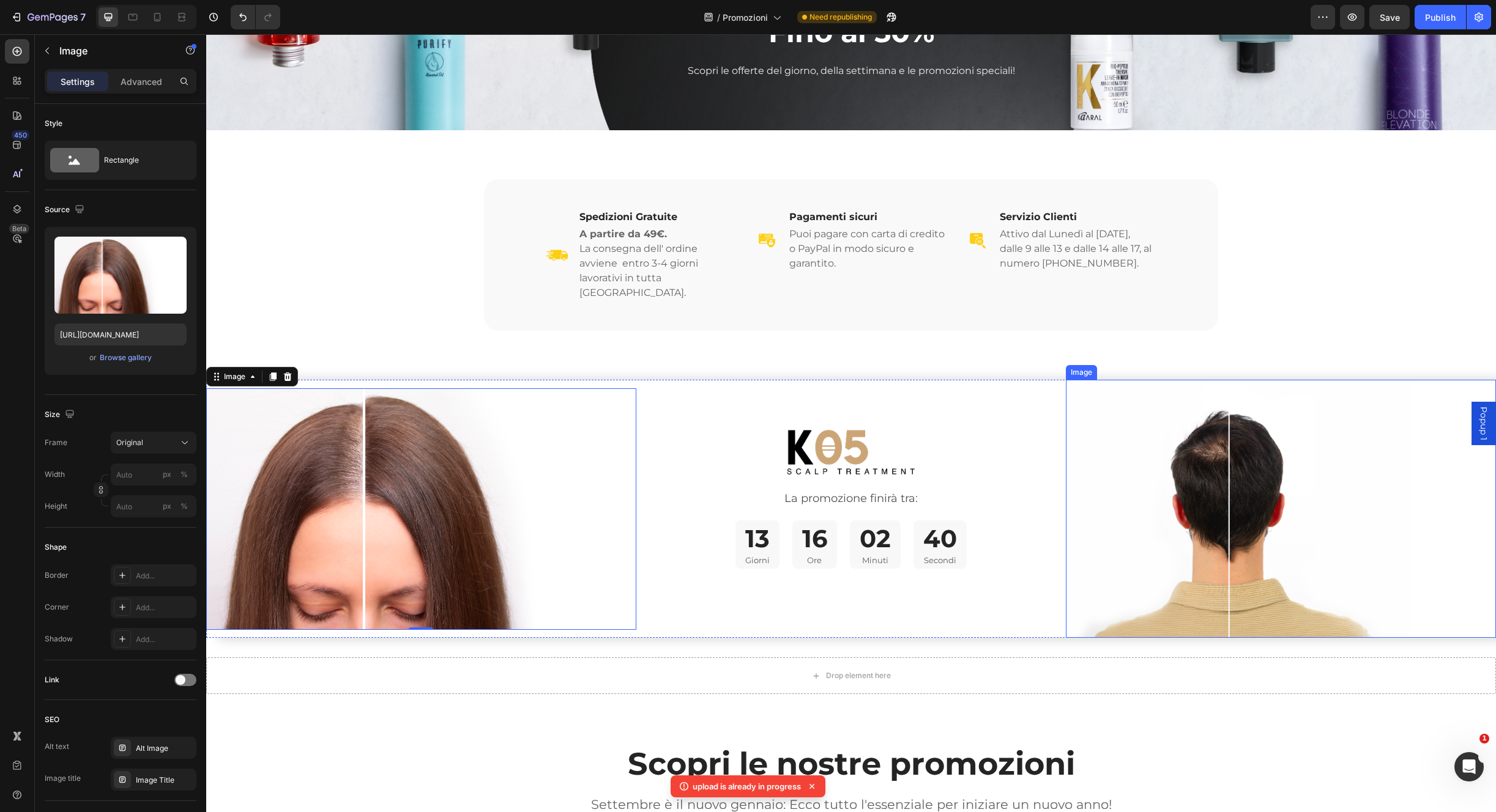
click at [1160, 521] on img at bounding box center [1237, 508] width 344 height 258
click at [401, 482] on img at bounding box center [421, 509] width 430 height 242
click at [131, 330] on input "https://cdn.shopify.com/s/files/1/0825/5121/0332/files/gempages_512490839532897…" at bounding box center [121, 334] width 132 height 22
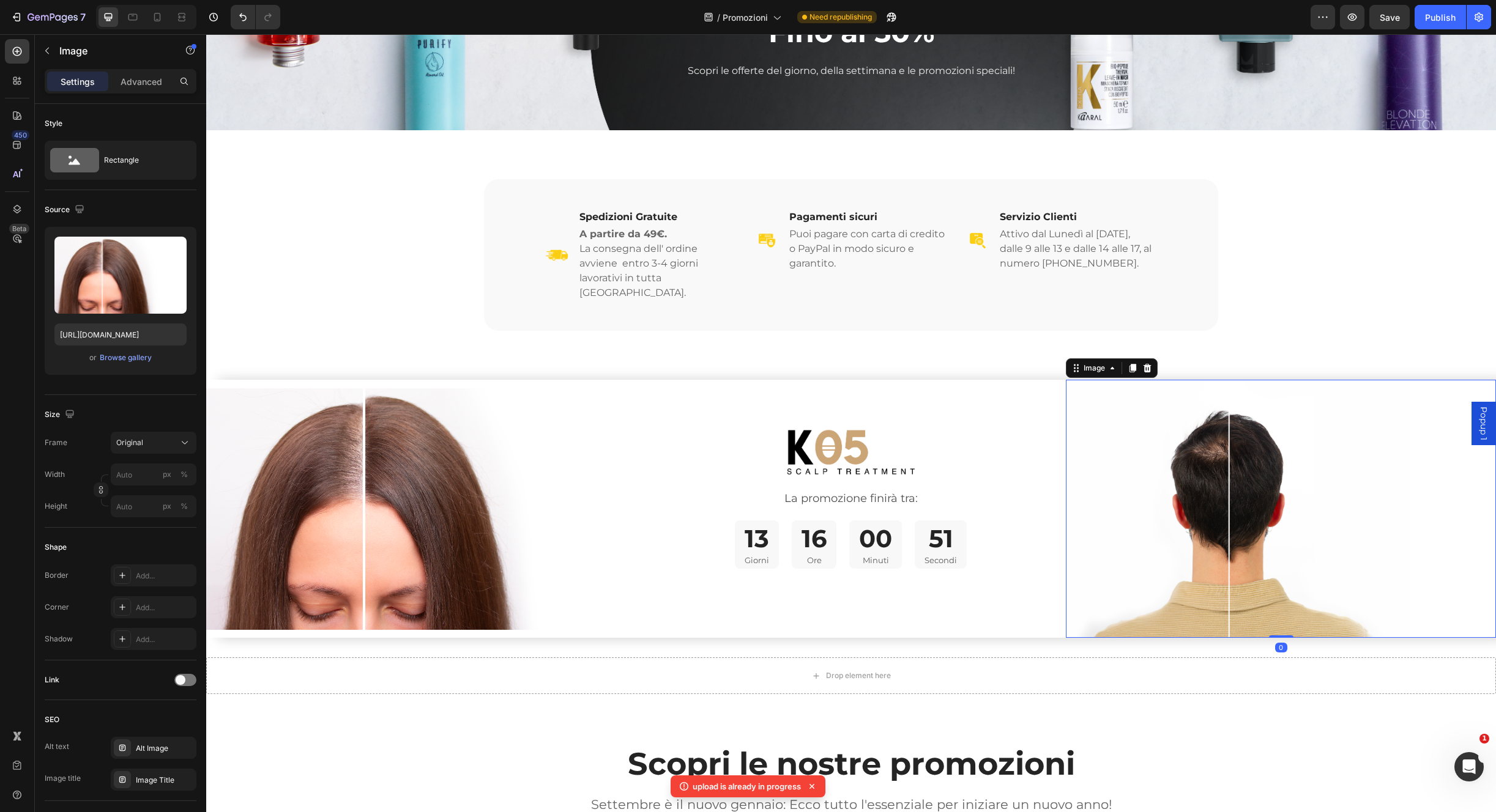
click at [1244, 493] on img at bounding box center [1237, 508] width 344 height 258
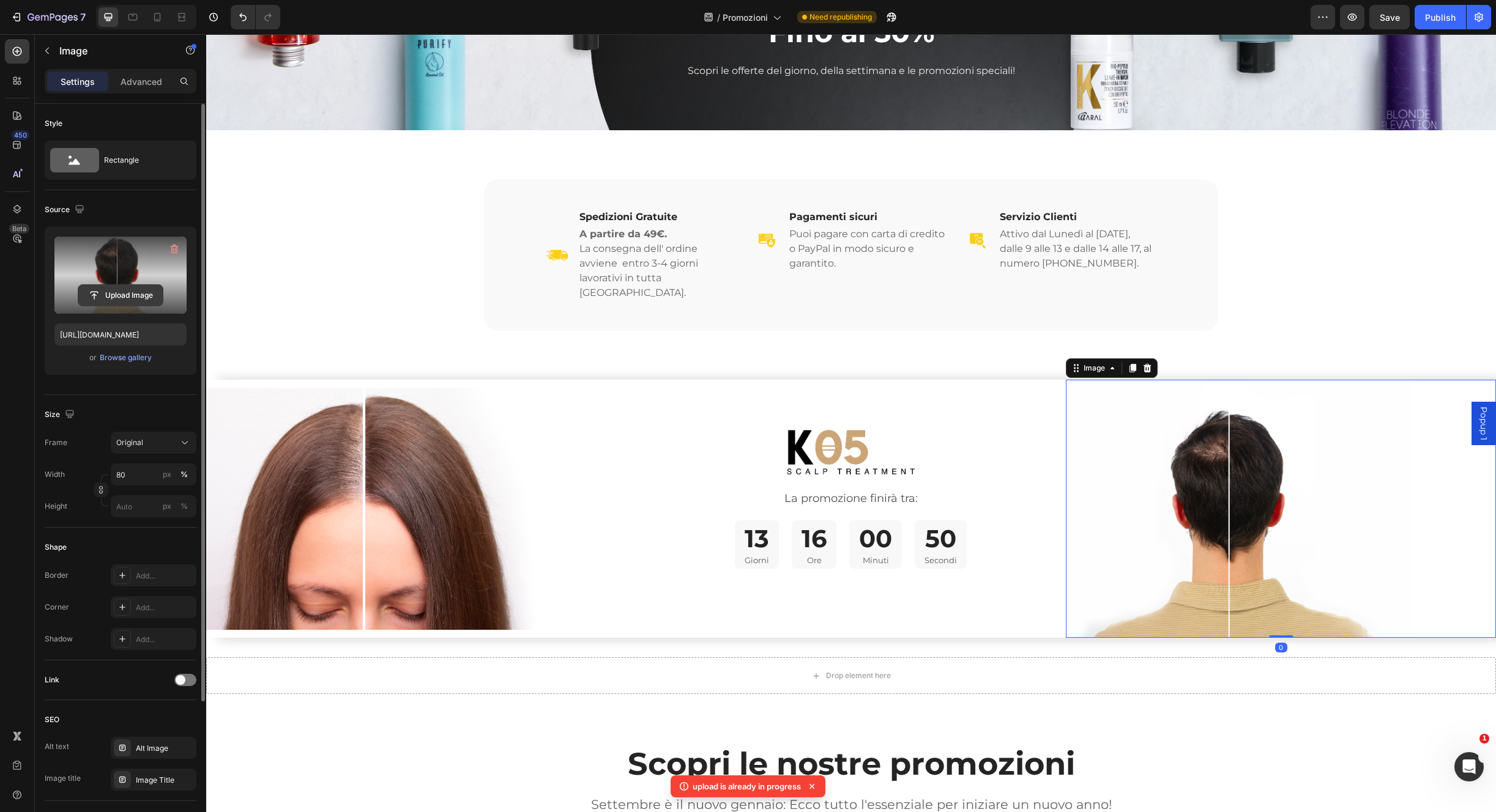
click at [131, 295] on input "file" at bounding box center [120, 295] width 84 height 21
type input "https://cdn.shopify.com/s/files/1/0825/5121/0332/files/gempages_512490839532897…"
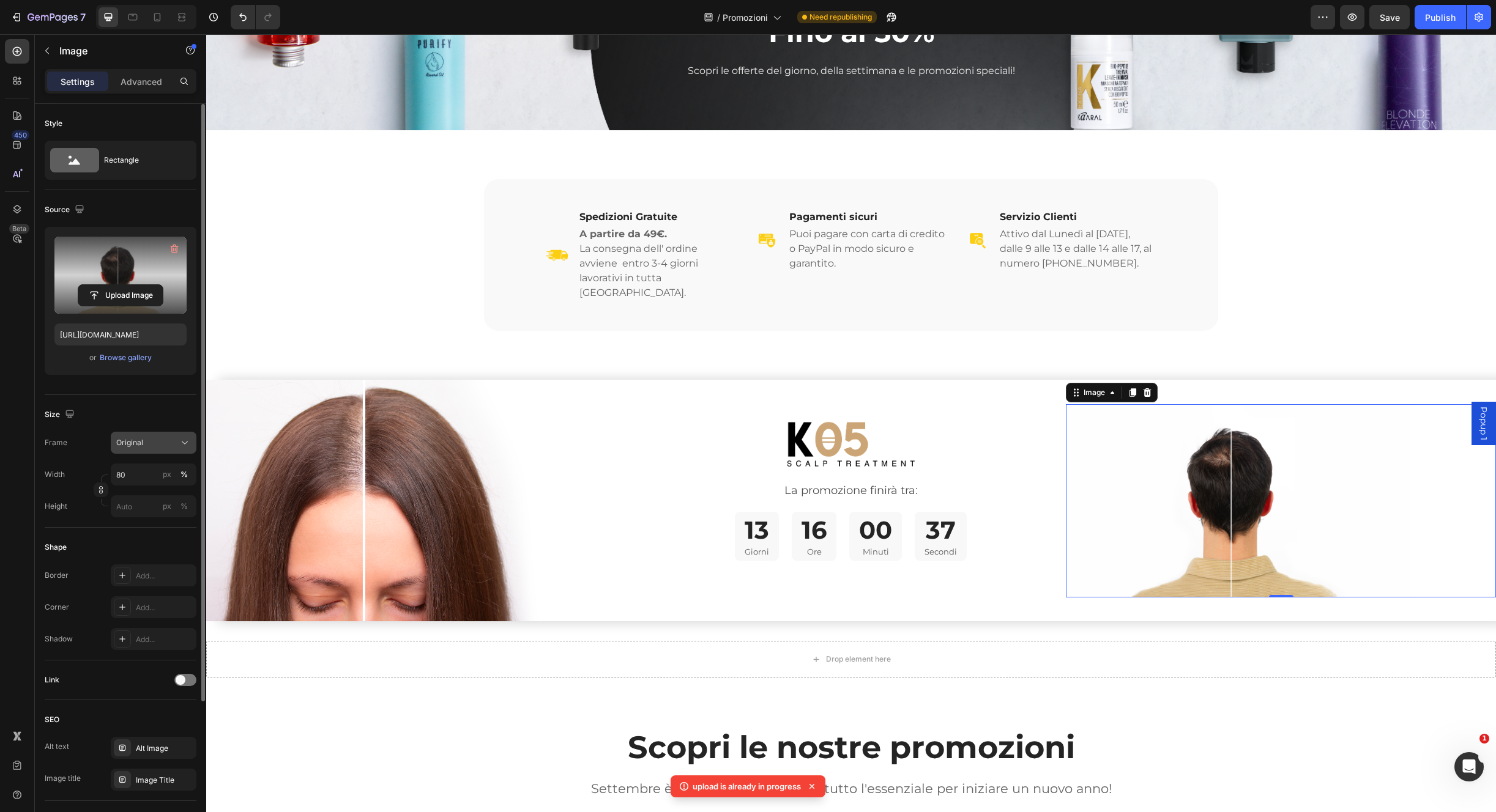
drag, startPoint x: 185, startPoint y: 446, endPoint x: 185, endPoint y: 452, distance: 6.0
click at [183, 445] on icon at bounding box center [185, 443] width 12 height 12
click at [161, 564] on div "Custom" at bounding box center [152, 564] width 71 height 11
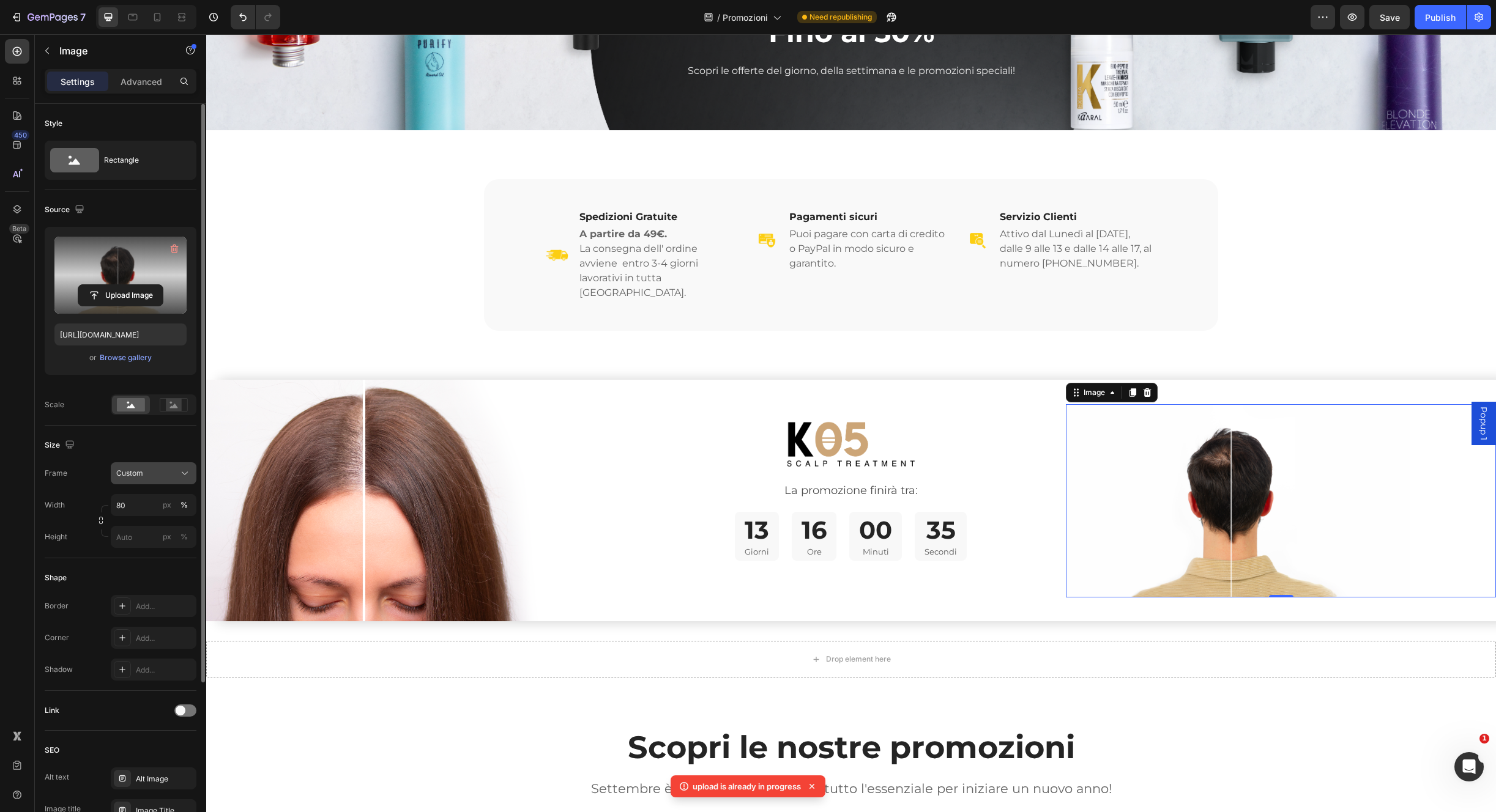
click at [179, 472] on div "Custom" at bounding box center [154, 473] width 75 height 12
click at [159, 574] on div "Original" at bounding box center [152, 572] width 71 height 11
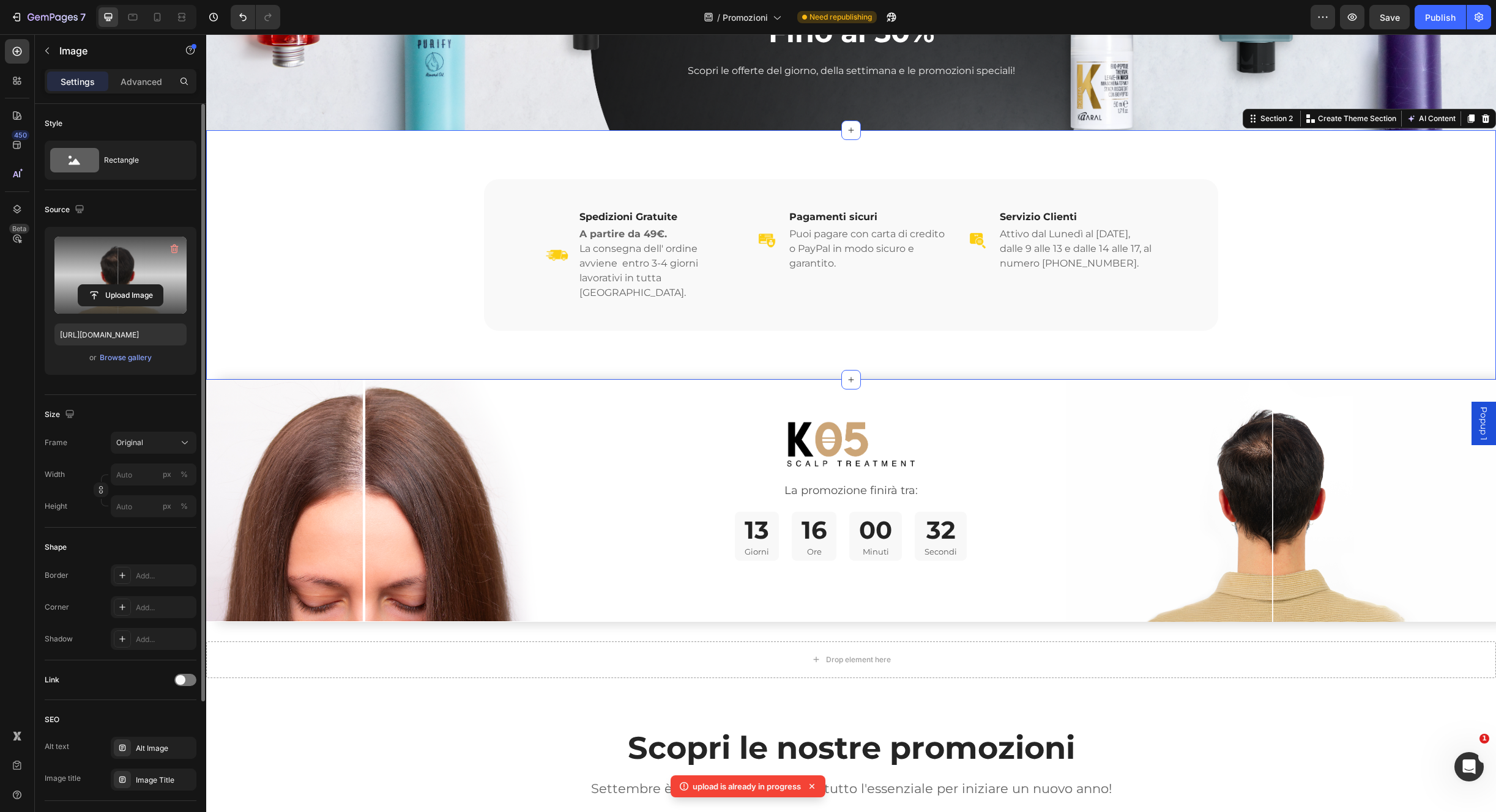
drag, startPoint x: 413, startPoint y: 319, endPoint x: 445, endPoint y: 305, distance: 34.9
click at [413, 319] on div "Image Spedizioni Gratuite Heading A partire da 49€. La consegna dell' ordine av…" at bounding box center [851, 255] width 1290 height 250
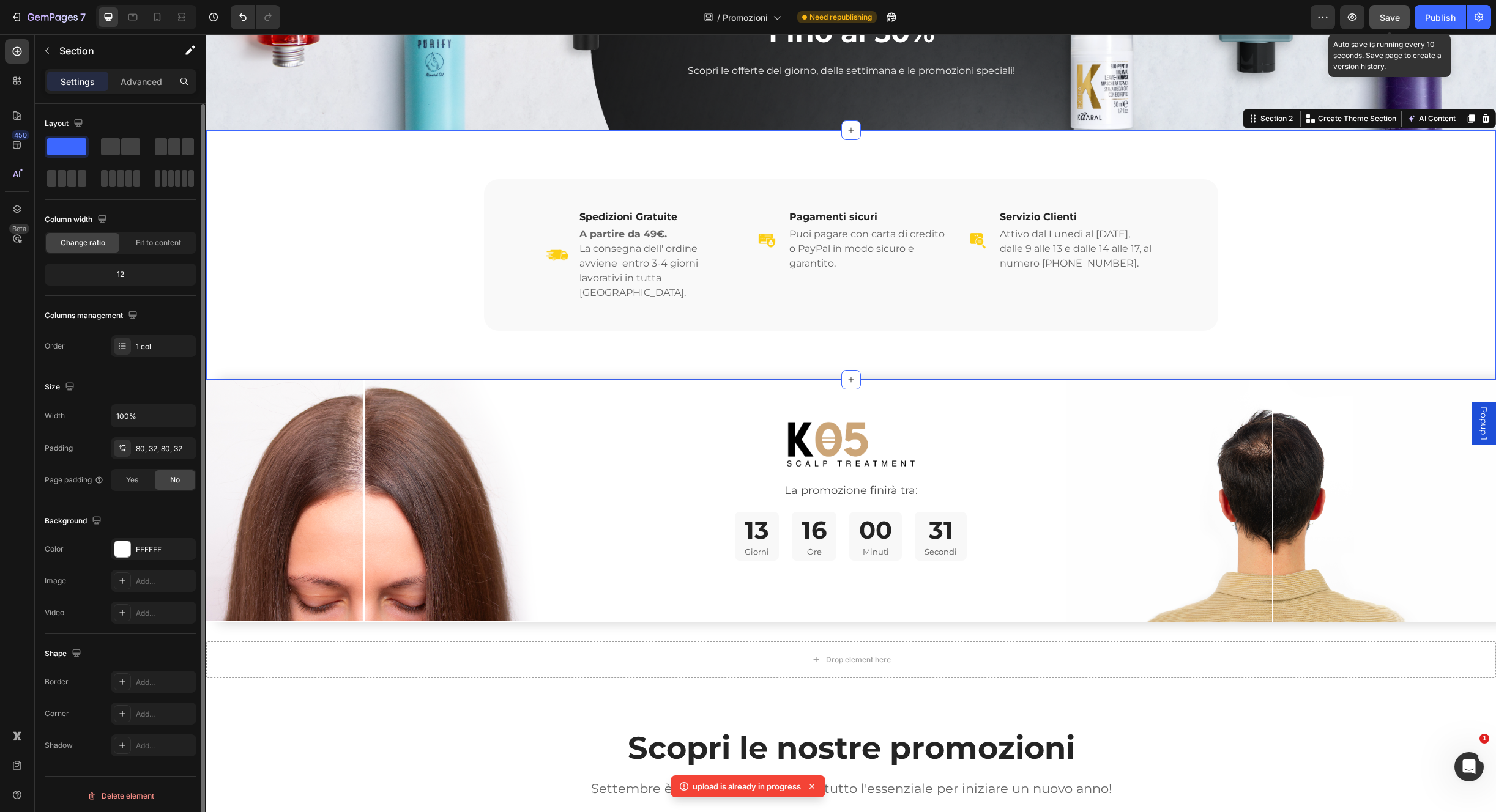
click at [1394, 15] on span "Save" at bounding box center [1390, 17] width 20 height 10
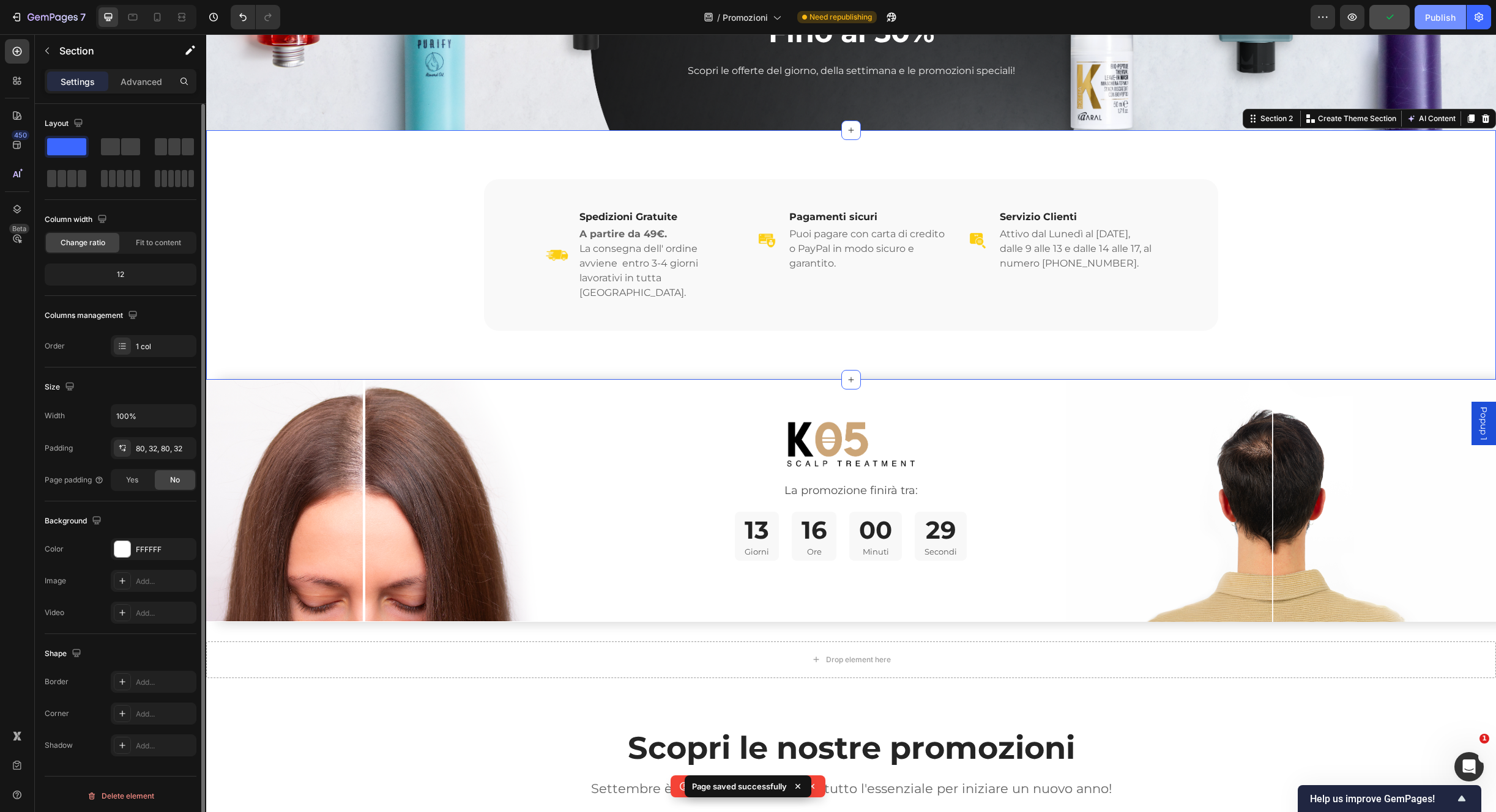
click at [1440, 16] on div "Publish" at bounding box center [1440, 17] width 30 height 13
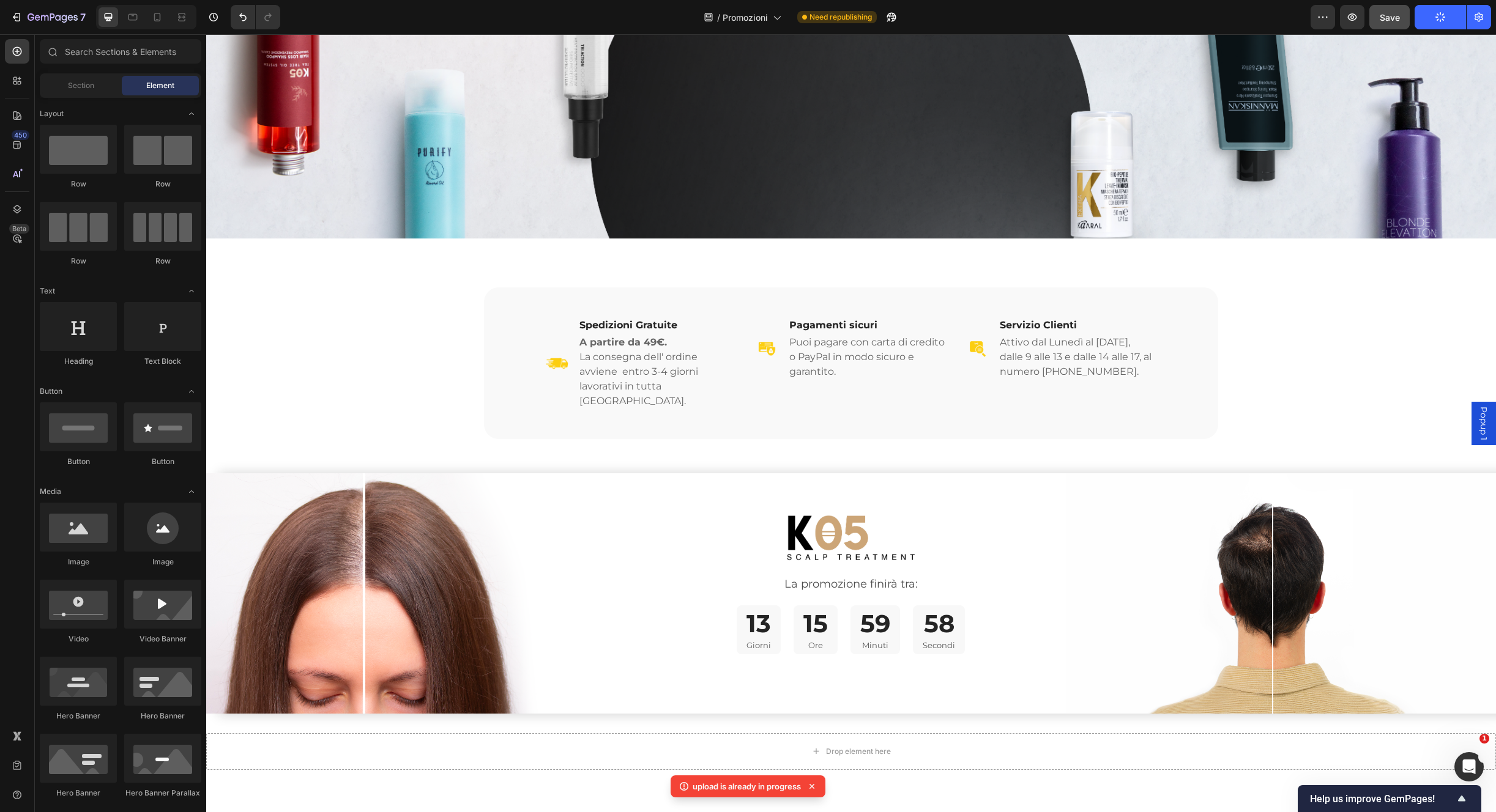
scroll to position [0, 0]
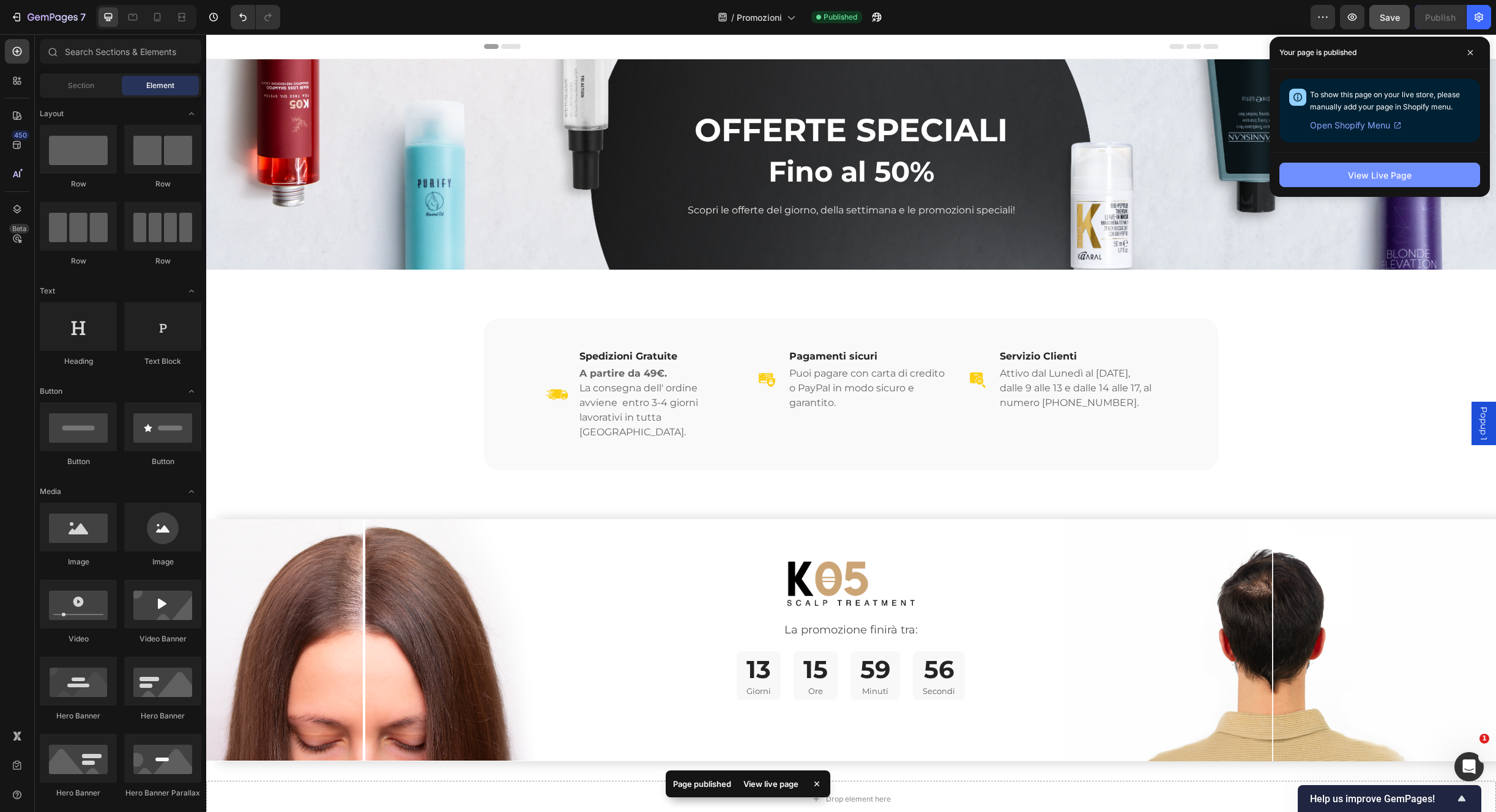
click at [1429, 174] on button "View Live Page" at bounding box center [1379, 175] width 201 height 24
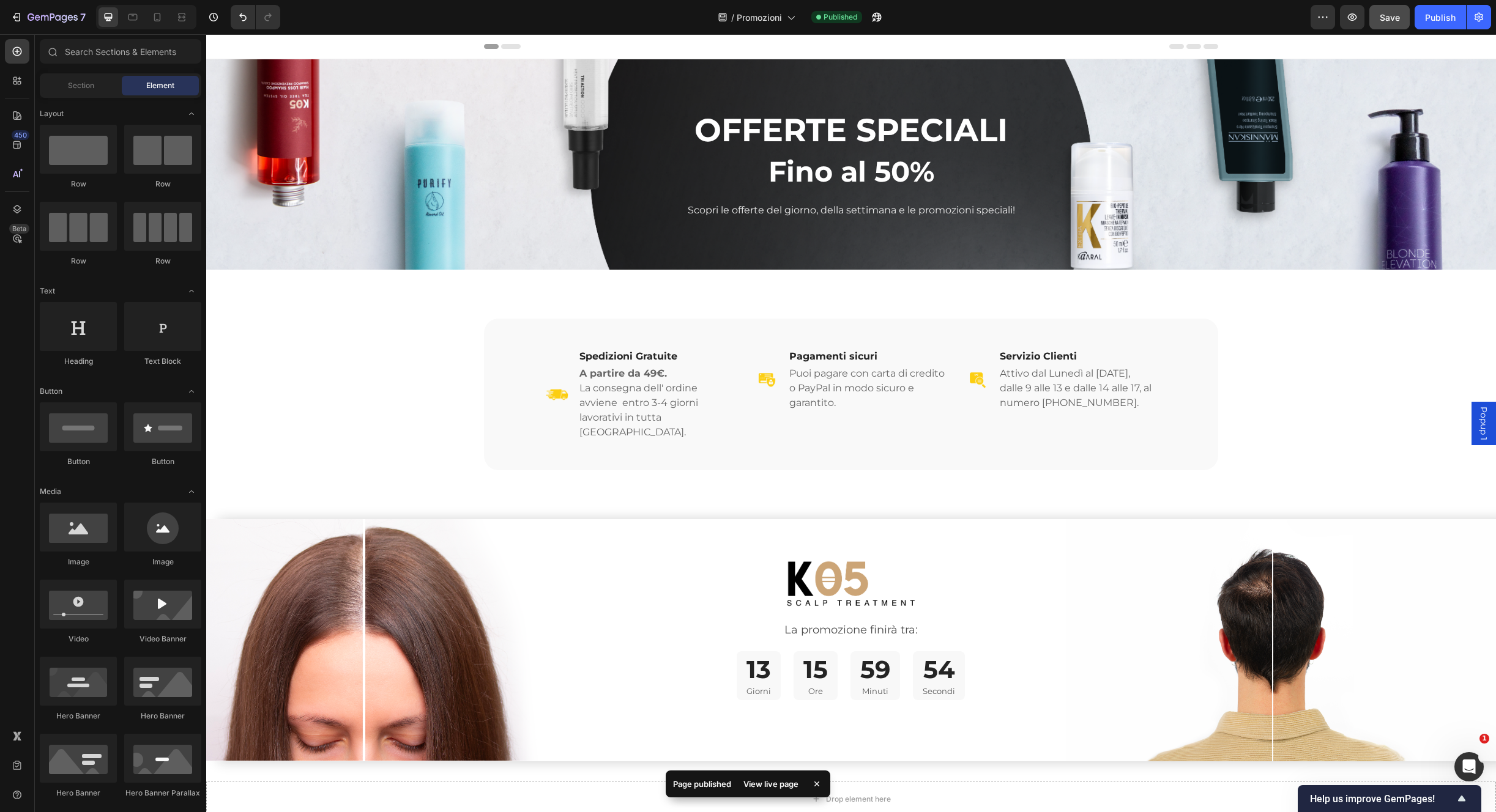
click at [1472, 428] on div "Popup 1" at bounding box center [1484, 424] width 24 height 44
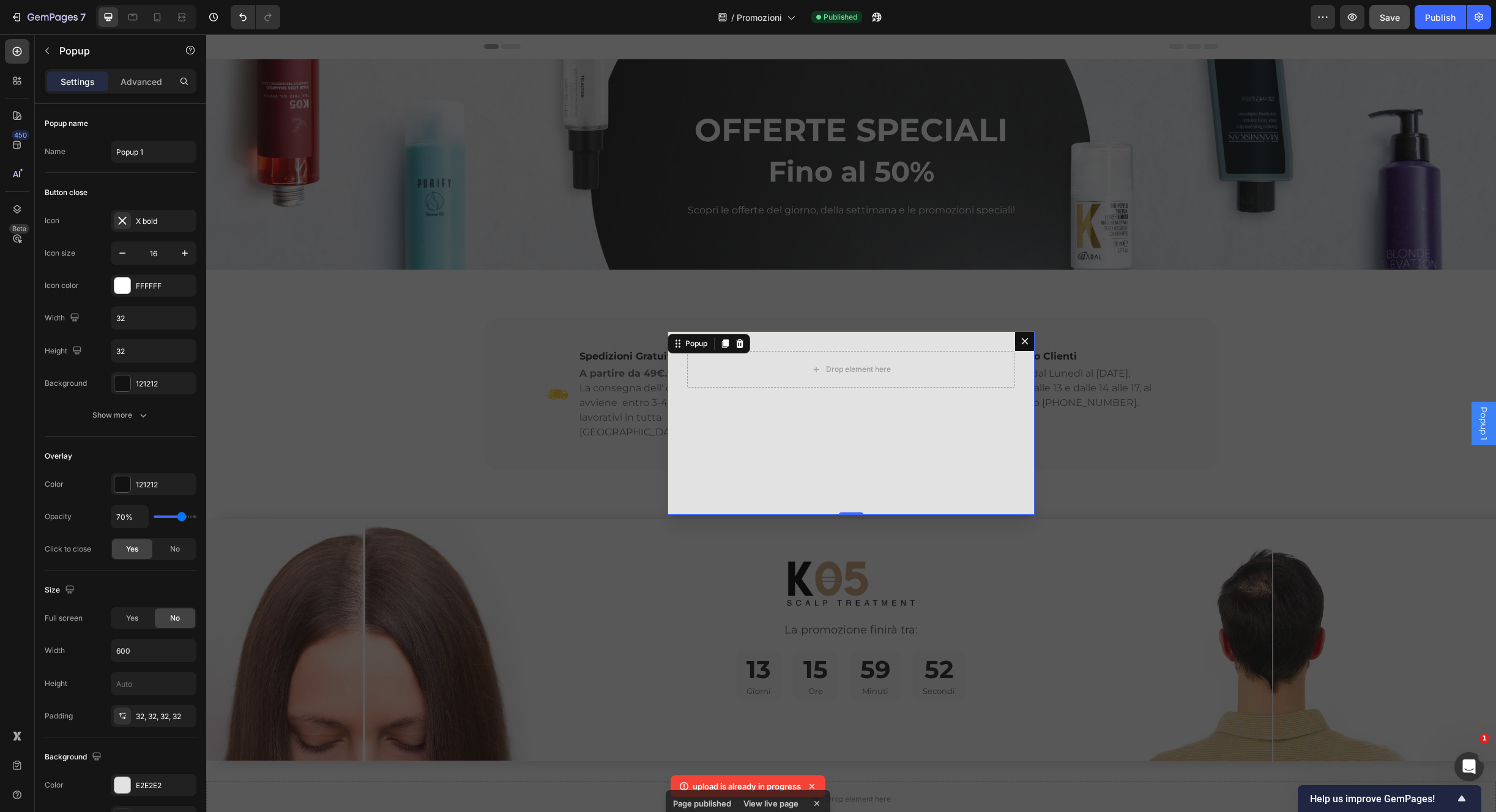
click at [1016, 346] on button "Dialog content" at bounding box center [1025, 341] width 19 height 19
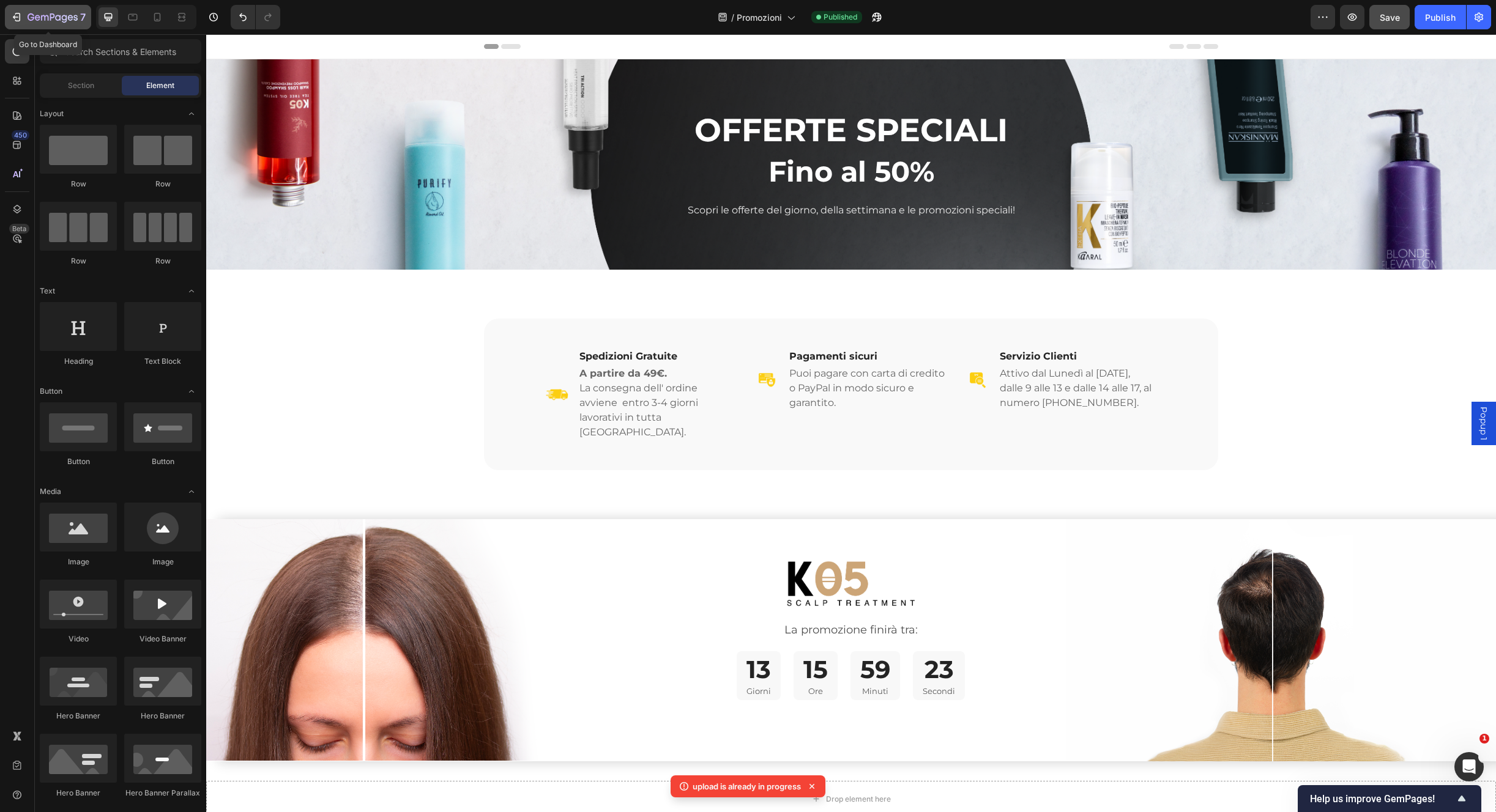
click at [30, 17] on icon "button" at bounding box center [31, 17] width 7 height 7
